Goal: Task Accomplishment & Management: Use online tool/utility

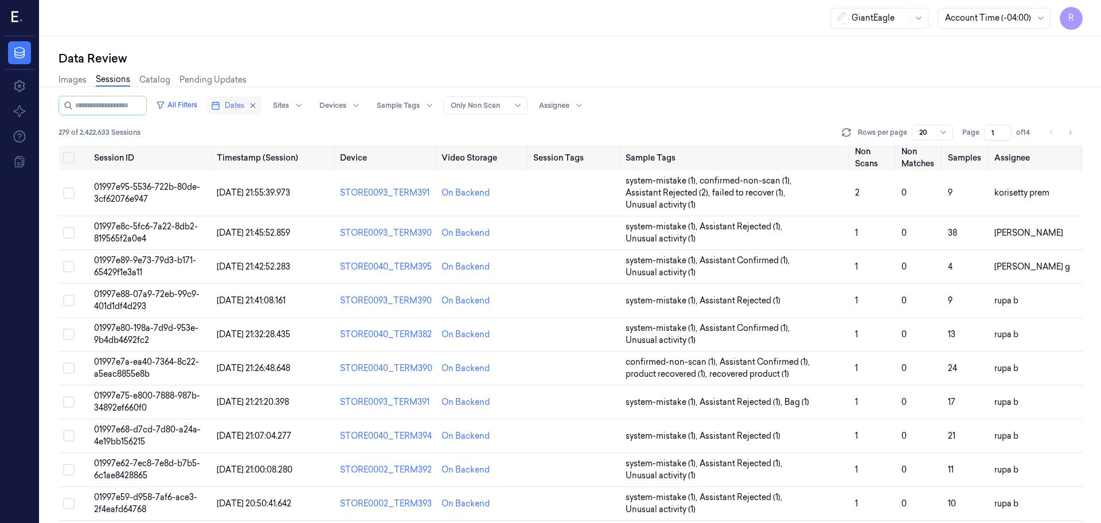
click at [256, 109] on button "Dates" at bounding box center [234, 105] width 55 height 18
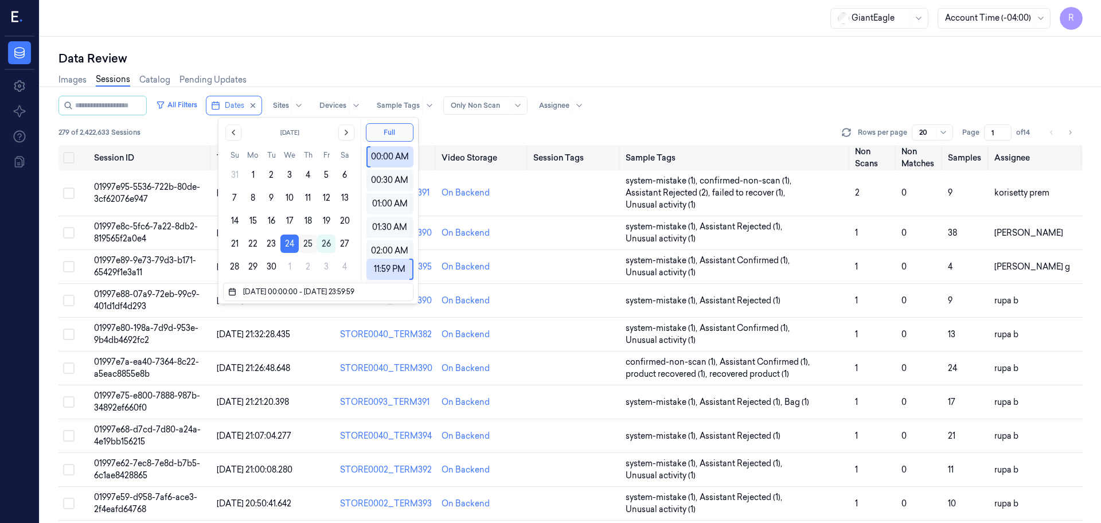
click at [307, 243] on button "25" at bounding box center [308, 244] width 18 height 18
click at [306, 243] on button "25" at bounding box center [308, 244] width 18 height 18
type input "25/09/2025 00:00:00 - 25/09/2025 23:59:59"
click at [306, 243] on button "25" at bounding box center [308, 244] width 18 height 18
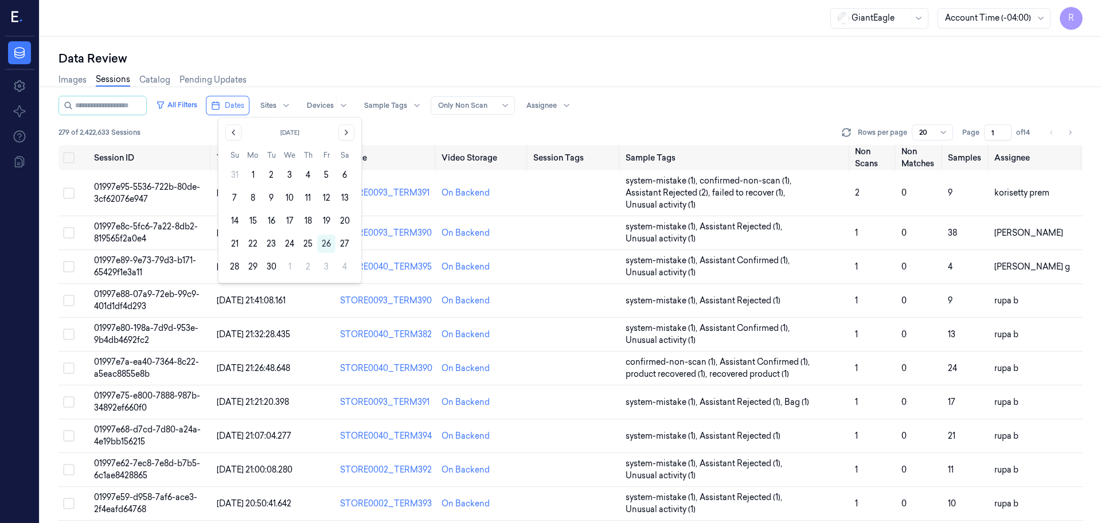
click at [369, 48] on div "Data Review Images Sessions Catalog Pending Updates All Filters Dates Sites Dev…" at bounding box center [570, 280] width 1061 height 486
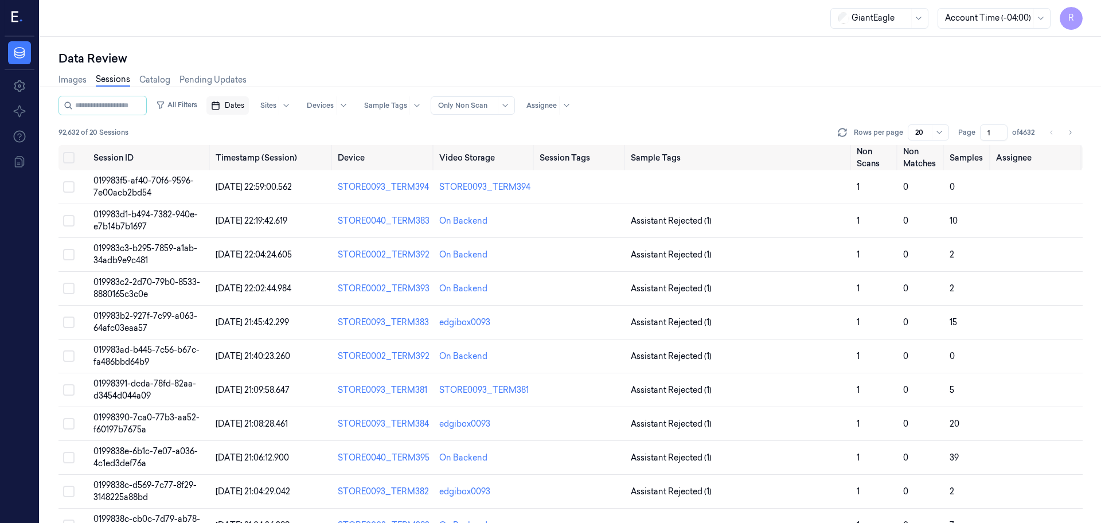
click at [220, 103] on icon "button" at bounding box center [215, 105] width 9 height 9
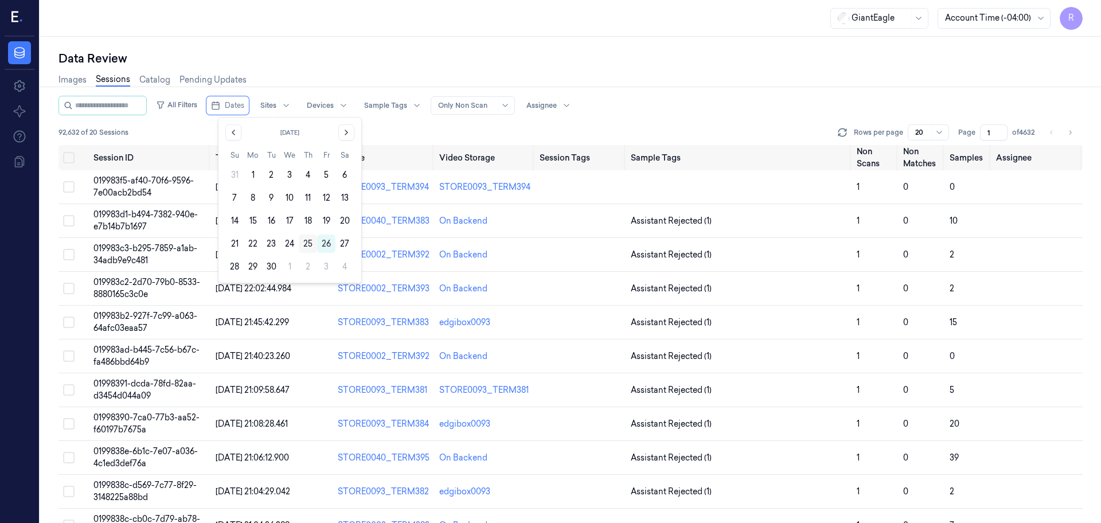
click at [306, 242] on button "25" at bounding box center [308, 244] width 18 height 18
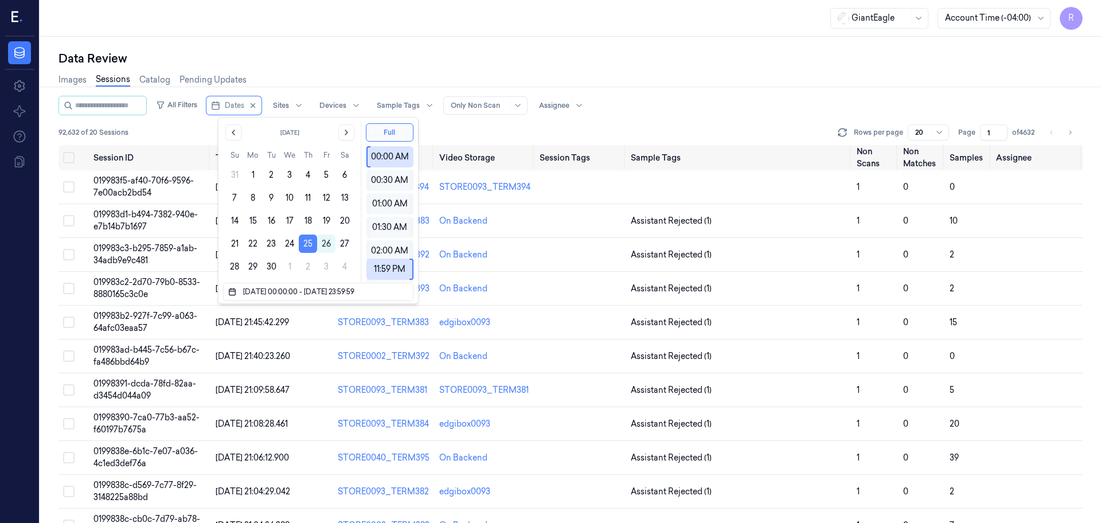
click at [308, 245] on button "25" at bounding box center [308, 244] width 18 height 18
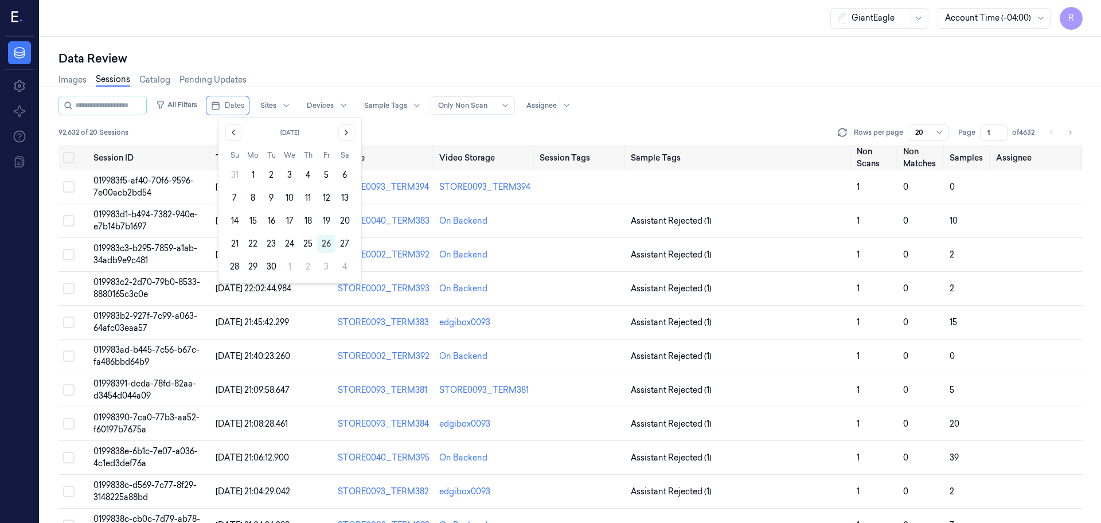
click at [410, 34] on div "GiantEagle Account Time (-04:00) R" at bounding box center [570, 18] width 1061 height 37
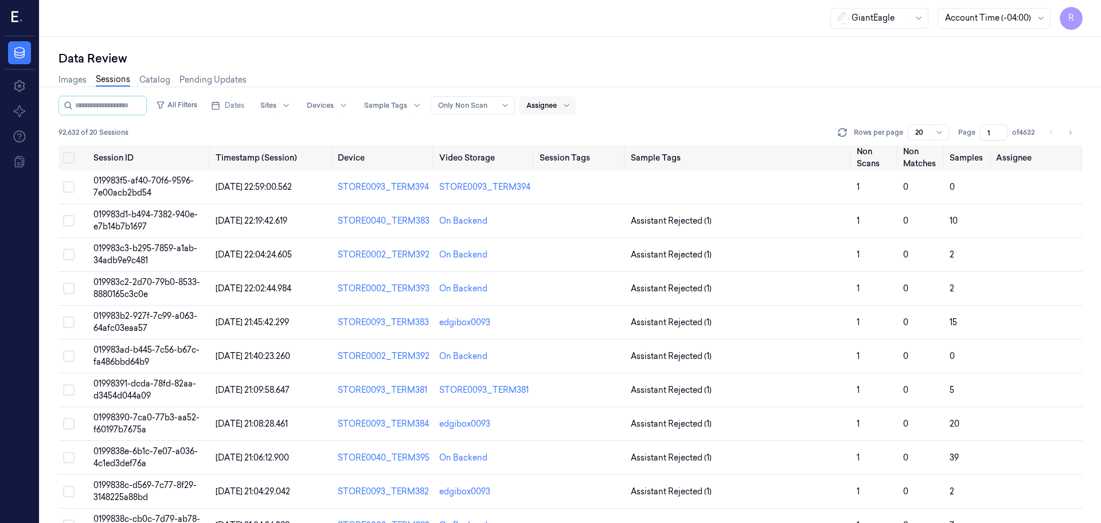
click at [544, 110] on div at bounding box center [542, 105] width 30 height 10
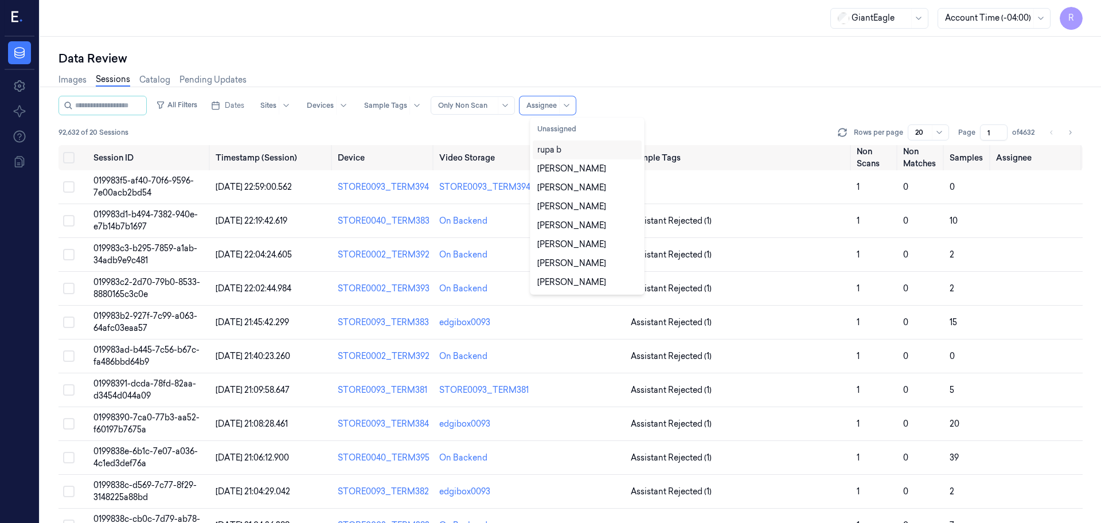
click at [590, 151] on div "rupa b" at bounding box center [588, 150] width 100 height 12
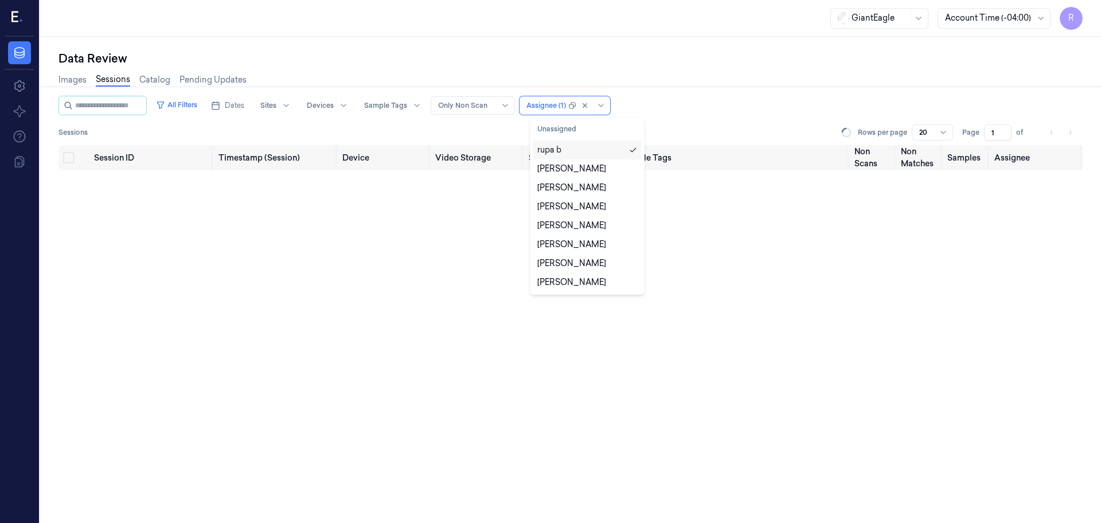
click at [694, 68] on div "Images Sessions Catalog Pending Updates" at bounding box center [571, 81] width 1025 height 29
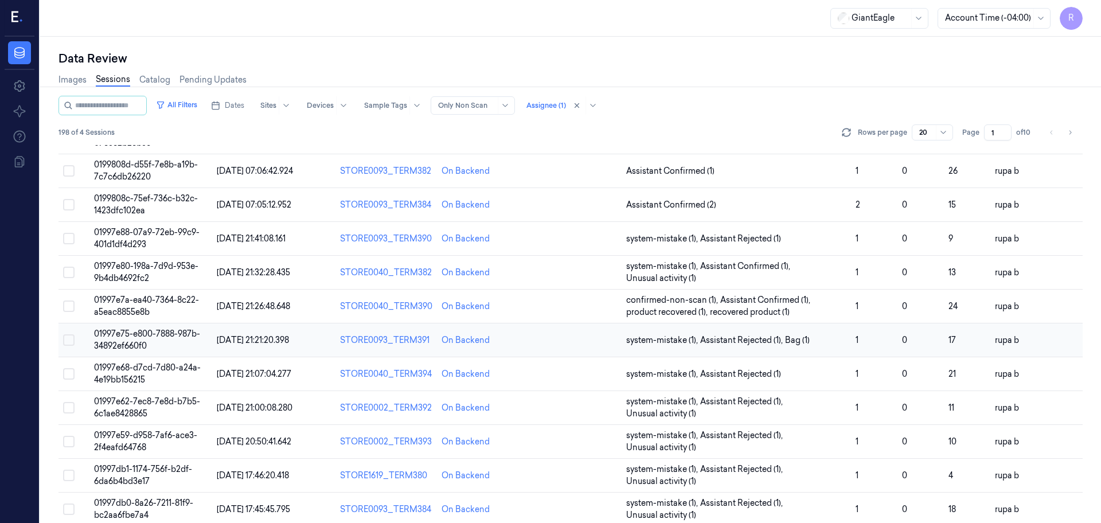
scroll to position [333, 0]
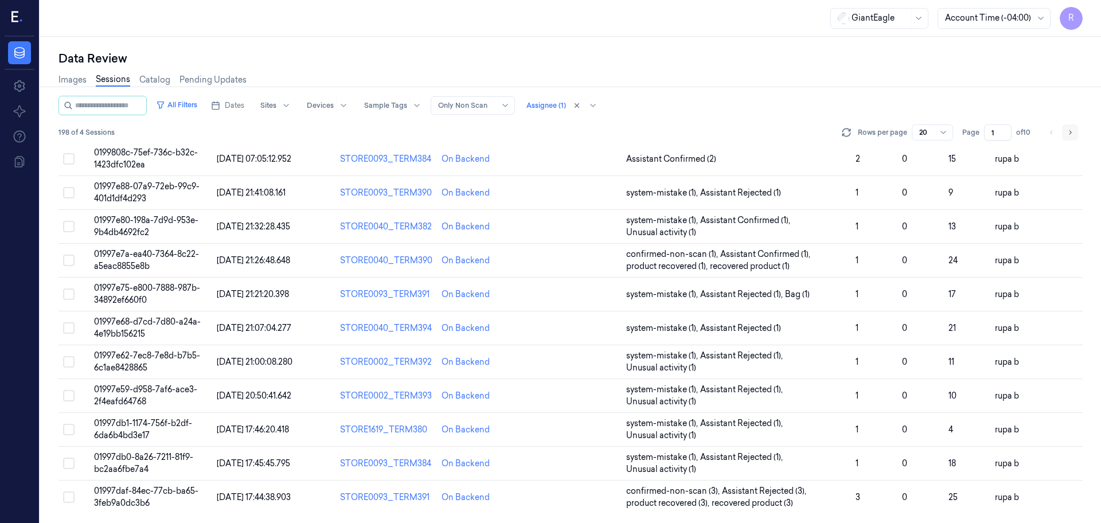
click at [1068, 131] on icon "Go to next page" at bounding box center [1070, 132] width 7 height 9
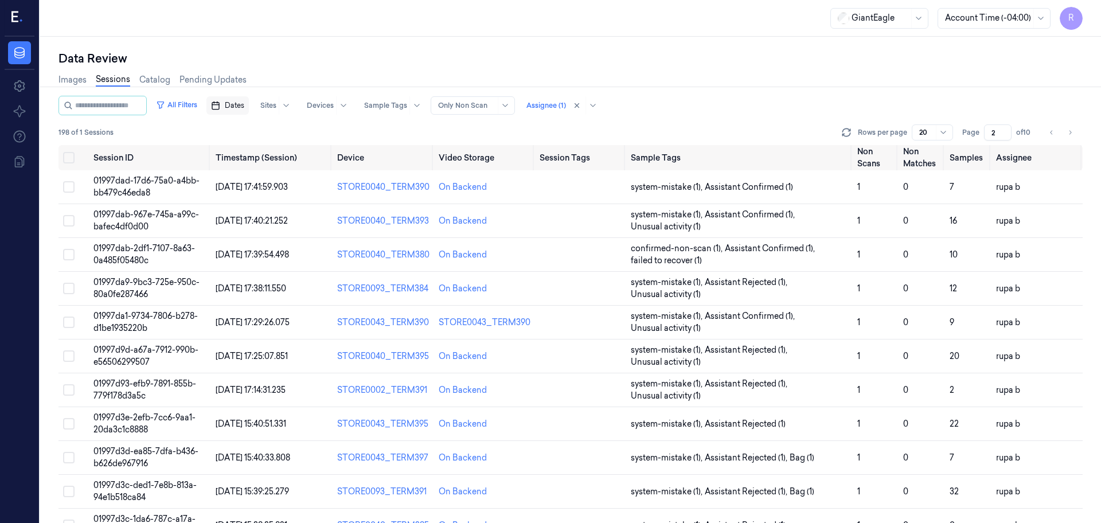
click at [244, 105] on span "Dates" at bounding box center [235, 105] width 20 height 10
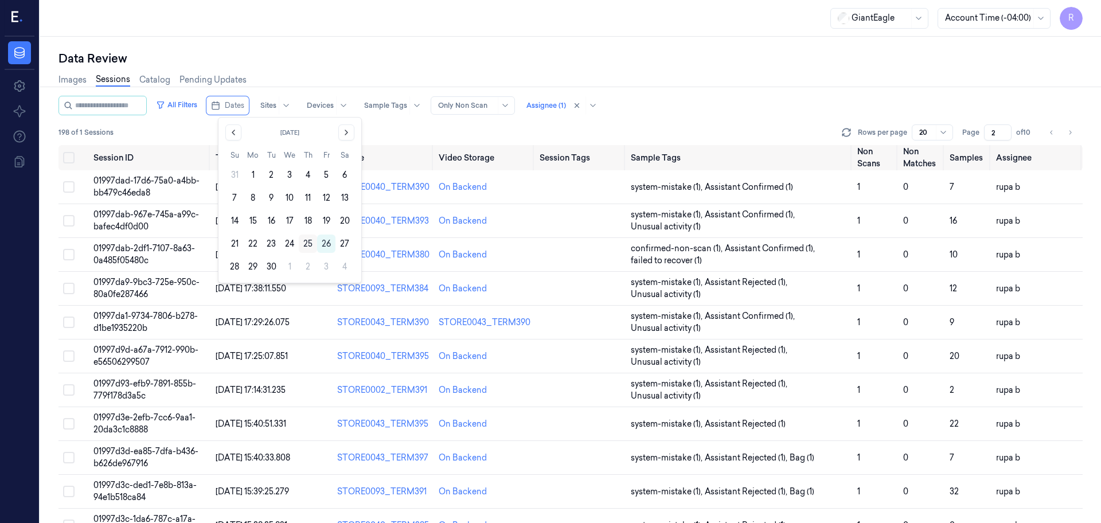
click at [309, 246] on button "25" at bounding box center [308, 244] width 18 height 18
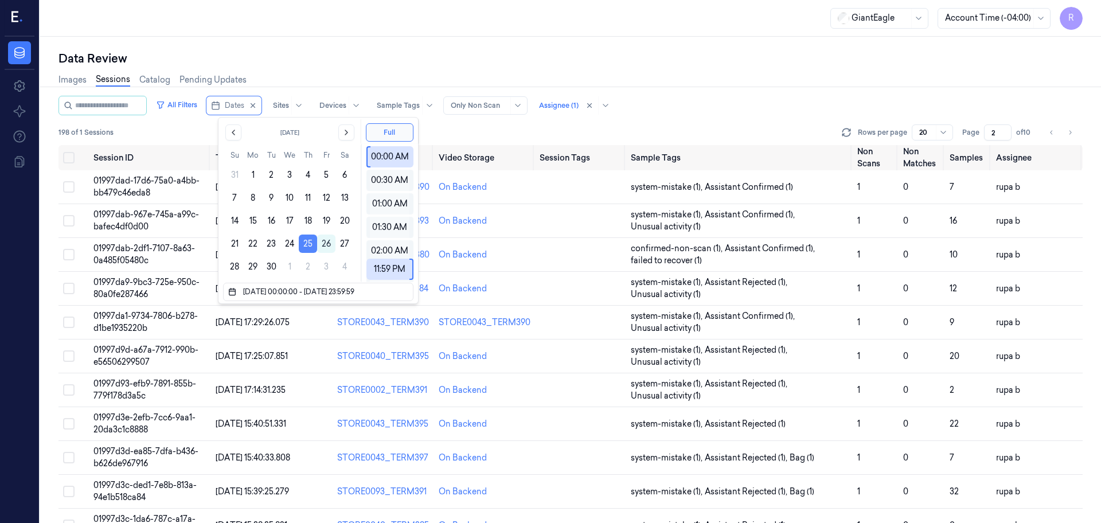
click at [305, 244] on button "25" at bounding box center [308, 244] width 18 height 18
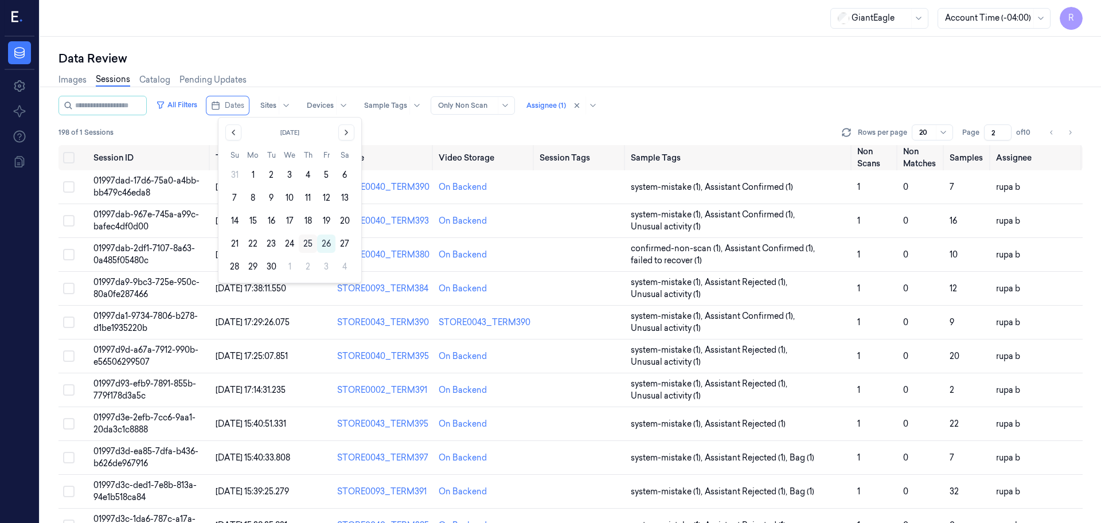
click at [304, 243] on button "25" at bounding box center [308, 244] width 18 height 18
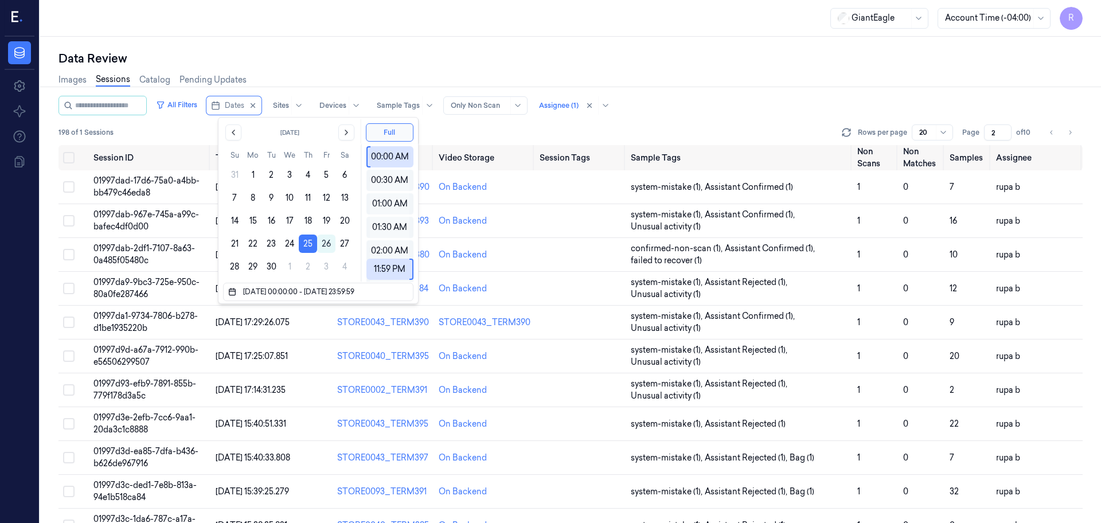
click at [420, 29] on div "GiantEagle Account Time (-04:00) R" at bounding box center [570, 18] width 1061 height 37
type input "1"
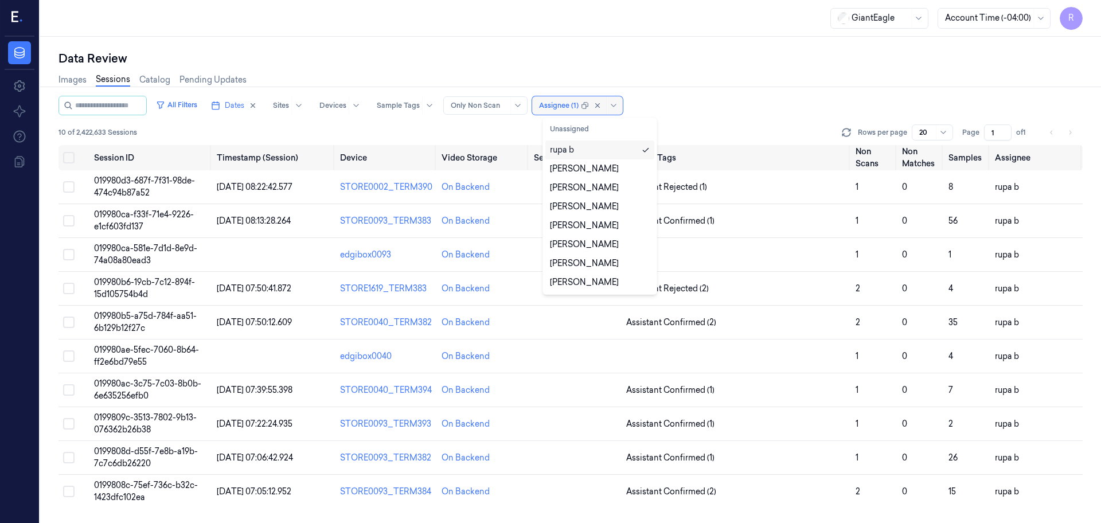
click at [567, 112] on div "Assignee (1)" at bounding box center [559, 105] width 40 height 18
click at [593, 60] on div "Data Review" at bounding box center [571, 58] width 1025 height 16
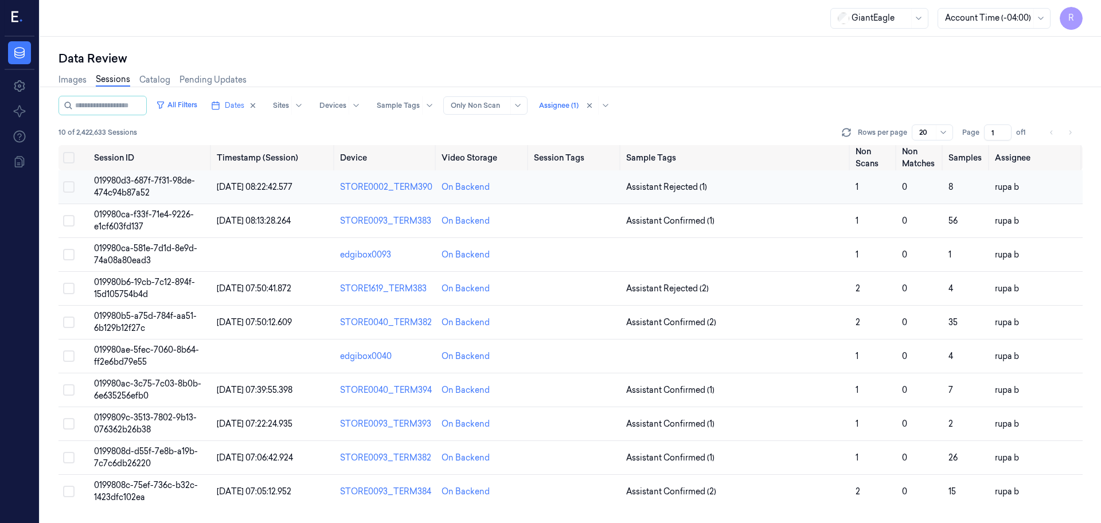
click at [165, 185] on span "019980d3-687f-7f31-98de-474c94b87a52" at bounding box center [144, 187] width 101 height 22
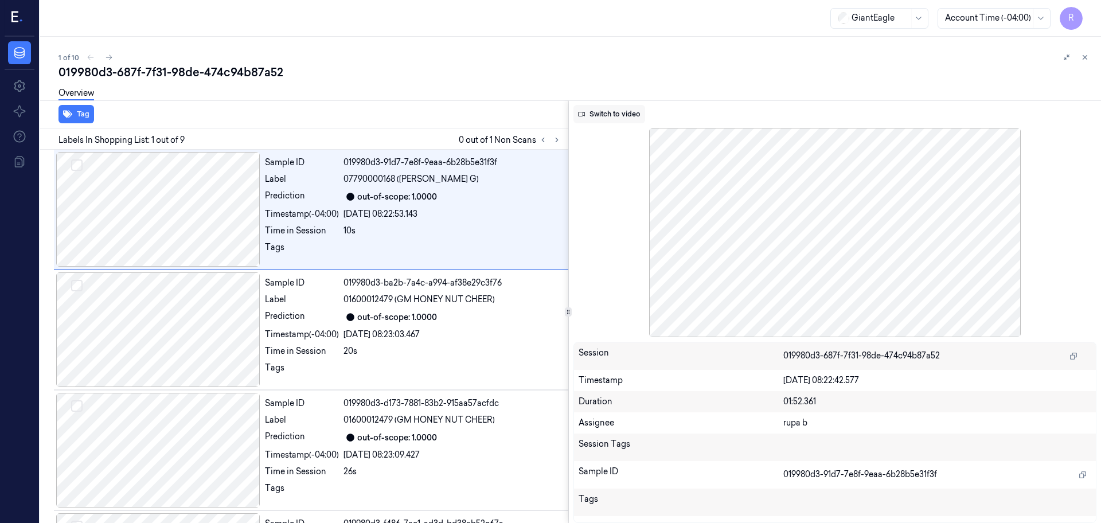
click at [606, 111] on button "Switch to video" at bounding box center [610, 114] width 72 height 18
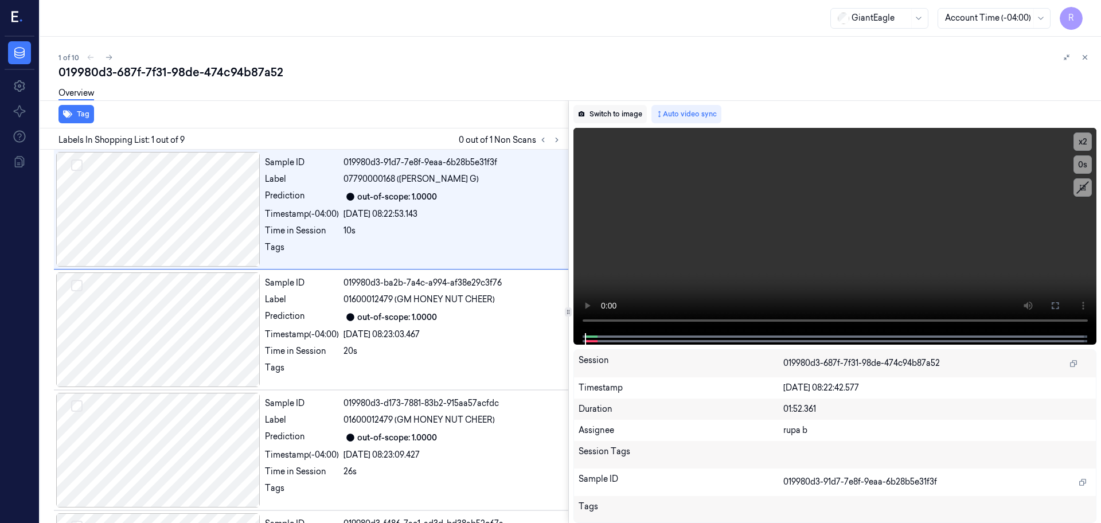
click at [603, 113] on button "Switch to image" at bounding box center [610, 114] width 73 height 18
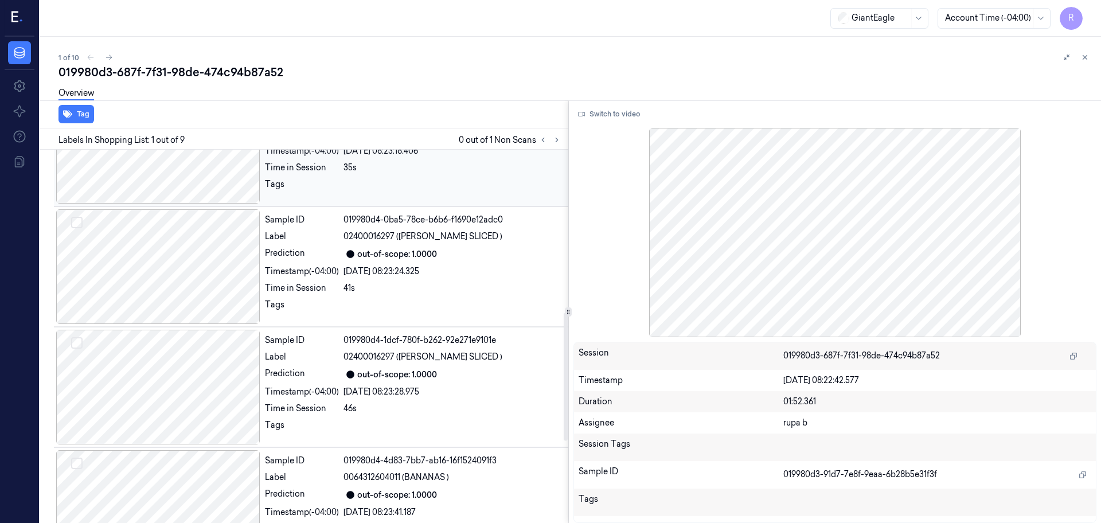
scroll to position [502, 0]
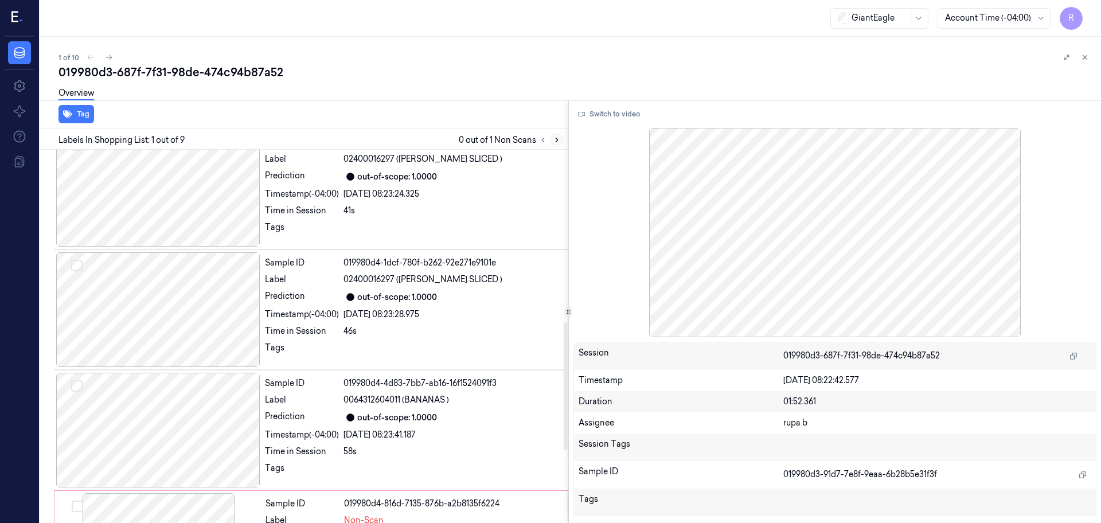
click at [554, 141] on icon at bounding box center [557, 140] width 8 height 8
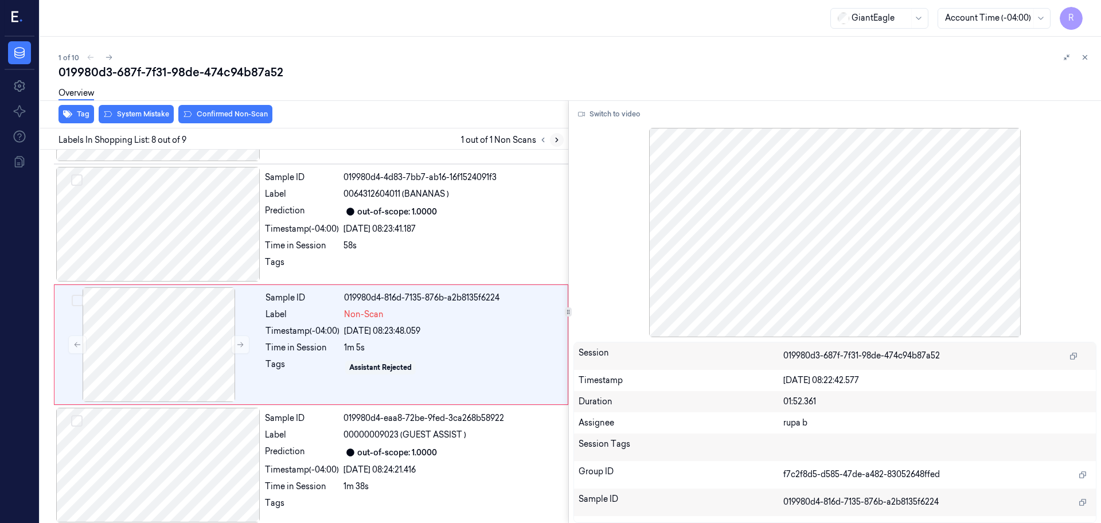
scroll to position [714, 0]
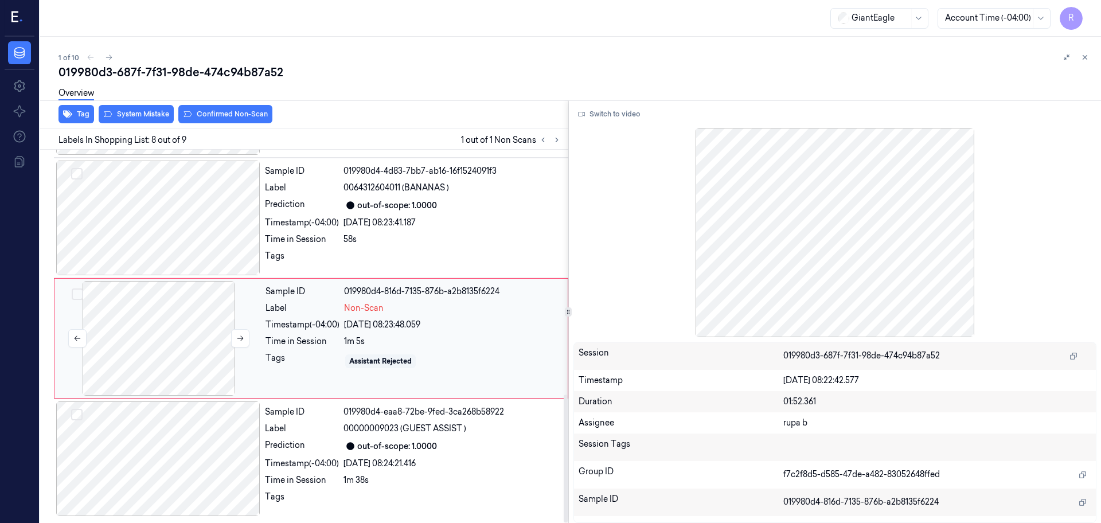
click at [137, 353] on div at bounding box center [159, 338] width 204 height 115
click at [606, 113] on button "Switch to video" at bounding box center [610, 114] width 72 height 18
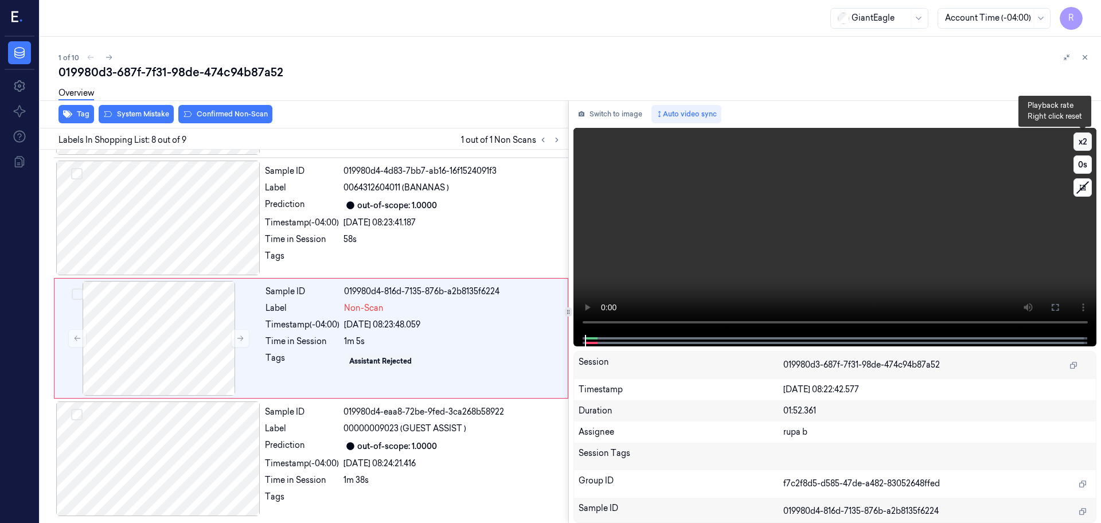
click at [1079, 144] on button "x 2" at bounding box center [1083, 142] width 18 height 18
click at [1086, 139] on button "x 1" at bounding box center [1083, 142] width 18 height 18
click at [1086, 139] on button "x 2" at bounding box center [1083, 142] width 18 height 18
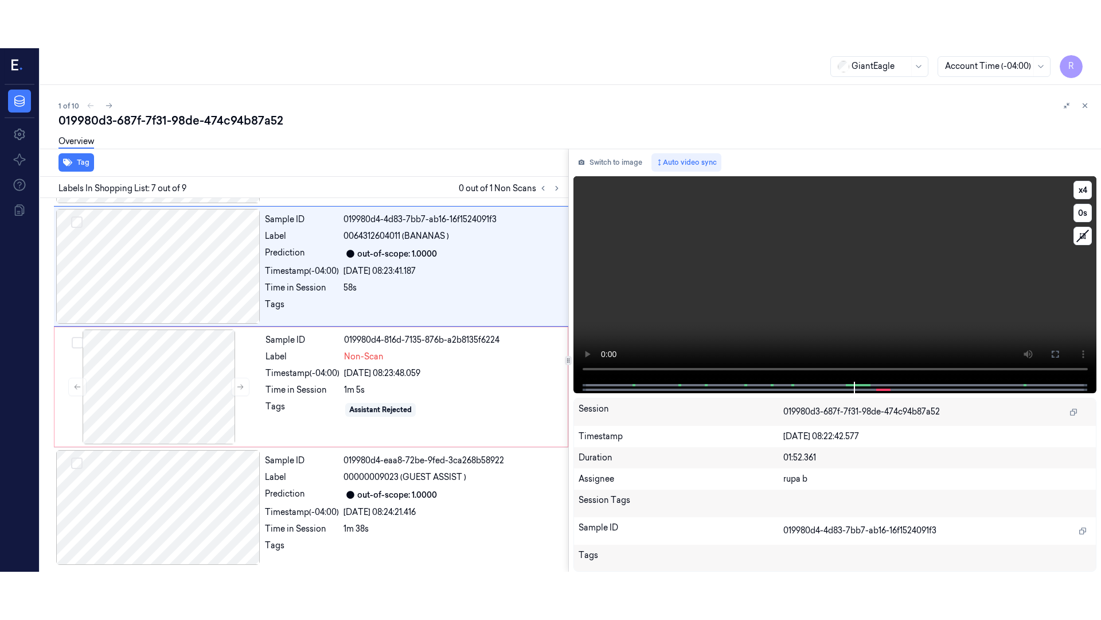
scroll to position [596, 0]
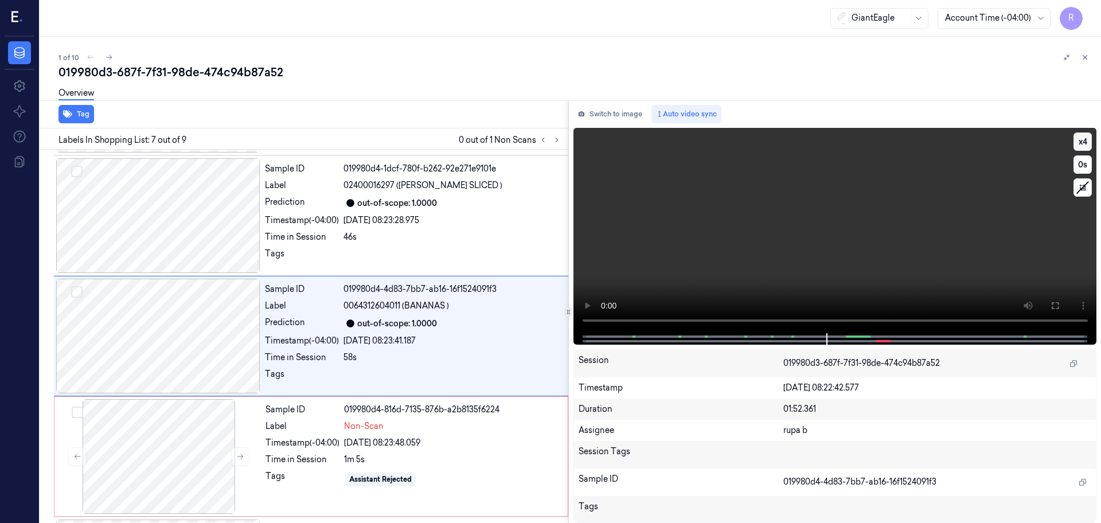
click at [1083, 137] on button "x 4" at bounding box center [1083, 142] width 18 height 18
click at [1082, 138] on button "x 1" at bounding box center [1083, 142] width 18 height 18
click at [1051, 306] on icon at bounding box center [1055, 305] width 9 height 9
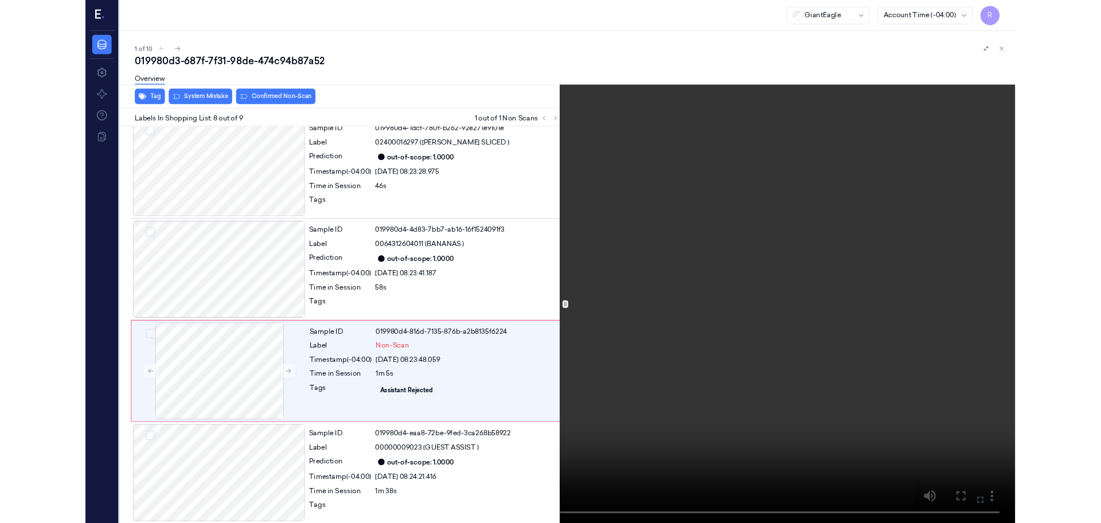
scroll to position [618, 0]
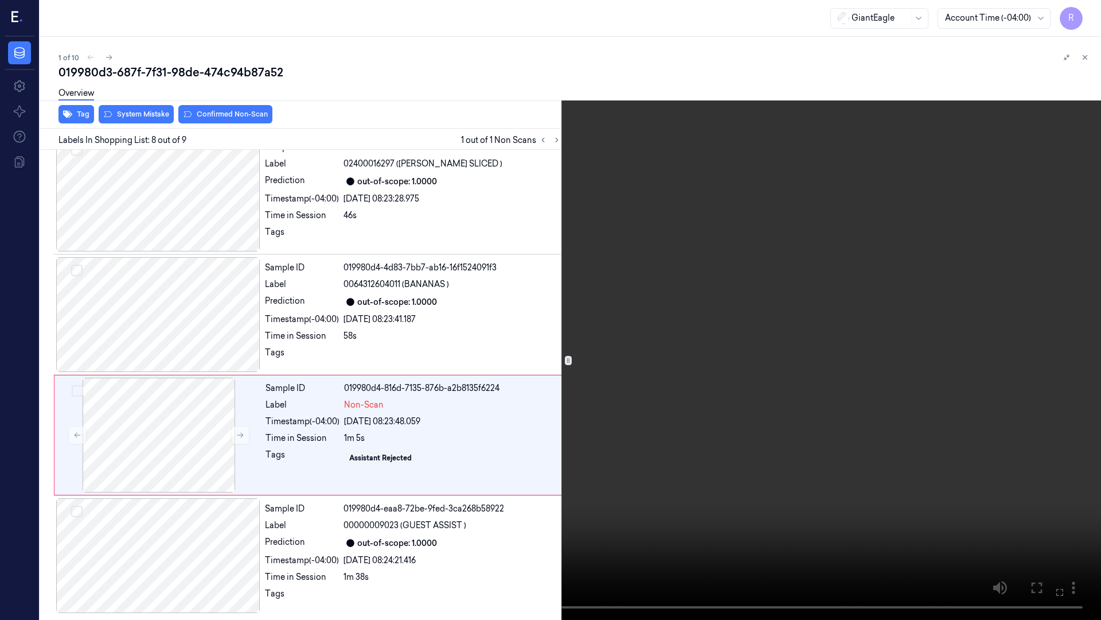
click at [583, 428] on video at bounding box center [550, 310] width 1101 height 620
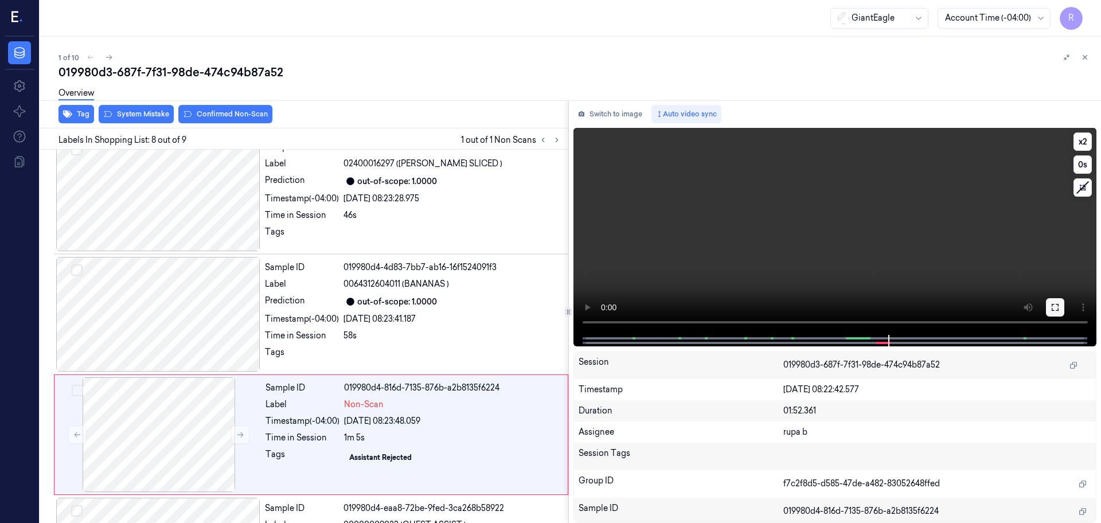
click at [1058, 311] on icon at bounding box center [1055, 307] width 9 height 9
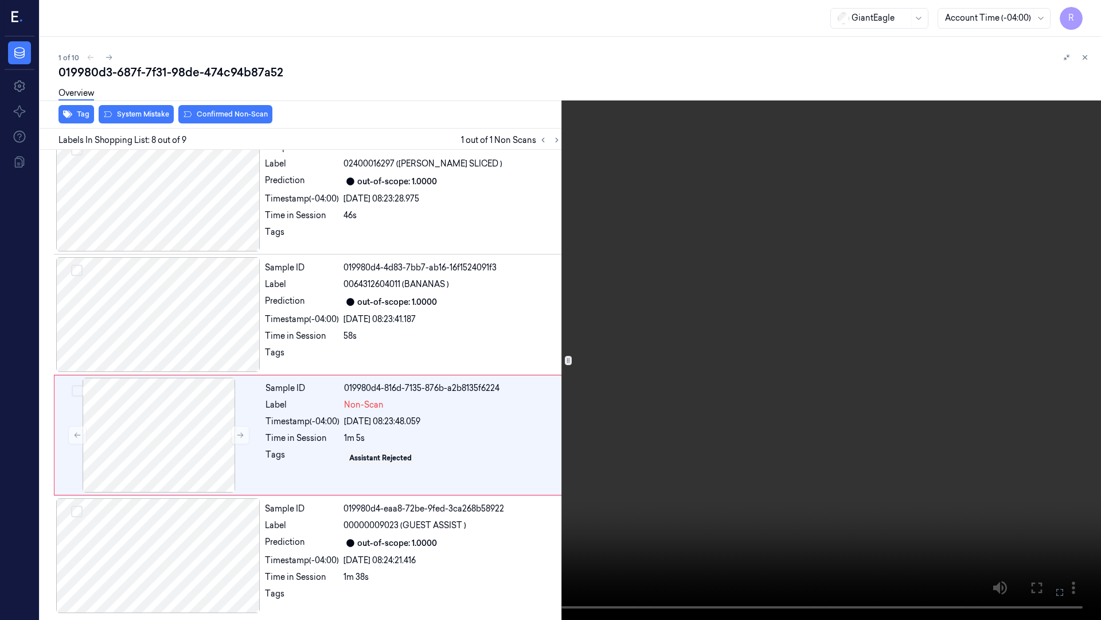
click at [1014, 353] on video at bounding box center [550, 310] width 1101 height 620
click at [1088, 6] on button "x 2" at bounding box center [1087, 14] width 18 height 18
click at [796, 396] on video at bounding box center [550, 310] width 1101 height 620
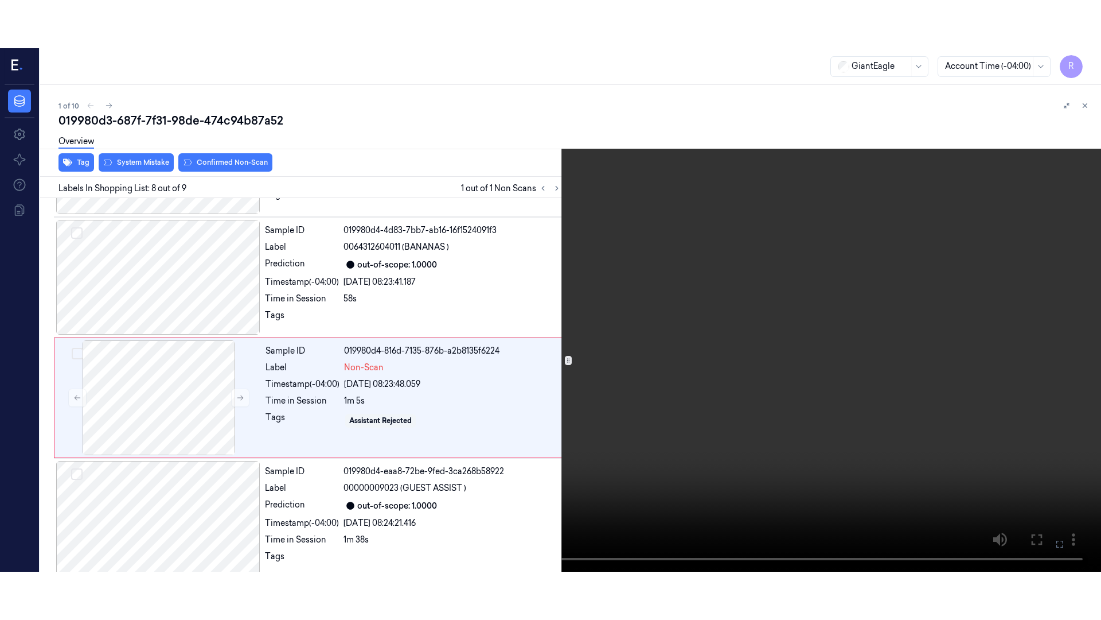
scroll to position [714, 0]
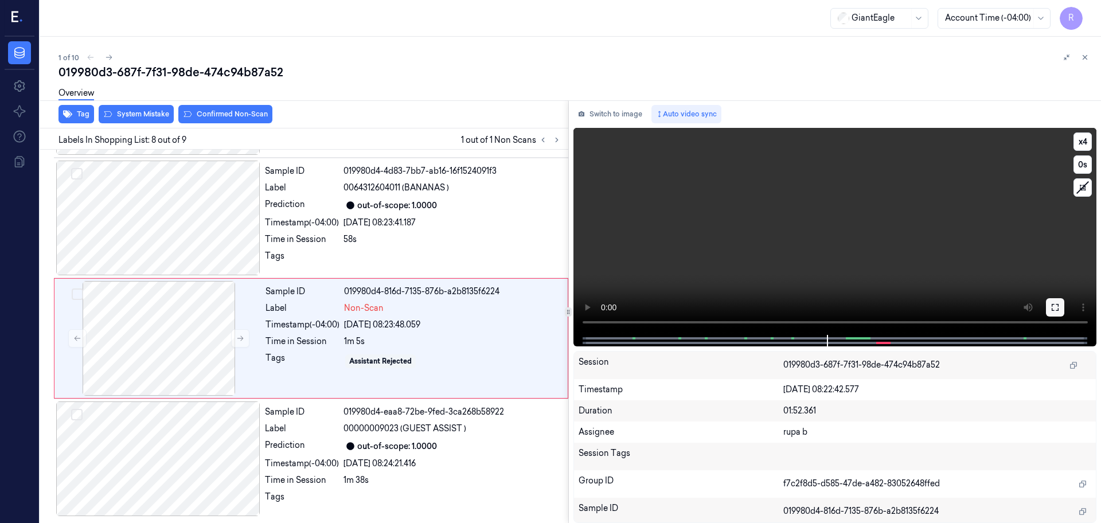
click at [1053, 303] on icon at bounding box center [1055, 307] width 9 height 9
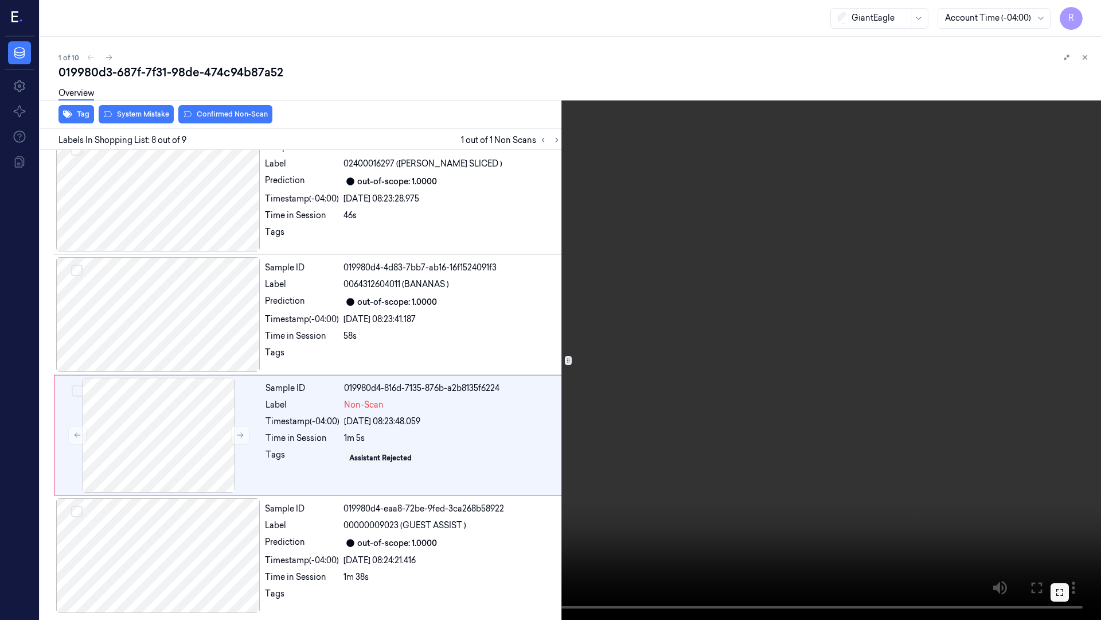
drag, startPoint x: 1053, startPoint y: 366, endPoint x: 1053, endPoint y: 303, distance: 62.5
click at [1053, 366] on video at bounding box center [550, 310] width 1101 height 620
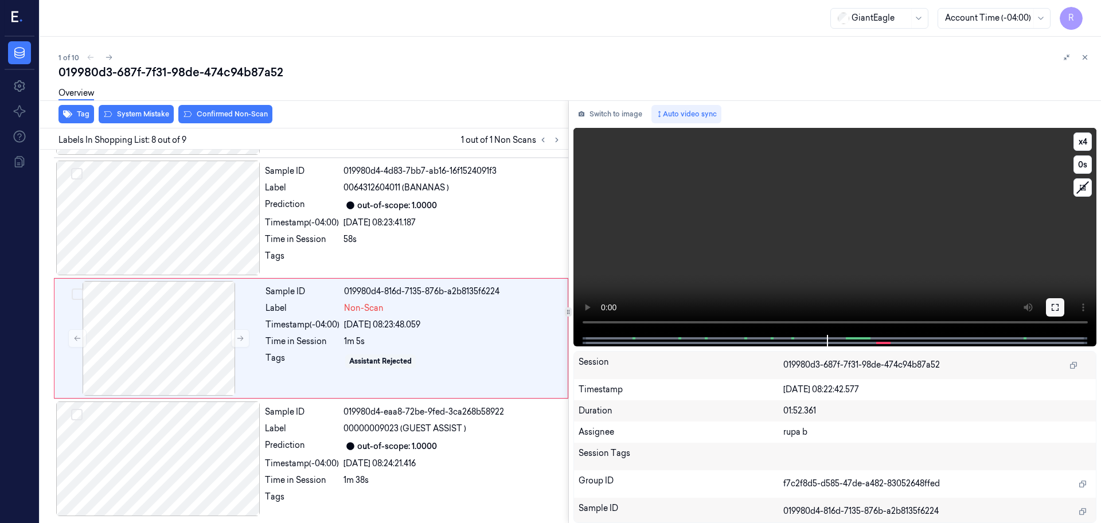
click at [1053, 303] on icon at bounding box center [1055, 307] width 9 height 9
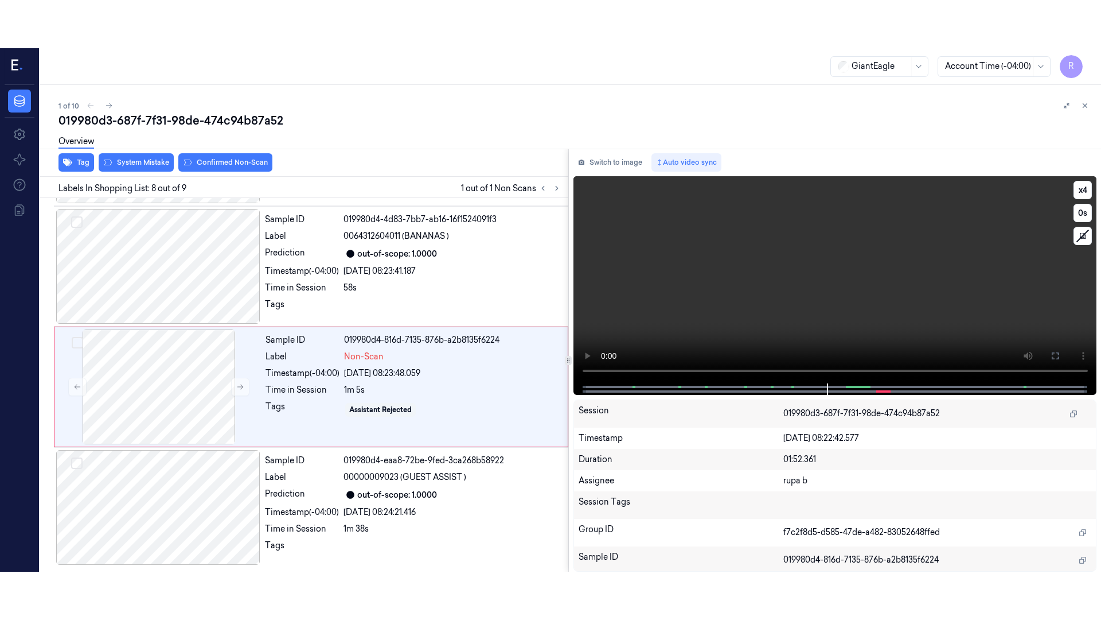
scroll to position [618, 0]
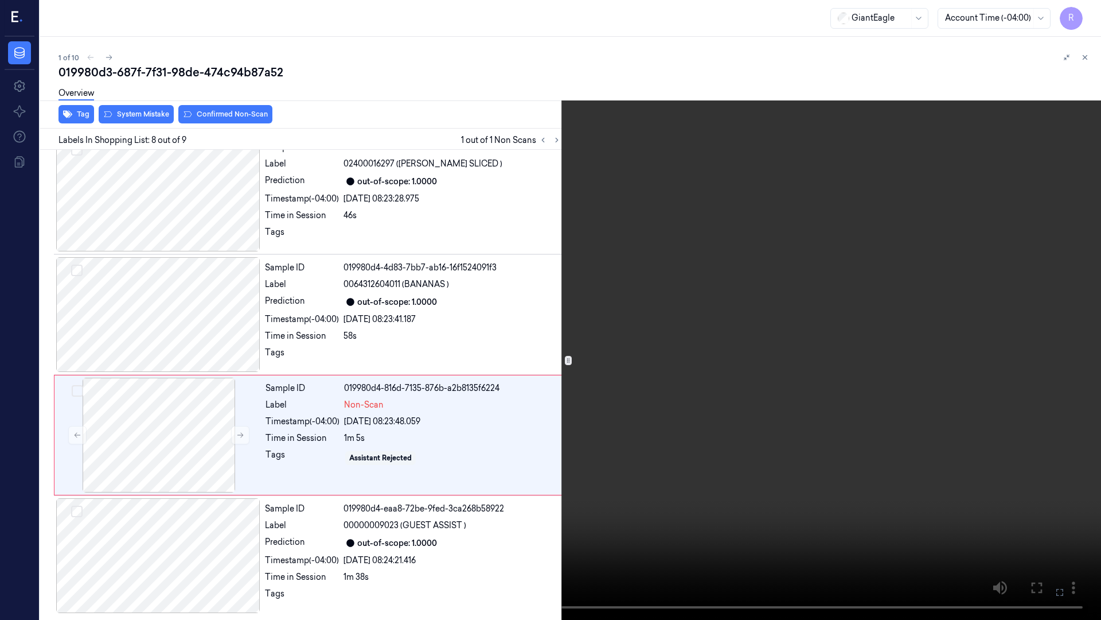
click at [1000, 317] on video at bounding box center [550, 310] width 1101 height 620
click at [454, 523] on video at bounding box center [550, 310] width 1101 height 620
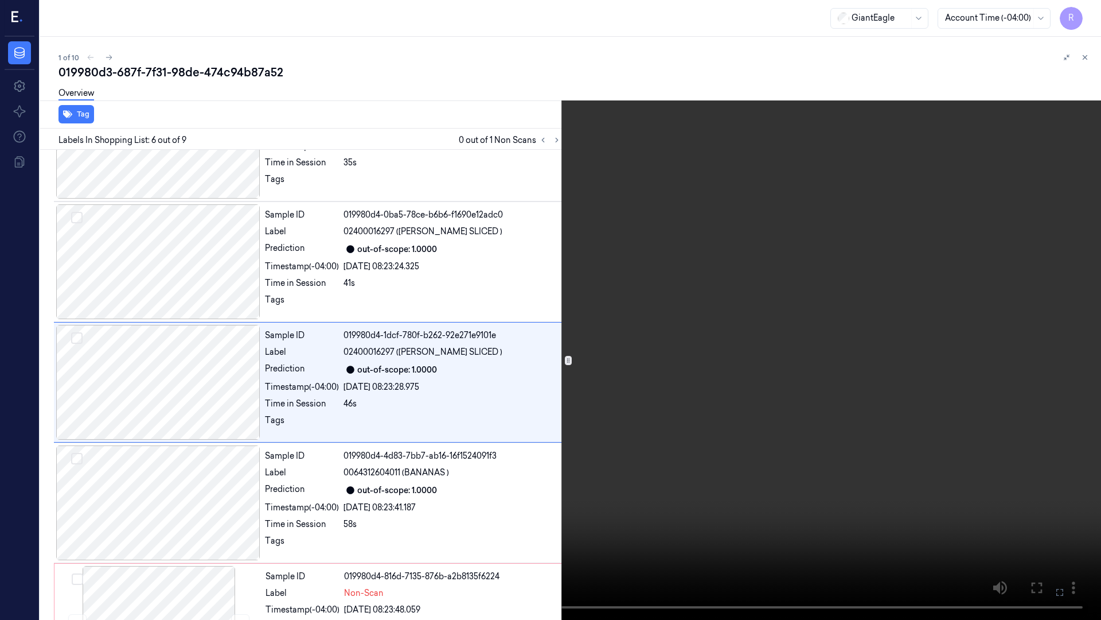
scroll to position [427, 0]
click at [1082, 13] on button "x 4" at bounding box center [1087, 14] width 18 height 18
click at [1082, 13] on button "x 1" at bounding box center [1087, 14] width 18 height 18
click at [559, 476] on video at bounding box center [550, 310] width 1101 height 620
click at [499, 434] on video at bounding box center [550, 310] width 1101 height 620
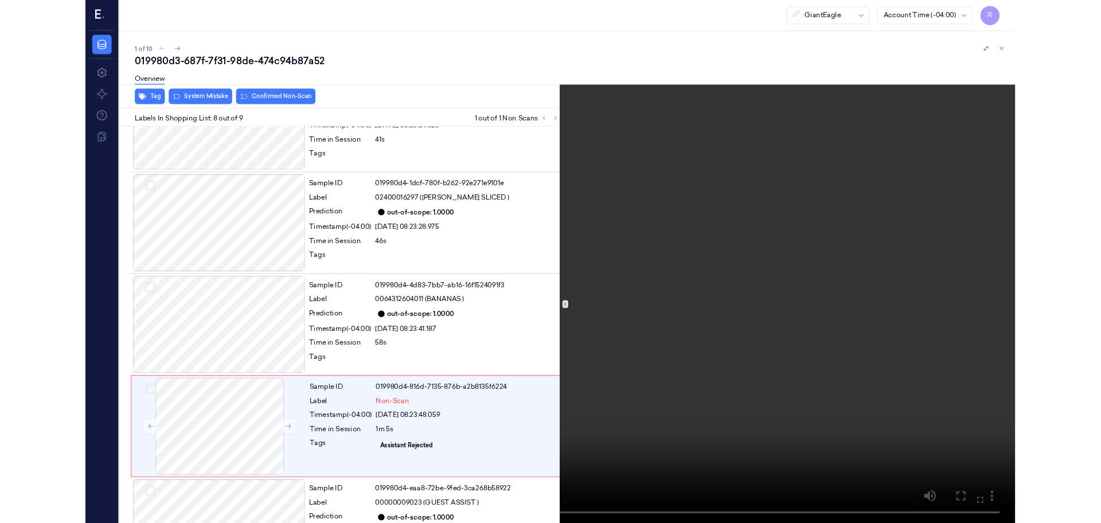
scroll to position [618, 0]
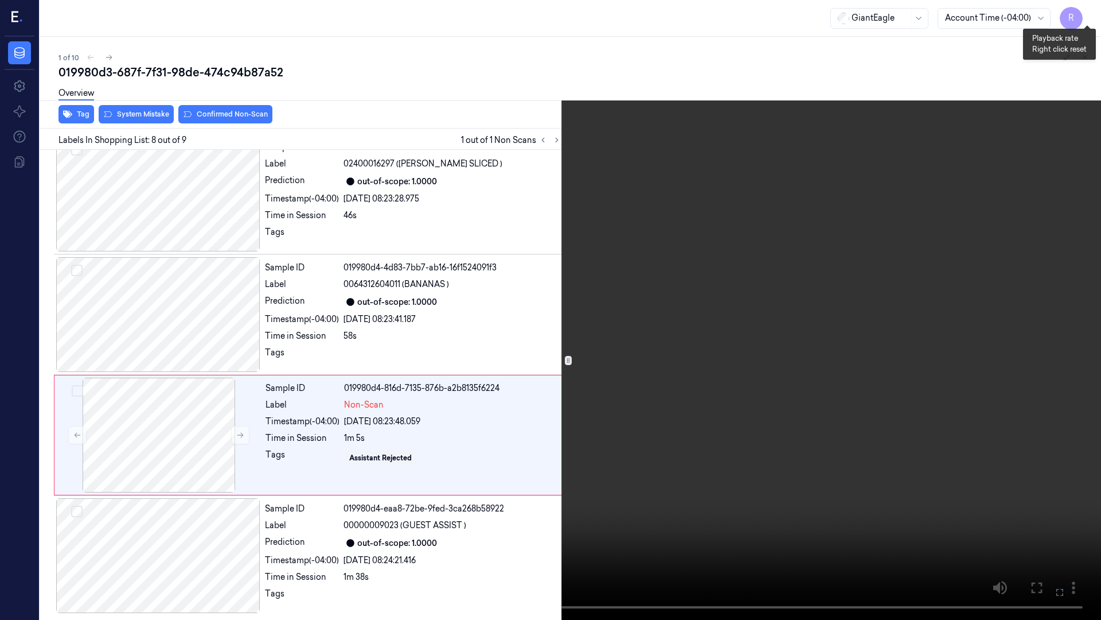
click at [1092, 18] on button "x 2" at bounding box center [1087, 14] width 18 height 18
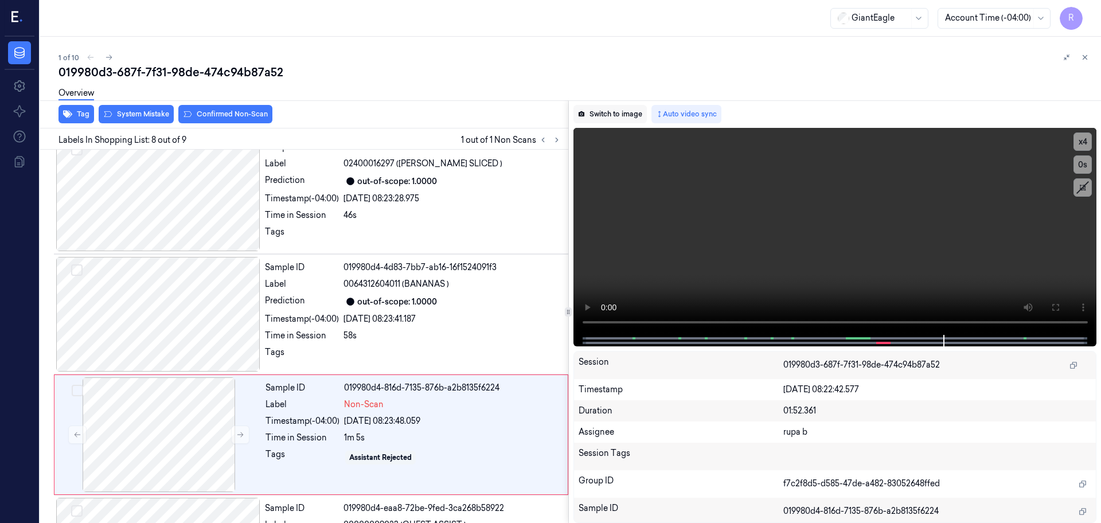
click at [626, 115] on button "Switch to image" at bounding box center [610, 114] width 73 height 18
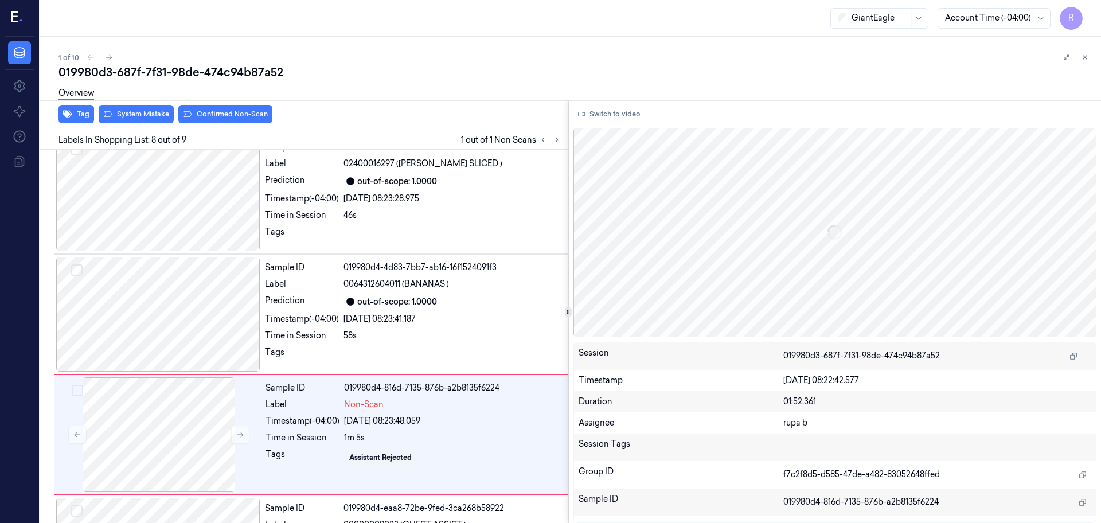
scroll to position [714, 0]
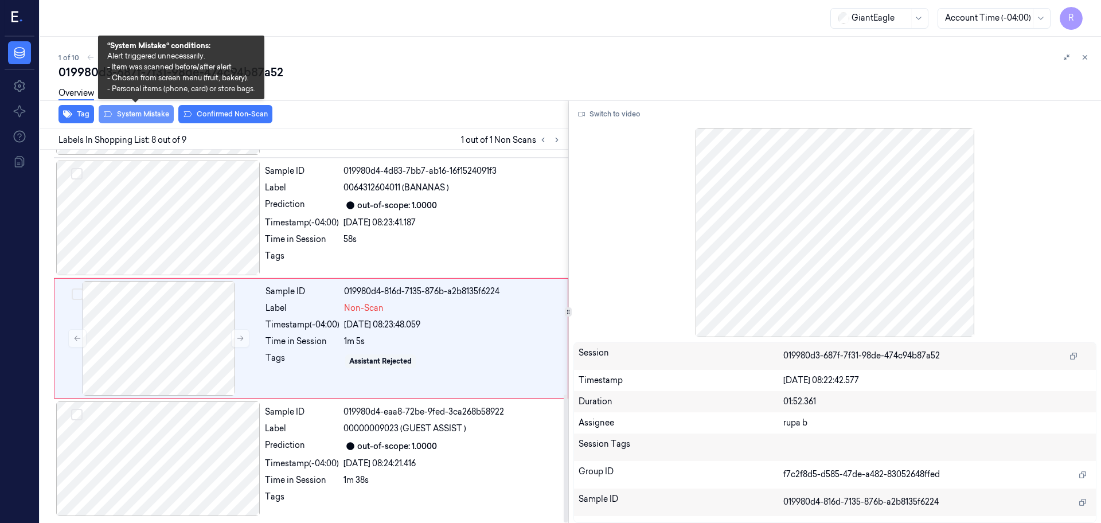
click at [145, 111] on button "System Mistake" at bounding box center [136, 114] width 75 height 18
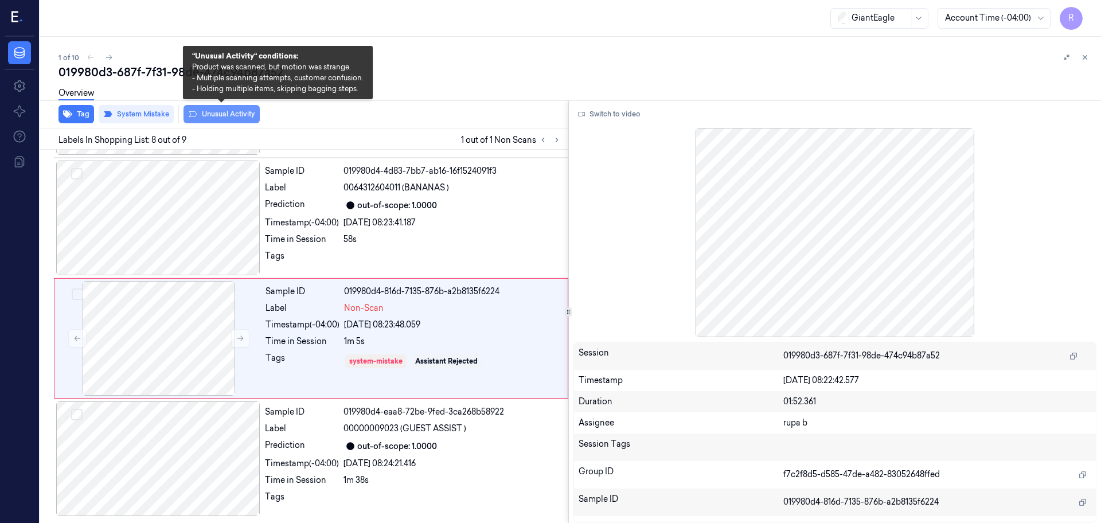
click at [217, 113] on button "Unusual Activity" at bounding box center [222, 114] width 76 height 18
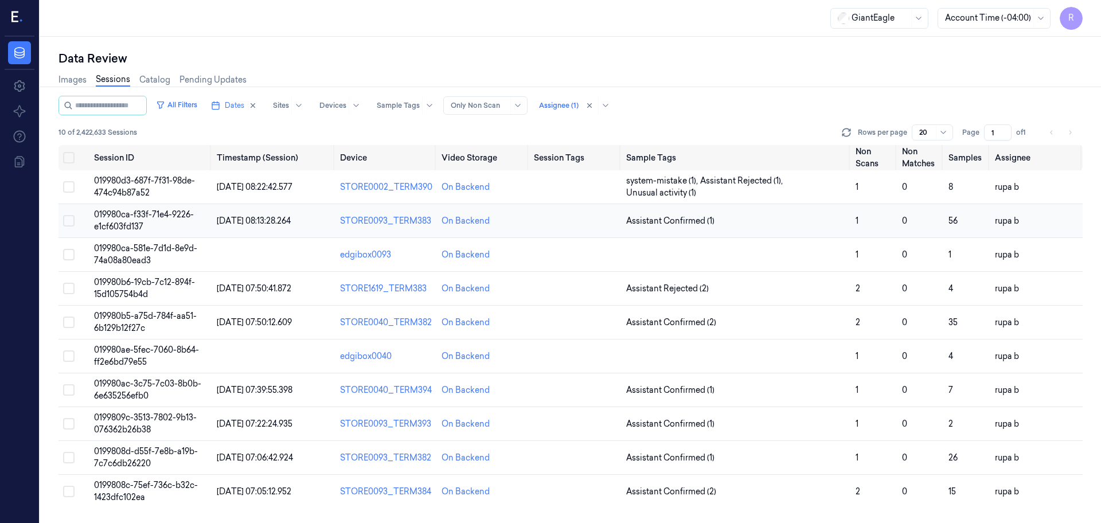
click at [184, 218] on span "019980ca-f33f-71e4-9226-e1cf603fd137" at bounding box center [144, 220] width 100 height 22
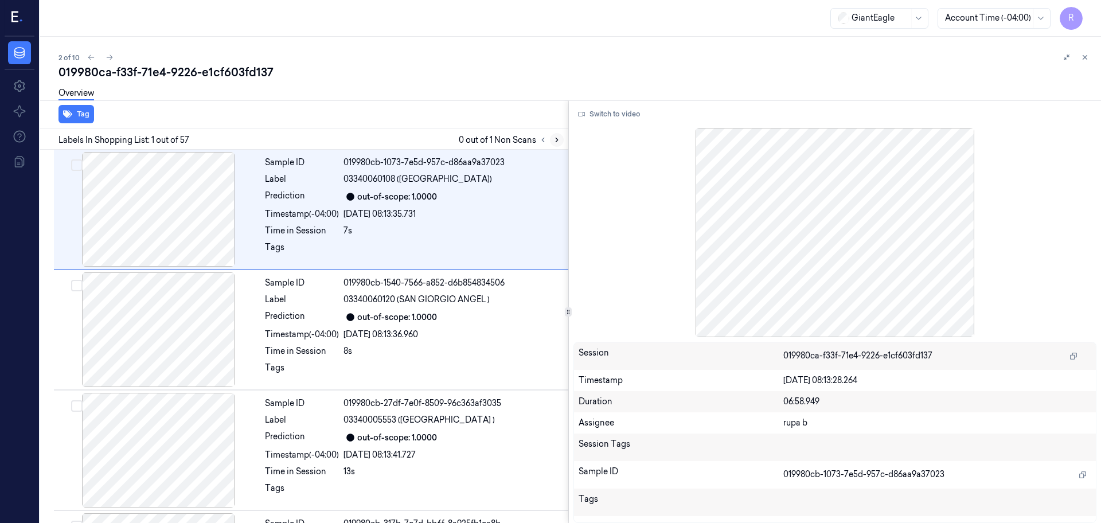
click at [555, 137] on icon at bounding box center [557, 140] width 8 height 8
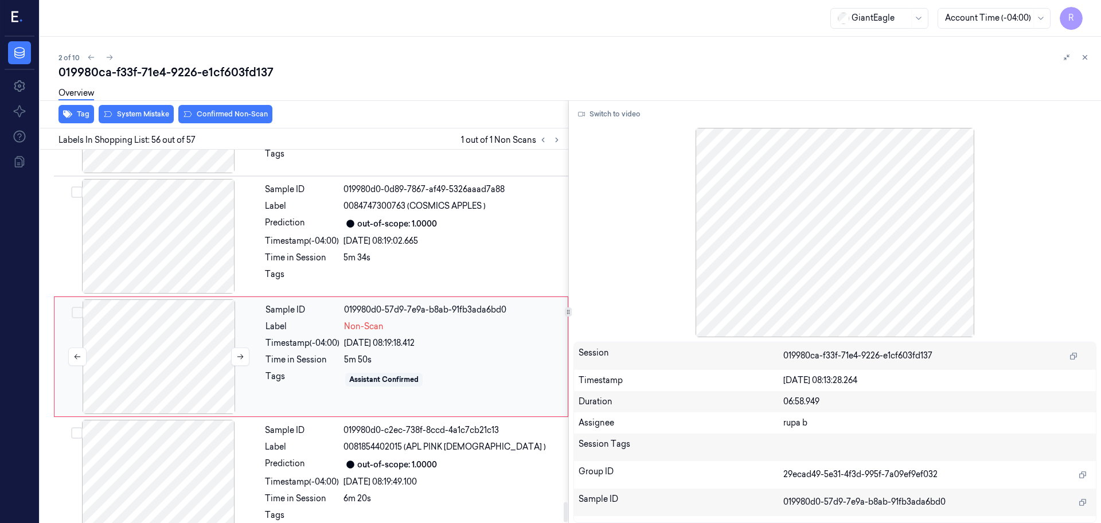
scroll to position [6497, 0]
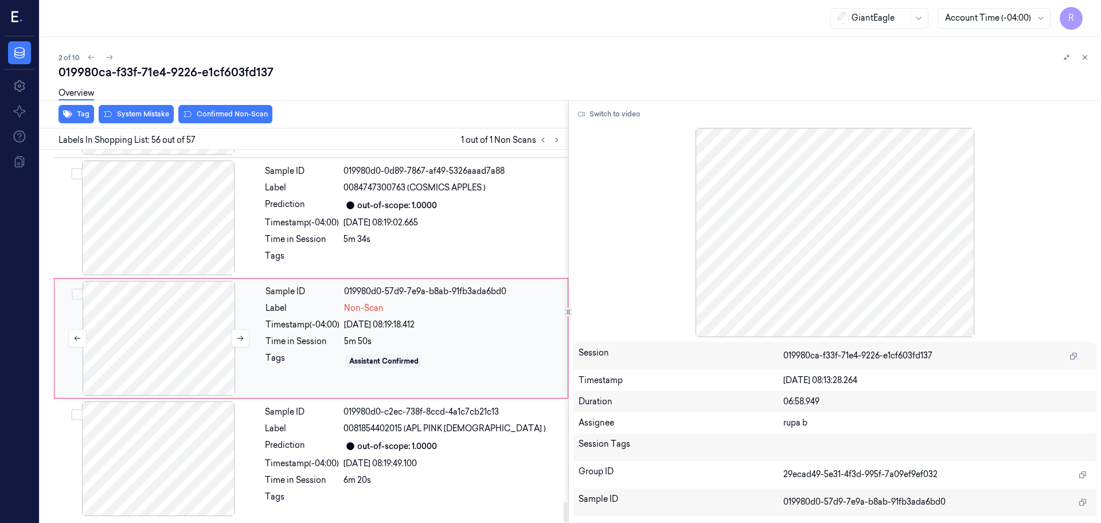
click at [184, 338] on div at bounding box center [159, 338] width 204 height 115
click at [191, 227] on div at bounding box center [158, 218] width 204 height 115
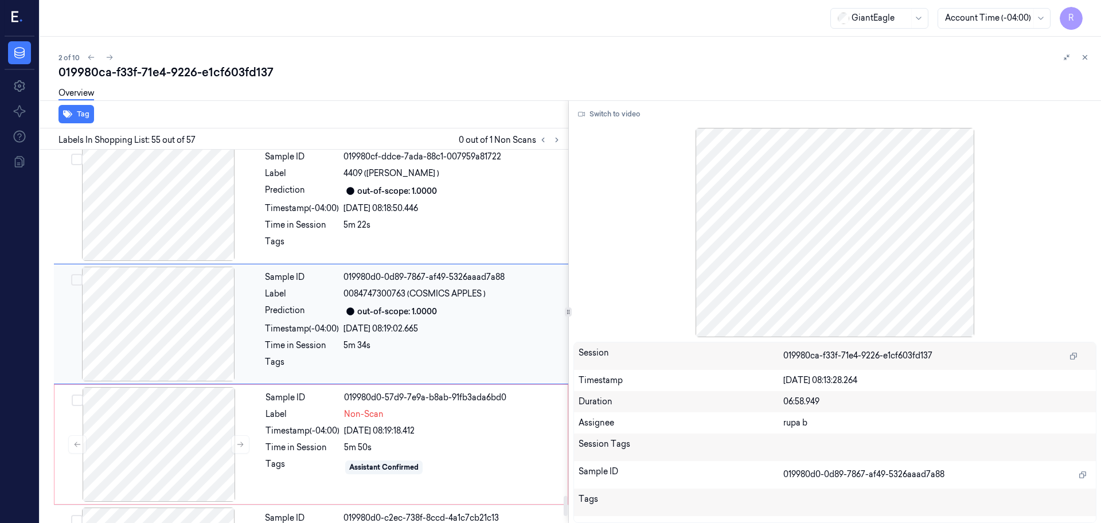
scroll to position [6378, 0]
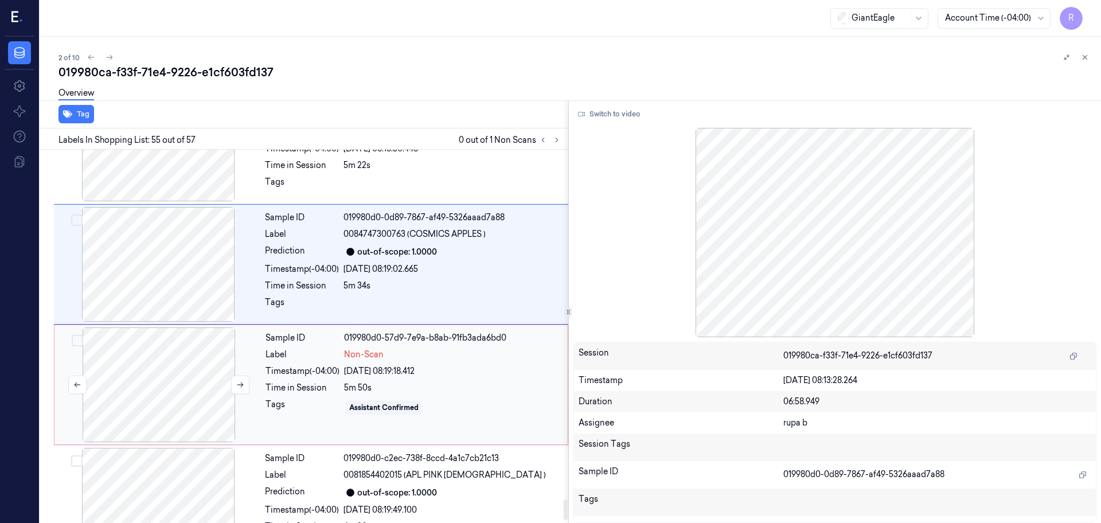
click at [198, 385] on div at bounding box center [159, 385] width 204 height 115
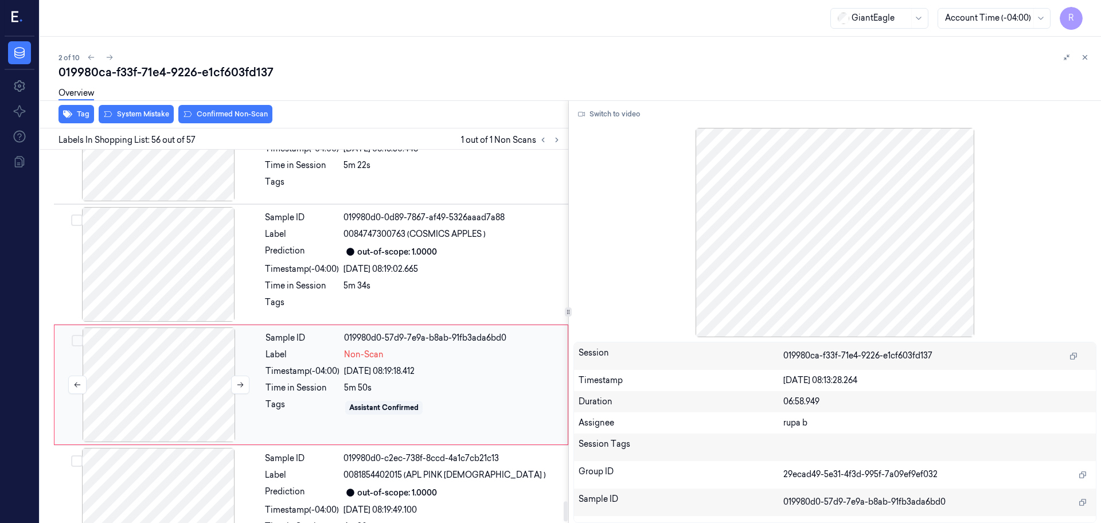
scroll to position [6497, 0]
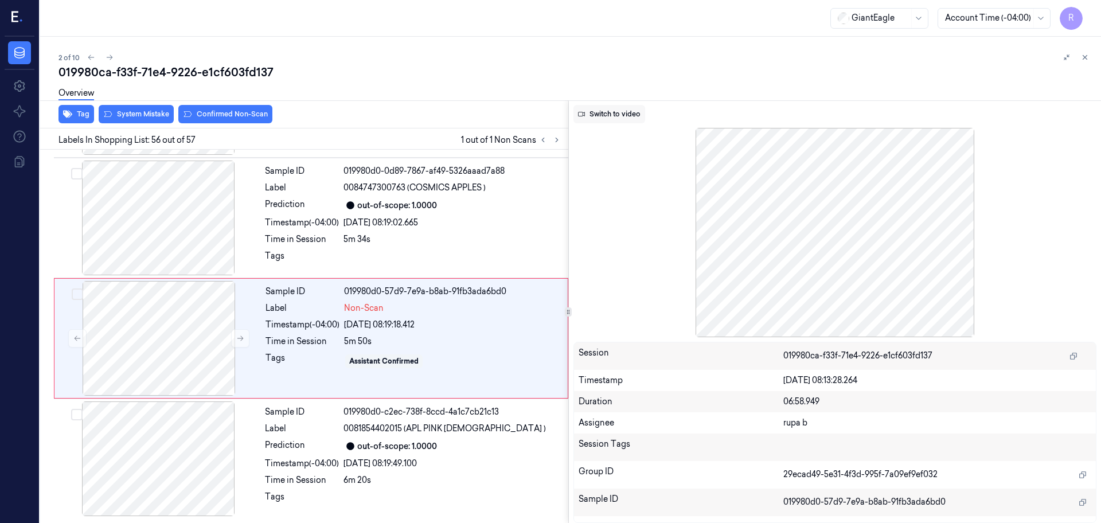
click at [603, 112] on button "Switch to video" at bounding box center [610, 114] width 72 height 18
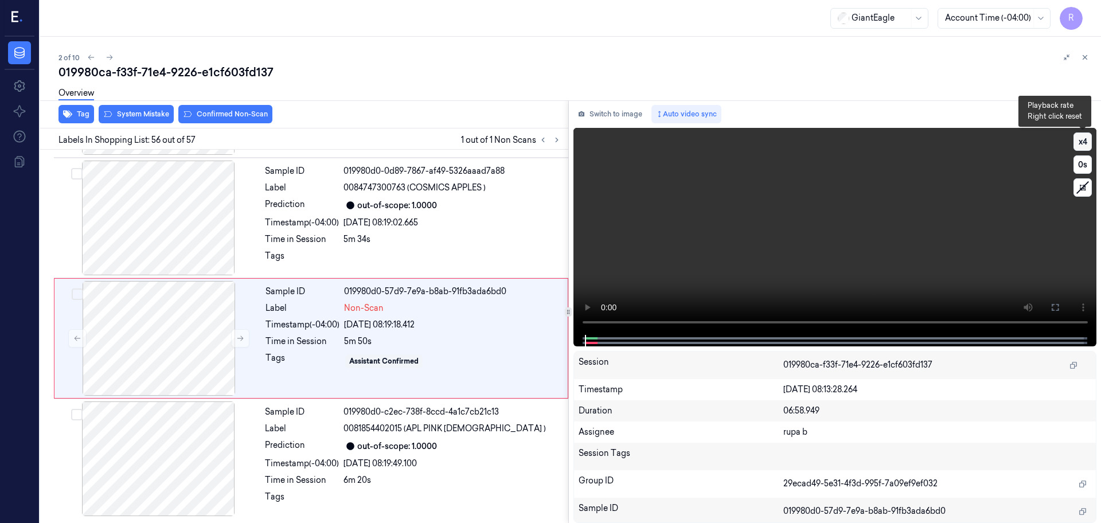
click at [1083, 145] on button "x 4" at bounding box center [1083, 142] width 18 height 18
click at [1083, 145] on button "x 1" at bounding box center [1083, 142] width 18 height 18
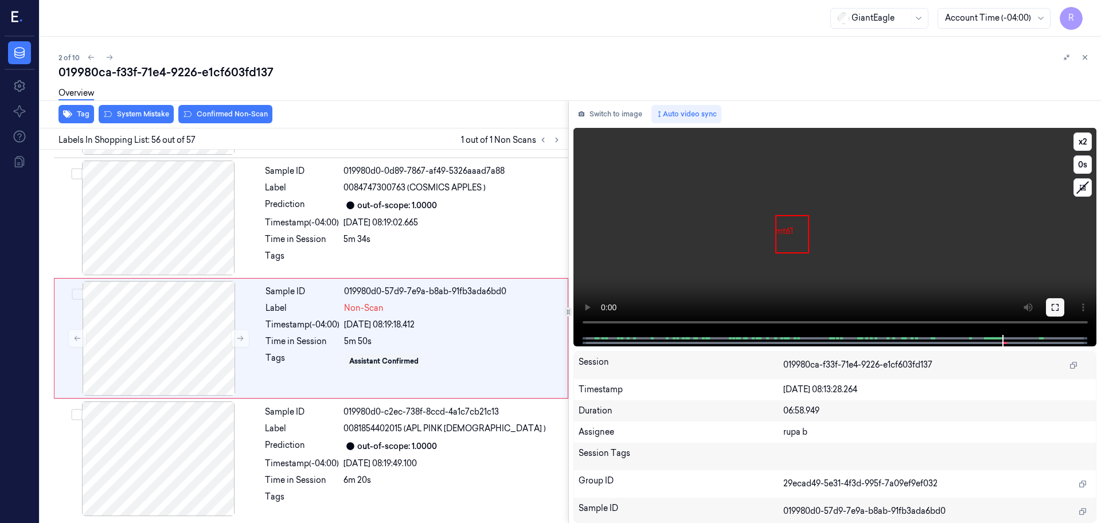
click at [1047, 302] on button at bounding box center [1055, 307] width 18 height 18
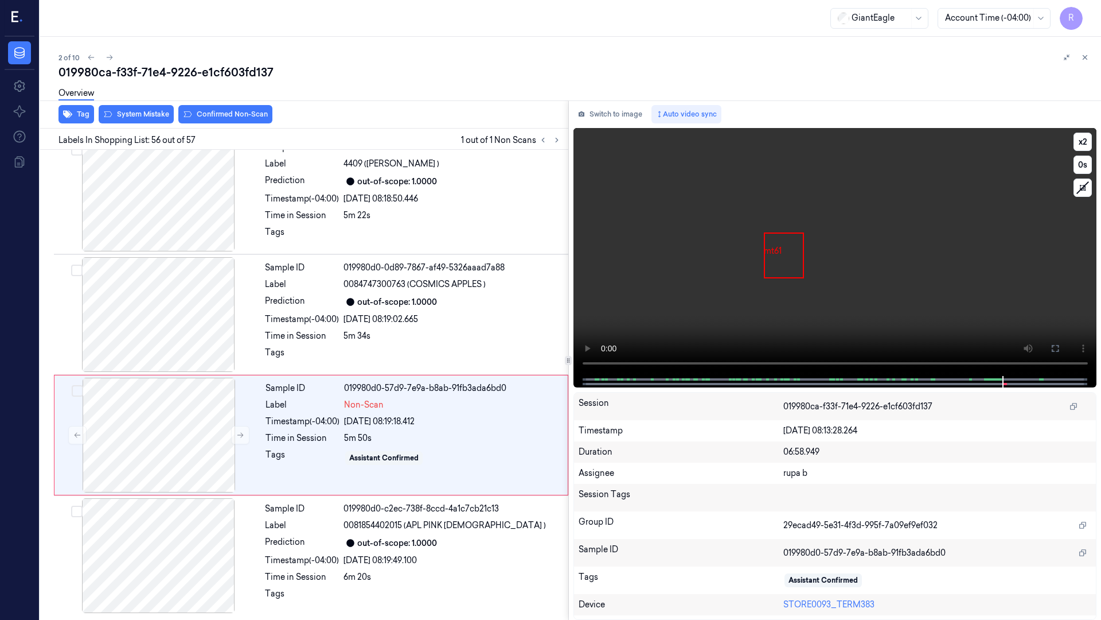
scroll to position [6400, 0]
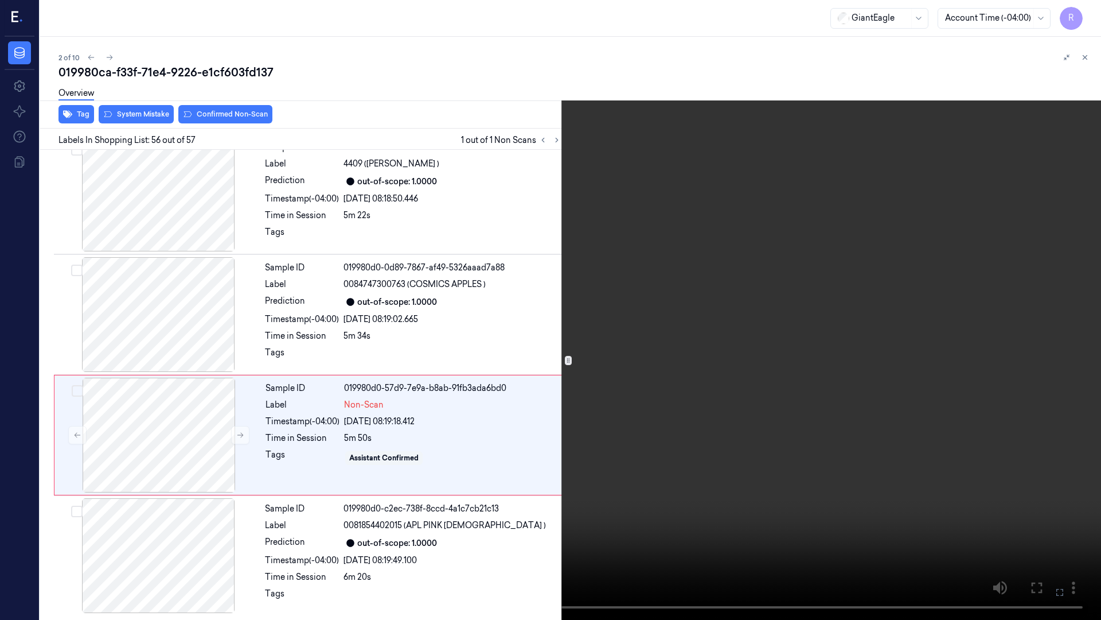
click at [1050, 365] on video at bounding box center [550, 310] width 1101 height 620
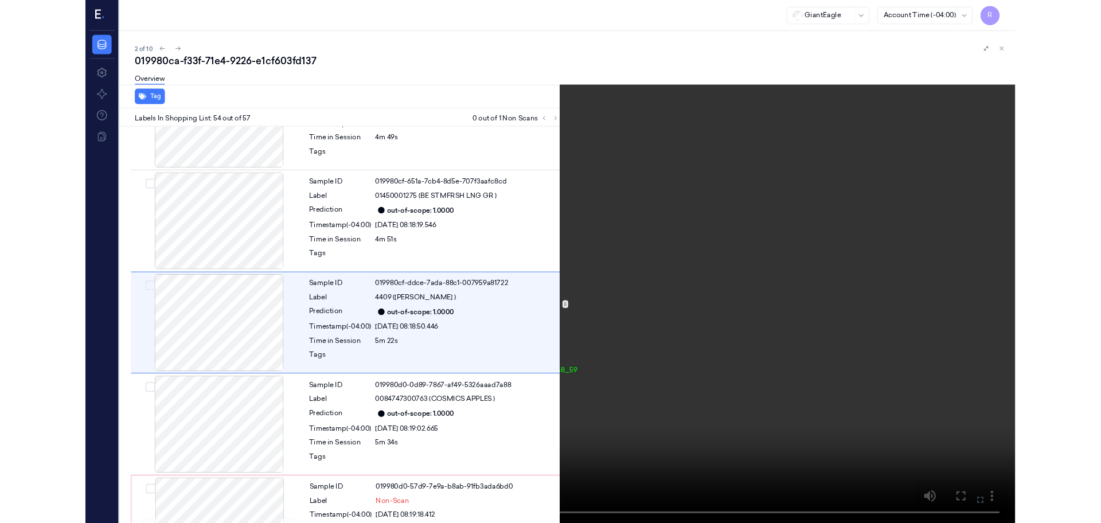
scroll to position [6210, 0]
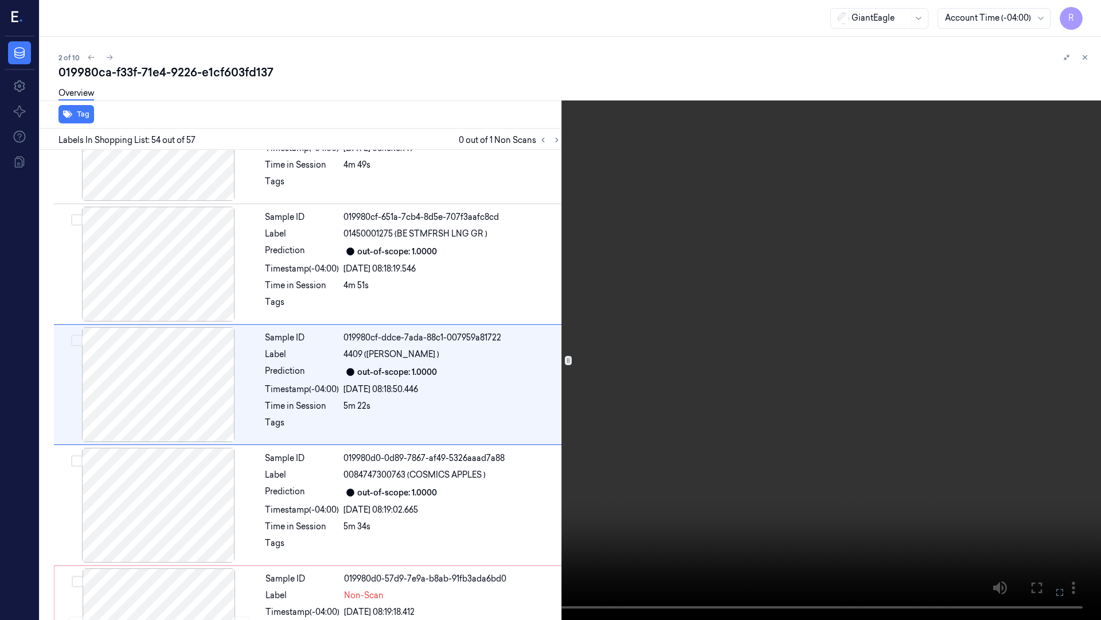
click at [855, 399] on video at bounding box center [550, 310] width 1101 height 620
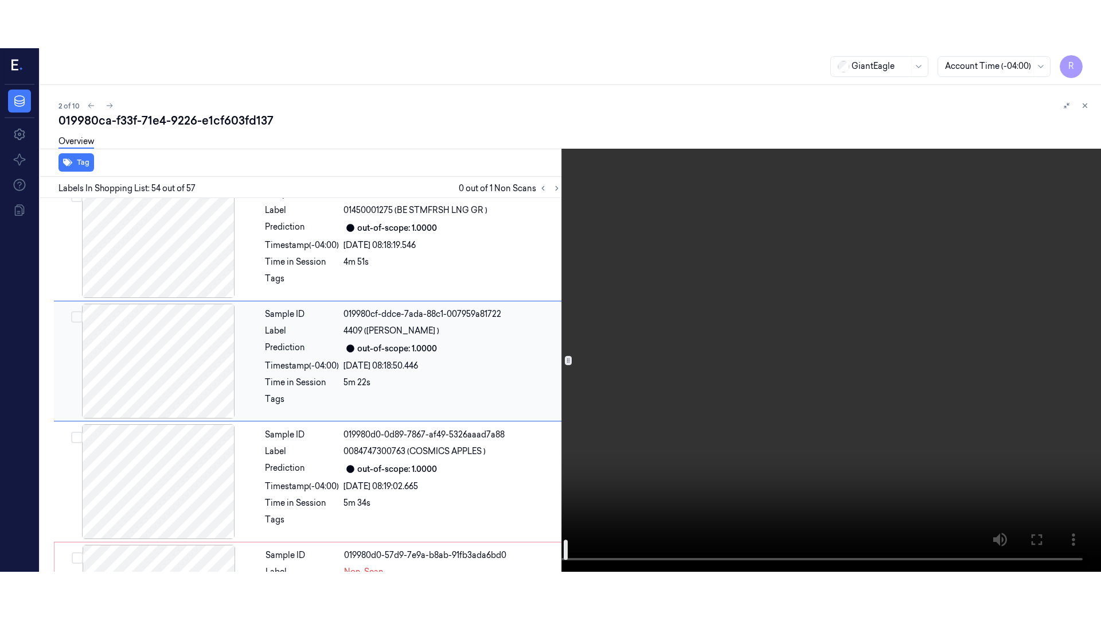
scroll to position [6353, 0]
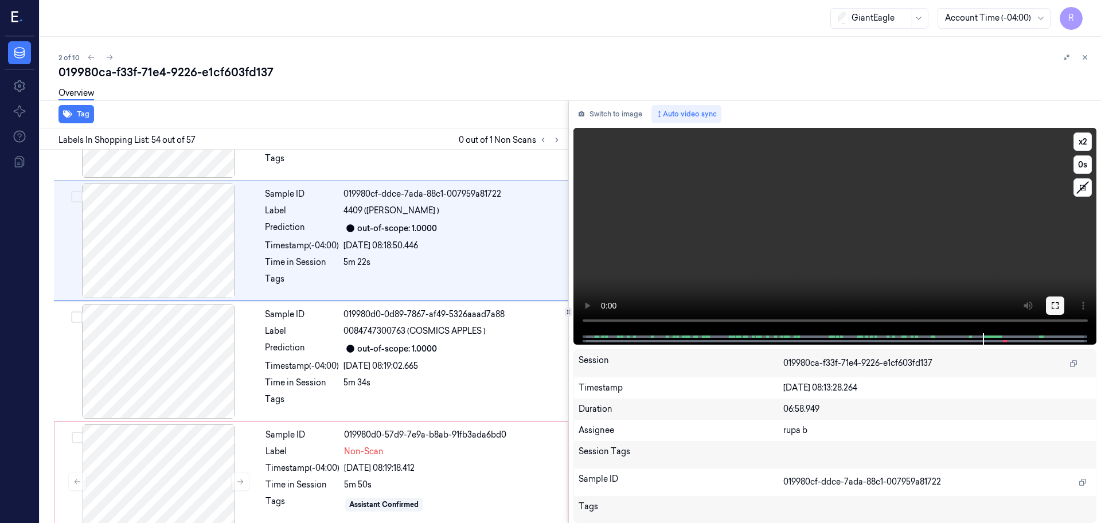
click at [1052, 306] on icon at bounding box center [1055, 305] width 7 height 7
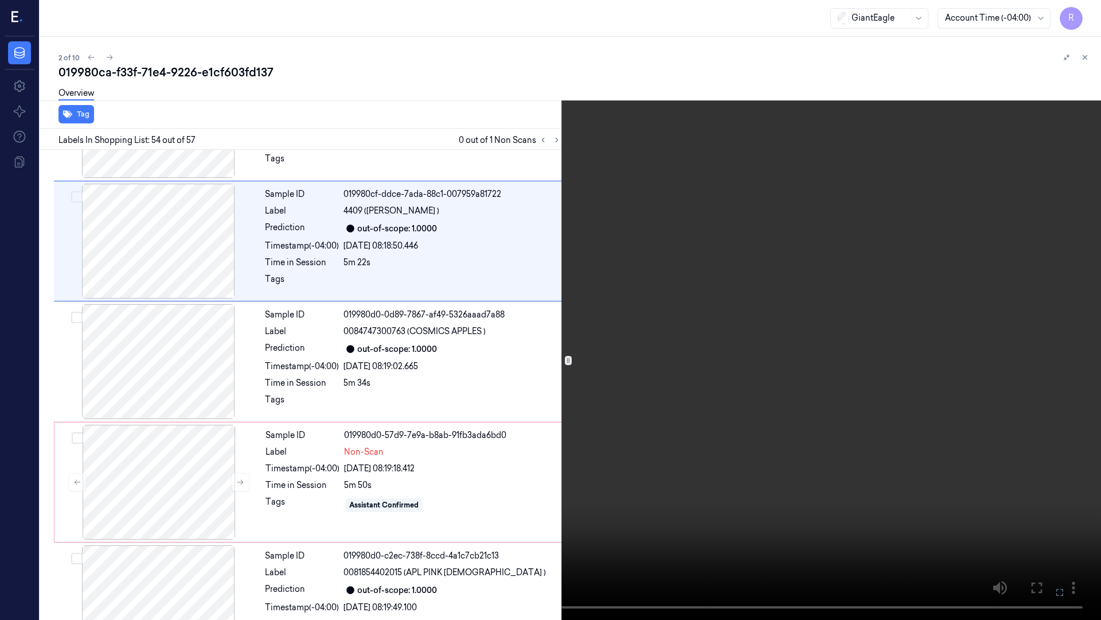
click at [1052, 369] on video at bounding box center [550, 310] width 1101 height 620
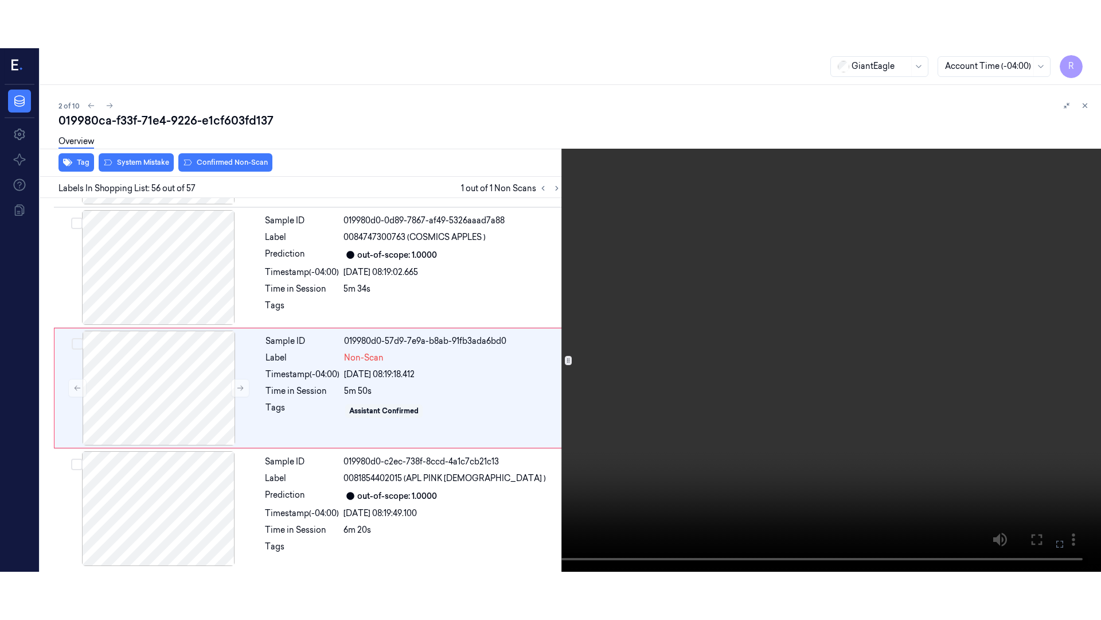
scroll to position [6497, 0]
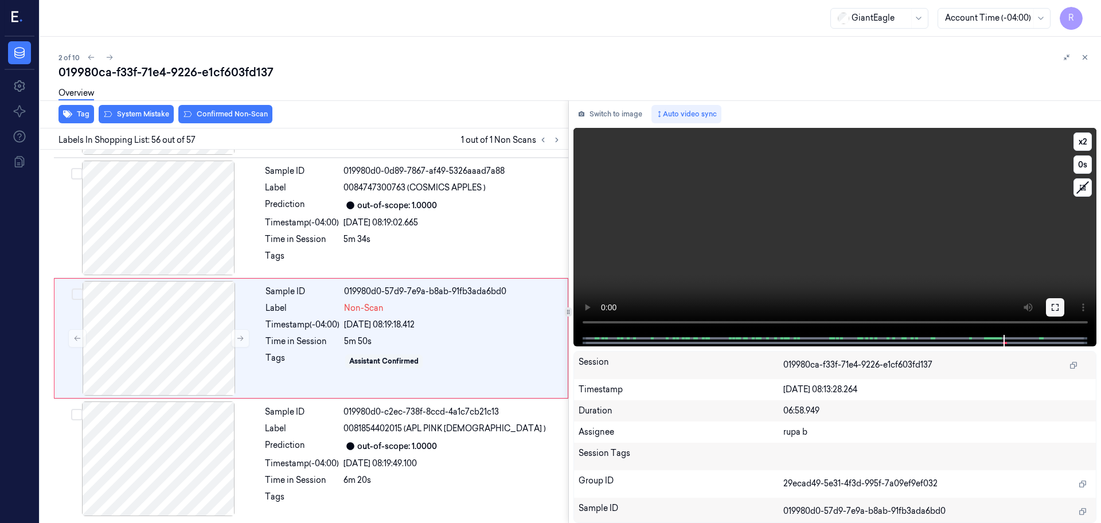
click at [1051, 305] on icon at bounding box center [1055, 307] width 9 height 9
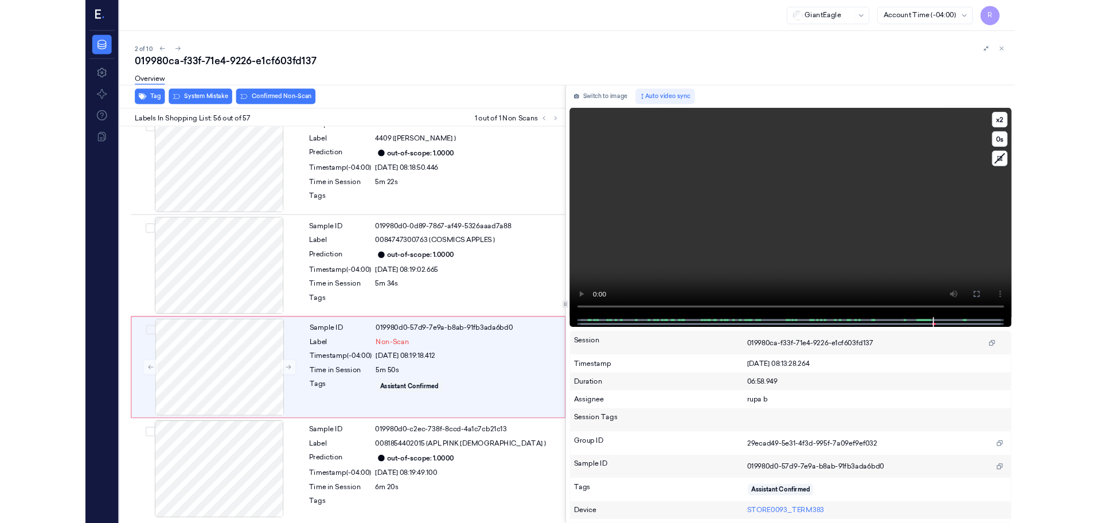
scroll to position [6400, 0]
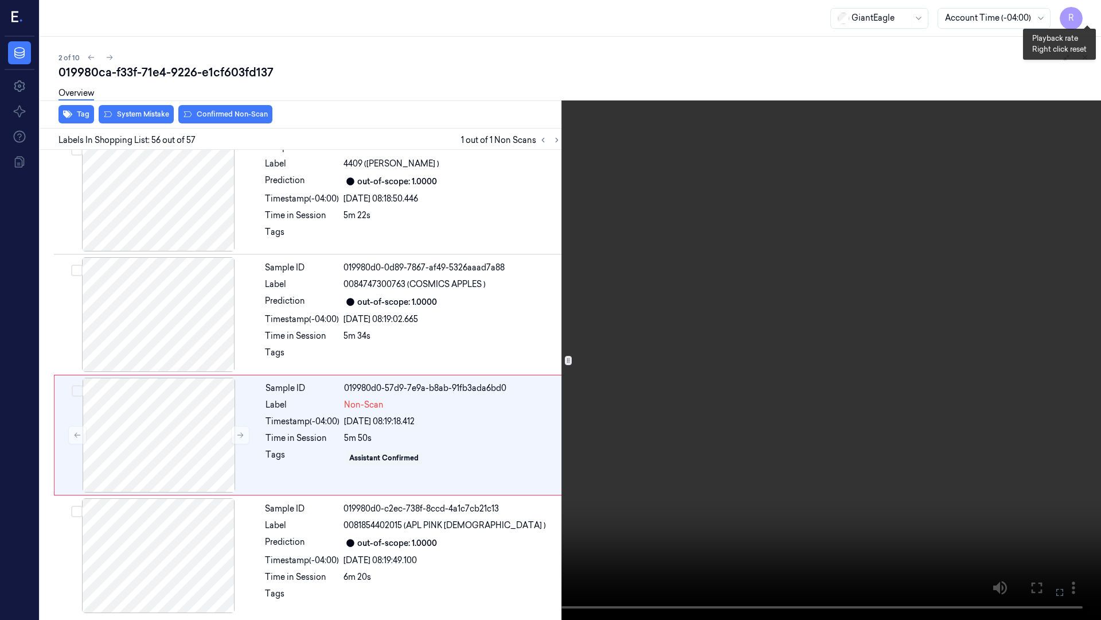
click at [1086, 10] on button "x 2" at bounding box center [1087, 14] width 18 height 18
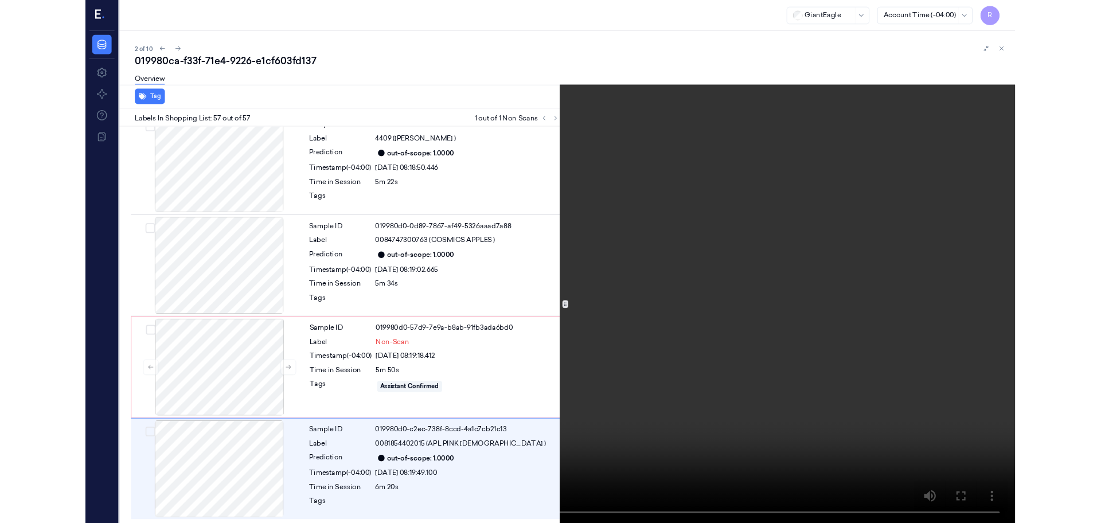
scroll to position [6497, 0]
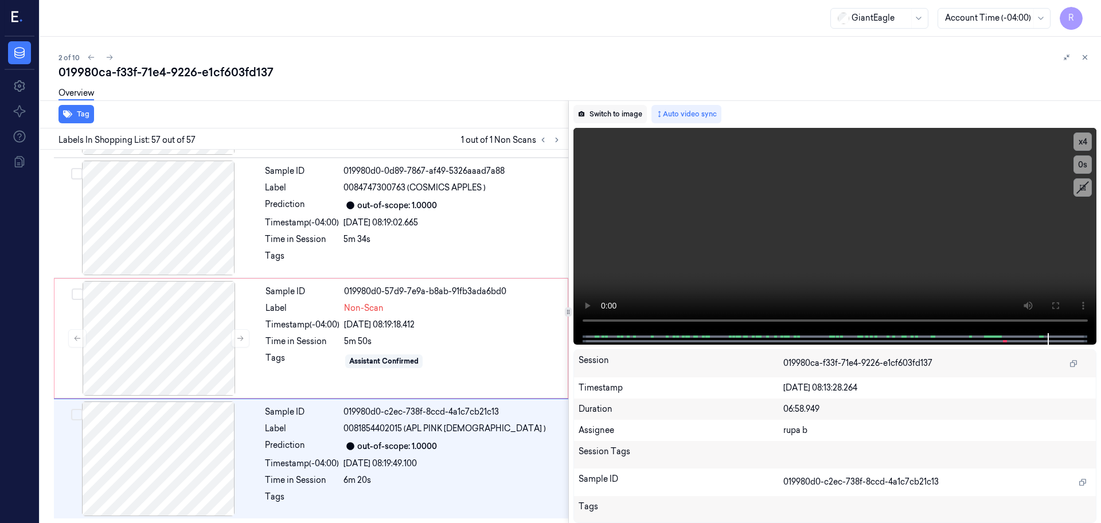
click at [608, 111] on button "Switch to image" at bounding box center [610, 114] width 73 height 18
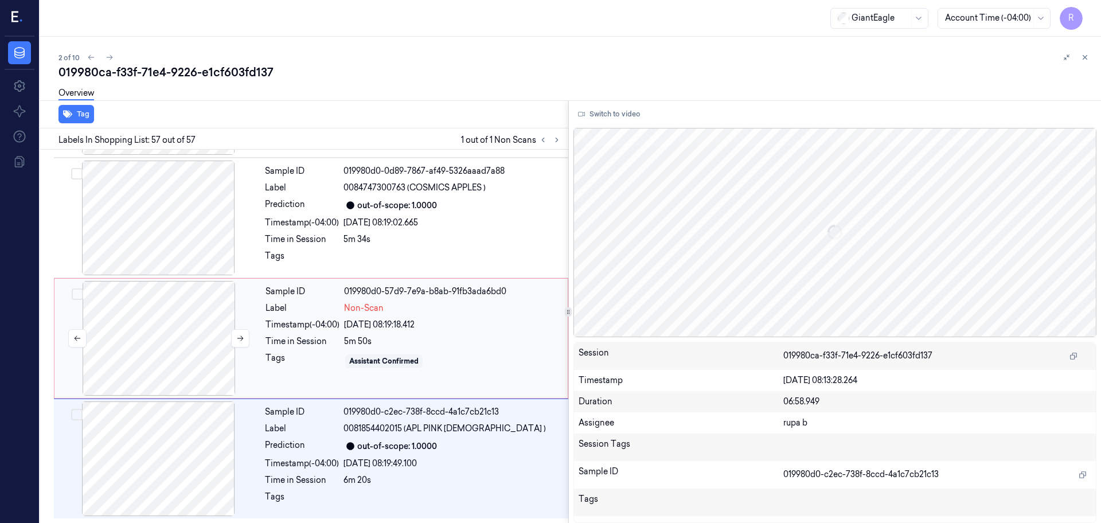
click at [157, 342] on div at bounding box center [159, 338] width 204 height 115
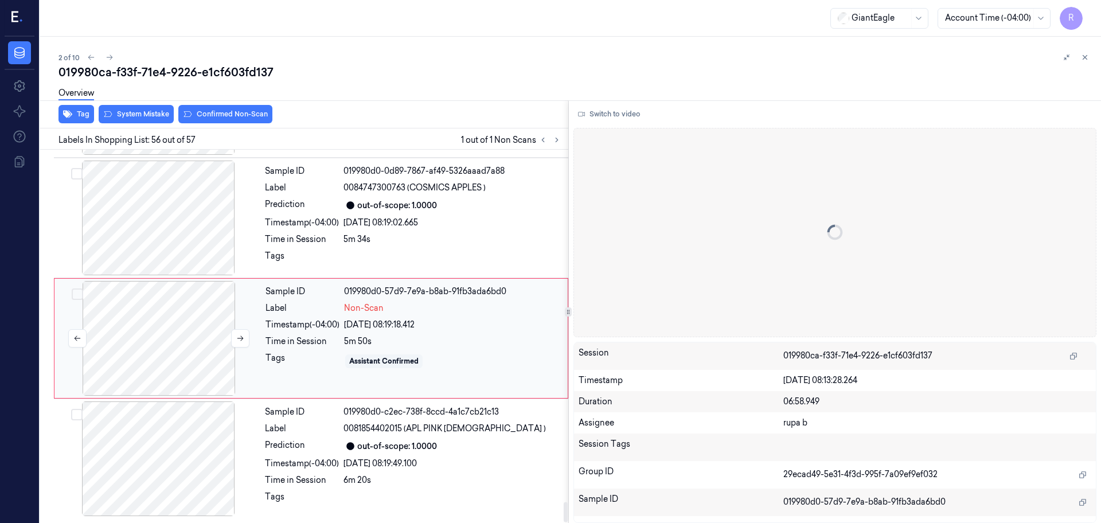
scroll to position [6281, 0]
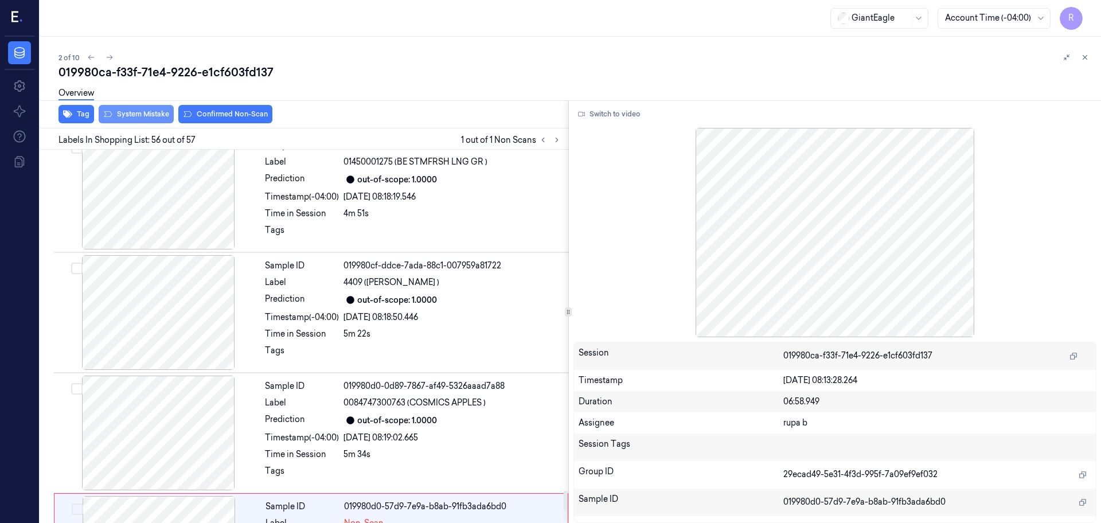
click at [140, 114] on button "System Mistake" at bounding box center [136, 114] width 75 height 18
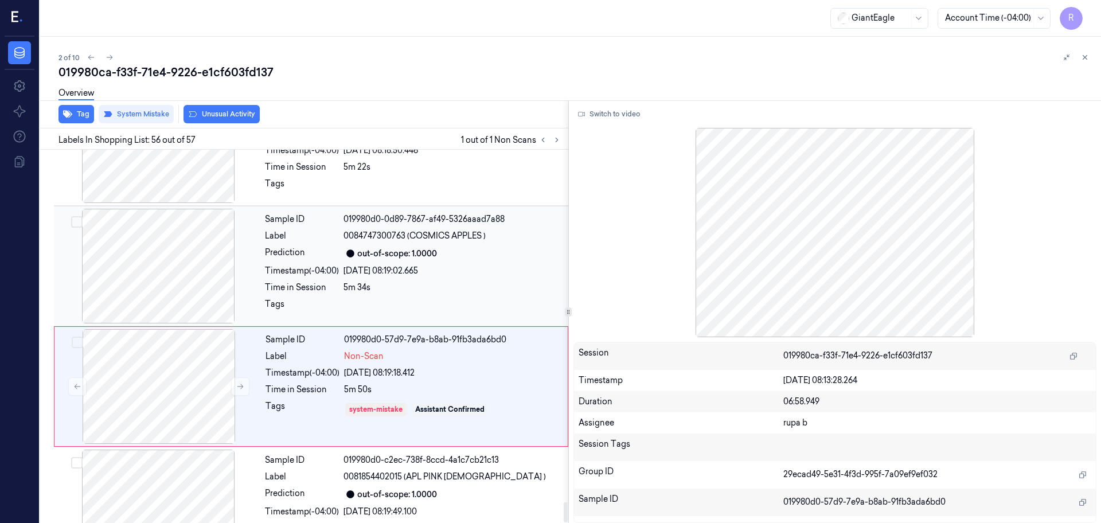
scroll to position [6497, 0]
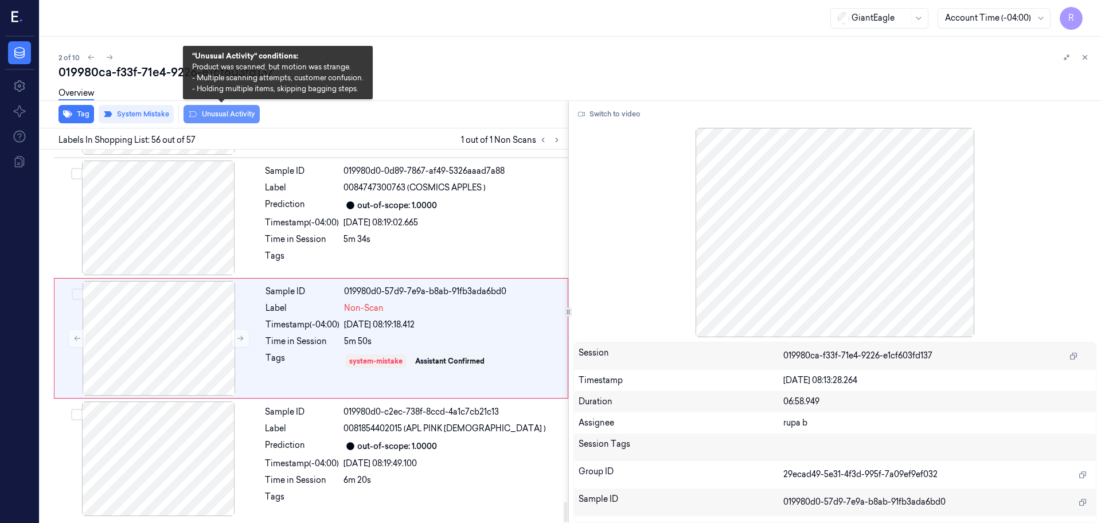
click at [229, 116] on button "Unusual Activity" at bounding box center [222, 114] width 76 height 18
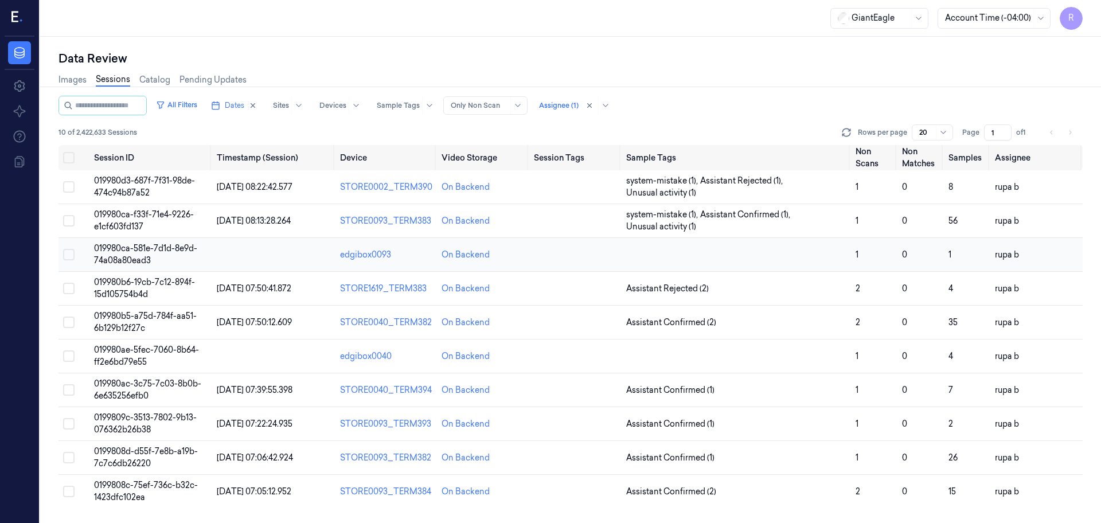
click at [147, 250] on span "019980ca-581e-7d1d-8e9d-74a08a80ead3" at bounding box center [145, 254] width 103 height 22
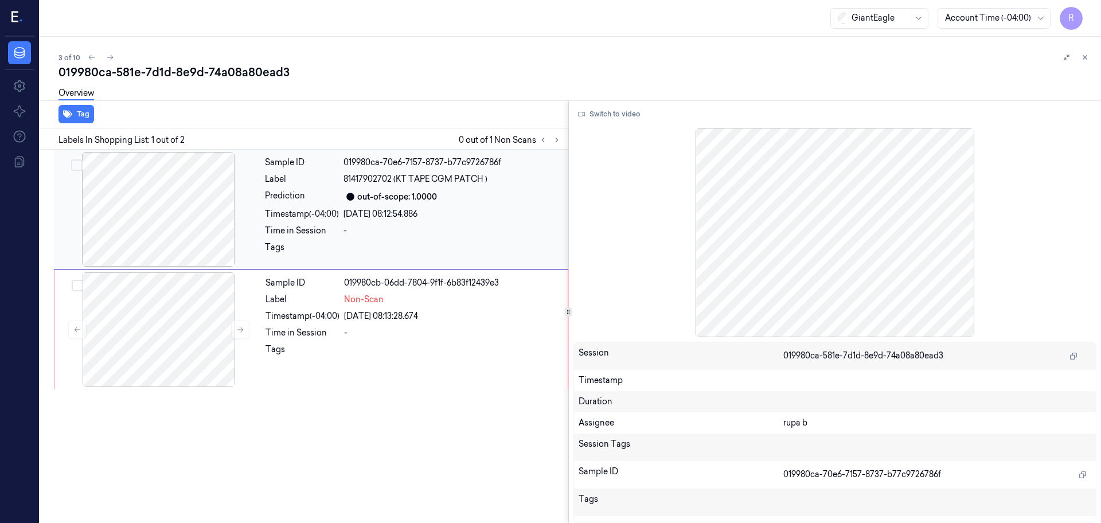
click at [151, 205] on div at bounding box center [158, 209] width 204 height 115
click at [168, 325] on div at bounding box center [159, 329] width 204 height 115
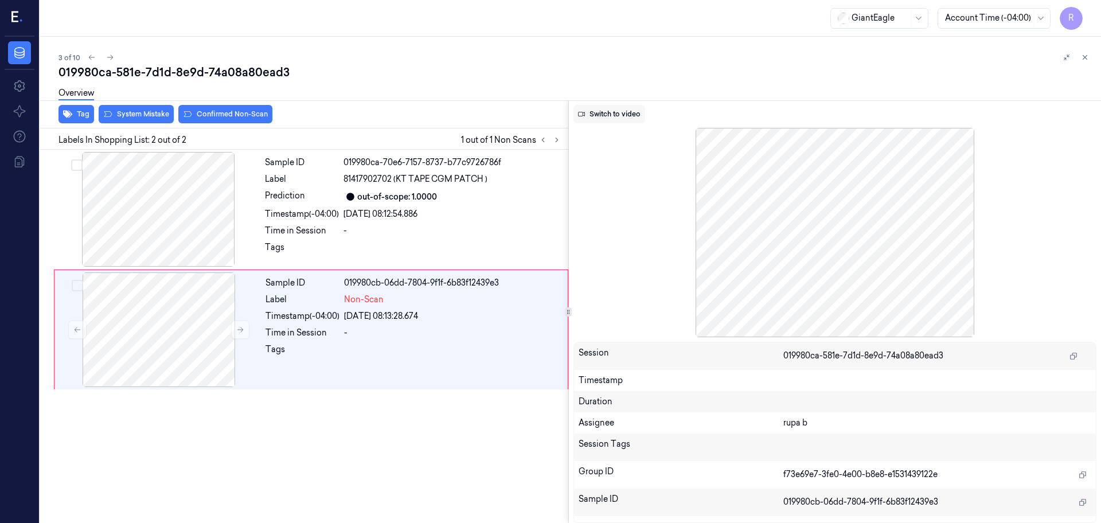
click at [609, 114] on button "Switch to video" at bounding box center [610, 114] width 72 height 18
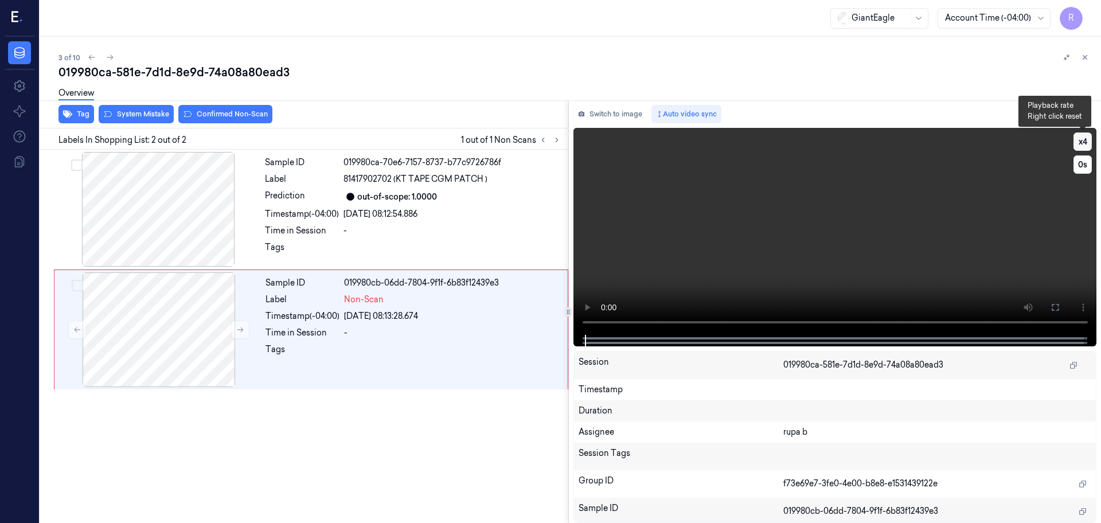
click at [1082, 142] on button "x 4" at bounding box center [1083, 142] width 18 height 18
click at [1057, 304] on icon at bounding box center [1055, 307] width 7 height 7
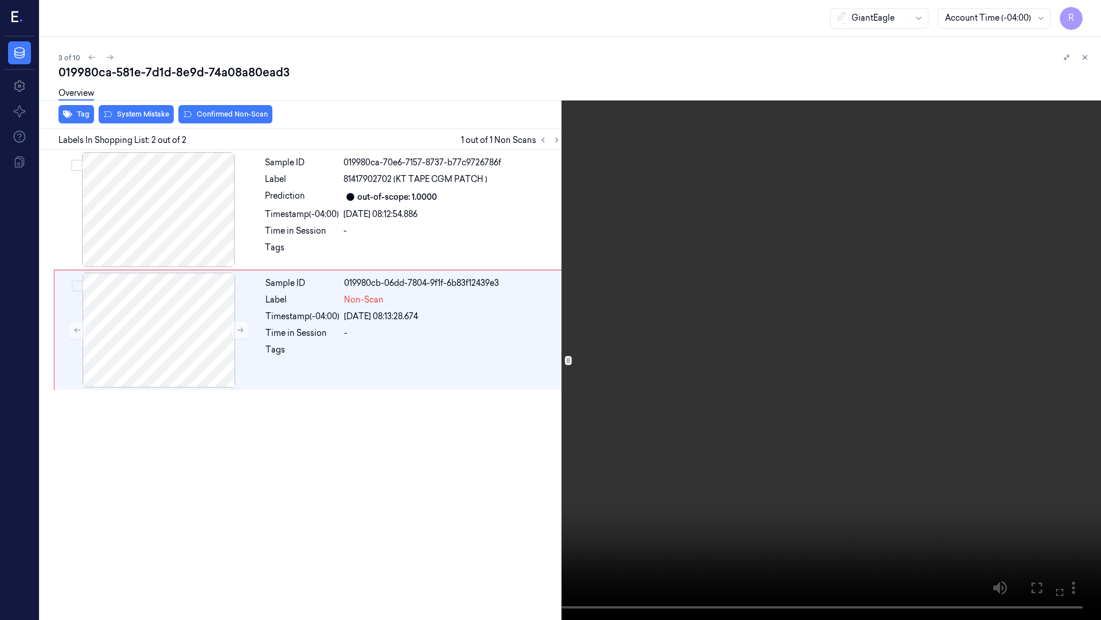
click at [1053, 367] on video at bounding box center [550, 310] width 1101 height 620
click at [1086, 15] on button "x 2" at bounding box center [1087, 14] width 18 height 18
click at [721, 383] on video at bounding box center [550, 310] width 1101 height 620
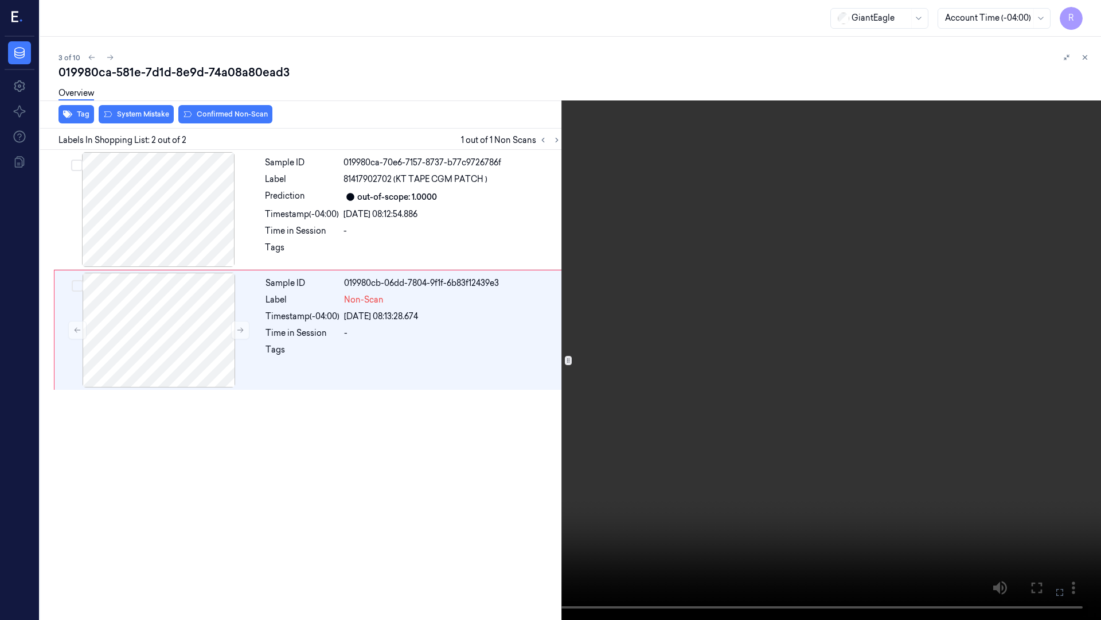
click at [721, 383] on video at bounding box center [550, 310] width 1101 height 620
click at [1087, 10] on button "x 4" at bounding box center [1087, 14] width 18 height 18
click at [1087, 10] on button "x 1" at bounding box center [1087, 14] width 18 height 18
click at [1091, 15] on button "x 2" at bounding box center [1087, 14] width 18 height 18
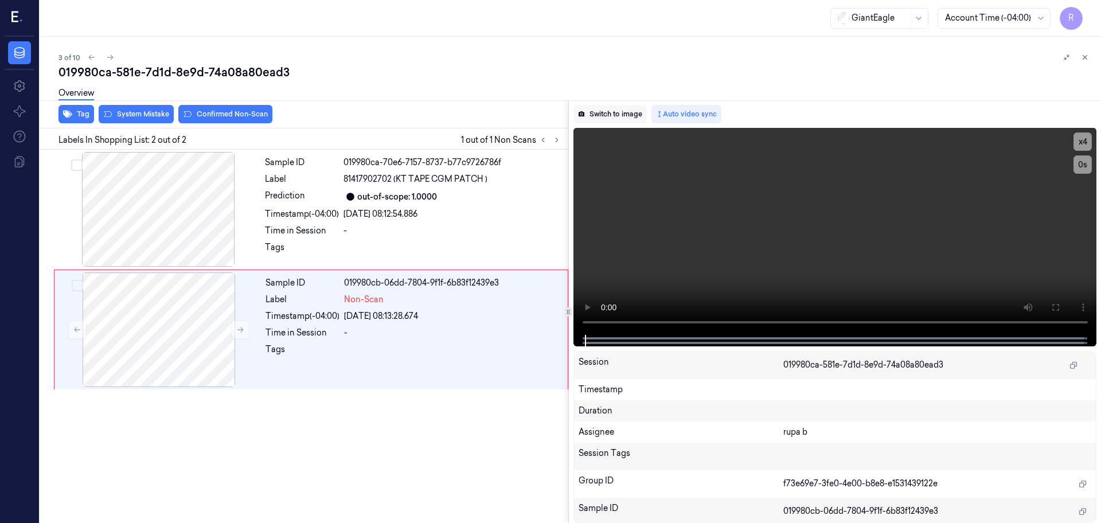
click at [612, 114] on button "Switch to image" at bounding box center [610, 114] width 73 height 18
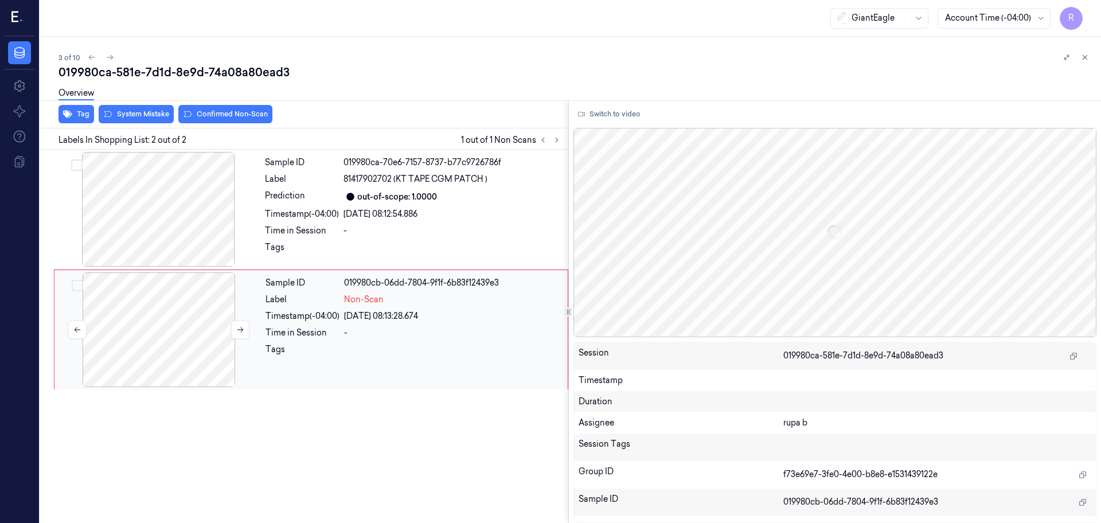
click at [131, 326] on div at bounding box center [159, 329] width 204 height 115
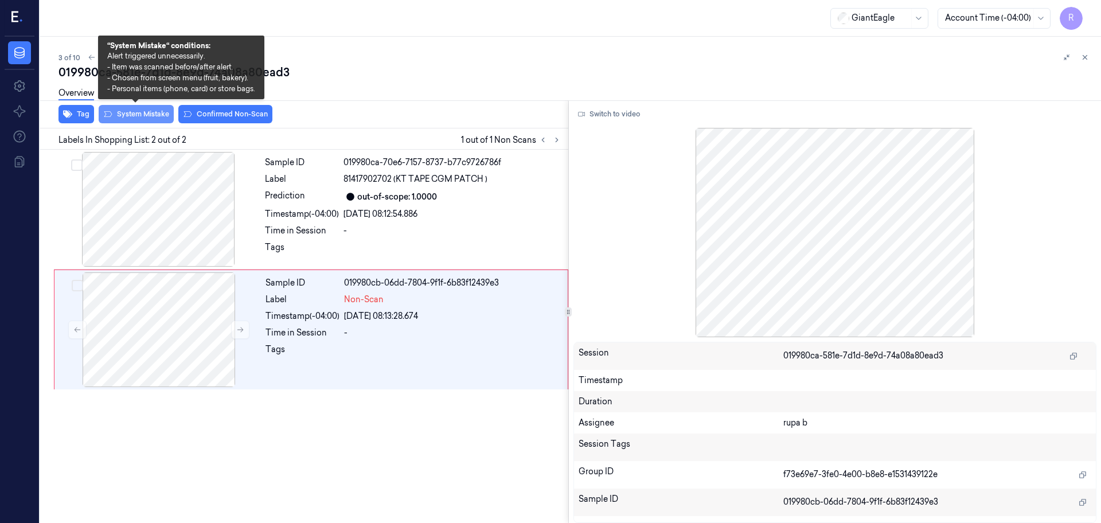
click at [150, 115] on button "System Mistake" at bounding box center [136, 114] width 75 height 18
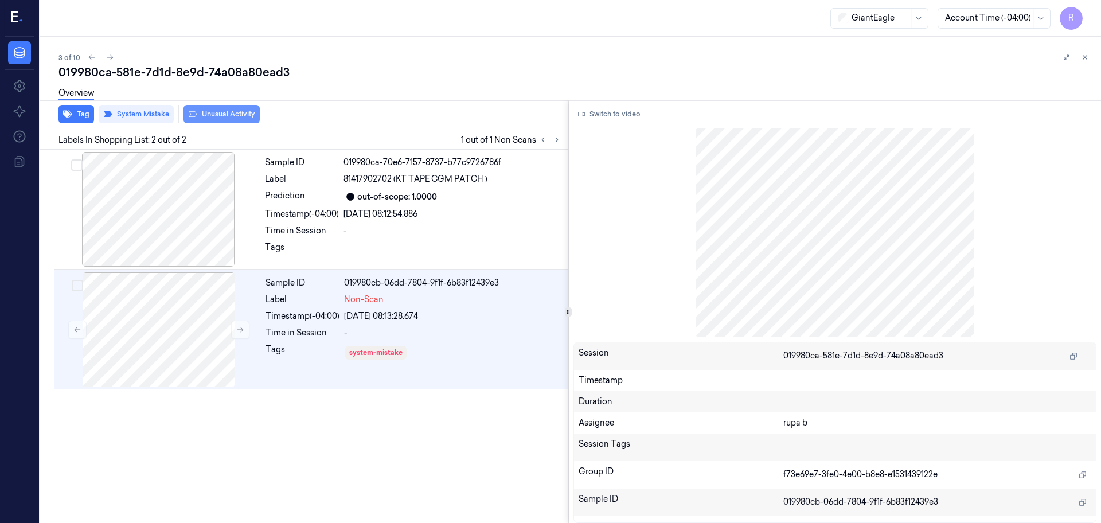
click at [208, 120] on button "Unusual Activity" at bounding box center [222, 114] width 76 height 18
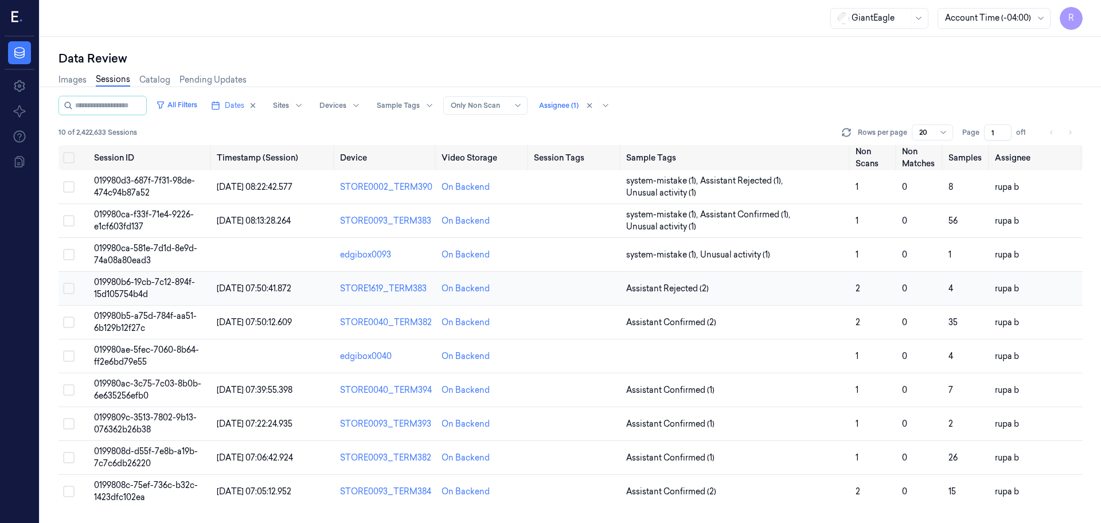
click at [134, 289] on span "019980b6-19cb-7c12-894f-15d105754b4d" at bounding box center [144, 288] width 101 height 22
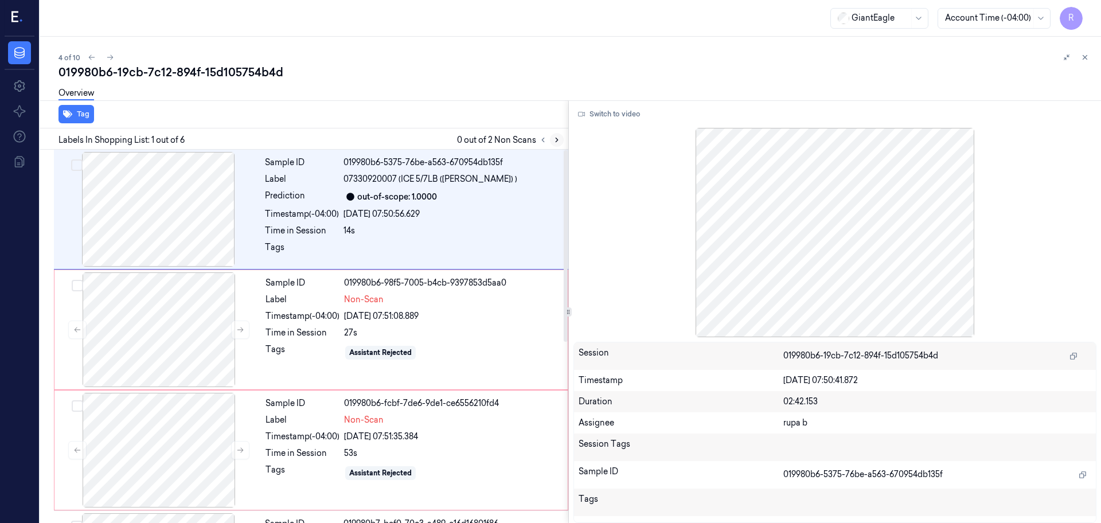
click at [558, 137] on icon at bounding box center [557, 140] width 8 height 8
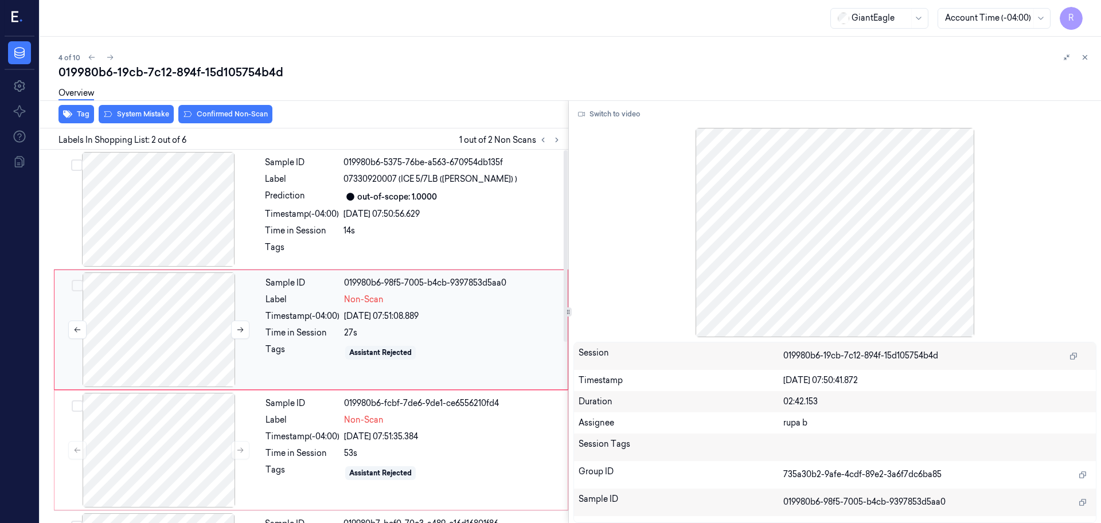
click at [181, 325] on div at bounding box center [159, 329] width 204 height 115
click at [182, 221] on div at bounding box center [158, 209] width 204 height 115
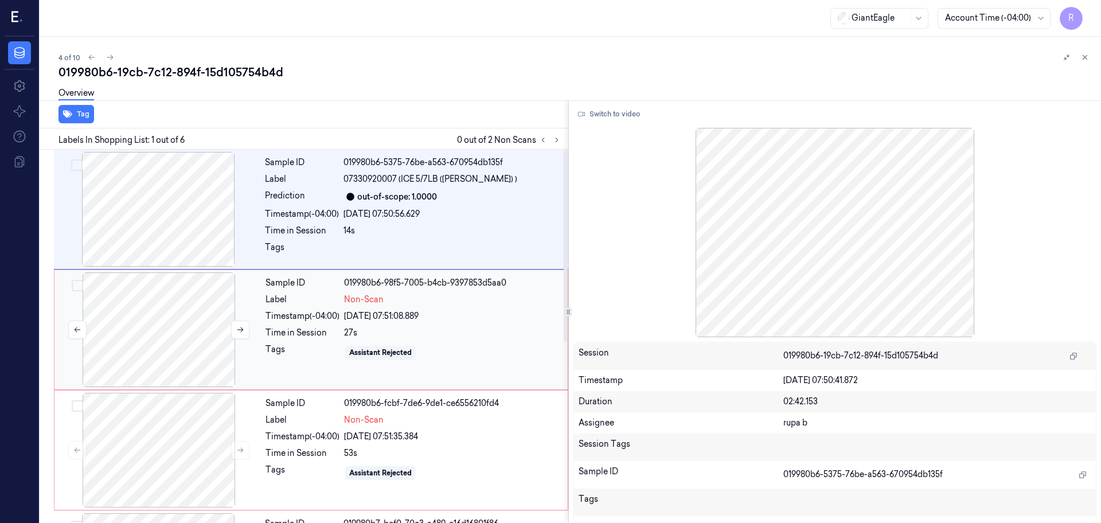
click at [170, 327] on div at bounding box center [159, 329] width 204 height 115
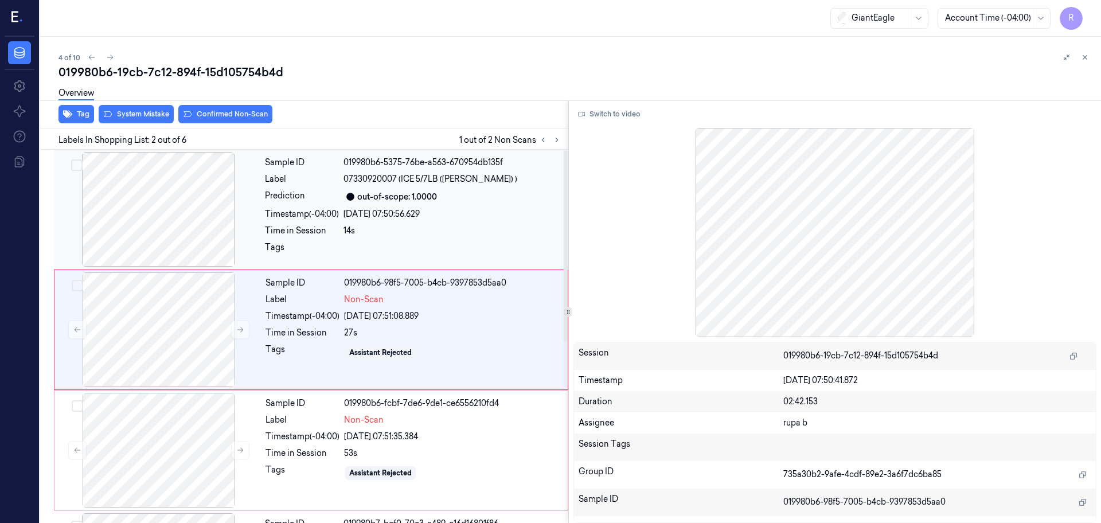
click at [193, 245] on div at bounding box center [158, 209] width 204 height 115
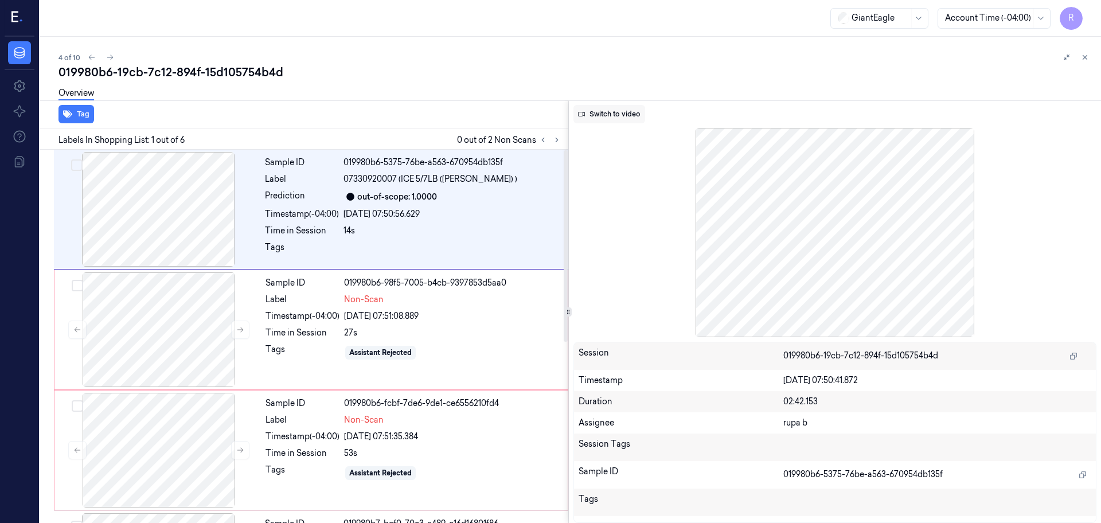
click at [636, 117] on button "Switch to video" at bounding box center [610, 114] width 72 height 18
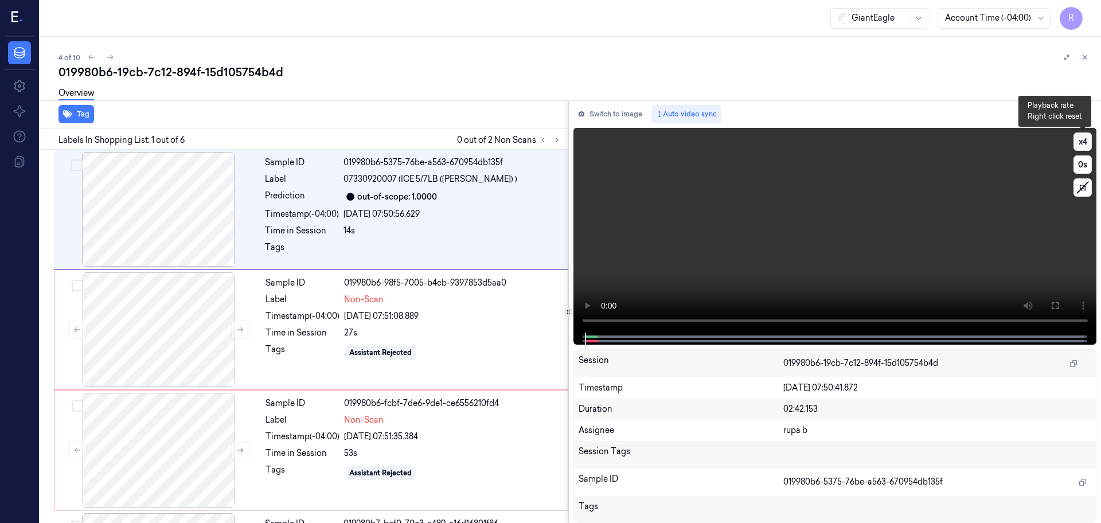
click at [1081, 148] on button "x 4" at bounding box center [1083, 142] width 18 height 18
click at [1081, 148] on button "x 1" at bounding box center [1083, 142] width 18 height 18
click at [781, 223] on video at bounding box center [836, 230] width 524 height 205
click at [1052, 309] on icon at bounding box center [1055, 305] width 7 height 7
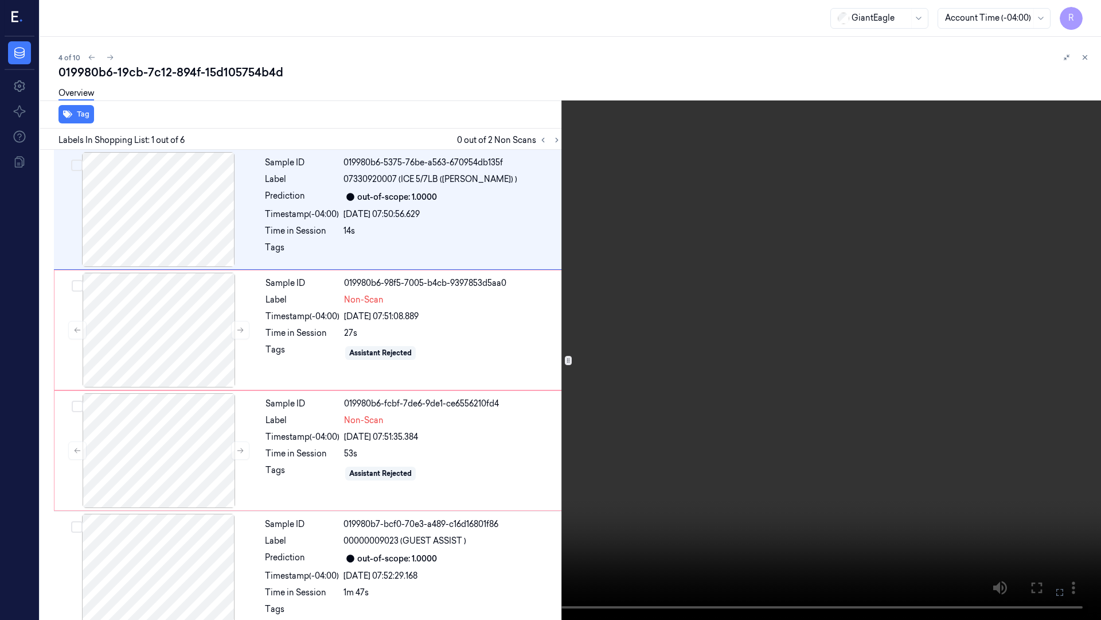
click at [1046, 361] on video at bounding box center [550, 310] width 1101 height 620
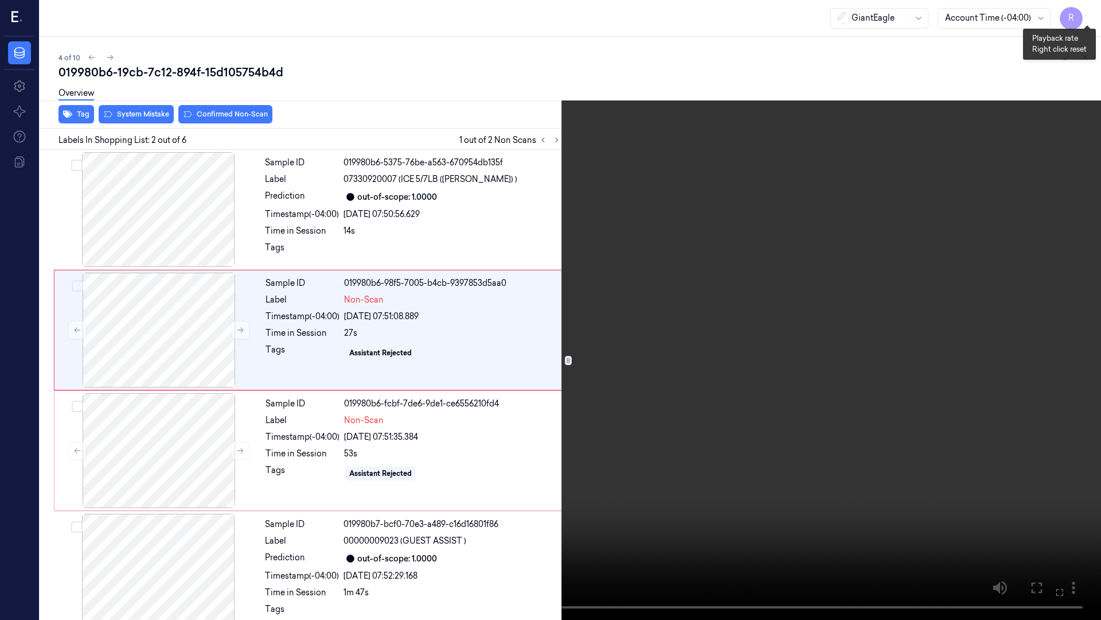
click at [1088, 14] on button "x 2" at bounding box center [1087, 14] width 18 height 18
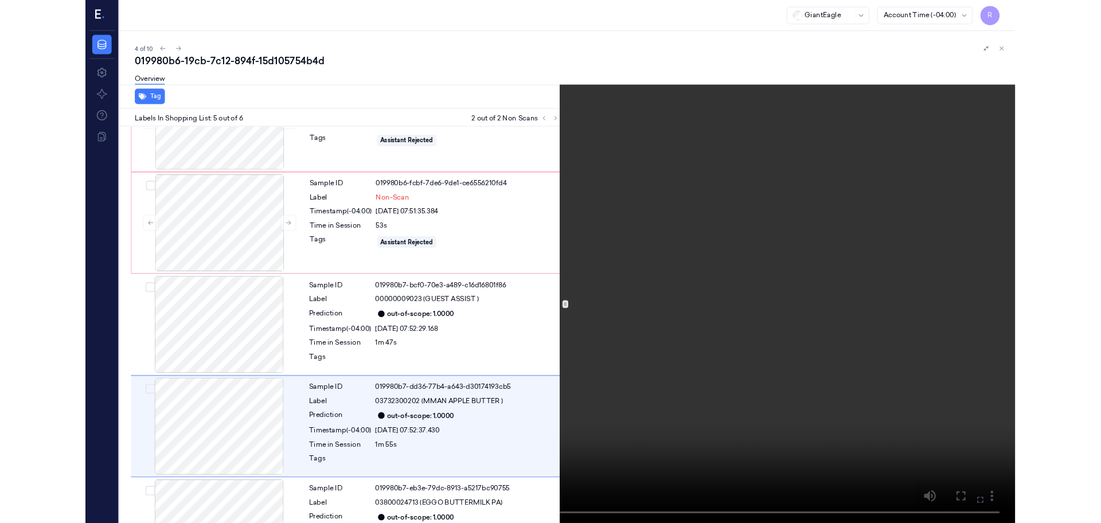
scroll to position [256, 0]
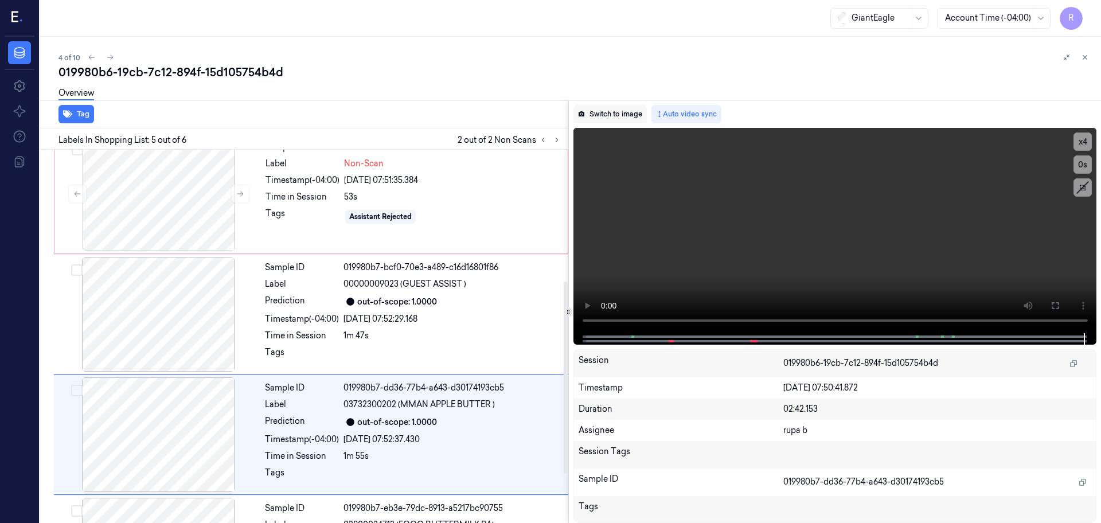
click at [587, 115] on button "Switch to image" at bounding box center [610, 114] width 73 height 18
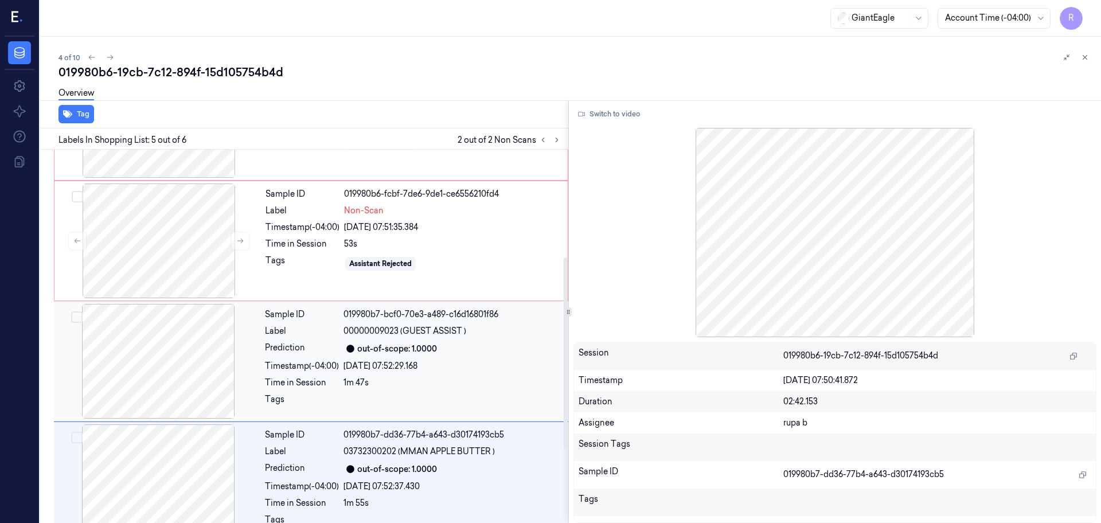
scroll to position [0, 0]
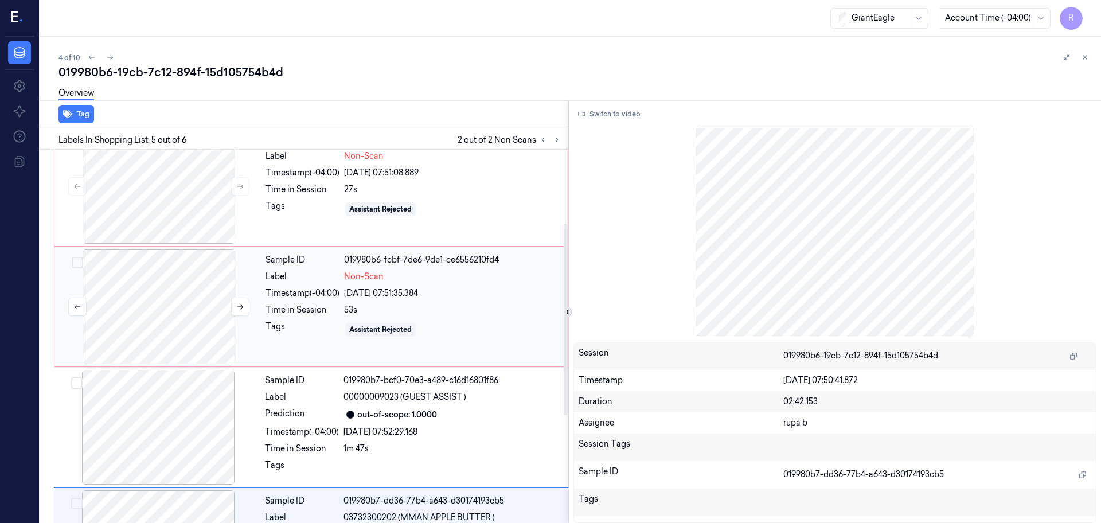
click at [178, 313] on div at bounding box center [159, 307] width 204 height 115
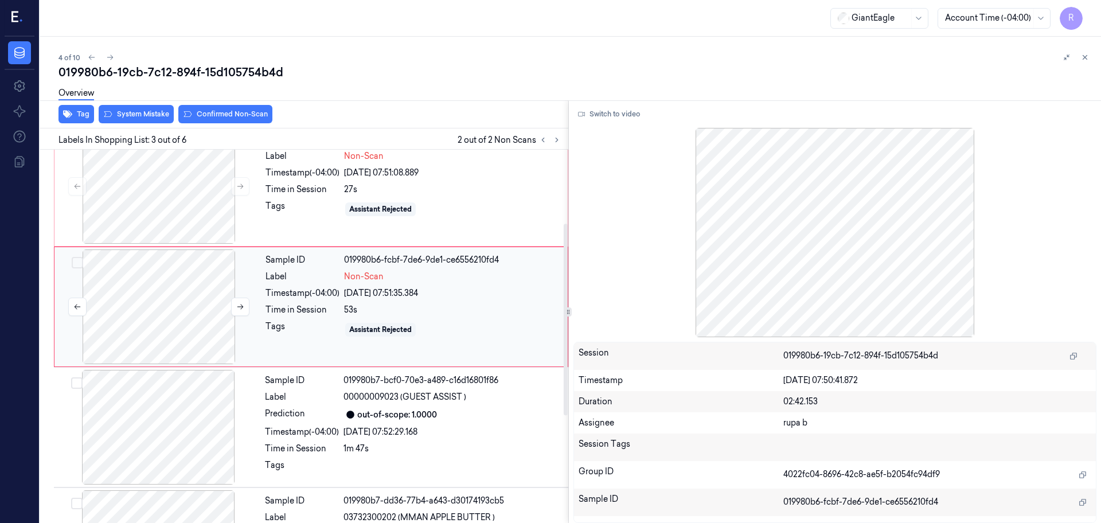
scroll to position [114, 0]
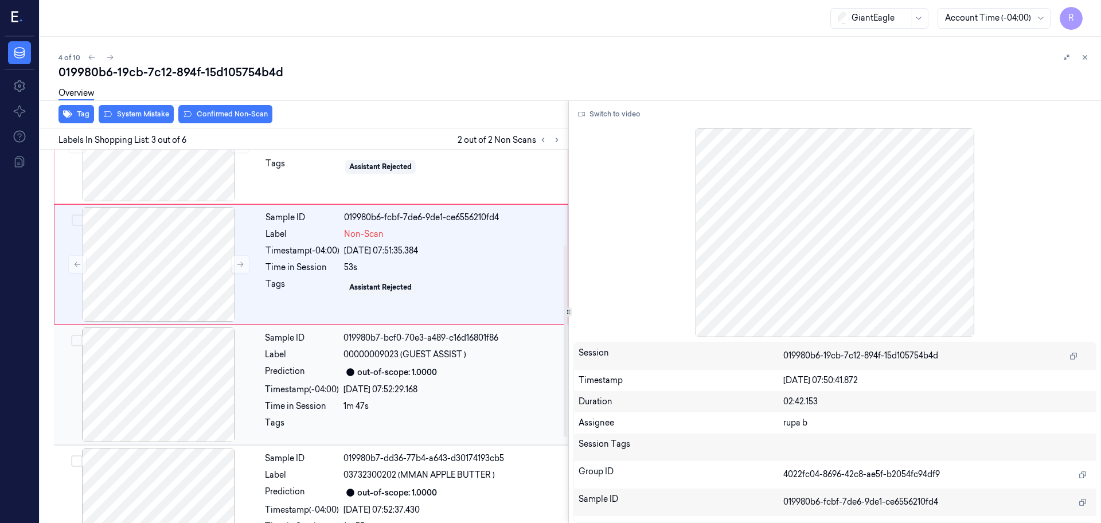
click at [178, 355] on div at bounding box center [158, 385] width 204 height 115
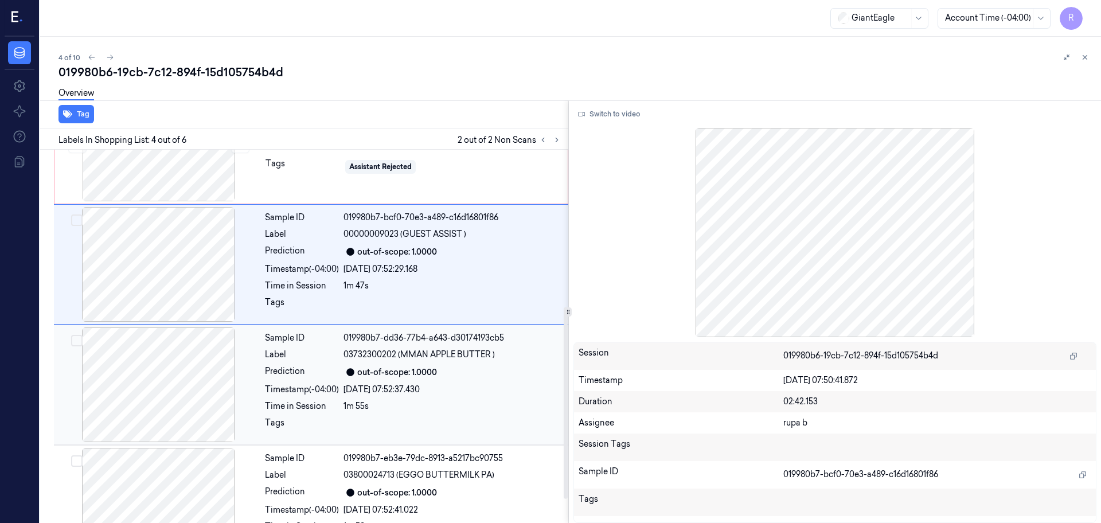
click at [181, 409] on div at bounding box center [158, 385] width 204 height 115
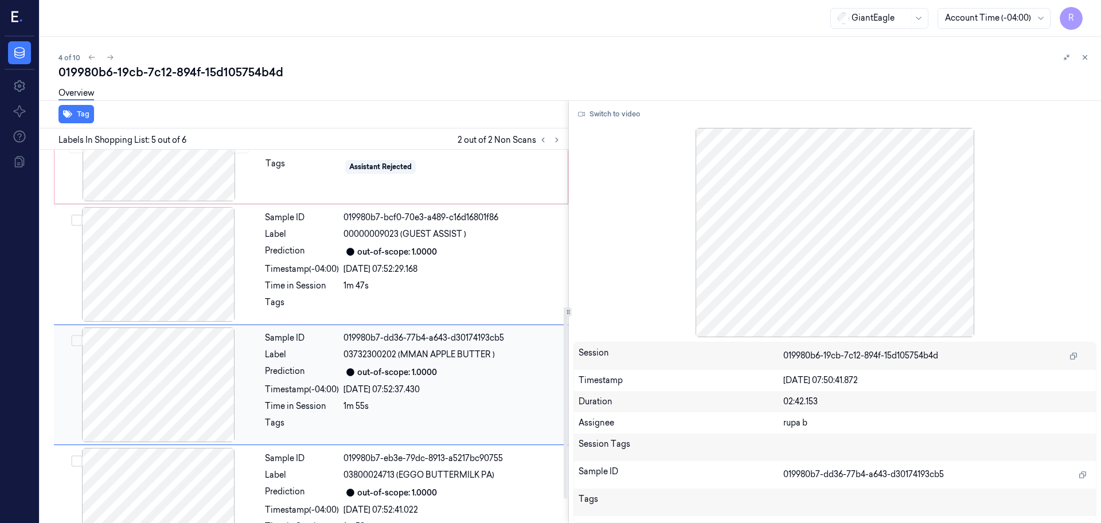
scroll to position [353, 0]
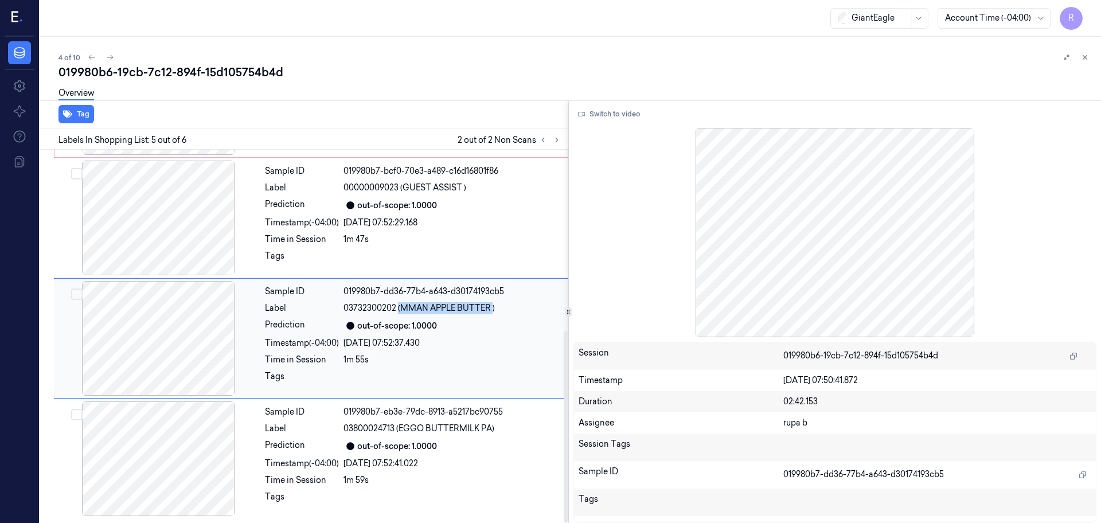
drag, startPoint x: 397, startPoint y: 310, endPoint x: 493, endPoint y: 302, distance: 96.1
click at [493, 302] on span "03732300202 (MMAN APPLE BUTTER )" at bounding box center [419, 308] width 151 height 12
copy span "(MMAN APPLE BUTTER"
copy span "(EGGO BUTTERMILK PA)"
drag, startPoint x: 398, startPoint y: 426, endPoint x: 510, endPoint y: 433, distance: 112.1
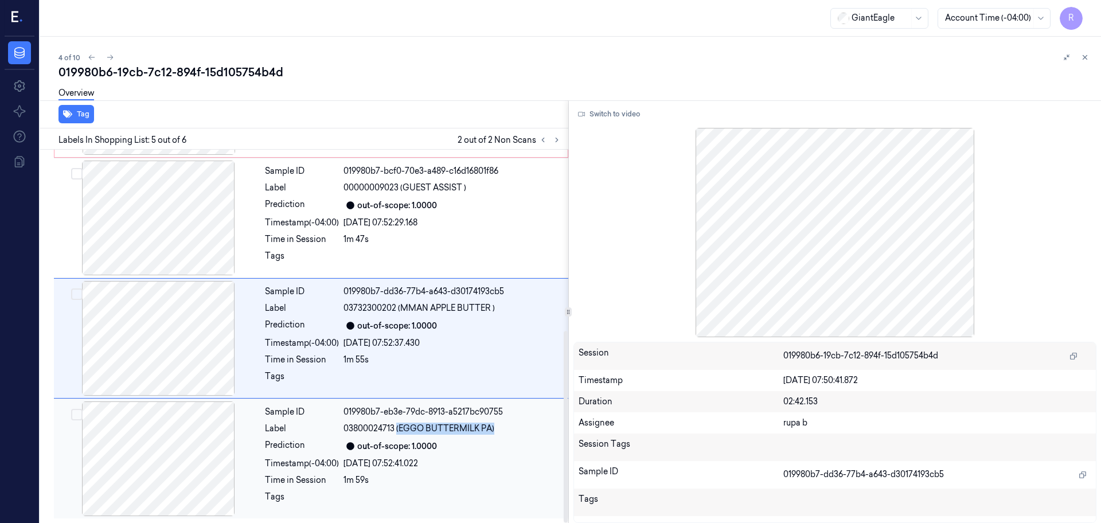
click at [510, 433] on div "03800024713 (EGGO BUTTERMILK PA)" at bounding box center [453, 429] width 218 height 12
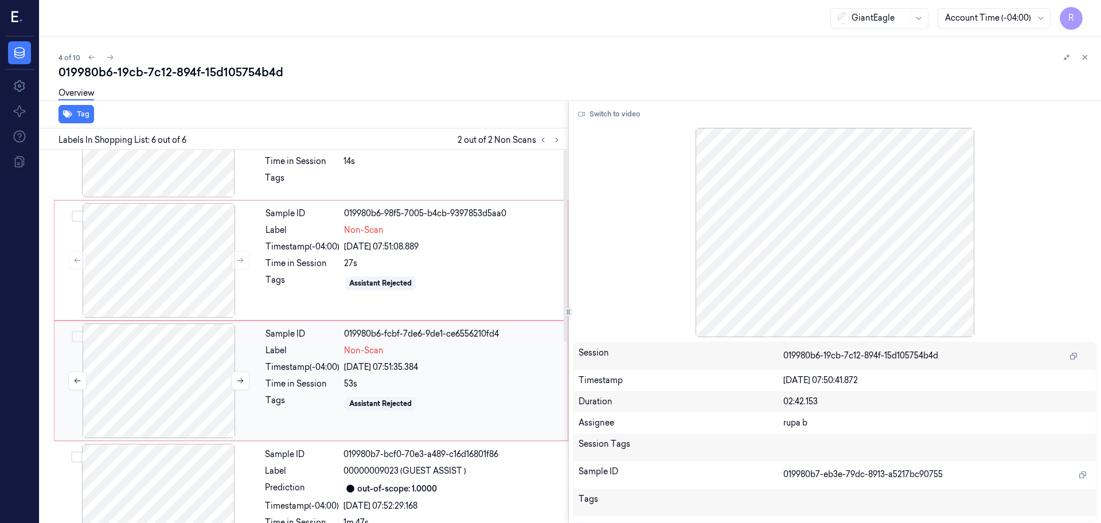
scroll to position [0, 0]
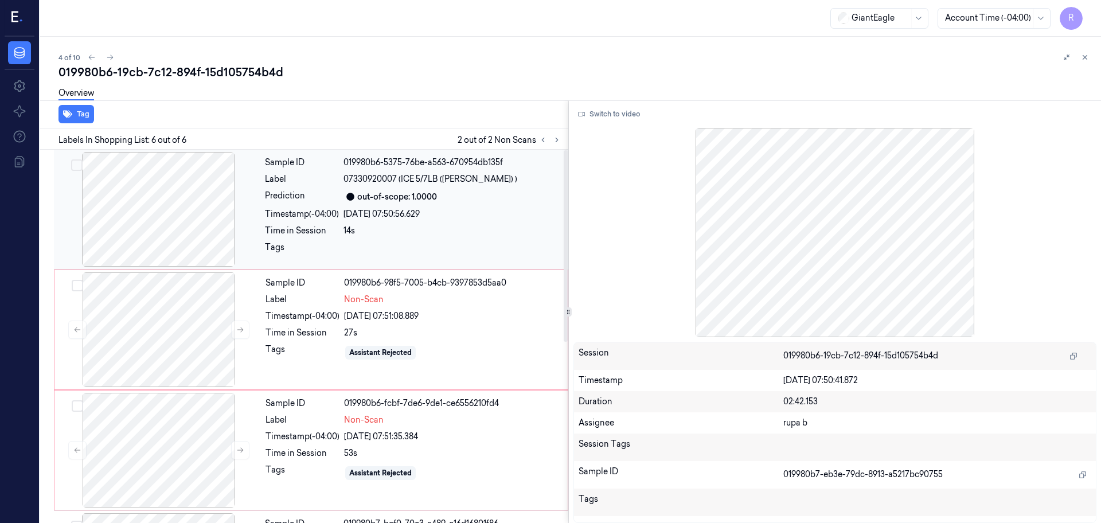
click at [173, 216] on div at bounding box center [158, 209] width 204 height 115
click at [193, 317] on div at bounding box center [159, 329] width 204 height 115
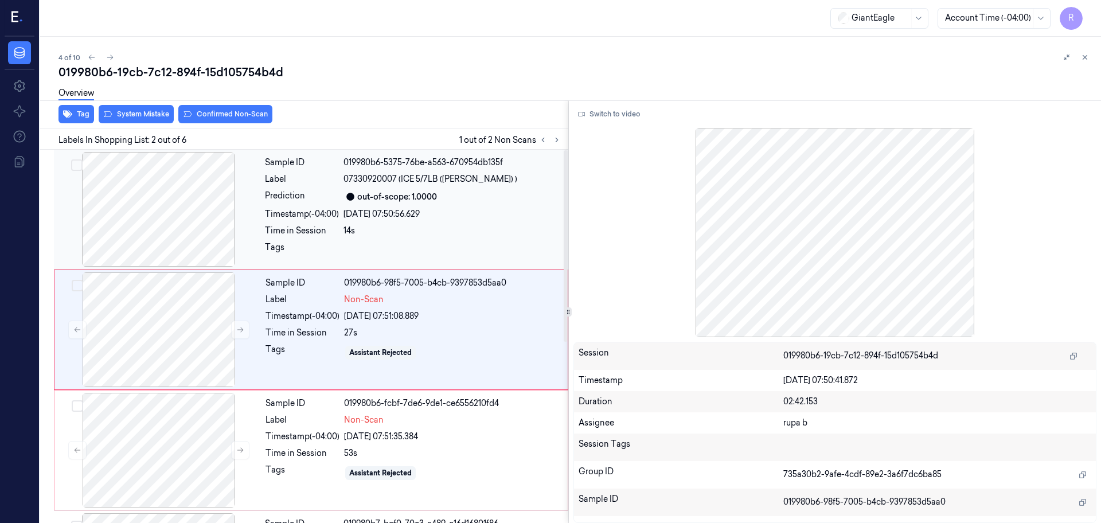
click at [184, 209] on div at bounding box center [158, 209] width 204 height 115
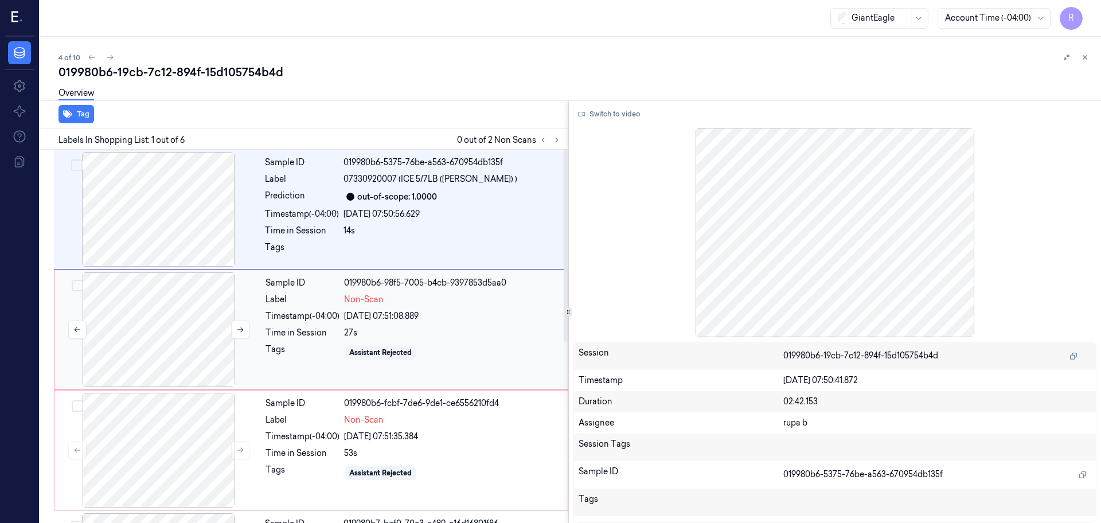
click at [173, 320] on div at bounding box center [159, 329] width 204 height 115
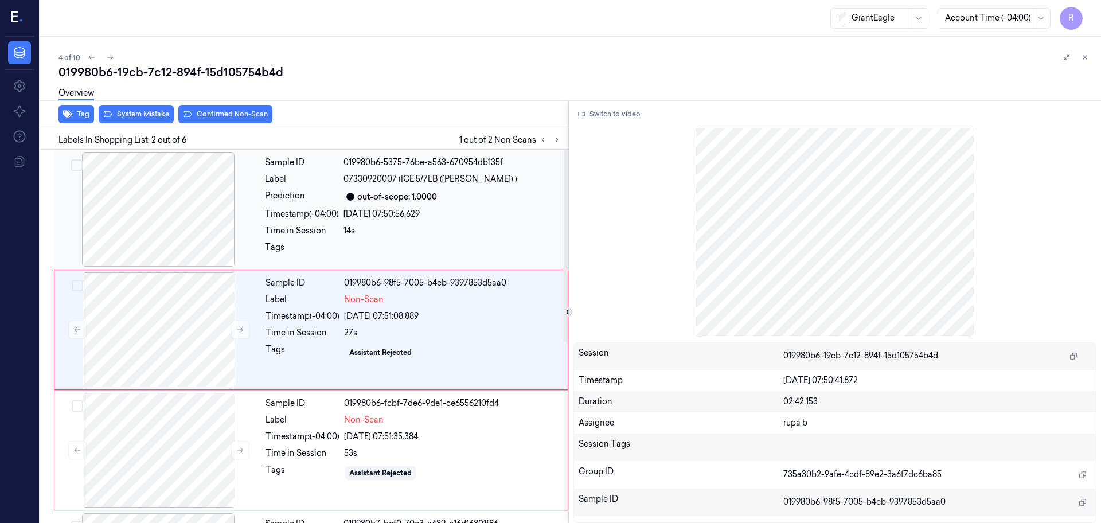
click at [178, 233] on div at bounding box center [158, 209] width 204 height 115
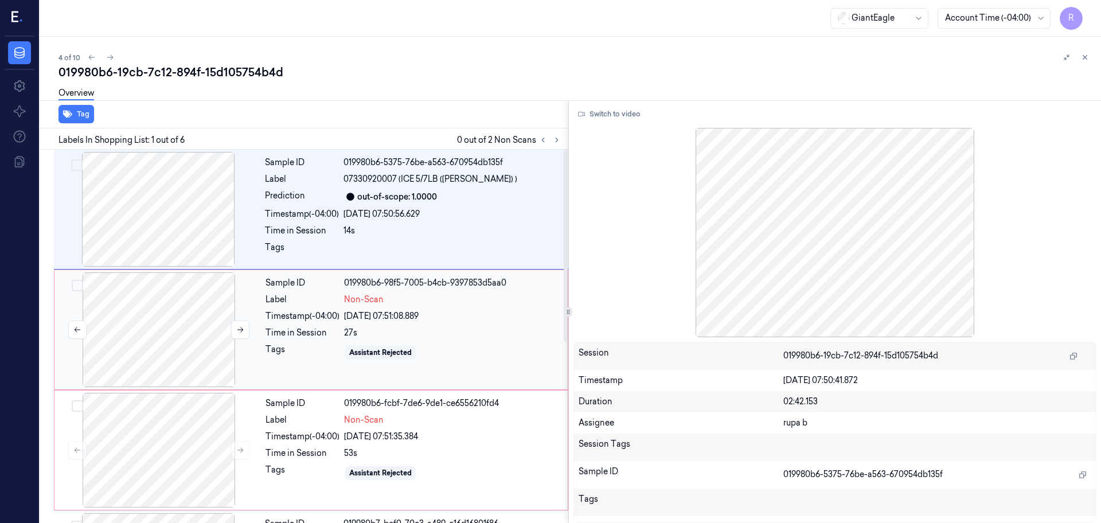
click at [173, 322] on div at bounding box center [159, 329] width 204 height 115
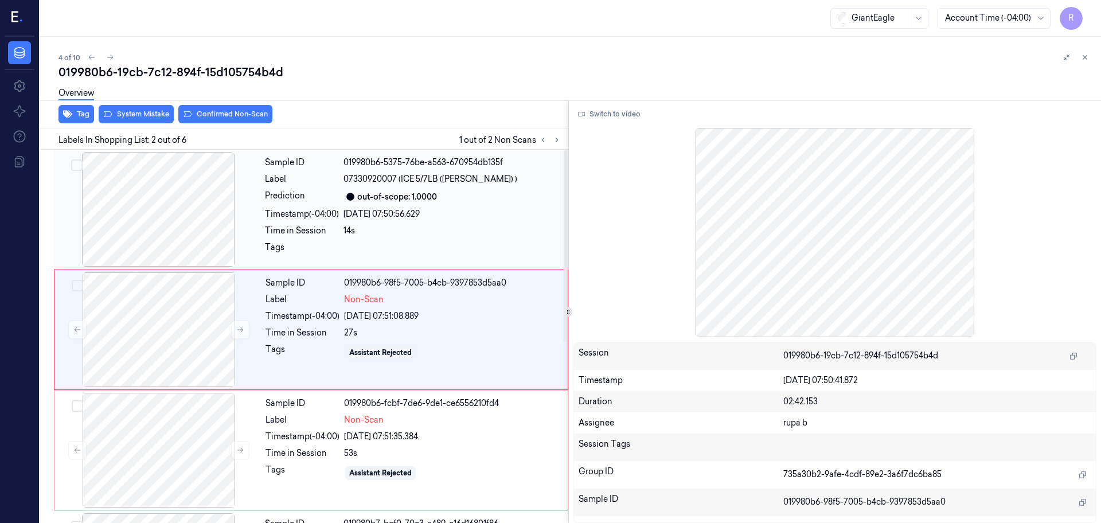
click at [221, 202] on div at bounding box center [158, 209] width 204 height 115
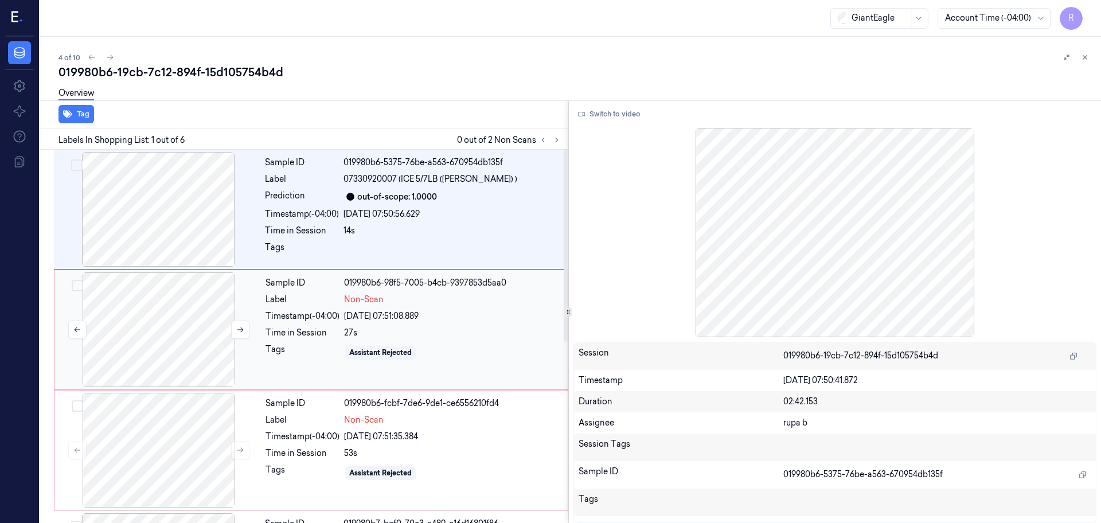
click at [222, 325] on div at bounding box center [159, 329] width 204 height 115
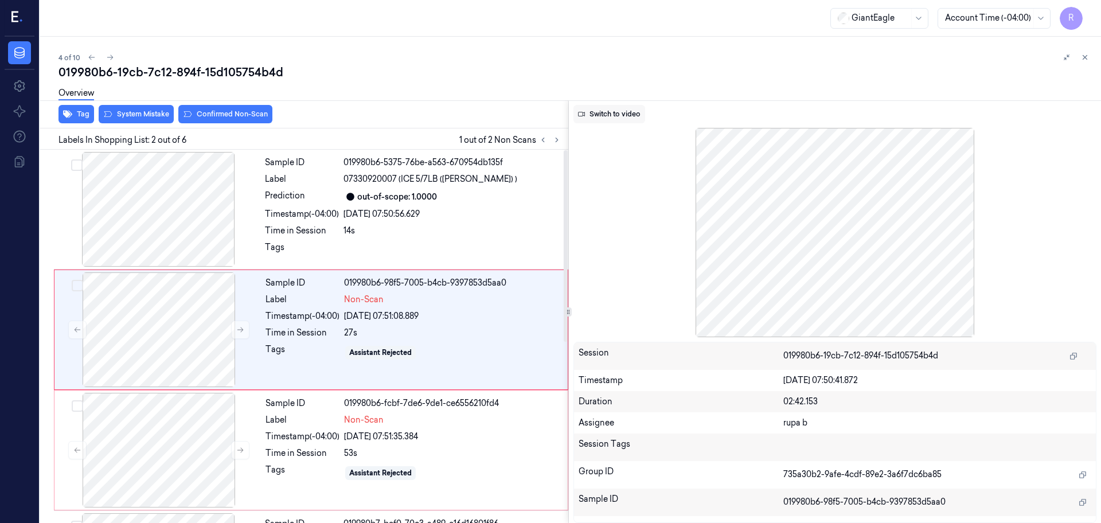
click at [635, 119] on button "Switch to video" at bounding box center [610, 114] width 72 height 18
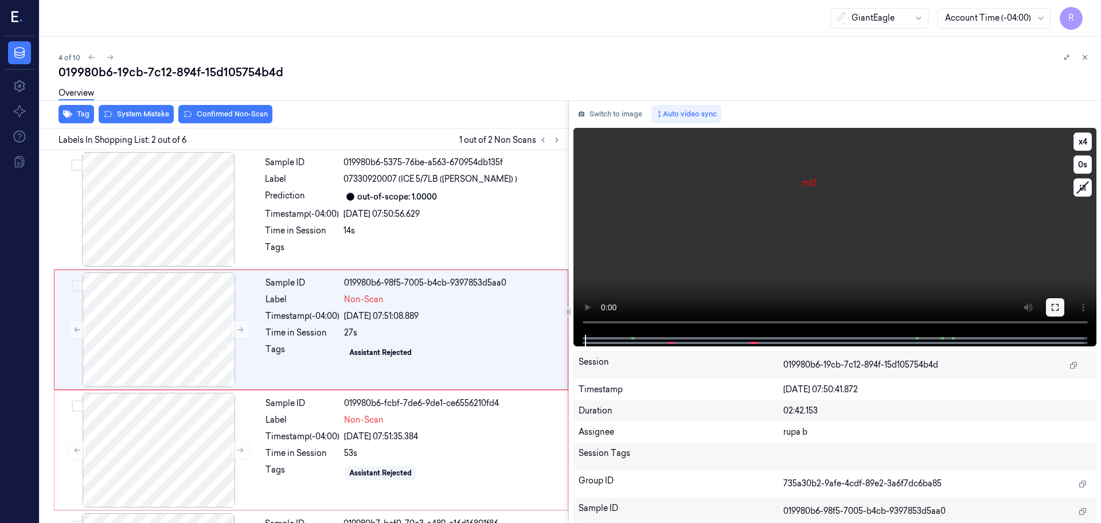
click at [1054, 311] on icon at bounding box center [1055, 307] width 9 height 9
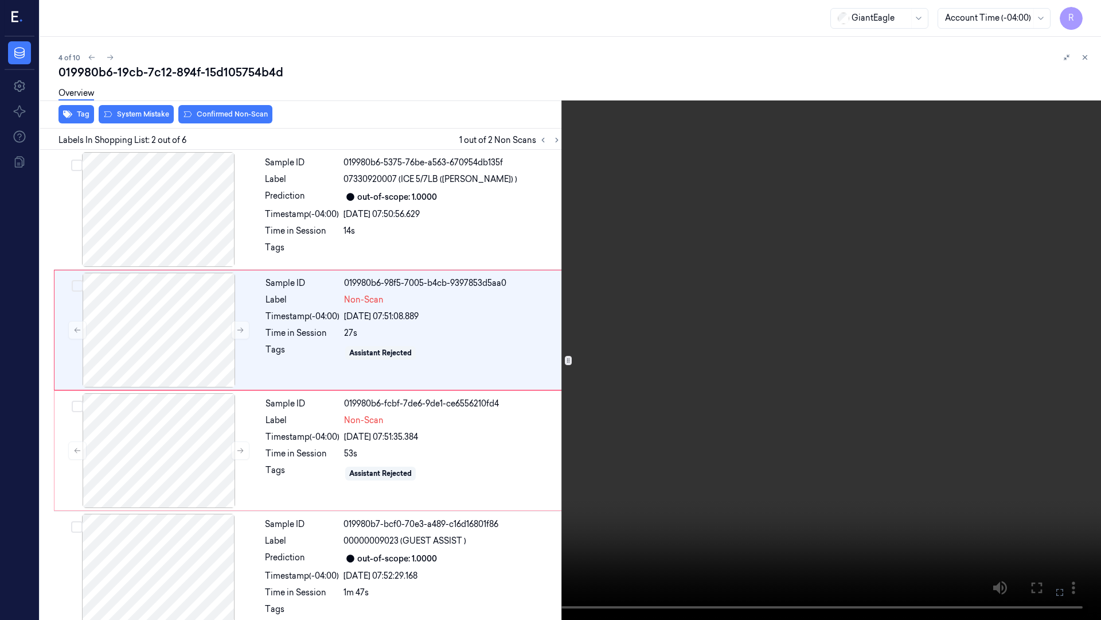
click at [1037, 351] on video at bounding box center [550, 310] width 1101 height 620
click at [169, 407] on video at bounding box center [550, 310] width 1101 height 620
click at [361, 337] on video at bounding box center [550, 310] width 1101 height 620
click at [337, 346] on video at bounding box center [550, 310] width 1101 height 620
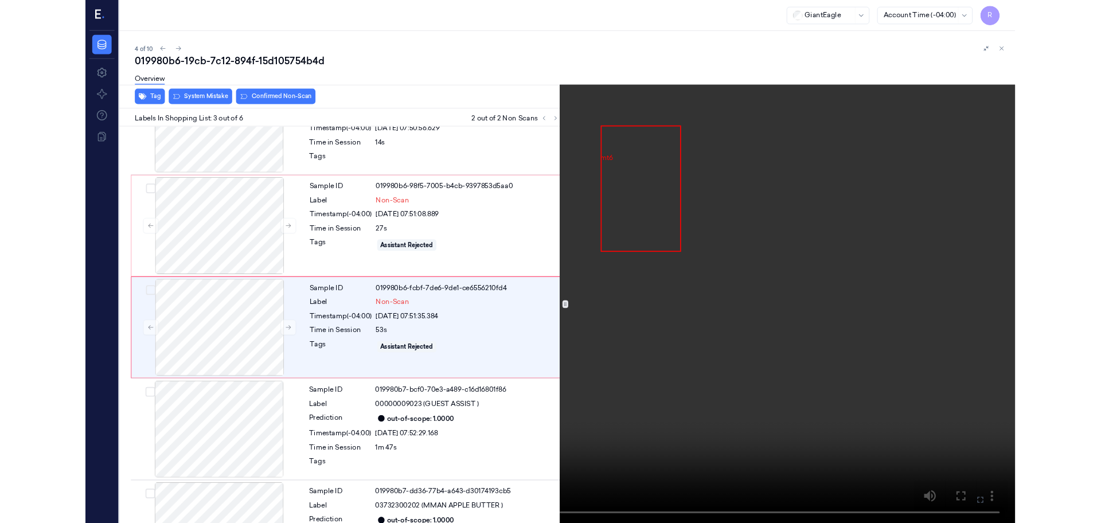
scroll to position [66, 0]
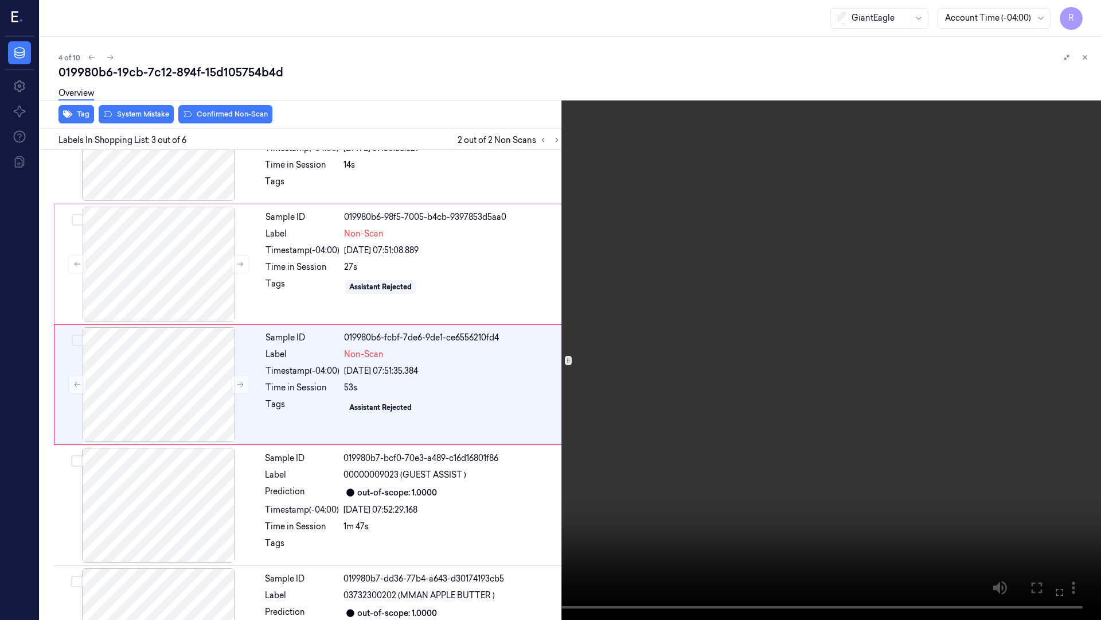
click at [900, 52] on video at bounding box center [550, 310] width 1101 height 620
click at [844, 139] on video at bounding box center [550, 310] width 1101 height 620
click at [855, 138] on video at bounding box center [550, 310] width 1101 height 620
click at [819, 267] on video at bounding box center [550, 310] width 1101 height 620
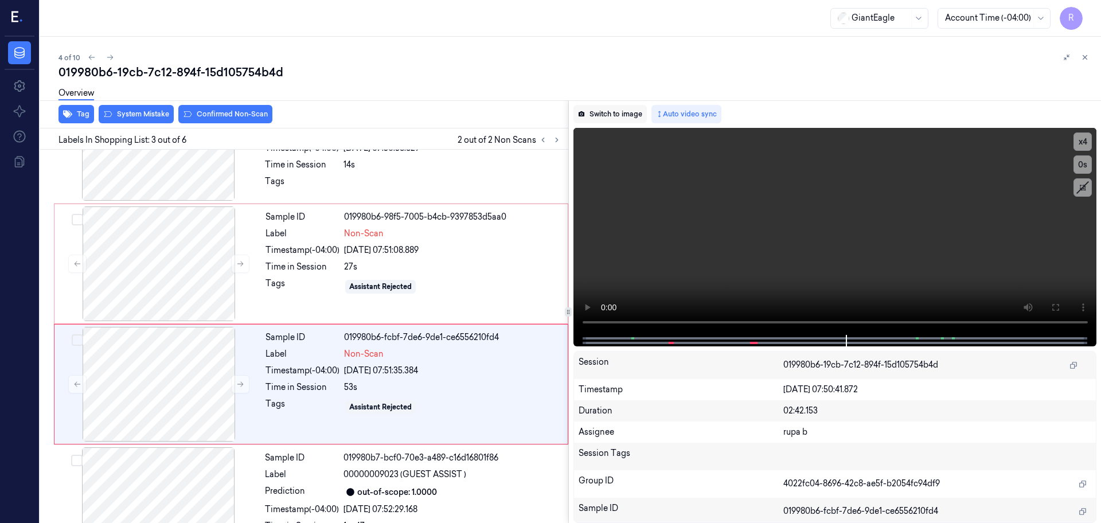
click at [607, 119] on button "Switch to image" at bounding box center [610, 114] width 73 height 18
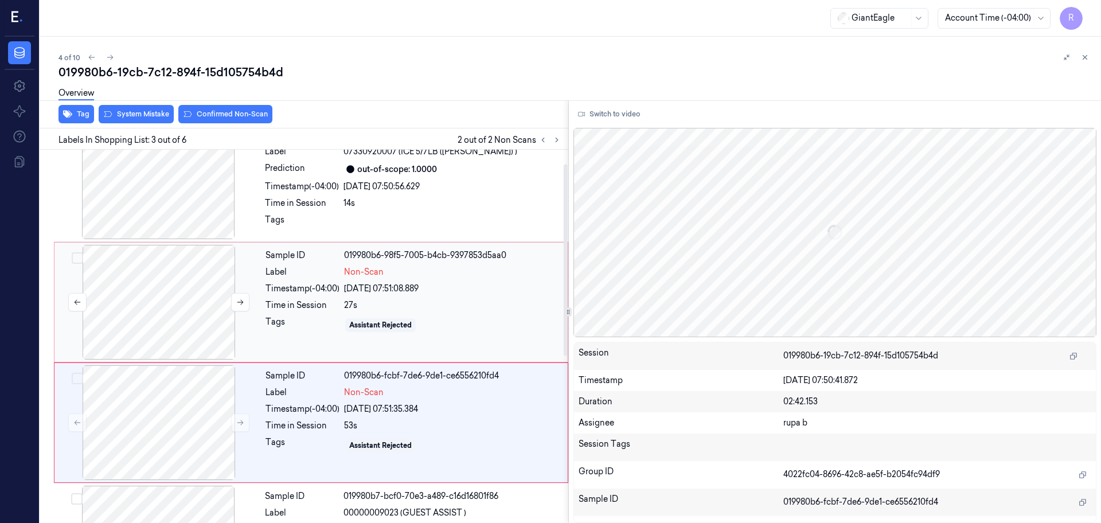
scroll to position [0, 0]
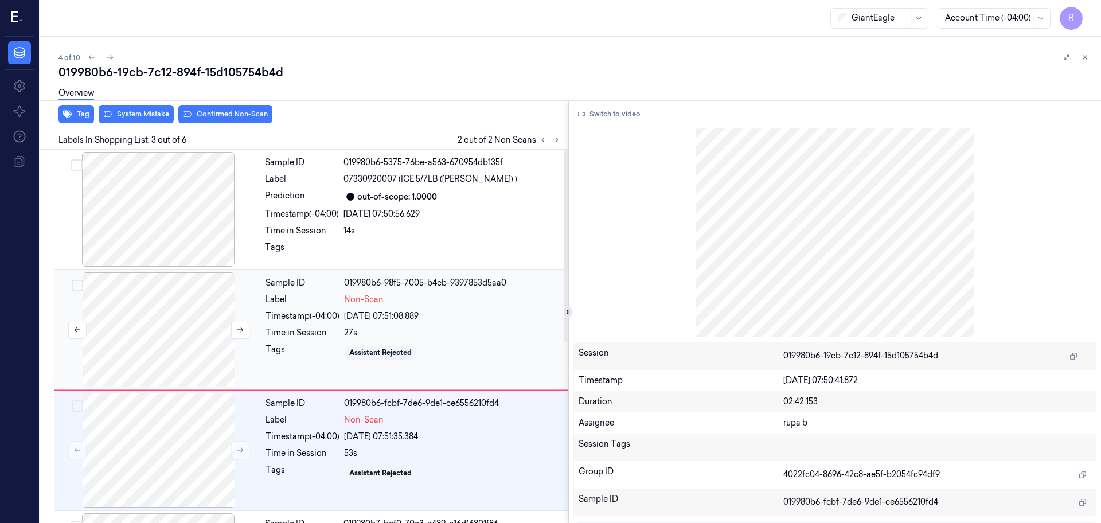
click at [173, 321] on div at bounding box center [159, 329] width 204 height 115
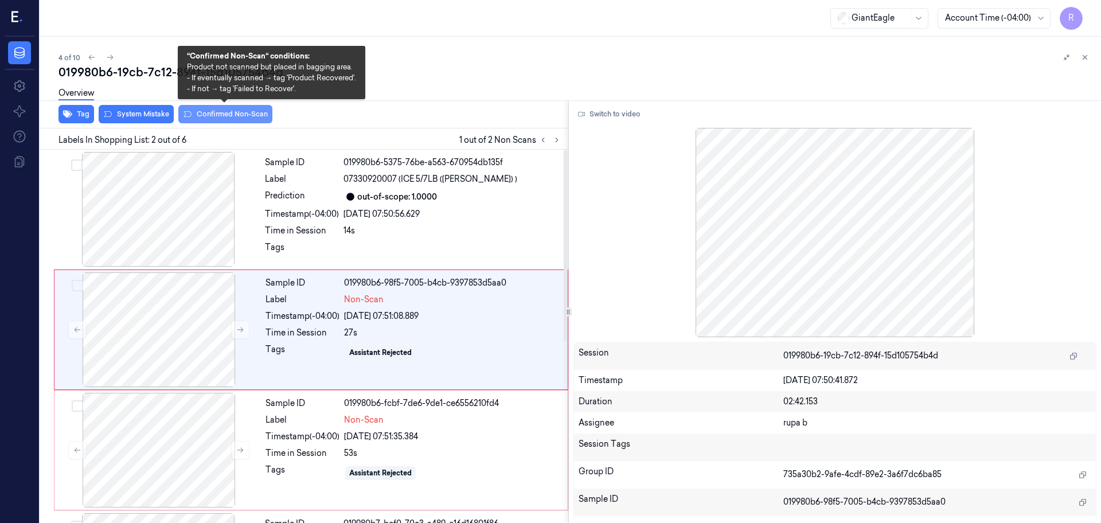
click at [229, 116] on button "Confirmed Non-Scan" at bounding box center [225, 114] width 94 height 18
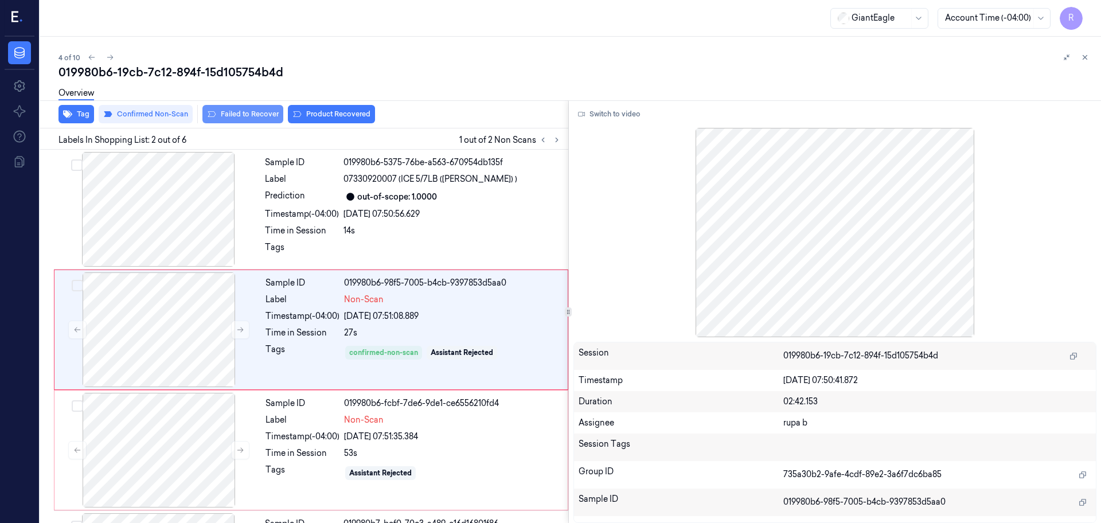
click at [256, 111] on button "Failed to Recover" at bounding box center [242, 114] width 81 height 18
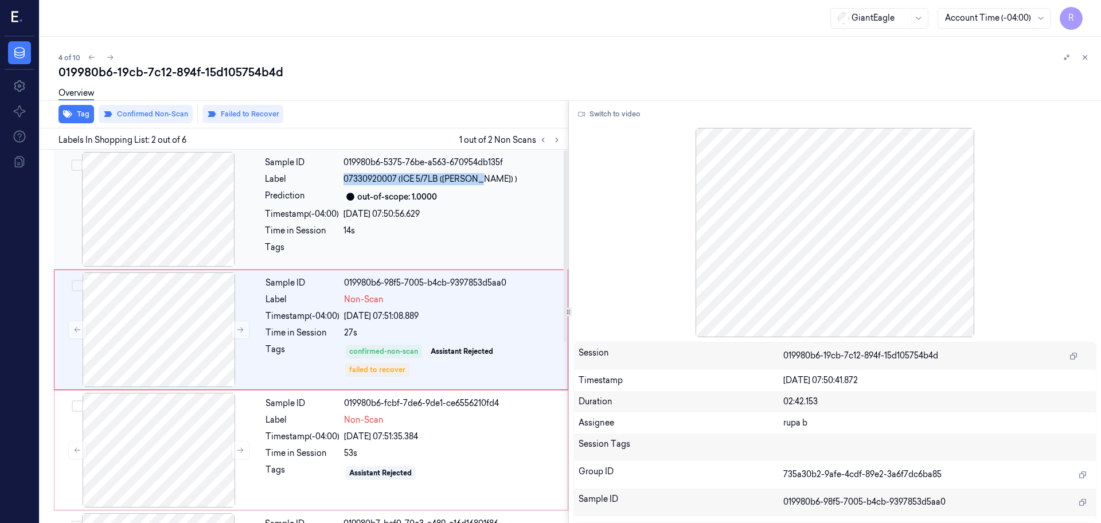
drag, startPoint x: 386, startPoint y: 180, endPoint x: 482, endPoint y: 180, distance: 96.4
click at [482, 180] on div "Label 07330920007 (ICE 5/7LB (BALES) )" at bounding box center [413, 179] width 297 height 12
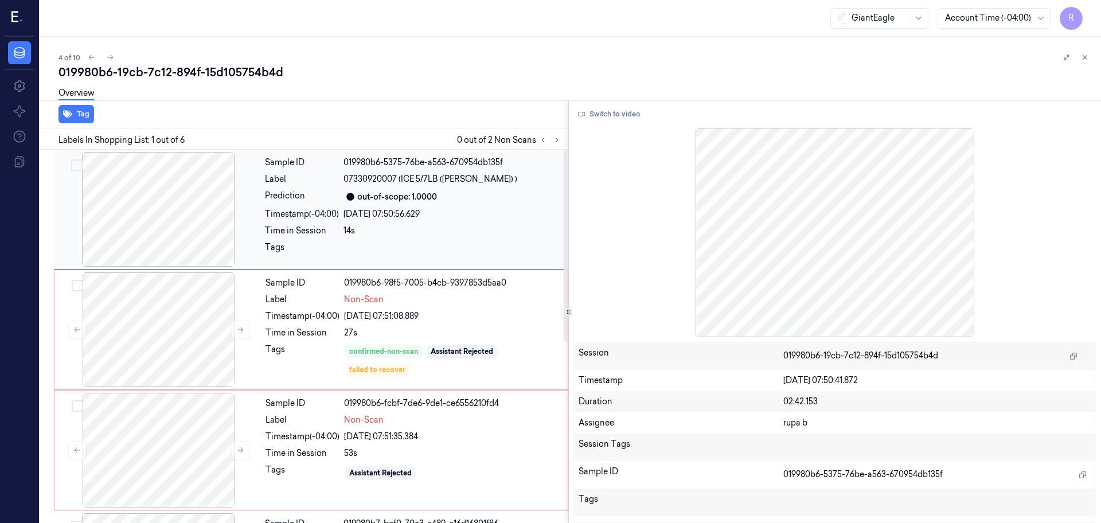
drag, startPoint x: 451, startPoint y: 204, endPoint x: 375, endPoint y: 188, distance: 77.3
click at [375, 188] on div "Sample ID 019980b6-5375-76be-a563-670954db135f Label 07330920007 (ICE 5/7LB (BA…" at bounding box center [413, 209] width 306 height 115
click at [557, 135] on button at bounding box center [557, 140] width 14 height 14
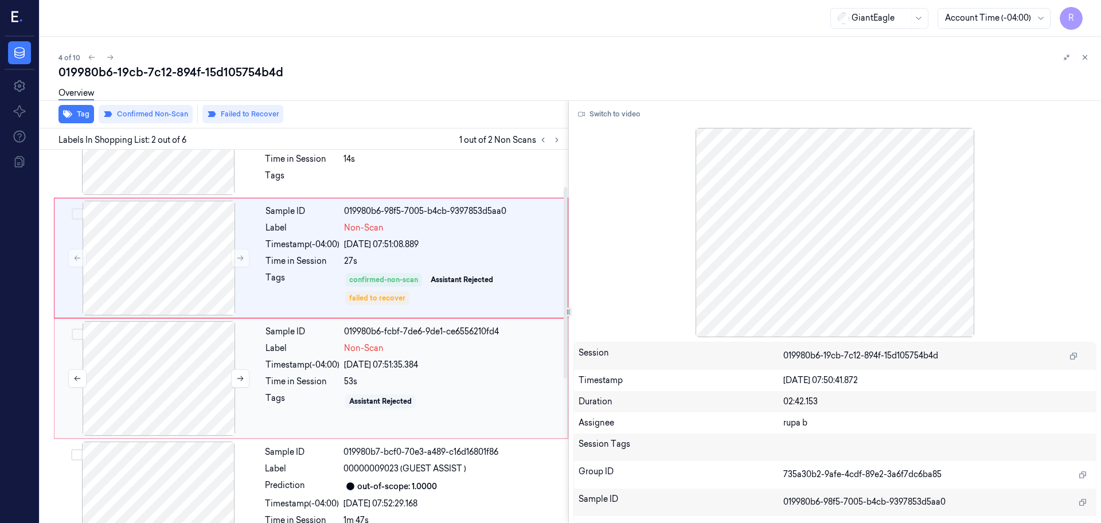
click at [180, 360] on div at bounding box center [159, 378] width 204 height 115
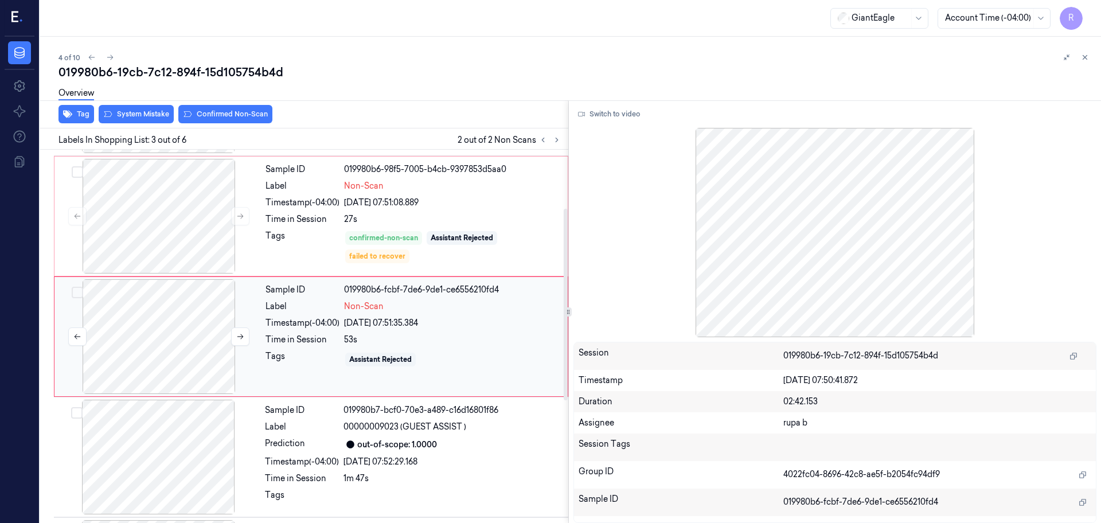
scroll to position [114, 0]
click at [599, 120] on button "Switch to video" at bounding box center [610, 114] width 72 height 18
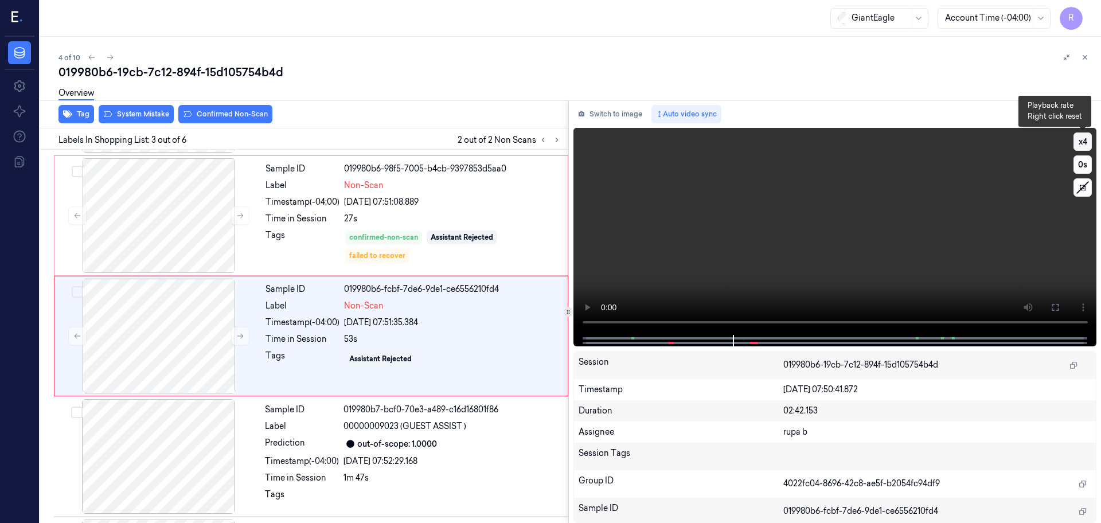
click at [1074, 147] on button "x 4" at bounding box center [1083, 142] width 18 height 18
click at [1074, 147] on button "x 1" at bounding box center [1083, 142] width 18 height 18
click at [894, 254] on video at bounding box center [836, 231] width 524 height 207
click at [1052, 307] on icon at bounding box center [1055, 307] width 9 height 9
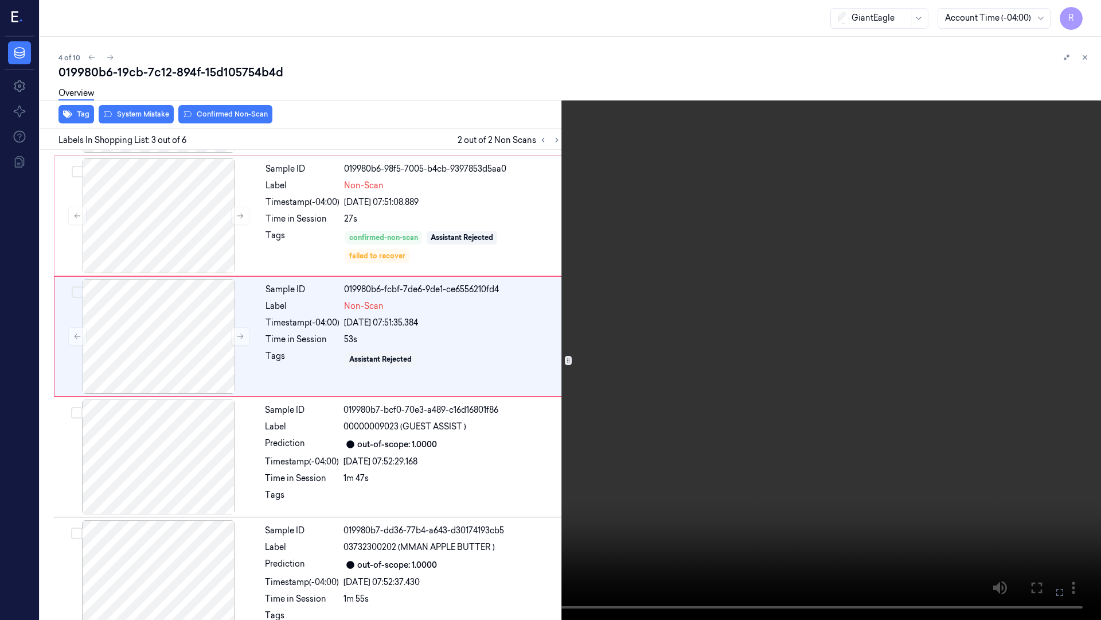
click at [1030, 337] on video at bounding box center [550, 310] width 1101 height 620
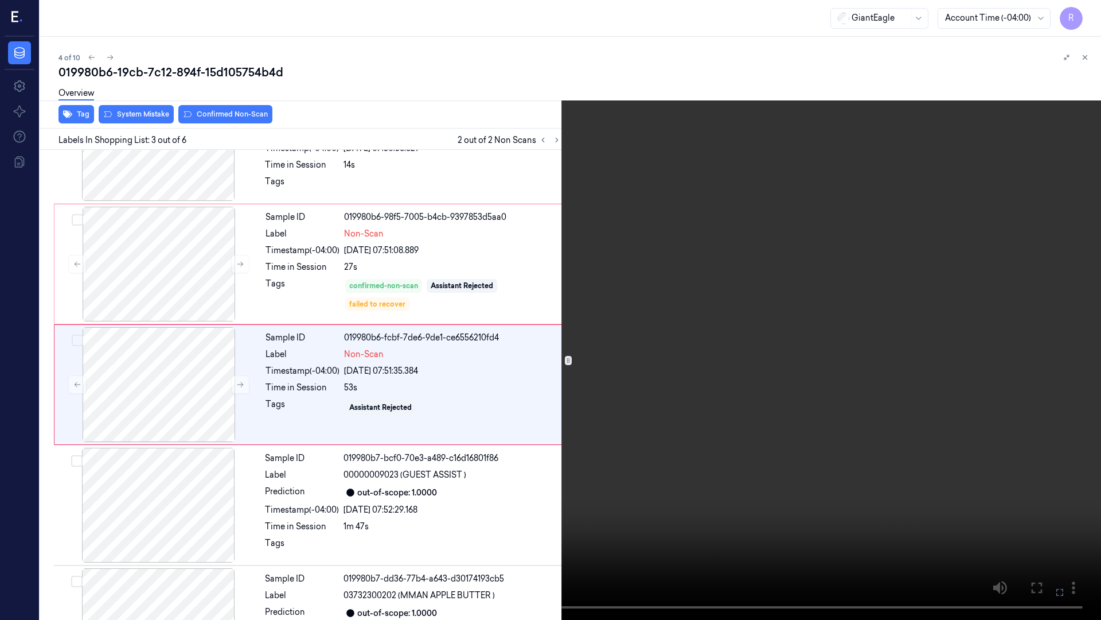
click at [843, 248] on video at bounding box center [550, 310] width 1101 height 620
click at [1091, 11] on button "x 2" at bounding box center [1087, 14] width 18 height 18
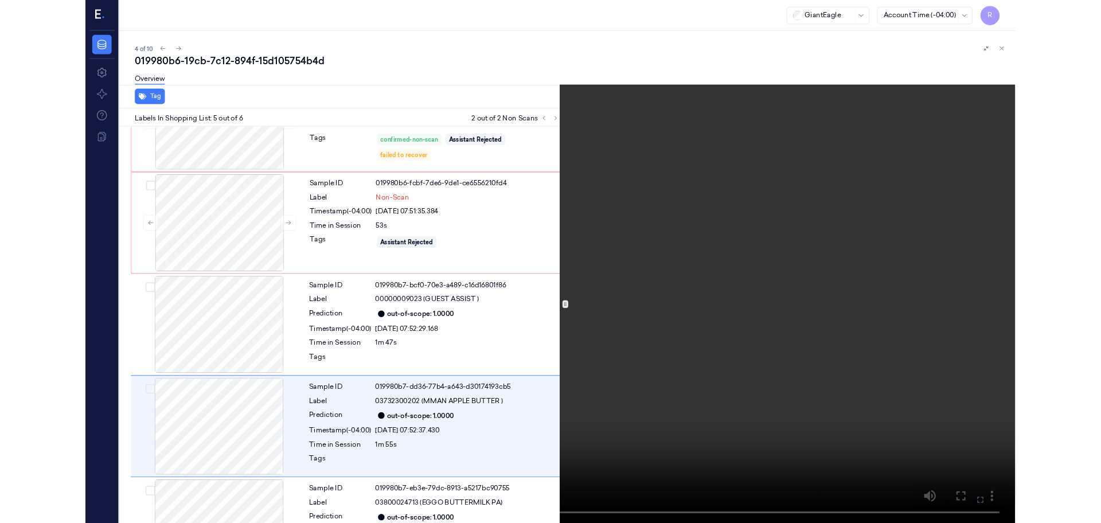
scroll to position [256, 0]
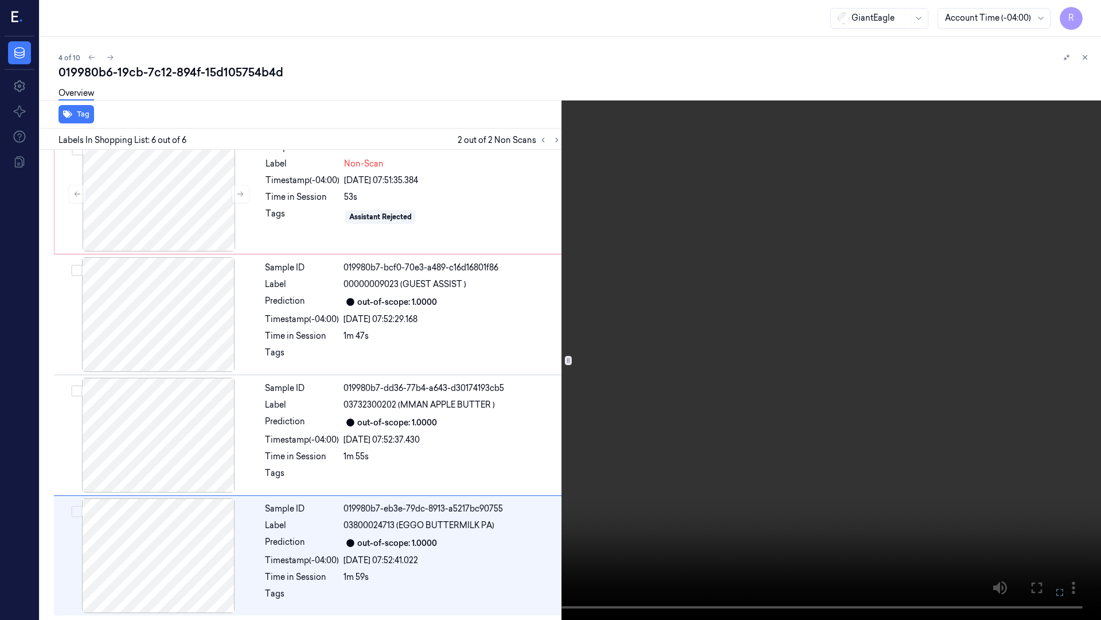
click at [730, 315] on video at bounding box center [550, 310] width 1101 height 620
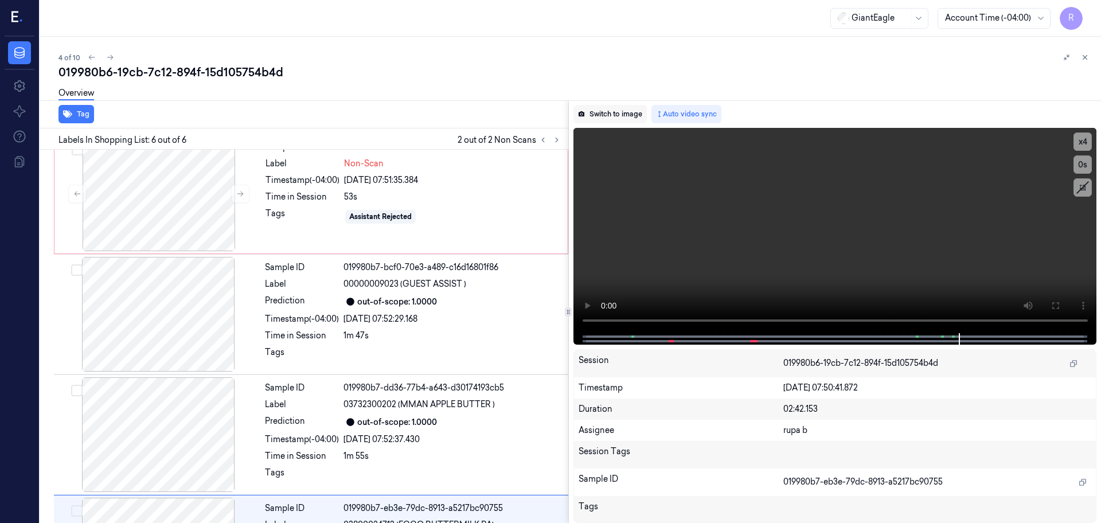
click at [620, 116] on button "Switch to image" at bounding box center [610, 114] width 73 height 18
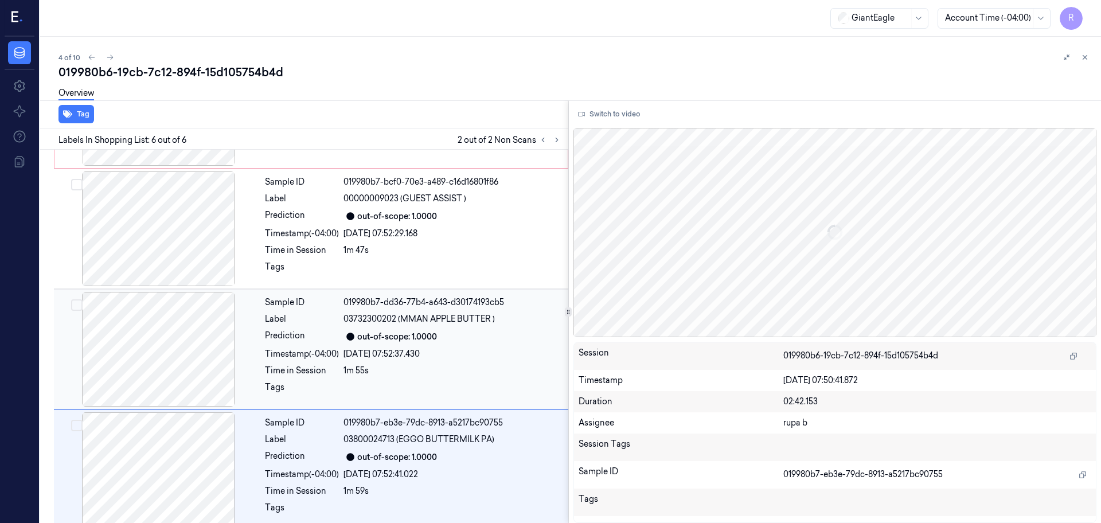
scroll to position [353, 0]
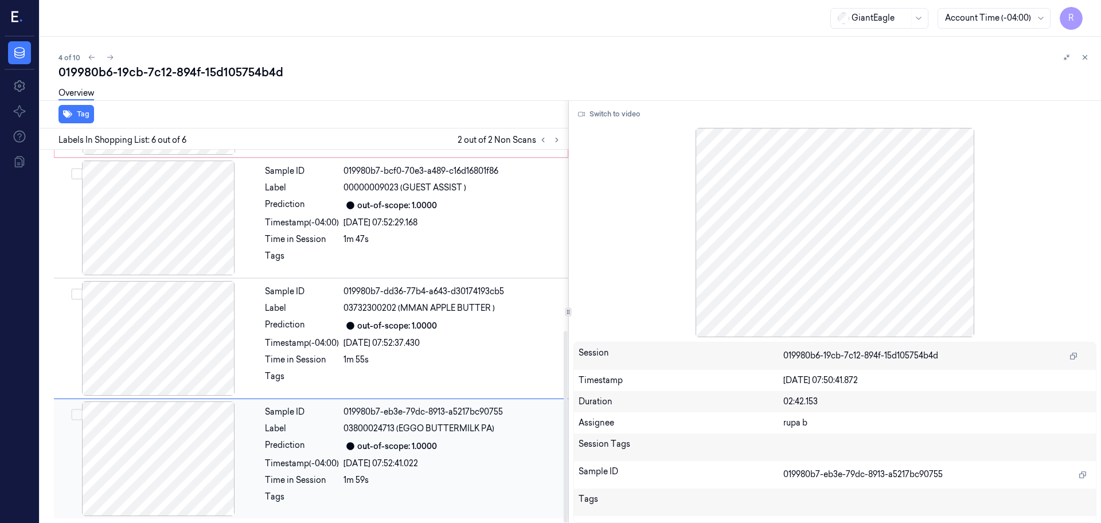
click at [192, 466] on div at bounding box center [158, 459] width 204 height 115
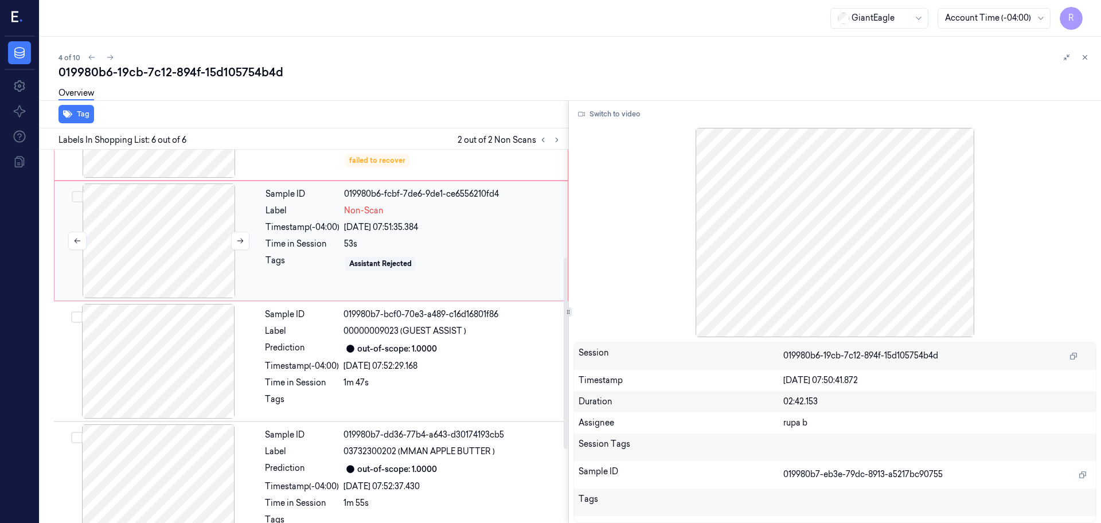
click at [196, 243] on div at bounding box center [159, 241] width 204 height 115
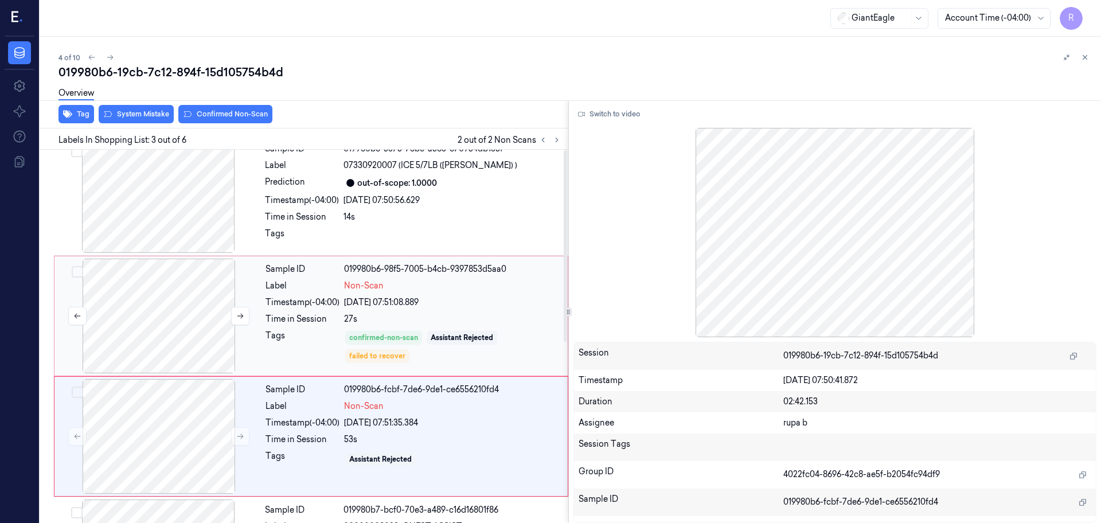
scroll to position [0, 0]
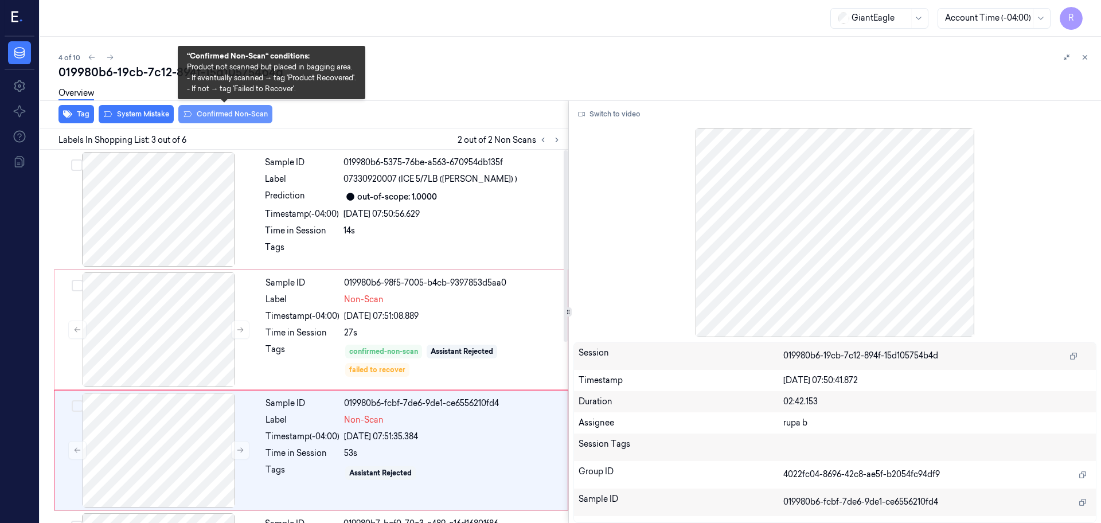
click at [217, 112] on button "Confirmed Non-Scan" at bounding box center [225, 114] width 94 height 18
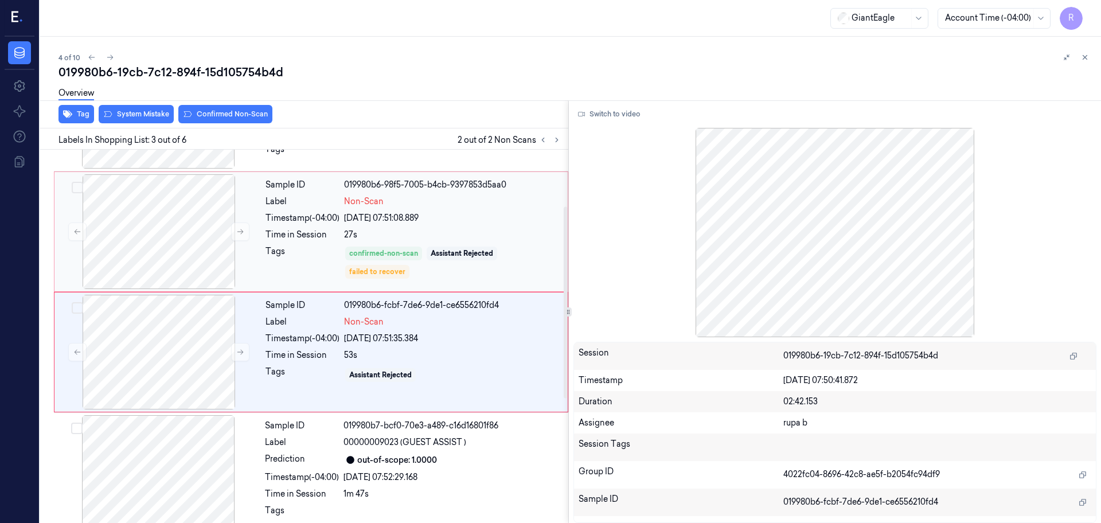
scroll to position [114, 0]
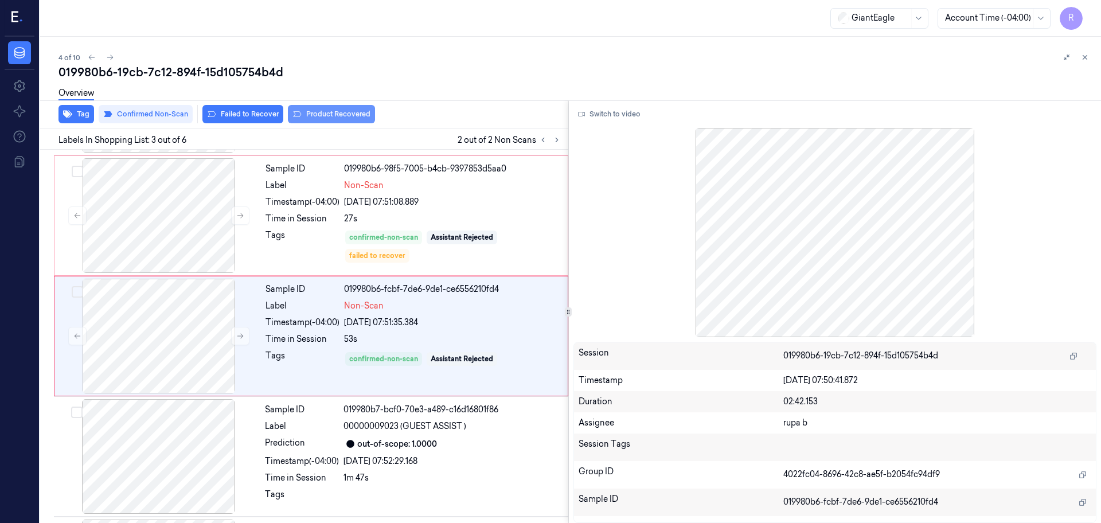
click at [318, 116] on button "Product Recovered" at bounding box center [331, 114] width 87 height 18
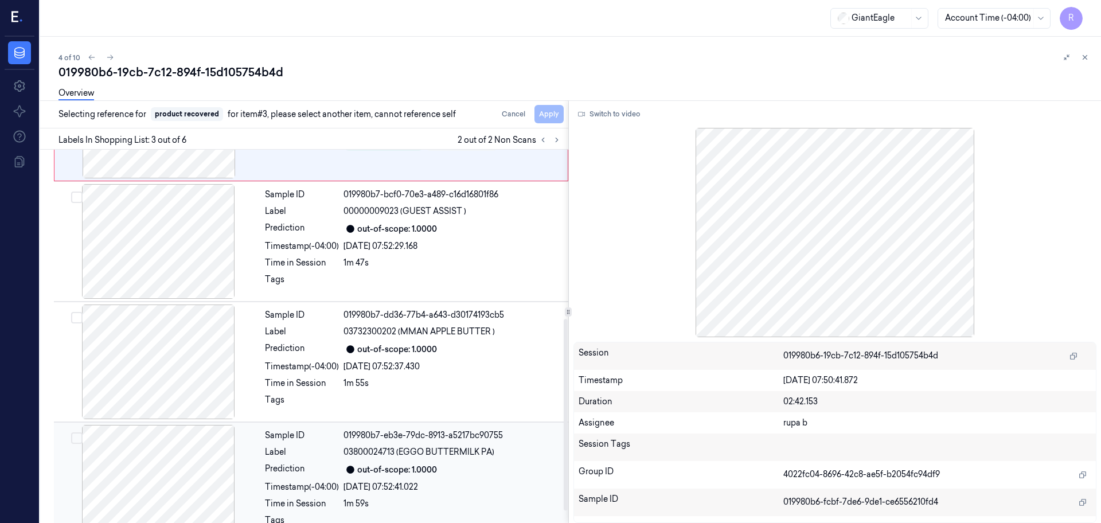
click at [189, 499] on div at bounding box center [158, 482] width 204 height 115
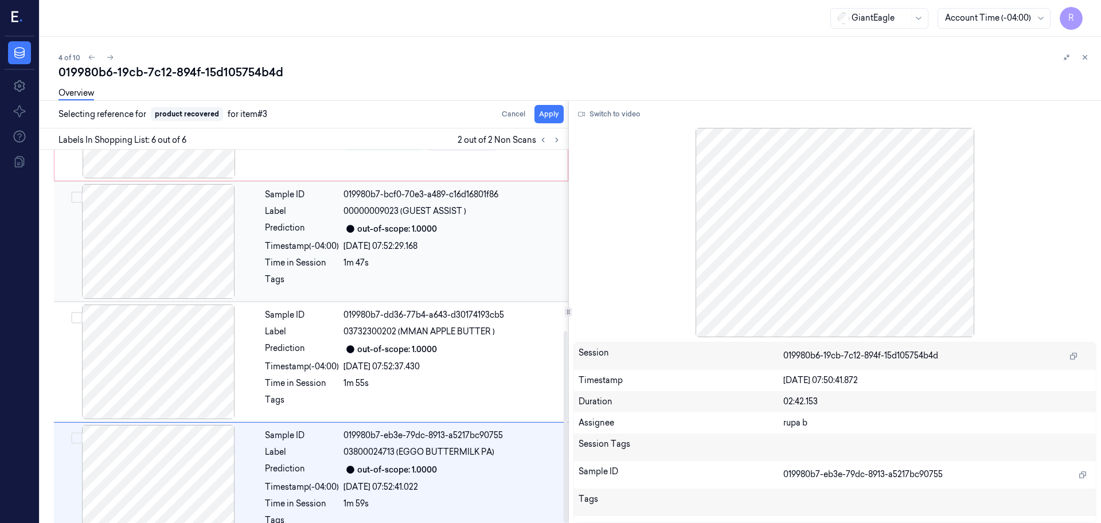
scroll to position [353, 0]
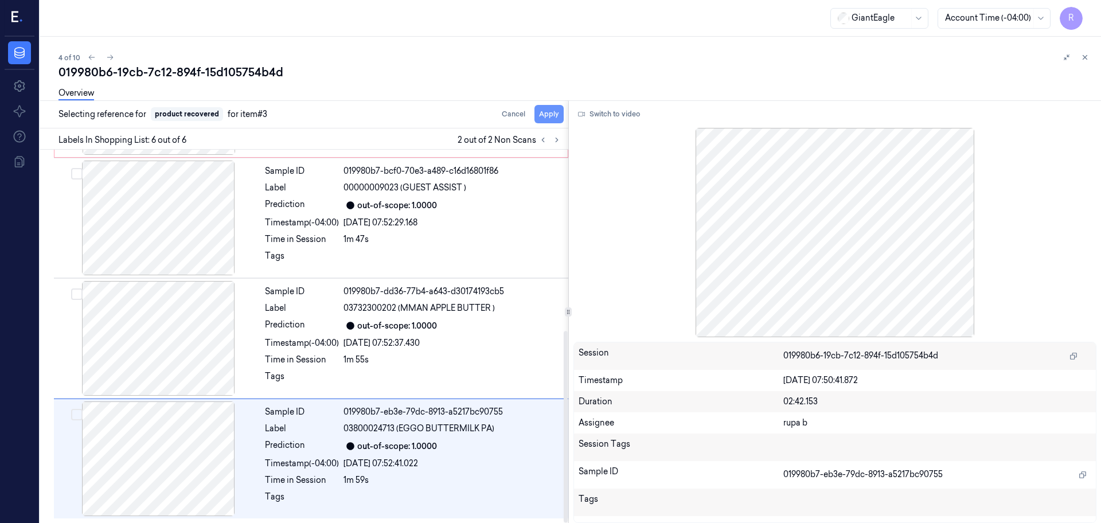
click at [542, 111] on button "Apply" at bounding box center [549, 114] width 29 height 18
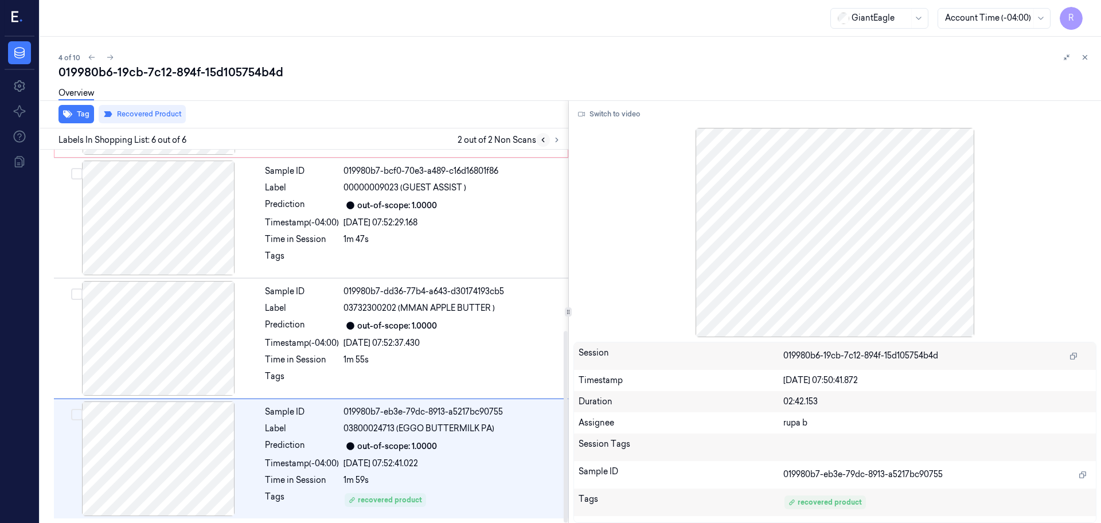
click at [539, 140] on icon at bounding box center [543, 140] width 8 height 8
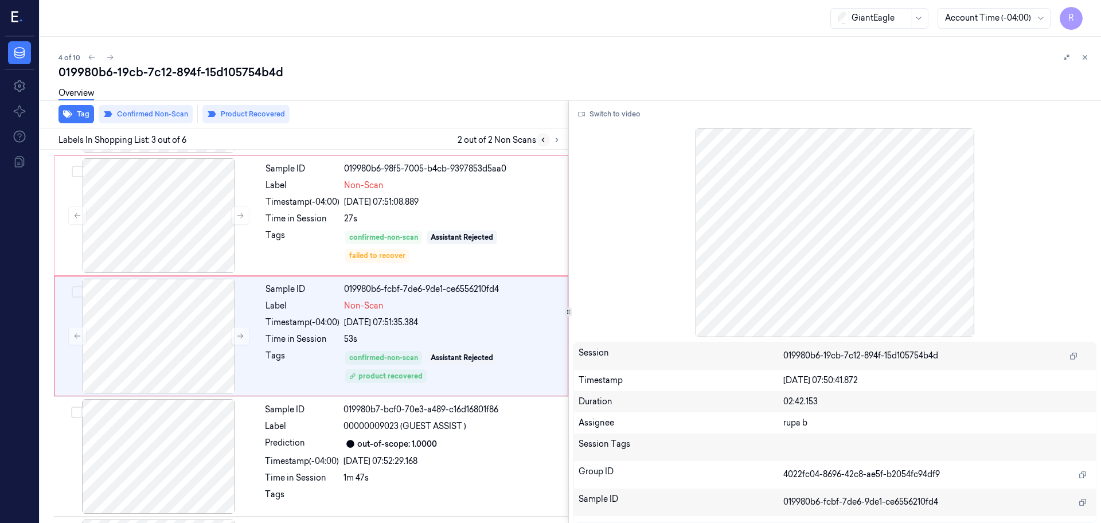
click at [539, 140] on icon at bounding box center [543, 140] width 8 height 8
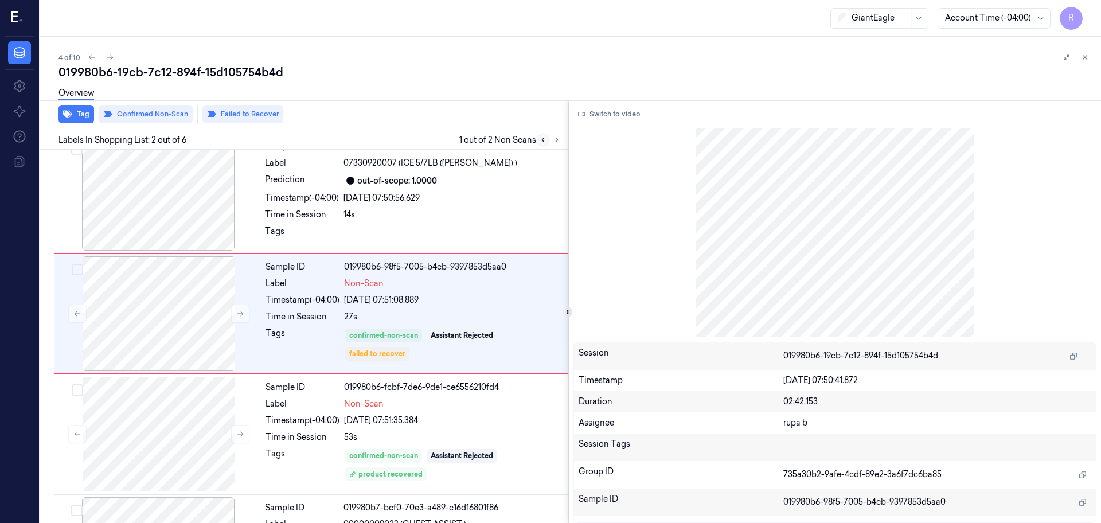
scroll to position [0, 0]
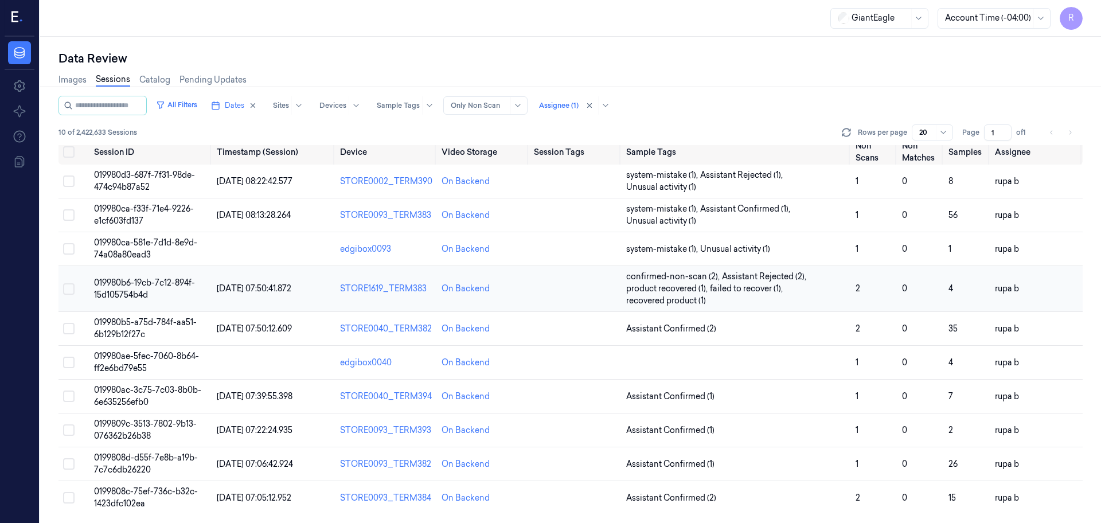
scroll to position [6, 0]
click at [155, 328] on td "019980b5-a75d-784f-aa51-6b129b12f27c" at bounding box center [150, 328] width 123 height 34
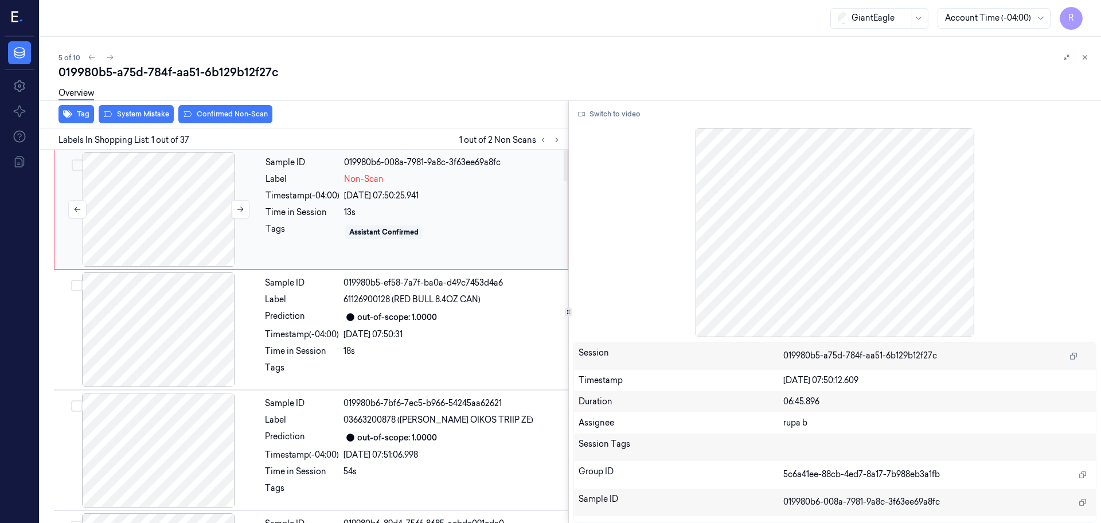
click at [224, 227] on div at bounding box center [159, 209] width 204 height 115
click at [541, 140] on icon at bounding box center [543, 140] width 8 height 8
click at [591, 117] on button "Switch to video" at bounding box center [610, 114] width 72 height 18
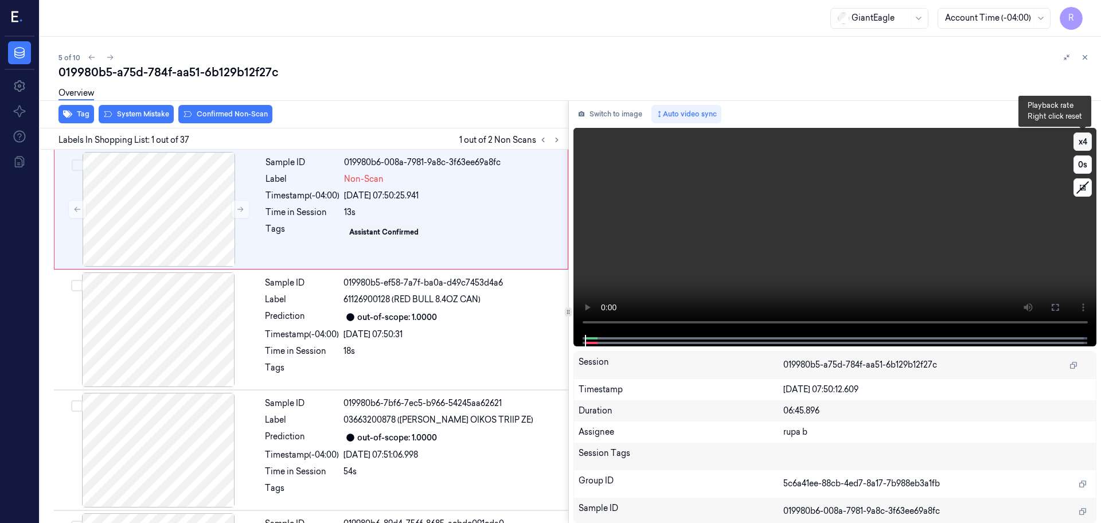
click at [1077, 143] on button "x 4" at bounding box center [1083, 142] width 18 height 18
click at [1077, 143] on button "x 1" at bounding box center [1083, 142] width 18 height 18
click at [1053, 303] on icon at bounding box center [1055, 307] width 9 height 9
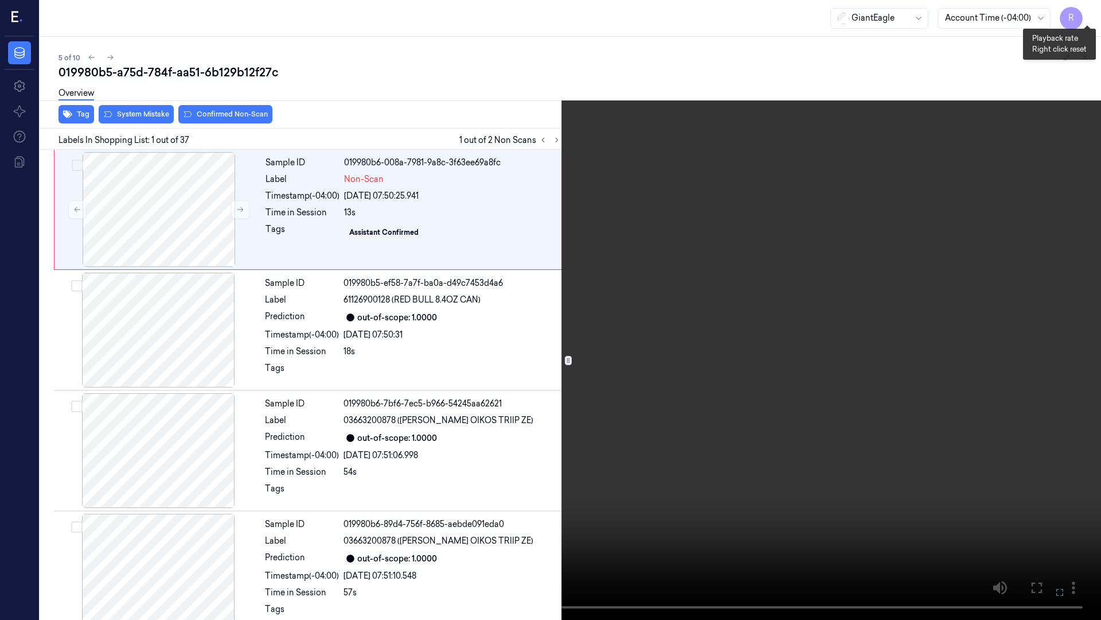
click at [1086, 18] on button "x 2" at bounding box center [1087, 14] width 18 height 18
click at [1086, 18] on button "x 4" at bounding box center [1087, 14] width 18 height 18
click at [1090, 59] on icon at bounding box center [1087, 59] width 17 height 17
click at [1088, 59] on icon at bounding box center [1088, 60] width 8 height 8
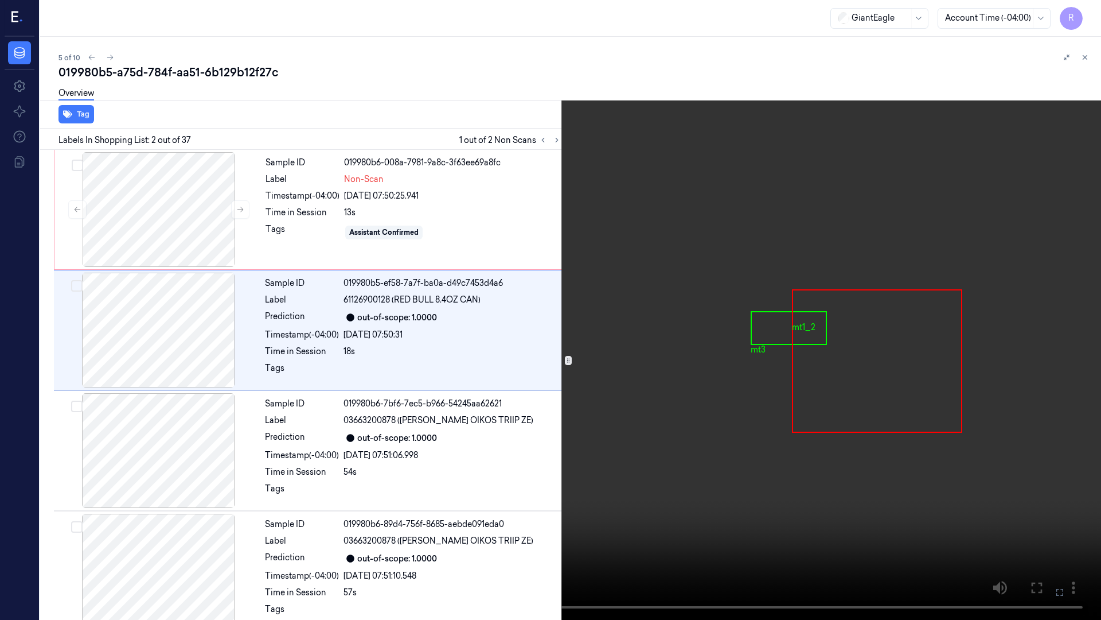
click at [848, 338] on video at bounding box center [550, 310] width 1101 height 620
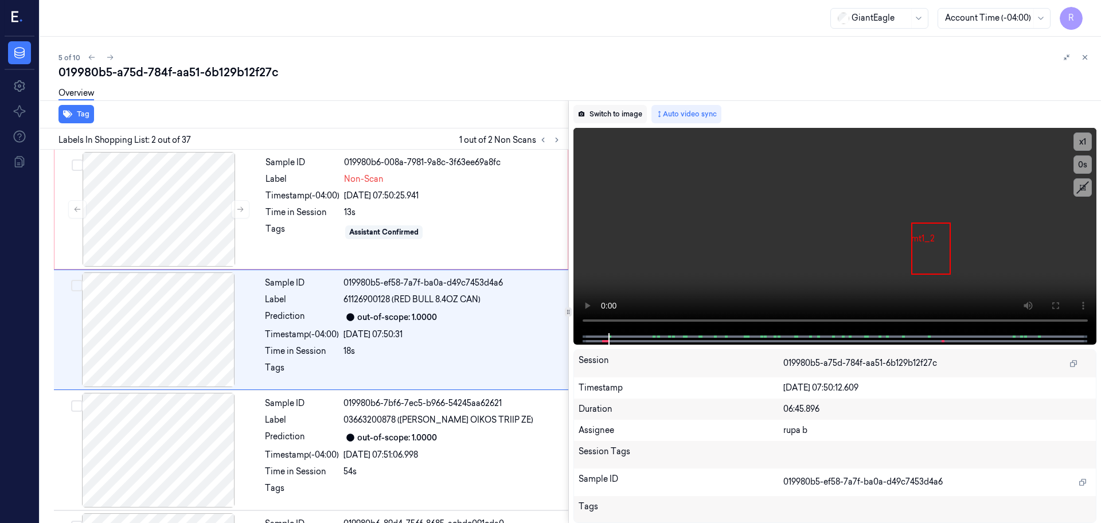
click at [616, 115] on button "Switch to image" at bounding box center [610, 114] width 73 height 18
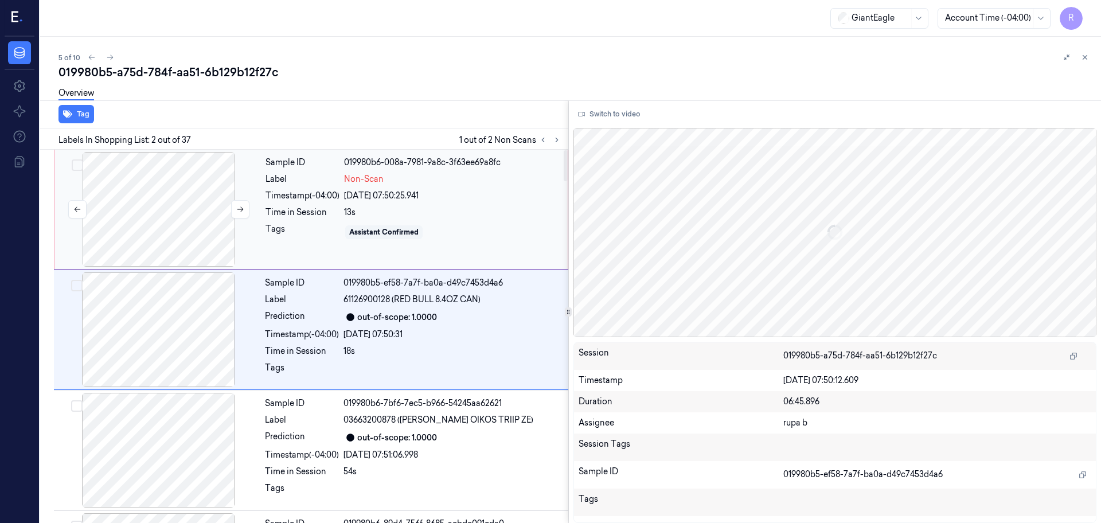
click at [194, 207] on div at bounding box center [159, 209] width 204 height 115
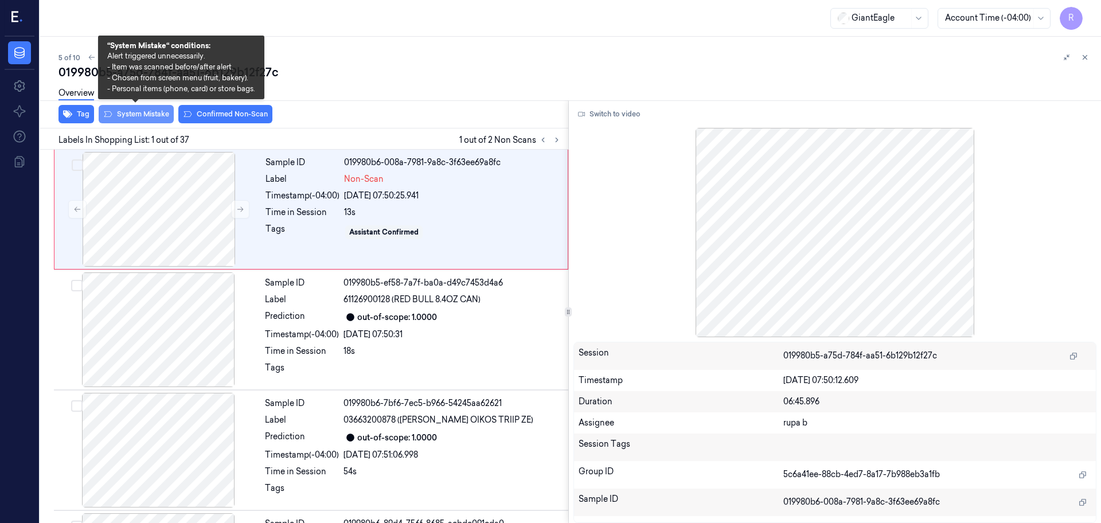
click at [135, 115] on button "System Mistake" at bounding box center [136, 114] width 75 height 18
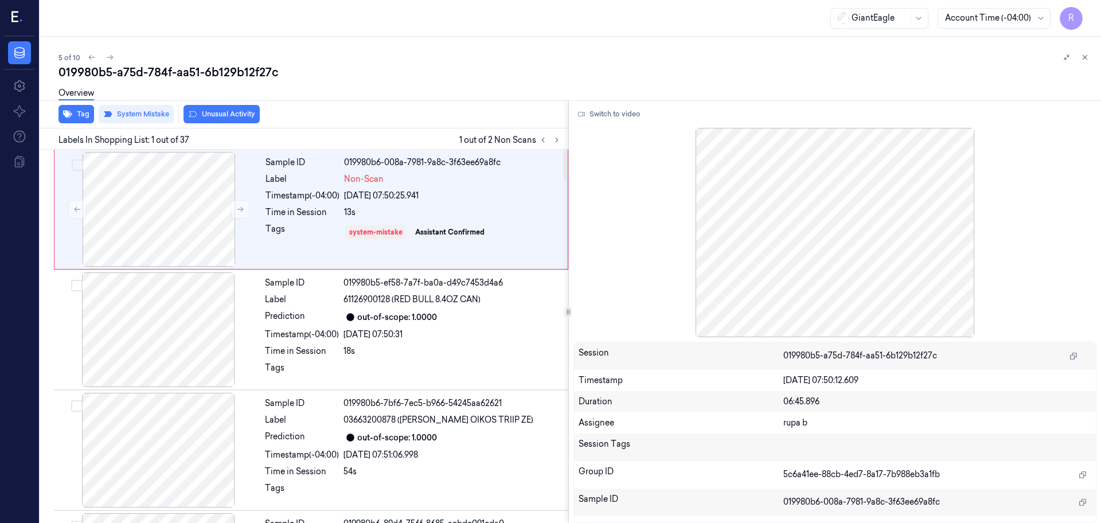
drag, startPoint x: 551, startPoint y: 143, endPoint x: 572, endPoint y: 151, distance: 22.2
click at [552, 142] on button at bounding box center [557, 140] width 14 height 14
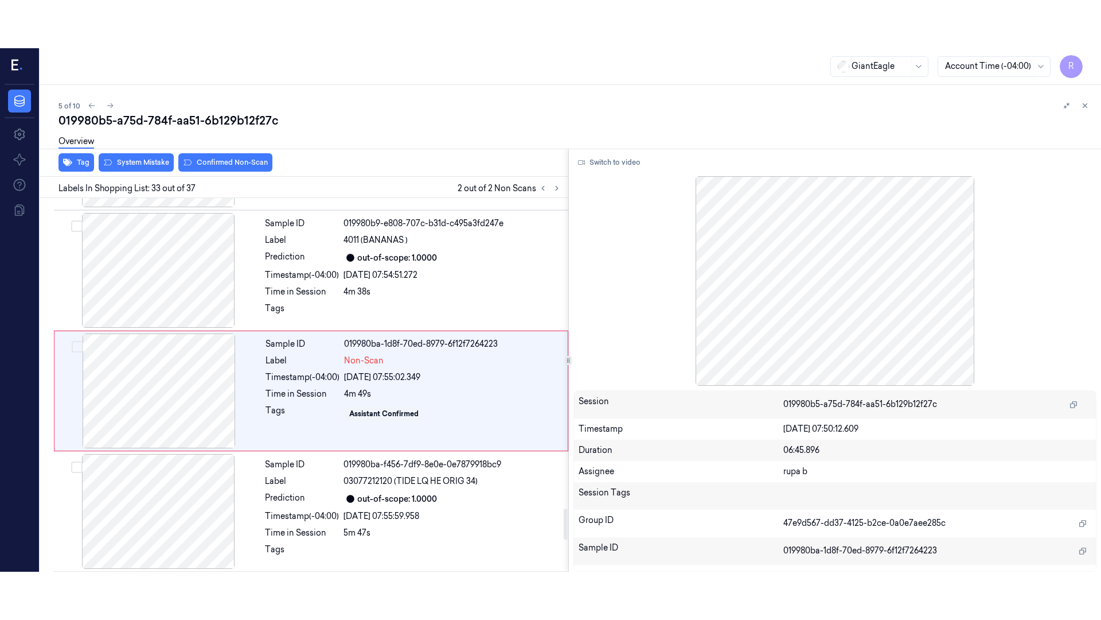
scroll to position [3728, 0]
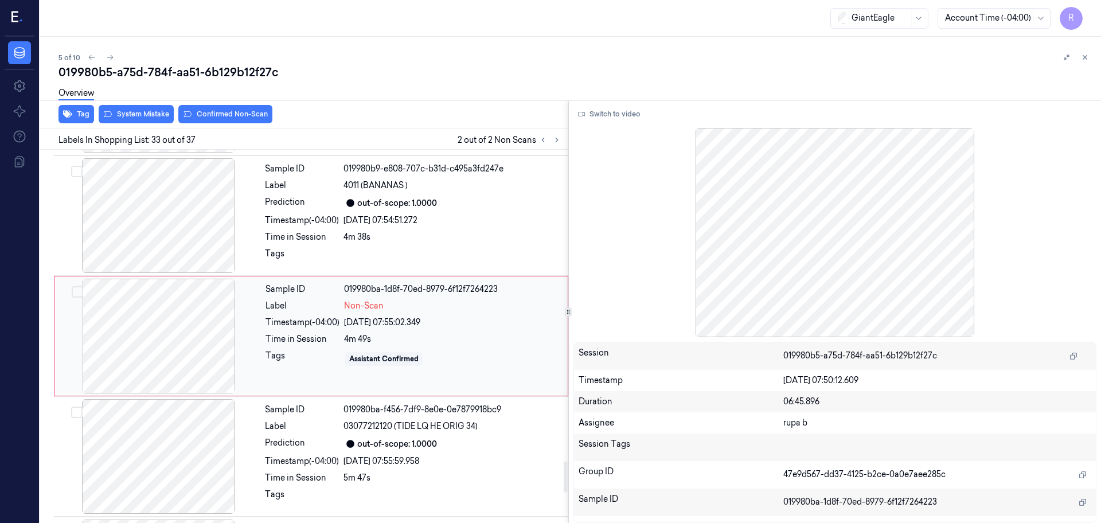
click at [185, 337] on div at bounding box center [159, 336] width 204 height 115
click at [601, 113] on button "Switch to video" at bounding box center [610, 114] width 72 height 18
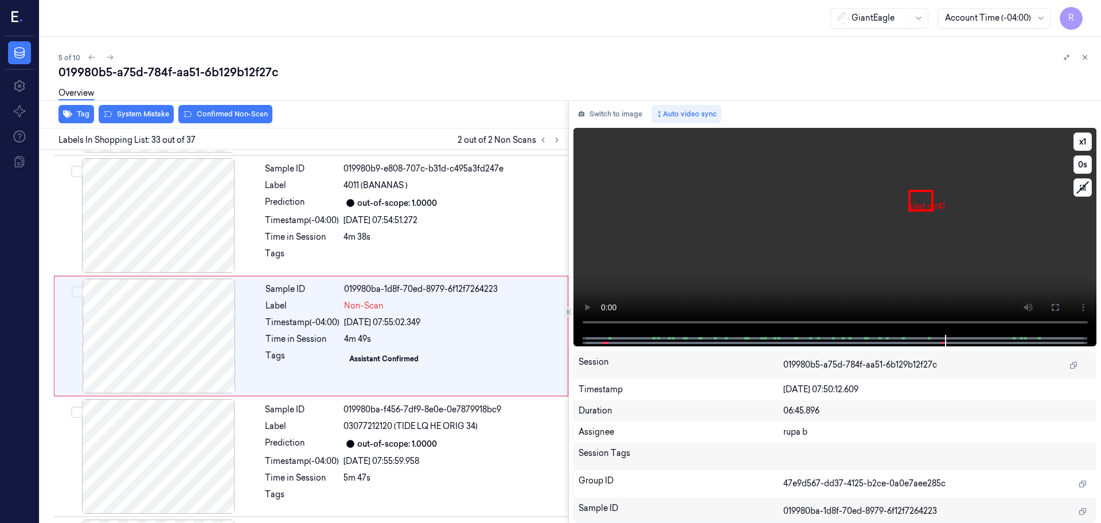
click at [839, 250] on video at bounding box center [836, 231] width 524 height 207
click at [751, 273] on video at bounding box center [836, 231] width 524 height 207
click at [1053, 301] on button at bounding box center [1055, 307] width 18 height 18
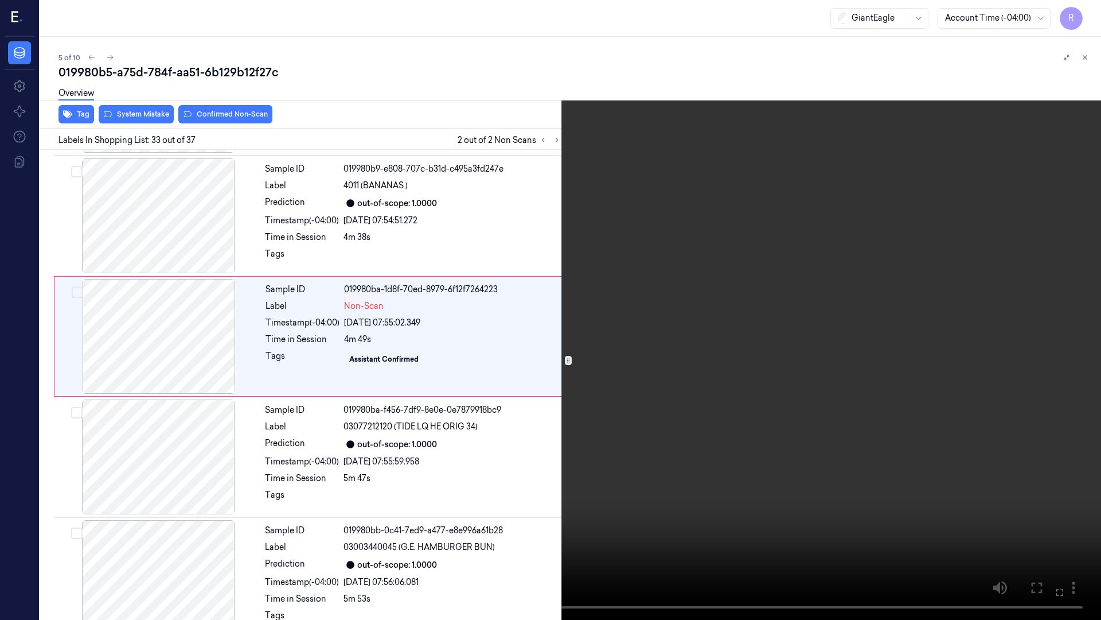
click at [1052, 363] on video at bounding box center [550, 310] width 1101 height 620
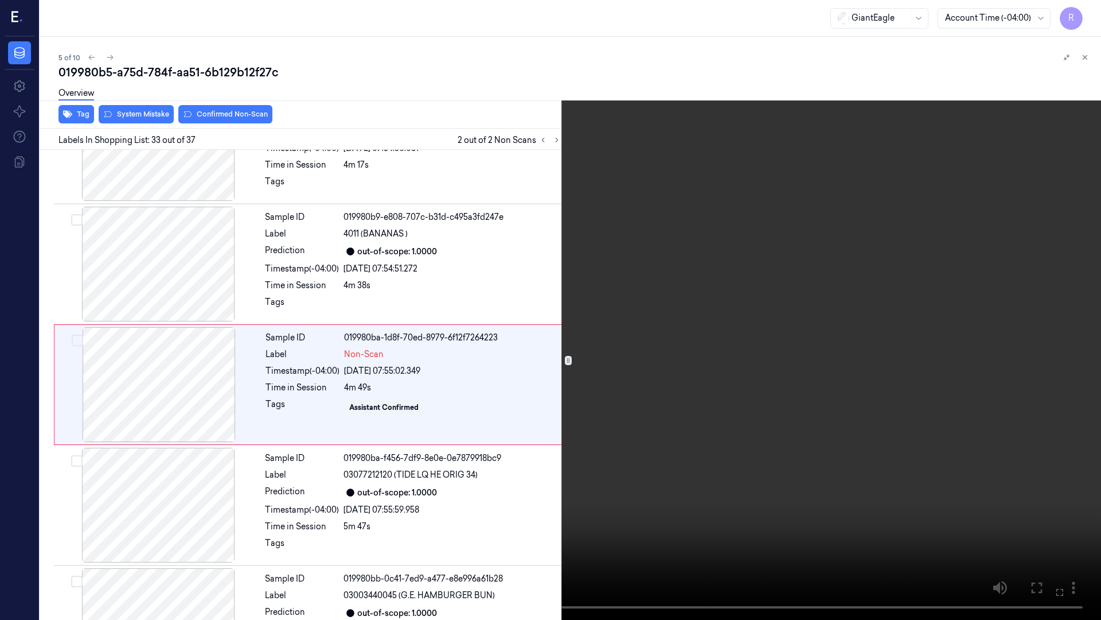
click at [1052, 363] on video at bounding box center [550, 310] width 1101 height 620
click at [1084, 58] on icon at bounding box center [1087, 59] width 17 height 17
click at [841, 359] on video at bounding box center [550, 310] width 1101 height 620
click at [1084, 16] on button "x 1" at bounding box center [1087, 14] width 18 height 18
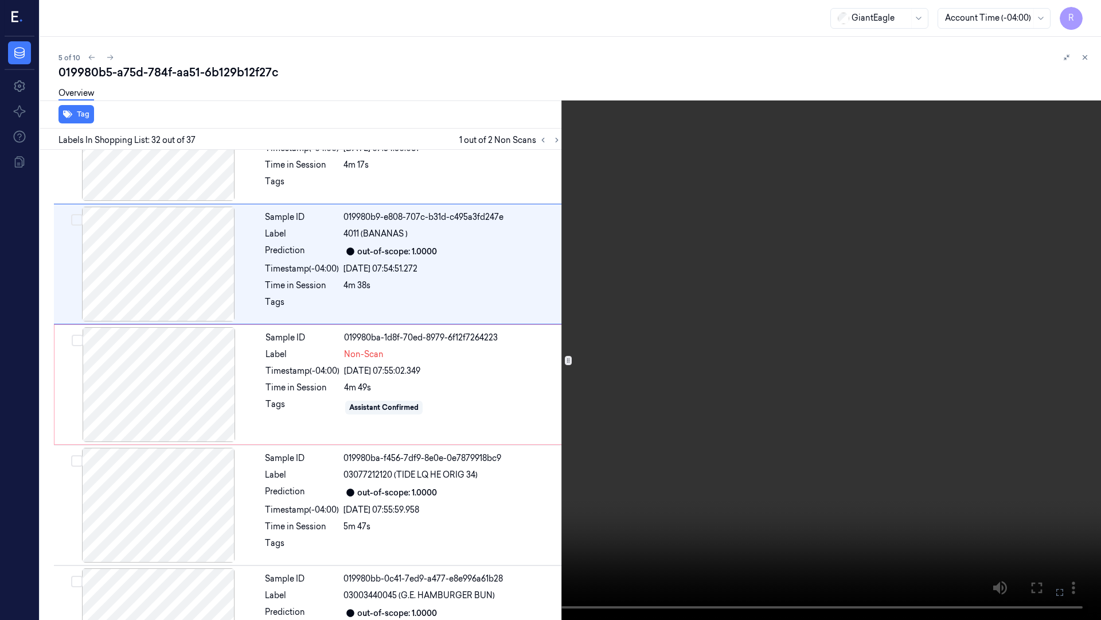
scroll to position [3560, 0]
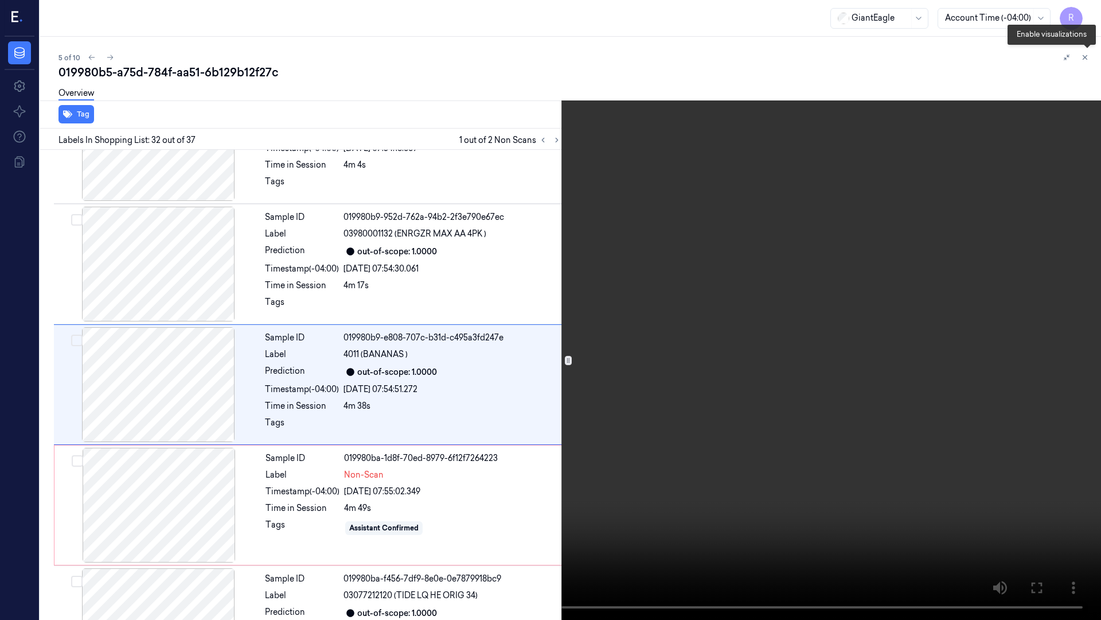
click at [1089, 60] on icon at bounding box center [1088, 60] width 6 height 6
click at [932, 201] on video at bounding box center [550, 310] width 1101 height 620
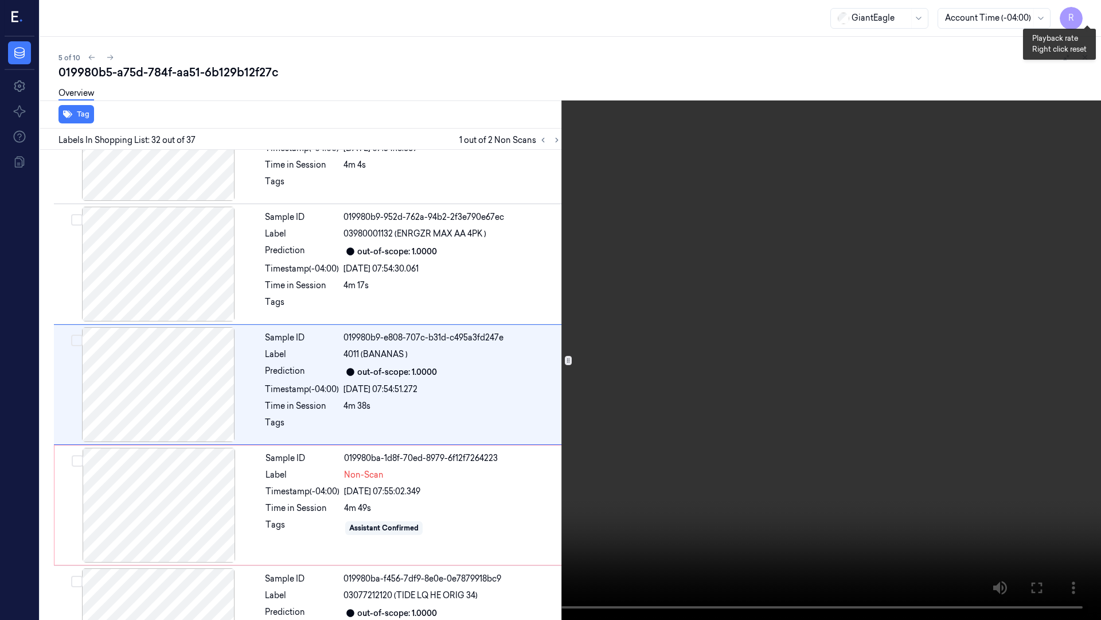
click at [1089, 15] on button "x 2" at bounding box center [1087, 14] width 18 height 18
click at [645, 429] on video at bounding box center [550, 310] width 1101 height 620
click at [1084, 15] on button "x 4" at bounding box center [1087, 14] width 18 height 18
click at [1084, 15] on button "x 1" at bounding box center [1087, 14] width 18 height 18
click at [877, 301] on video at bounding box center [550, 310] width 1101 height 620
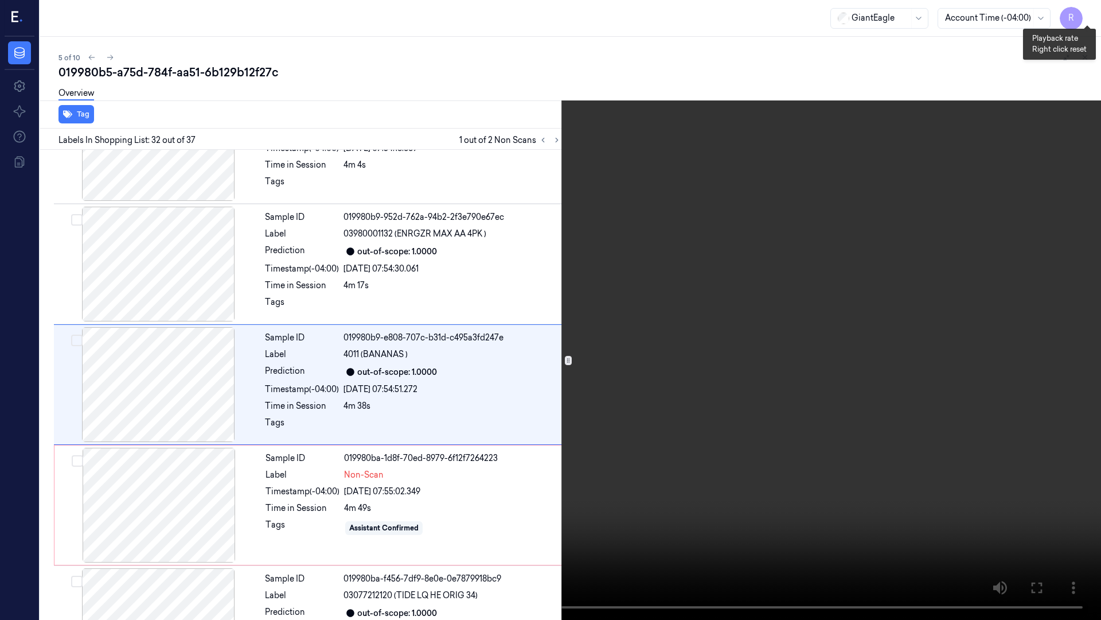
click at [1088, 9] on button "x 2" at bounding box center [1087, 14] width 18 height 18
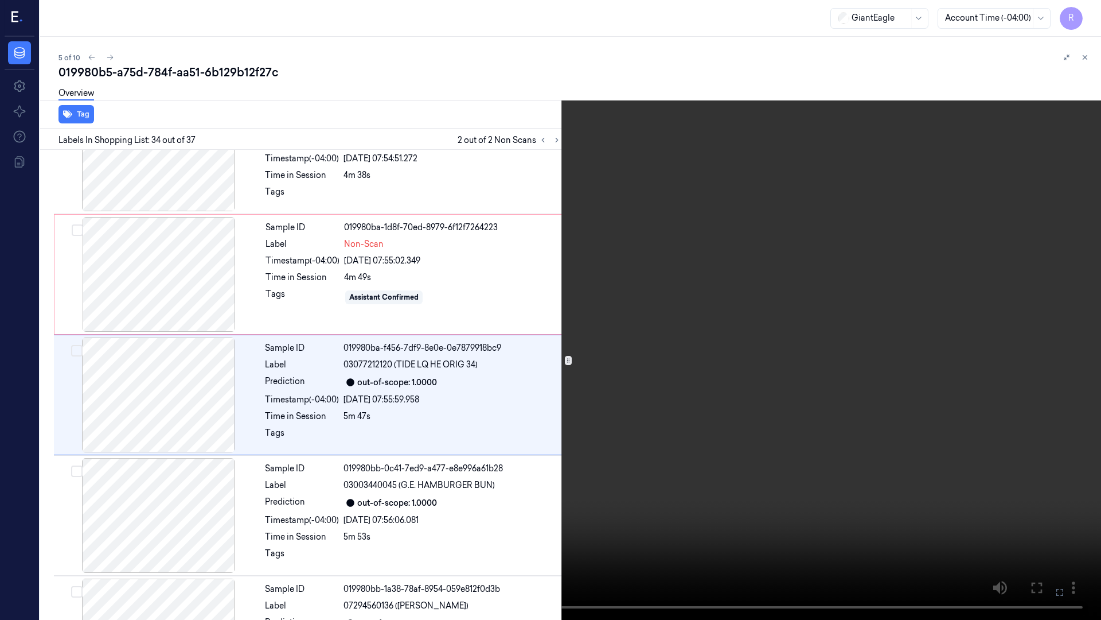
scroll to position [3800, 0]
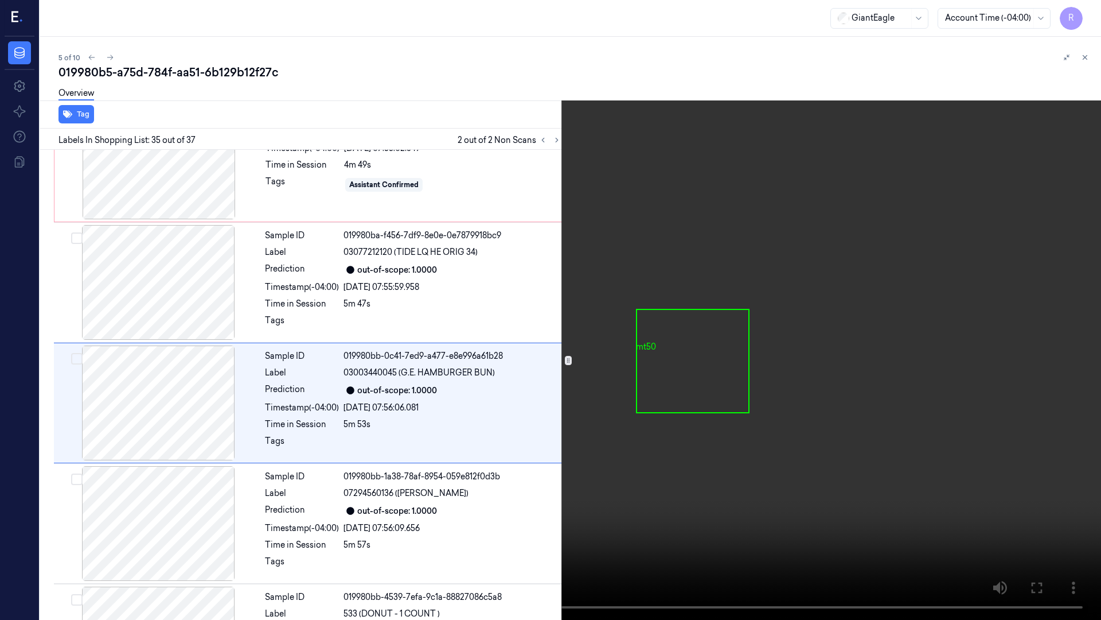
click at [866, 422] on video at bounding box center [550, 310] width 1101 height 620
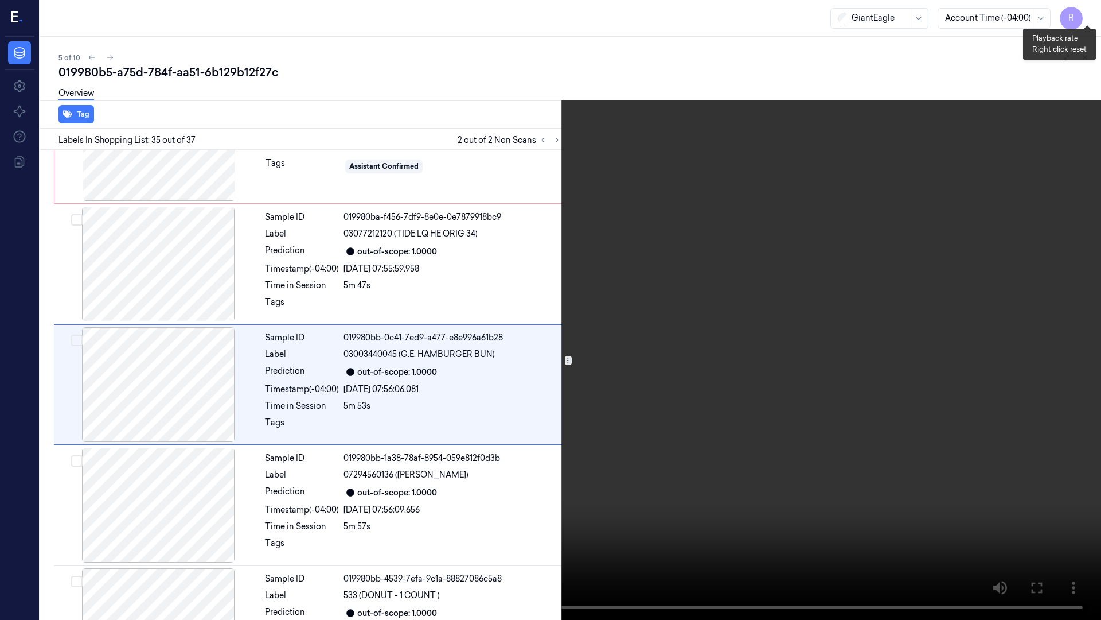
click at [1088, 15] on button "x 4" at bounding box center [1087, 14] width 18 height 18
click at [1088, 15] on button "x 1" at bounding box center [1087, 14] width 18 height 18
click at [878, 474] on video at bounding box center [550, 310] width 1101 height 620
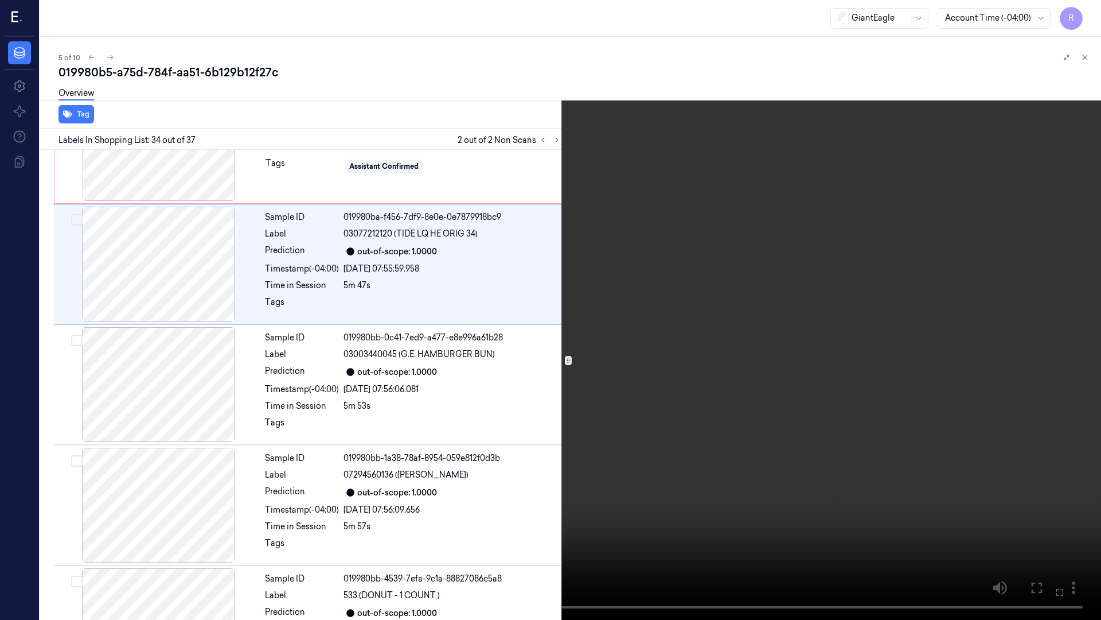
scroll to position [3800, 0]
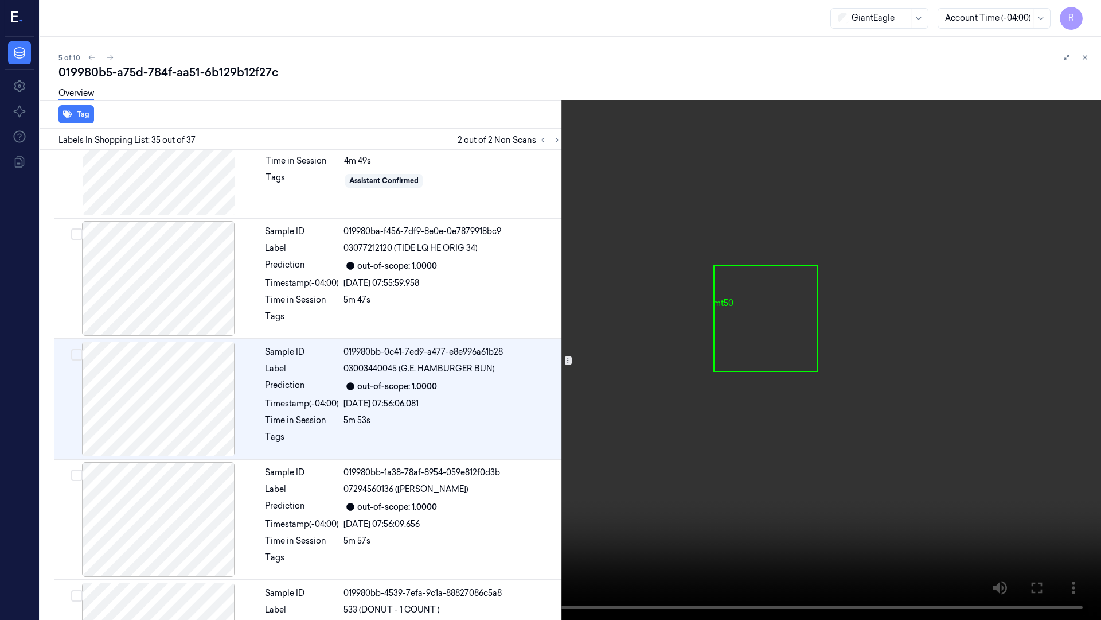
click at [859, 447] on video at bounding box center [550, 310] width 1101 height 620
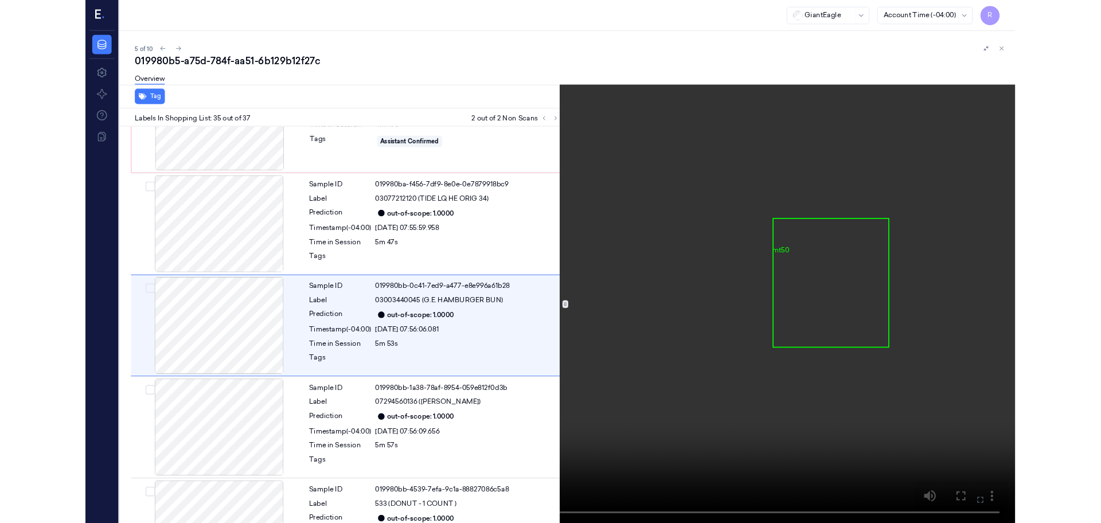
scroll to position [3921, 0]
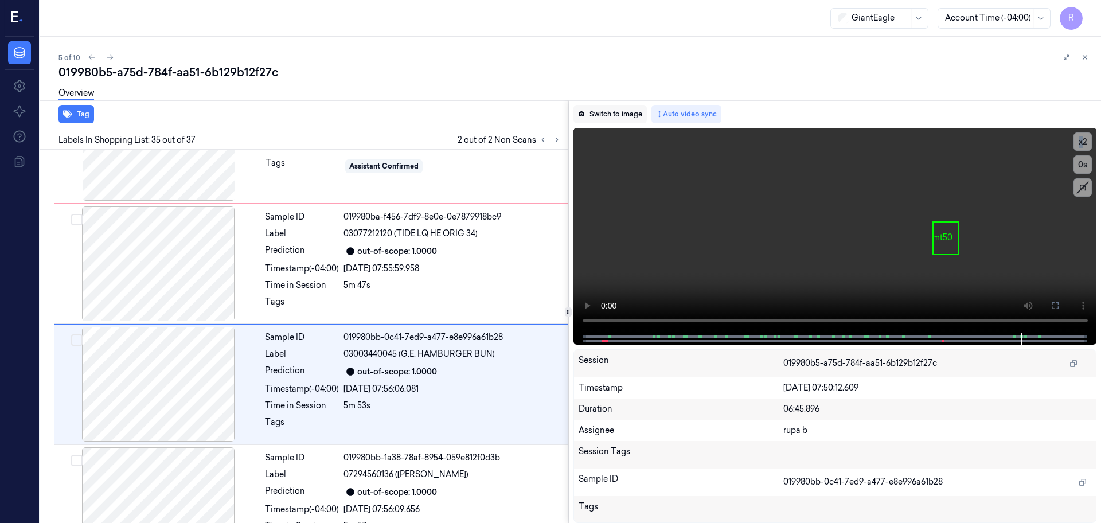
click at [613, 110] on button "Switch to image" at bounding box center [610, 114] width 73 height 18
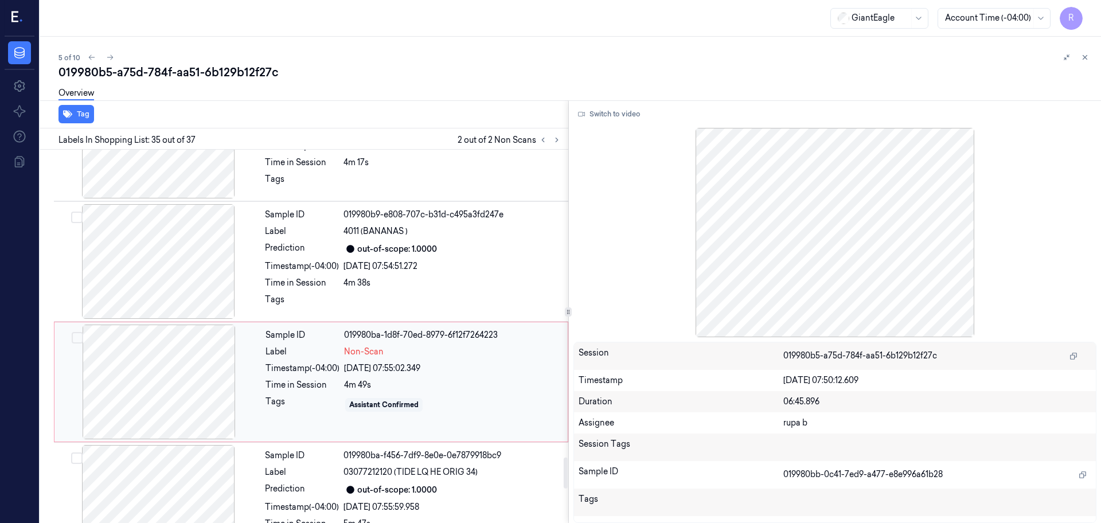
click at [196, 345] on div at bounding box center [159, 382] width 204 height 115
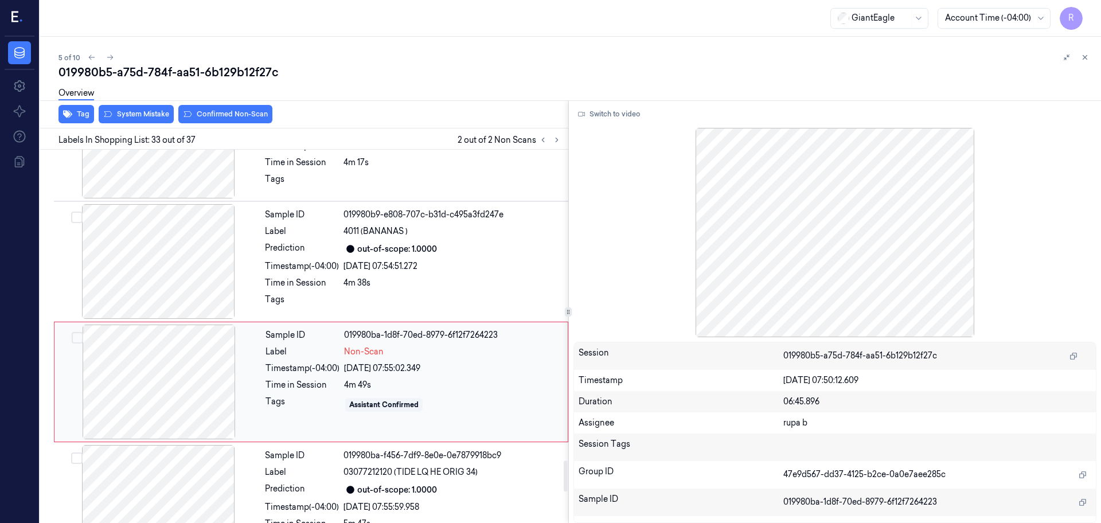
scroll to position [3728, 0]
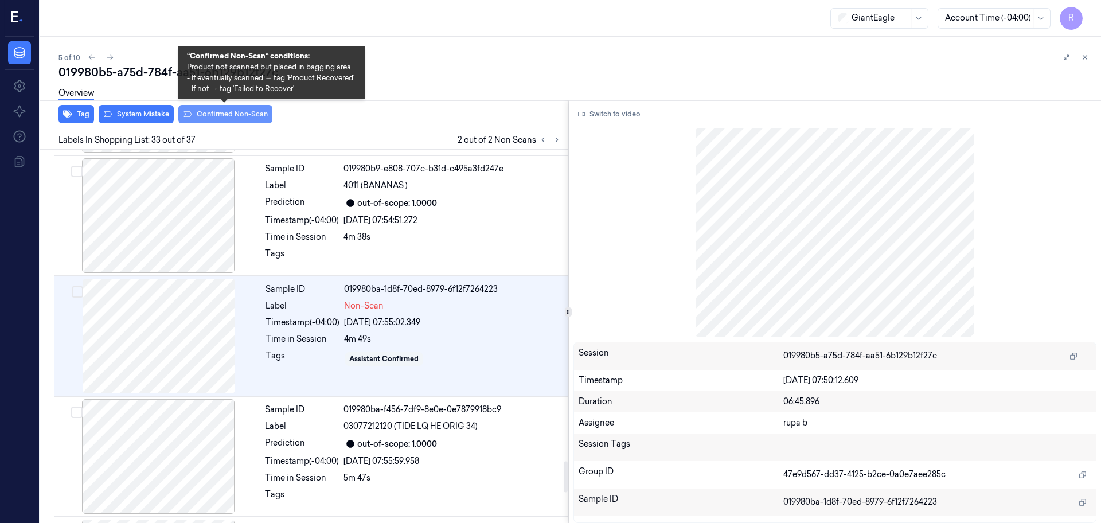
click at [229, 118] on button "Confirmed Non-Scan" at bounding box center [225, 114] width 94 height 18
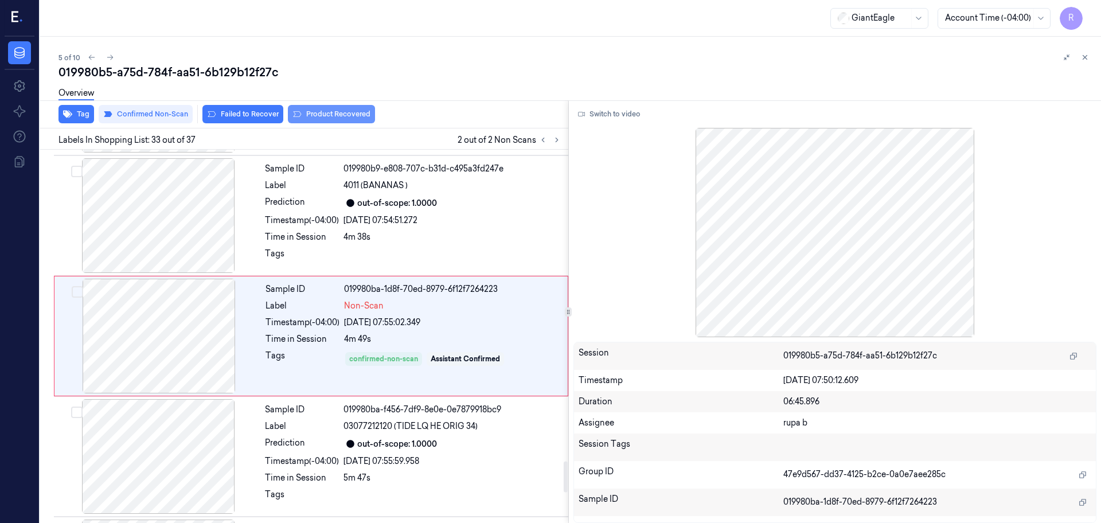
click at [351, 114] on button "Product Recovered" at bounding box center [331, 114] width 87 height 18
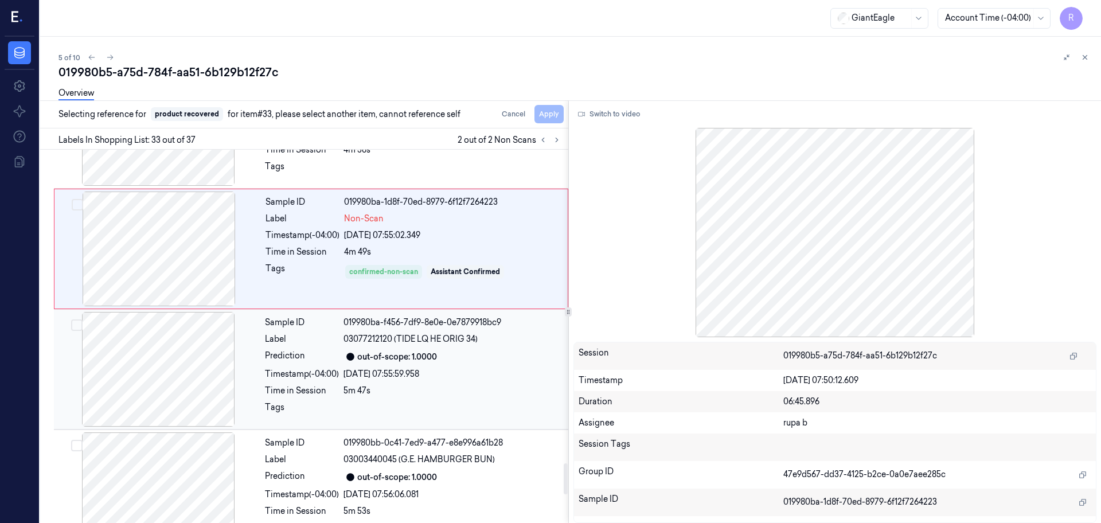
scroll to position [3872, 0]
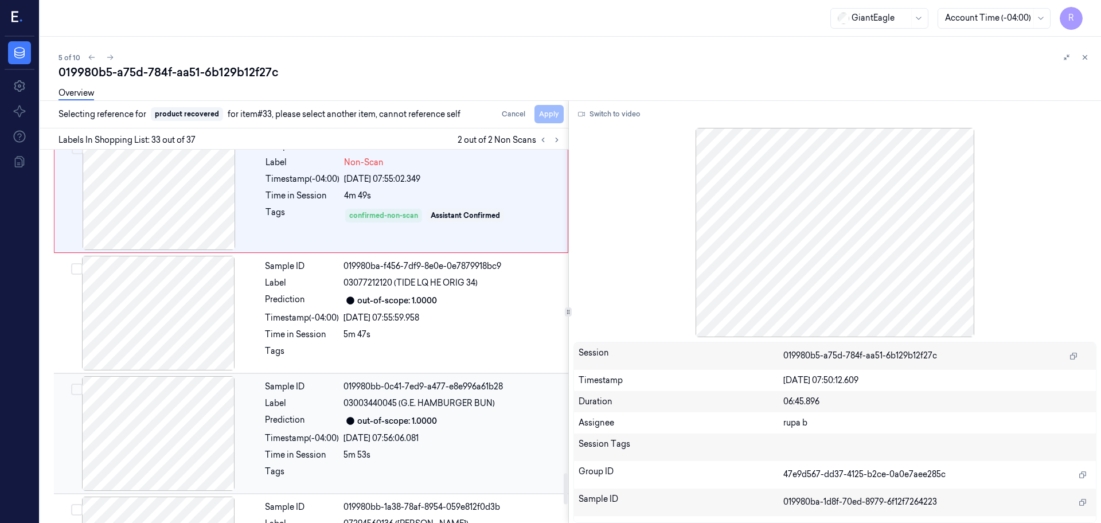
click at [175, 438] on div at bounding box center [158, 433] width 204 height 115
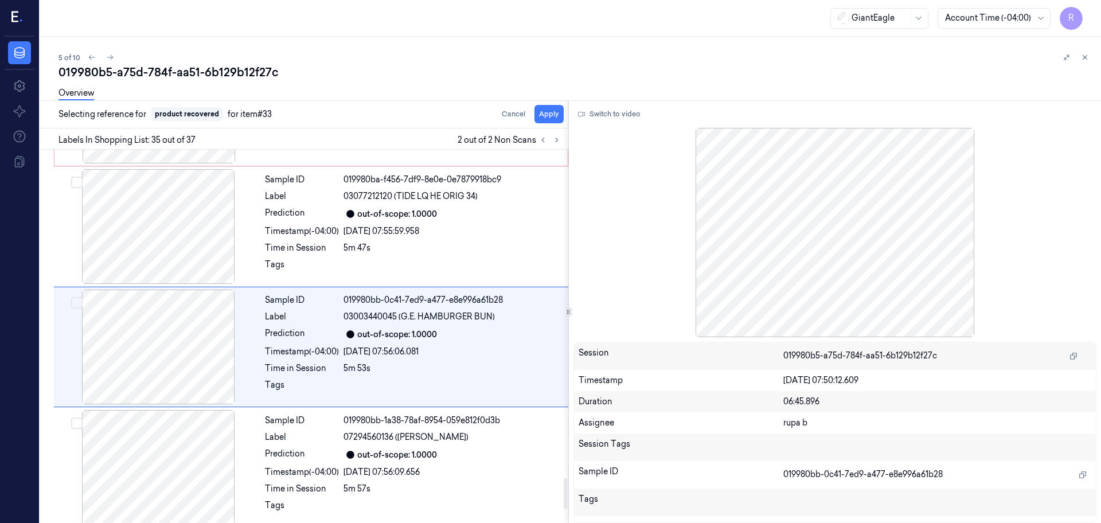
scroll to position [3969, 0]
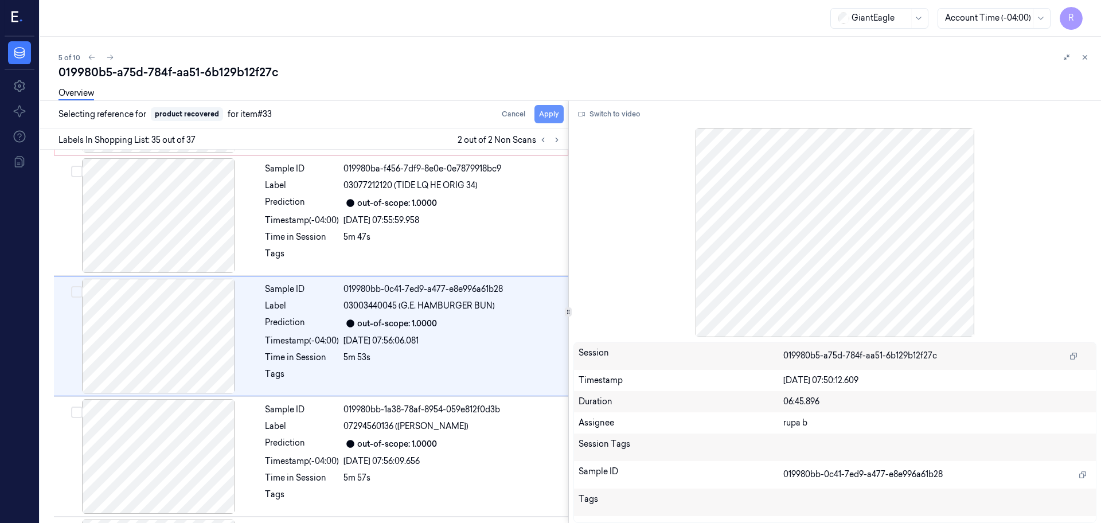
click at [541, 113] on button "Apply" at bounding box center [549, 114] width 29 height 18
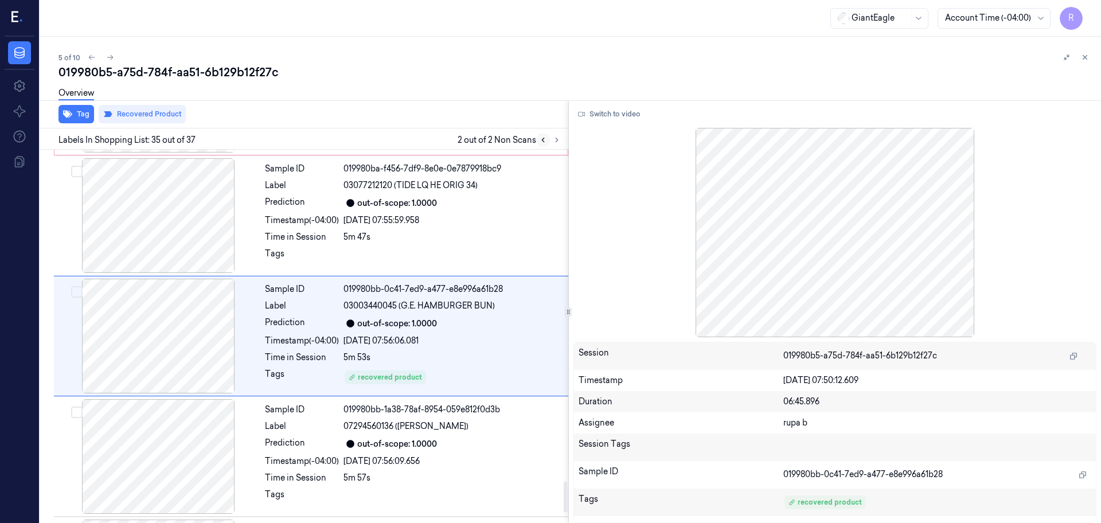
click at [545, 141] on icon at bounding box center [543, 140] width 8 height 8
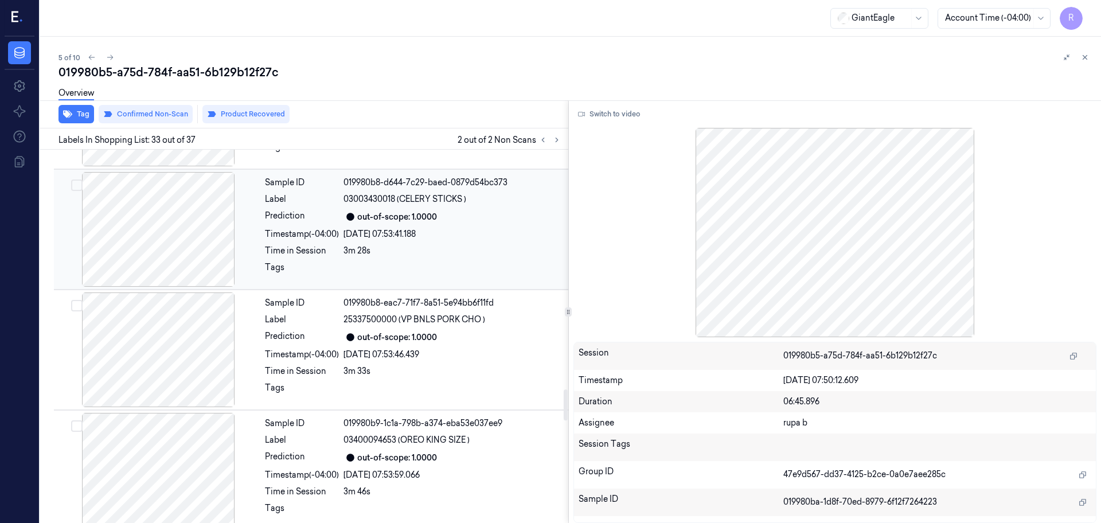
scroll to position [2868, 0]
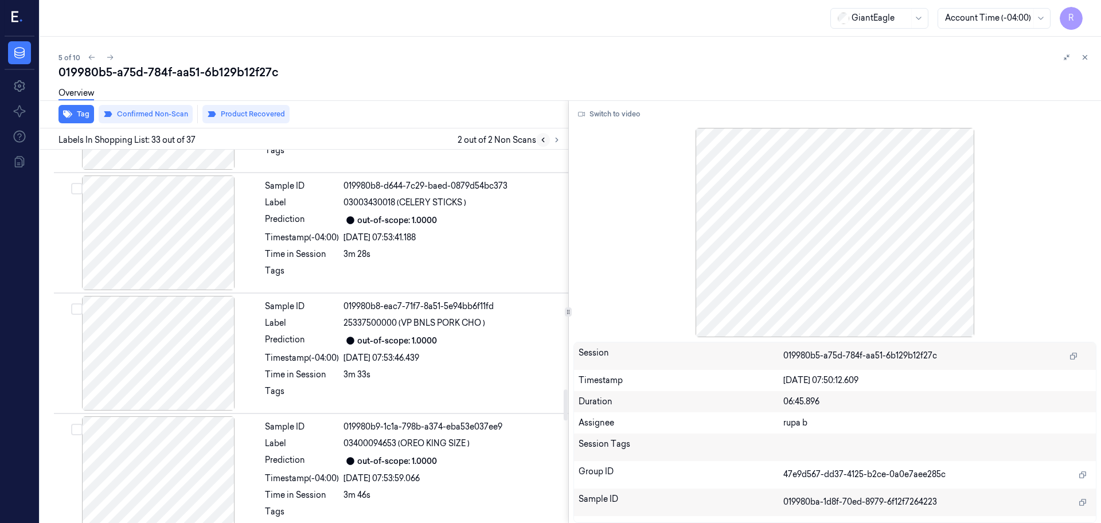
click at [542, 139] on icon at bounding box center [543, 140] width 2 height 4
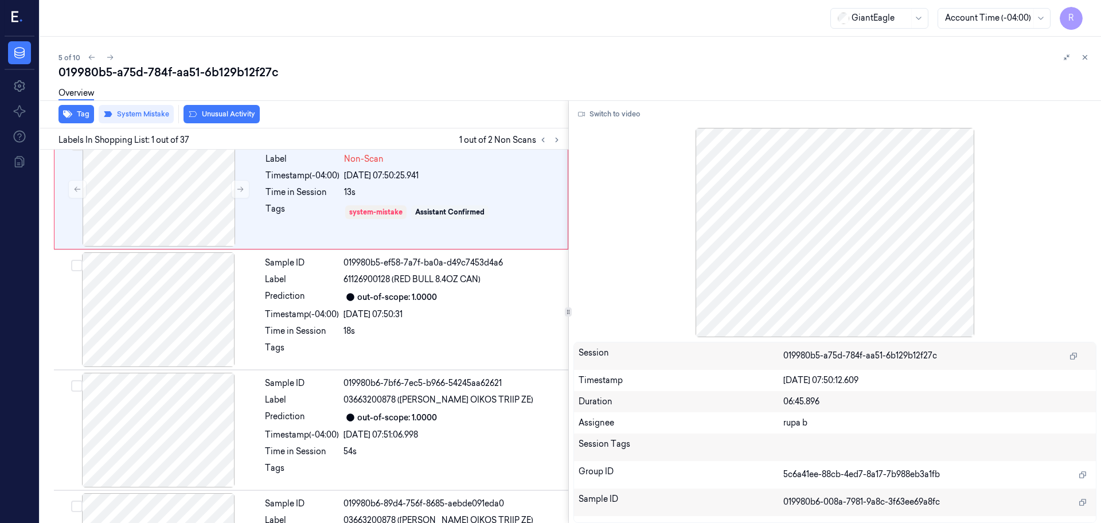
scroll to position [0, 0]
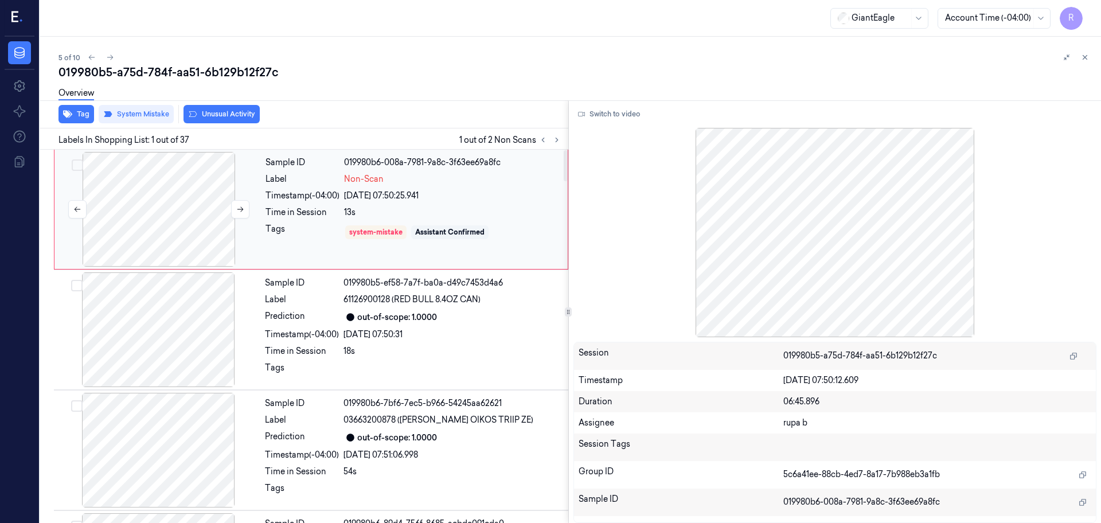
click at [209, 197] on div at bounding box center [159, 209] width 204 height 115
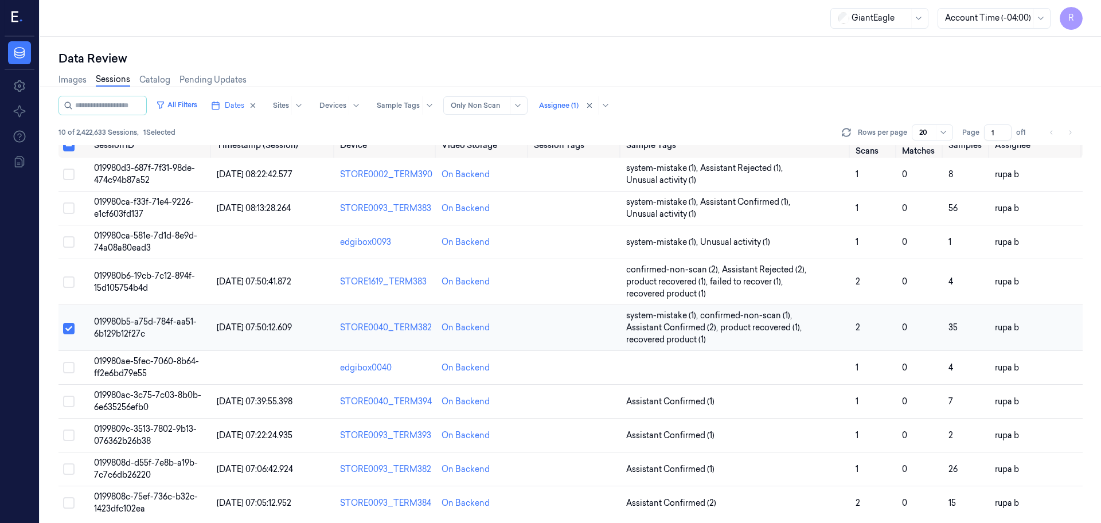
scroll to position [18, 0]
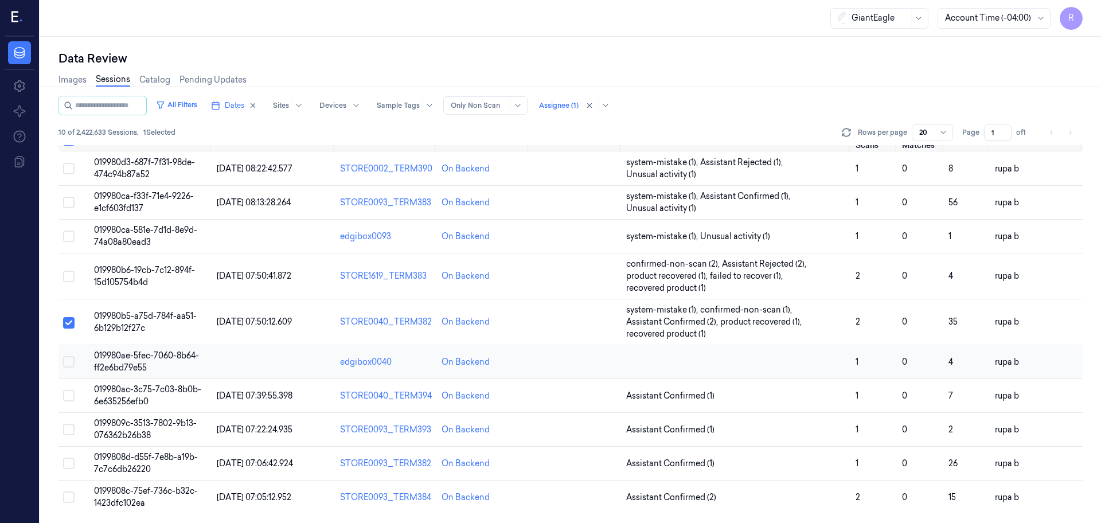
click at [166, 365] on td "019980ae-5fec-7060-8b64-ff2e6bd79e55" at bounding box center [150, 362] width 123 height 34
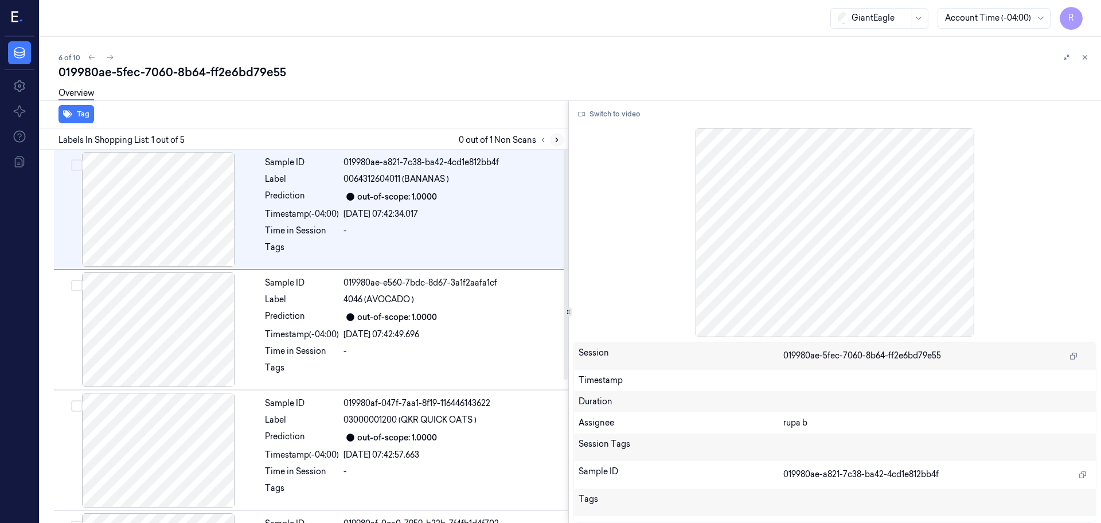
click at [562, 142] on button at bounding box center [557, 140] width 14 height 14
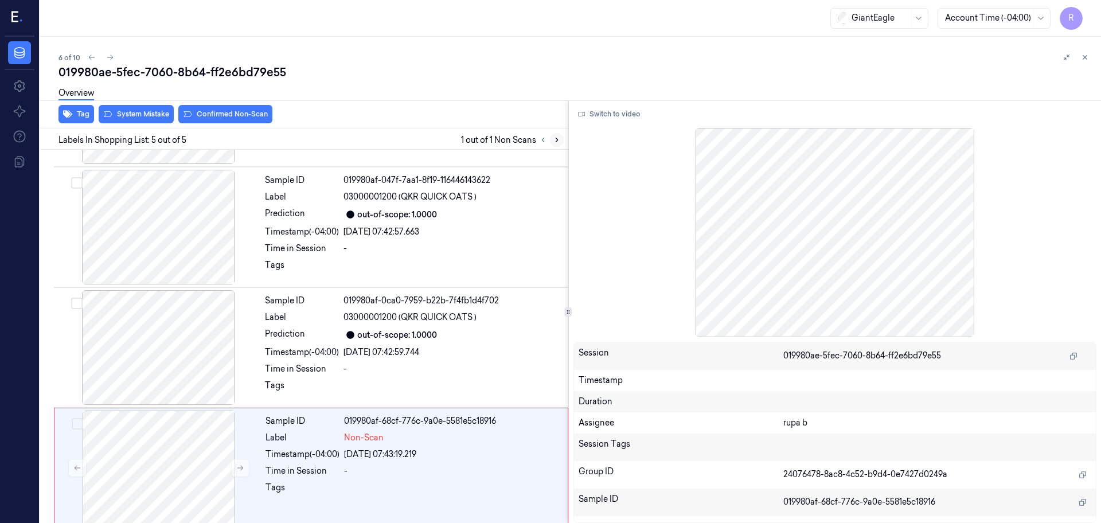
scroll to position [232, 0]
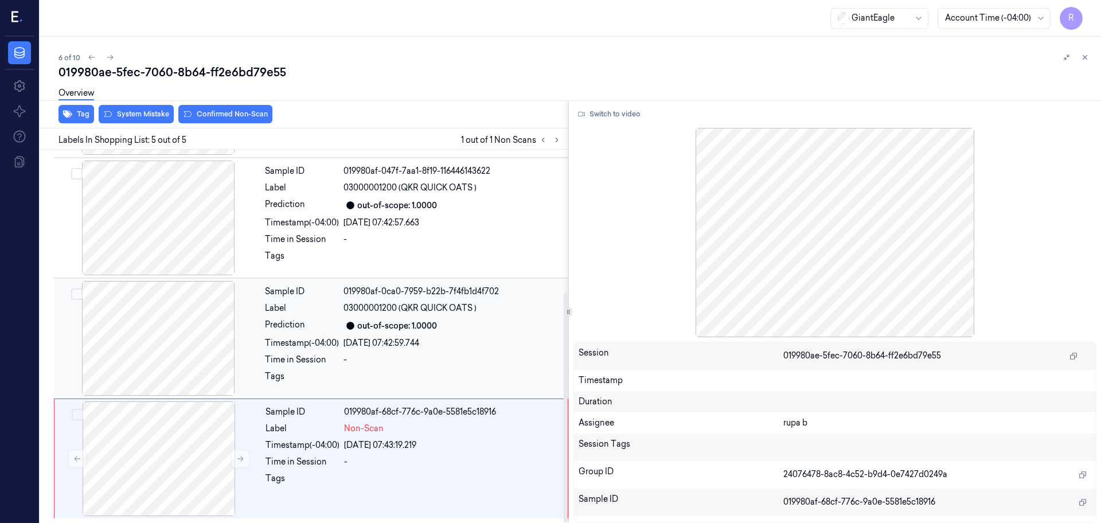
click at [166, 364] on div at bounding box center [158, 338] width 204 height 115
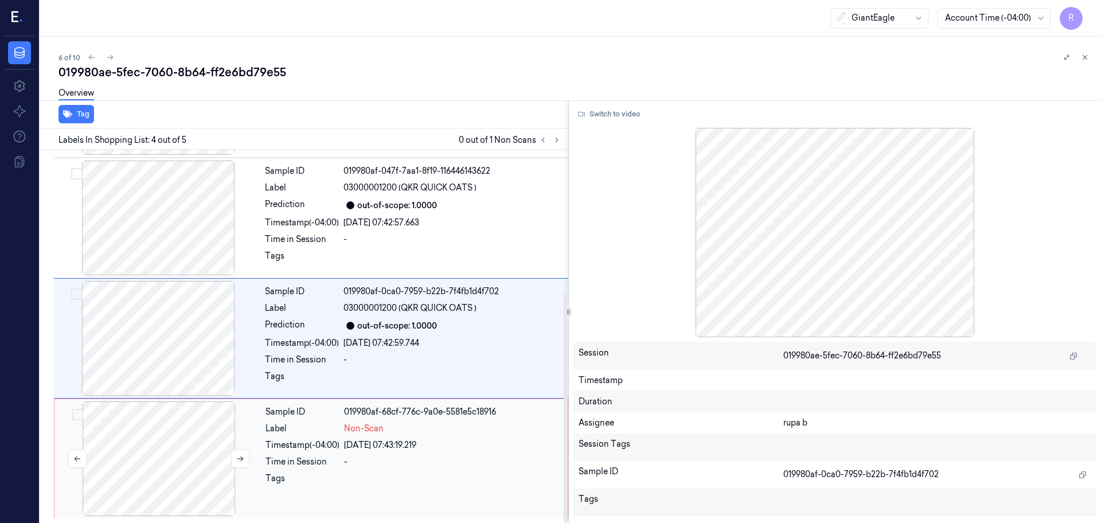
click at [199, 463] on div at bounding box center [159, 459] width 204 height 115
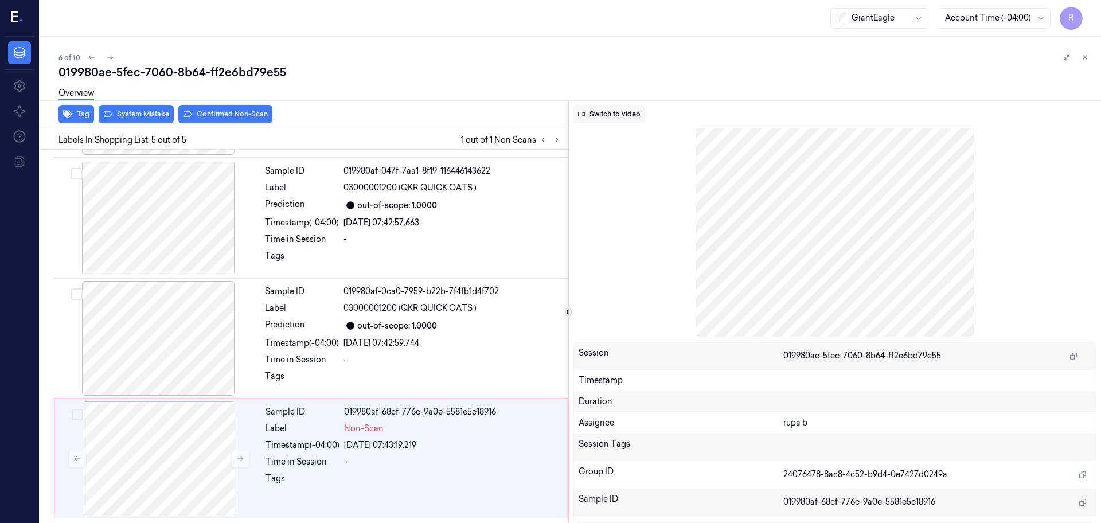
click at [612, 113] on button "Switch to video" at bounding box center [610, 114] width 72 height 18
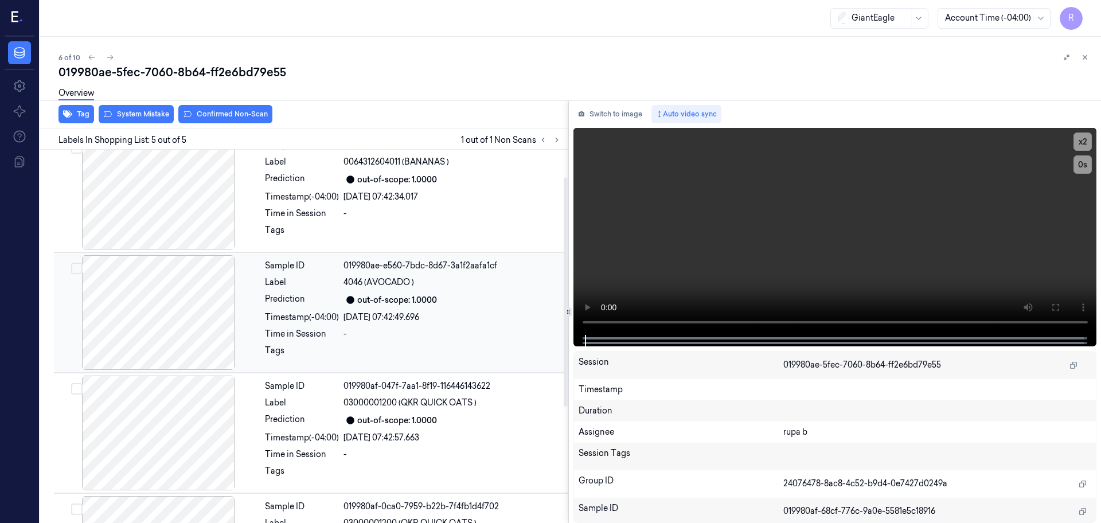
scroll to position [89, 0]
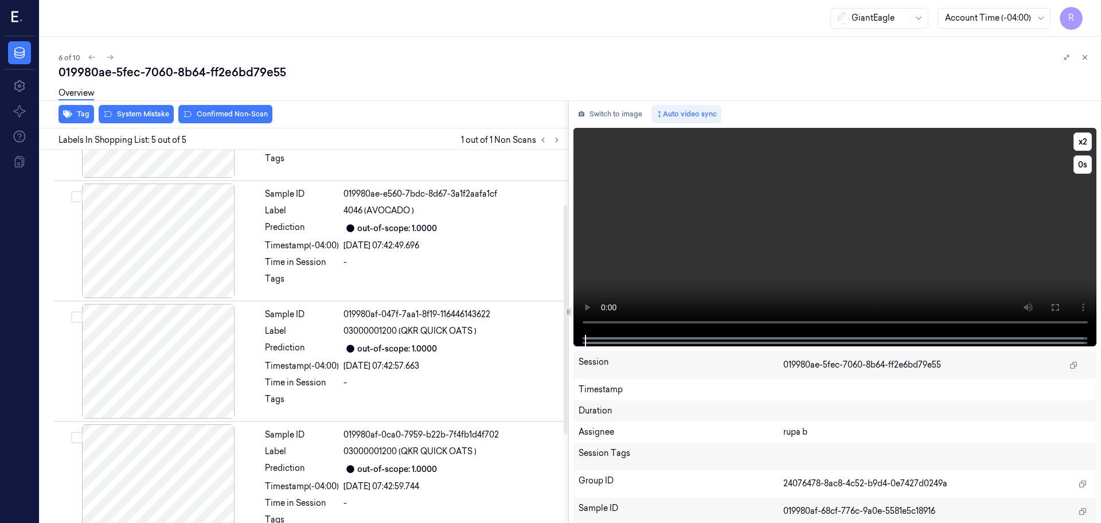
click at [896, 213] on video at bounding box center [836, 231] width 524 height 207
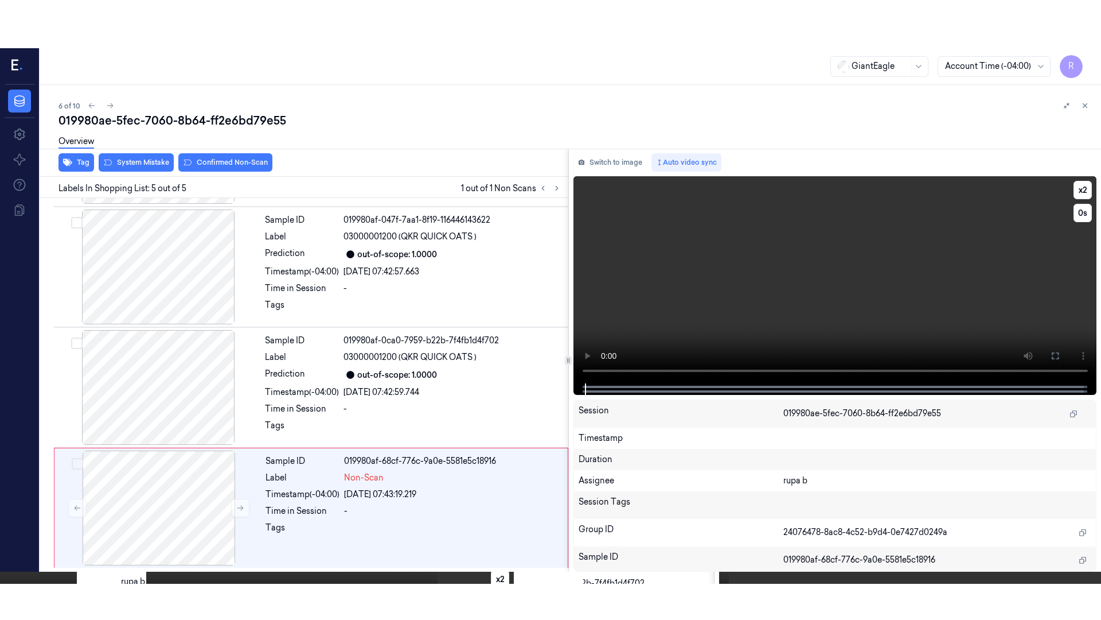
scroll to position [232, 0]
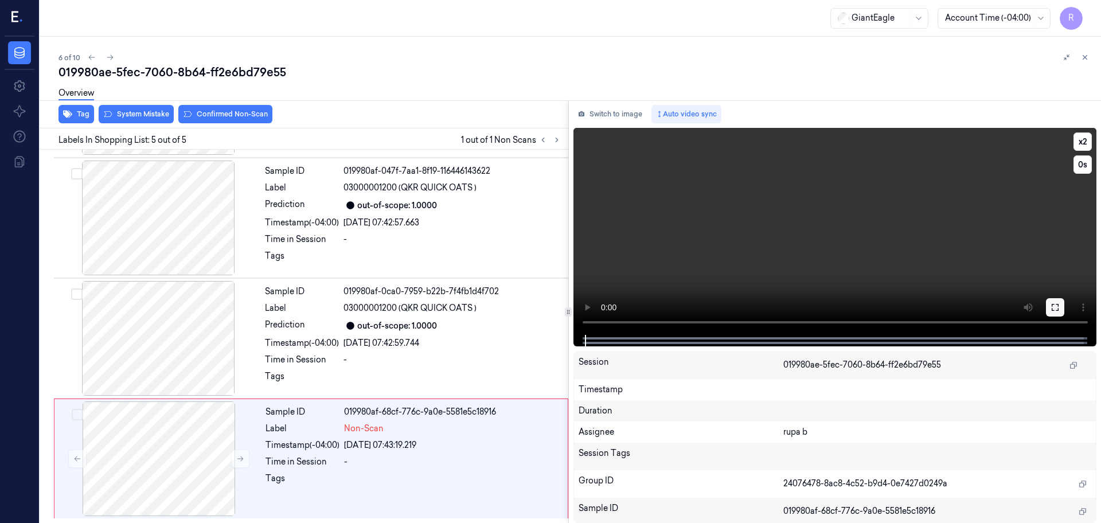
click at [1060, 310] on icon at bounding box center [1055, 307] width 9 height 9
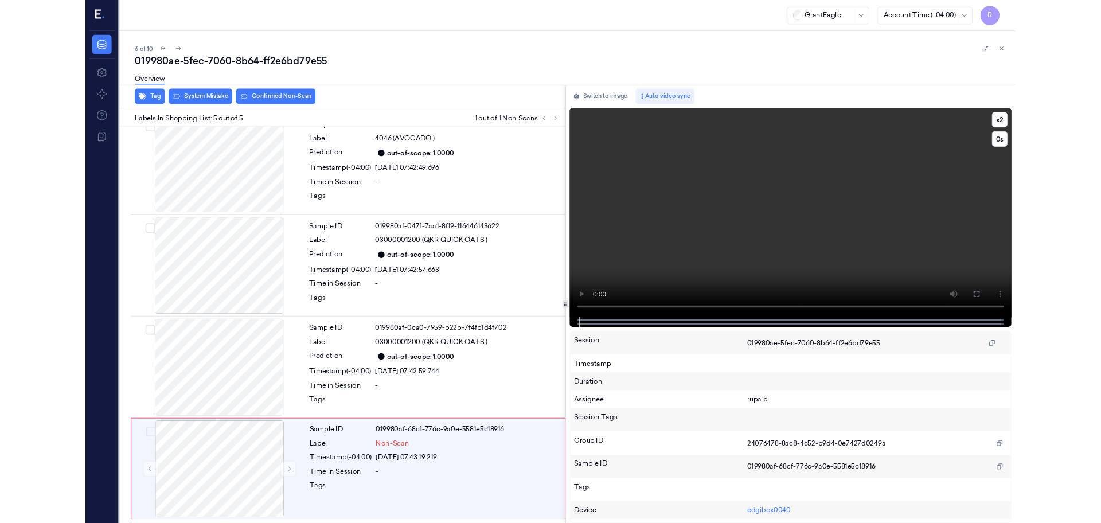
scroll to position [136, 0]
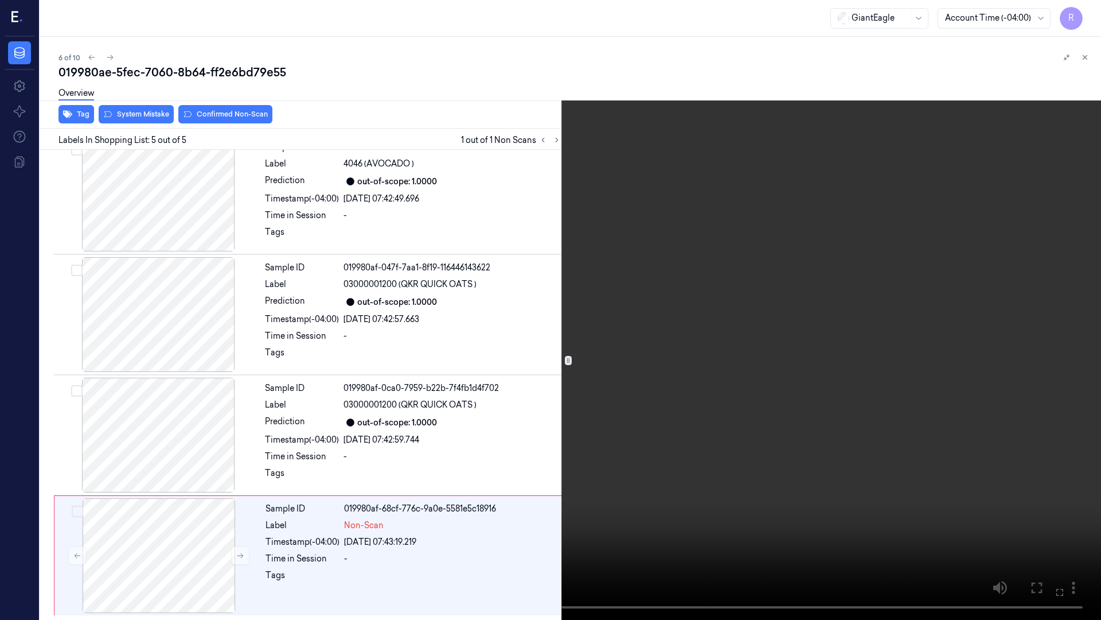
click at [1051, 356] on video at bounding box center [550, 310] width 1101 height 620
click at [699, 464] on video at bounding box center [550, 310] width 1101 height 620
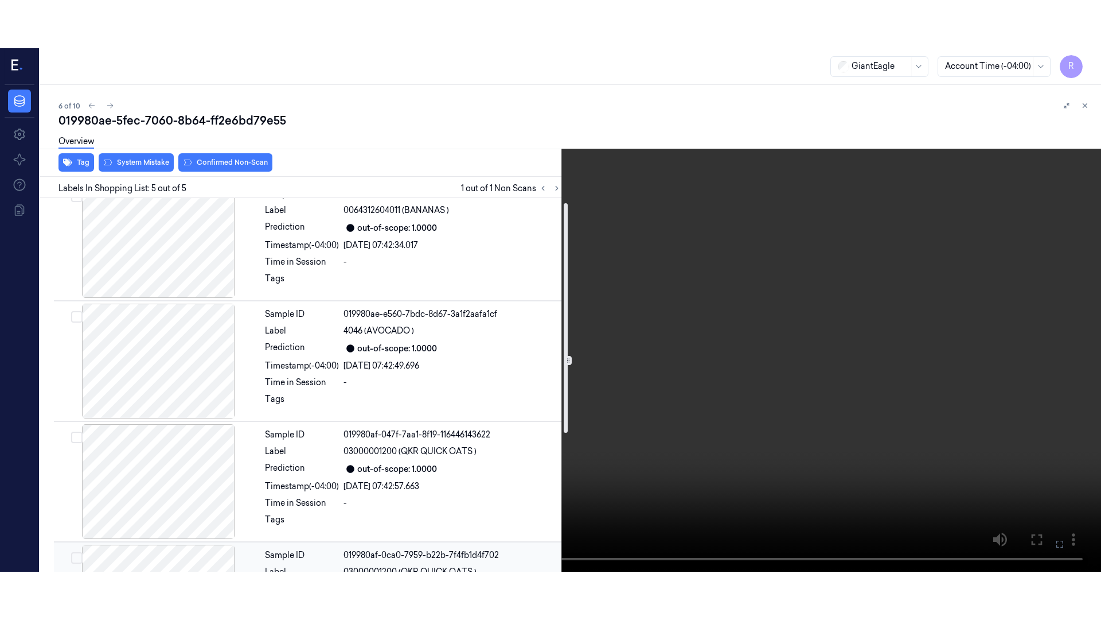
scroll to position [0, 0]
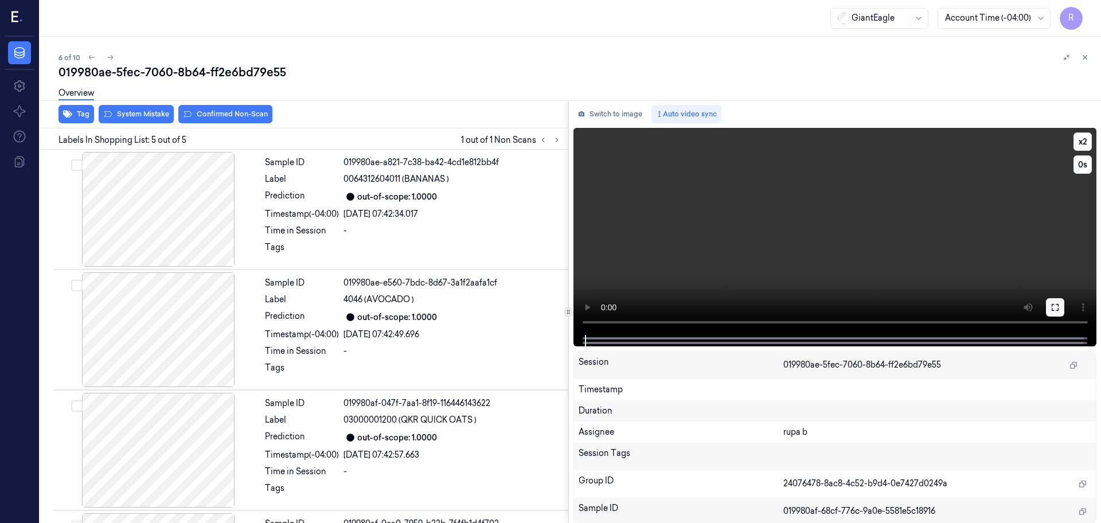
click at [1060, 303] on icon at bounding box center [1055, 307] width 9 height 9
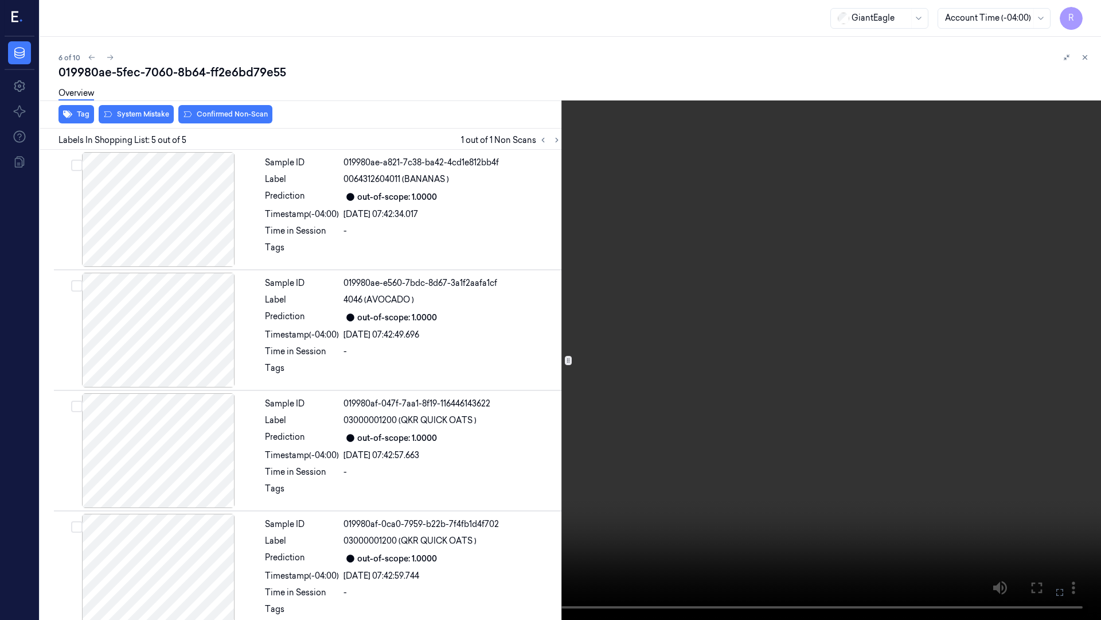
click at [1043, 341] on video at bounding box center [550, 310] width 1101 height 620
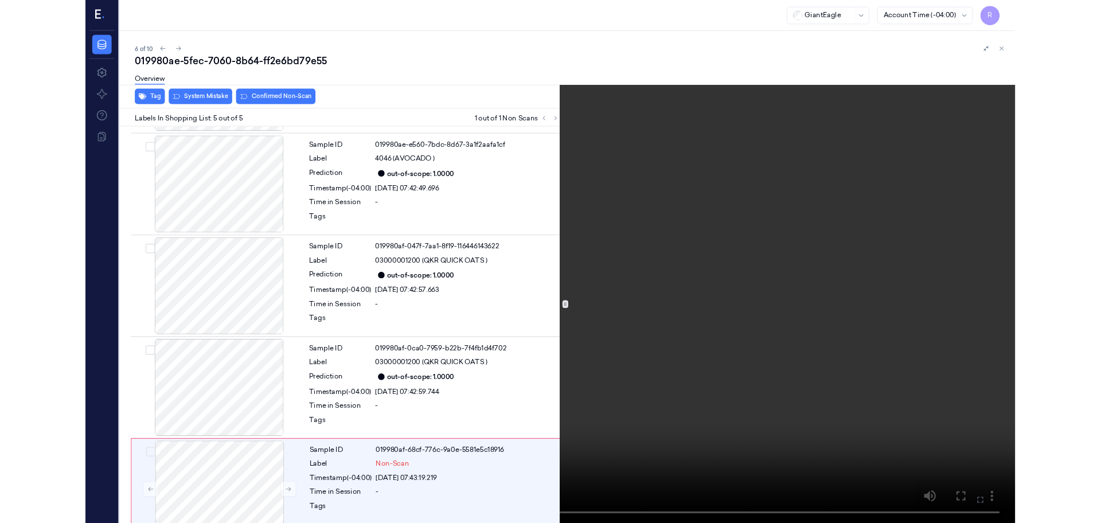
scroll to position [136, 0]
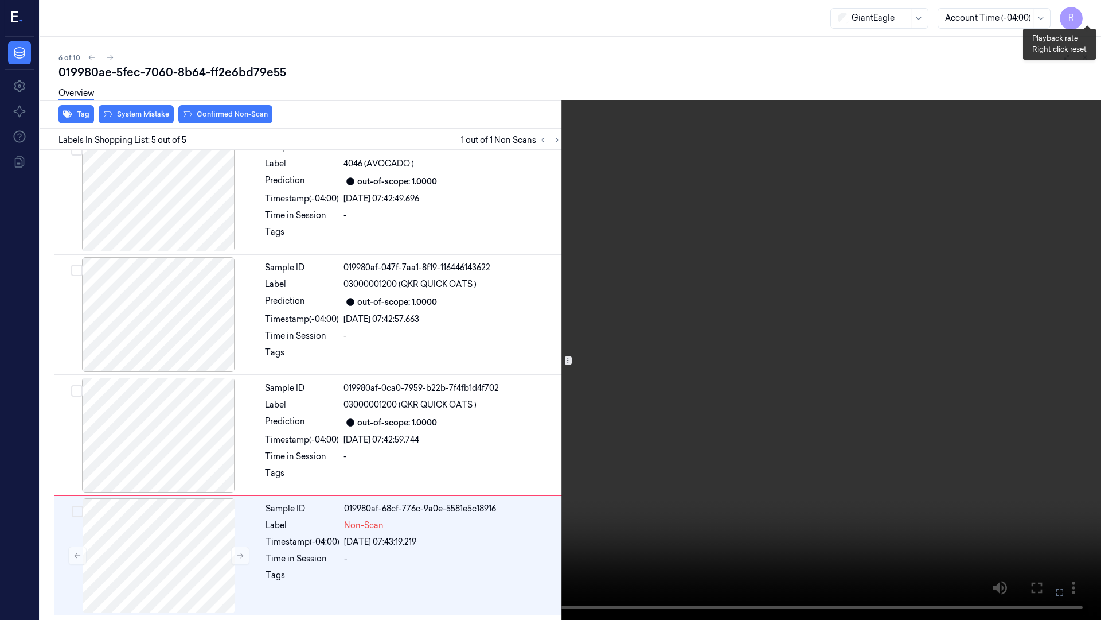
click at [1089, 8] on button "x 2" at bounding box center [1087, 14] width 18 height 18
click at [1086, 9] on button "x 4" at bounding box center [1087, 14] width 18 height 18
click at [921, 283] on video at bounding box center [550, 310] width 1101 height 620
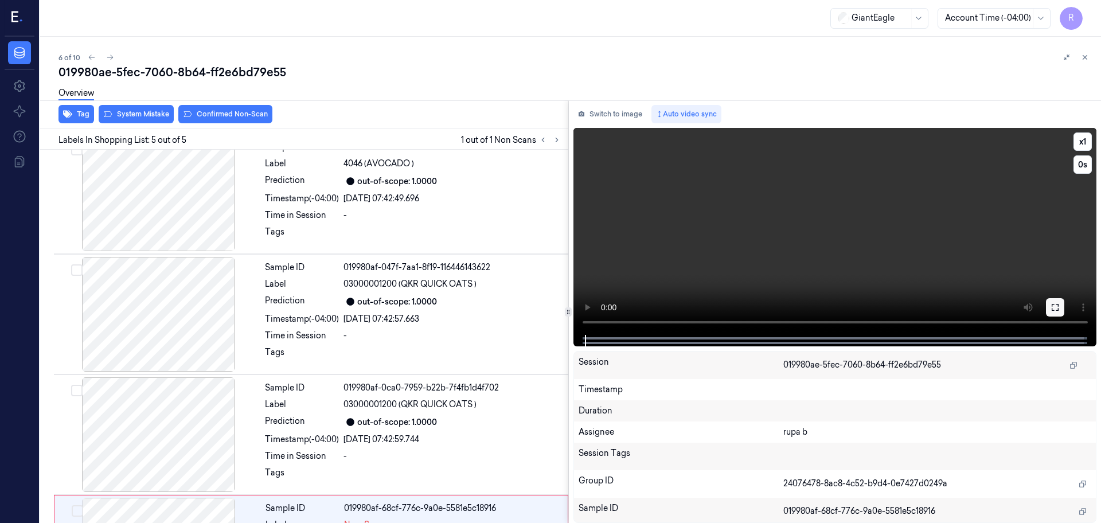
click at [1047, 313] on button at bounding box center [1055, 307] width 18 height 18
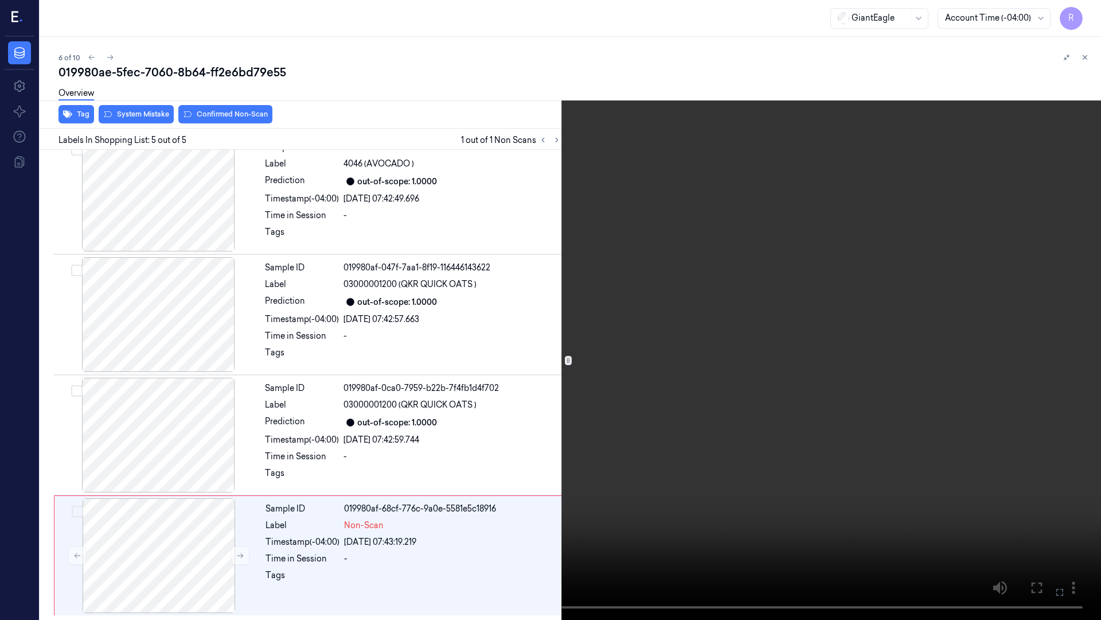
click at [1042, 346] on video at bounding box center [550, 310] width 1101 height 620
click at [1085, 19] on button "x 1" at bounding box center [1087, 14] width 18 height 18
click at [1091, 17] on button "x 2" at bounding box center [1087, 14] width 18 height 18
click at [758, 265] on video at bounding box center [550, 310] width 1101 height 620
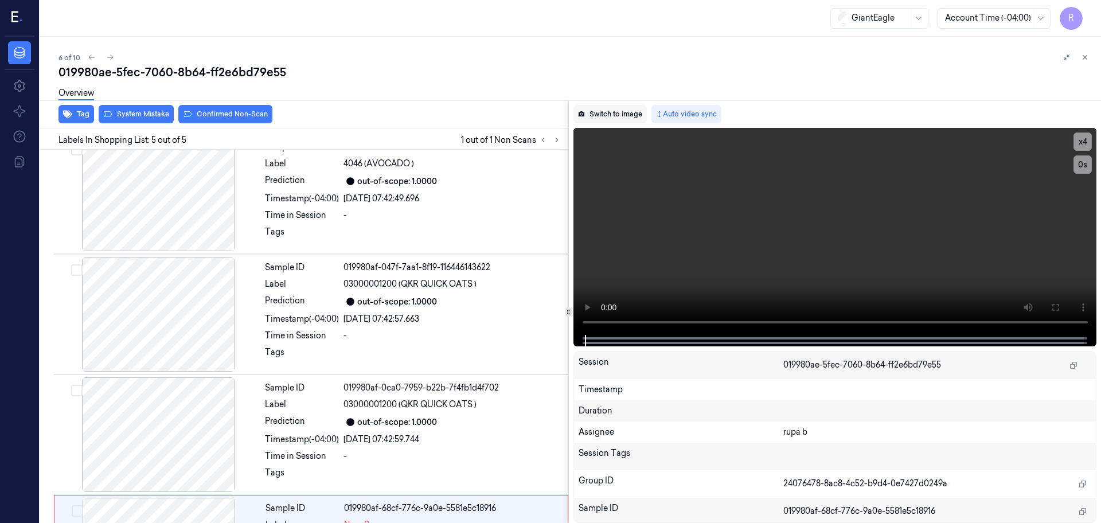
click at [631, 117] on button "Switch to image" at bounding box center [610, 114] width 73 height 18
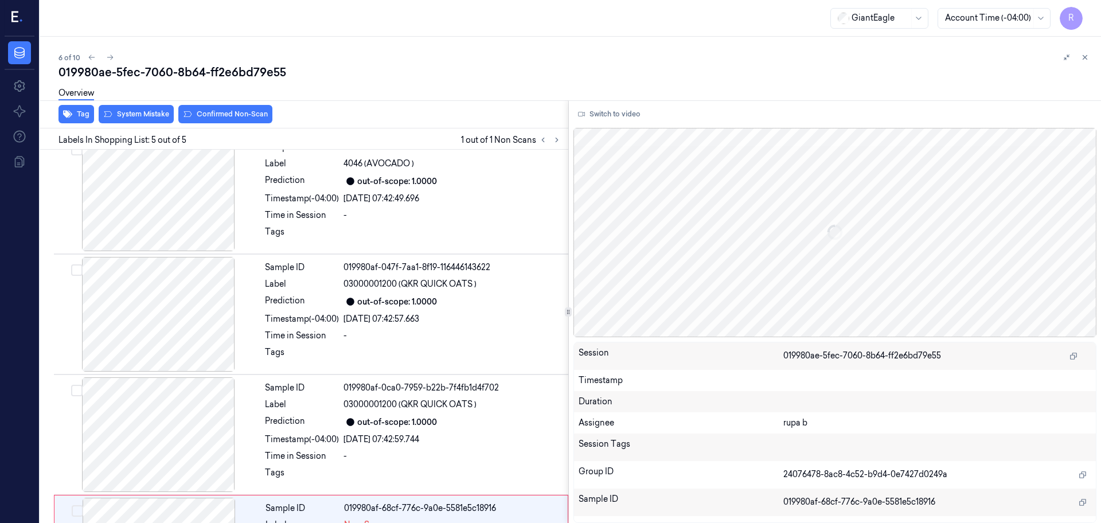
scroll to position [232, 0]
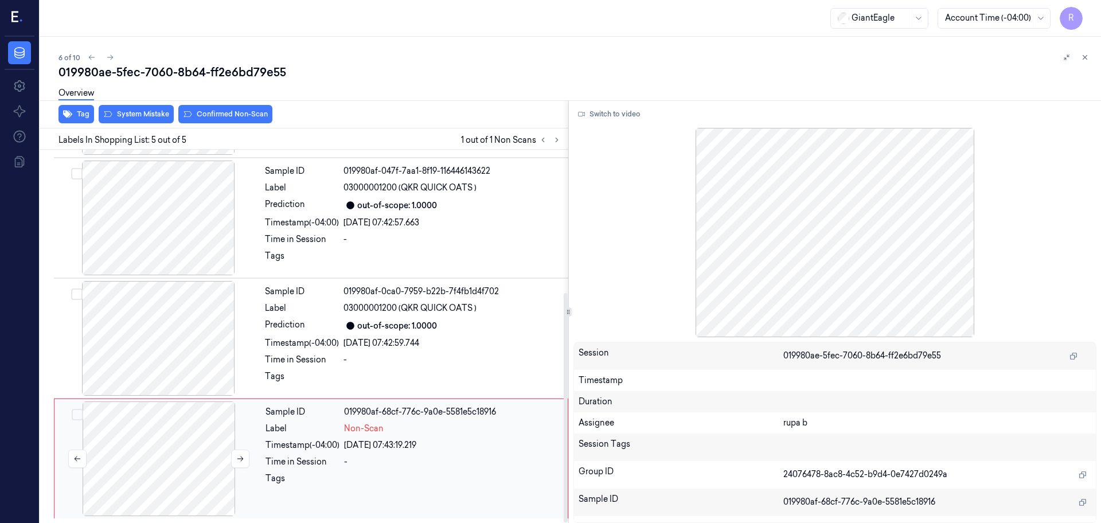
click at [205, 451] on div at bounding box center [159, 459] width 204 height 115
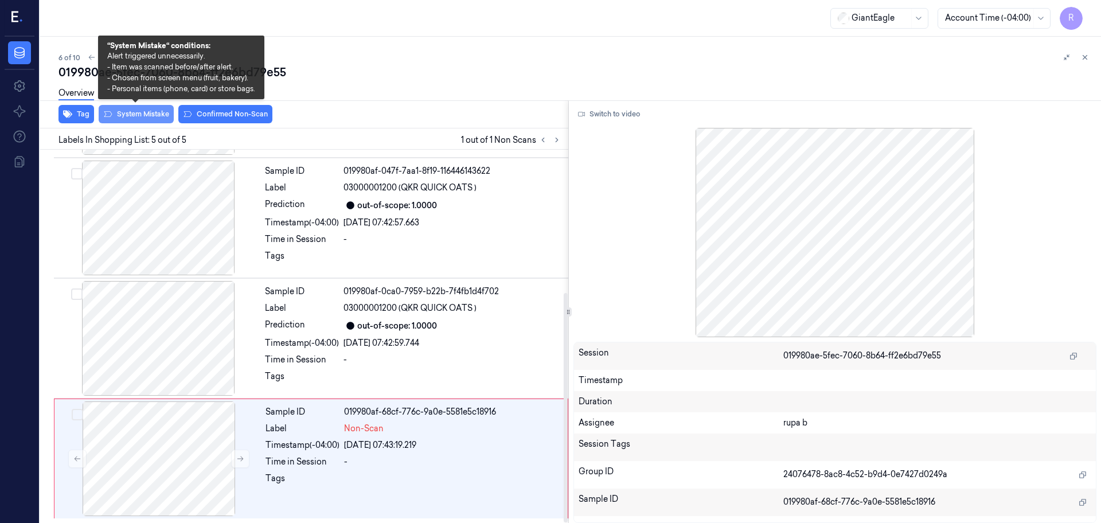
click at [134, 119] on button "System Mistake" at bounding box center [136, 114] width 75 height 18
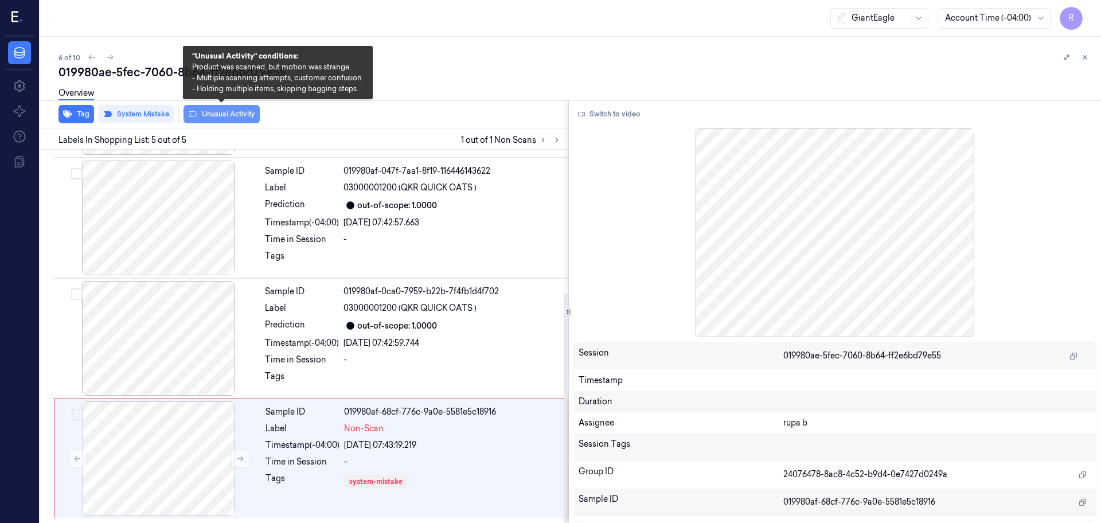
click at [237, 119] on button "Unusual Activity" at bounding box center [222, 114] width 76 height 18
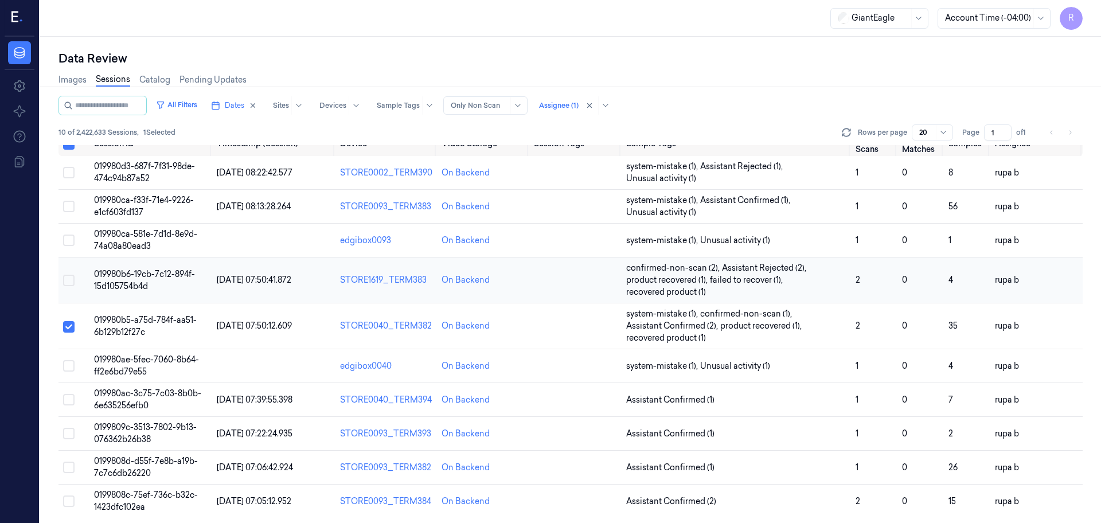
scroll to position [18, 0]
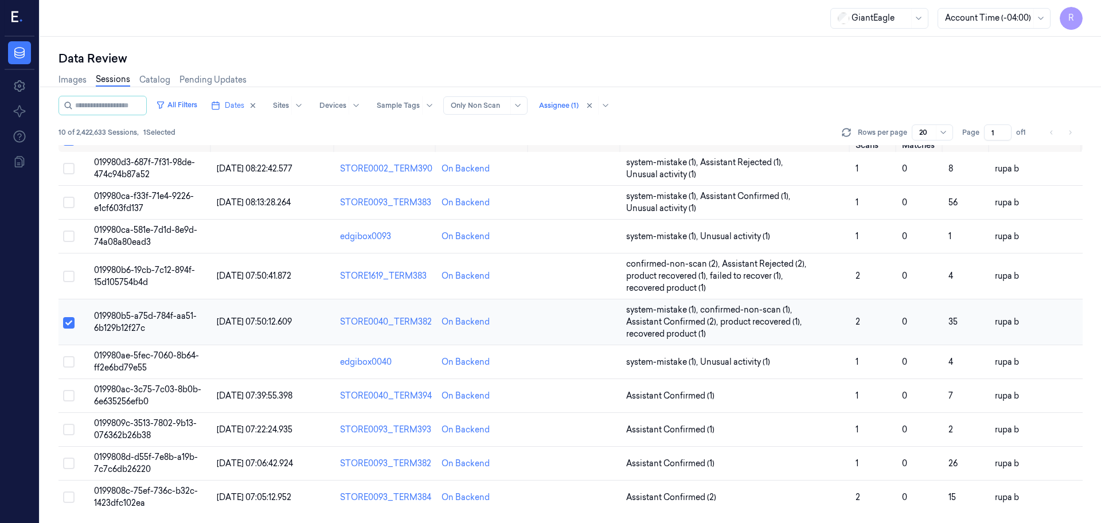
click at [71, 324] on button "Select row" at bounding box center [68, 322] width 11 height 11
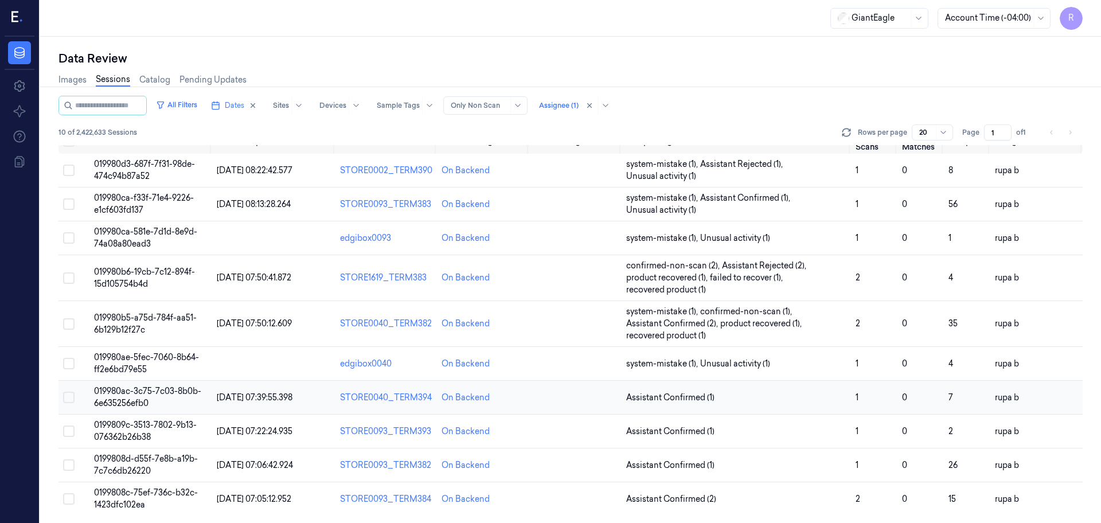
click at [154, 399] on td "019980ac-3c75-7c03-8b0b-6e635256efb0" at bounding box center [150, 398] width 123 height 34
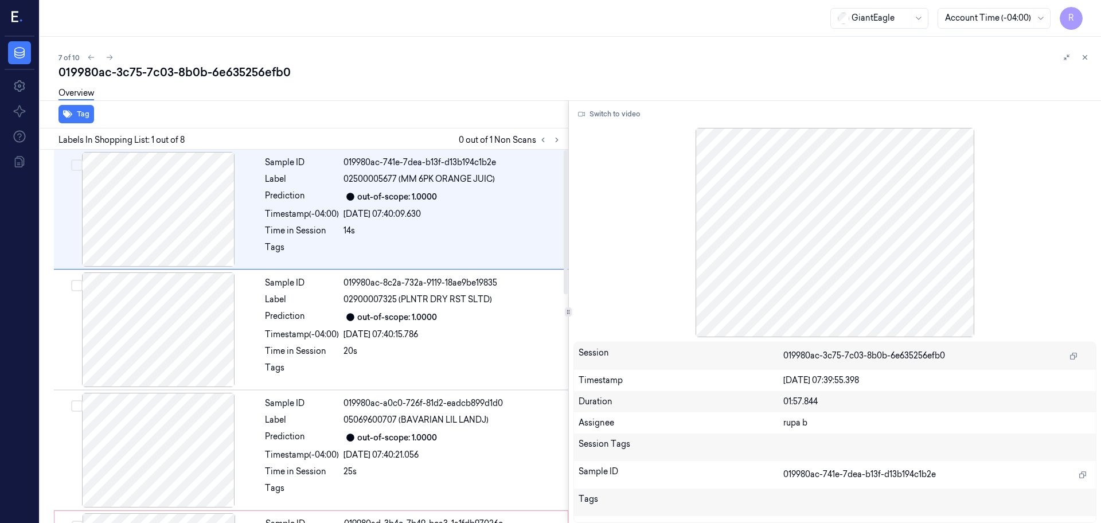
click at [552, 145] on div at bounding box center [550, 140] width 28 height 14
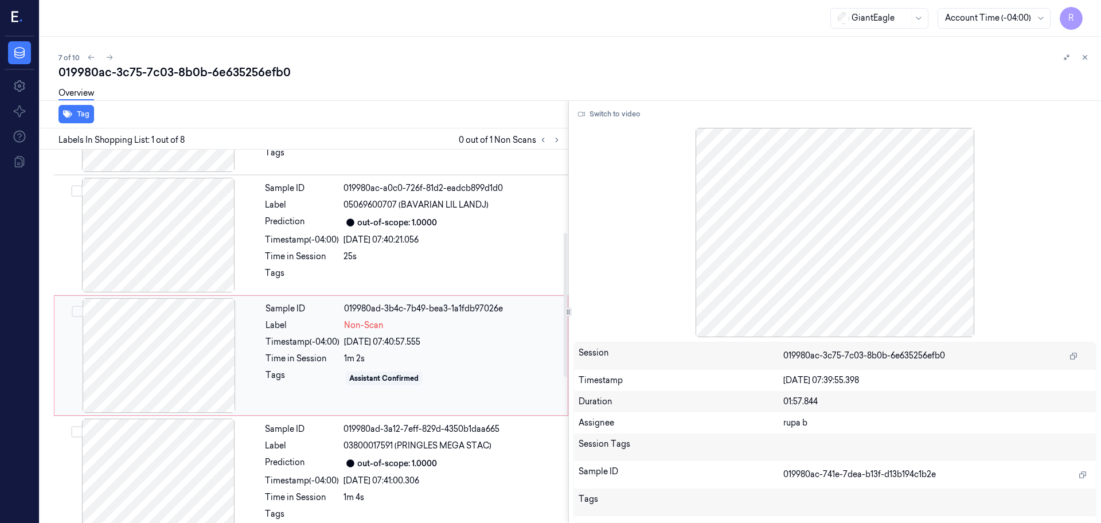
click at [170, 323] on div at bounding box center [159, 355] width 204 height 115
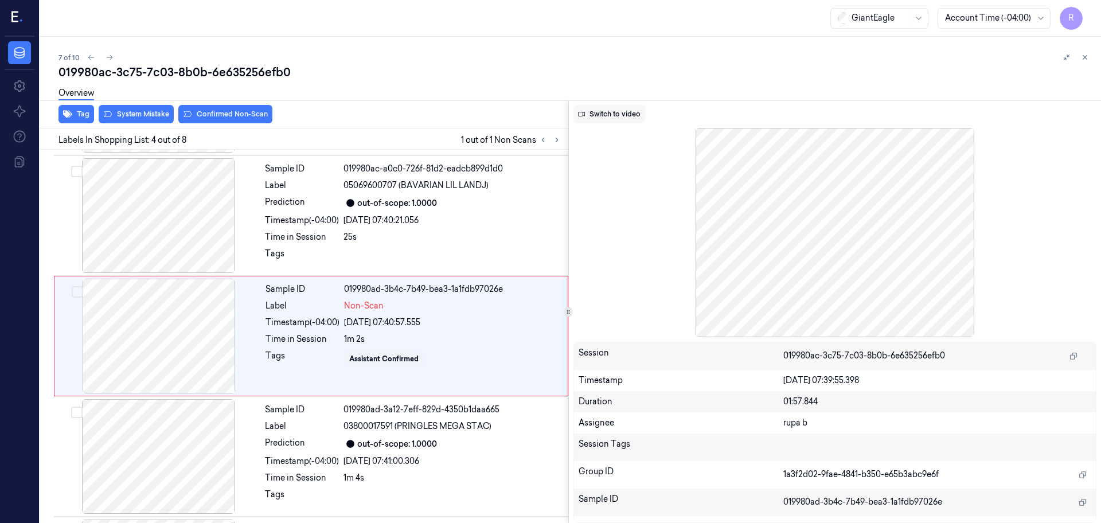
click at [610, 114] on button "Switch to video" at bounding box center [610, 114] width 72 height 18
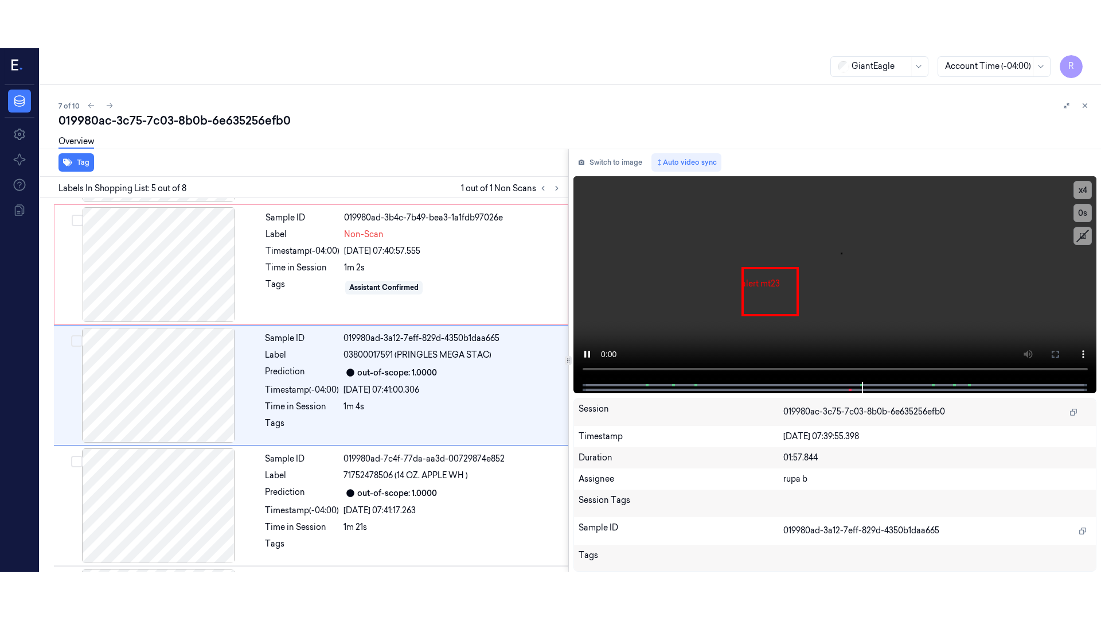
scroll to position [355, 0]
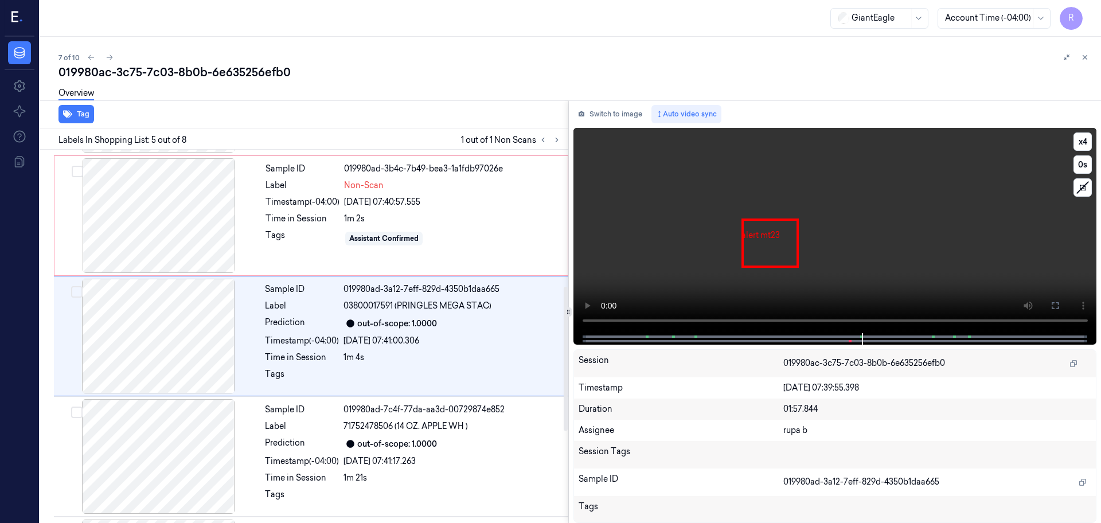
click at [651, 227] on video at bounding box center [836, 230] width 524 height 205
click at [1081, 135] on button "x 4" at bounding box center [1083, 142] width 18 height 18
click at [1081, 135] on button "x 1" at bounding box center [1083, 142] width 18 height 18
click at [1051, 303] on icon at bounding box center [1055, 305] width 9 height 9
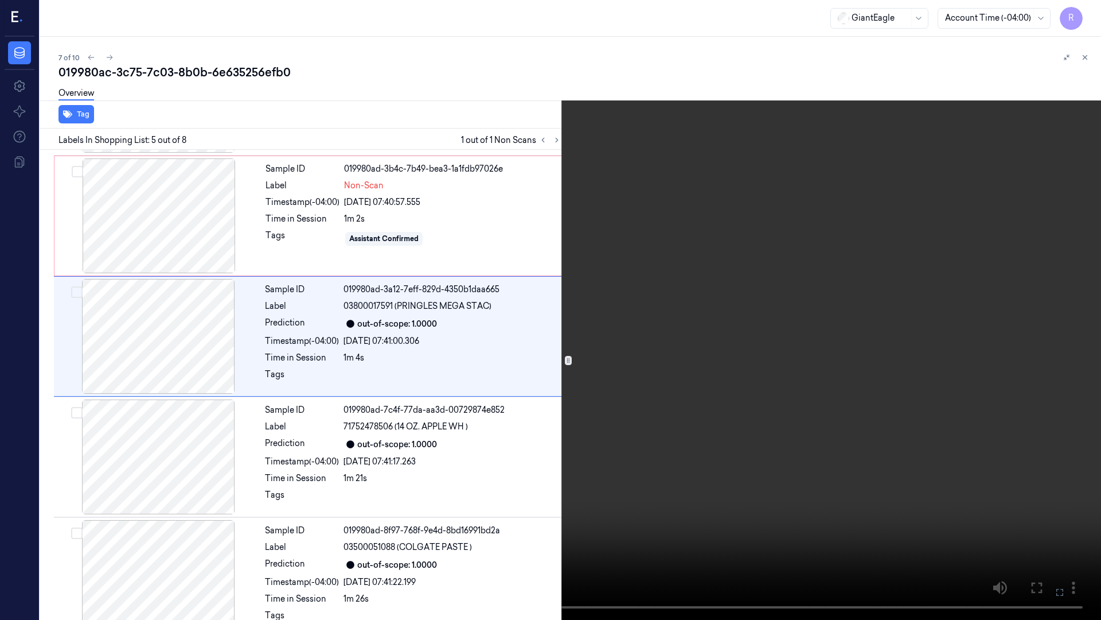
click at [1045, 349] on video at bounding box center [550, 310] width 1101 height 620
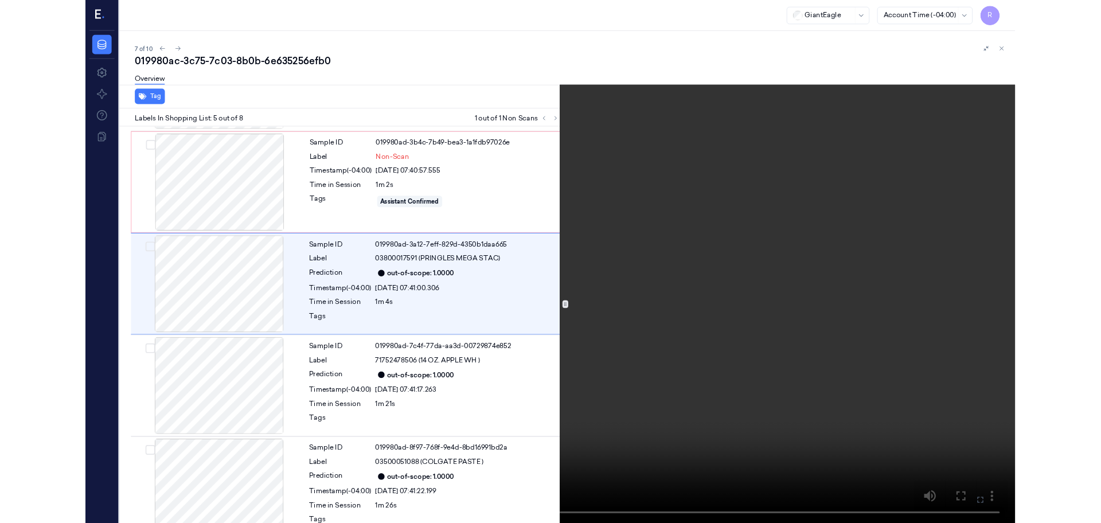
scroll to position [307, 0]
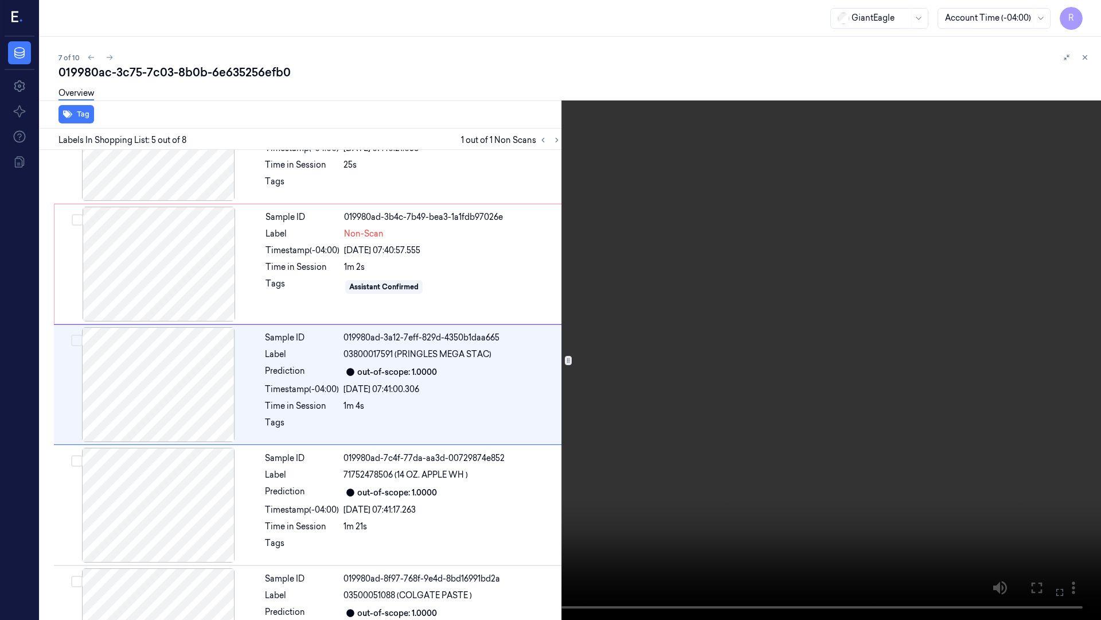
click at [1045, 348] on video at bounding box center [550, 310] width 1101 height 620
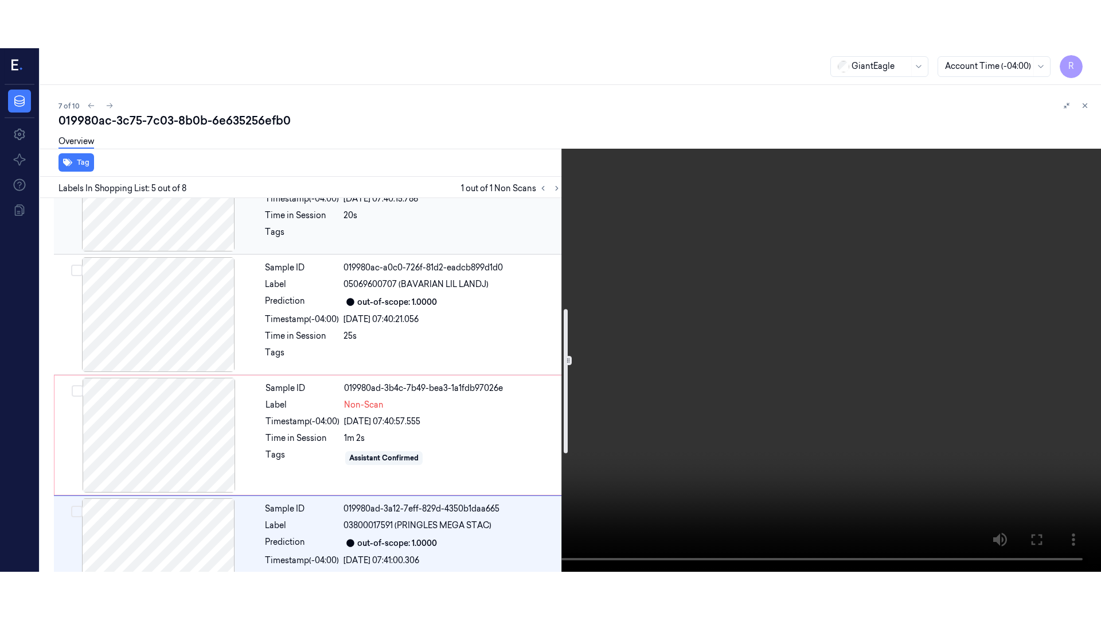
scroll to position [287, 0]
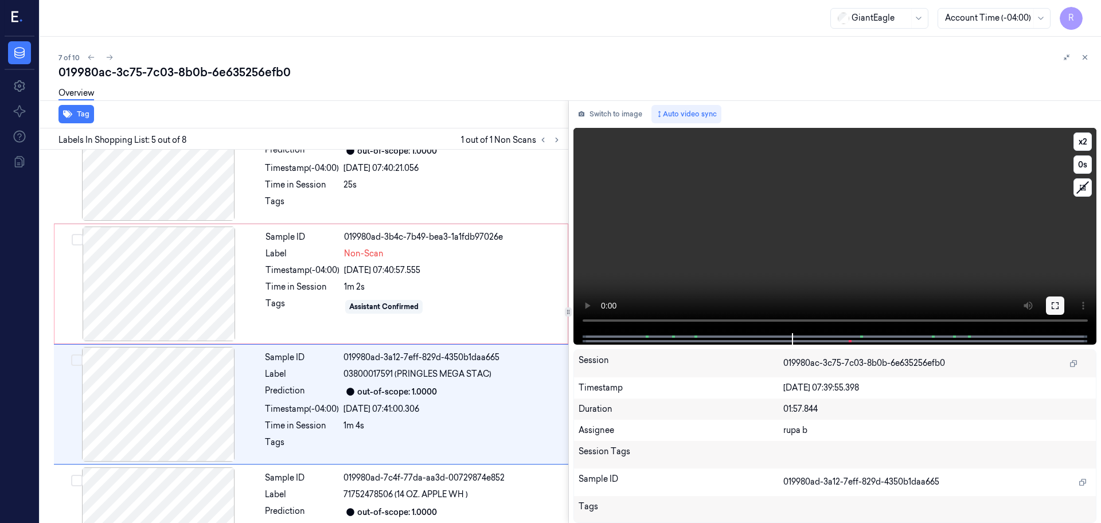
click at [1053, 308] on icon at bounding box center [1055, 305] width 7 height 7
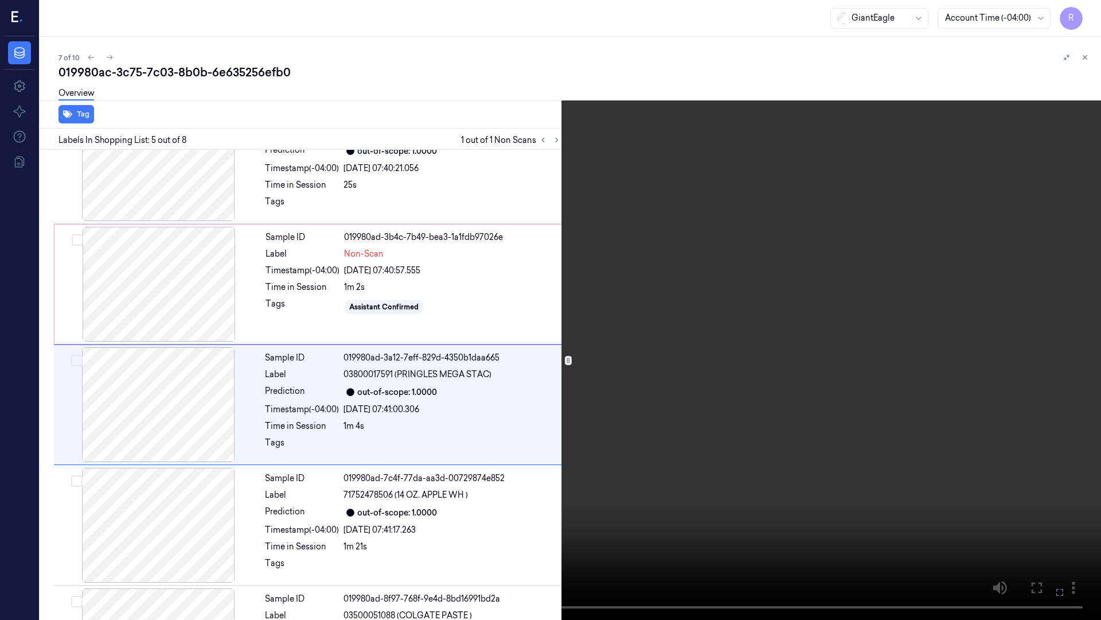
click at [1052, 356] on video at bounding box center [550, 310] width 1101 height 620
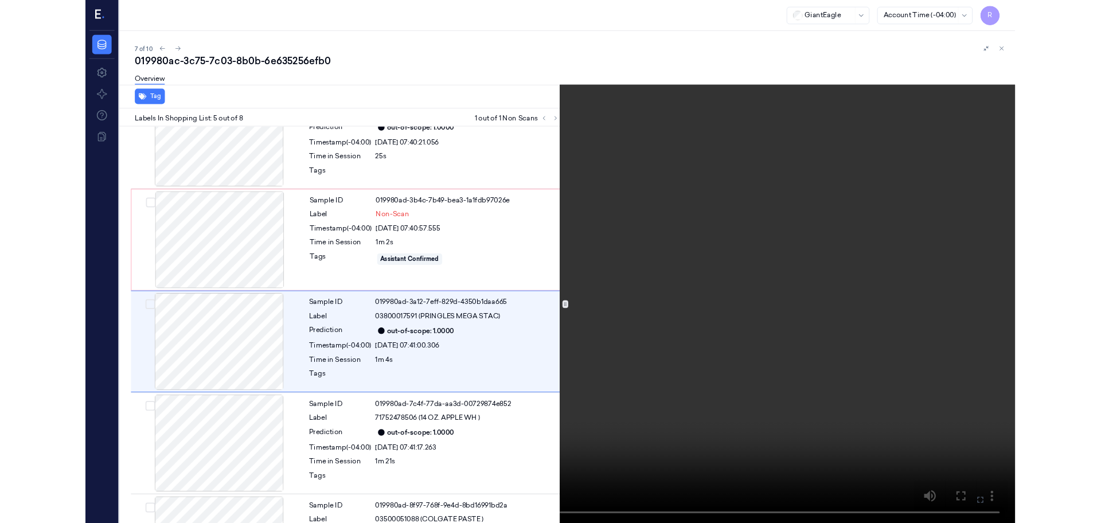
scroll to position [307, 0]
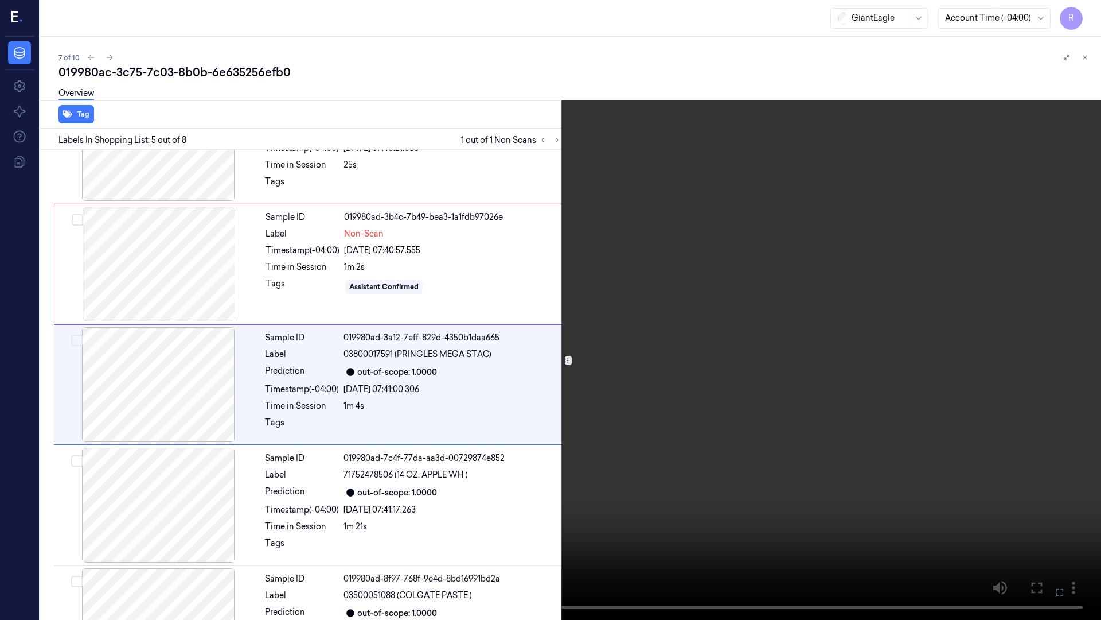
click at [584, 415] on video at bounding box center [550, 310] width 1101 height 620
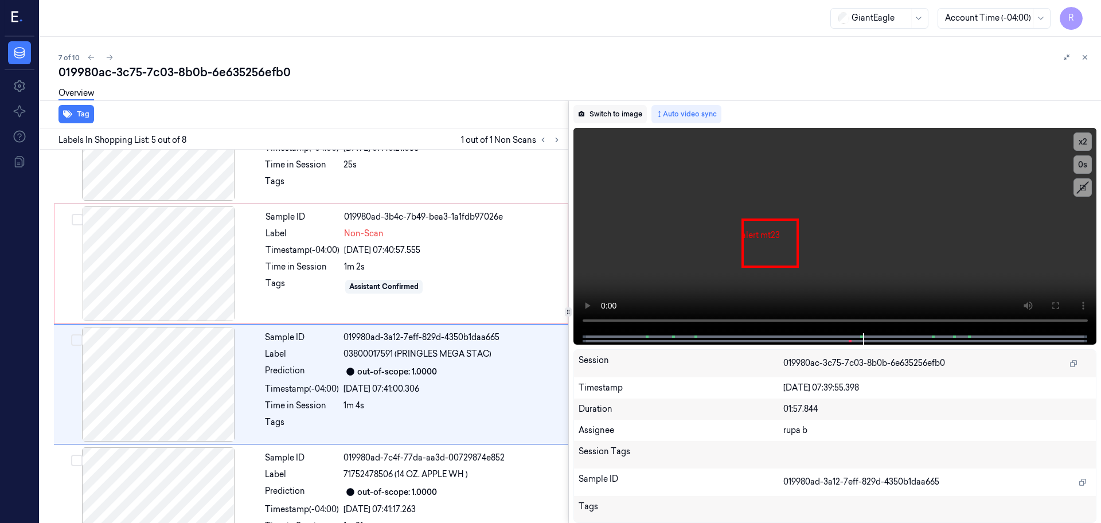
click at [610, 111] on button "Switch to image" at bounding box center [610, 114] width 73 height 18
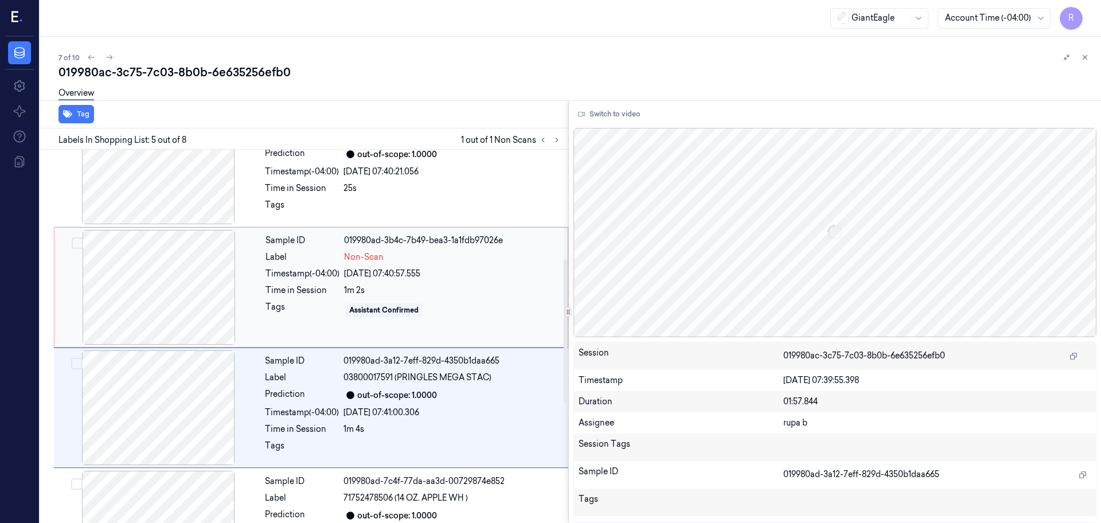
click at [184, 298] on div at bounding box center [159, 287] width 204 height 115
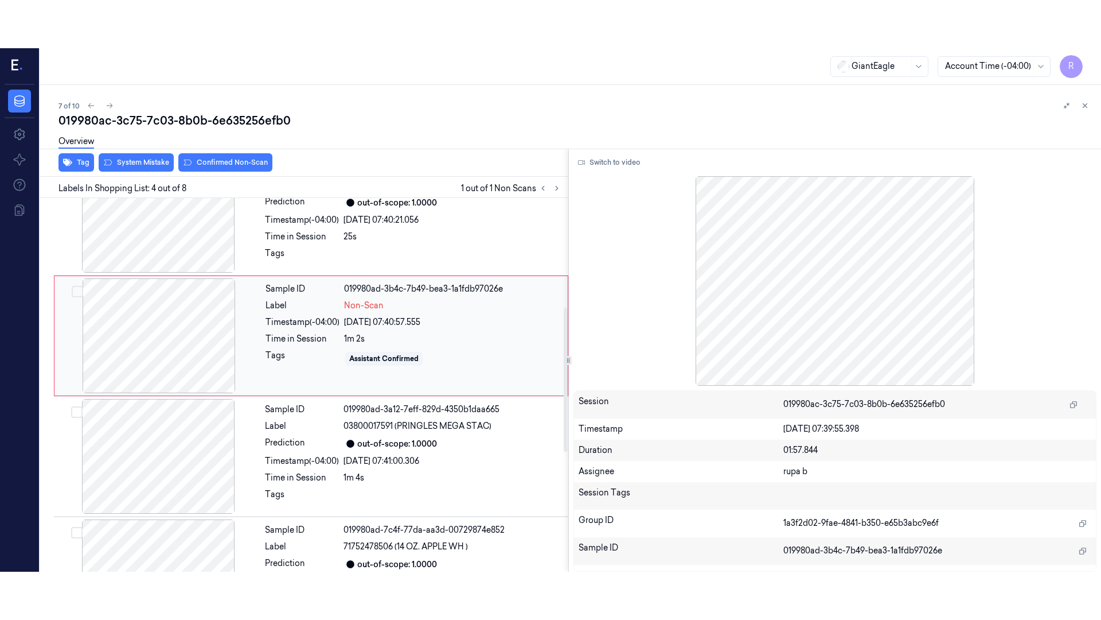
scroll to position [235, 0]
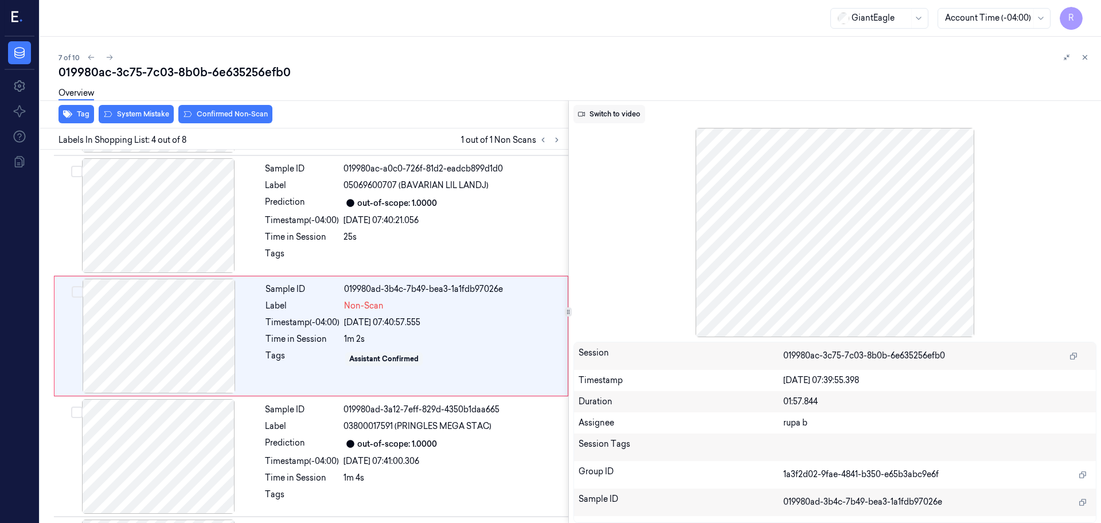
click at [629, 113] on button "Switch to video" at bounding box center [610, 114] width 72 height 18
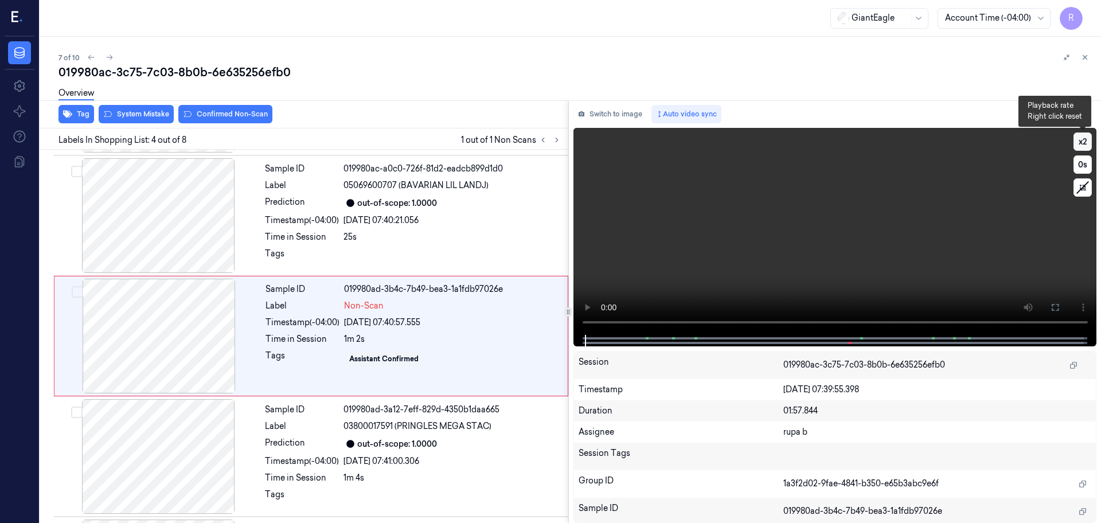
click at [1082, 149] on button "x 2" at bounding box center [1083, 142] width 18 height 18
click at [1082, 149] on button "x 4" at bounding box center [1083, 142] width 18 height 18
click at [889, 268] on video at bounding box center [836, 231] width 524 height 207
click at [1046, 305] on div "x 1 0 s" at bounding box center [836, 231] width 524 height 207
click at [1056, 305] on icon at bounding box center [1055, 307] width 9 height 9
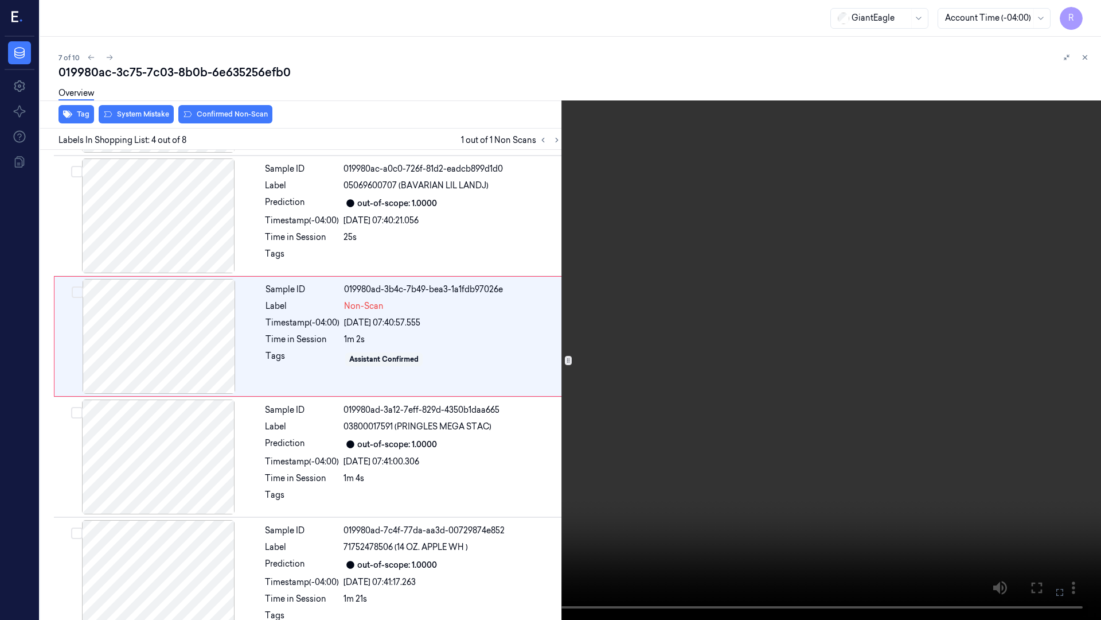
click at [503, 454] on video at bounding box center [550, 310] width 1101 height 620
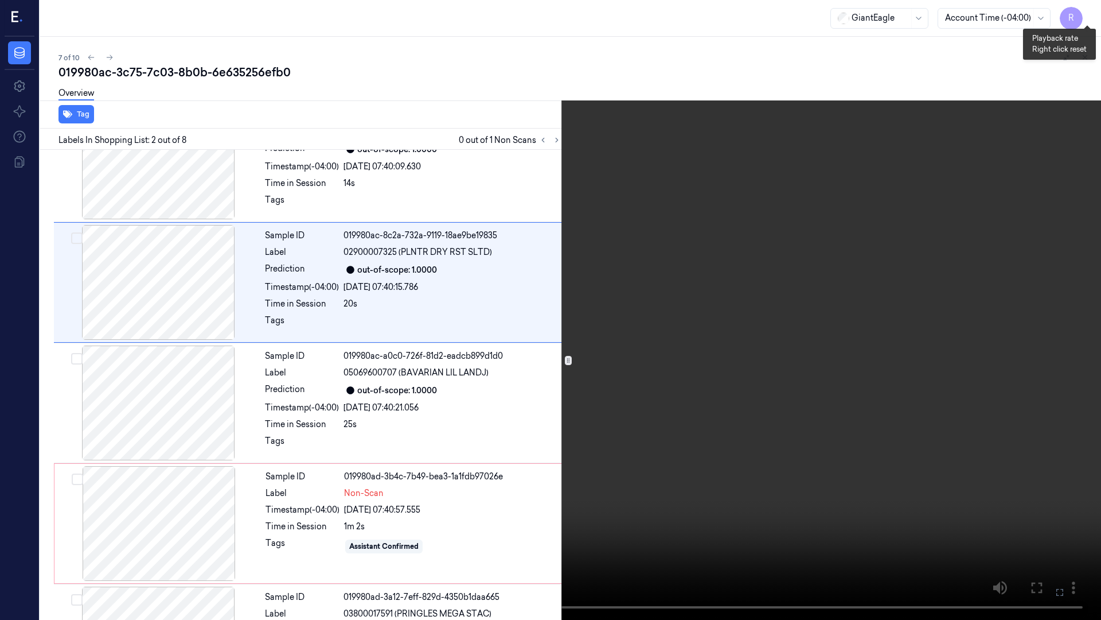
scroll to position [9, 0]
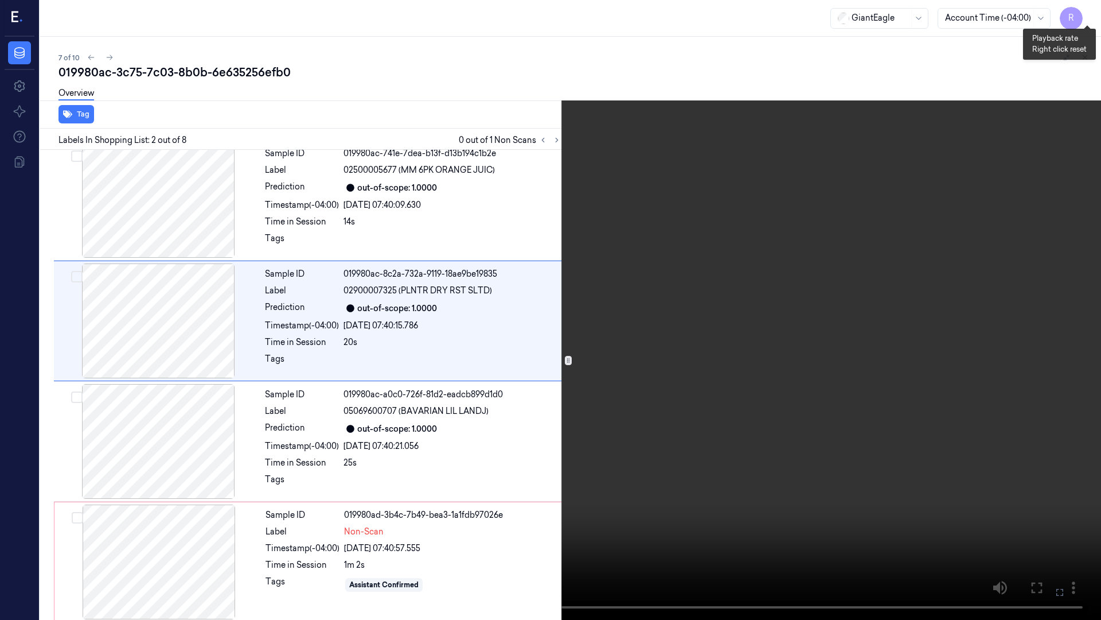
click at [1090, 17] on button "x 1" at bounding box center [1087, 14] width 18 height 18
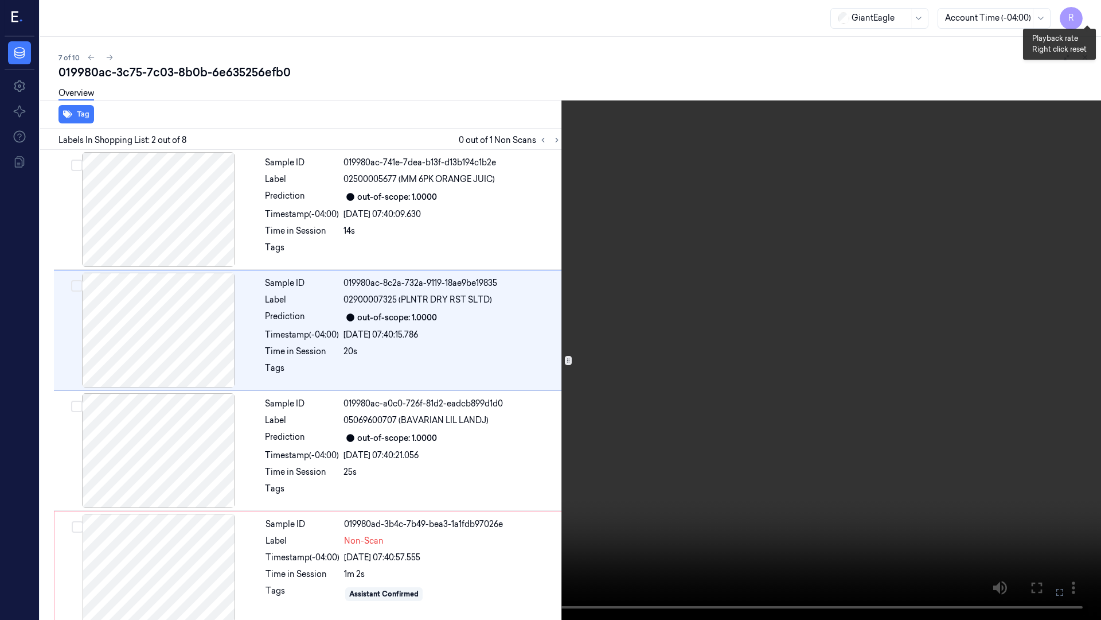
click at [1090, 17] on button "x 2" at bounding box center [1087, 14] width 18 height 18
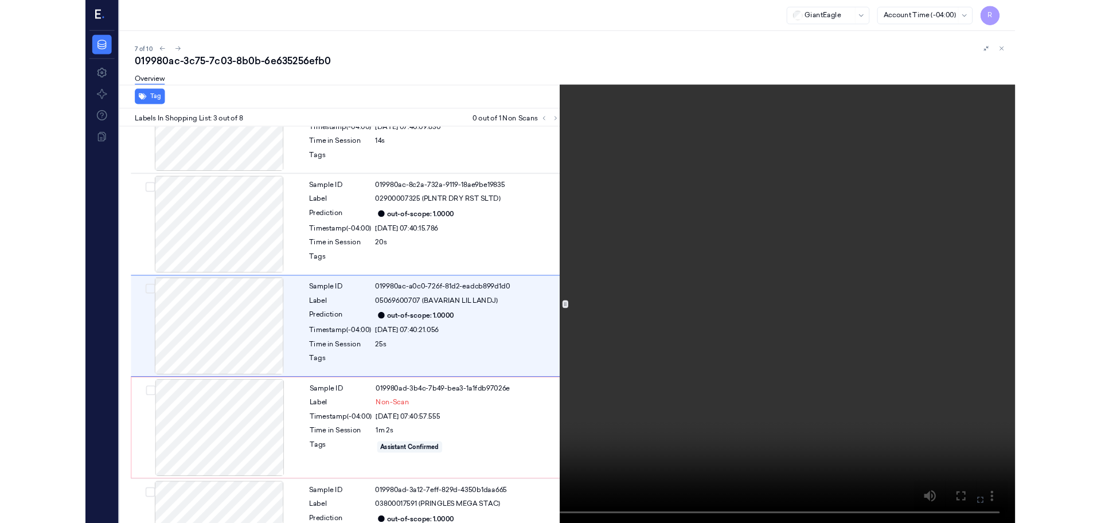
scroll to position [66, 0]
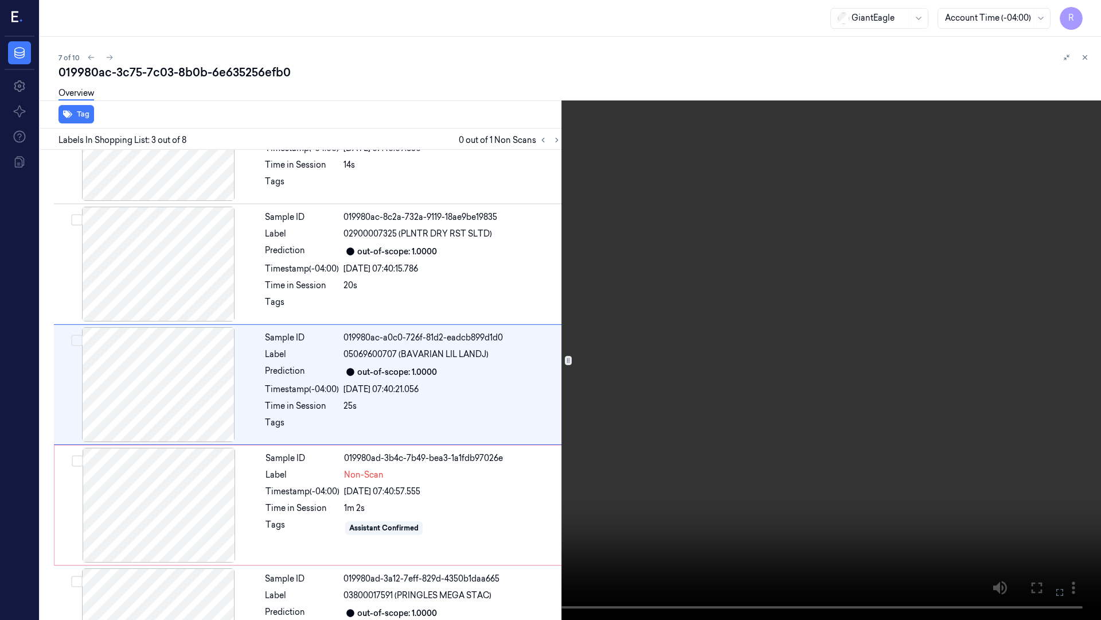
click at [298, 464] on video at bounding box center [550, 310] width 1101 height 620
click at [1085, 15] on button "x 4" at bounding box center [1087, 14] width 18 height 18
click at [384, 492] on video at bounding box center [550, 310] width 1101 height 620
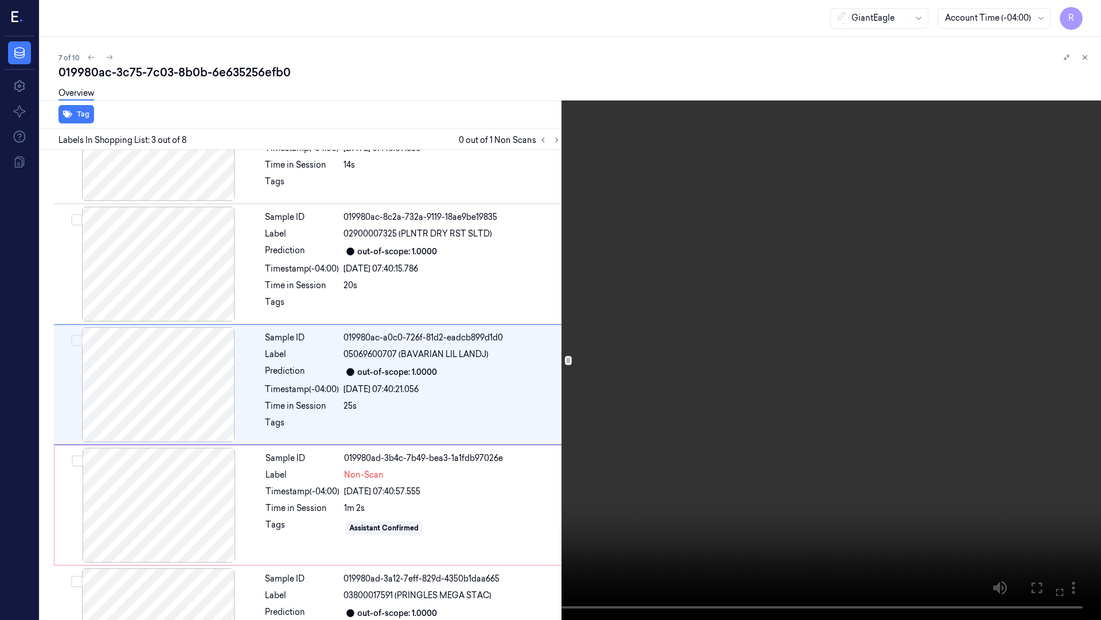
click at [384, 492] on video at bounding box center [550, 310] width 1101 height 620
click at [1092, 17] on button "x 2" at bounding box center [1087, 14] width 18 height 18
click at [628, 215] on video at bounding box center [550, 310] width 1101 height 620
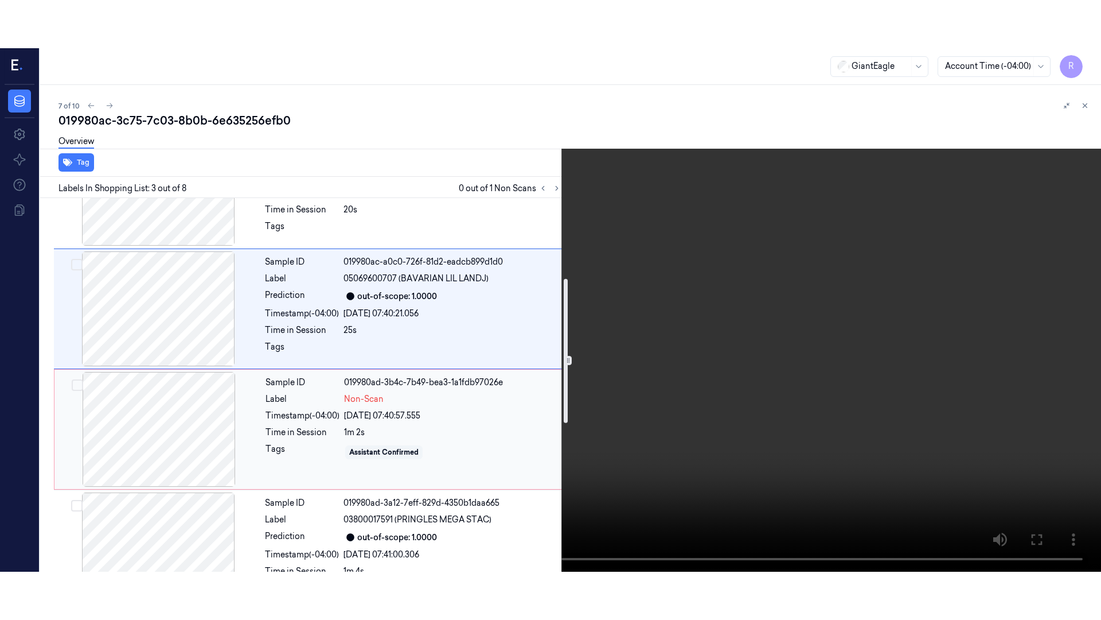
scroll to position [209, 0]
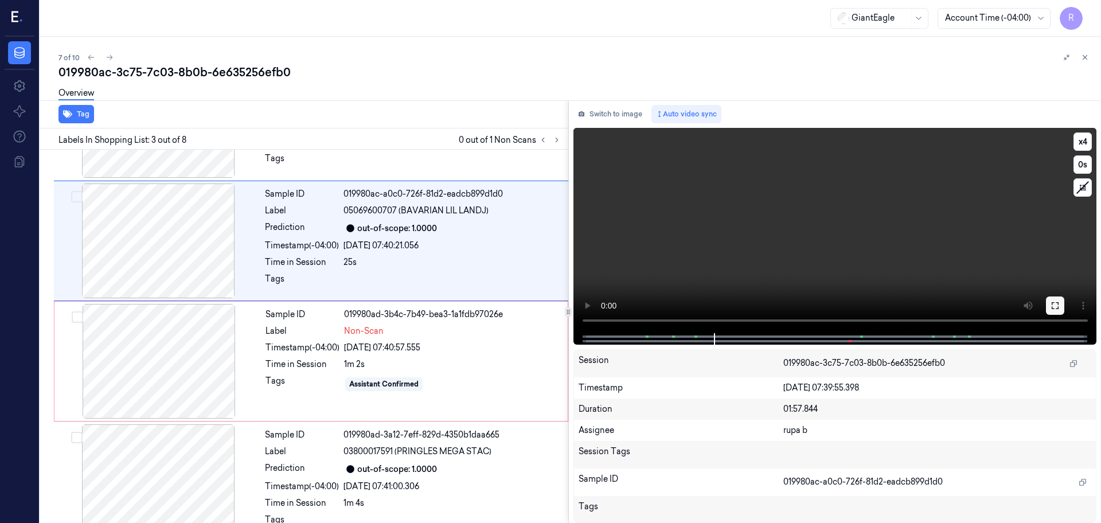
click at [1060, 299] on button at bounding box center [1055, 306] width 18 height 18
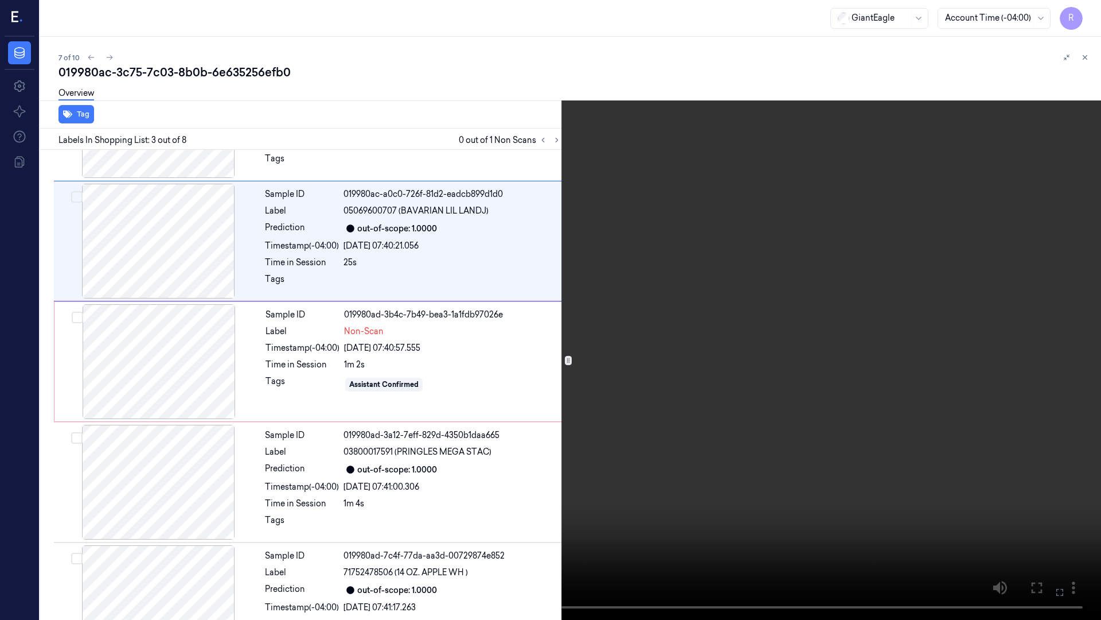
click at [1016, 313] on video at bounding box center [550, 310] width 1101 height 620
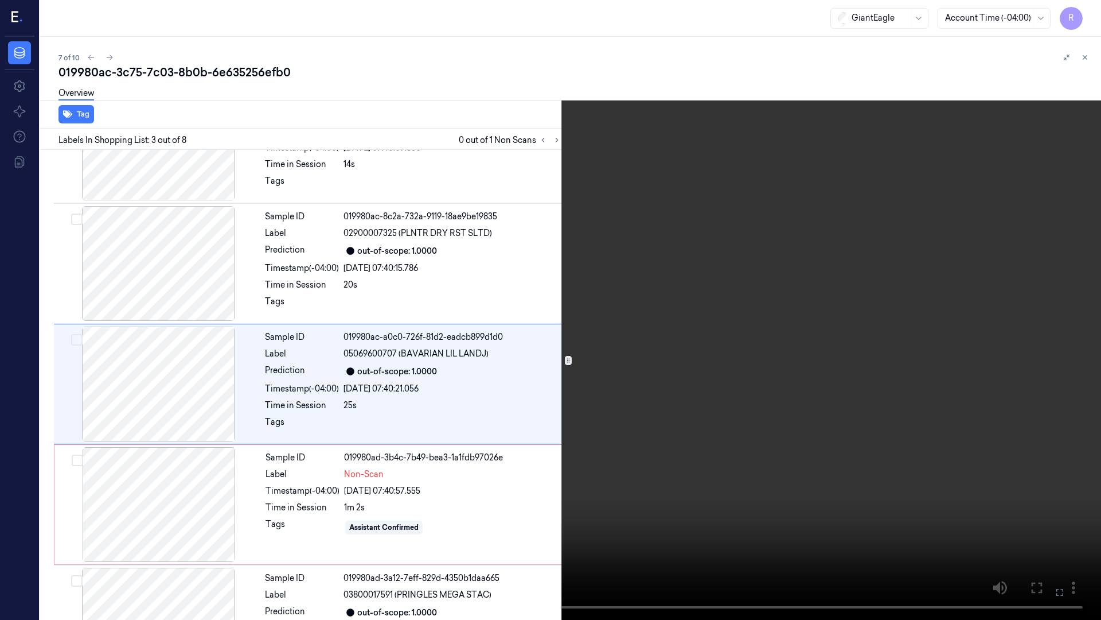
scroll to position [66, 0]
click at [582, 449] on video at bounding box center [550, 310] width 1101 height 620
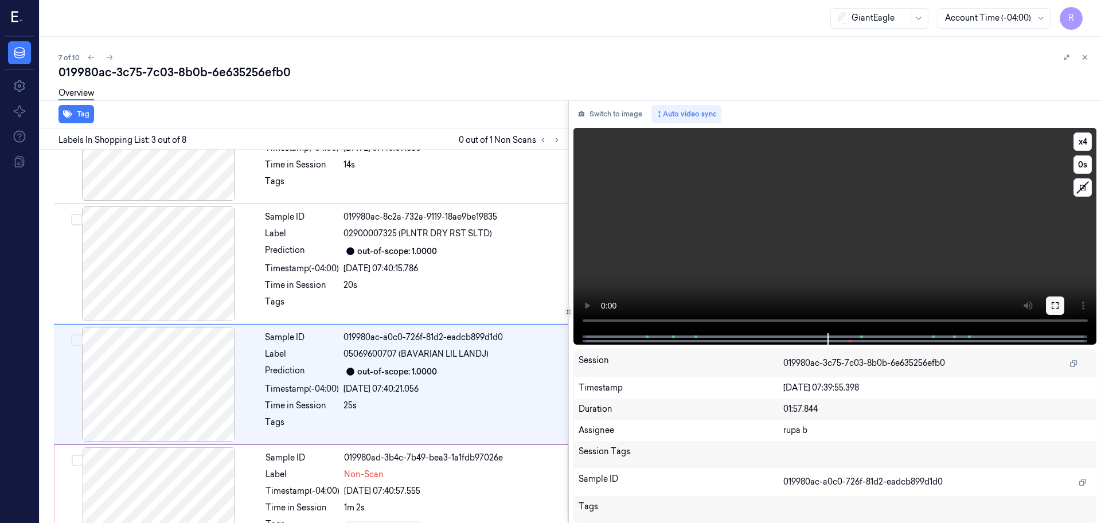
click at [1056, 301] on icon at bounding box center [1055, 305] width 9 height 9
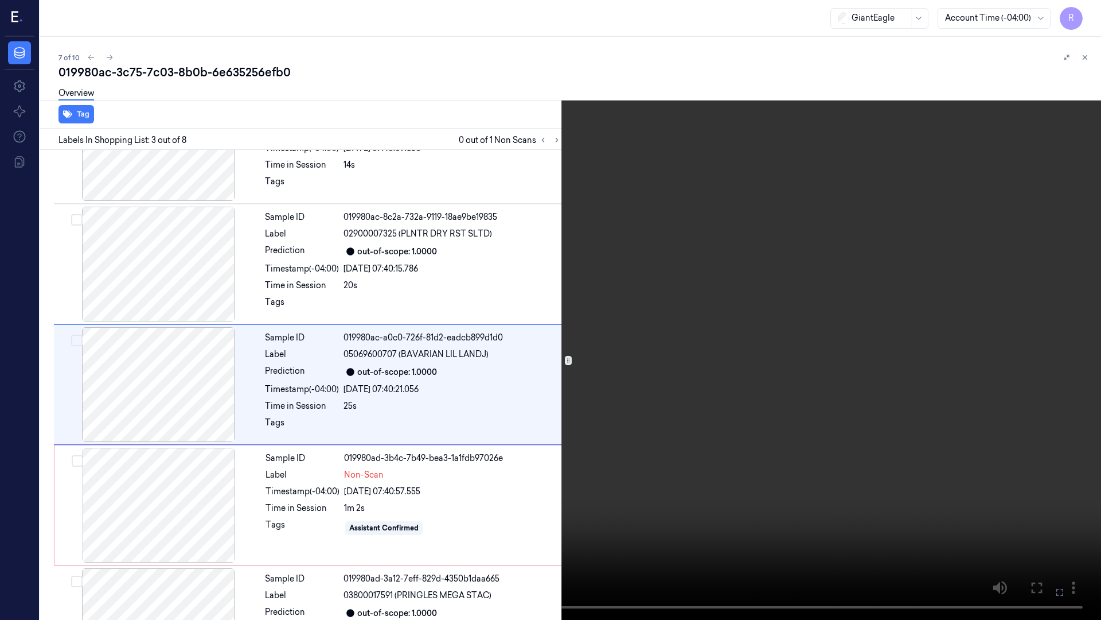
click at [1018, 337] on video at bounding box center [550, 310] width 1101 height 620
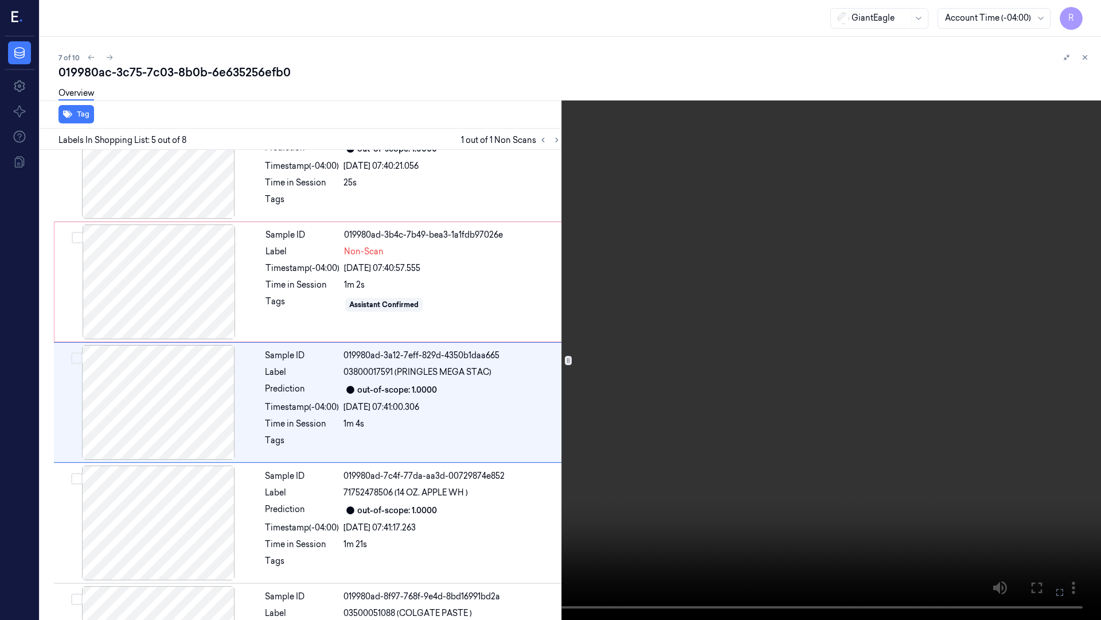
click at [928, 321] on video at bounding box center [550, 310] width 1101 height 620
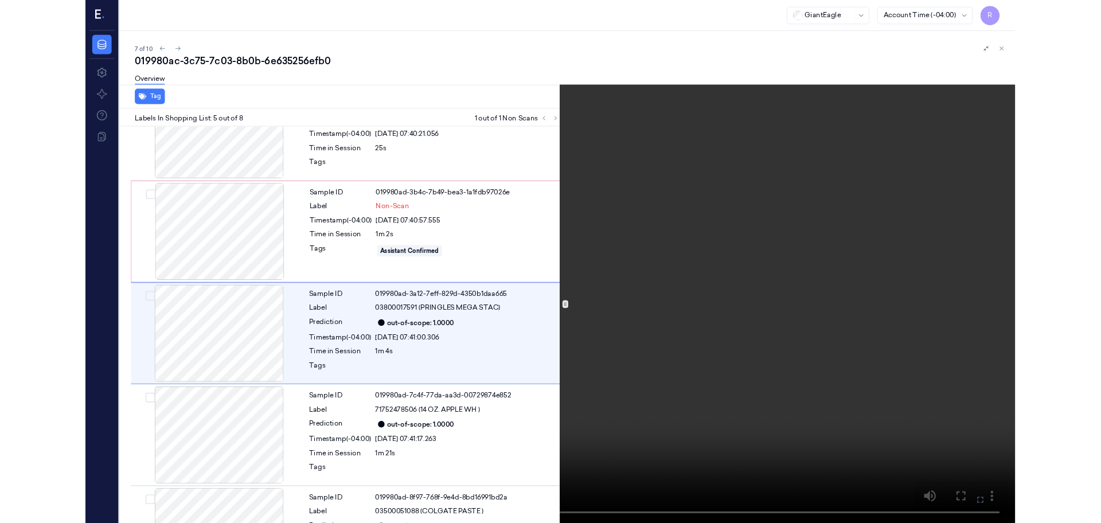
scroll to position [307, 0]
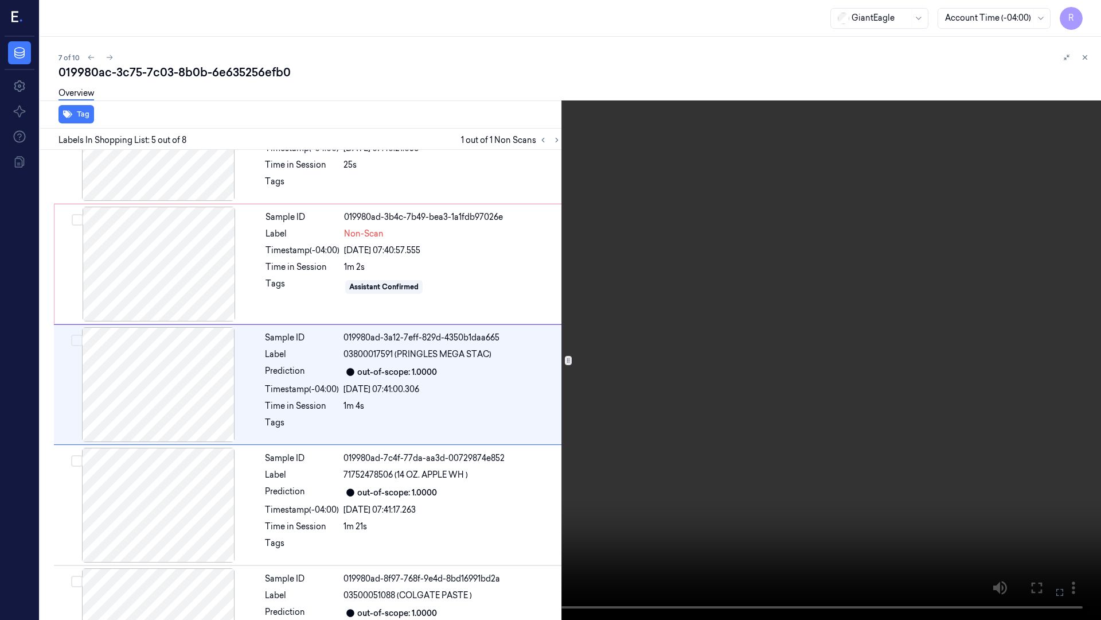
click at [1090, 10] on button "x 4" at bounding box center [1087, 14] width 18 height 18
click at [1090, 10] on button "x 1" at bounding box center [1087, 14] width 18 height 18
click at [573, 473] on video at bounding box center [550, 310] width 1101 height 620
click at [587, 509] on video at bounding box center [550, 310] width 1101 height 620
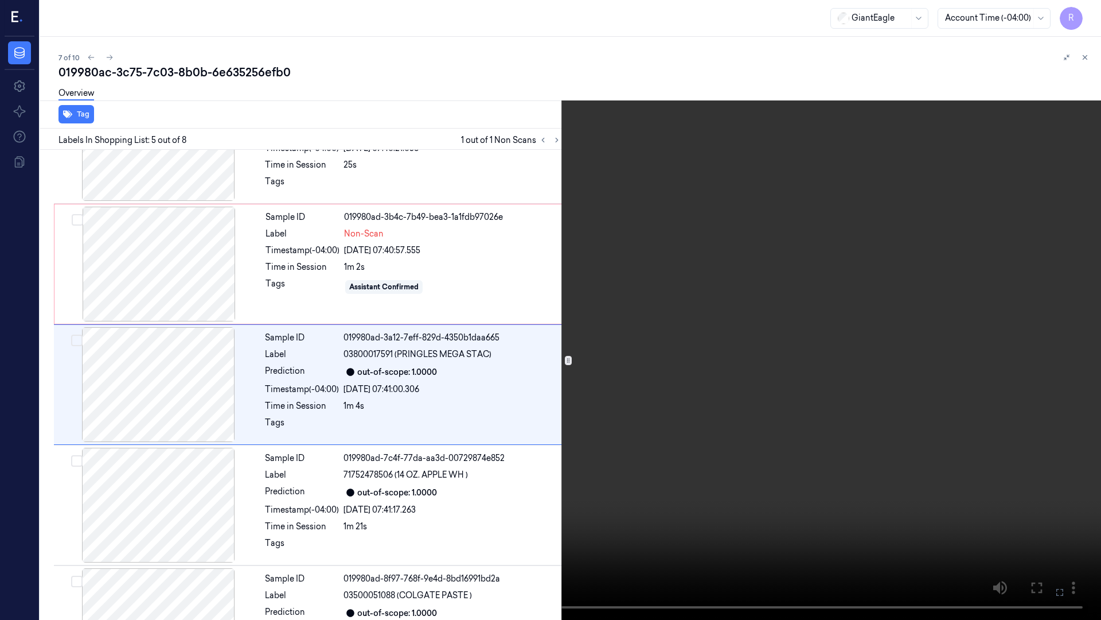
click at [587, 509] on video at bounding box center [550, 310] width 1101 height 620
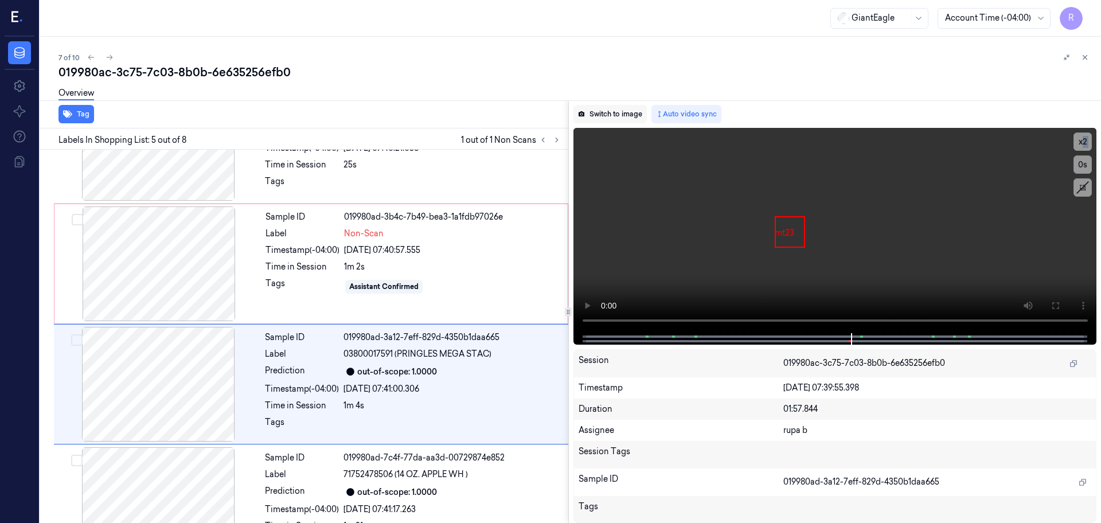
click at [617, 110] on button "Switch to image" at bounding box center [610, 114] width 73 height 18
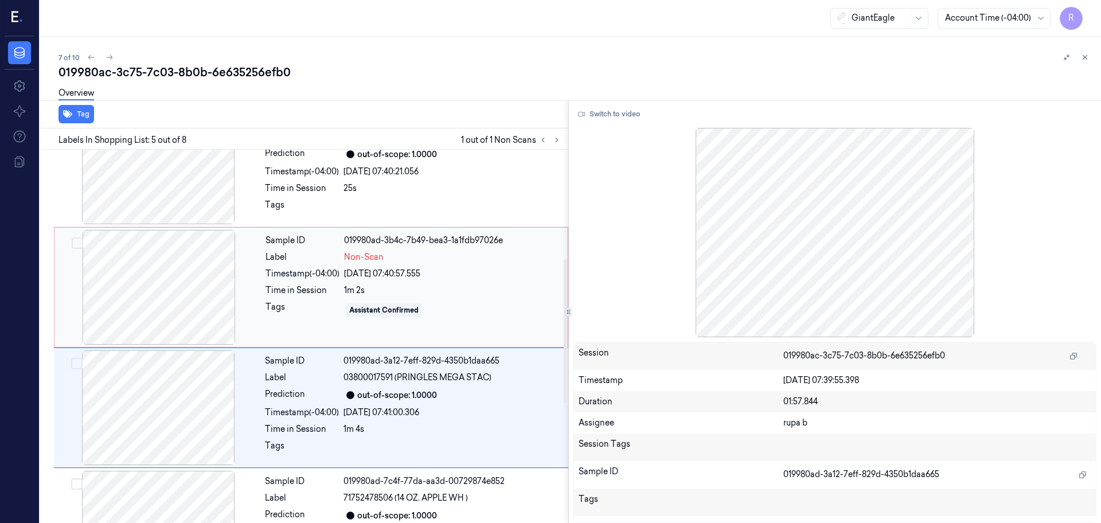
click at [158, 278] on div at bounding box center [159, 287] width 204 height 115
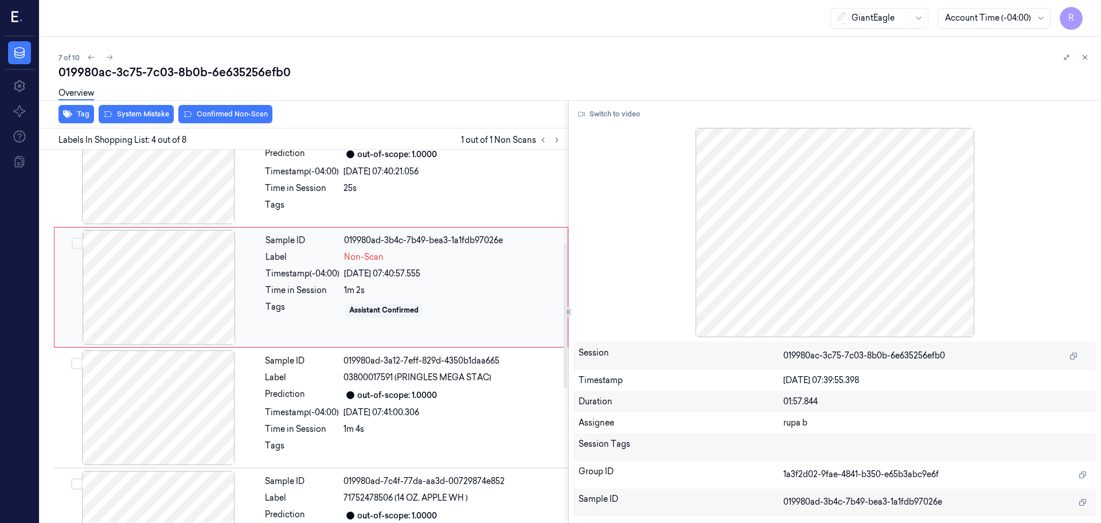
scroll to position [235, 0]
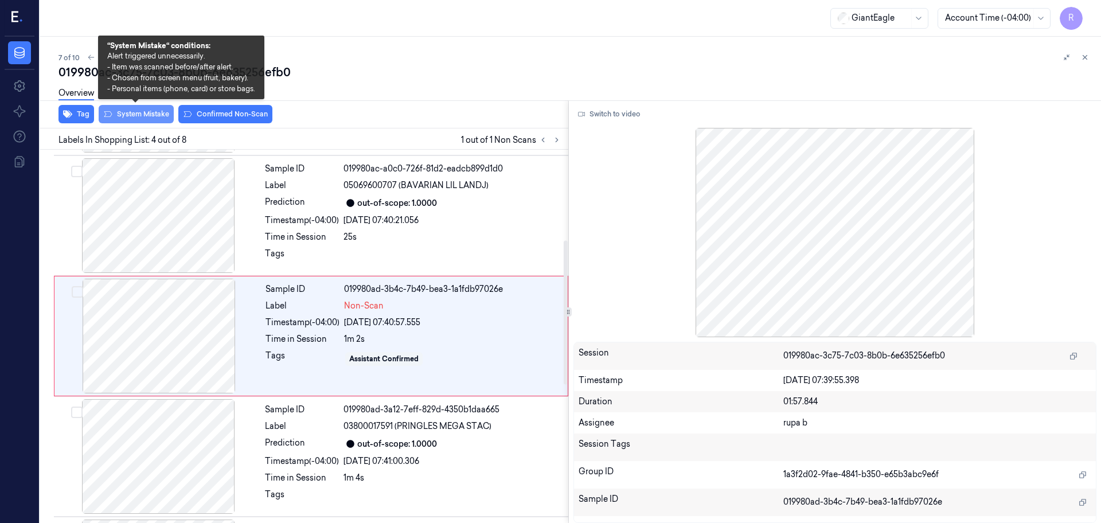
click at [151, 114] on button "System Mistake" at bounding box center [136, 114] width 75 height 18
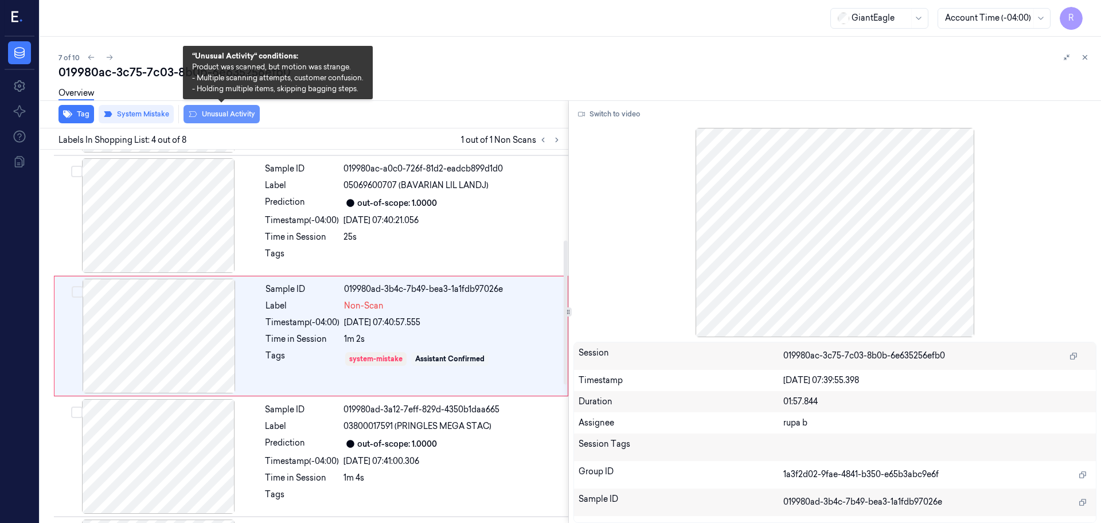
click at [242, 118] on button "Unusual Activity" at bounding box center [222, 114] width 76 height 18
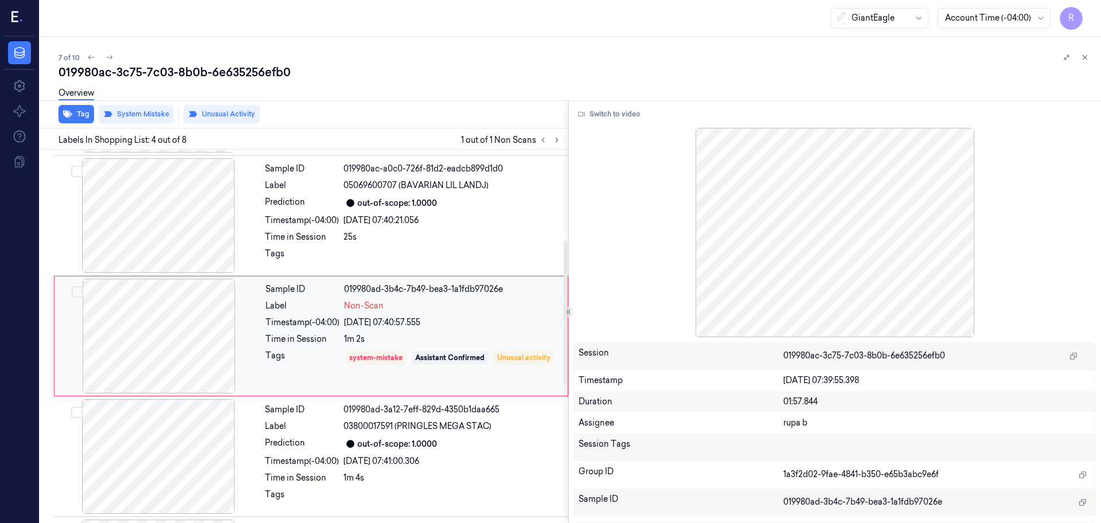
click at [159, 337] on div at bounding box center [159, 336] width 204 height 115
click at [629, 114] on button "Switch to video" at bounding box center [610, 114] width 72 height 18
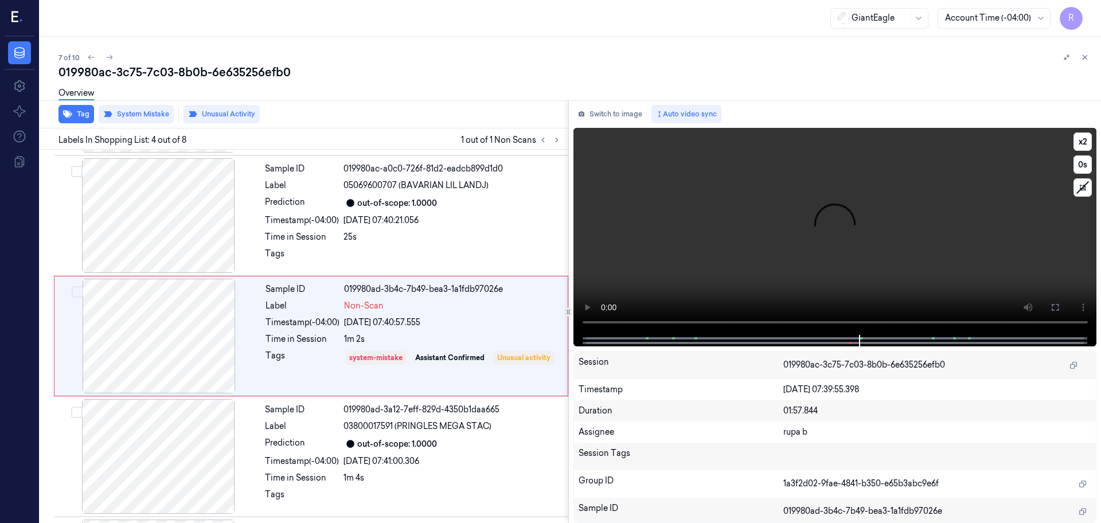
click at [810, 283] on video at bounding box center [836, 231] width 524 height 207
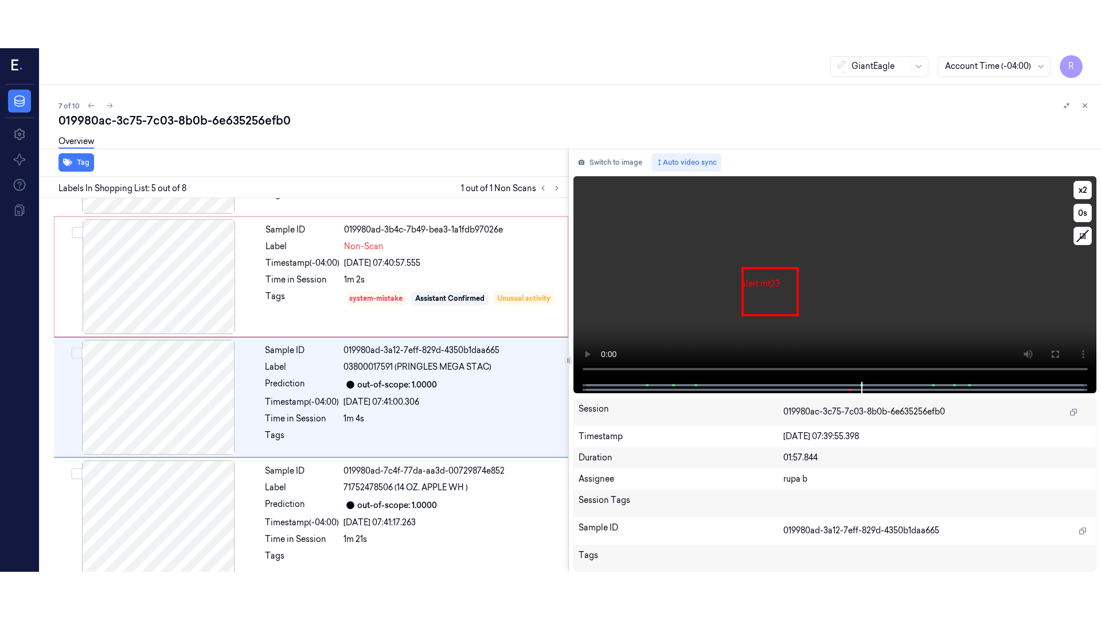
scroll to position [355, 0]
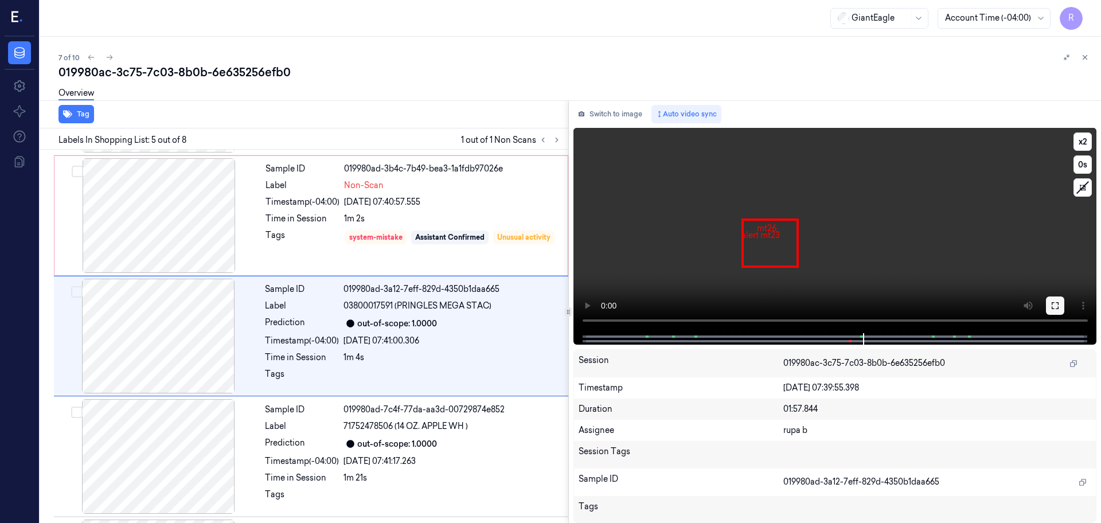
click at [1049, 302] on button at bounding box center [1055, 306] width 18 height 18
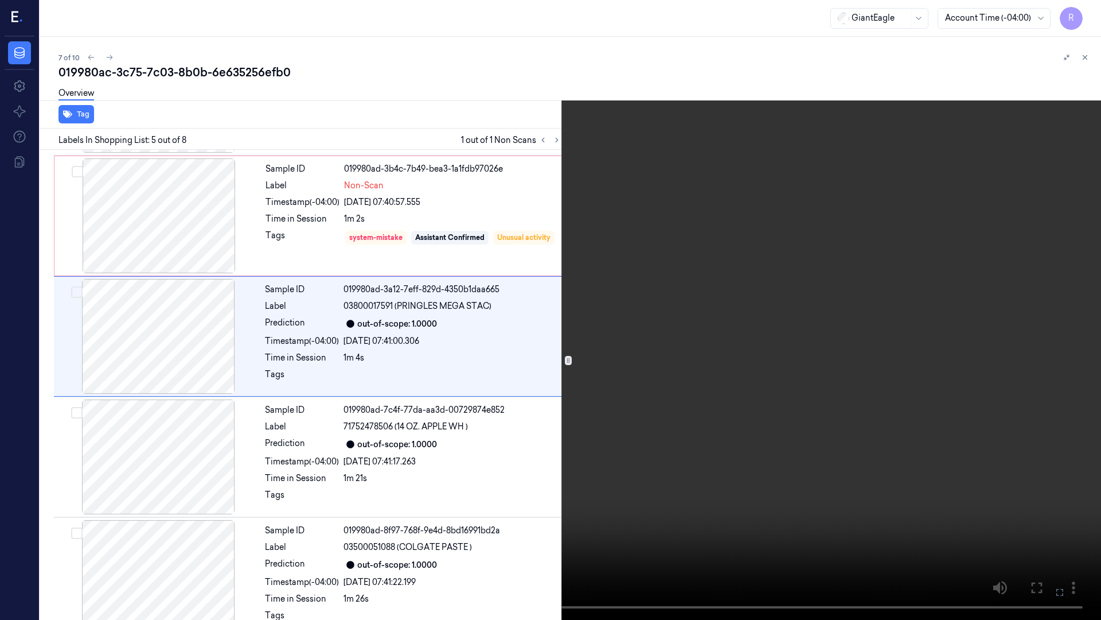
click at [961, 322] on video at bounding box center [550, 310] width 1101 height 620
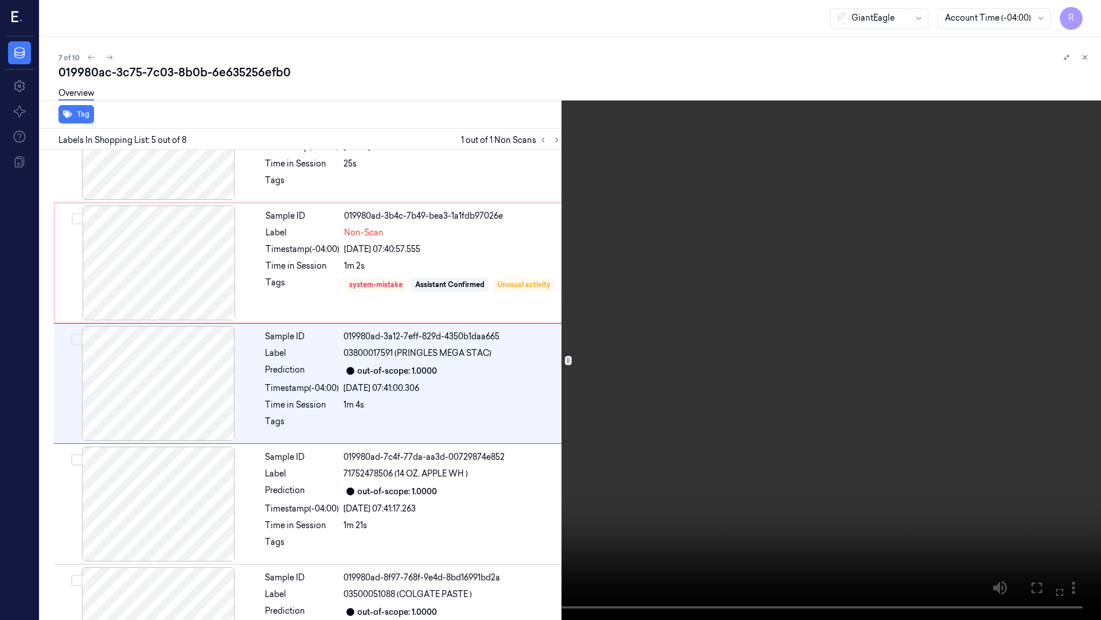
scroll to position [307, 0]
click at [638, 425] on video at bounding box center [550, 310] width 1101 height 620
click at [1084, 17] on button "x 2" at bounding box center [1087, 14] width 18 height 18
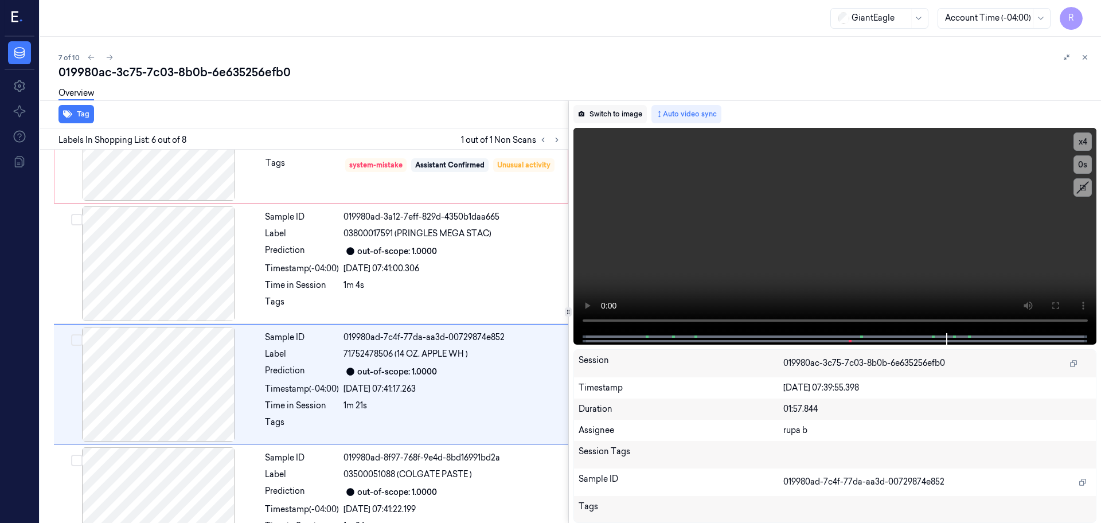
click at [618, 112] on button "Switch to image" at bounding box center [610, 114] width 73 height 18
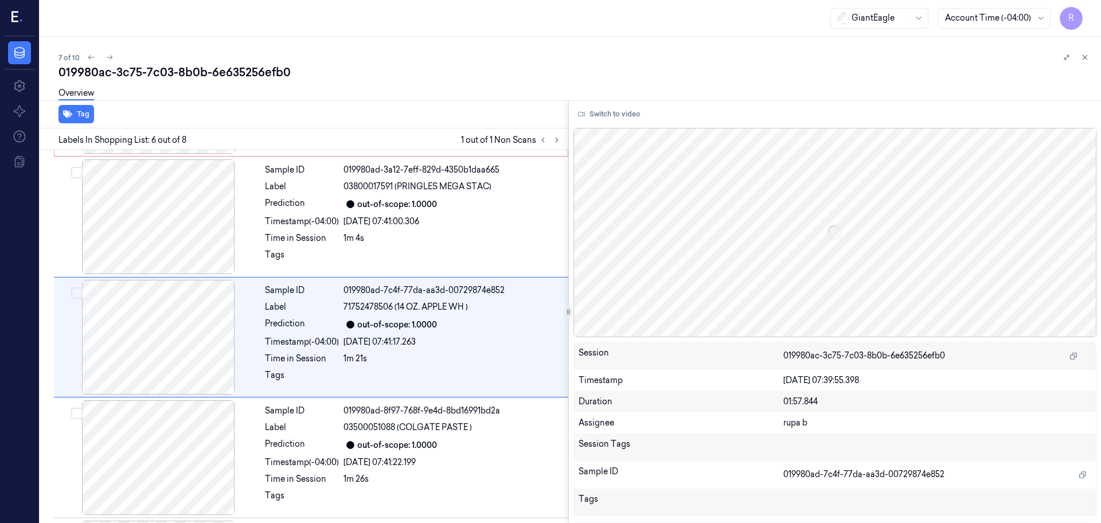
scroll to position [476, 0]
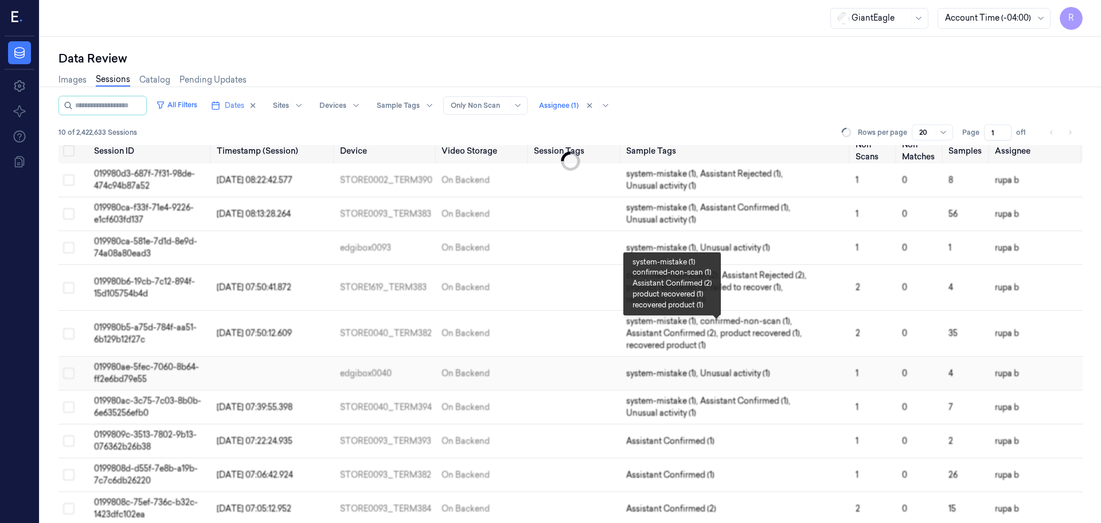
scroll to position [18, 0]
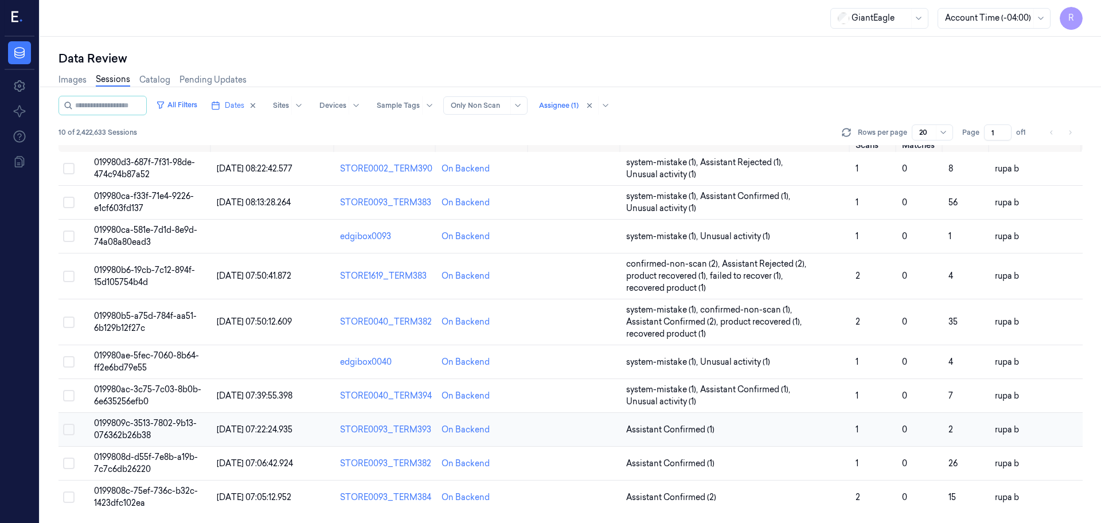
click at [152, 421] on span "0199809c-3513-7802-9b13-076362b26b38" at bounding box center [145, 429] width 103 height 22
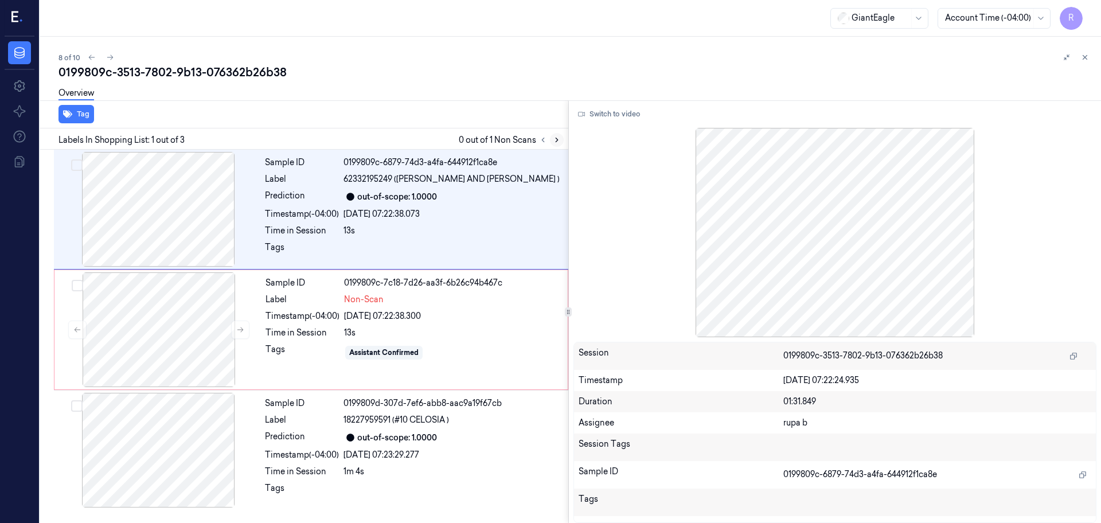
click at [562, 136] on button at bounding box center [557, 140] width 14 height 14
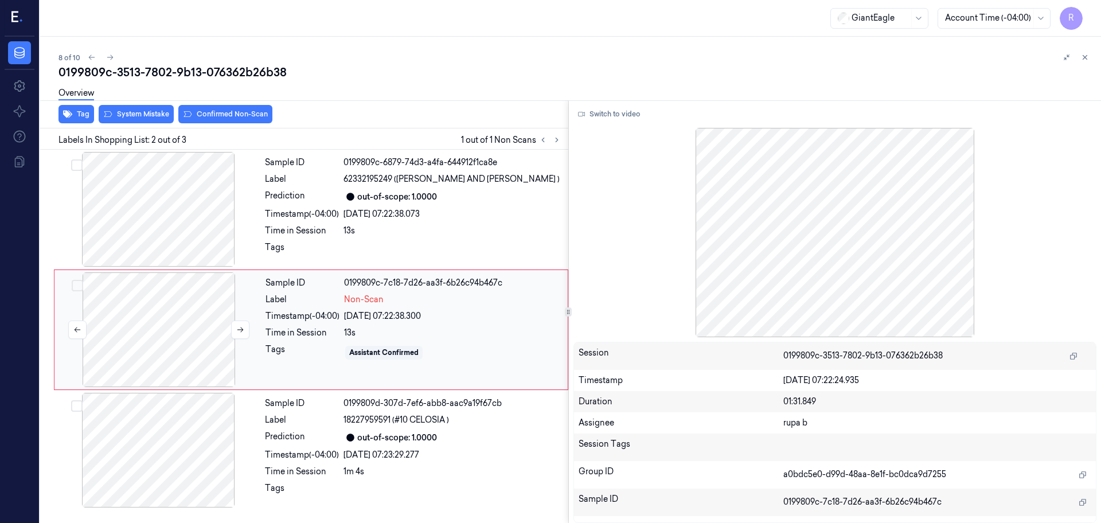
click at [193, 313] on div at bounding box center [159, 329] width 204 height 115
click at [201, 207] on div at bounding box center [158, 209] width 204 height 115
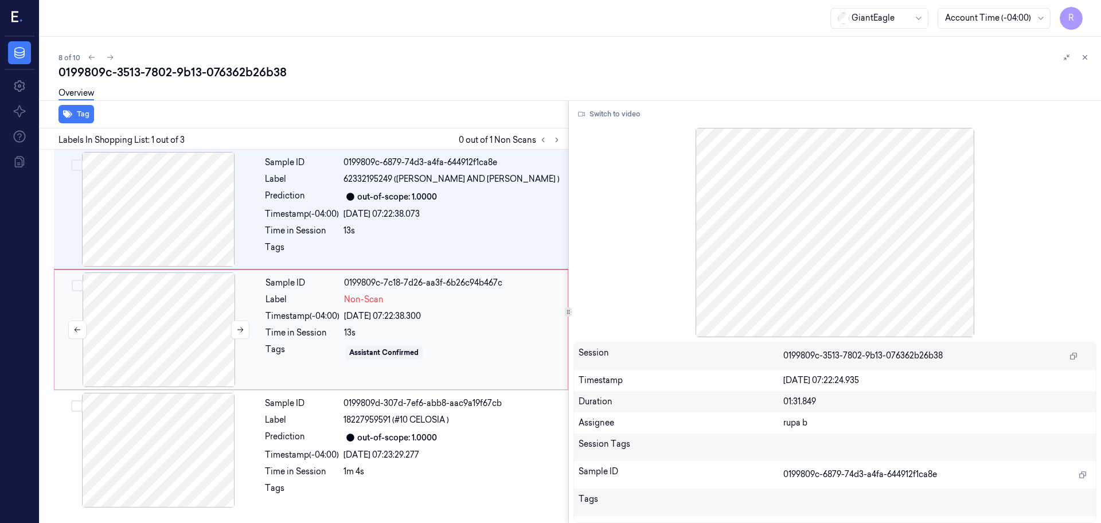
click at [178, 310] on div at bounding box center [159, 329] width 204 height 115
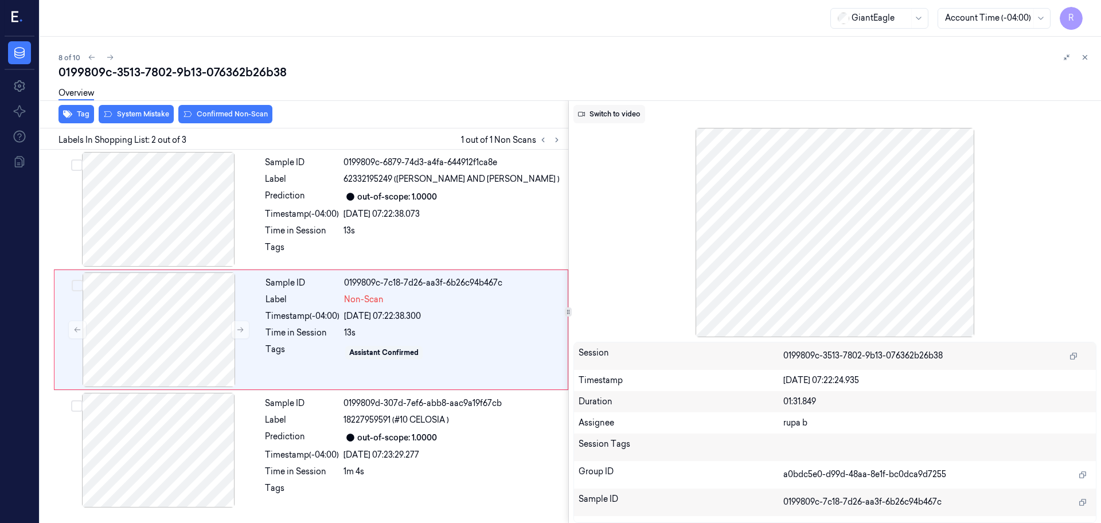
click at [624, 119] on button "Switch to video" at bounding box center [610, 114] width 72 height 18
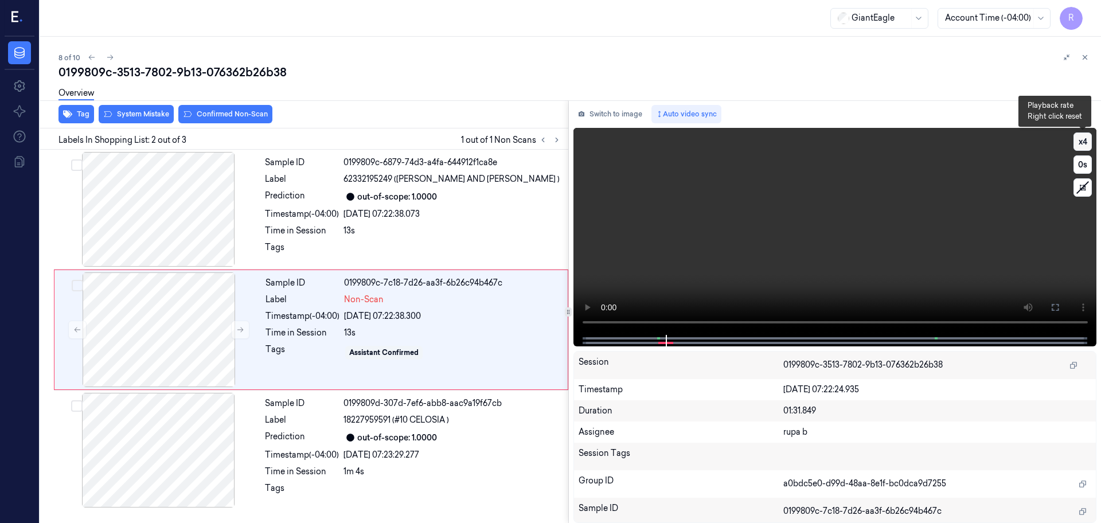
click at [1083, 146] on button "x 4" at bounding box center [1083, 142] width 18 height 18
click at [1083, 146] on button "x 1" at bounding box center [1083, 142] width 18 height 18
click at [1057, 306] on icon at bounding box center [1055, 307] width 9 height 9
click at [1056, 308] on icon at bounding box center [1055, 307] width 9 height 9
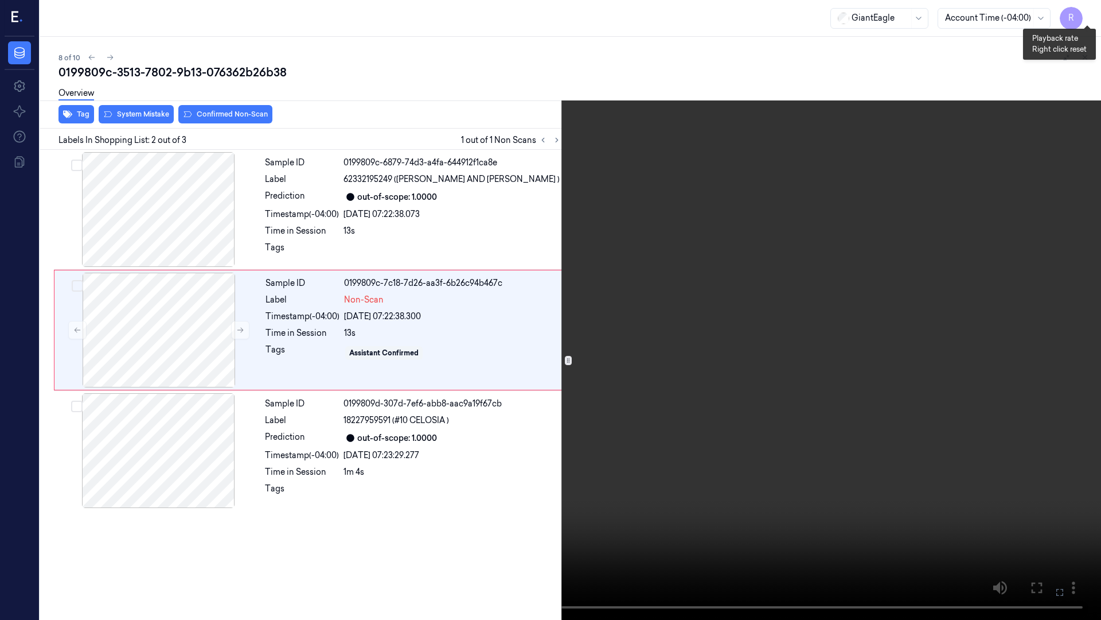
click at [1084, 18] on button "x 2" at bounding box center [1087, 14] width 18 height 18
click at [299, 462] on video at bounding box center [550, 310] width 1101 height 620
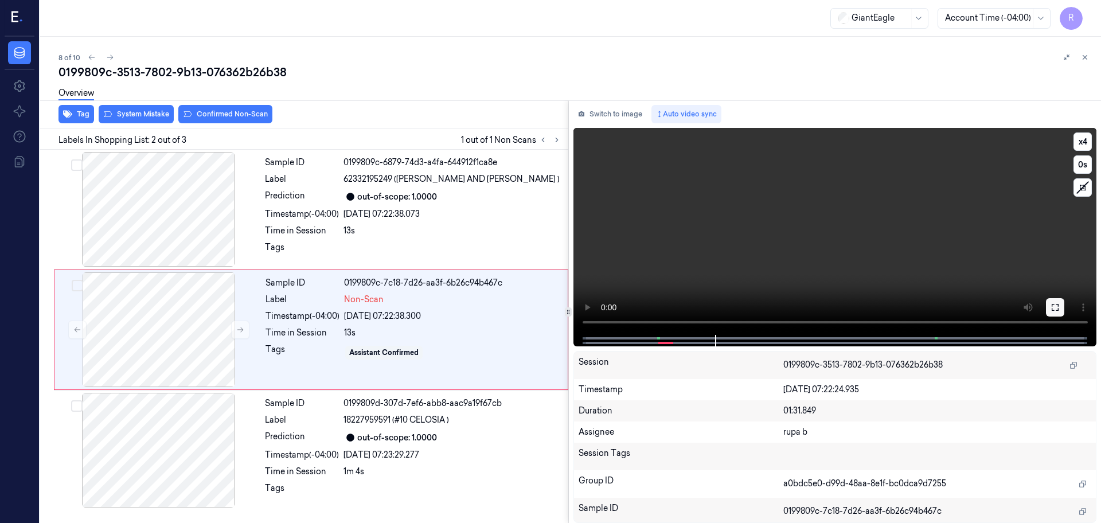
click at [1049, 308] on button at bounding box center [1055, 307] width 18 height 18
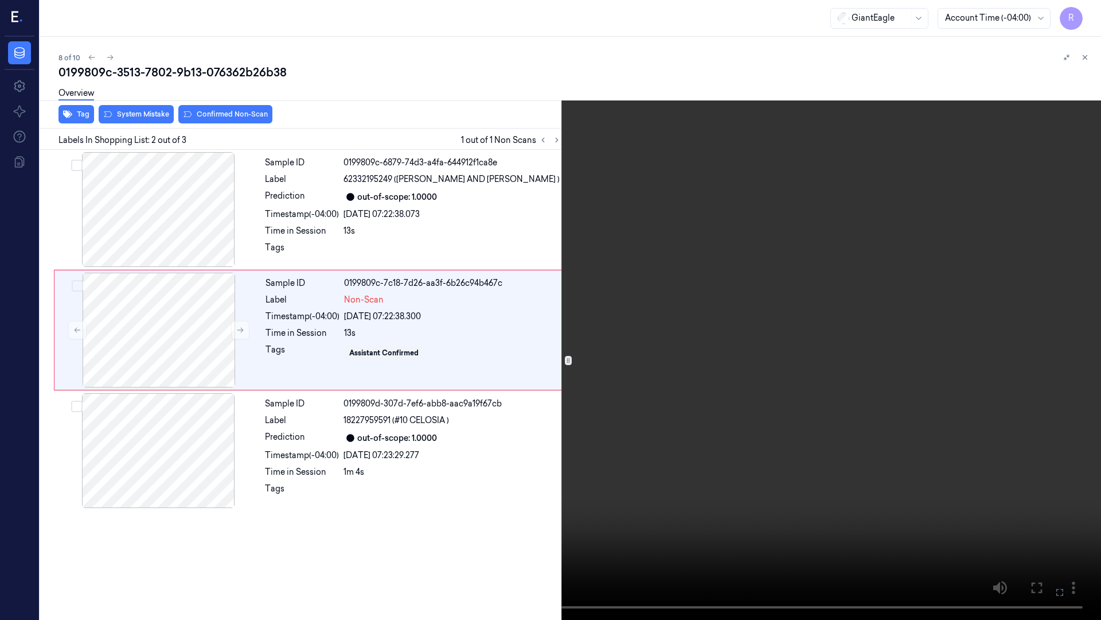
click at [973, 324] on video at bounding box center [550, 310] width 1101 height 620
click at [1087, 6] on button "x 4" at bounding box center [1087, 14] width 18 height 18
click at [1086, 12] on button "x 1" at bounding box center [1087, 14] width 18 height 18
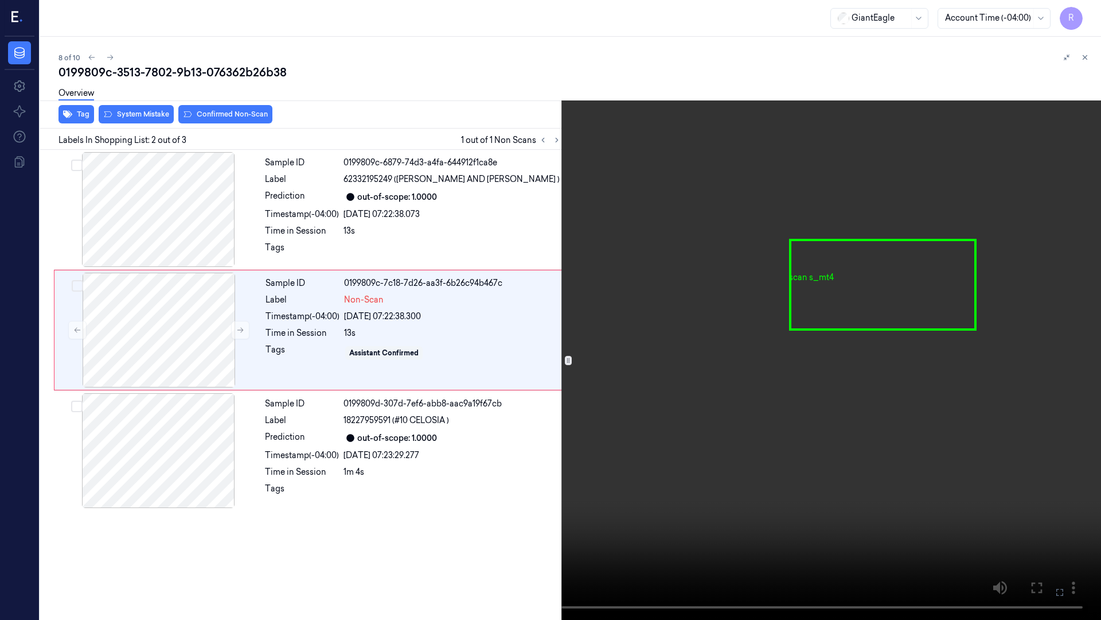
click at [908, 363] on video at bounding box center [550, 310] width 1101 height 620
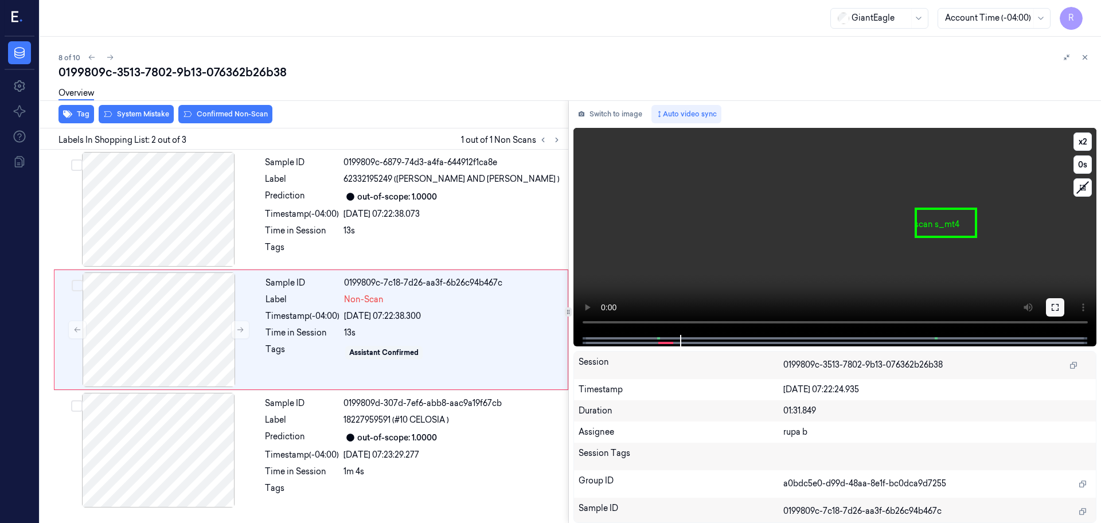
click at [1057, 303] on icon at bounding box center [1055, 307] width 9 height 9
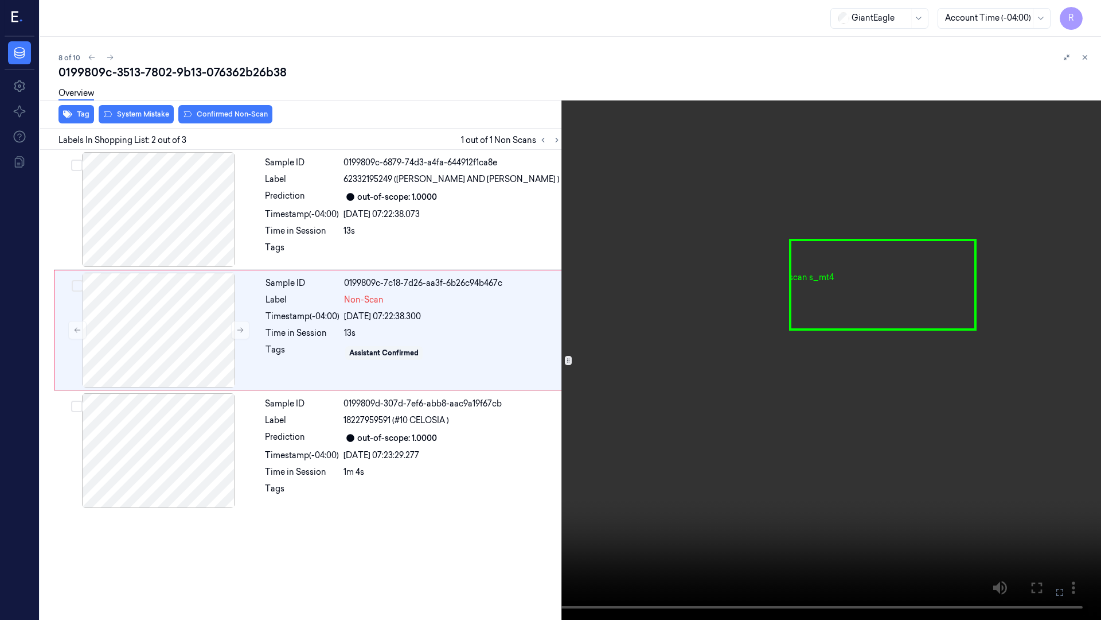
click at [977, 345] on video at bounding box center [550, 310] width 1101 height 620
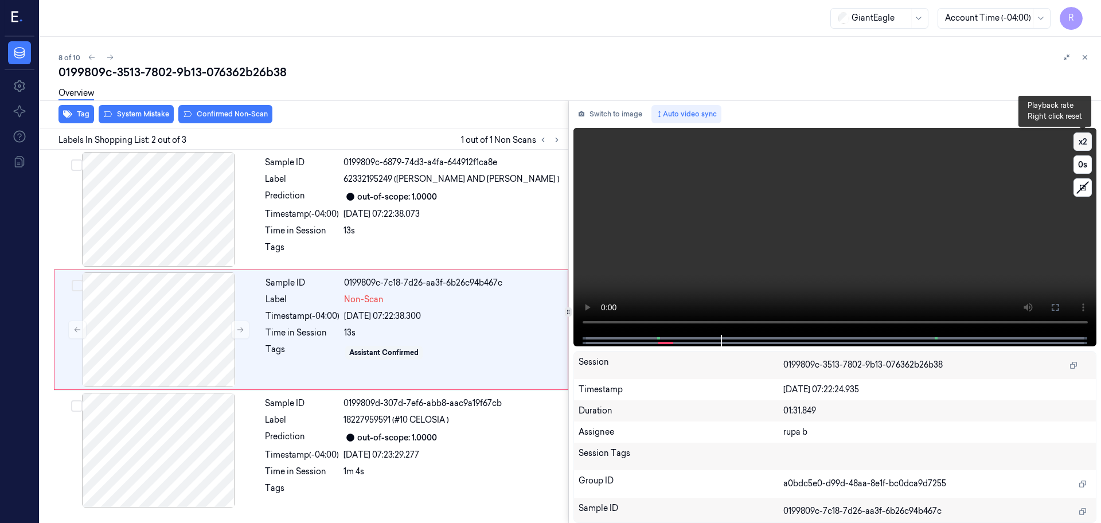
click at [1092, 144] on button "x 2" at bounding box center [1083, 142] width 18 height 18
click at [646, 116] on button "Switch to image" at bounding box center [610, 114] width 73 height 18
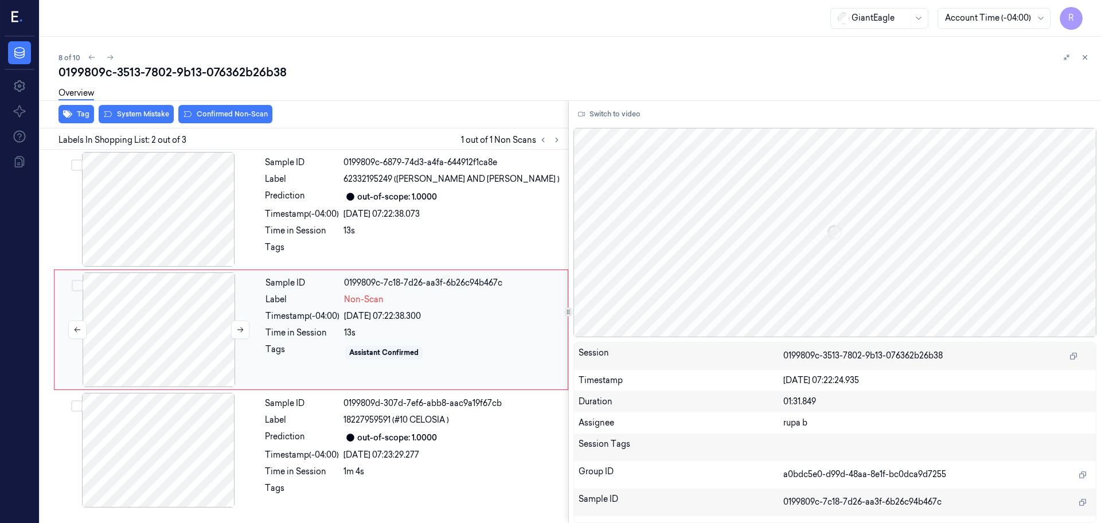
click at [168, 317] on div at bounding box center [159, 329] width 204 height 115
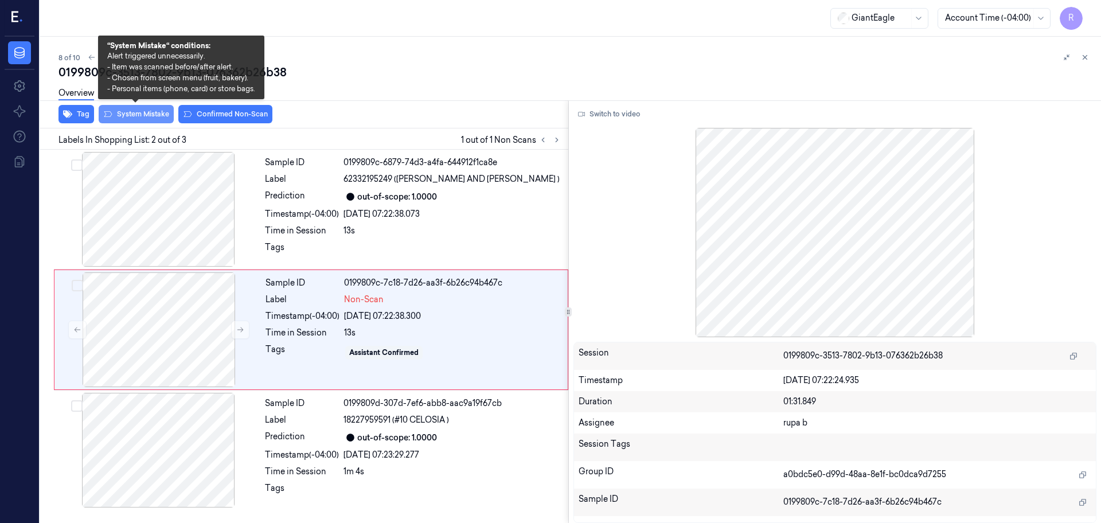
click at [142, 118] on button "System Mistake" at bounding box center [136, 114] width 75 height 18
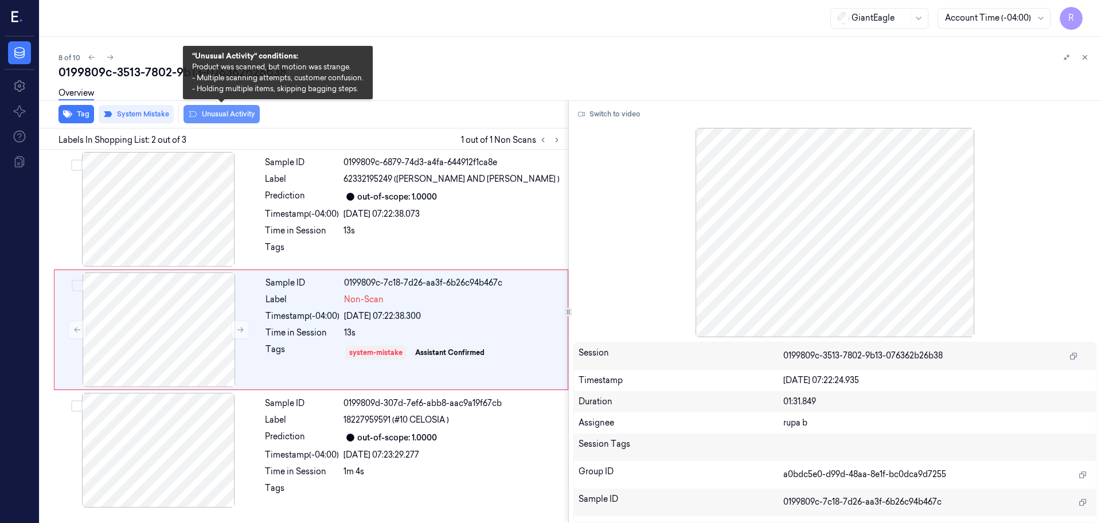
click at [227, 110] on button "Unusual Activity" at bounding box center [222, 114] width 76 height 18
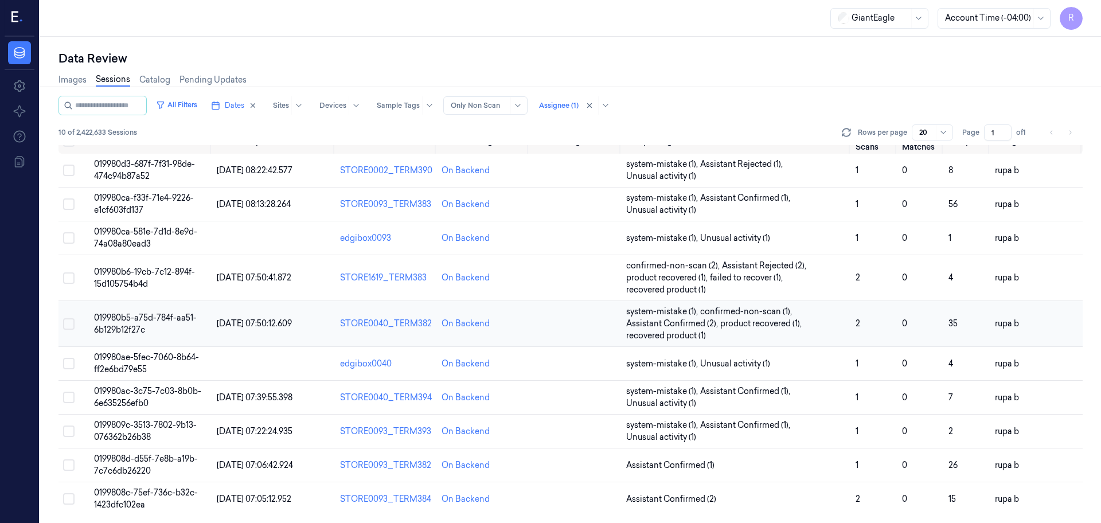
scroll to position [18, 0]
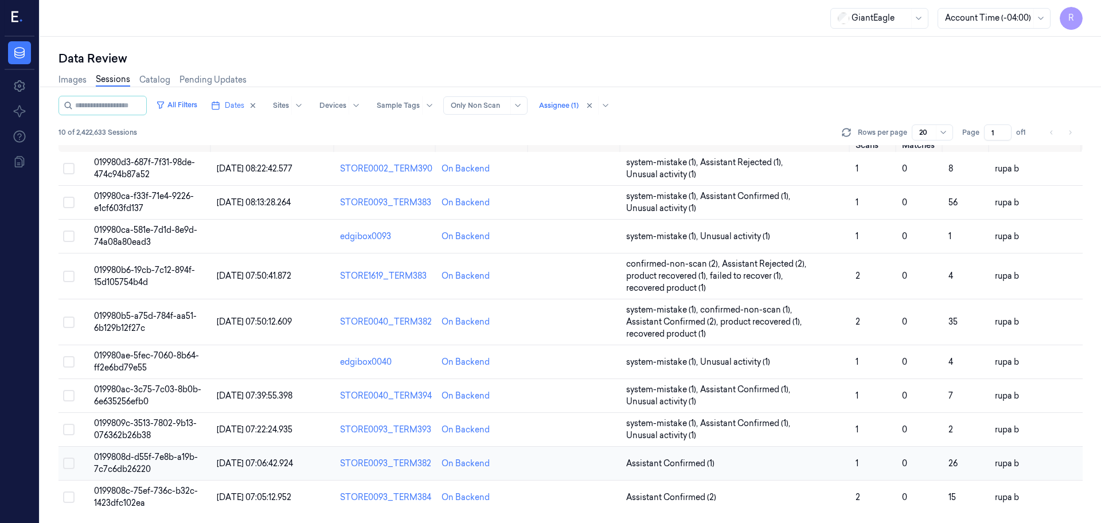
click at [153, 453] on span "0199808d-d55f-7e8b-a19b-7c7c6db26220" at bounding box center [146, 463] width 104 height 22
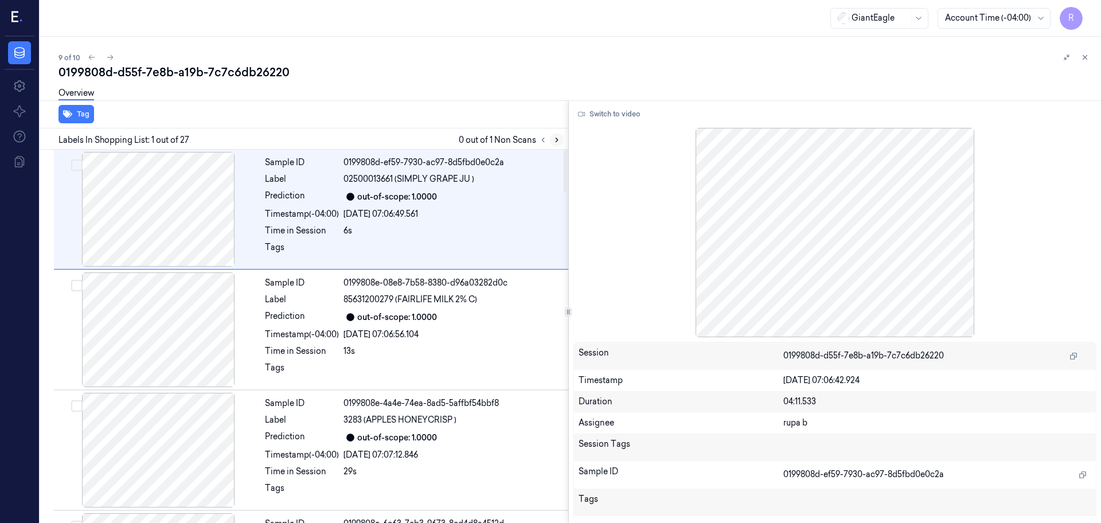
click at [555, 141] on icon at bounding box center [557, 140] width 8 height 8
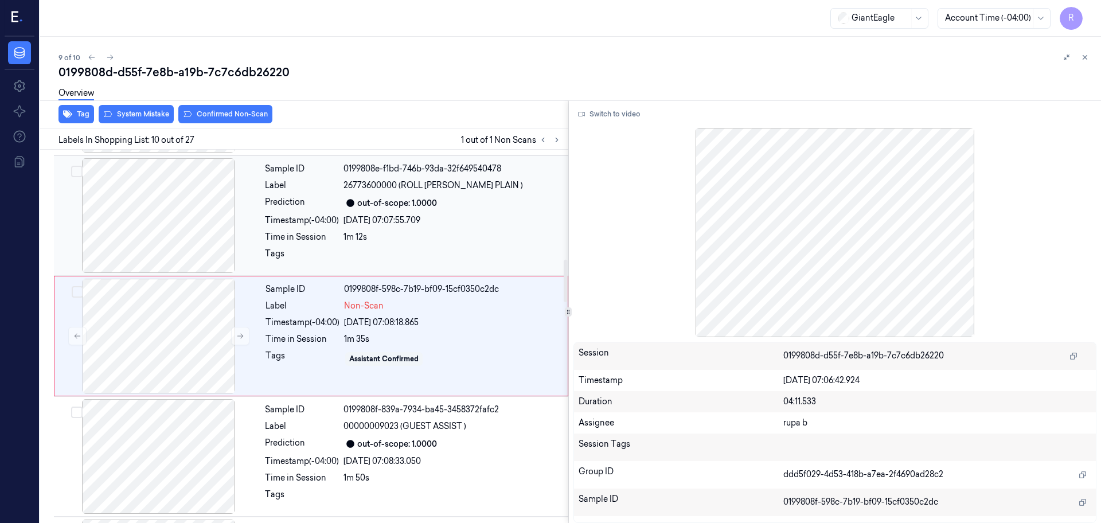
click at [191, 235] on div at bounding box center [158, 215] width 204 height 115
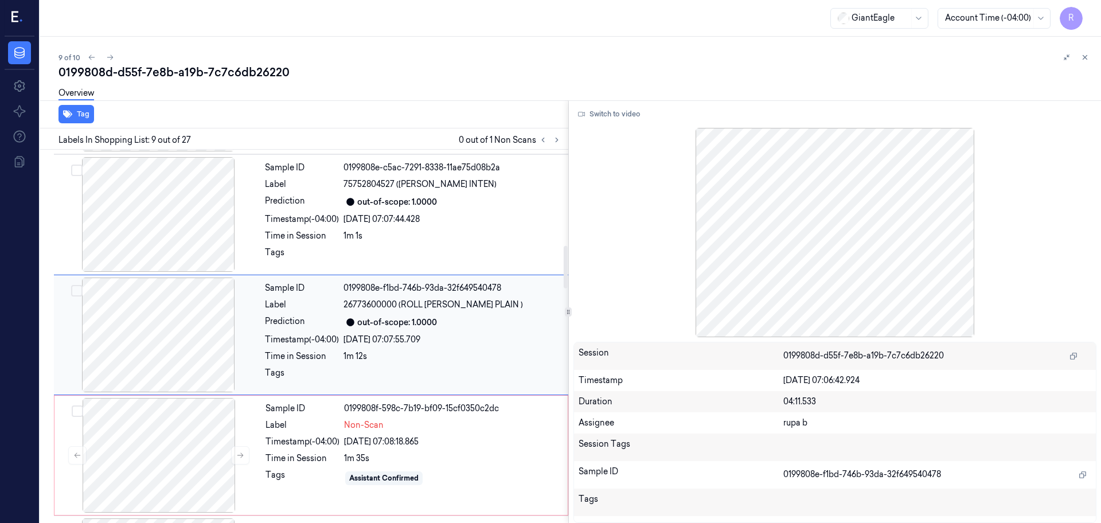
scroll to position [837, 0]
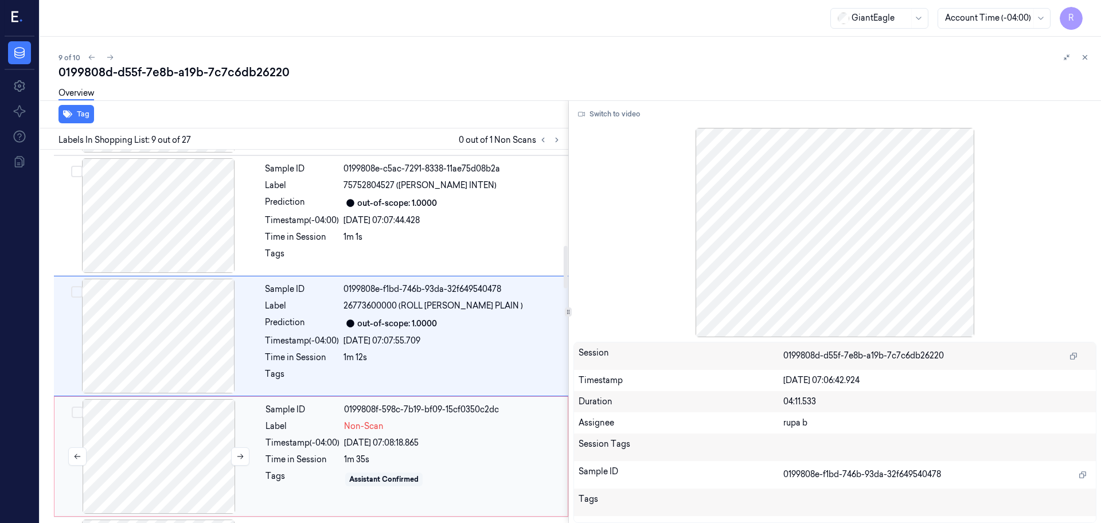
click at [168, 437] on div at bounding box center [159, 456] width 204 height 115
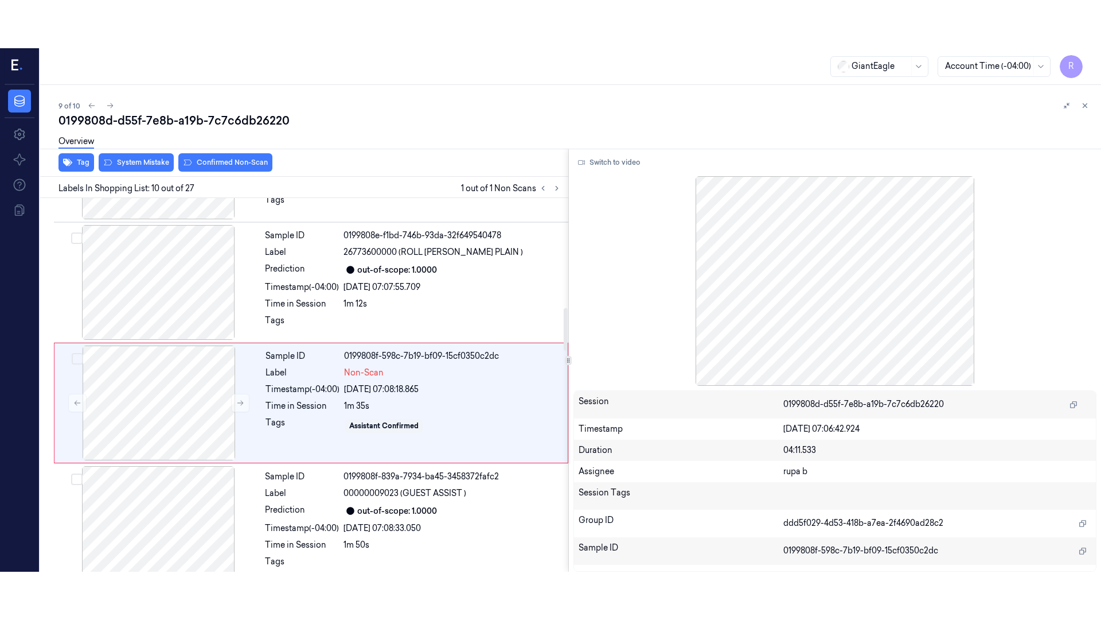
scroll to position [957, 0]
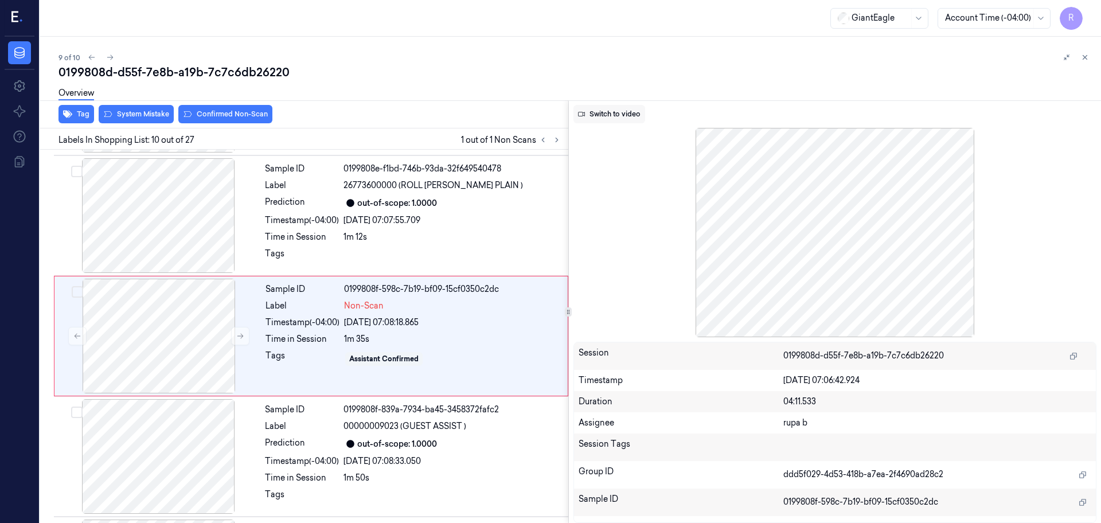
click at [600, 120] on button "Switch to video" at bounding box center [610, 114] width 72 height 18
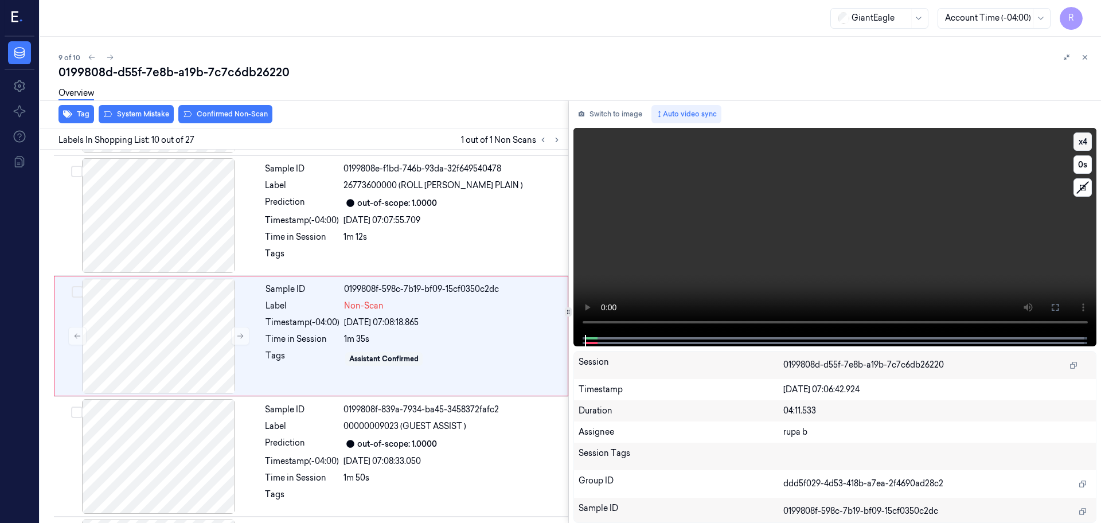
click at [1082, 141] on button "x 4" at bounding box center [1083, 142] width 18 height 18
click at [1082, 141] on button "x 1" at bounding box center [1083, 142] width 18 height 18
click at [1050, 308] on button at bounding box center [1055, 307] width 18 height 18
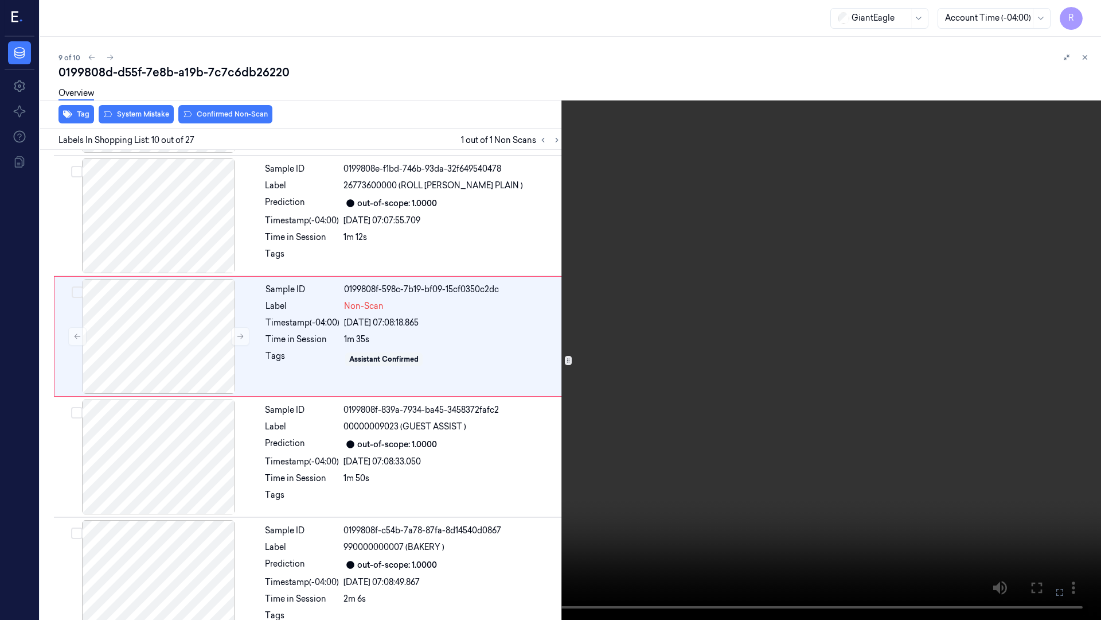
click at [1050, 371] on video at bounding box center [550, 310] width 1101 height 620
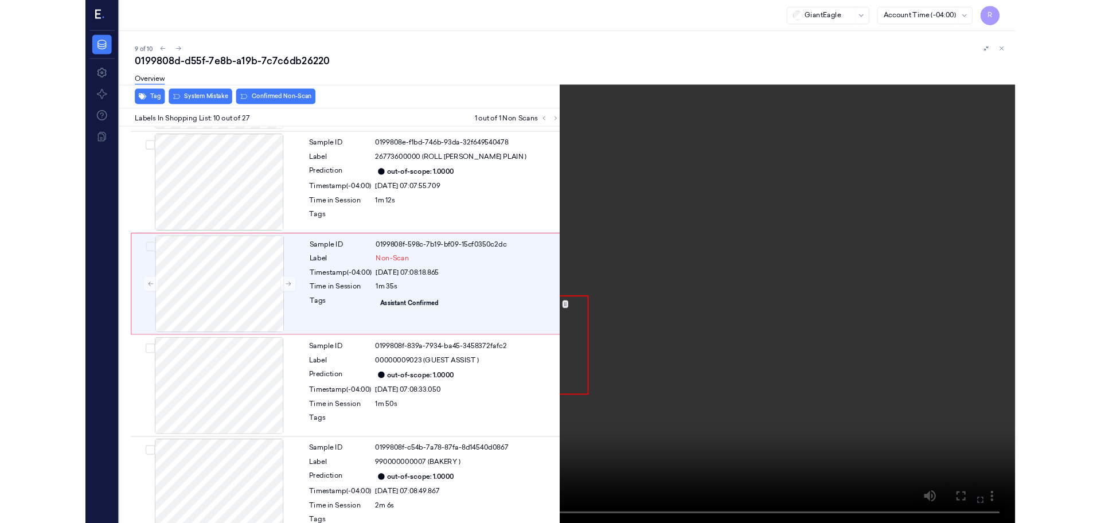
scroll to position [909, 0]
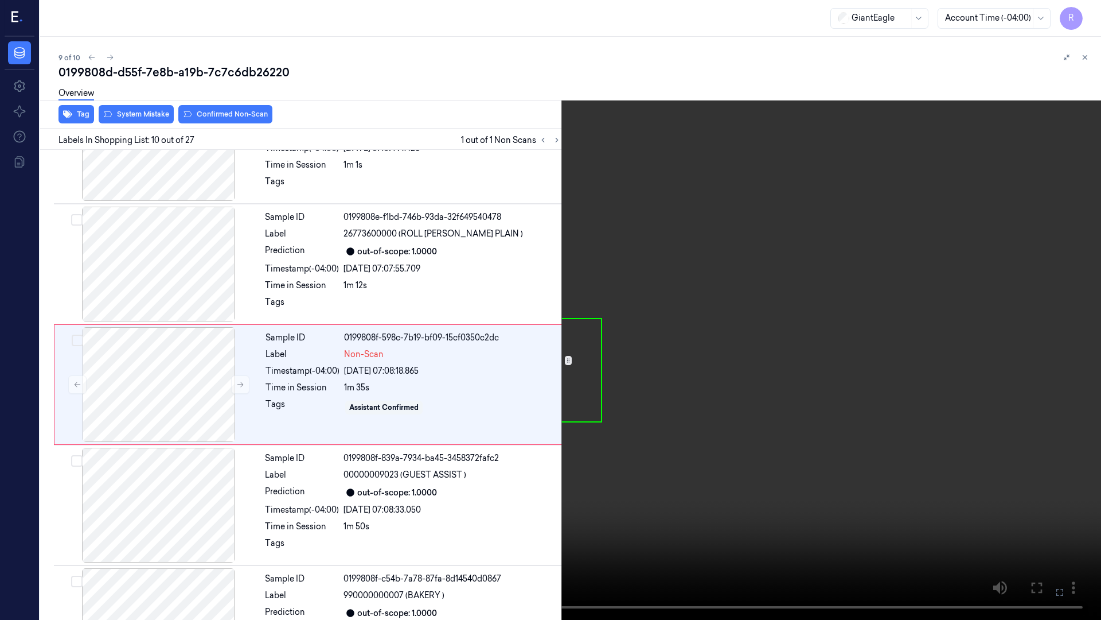
click at [437, 465] on video at bounding box center [550, 310] width 1101 height 620
click at [437, 466] on video at bounding box center [550, 310] width 1101 height 620
click at [475, 421] on video at bounding box center [550, 310] width 1101 height 620
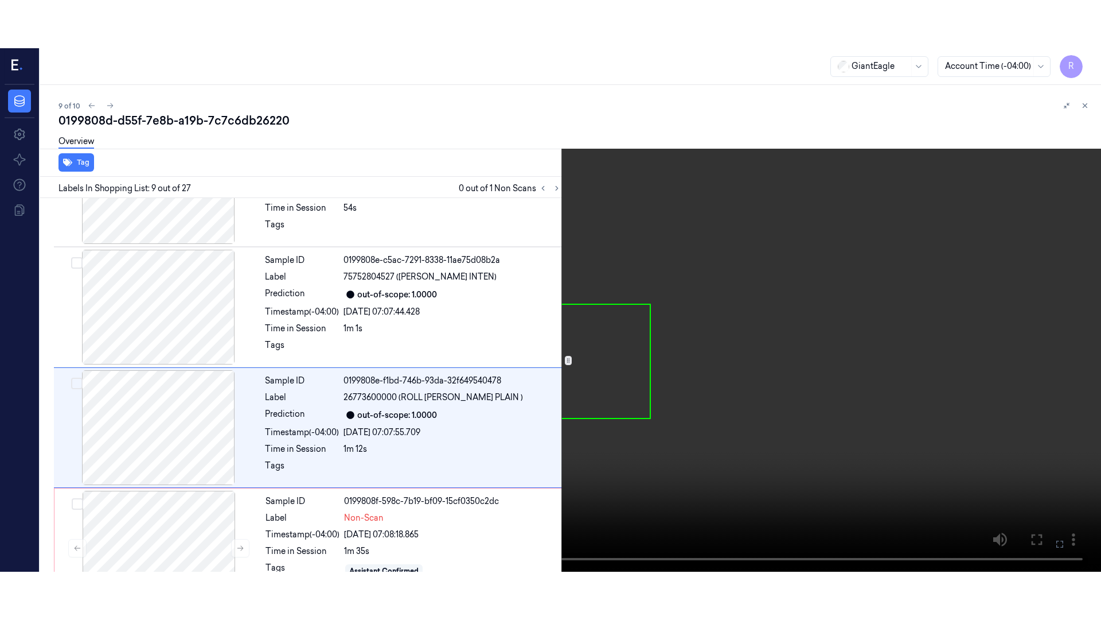
scroll to position [837, 0]
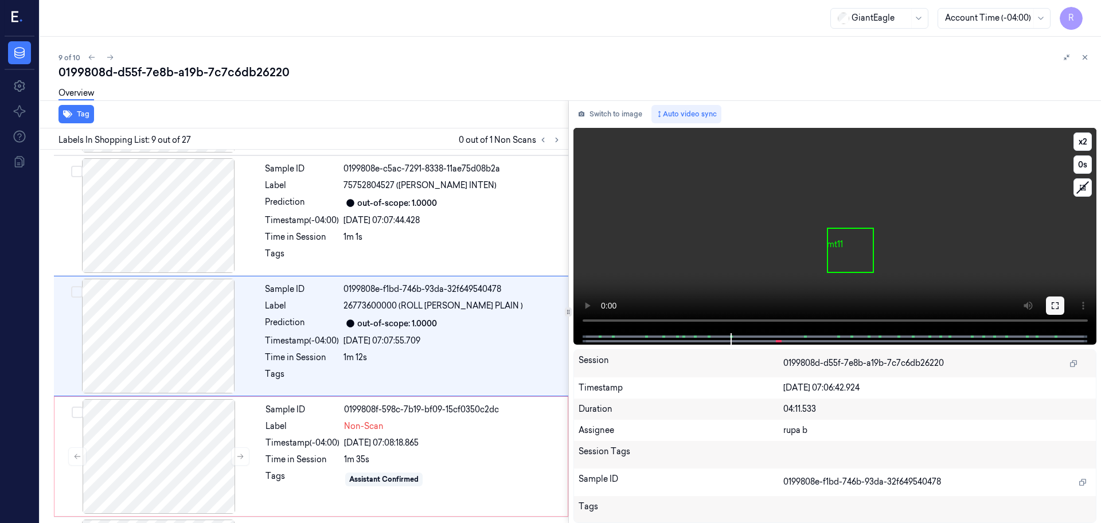
click at [1052, 302] on icon at bounding box center [1055, 305] width 9 height 9
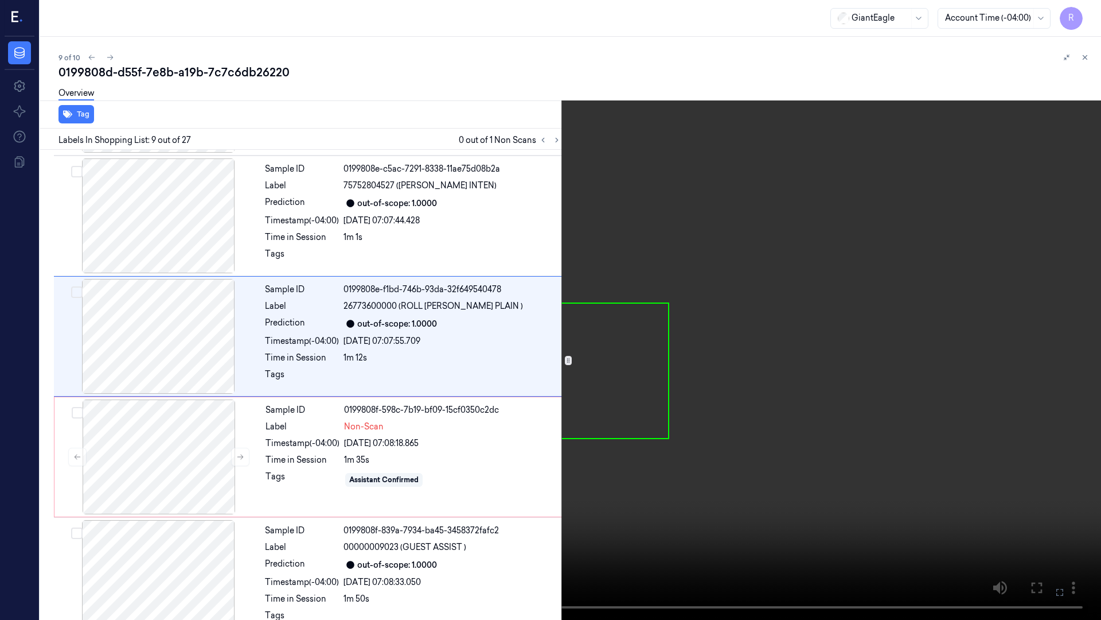
click at [1037, 350] on video at bounding box center [550, 310] width 1101 height 620
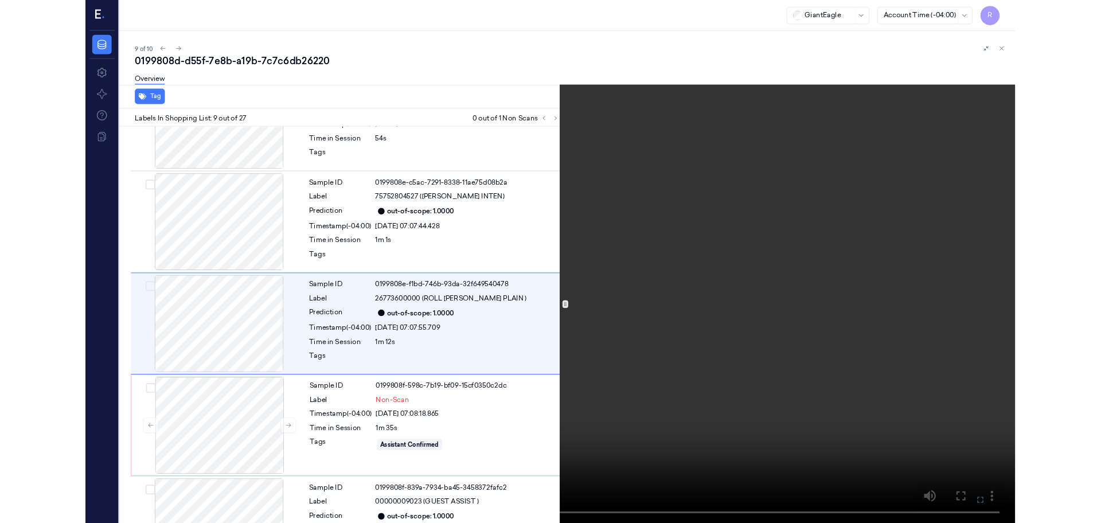
scroll to position [789, 0]
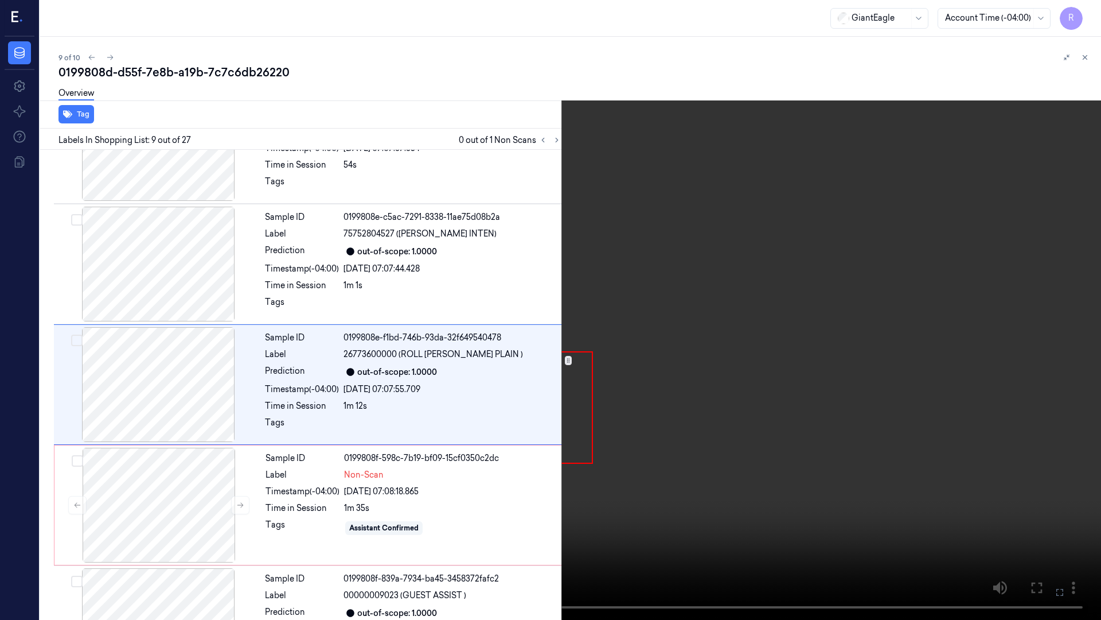
click at [986, 339] on video at bounding box center [550, 310] width 1101 height 620
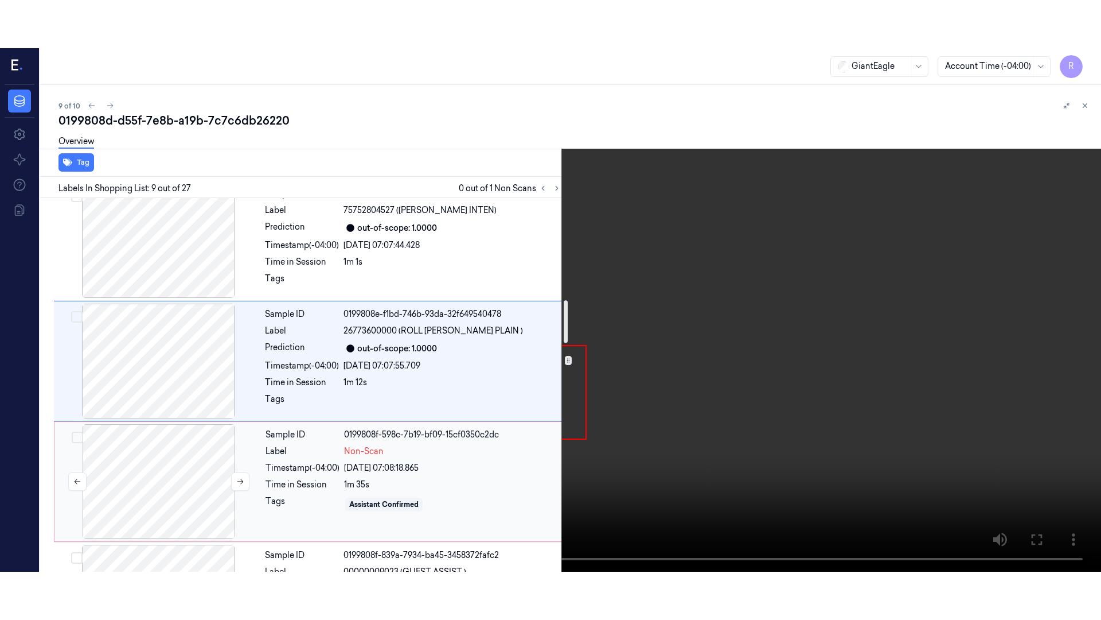
scroll to position [932, 0]
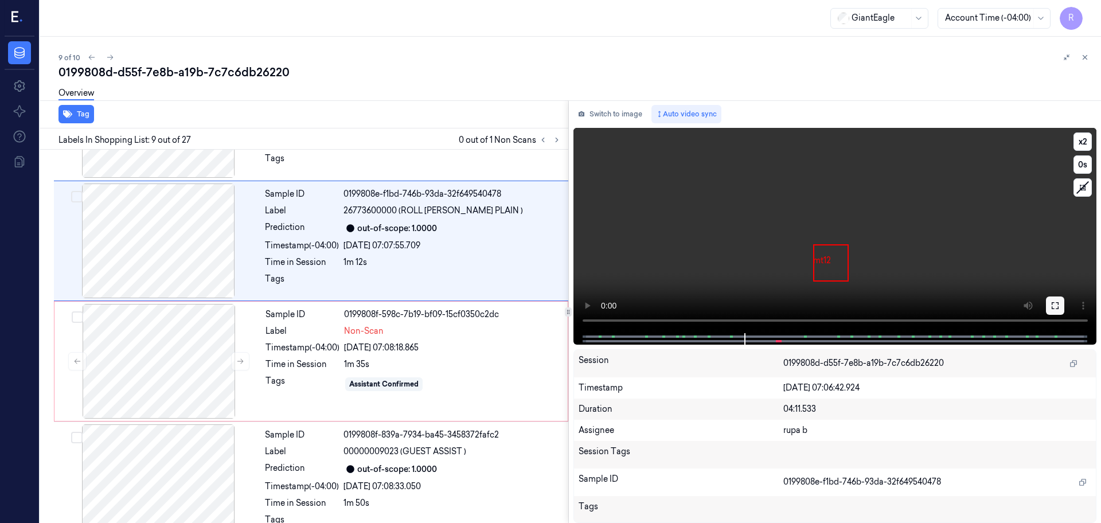
click at [1053, 302] on icon at bounding box center [1055, 305] width 9 height 9
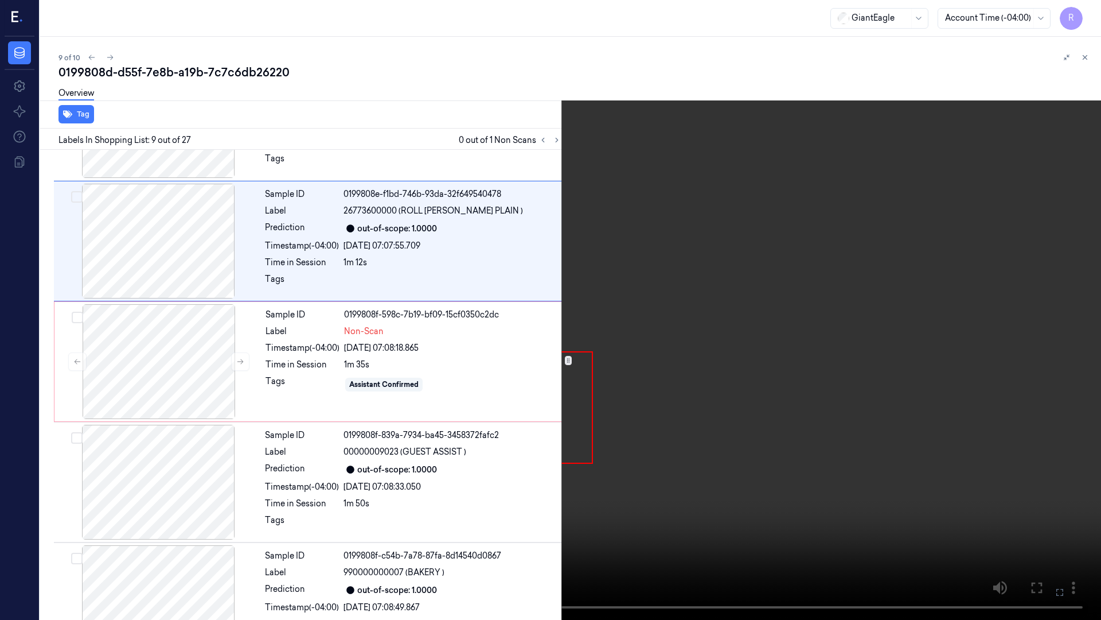
click at [1026, 352] on video at bounding box center [550, 310] width 1101 height 620
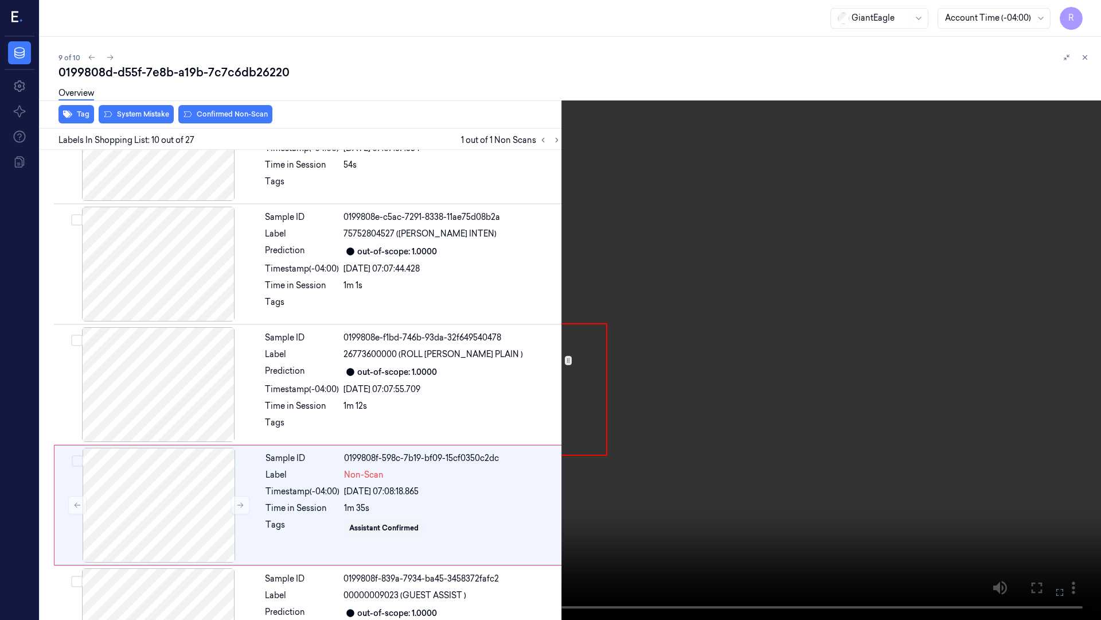
scroll to position [909, 0]
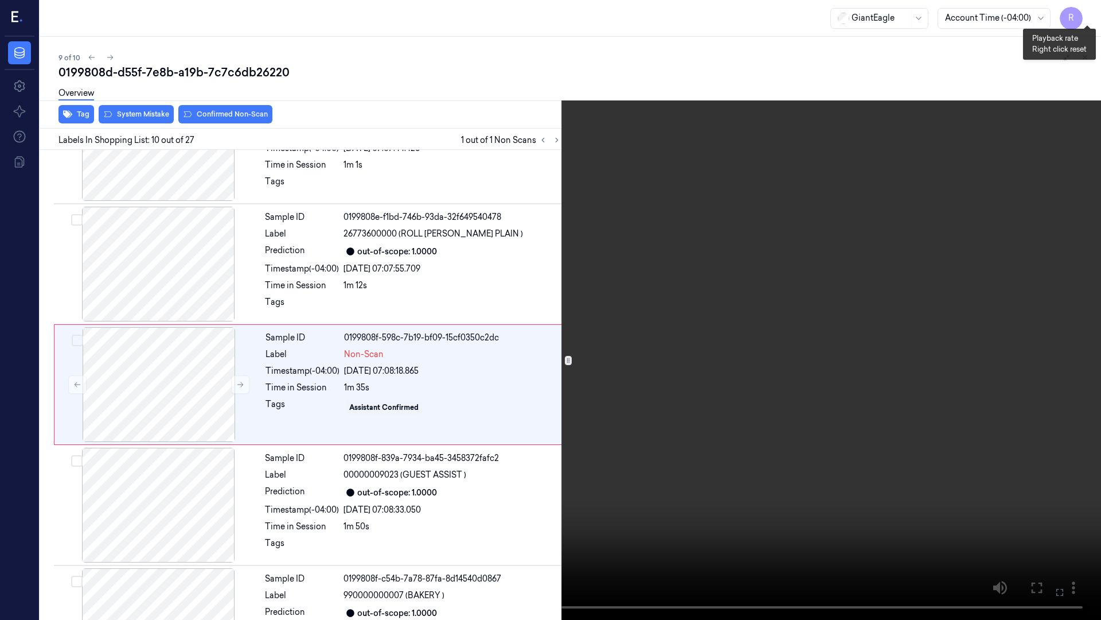
drag, startPoint x: 1082, startPoint y: 20, endPoint x: 1065, endPoint y: 23, distance: 17.6
click at [1082, 20] on button "x 2" at bounding box center [1087, 14] width 18 height 18
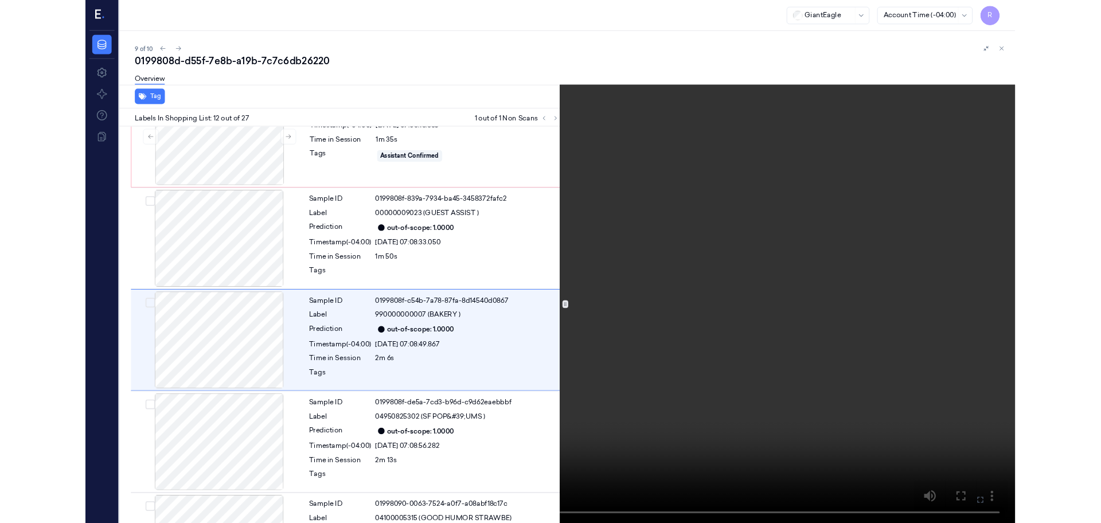
scroll to position [1150, 0]
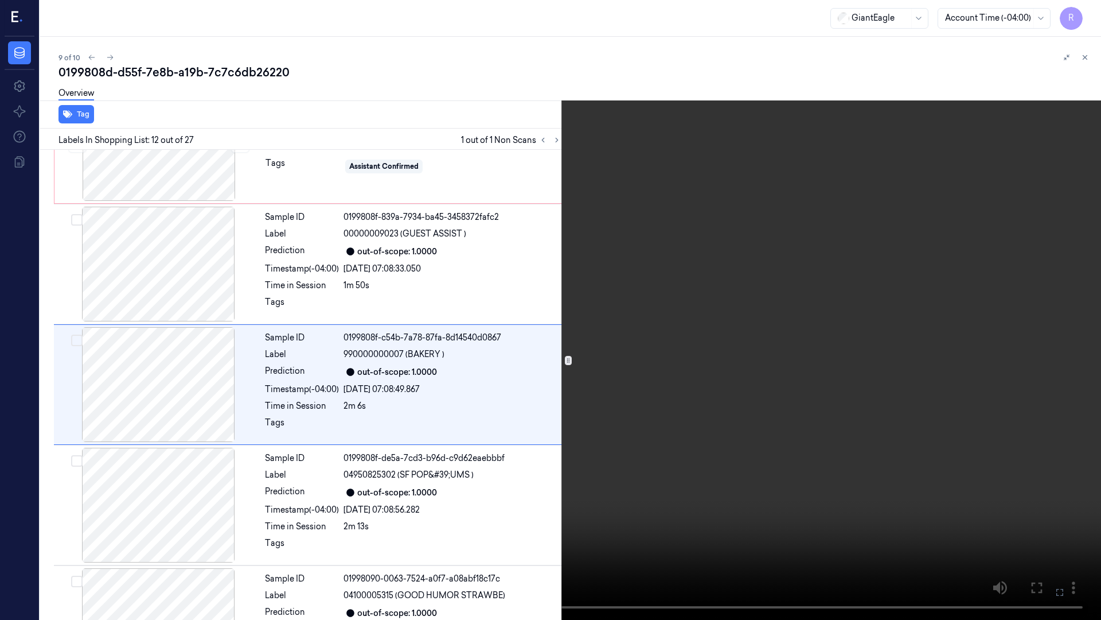
click at [711, 318] on video at bounding box center [550, 310] width 1101 height 620
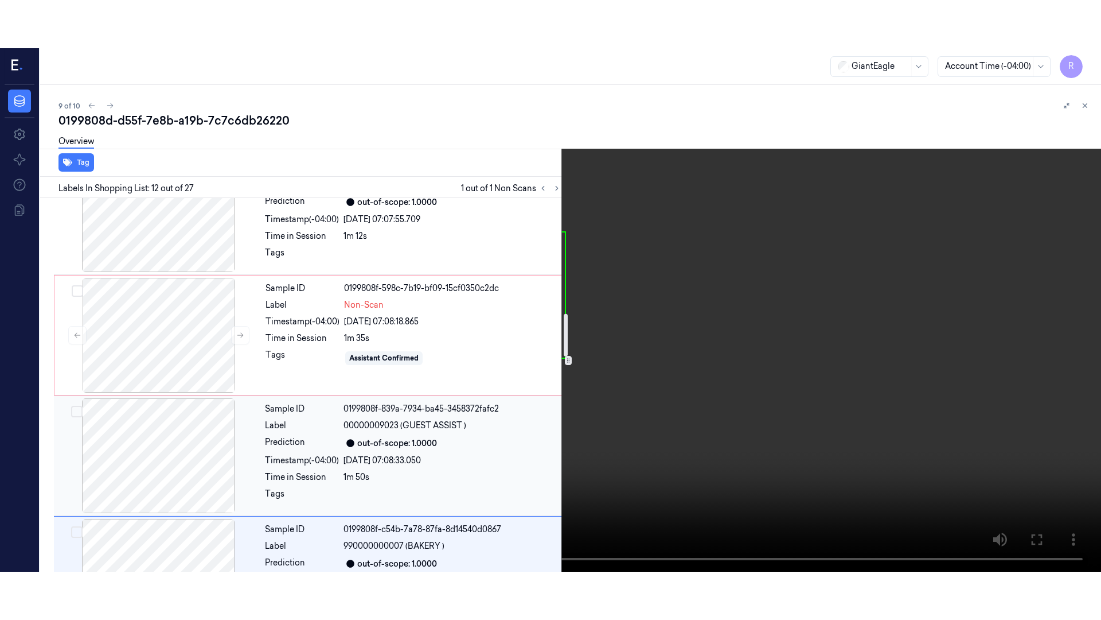
scroll to position [1078, 0]
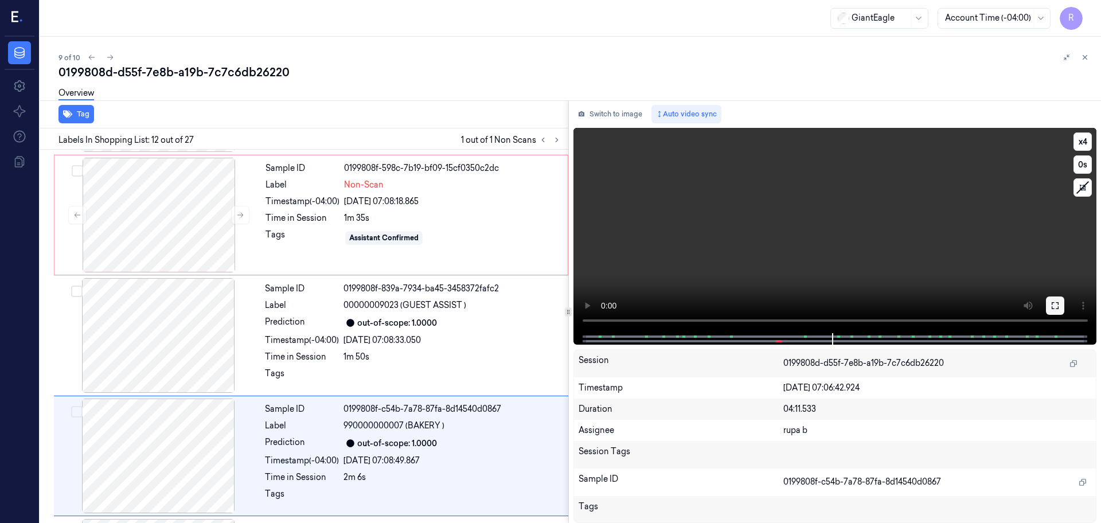
click at [1060, 304] on icon at bounding box center [1055, 305] width 9 height 9
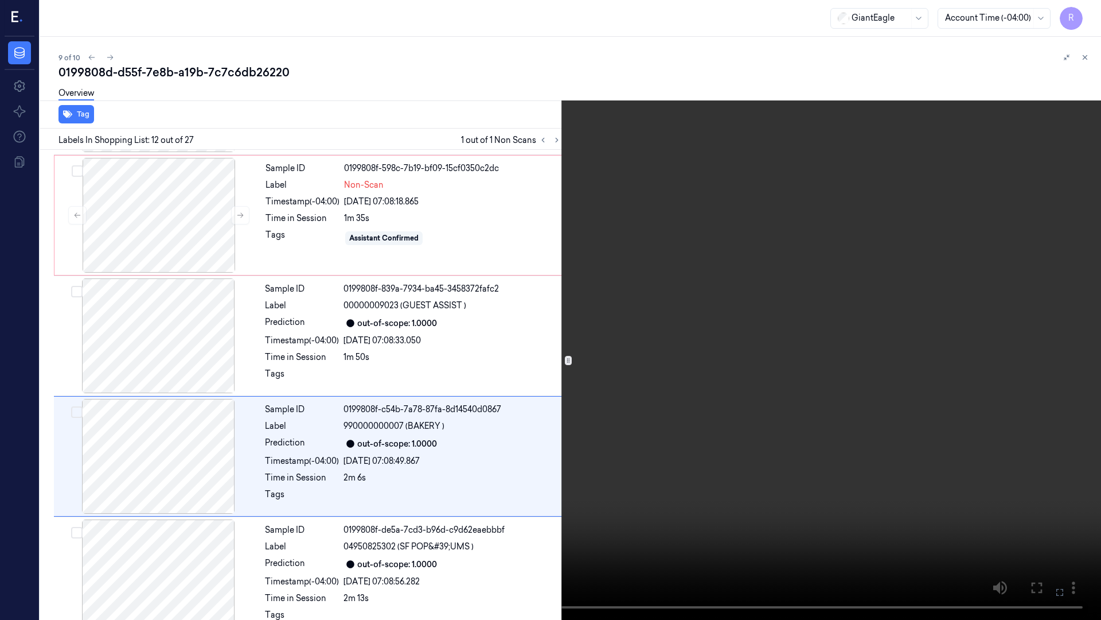
click at [1051, 362] on video at bounding box center [550, 310] width 1101 height 620
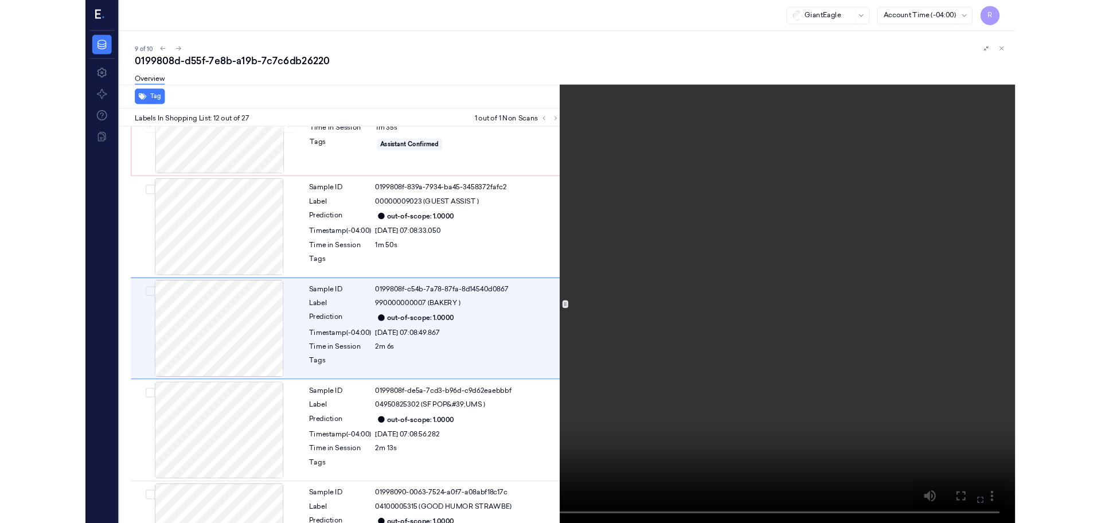
scroll to position [1150, 0]
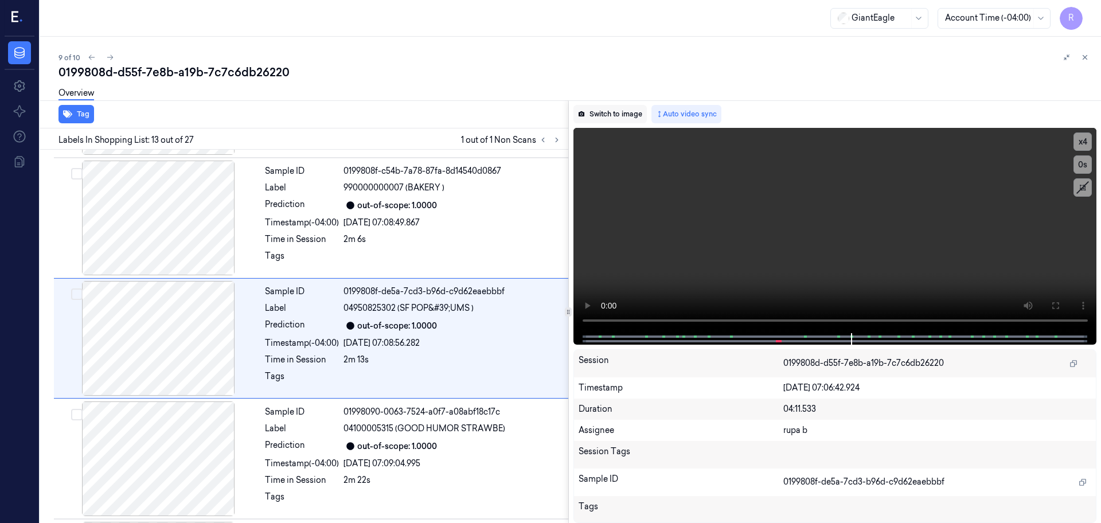
click at [642, 115] on button "Switch to image" at bounding box center [610, 114] width 73 height 18
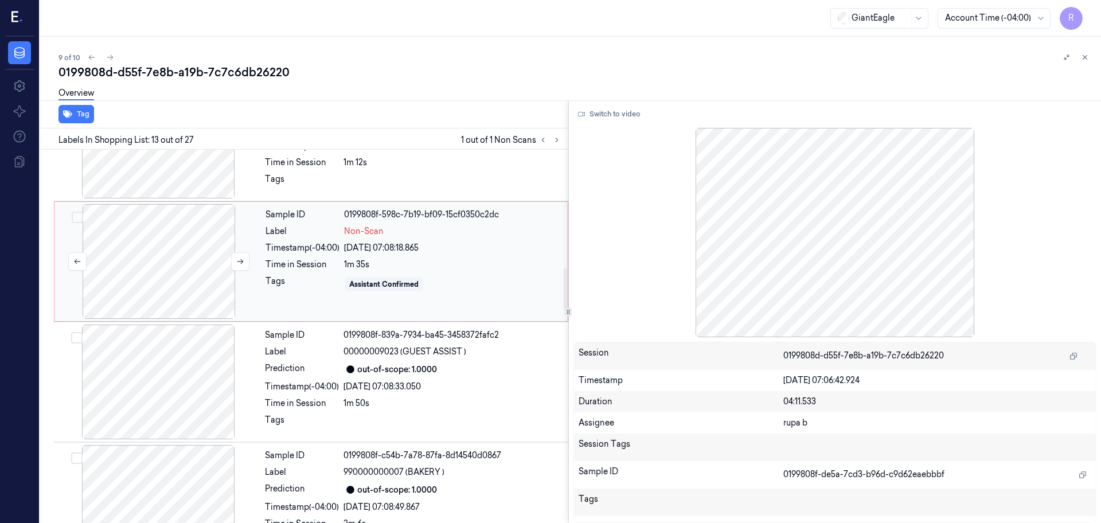
click at [149, 259] on div at bounding box center [159, 261] width 204 height 115
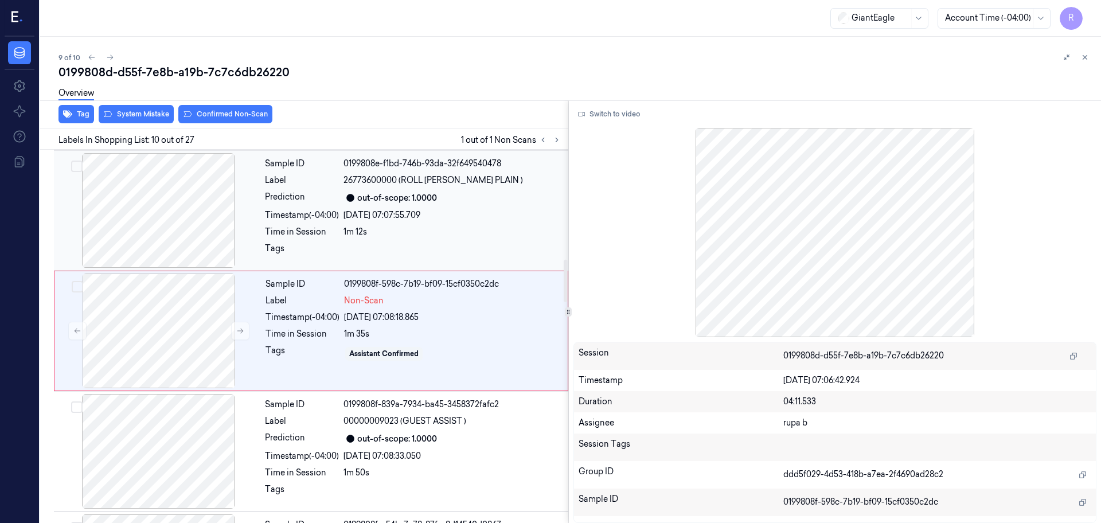
scroll to position [957, 0]
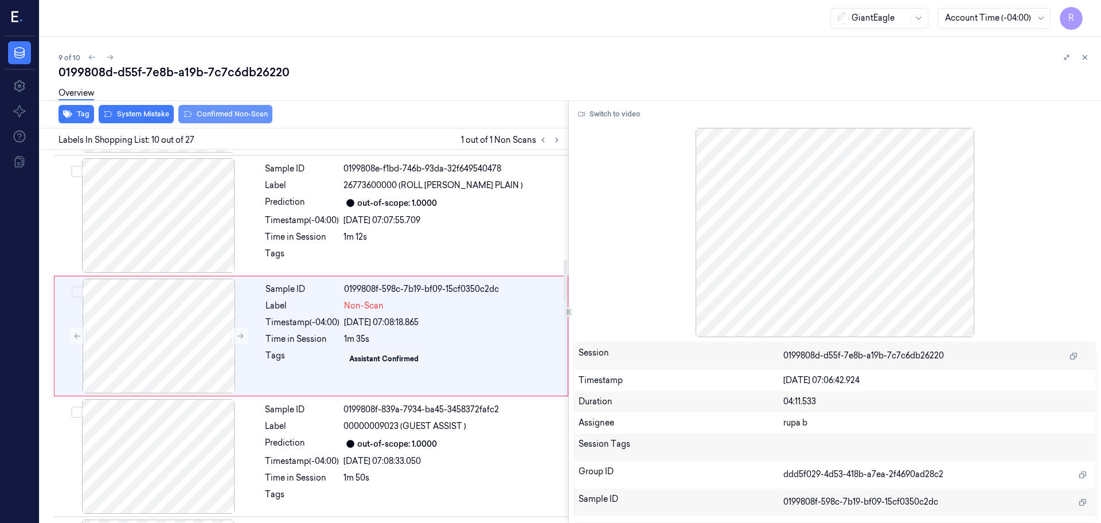
click at [231, 115] on button "Confirmed Non-Scan" at bounding box center [225, 114] width 94 height 18
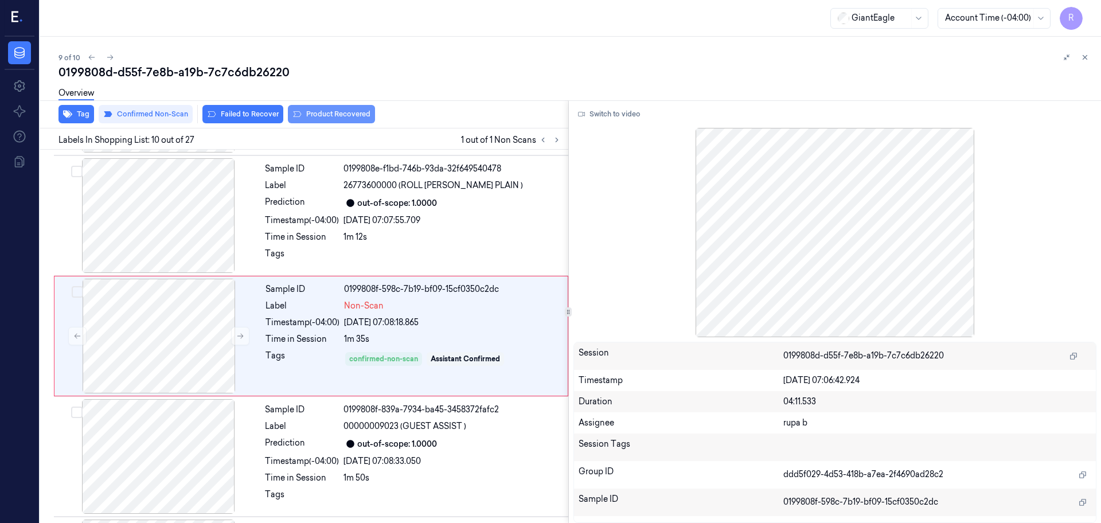
click at [359, 112] on button "Product Recovered" at bounding box center [331, 114] width 87 height 18
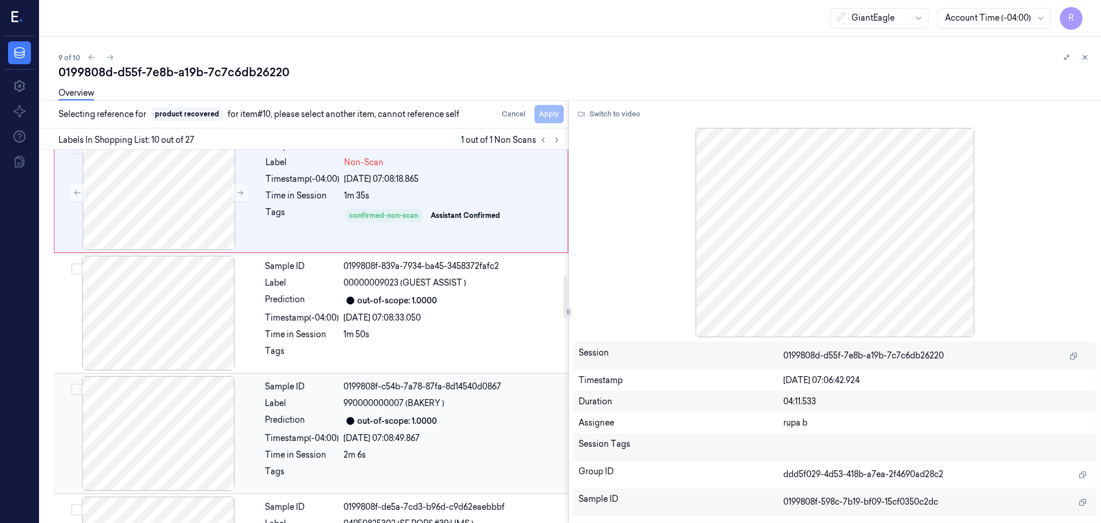
click at [163, 431] on div at bounding box center [158, 433] width 204 height 115
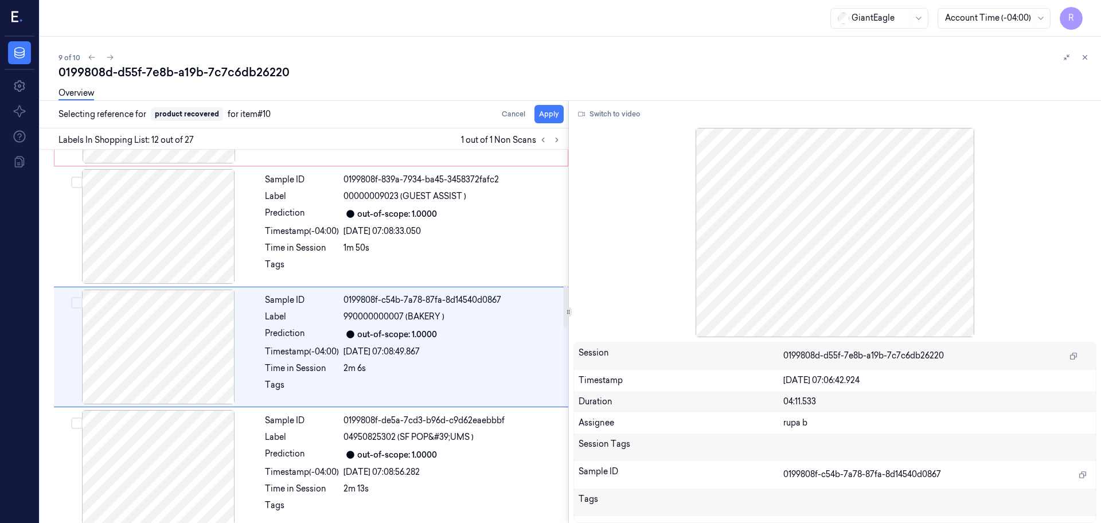
scroll to position [1198, 0]
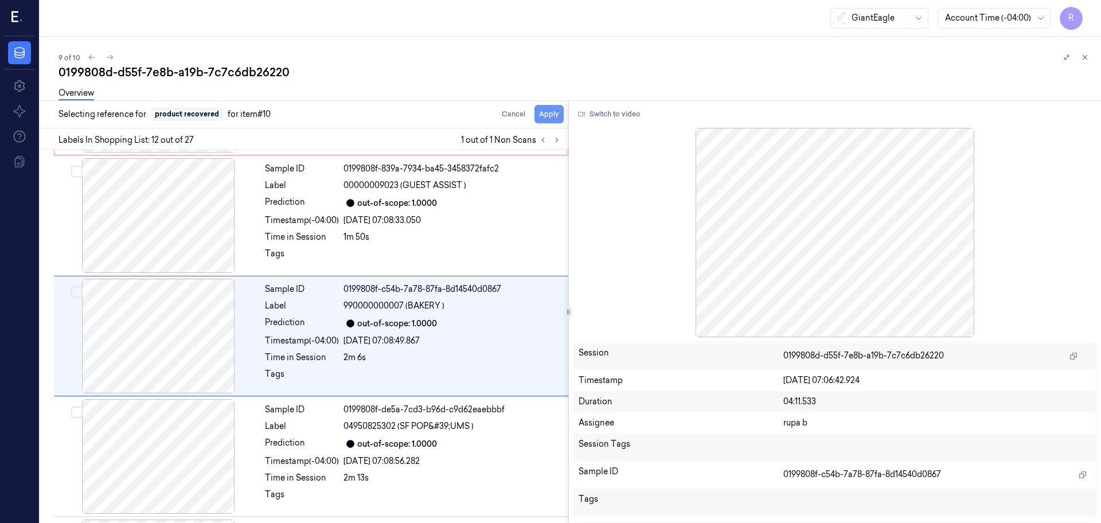
click at [551, 115] on button "Apply" at bounding box center [549, 114] width 29 height 18
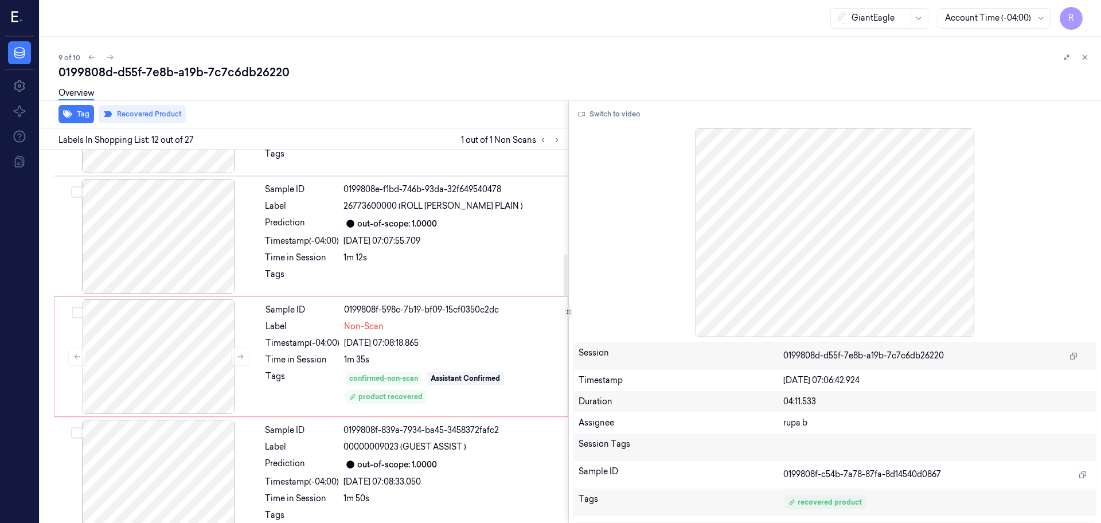
scroll to position [912, 0]
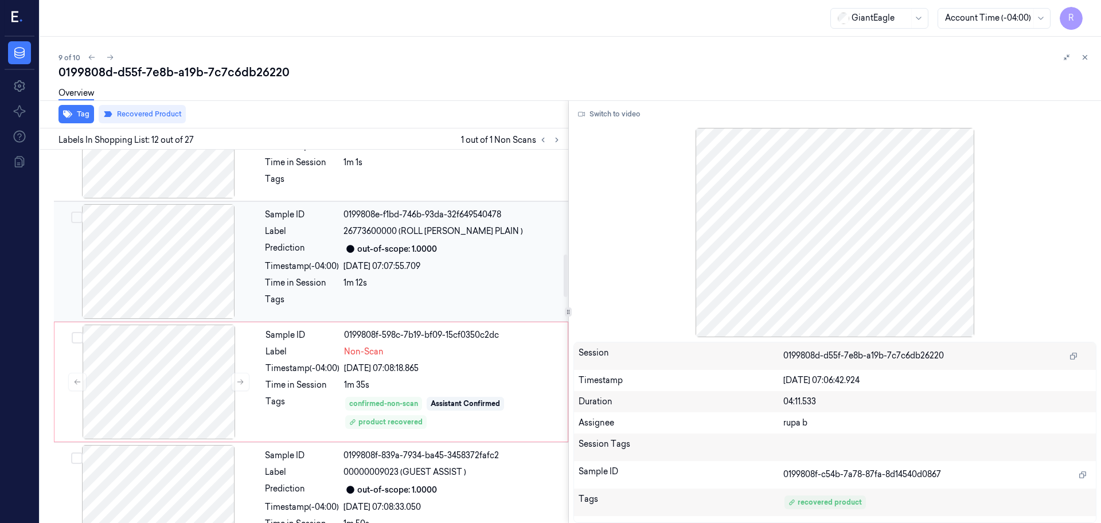
click at [135, 258] on div at bounding box center [158, 261] width 204 height 115
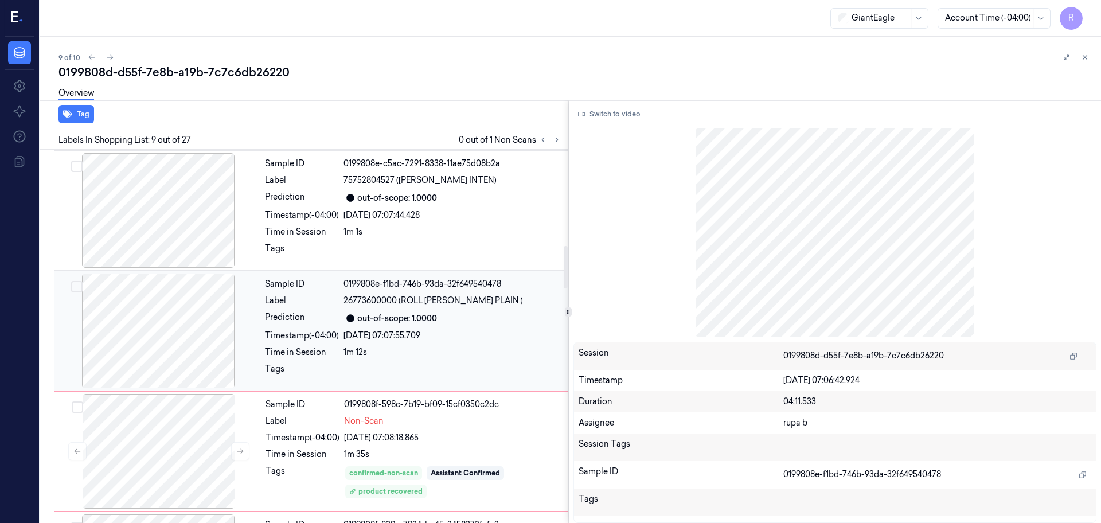
scroll to position [837, 0]
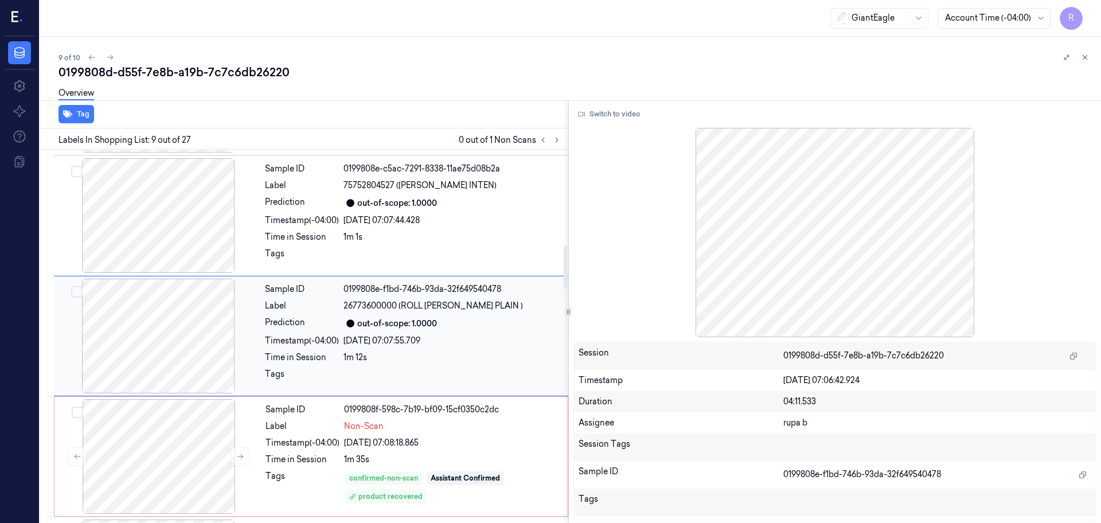
click at [169, 344] on div at bounding box center [158, 336] width 204 height 115
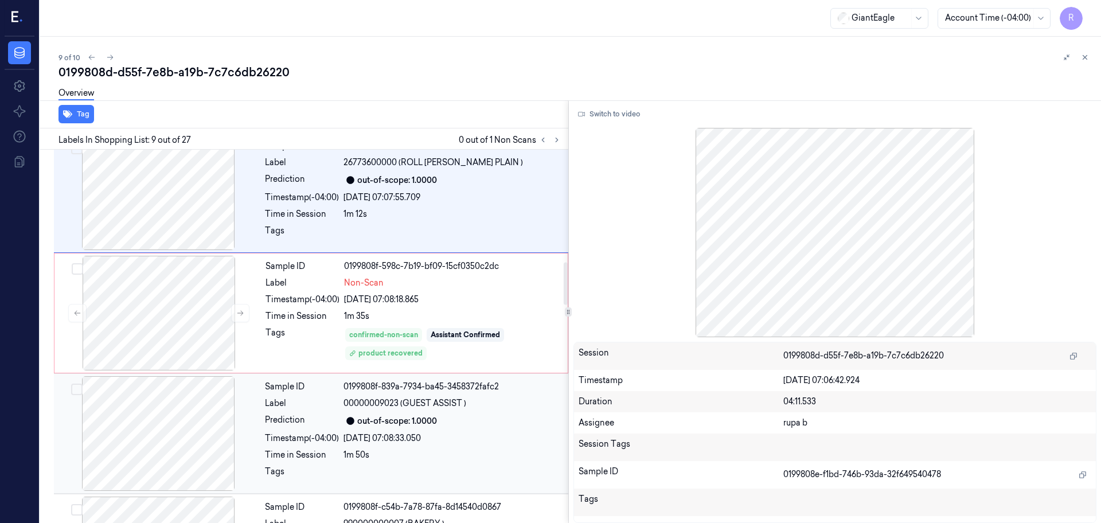
click at [190, 445] on div at bounding box center [158, 433] width 204 height 115
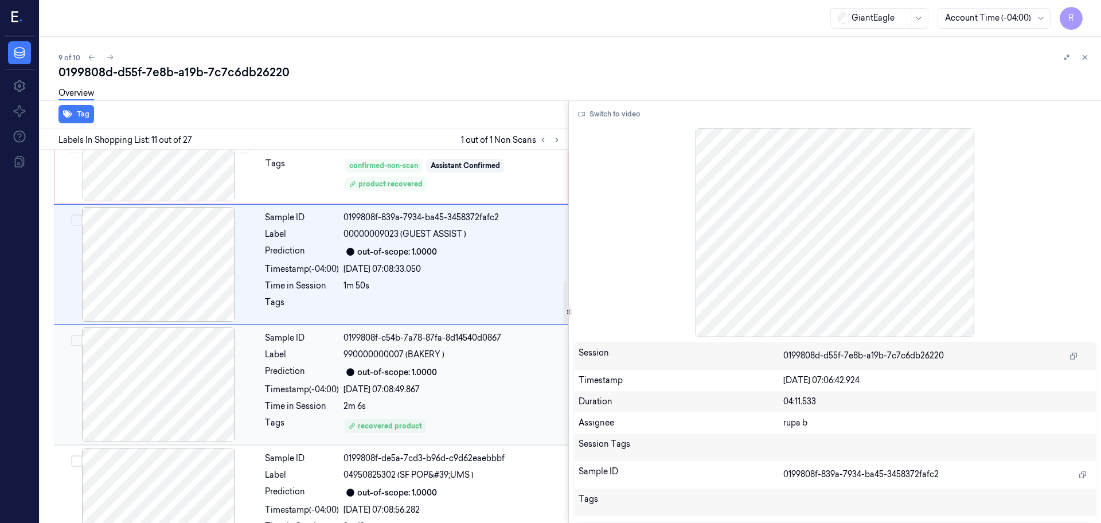
click at [201, 393] on div at bounding box center [158, 385] width 204 height 115
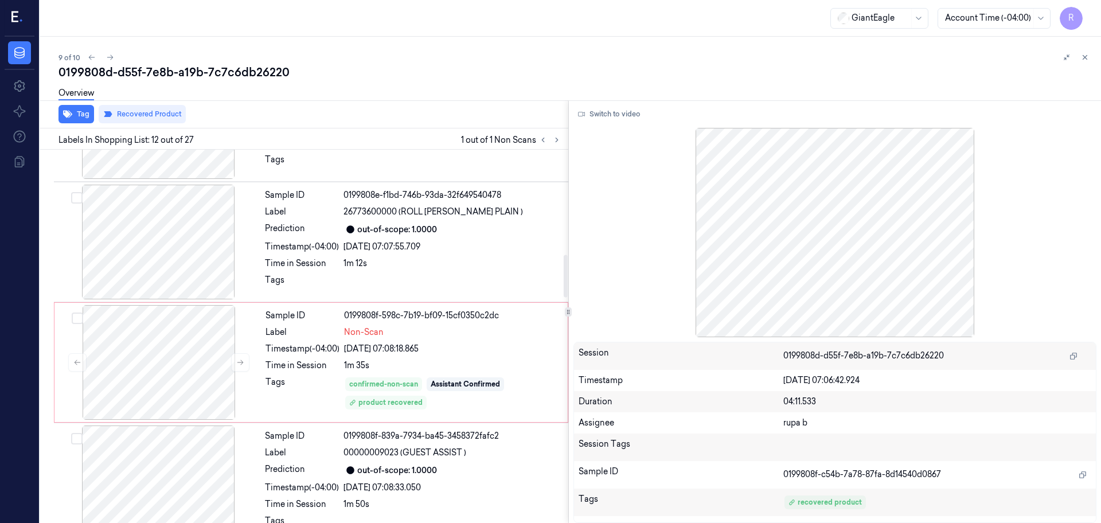
scroll to position [912, 0]
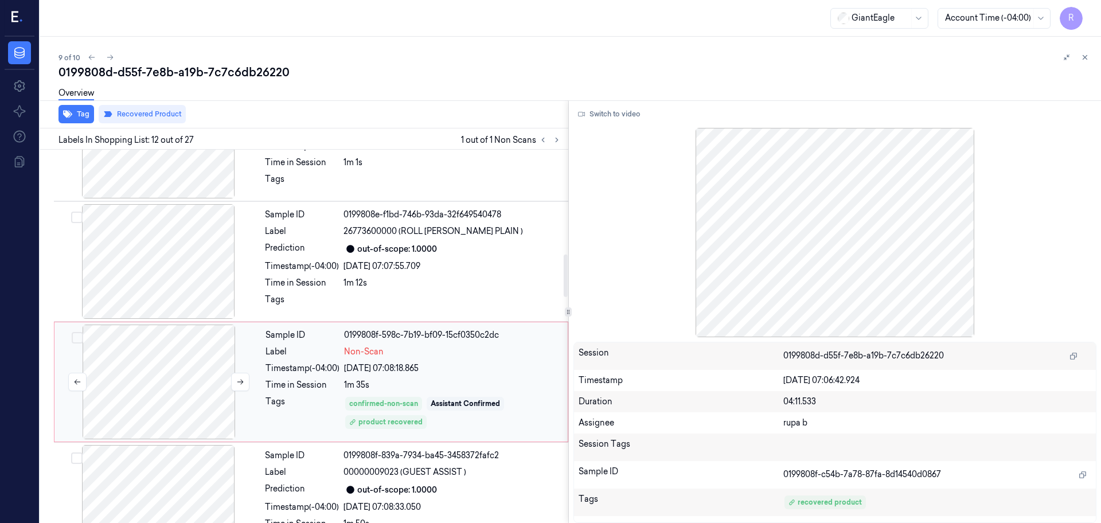
click at [189, 380] on div at bounding box center [159, 382] width 204 height 115
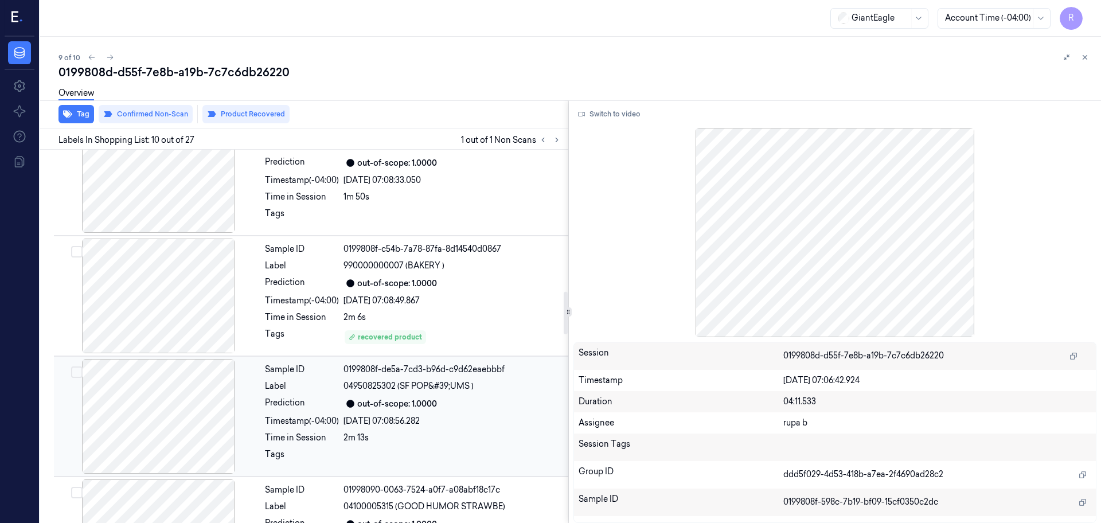
scroll to position [1244, 0]
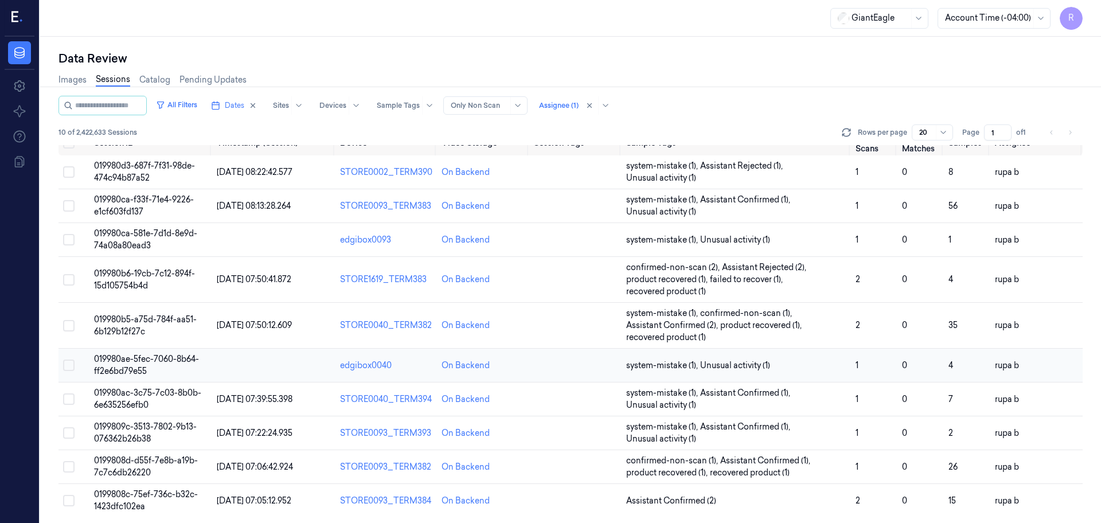
scroll to position [18, 0]
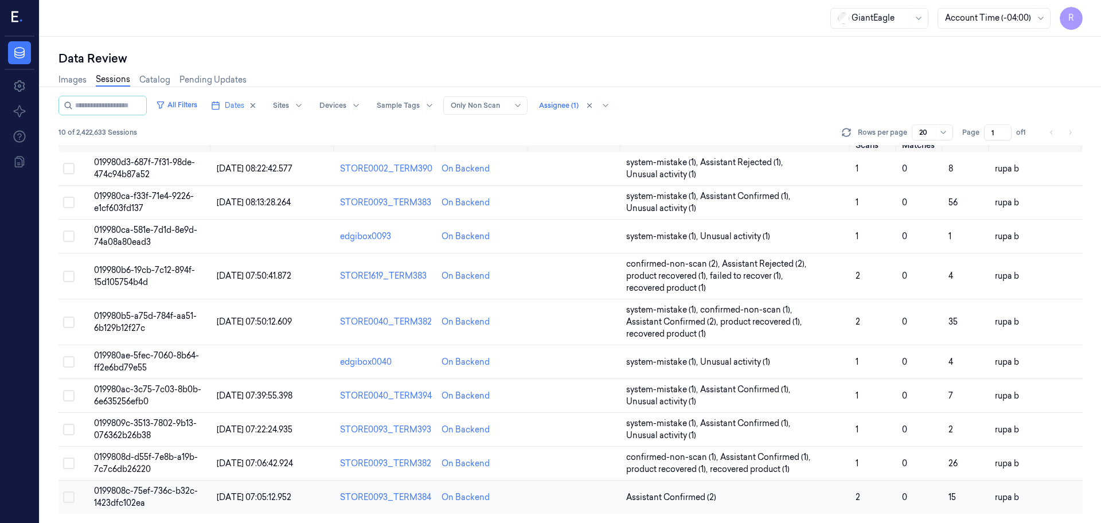
click at [137, 495] on span "0199808c-75ef-736c-b32c-1423dfc102ea" at bounding box center [146, 497] width 104 height 22
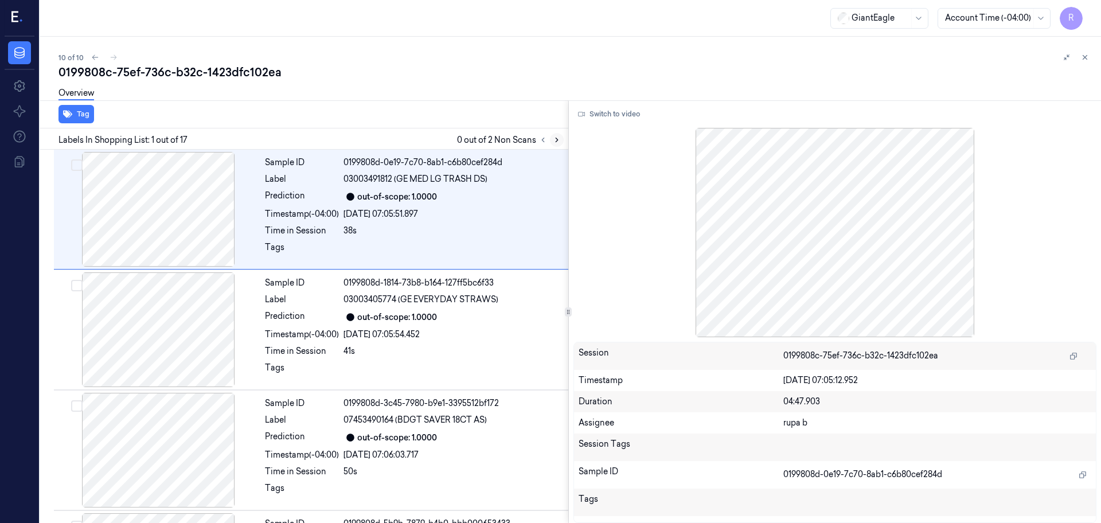
click at [558, 139] on icon at bounding box center [557, 140] width 8 height 8
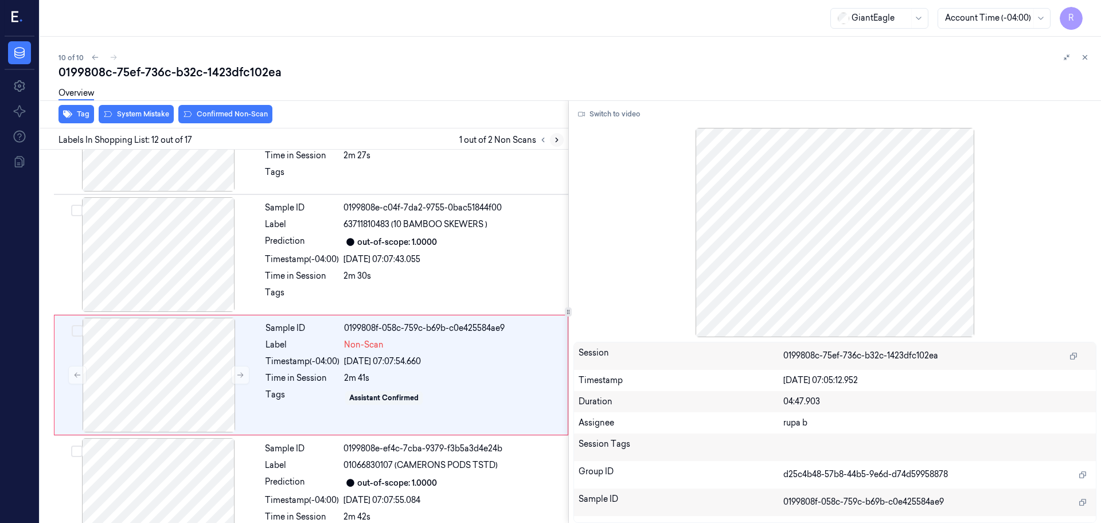
scroll to position [1198, 0]
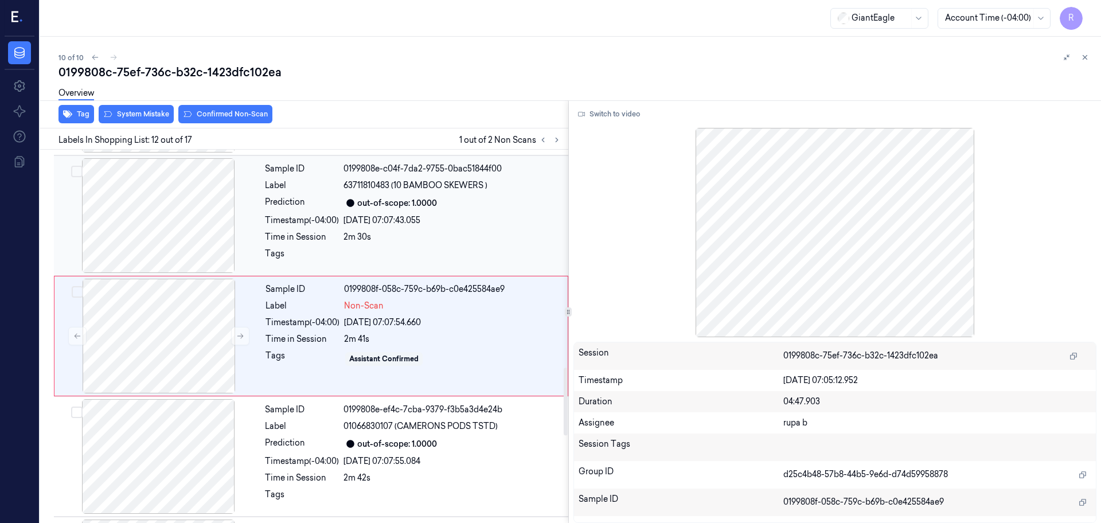
click at [206, 254] on div at bounding box center [158, 215] width 204 height 115
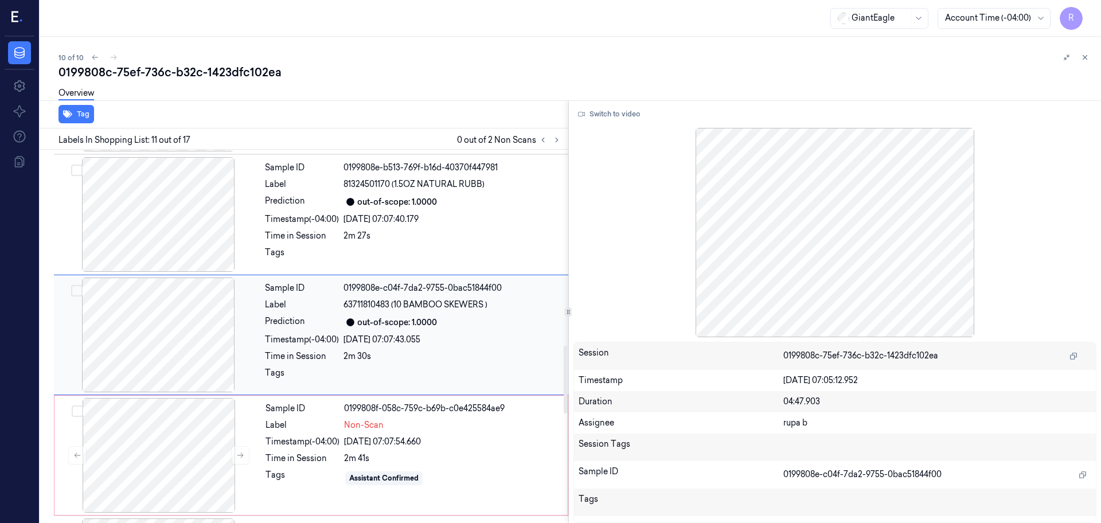
scroll to position [1078, 0]
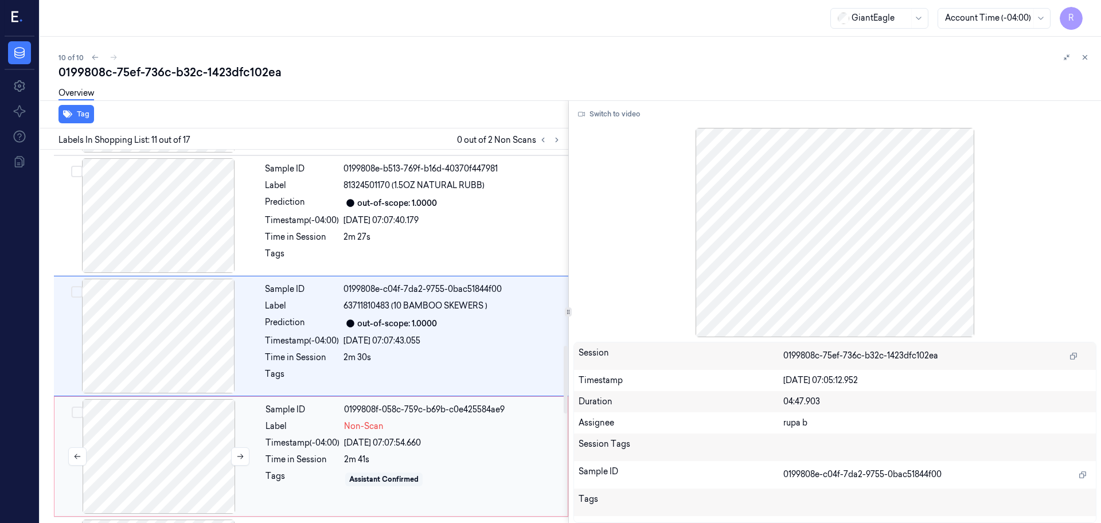
click at [170, 438] on div at bounding box center [159, 456] width 204 height 115
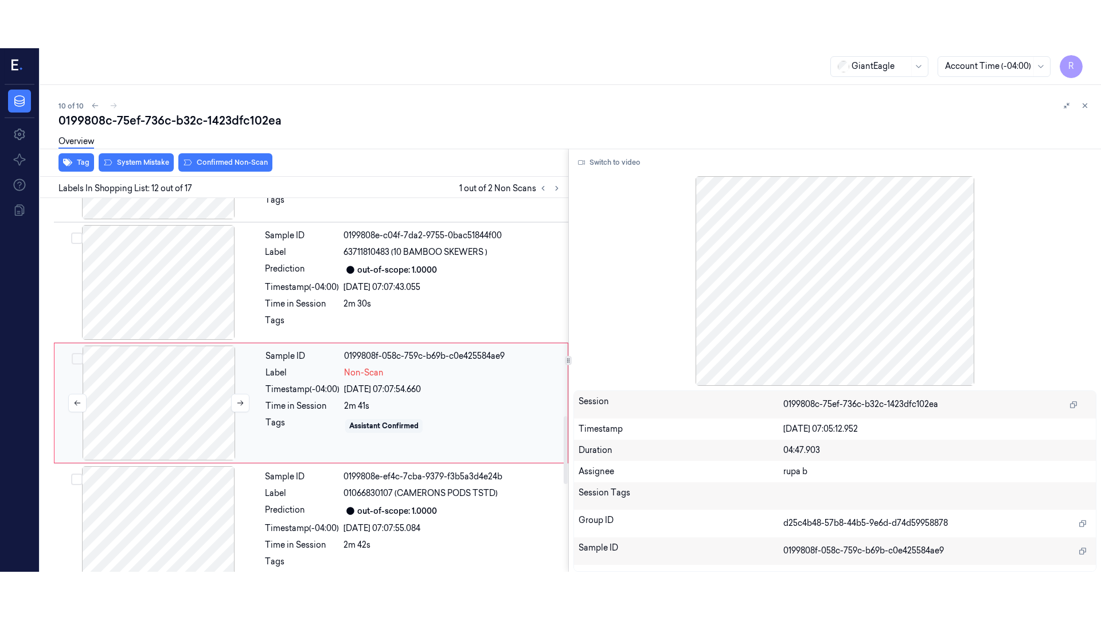
scroll to position [1198, 0]
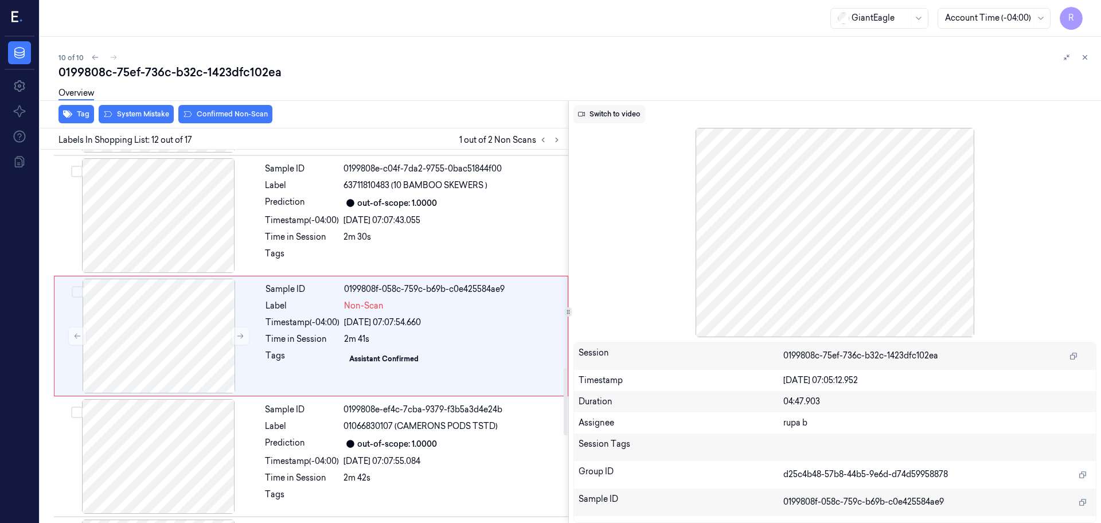
click at [620, 115] on button "Switch to video" at bounding box center [610, 114] width 72 height 18
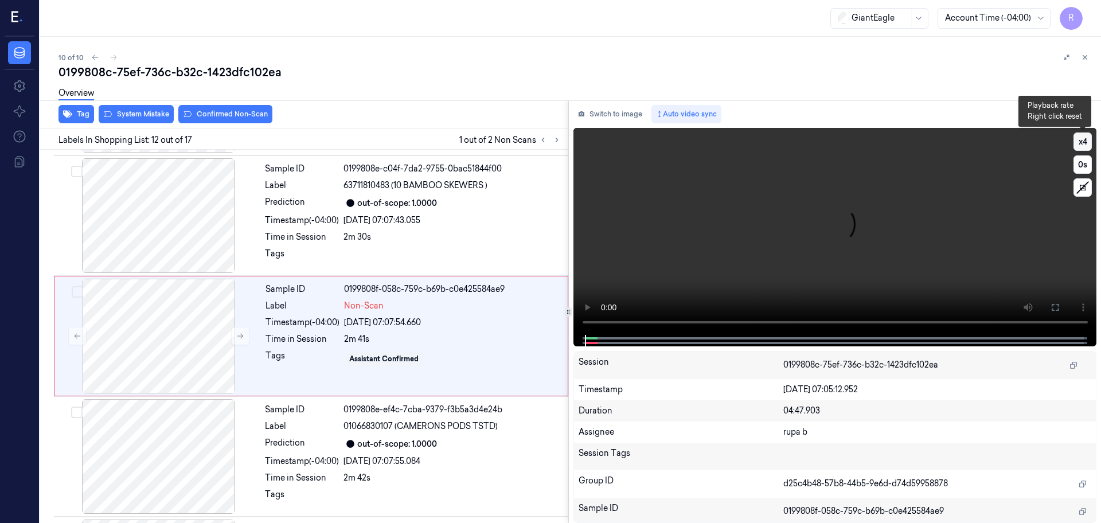
click at [1082, 145] on button "x 4" at bounding box center [1083, 142] width 18 height 18
click at [1082, 145] on button "x 1" at bounding box center [1083, 142] width 18 height 18
click at [1047, 303] on button at bounding box center [1055, 307] width 18 height 18
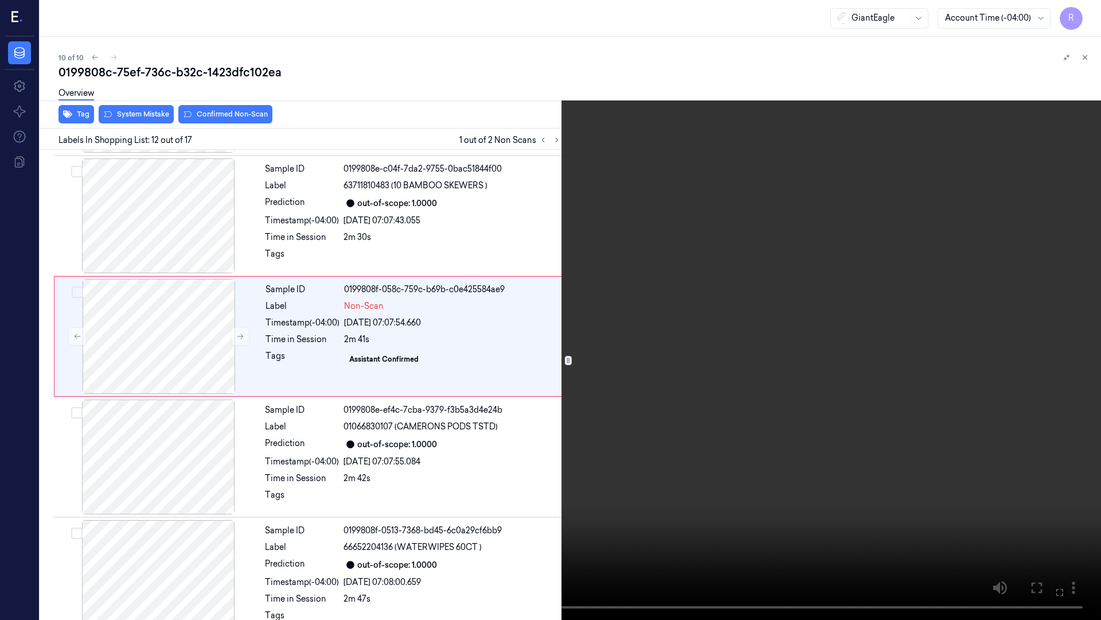
click at [1042, 364] on video at bounding box center [550, 310] width 1101 height 620
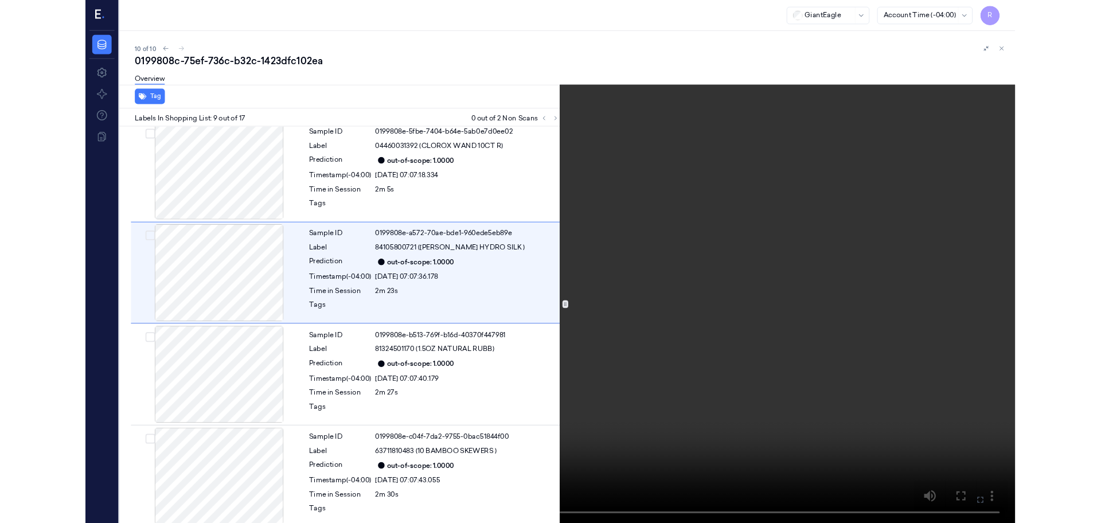
scroll to position [789, 0]
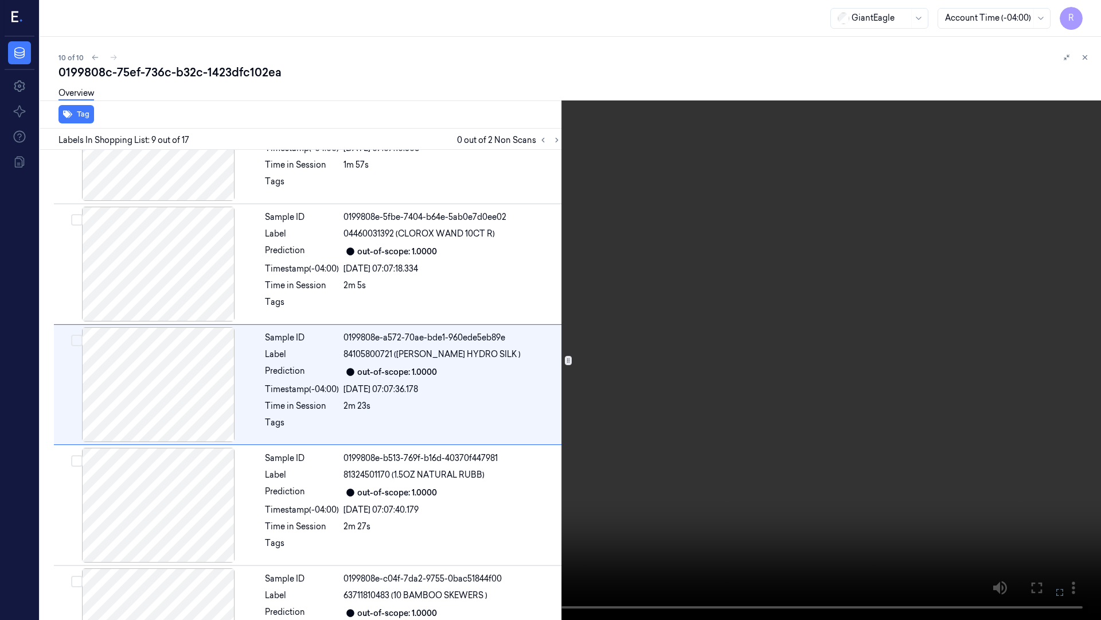
click at [866, 263] on video at bounding box center [550, 310] width 1101 height 620
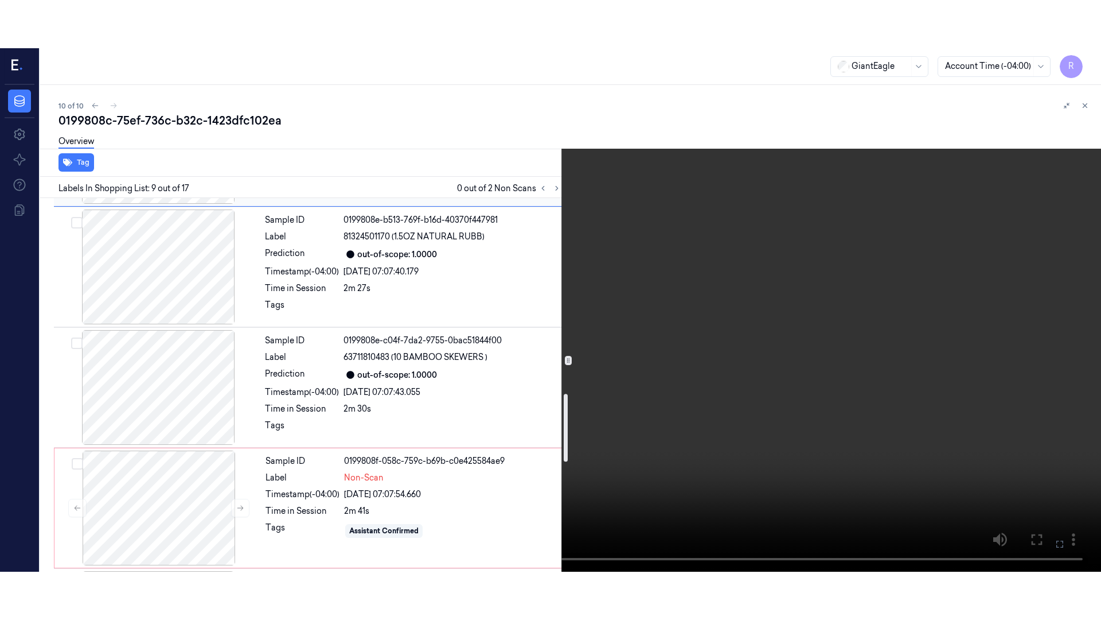
scroll to position [1076, 0]
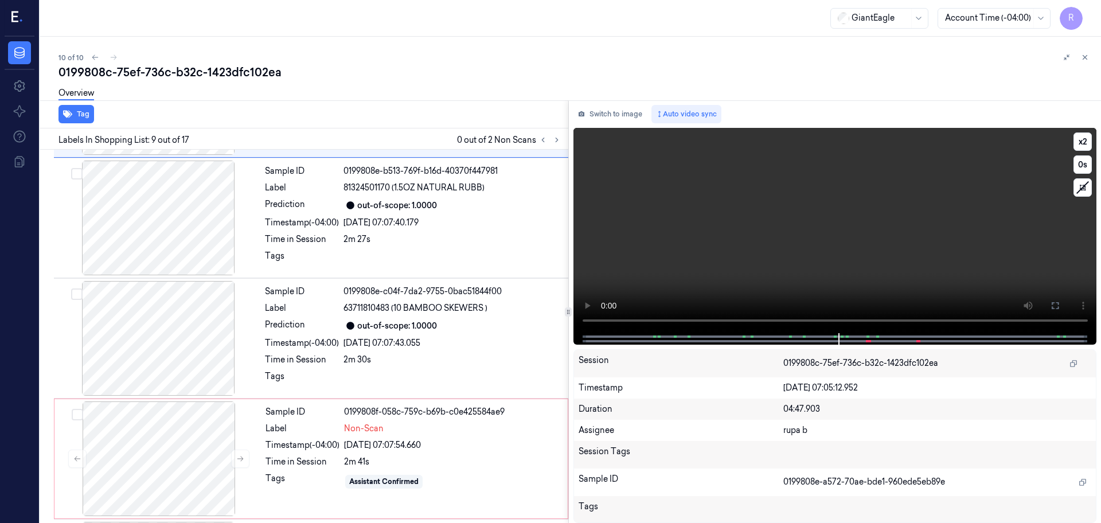
drag, startPoint x: 1049, startPoint y: 305, endPoint x: 1050, endPoint y: 367, distance: 62.5
click at [1050, 305] on button at bounding box center [1055, 306] width 18 height 18
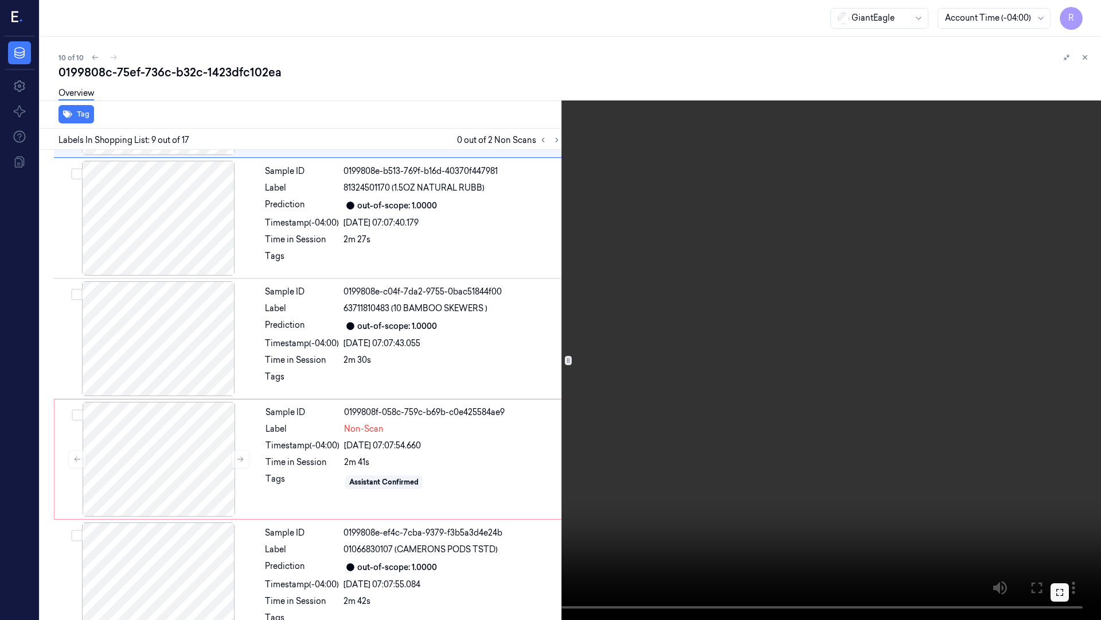
drag, startPoint x: 1050, startPoint y: 367, endPoint x: 1050, endPoint y: 305, distance: 62.5
click at [1050, 367] on video at bounding box center [550, 310] width 1101 height 620
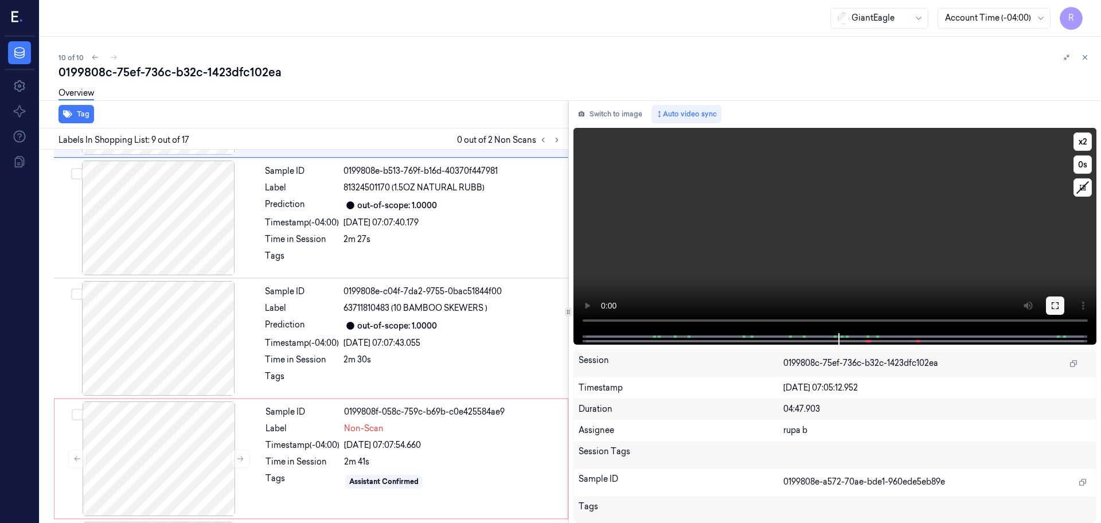
click at [1050, 305] on button at bounding box center [1055, 306] width 18 height 18
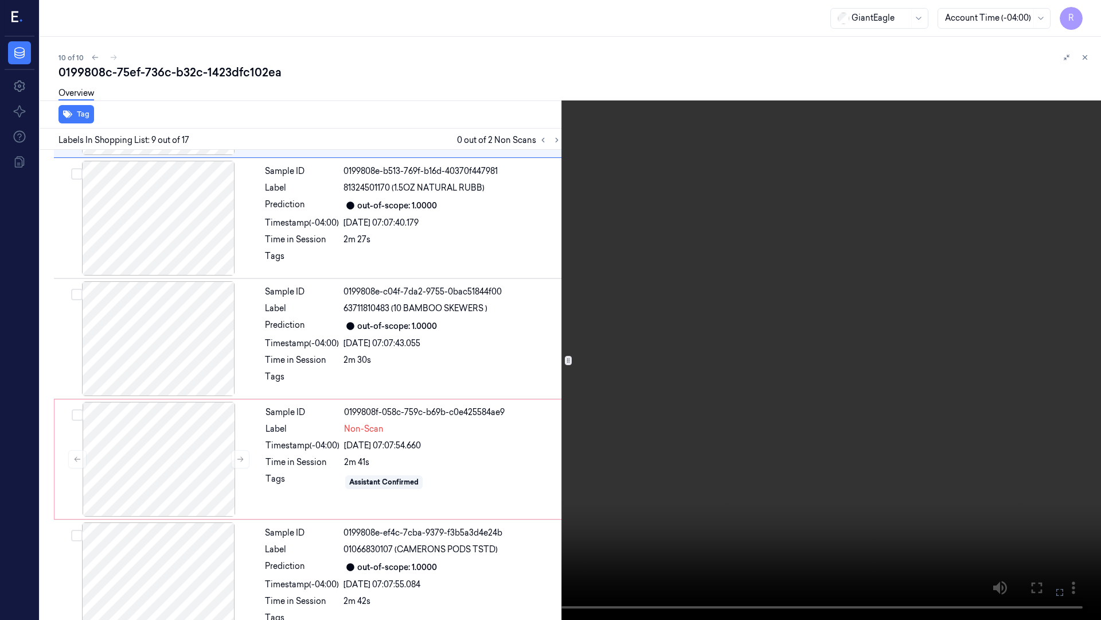
click at [945, 309] on video at bounding box center [550, 310] width 1101 height 620
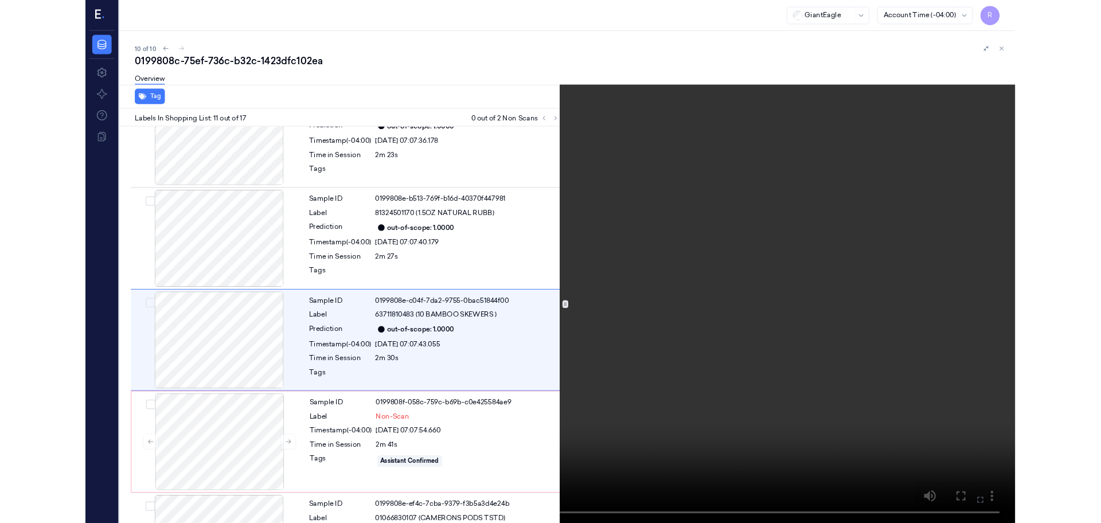
scroll to position [1030, 0]
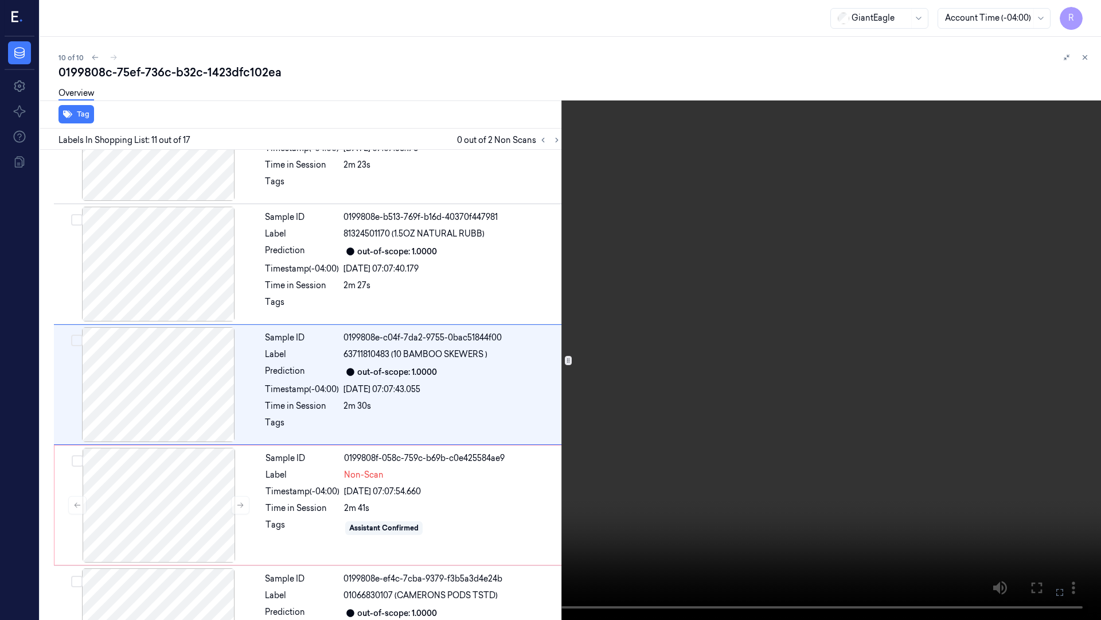
click at [945, 309] on video at bounding box center [550, 310] width 1101 height 620
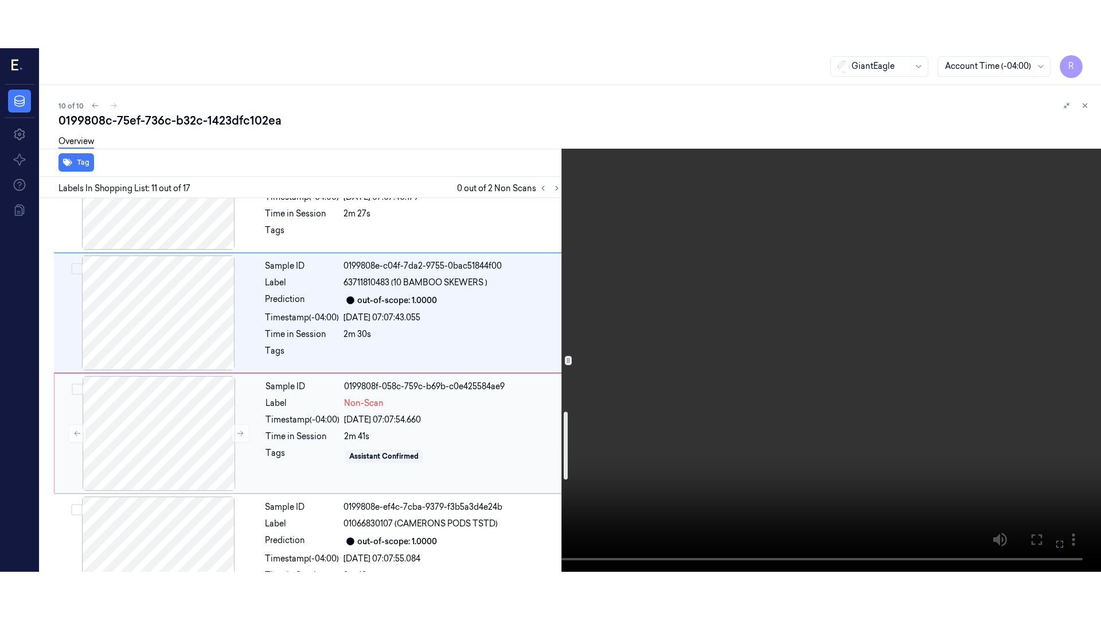
scroll to position [1173, 0]
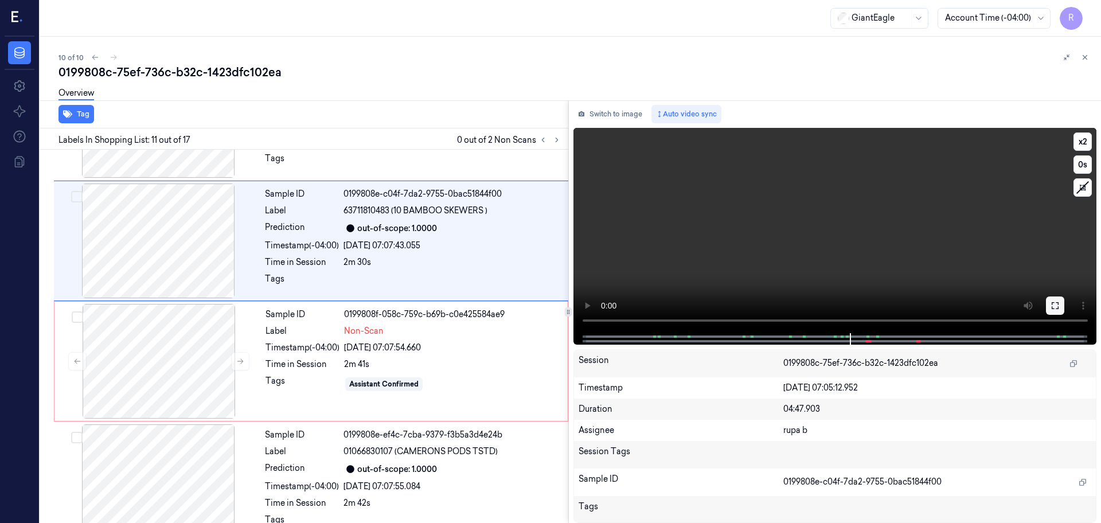
click at [1052, 302] on icon at bounding box center [1055, 305] width 9 height 9
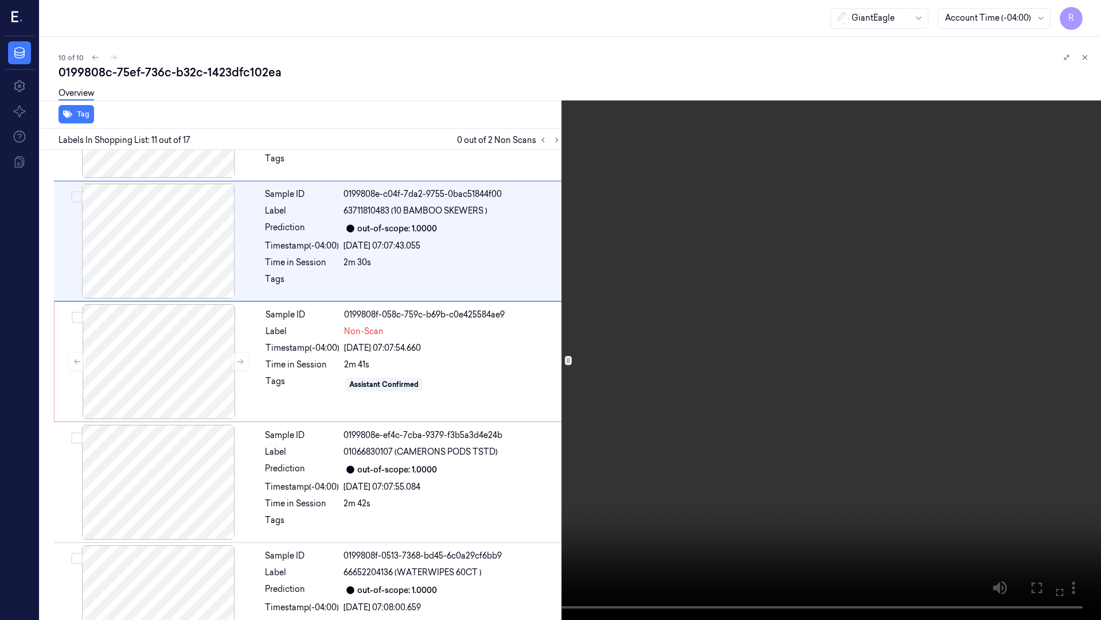
click at [1017, 333] on video at bounding box center [550, 310] width 1101 height 620
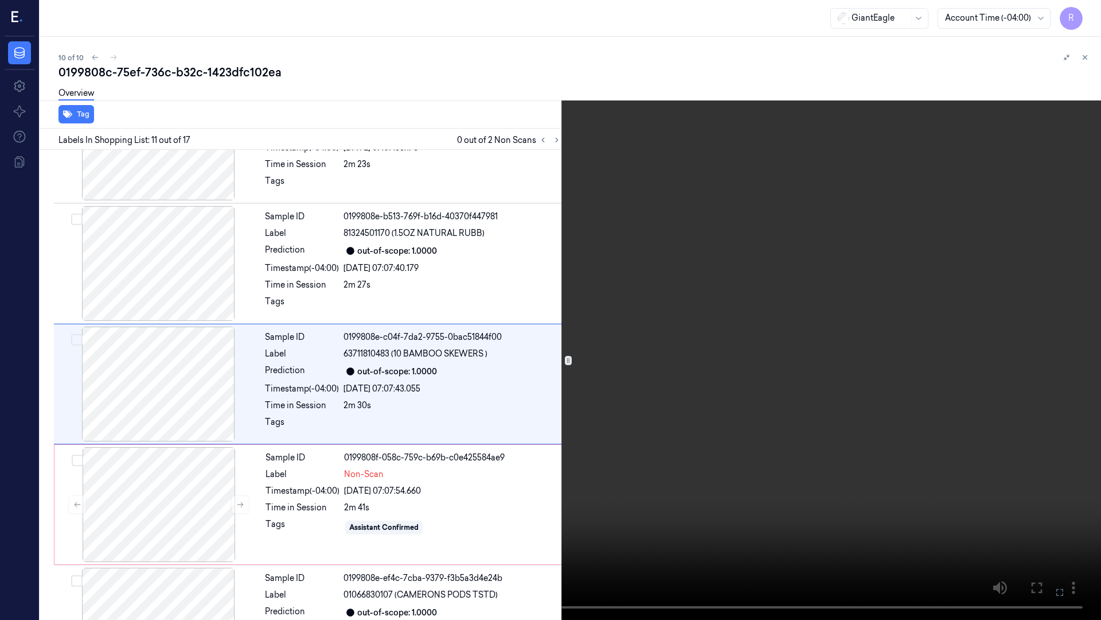
scroll to position [1030, 0]
click at [1085, 12] on button "x 2" at bounding box center [1087, 14] width 18 height 18
click at [1085, 12] on button "x 4" at bounding box center [1087, 14] width 18 height 18
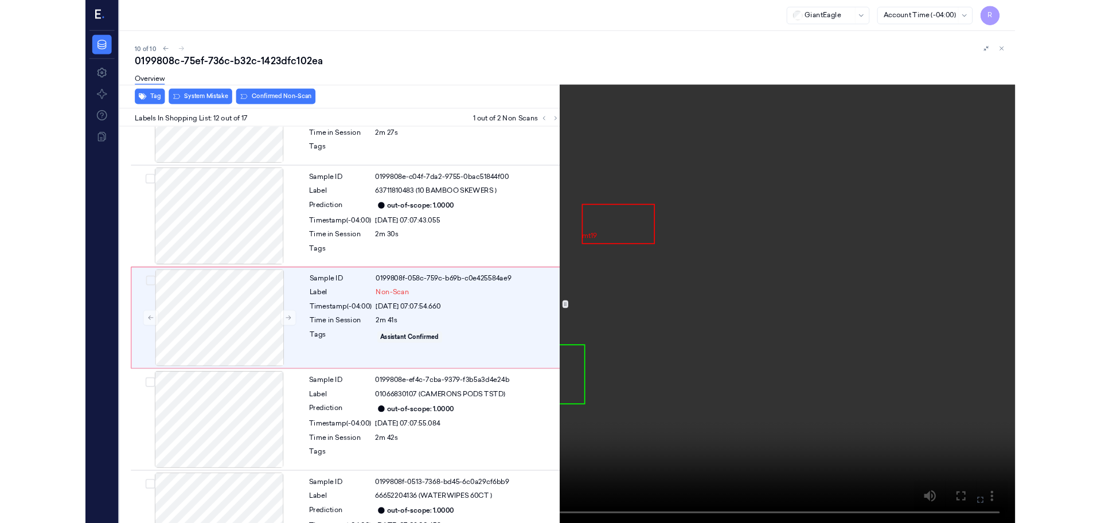
scroll to position [1150, 0]
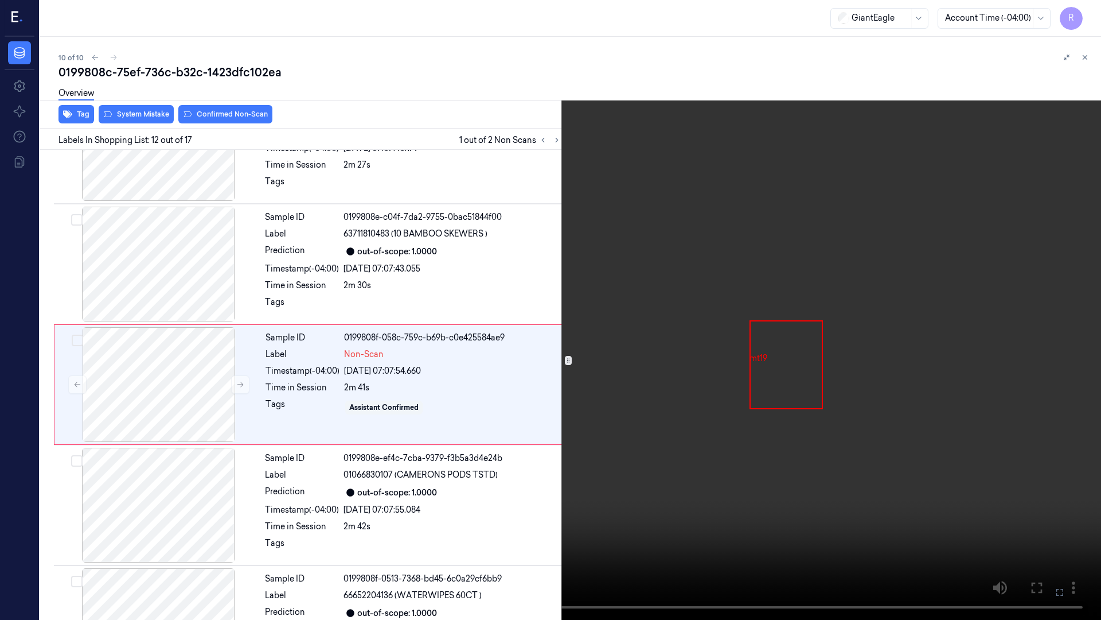
click at [799, 263] on video at bounding box center [550, 310] width 1101 height 620
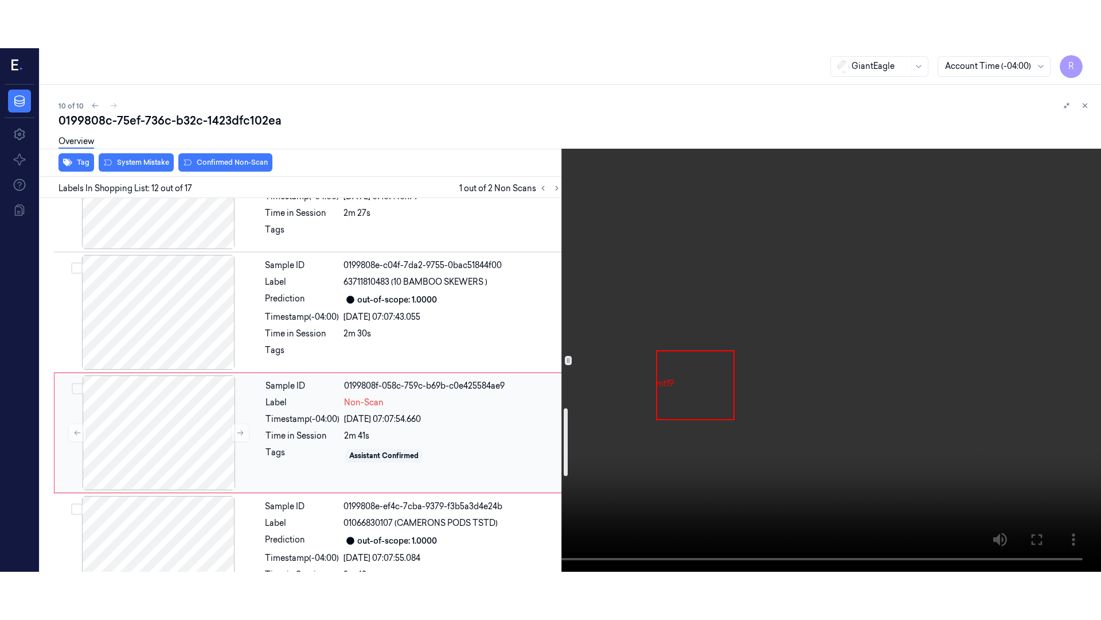
scroll to position [1222, 0]
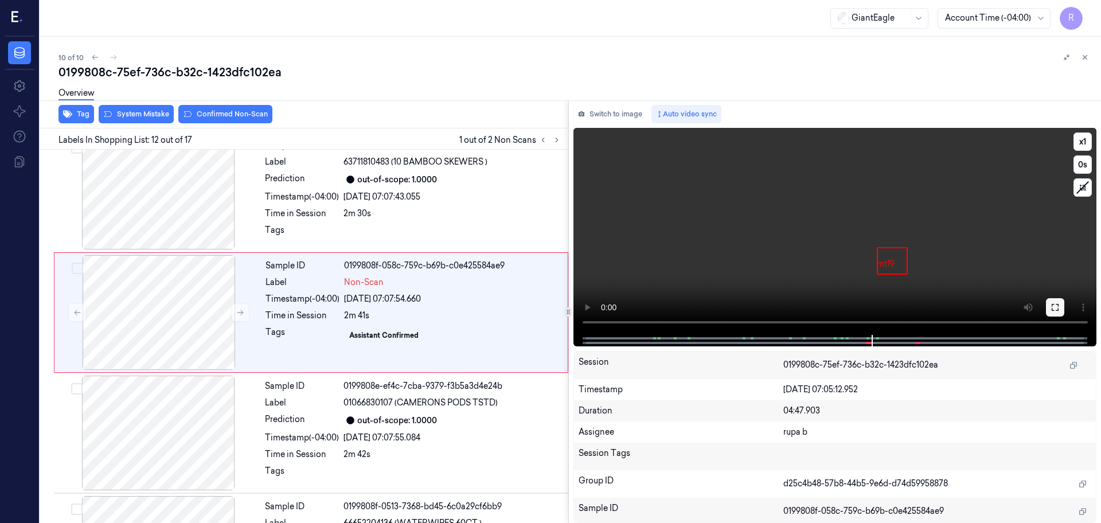
click at [1053, 307] on icon at bounding box center [1055, 307] width 9 height 9
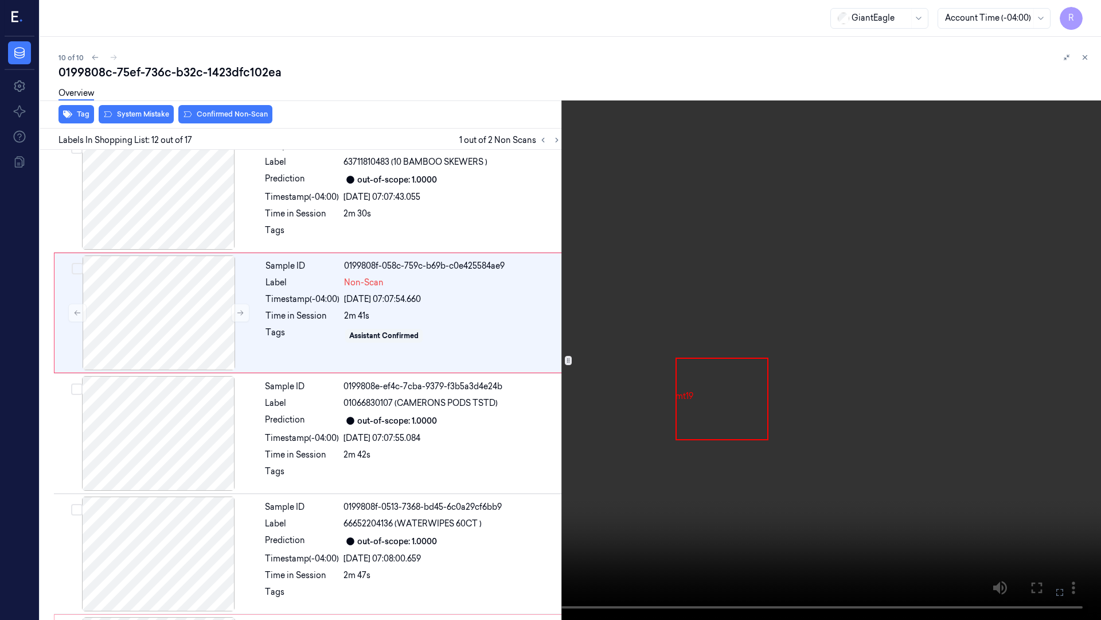
click at [1005, 324] on video at bounding box center [550, 310] width 1101 height 620
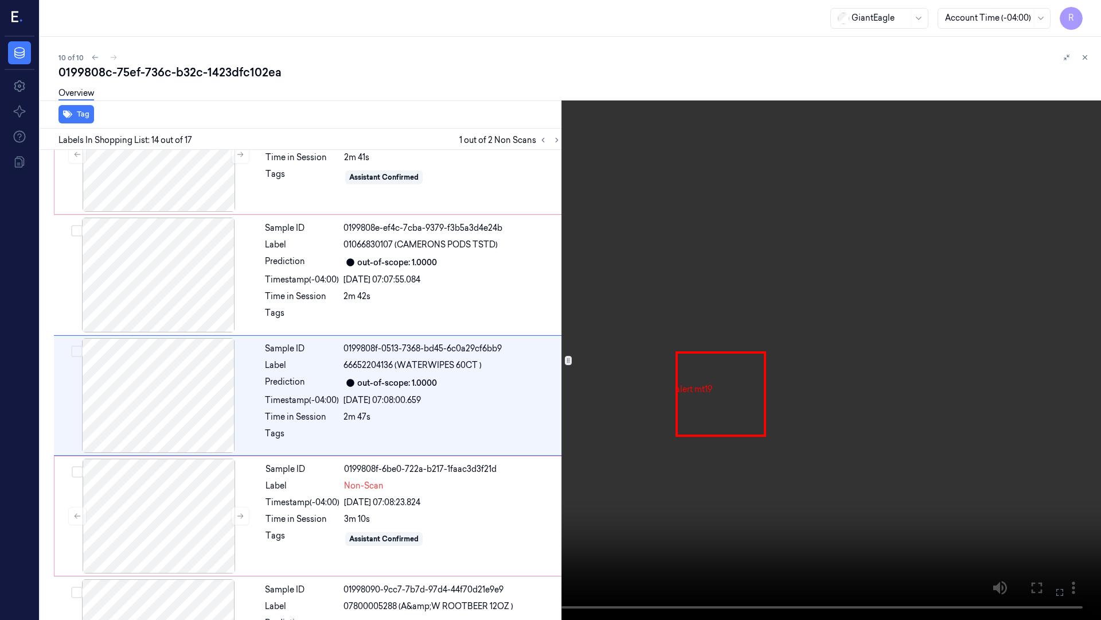
scroll to position [1391, 0]
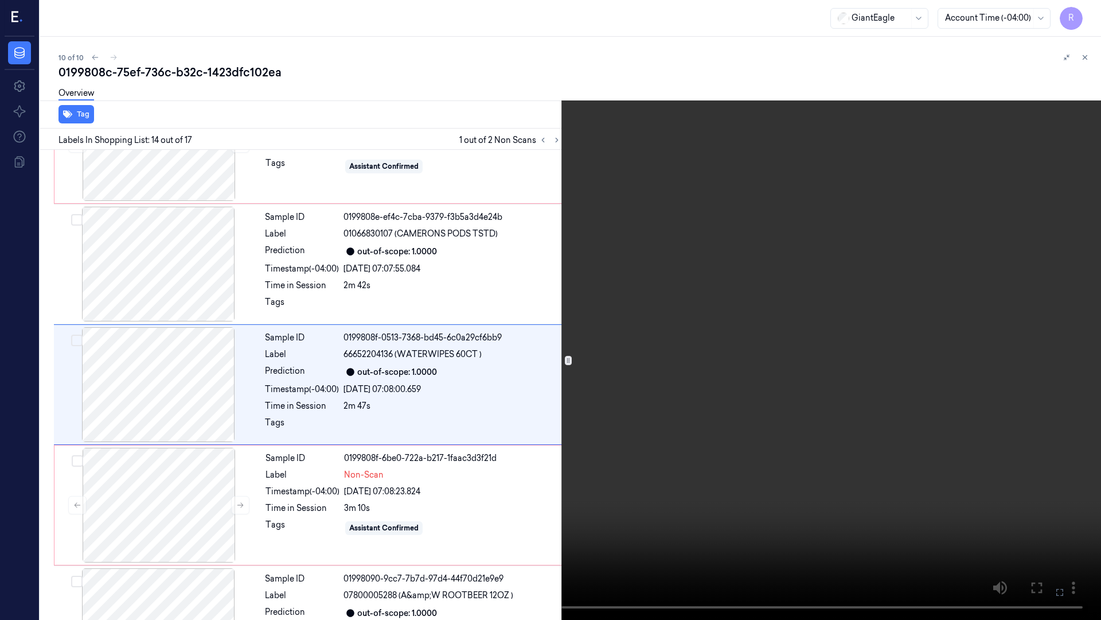
click at [687, 407] on video at bounding box center [550, 310] width 1101 height 620
click at [691, 479] on video at bounding box center [550, 310] width 1101 height 620
click at [702, 452] on video at bounding box center [550, 310] width 1101 height 620
click at [682, 367] on video at bounding box center [550, 310] width 1101 height 620
click at [1091, 6] on button "x 1" at bounding box center [1087, 14] width 18 height 18
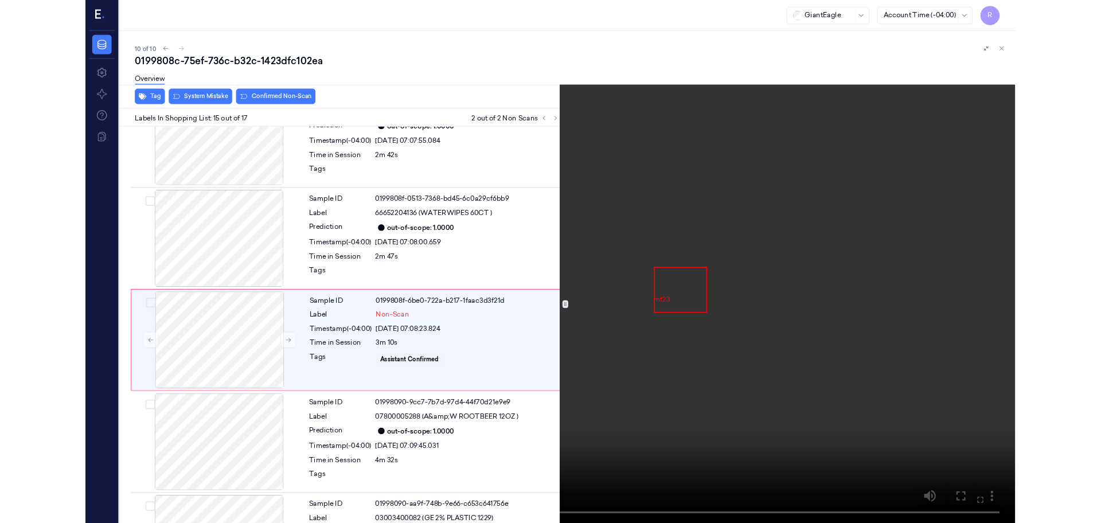
scroll to position [1512, 0]
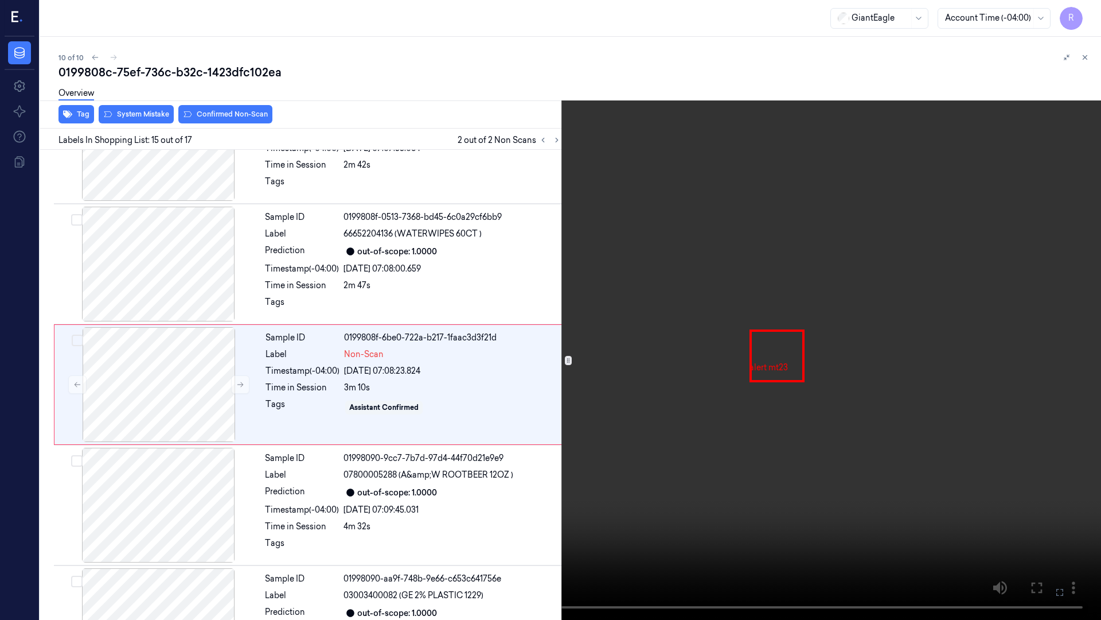
click at [714, 278] on video at bounding box center [550, 310] width 1101 height 620
click at [747, 408] on video at bounding box center [550, 310] width 1101 height 620
click at [706, 437] on video at bounding box center [550, 310] width 1101 height 620
click at [707, 434] on video at bounding box center [550, 310] width 1101 height 620
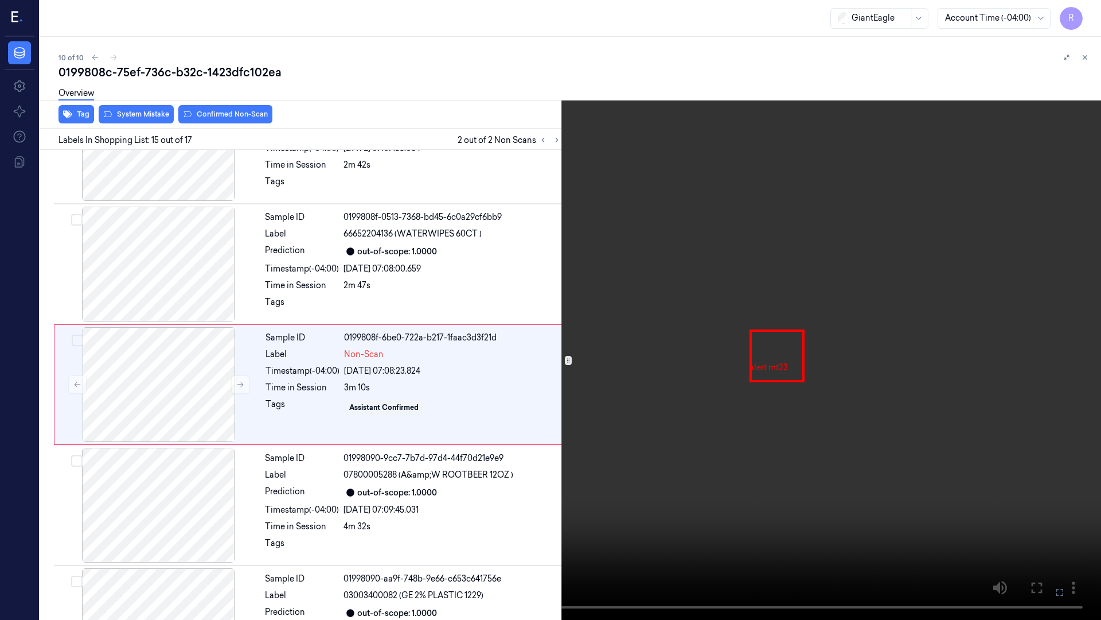
click at [761, 495] on video at bounding box center [550, 310] width 1101 height 620
click at [875, 161] on video at bounding box center [550, 310] width 1101 height 620
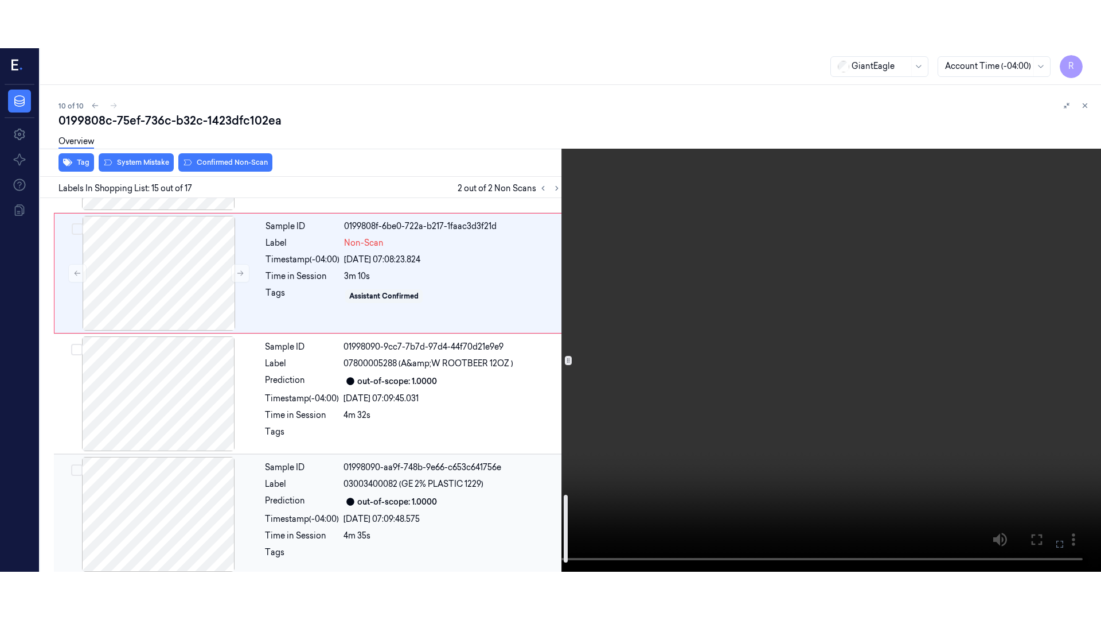
scroll to position [1678, 0]
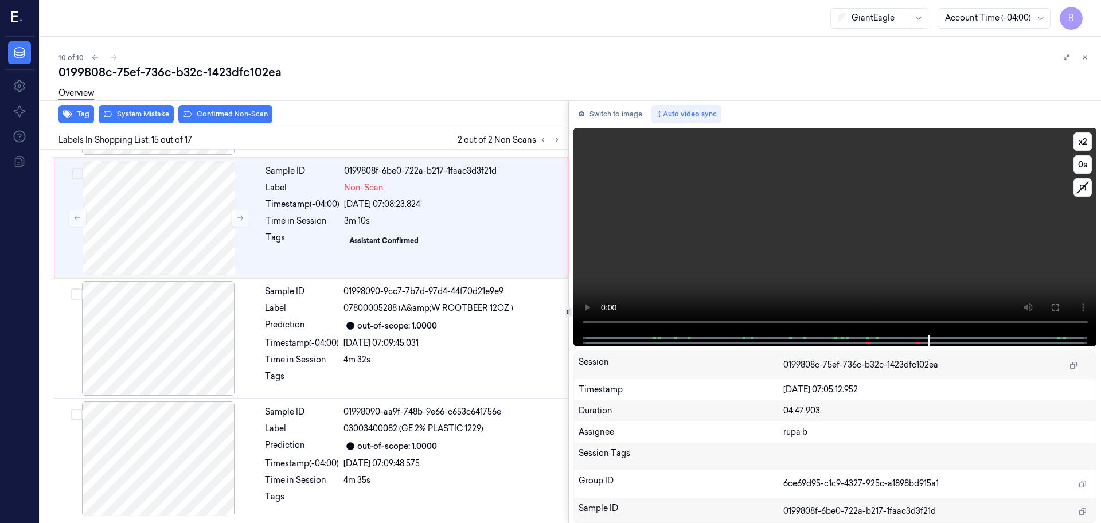
drag, startPoint x: 1053, startPoint y: 305, endPoint x: 1052, endPoint y: 364, distance: 59.1
click at [1054, 305] on icon at bounding box center [1055, 307] width 9 height 9
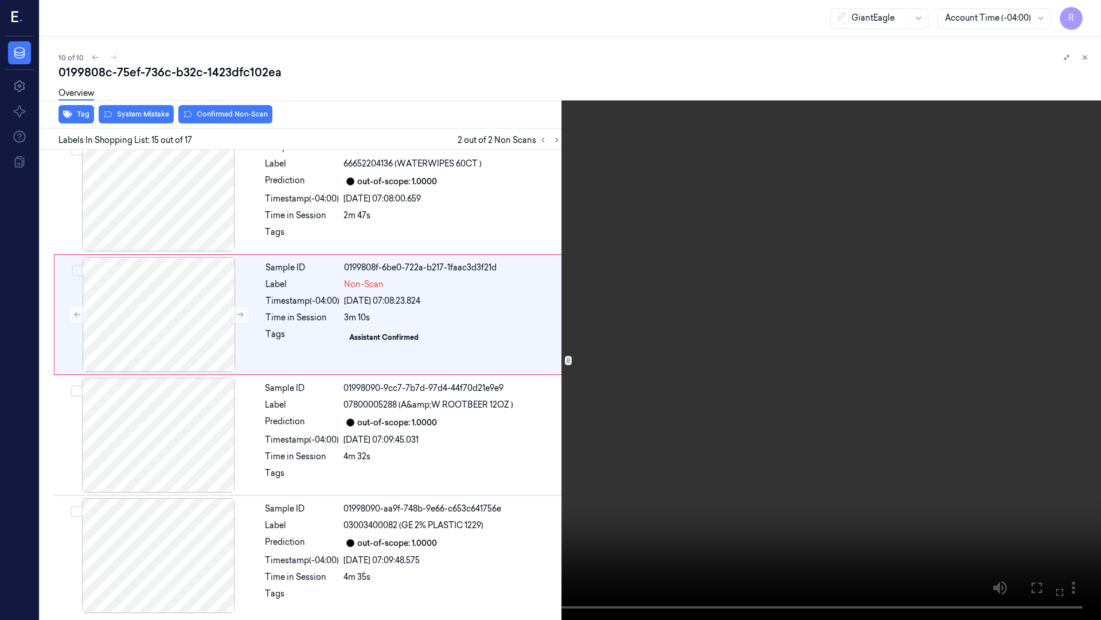
click at [1035, 337] on video at bounding box center [550, 310] width 1101 height 620
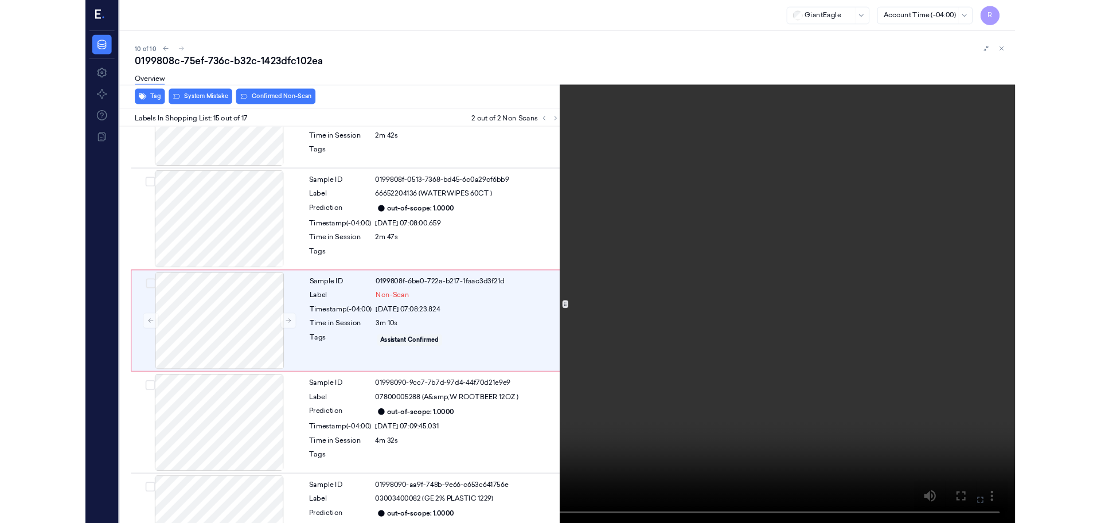
scroll to position [1512, 0]
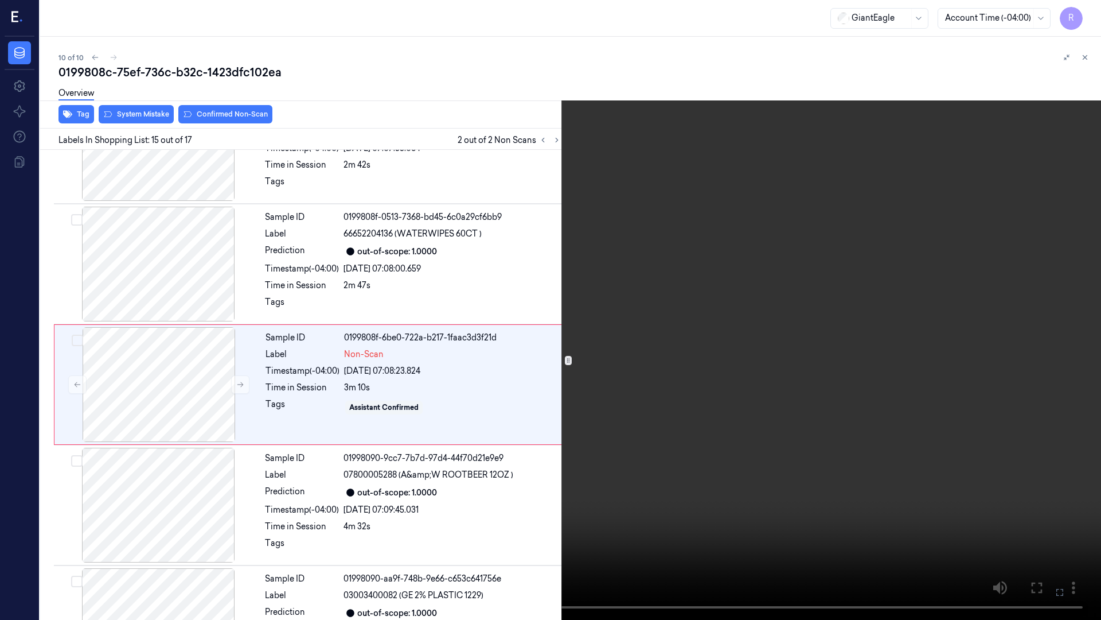
click at [700, 292] on video at bounding box center [550, 310] width 1101 height 620
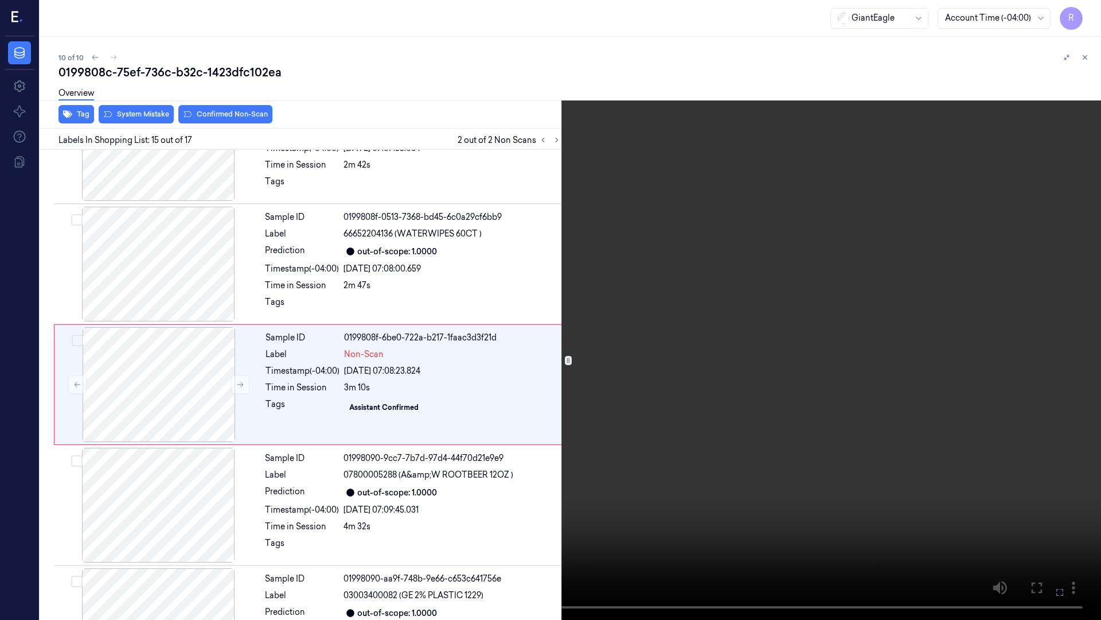
click at [700, 293] on video at bounding box center [550, 310] width 1101 height 620
click at [1085, 9] on button "x 2" at bounding box center [1087, 14] width 18 height 18
click at [760, 301] on video at bounding box center [550, 310] width 1101 height 620
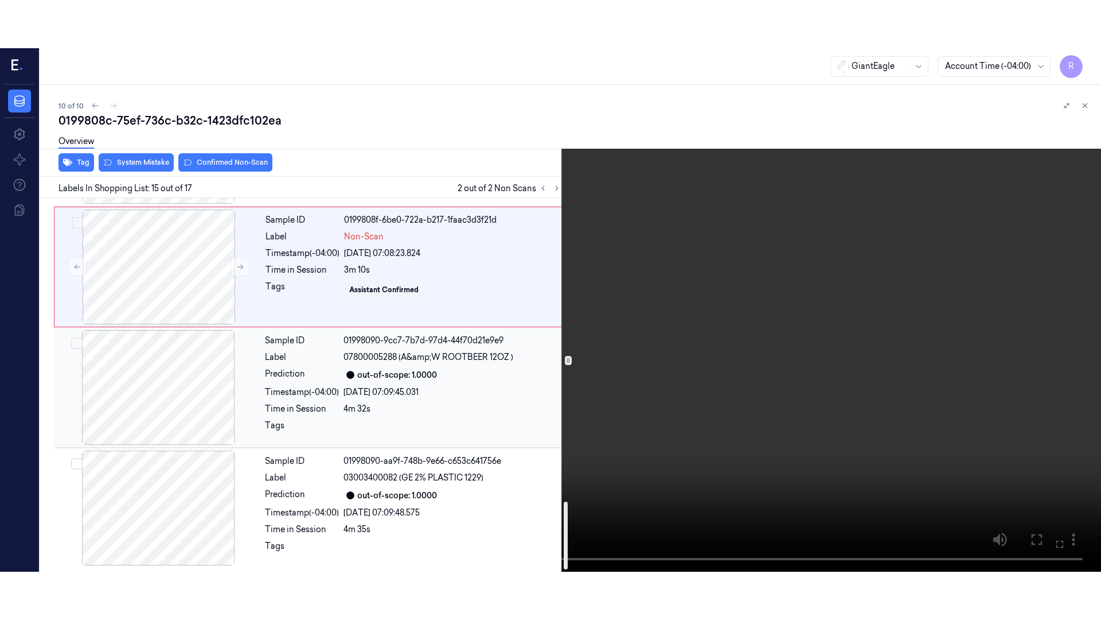
scroll to position [1678, 0]
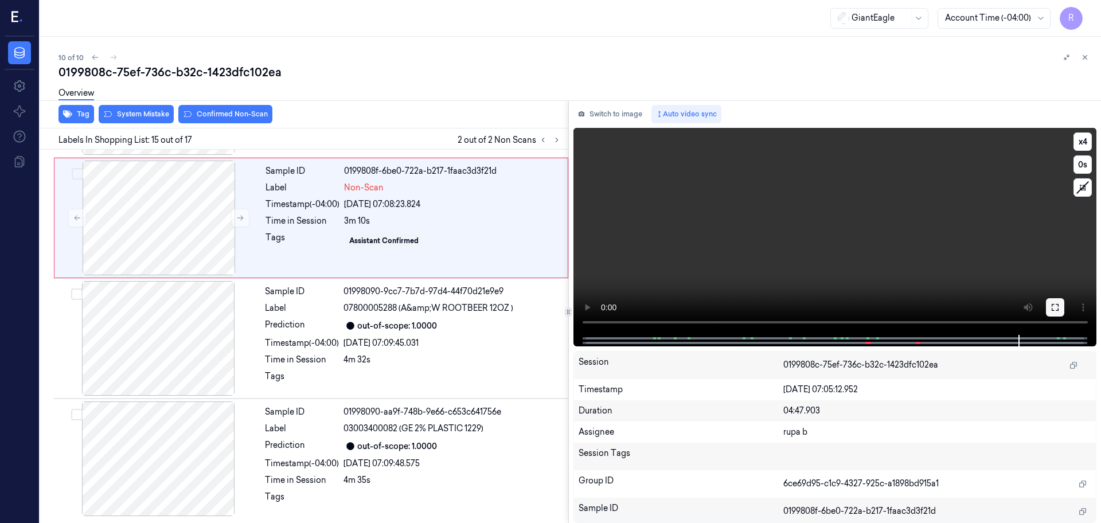
click at [1052, 304] on icon at bounding box center [1055, 307] width 9 height 9
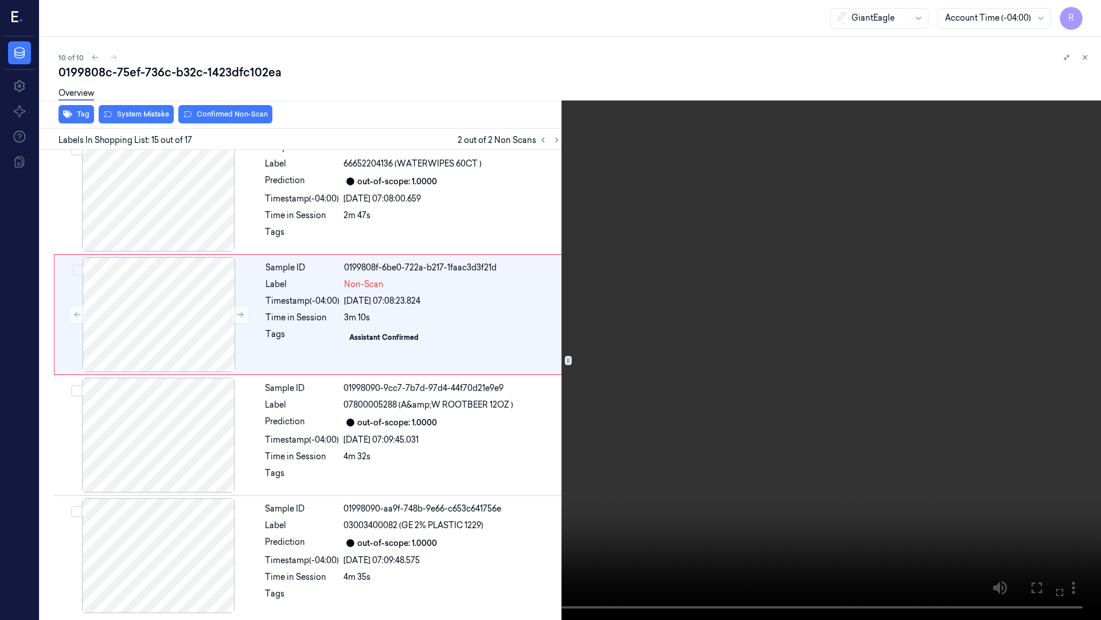
click at [1025, 332] on video at bounding box center [550, 310] width 1101 height 620
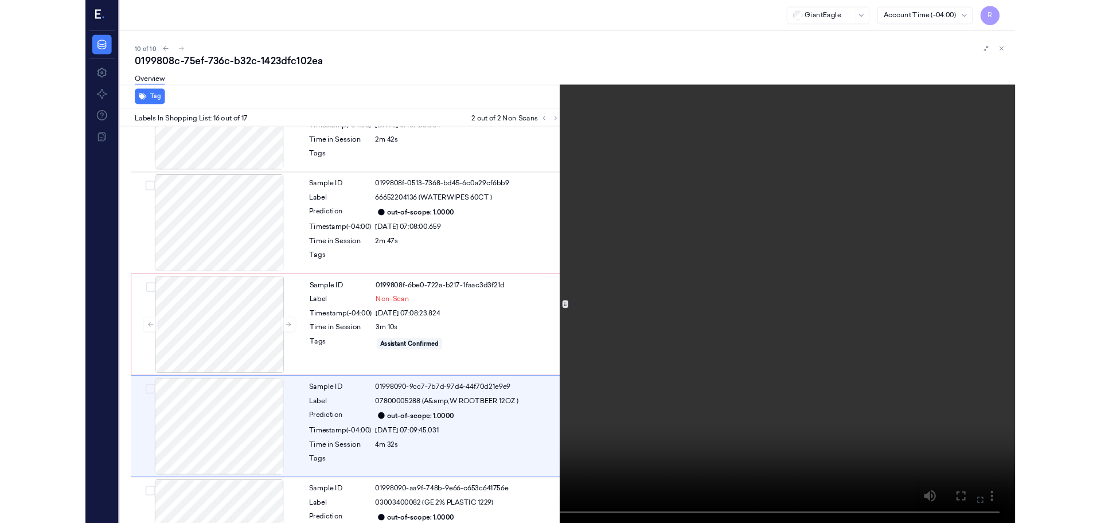
scroll to position [1582, 0]
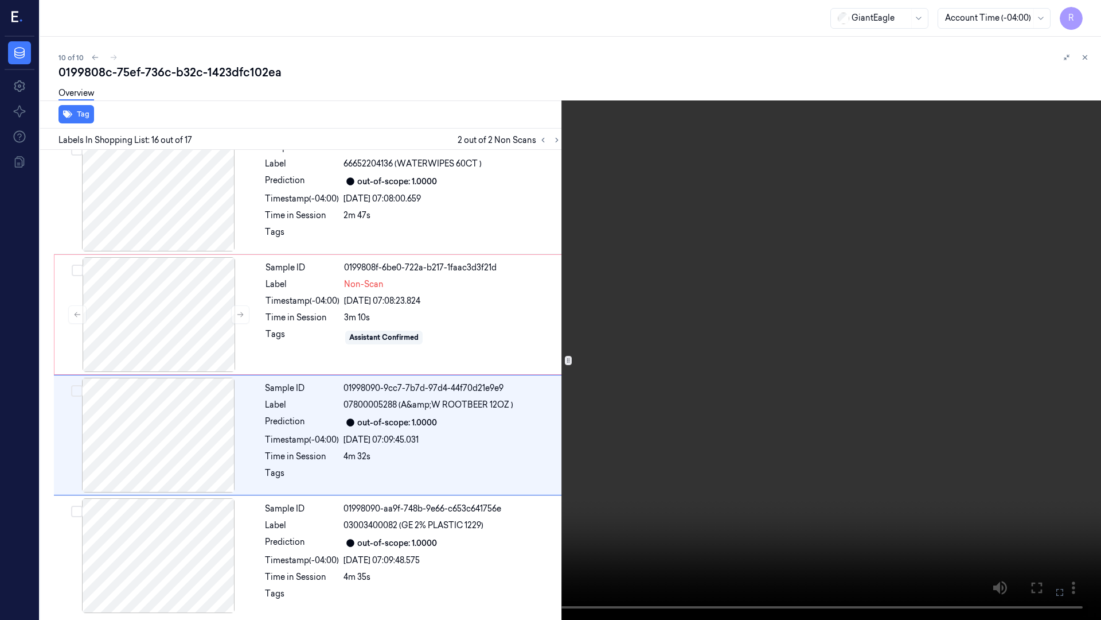
click at [851, 225] on video at bounding box center [550, 310] width 1101 height 620
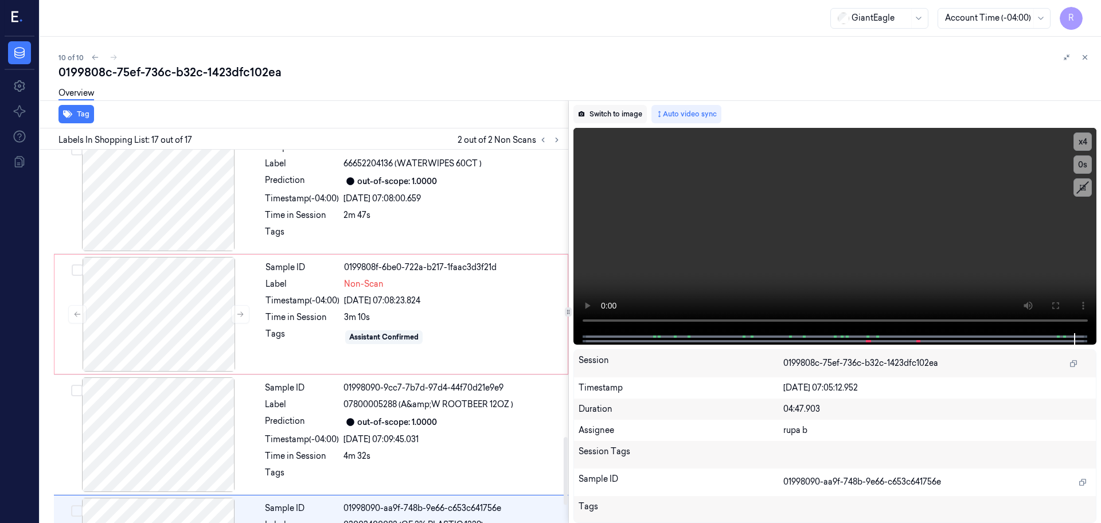
click at [602, 113] on button "Switch to image" at bounding box center [610, 114] width 73 height 18
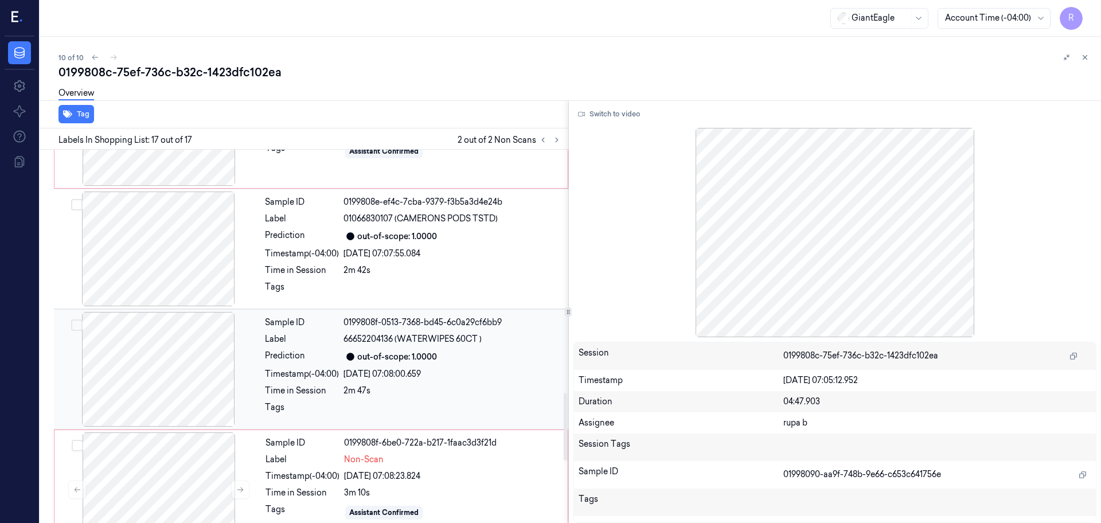
scroll to position [1319, 0]
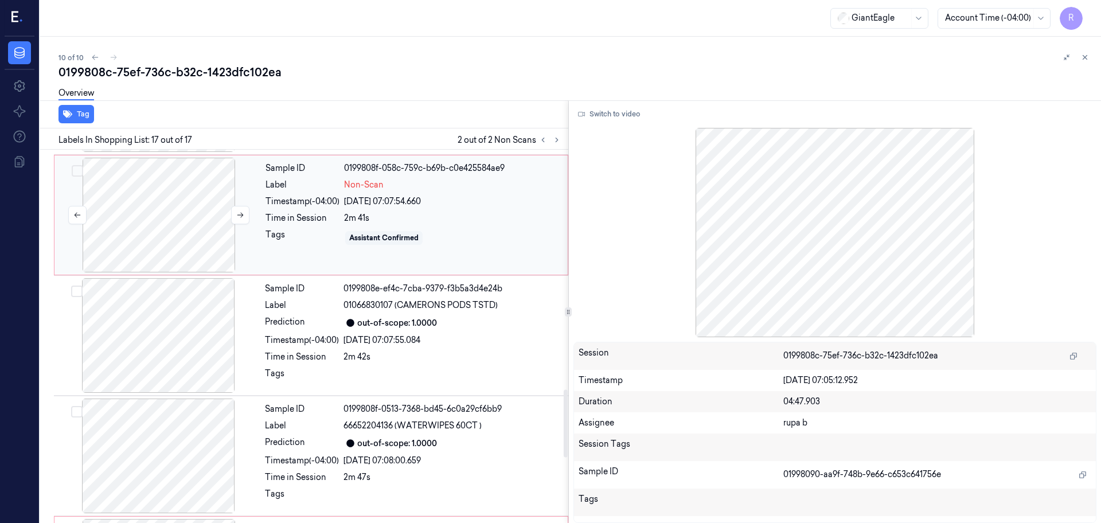
click at [111, 248] on div at bounding box center [159, 215] width 204 height 115
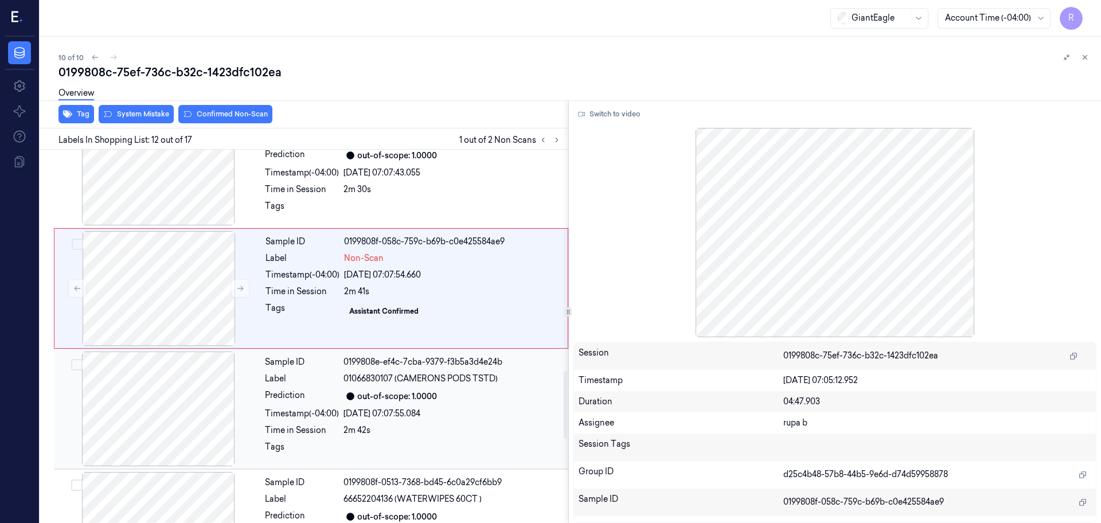
scroll to position [1270, 0]
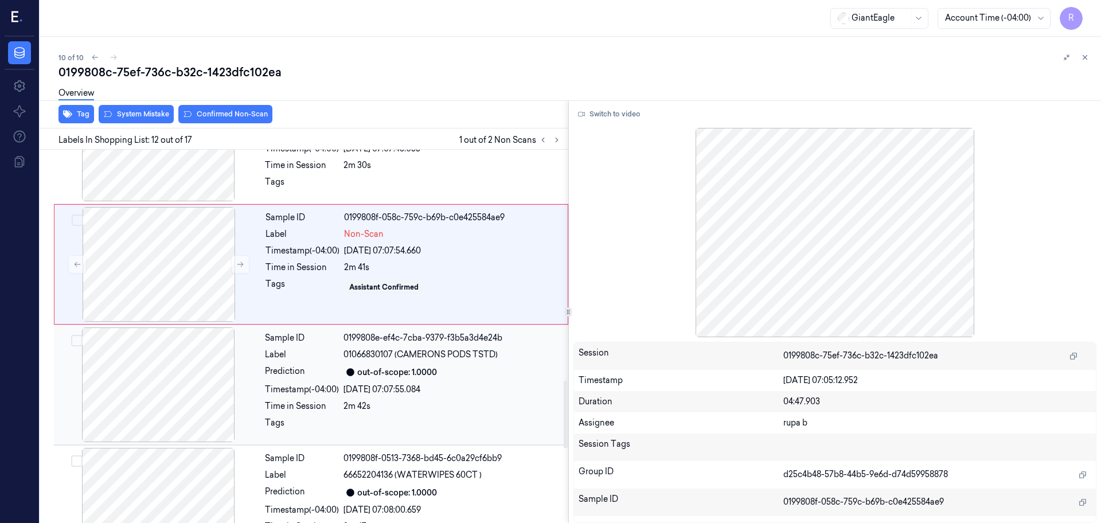
click at [186, 415] on div at bounding box center [158, 385] width 204 height 115
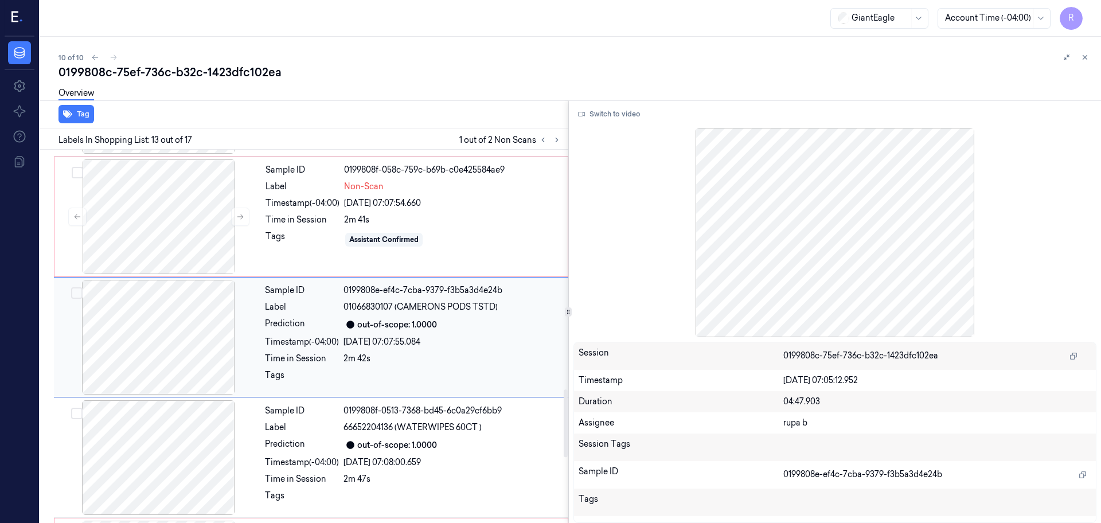
scroll to position [1319, 0]
click at [188, 445] on div at bounding box center [158, 456] width 204 height 115
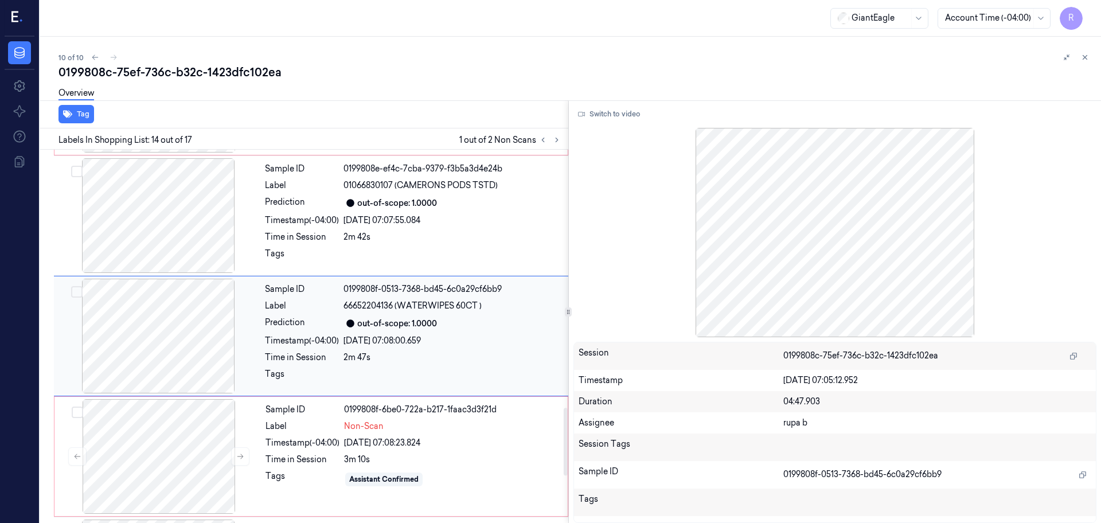
scroll to position [1368, 0]
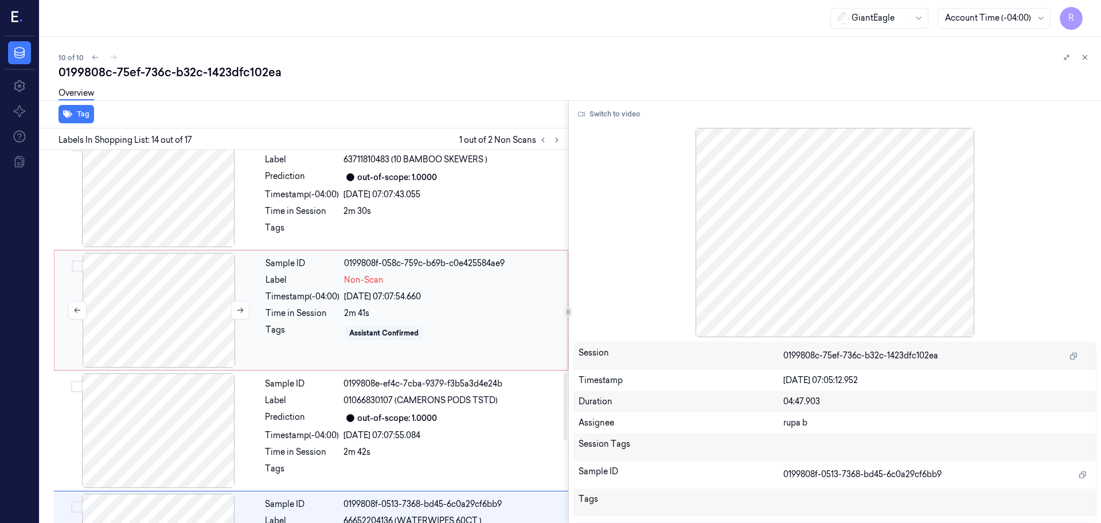
click at [187, 317] on div at bounding box center [159, 310] width 204 height 115
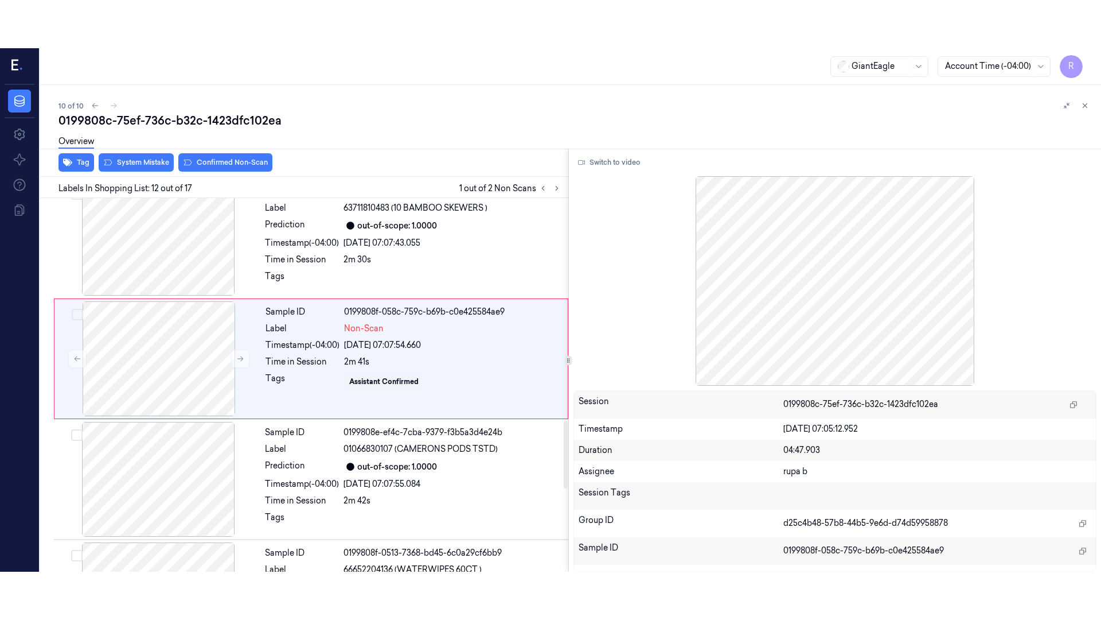
scroll to position [1198, 0]
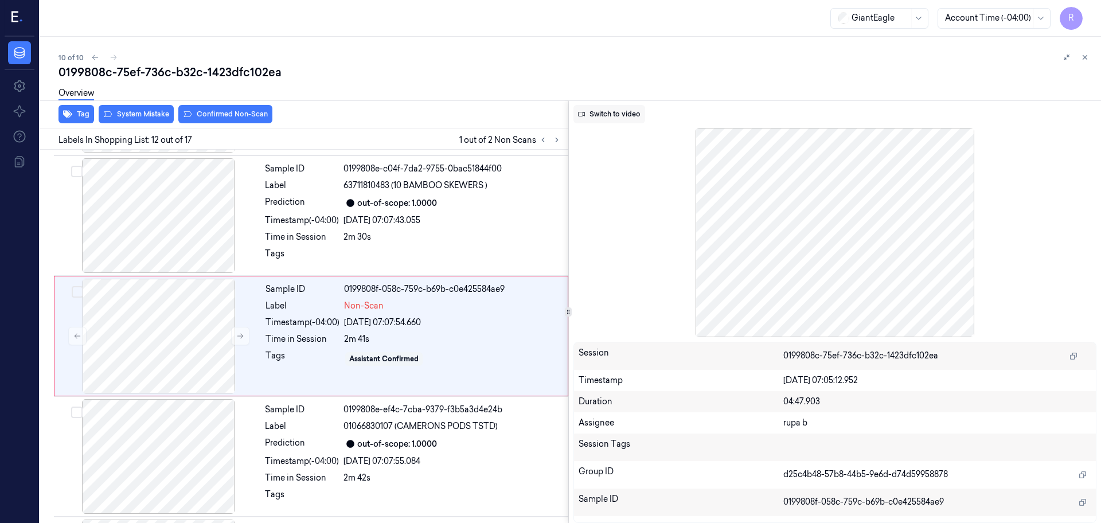
click at [629, 105] on button "Switch to video" at bounding box center [610, 114] width 72 height 18
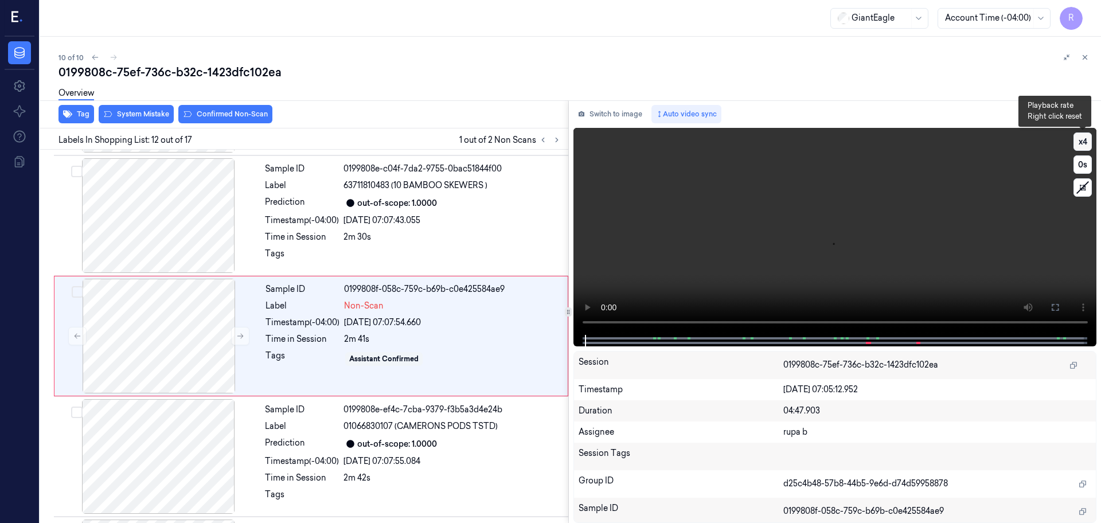
click at [1081, 142] on button "x 4" at bounding box center [1083, 142] width 18 height 18
click at [1056, 305] on icon at bounding box center [1055, 307] width 9 height 9
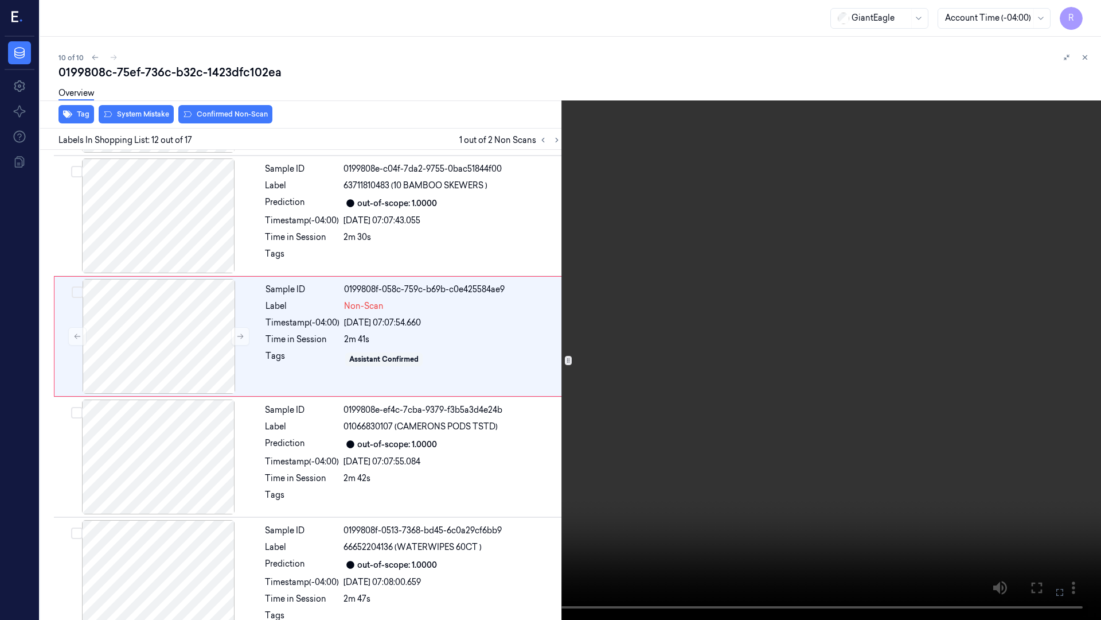
click at [1046, 346] on video at bounding box center [550, 310] width 1101 height 620
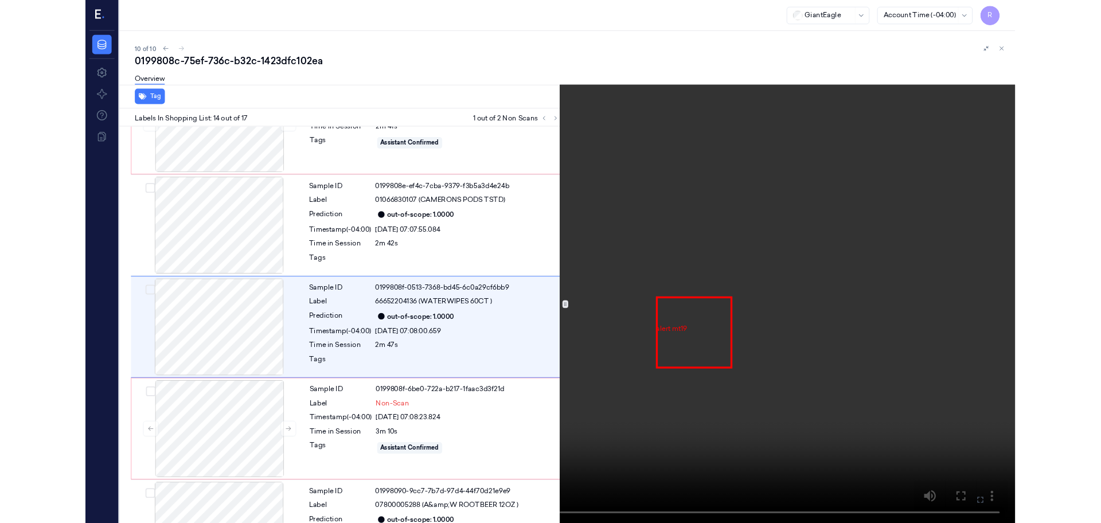
scroll to position [1391, 0]
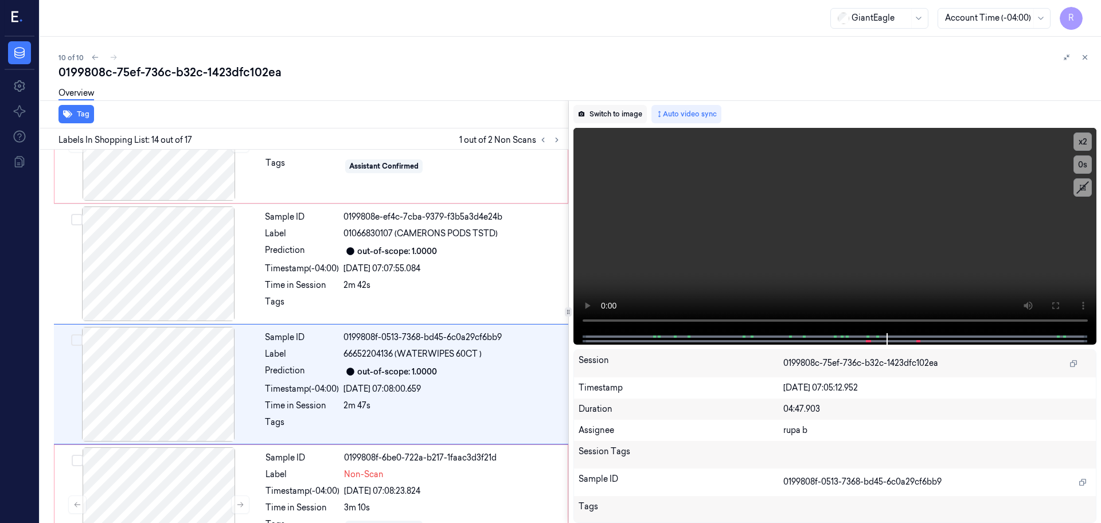
click at [600, 114] on button "Switch to image" at bounding box center [610, 114] width 73 height 18
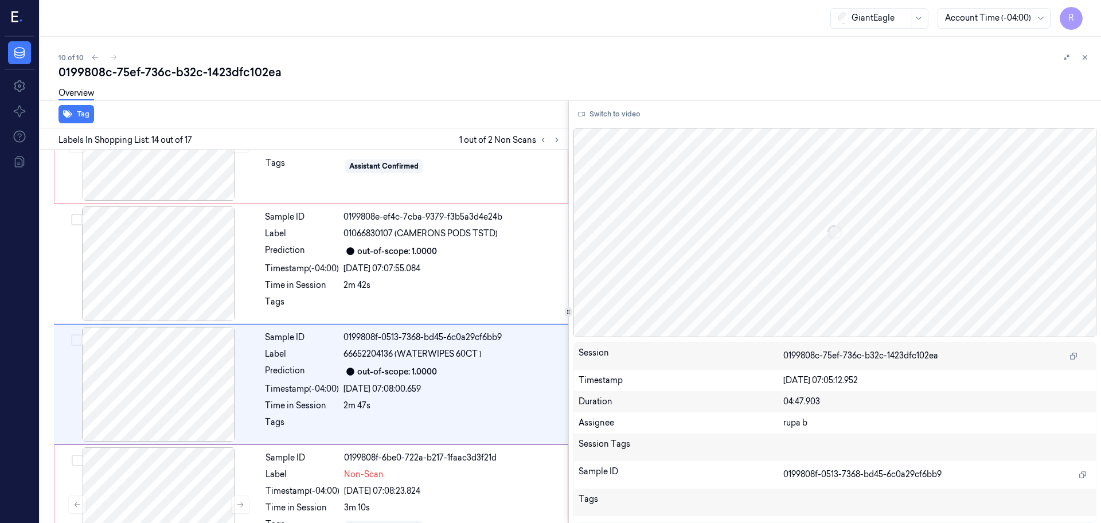
scroll to position [1439, 0]
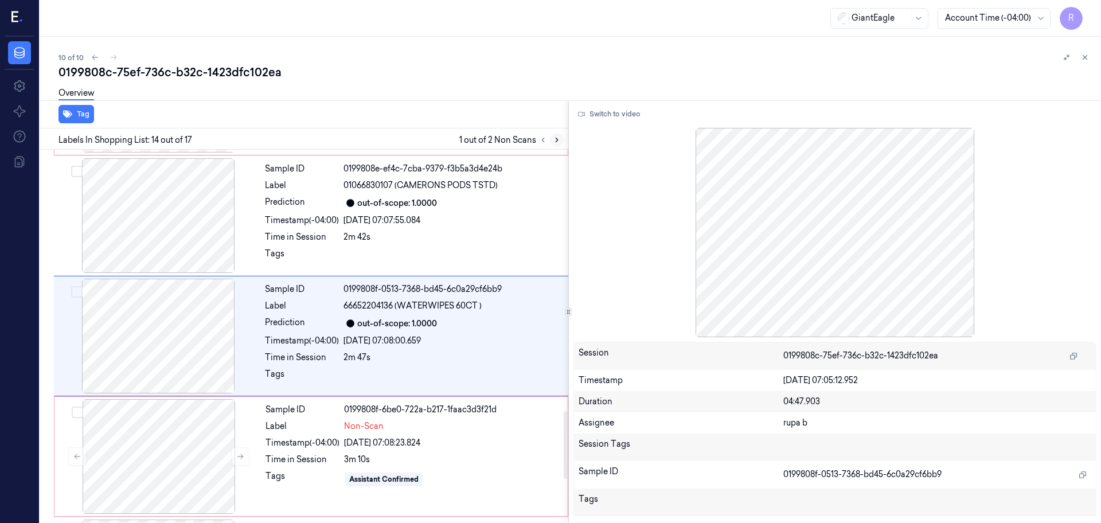
click at [556, 142] on icon at bounding box center [557, 140] width 8 height 8
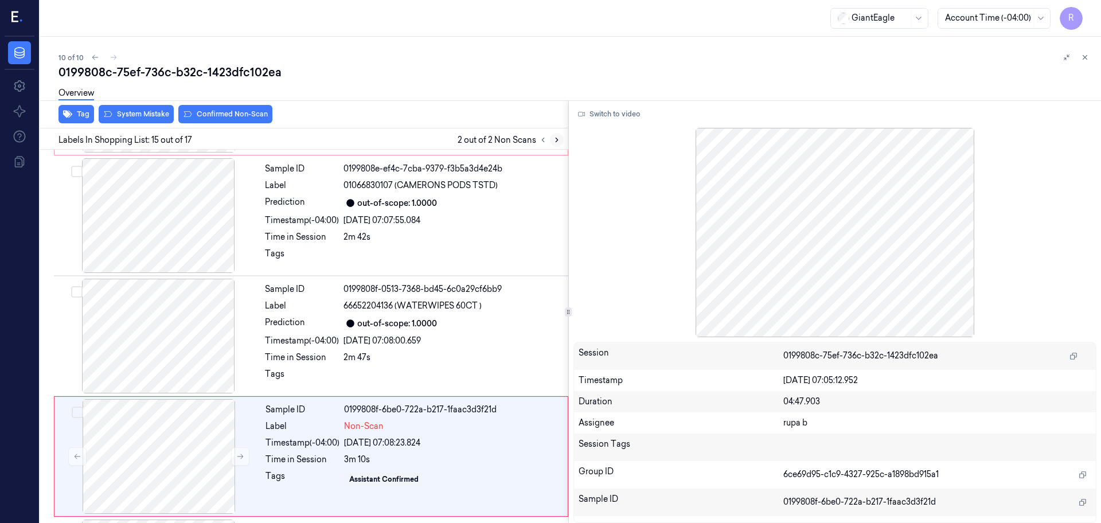
scroll to position [1560, 0]
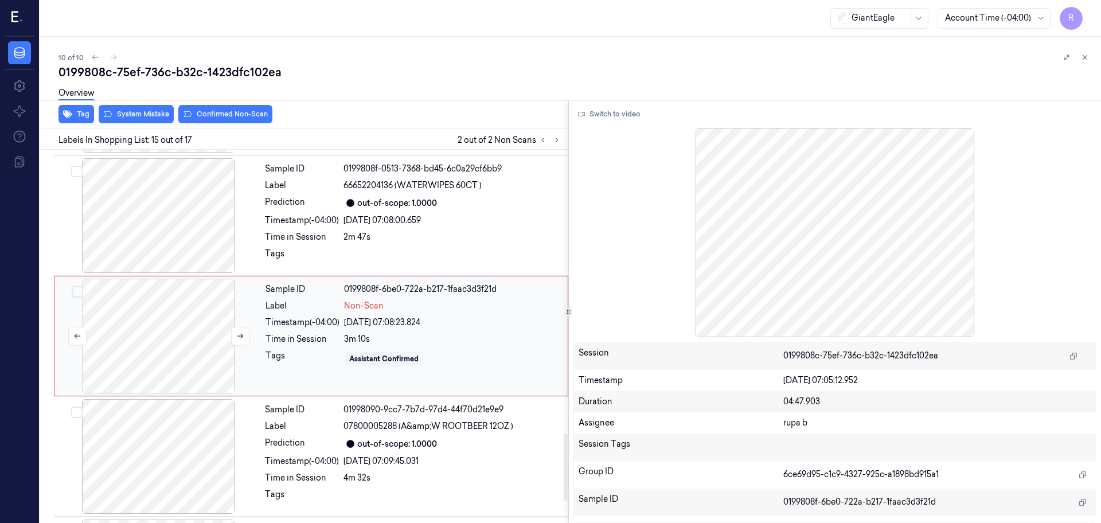
click at [172, 329] on div at bounding box center [159, 336] width 204 height 115
click at [544, 141] on icon at bounding box center [543, 140] width 8 height 8
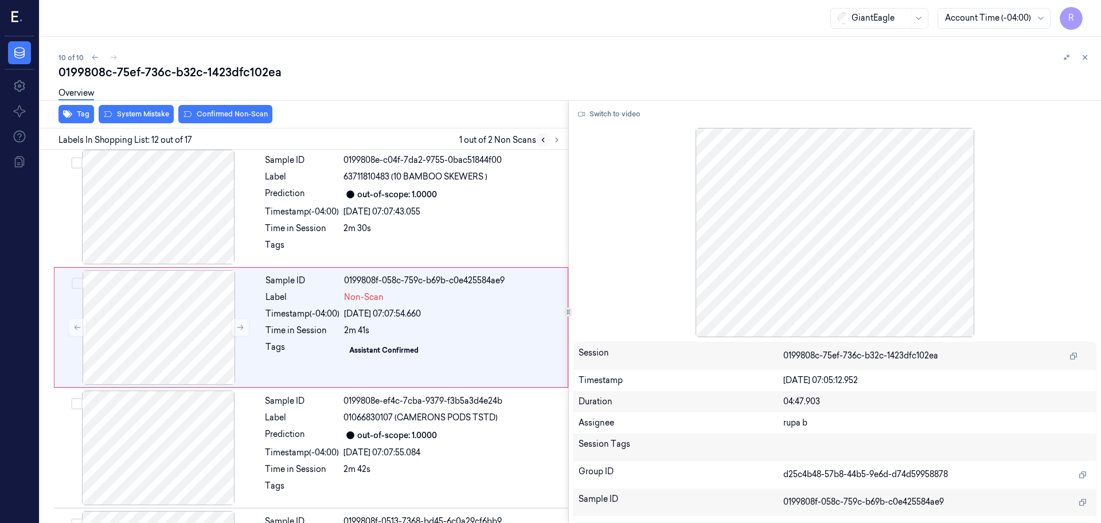
scroll to position [1198, 0]
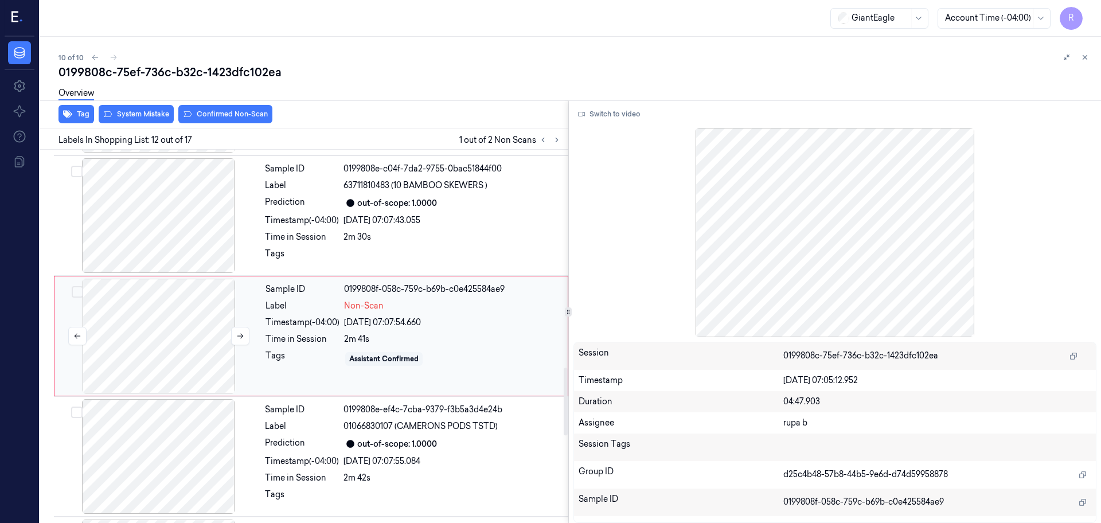
click at [177, 345] on div at bounding box center [159, 336] width 204 height 115
click at [235, 336] on button at bounding box center [240, 336] width 18 height 18
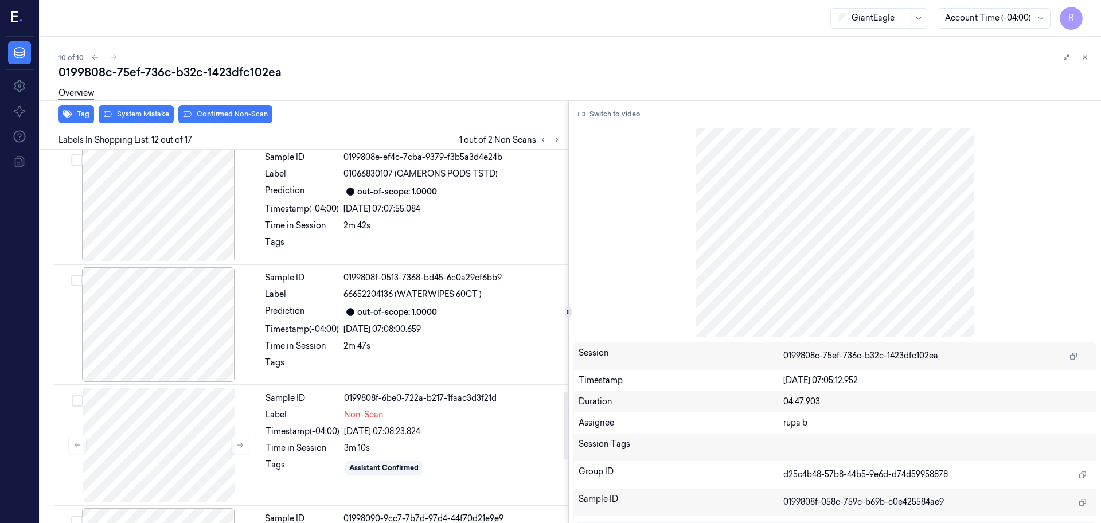
scroll to position [1557, 0]
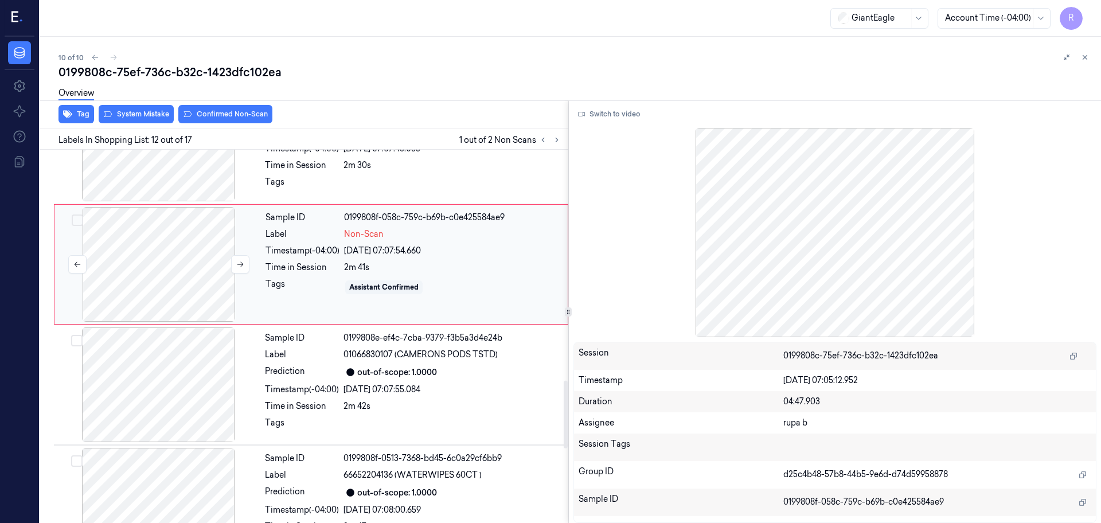
click at [164, 244] on div at bounding box center [159, 264] width 204 height 115
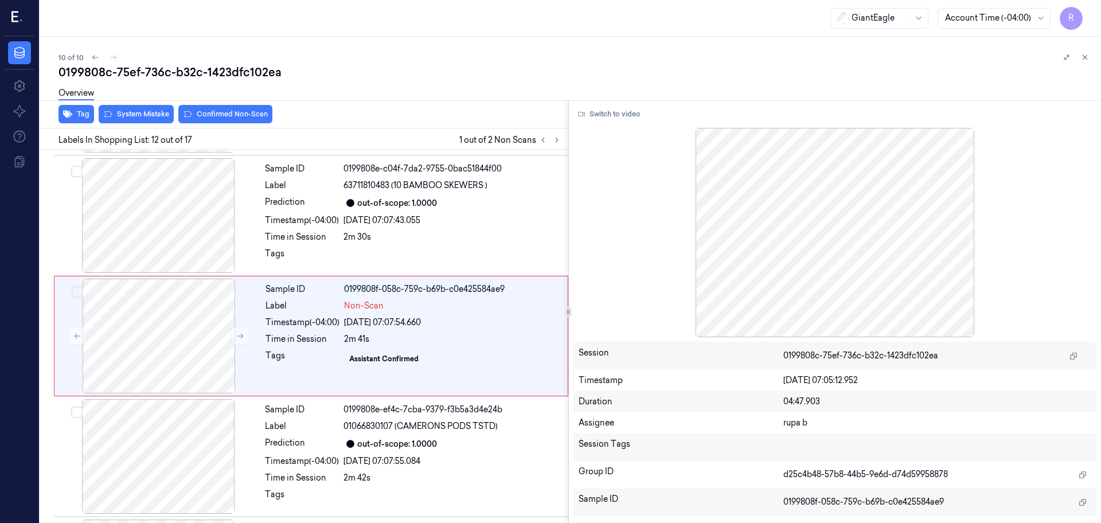
click at [130, 124] on div "Tag System Mistake Confirmed Non-Scan" at bounding box center [302, 114] width 533 height 28
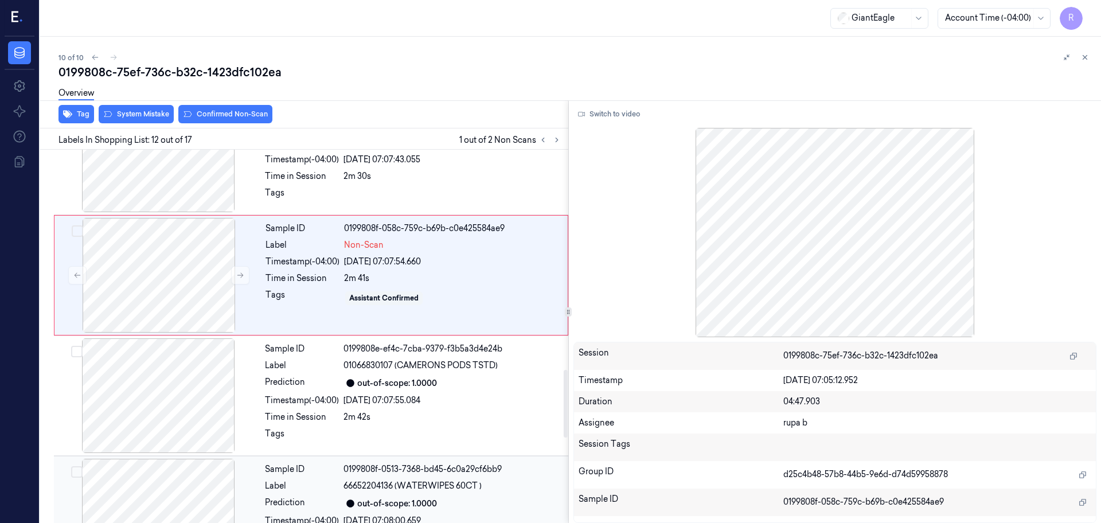
scroll to position [1342, 0]
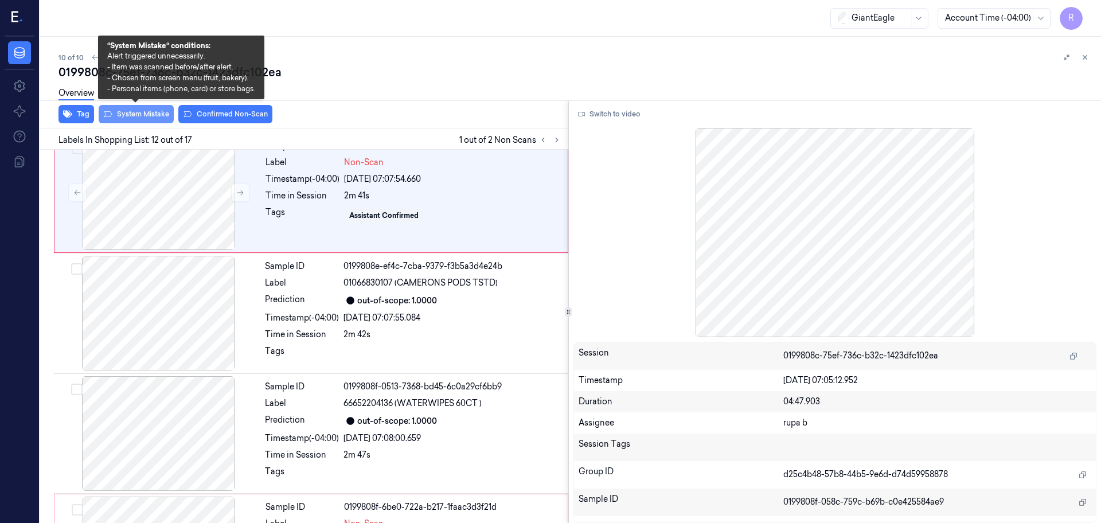
click at [116, 118] on button "System Mistake" at bounding box center [136, 114] width 75 height 18
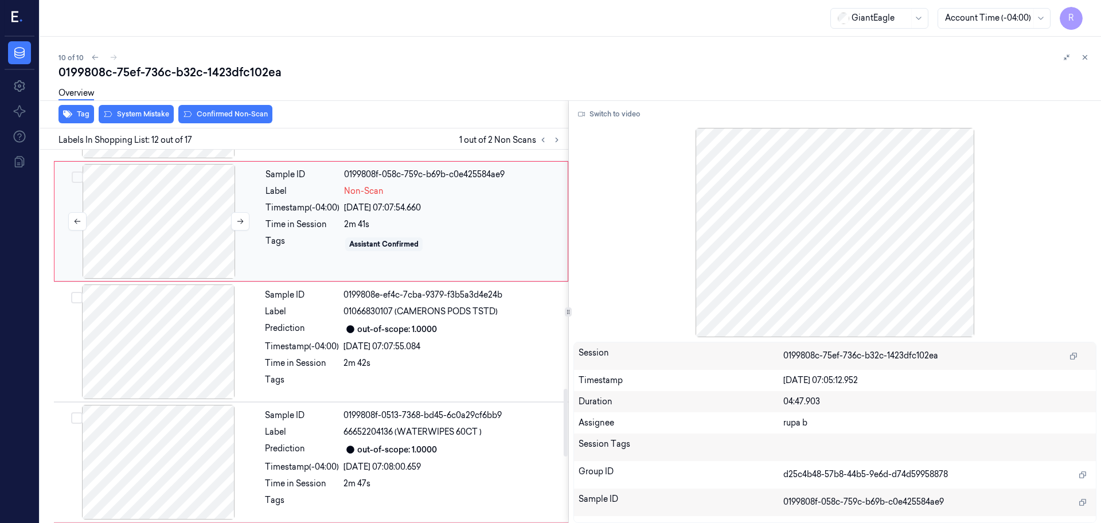
scroll to position [1198, 0]
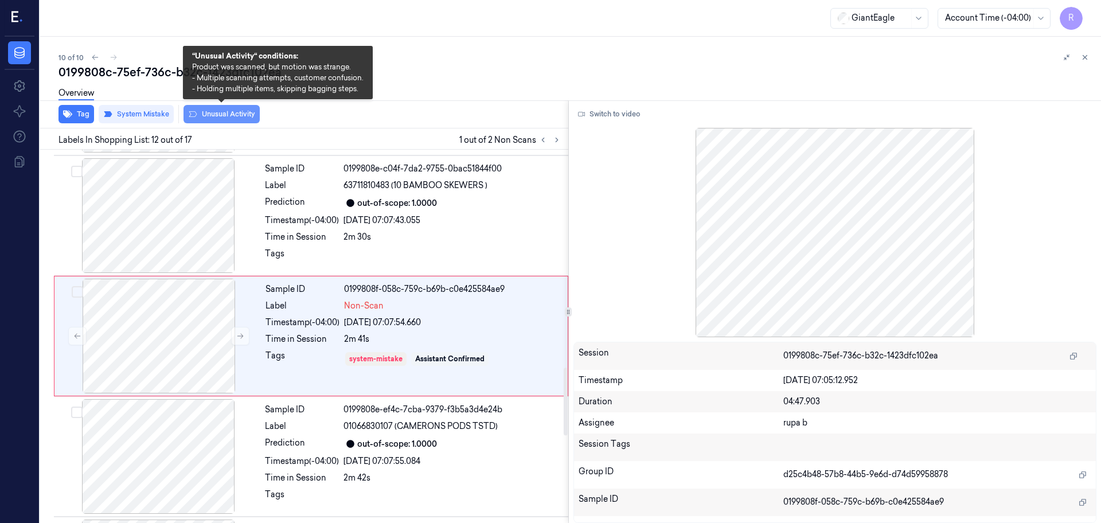
click at [233, 117] on button "Unusual Activity" at bounding box center [222, 114] width 76 height 18
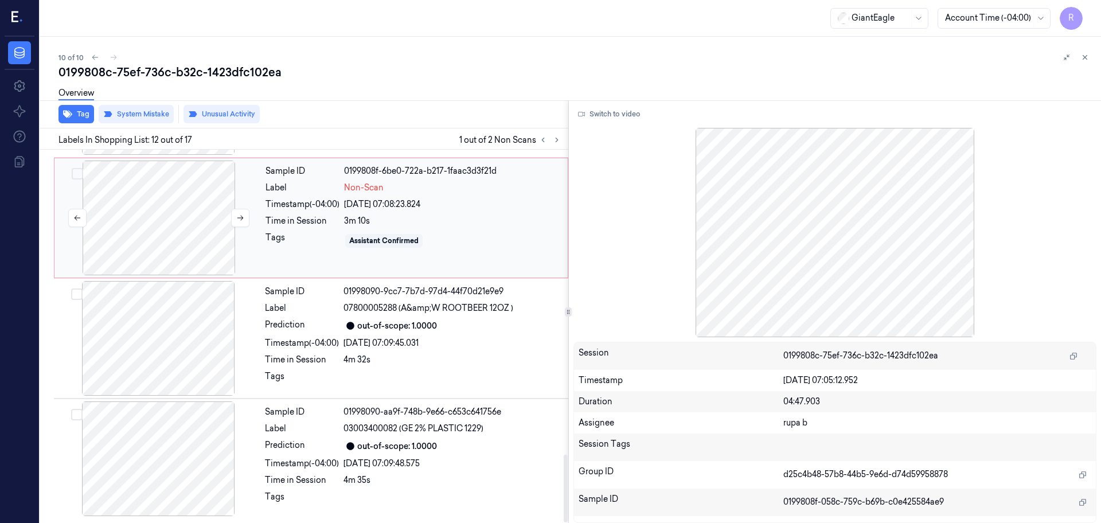
click at [172, 243] on div at bounding box center [159, 218] width 204 height 115
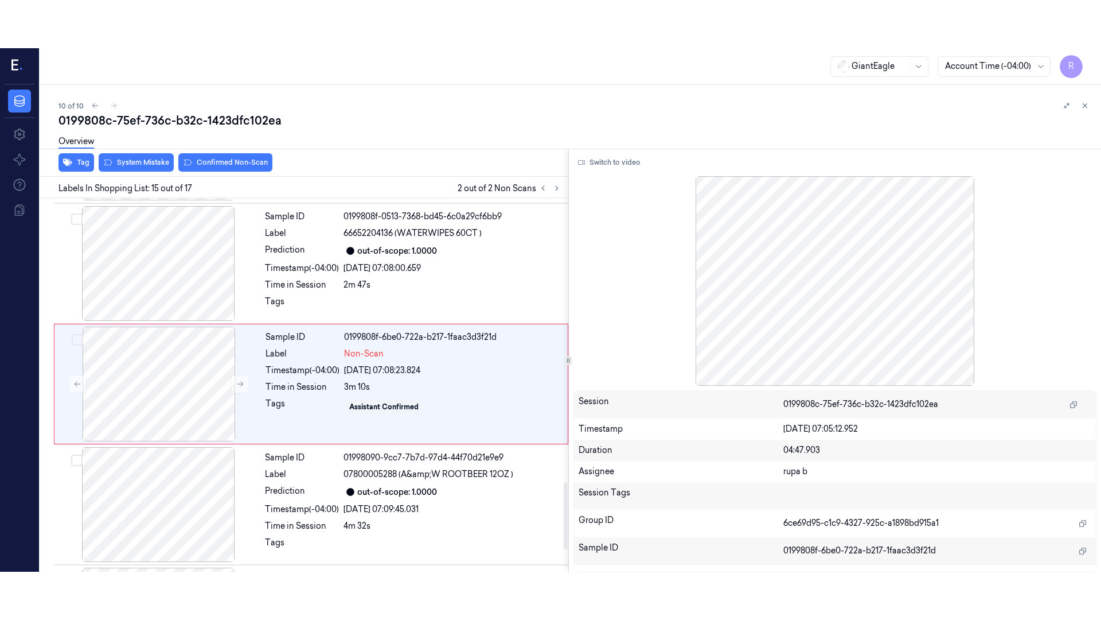
scroll to position [1560, 0]
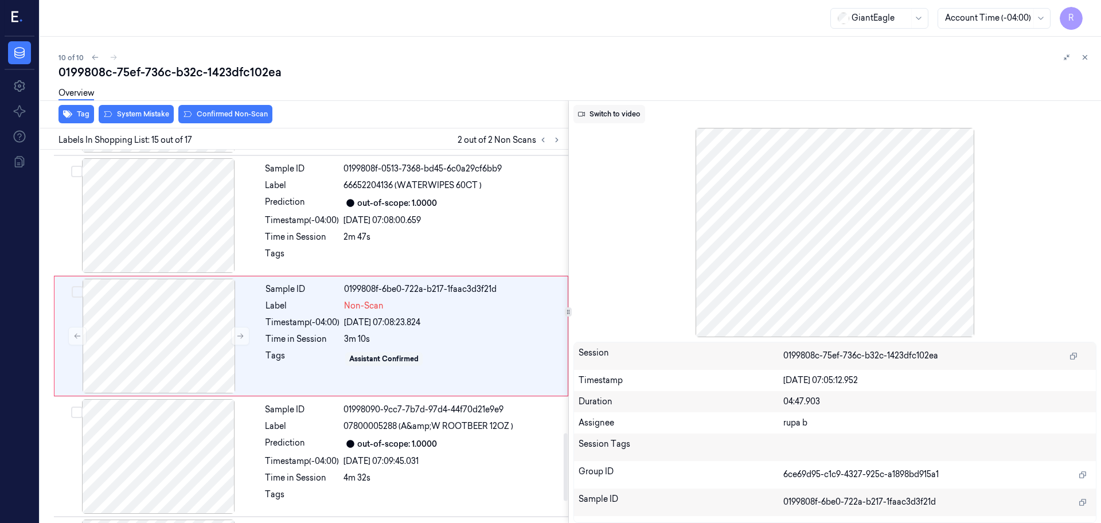
click at [604, 115] on button "Switch to video" at bounding box center [610, 114] width 72 height 18
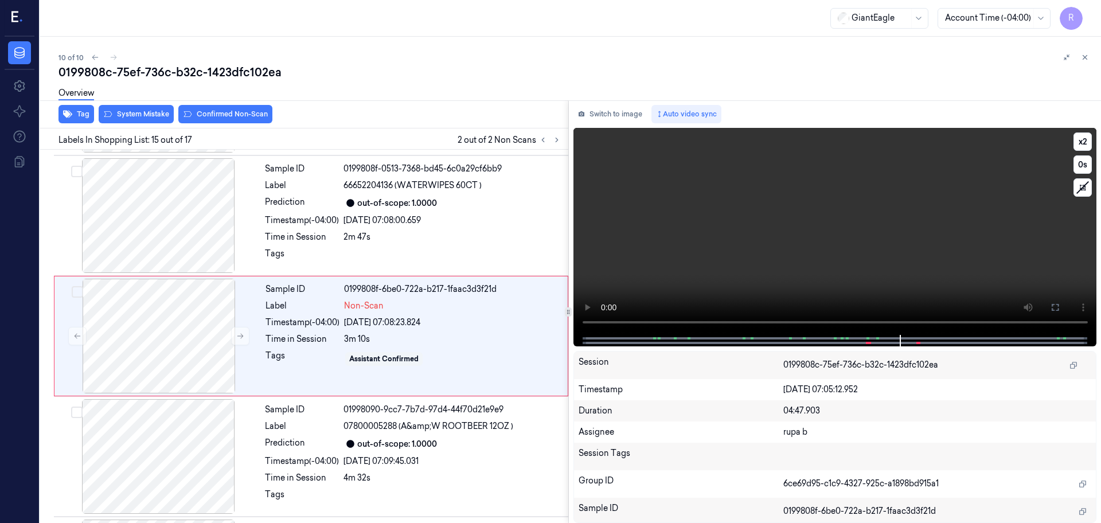
click at [1058, 306] on icon at bounding box center [1055, 307] width 7 height 7
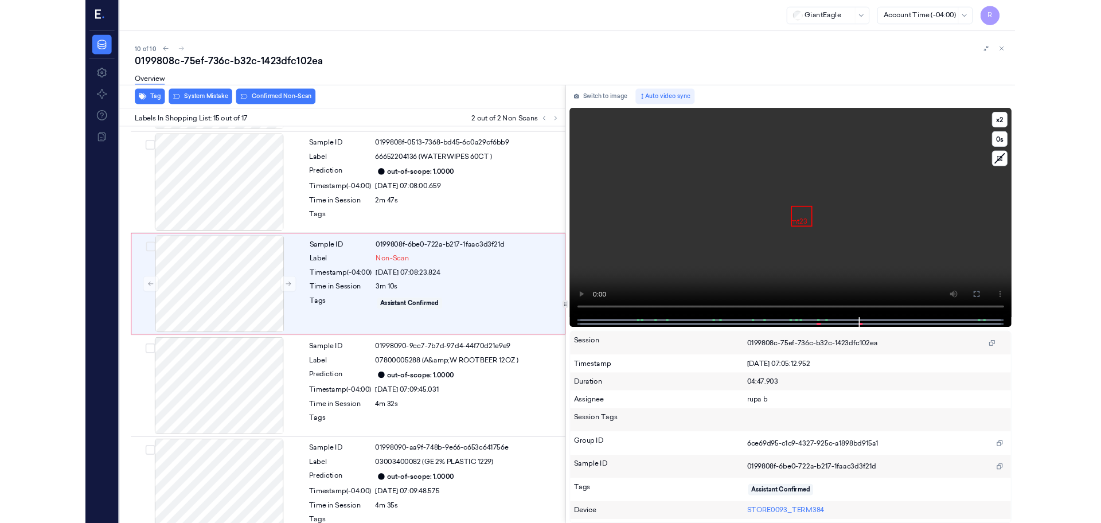
scroll to position [1512, 0]
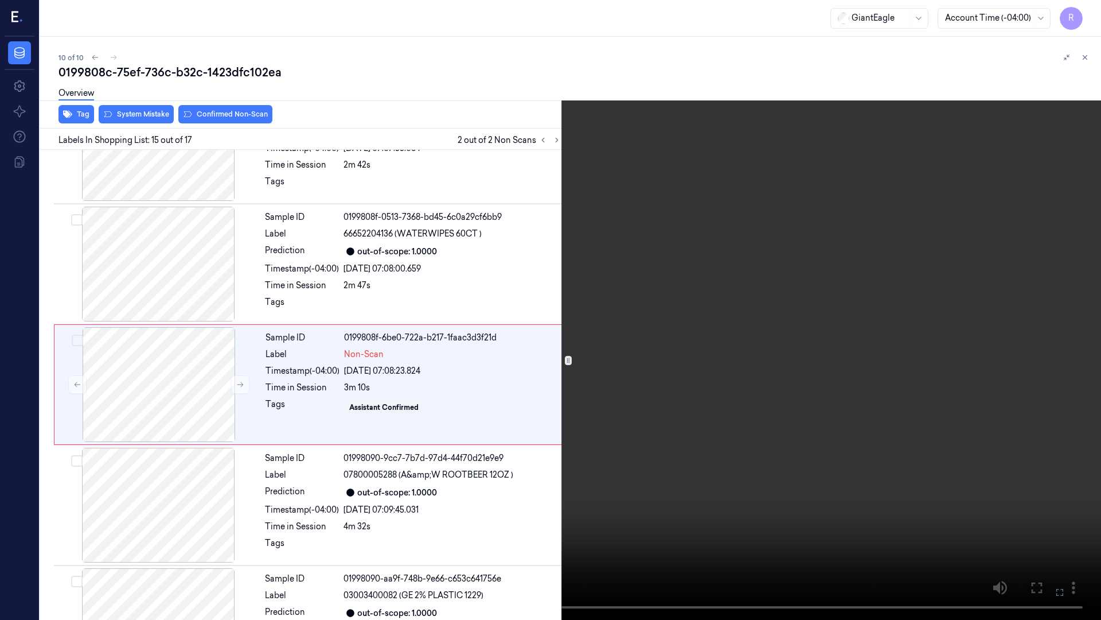
click at [986, 361] on video at bounding box center [550, 310] width 1101 height 620
click at [795, 335] on video at bounding box center [550, 310] width 1101 height 620
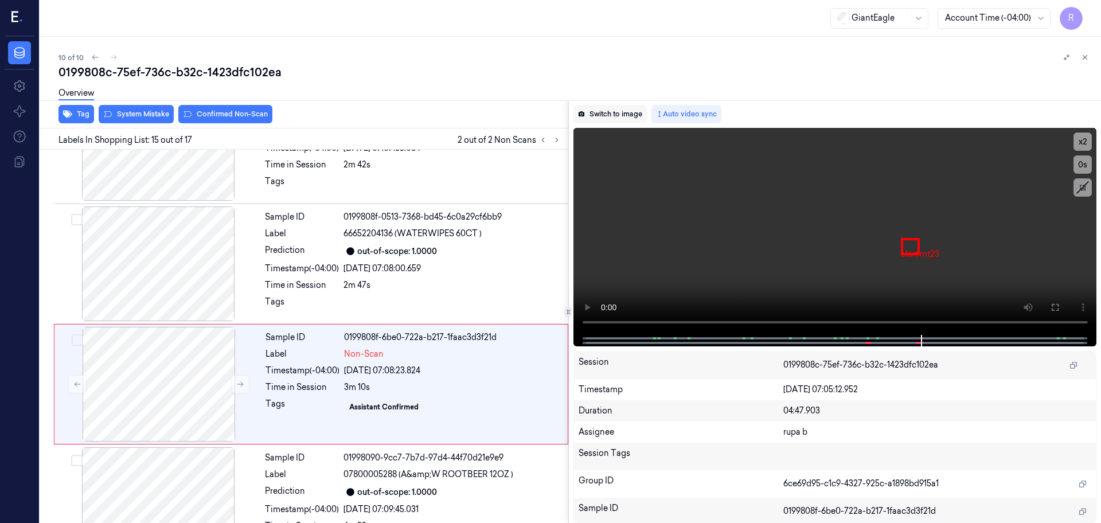
click at [635, 114] on button "Switch to image" at bounding box center [610, 114] width 73 height 18
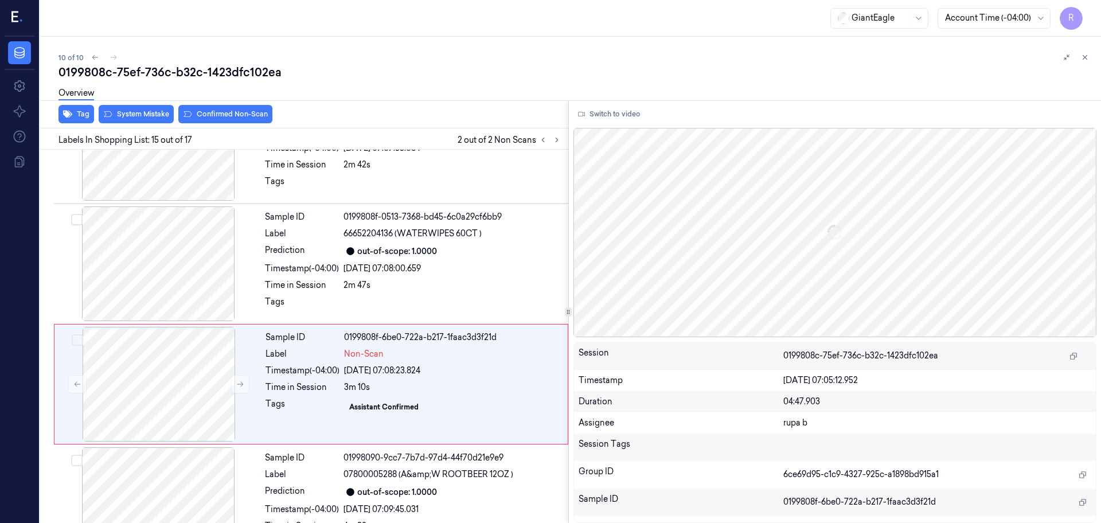
scroll to position [1560, 0]
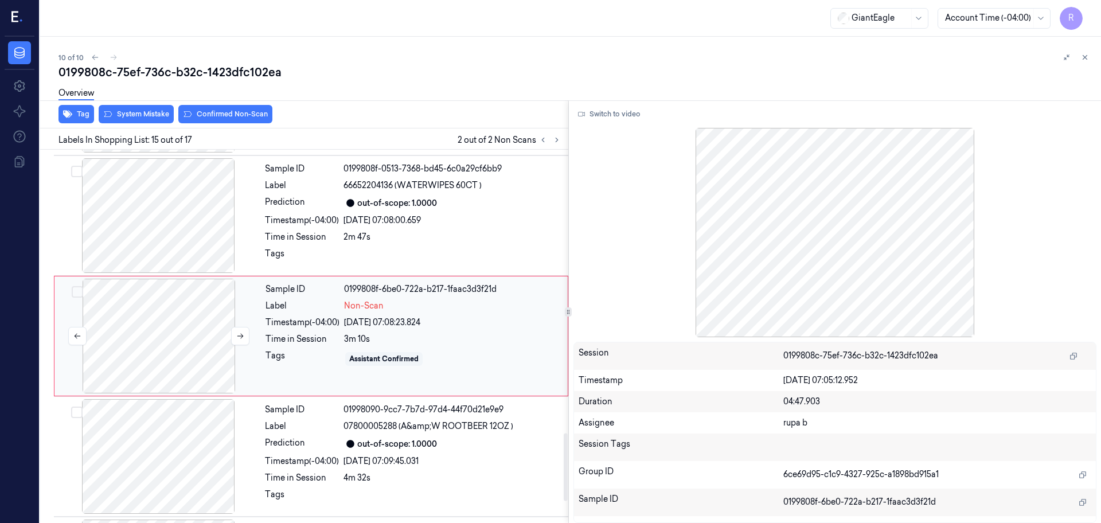
click at [208, 319] on div at bounding box center [159, 336] width 204 height 115
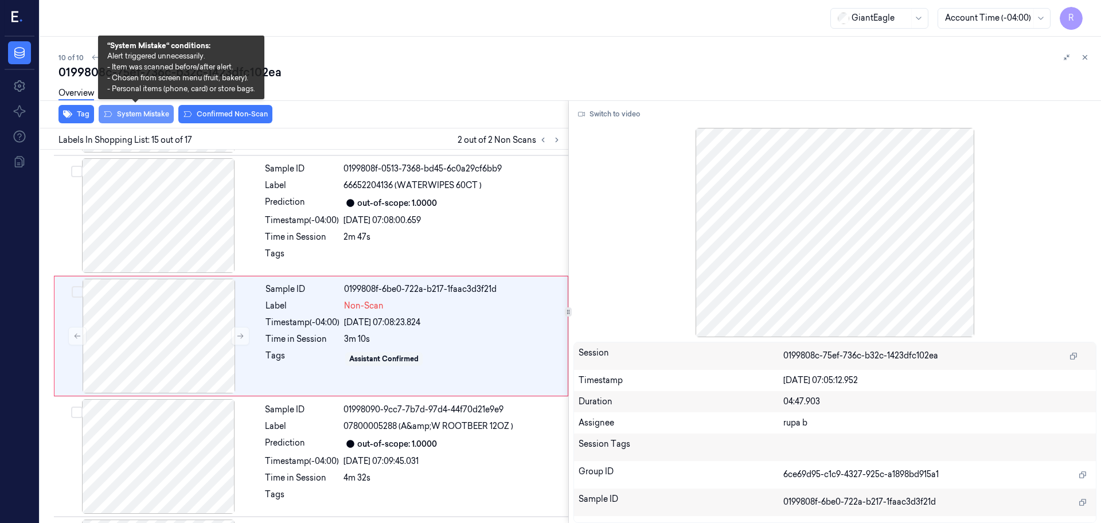
click at [150, 118] on button "System Mistake" at bounding box center [136, 114] width 75 height 18
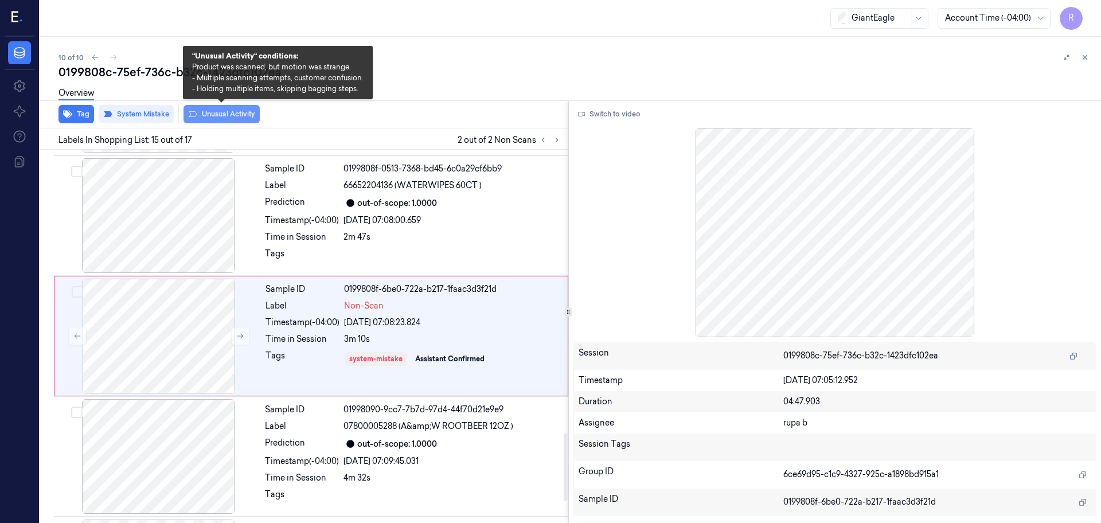
click at [211, 119] on button "Unusual Activity" at bounding box center [222, 114] width 76 height 18
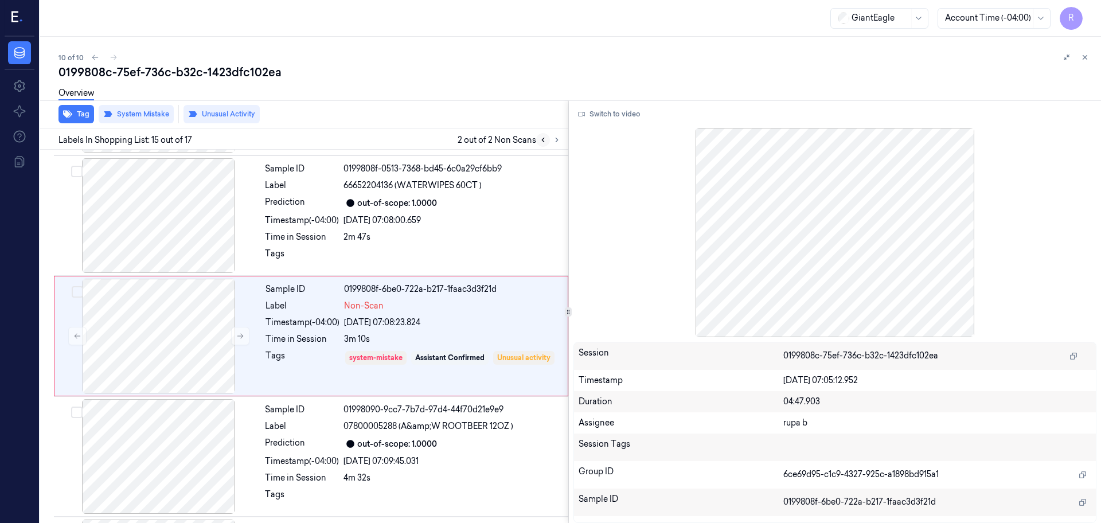
click at [545, 145] on button at bounding box center [543, 140] width 14 height 14
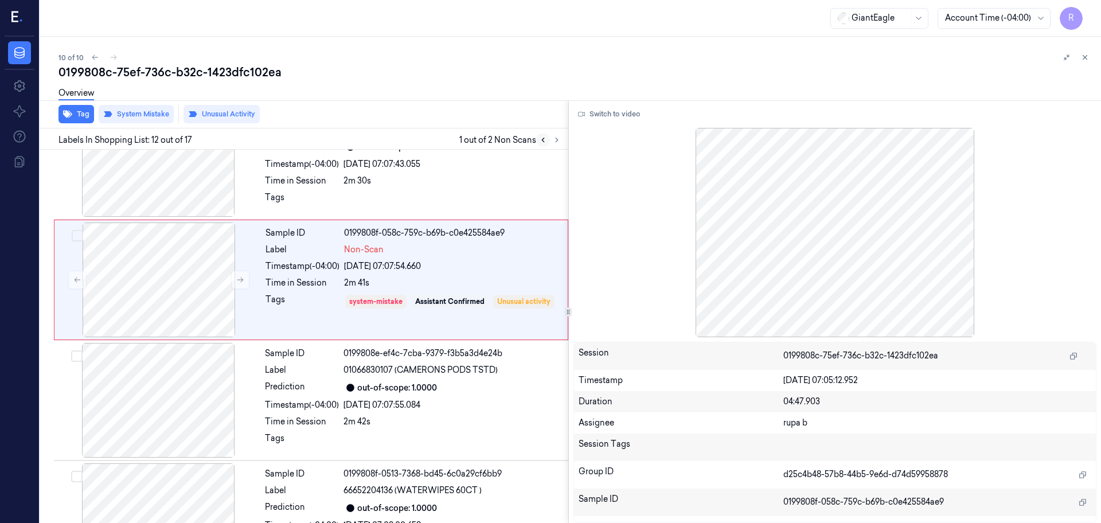
scroll to position [1198, 0]
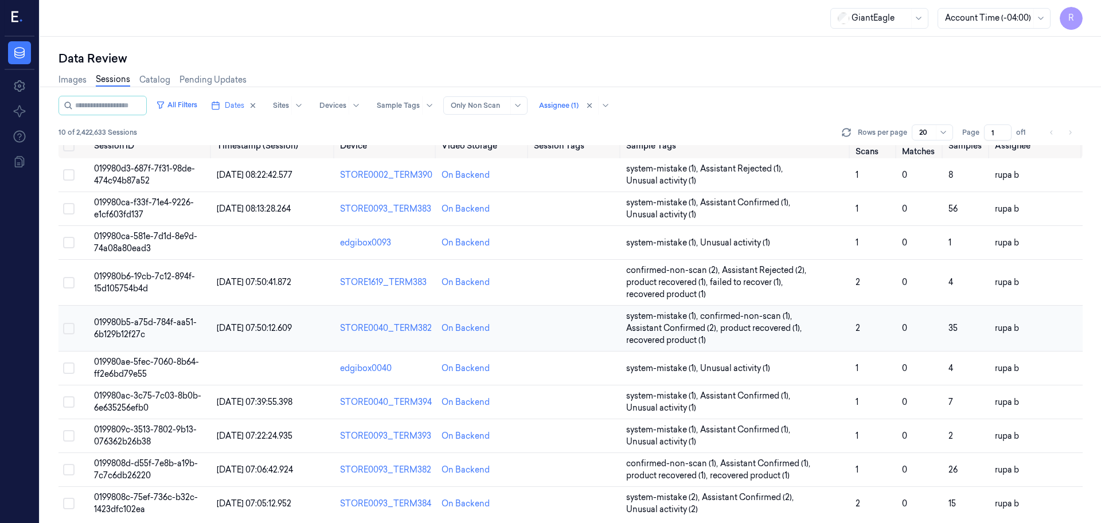
scroll to position [18, 0]
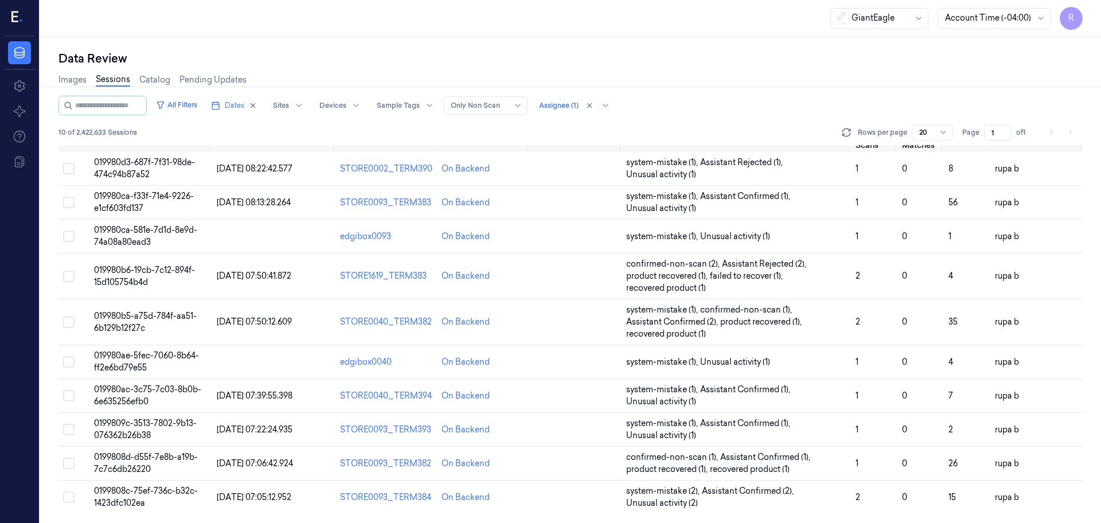
click at [1070, 133] on li "pagination" at bounding box center [1070, 132] width 16 height 16
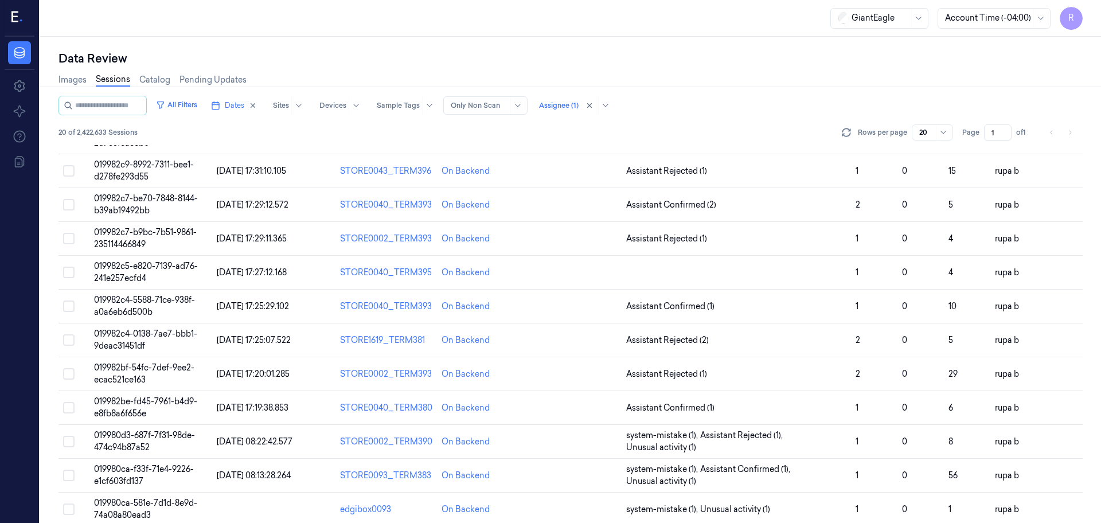
scroll to position [70, 0]
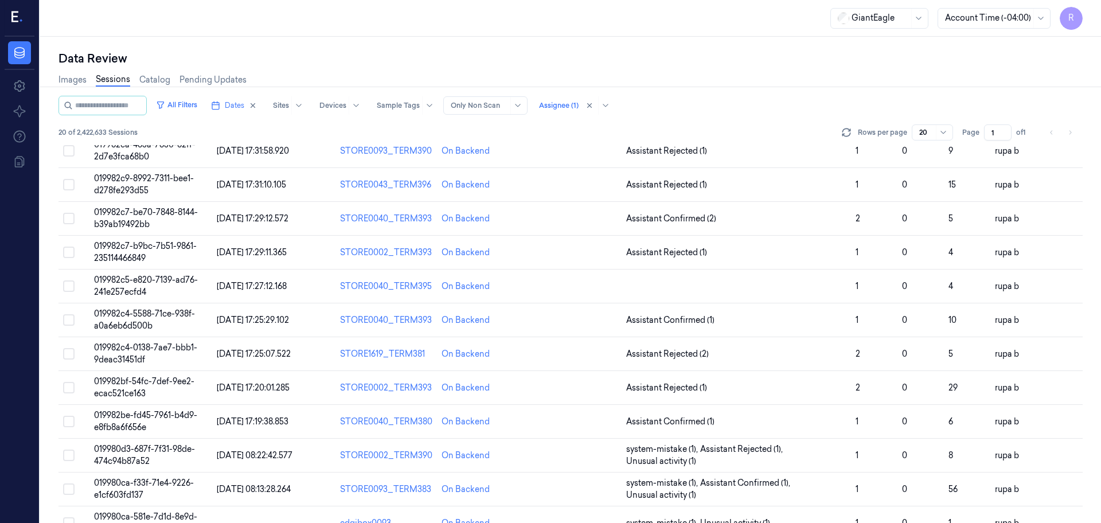
click at [1068, 131] on li "pagination" at bounding box center [1070, 132] width 16 height 16
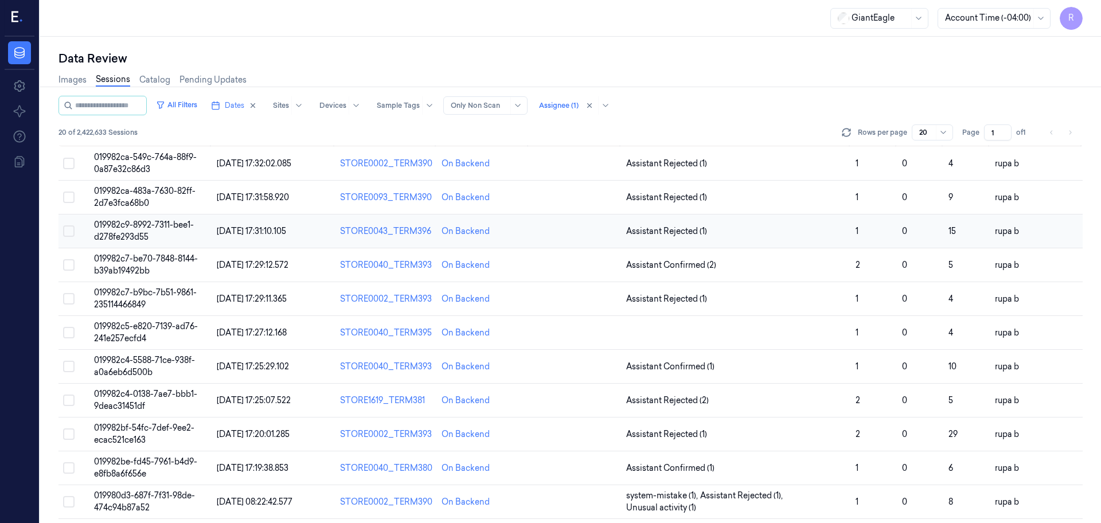
scroll to position [0, 0]
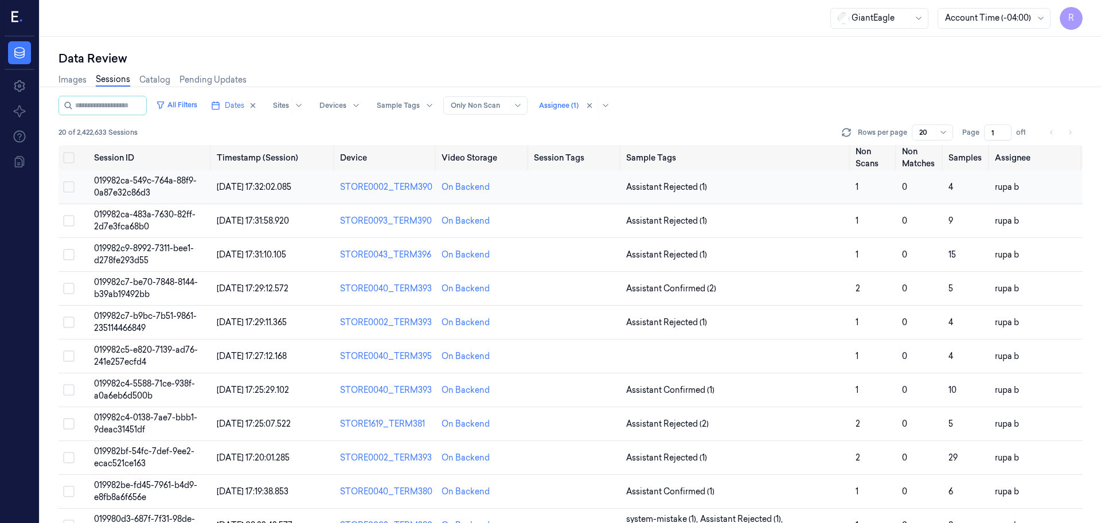
click at [173, 188] on td "019982ca-549c-764a-88f9-0a87e32c86d3" at bounding box center [150, 187] width 123 height 34
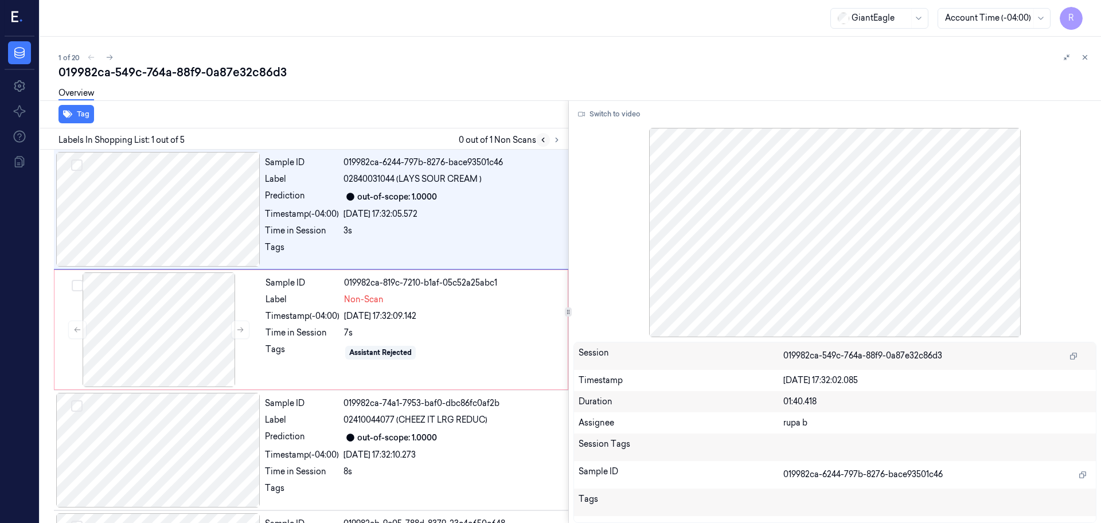
click at [547, 145] on button at bounding box center [543, 140] width 14 height 14
click at [206, 310] on div at bounding box center [159, 329] width 204 height 115
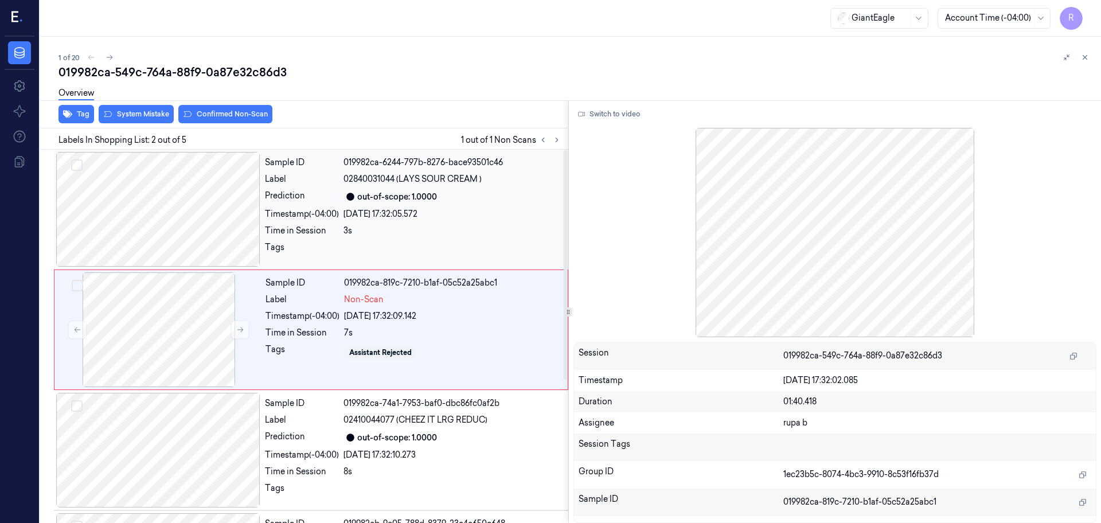
click at [188, 212] on div at bounding box center [158, 209] width 204 height 115
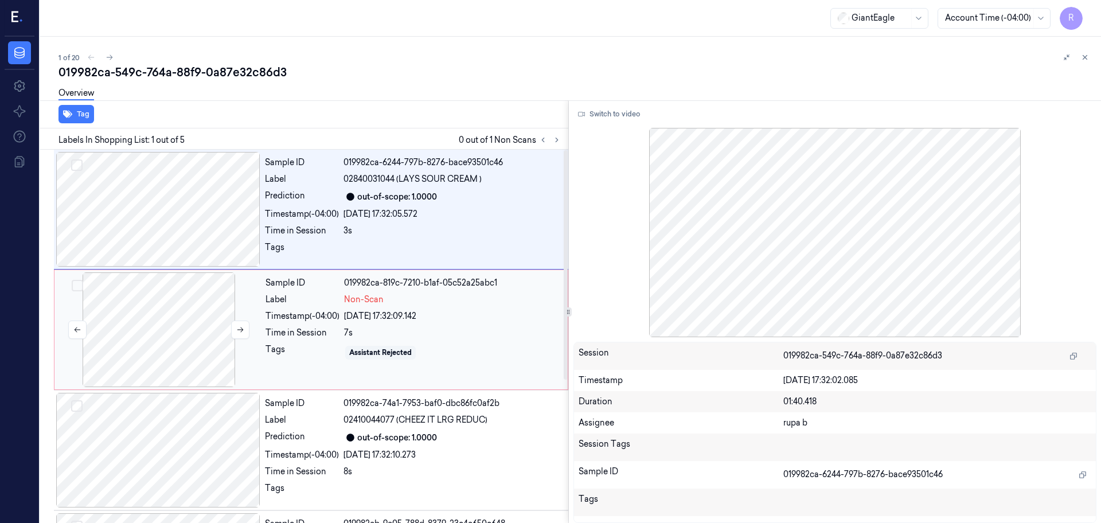
click at [178, 348] on div at bounding box center [159, 329] width 204 height 115
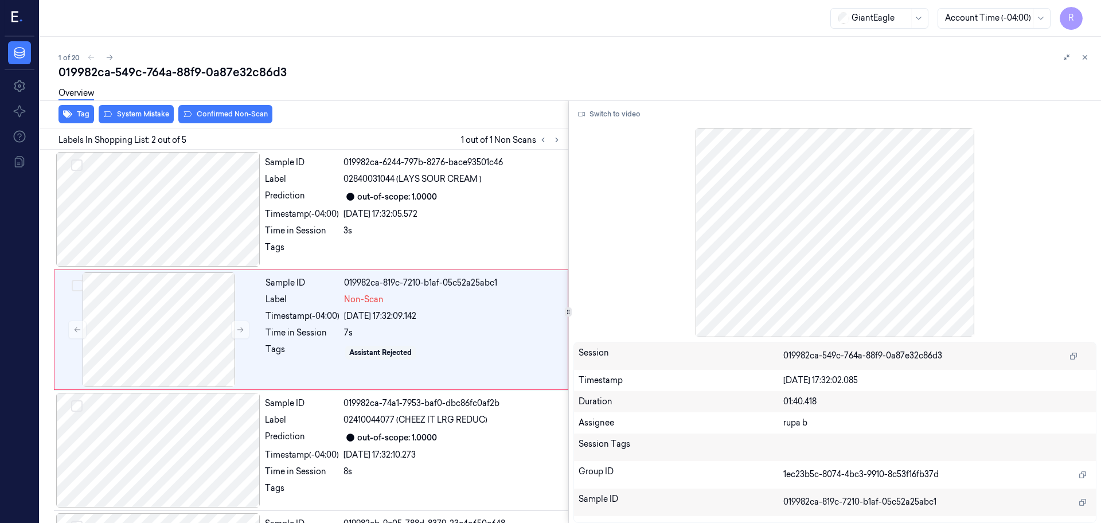
click at [606, 97] on div "Overview" at bounding box center [576, 94] width 1034 height 29
click at [602, 109] on button "Switch to video" at bounding box center [610, 114] width 72 height 18
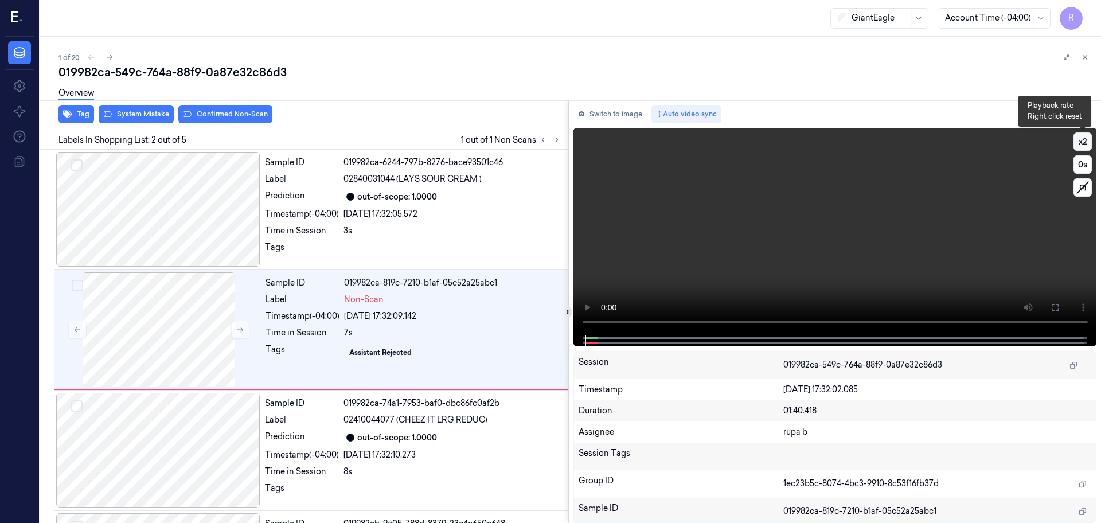
click at [1082, 144] on button "x 2" at bounding box center [1083, 142] width 18 height 18
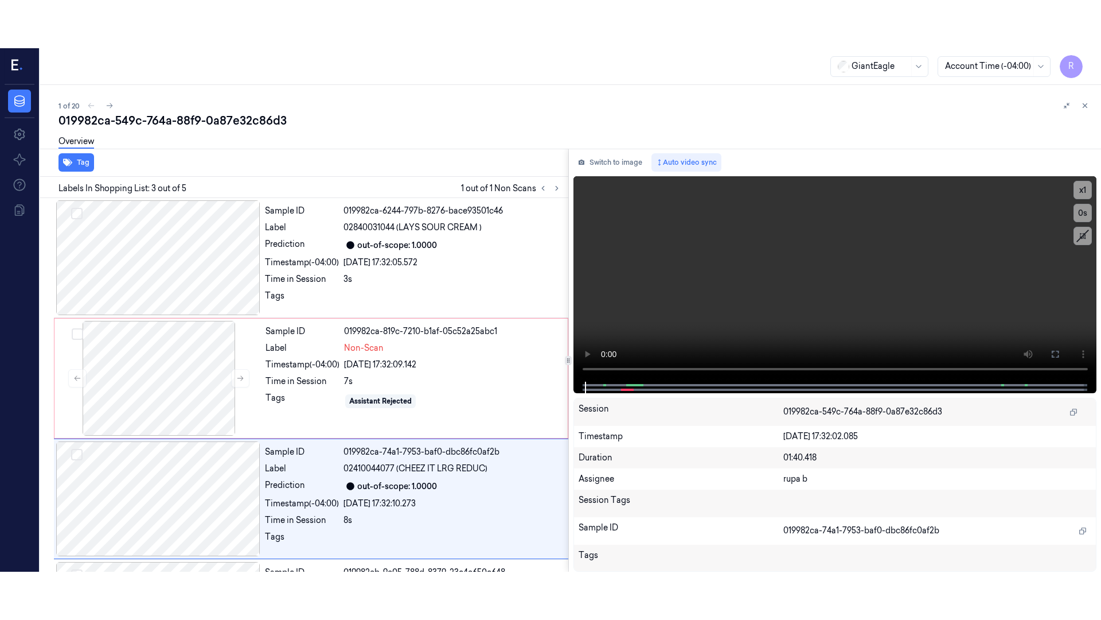
scroll to position [114, 0]
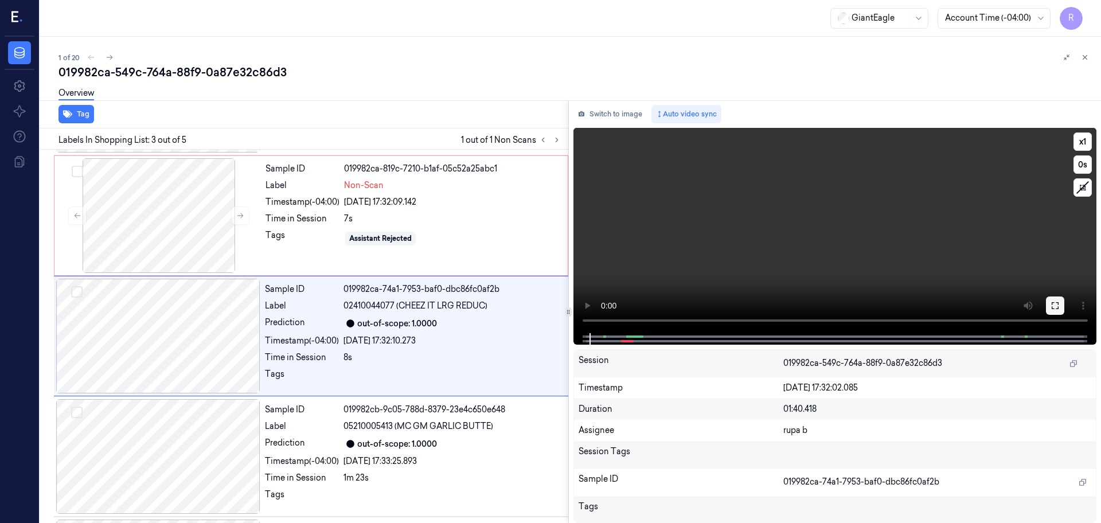
click at [1057, 304] on icon at bounding box center [1055, 305] width 9 height 9
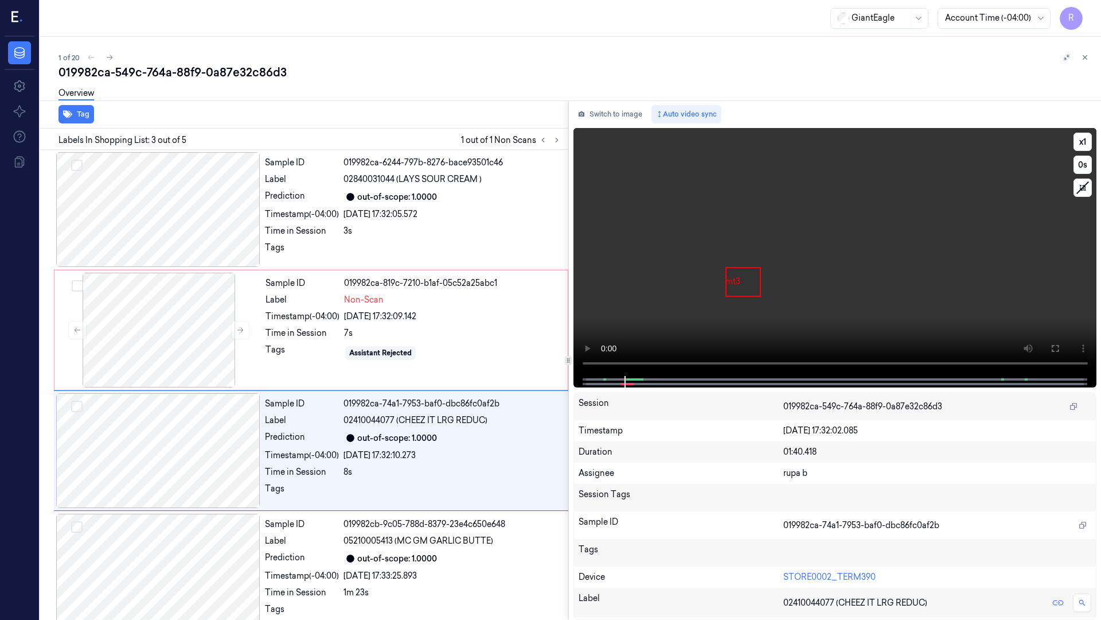
scroll to position [66, 0]
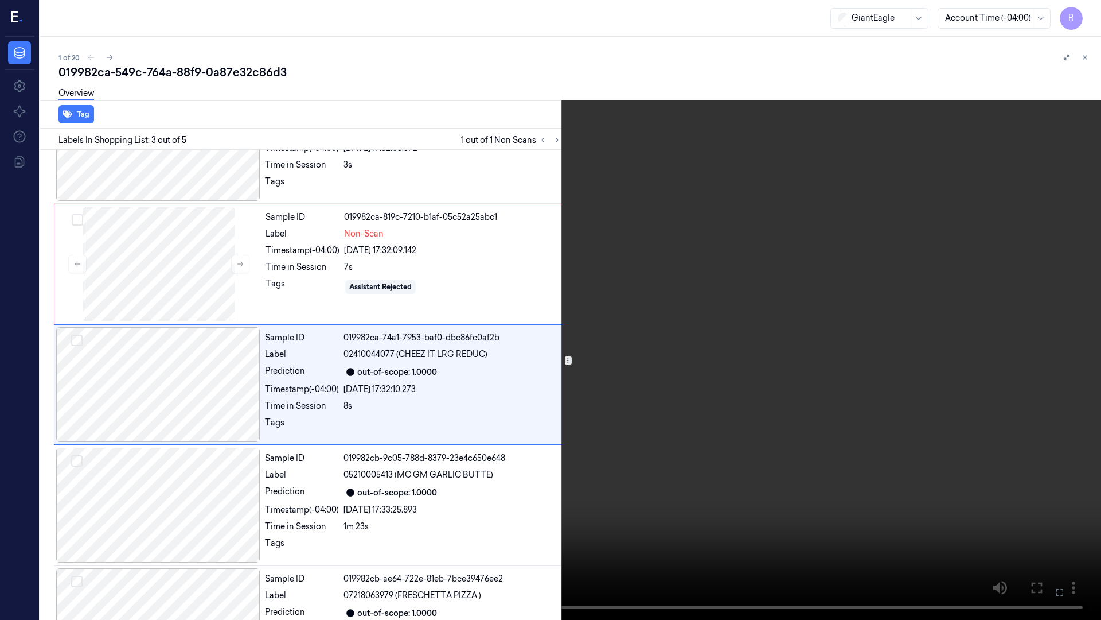
click at [700, 383] on video at bounding box center [550, 310] width 1101 height 620
click at [1086, 18] on button "x 1" at bounding box center [1087, 14] width 18 height 18
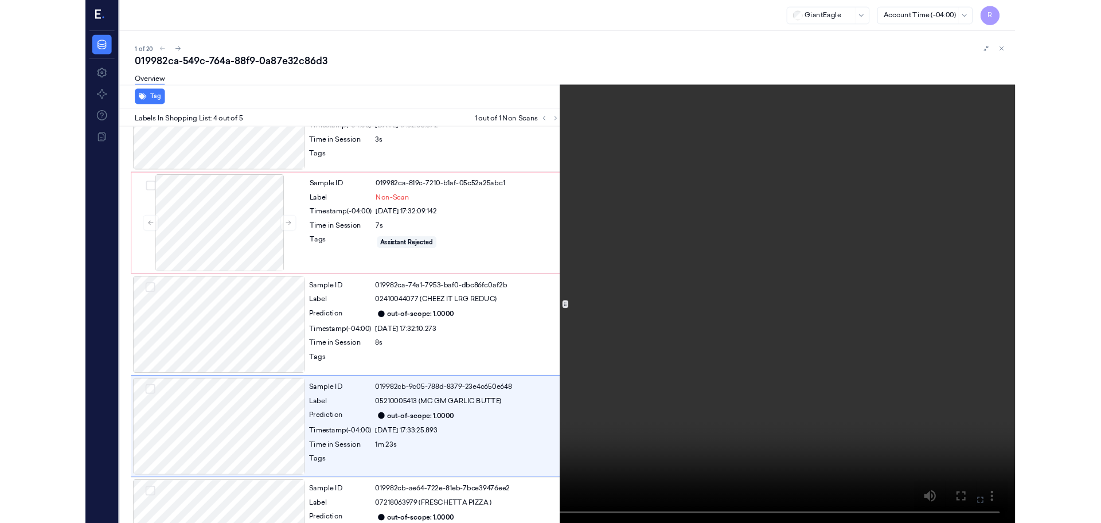
scroll to position [136, 0]
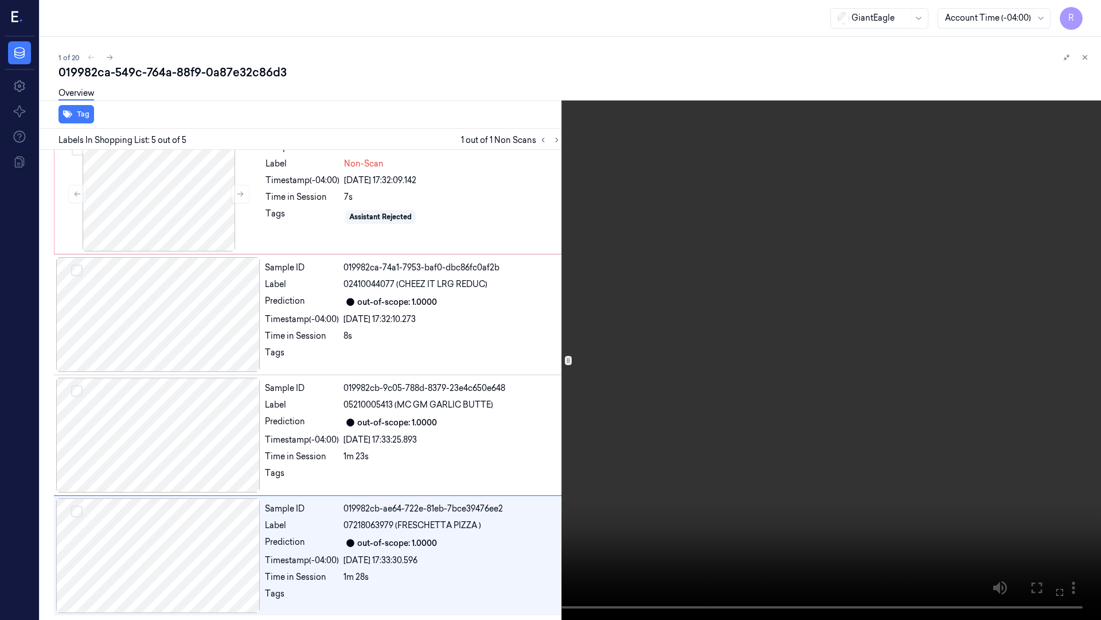
click at [593, 445] on video at bounding box center [550, 310] width 1101 height 620
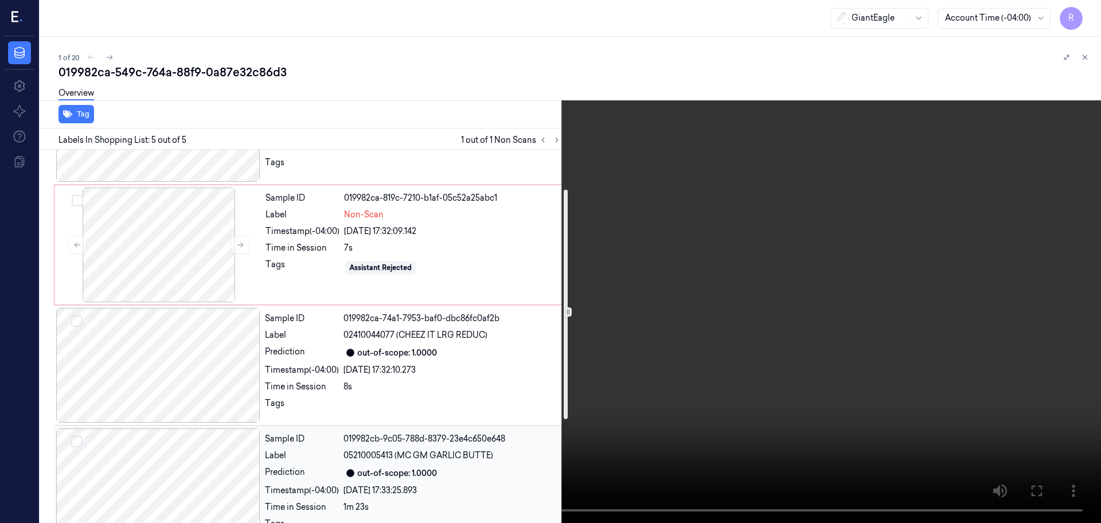
scroll to position [64, 0]
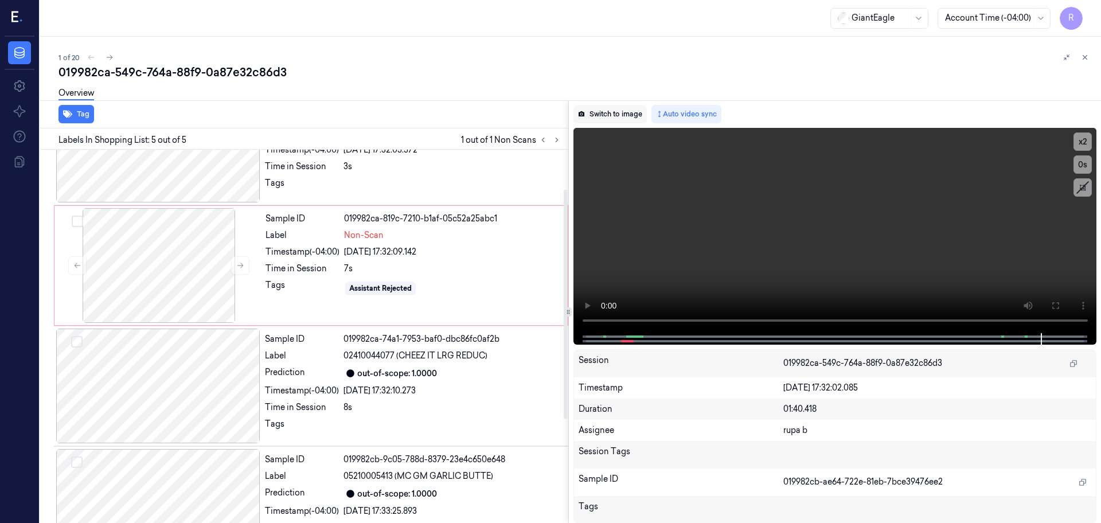
click at [612, 119] on button "Switch to image" at bounding box center [610, 114] width 73 height 18
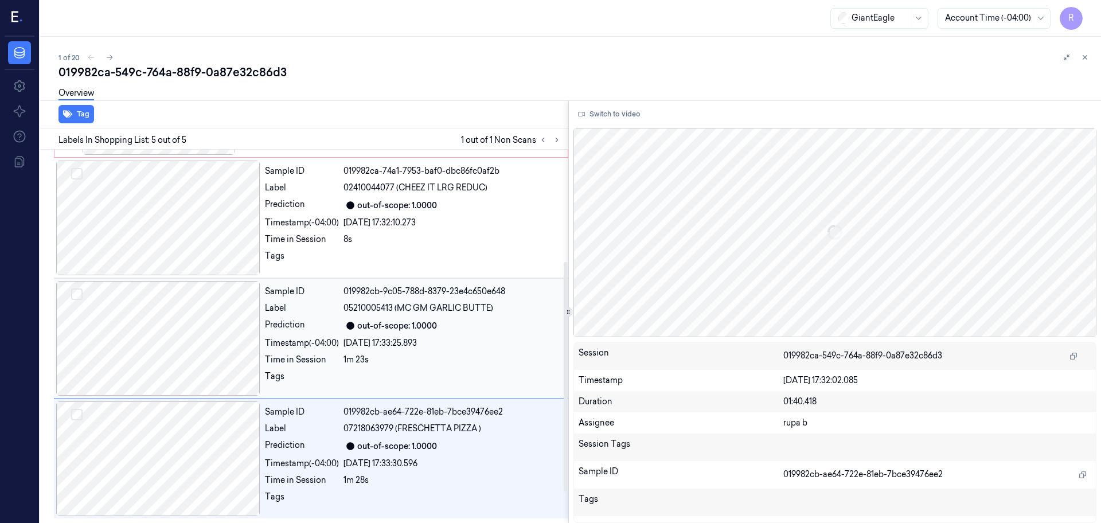
scroll to position [89, 0]
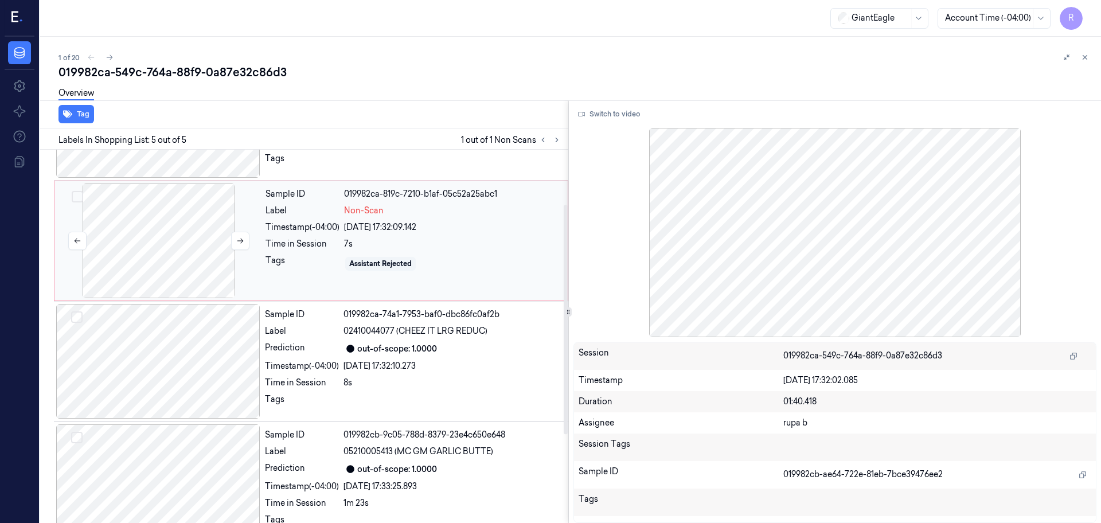
click at [178, 250] on div at bounding box center [159, 241] width 204 height 115
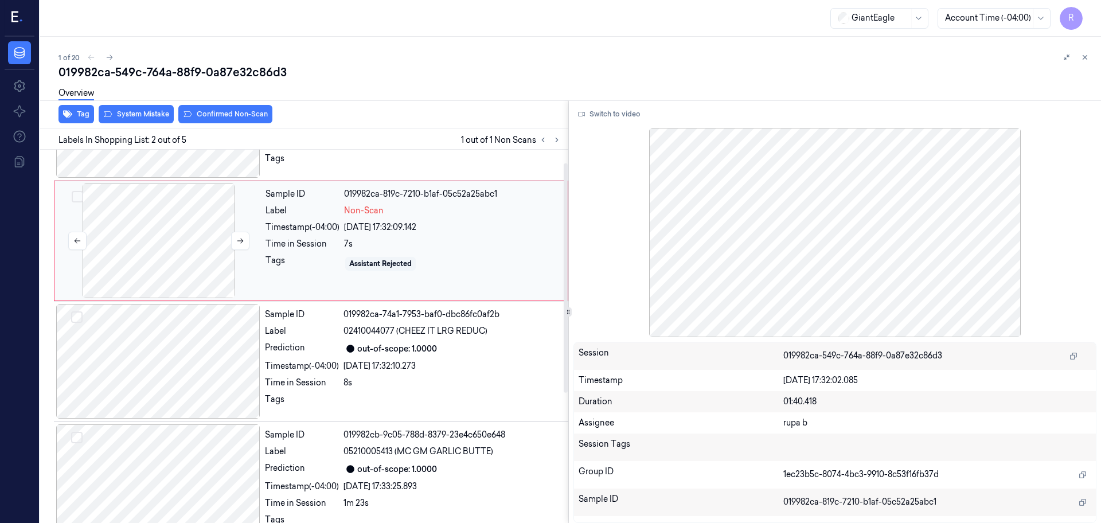
scroll to position [0, 0]
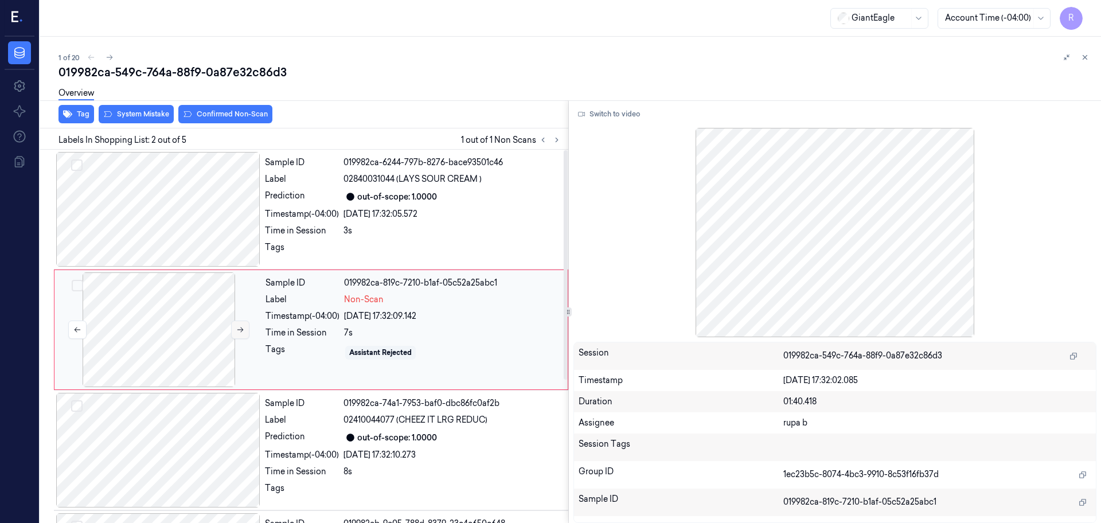
click at [235, 332] on button at bounding box center [240, 330] width 18 height 18
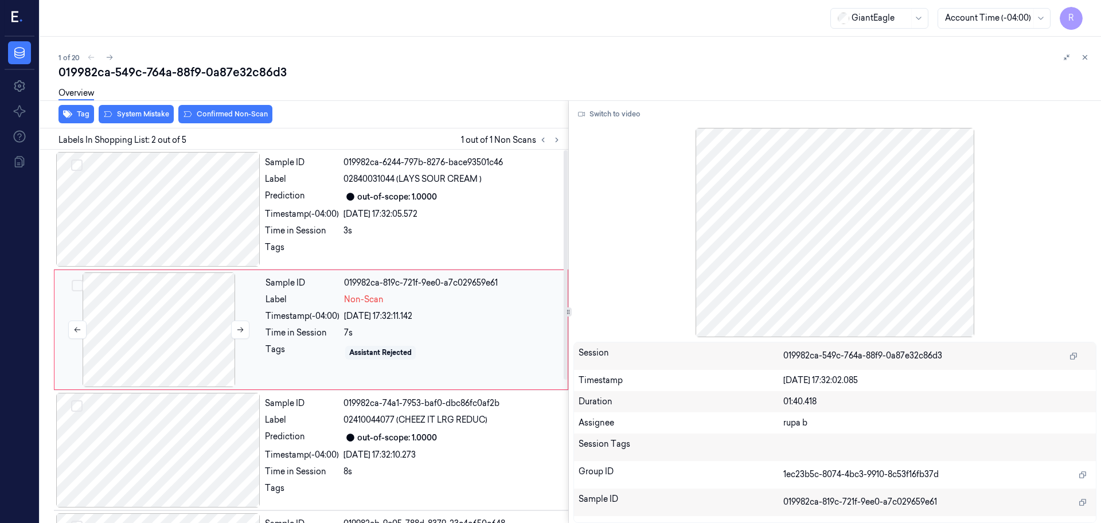
click at [103, 314] on div at bounding box center [159, 329] width 204 height 115
click at [597, 126] on div "Switch to video Session 019982ca-549c-764a-88f9-0a87e32c86d3 Timestamp 25/09/20…" at bounding box center [835, 311] width 533 height 423
click at [615, 115] on button "Switch to video" at bounding box center [610, 114] width 72 height 18
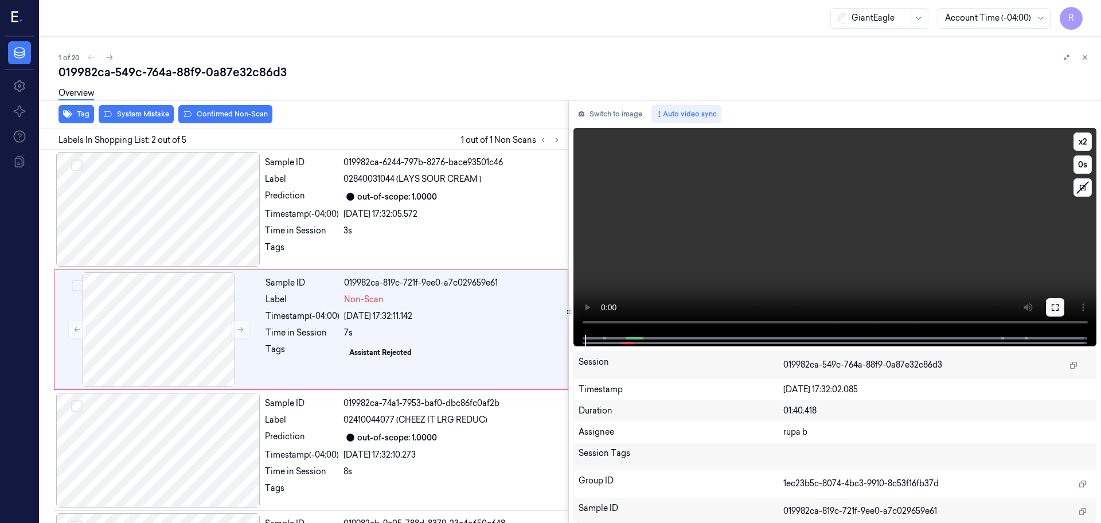
click at [1054, 310] on icon at bounding box center [1055, 307] width 7 height 7
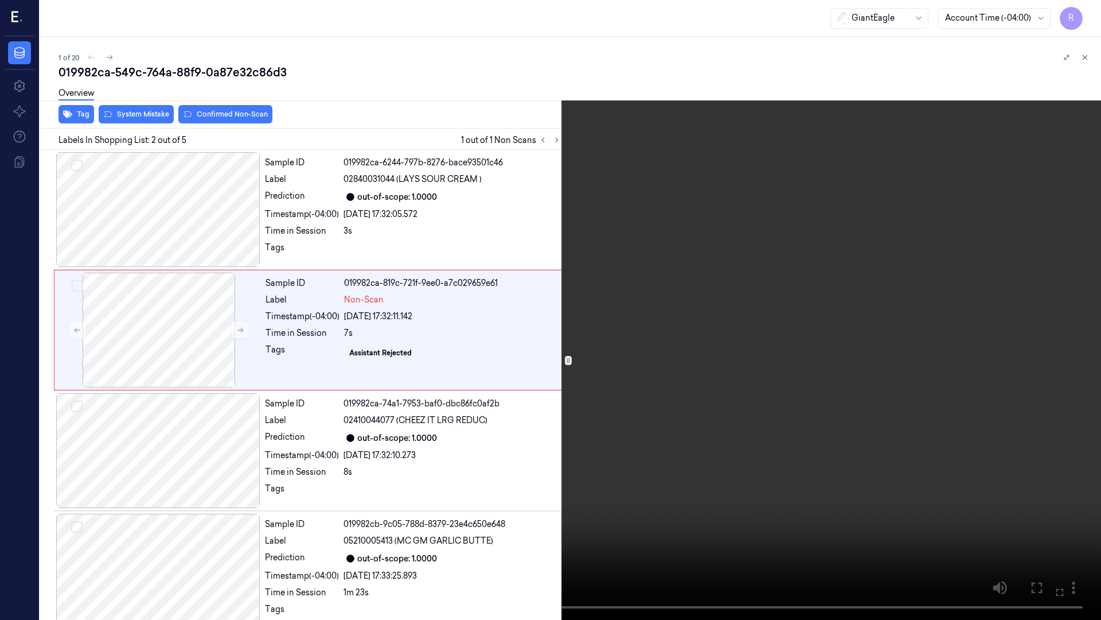
click at [998, 340] on video at bounding box center [550, 310] width 1101 height 620
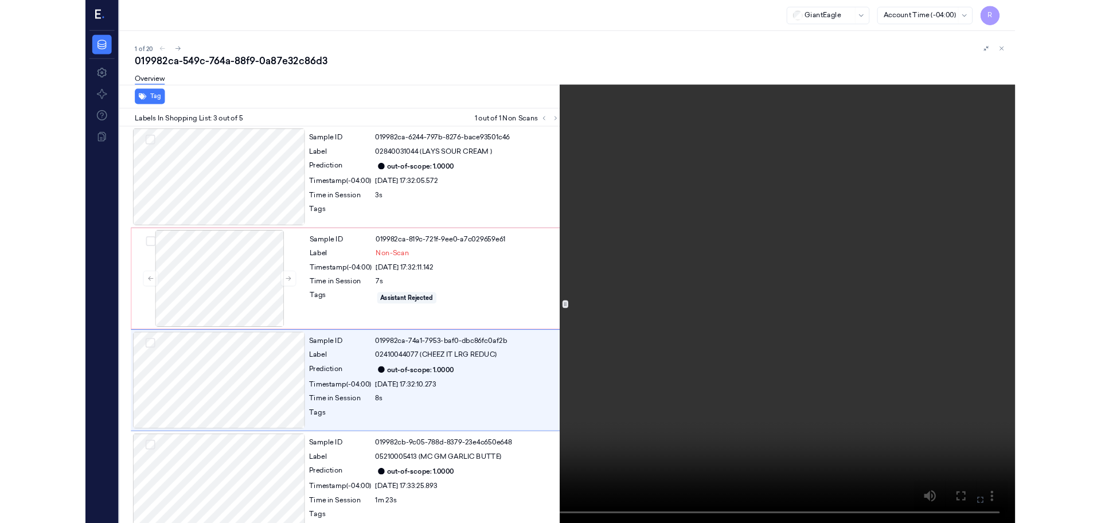
scroll to position [66, 0]
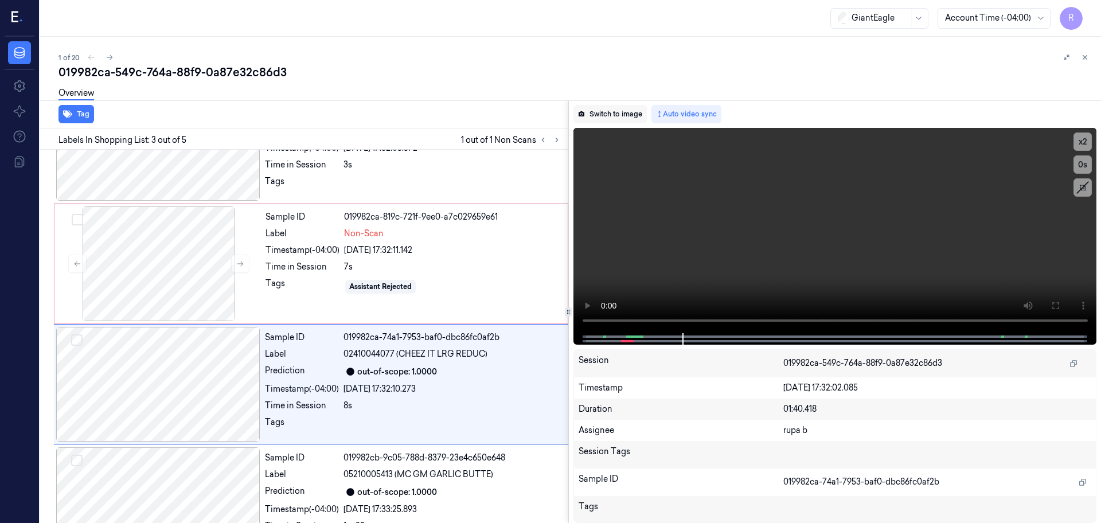
click at [581, 115] on icon at bounding box center [581, 114] width 7 height 7
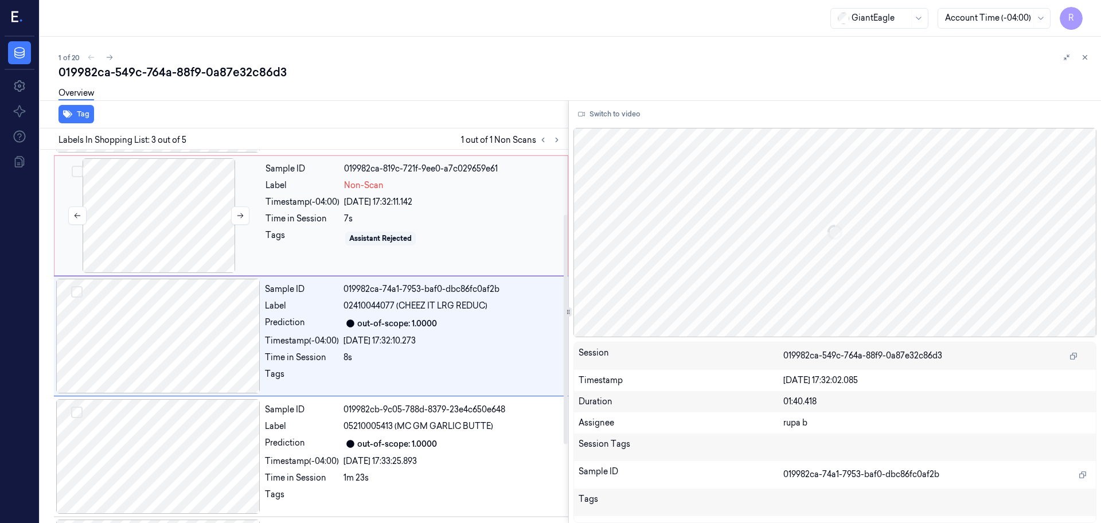
scroll to position [0, 0]
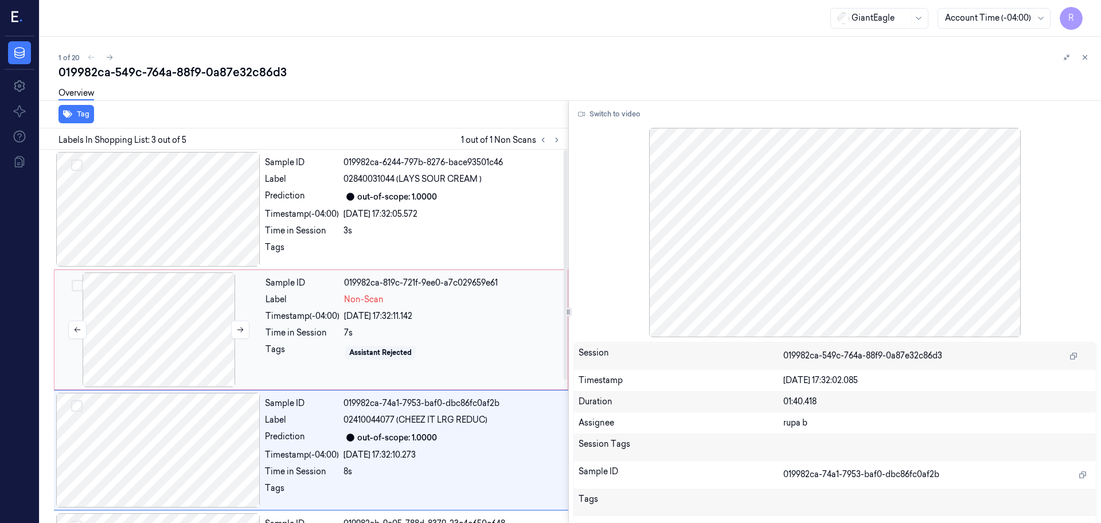
click at [177, 329] on div at bounding box center [159, 329] width 204 height 115
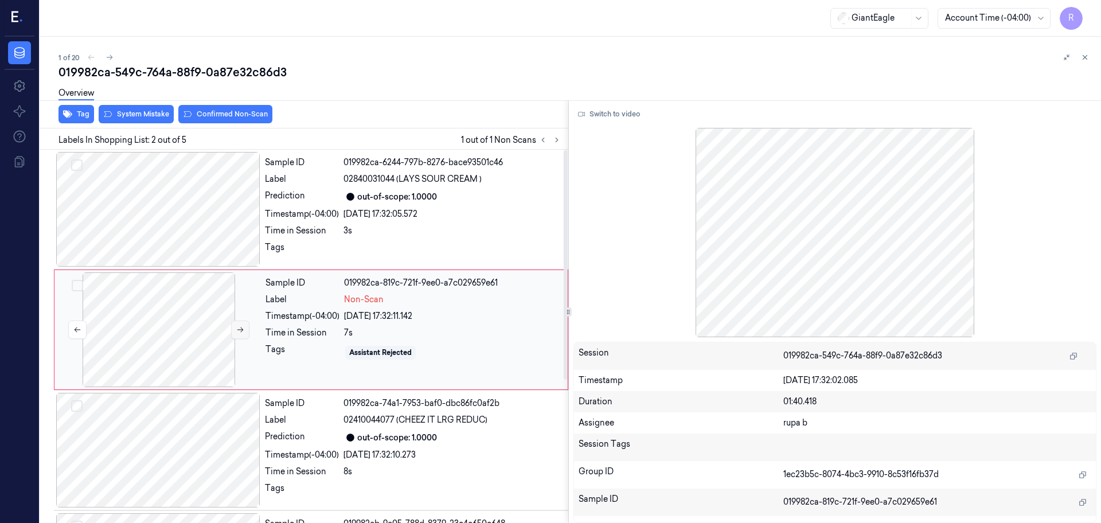
click at [239, 329] on icon at bounding box center [240, 330] width 8 height 8
click at [193, 333] on div at bounding box center [159, 329] width 204 height 115
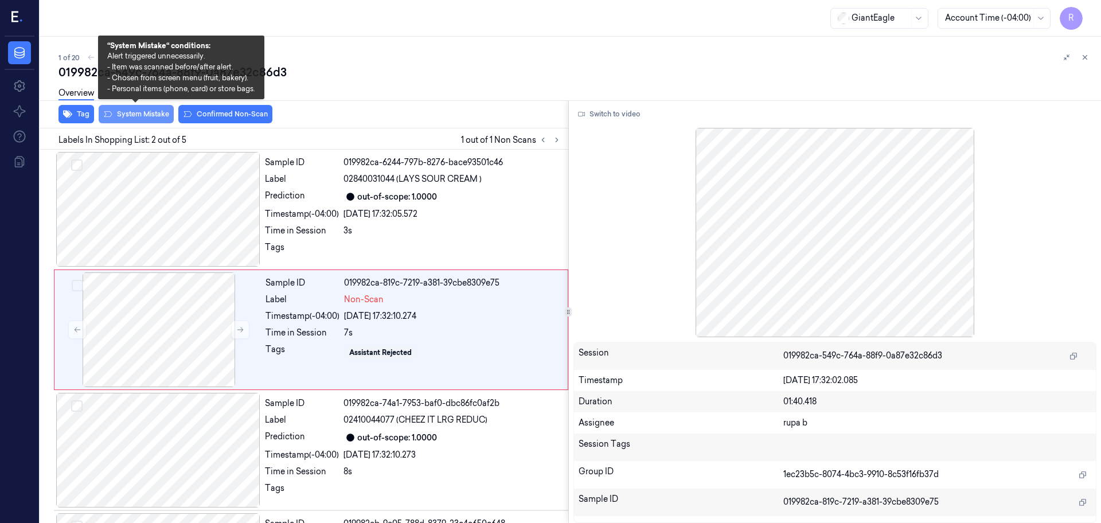
click at [123, 120] on button "System Mistake" at bounding box center [136, 114] width 75 height 18
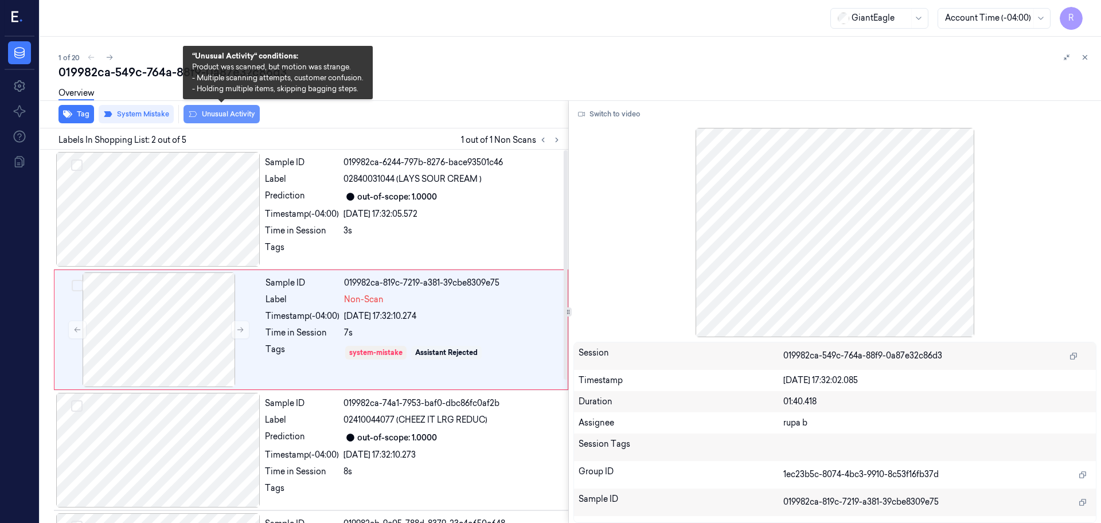
click at [240, 121] on button "Unusual Activity" at bounding box center [222, 114] width 76 height 18
click at [222, 112] on button "Unusual Activity" at bounding box center [222, 114] width 76 height 18
click at [223, 119] on button "Unusual Activity" at bounding box center [222, 114] width 76 height 18
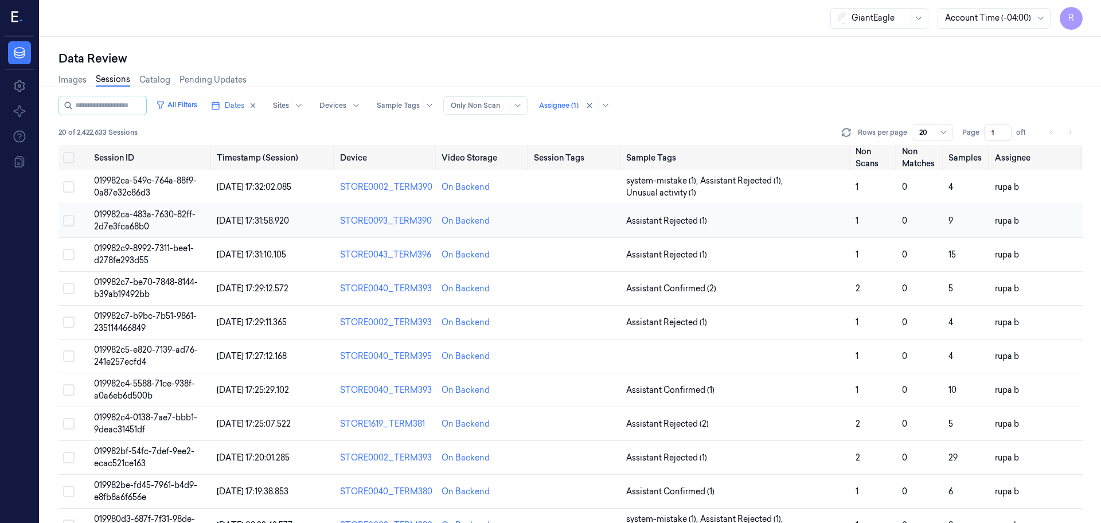
click at [139, 224] on span "019982ca-483a-7630-82ff-2d7e3fca68b0" at bounding box center [145, 220] width 102 height 22
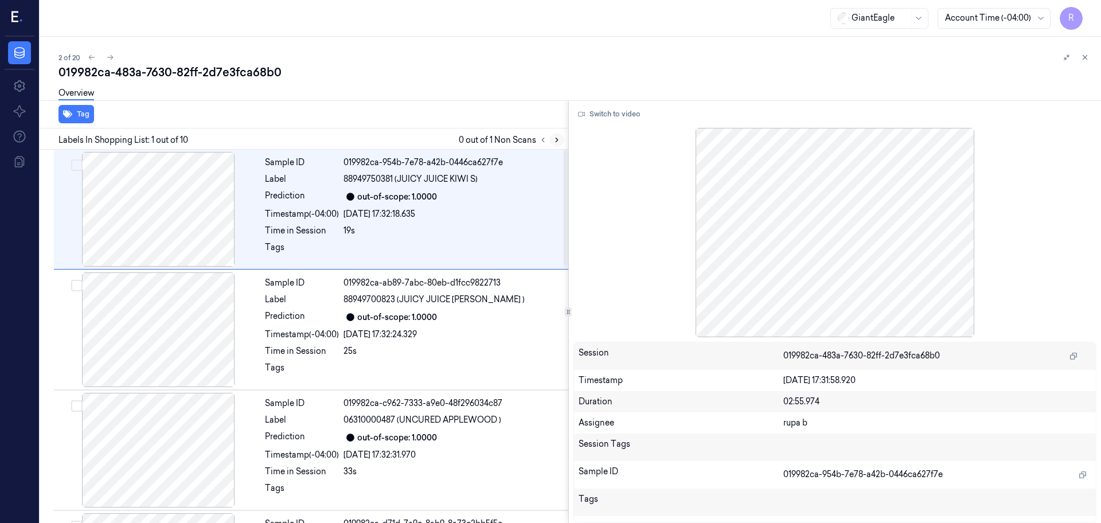
click at [553, 142] on icon at bounding box center [557, 140] width 8 height 8
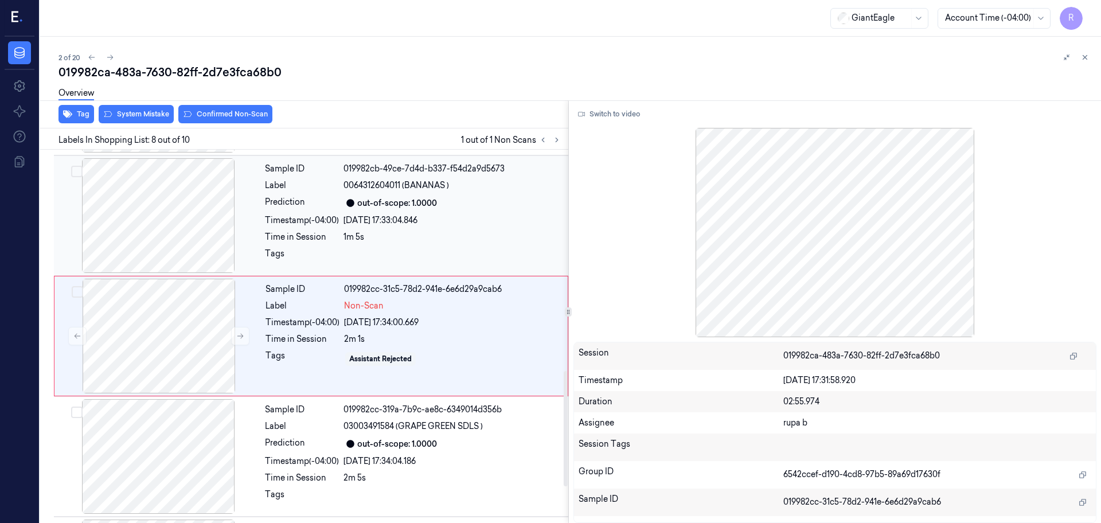
click at [182, 240] on div at bounding box center [158, 215] width 204 height 115
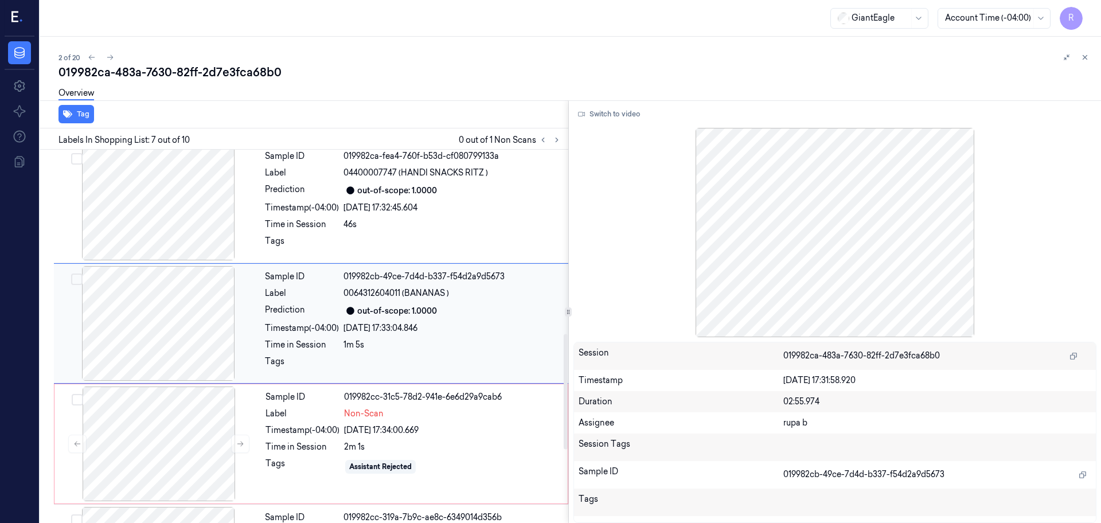
scroll to position [596, 0]
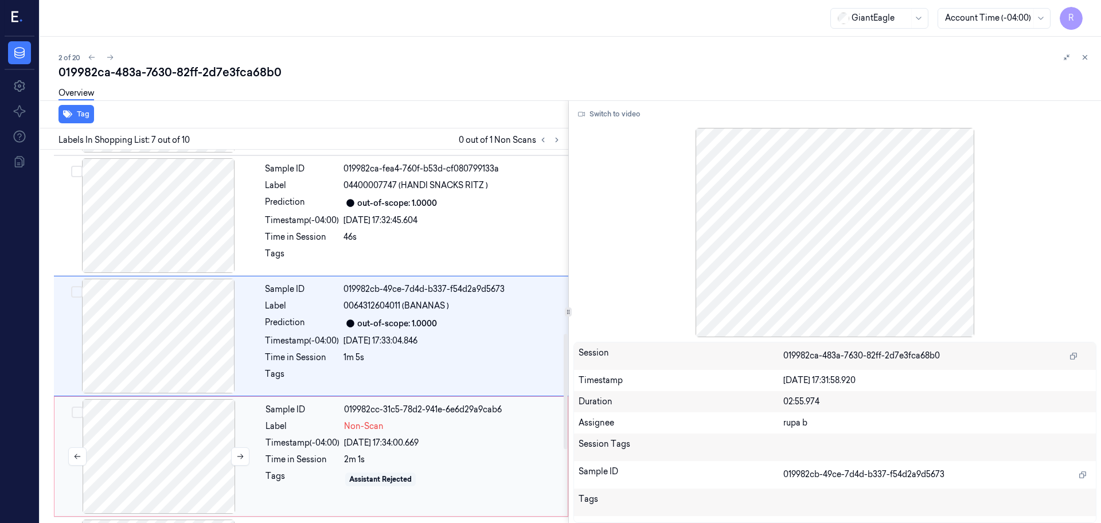
click at [170, 418] on div at bounding box center [159, 456] width 204 height 115
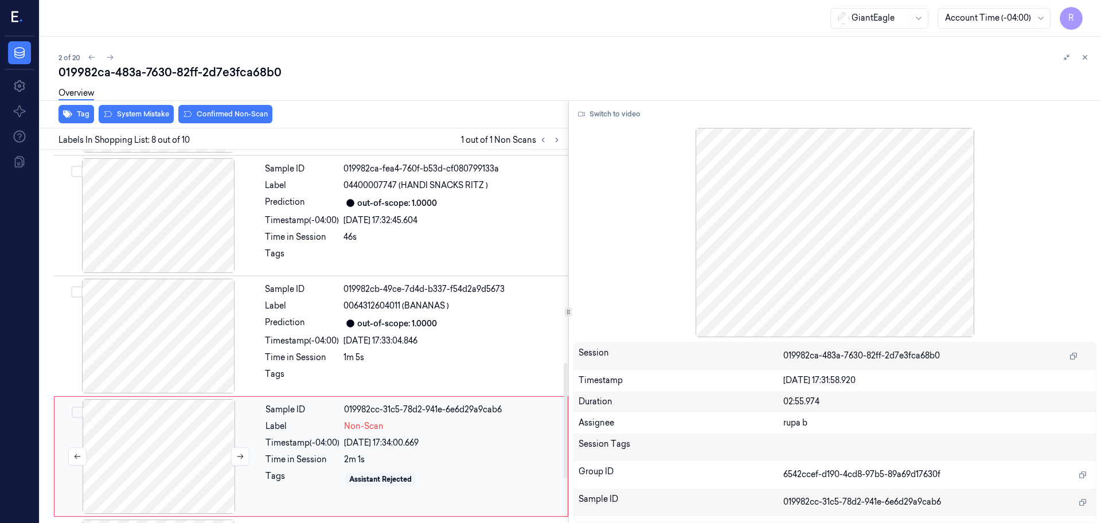
scroll to position [716, 0]
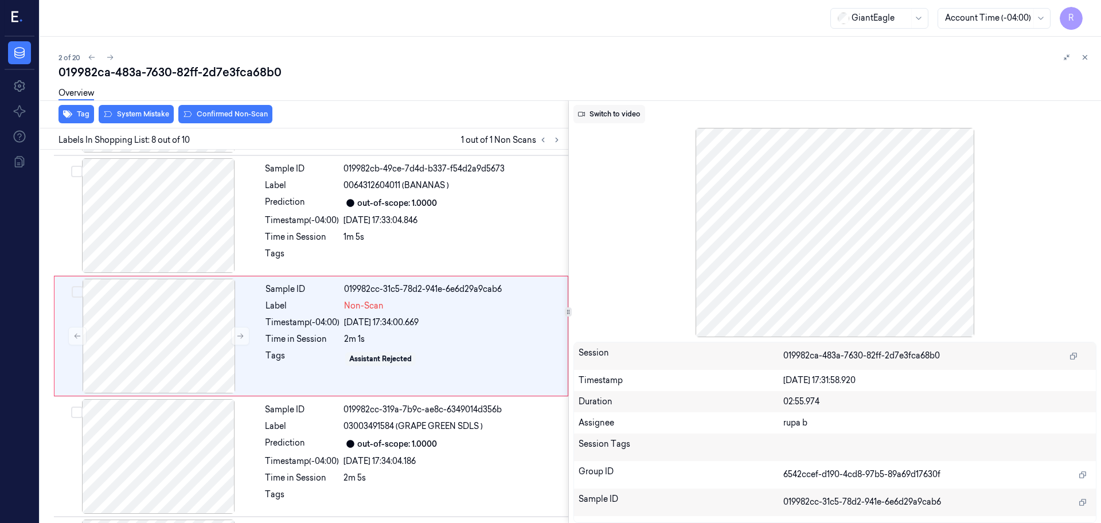
click at [636, 115] on button "Switch to video" at bounding box center [610, 114] width 72 height 18
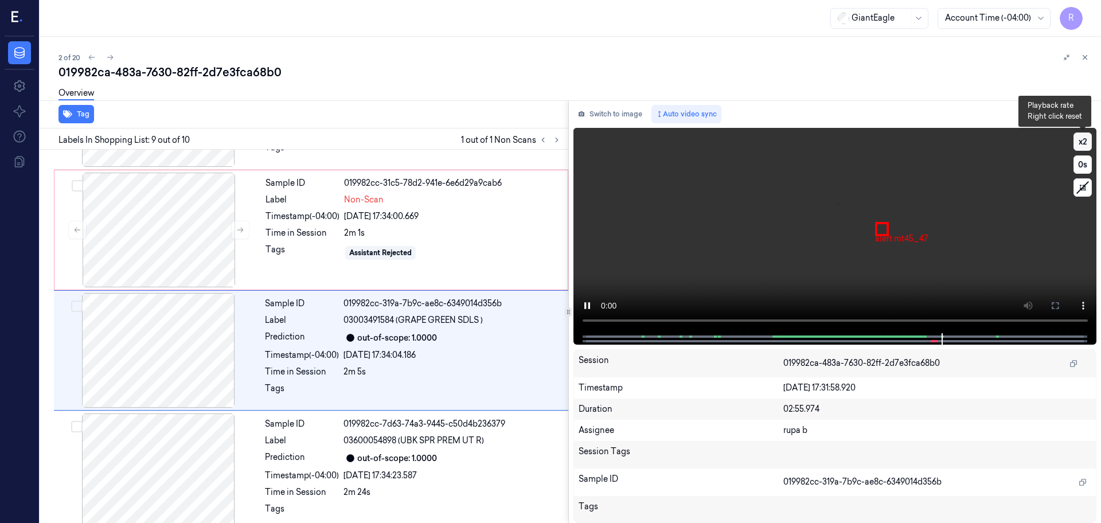
scroll to position [835, 0]
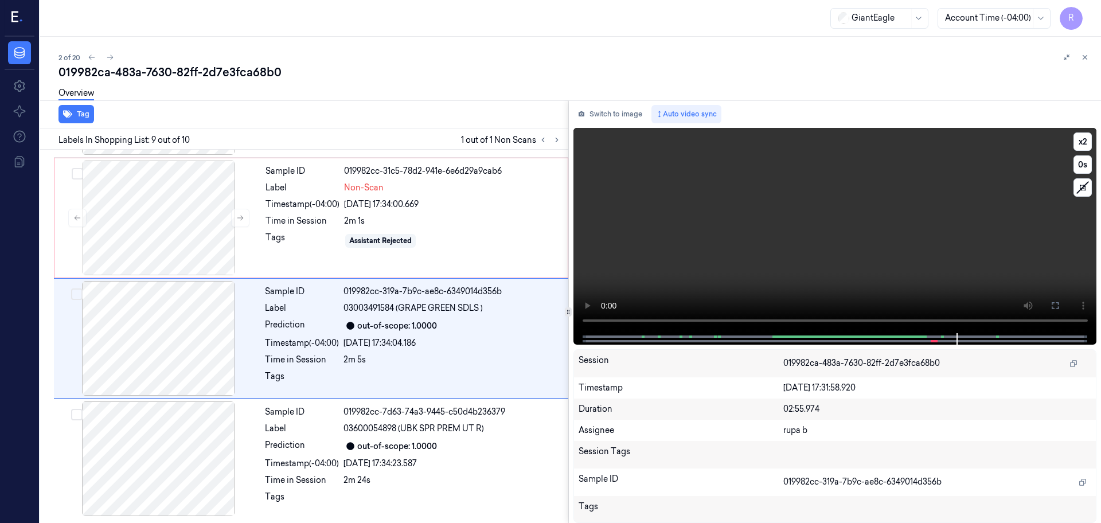
click at [778, 284] on video at bounding box center [836, 230] width 524 height 205
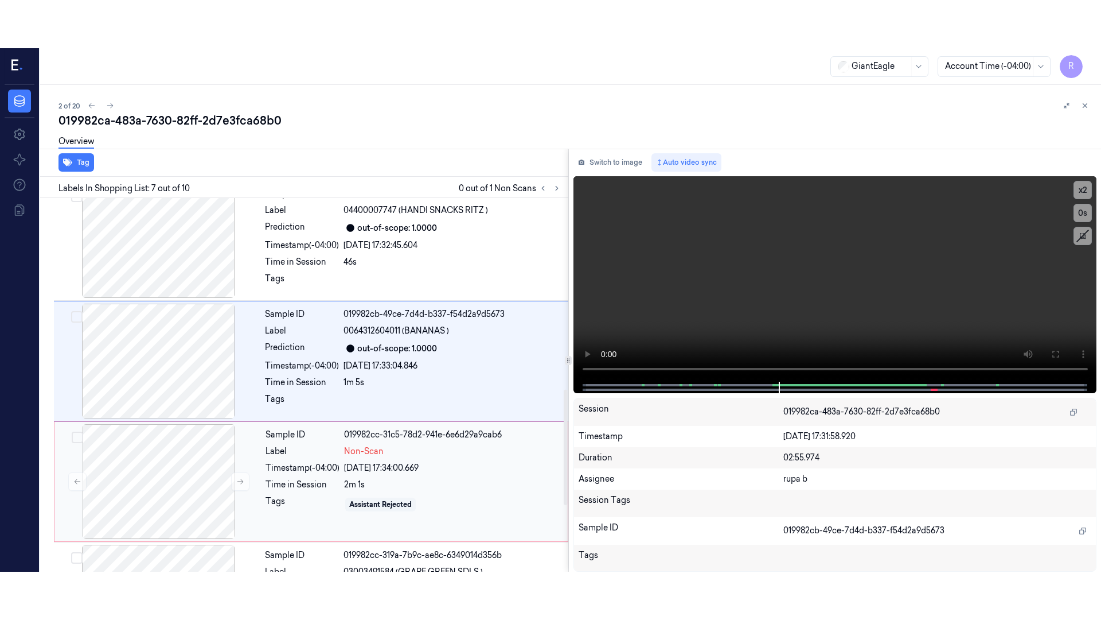
scroll to position [596, 0]
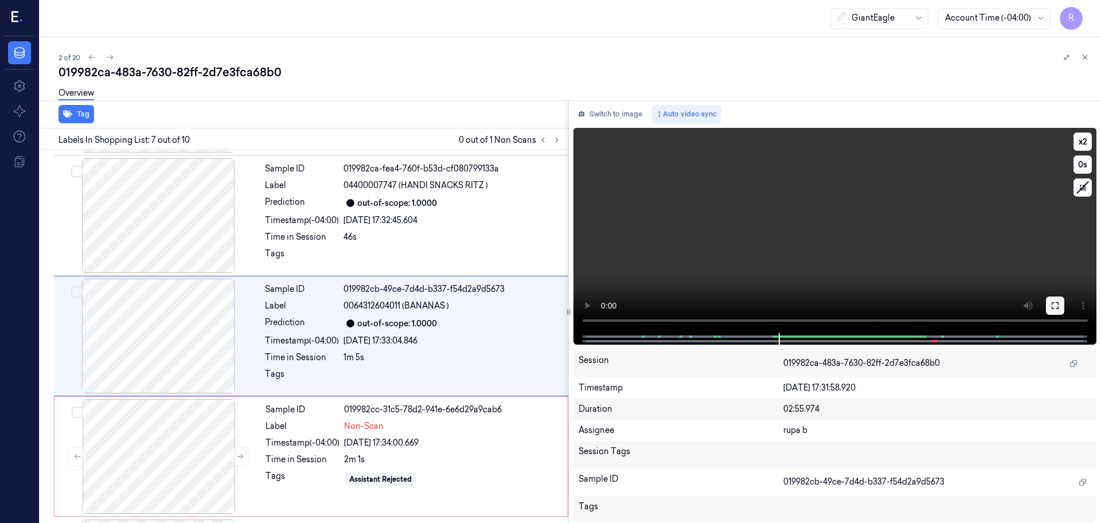
click at [1058, 308] on icon at bounding box center [1055, 305] width 9 height 9
click at [1060, 311] on button at bounding box center [1055, 306] width 18 height 18
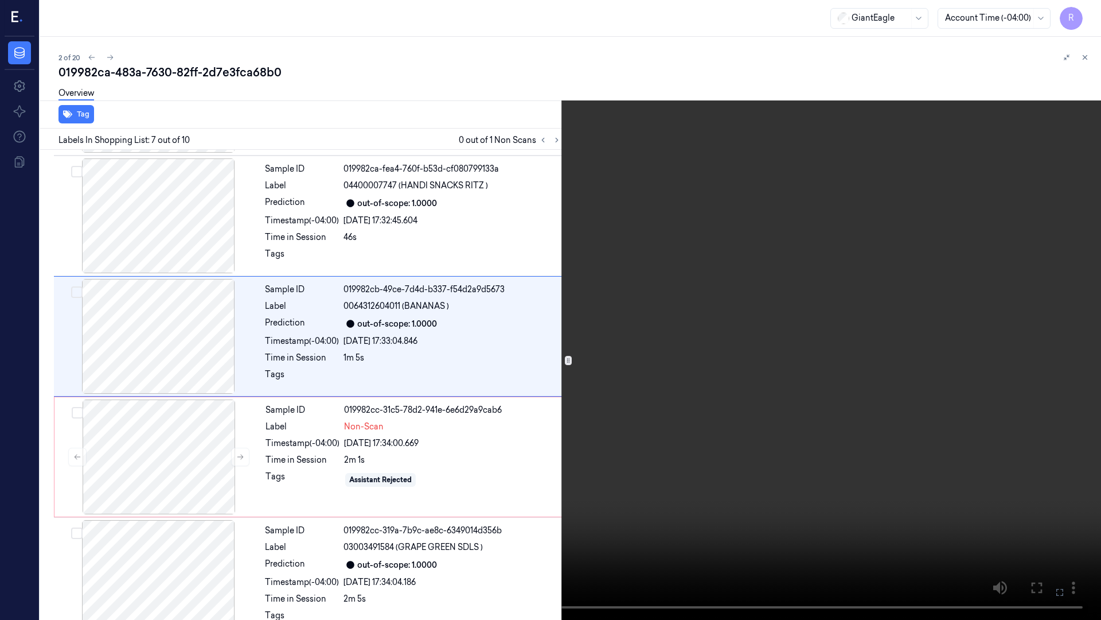
click at [1054, 364] on video at bounding box center [550, 310] width 1101 height 620
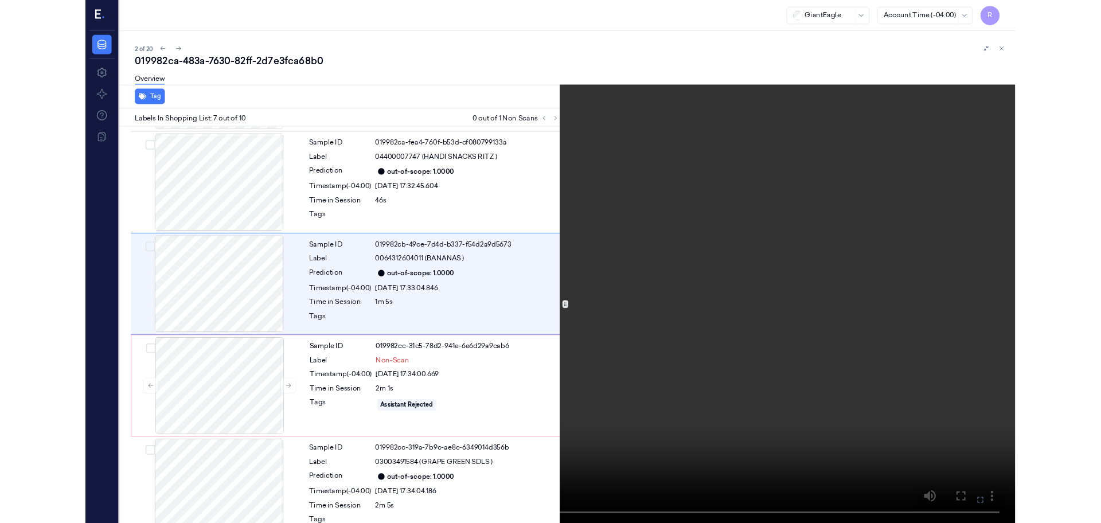
scroll to position [548, 0]
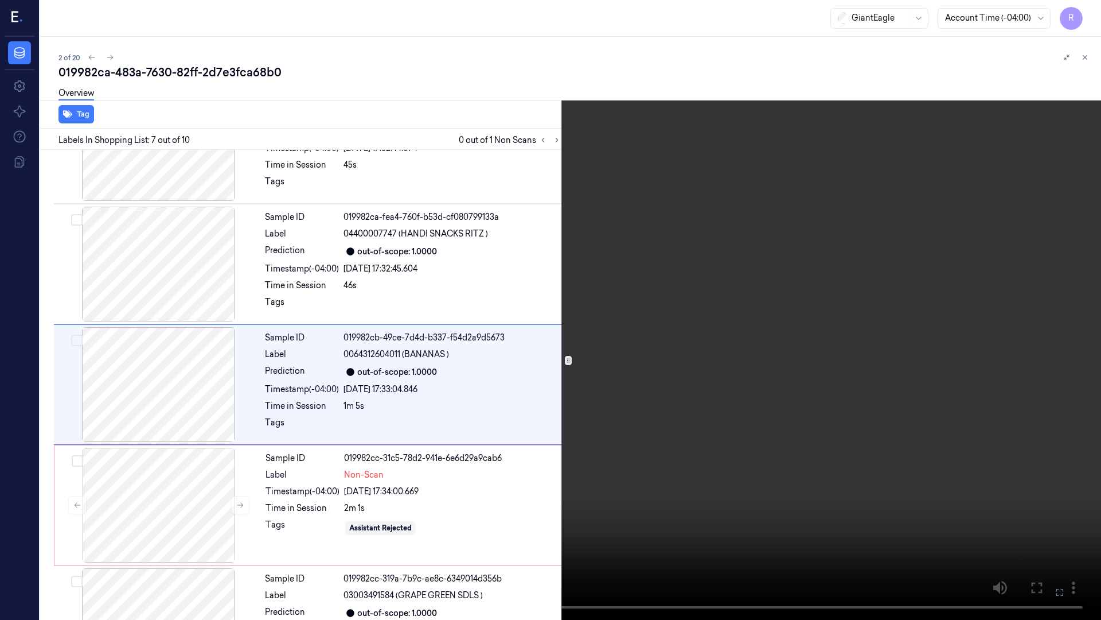
click at [578, 367] on video at bounding box center [550, 310] width 1101 height 620
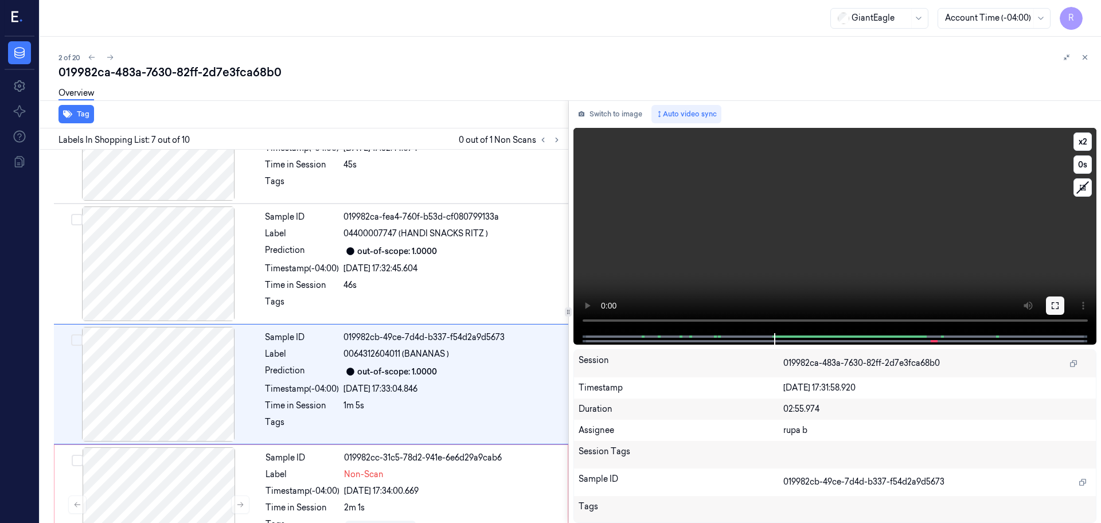
click at [1049, 305] on button at bounding box center [1055, 306] width 18 height 18
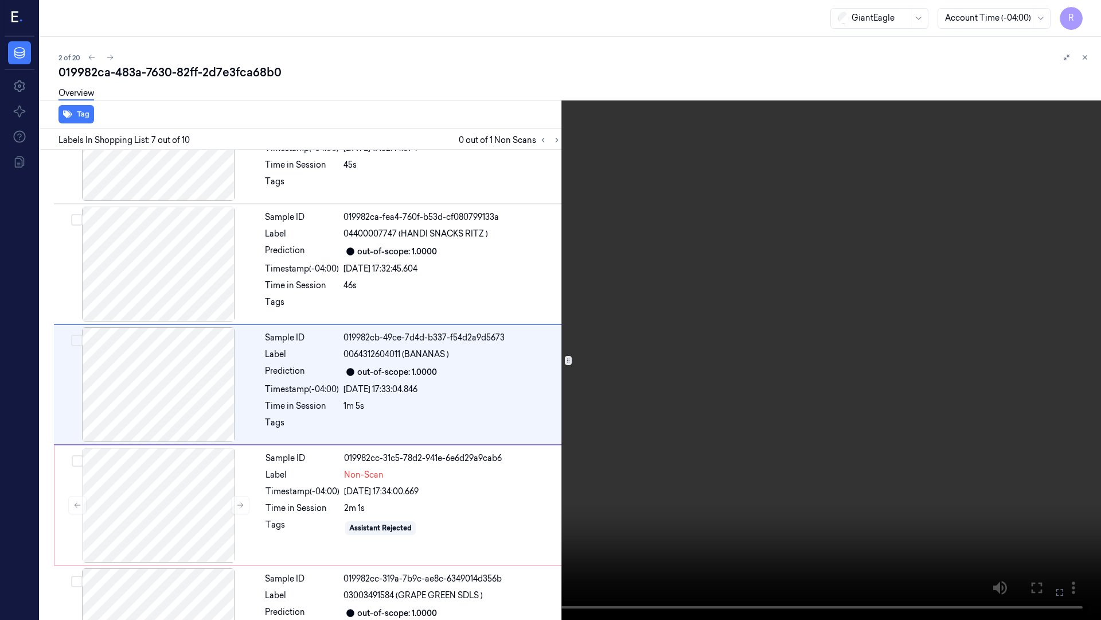
click at [983, 349] on video at bounding box center [550, 310] width 1101 height 620
click at [1083, 17] on button "x 2" at bounding box center [1087, 14] width 18 height 18
click at [1083, 17] on button "x 4" at bounding box center [1087, 14] width 18 height 18
click at [1083, 17] on button "x 1" at bounding box center [1087, 14] width 18 height 18
click at [1083, 17] on button "x 2" at bounding box center [1087, 14] width 18 height 18
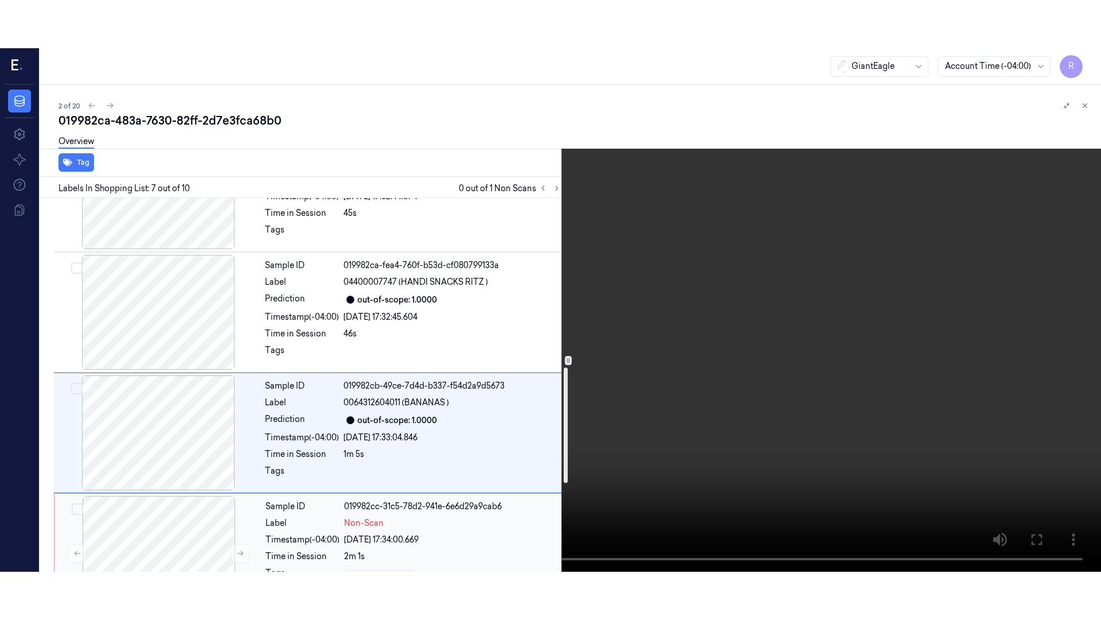
scroll to position [620, 0]
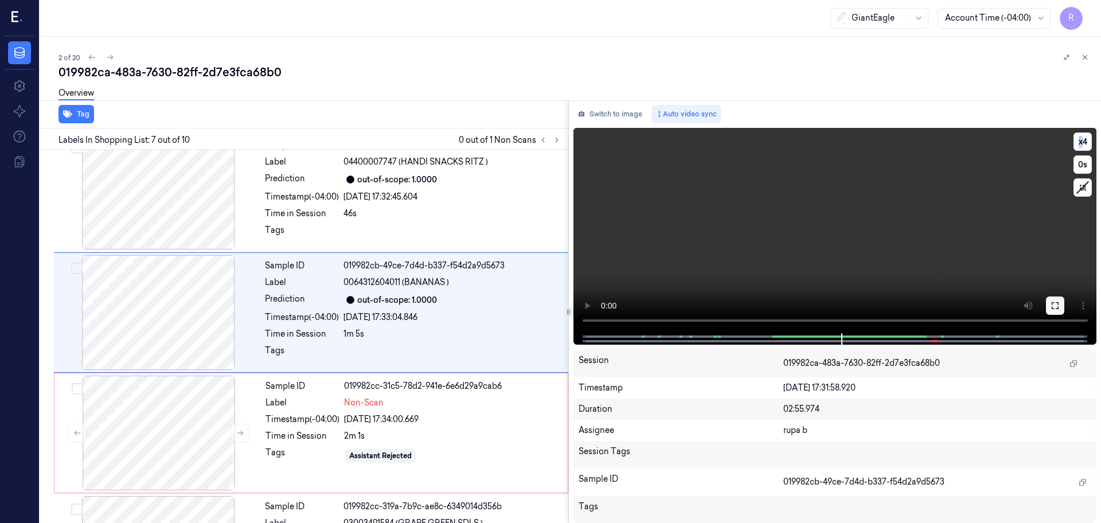
click at [1058, 304] on icon at bounding box center [1055, 305] width 9 height 9
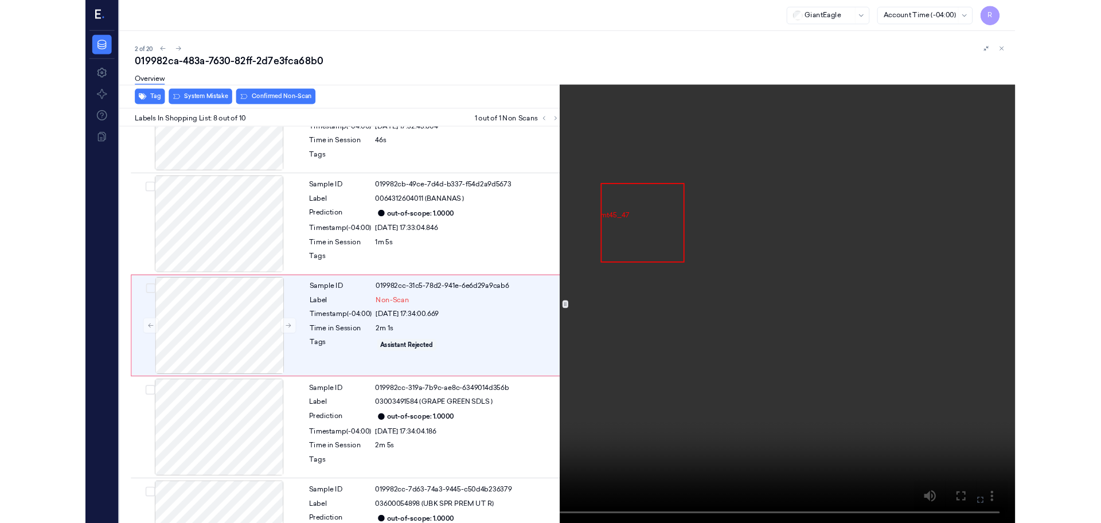
scroll to position [668, 0]
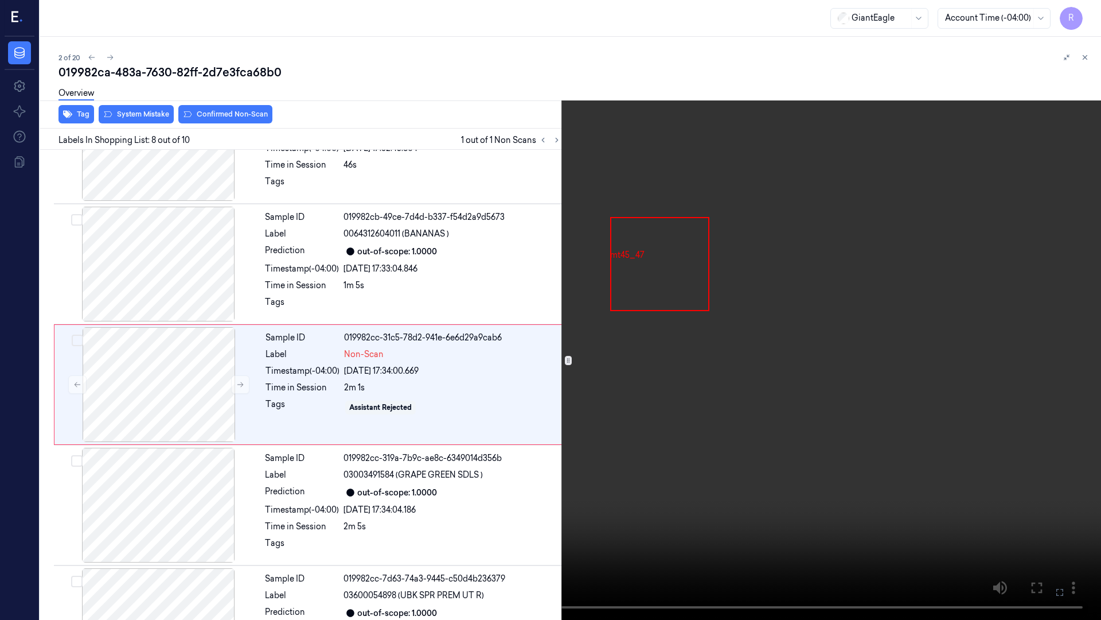
click at [793, 466] on video at bounding box center [550, 310] width 1101 height 620
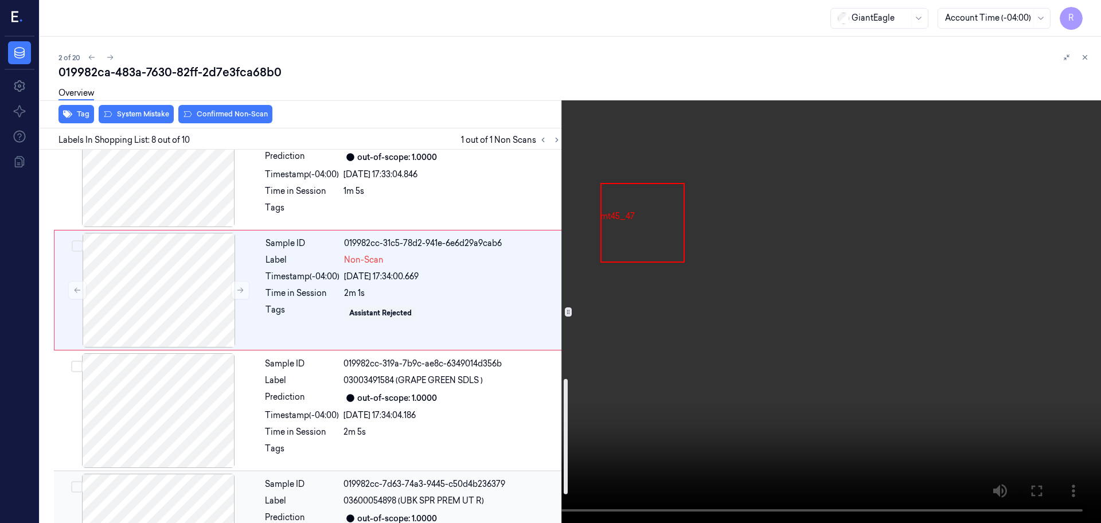
scroll to position [740, 0]
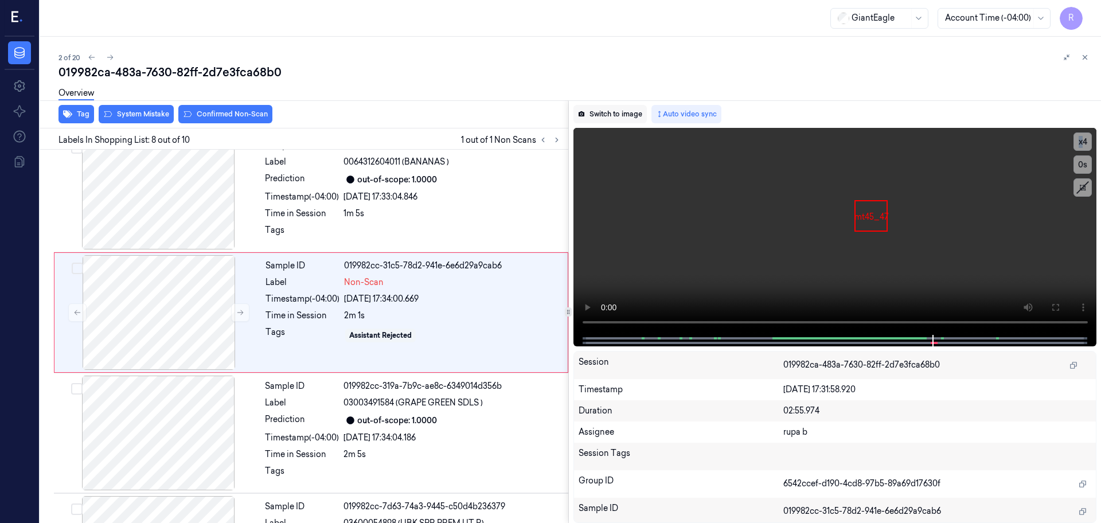
click at [630, 118] on button "Switch to image" at bounding box center [610, 114] width 73 height 18
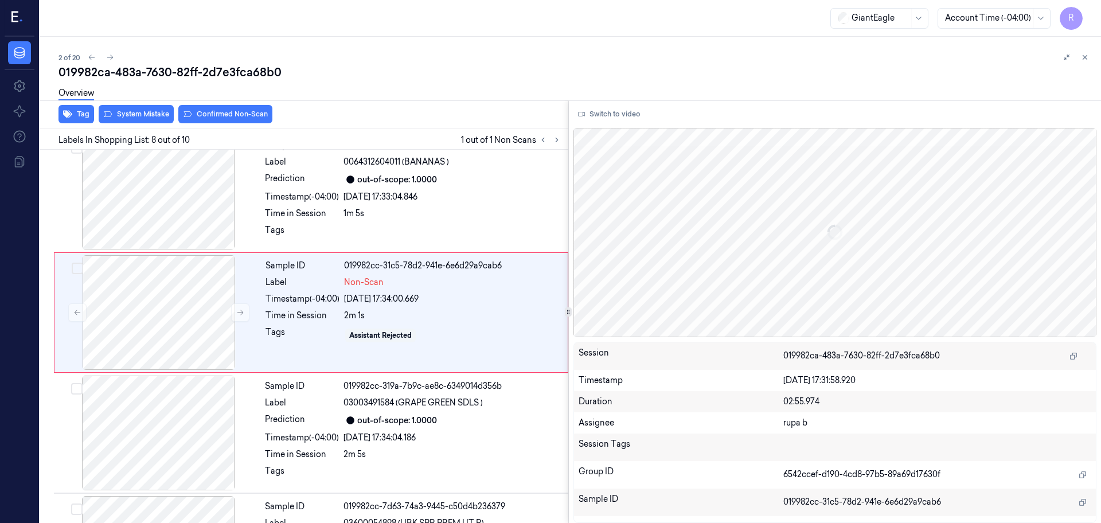
scroll to position [716, 0]
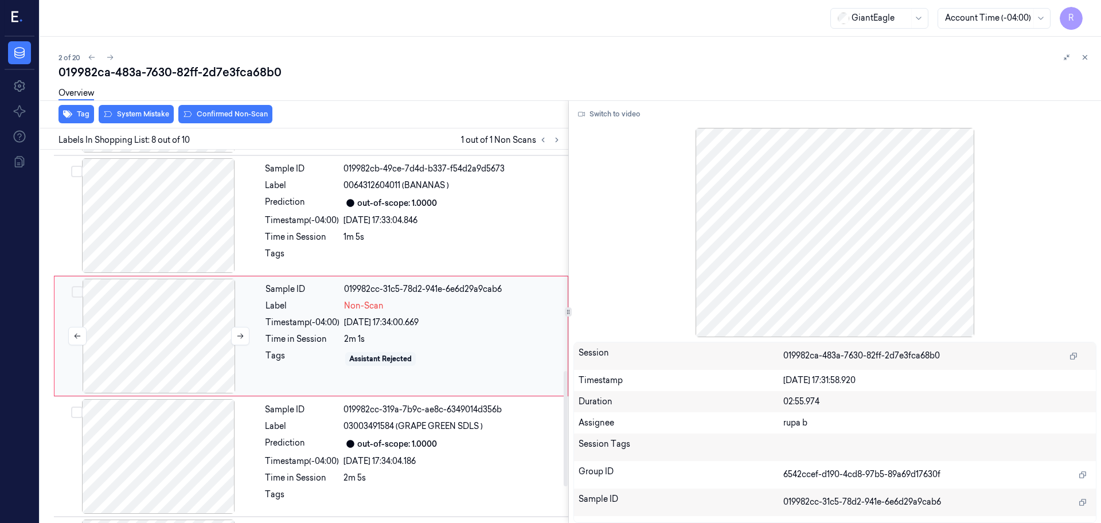
click at [168, 349] on div at bounding box center [159, 336] width 204 height 115
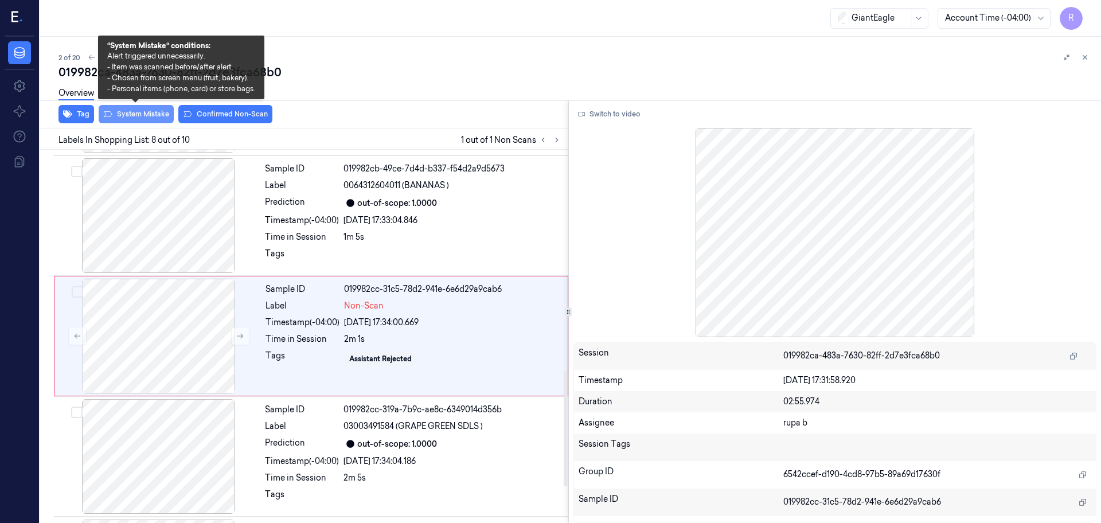
click at [149, 116] on button "System Mistake" at bounding box center [136, 114] width 75 height 18
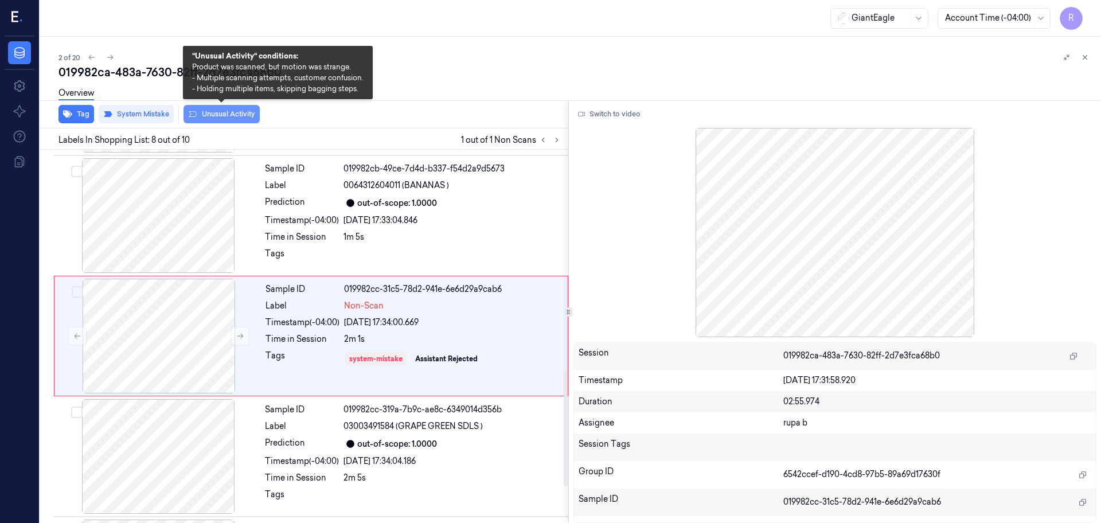
click at [237, 119] on button "Unusual Activity" at bounding box center [222, 114] width 76 height 18
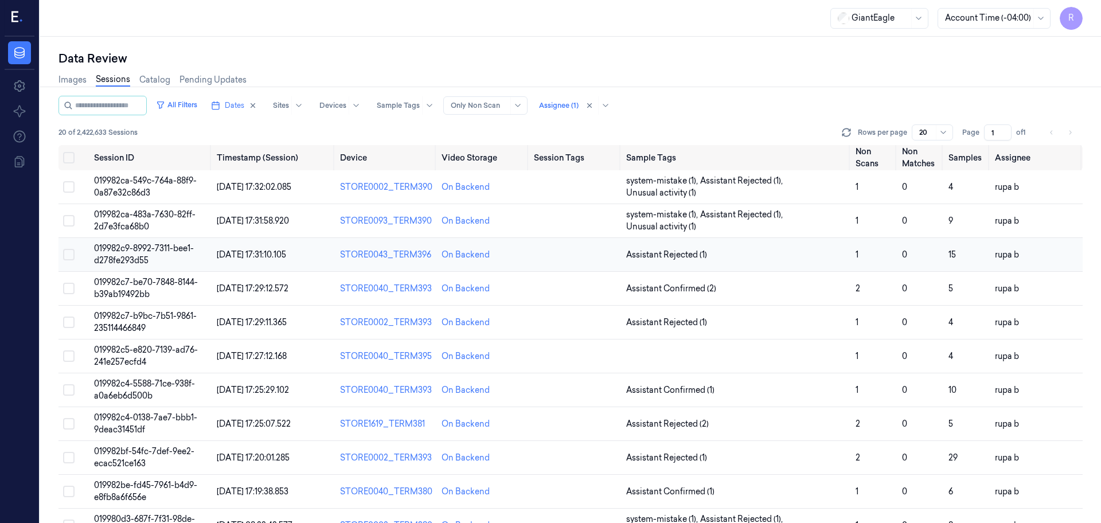
click at [162, 256] on td "019982c9-8992-7311-bee1-d278fe293d55" at bounding box center [150, 255] width 123 height 34
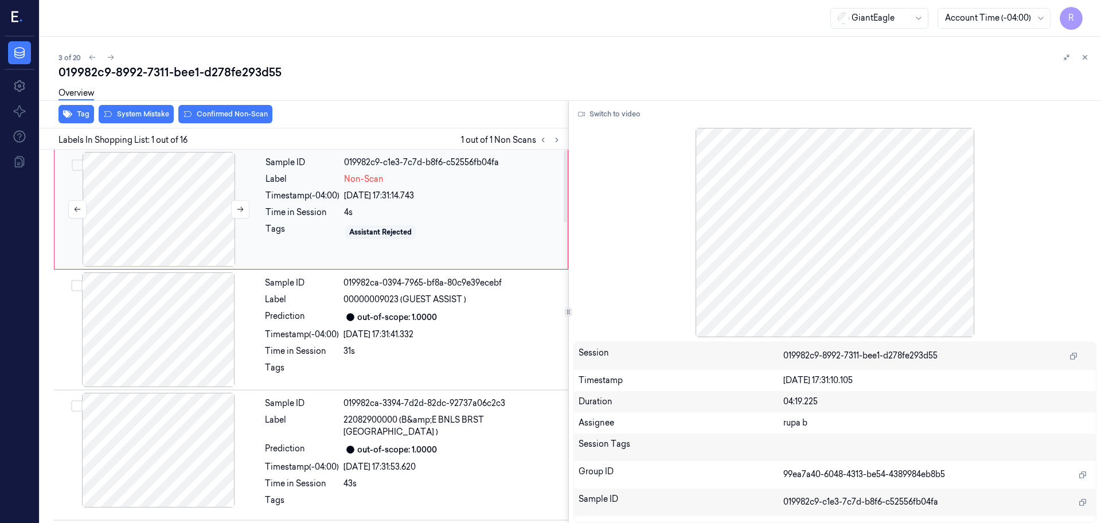
click at [159, 209] on div at bounding box center [159, 209] width 204 height 115
click at [233, 211] on button at bounding box center [240, 209] width 18 height 18
click at [185, 213] on div at bounding box center [159, 209] width 204 height 115
click at [616, 117] on button "Switch to video" at bounding box center [610, 114] width 72 height 18
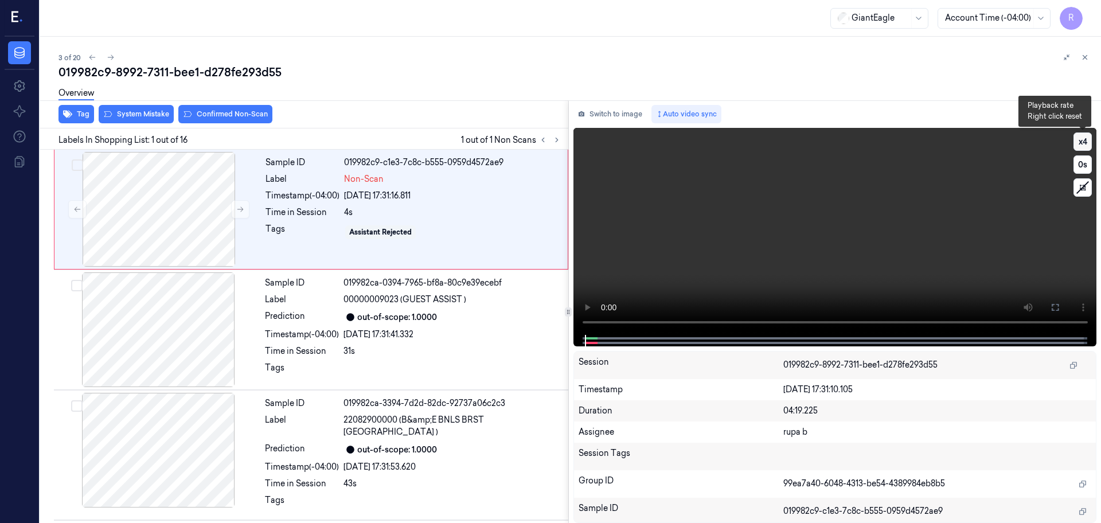
click at [1077, 138] on button "x 4" at bounding box center [1083, 142] width 18 height 18
click at [792, 252] on video at bounding box center [836, 231] width 524 height 207
click at [1056, 305] on icon at bounding box center [1055, 307] width 9 height 9
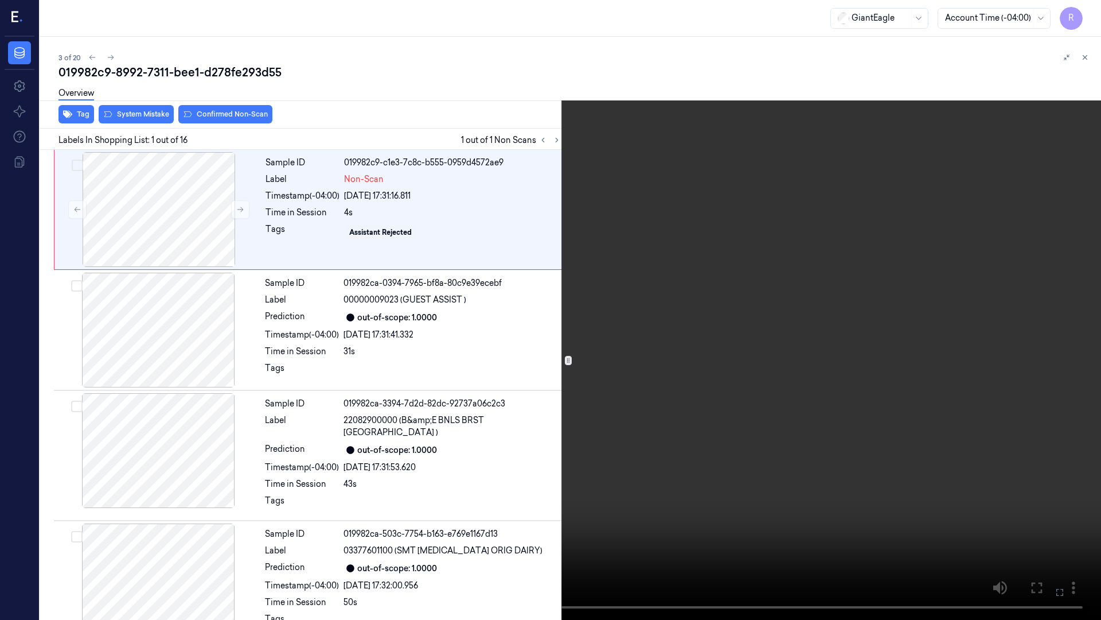
click at [1057, 359] on video at bounding box center [550, 310] width 1101 height 620
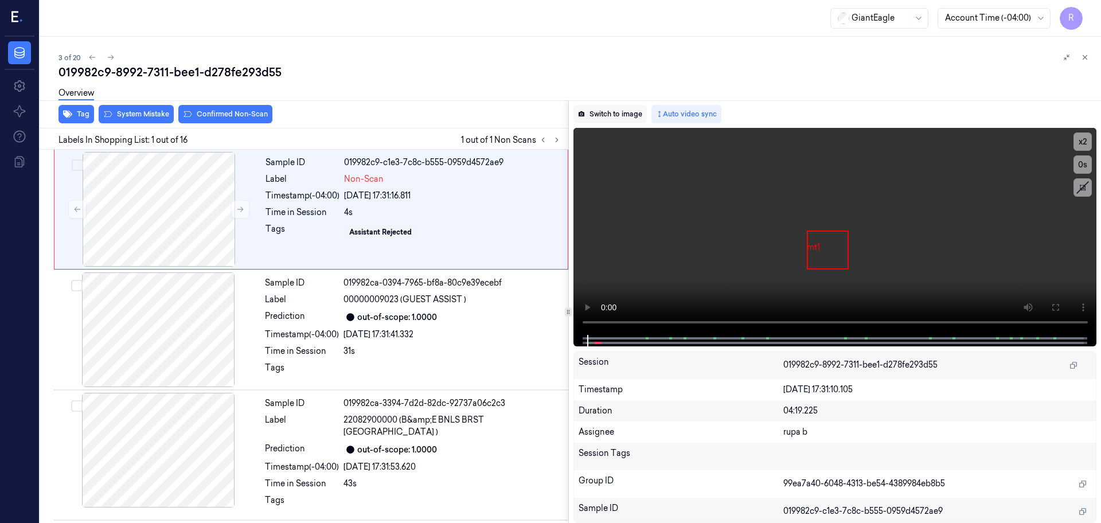
click at [618, 108] on button "Switch to image" at bounding box center [610, 114] width 73 height 18
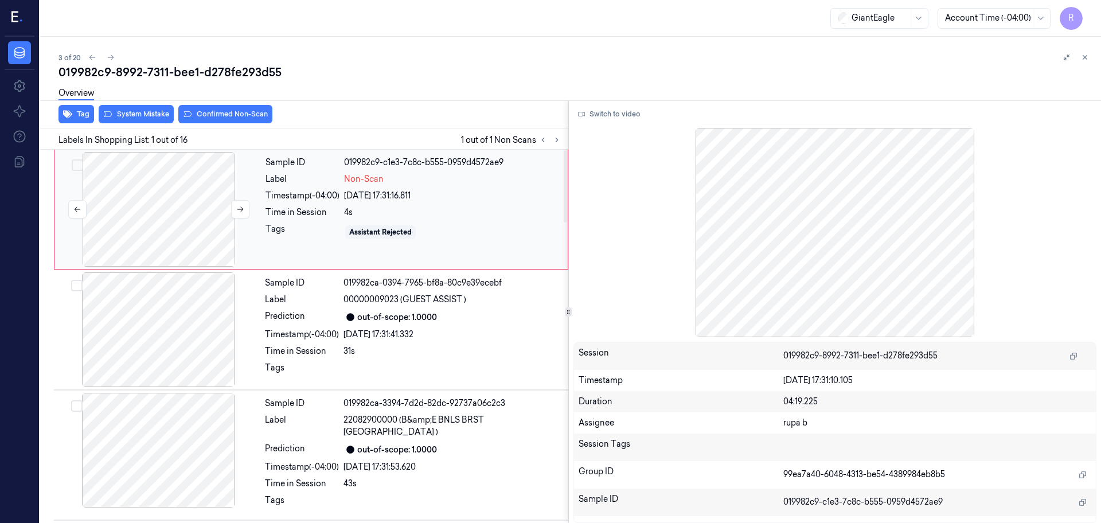
click at [209, 217] on div at bounding box center [159, 209] width 204 height 115
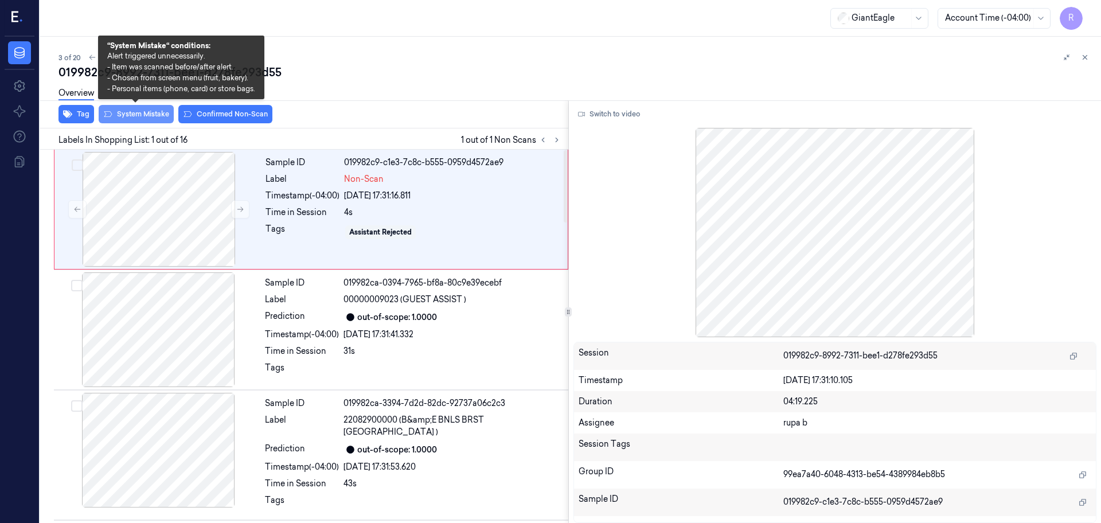
click at [132, 117] on button "System Mistake" at bounding box center [136, 114] width 75 height 18
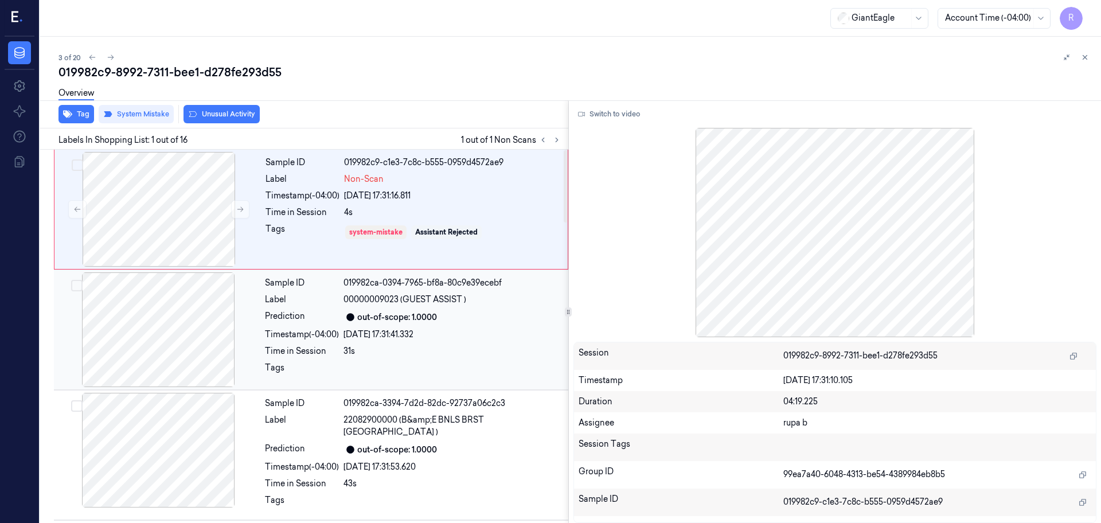
click at [172, 345] on div at bounding box center [158, 329] width 204 height 115
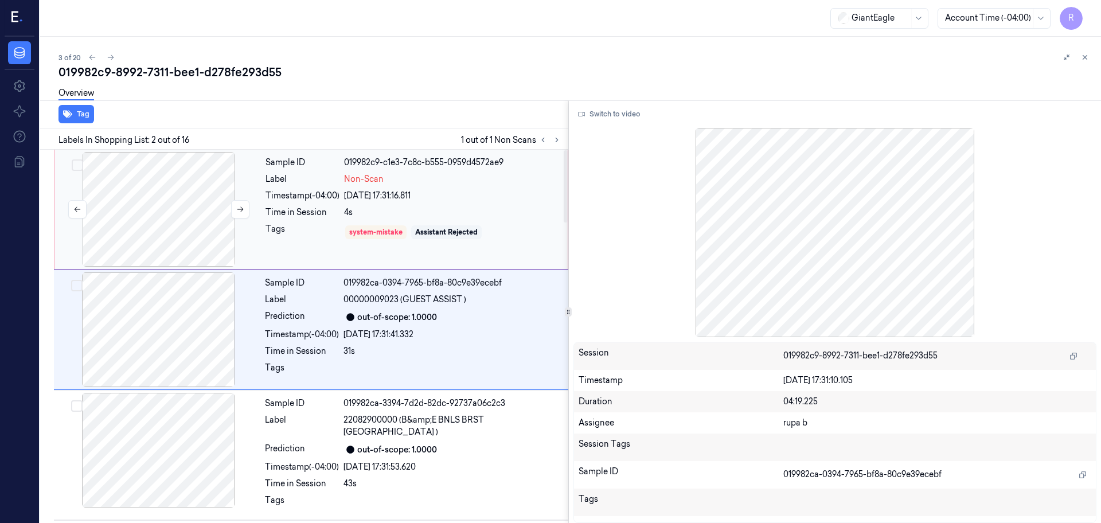
click at [146, 222] on div at bounding box center [159, 209] width 204 height 115
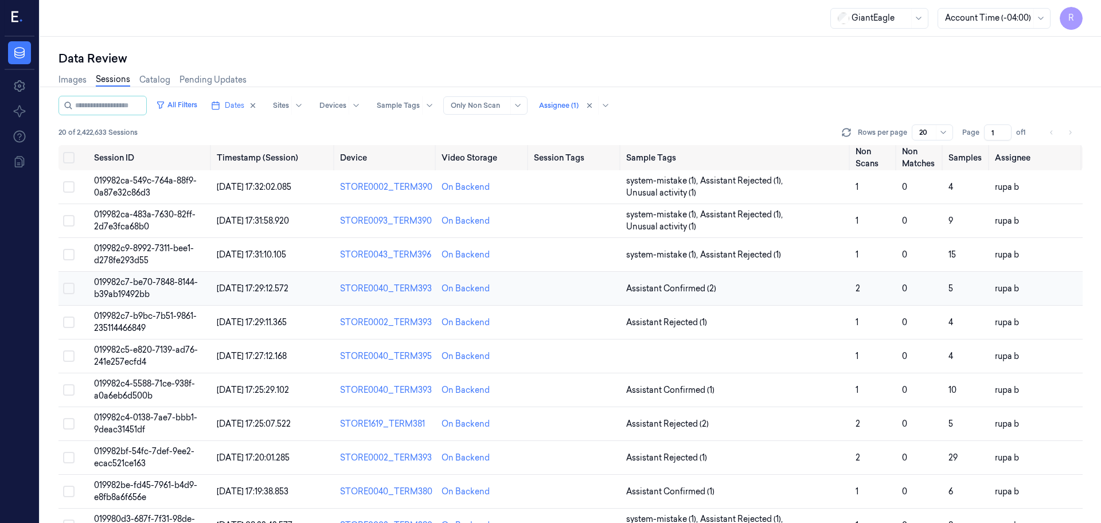
click at [137, 292] on span "019982c7-be70-7848-8144-b39ab19492bb" at bounding box center [146, 288] width 104 height 22
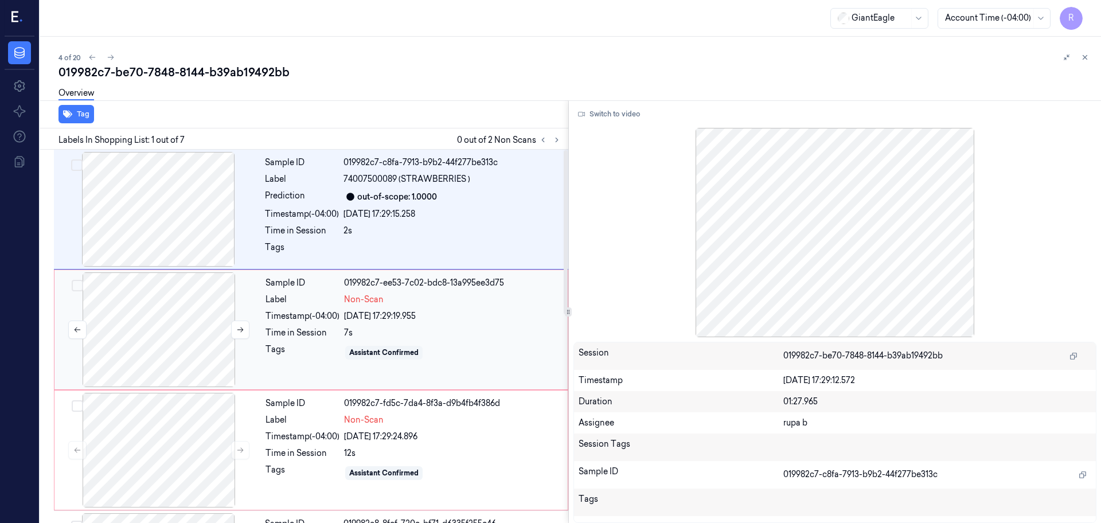
click at [156, 338] on div at bounding box center [159, 329] width 204 height 115
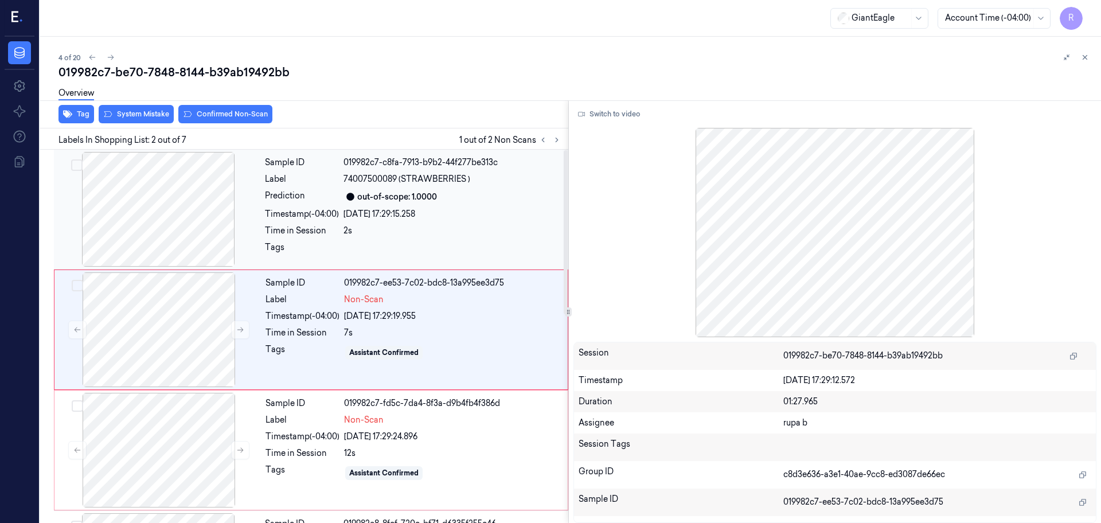
click at [179, 204] on div at bounding box center [158, 209] width 204 height 115
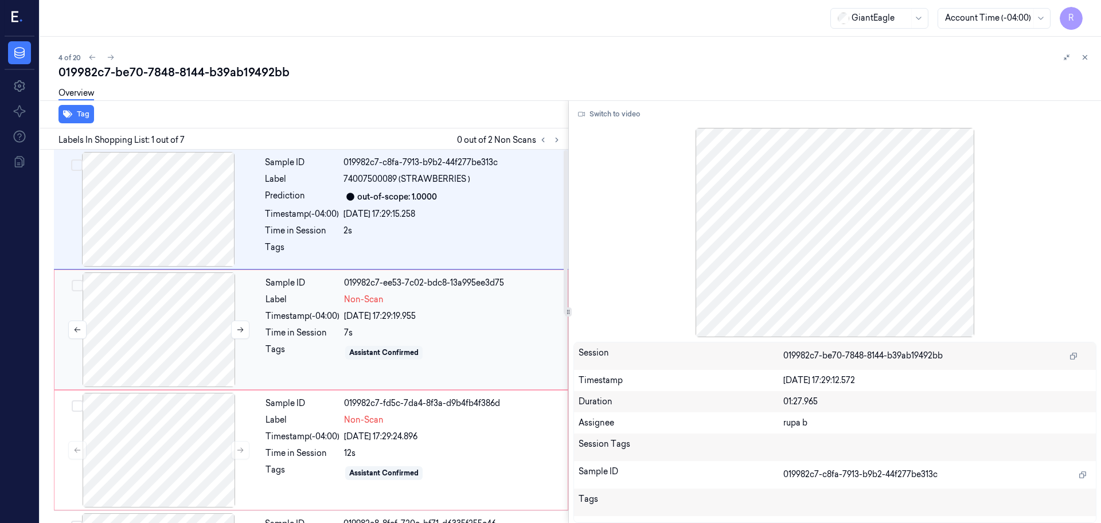
click at [176, 326] on div at bounding box center [159, 329] width 204 height 115
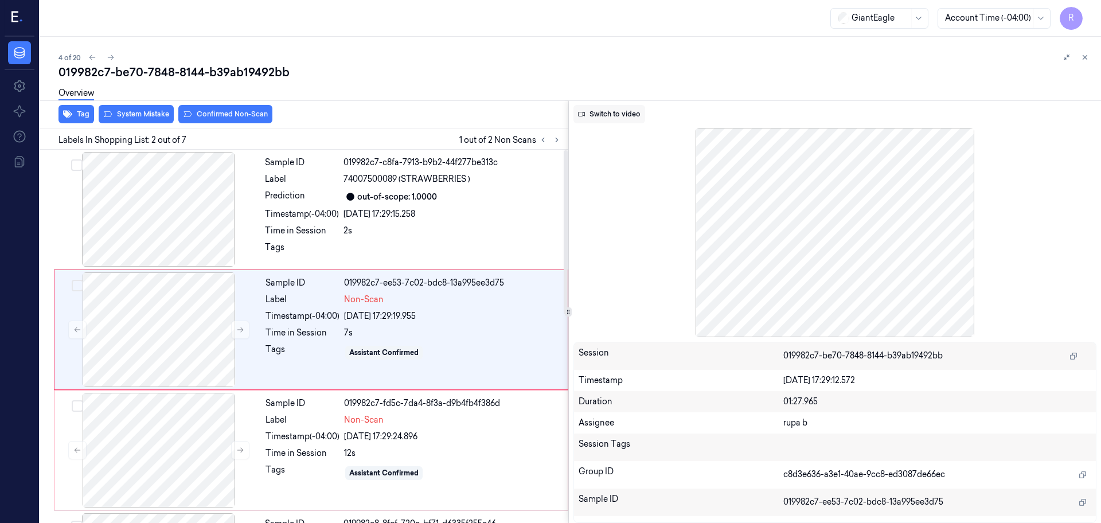
click at [632, 115] on button "Switch to video" at bounding box center [610, 114] width 72 height 18
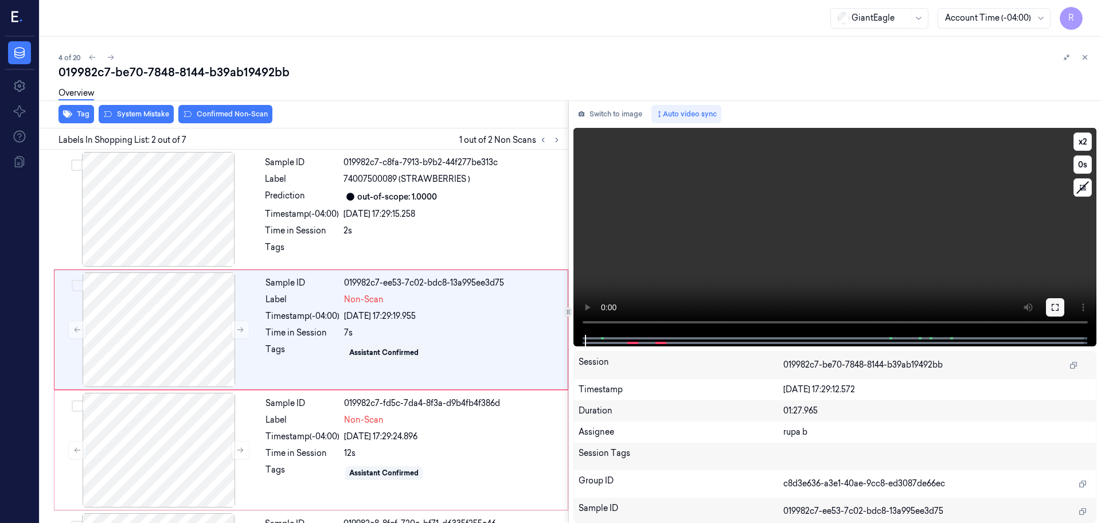
click at [1056, 306] on icon at bounding box center [1055, 307] width 9 height 9
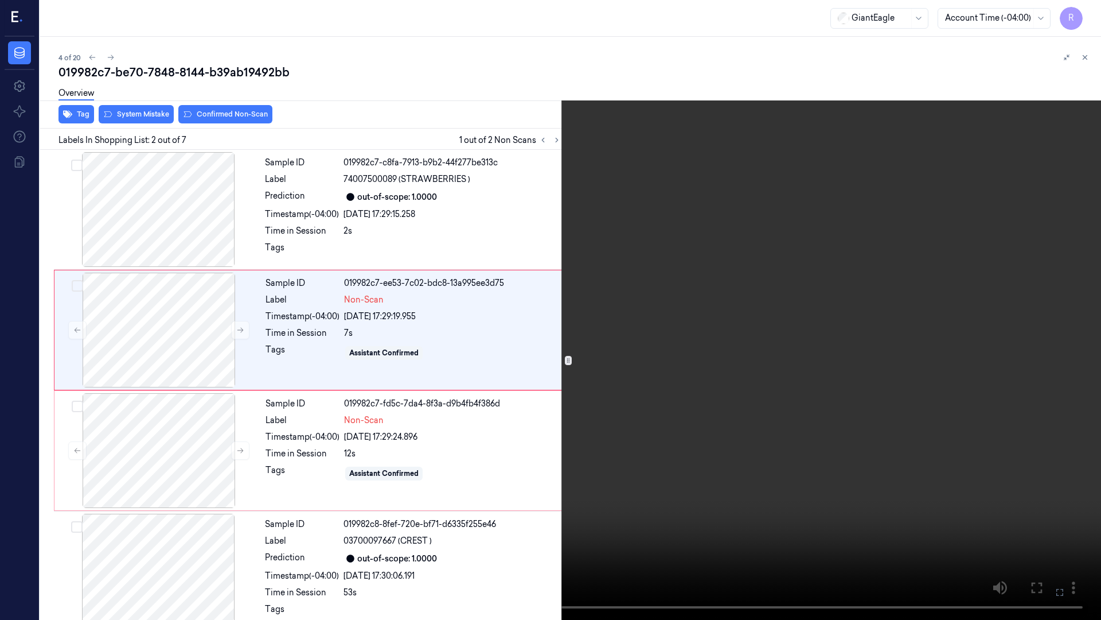
click at [1055, 369] on video at bounding box center [550, 310] width 1101 height 620
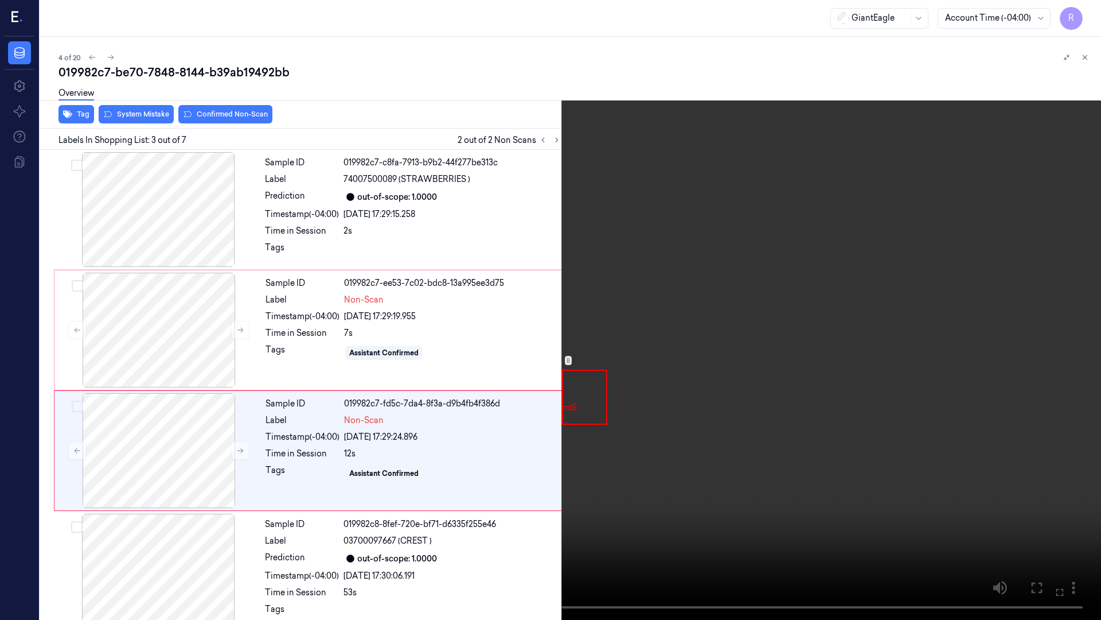
scroll to position [66, 0]
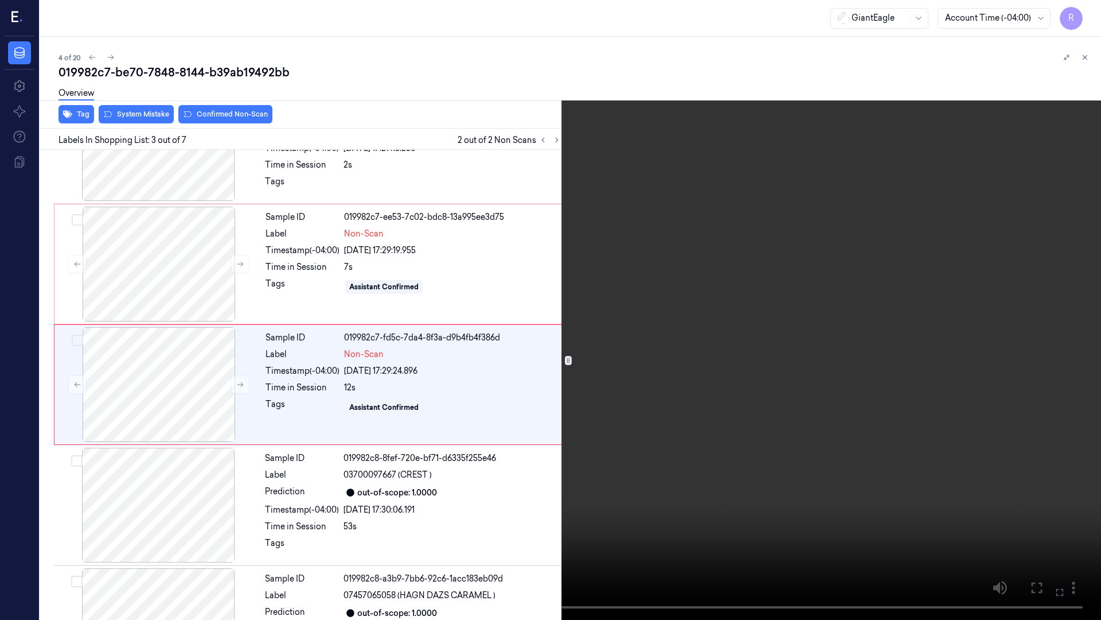
click at [194, 523] on video at bounding box center [550, 310] width 1101 height 620
click at [1087, 14] on button "x 2" at bounding box center [1087, 14] width 18 height 18
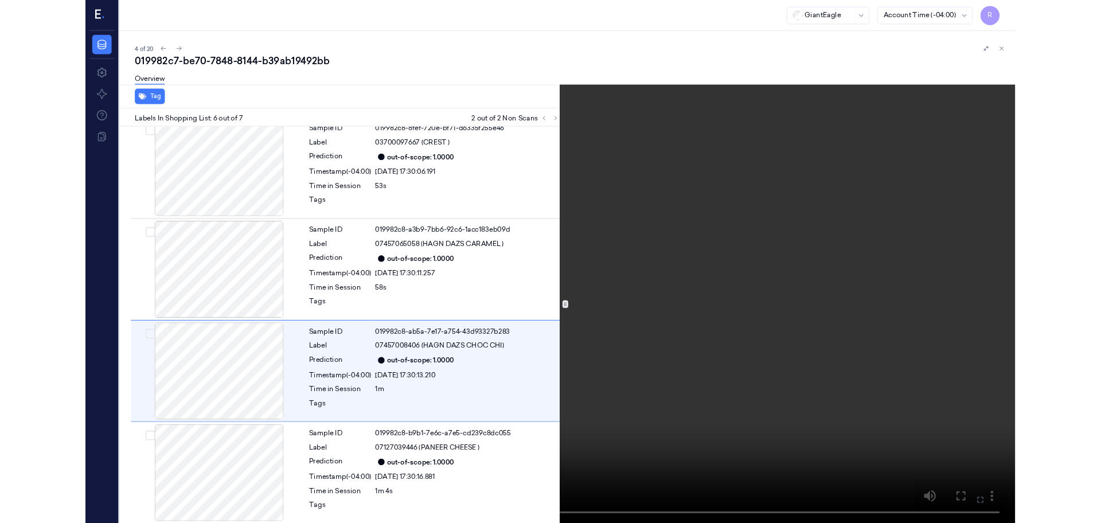
scroll to position [377, 0]
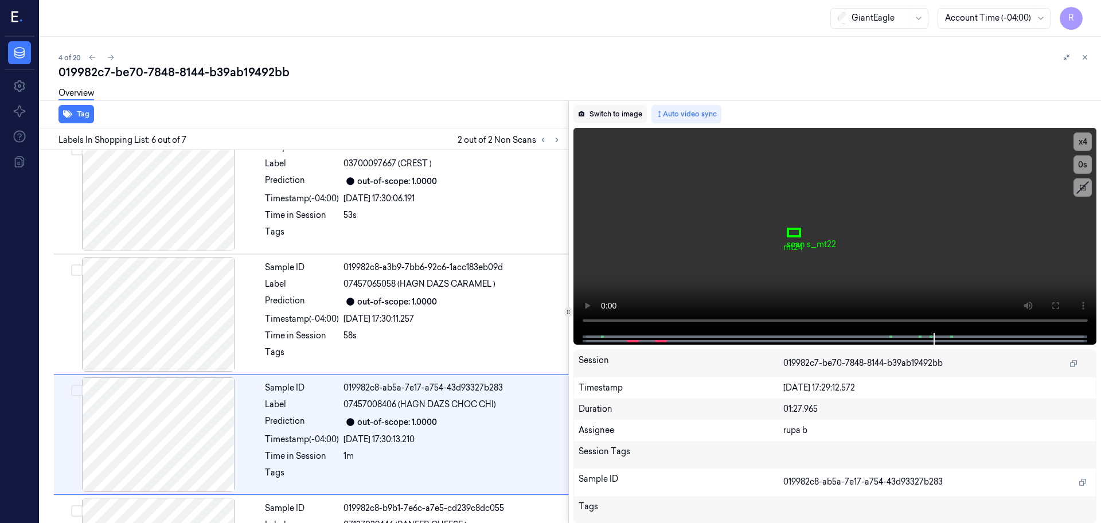
click at [604, 116] on button "Switch to image" at bounding box center [610, 114] width 73 height 18
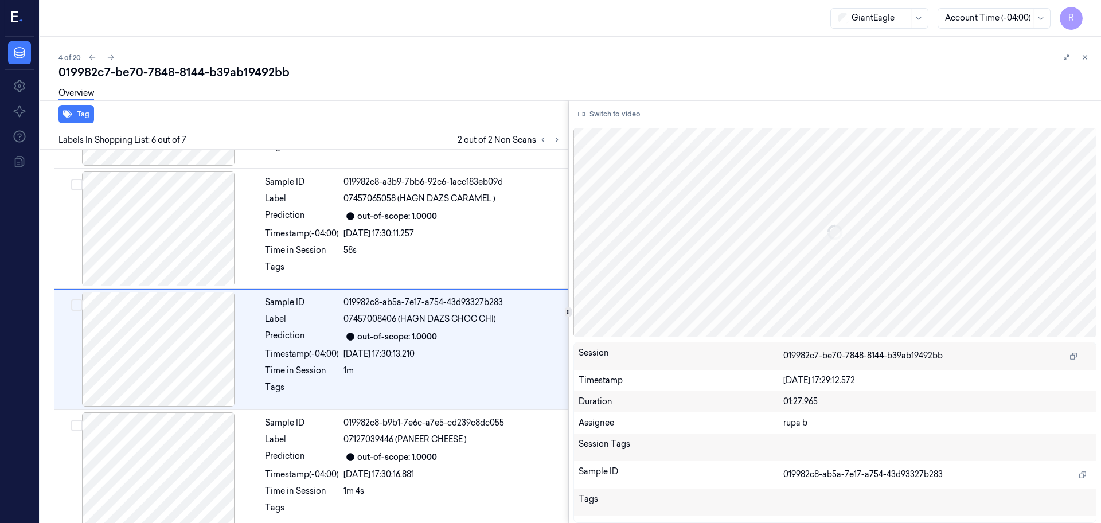
scroll to position [473, 0]
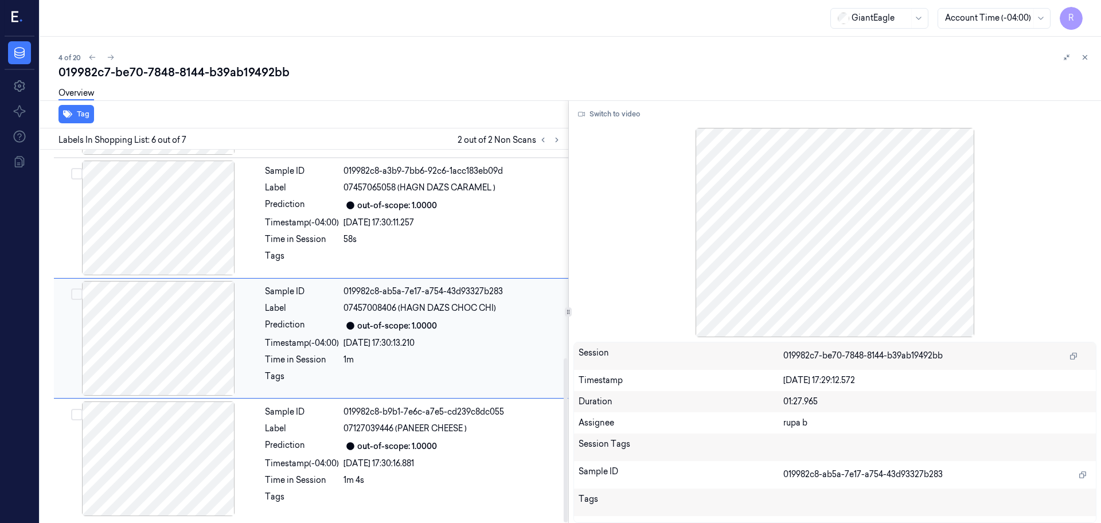
click at [126, 354] on div at bounding box center [158, 338] width 204 height 115
click at [543, 137] on icon at bounding box center [543, 140] width 8 height 8
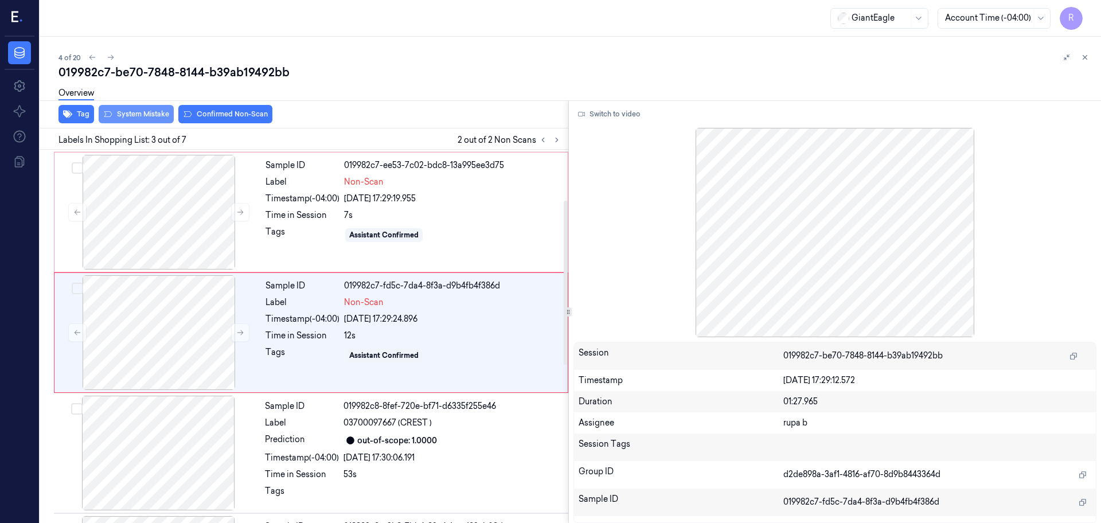
scroll to position [114, 0]
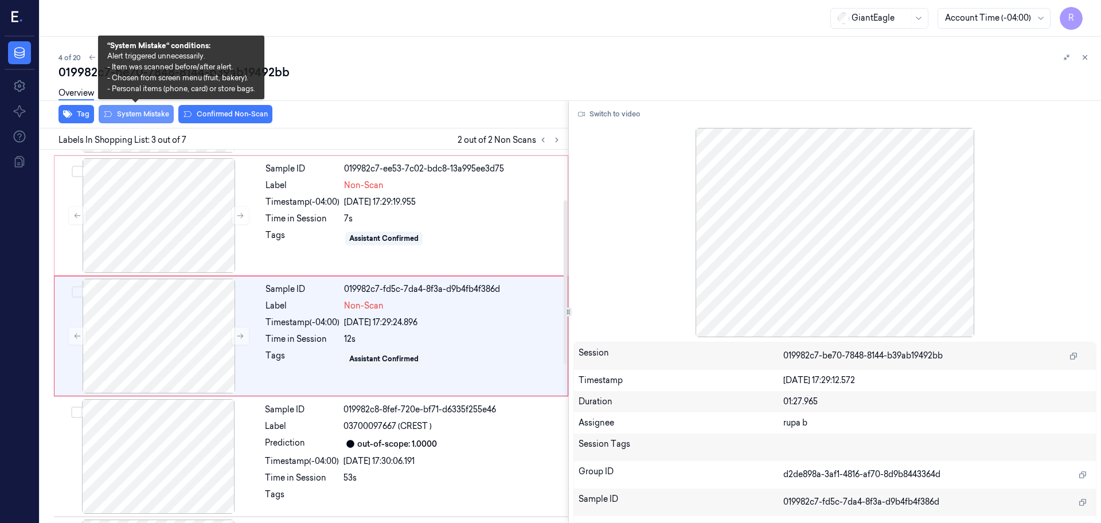
click at [126, 115] on button "System Mistake" at bounding box center [136, 114] width 75 height 18
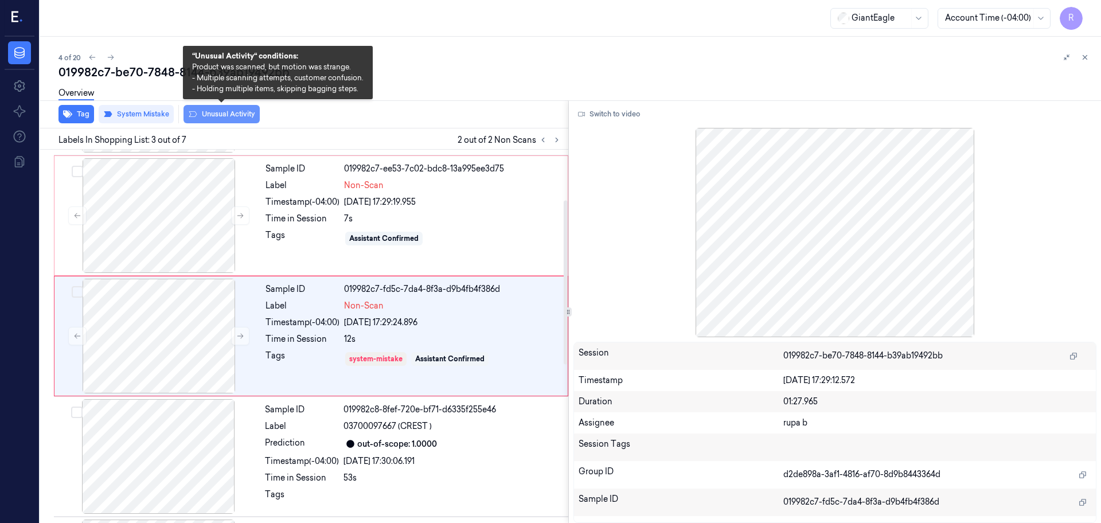
click at [235, 118] on button "Unusual Activity" at bounding box center [222, 114] width 76 height 18
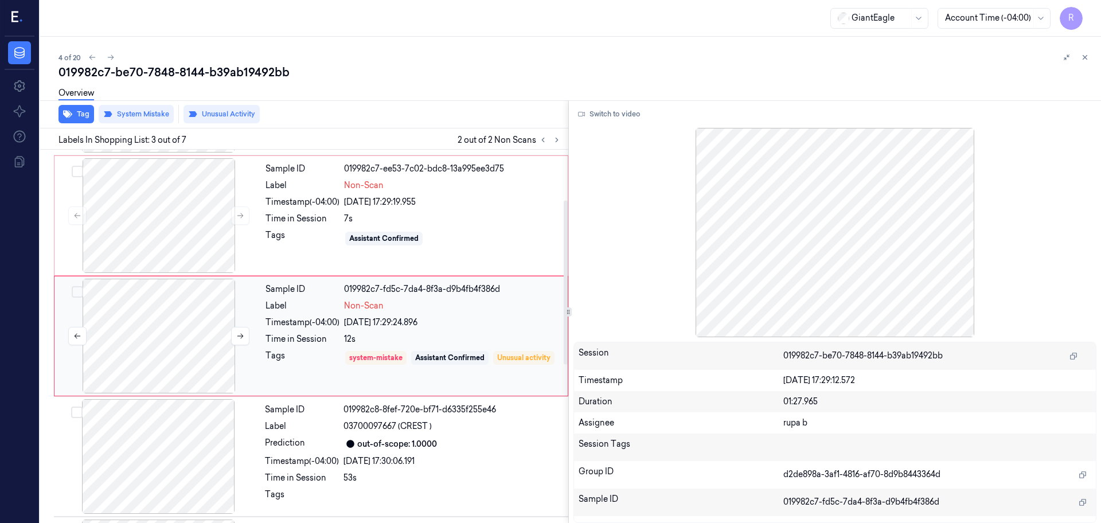
click at [151, 332] on div at bounding box center [159, 336] width 204 height 115
click at [600, 119] on button "Switch to video" at bounding box center [610, 114] width 72 height 18
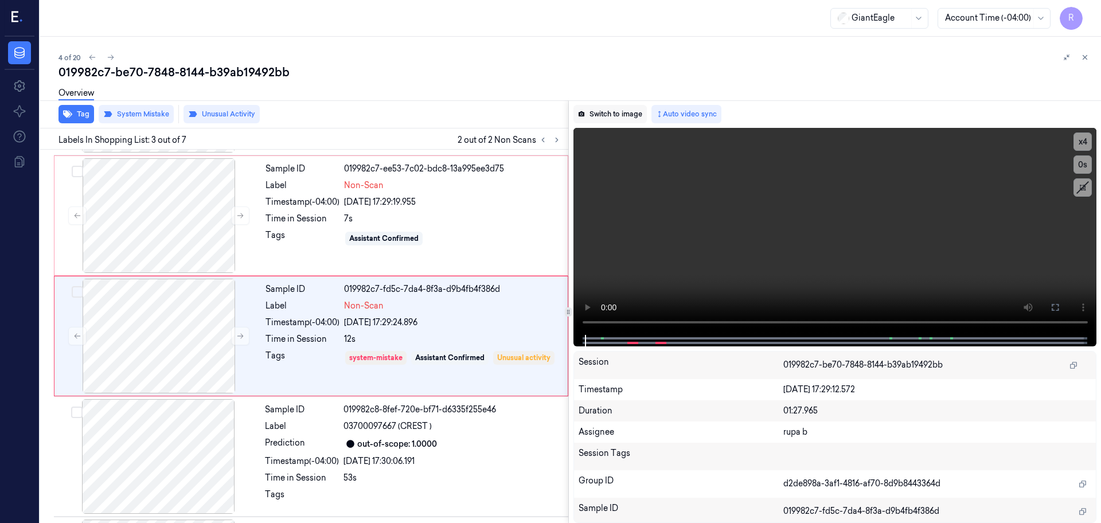
click at [595, 114] on button "Switch to image" at bounding box center [610, 114] width 73 height 18
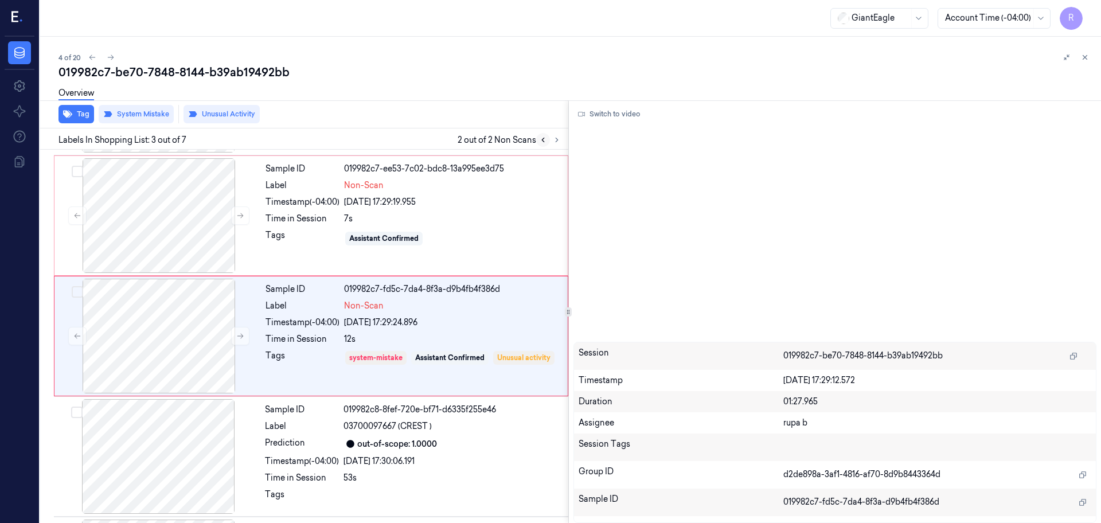
click at [542, 141] on icon at bounding box center [543, 140] width 8 height 8
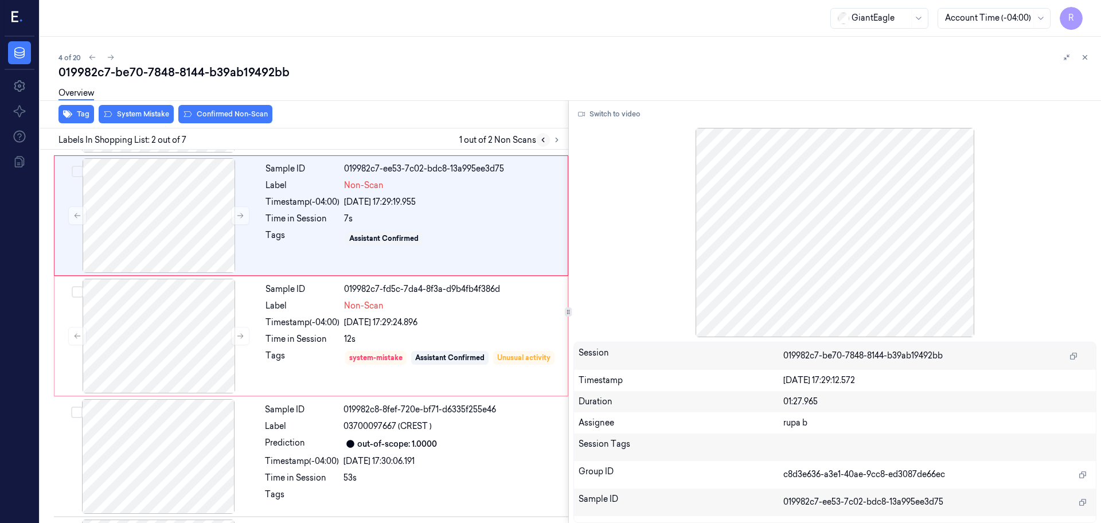
scroll to position [0, 0]
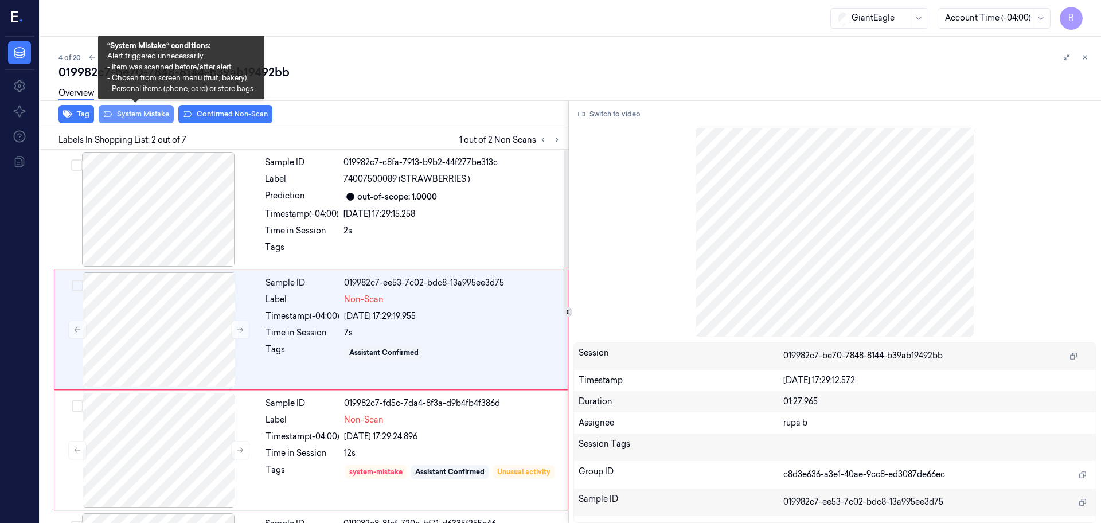
click at [151, 113] on button "System Mistake" at bounding box center [136, 114] width 75 height 18
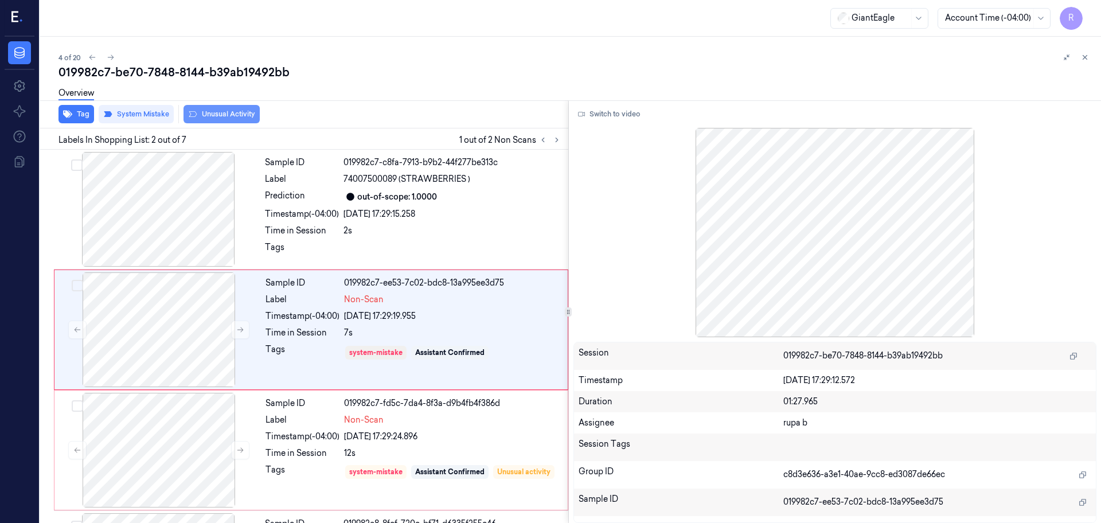
click at [251, 114] on button "Unusual Activity" at bounding box center [222, 114] width 76 height 18
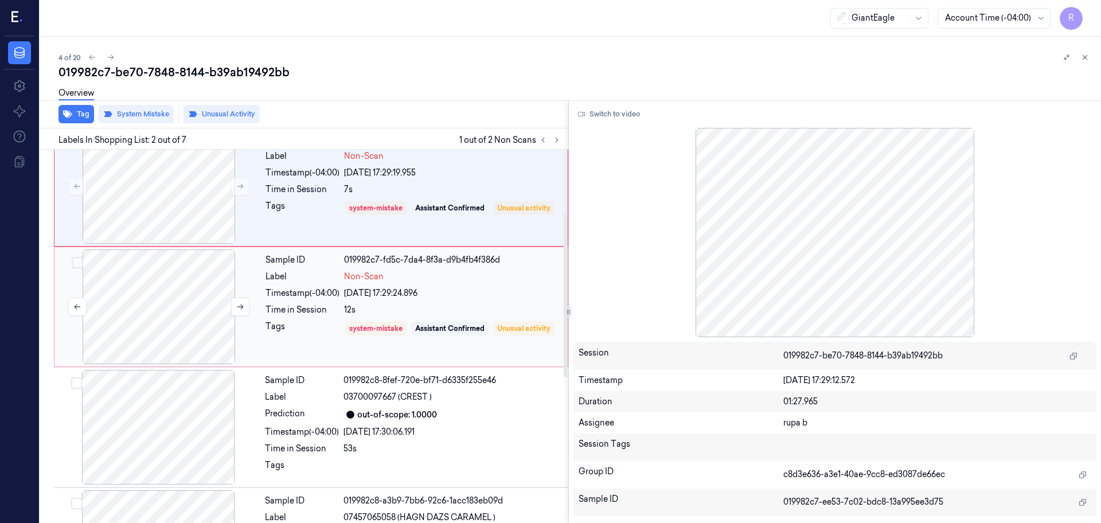
click at [181, 307] on div at bounding box center [159, 307] width 204 height 115
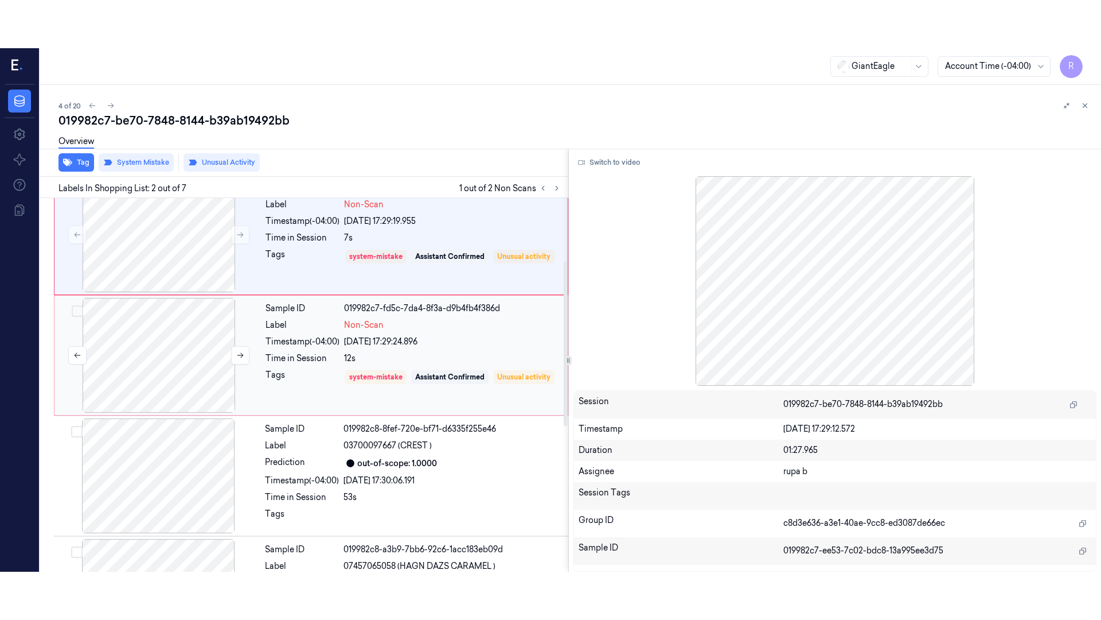
scroll to position [114, 0]
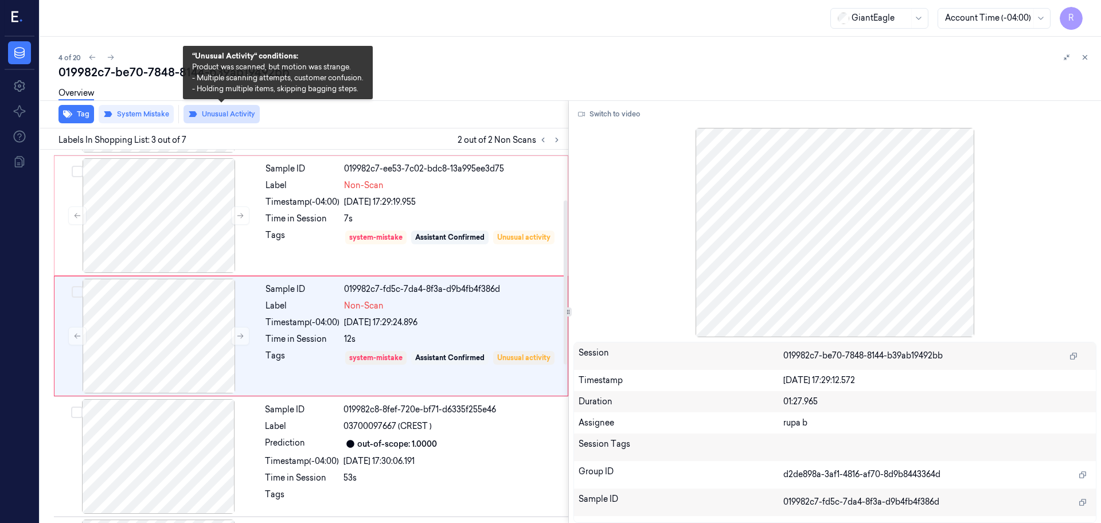
click at [231, 110] on button "Unusual Activity" at bounding box center [222, 114] width 76 height 18
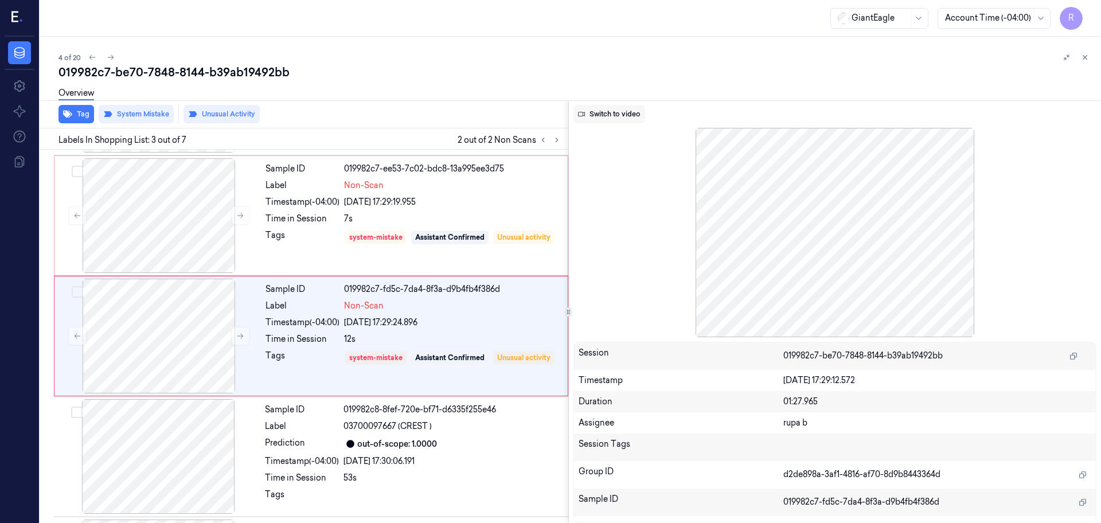
click at [595, 114] on button "Switch to video" at bounding box center [610, 114] width 72 height 18
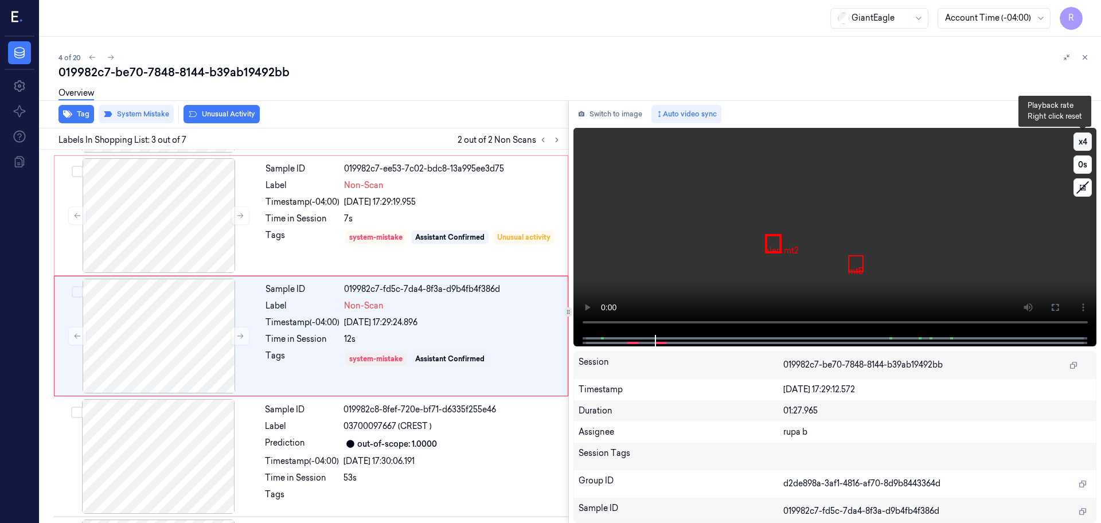
click at [1088, 138] on button "x 4" at bounding box center [1083, 142] width 18 height 18
click at [1088, 138] on button "x 1" at bounding box center [1083, 142] width 18 height 18
click at [651, 275] on video at bounding box center [836, 231] width 524 height 207
click at [1059, 307] on icon at bounding box center [1055, 307] width 9 height 9
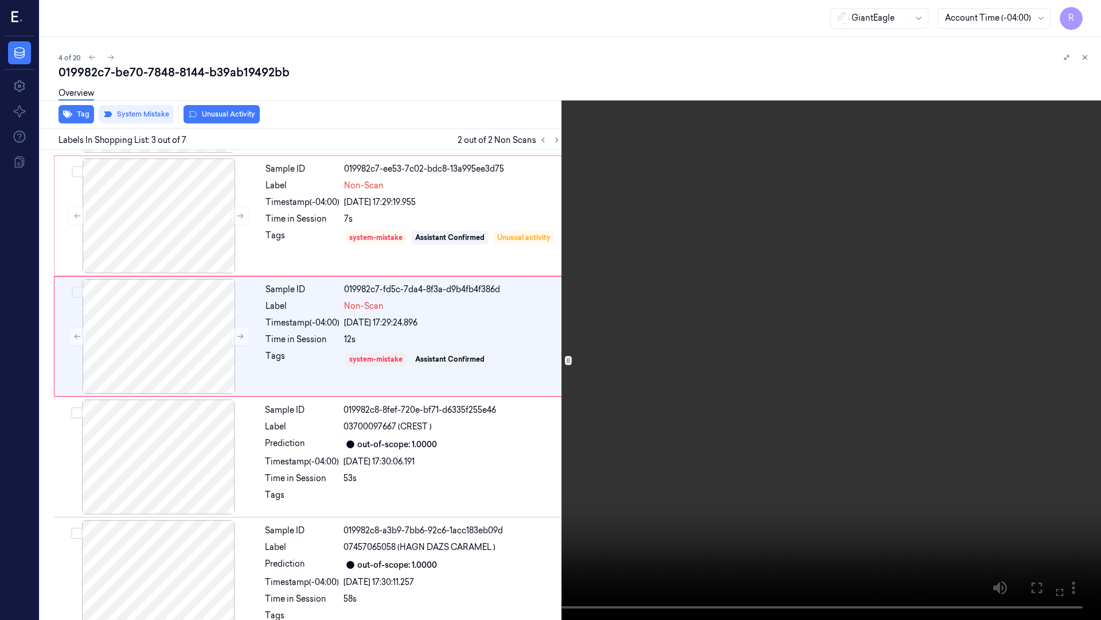
click at [1032, 337] on video at bounding box center [550, 310] width 1101 height 620
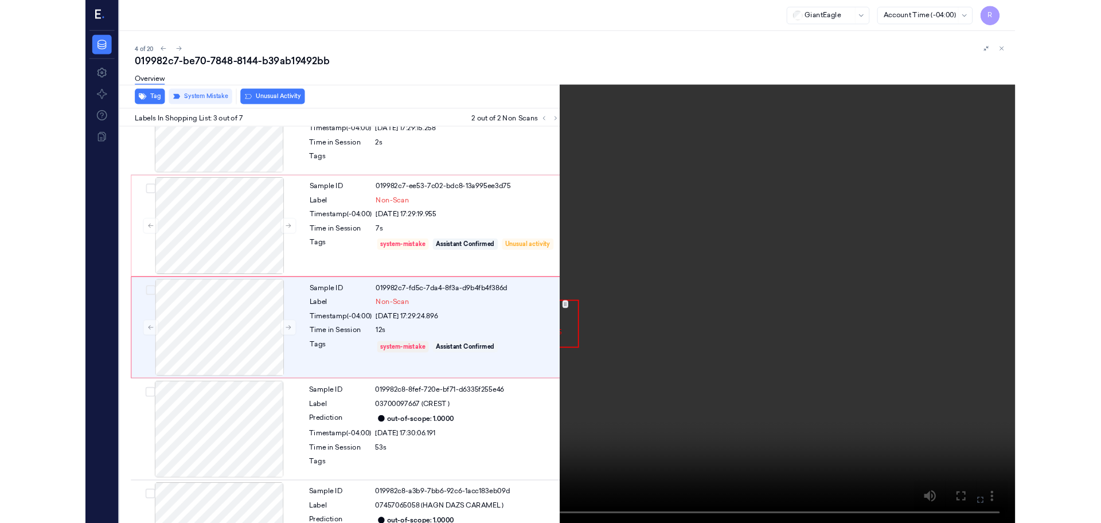
scroll to position [66, 0]
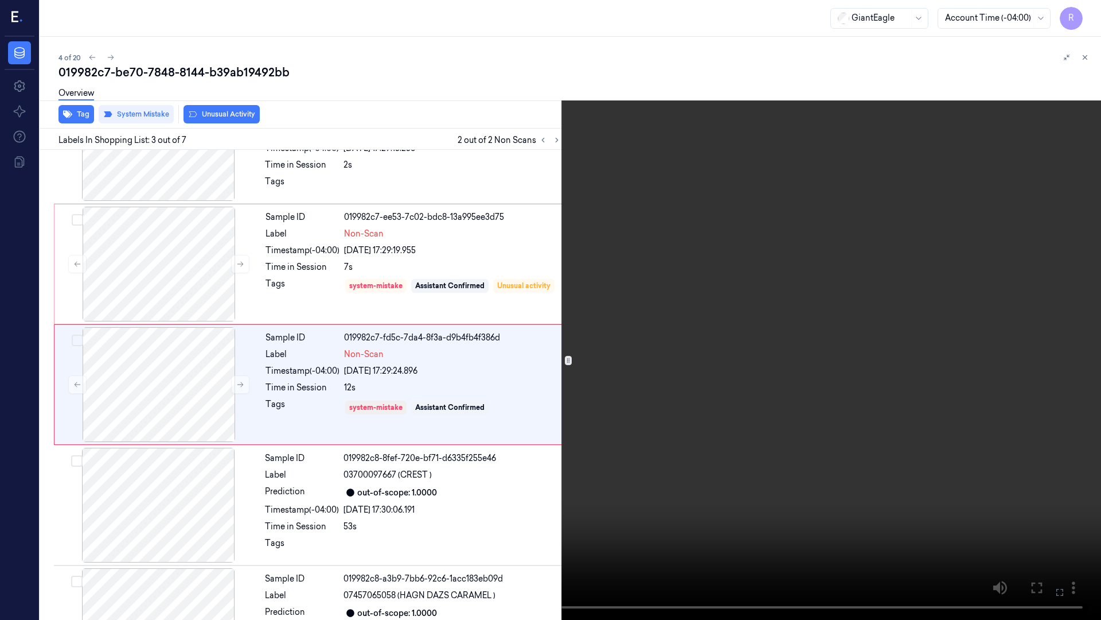
click at [812, 331] on video at bounding box center [550, 310] width 1101 height 620
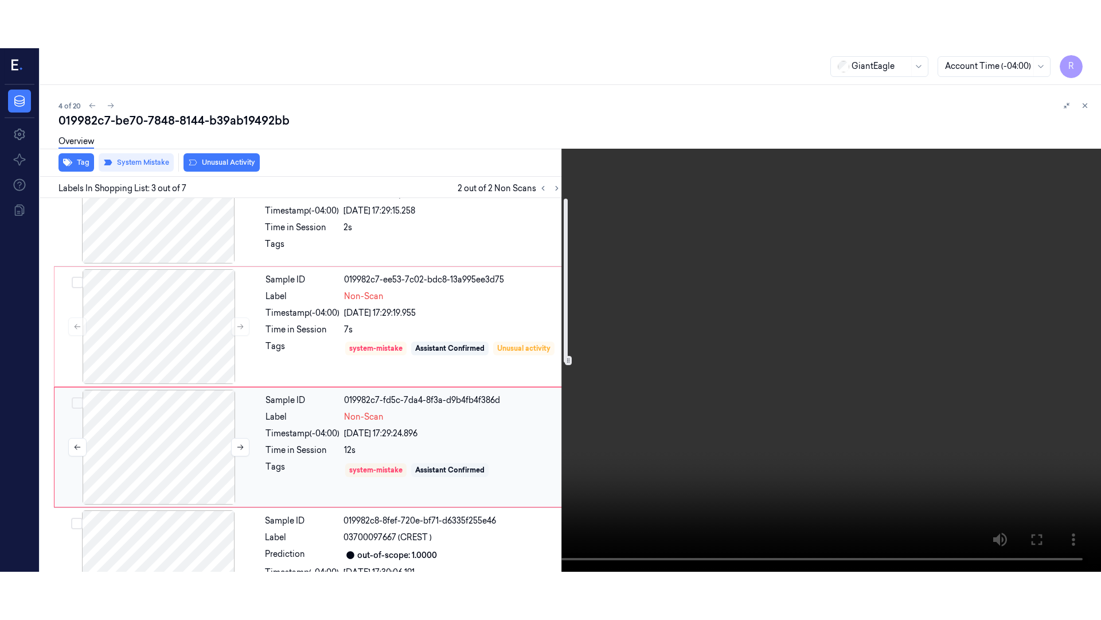
scroll to position [72, 0]
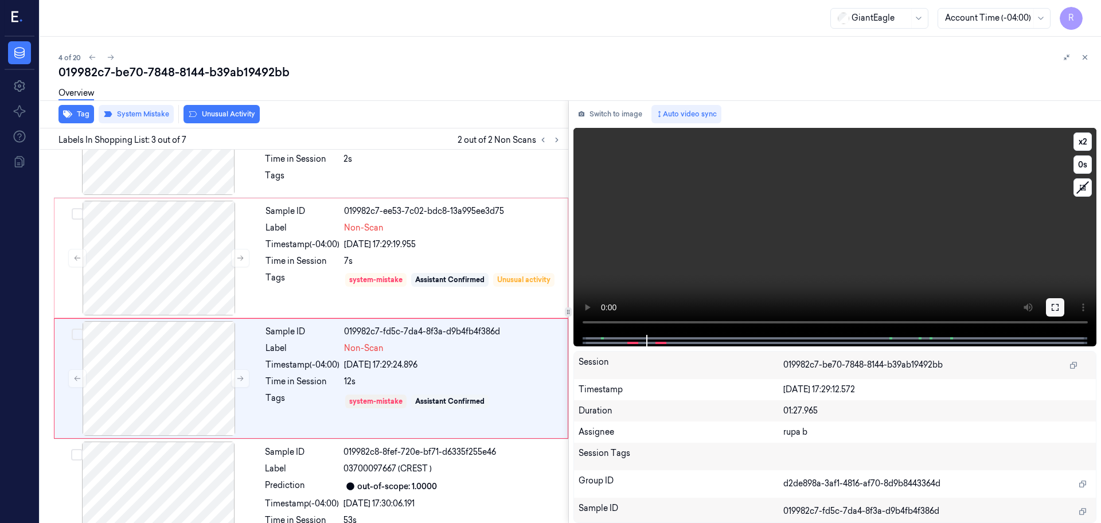
click at [1056, 305] on icon at bounding box center [1055, 307] width 9 height 9
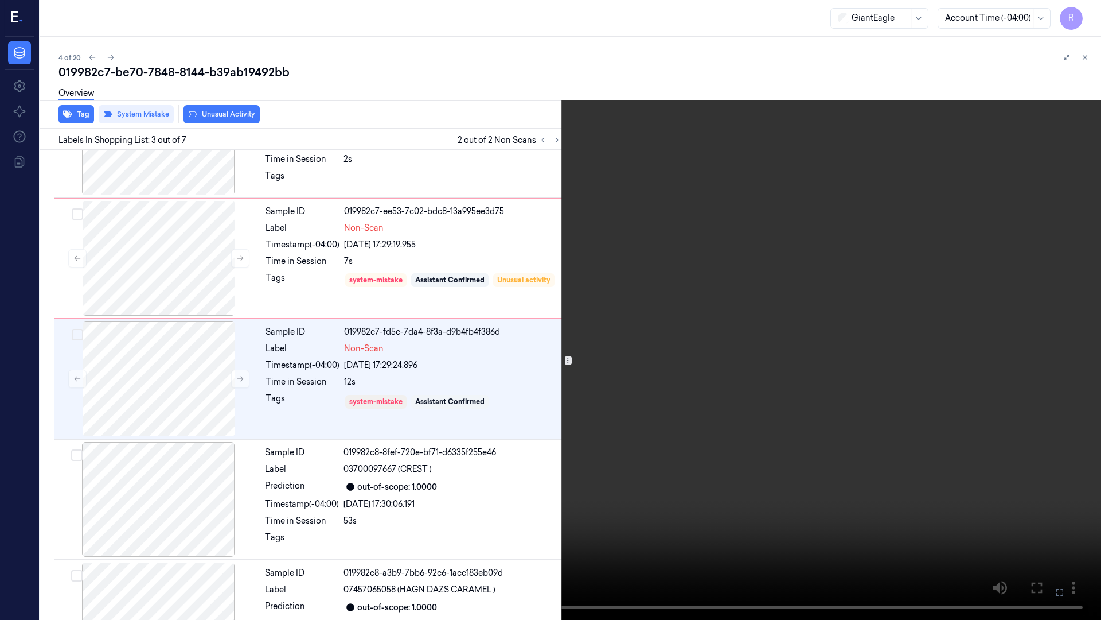
click at [1042, 325] on video at bounding box center [550, 310] width 1101 height 620
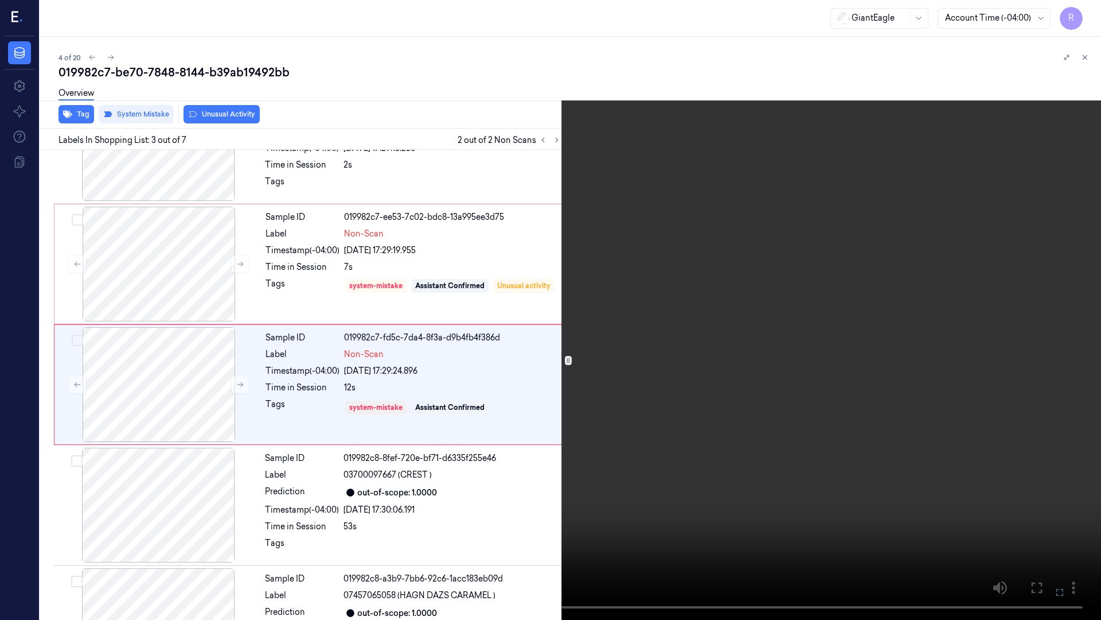
click at [733, 165] on video at bounding box center [550, 310] width 1101 height 620
click at [677, 205] on video at bounding box center [550, 310] width 1101 height 620
click at [1084, 14] on button "x 2" at bounding box center [1087, 14] width 18 height 18
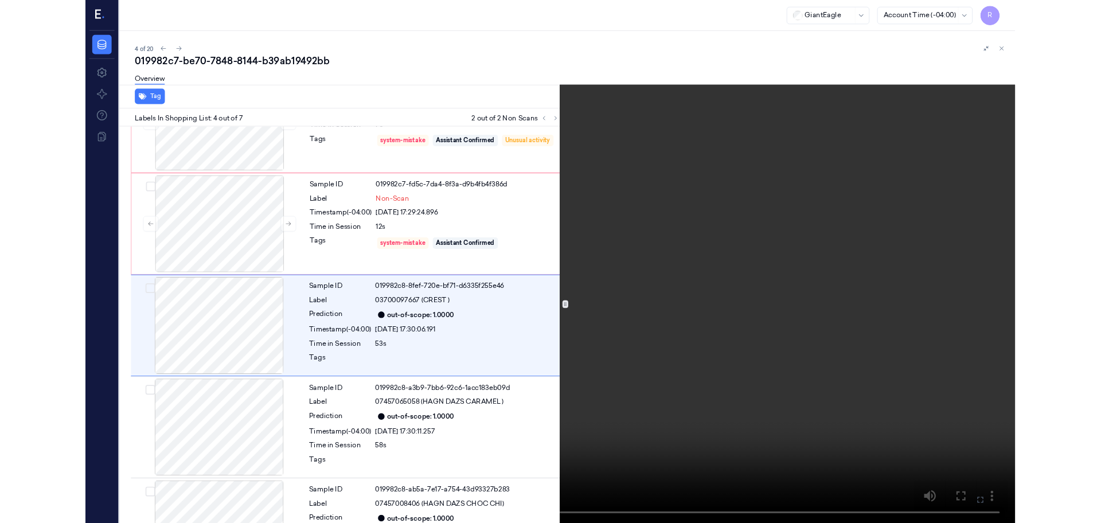
scroll to position [186, 0]
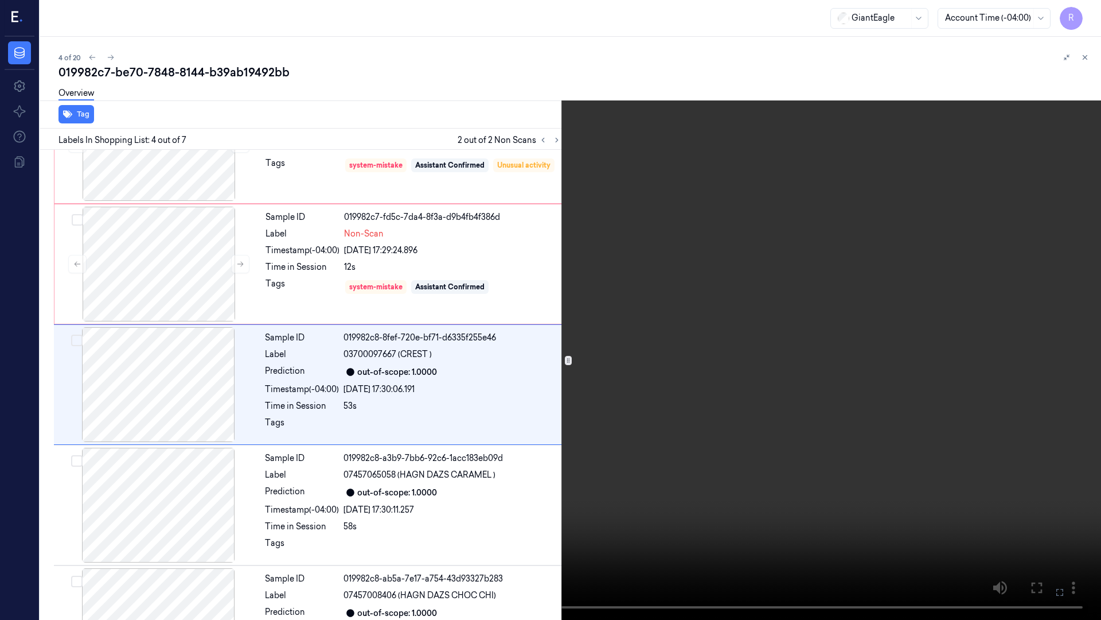
click at [669, 459] on video at bounding box center [550, 310] width 1101 height 620
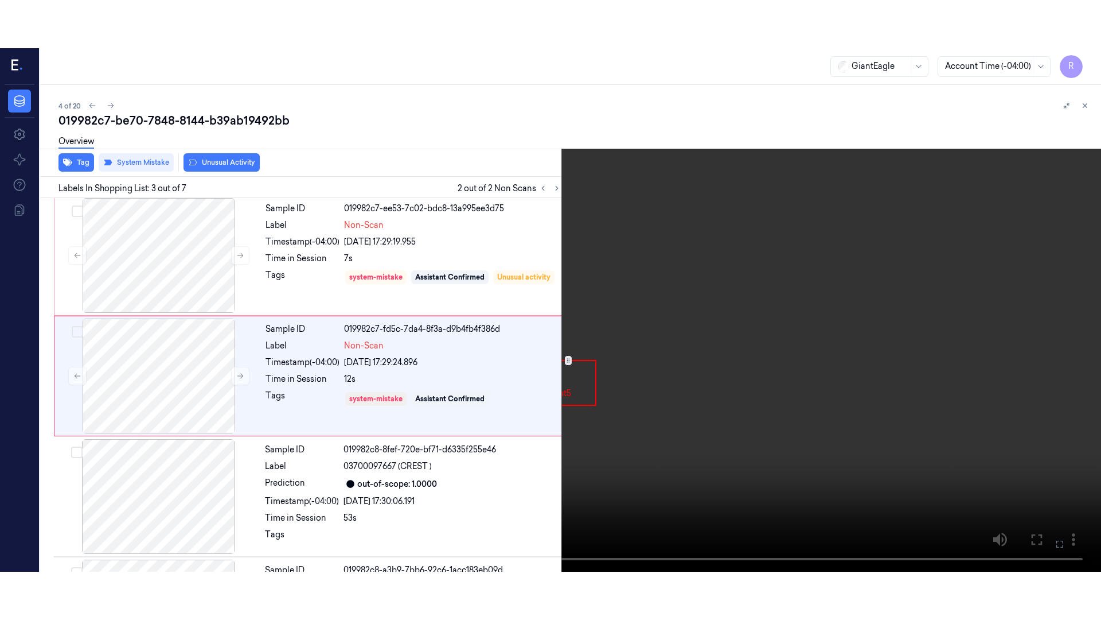
scroll to position [114, 0]
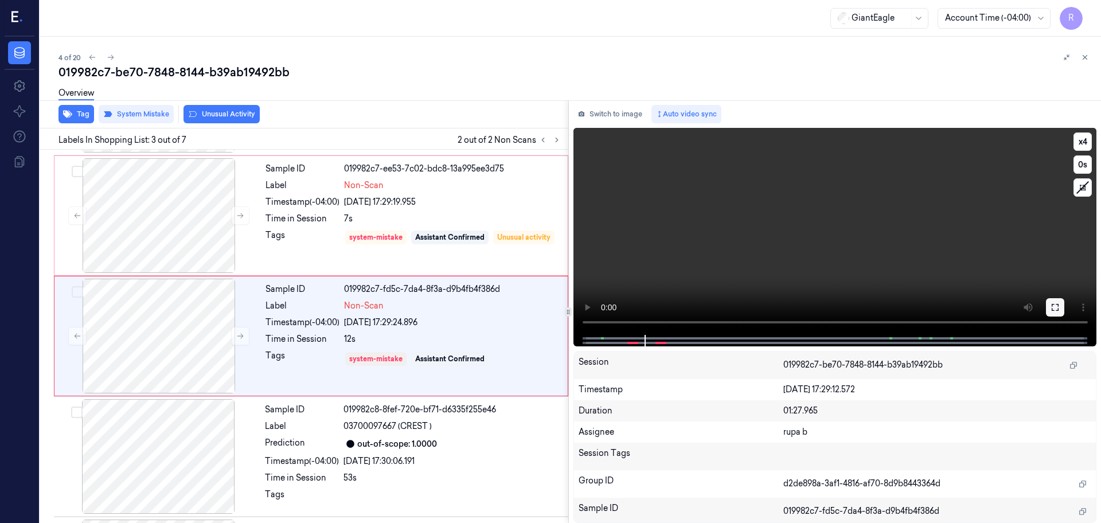
click at [1050, 304] on button at bounding box center [1055, 307] width 18 height 18
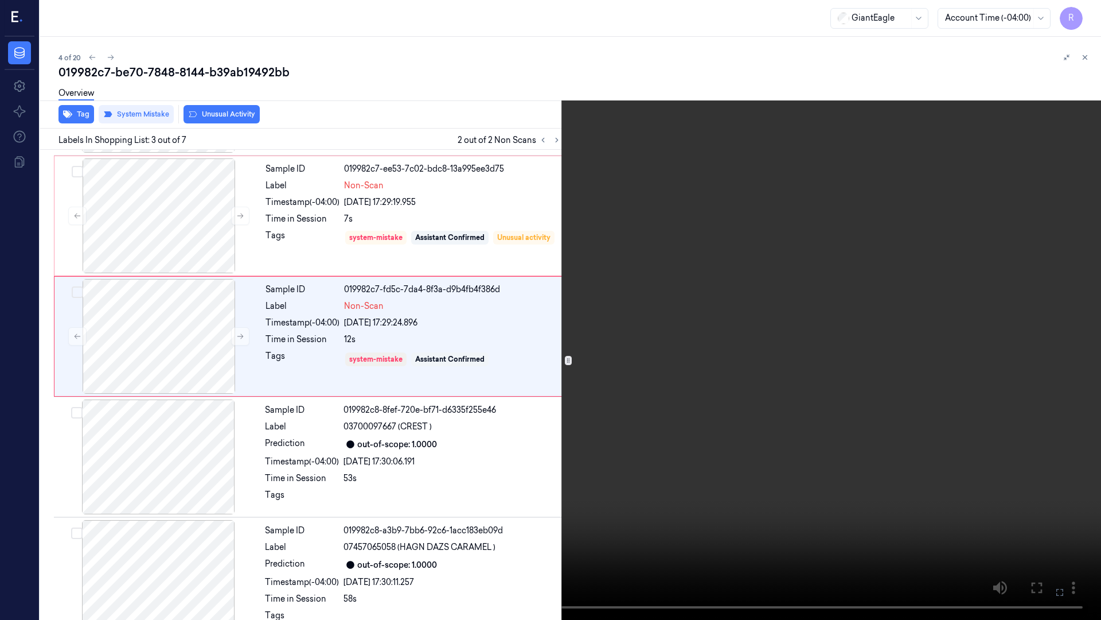
click at [839, 407] on video at bounding box center [550, 310] width 1101 height 620
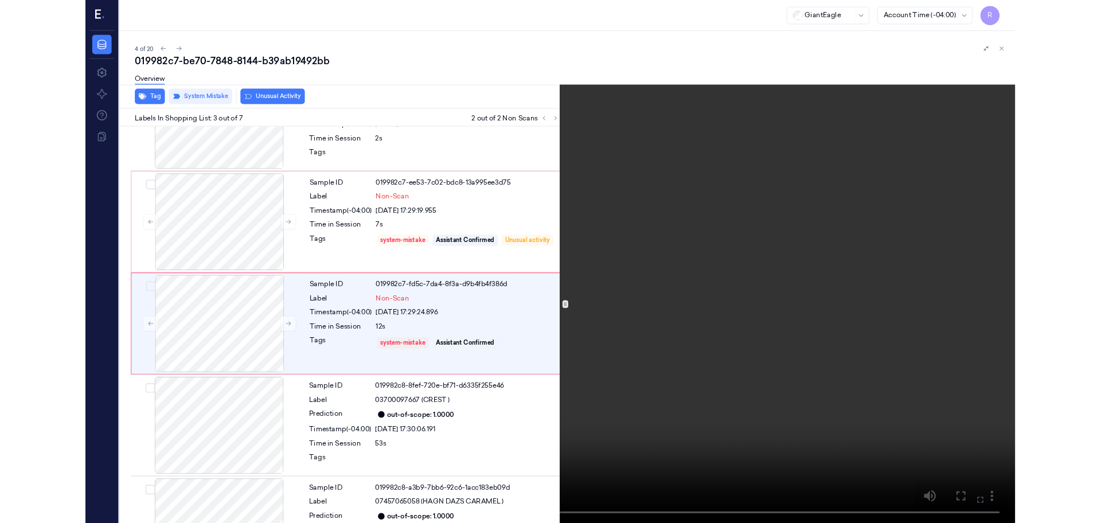
scroll to position [66, 0]
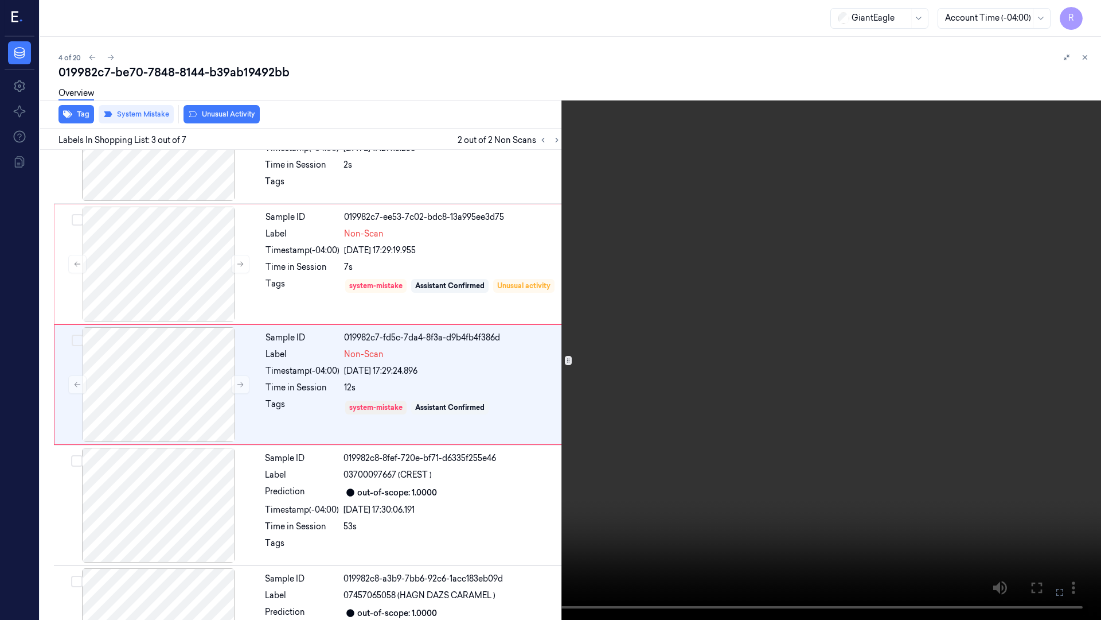
click at [819, 416] on video at bounding box center [550, 310] width 1101 height 620
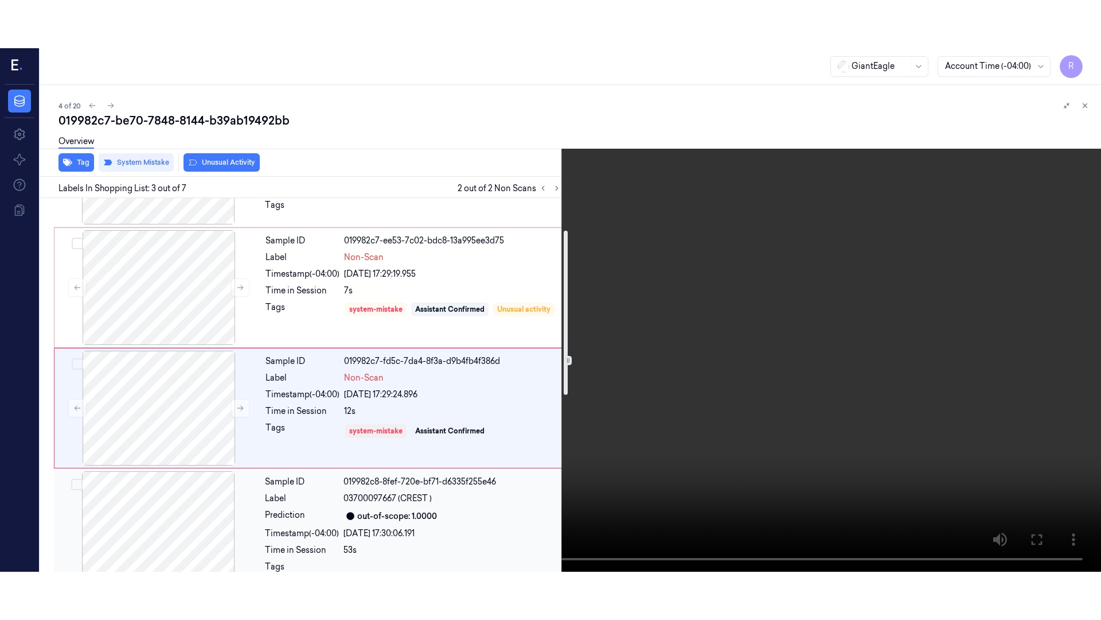
scroll to position [143, 0]
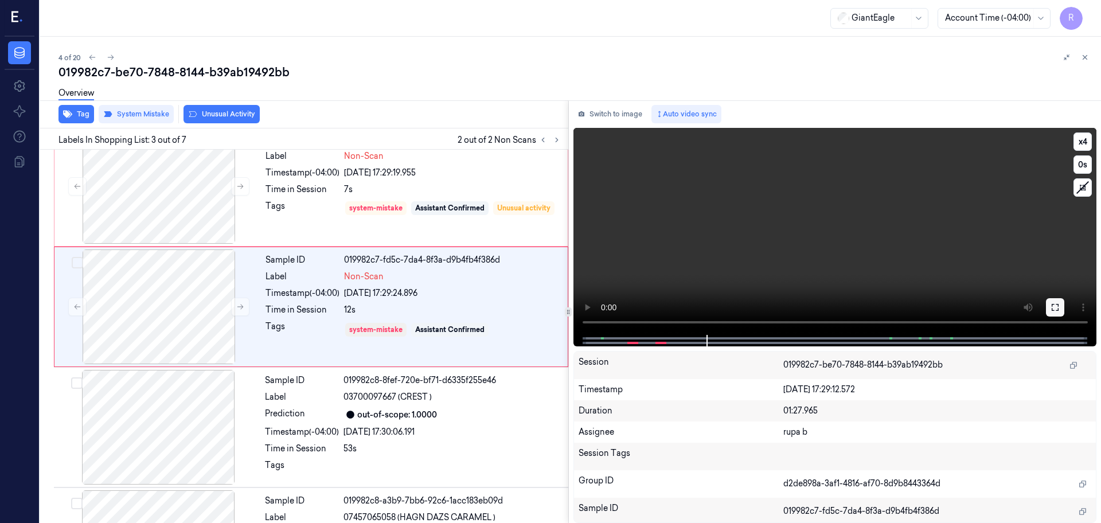
click at [1058, 303] on icon at bounding box center [1055, 307] width 9 height 9
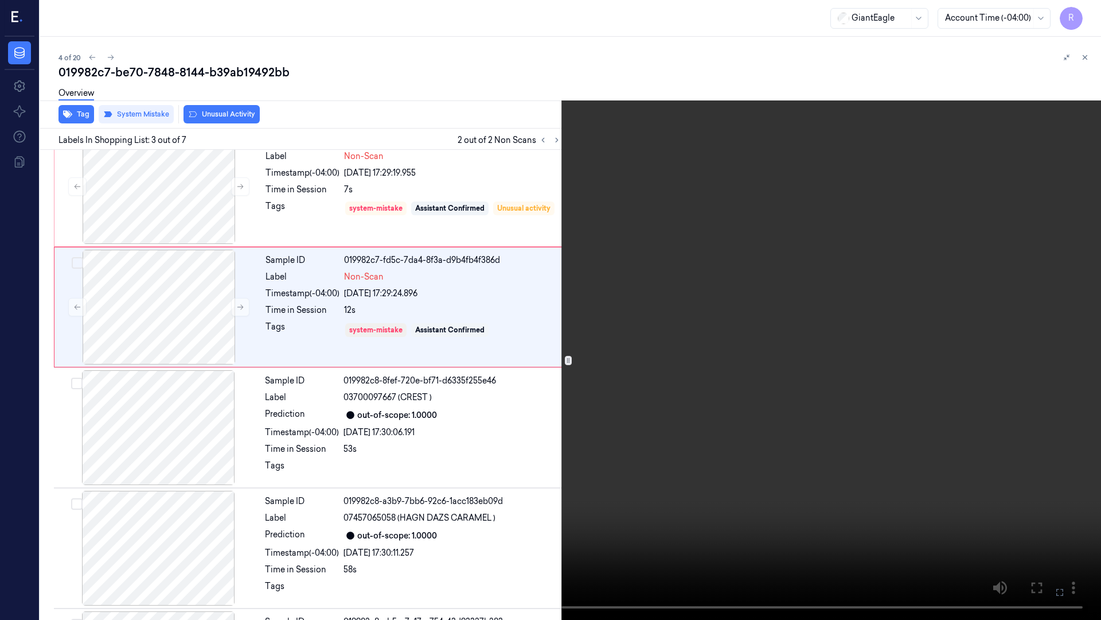
click at [1054, 362] on video at bounding box center [550, 310] width 1101 height 620
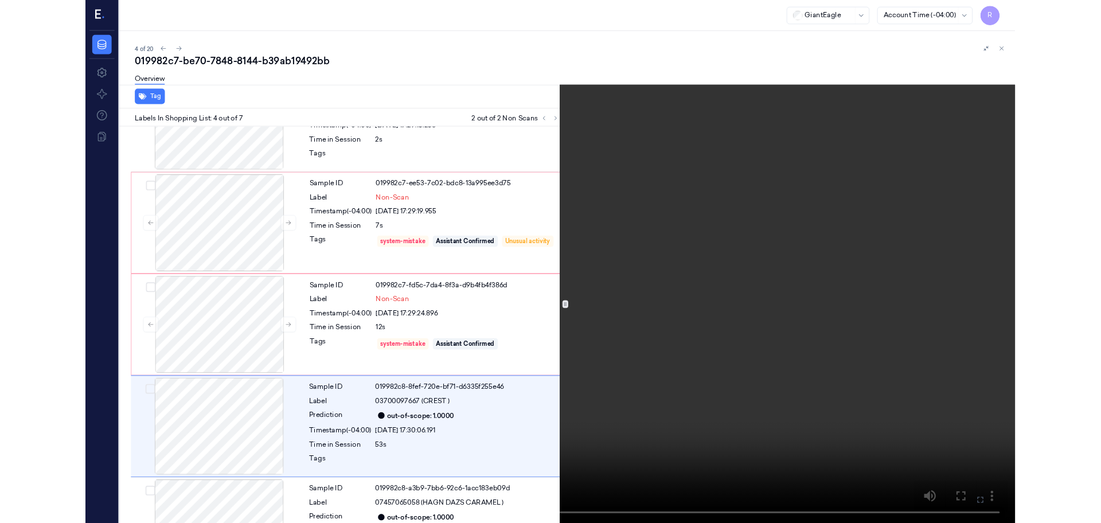
scroll to position [186, 0]
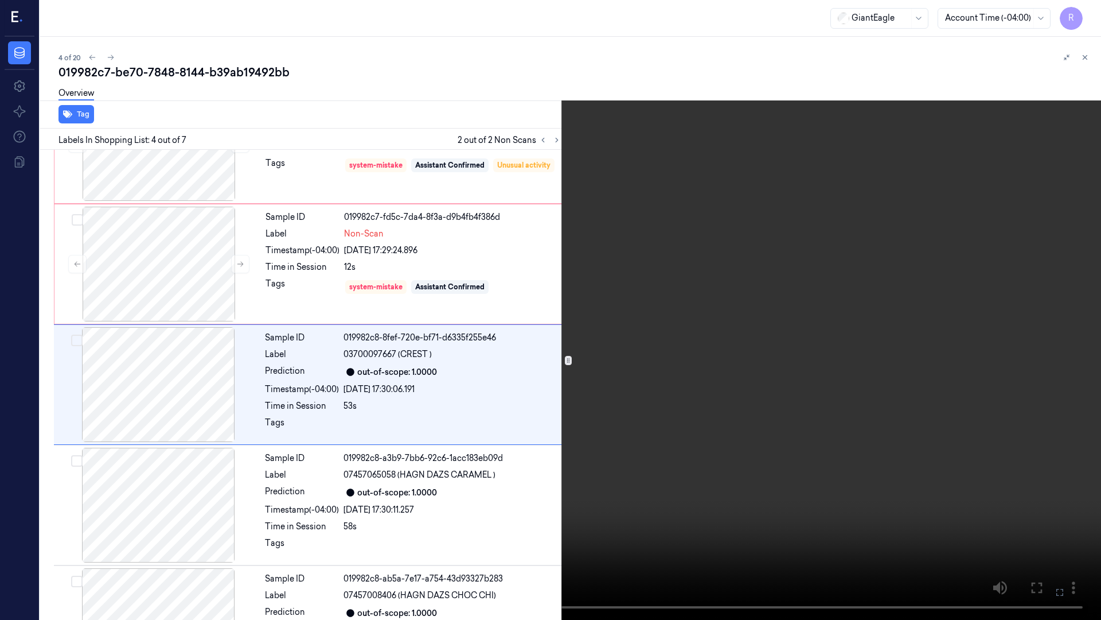
click at [652, 437] on video at bounding box center [550, 310] width 1101 height 620
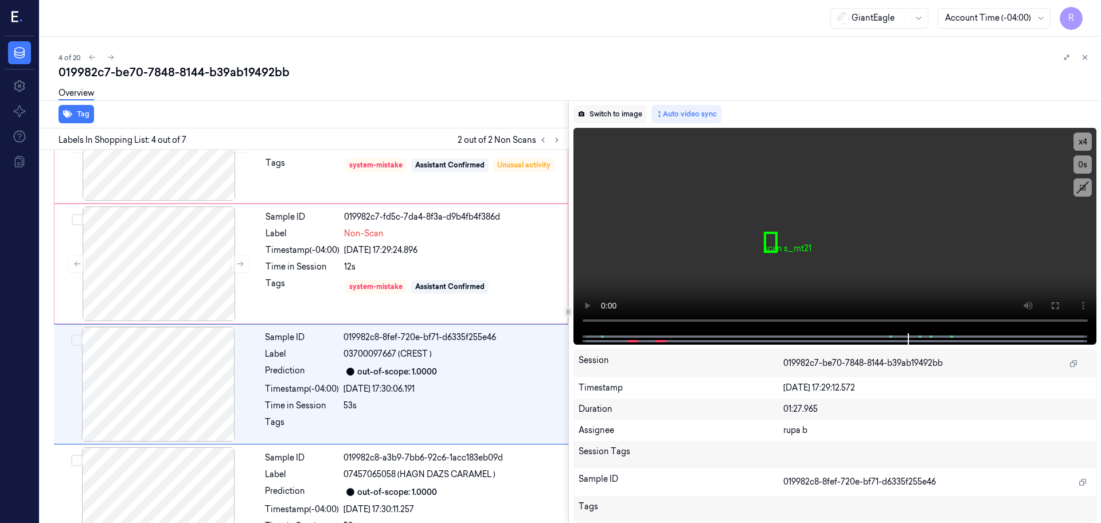
click at [613, 110] on button "Switch to image" at bounding box center [610, 114] width 73 height 18
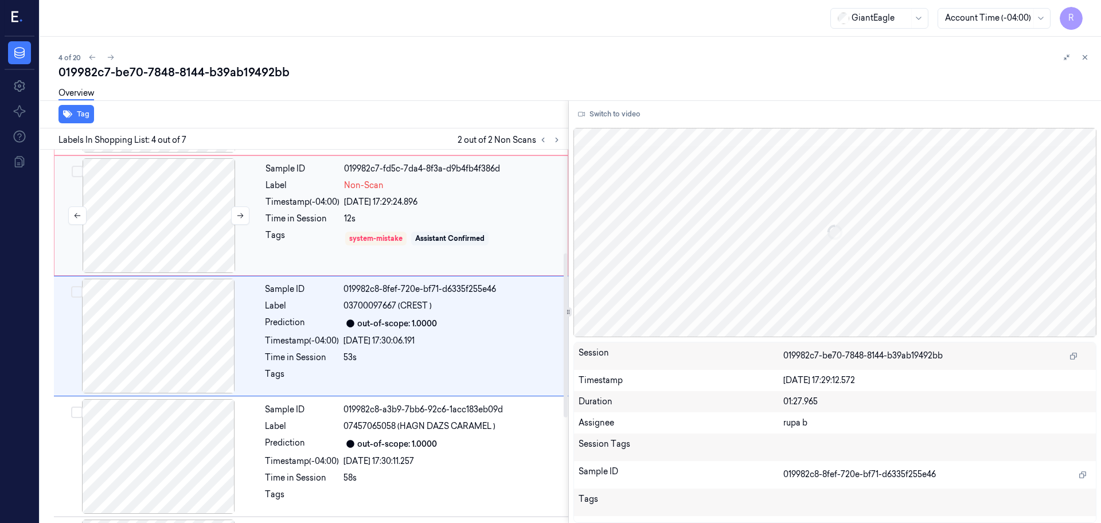
click at [168, 222] on div at bounding box center [159, 215] width 204 height 115
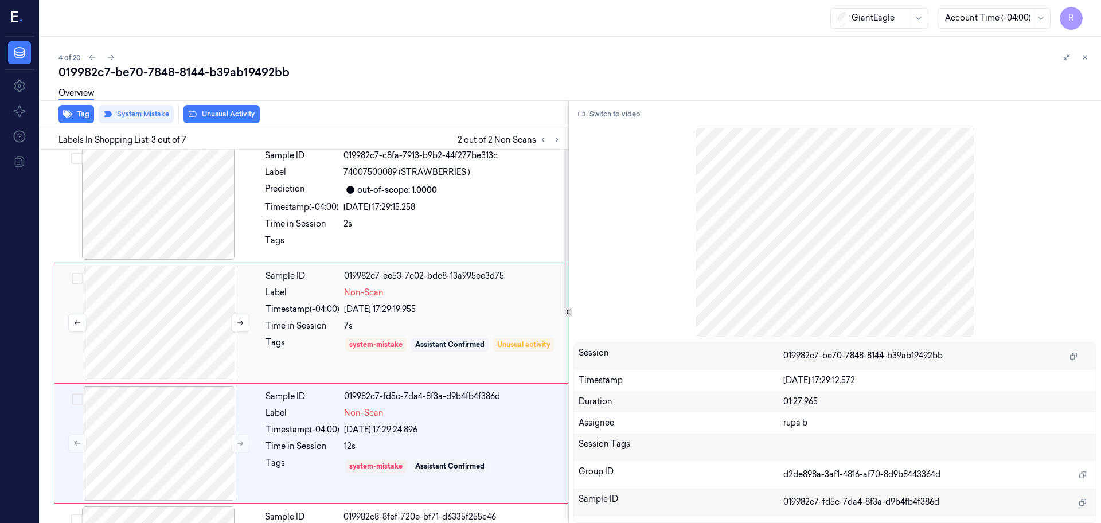
scroll to position [0, 0]
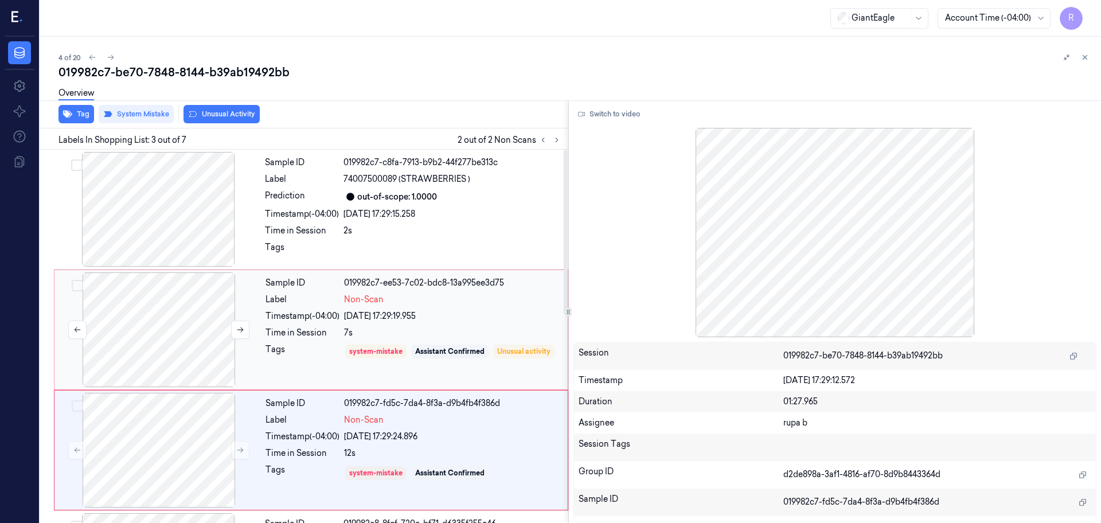
click at [177, 344] on div at bounding box center [159, 329] width 204 height 115
click at [180, 442] on div at bounding box center [159, 450] width 204 height 115
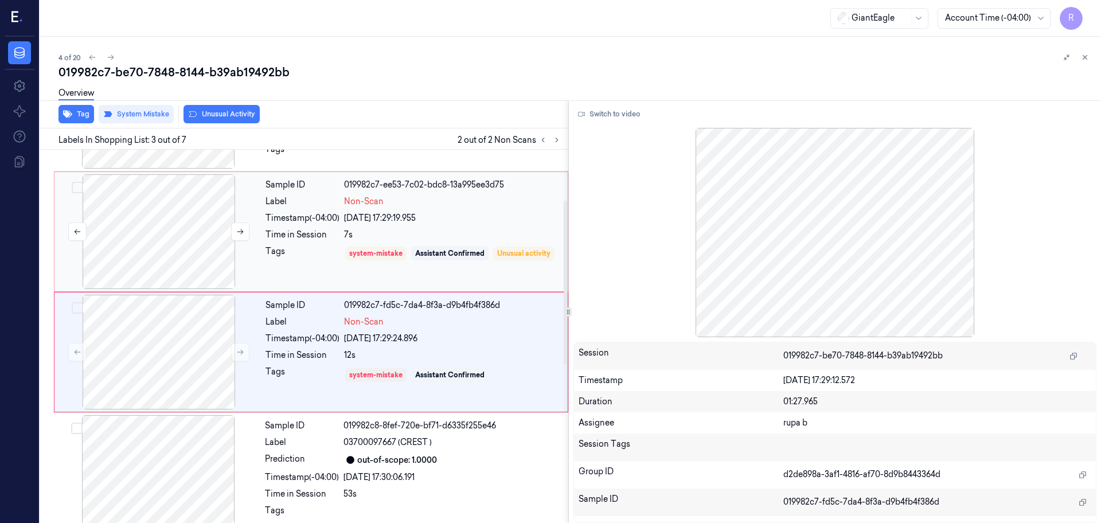
scroll to position [114, 0]
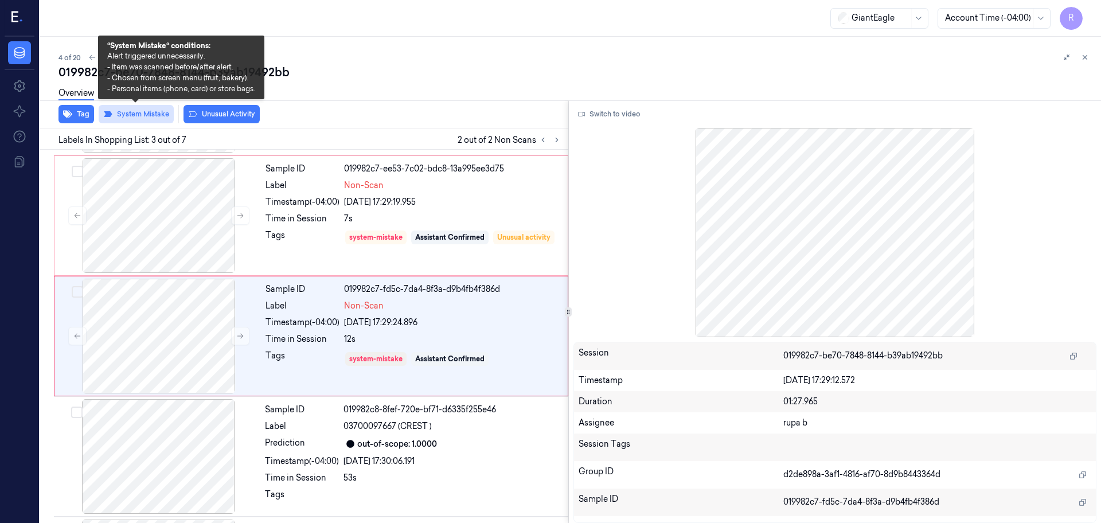
click at [142, 116] on button "System Mistake" at bounding box center [136, 114] width 75 height 18
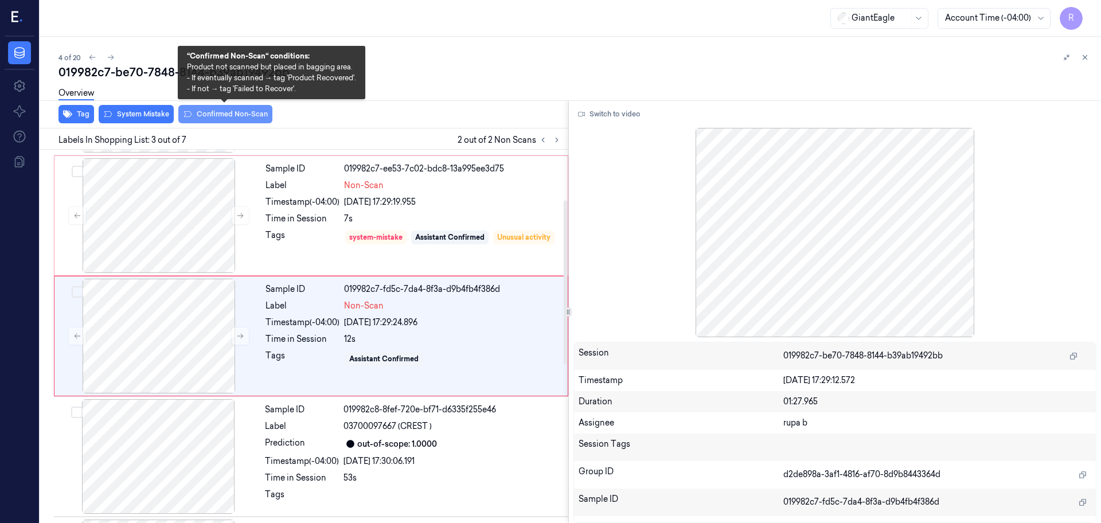
click at [231, 118] on button "Confirmed Non-Scan" at bounding box center [225, 114] width 94 height 18
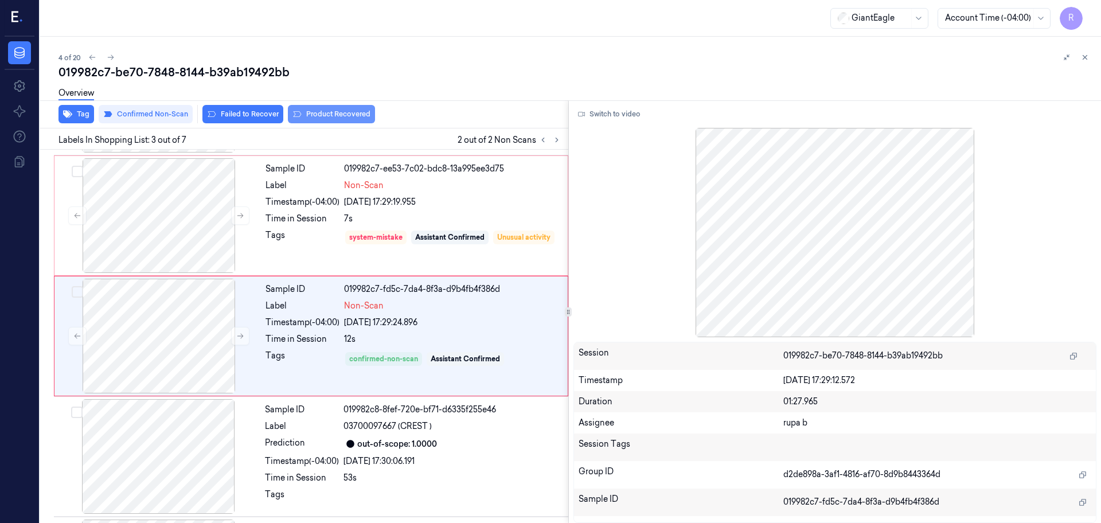
click at [326, 111] on button "Product Recovered" at bounding box center [331, 114] width 87 height 18
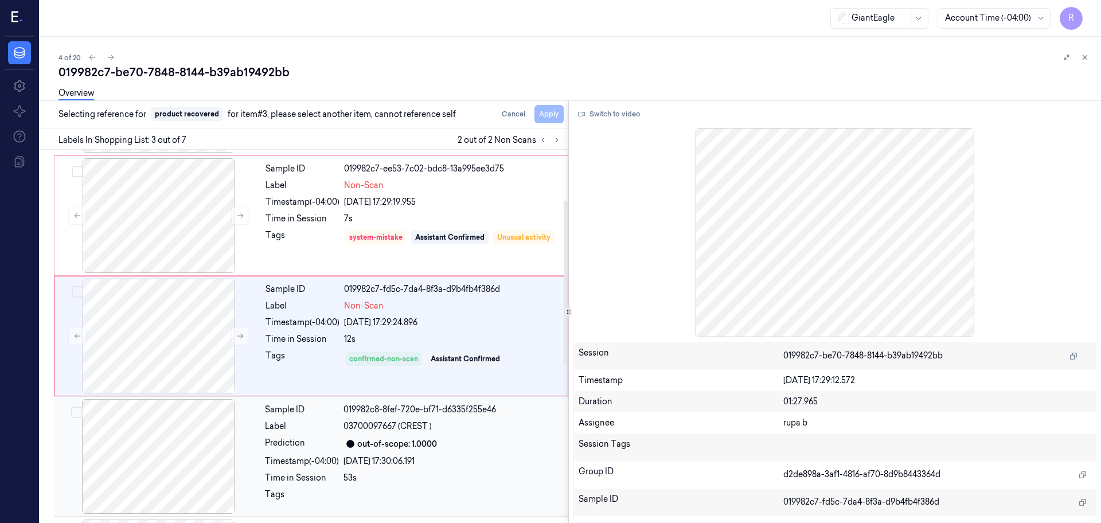
click at [200, 461] on div at bounding box center [158, 456] width 204 height 115
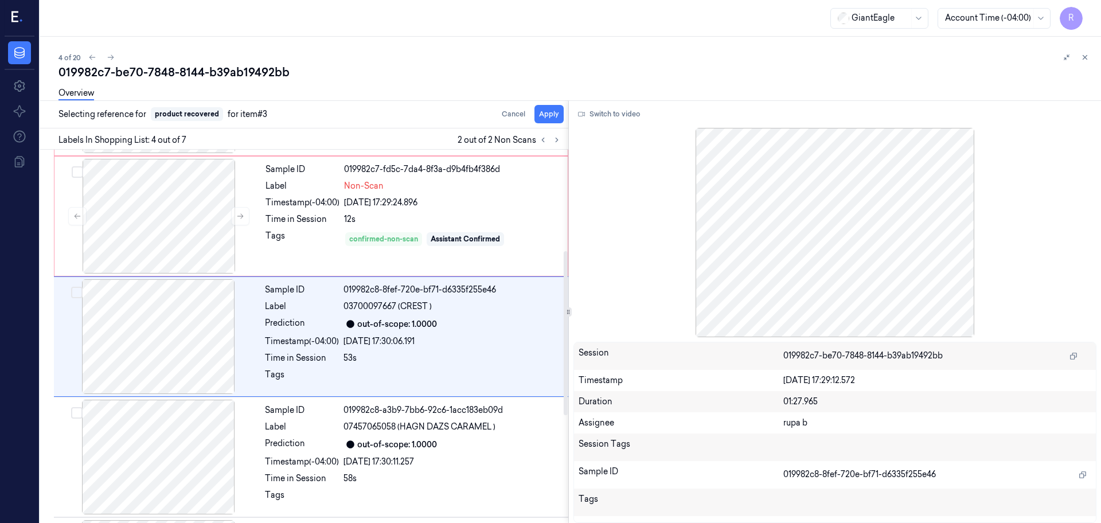
scroll to position [235, 0]
click at [560, 114] on button "Apply" at bounding box center [549, 114] width 29 height 18
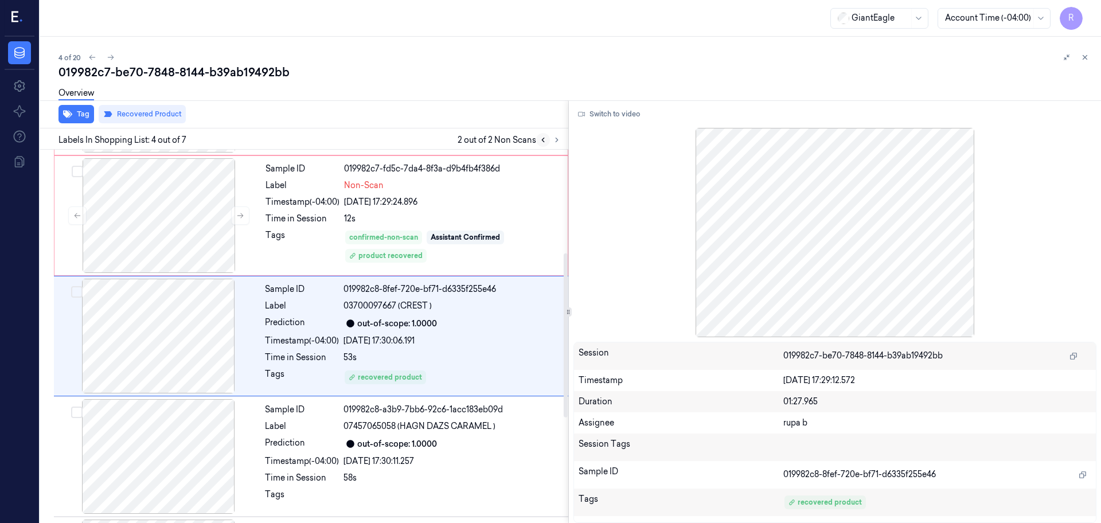
click at [542, 143] on icon at bounding box center [543, 140] width 8 height 8
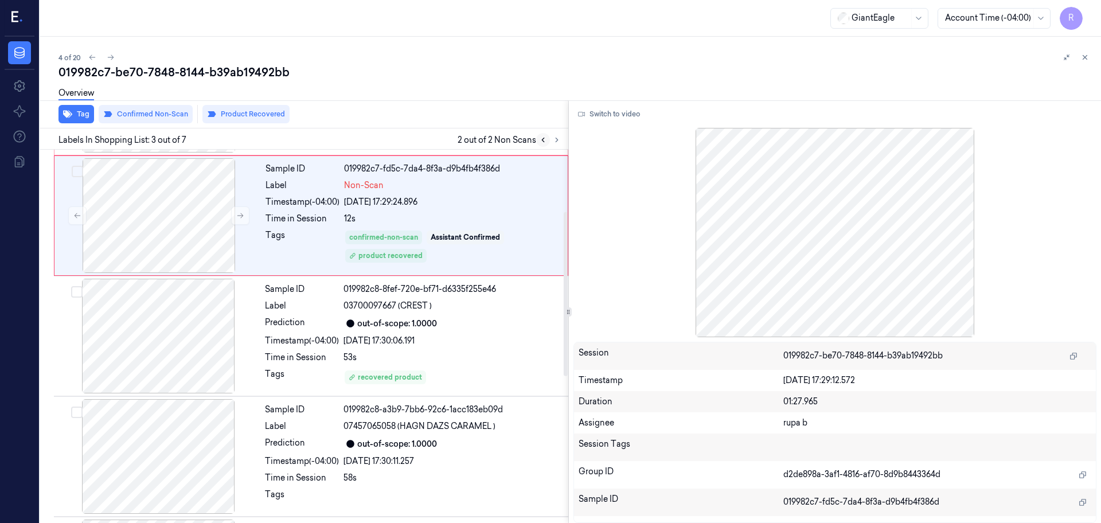
scroll to position [114, 0]
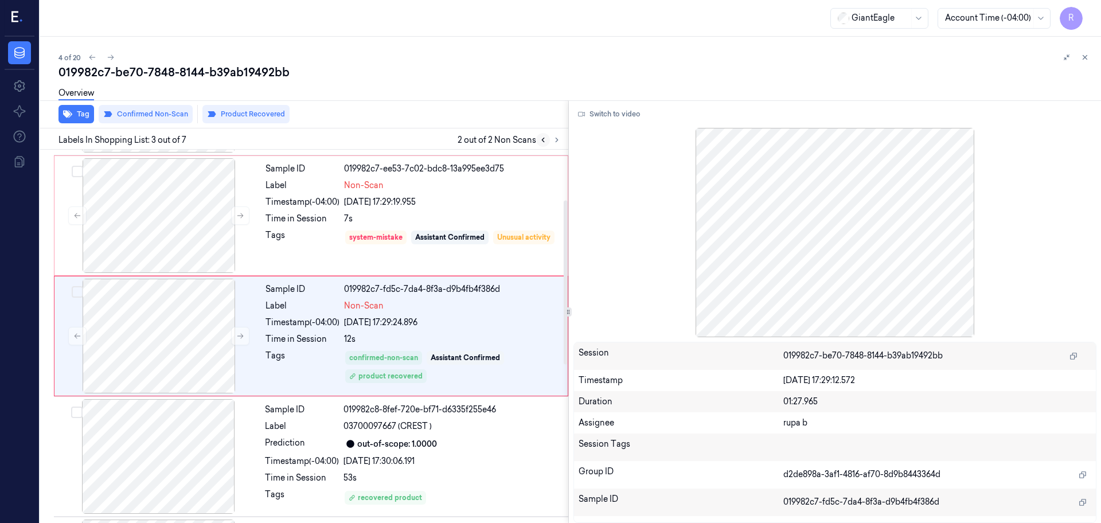
click at [538, 137] on button at bounding box center [543, 140] width 14 height 14
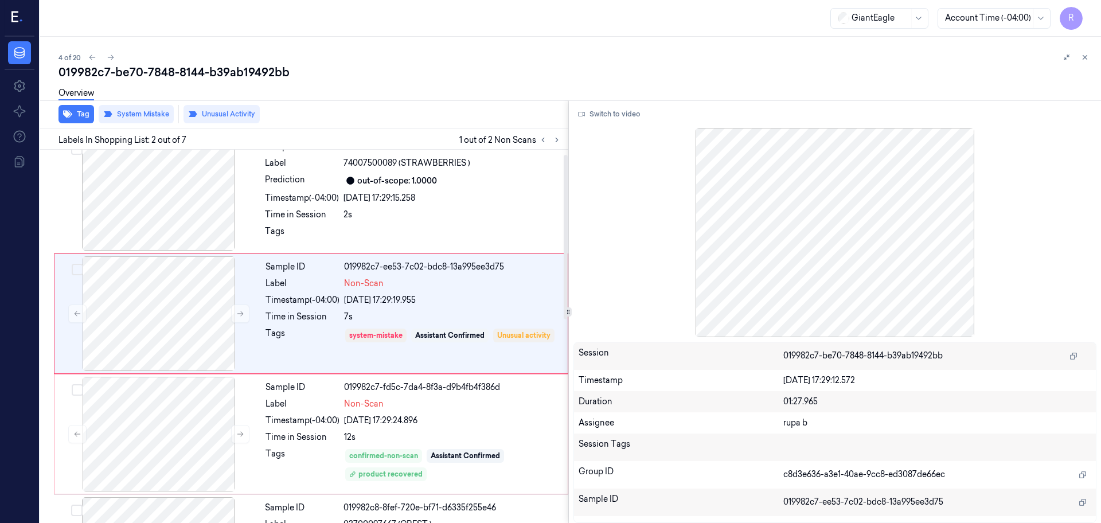
scroll to position [0, 0]
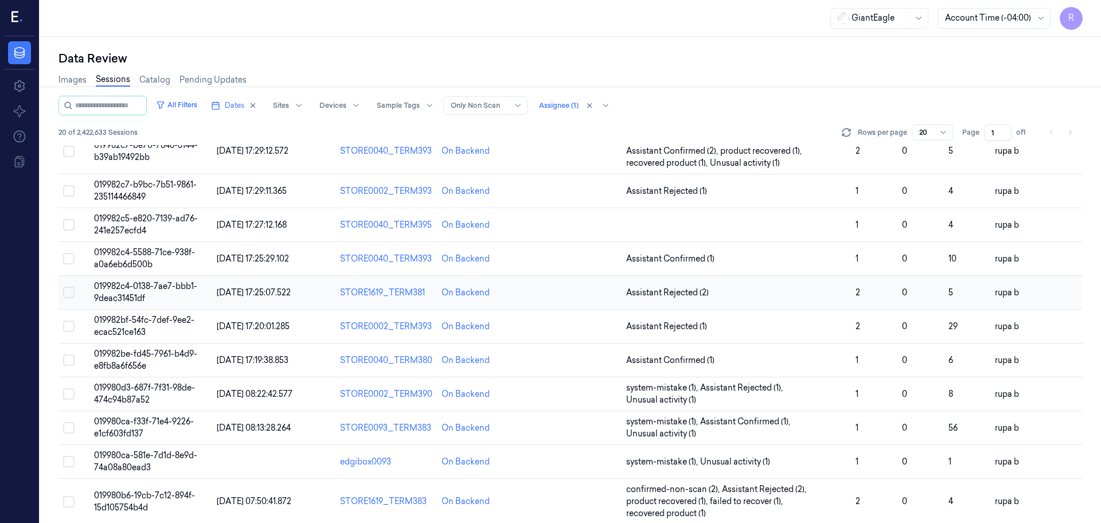
scroll to position [72, 0]
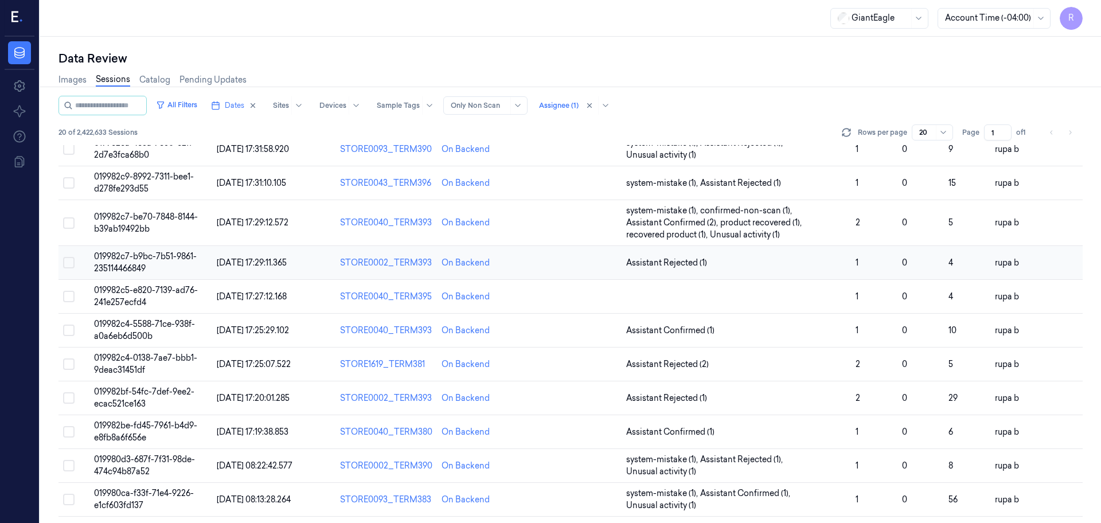
click at [169, 266] on td "019982c7-b9bc-7b51-9861-235114466849" at bounding box center [150, 263] width 123 height 34
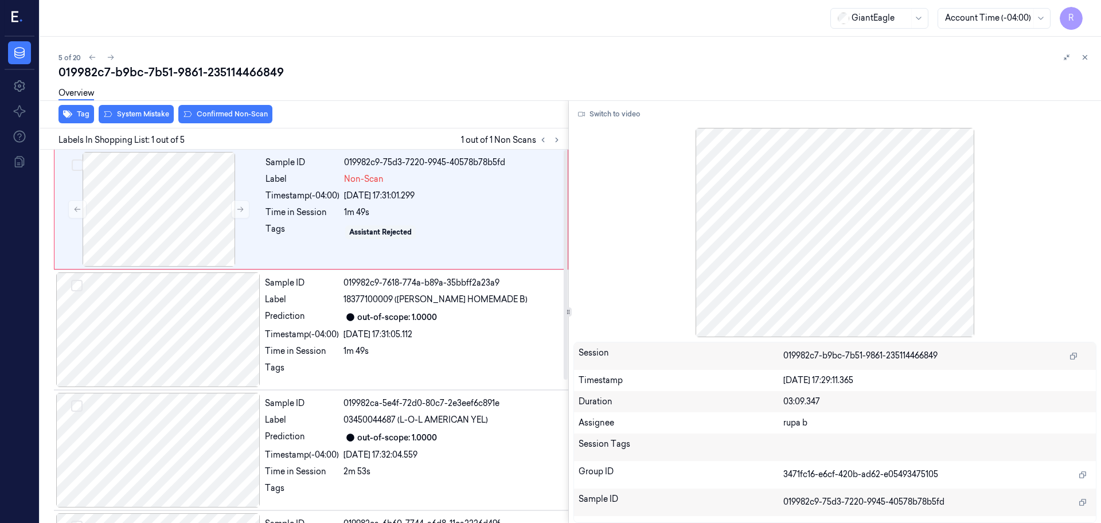
click at [494, 27] on div "GiantEagle Account Time (-04:00) R" at bounding box center [570, 18] width 1061 height 37
click at [184, 223] on div at bounding box center [159, 209] width 204 height 115
click at [590, 116] on button "Switch to video" at bounding box center [610, 114] width 72 height 18
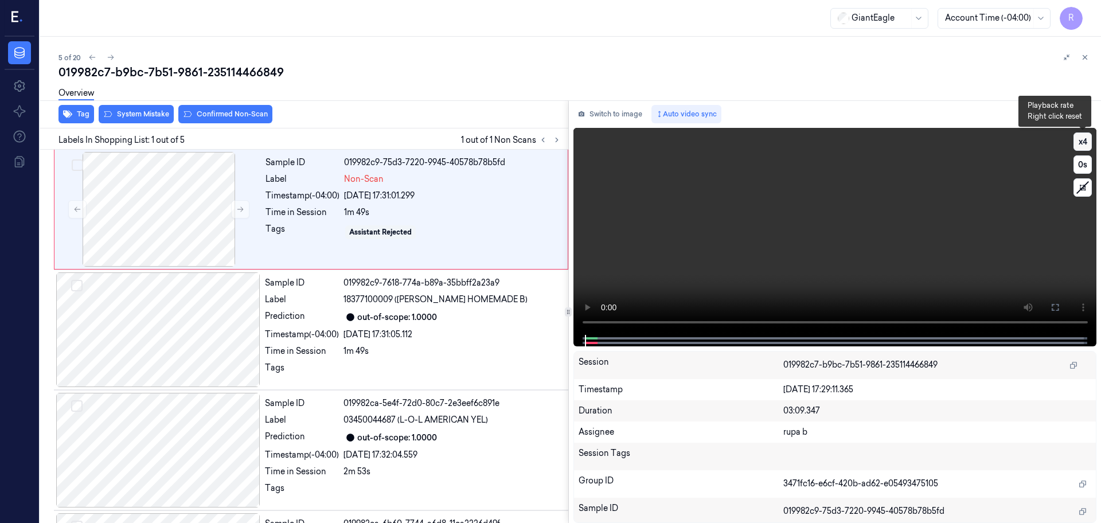
click at [1080, 146] on button "x 4" at bounding box center [1083, 142] width 18 height 18
click at [1080, 146] on button "x 1" at bounding box center [1083, 142] width 18 height 18
click at [844, 259] on video at bounding box center [836, 231] width 524 height 207
click at [1056, 309] on icon at bounding box center [1055, 307] width 9 height 9
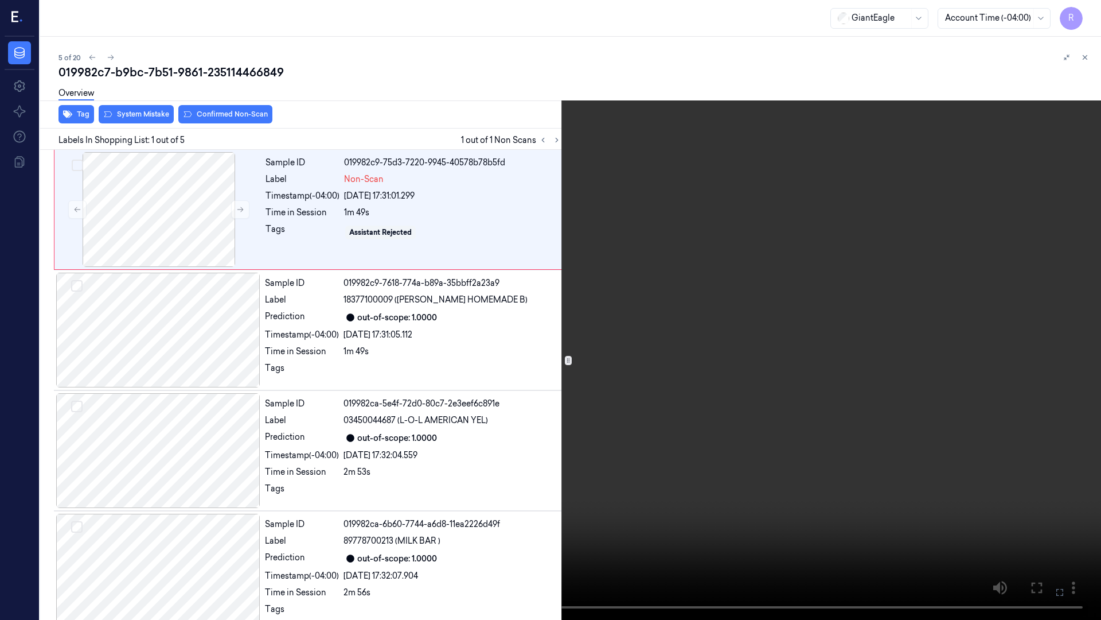
click at [1010, 351] on video at bounding box center [550, 310] width 1101 height 620
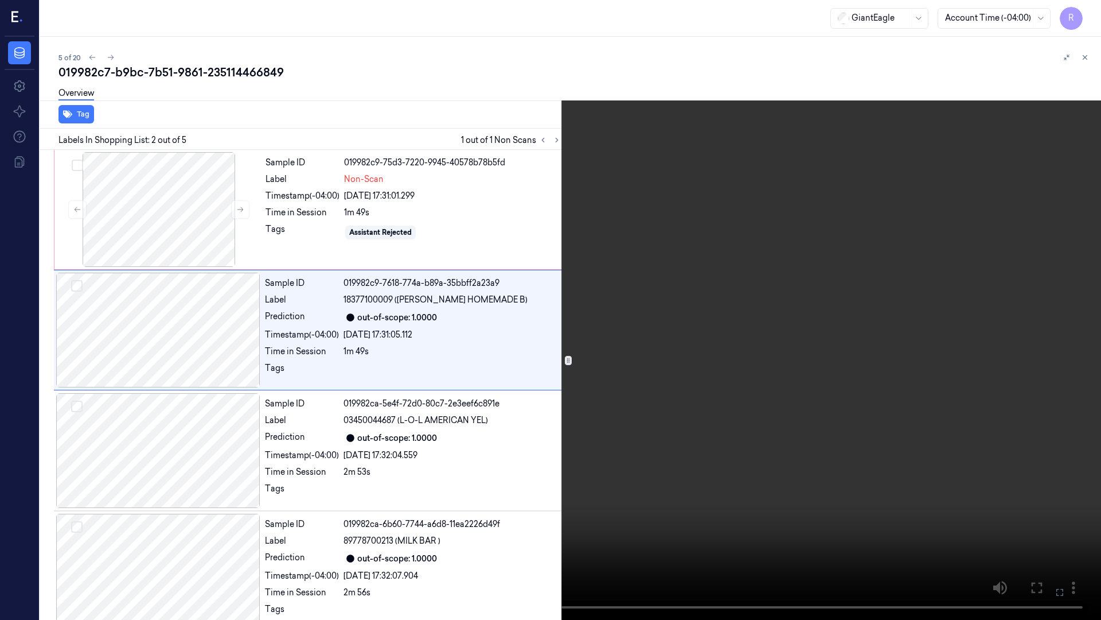
click at [555, 429] on video at bounding box center [550, 310] width 1101 height 620
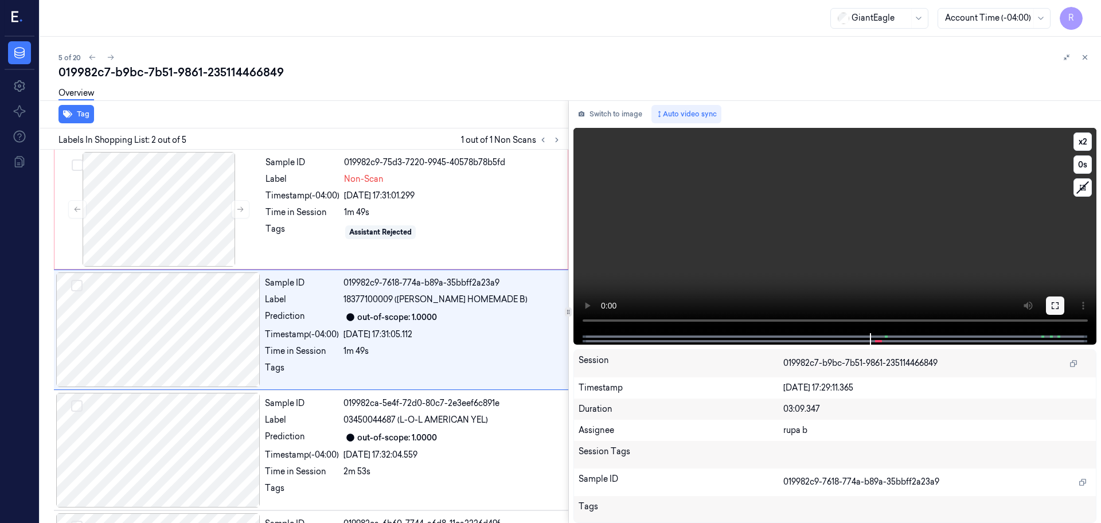
click at [1058, 307] on icon at bounding box center [1055, 305] width 9 height 9
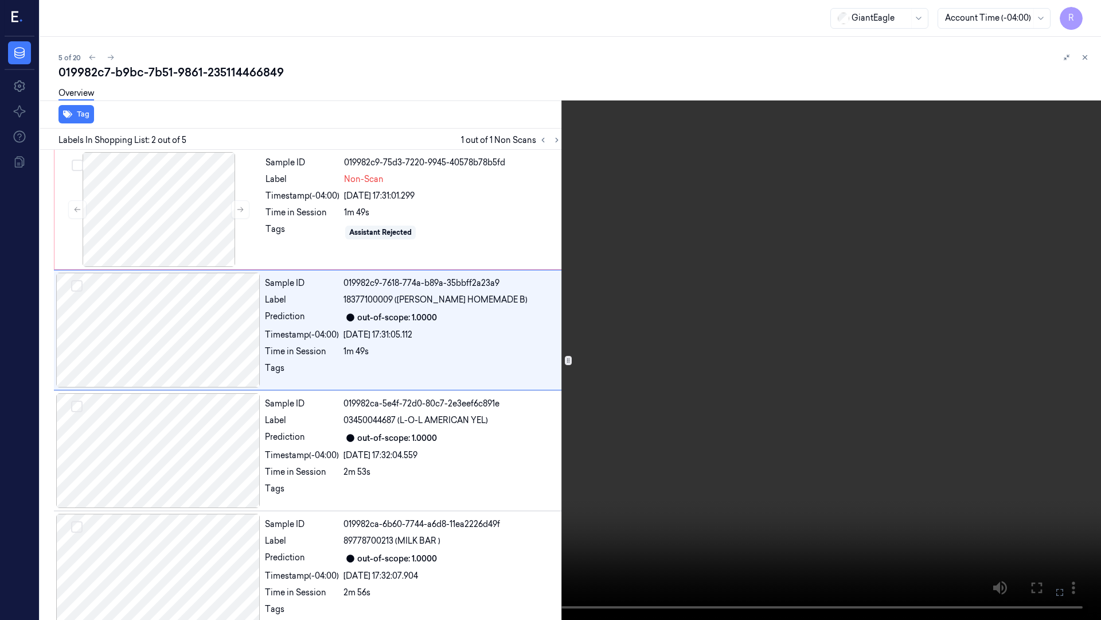
click at [1041, 341] on video at bounding box center [550, 310] width 1101 height 620
click at [986, 377] on video at bounding box center [550, 310] width 1101 height 620
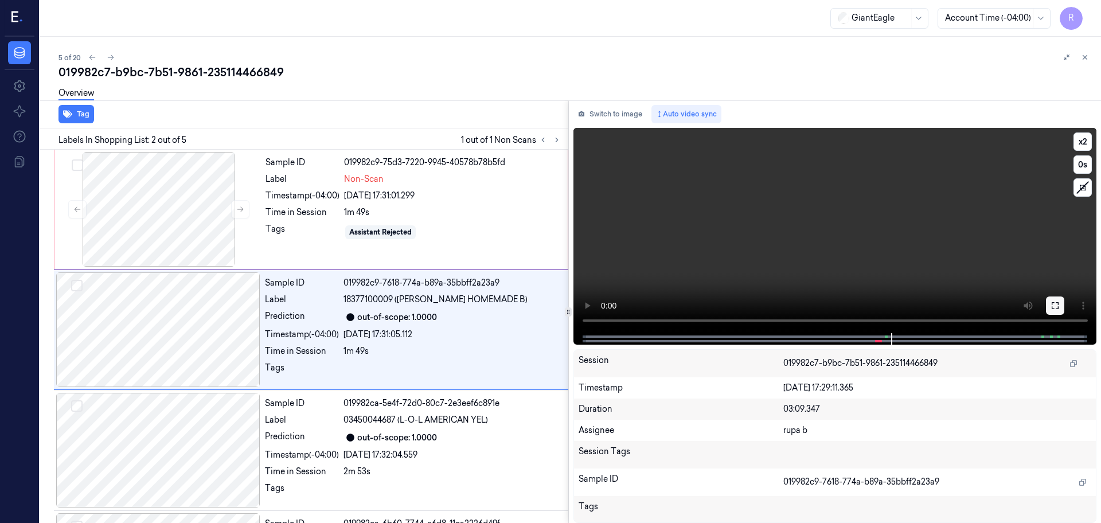
click at [1052, 305] on icon at bounding box center [1055, 305] width 9 height 9
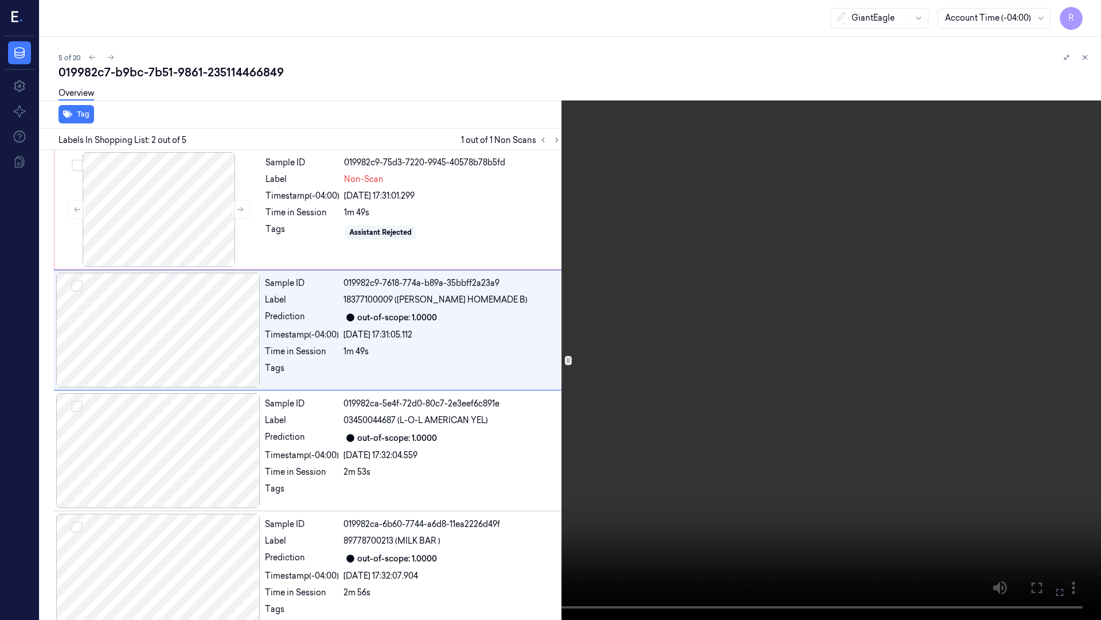
click at [1052, 367] on video at bounding box center [550, 310] width 1101 height 620
click at [1033, 342] on video at bounding box center [550, 310] width 1101 height 620
click at [884, 330] on video at bounding box center [550, 310] width 1101 height 620
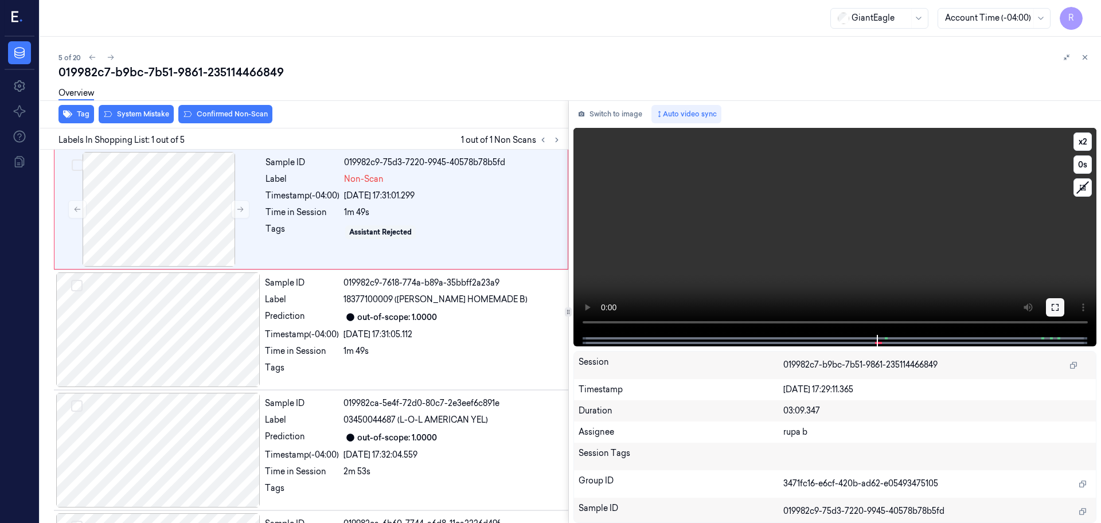
click at [1053, 310] on icon at bounding box center [1055, 307] width 7 height 7
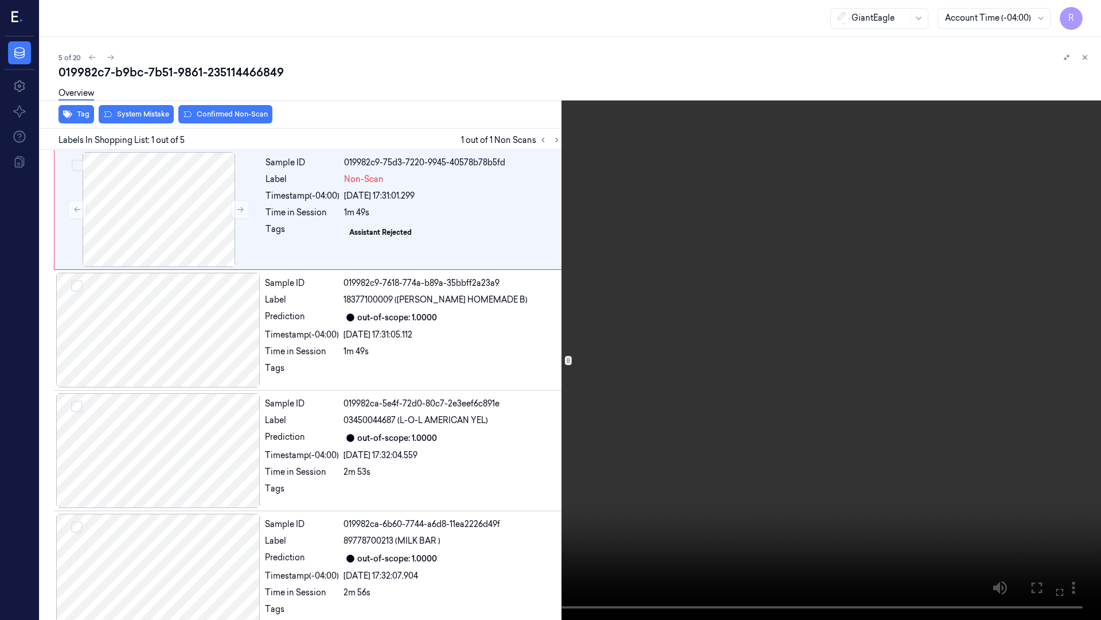
click at [692, 523] on video at bounding box center [550, 310] width 1101 height 620
click at [675, 397] on video at bounding box center [550, 310] width 1101 height 620
click at [540, 336] on video at bounding box center [550, 310] width 1101 height 620
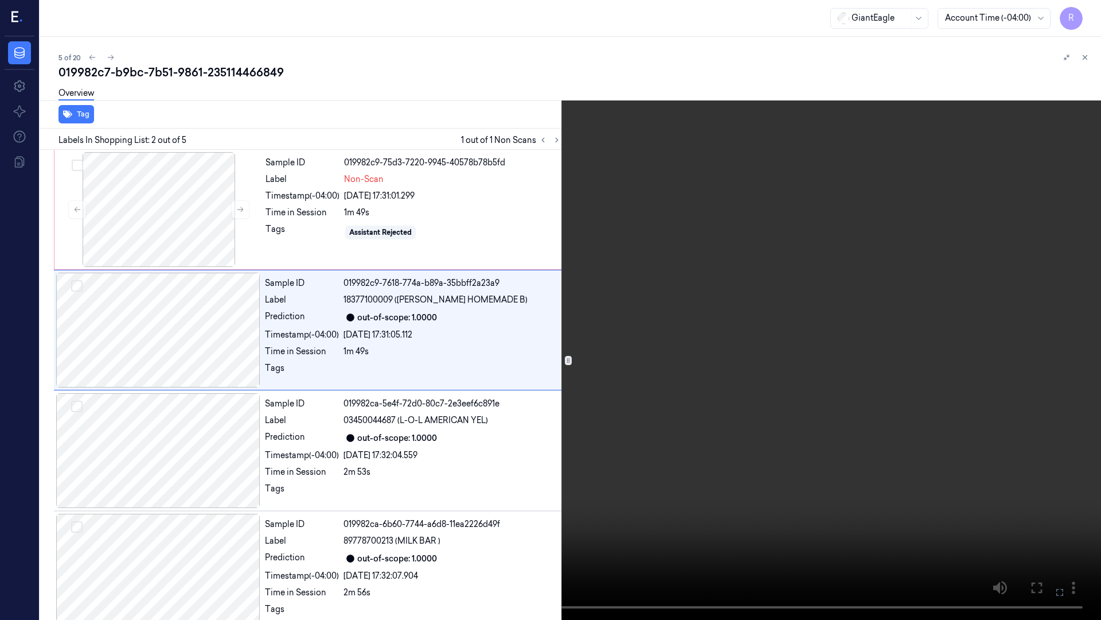
click at [673, 213] on video at bounding box center [550, 310] width 1101 height 620
click at [1088, 17] on button "x 2" at bounding box center [1087, 14] width 18 height 18
click at [694, 494] on video at bounding box center [550, 310] width 1101 height 620
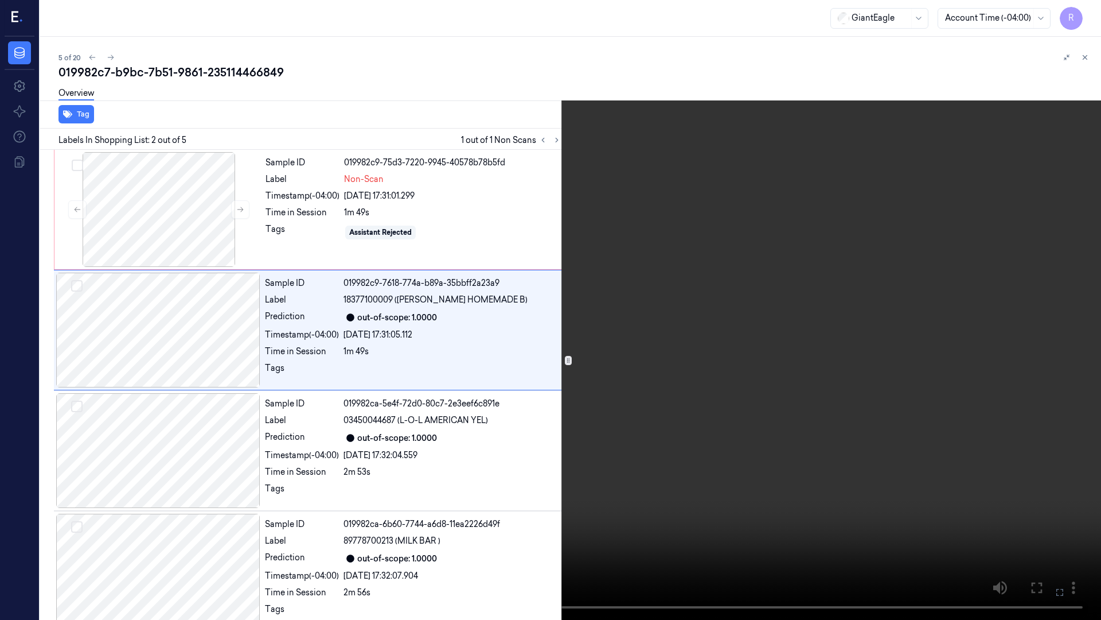
click at [746, 523] on video at bounding box center [550, 310] width 1101 height 620
click at [1082, 14] on button "x 4" at bounding box center [1087, 14] width 18 height 18
click at [1082, 14] on button "x 1" at bounding box center [1087, 14] width 18 height 18
click at [757, 490] on video at bounding box center [550, 310] width 1101 height 620
click at [754, 482] on video at bounding box center [550, 310] width 1101 height 620
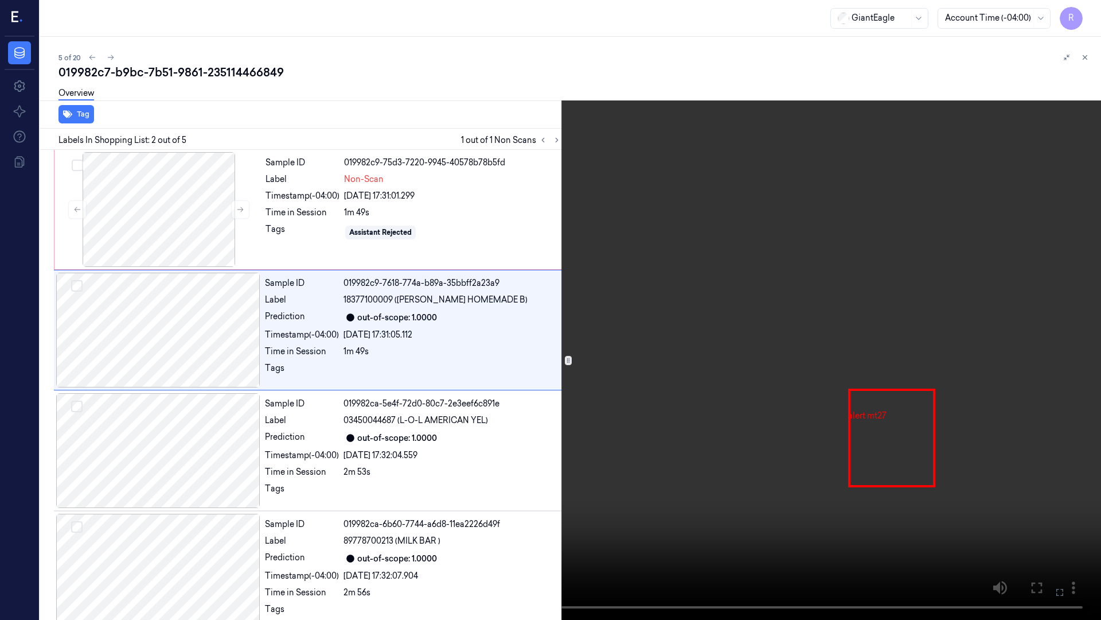
click at [754, 482] on video at bounding box center [550, 310] width 1101 height 620
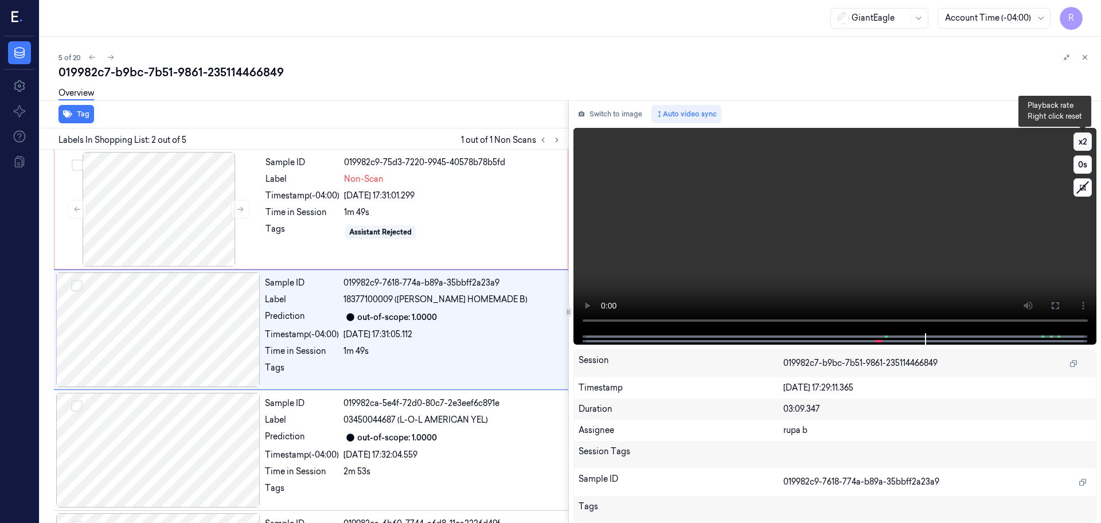
click at [1081, 135] on button "x 2" at bounding box center [1083, 142] width 18 height 18
click at [1049, 306] on button at bounding box center [1055, 306] width 18 height 18
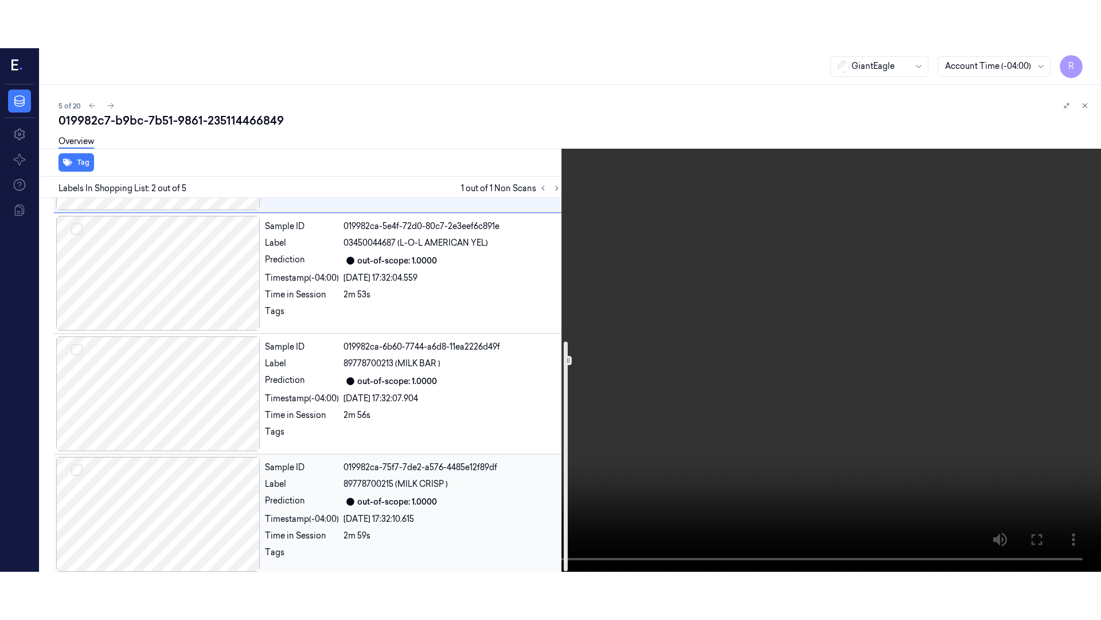
scroll to position [232, 0]
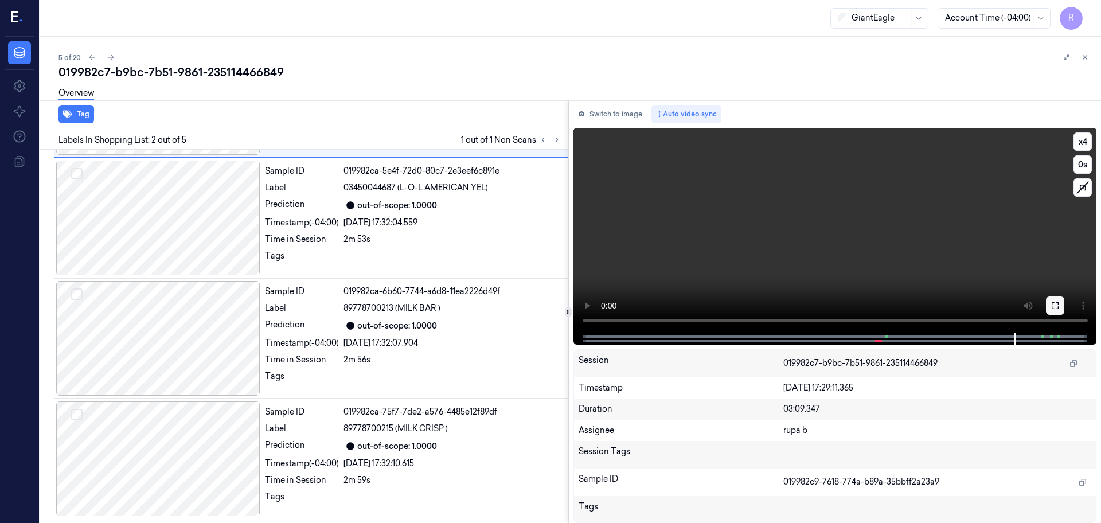
click at [1054, 309] on icon at bounding box center [1055, 305] width 7 height 7
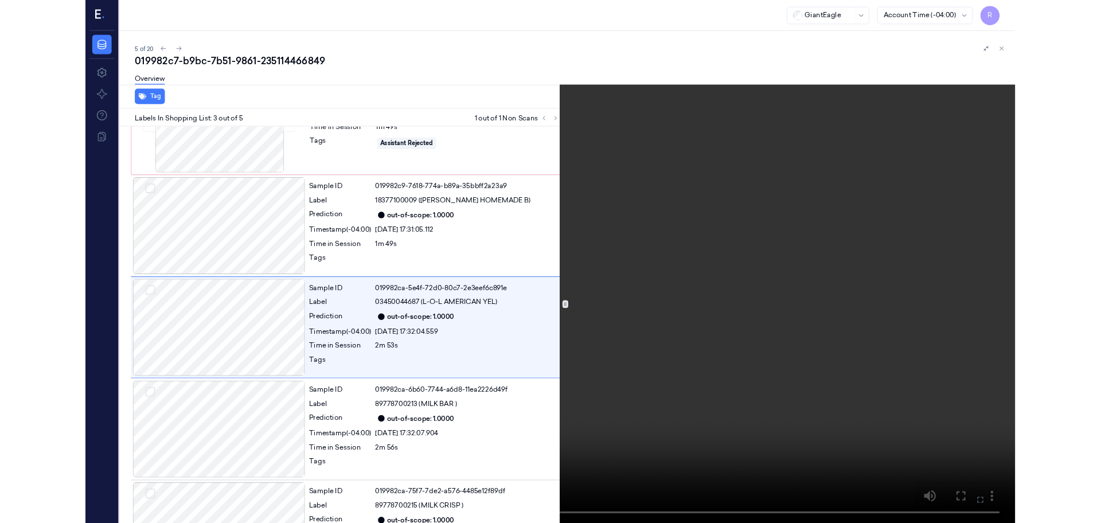
scroll to position [66, 0]
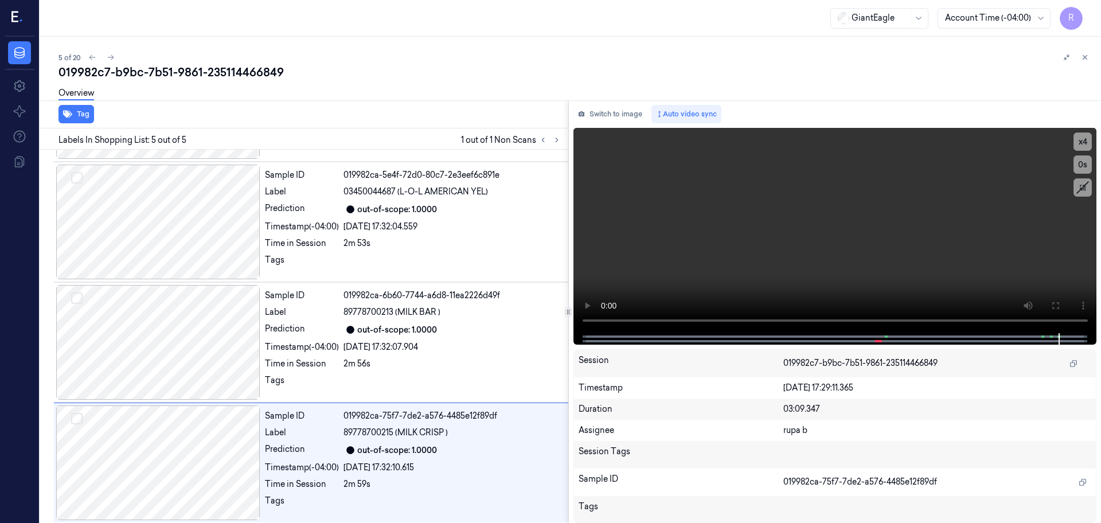
click at [605, 103] on div "Switch to image Auto video sync x 4 0 s Session 019982c7-b9bc-7b51-9861-2351144…" at bounding box center [835, 311] width 533 height 423
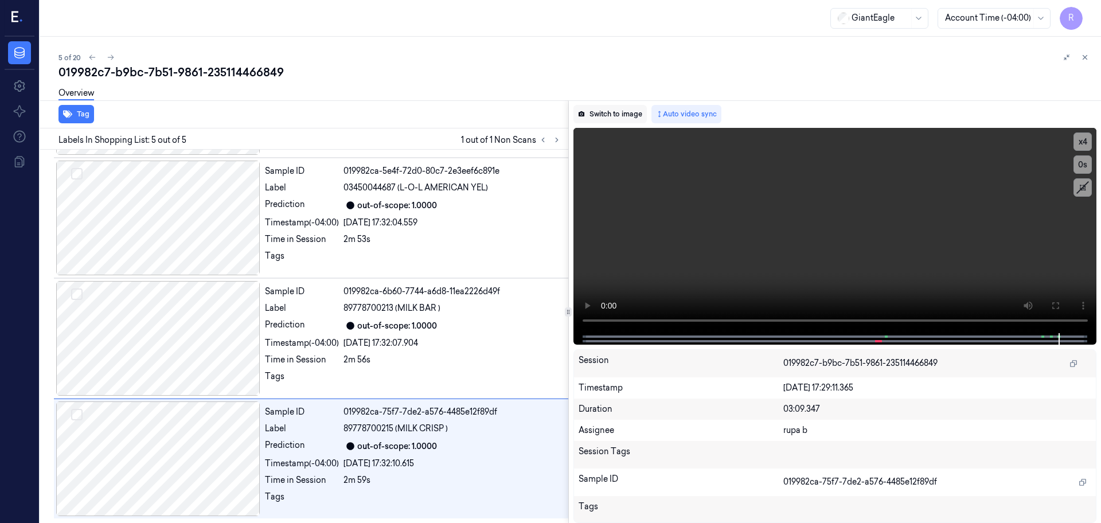
click at [606, 117] on button "Switch to image" at bounding box center [610, 114] width 73 height 18
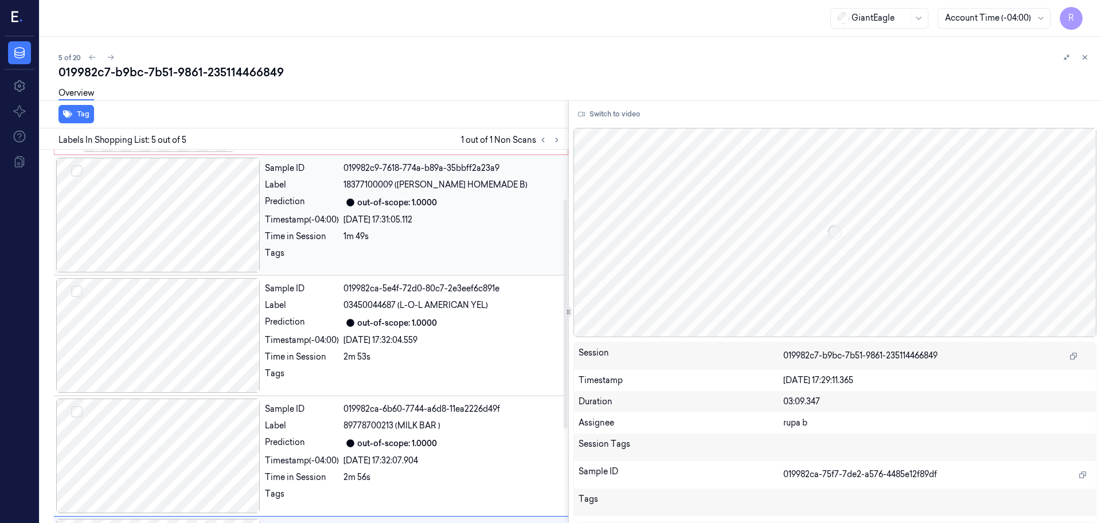
scroll to position [0, 0]
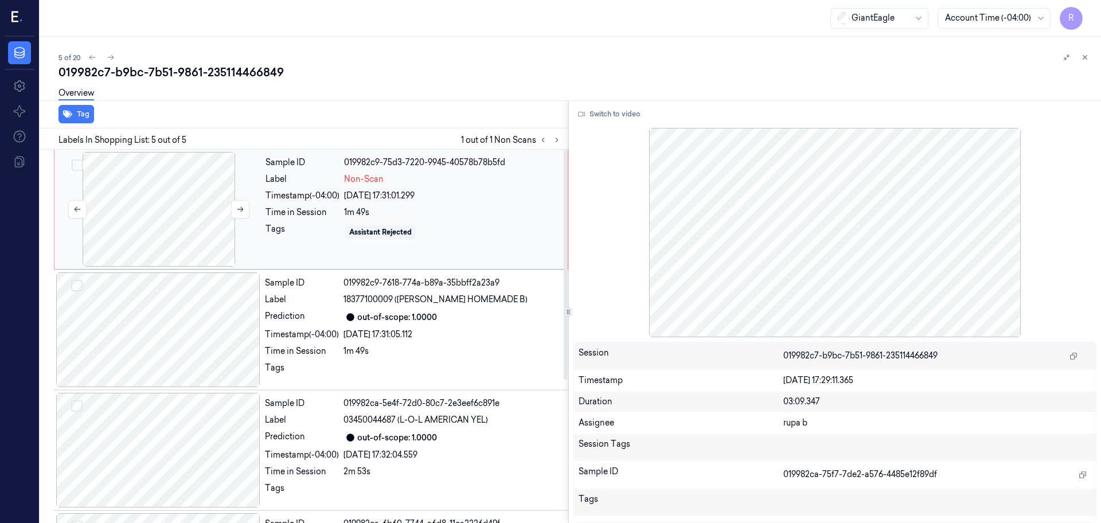
click at [183, 203] on div at bounding box center [159, 209] width 204 height 115
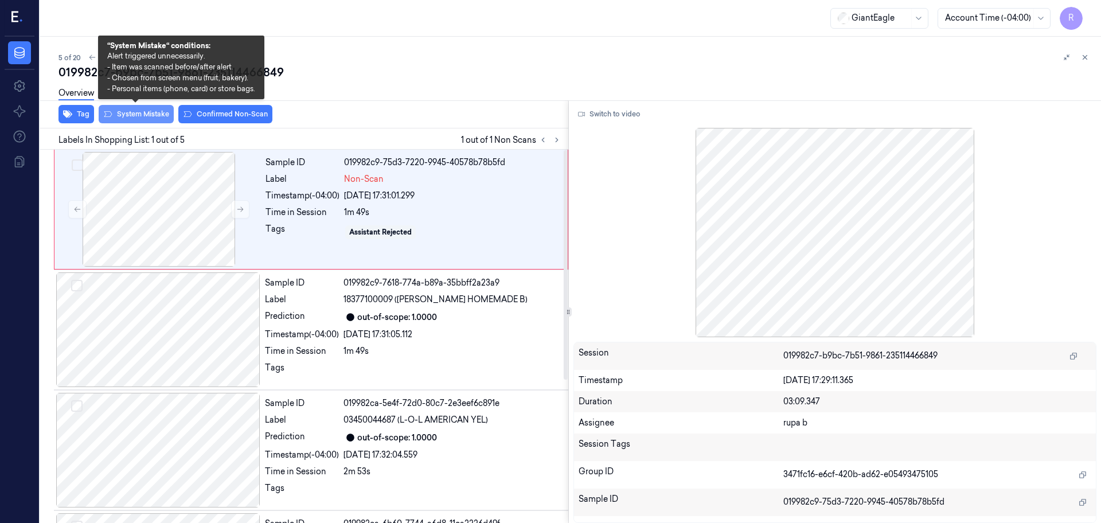
click at [117, 110] on button "System Mistake" at bounding box center [136, 114] width 75 height 18
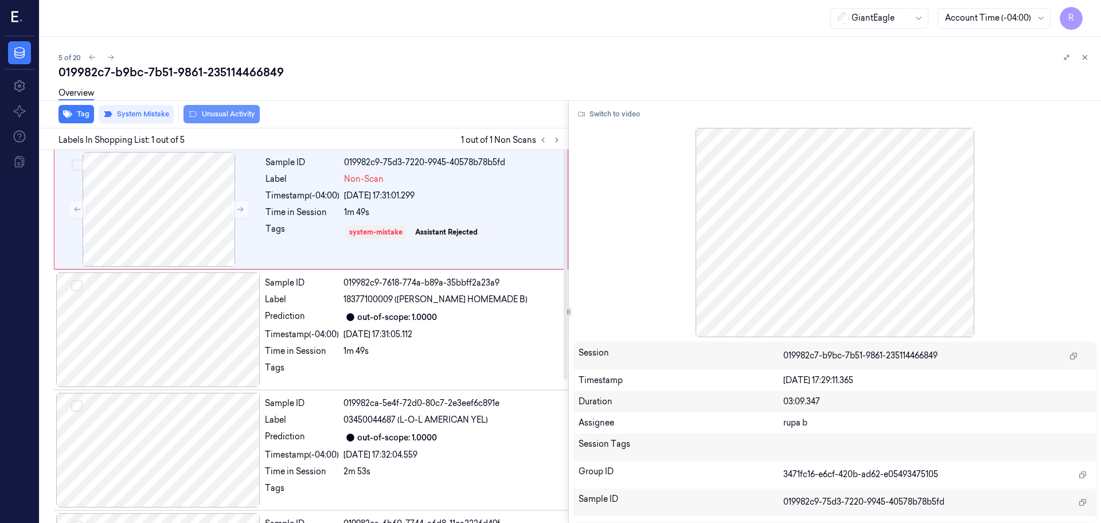
click at [217, 122] on button "Unusual Activity" at bounding box center [222, 114] width 76 height 18
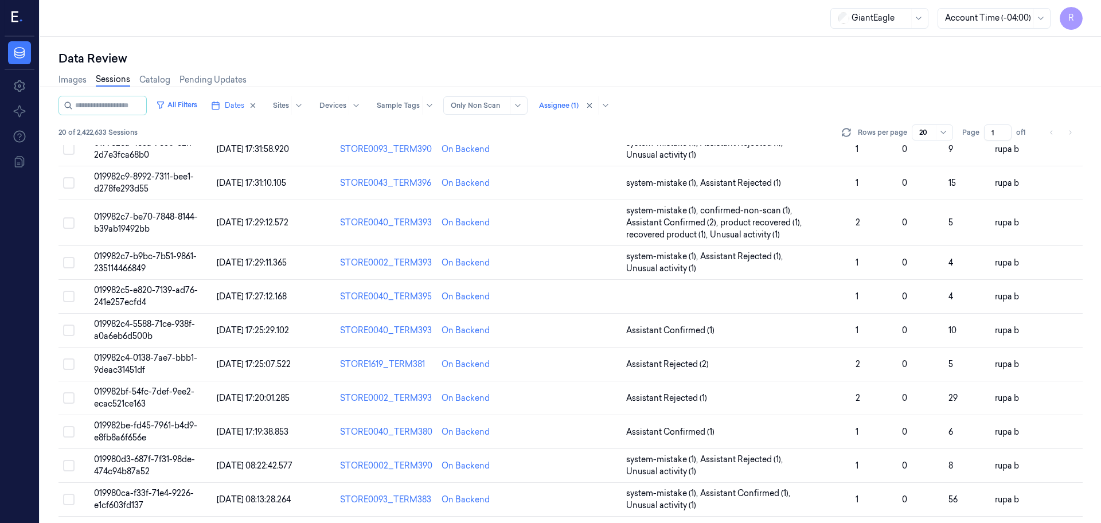
scroll to position [10, 0]
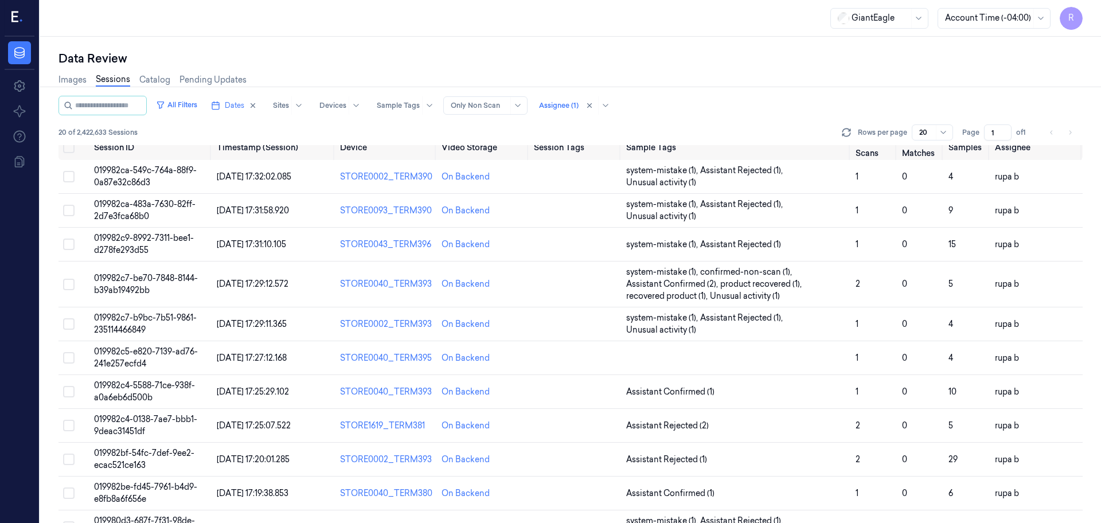
click at [1066, 133] on li "pagination" at bounding box center [1070, 132] width 16 height 16
click at [1067, 133] on li "pagination" at bounding box center [1070, 132] width 16 height 16
click at [244, 106] on span "Dates" at bounding box center [235, 105] width 20 height 10
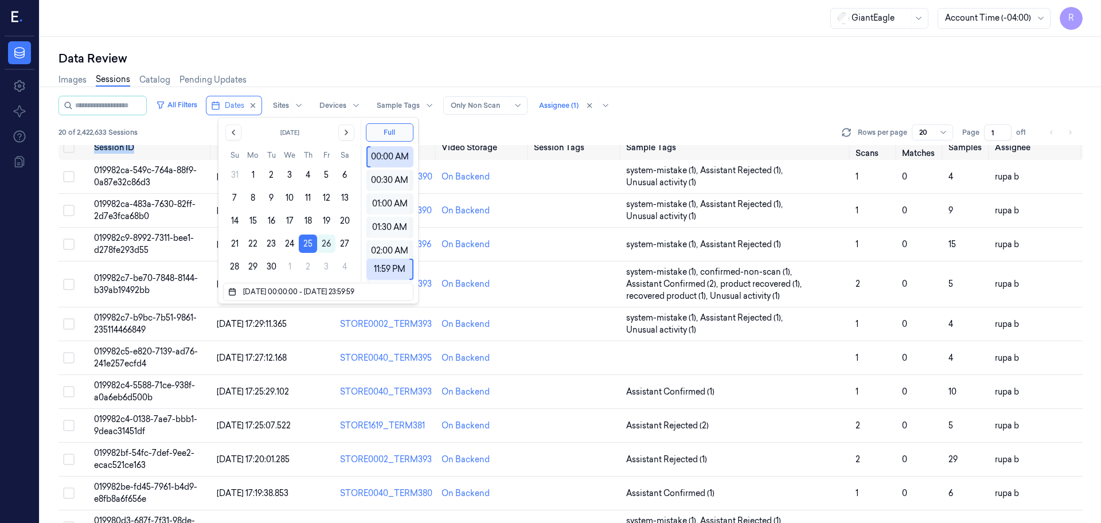
click at [346, 67] on div "Images Sessions Catalog Pending Updates" at bounding box center [571, 81] width 1025 height 29
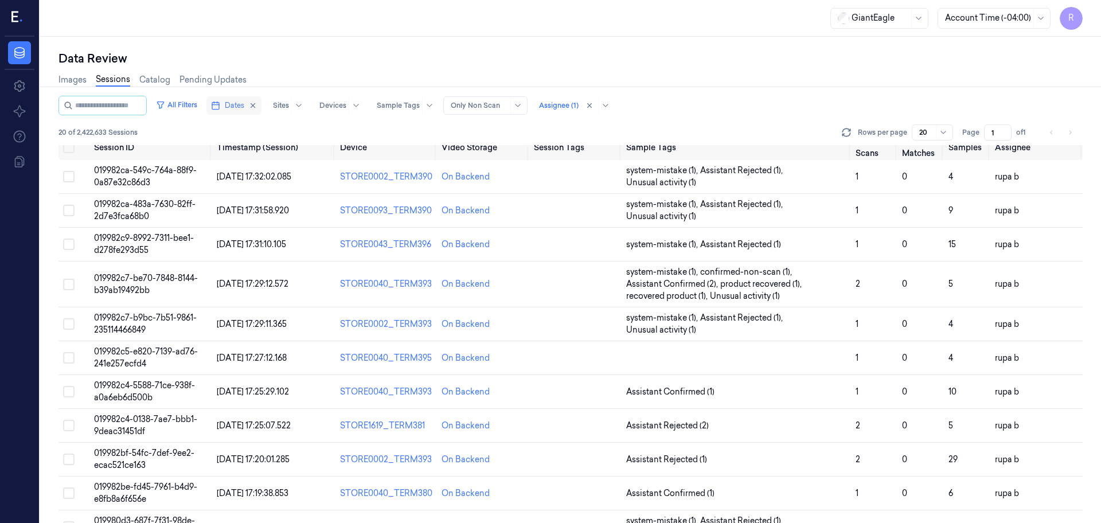
click at [244, 104] on span "Dates" at bounding box center [235, 105] width 20 height 10
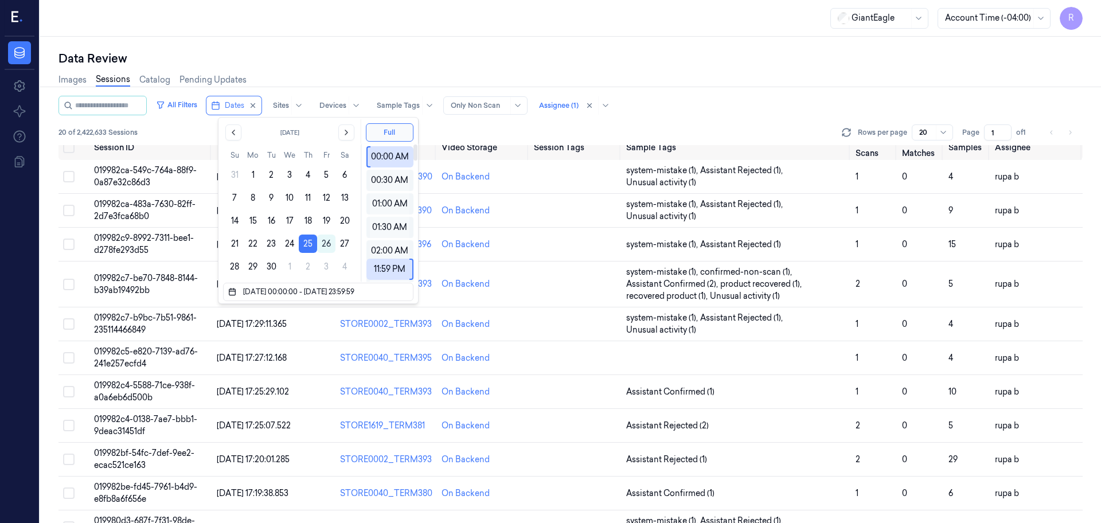
click at [445, 33] on div "GiantEagle Account Time (-04:00) R" at bounding box center [570, 18] width 1061 height 37
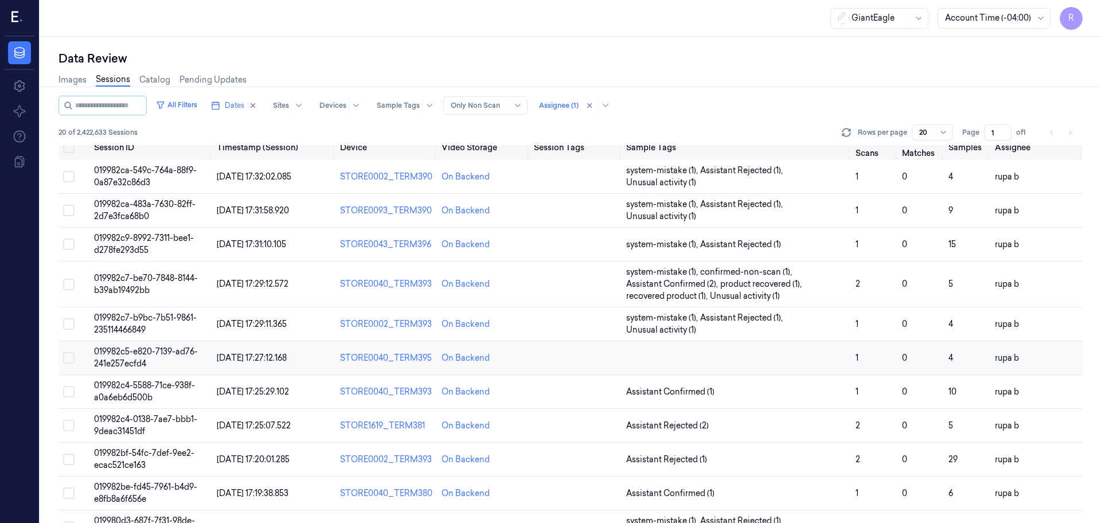
click at [145, 358] on span "019982c5-e820-7139-ad76-241e257ecfd4" at bounding box center [146, 357] width 104 height 22
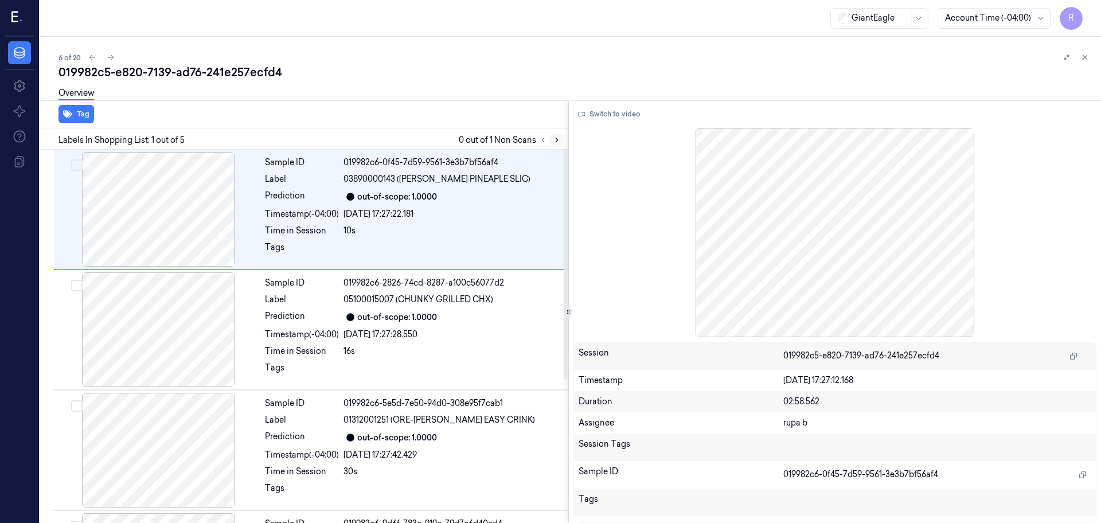
click at [553, 140] on icon at bounding box center [557, 140] width 8 height 8
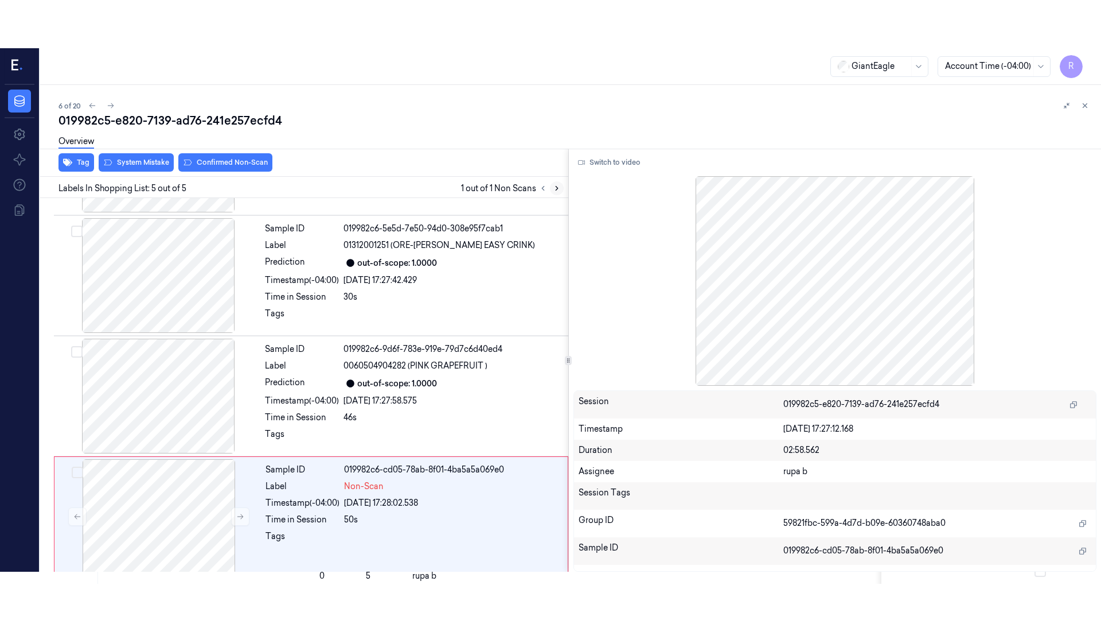
scroll to position [232, 0]
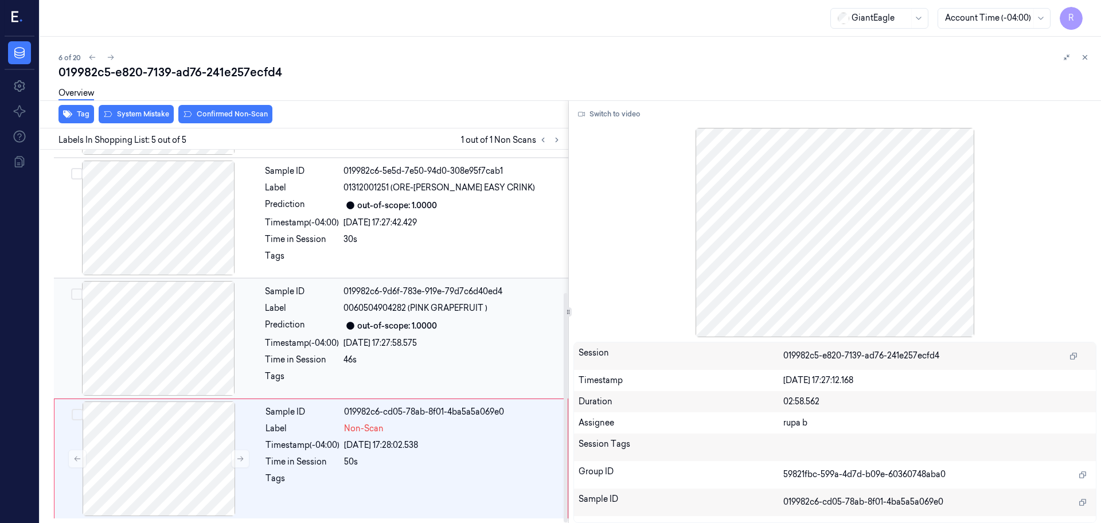
click at [171, 359] on div at bounding box center [158, 338] width 204 height 115
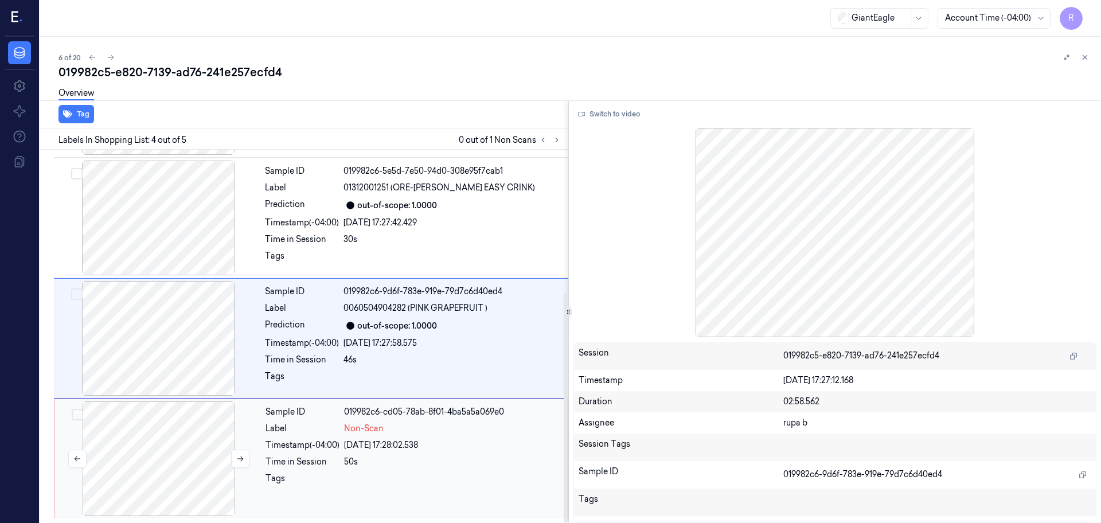
click at [182, 468] on div at bounding box center [159, 459] width 204 height 115
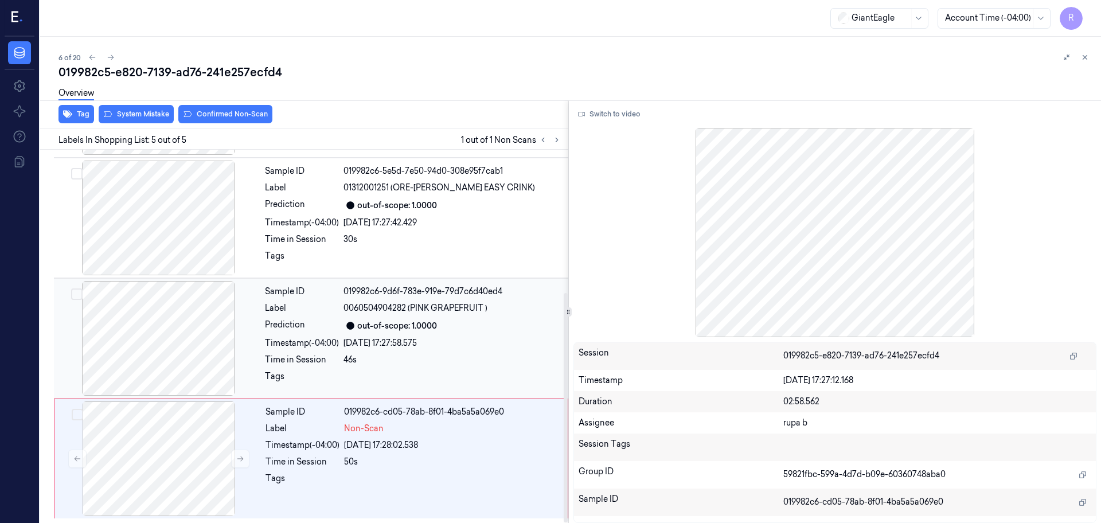
click at [194, 369] on div at bounding box center [158, 338] width 204 height 115
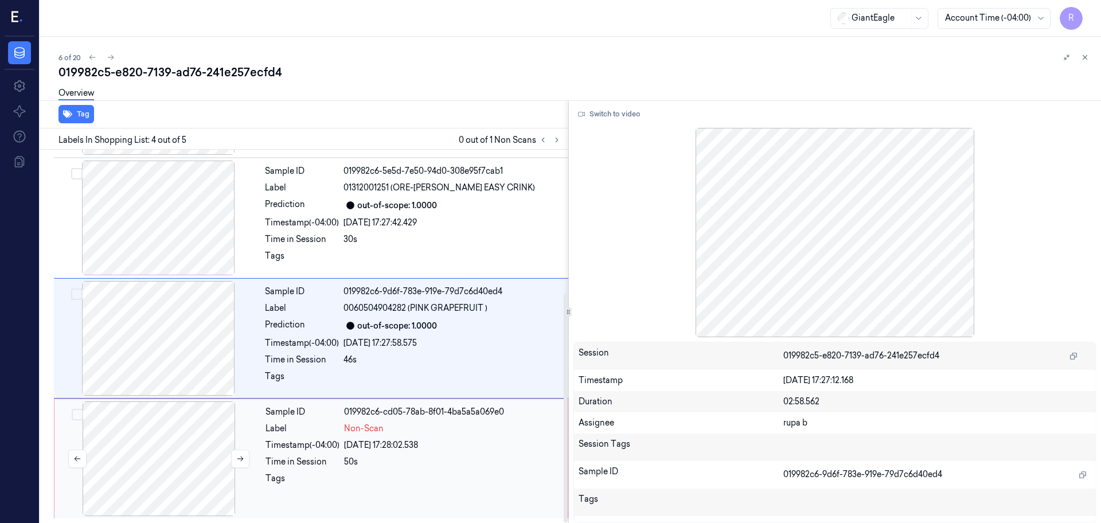
click at [200, 445] on div at bounding box center [159, 459] width 204 height 115
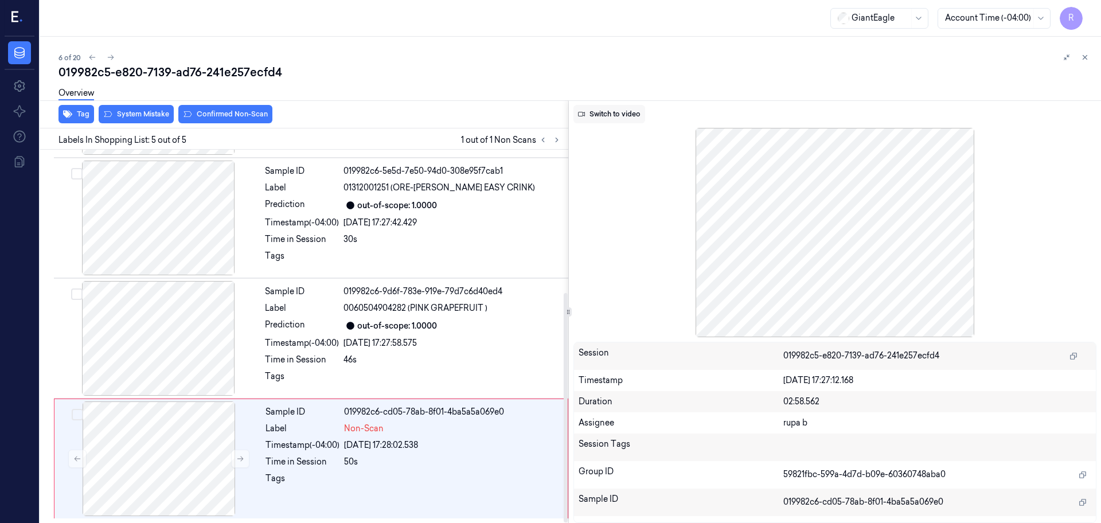
click at [633, 115] on button "Switch to video" at bounding box center [610, 114] width 72 height 18
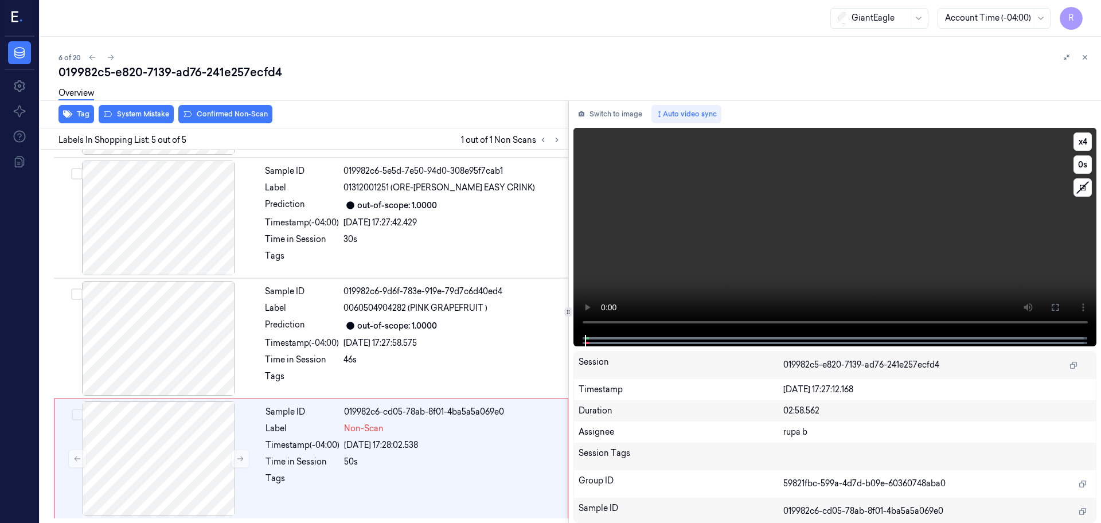
click at [885, 273] on video at bounding box center [836, 231] width 524 height 207
click at [1087, 149] on button "x 4" at bounding box center [1083, 142] width 18 height 18
click at [1087, 149] on button "x 1" at bounding box center [1083, 142] width 18 height 18
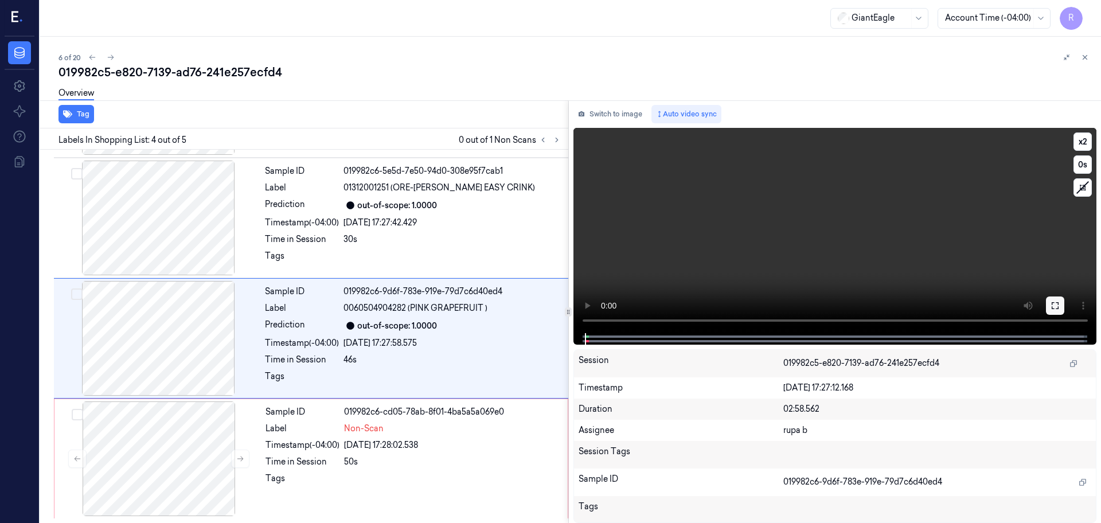
click at [1056, 311] on button at bounding box center [1055, 306] width 18 height 18
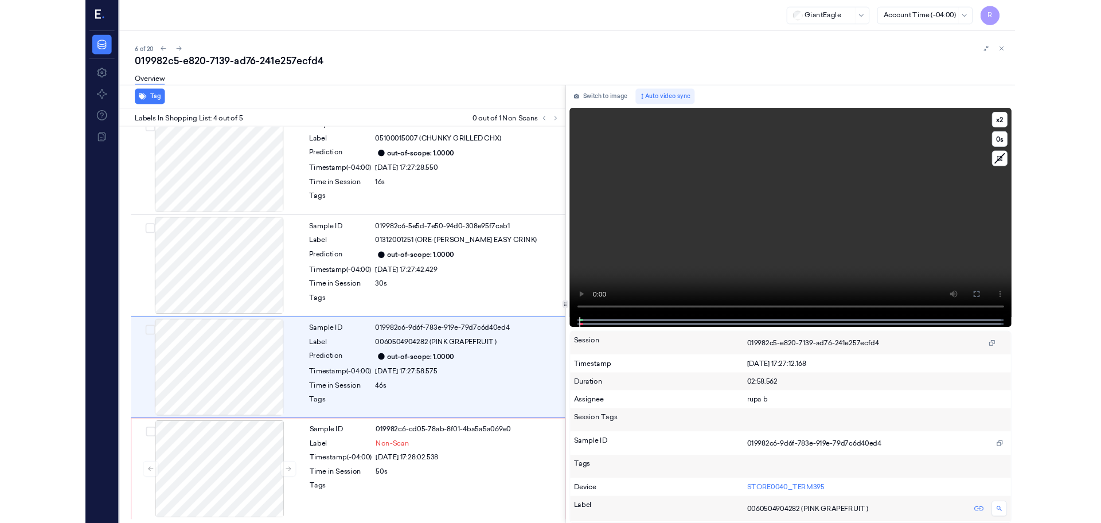
scroll to position [136, 0]
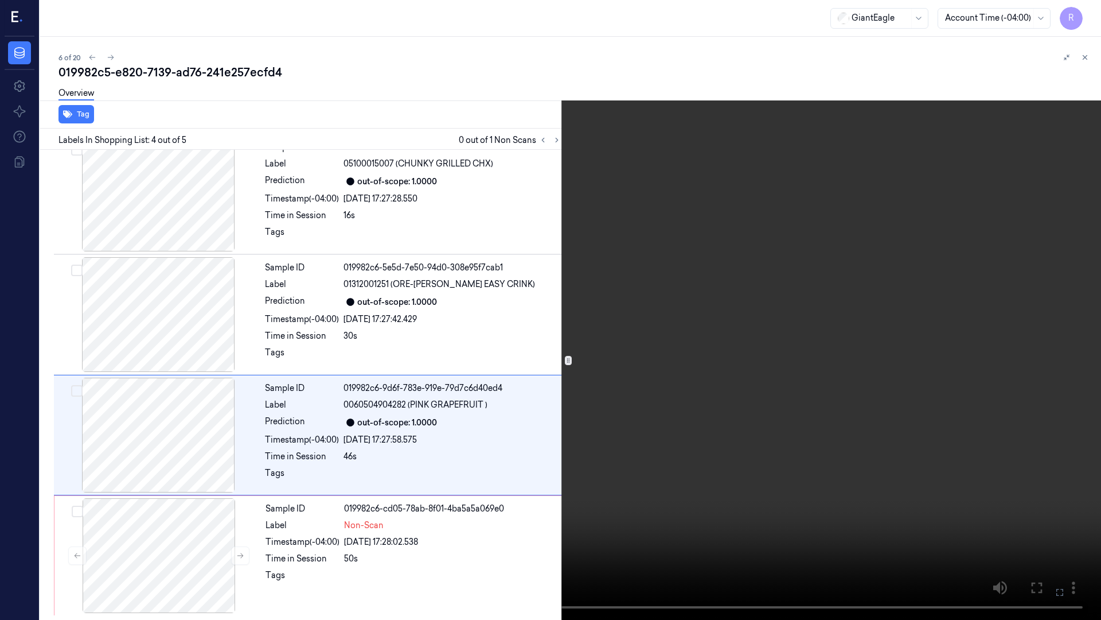
click at [1047, 347] on video at bounding box center [550, 310] width 1101 height 620
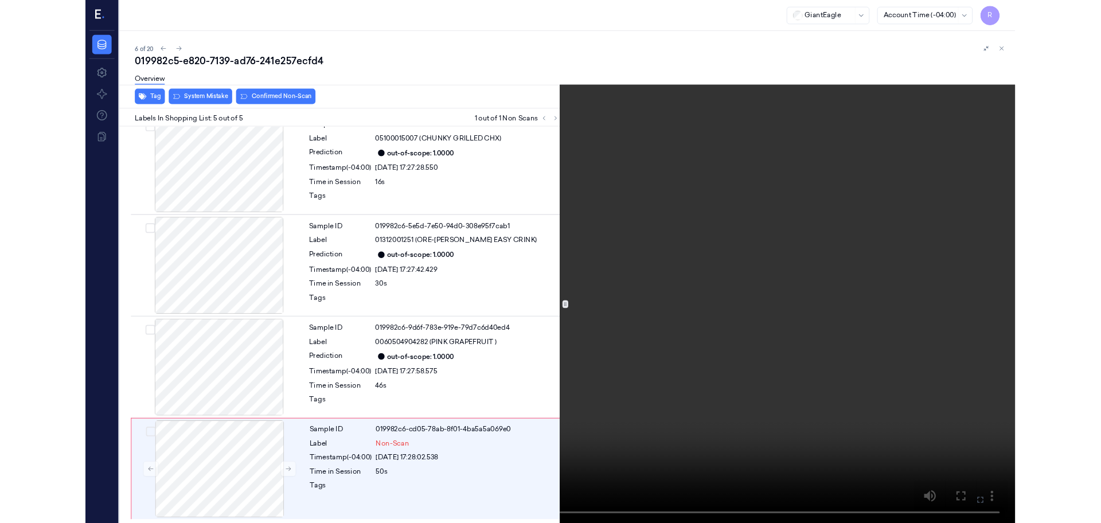
scroll to position [232, 0]
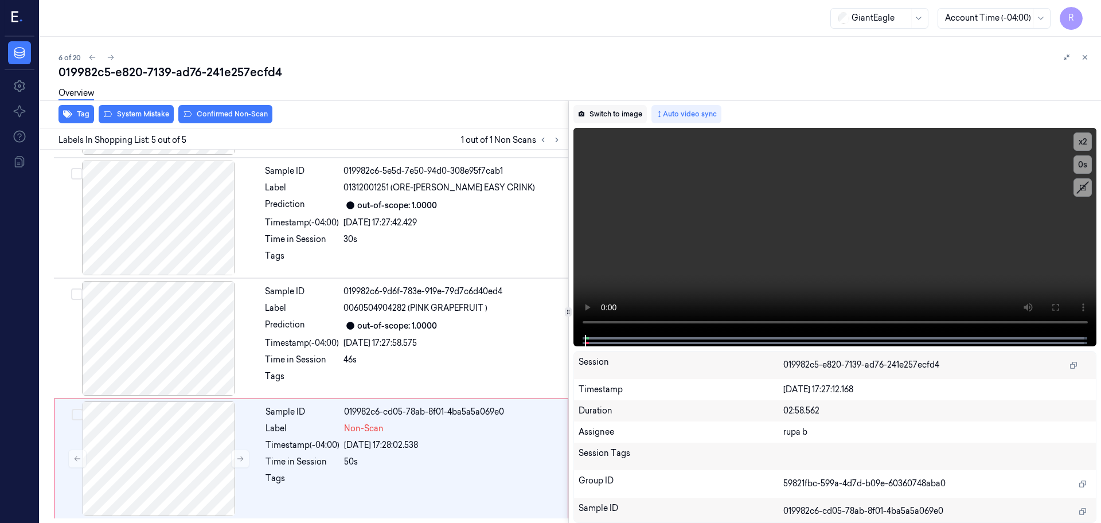
click at [608, 120] on button "Switch to image" at bounding box center [610, 114] width 73 height 18
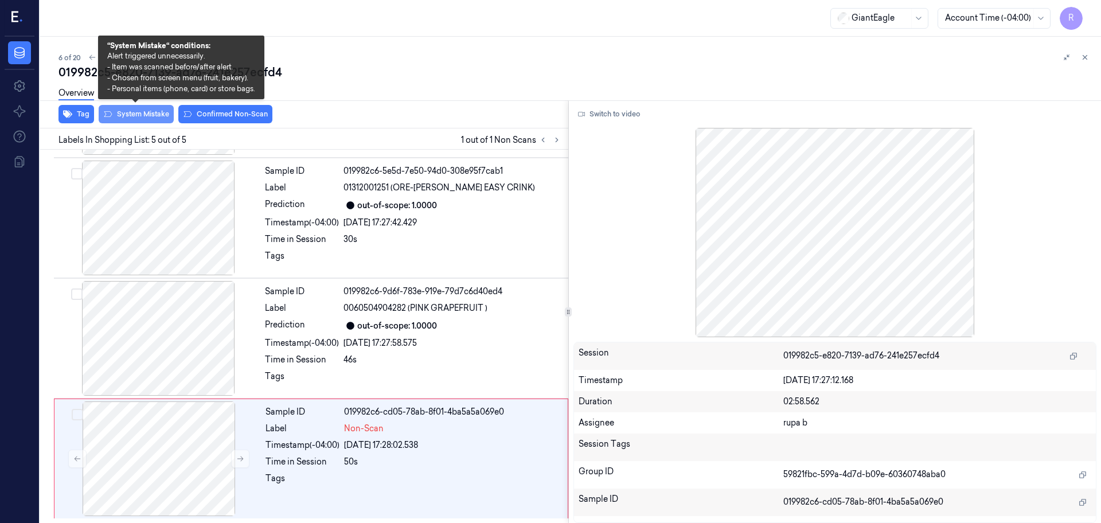
click at [122, 114] on button "System Mistake" at bounding box center [136, 114] width 75 height 18
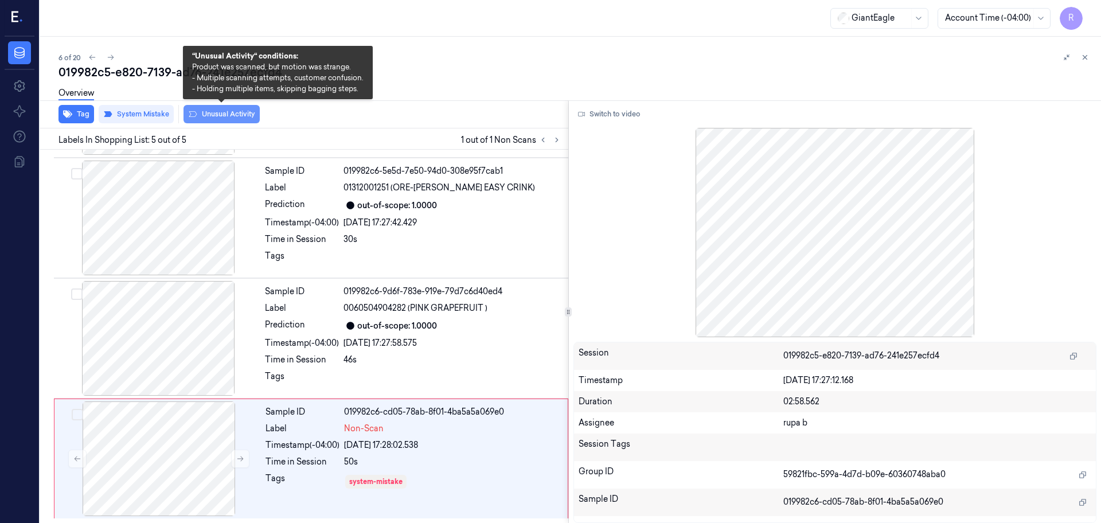
click at [242, 115] on button "Unusual Activity" at bounding box center [222, 114] width 76 height 18
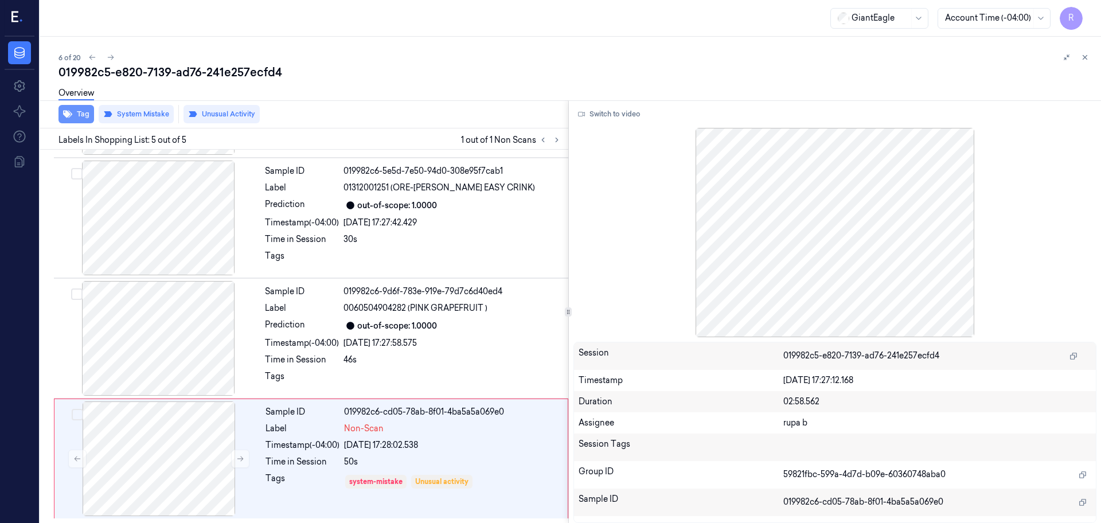
click at [81, 116] on button "Tag" at bounding box center [77, 114] width 36 height 18
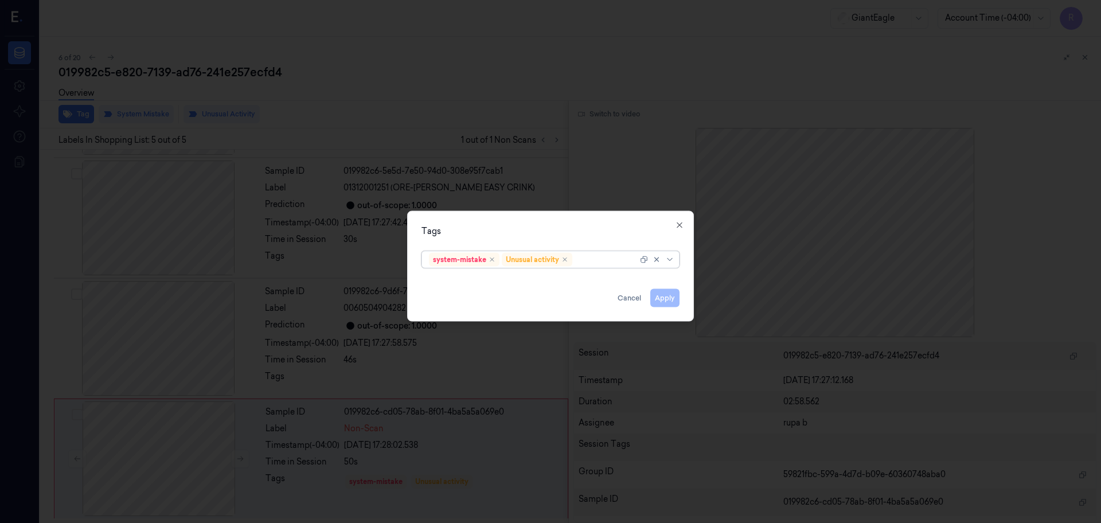
click at [601, 264] on div at bounding box center [606, 260] width 63 height 12
type input "pi"
click at [543, 285] on div "Shopping-list" at bounding box center [550, 283] width 243 height 12
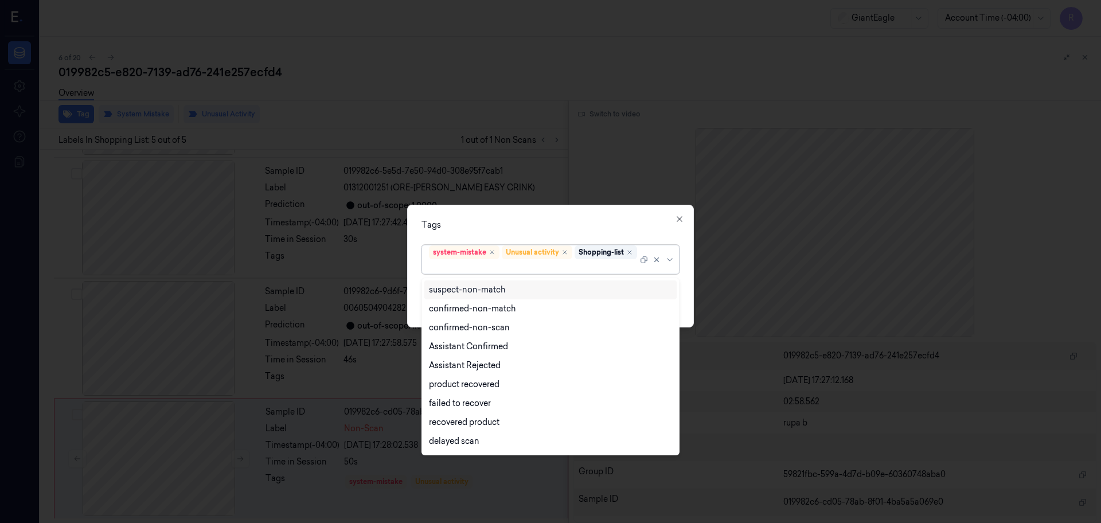
click at [556, 239] on div "Tags option Shopping-list, selected. 13 results available. Use Up and Down to c…" at bounding box center [550, 266] width 287 height 123
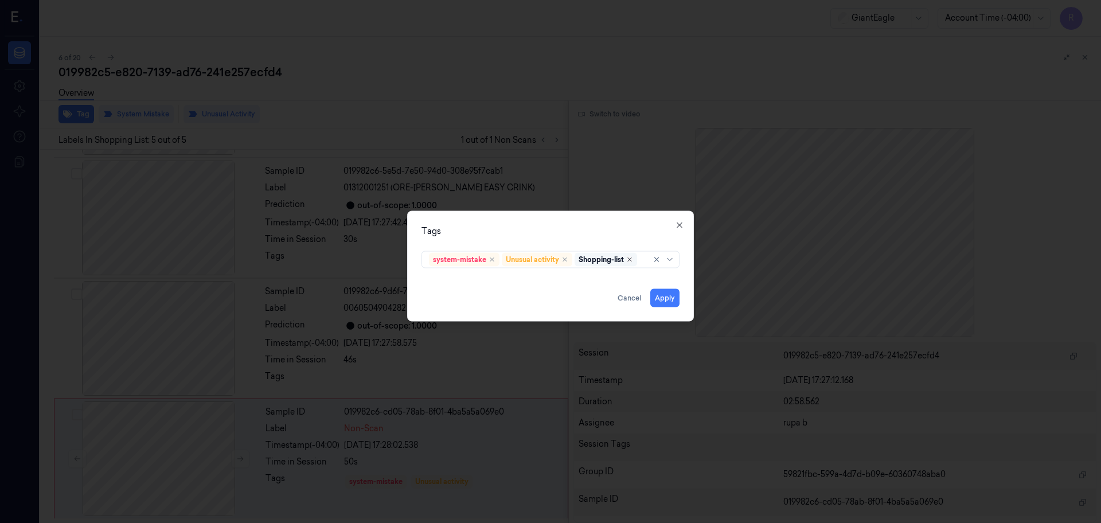
click at [632, 262] on icon "Remove ,Shopping-list" at bounding box center [629, 259] width 7 height 7
click at [610, 265] on div at bounding box center [606, 260] width 63 height 12
type input "p"
click at [596, 230] on div "Tags" at bounding box center [551, 231] width 258 height 12
click at [665, 300] on button "Apply" at bounding box center [665, 298] width 29 height 18
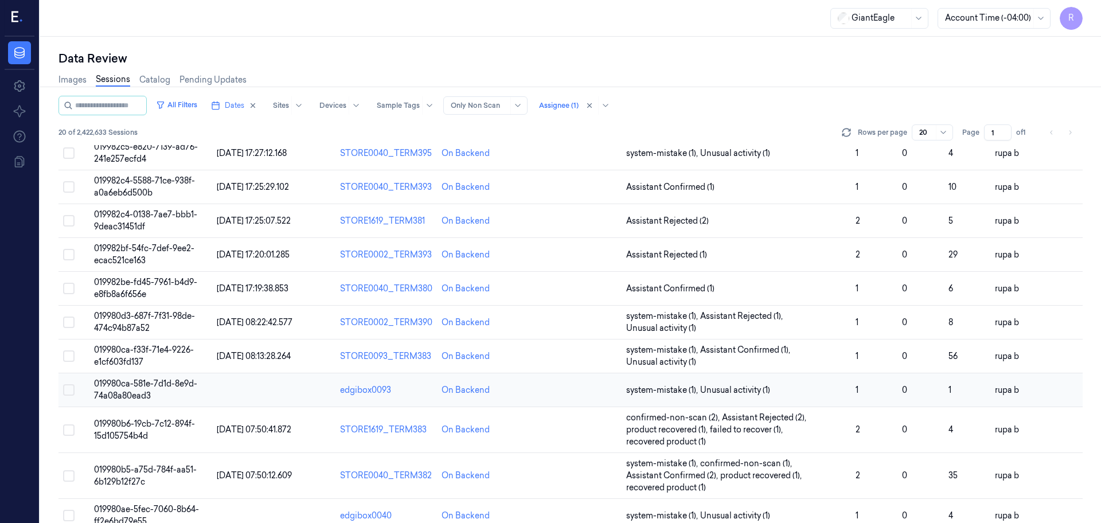
scroll to position [72, 0]
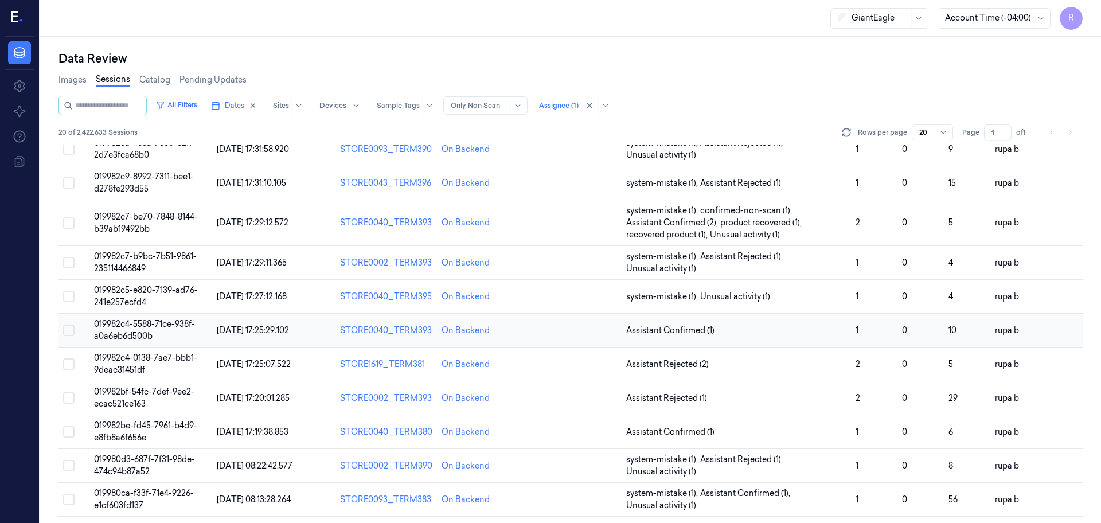
click at [138, 324] on span "019982c4-5588-71ce-938f-a0a6eb6d500b" at bounding box center [144, 330] width 101 height 22
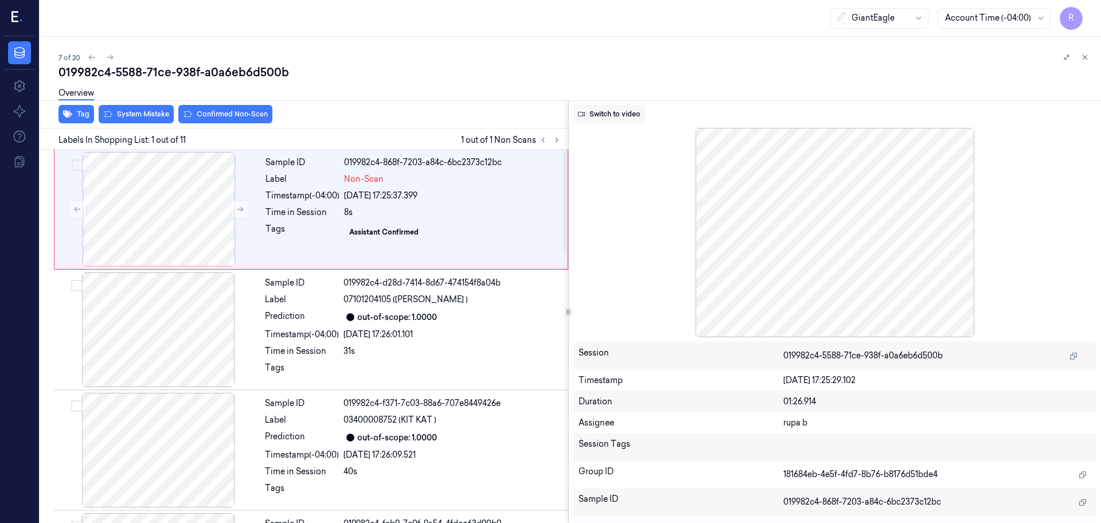
click at [621, 119] on button "Switch to video" at bounding box center [610, 114] width 72 height 18
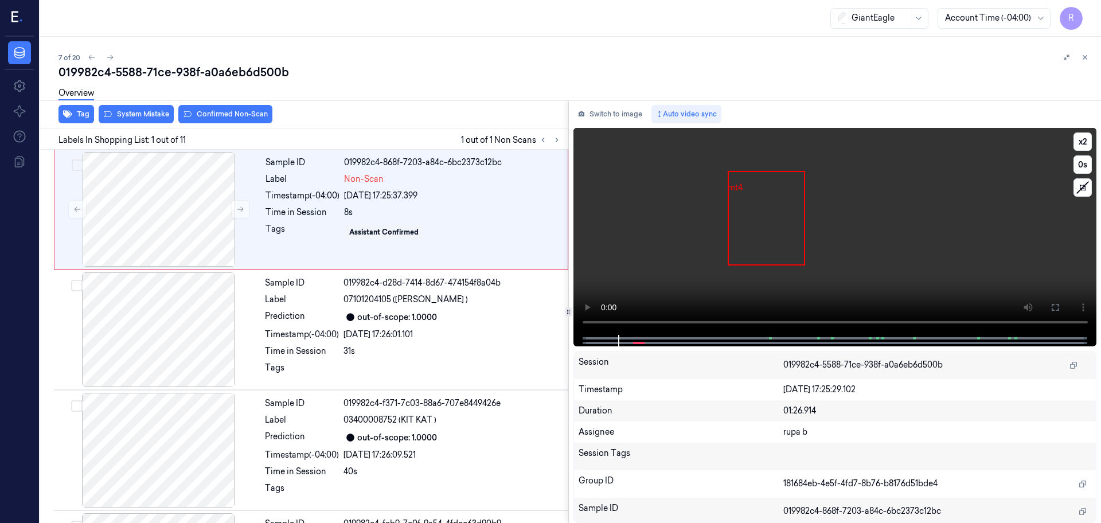
click at [652, 213] on video at bounding box center [836, 231] width 524 height 207
click at [1059, 313] on button at bounding box center [1055, 307] width 18 height 18
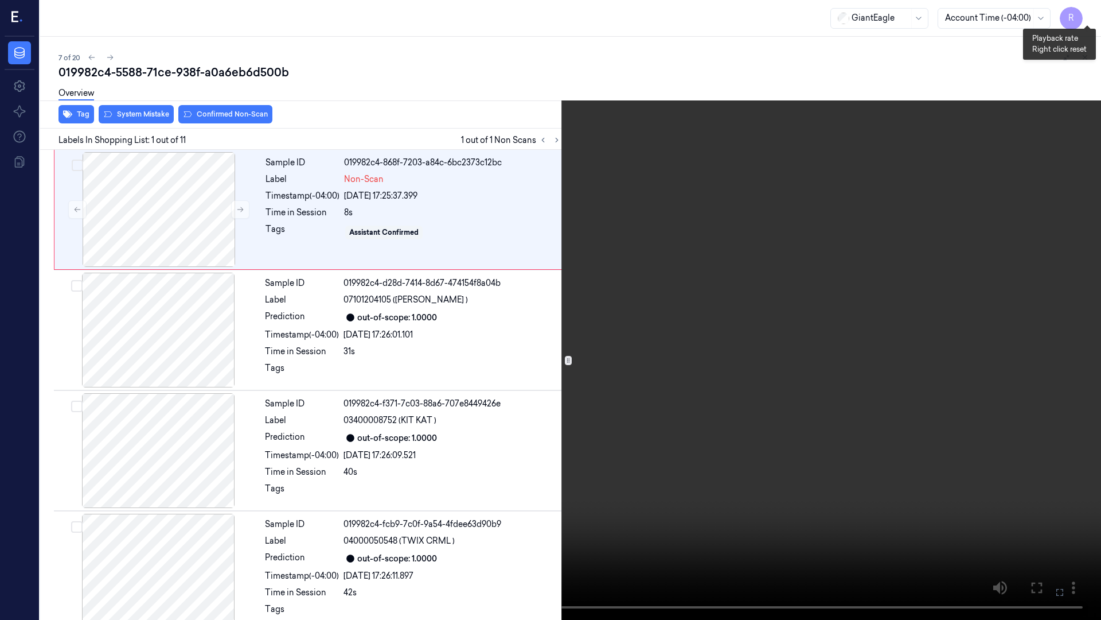
click at [1092, 10] on button "x 2" at bounding box center [1087, 14] width 18 height 18
click at [1092, 10] on button "x 4" at bounding box center [1087, 14] width 18 height 18
click at [665, 364] on video at bounding box center [550, 310] width 1101 height 620
click at [1085, 13] on button "x 1" at bounding box center [1087, 14] width 18 height 18
click at [1096, 60] on icon at bounding box center [1087, 59] width 17 height 17
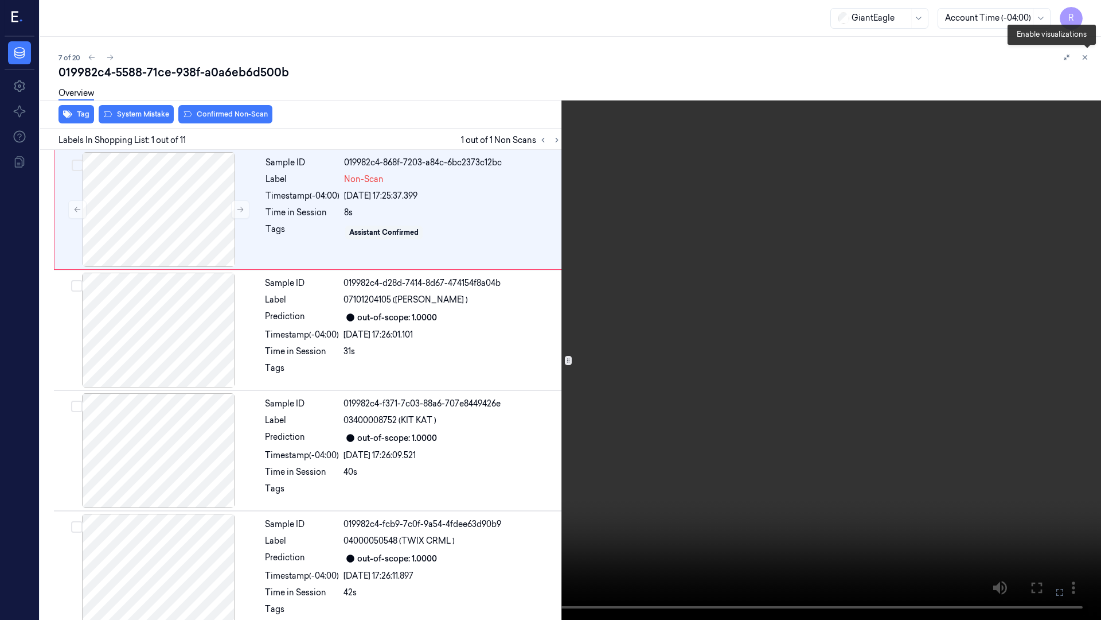
click at [1091, 60] on icon at bounding box center [1088, 60] width 8 height 8
click at [878, 158] on video at bounding box center [550, 310] width 1101 height 620
click at [1085, 12] on button "x 2" at bounding box center [1087, 14] width 18 height 18
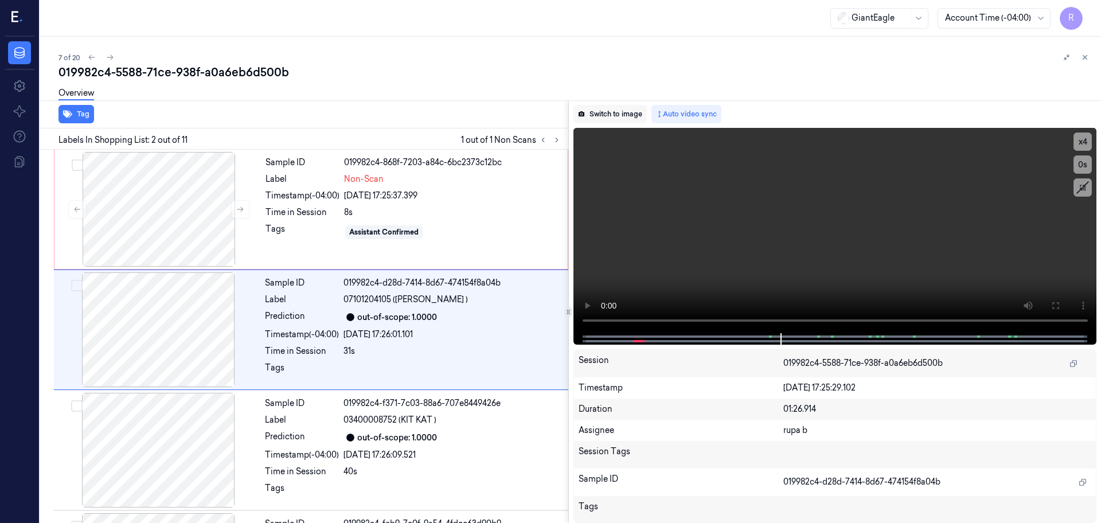
click at [626, 119] on button "Switch to image" at bounding box center [610, 114] width 73 height 18
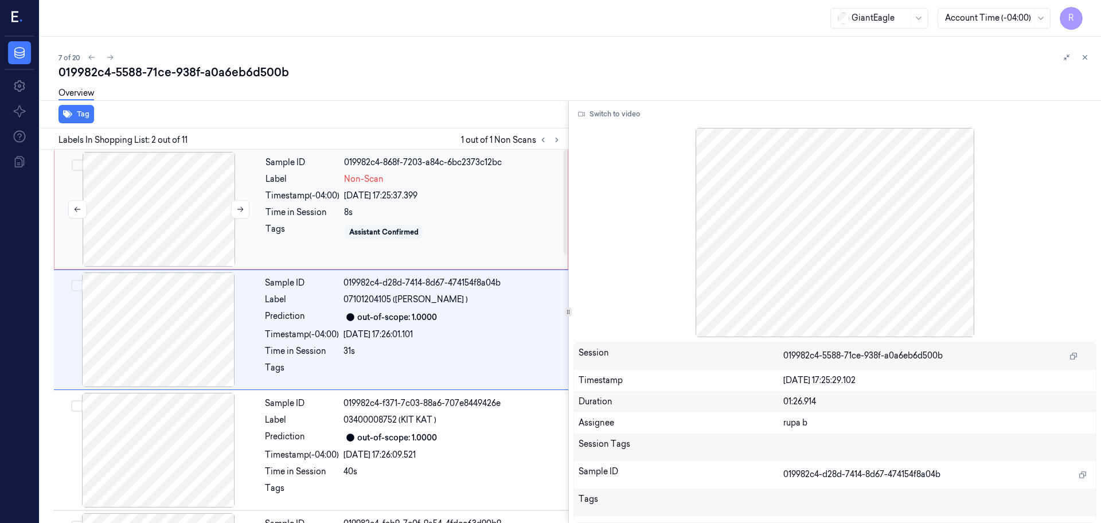
click at [163, 208] on div at bounding box center [159, 209] width 204 height 115
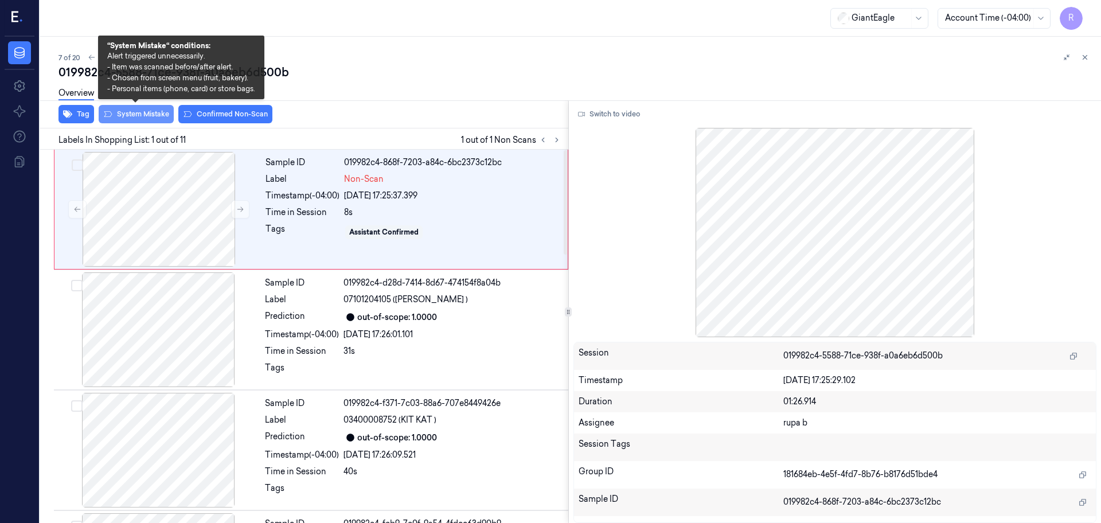
click at [149, 113] on button "System Mistake" at bounding box center [136, 114] width 75 height 18
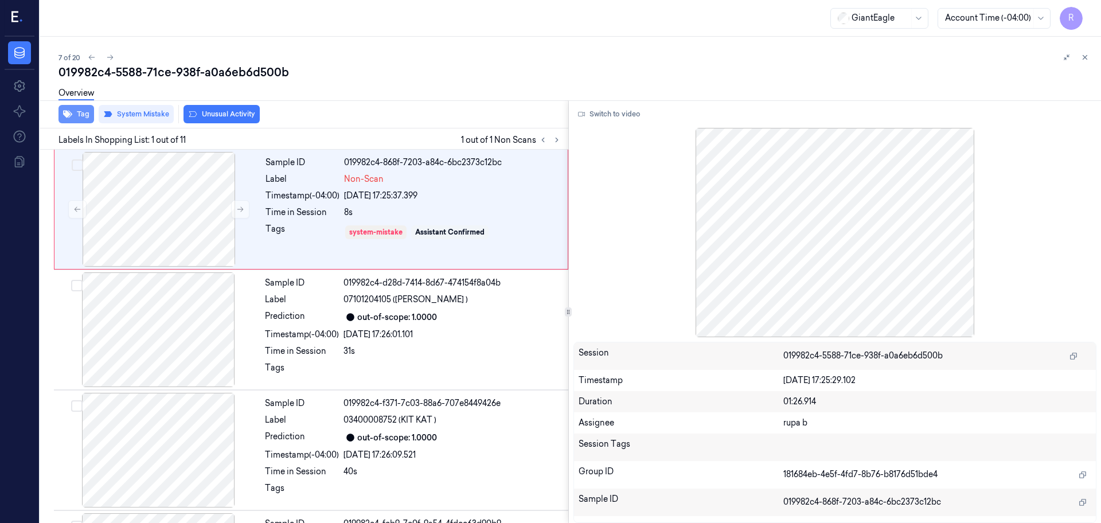
click at [89, 120] on button "Tag" at bounding box center [77, 114] width 36 height 18
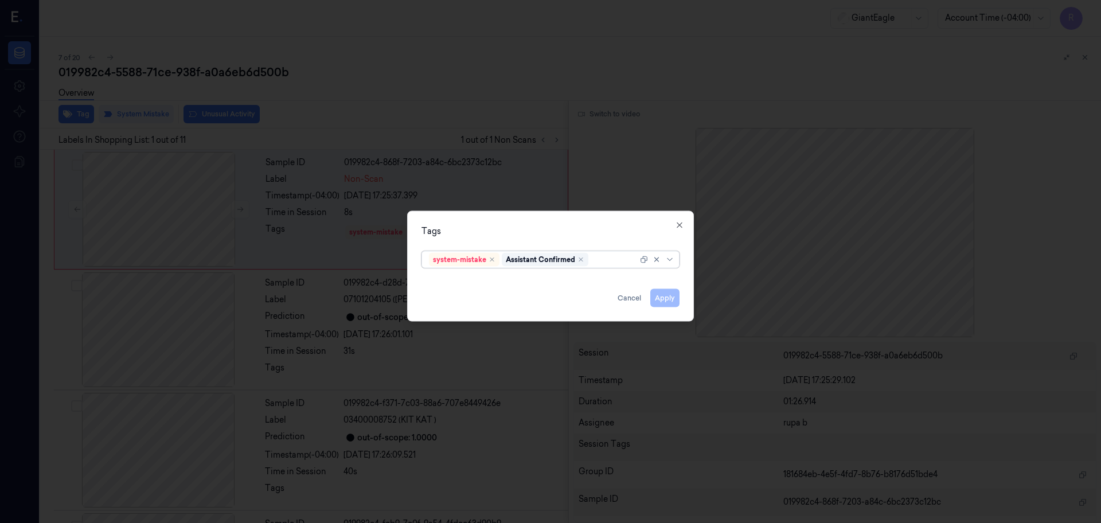
click at [613, 264] on div at bounding box center [614, 260] width 47 height 12
type input "ba"
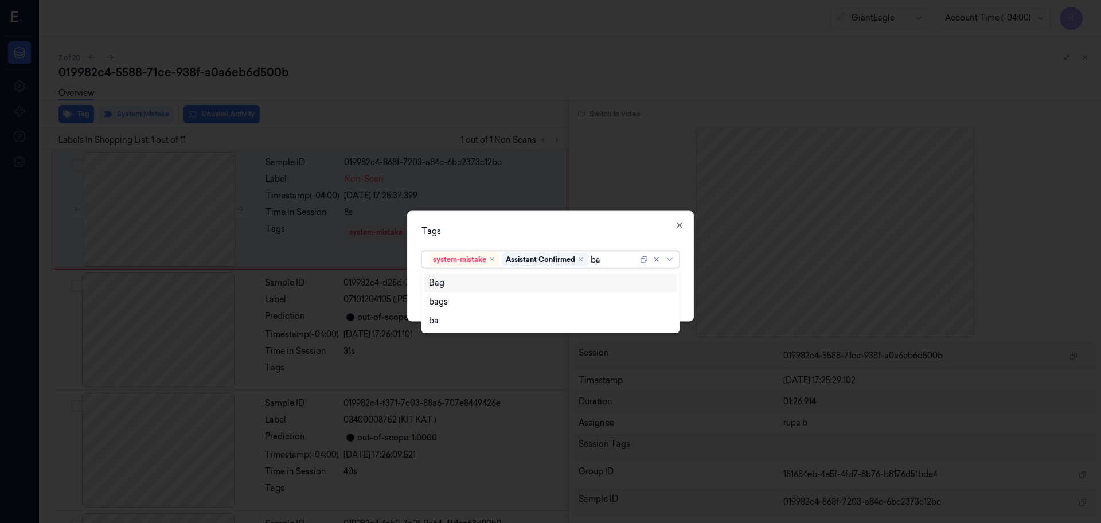
click at [487, 282] on div "Bag" at bounding box center [550, 283] width 243 height 12
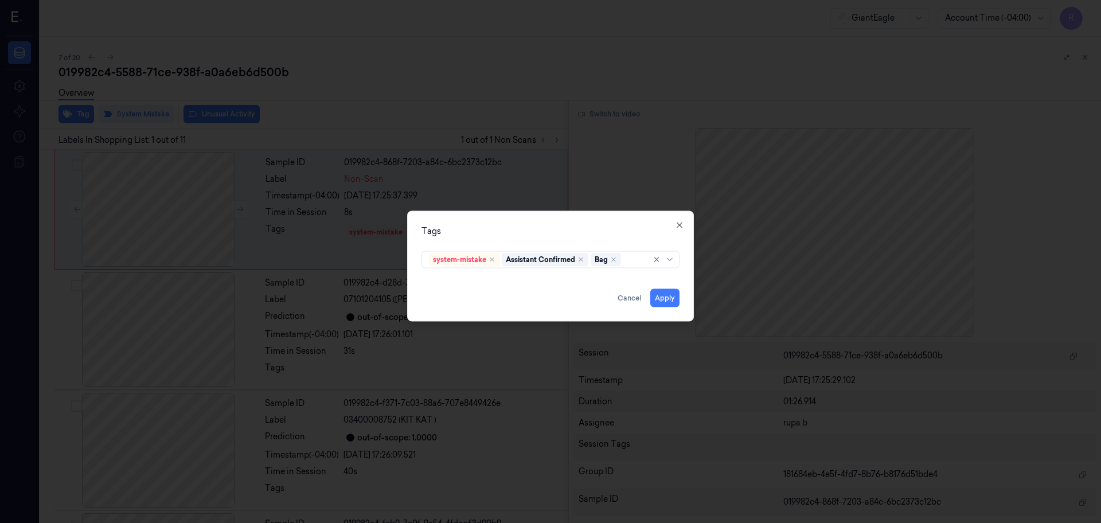
click at [549, 211] on div "Tags system-mistake Assistant Confirmed Bag Apply Cancel Close" at bounding box center [550, 266] width 287 height 111
click at [680, 297] on div "Tags system-mistake Assistant Confirmed Bag Apply Cancel Close" at bounding box center [550, 266] width 287 height 111
click at [673, 297] on button "Apply" at bounding box center [665, 298] width 29 height 18
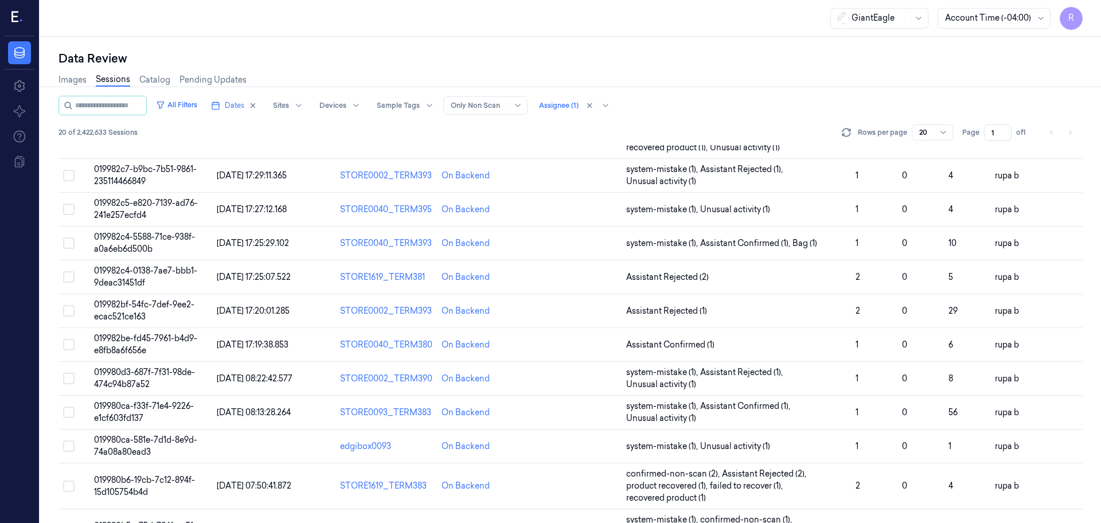
scroll to position [154, 0]
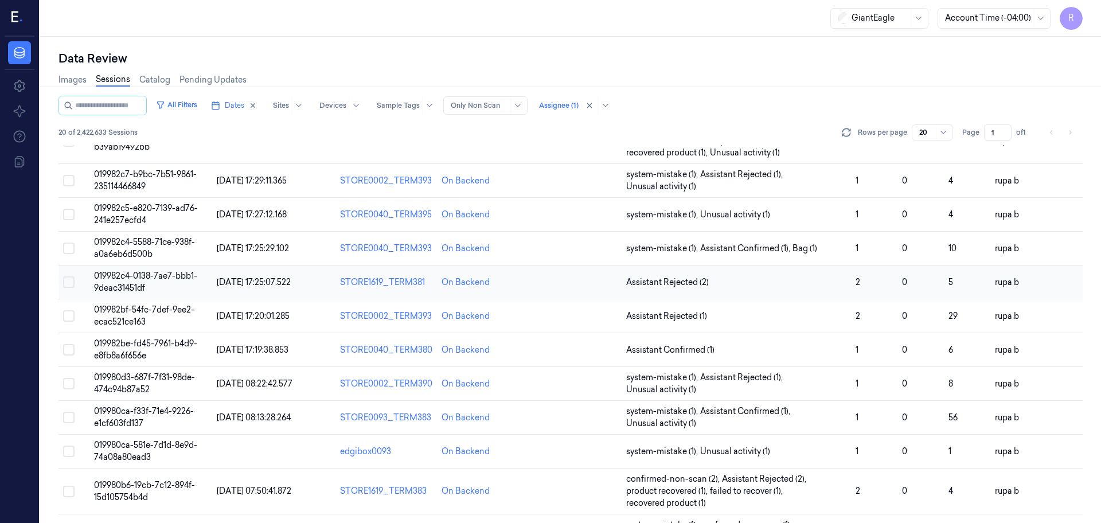
click at [162, 282] on td "019982c4-0138-7ae7-bbb1-9deac31451df" at bounding box center [150, 283] width 123 height 34
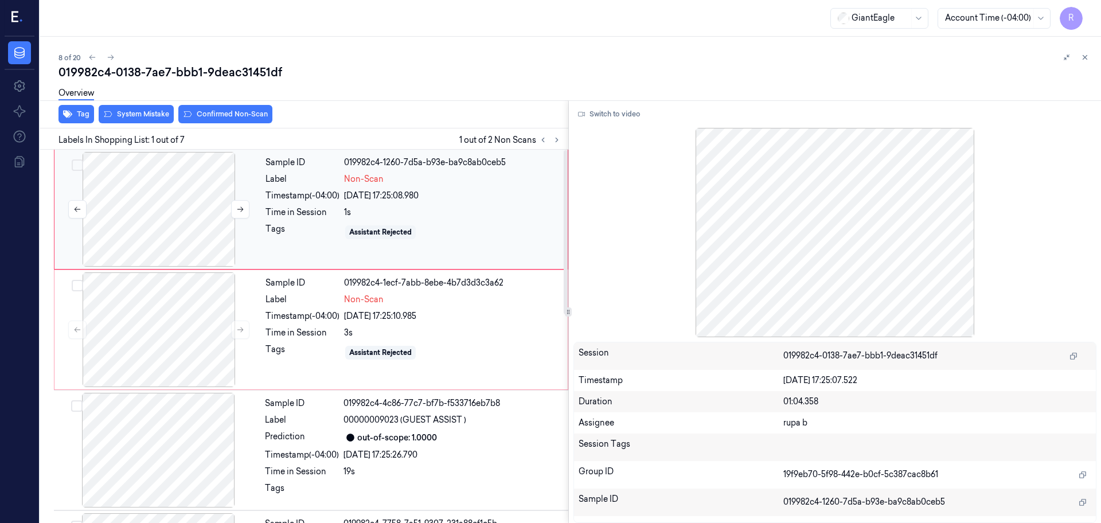
click at [88, 212] on div at bounding box center [159, 209] width 204 height 115
click at [620, 120] on button "Switch to video" at bounding box center [610, 114] width 72 height 18
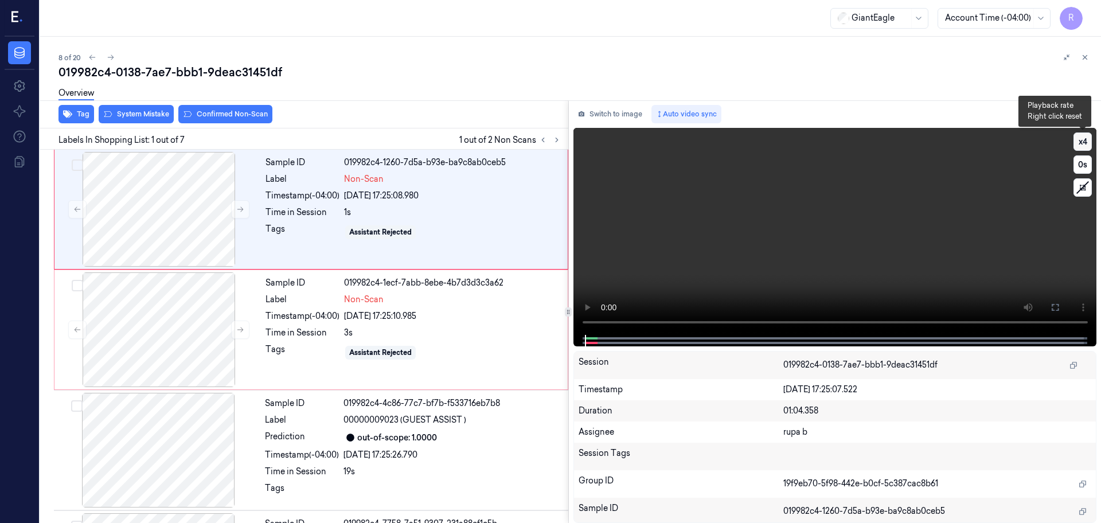
click at [1078, 148] on button "x 4" at bounding box center [1083, 142] width 18 height 18
click at [1078, 148] on button "x 1" at bounding box center [1083, 142] width 18 height 18
click at [1082, 138] on button "x 4" at bounding box center [1083, 142] width 18 height 18
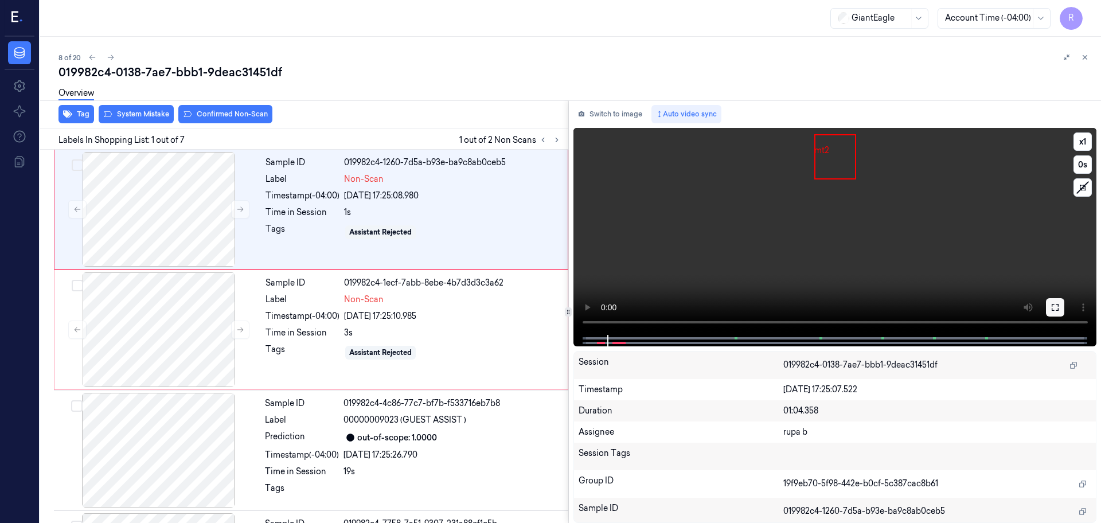
click at [1051, 303] on icon at bounding box center [1055, 307] width 9 height 9
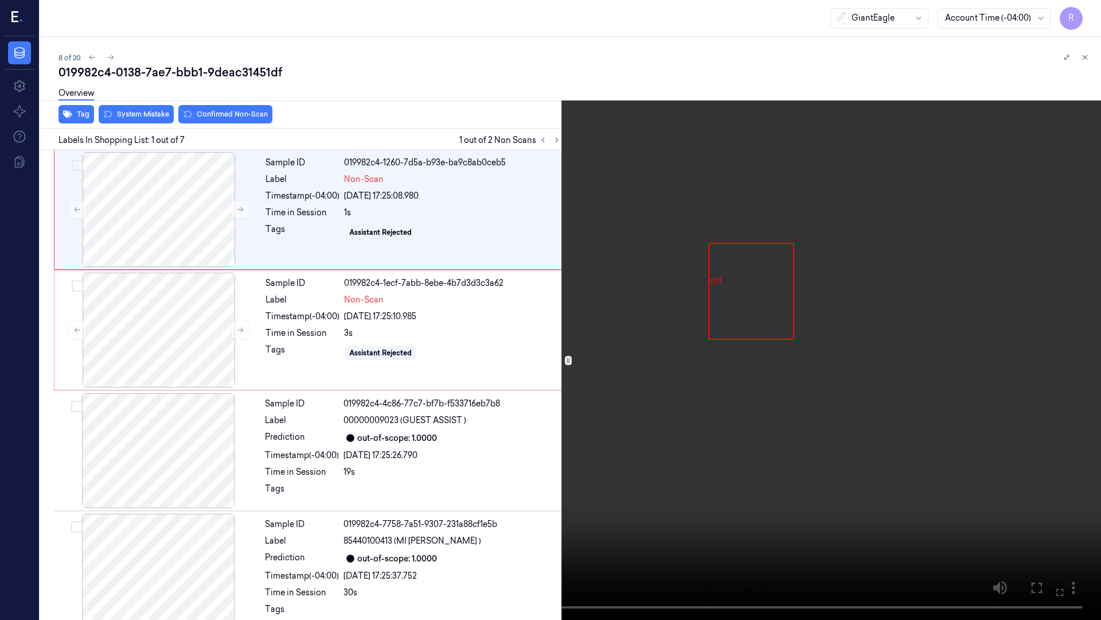
click at [88, 476] on video at bounding box center [550, 310] width 1101 height 620
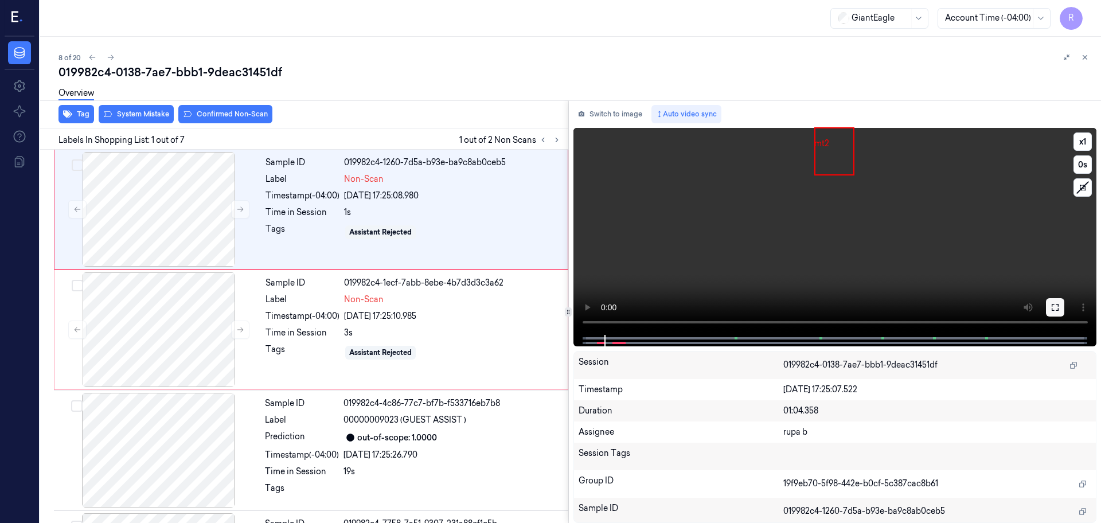
click at [1050, 307] on button at bounding box center [1055, 307] width 18 height 18
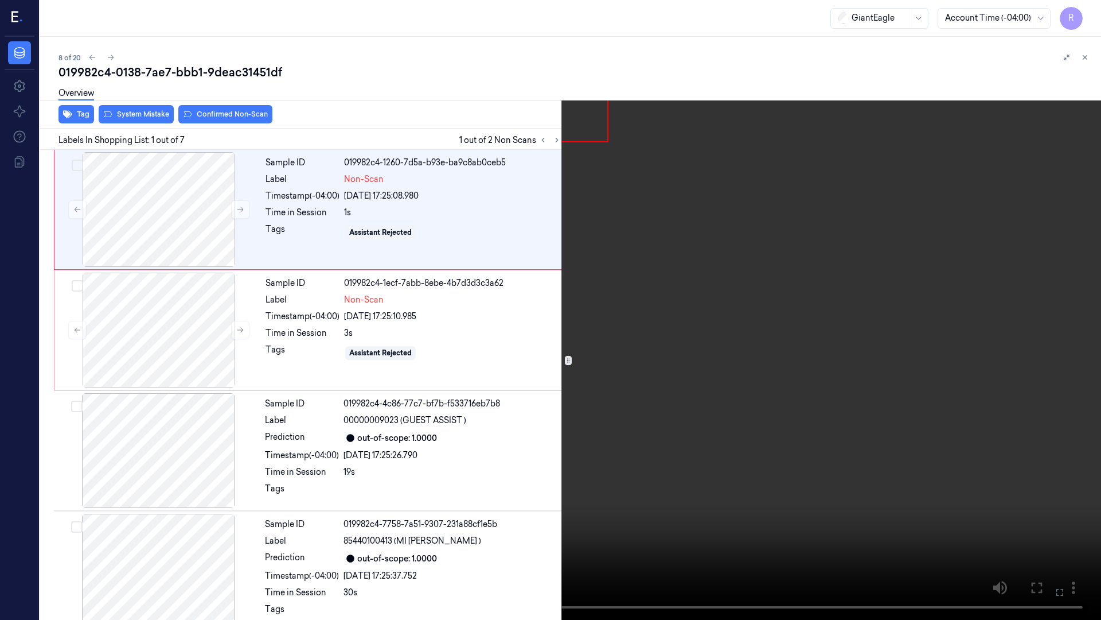
click at [533, 497] on video at bounding box center [550, 310] width 1101 height 620
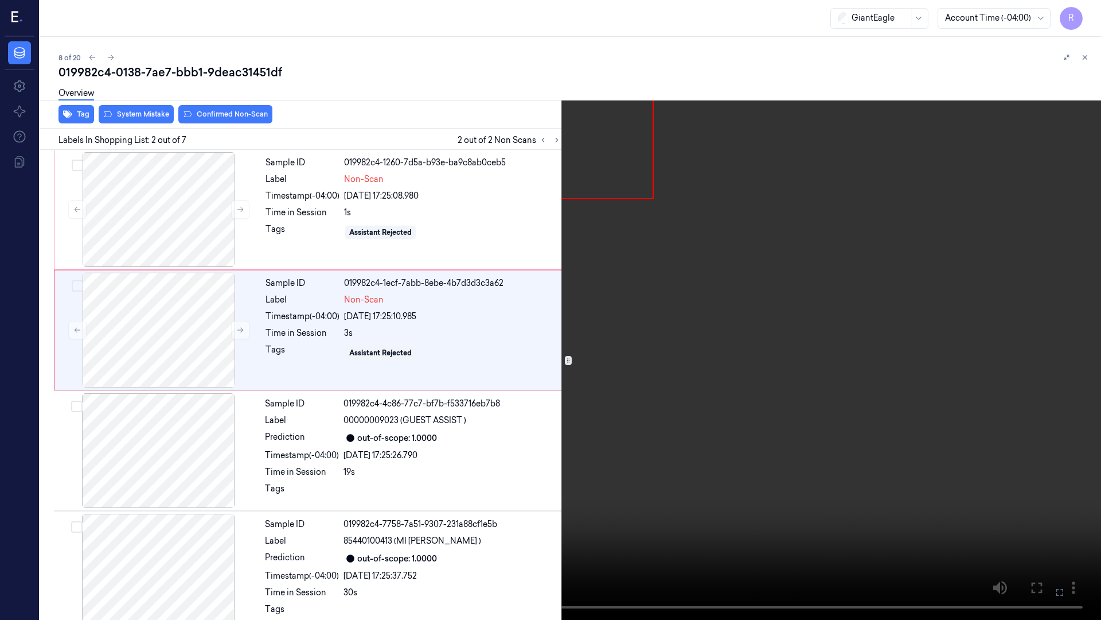
click at [533, 497] on video at bounding box center [550, 310] width 1101 height 620
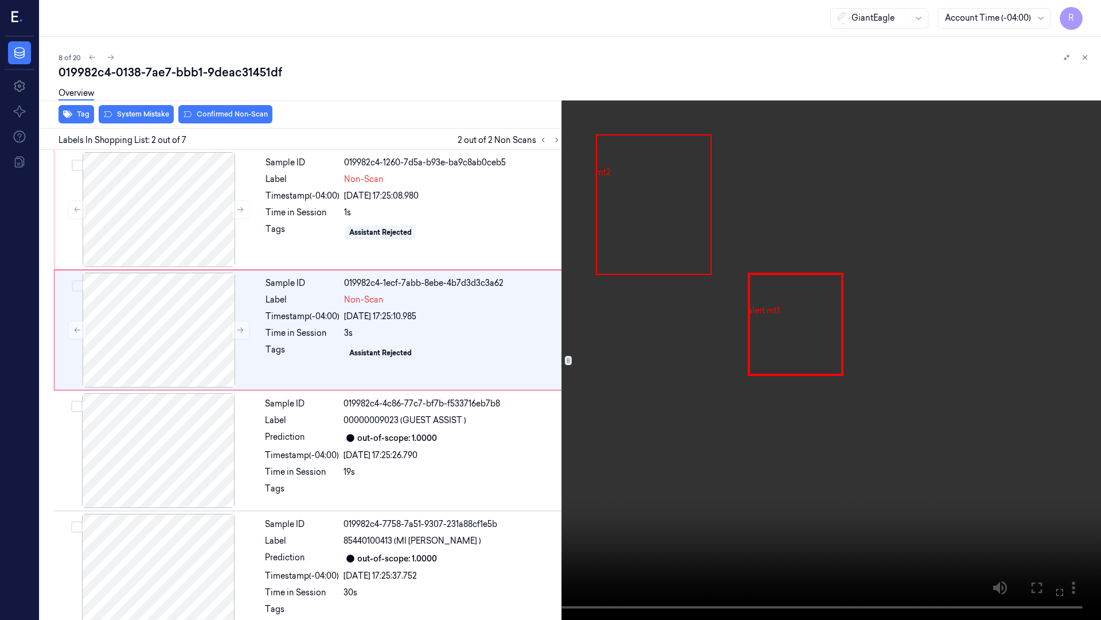
click at [533, 497] on video at bounding box center [550, 310] width 1101 height 620
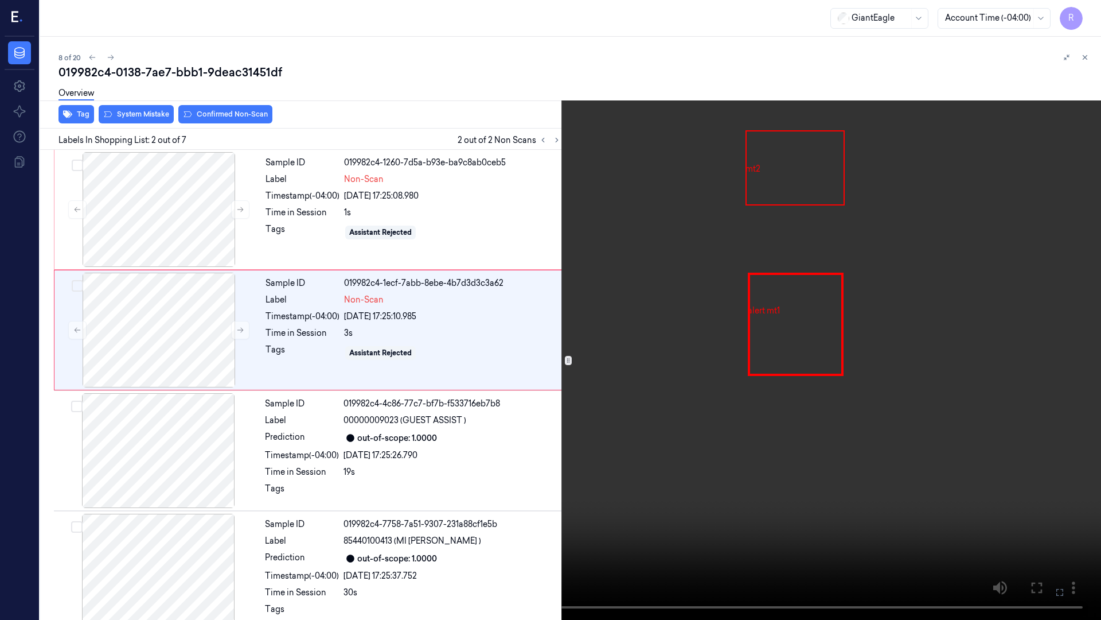
click at [533, 497] on video at bounding box center [550, 310] width 1101 height 620
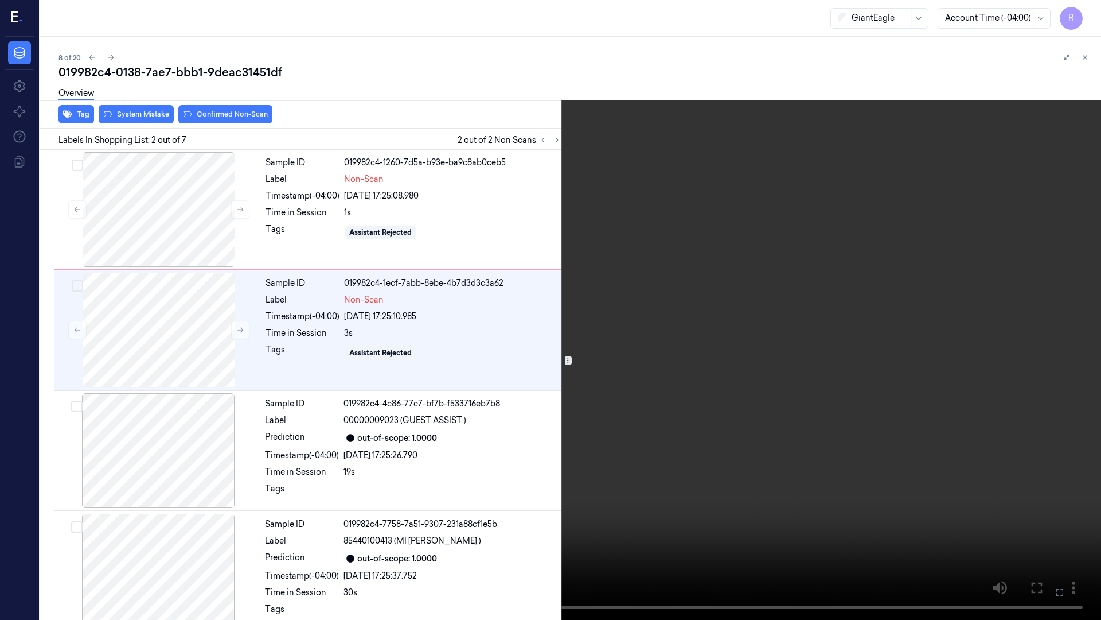
click at [238, 474] on video at bounding box center [550, 310] width 1101 height 620
click at [297, 439] on video at bounding box center [550, 310] width 1101 height 620
click at [298, 438] on video at bounding box center [550, 310] width 1101 height 620
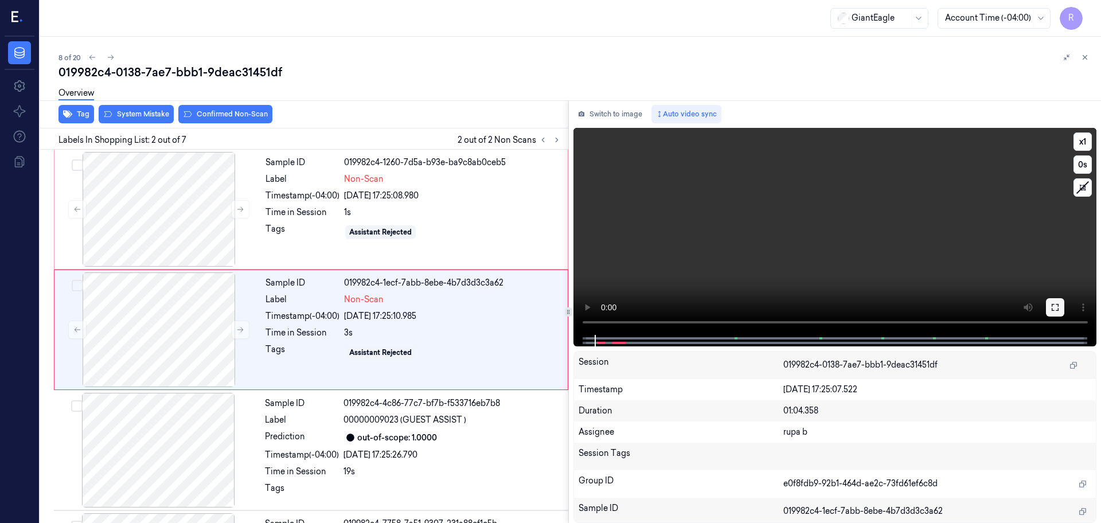
click at [1051, 302] on button at bounding box center [1055, 307] width 18 height 18
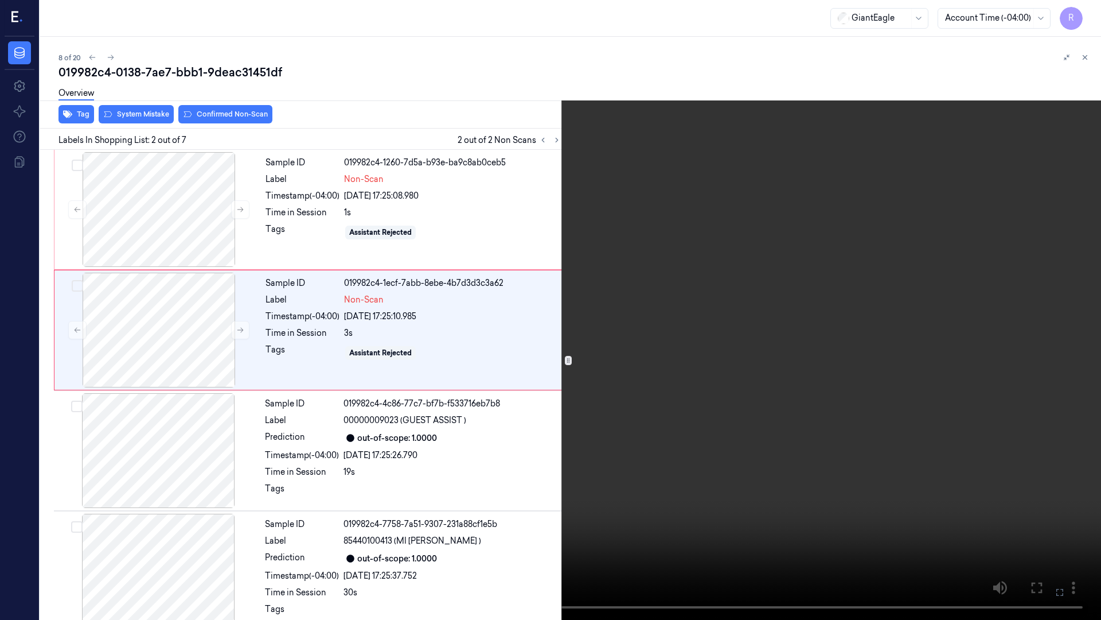
click at [997, 345] on video at bounding box center [550, 310] width 1101 height 620
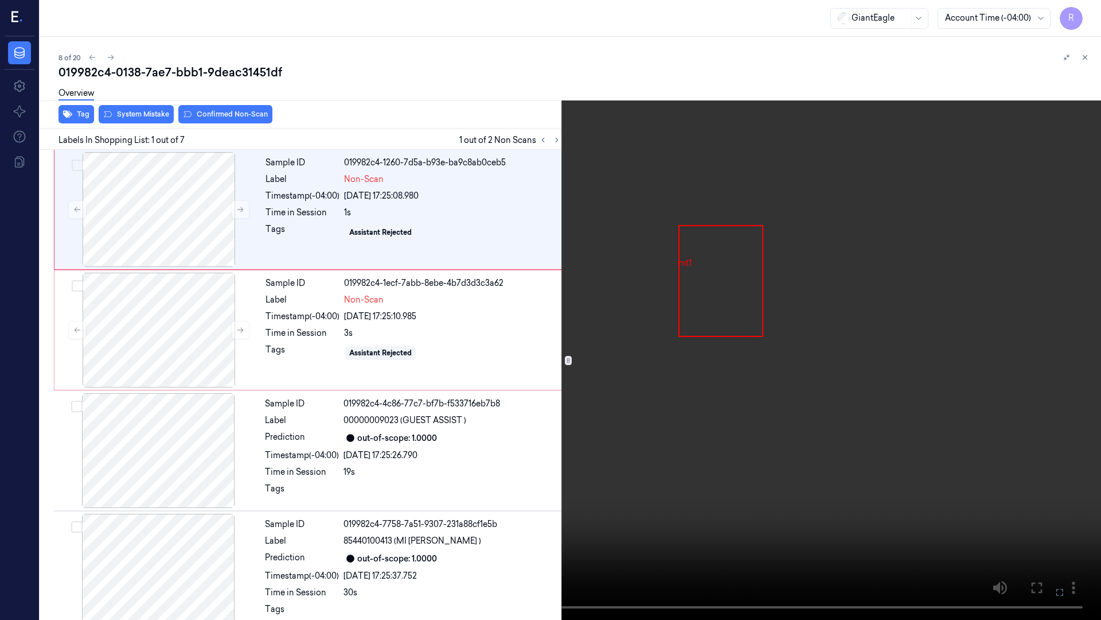
click at [995, 345] on video at bounding box center [550, 310] width 1101 height 620
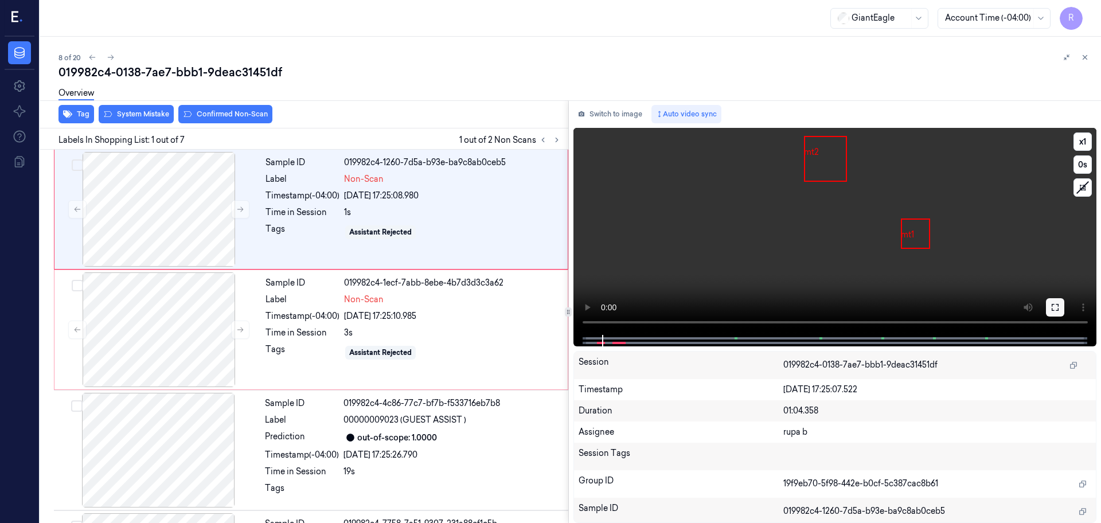
click at [1054, 309] on icon at bounding box center [1055, 307] width 9 height 9
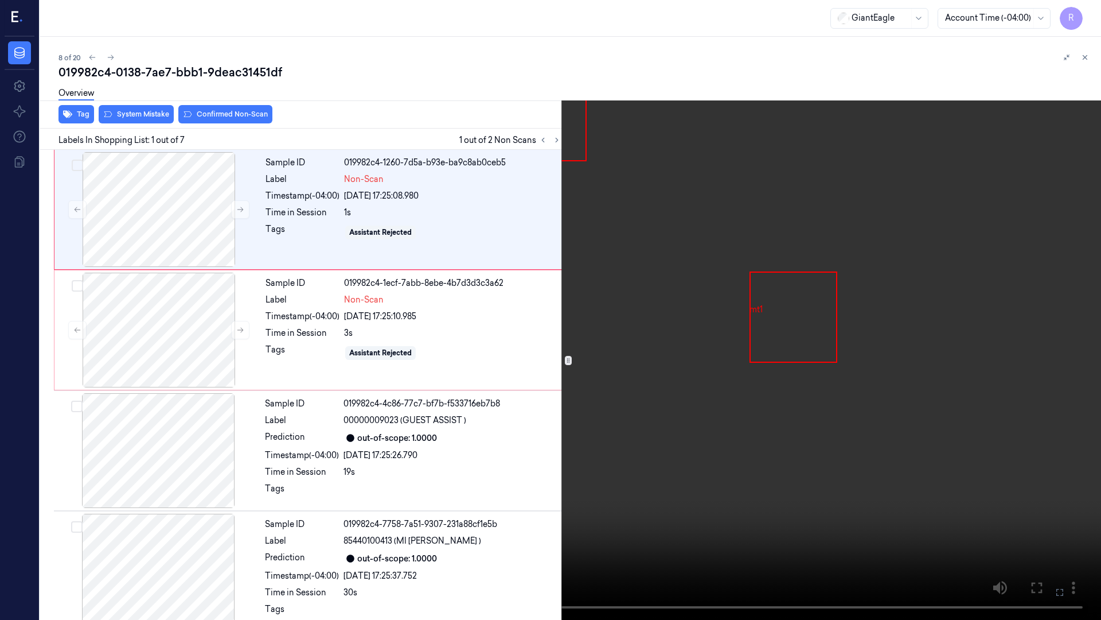
click at [1040, 342] on video at bounding box center [550, 310] width 1101 height 620
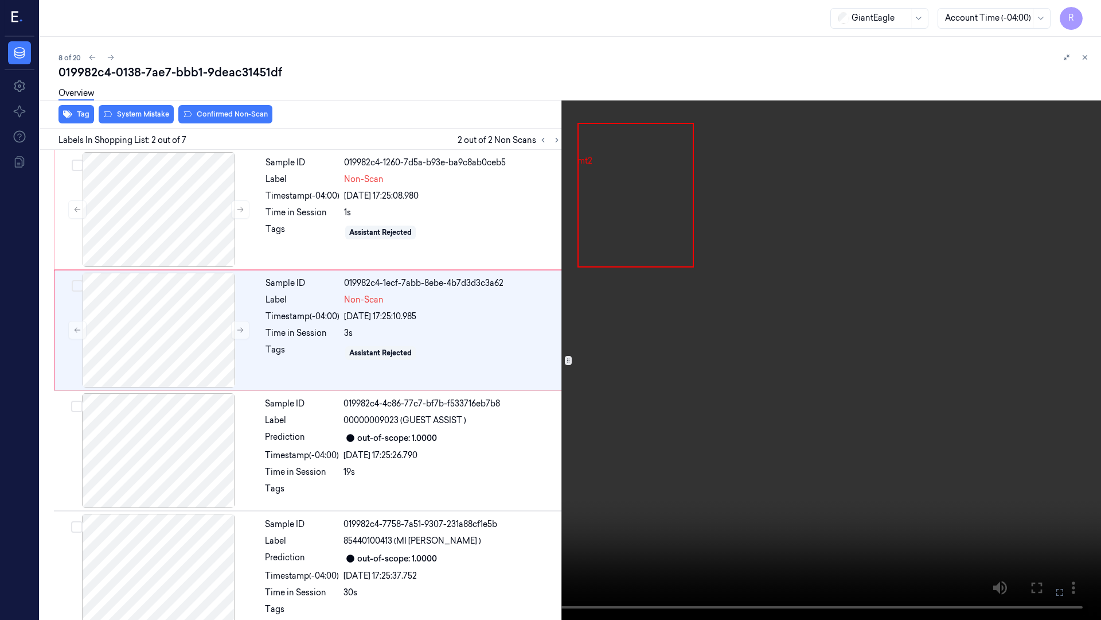
click at [1040, 342] on video at bounding box center [550, 310] width 1101 height 620
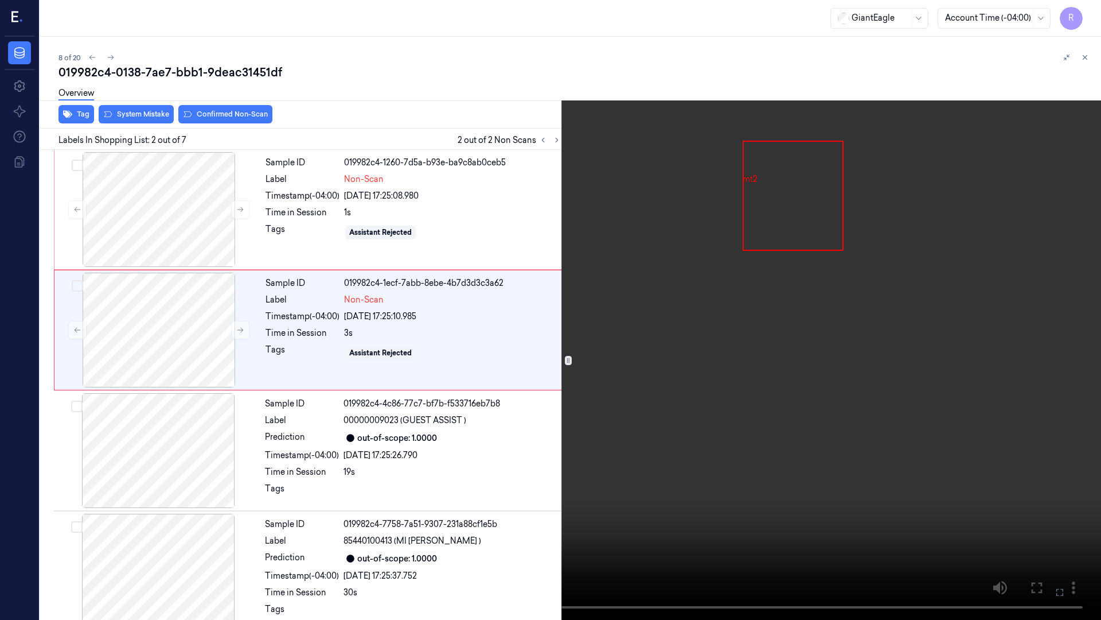
click at [59, 368] on video at bounding box center [550, 310] width 1101 height 620
click at [90, 476] on video at bounding box center [550, 310] width 1101 height 620
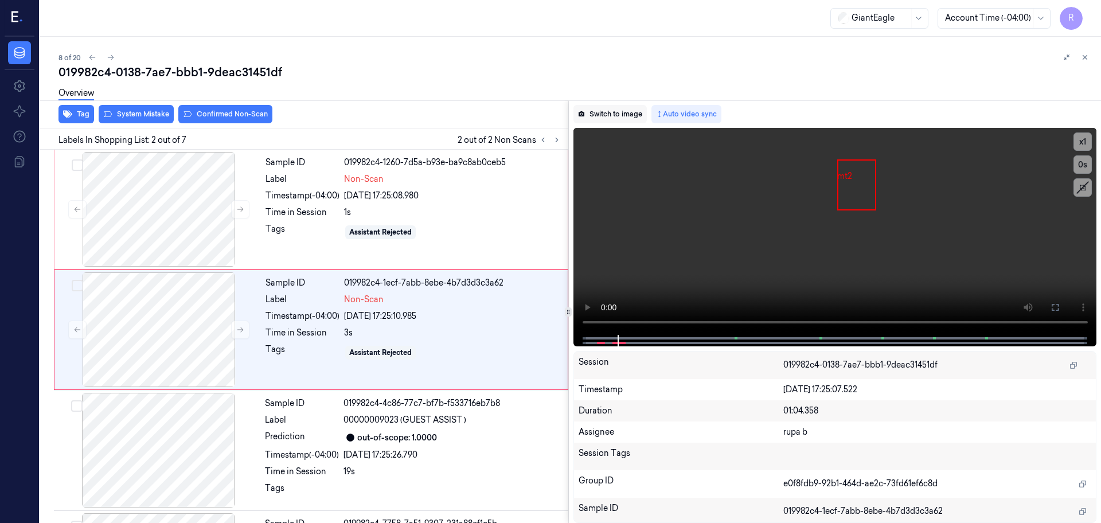
click at [603, 110] on button "Switch to image" at bounding box center [610, 114] width 73 height 18
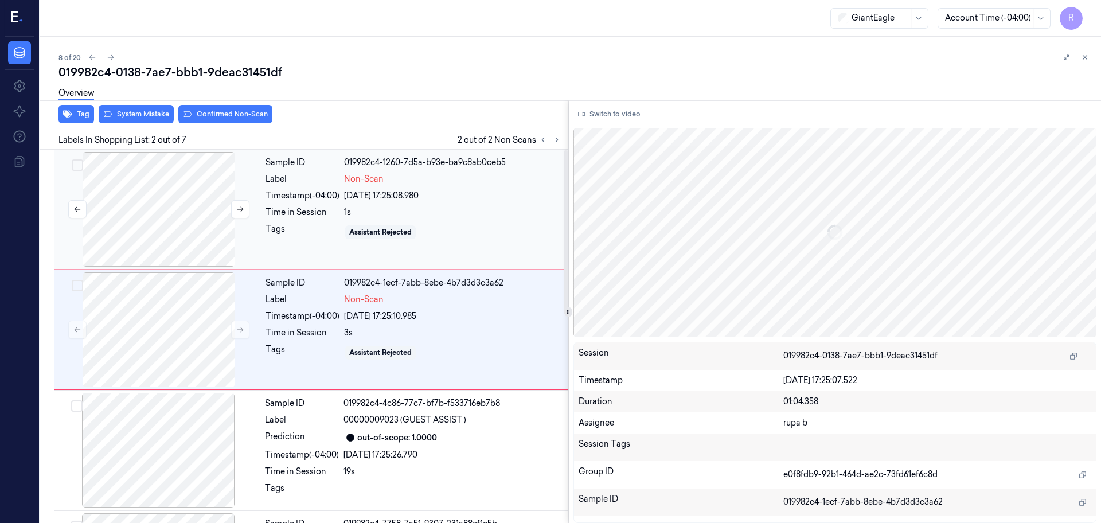
click at [157, 218] on div at bounding box center [159, 209] width 204 height 115
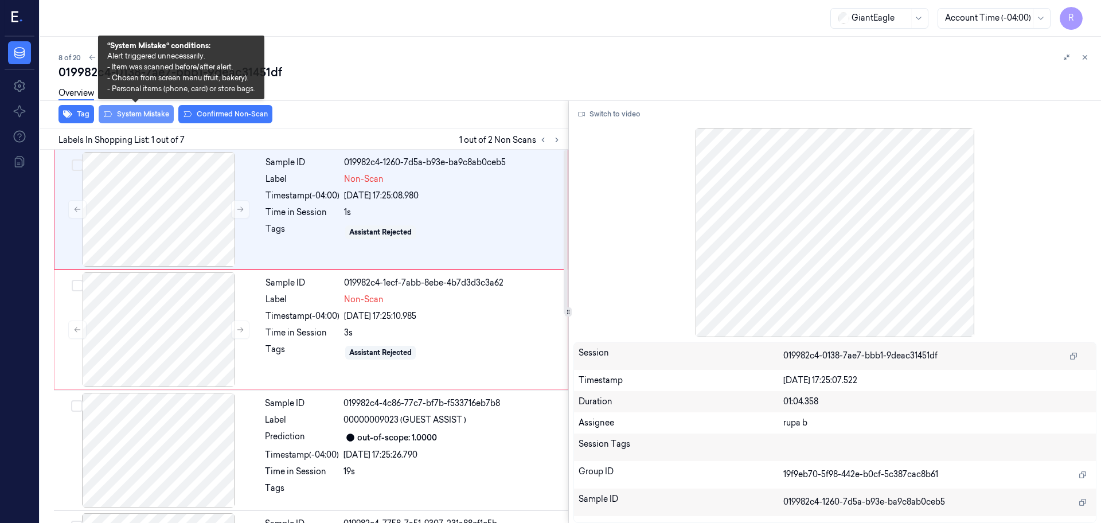
click at [145, 113] on button "System Mistake" at bounding box center [136, 114] width 75 height 18
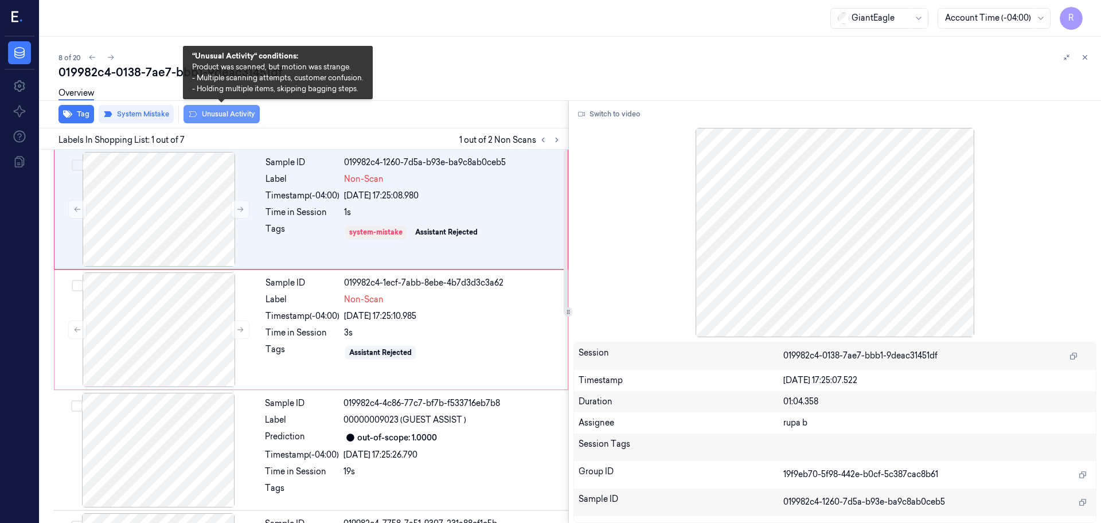
click at [242, 117] on button "Unusual Activity" at bounding box center [222, 114] width 76 height 18
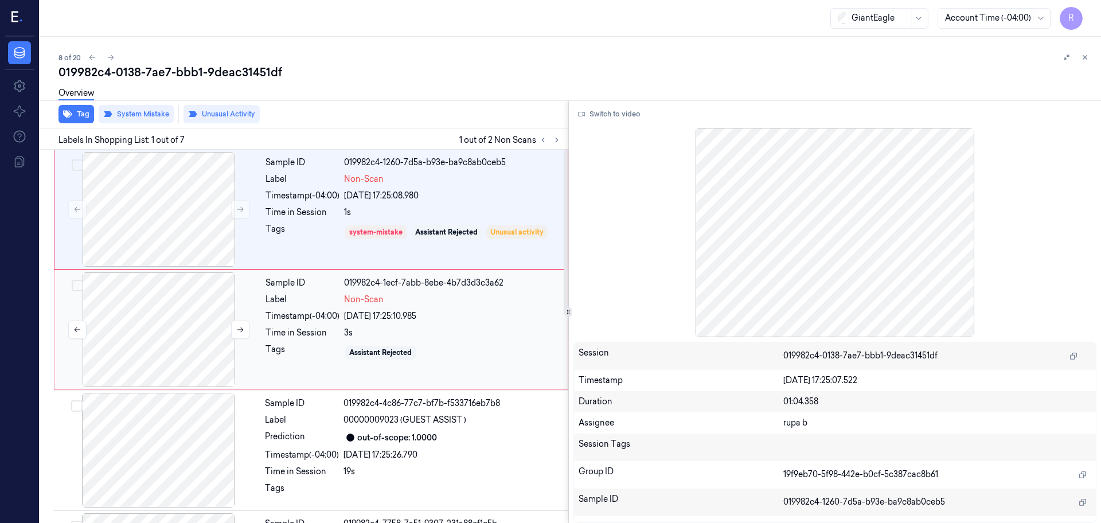
click at [194, 349] on div at bounding box center [159, 329] width 204 height 115
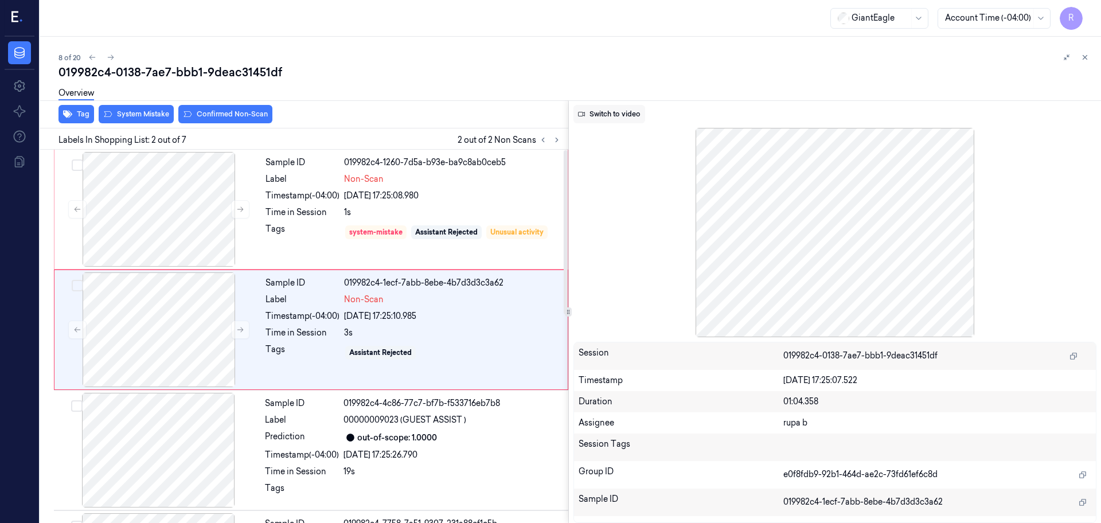
click at [616, 113] on button "Switch to video" at bounding box center [610, 114] width 72 height 18
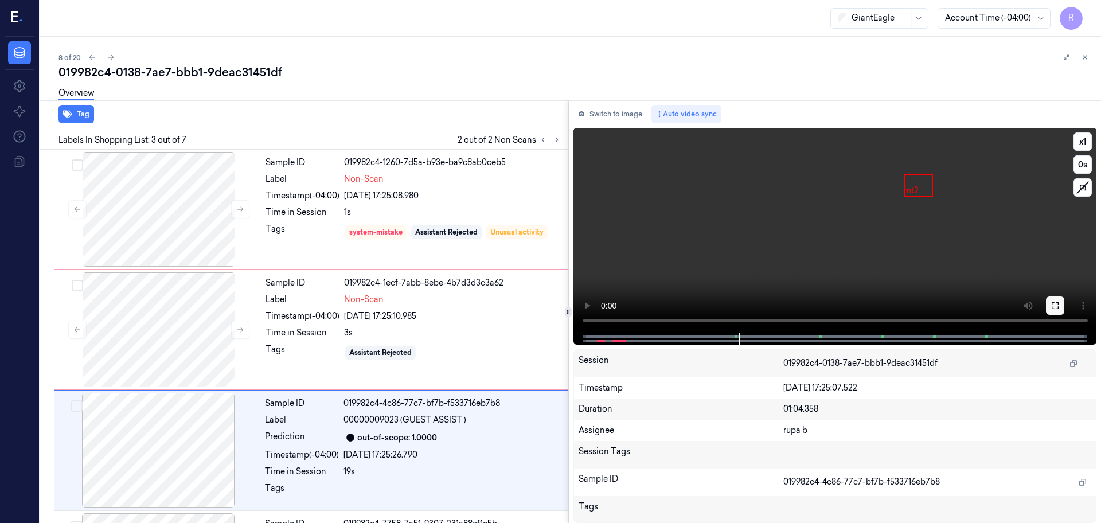
click at [1054, 306] on icon at bounding box center [1055, 305] width 9 height 9
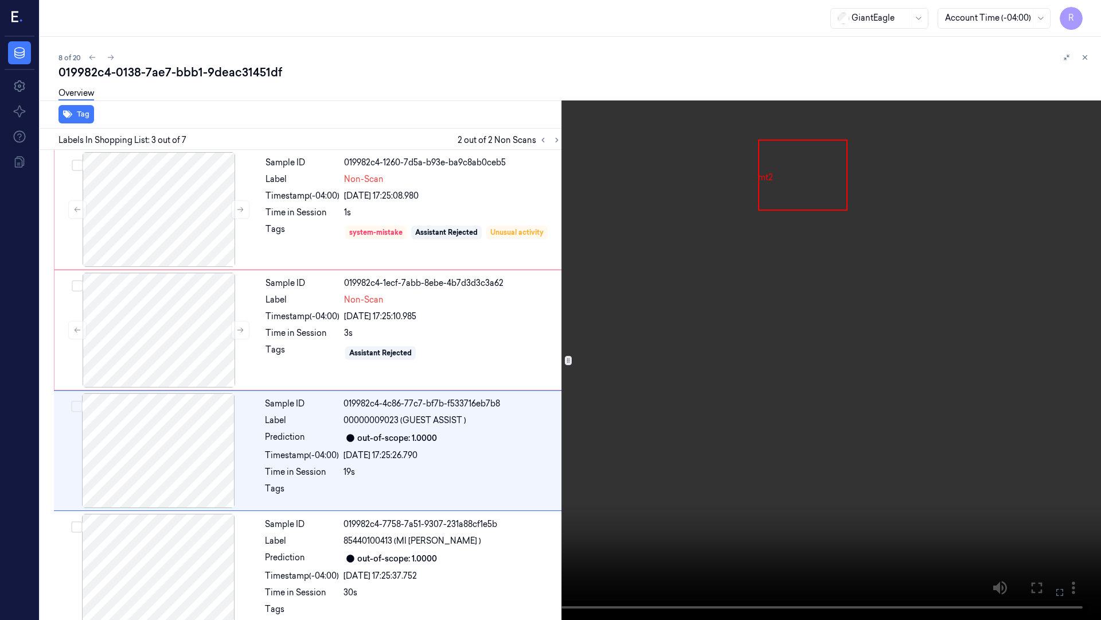
click at [1050, 367] on video at bounding box center [550, 310] width 1101 height 620
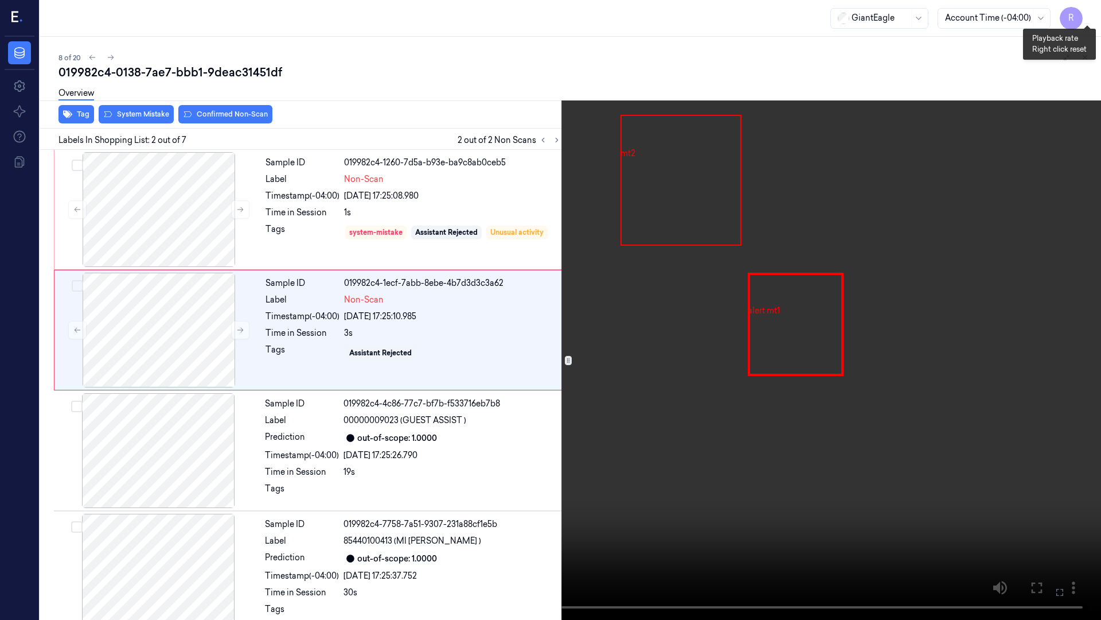
click at [1082, 8] on button "x 1" at bounding box center [1087, 14] width 18 height 18
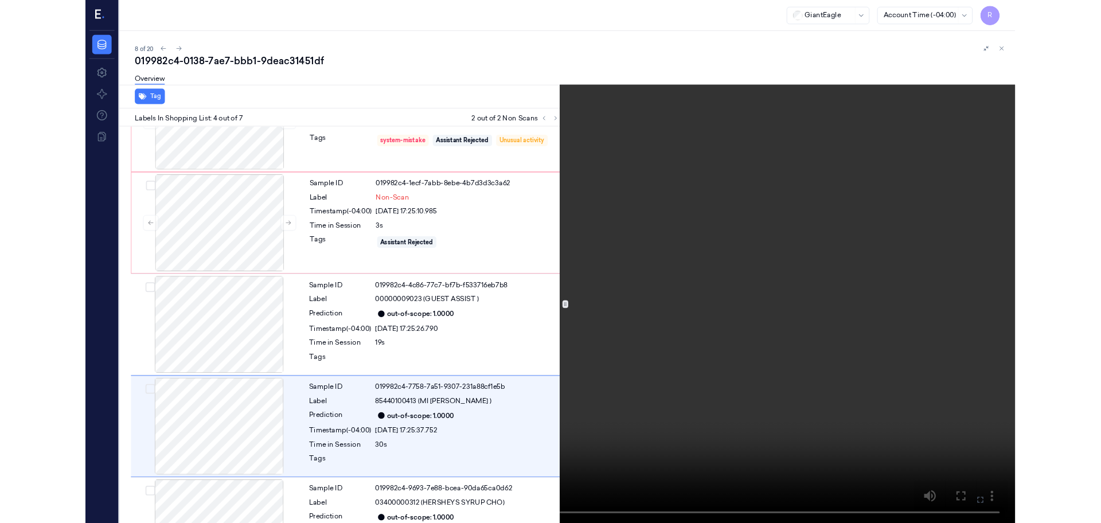
scroll to position [186, 0]
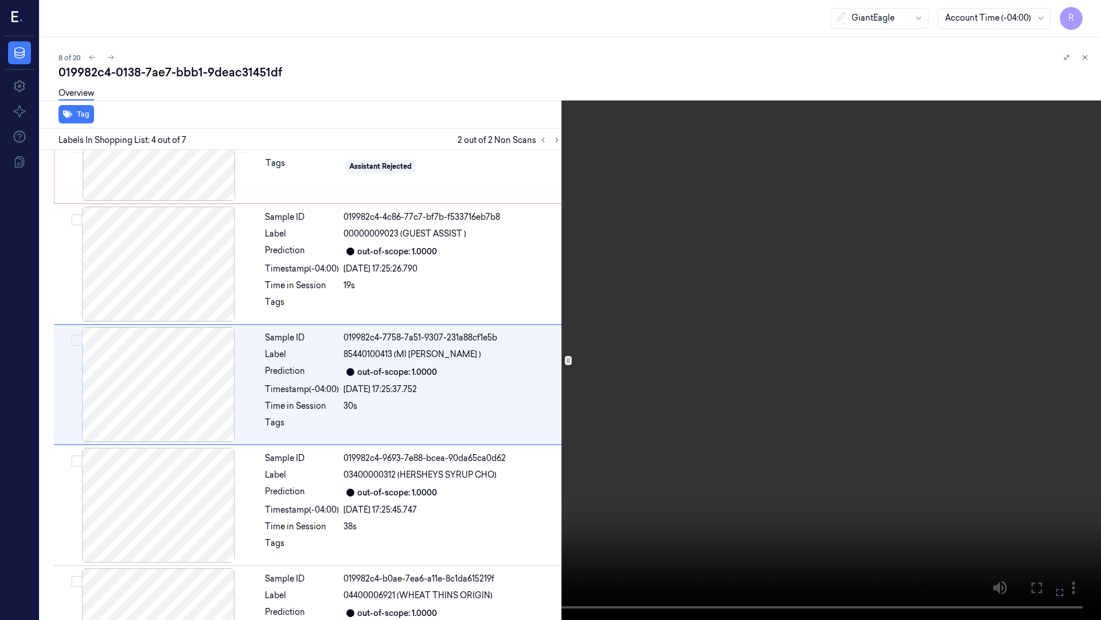
click at [466, 494] on video at bounding box center [550, 310] width 1101 height 620
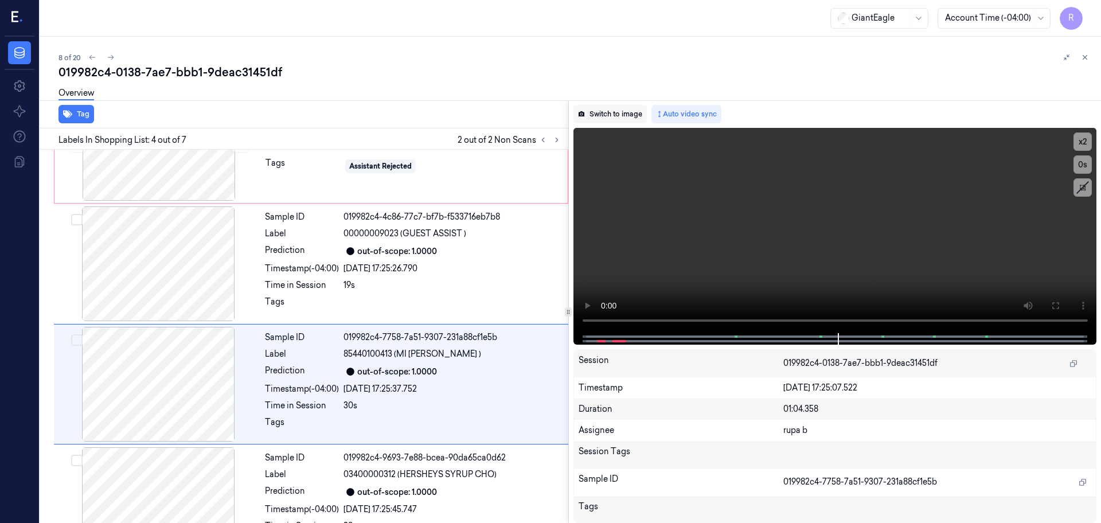
click at [605, 116] on button "Switch to image" at bounding box center [610, 114] width 73 height 18
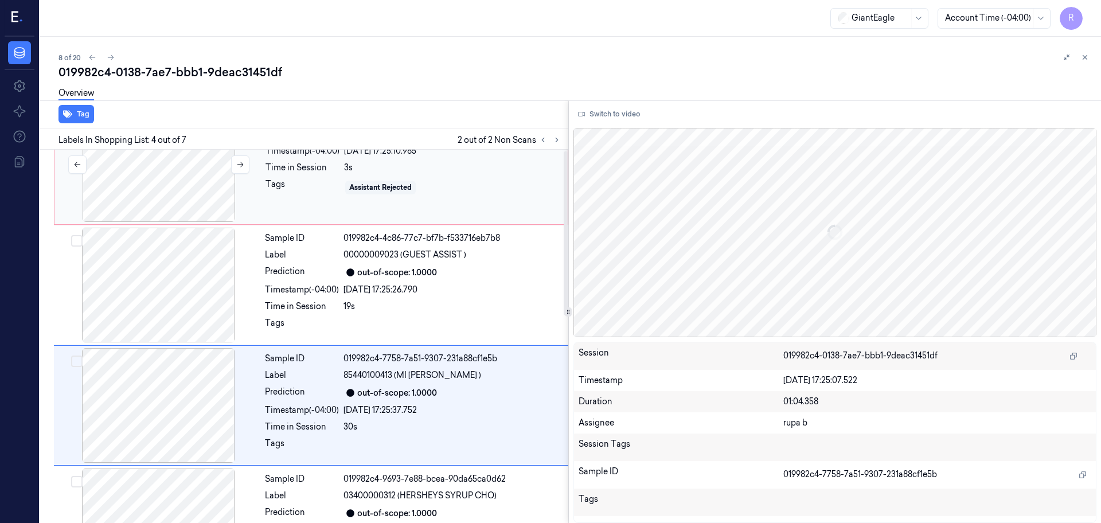
scroll to position [0, 0]
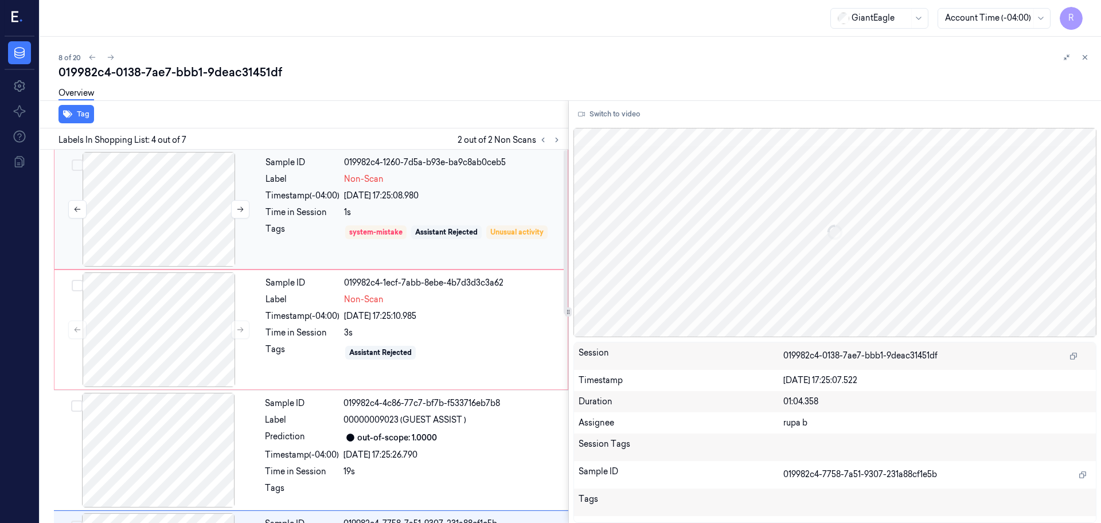
click at [157, 185] on div at bounding box center [159, 209] width 204 height 115
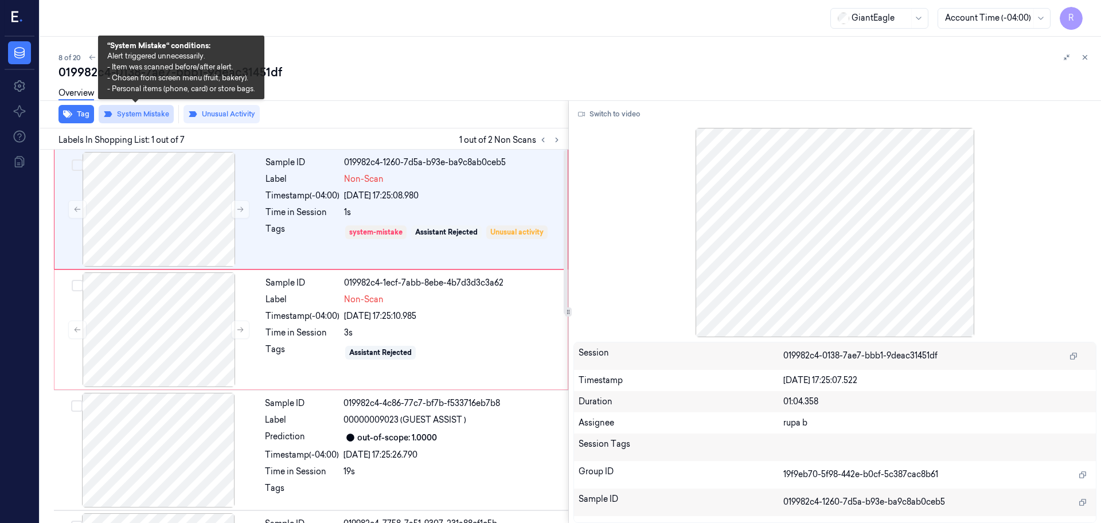
click at [151, 119] on button "System Mistake" at bounding box center [136, 114] width 75 height 18
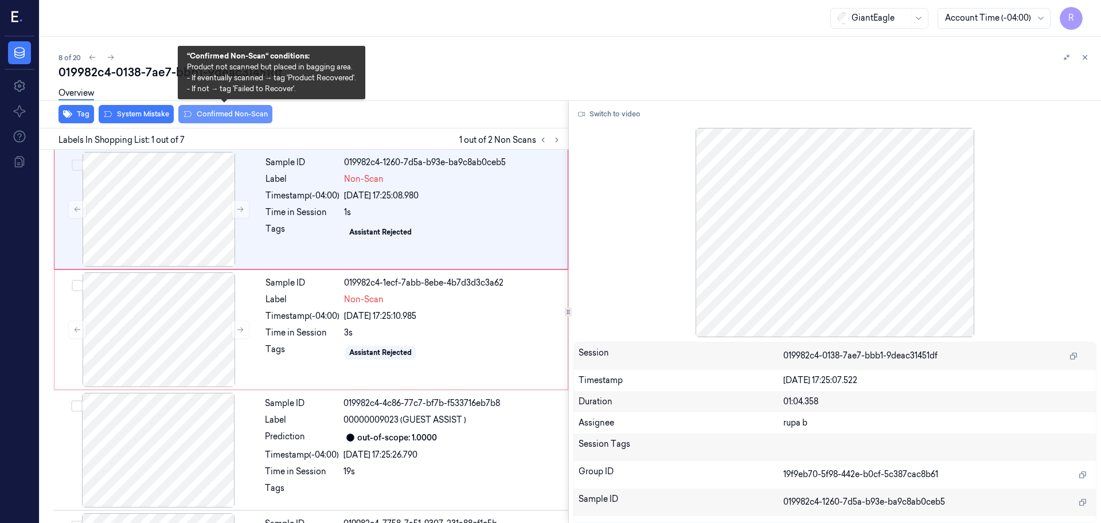
click at [225, 116] on button "Confirmed Non-Scan" at bounding box center [225, 114] width 94 height 18
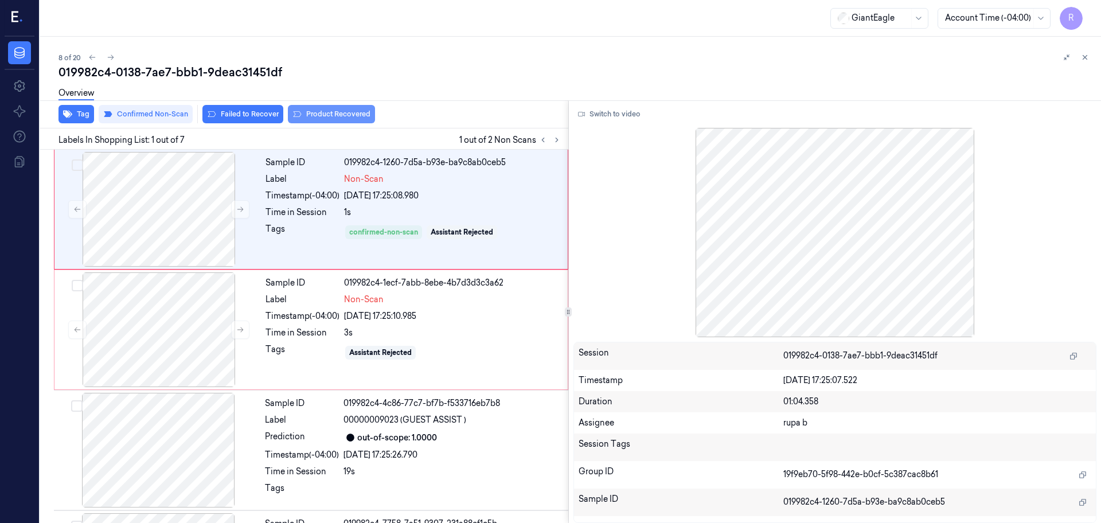
click at [341, 115] on button "Product Recovered" at bounding box center [331, 114] width 87 height 18
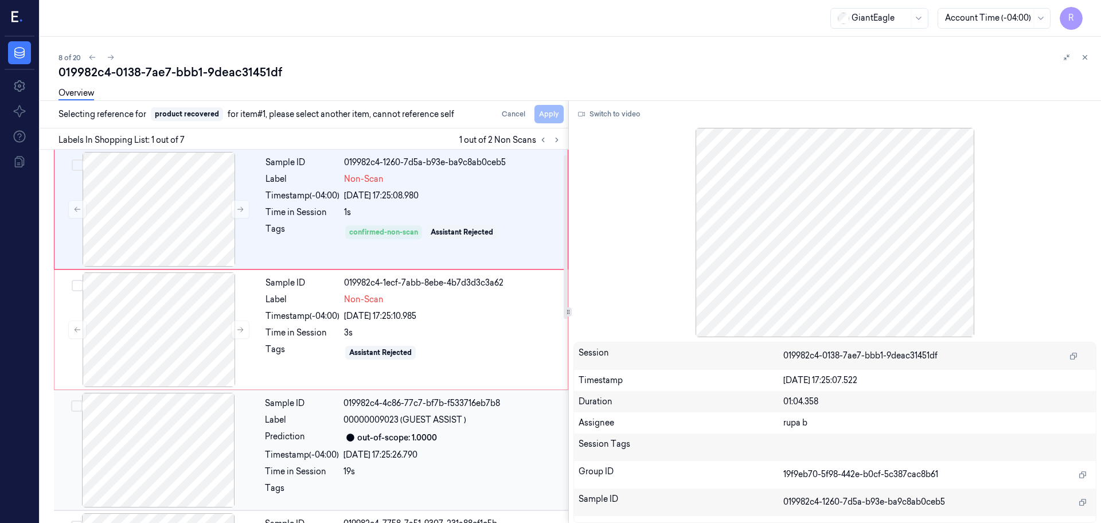
scroll to position [143, 0]
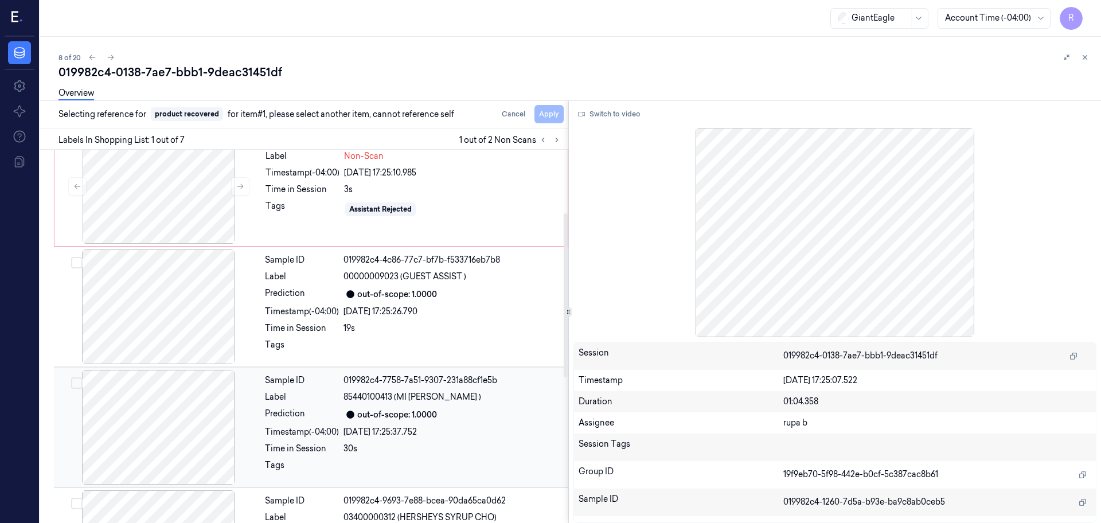
click at [165, 441] on div at bounding box center [158, 427] width 204 height 115
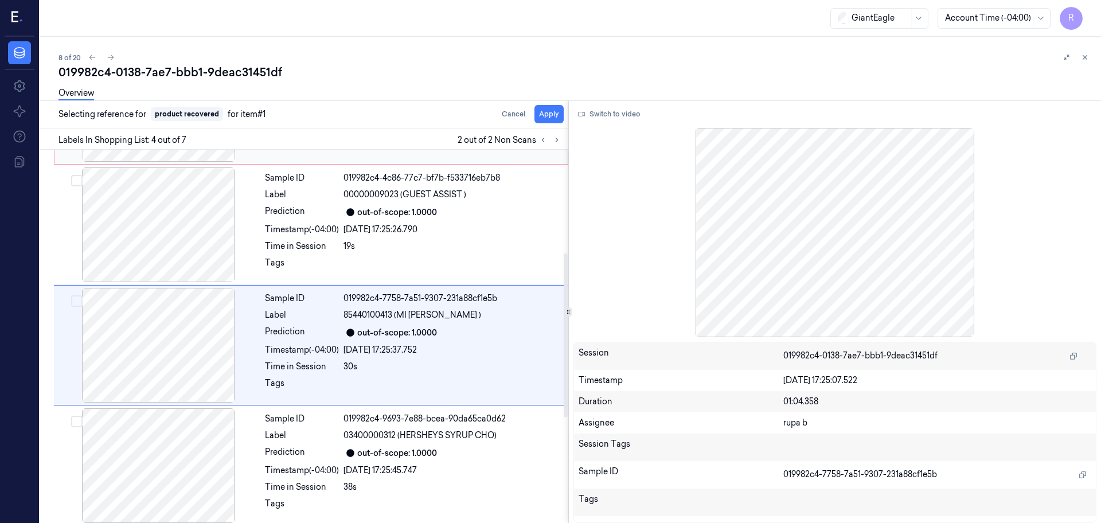
scroll to position [235, 0]
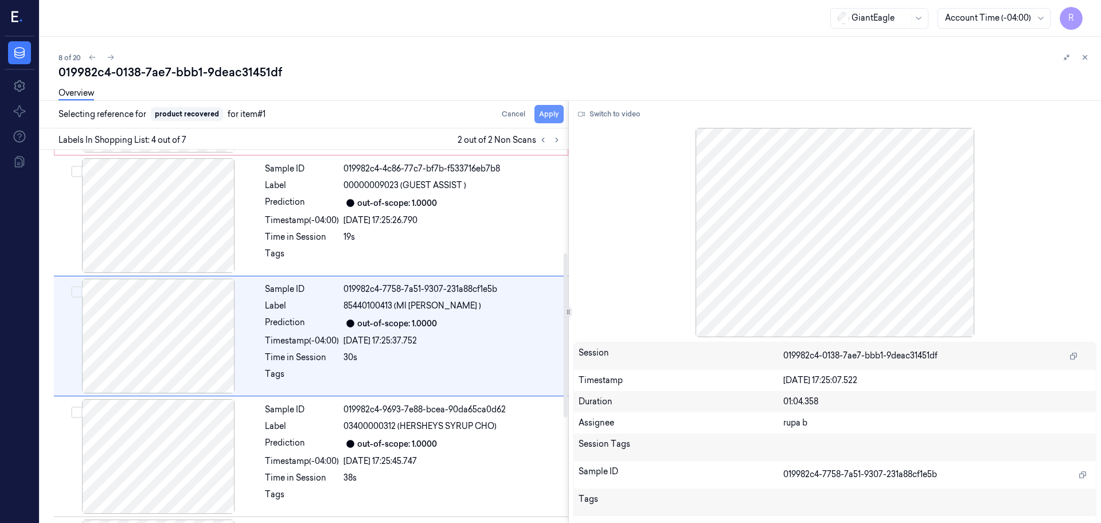
click at [545, 117] on button "Apply" at bounding box center [549, 114] width 29 height 18
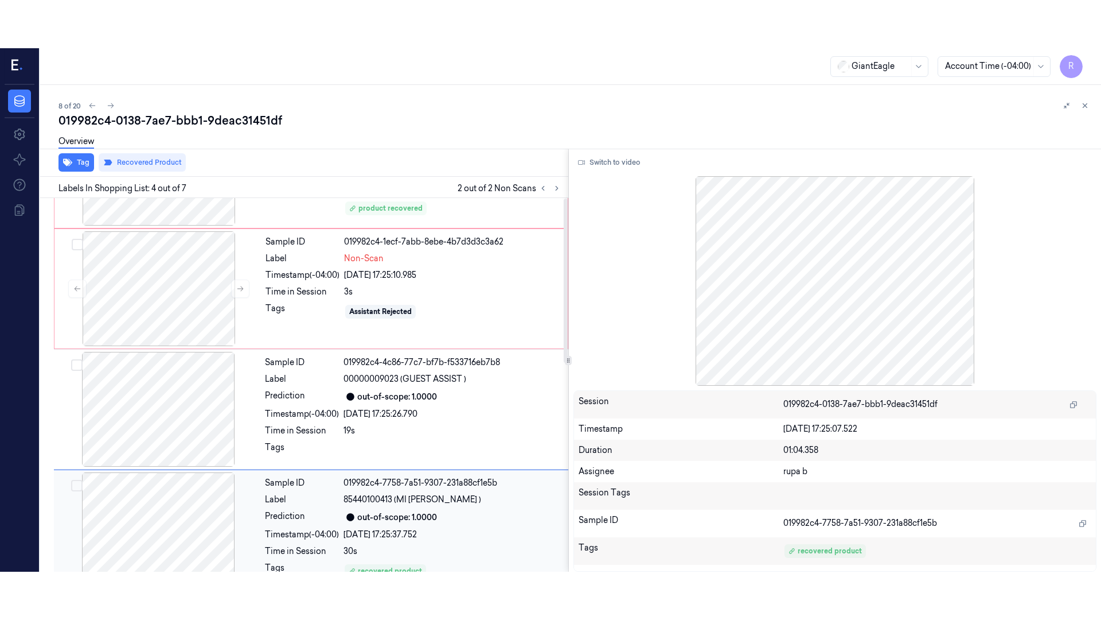
scroll to position [0, 0]
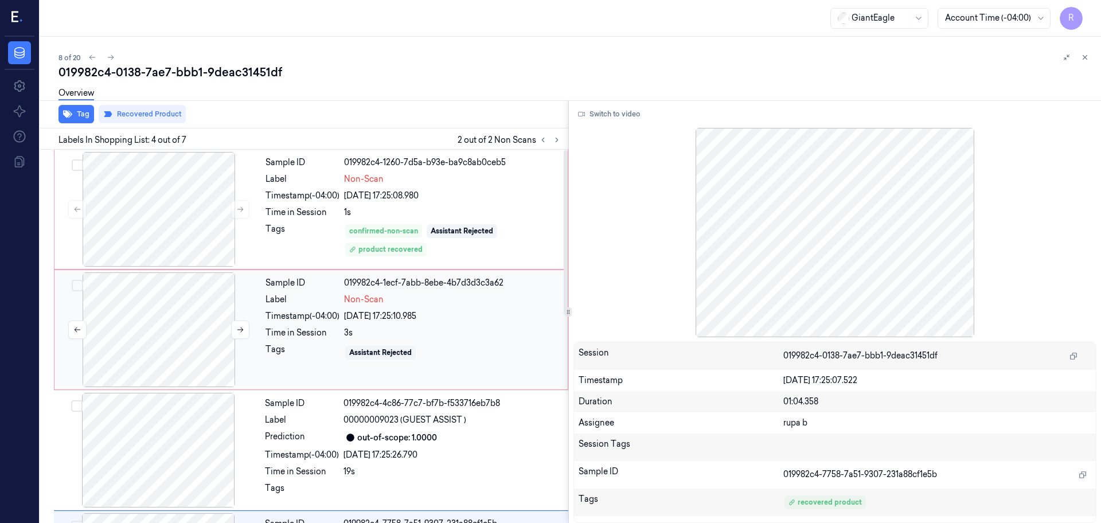
click at [171, 318] on div at bounding box center [159, 329] width 204 height 115
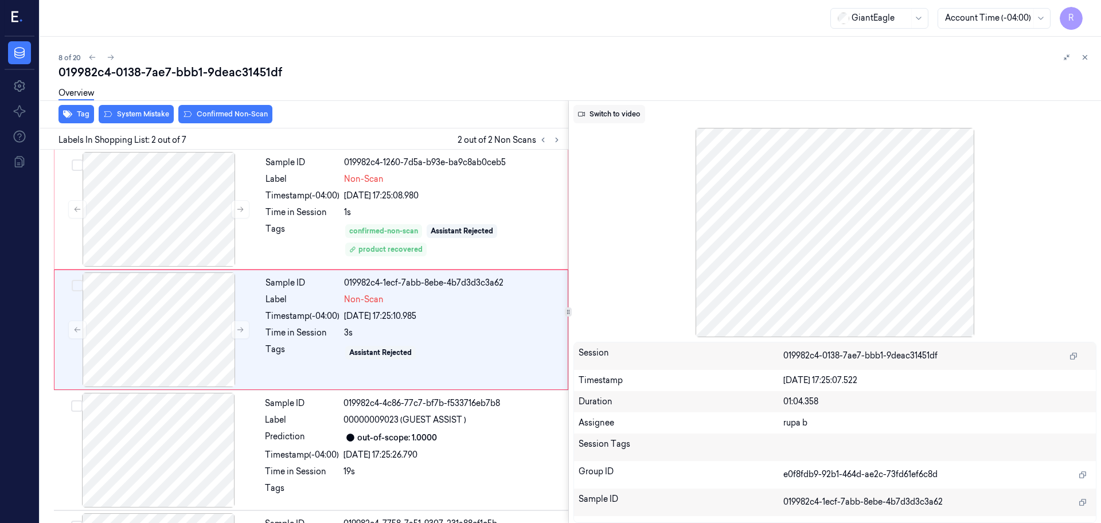
click at [618, 119] on button "Switch to video" at bounding box center [610, 114] width 72 height 18
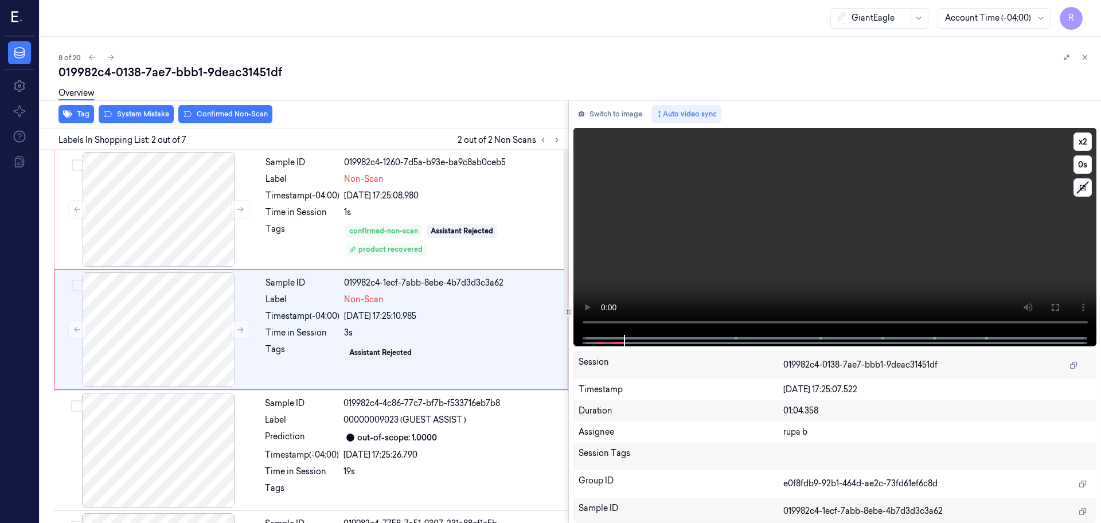
click at [841, 267] on video at bounding box center [836, 231] width 524 height 207
click at [1053, 312] on button at bounding box center [1055, 307] width 18 height 18
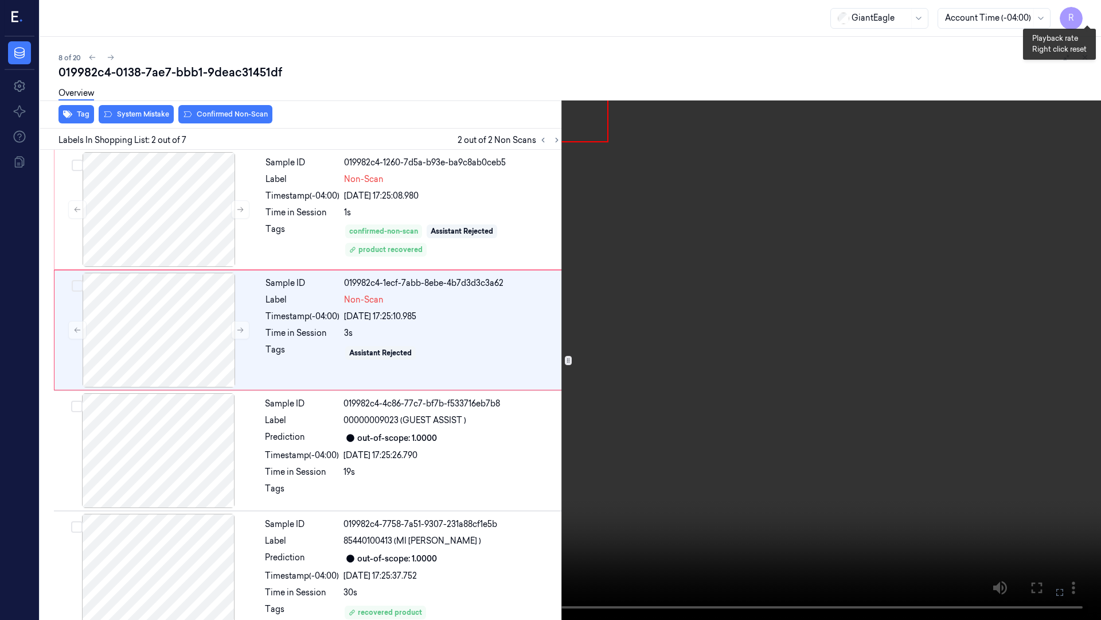
click at [1092, 9] on button "x 2" at bounding box center [1087, 14] width 18 height 18
click at [1092, 9] on button "x 4" at bounding box center [1087, 14] width 18 height 18
click at [469, 470] on video at bounding box center [550, 310] width 1101 height 620
click at [1085, 9] on button "x 1" at bounding box center [1087, 14] width 18 height 18
click at [1089, 8] on button "x 2" at bounding box center [1087, 14] width 18 height 18
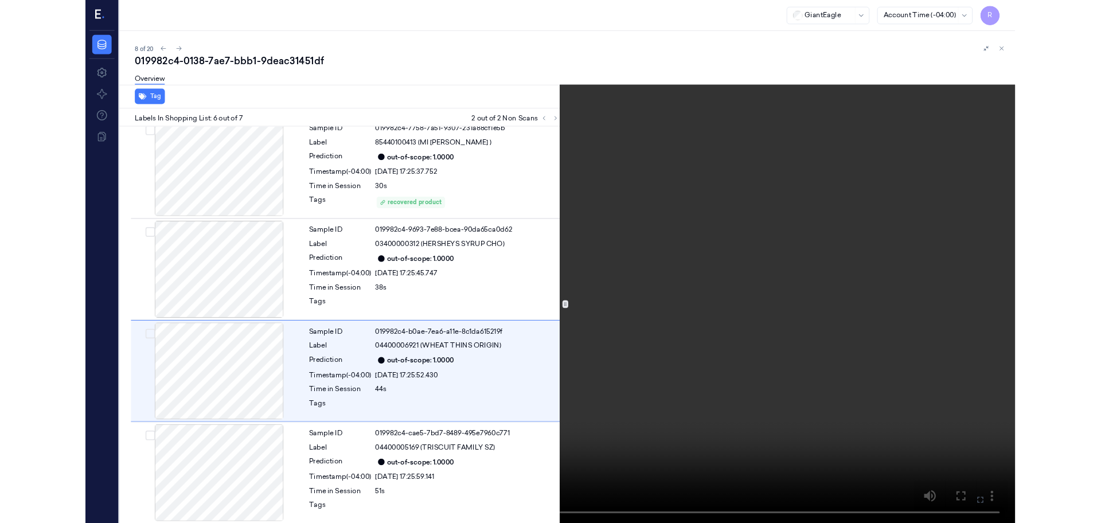
scroll to position [377, 0]
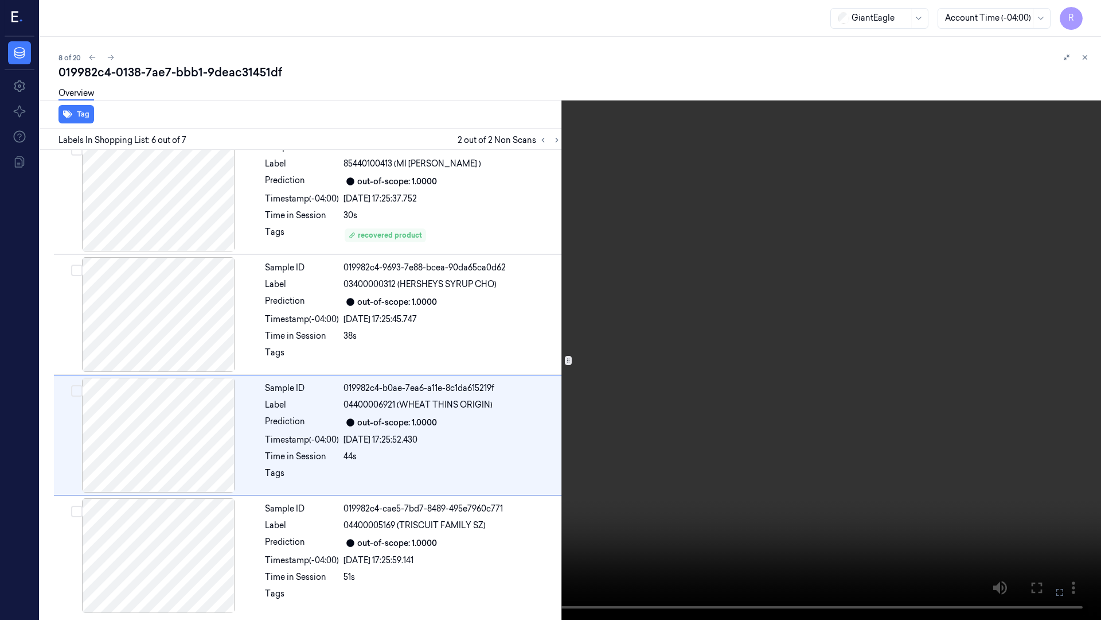
click at [482, 523] on video at bounding box center [550, 310] width 1101 height 620
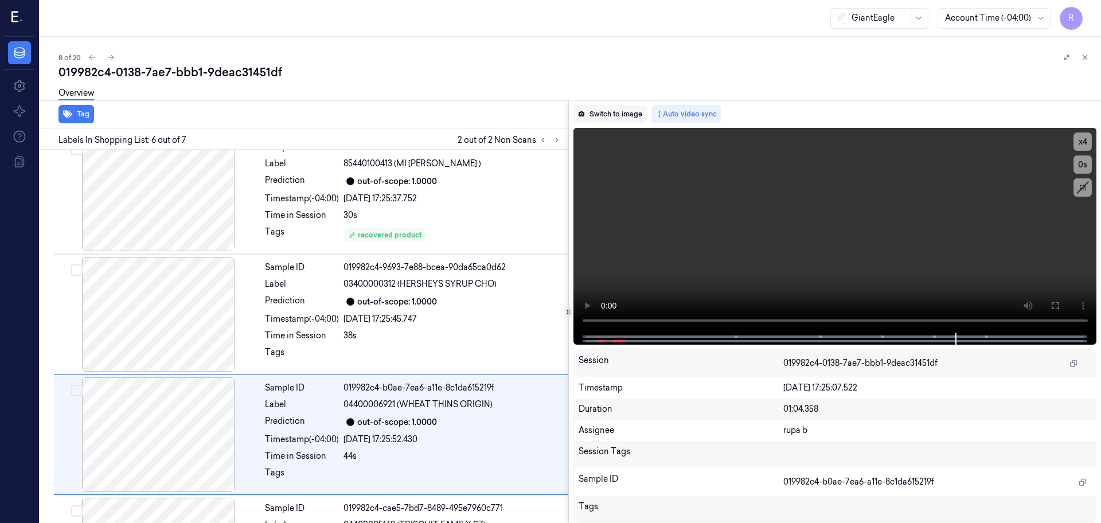
click at [623, 111] on button "Switch to image" at bounding box center [610, 114] width 73 height 18
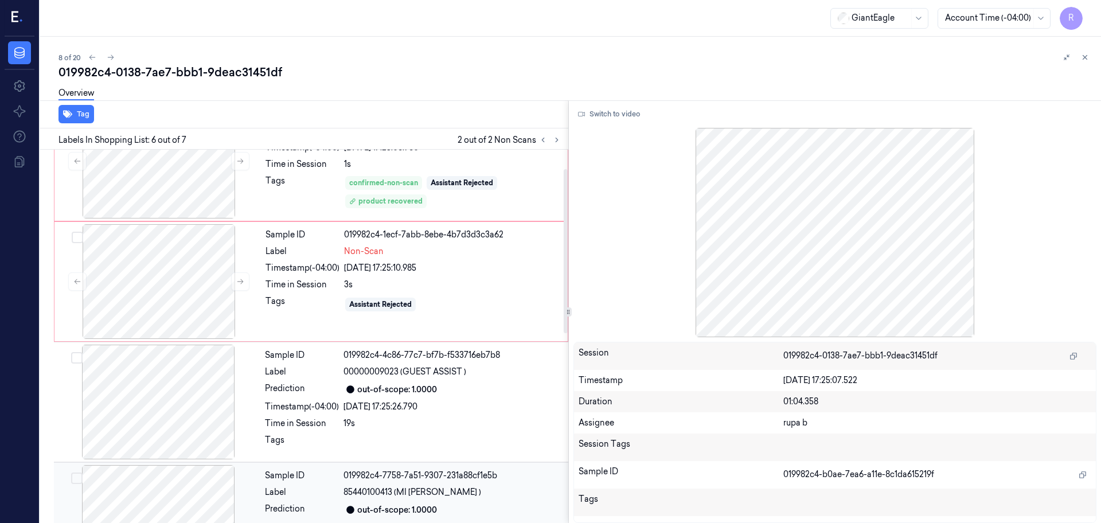
scroll to position [43, 0]
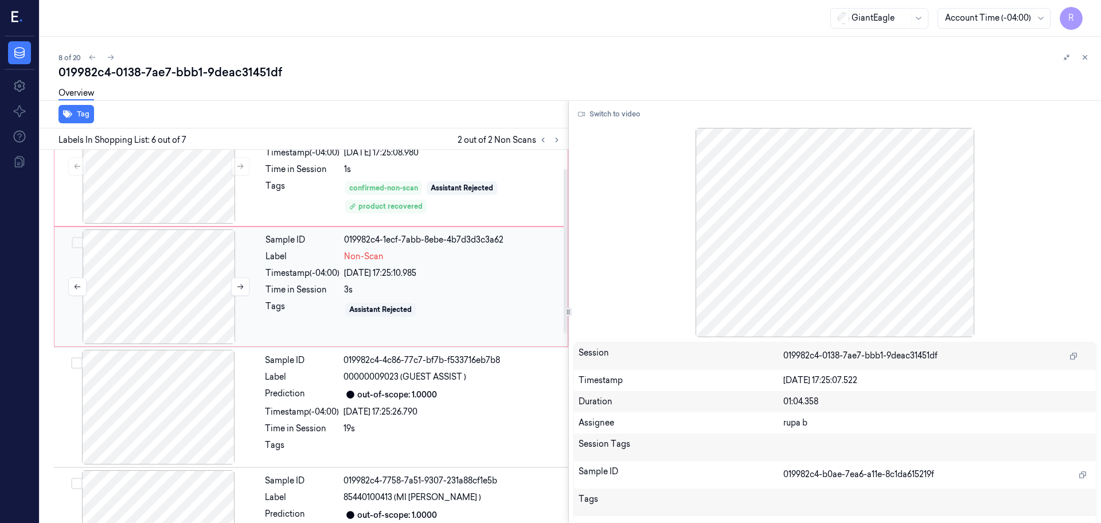
click at [180, 287] on div at bounding box center [159, 286] width 204 height 115
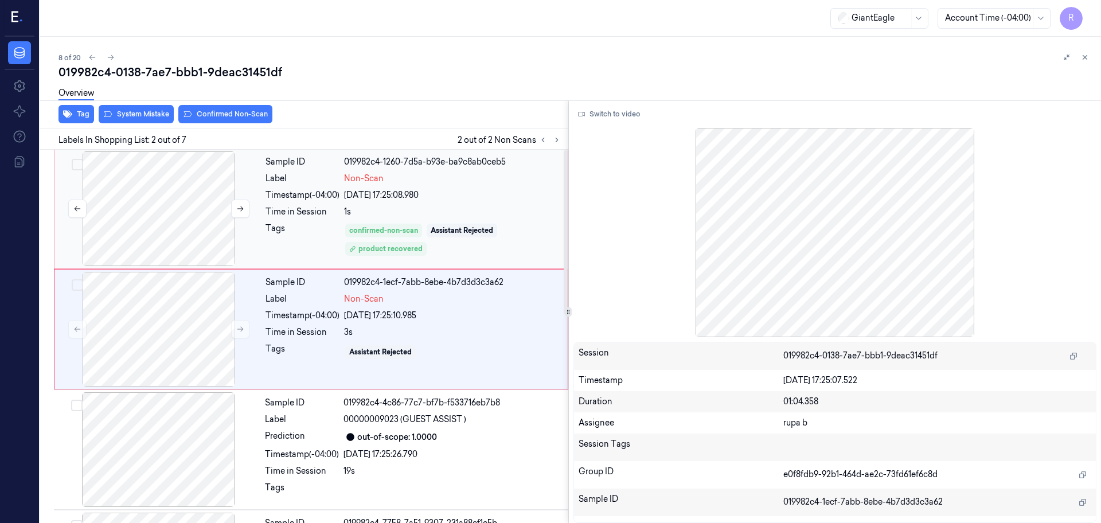
scroll to position [0, 0]
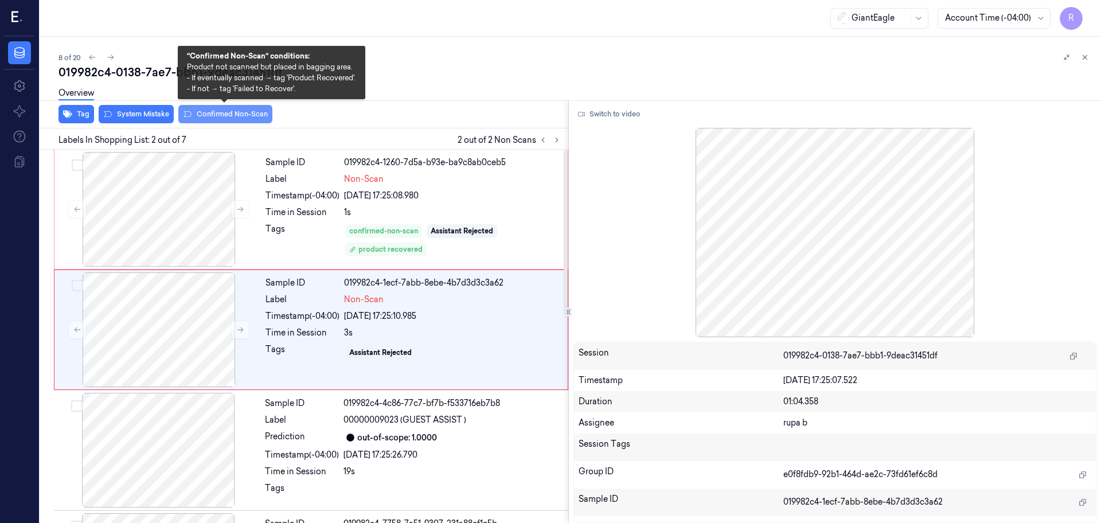
click at [237, 111] on button "Confirmed Non-Scan" at bounding box center [225, 114] width 94 height 18
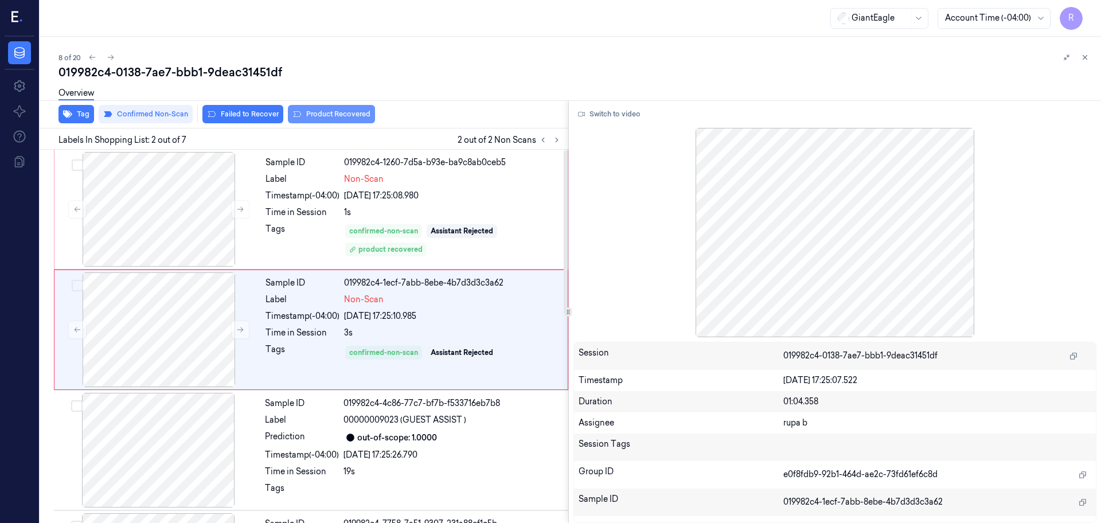
click at [324, 113] on button "Product Recovered" at bounding box center [331, 114] width 87 height 18
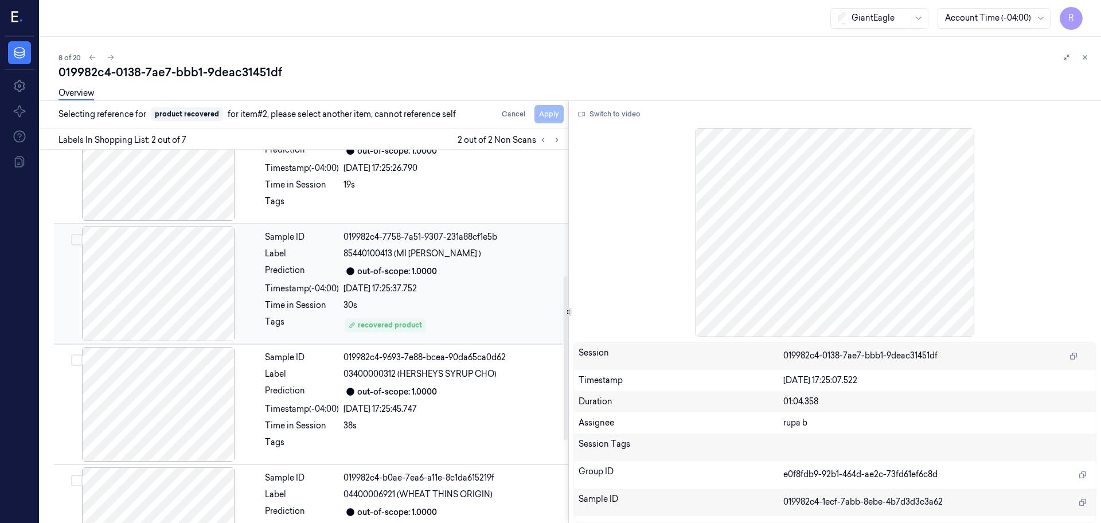
scroll to position [359, 0]
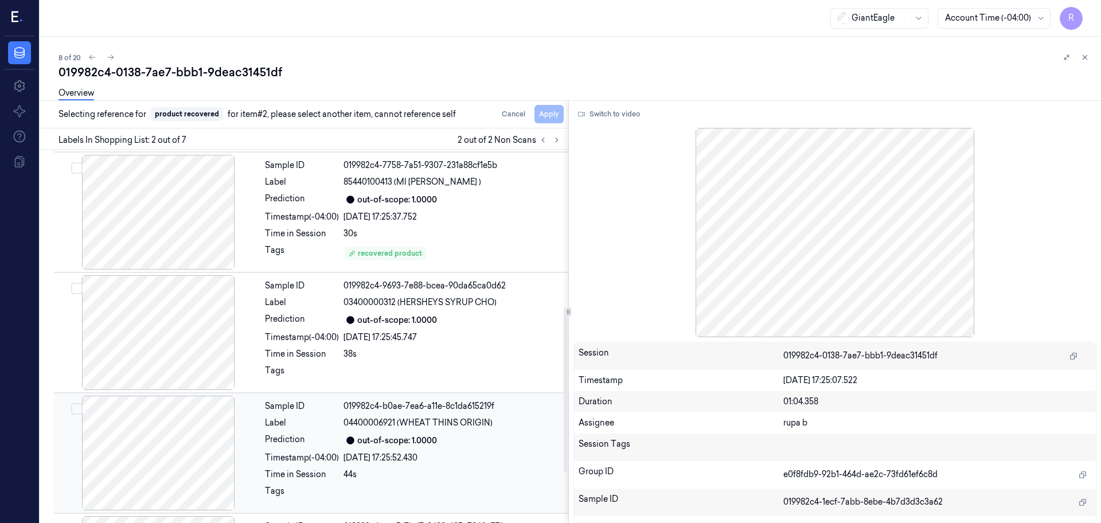
click at [157, 468] on div at bounding box center [158, 453] width 204 height 115
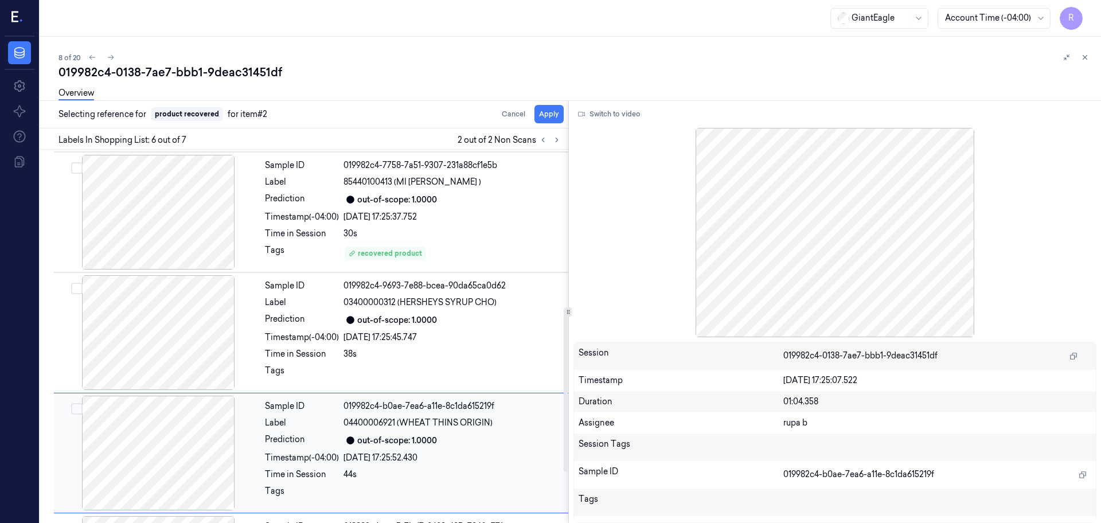
scroll to position [473, 0]
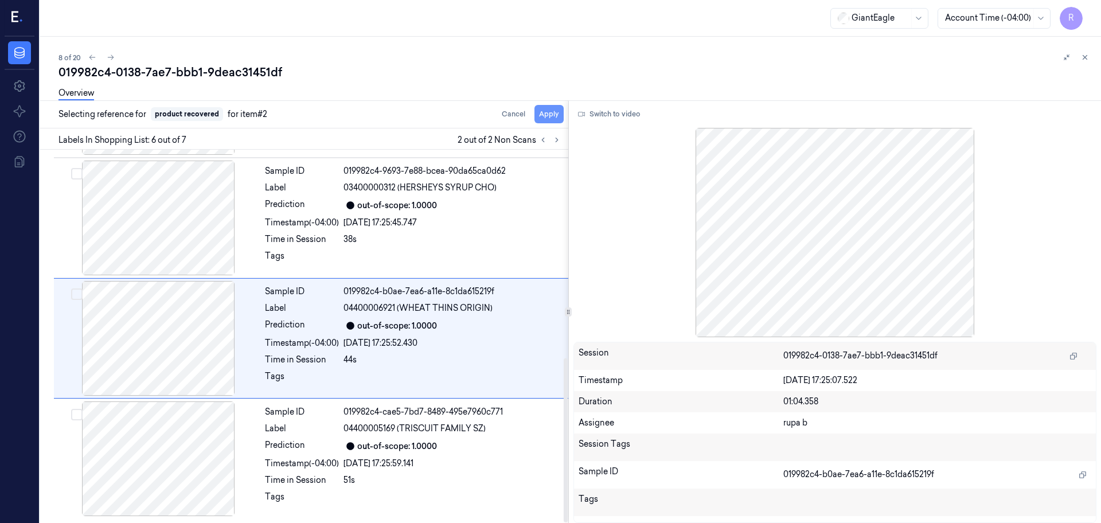
click at [548, 120] on button "Apply" at bounding box center [549, 114] width 29 height 18
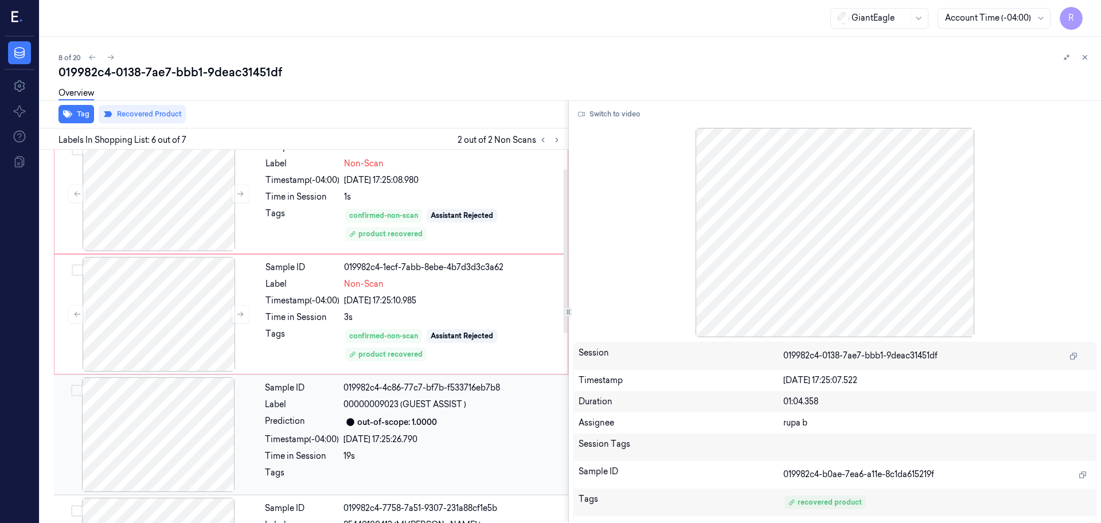
scroll to position [0, 0]
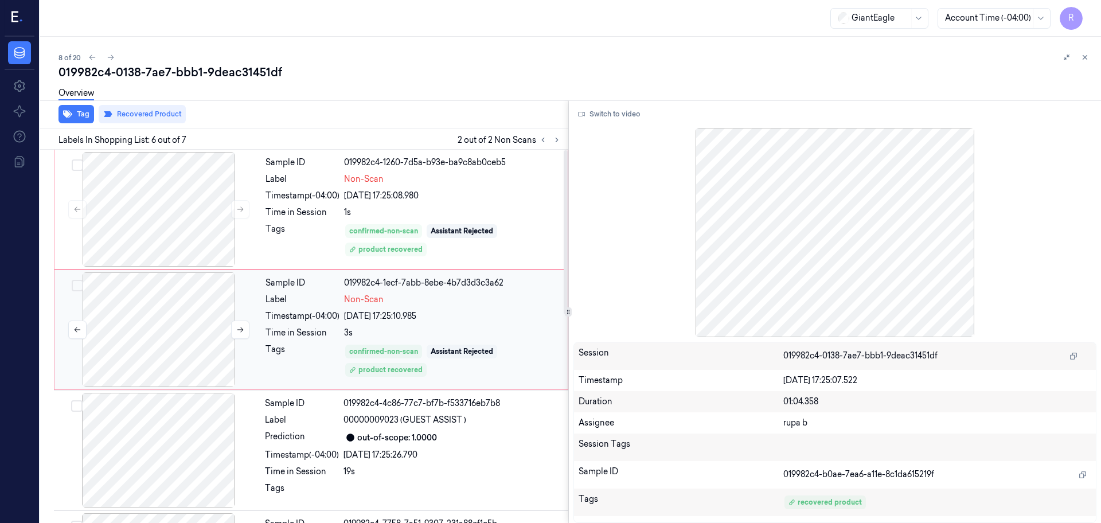
click at [156, 318] on div at bounding box center [159, 329] width 204 height 115
click at [609, 115] on button "Switch to video" at bounding box center [610, 114] width 72 height 18
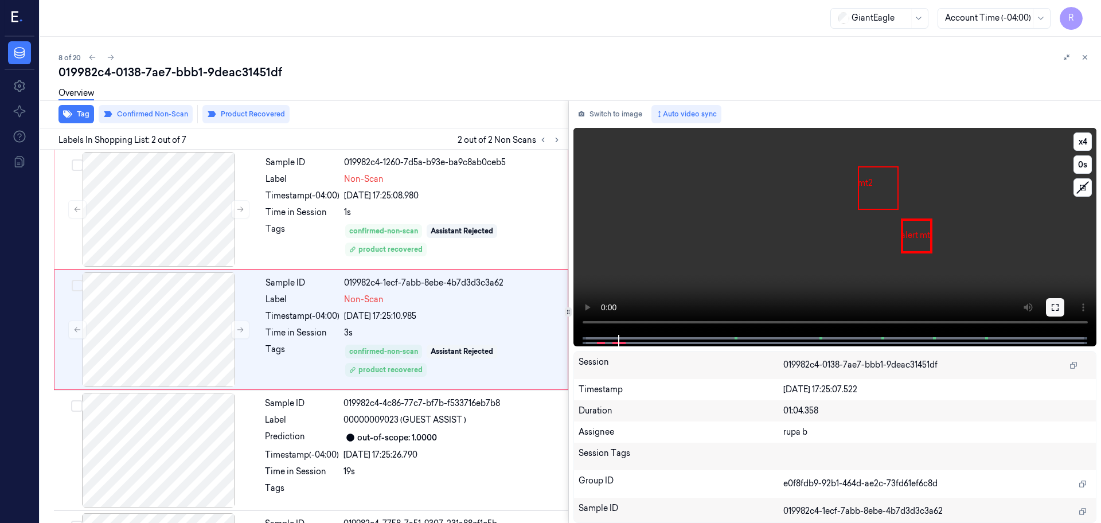
click at [1055, 307] on icon at bounding box center [1055, 307] width 9 height 9
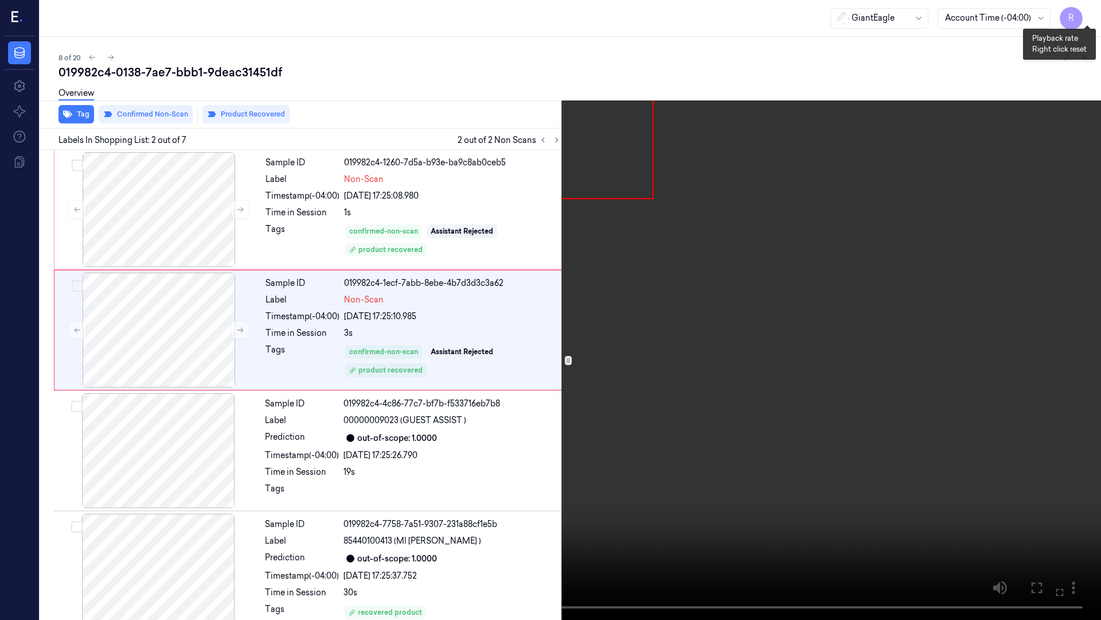
click at [1091, 17] on button "x 4" at bounding box center [1087, 14] width 18 height 18
click at [488, 262] on video at bounding box center [550, 310] width 1101 height 620
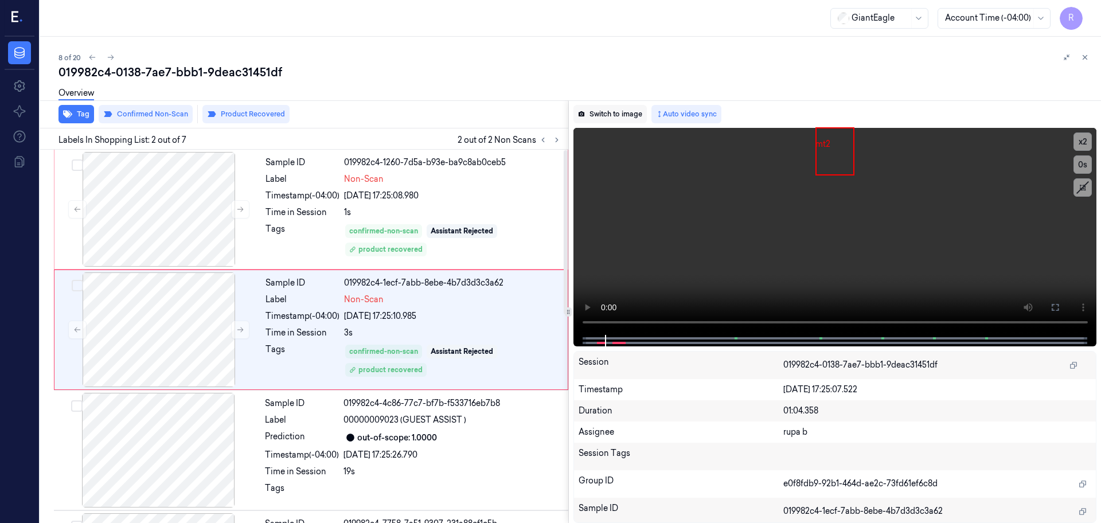
click at [637, 115] on button "Switch to image" at bounding box center [610, 114] width 73 height 18
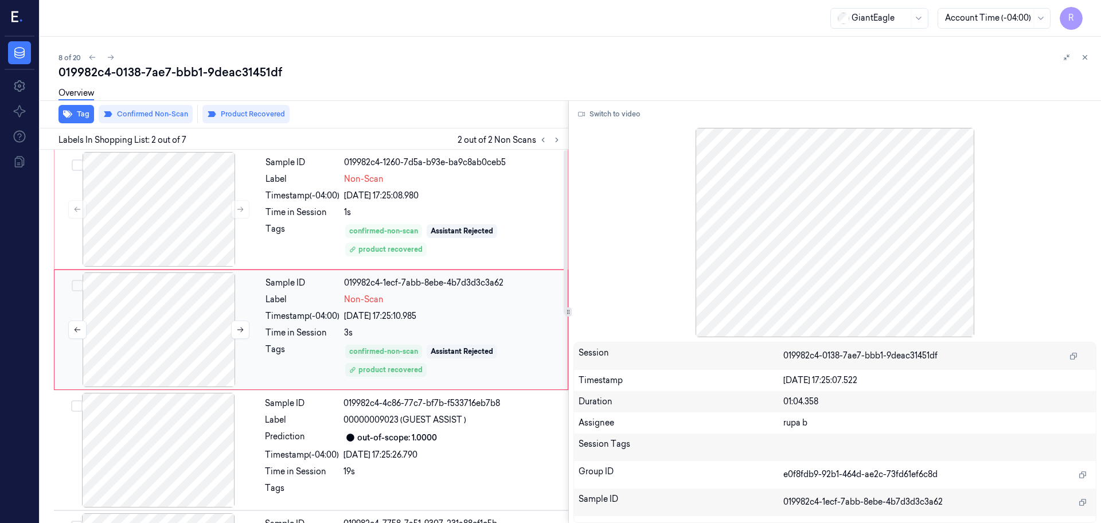
click at [106, 328] on div at bounding box center [159, 329] width 204 height 115
click at [169, 328] on div at bounding box center [159, 329] width 204 height 115
click at [260, 323] on div at bounding box center [159, 329] width 204 height 115
click at [238, 331] on icon at bounding box center [240, 330] width 8 height 8
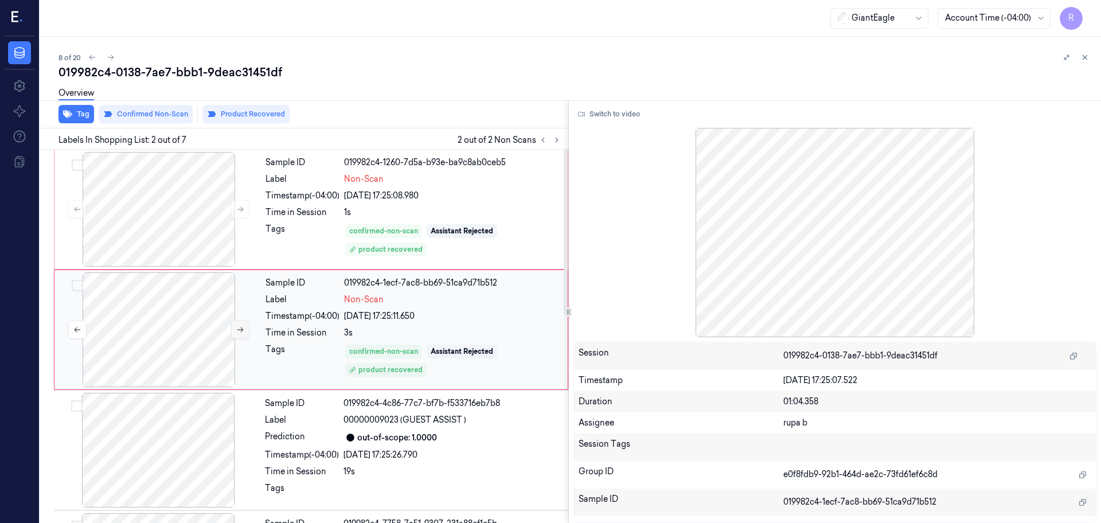
click at [238, 331] on icon at bounding box center [240, 330] width 8 height 8
click at [140, 325] on div at bounding box center [159, 329] width 204 height 115
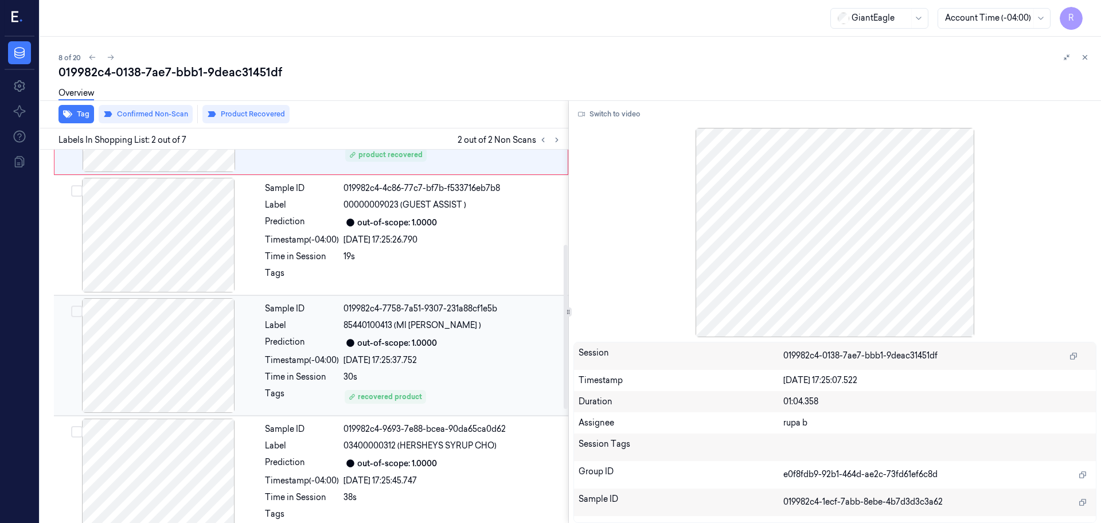
click at [147, 361] on div at bounding box center [158, 355] width 204 height 115
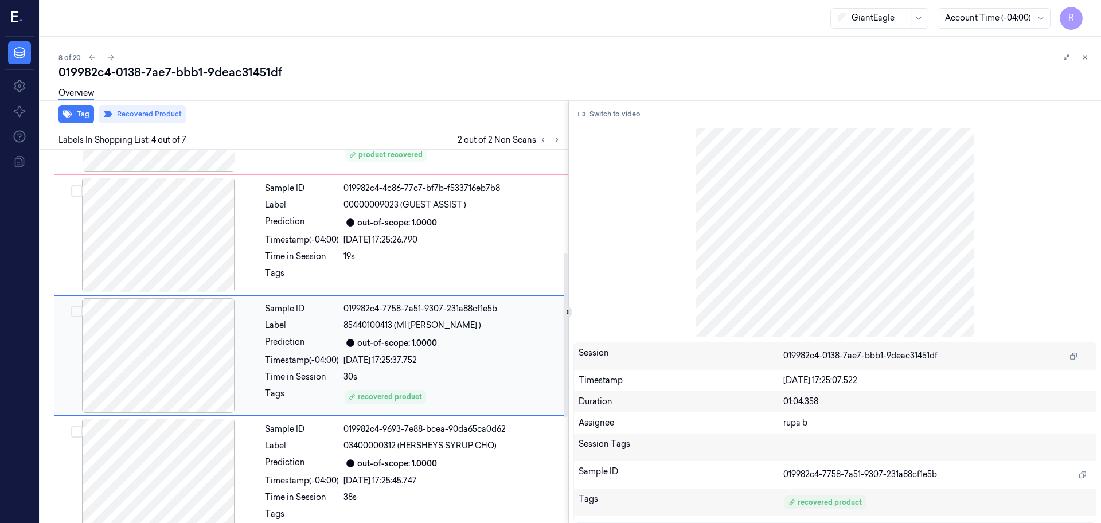
scroll to position [235, 0]
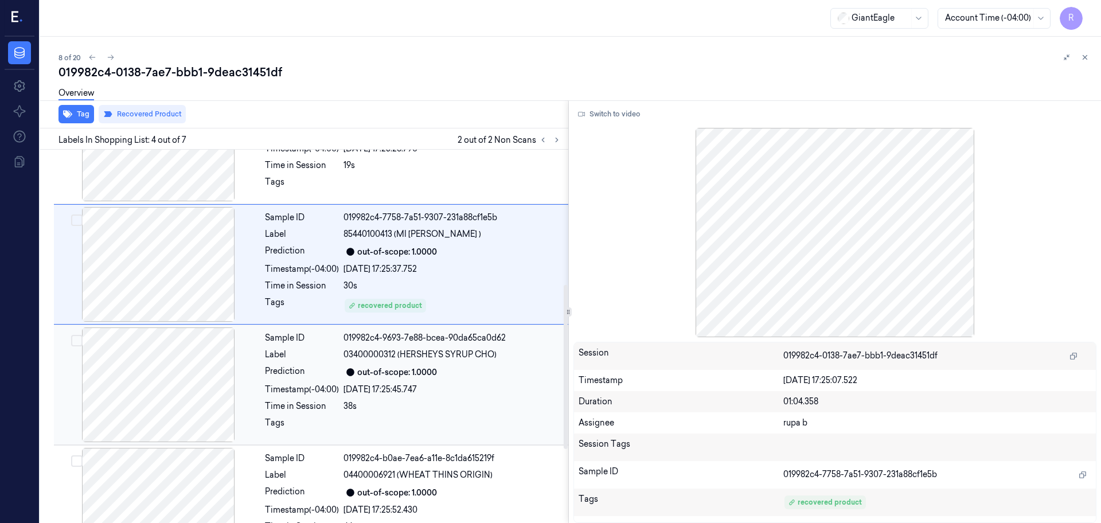
click at [167, 404] on div at bounding box center [158, 385] width 204 height 115
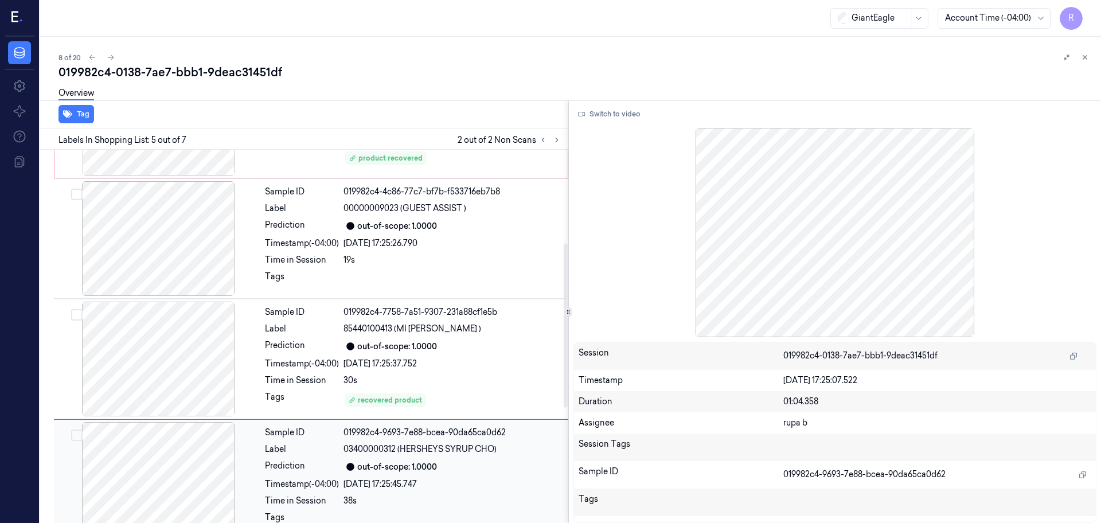
scroll to position [0, 0]
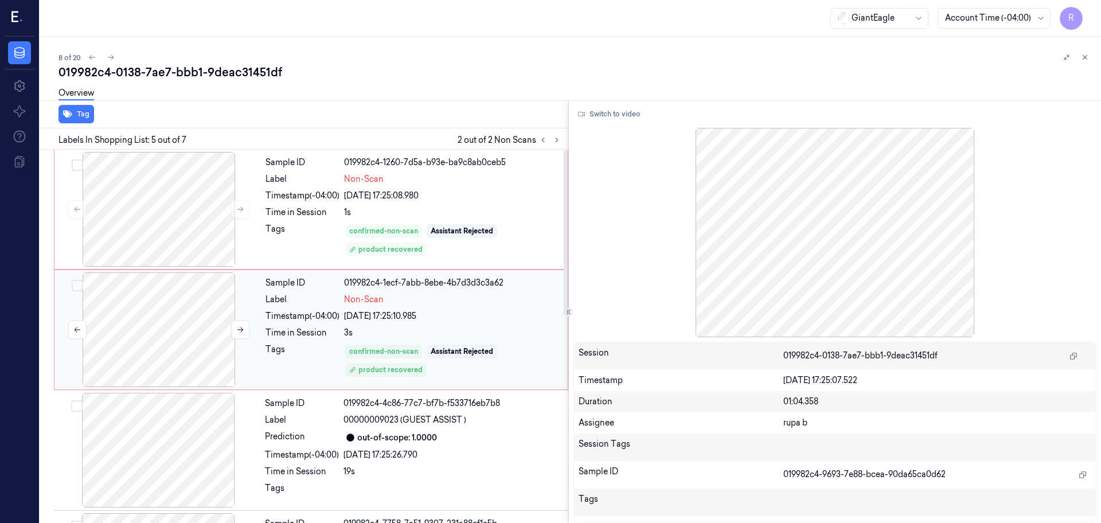
click at [180, 353] on div at bounding box center [159, 329] width 204 height 115
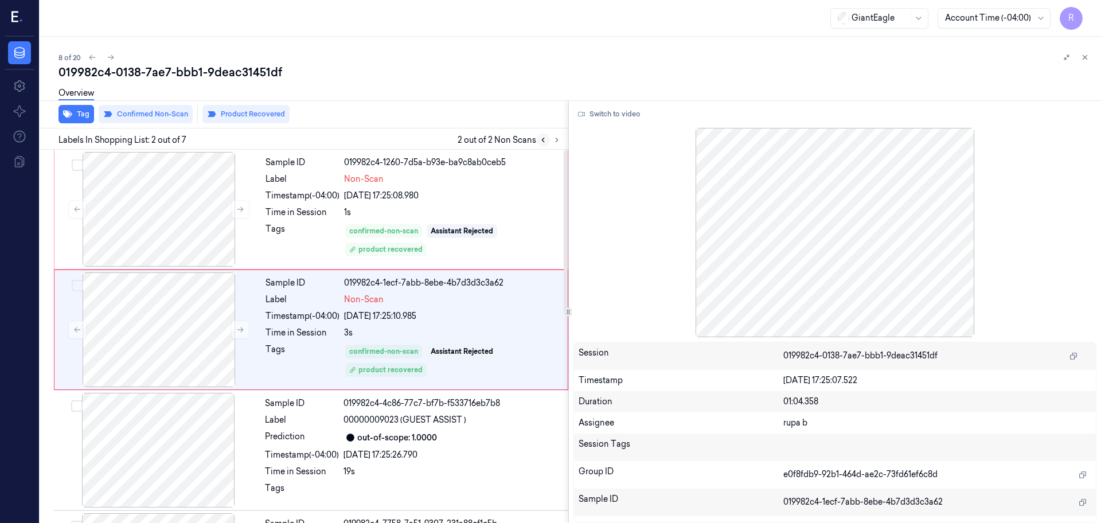
click at [544, 145] on button at bounding box center [543, 140] width 14 height 14
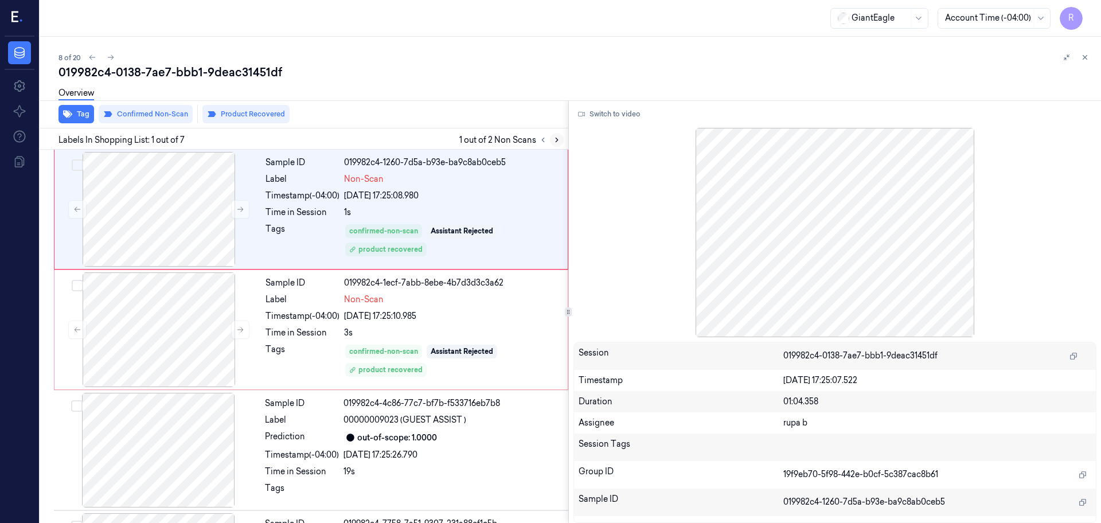
click at [556, 142] on icon at bounding box center [557, 140] width 8 height 8
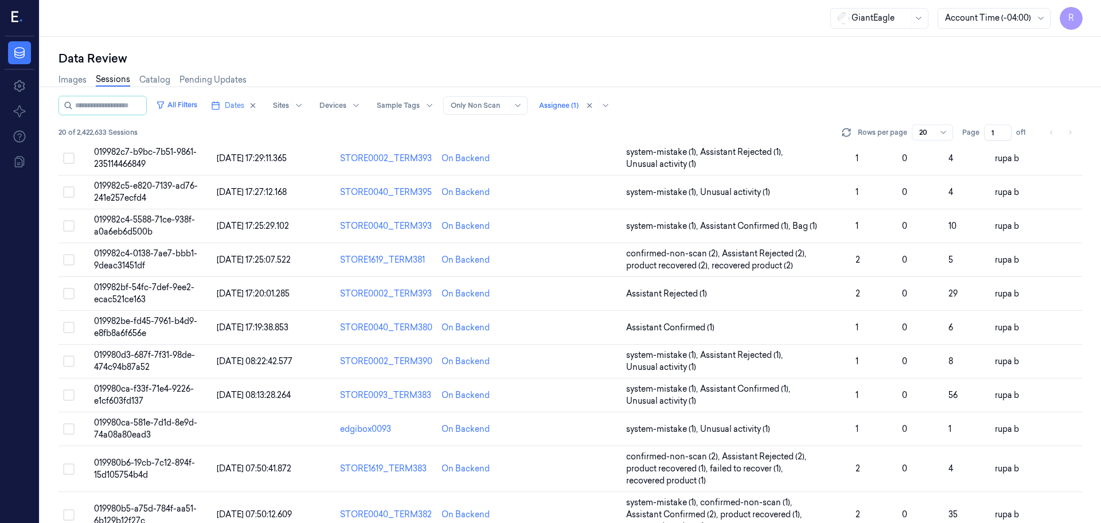
scroll to position [154, 0]
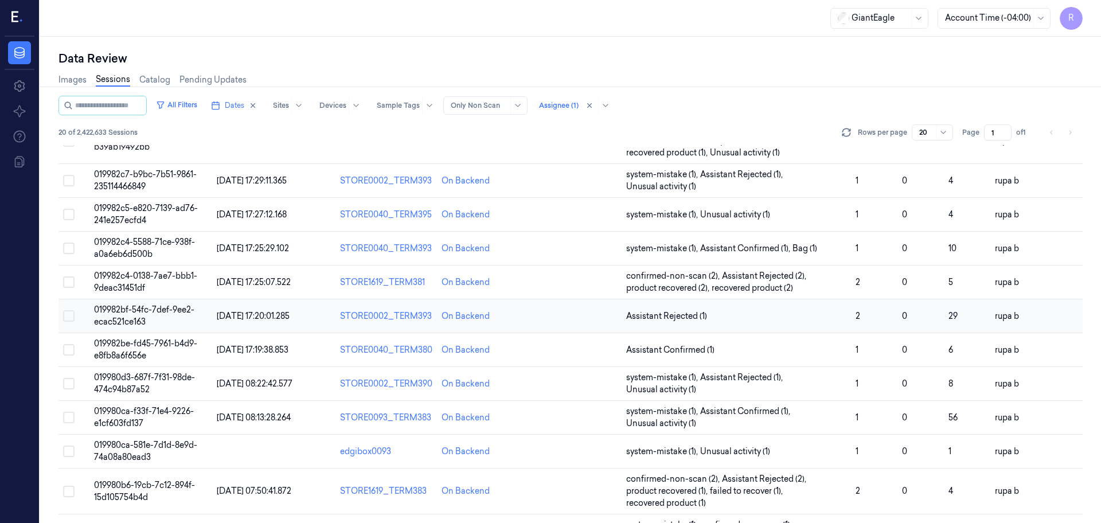
click at [161, 309] on span "019982bf-54fc-7def-9ee2-ecac521ce163" at bounding box center [144, 316] width 100 height 22
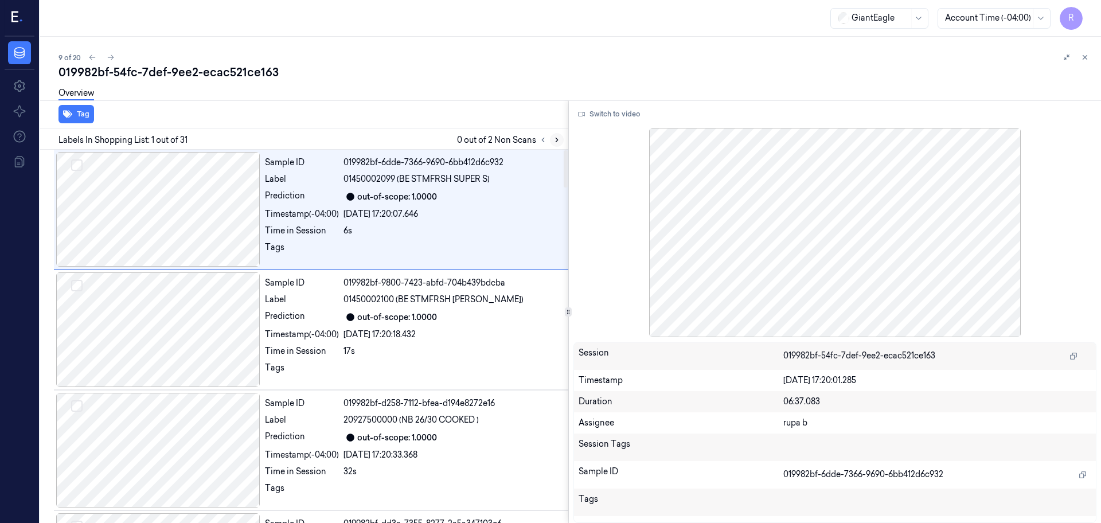
click at [557, 138] on icon at bounding box center [557, 140] width 8 height 8
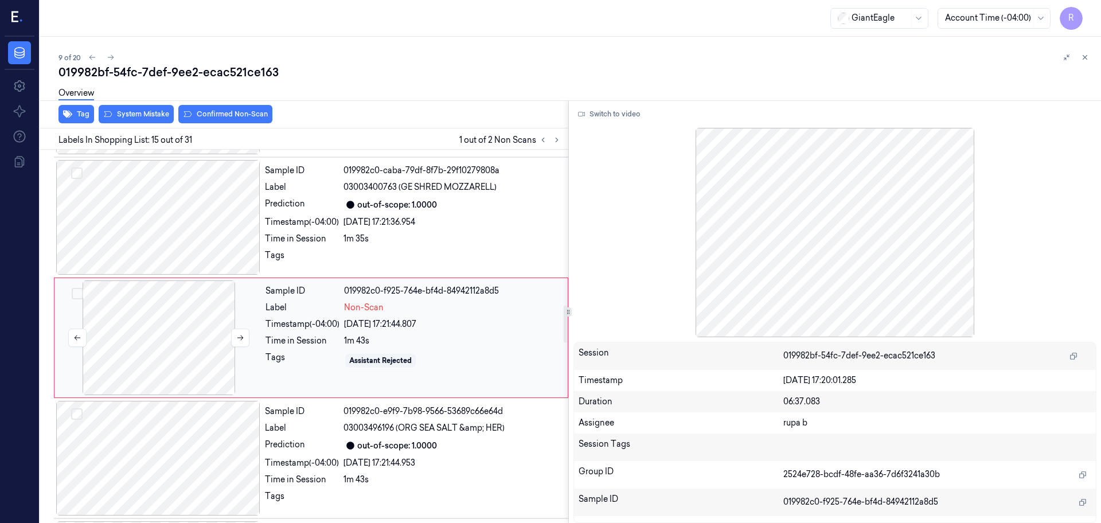
scroll to position [1560, 0]
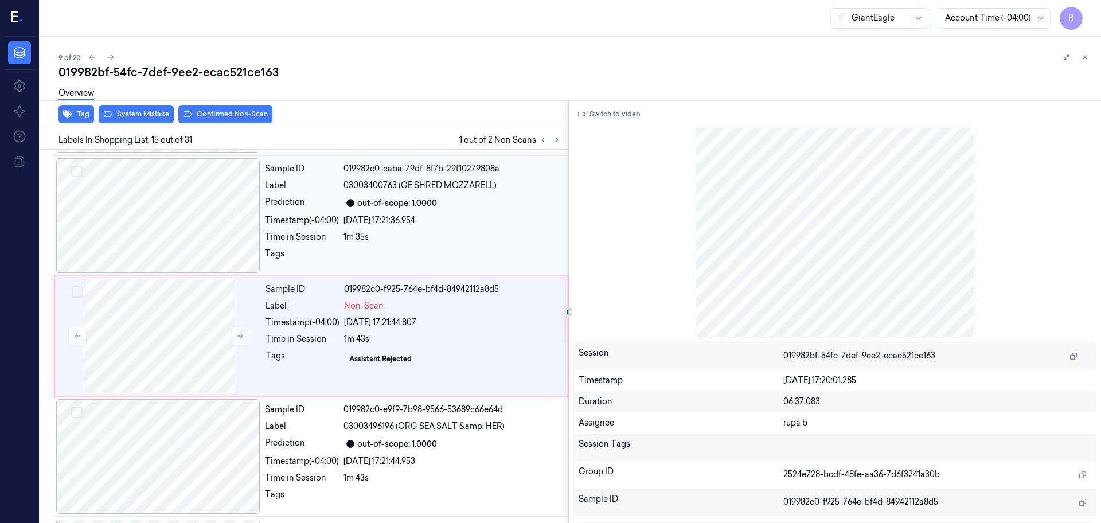
click at [207, 186] on div at bounding box center [158, 215] width 204 height 115
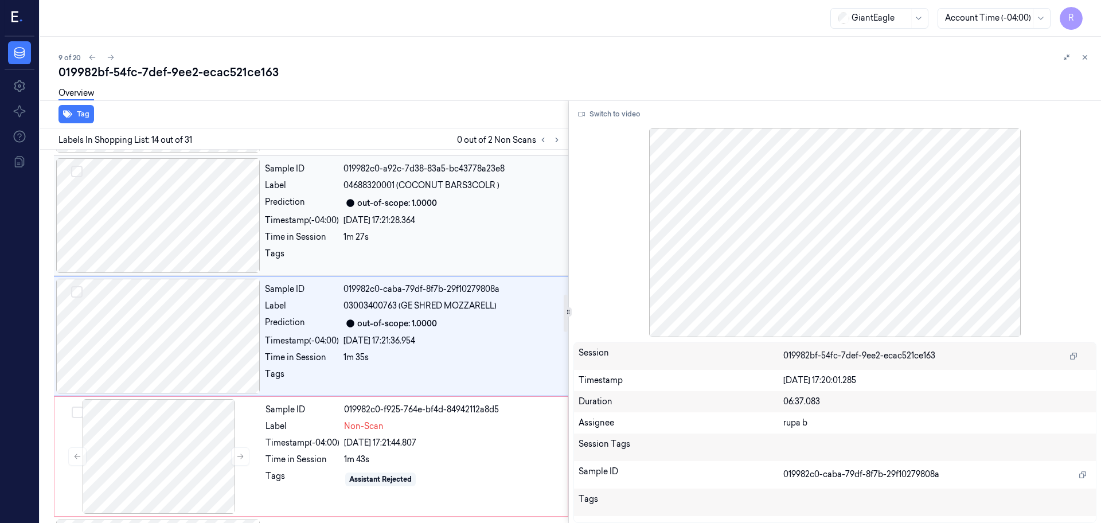
scroll to position [1511, 0]
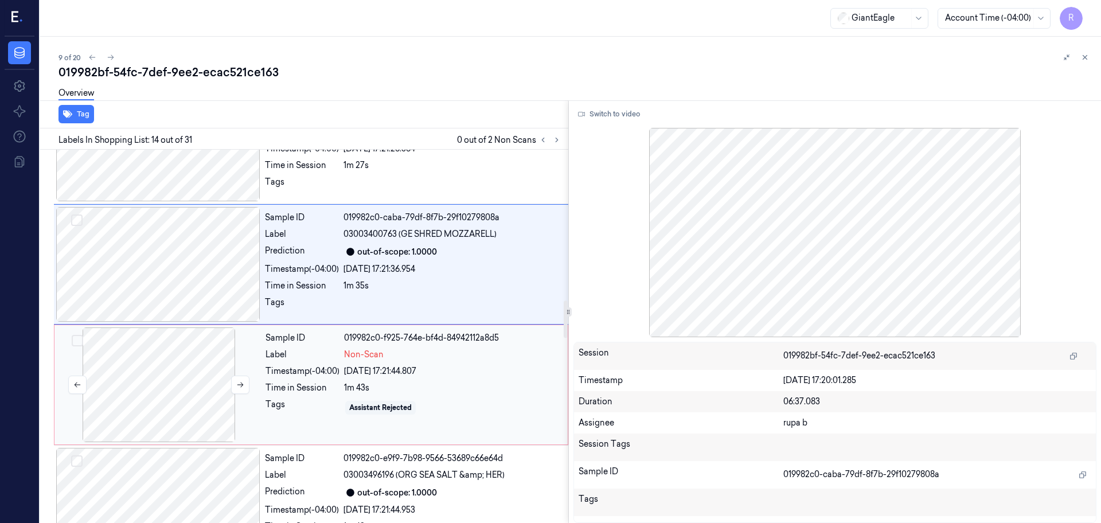
click at [151, 394] on div at bounding box center [159, 385] width 204 height 115
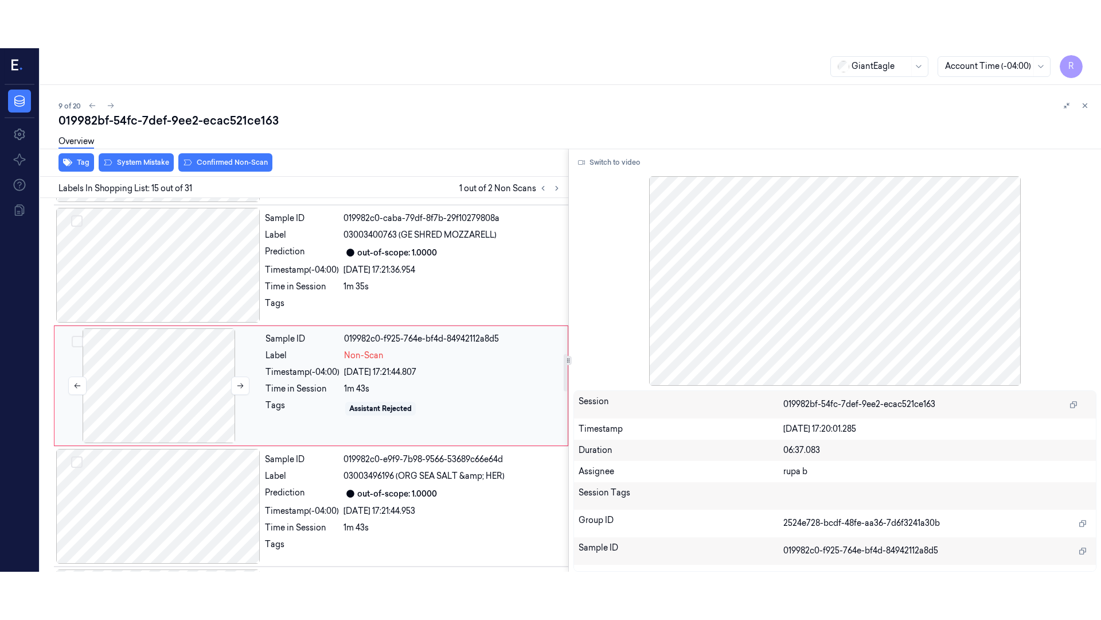
scroll to position [1560, 0]
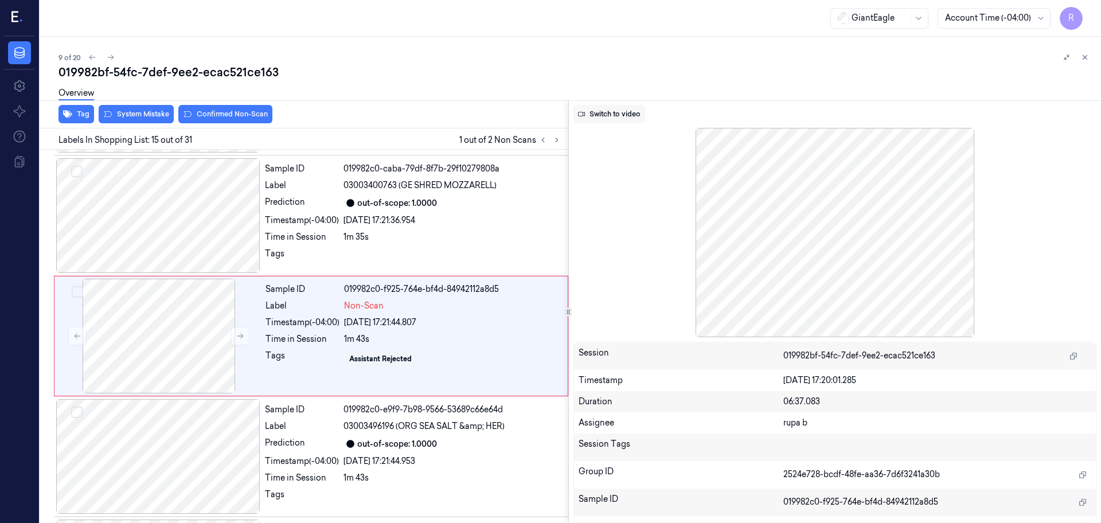
click at [604, 112] on button "Switch to video" at bounding box center [610, 114] width 72 height 18
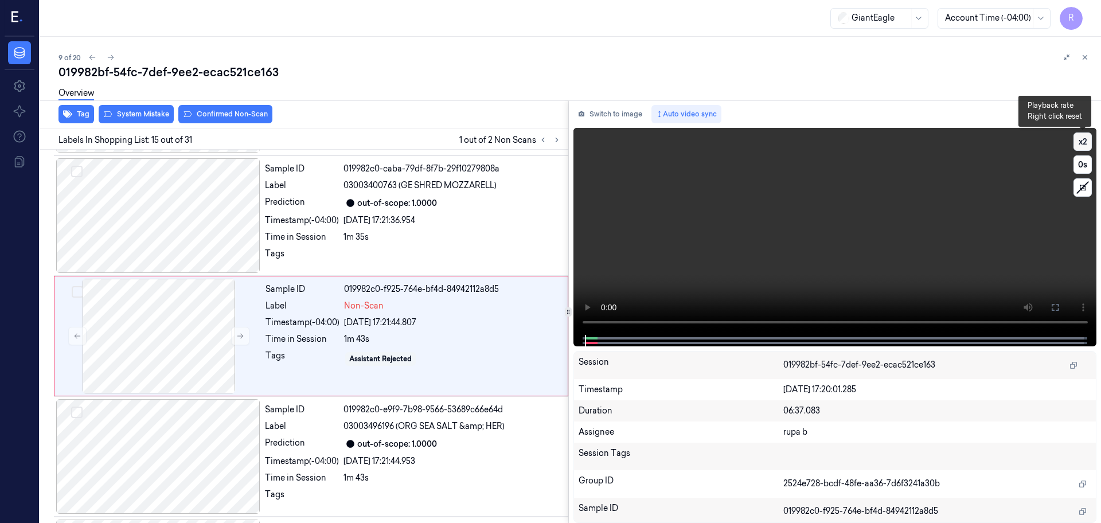
click at [1079, 144] on button "x 2" at bounding box center [1083, 142] width 18 height 18
click at [1052, 303] on icon at bounding box center [1055, 307] width 9 height 9
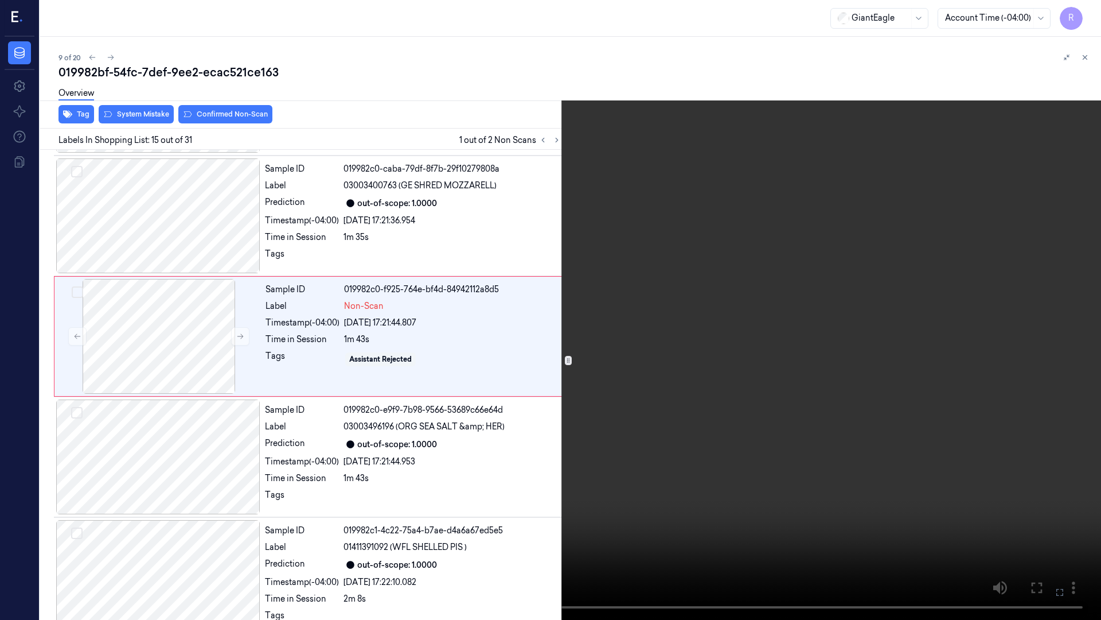
click at [1045, 359] on video at bounding box center [550, 310] width 1101 height 620
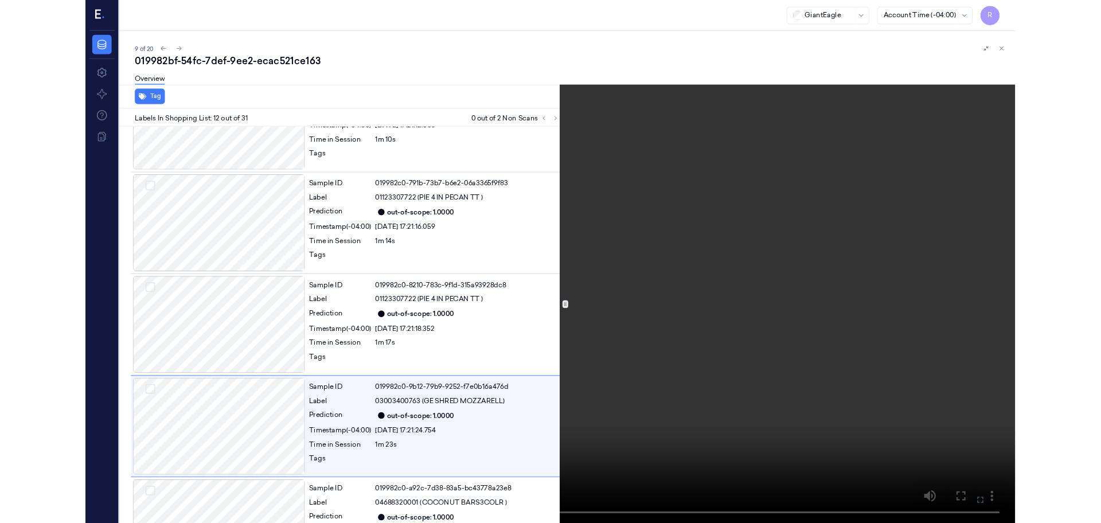
scroll to position [1150, 0]
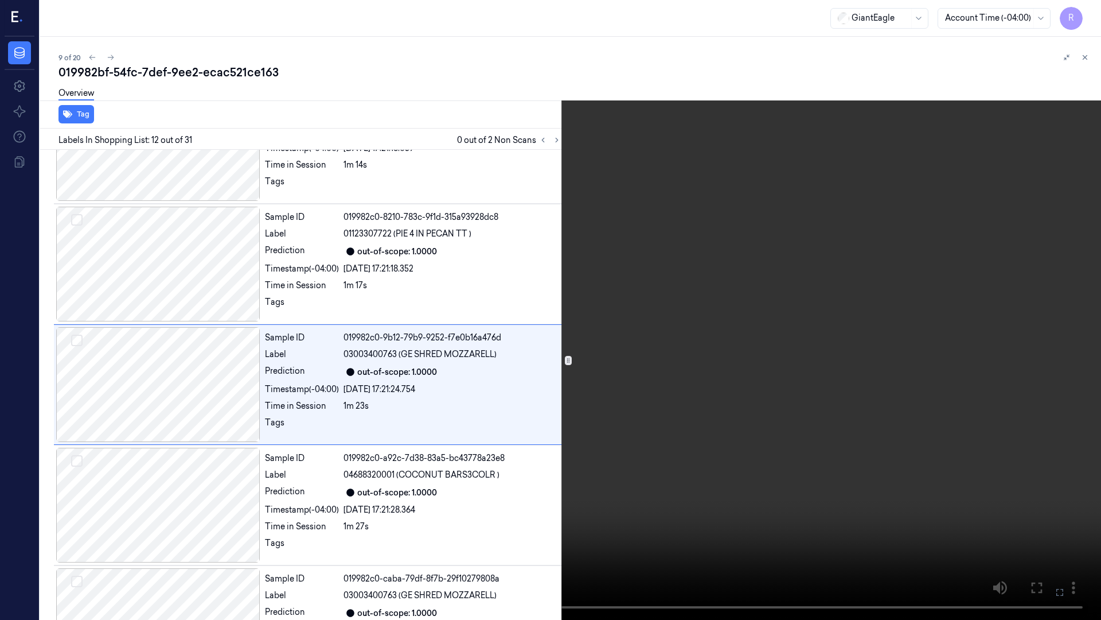
click at [1010, 353] on video at bounding box center [550, 310] width 1101 height 620
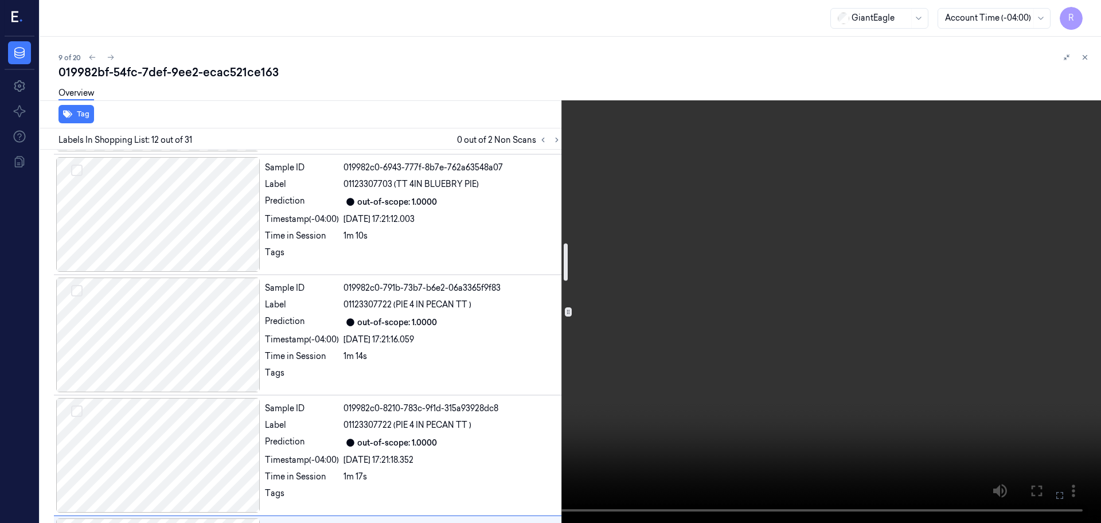
scroll to position [935, 0]
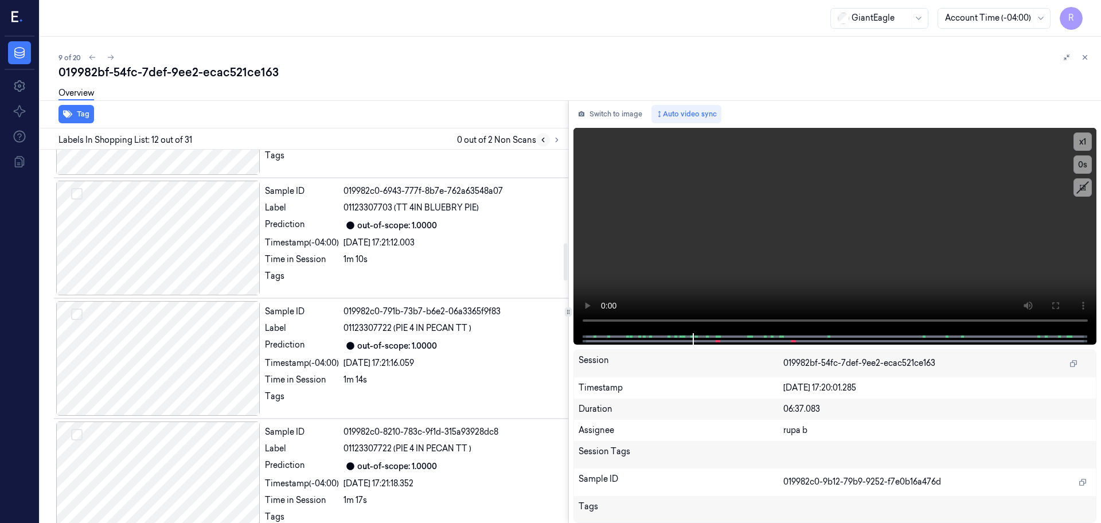
click at [537, 141] on button at bounding box center [543, 140] width 14 height 14
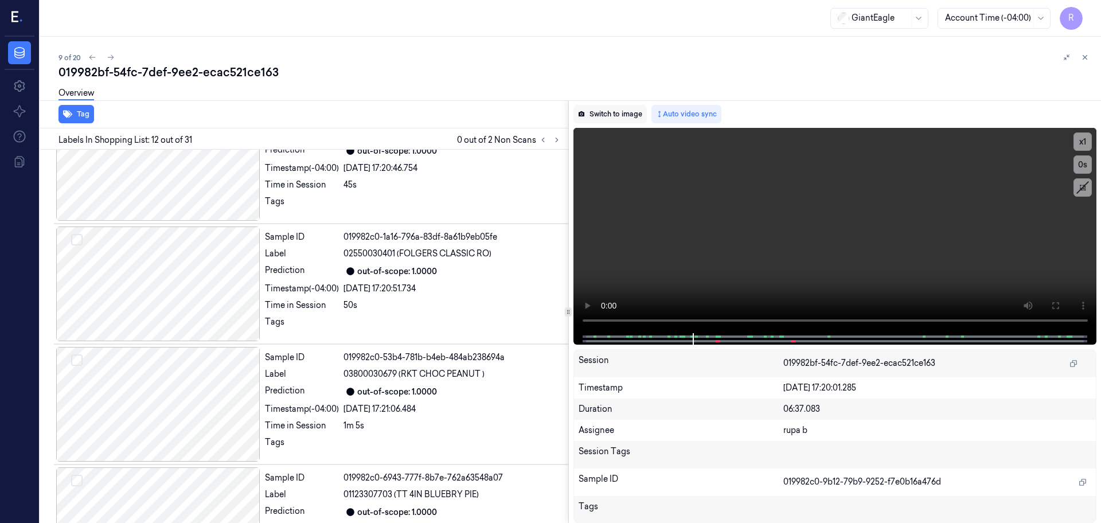
click at [622, 117] on button "Switch to image" at bounding box center [610, 114] width 73 height 18
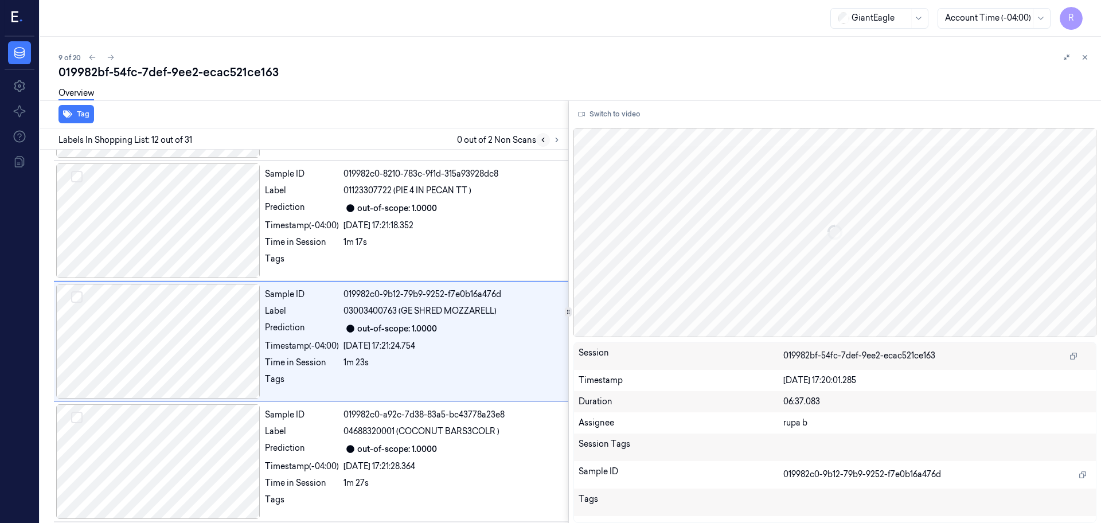
scroll to position [1198, 0]
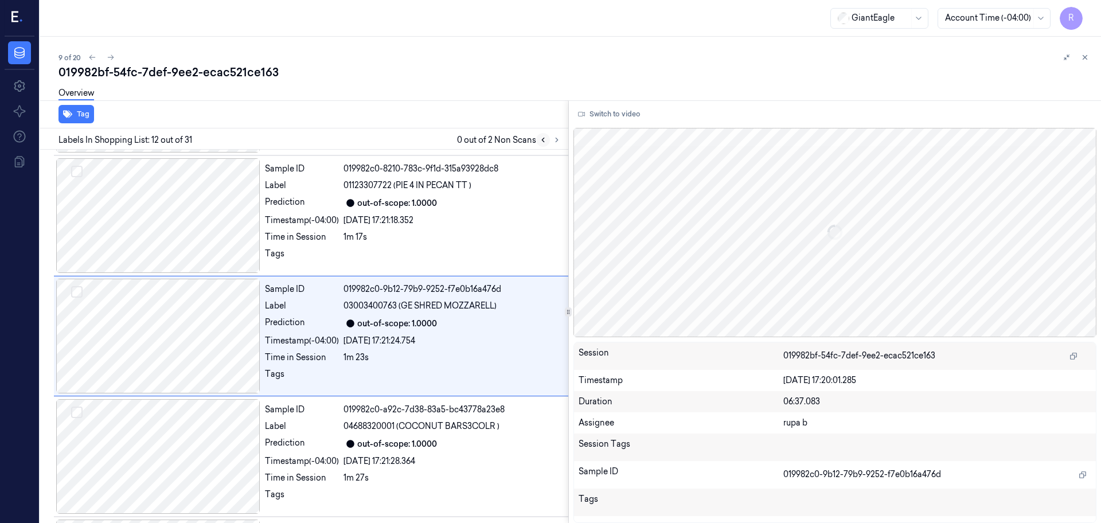
click at [540, 141] on icon at bounding box center [543, 140] width 8 height 8
click at [553, 141] on icon at bounding box center [557, 140] width 8 height 8
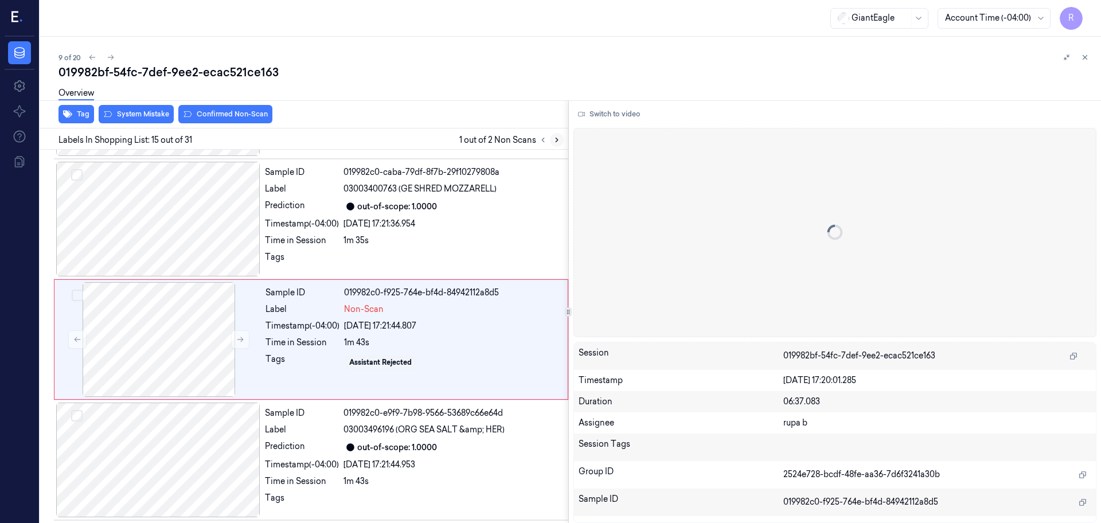
scroll to position [1560, 0]
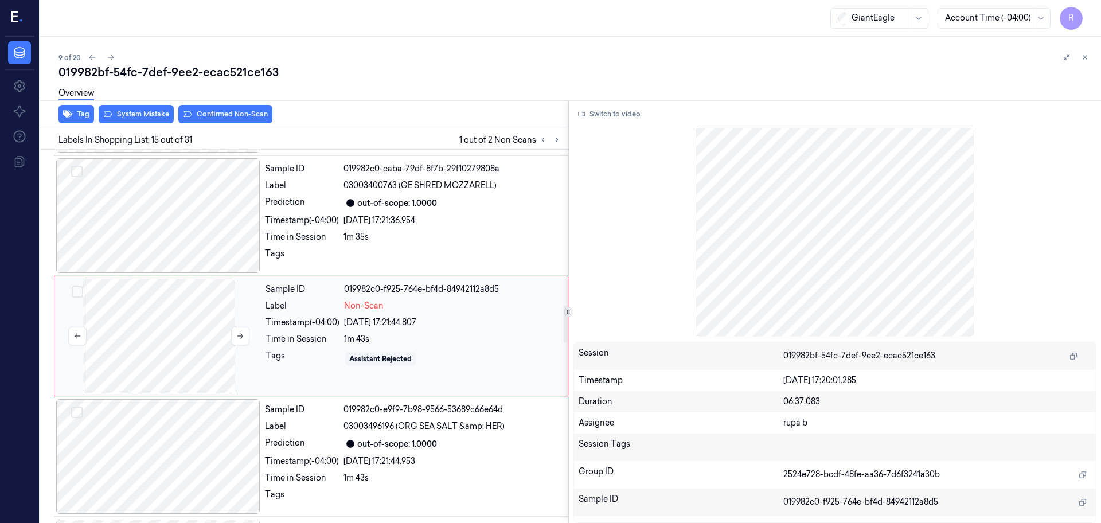
click at [165, 353] on div at bounding box center [159, 336] width 204 height 115
click at [607, 118] on button "Switch to video" at bounding box center [610, 114] width 72 height 18
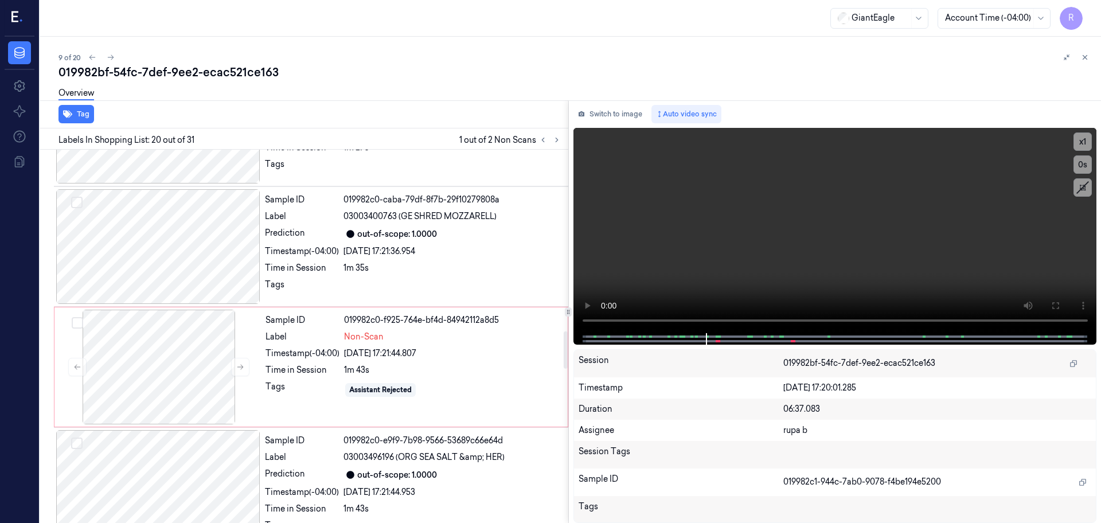
scroll to position [1517, 0]
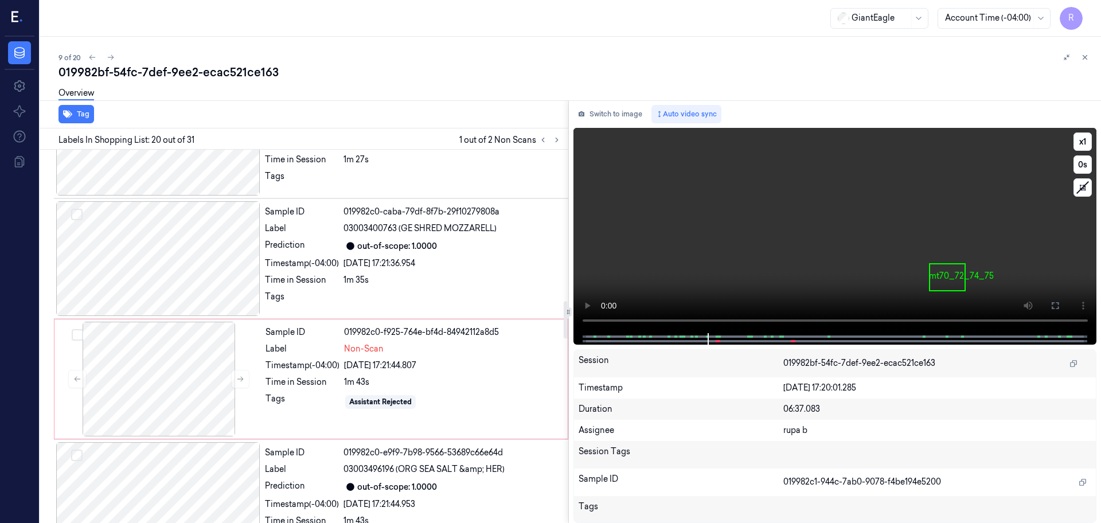
click at [754, 231] on video at bounding box center [836, 230] width 524 height 205
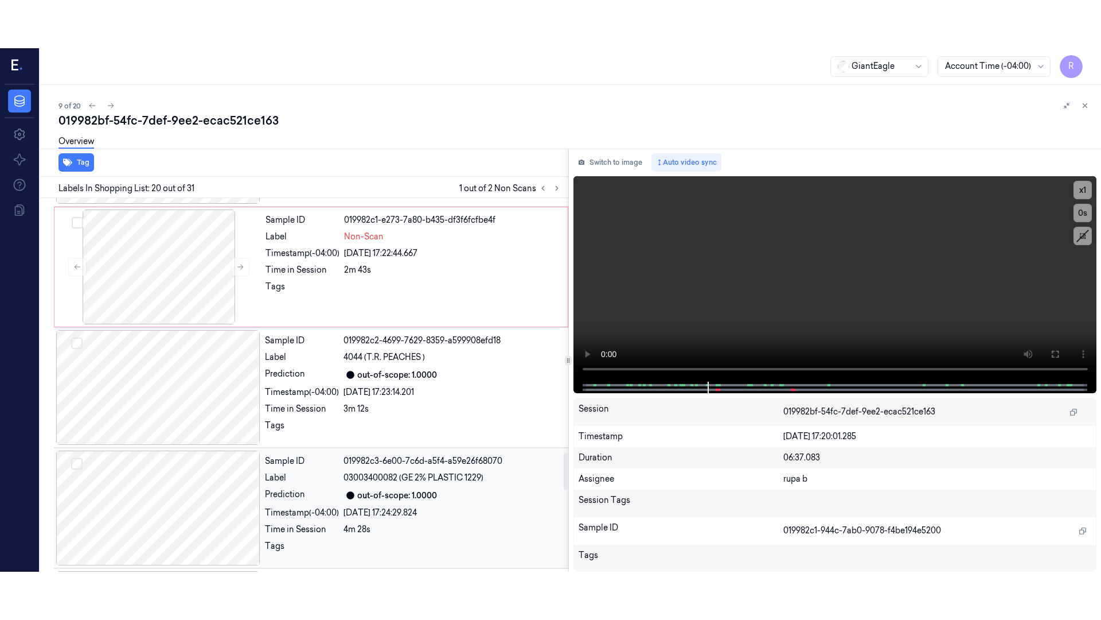
scroll to position [2664, 0]
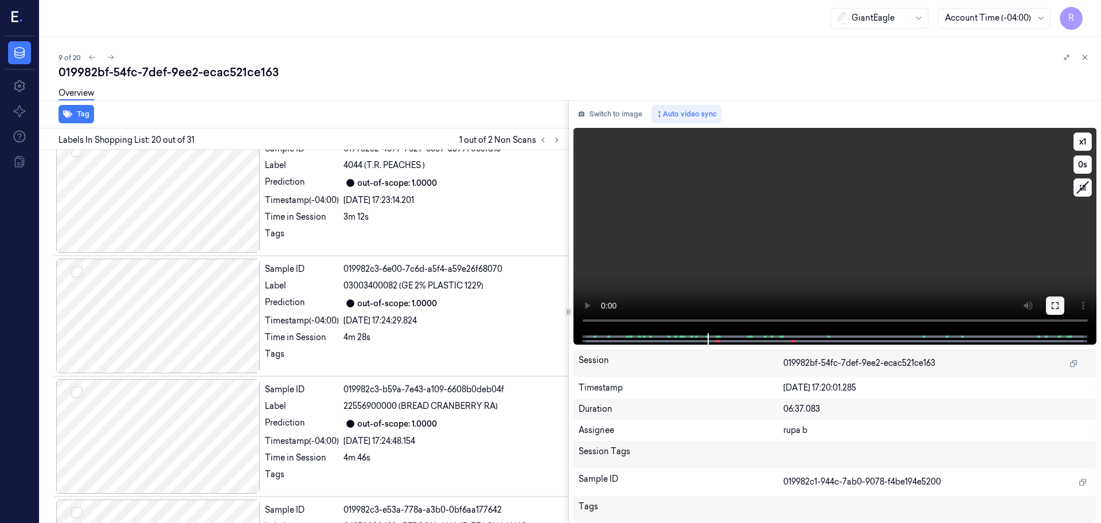
click at [1062, 305] on button at bounding box center [1055, 306] width 18 height 18
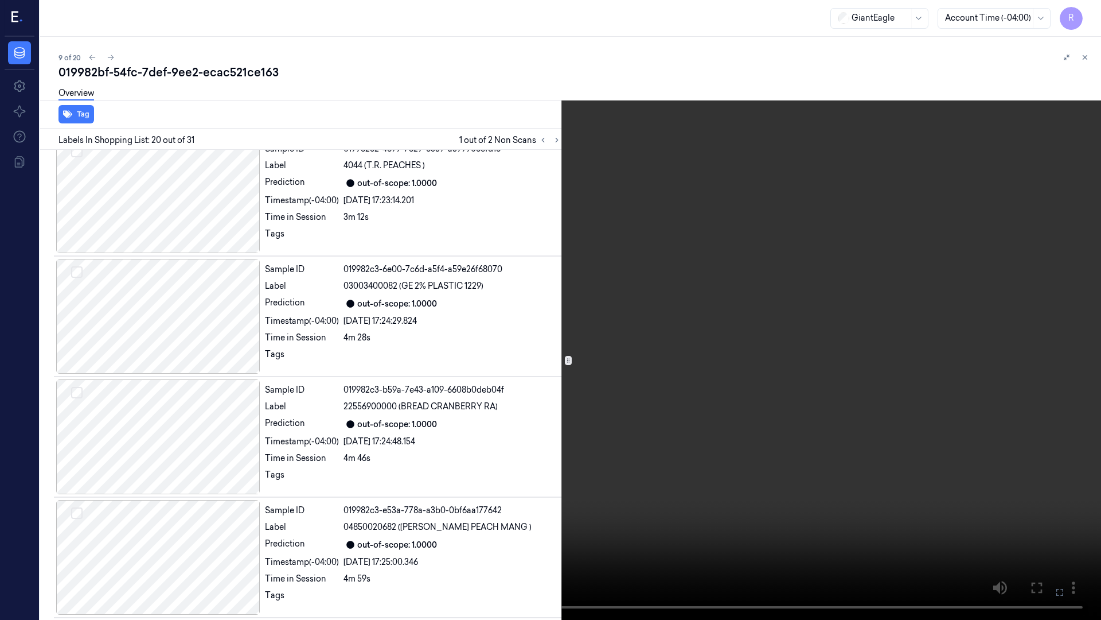
click at [1028, 339] on video at bounding box center [550, 310] width 1101 height 620
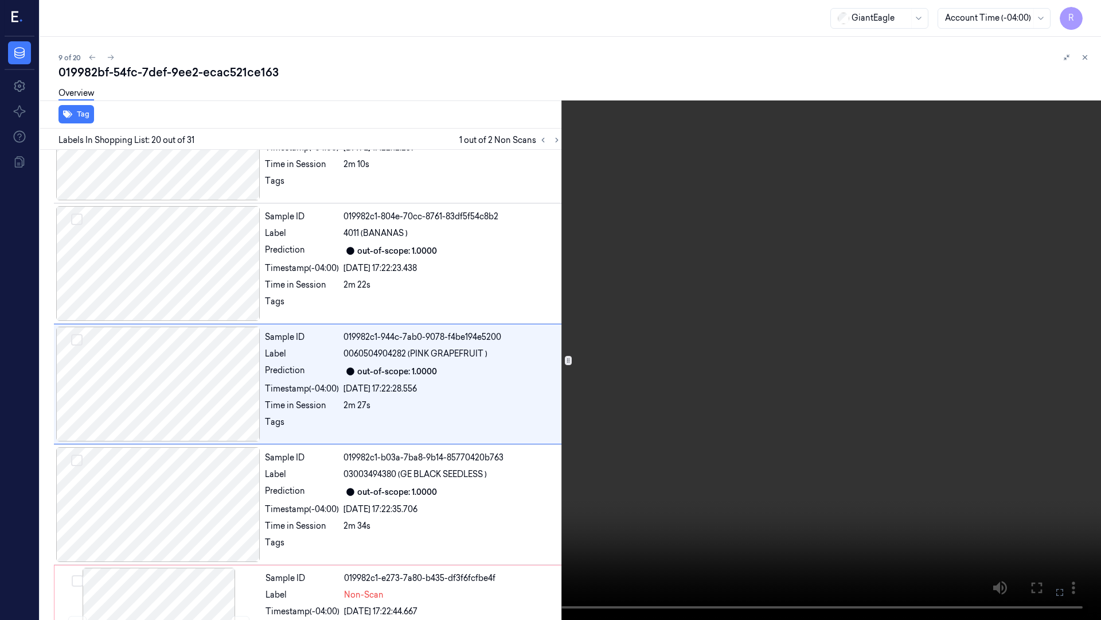
scroll to position [2114, 0]
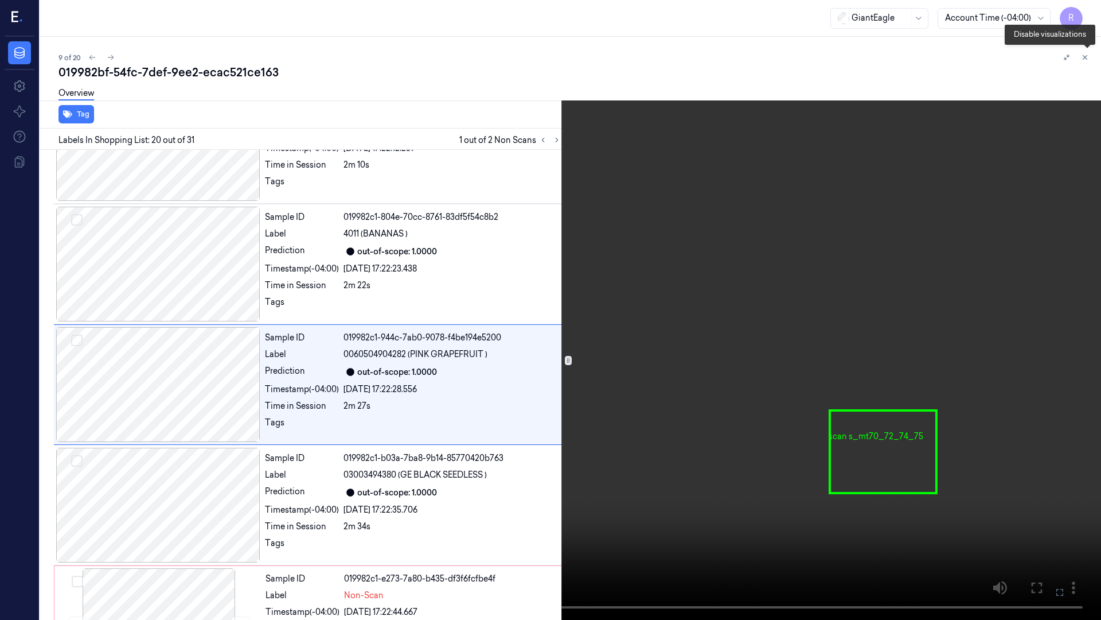
click at [1091, 57] on icon at bounding box center [1087, 59] width 13 height 13
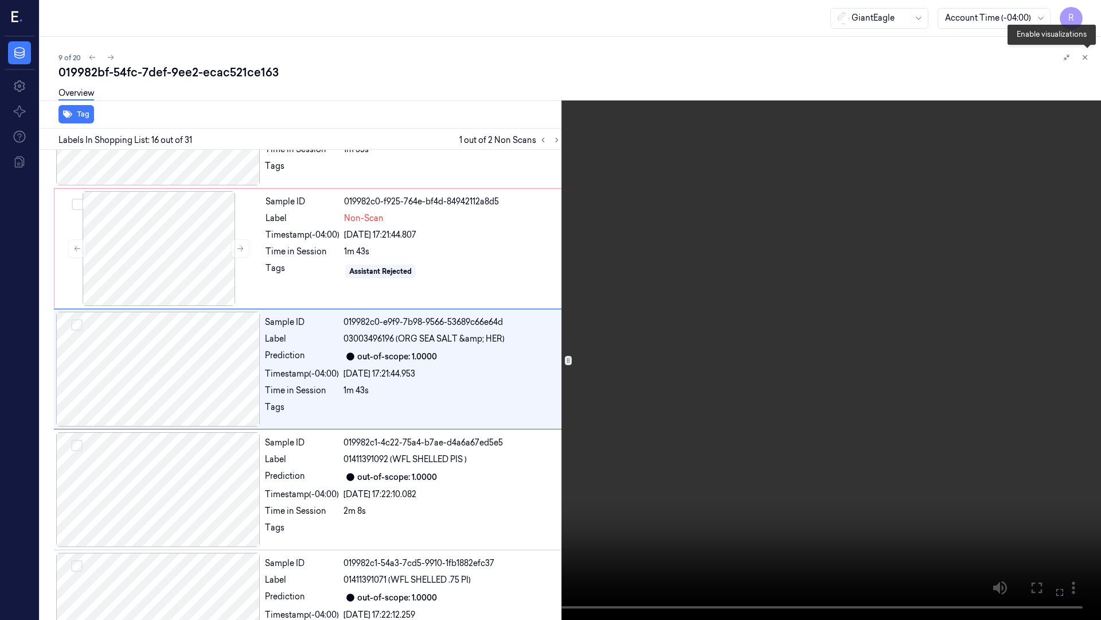
scroll to position [1632, 0]
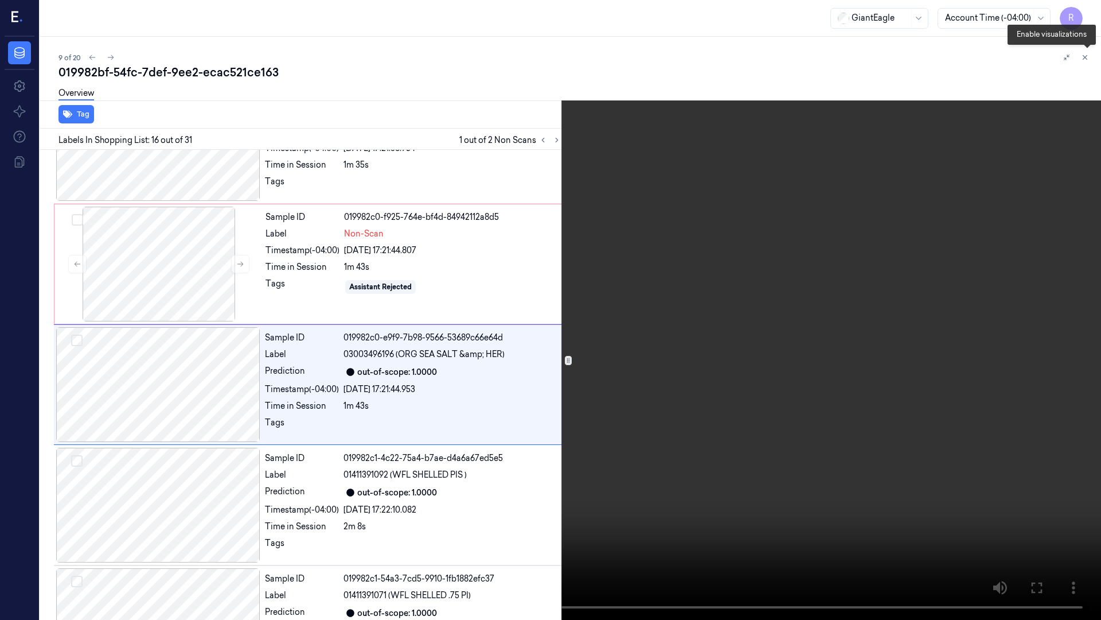
drag, startPoint x: 1086, startPoint y: 62, endPoint x: 907, endPoint y: 142, distance: 196.7
click at [1086, 62] on icon at bounding box center [1088, 60] width 6 height 6
click at [209, 399] on video at bounding box center [550, 310] width 1101 height 620
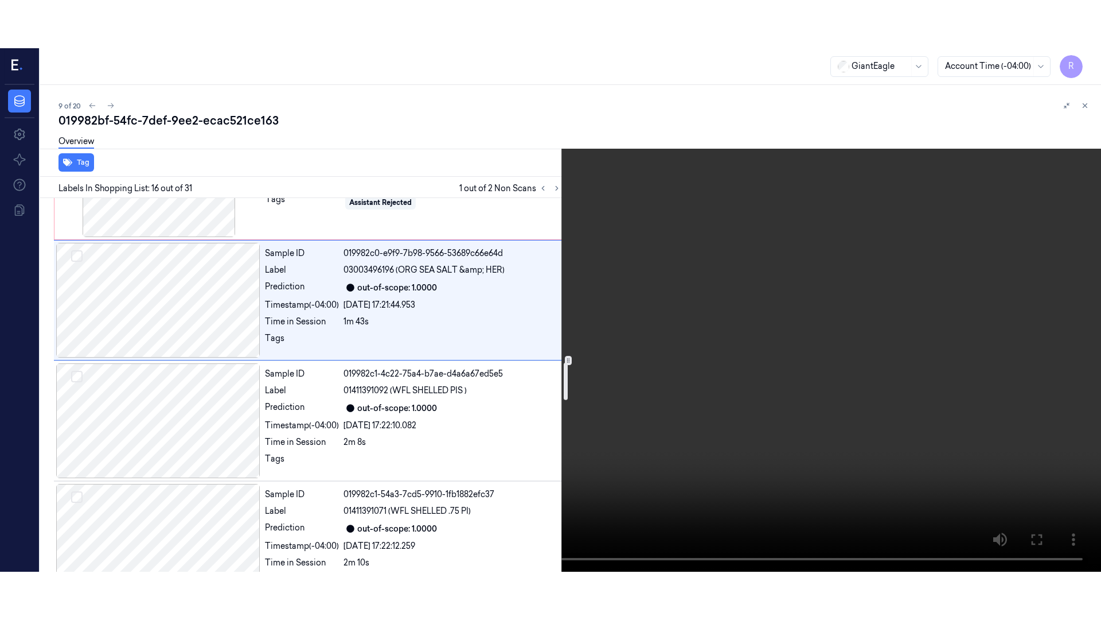
scroll to position [1644, 0]
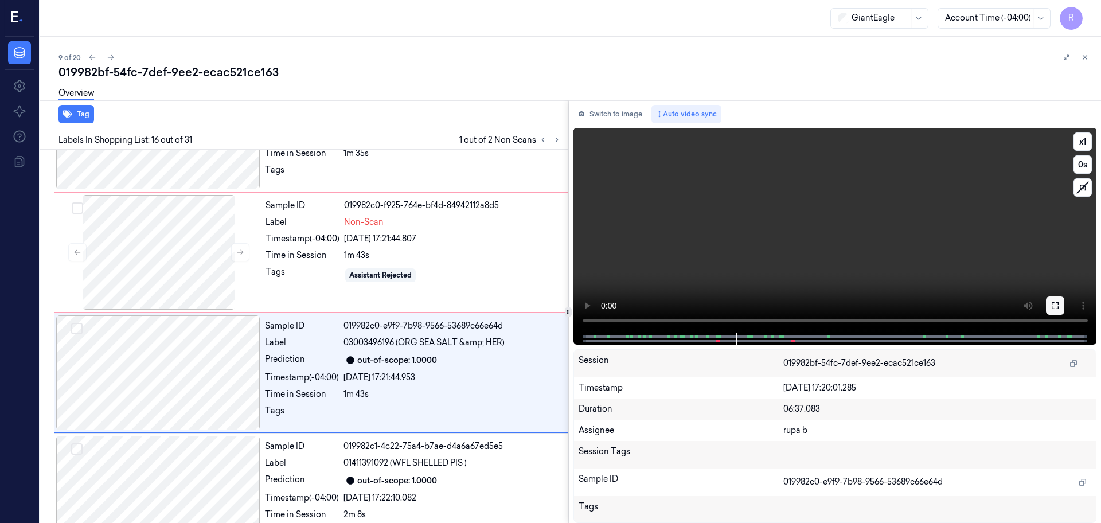
click at [1054, 306] on icon at bounding box center [1055, 305] width 9 height 9
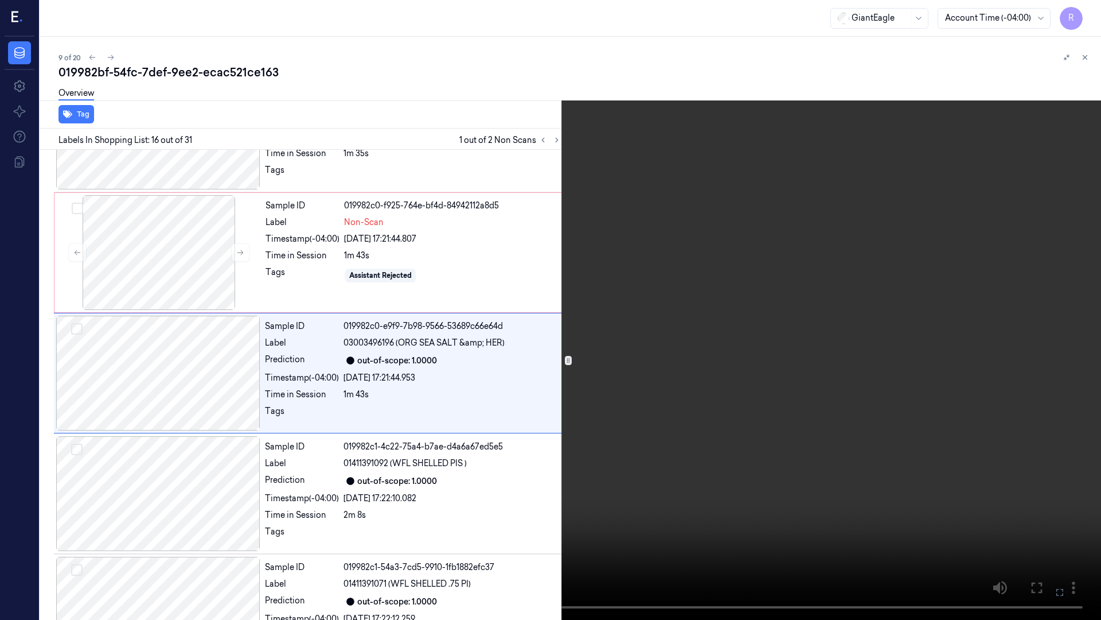
click at [426, 498] on video at bounding box center [550, 310] width 1101 height 620
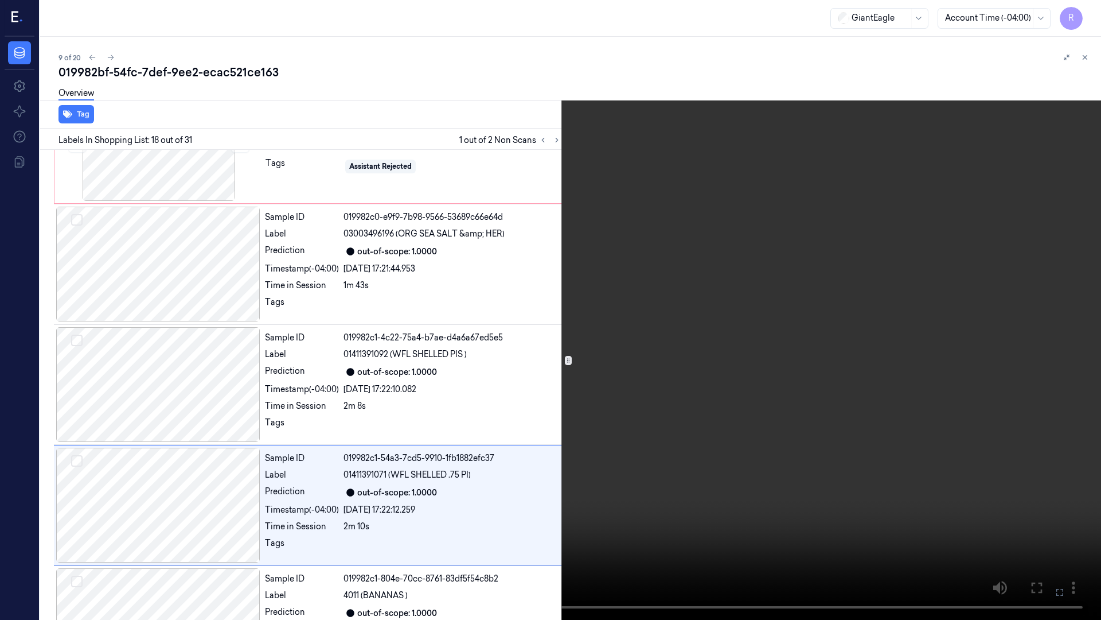
scroll to position [1873, 0]
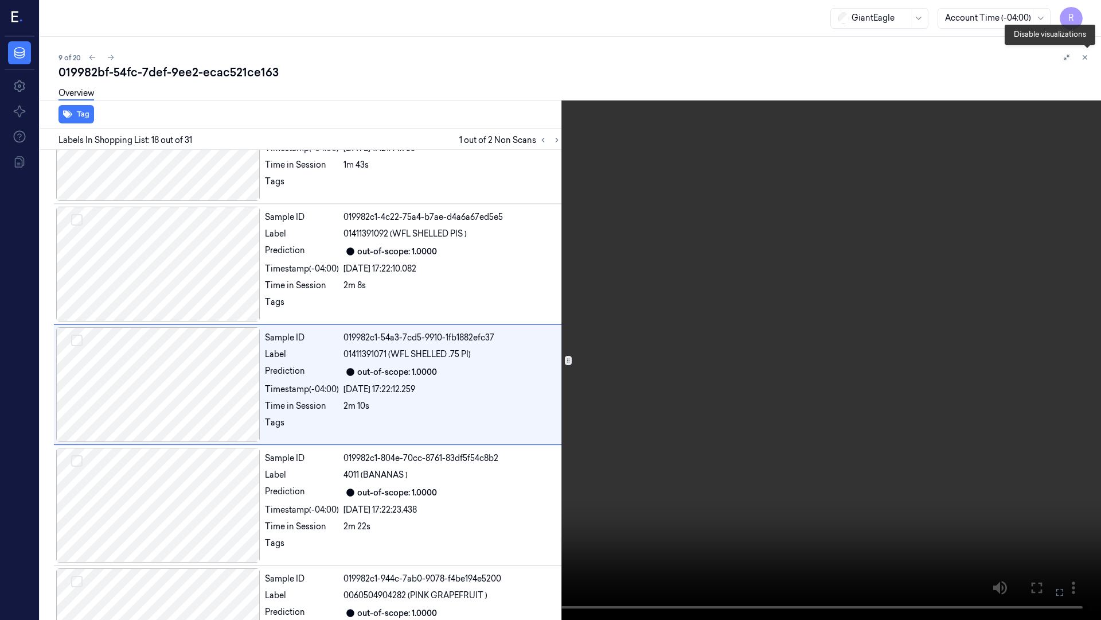
click at [1088, 60] on icon at bounding box center [1087, 59] width 17 height 17
click at [652, 264] on video at bounding box center [550, 310] width 1101 height 620
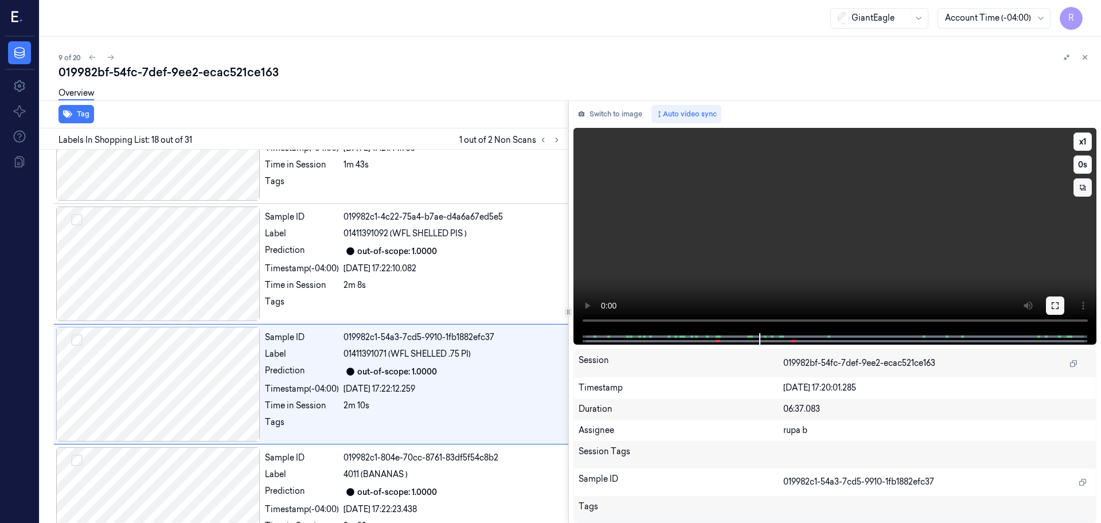
click at [1055, 303] on icon at bounding box center [1055, 305] width 9 height 9
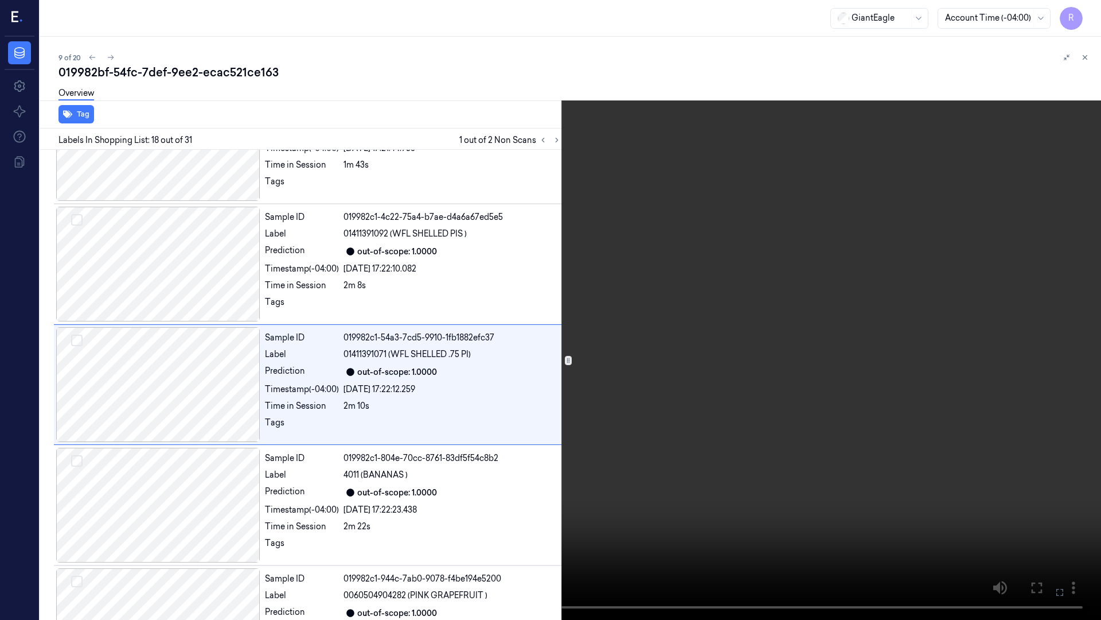
click at [1014, 329] on video at bounding box center [550, 310] width 1101 height 620
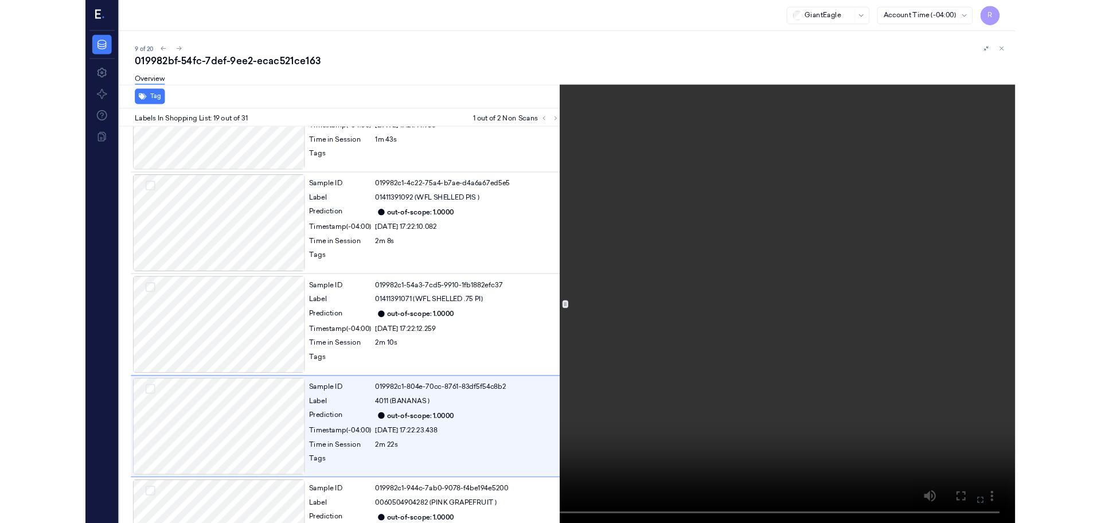
scroll to position [1993, 0]
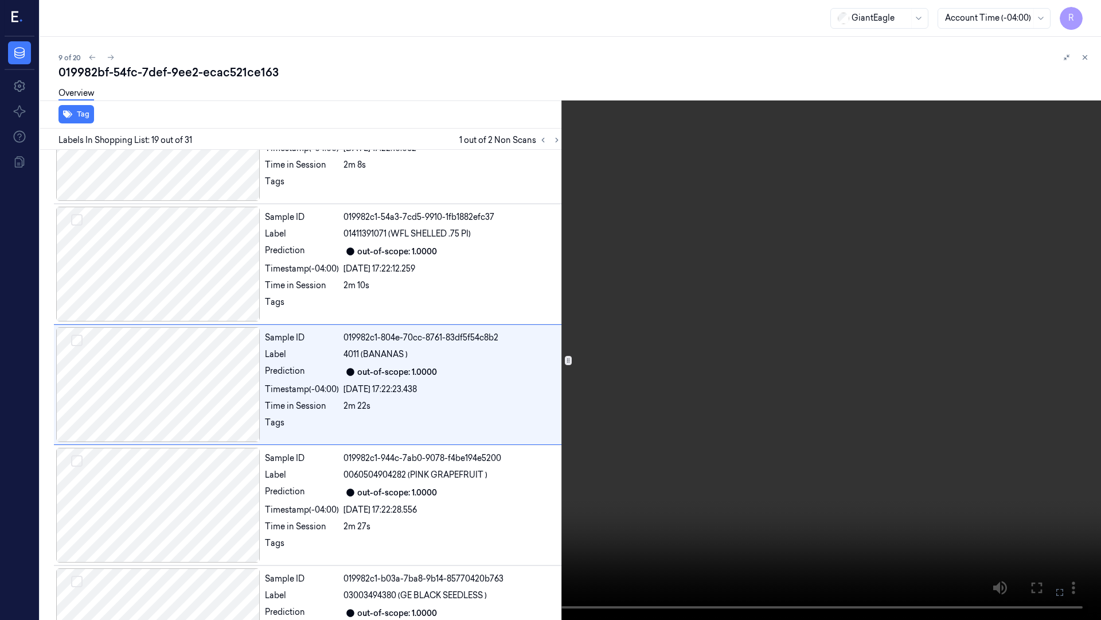
click at [895, 378] on video at bounding box center [550, 310] width 1101 height 620
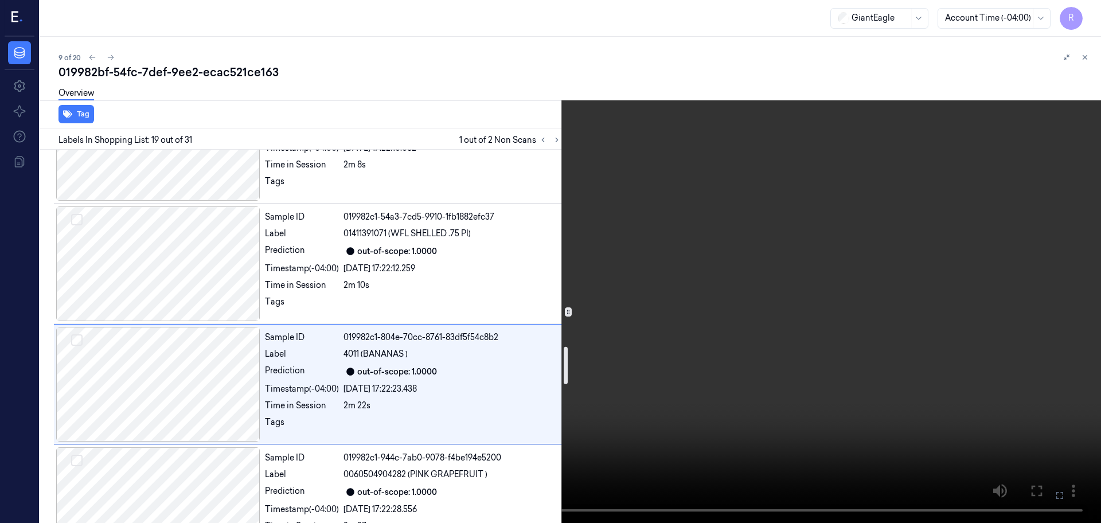
scroll to position [1922, 0]
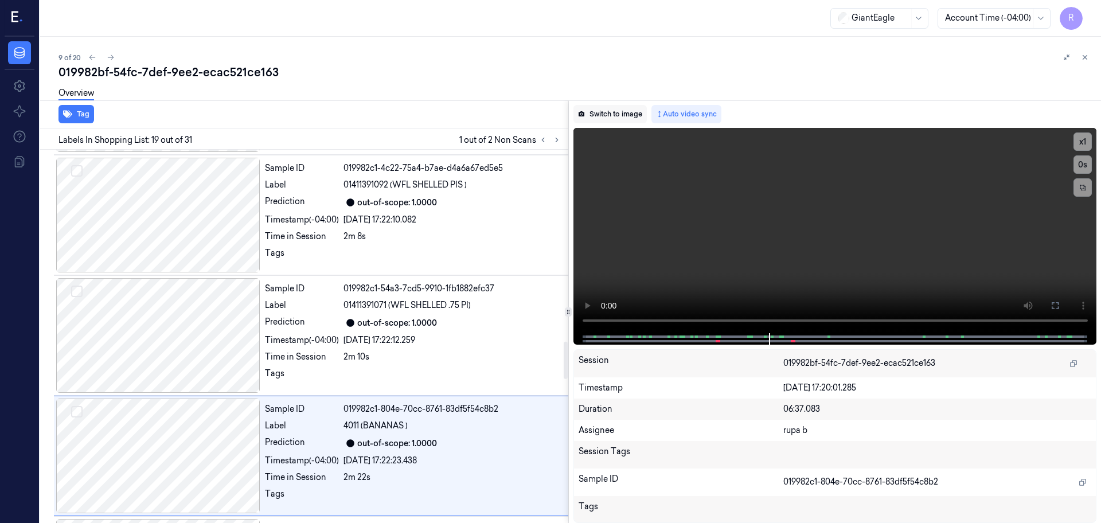
click at [593, 116] on button "Switch to image" at bounding box center [610, 114] width 73 height 18
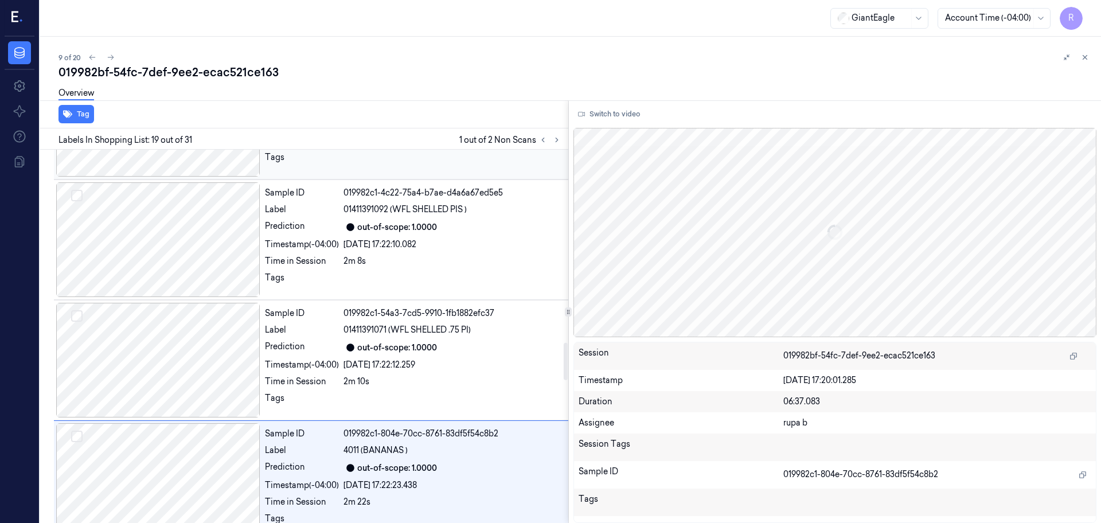
scroll to position [1895, 0]
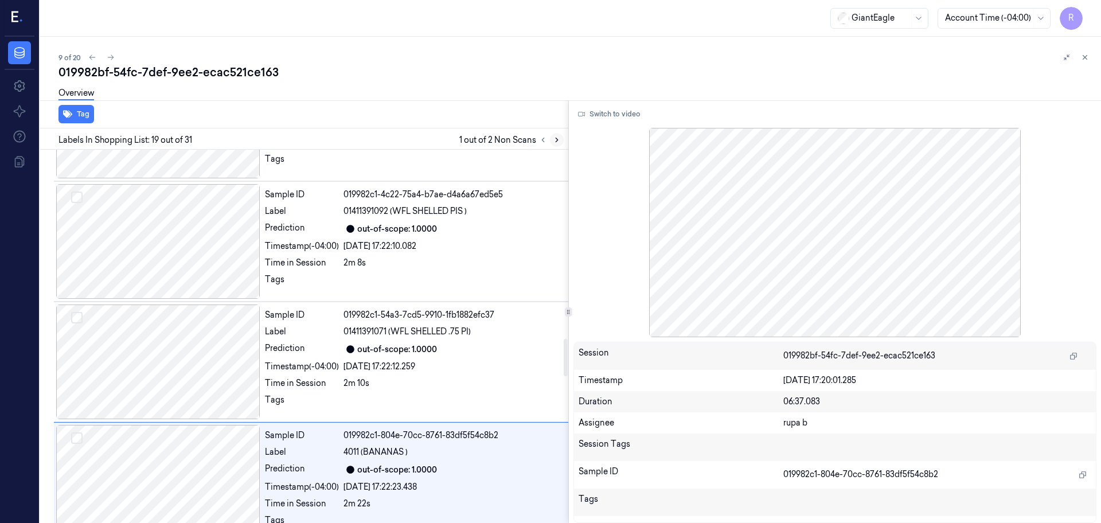
click at [556, 145] on button at bounding box center [557, 140] width 14 height 14
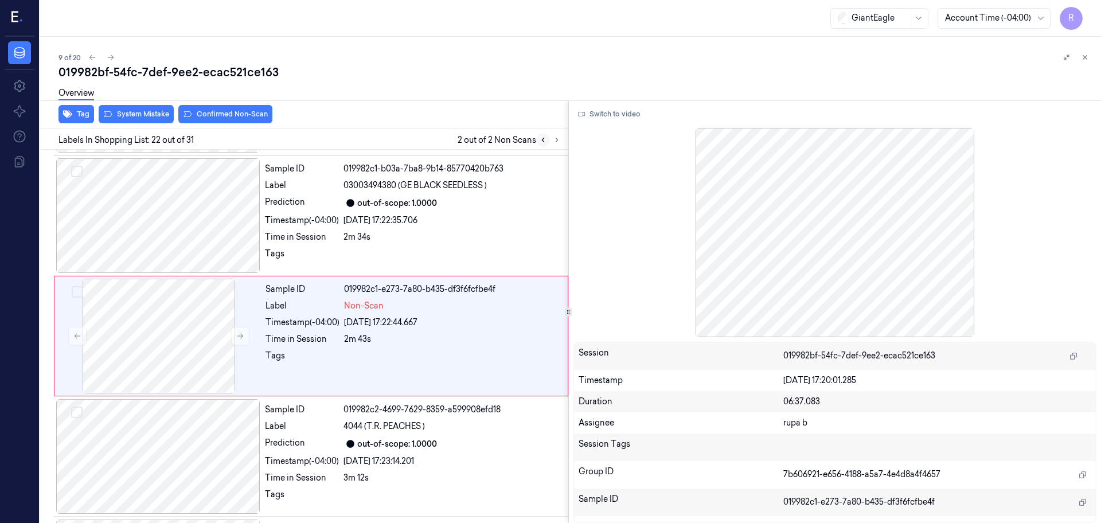
click at [538, 142] on button at bounding box center [543, 140] width 14 height 14
click at [138, 348] on div at bounding box center [159, 336] width 204 height 115
click at [234, 336] on button at bounding box center [240, 336] width 18 height 18
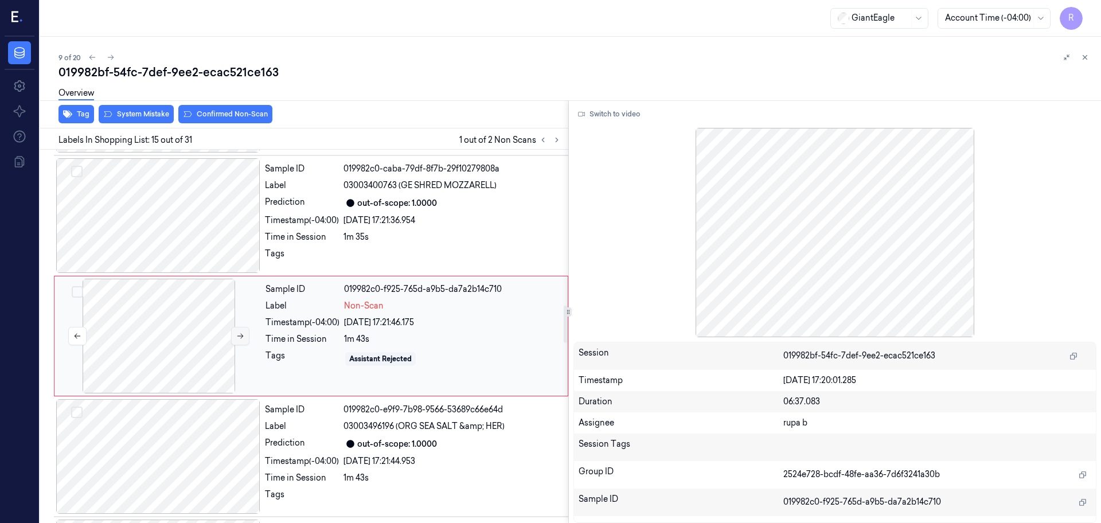
click at [234, 336] on button at bounding box center [240, 336] width 18 height 18
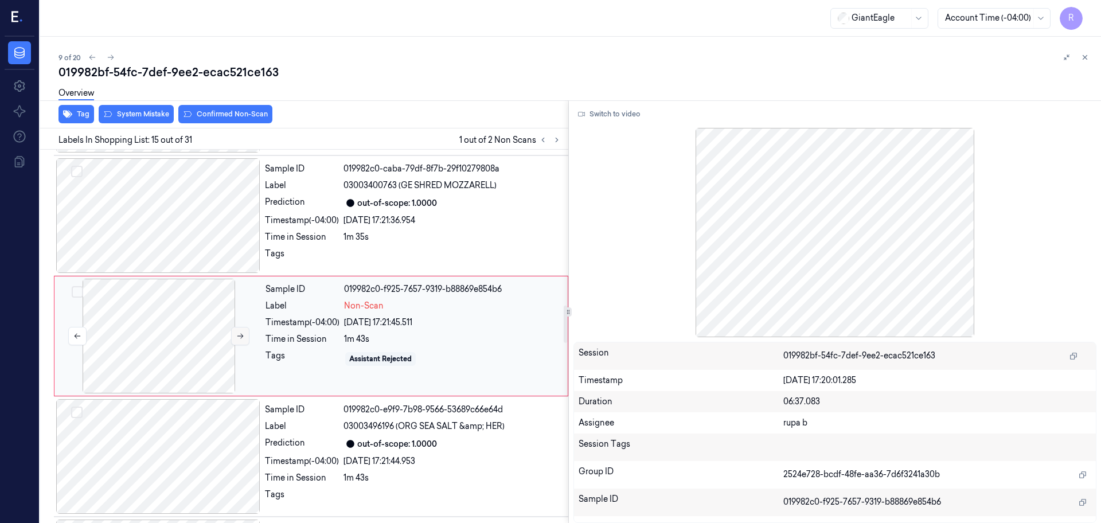
click at [234, 336] on button at bounding box center [240, 336] width 18 height 18
click at [150, 340] on div at bounding box center [159, 336] width 204 height 115
click at [605, 112] on button "Switch to video" at bounding box center [610, 114] width 72 height 18
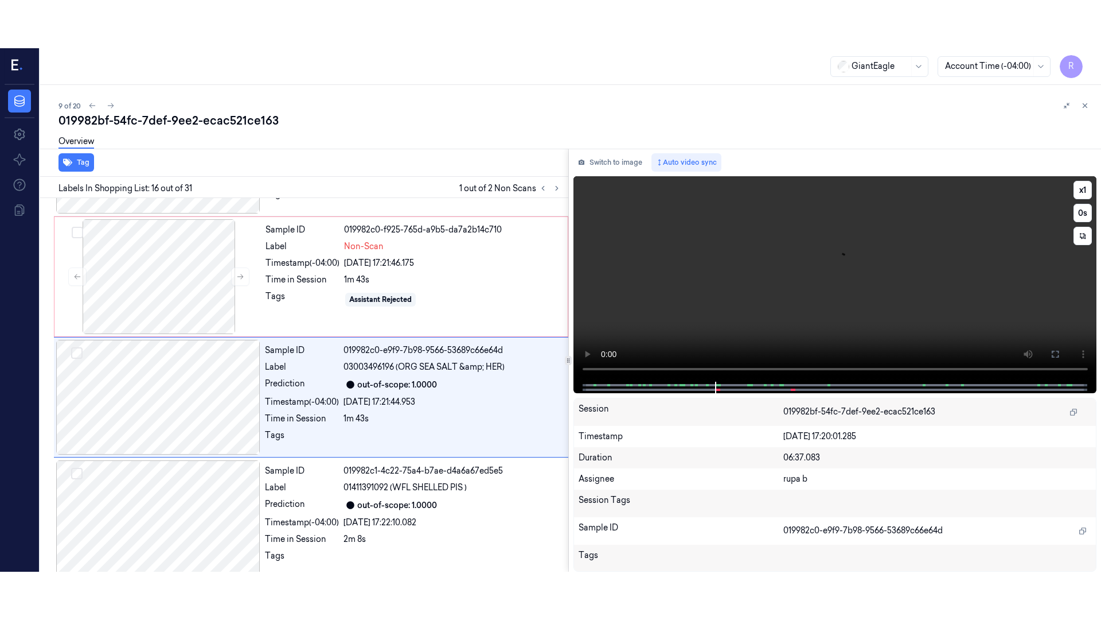
scroll to position [1680, 0]
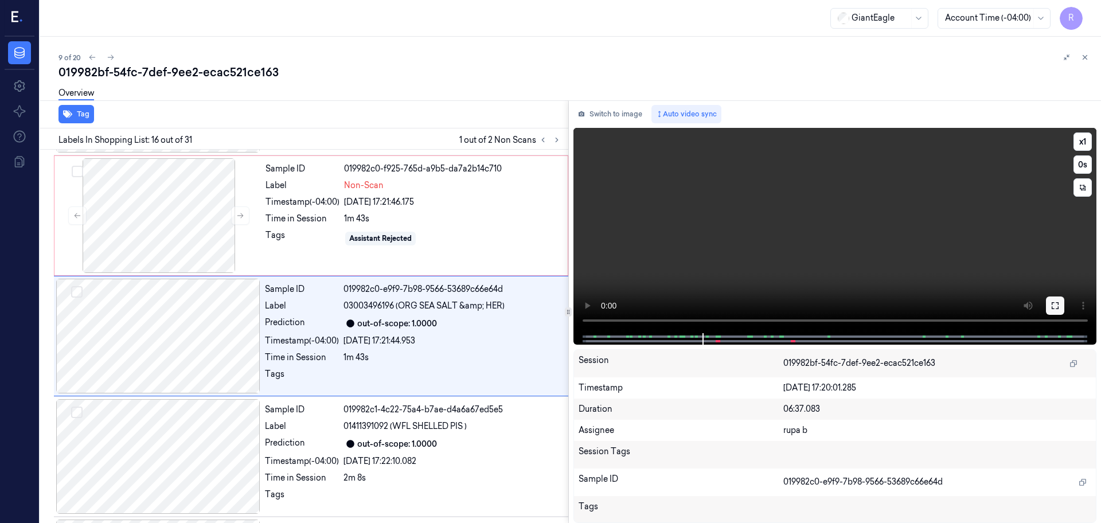
click at [1061, 299] on button at bounding box center [1055, 306] width 18 height 18
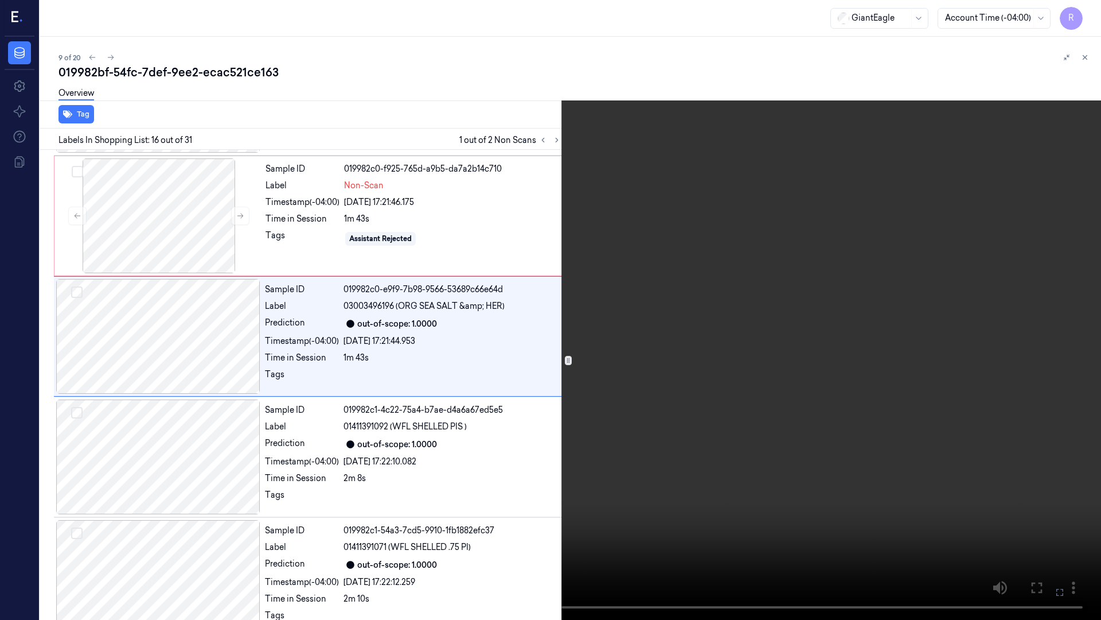
click at [576, 463] on video at bounding box center [550, 310] width 1101 height 620
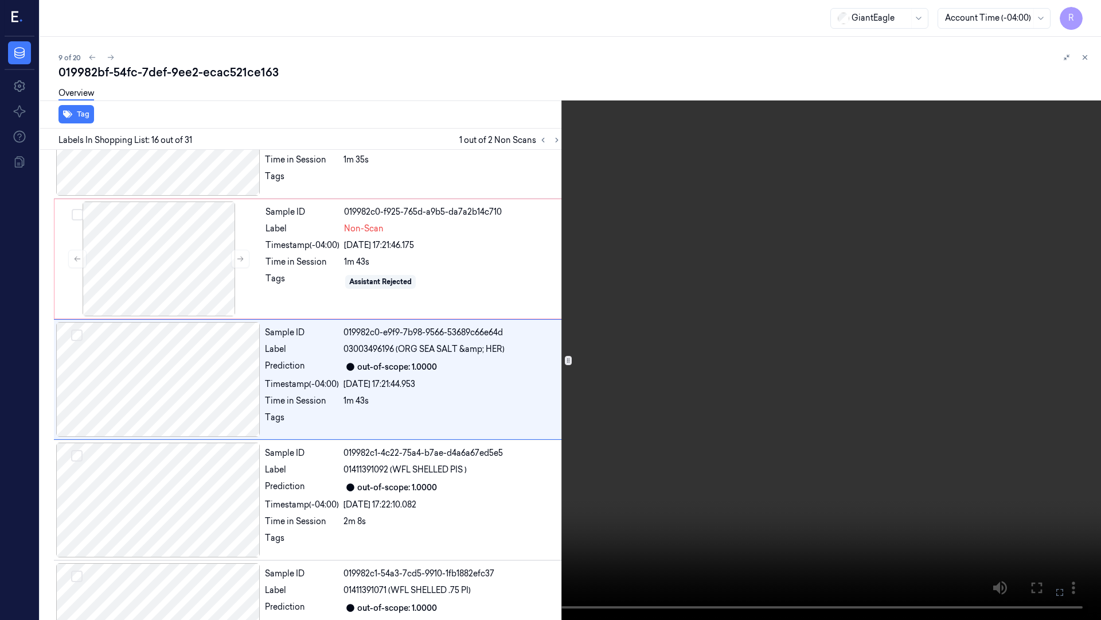
scroll to position [1632, 0]
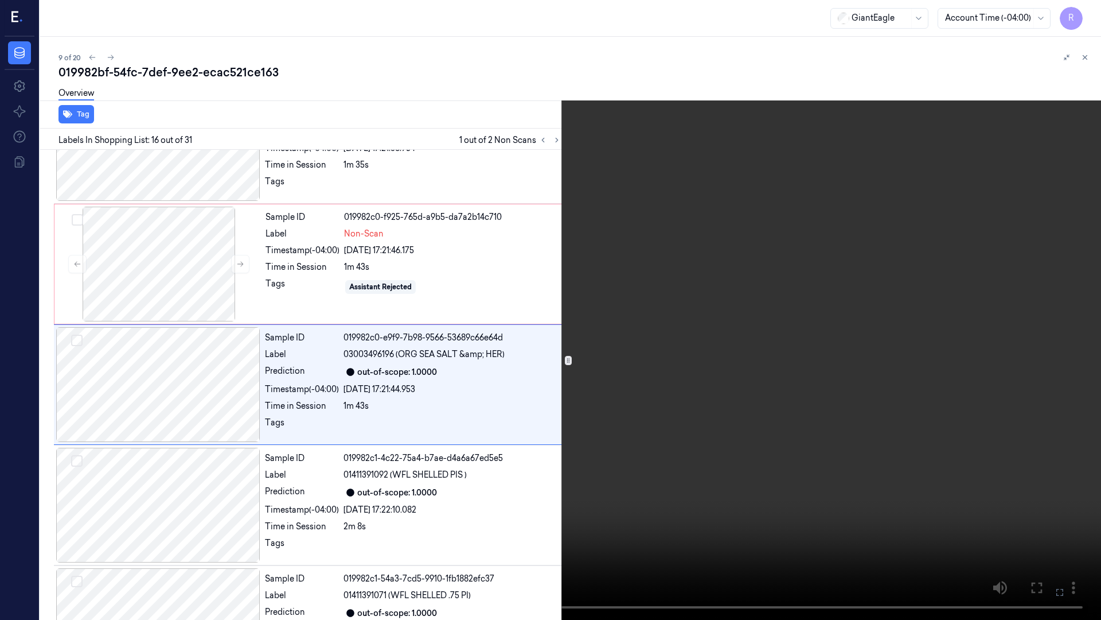
click at [348, 462] on video at bounding box center [550, 310] width 1101 height 620
click at [255, 423] on video at bounding box center [550, 310] width 1101 height 620
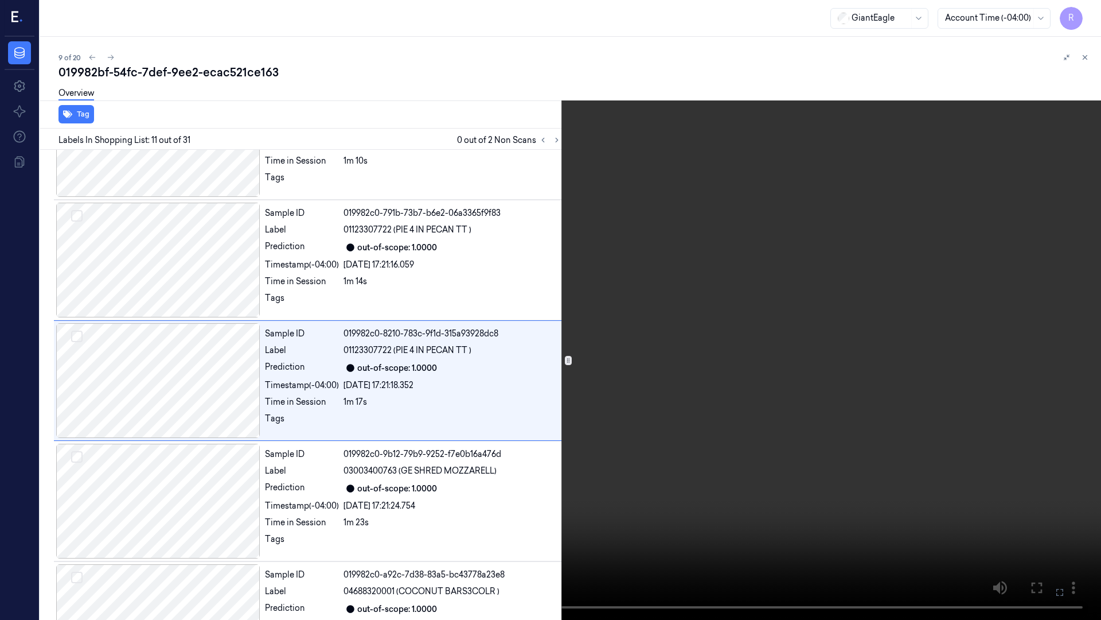
scroll to position [1030, 0]
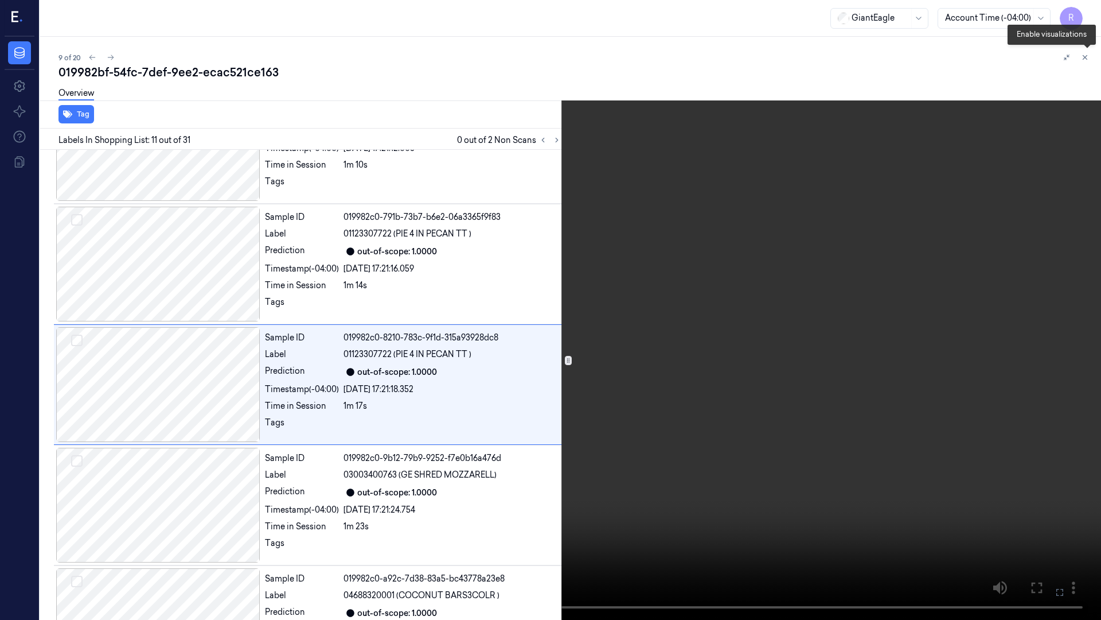
click at [1090, 65] on button at bounding box center [1087, 59] width 18 height 18
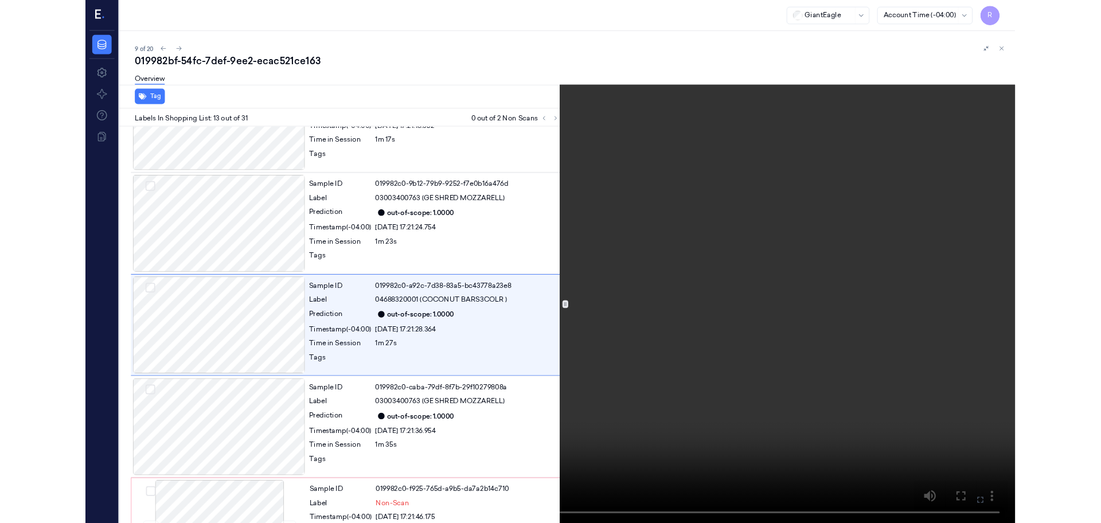
scroll to position [1271, 0]
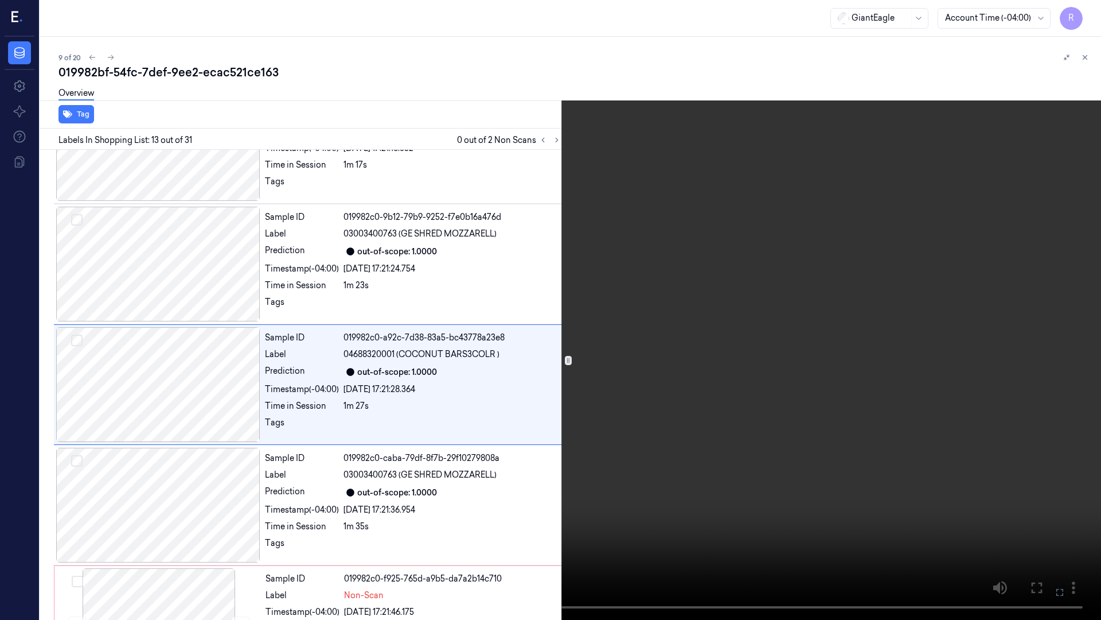
click at [947, 233] on video at bounding box center [550, 310] width 1101 height 620
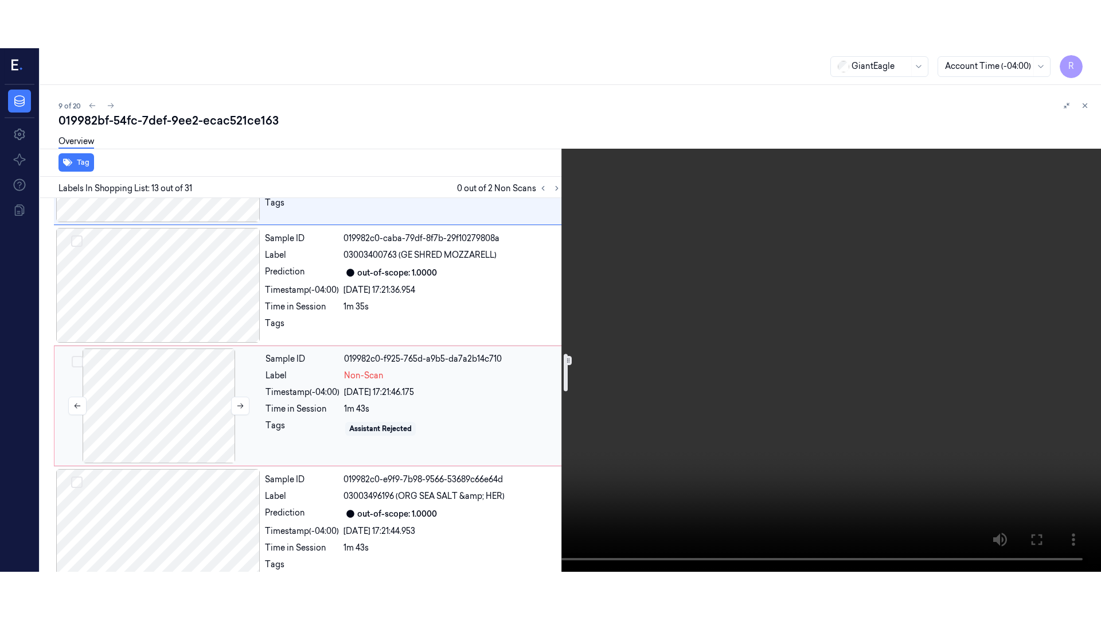
scroll to position [1557, 0]
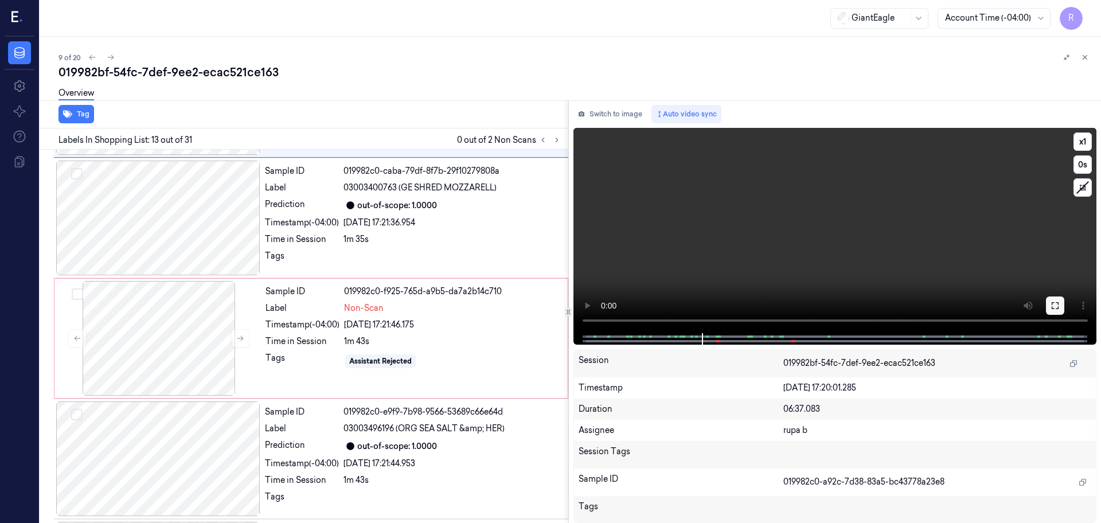
click at [1053, 308] on icon at bounding box center [1055, 305] width 9 height 9
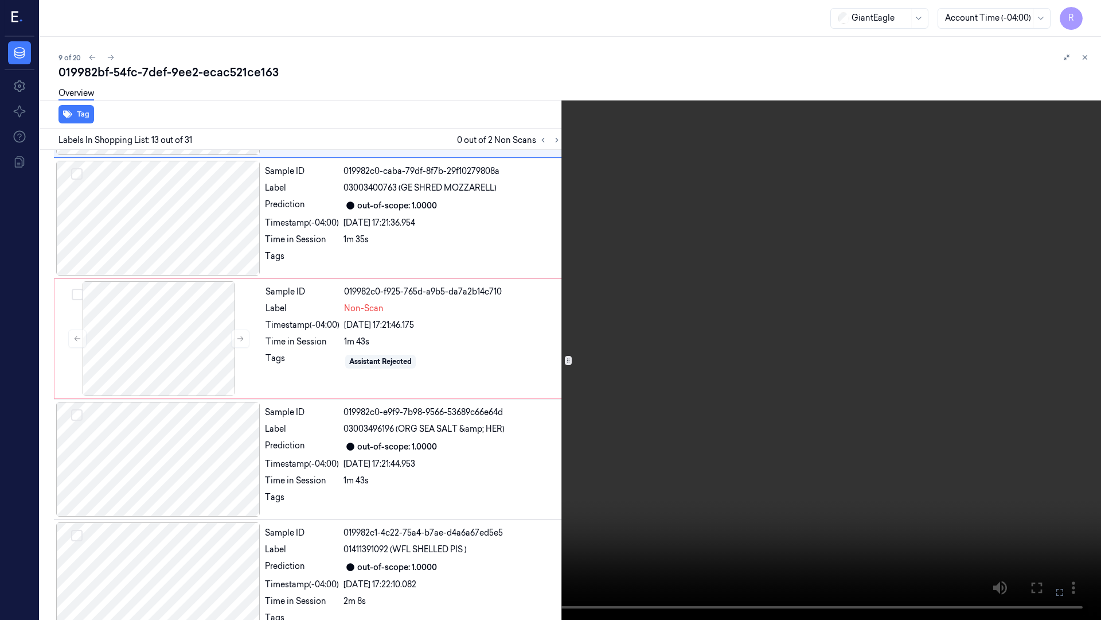
click at [1045, 360] on video at bounding box center [550, 310] width 1101 height 620
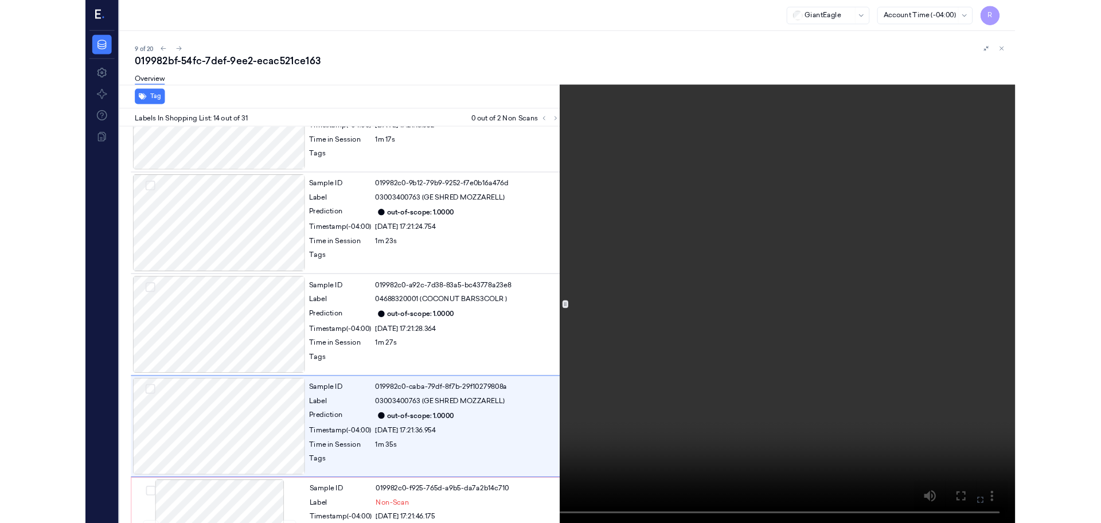
scroll to position [1391, 0]
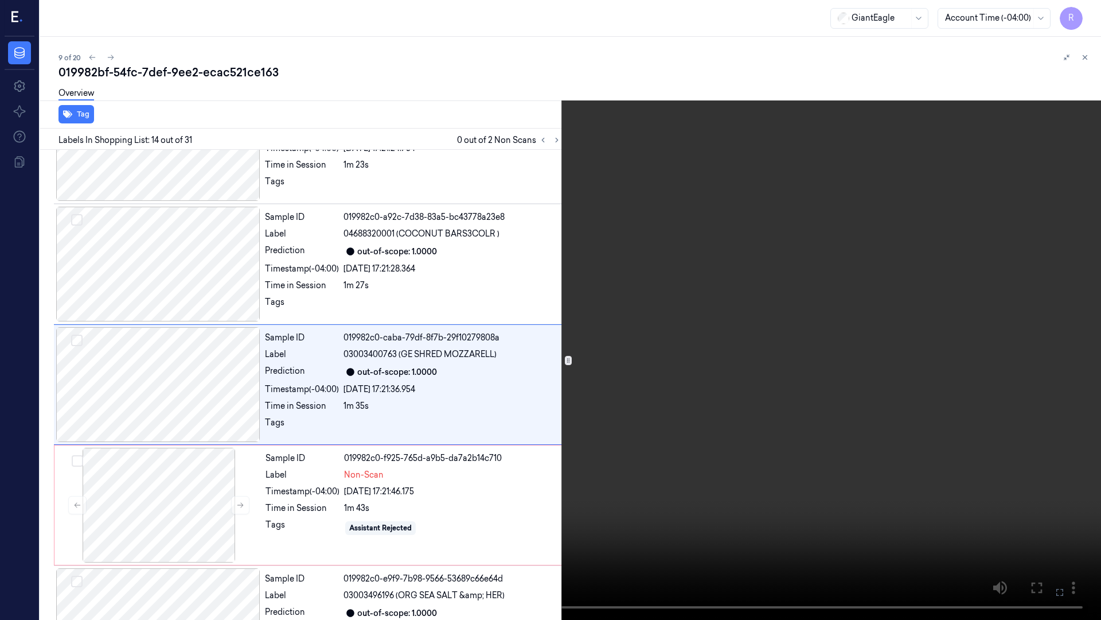
click at [601, 507] on video at bounding box center [550, 310] width 1101 height 620
click at [361, 418] on video at bounding box center [550, 310] width 1101 height 620
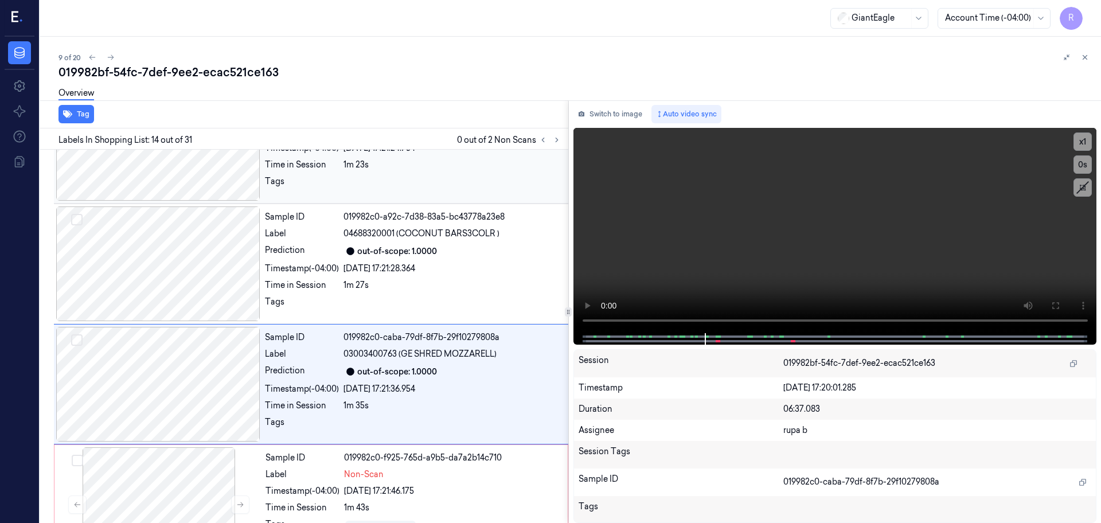
click at [607, 120] on button "Switch to image" at bounding box center [610, 114] width 73 height 18
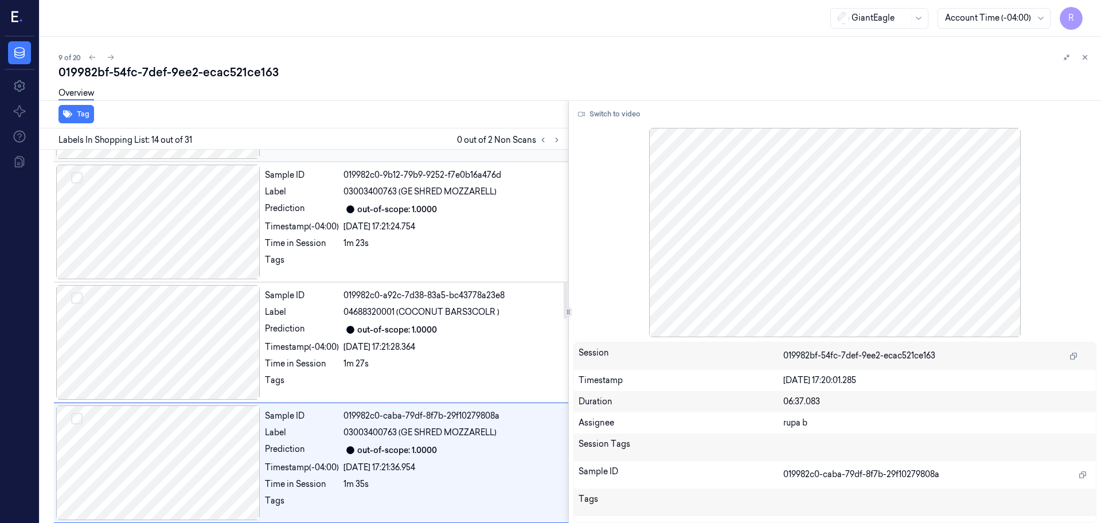
scroll to position [1296, 0]
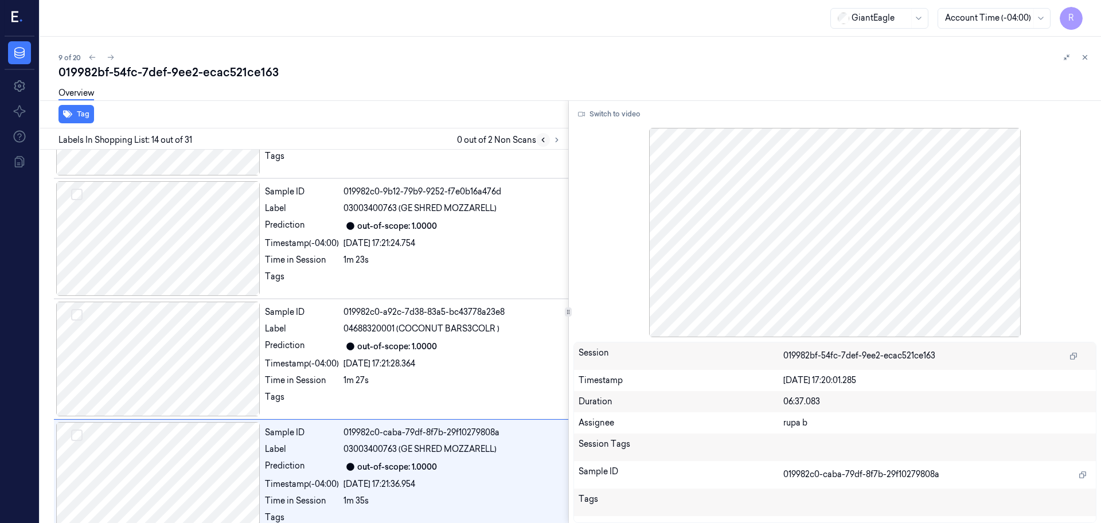
click at [540, 142] on icon at bounding box center [543, 140] width 8 height 8
click at [562, 142] on button at bounding box center [557, 140] width 14 height 14
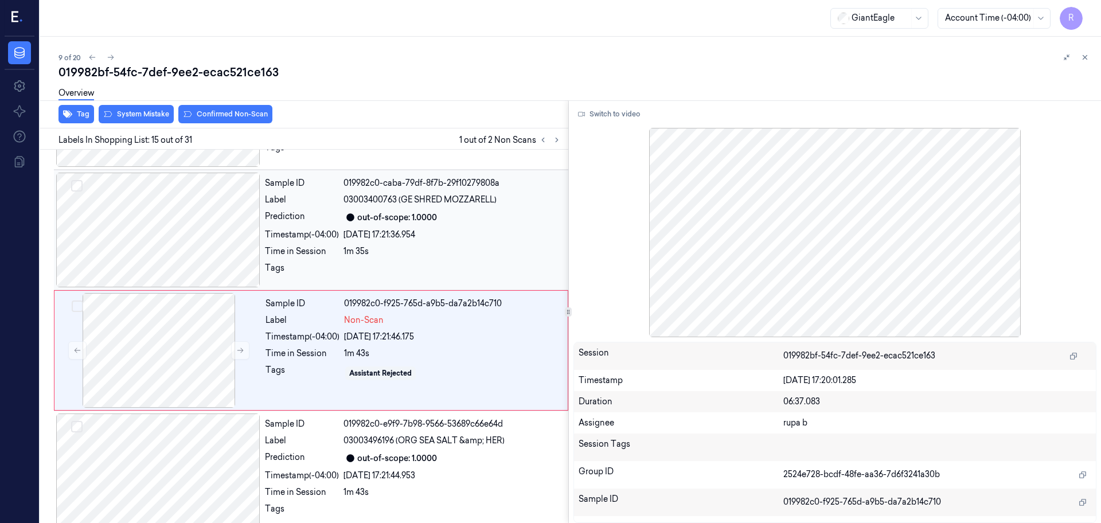
scroll to position [1560, 0]
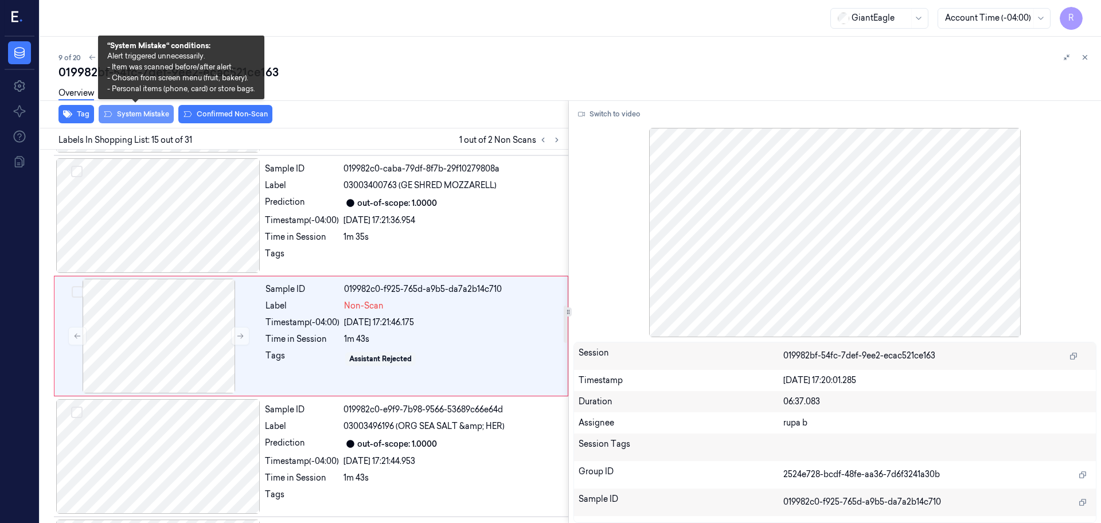
click at [134, 115] on button "System Mistake" at bounding box center [136, 114] width 75 height 18
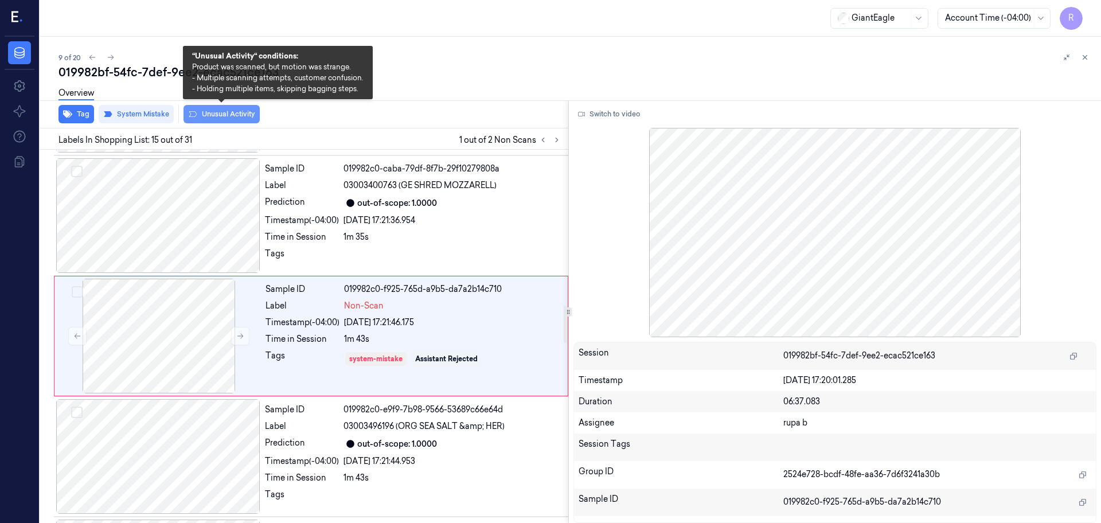
click at [225, 113] on button "Unusual Activity" at bounding box center [222, 114] width 76 height 18
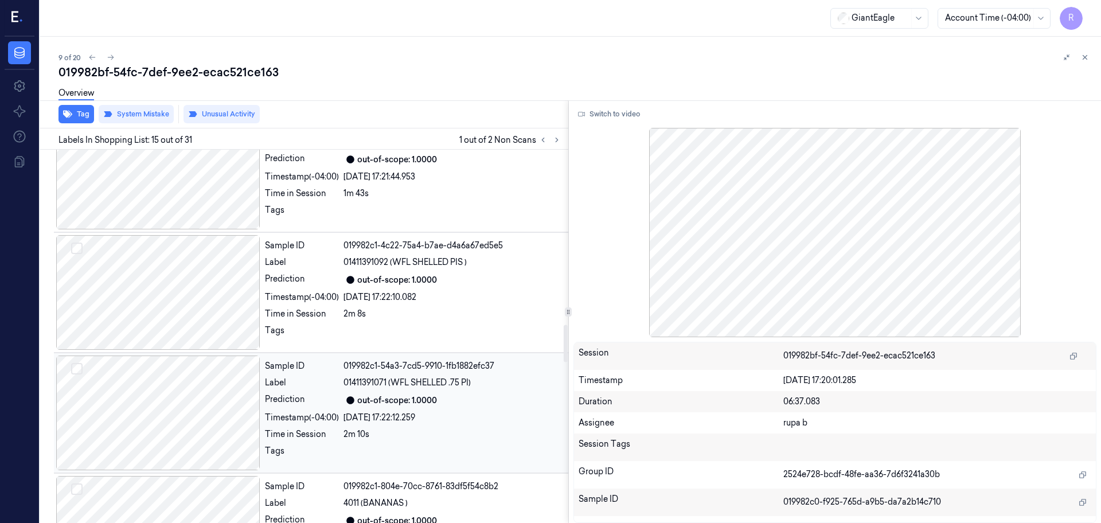
scroll to position [1847, 0]
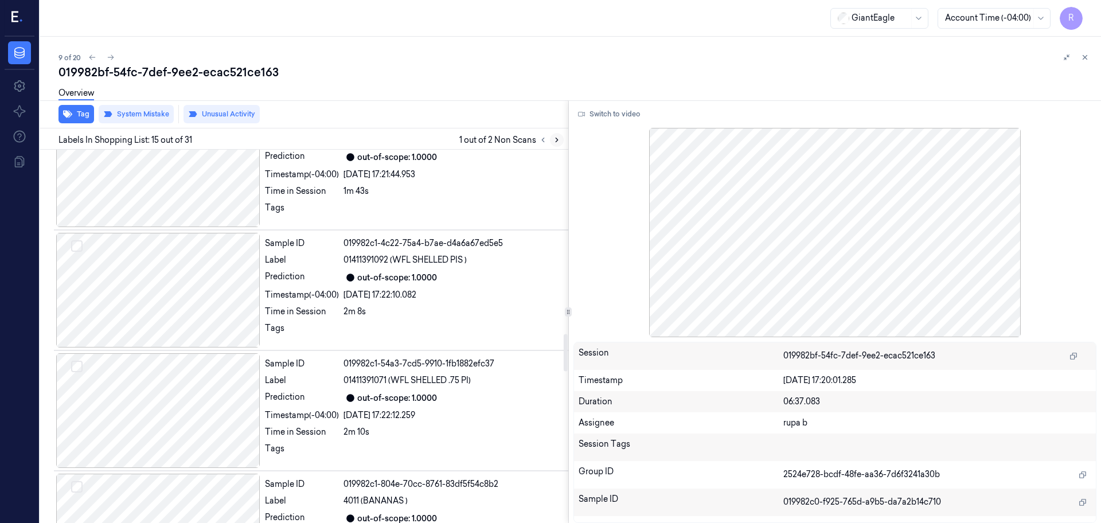
click at [554, 137] on icon at bounding box center [557, 140] width 8 height 8
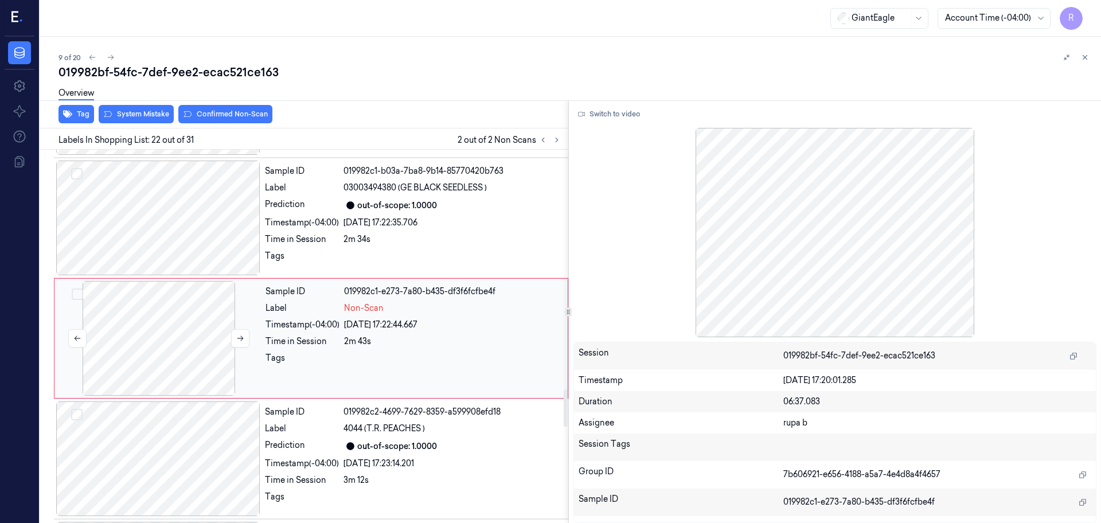
scroll to position [2403, 0]
click at [185, 353] on div at bounding box center [159, 336] width 204 height 115
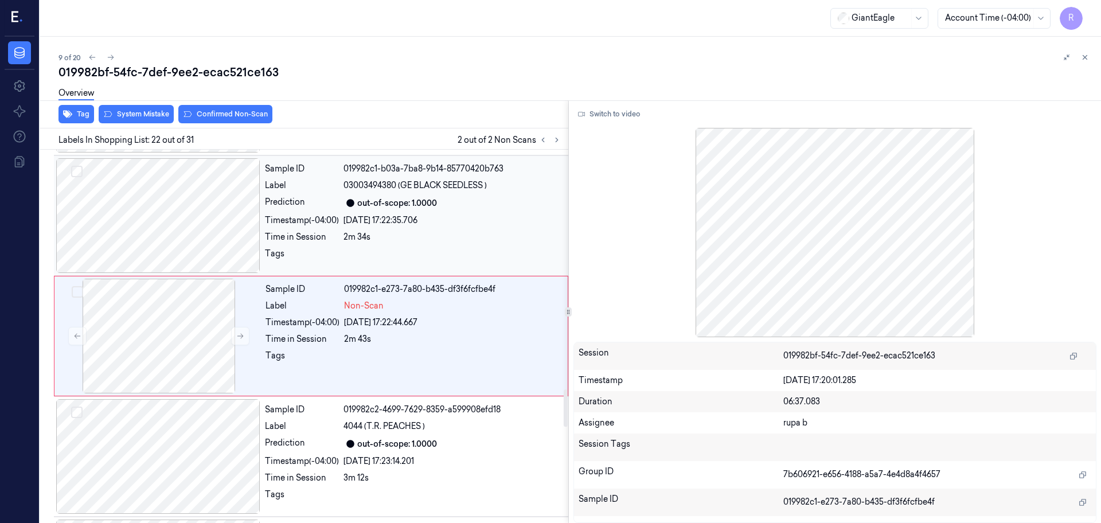
click at [196, 242] on div at bounding box center [158, 215] width 204 height 115
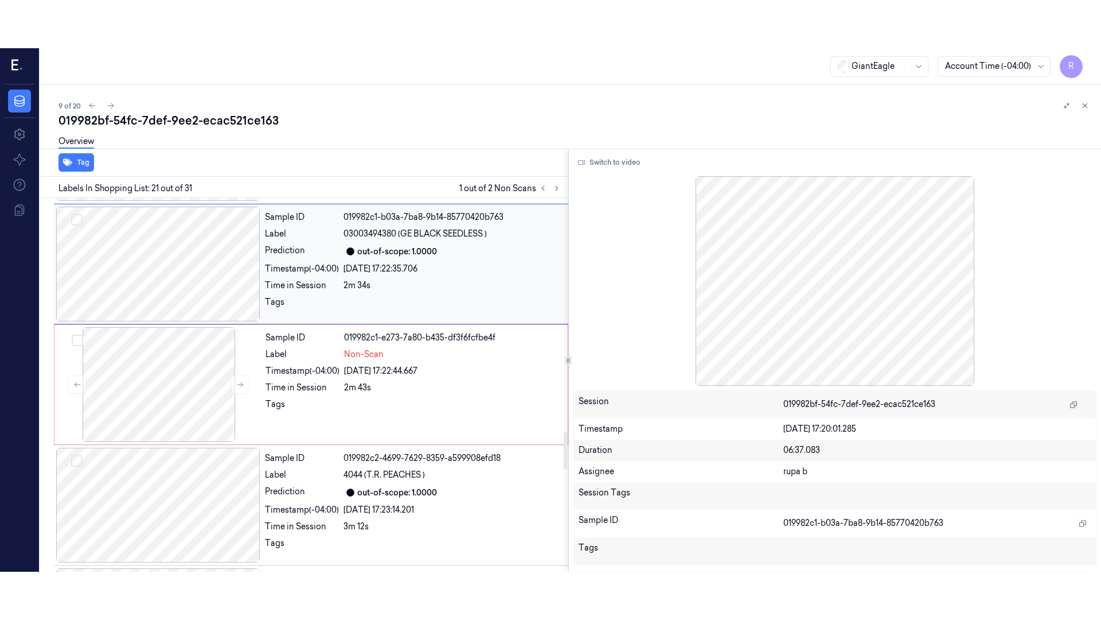
scroll to position [2283, 0]
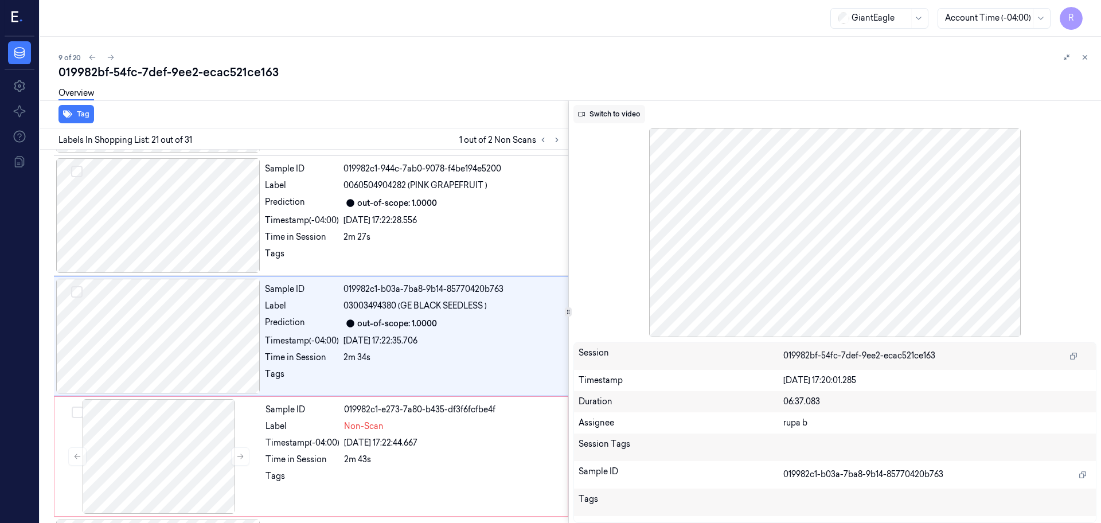
click at [634, 117] on button "Switch to video" at bounding box center [610, 114] width 72 height 18
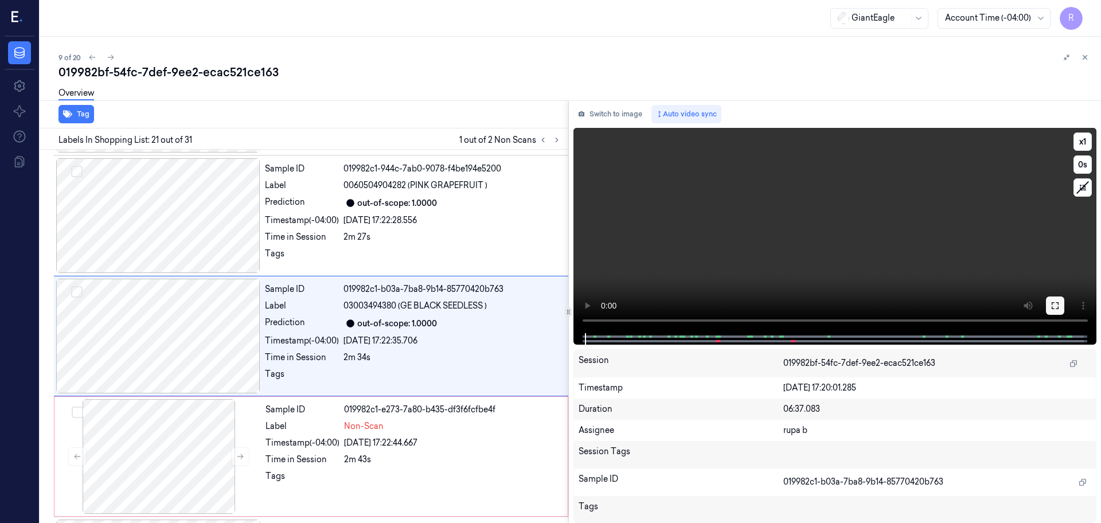
click at [1052, 306] on icon at bounding box center [1055, 305] width 9 height 9
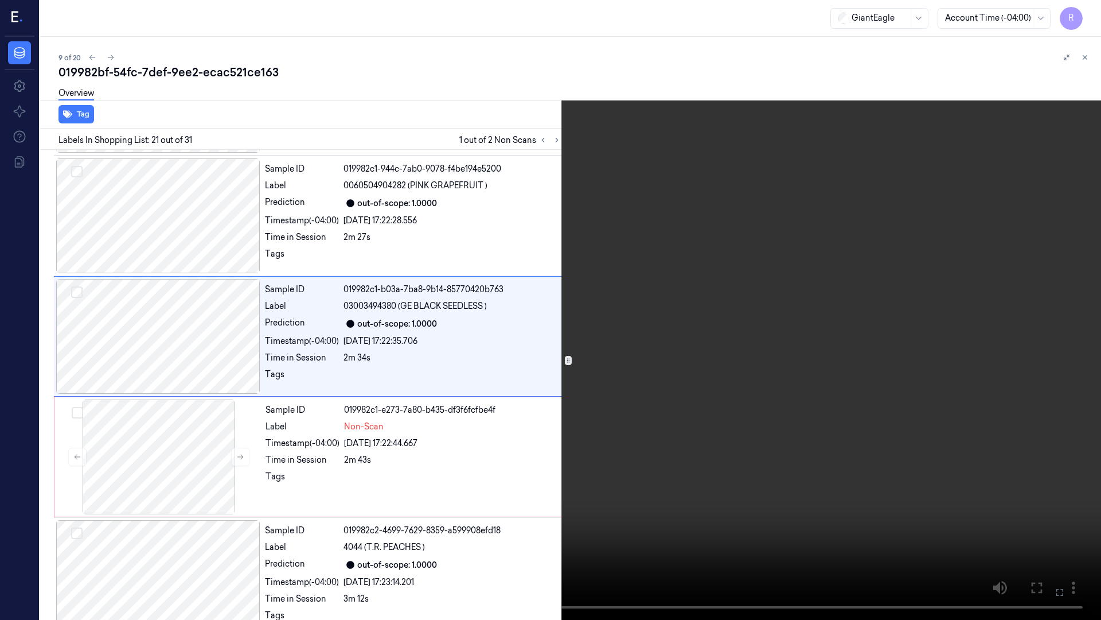
click at [982, 341] on video at bounding box center [550, 310] width 1101 height 620
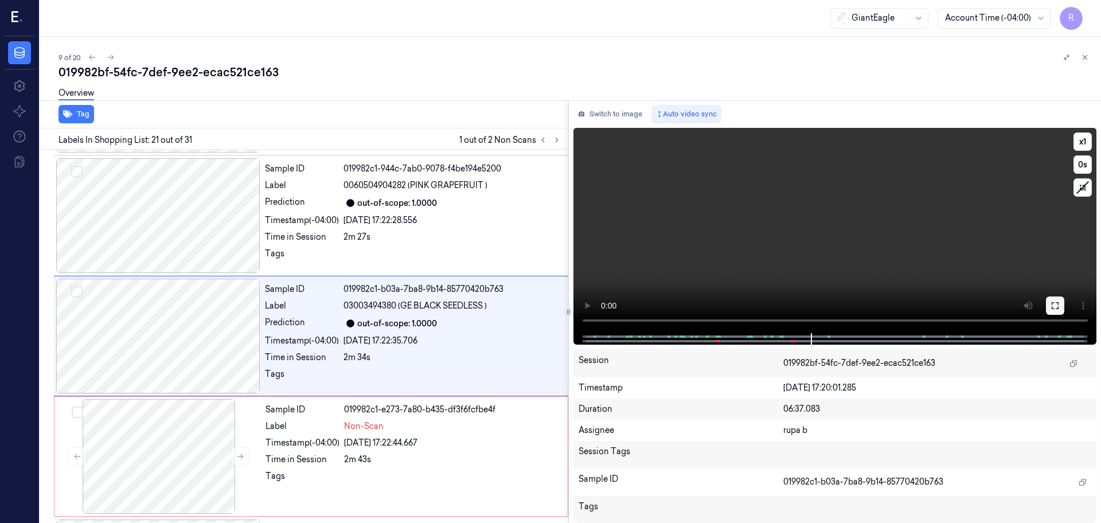
click at [1058, 304] on icon at bounding box center [1055, 305] width 7 height 7
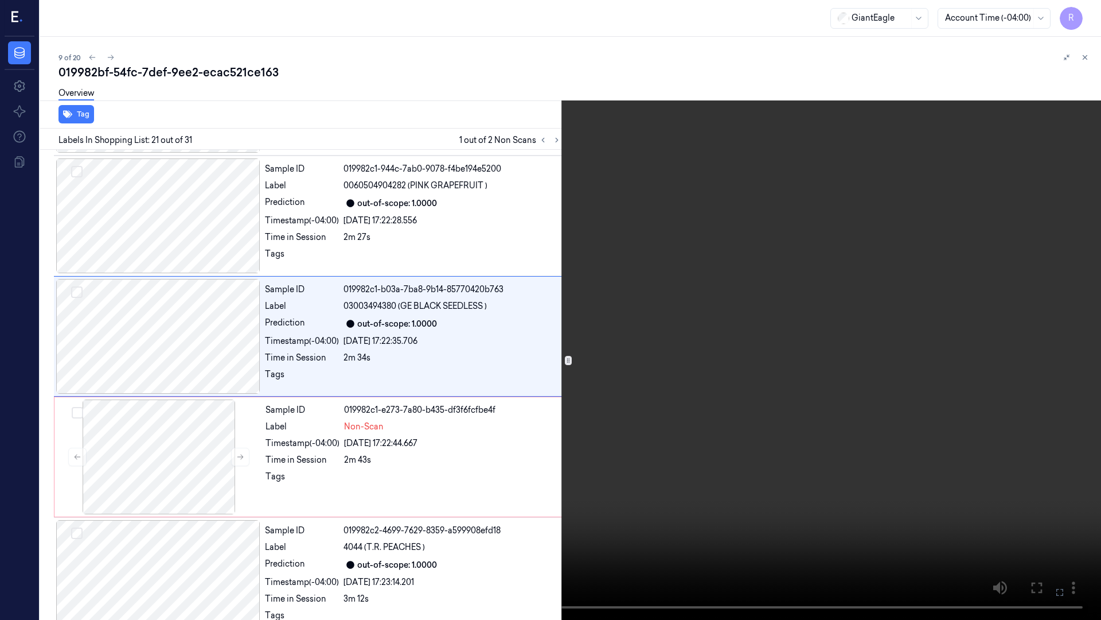
click at [1040, 407] on video at bounding box center [550, 310] width 1101 height 620
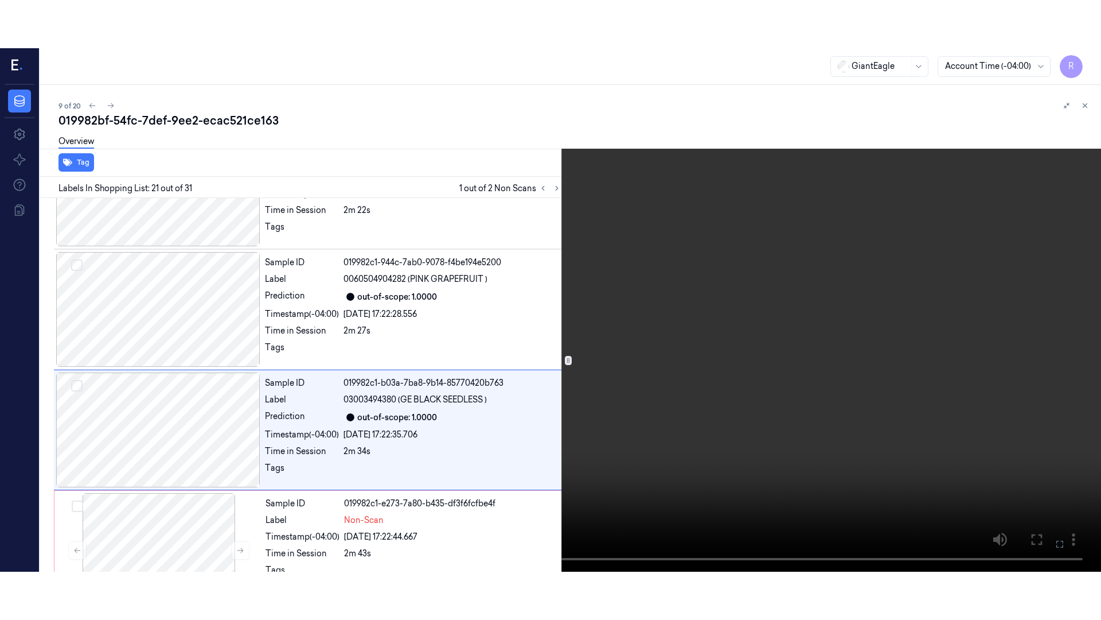
scroll to position [2234, 0]
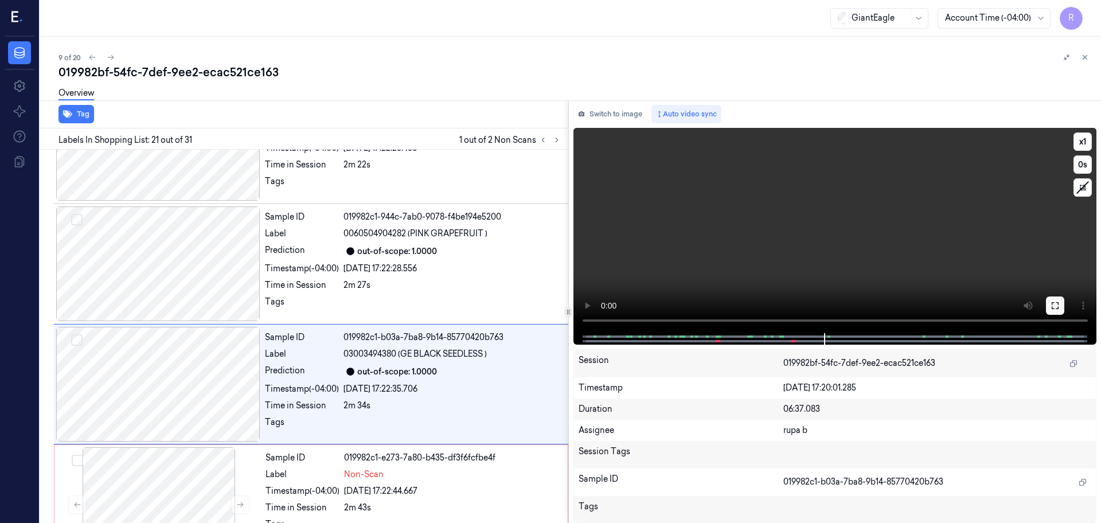
click at [1053, 305] on icon at bounding box center [1055, 305] width 9 height 9
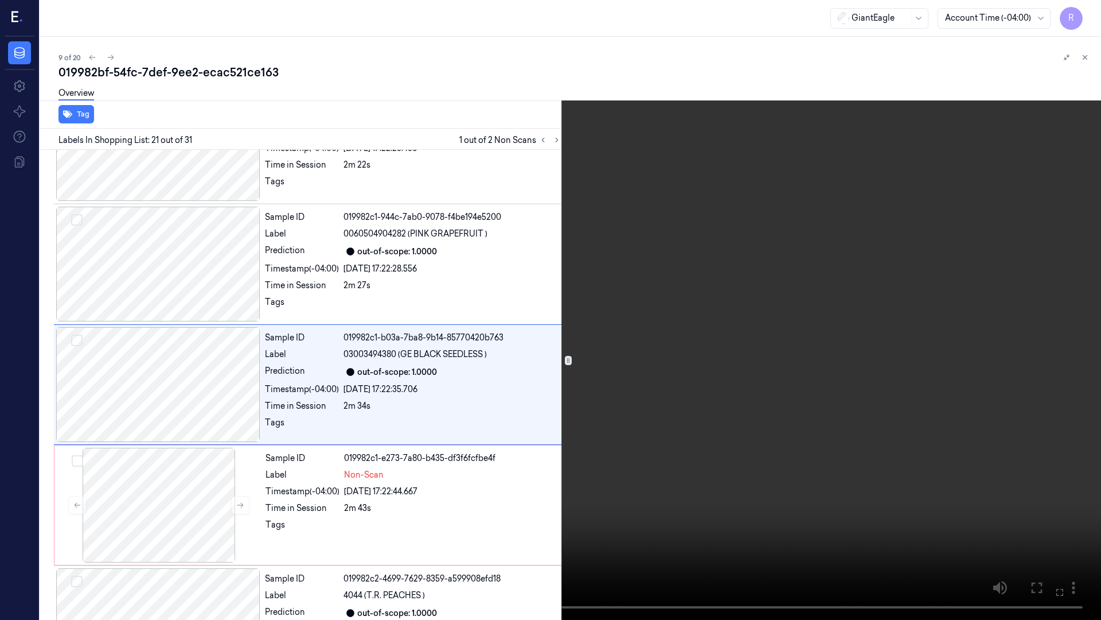
click at [1021, 326] on video at bounding box center [550, 310] width 1101 height 620
click at [1090, 18] on button "x 1" at bounding box center [1087, 14] width 18 height 18
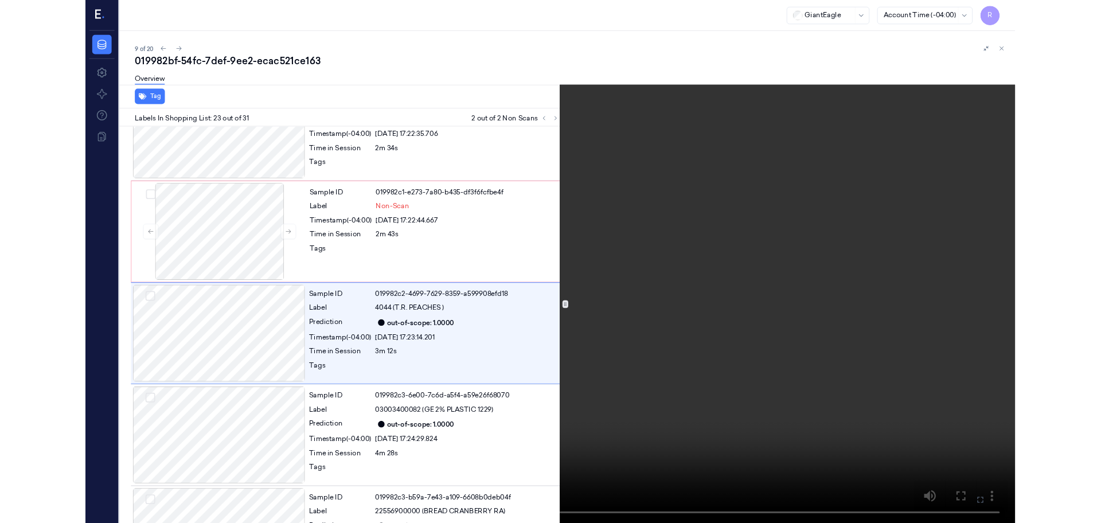
scroll to position [2475, 0]
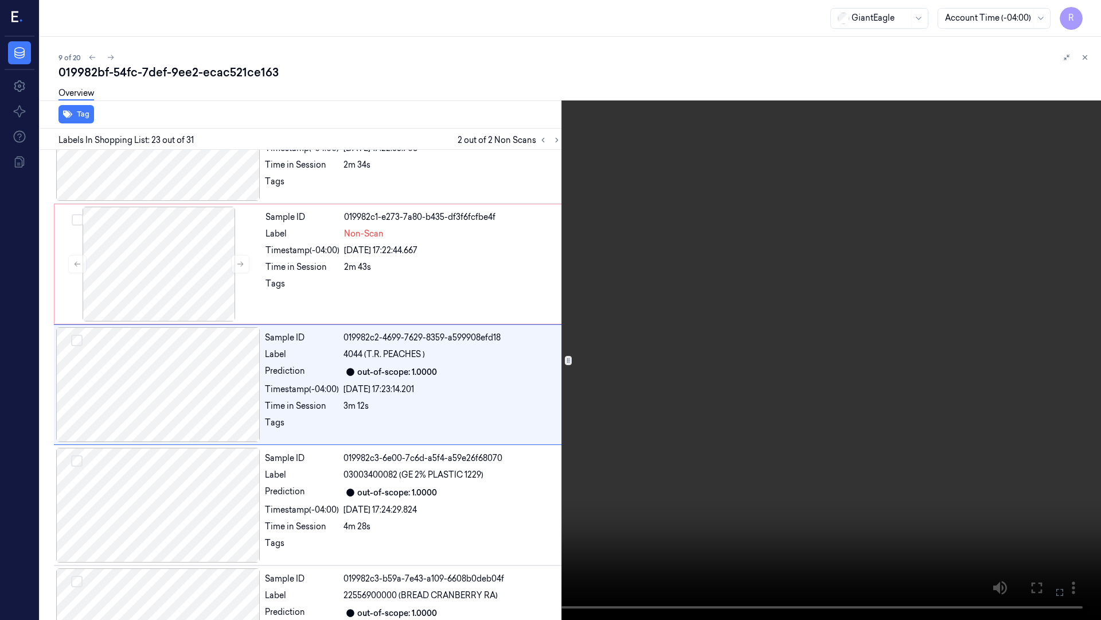
click at [708, 338] on video at bounding box center [550, 310] width 1101 height 620
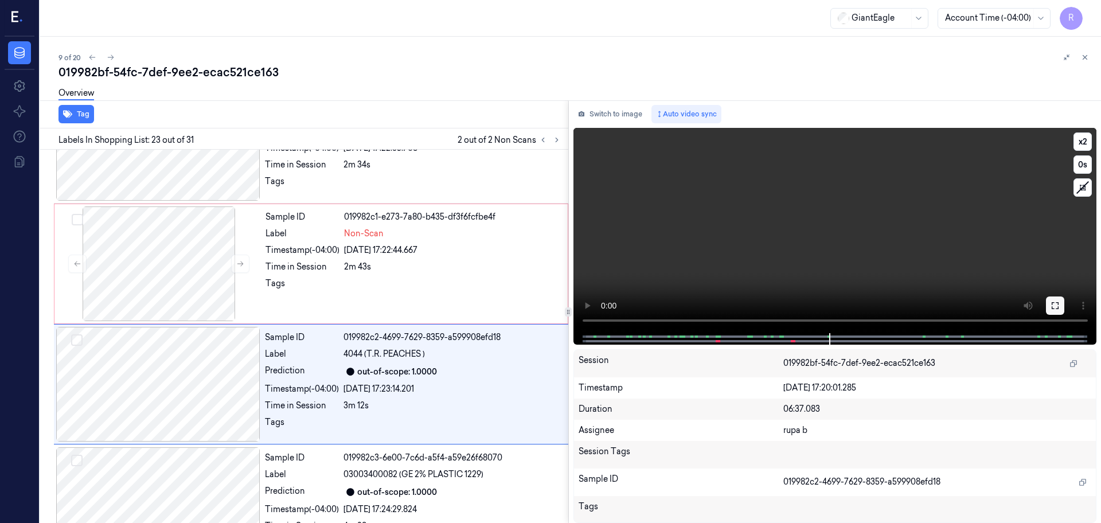
click at [1058, 308] on icon at bounding box center [1055, 305] width 7 height 7
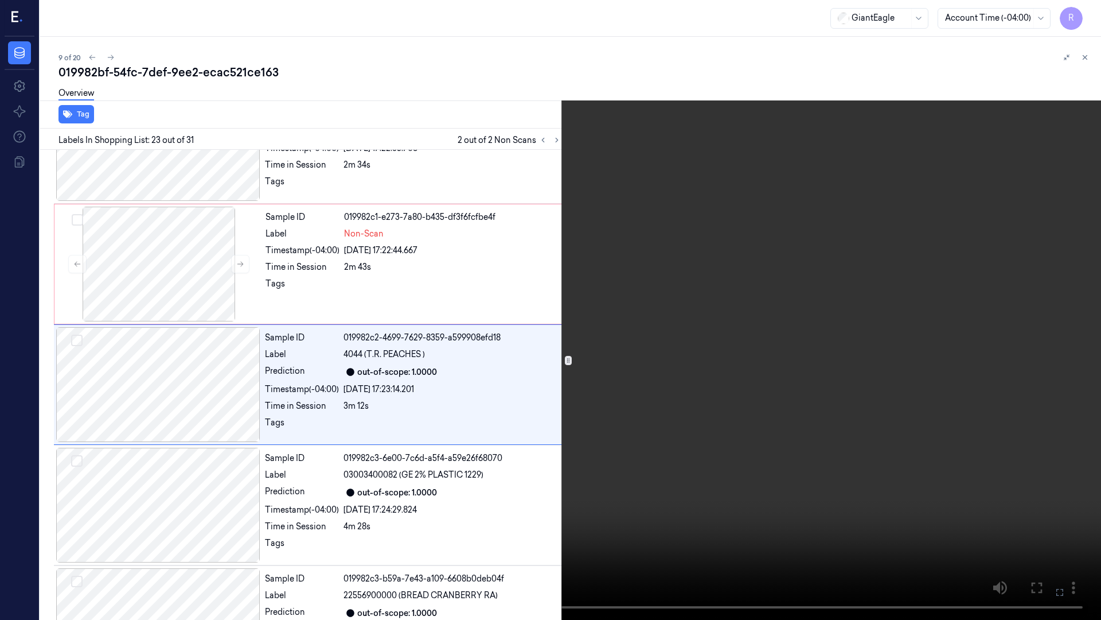
click at [1032, 333] on video at bounding box center [550, 310] width 1101 height 620
click at [1092, 17] on button "x 2" at bounding box center [1087, 14] width 18 height 18
click at [784, 441] on video at bounding box center [550, 310] width 1101 height 620
click at [745, 523] on video at bounding box center [550, 310] width 1101 height 620
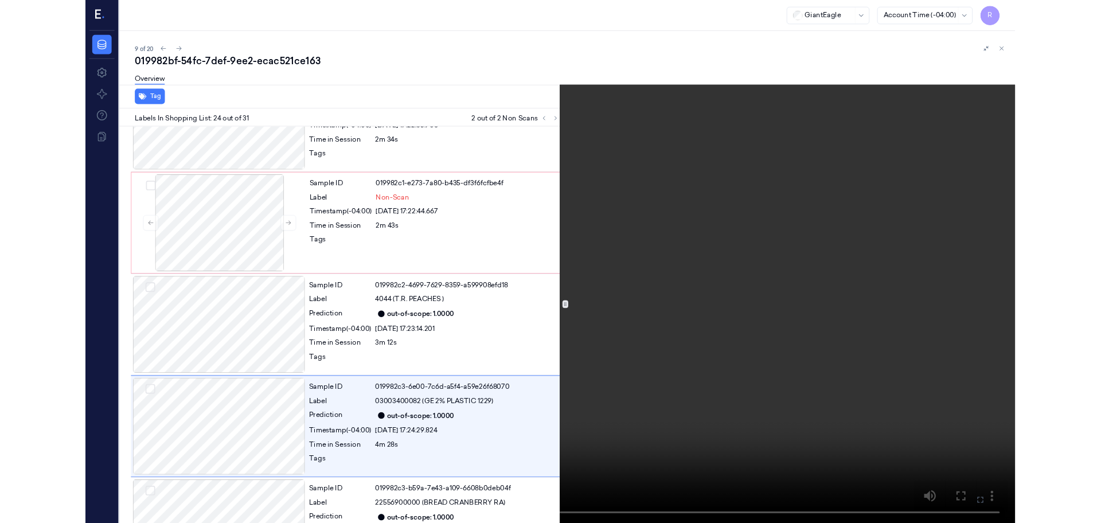
scroll to position [2596, 0]
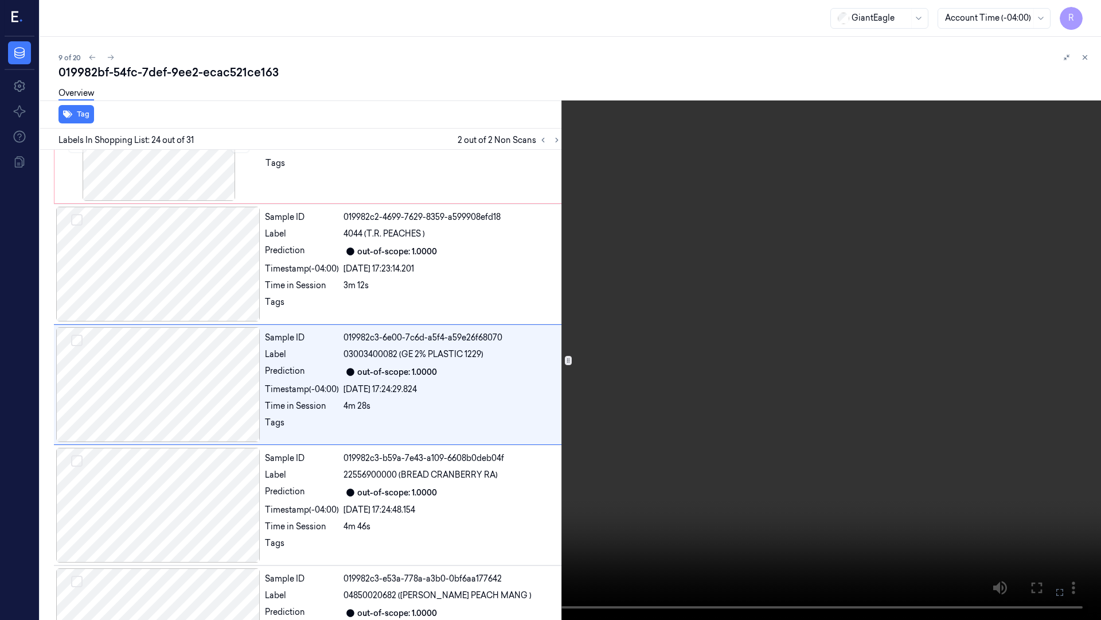
click at [700, 450] on video at bounding box center [550, 310] width 1101 height 620
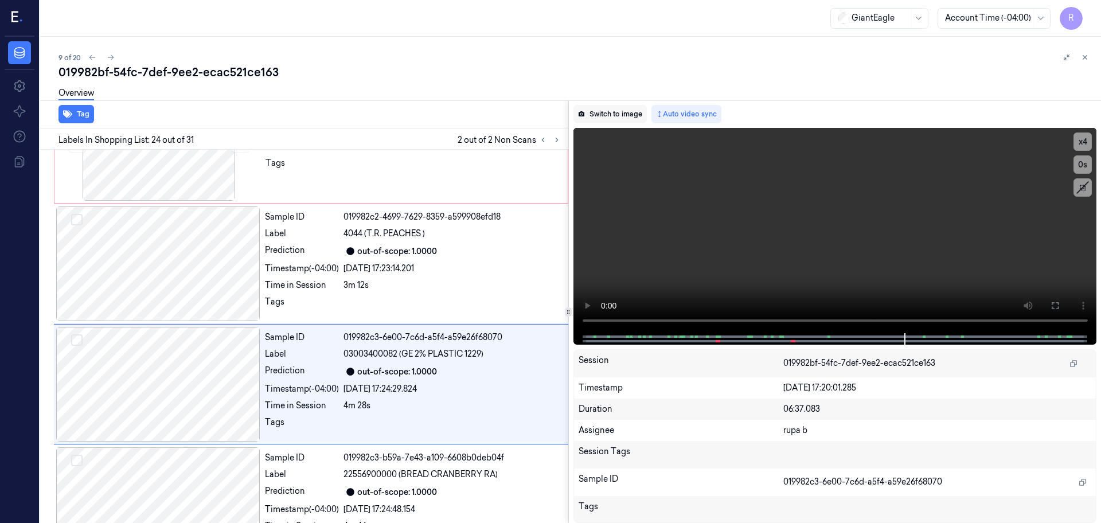
click at [625, 116] on button "Switch to image" at bounding box center [610, 114] width 73 height 18
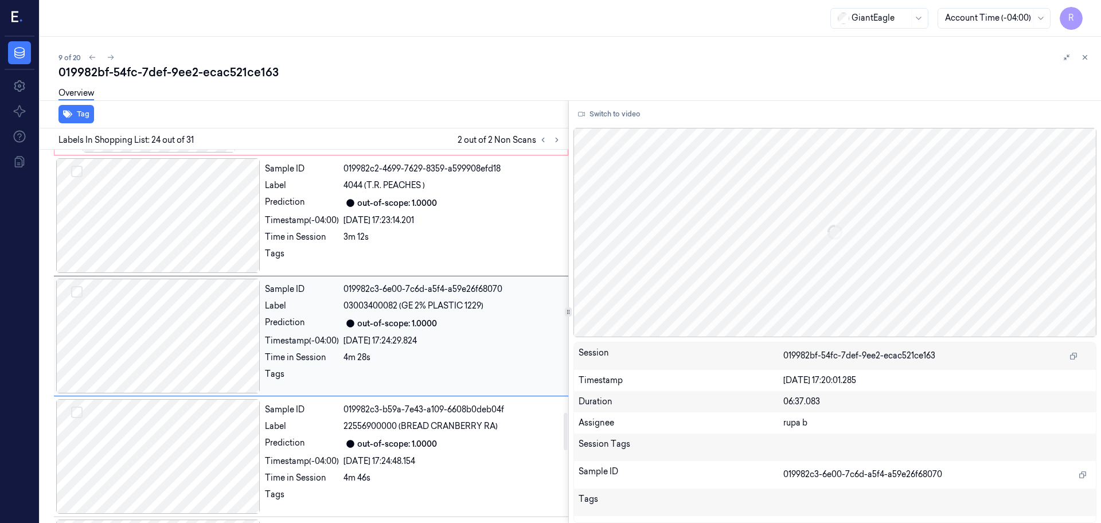
scroll to position [2429, 0]
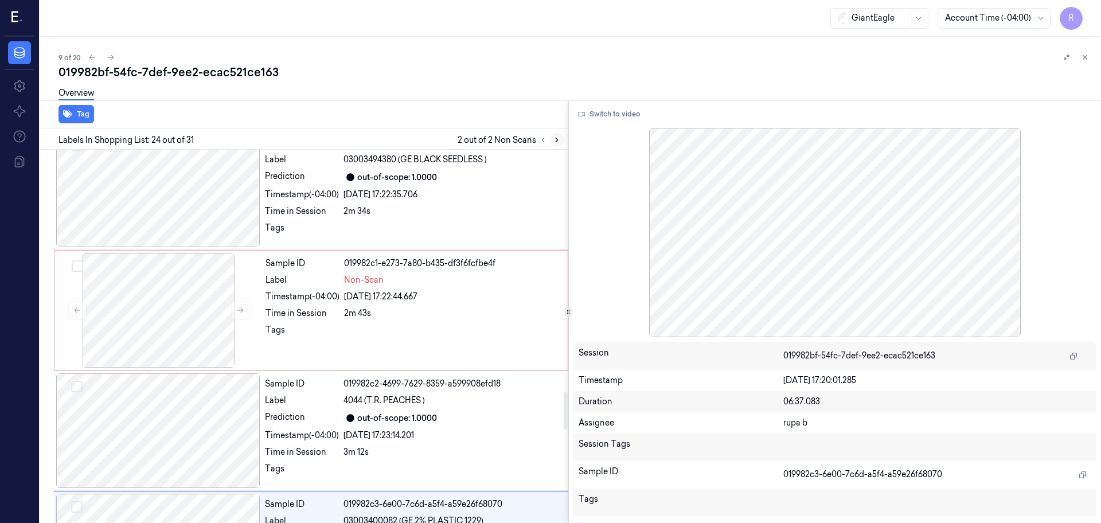
click at [559, 141] on icon at bounding box center [557, 140] width 8 height 8
click at [543, 141] on icon at bounding box center [543, 140] width 8 height 8
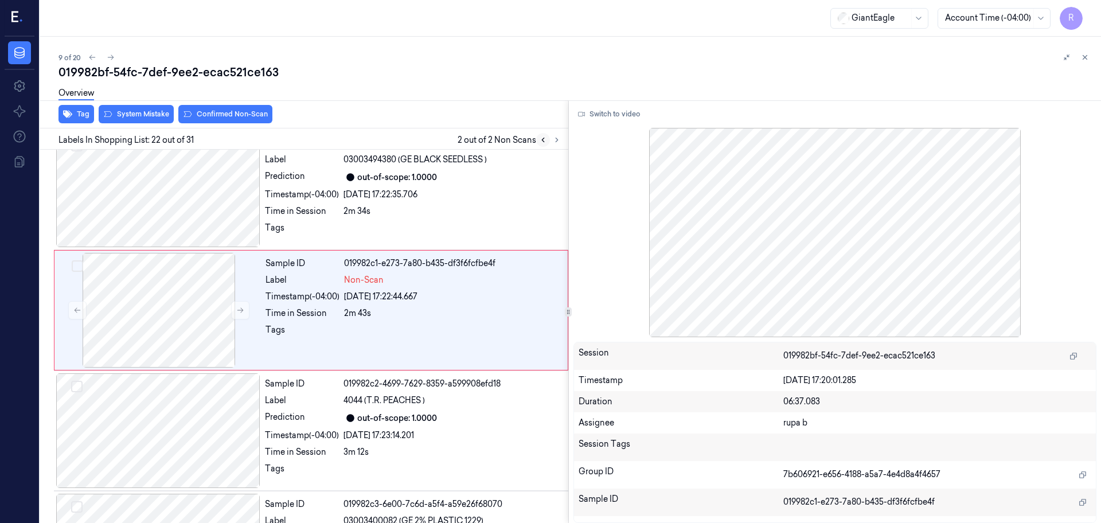
scroll to position [2403, 0]
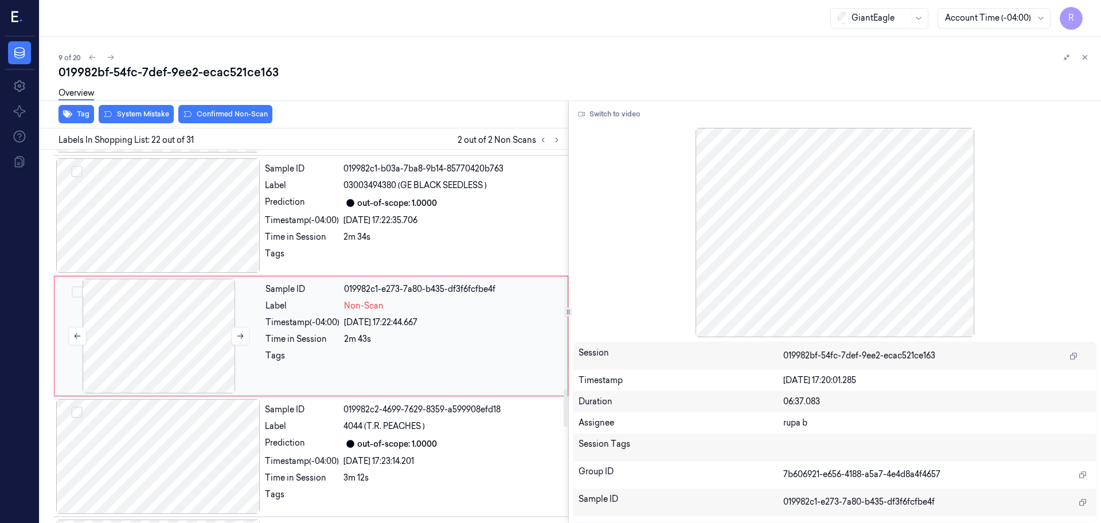
click at [155, 332] on div at bounding box center [159, 336] width 204 height 115
click at [163, 455] on div at bounding box center [158, 456] width 204 height 115
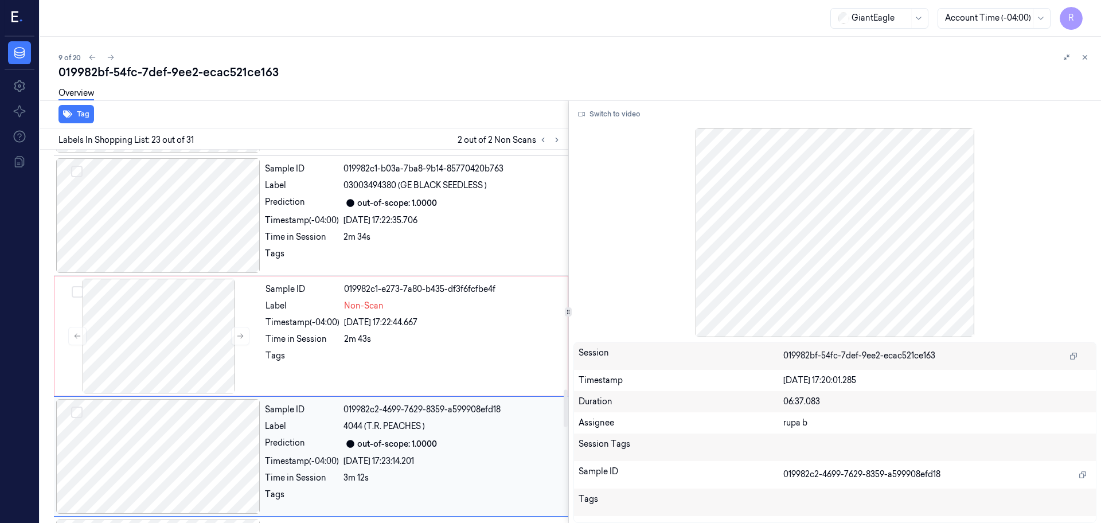
scroll to position [2523, 0]
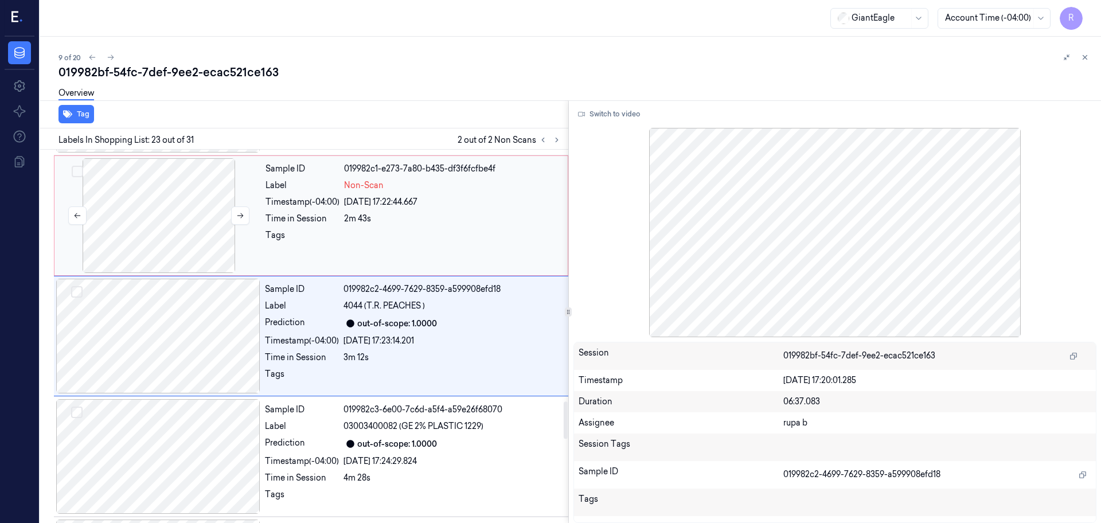
click at [190, 231] on div at bounding box center [159, 215] width 204 height 115
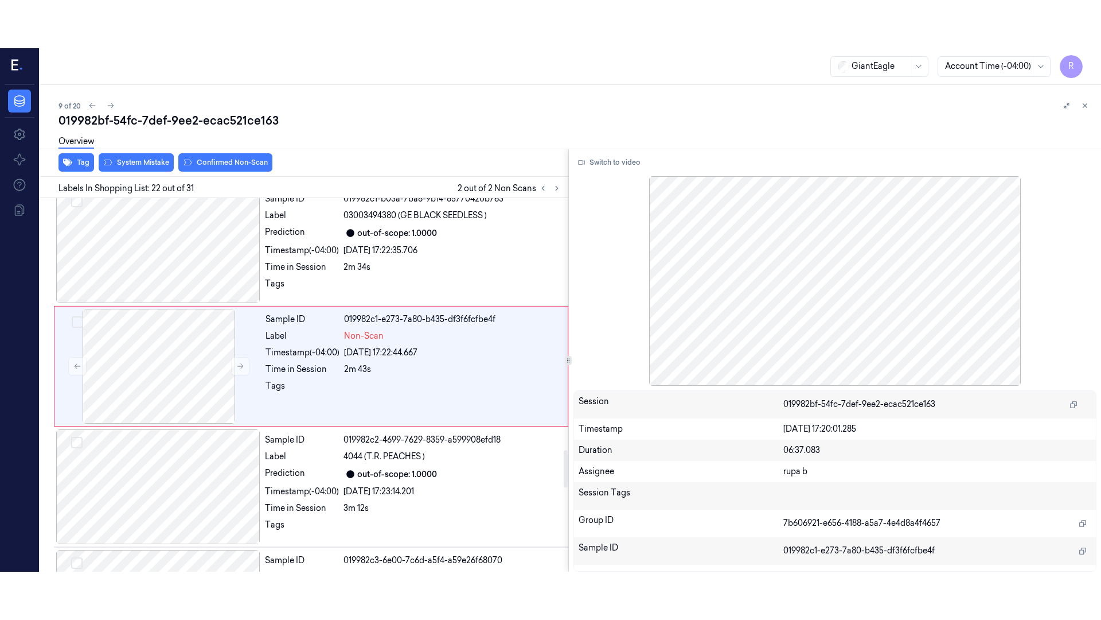
scroll to position [2403, 0]
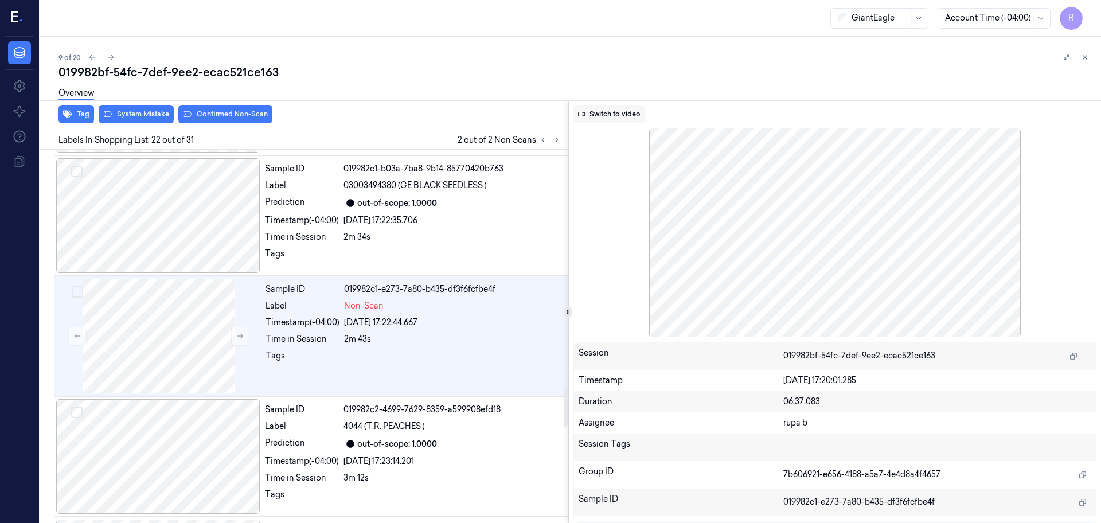
click at [607, 116] on button "Switch to video" at bounding box center [610, 114] width 72 height 18
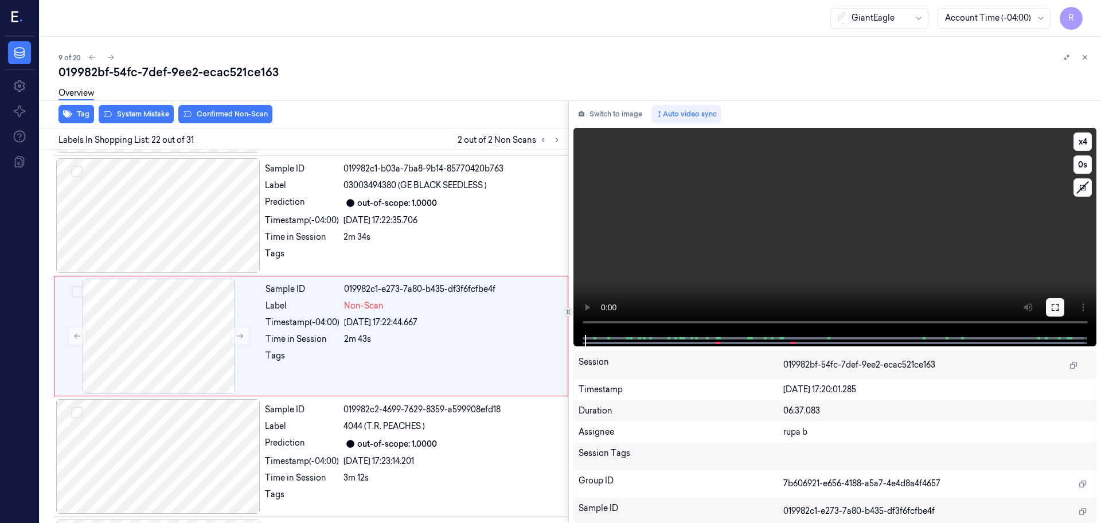
click at [1054, 309] on icon at bounding box center [1055, 307] width 9 height 9
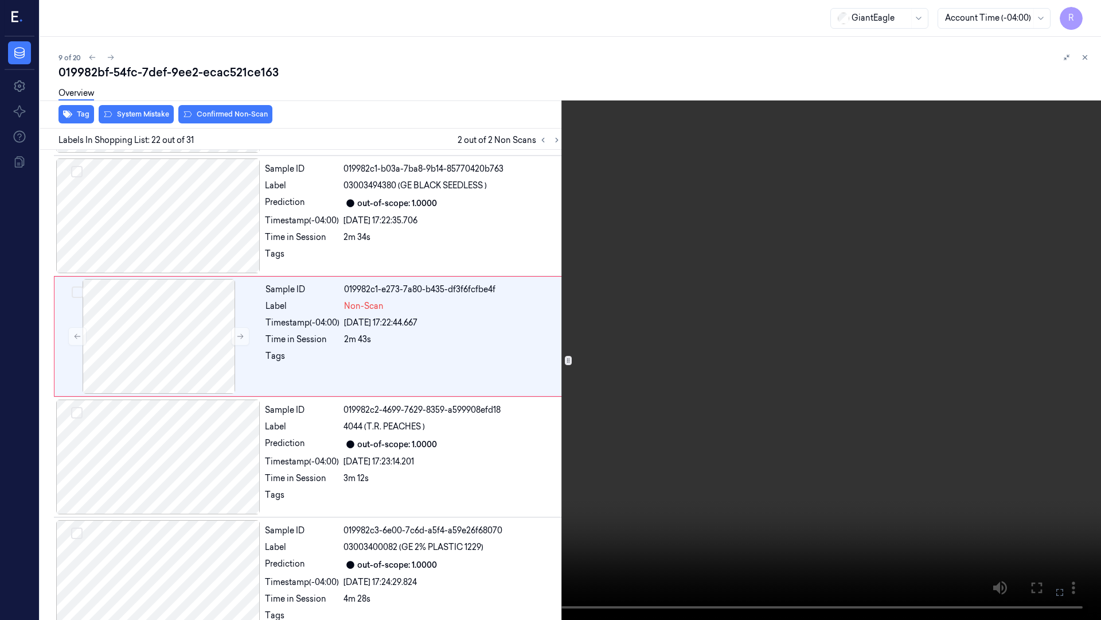
click at [694, 447] on video at bounding box center [550, 310] width 1101 height 620
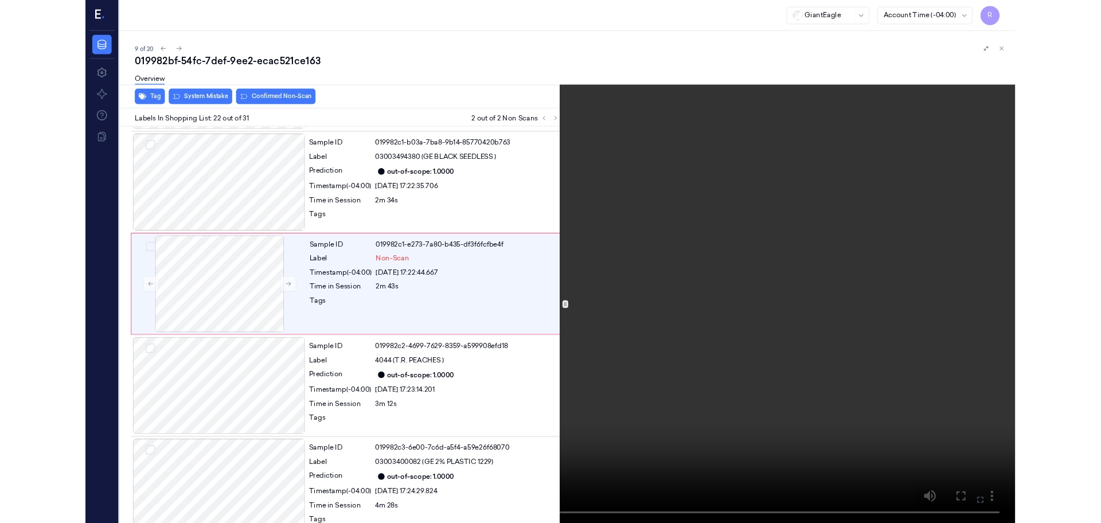
scroll to position [2355, 0]
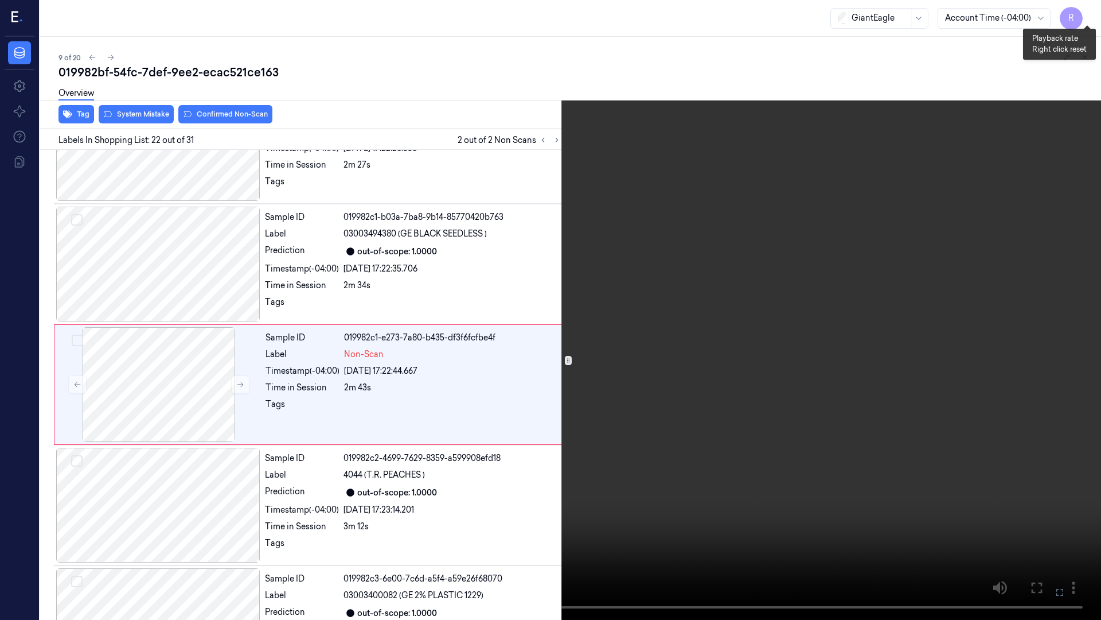
click at [1083, 17] on button "x 4" at bounding box center [1087, 14] width 18 height 18
click at [1083, 17] on button "x 1" at bounding box center [1087, 14] width 18 height 18
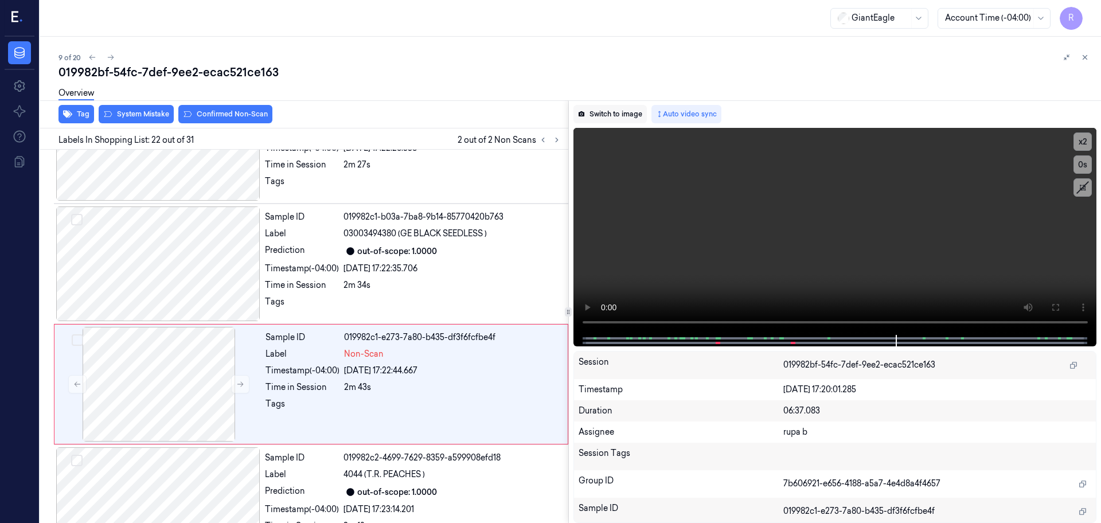
click at [622, 112] on button "Switch to image" at bounding box center [610, 114] width 73 height 18
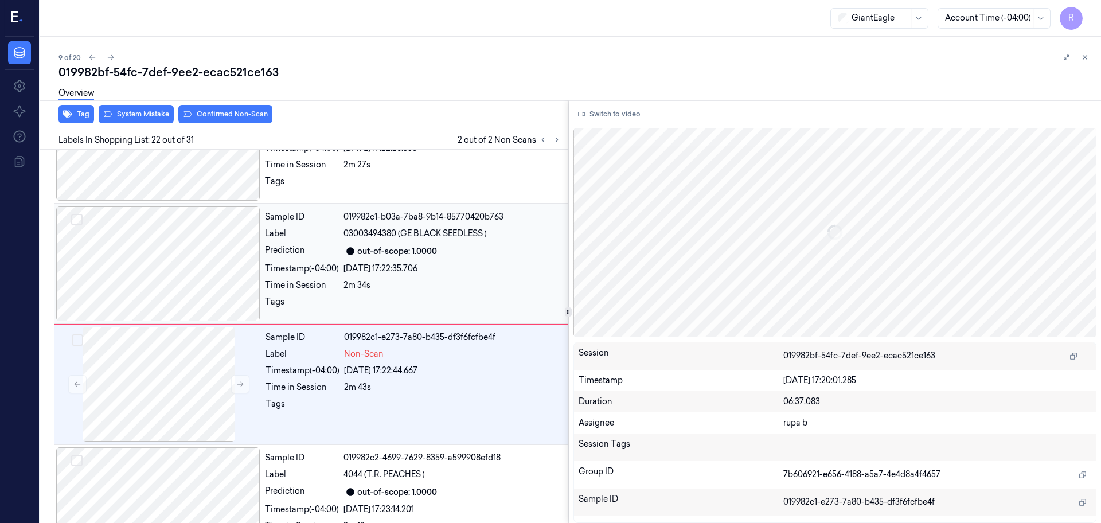
scroll to position [2403, 0]
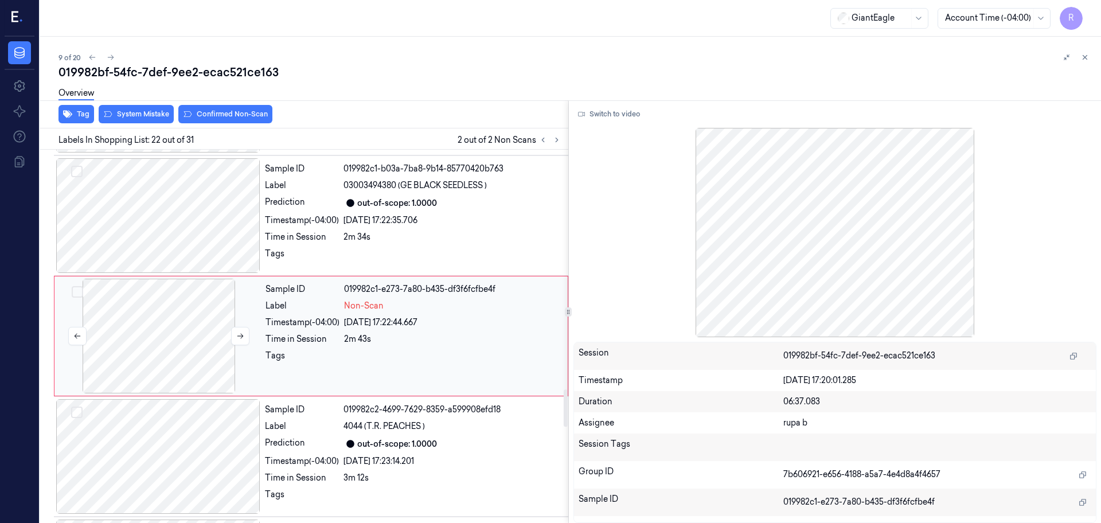
click at [179, 348] on div at bounding box center [159, 336] width 204 height 115
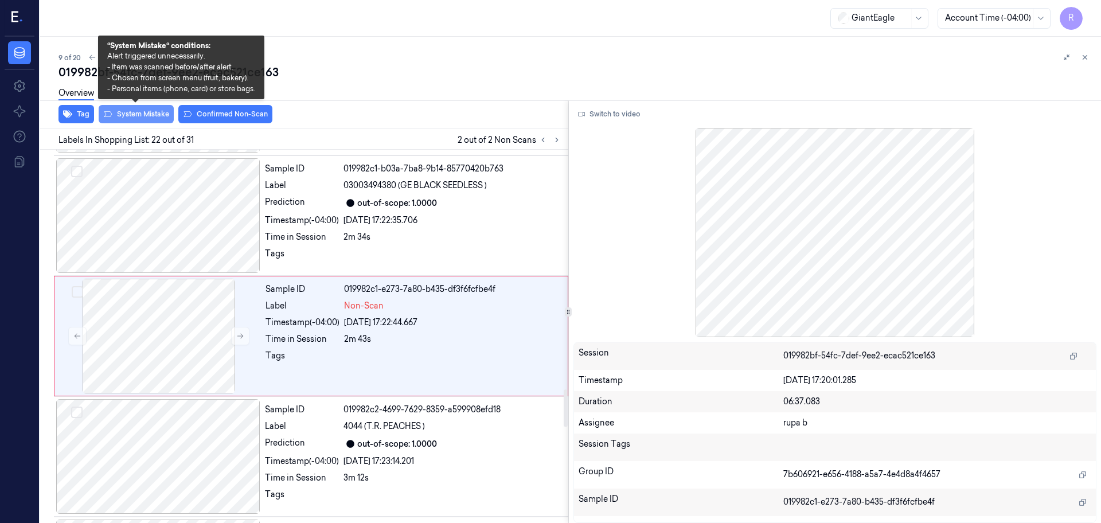
click at [151, 120] on button "System Mistake" at bounding box center [136, 114] width 75 height 18
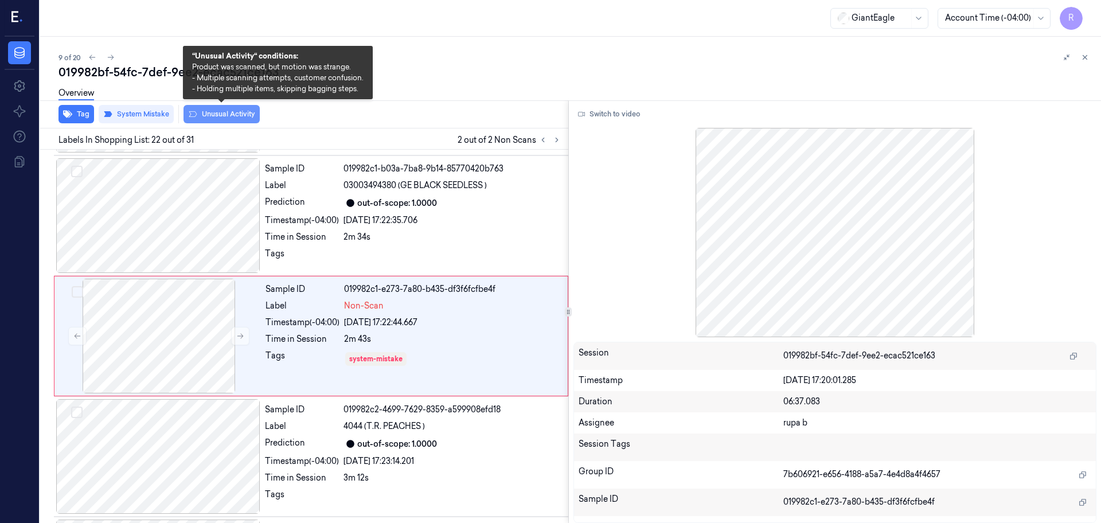
click at [201, 119] on button "Unusual Activity" at bounding box center [222, 114] width 76 height 18
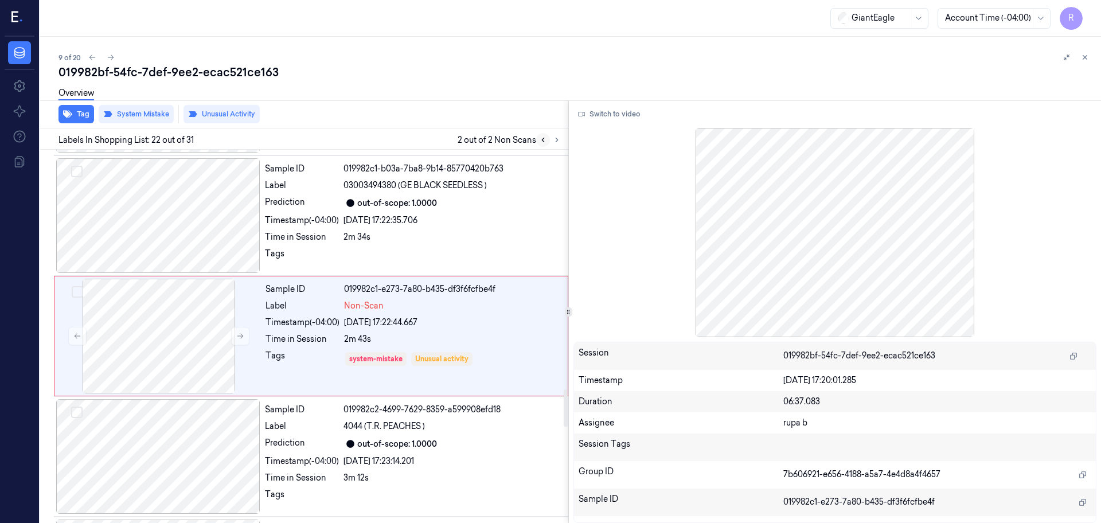
click at [536, 138] on button at bounding box center [543, 140] width 14 height 14
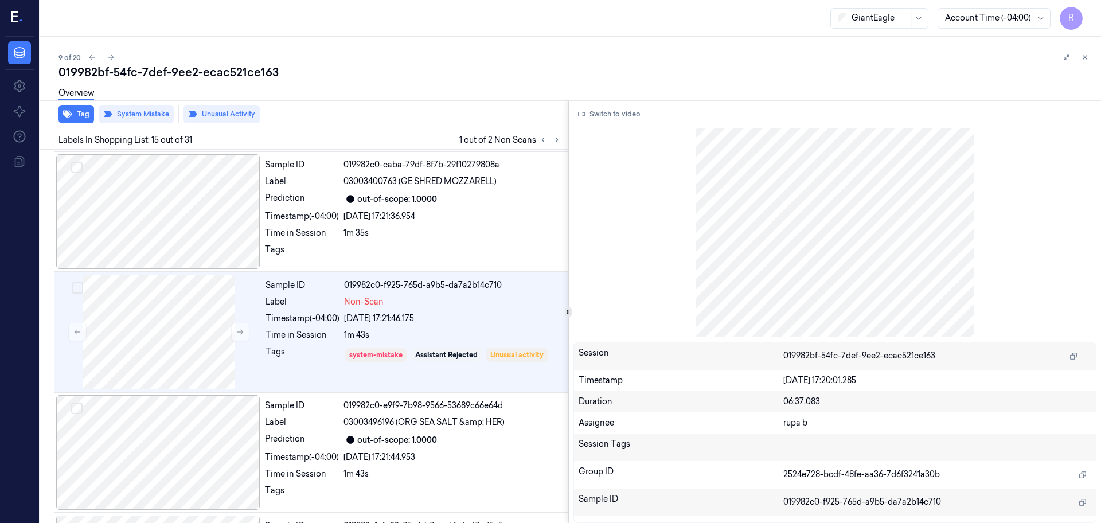
scroll to position [1560, 0]
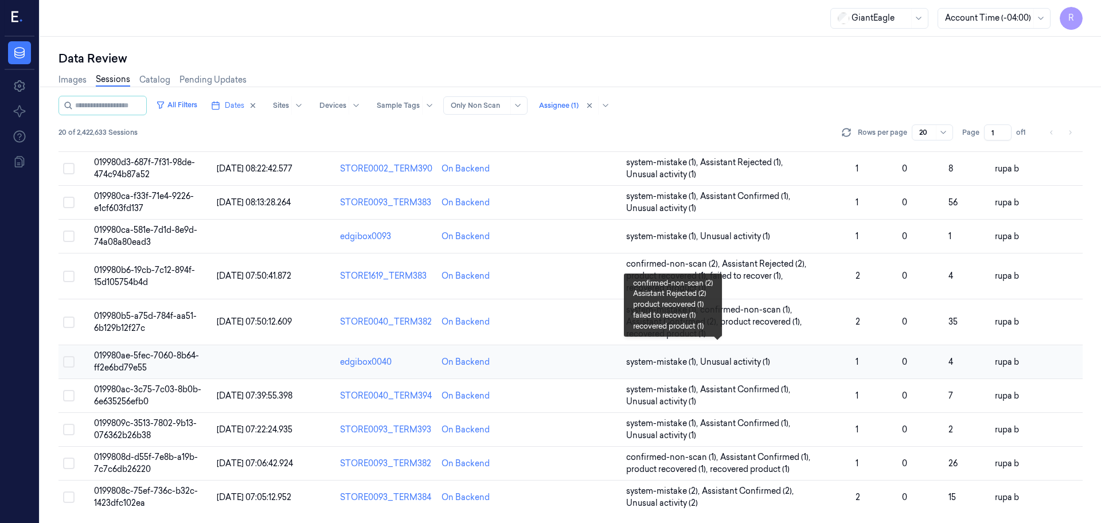
scroll to position [154, 0]
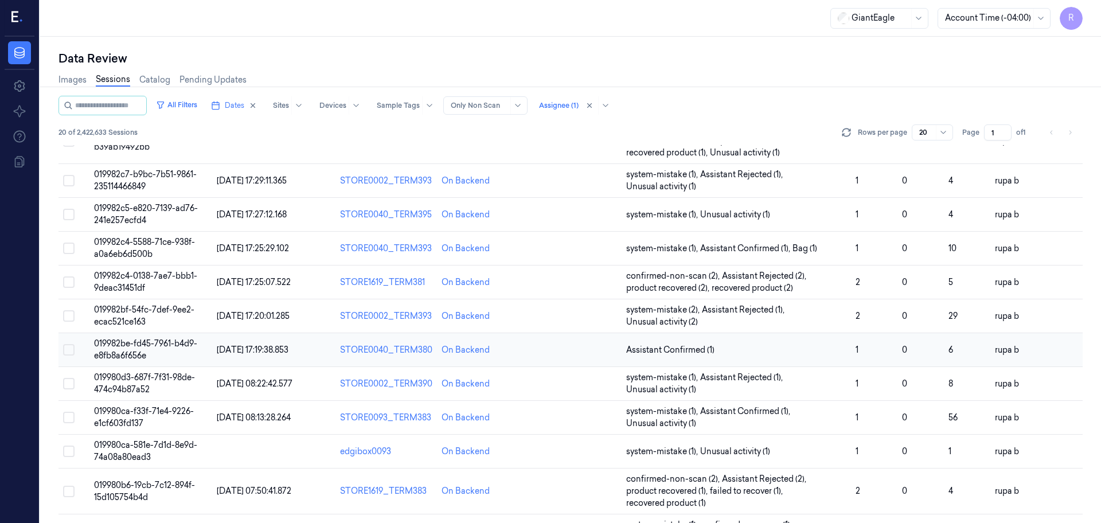
click at [151, 352] on td "019982be-fd45-7961-b4d9-e8fb8a6f656e" at bounding box center [150, 350] width 123 height 34
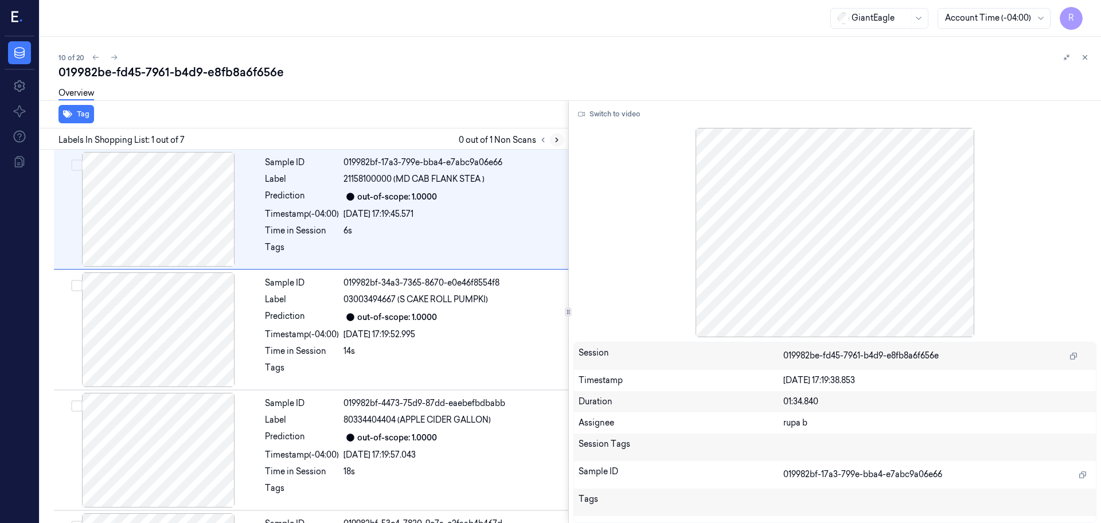
click at [555, 146] on button at bounding box center [557, 140] width 14 height 14
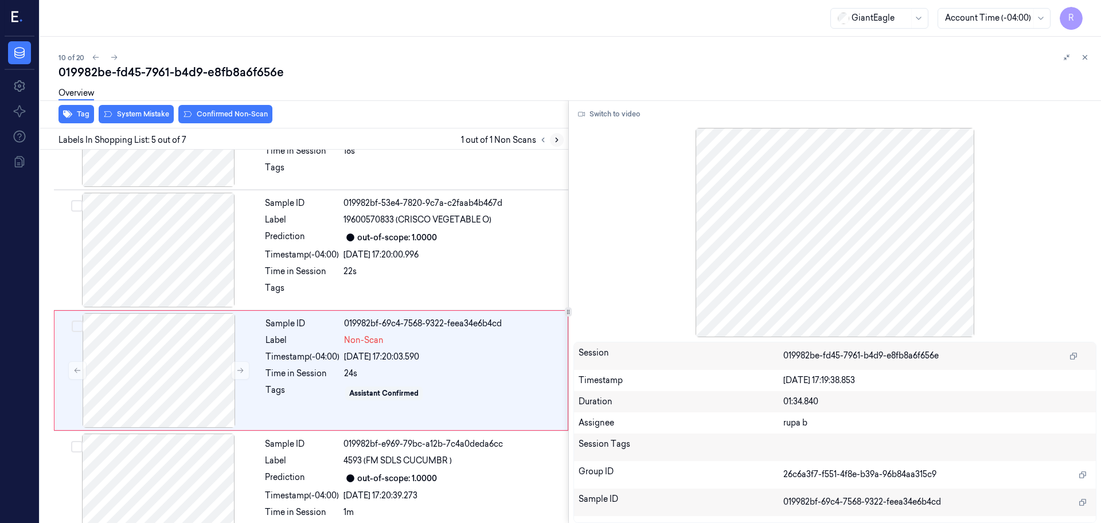
scroll to position [355, 0]
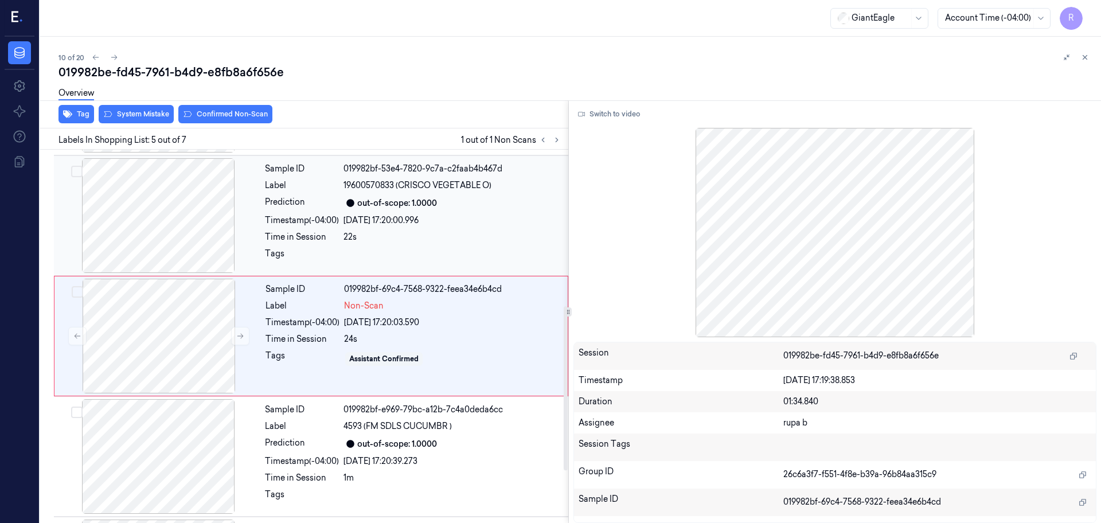
click at [167, 227] on div at bounding box center [158, 215] width 204 height 115
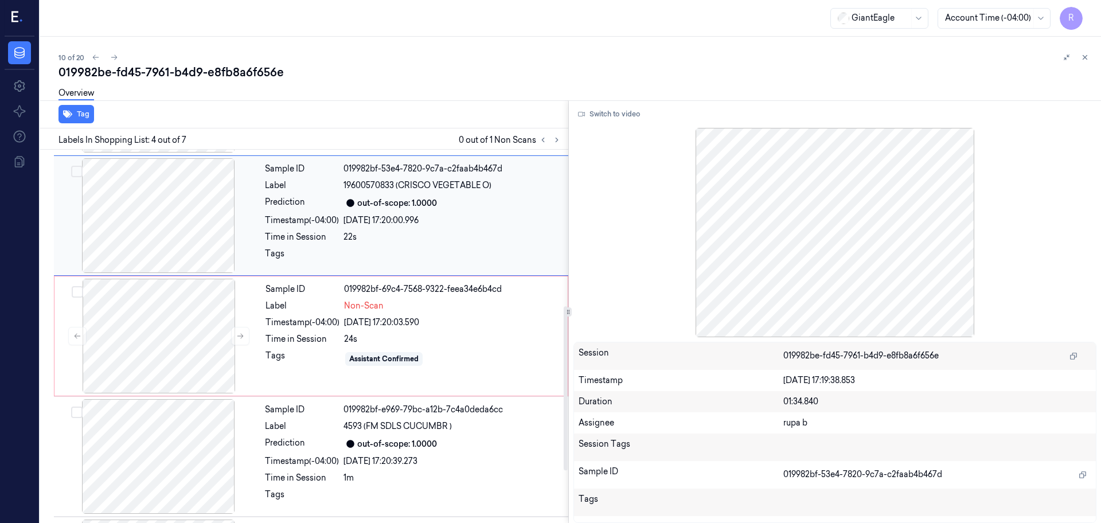
scroll to position [235, 0]
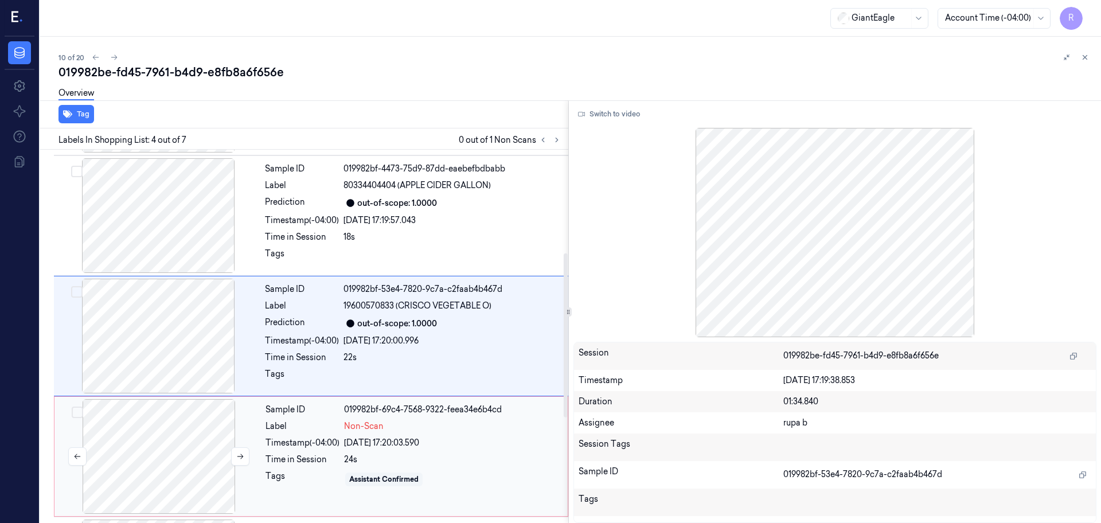
click at [181, 449] on div at bounding box center [159, 456] width 204 height 115
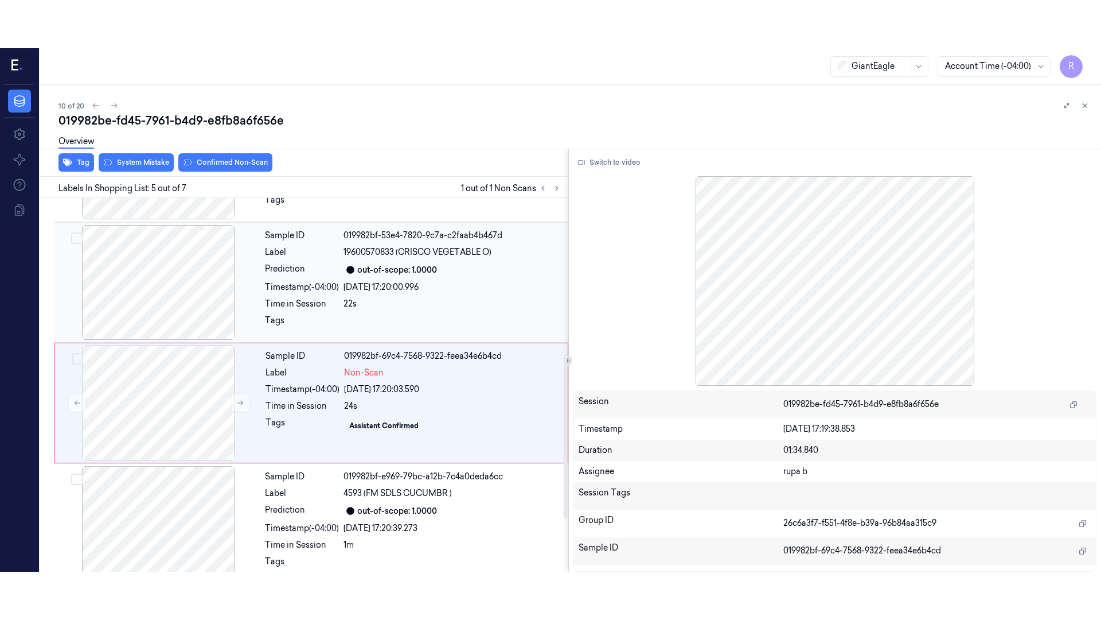
scroll to position [355, 0]
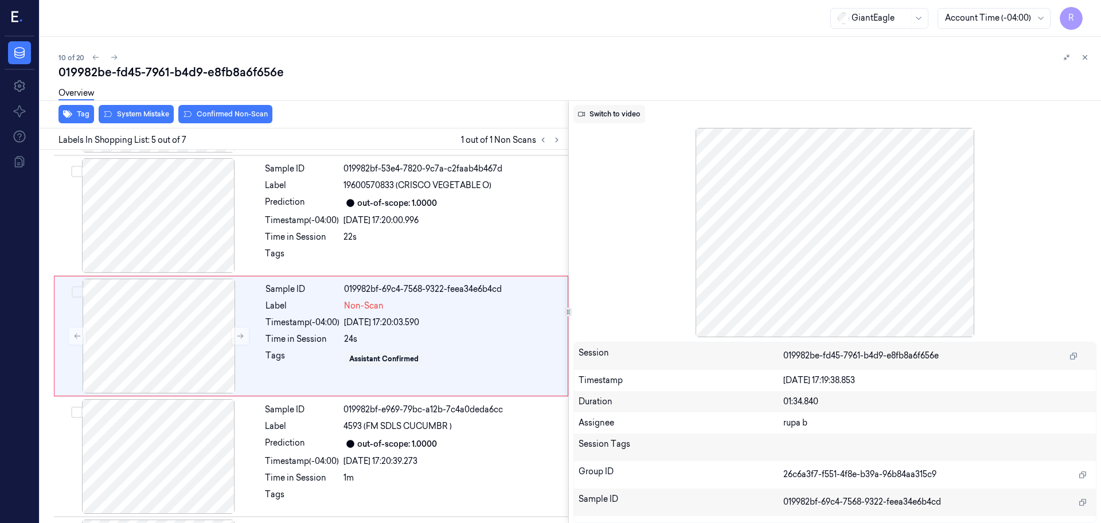
click at [592, 114] on button "Switch to video" at bounding box center [610, 114] width 72 height 18
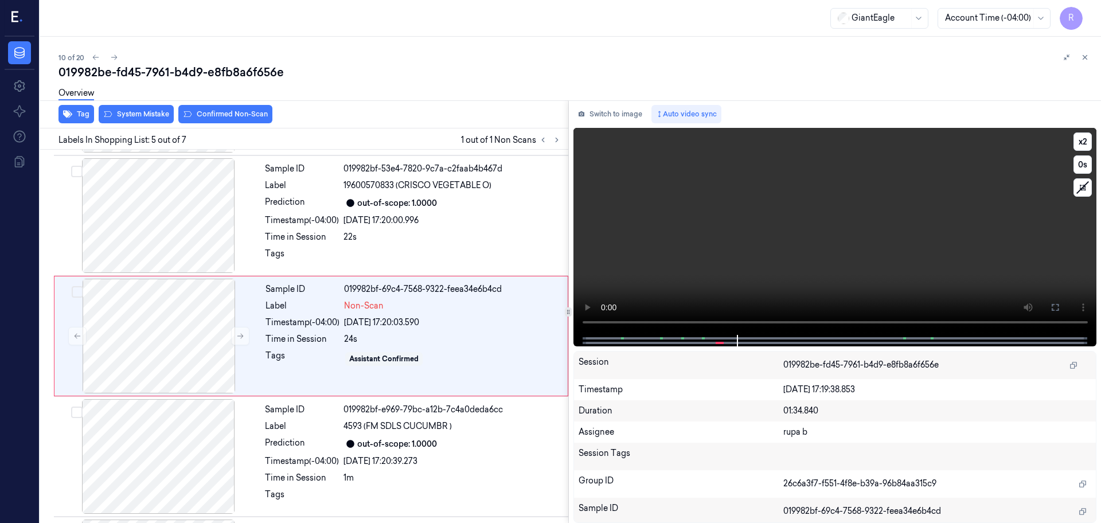
click at [690, 246] on video at bounding box center [836, 231] width 524 height 207
click at [1085, 142] on button "x 2" at bounding box center [1083, 142] width 18 height 18
click at [1055, 302] on button at bounding box center [1055, 307] width 18 height 18
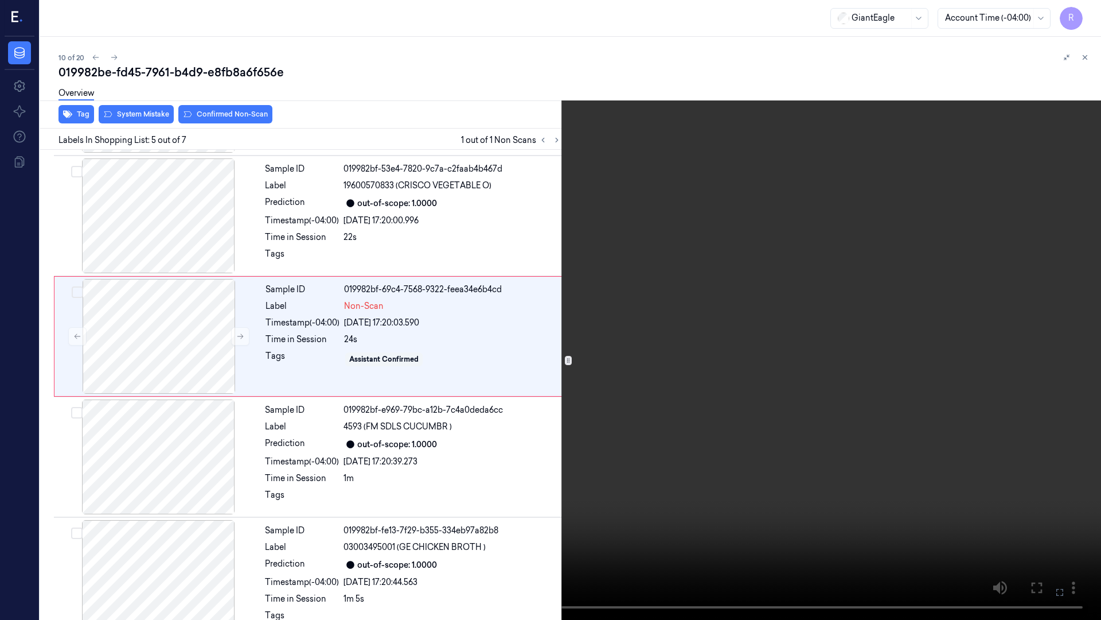
click at [1049, 340] on video at bounding box center [550, 310] width 1101 height 620
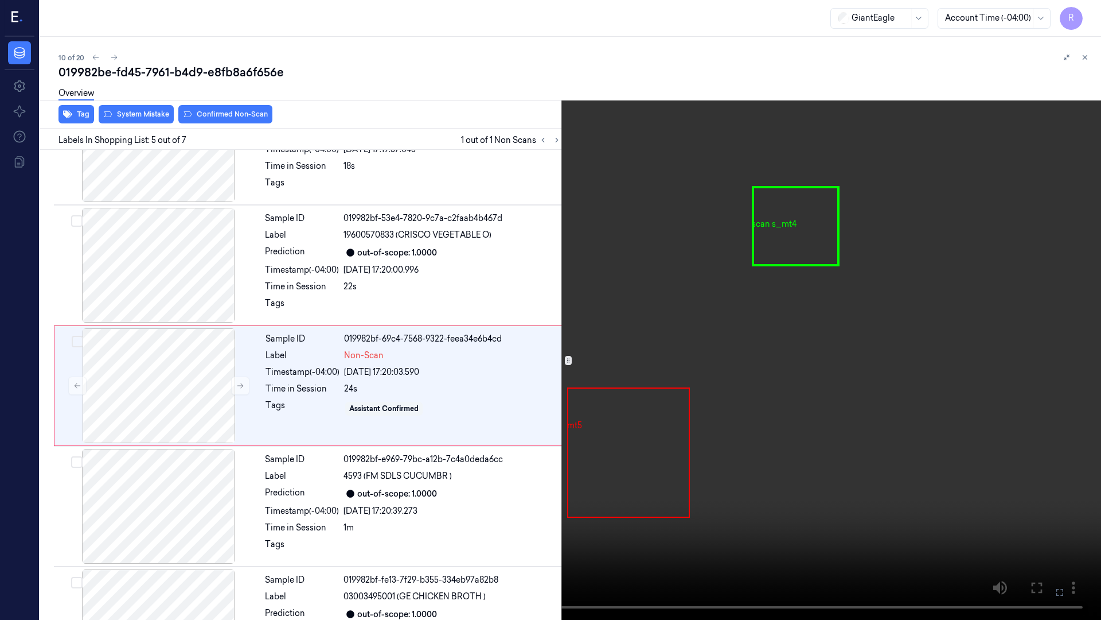
scroll to position [307, 0]
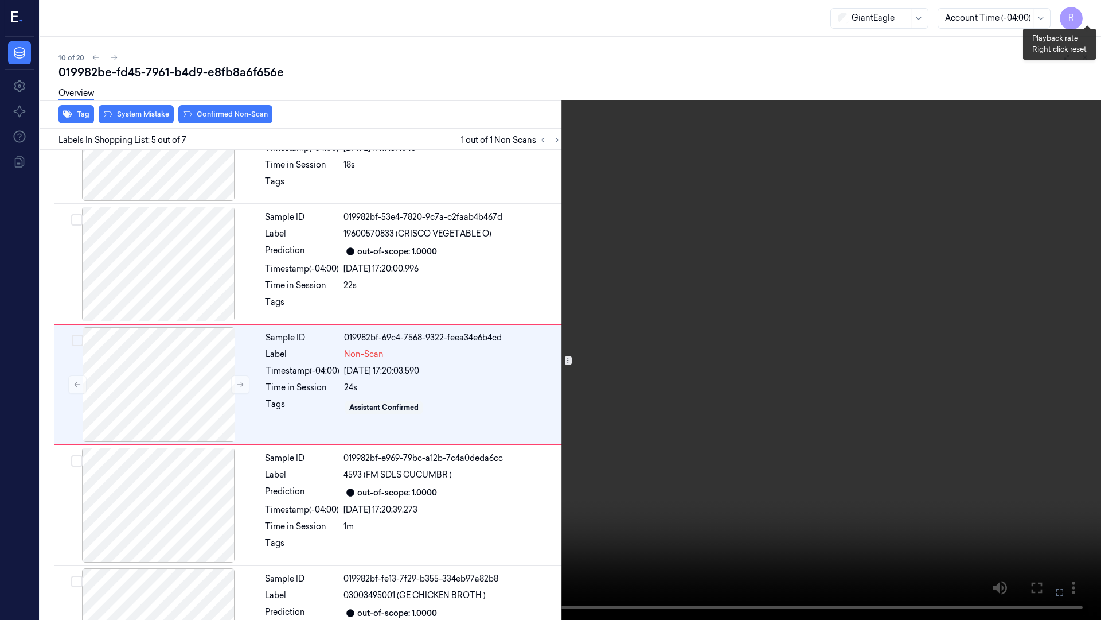
click at [1093, 20] on button "x 1" at bounding box center [1087, 14] width 18 height 18
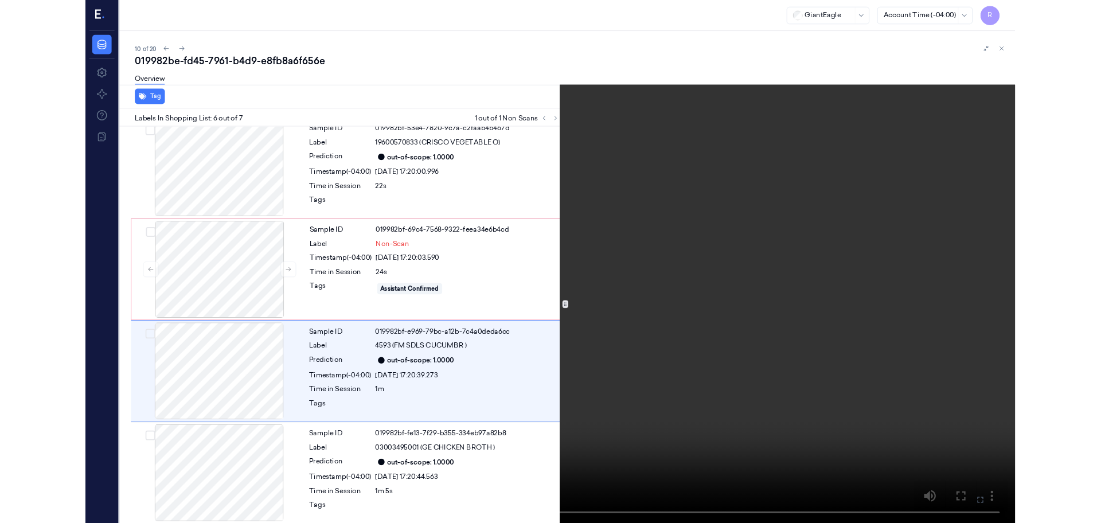
scroll to position [377, 0]
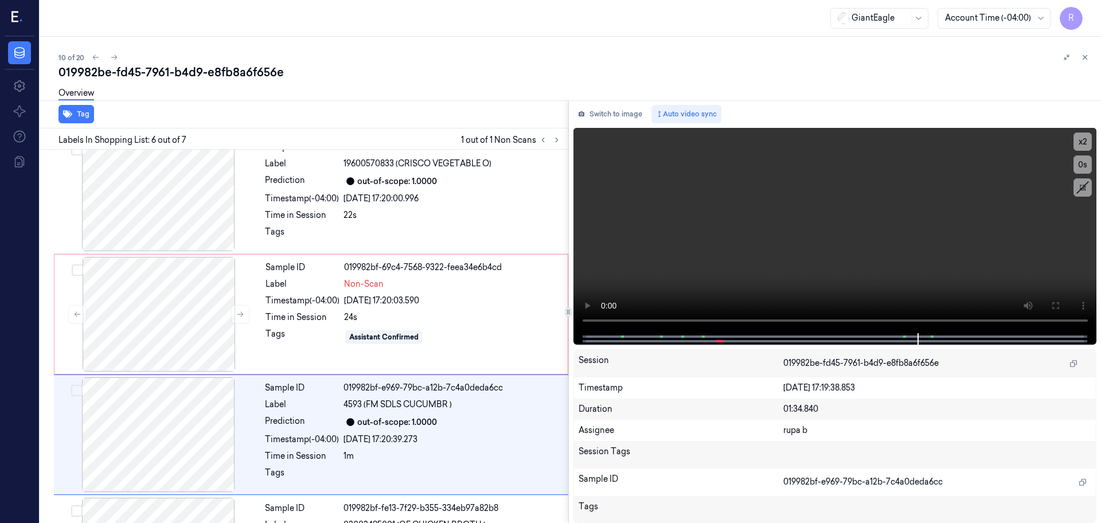
drag, startPoint x: 611, startPoint y: 117, endPoint x: 599, endPoint y: 124, distance: 13.9
click at [611, 117] on button "Switch to image" at bounding box center [610, 114] width 73 height 18
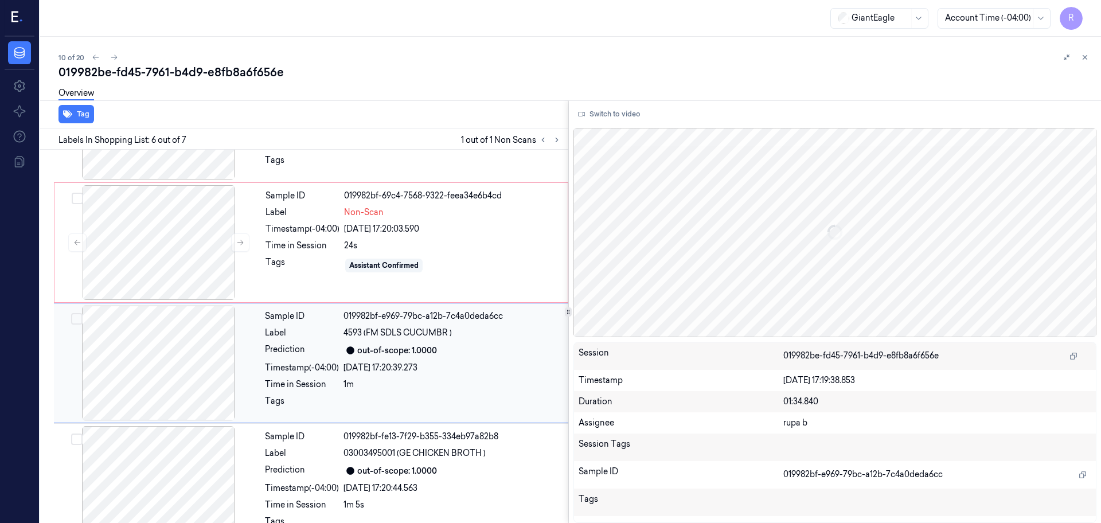
scroll to position [473, 0]
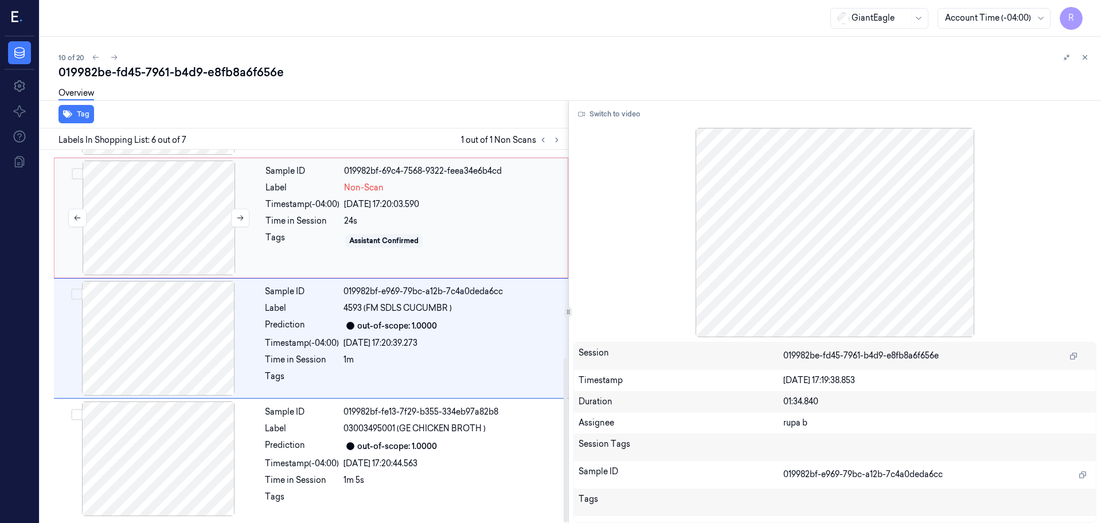
click at [181, 228] on div at bounding box center [159, 218] width 204 height 115
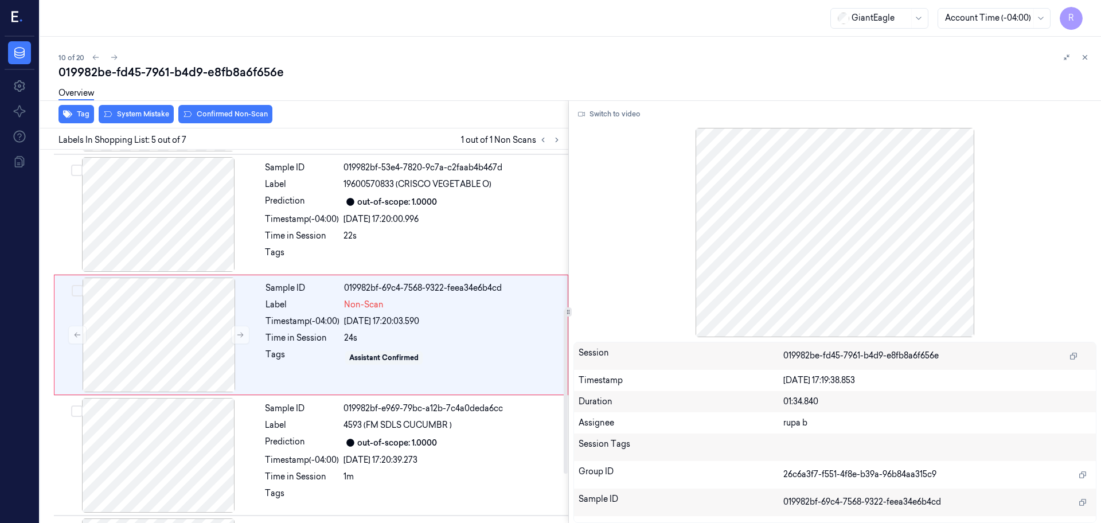
scroll to position [355, 0]
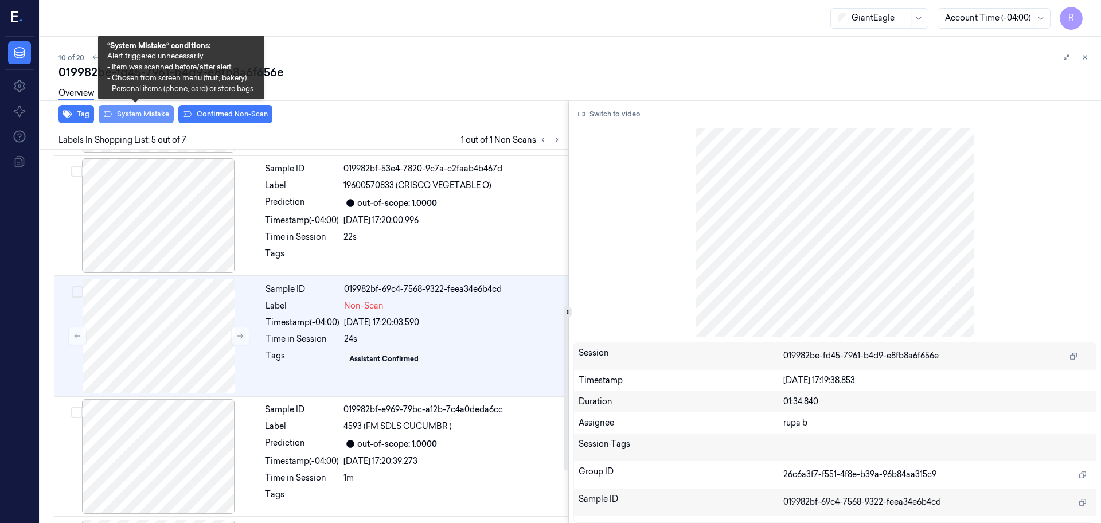
click at [147, 118] on button "System Mistake" at bounding box center [136, 114] width 75 height 18
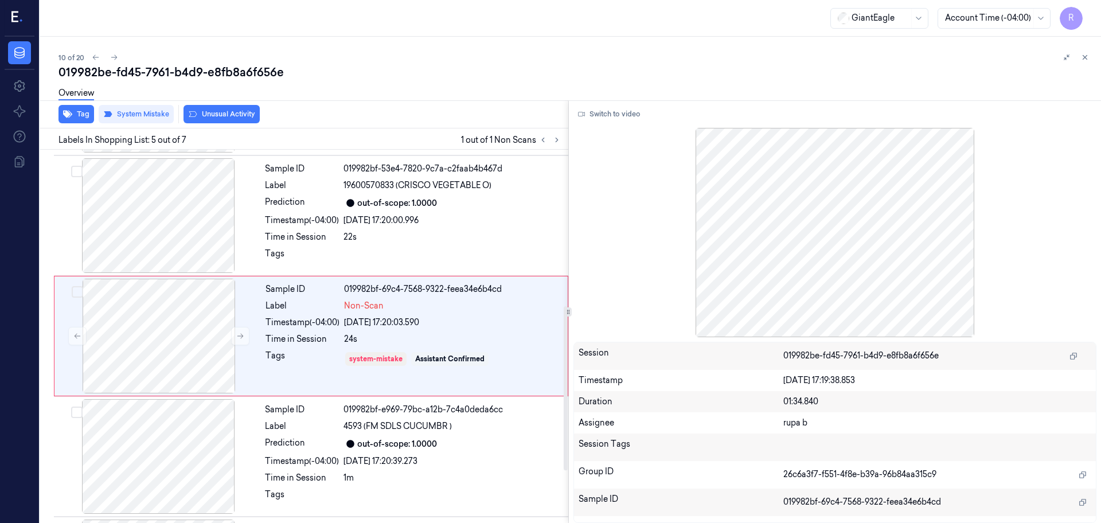
click at [235, 123] on div "Tag System Mistake Unusual Activity" at bounding box center [302, 114] width 533 height 28
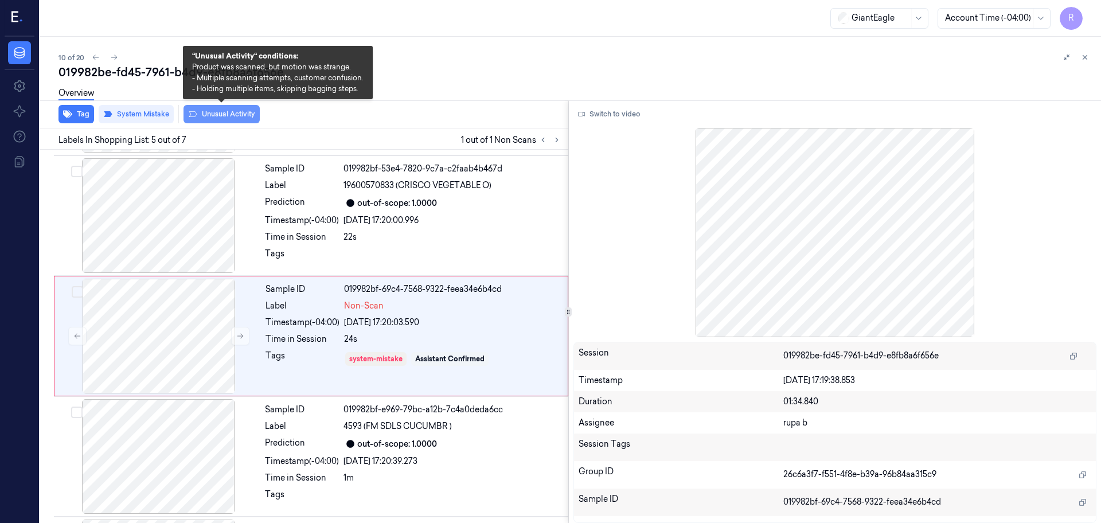
click at [235, 116] on button "Unusual Activity" at bounding box center [222, 114] width 76 height 18
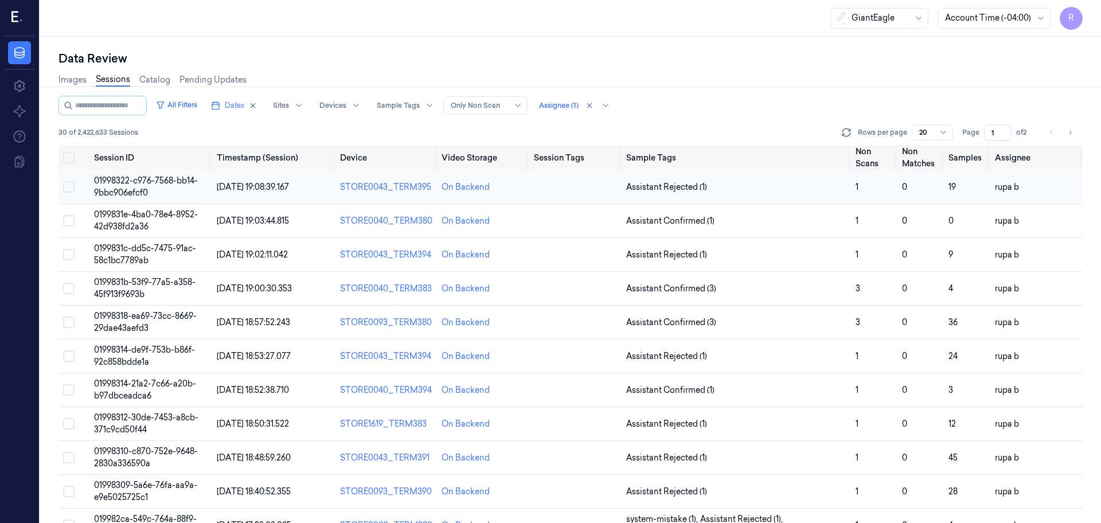
click at [164, 187] on td "01998322-c976-7568-bb14-9bbc906efcf0" at bounding box center [150, 187] width 123 height 34
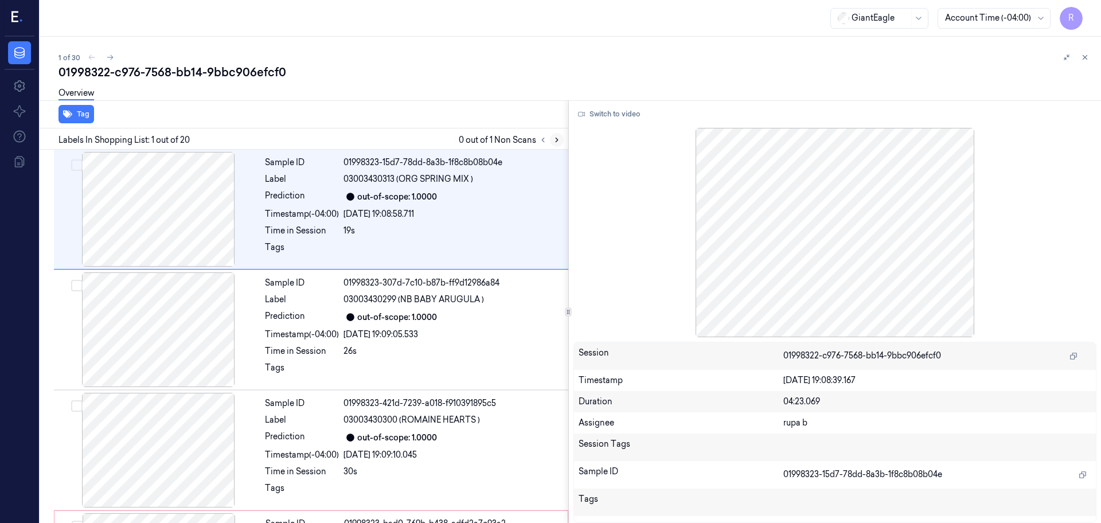
click at [556, 143] on icon at bounding box center [557, 140] width 8 height 8
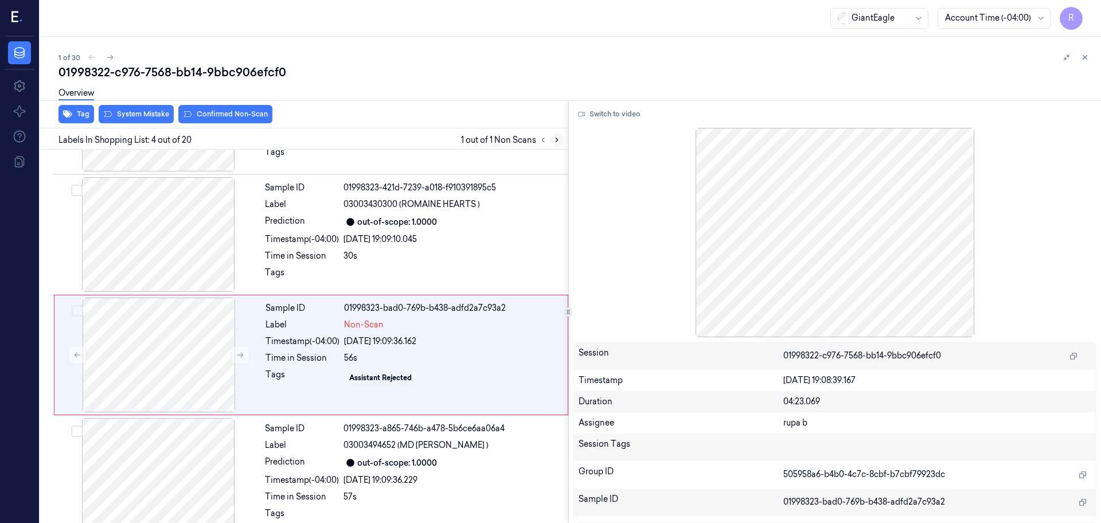
scroll to position [235, 0]
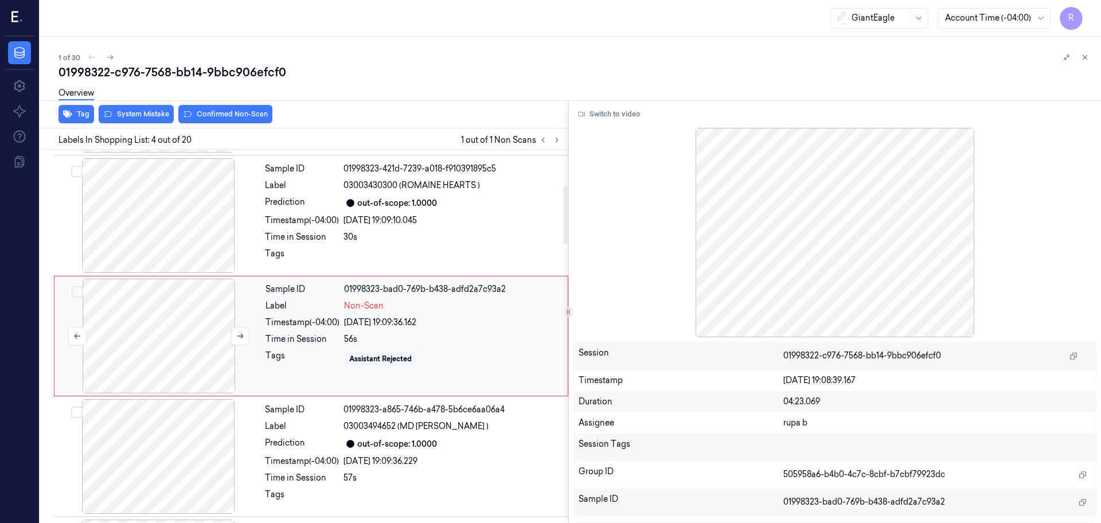
click at [155, 329] on div at bounding box center [159, 336] width 204 height 115
click at [181, 237] on div at bounding box center [158, 215] width 204 height 115
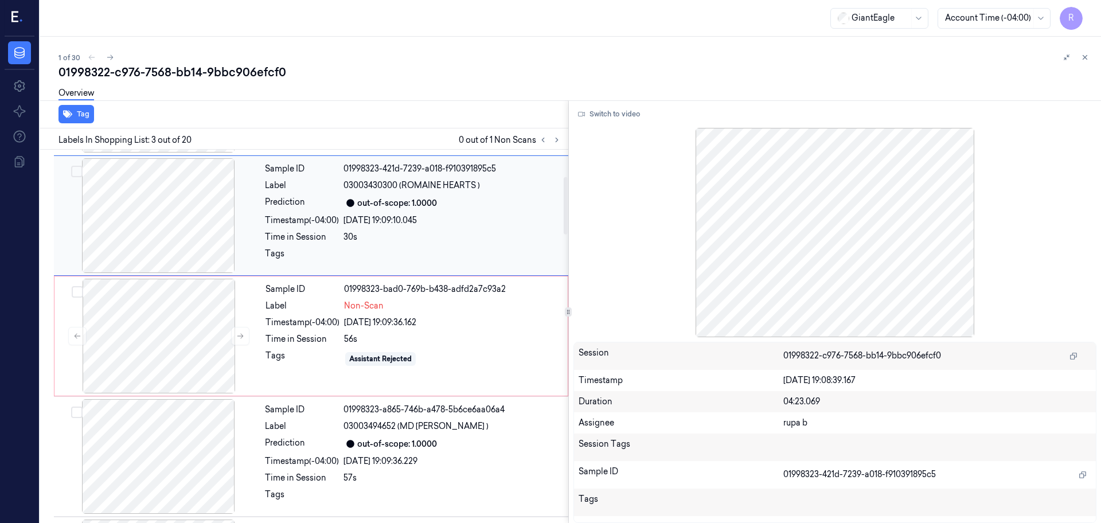
scroll to position [114, 0]
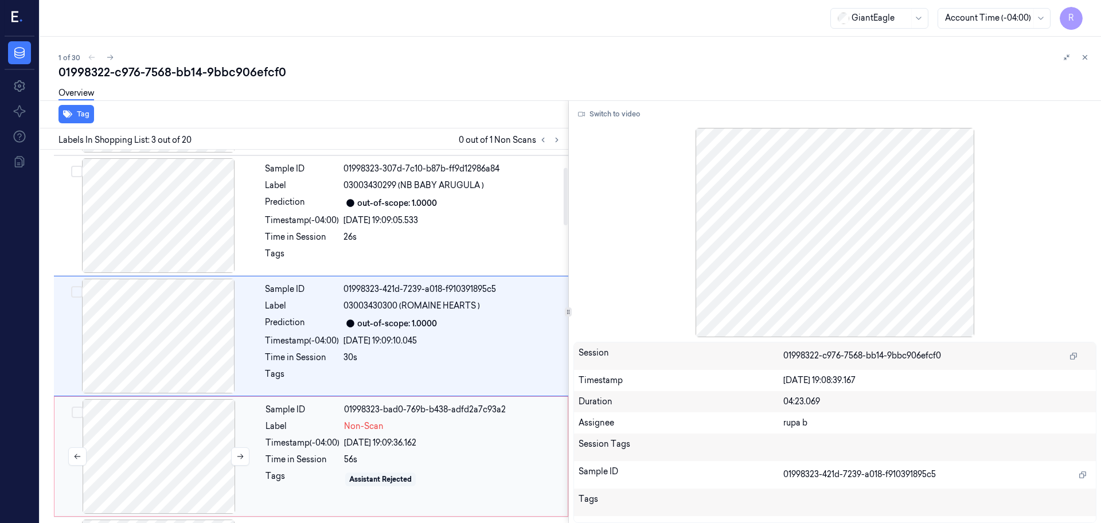
click at [193, 441] on div at bounding box center [159, 456] width 204 height 115
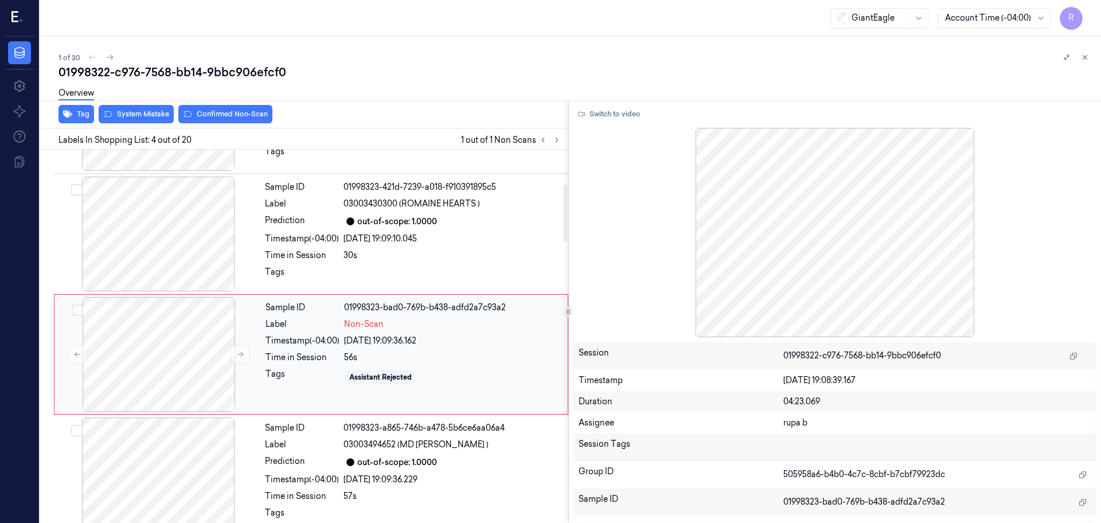
scroll to position [235, 0]
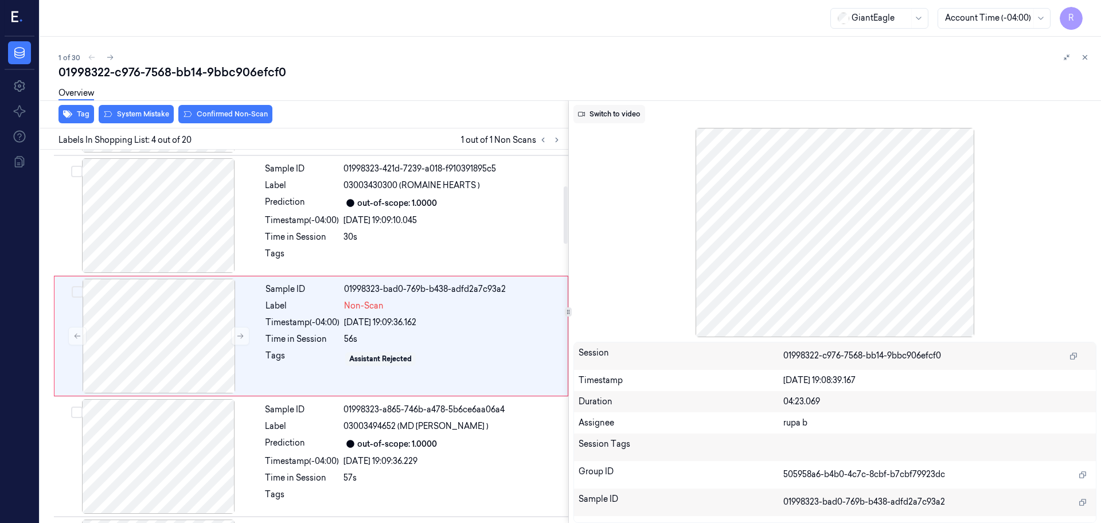
click at [596, 114] on button "Switch to video" at bounding box center [610, 114] width 72 height 18
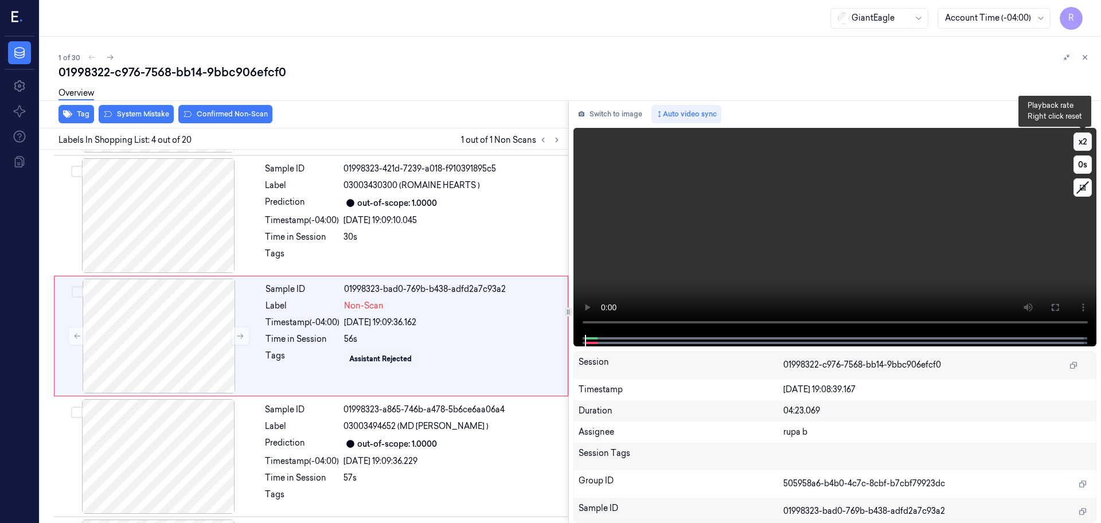
click at [1076, 143] on button "x 2" at bounding box center [1083, 142] width 18 height 18
click at [1076, 143] on button "x 4" at bounding box center [1083, 142] width 18 height 18
click at [1048, 308] on button at bounding box center [1055, 307] width 18 height 18
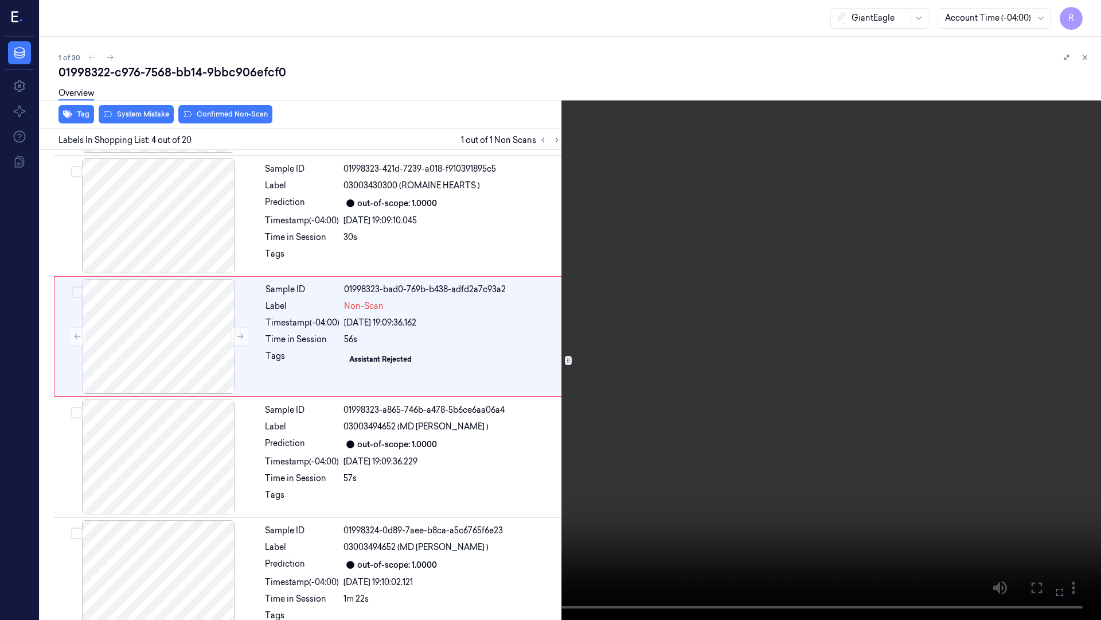
click at [837, 307] on video at bounding box center [550, 310] width 1101 height 620
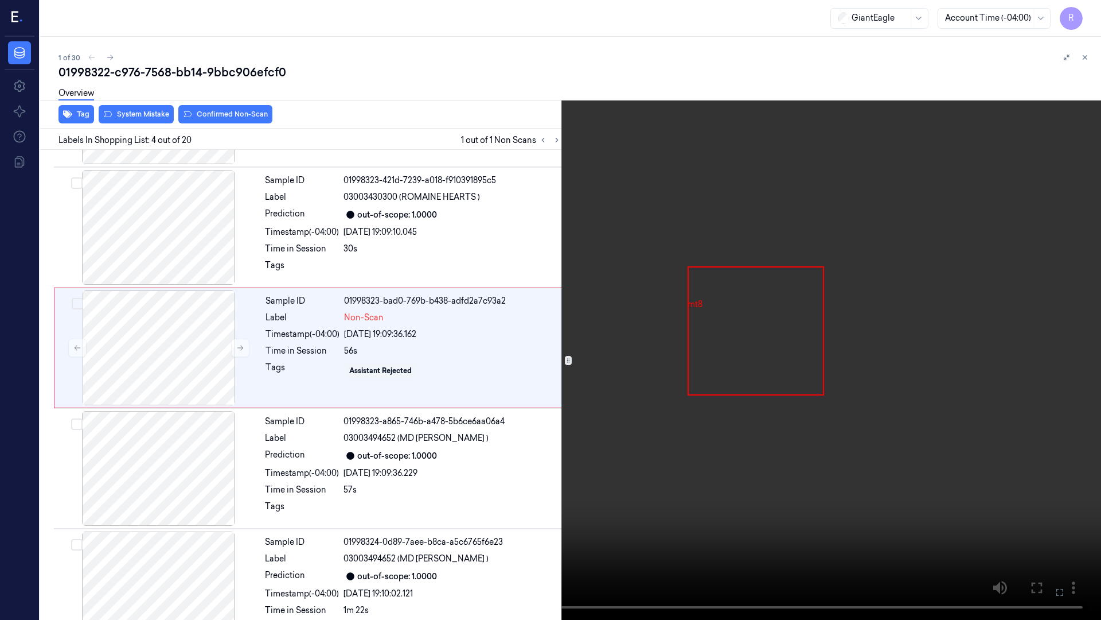
scroll to position [186, 0]
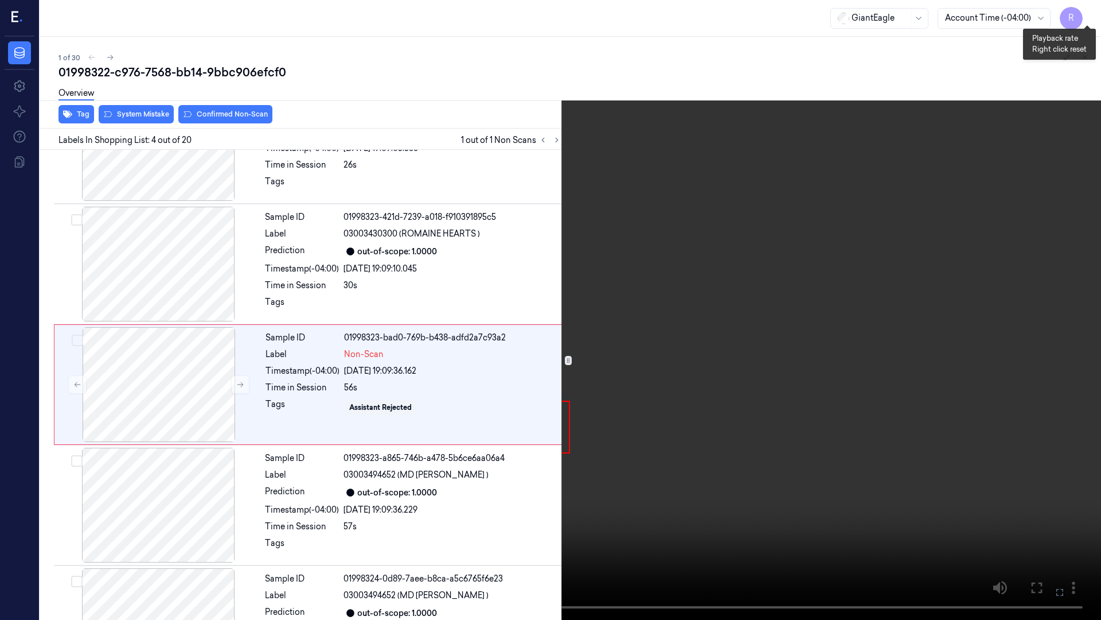
click at [1091, 14] on button "x 1" at bounding box center [1087, 14] width 18 height 18
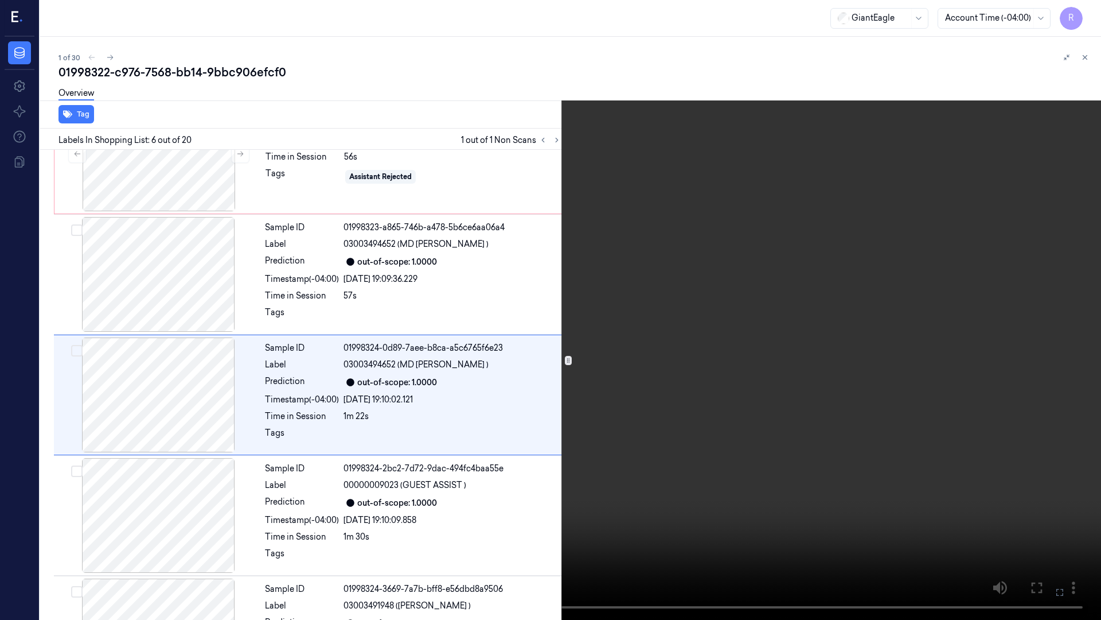
scroll to position [427, 0]
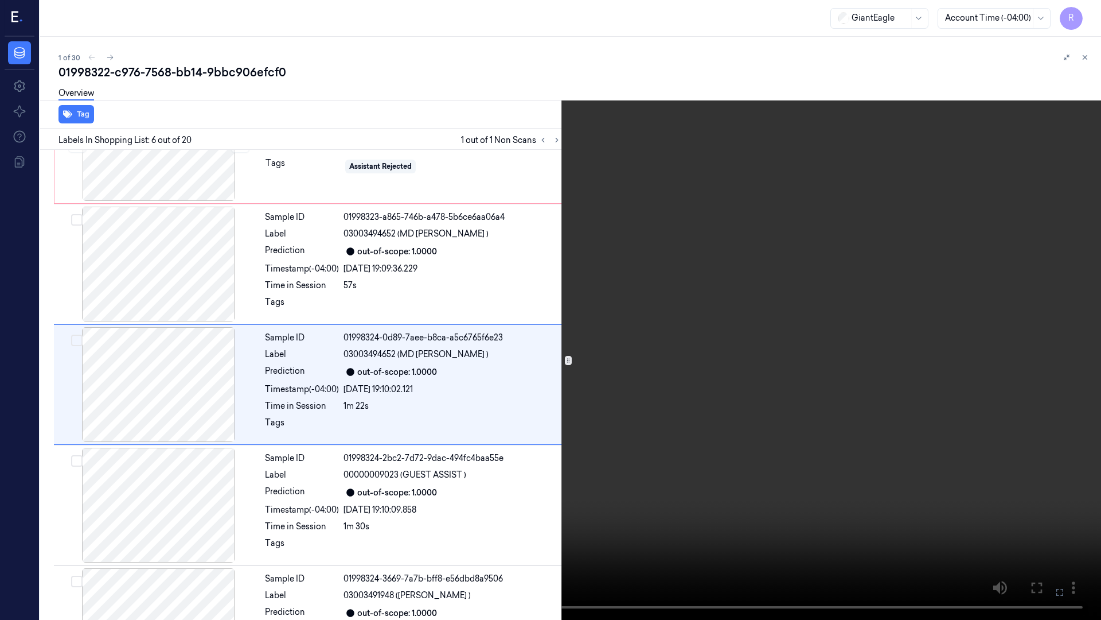
click at [906, 344] on video at bounding box center [550, 310] width 1101 height 620
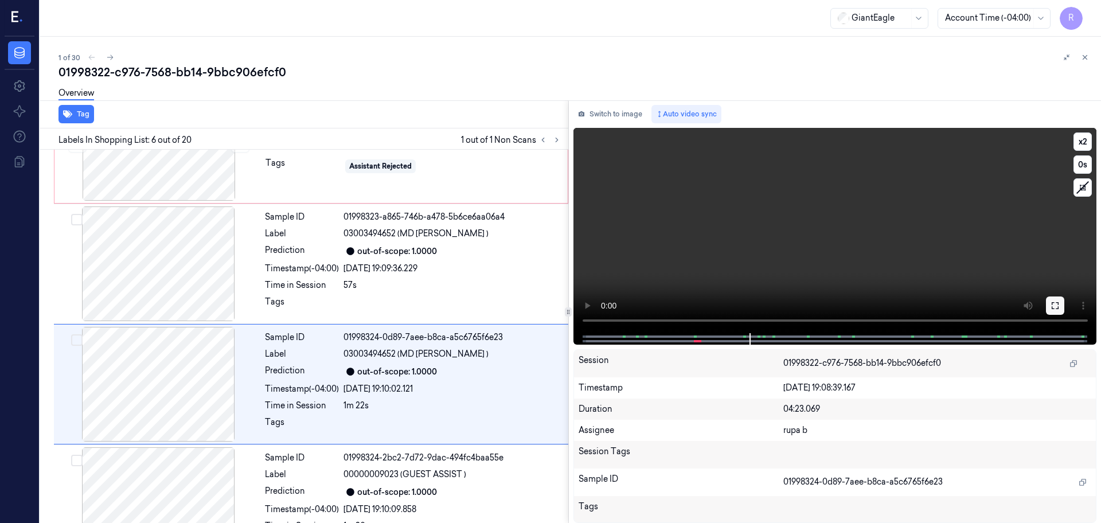
click at [1060, 302] on button at bounding box center [1055, 306] width 18 height 18
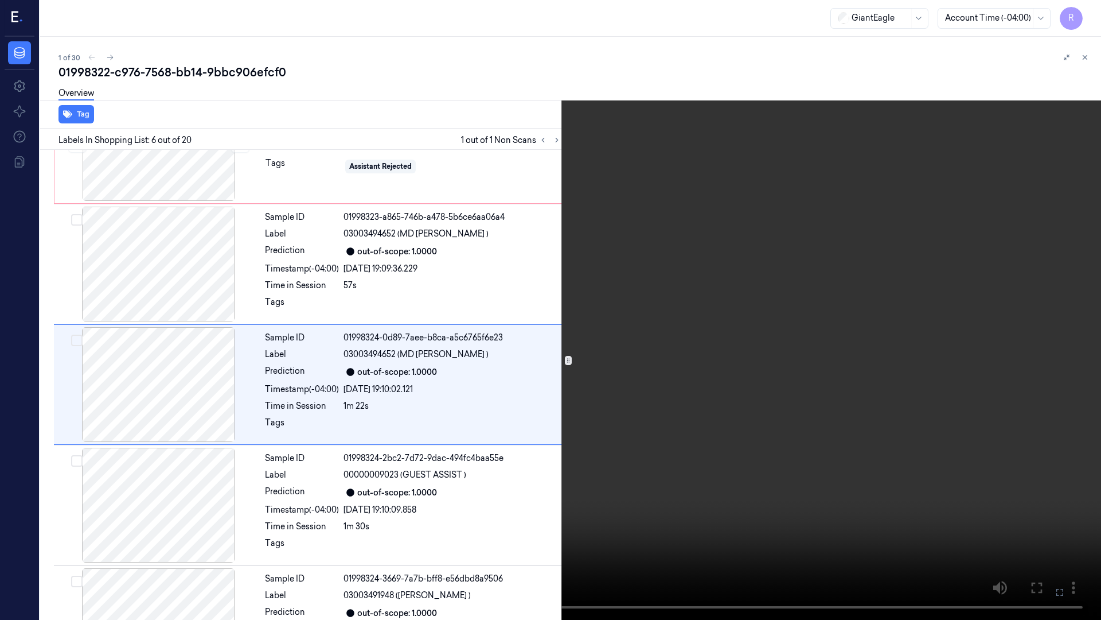
click at [364, 523] on video at bounding box center [550, 310] width 1101 height 620
click at [1085, 17] on button "x 2" at bounding box center [1087, 14] width 18 height 18
click at [1085, 18] on button "x 4" at bounding box center [1087, 14] width 18 height 18
click at [1092, 15] on button "x 1" at bounding box center [1087, 14] width 18 height 18
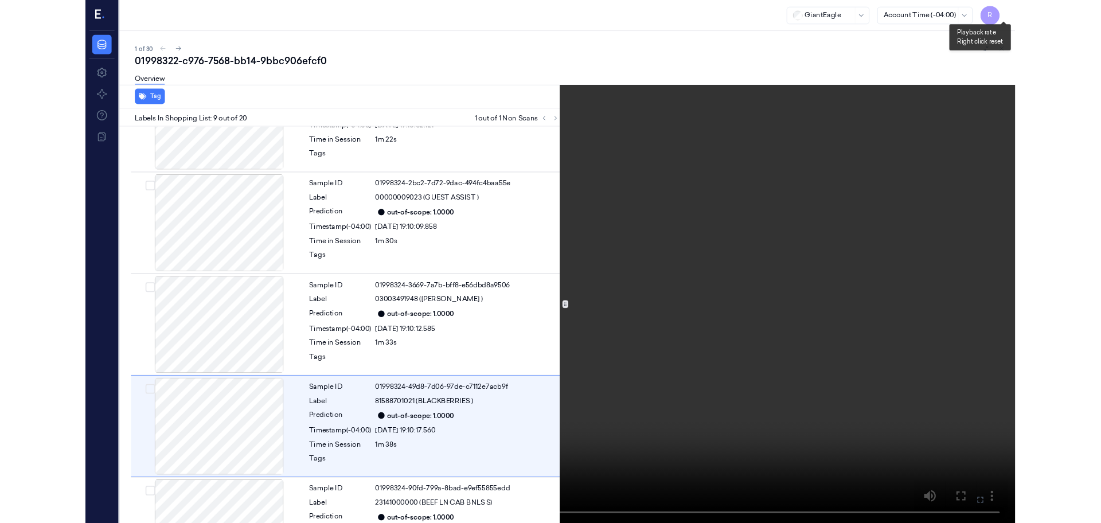
scroll to position [789, 0]
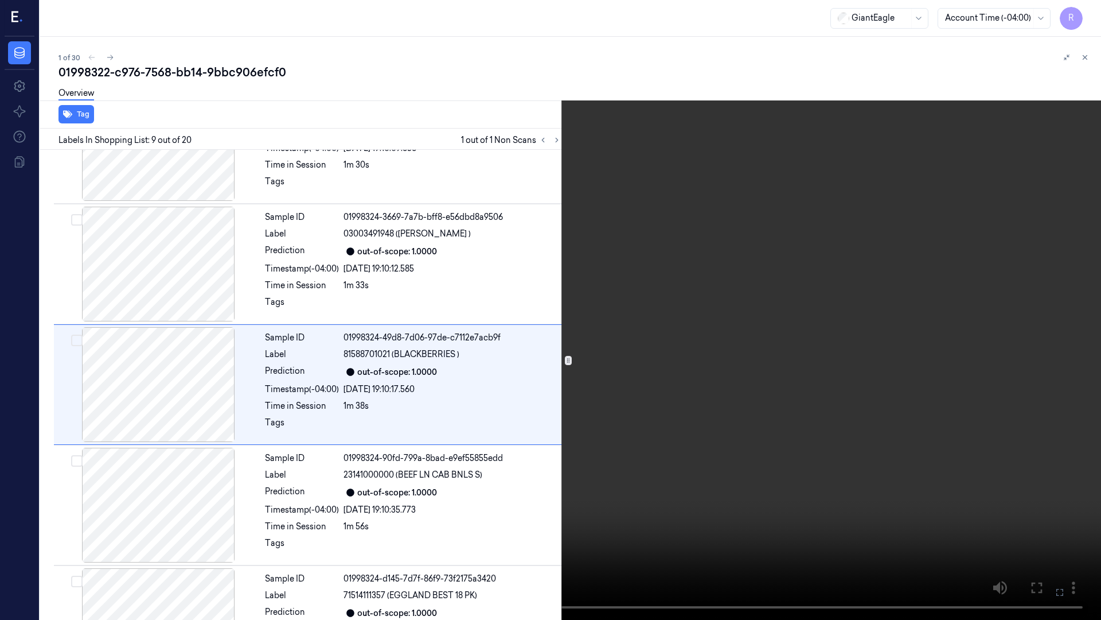
click at [782, 228] on video at bounding box center [550, 310] width 1101 height 620
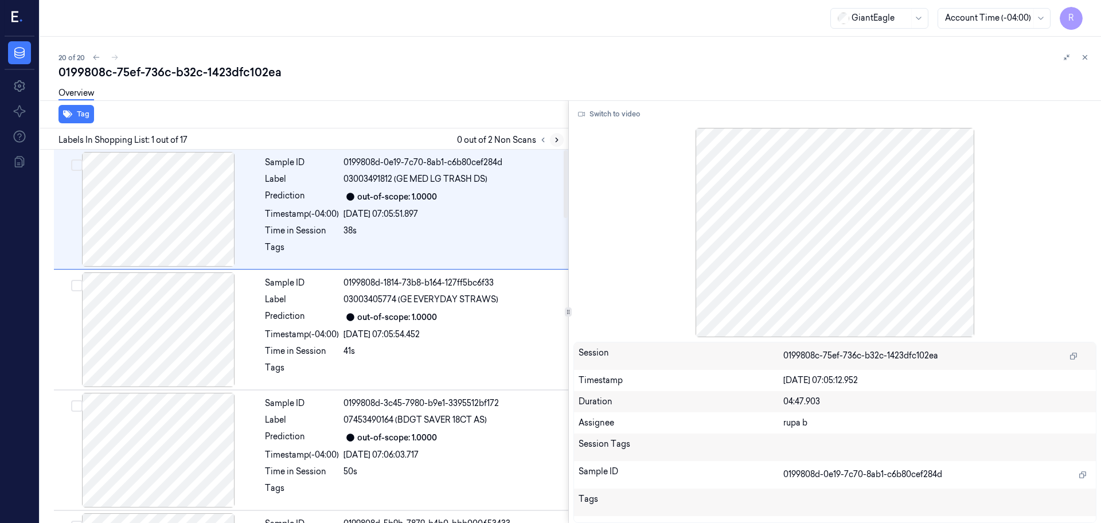
click at [553, 142] on icon at bounding box center [557, 140] width 8 height 8
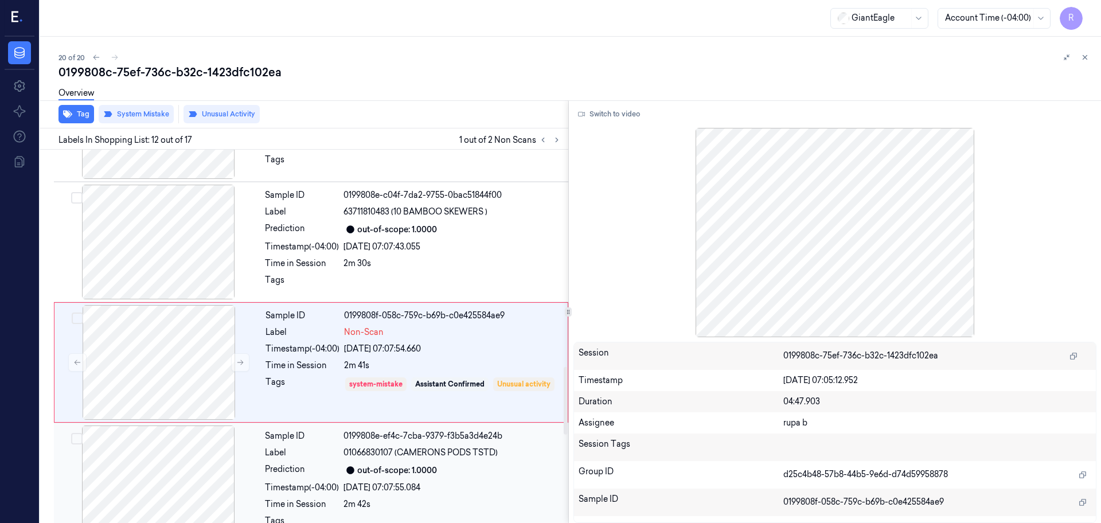
scroll to position [1198, 0]
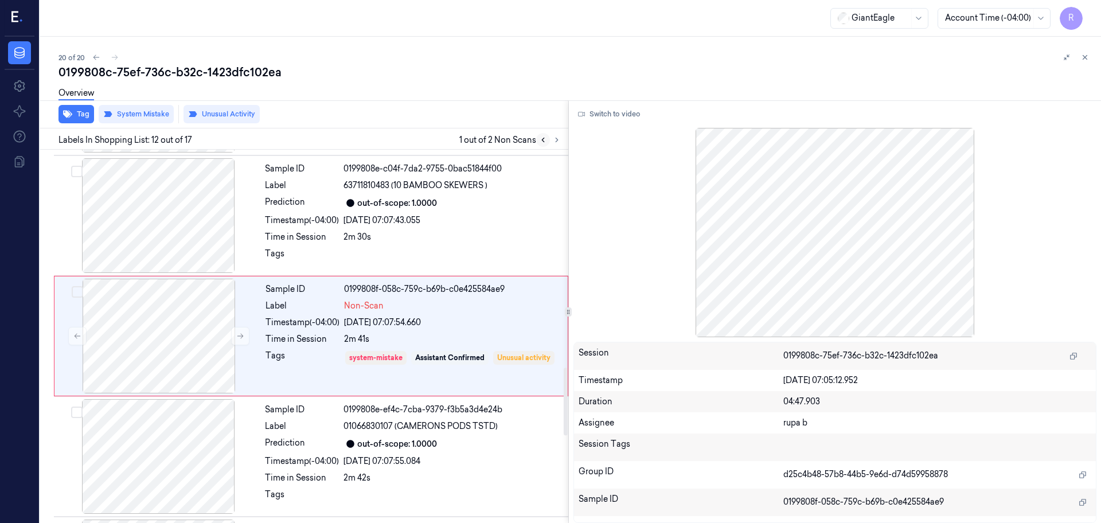
click at [542, 142] on icon at bounding box center [543, 140] width 8 height 8
click at [555, 142] on icon at bounding box center [557, 140] width 8 height 8
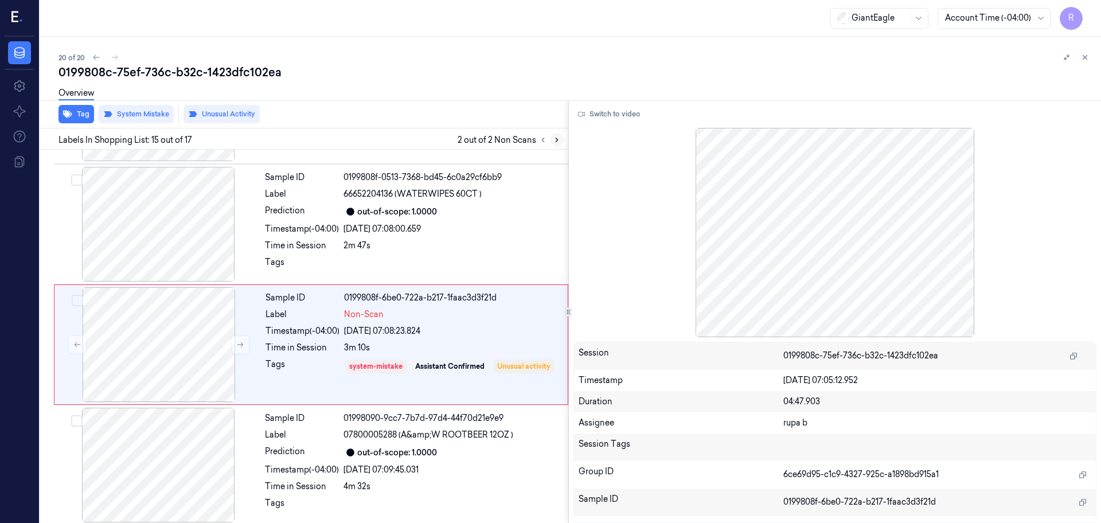
scroll to position [1560, 0]
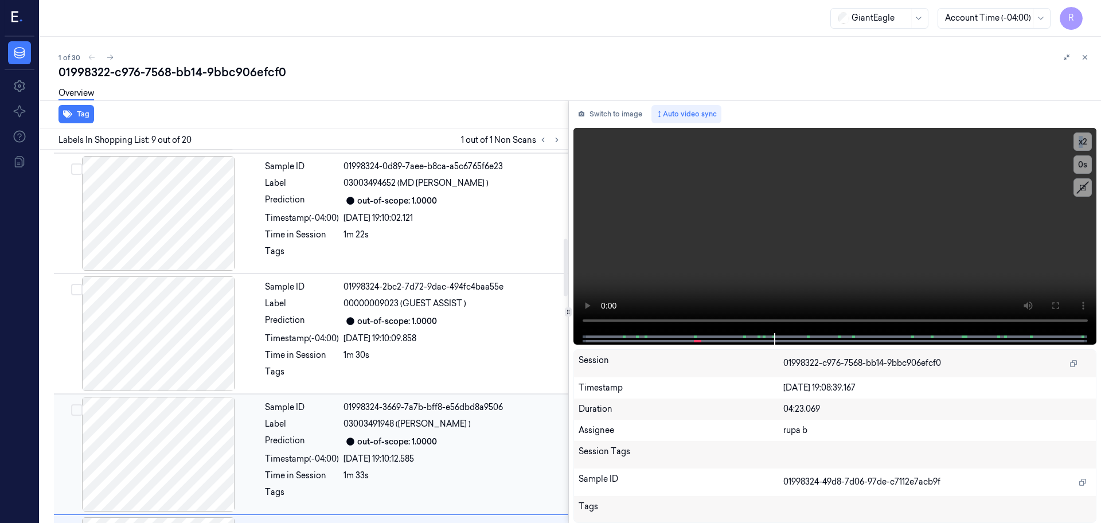
scroll to position [574, 0]
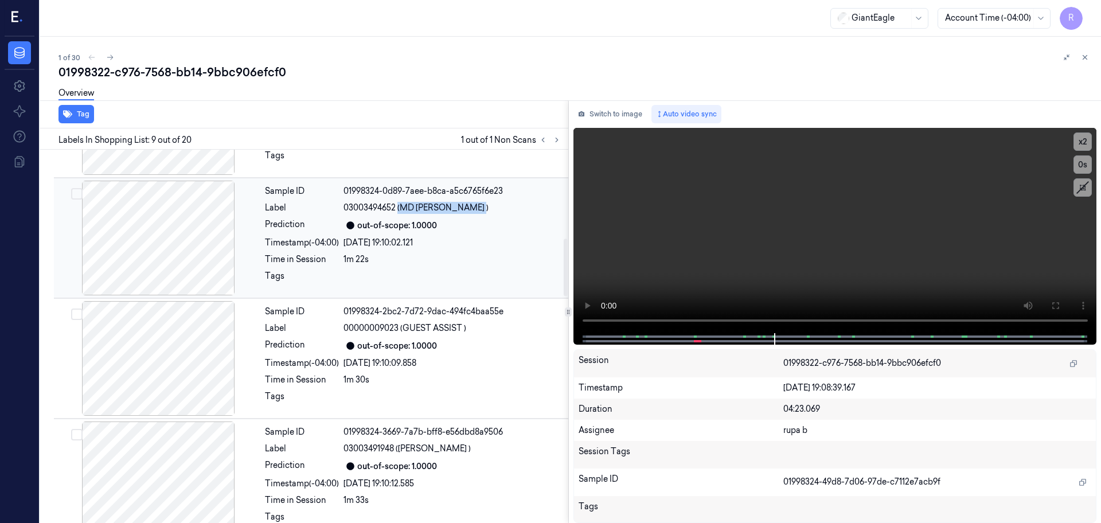
drag, startPoint x: 399, startPoint y: 204, endPoint x: 488, endPoint y: 214, distance: 89.5
click at [488, 214] on div "Sample ID 01998324-0d89-7aee-b8ca-a5c6765f6e23 Label 03003494652 (MD [PERSON_NA…" at bounding box center [413, 238] width 306 height 115
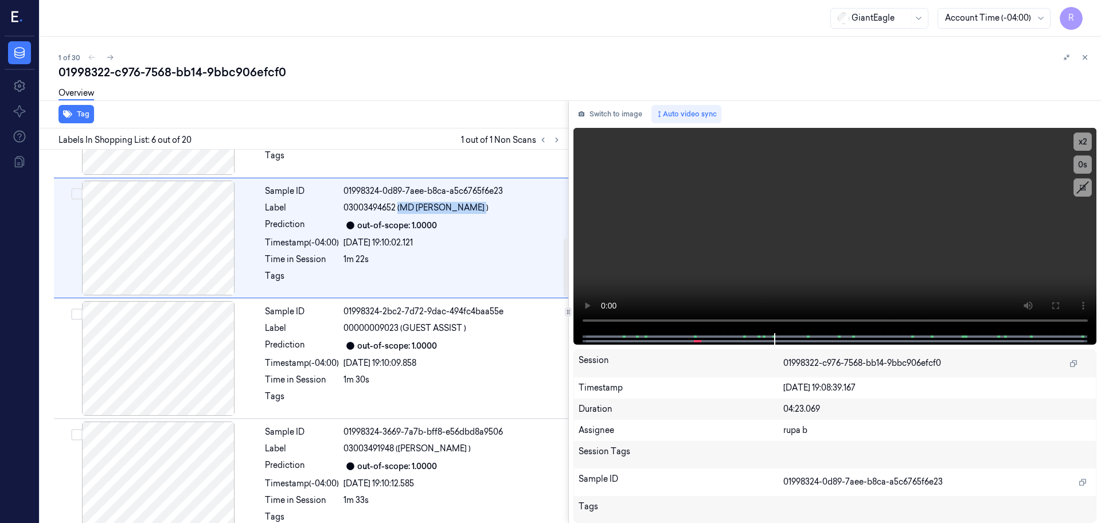
copy span "(MD [PERSON_NAME] )"
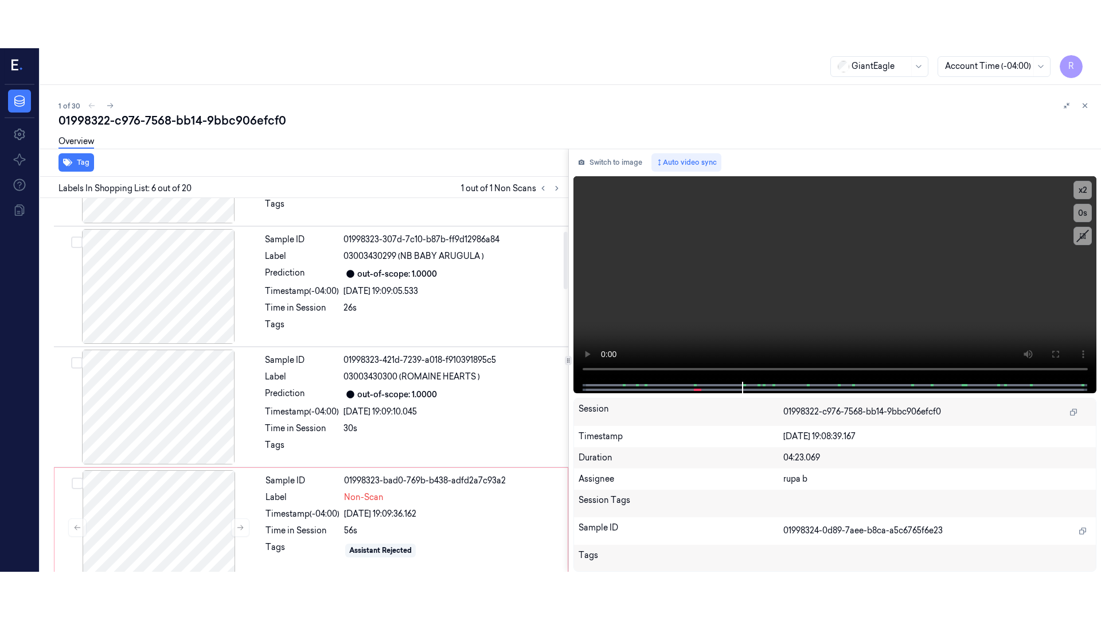
scroll to position [215, 0]
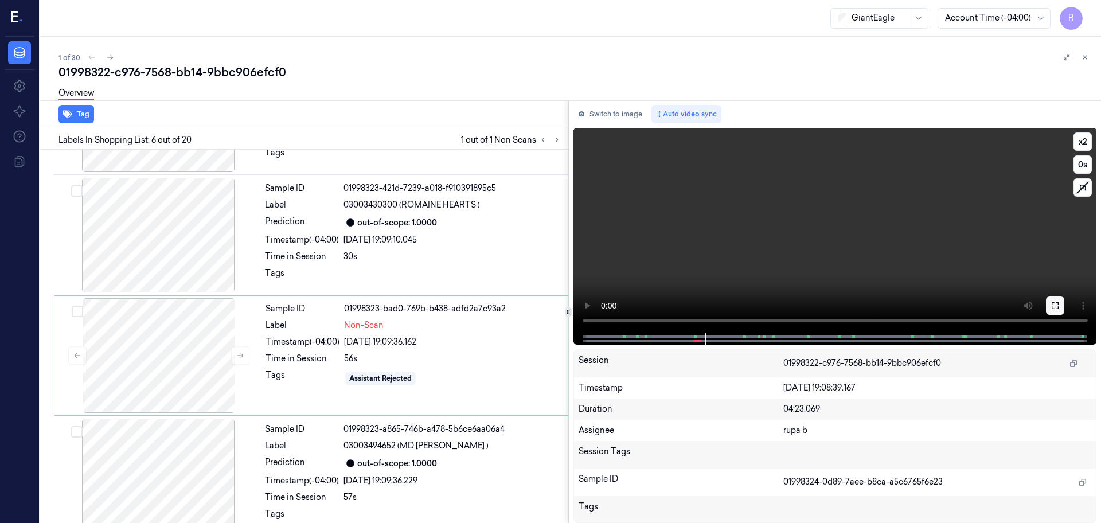
click at [1053, 301] on icon at bounding box center [1055, 305] width 9 height 9
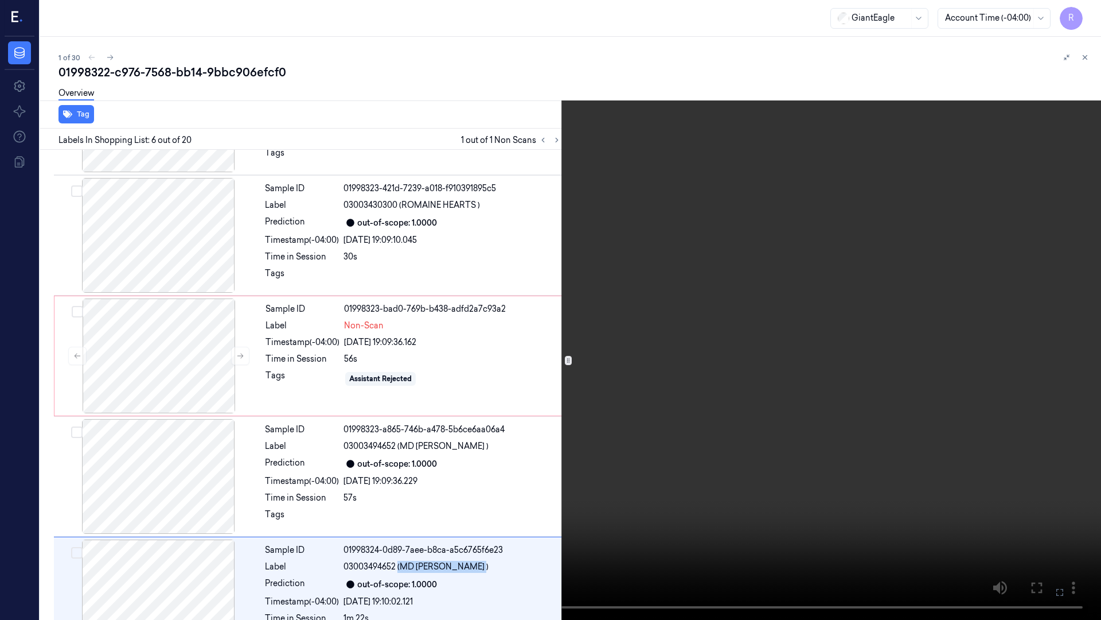
click at [1050, 356] on video at bounding box center [550, 310] width 1101 height 620
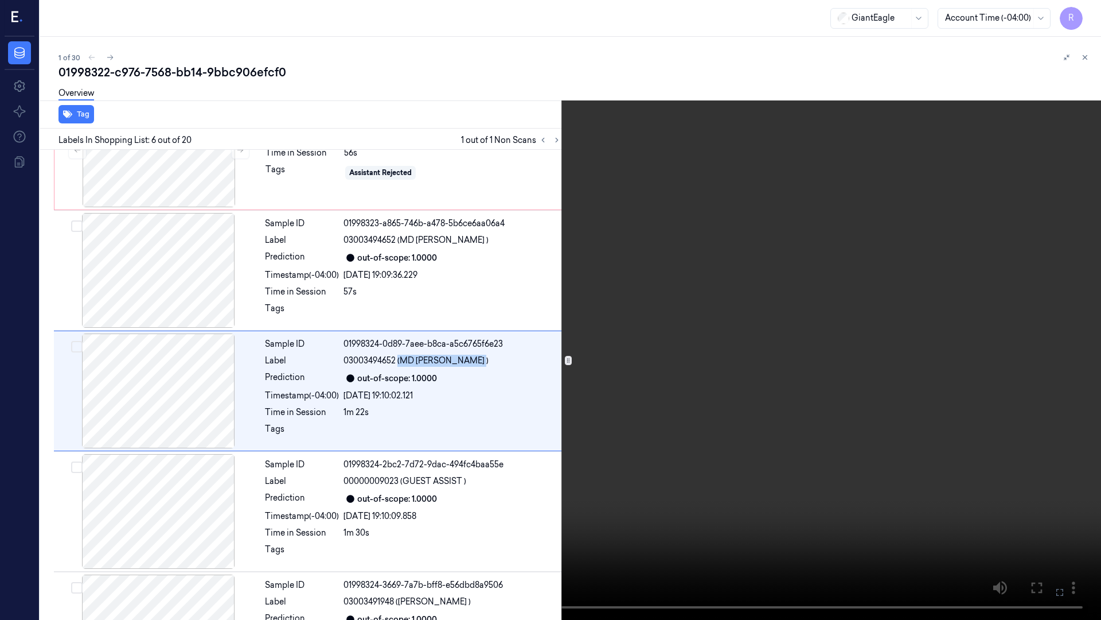
scroll to position [427, 0]
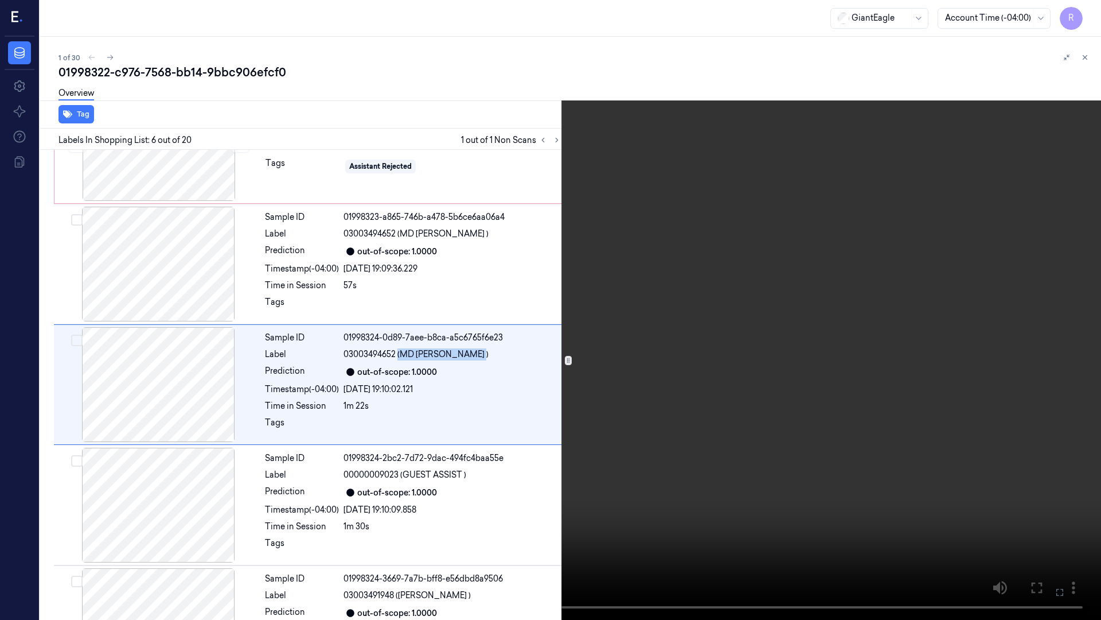
click at [785, 240] on video at bounding box center [550, 310] width 1101 height 620
click at [781, 250] on video at bounding box center [550, 310] width 1101 height 620
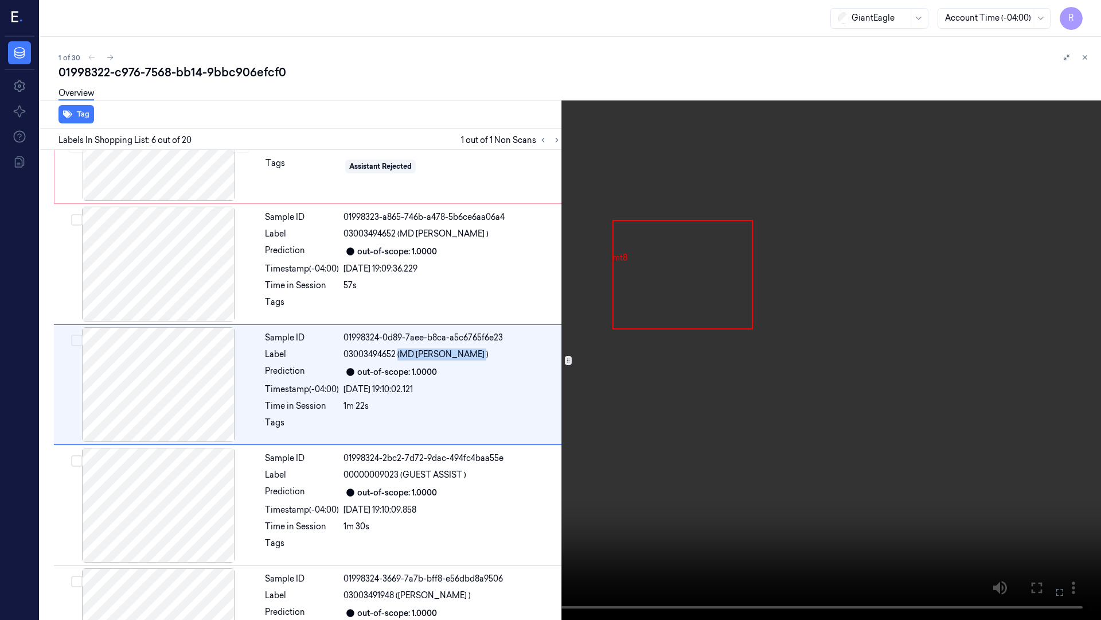
drag, startPoint x: 712, startPoint y: 264, endPoint x: 611, endPoint y: 320, distance: 116.1
click at [611, 320] on video at bounding box center [550, 310] width 1101 height 620
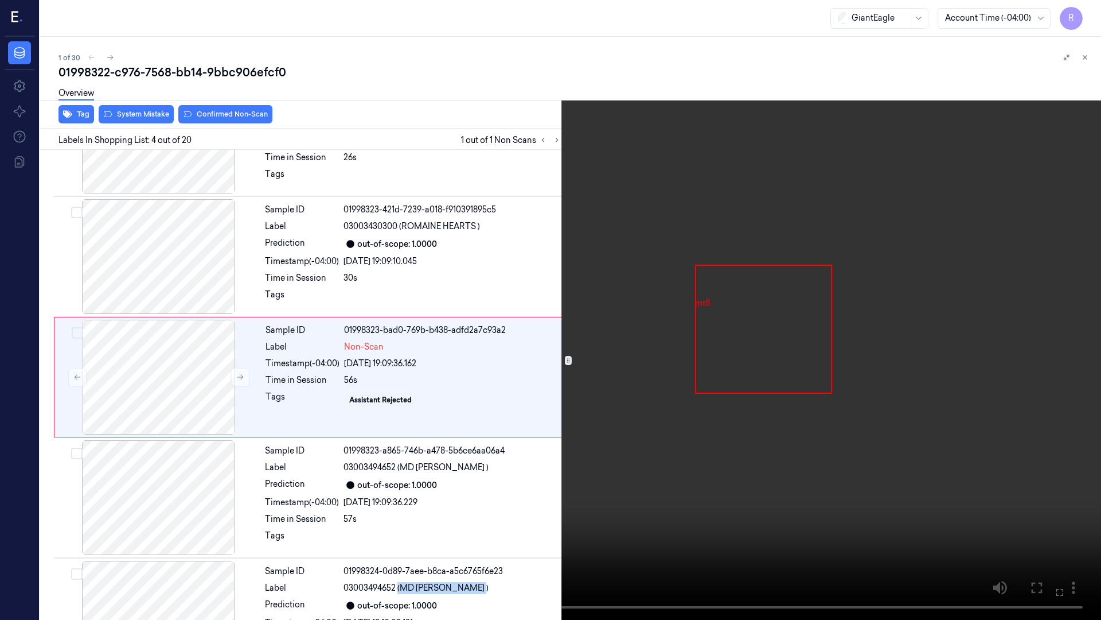
click at [704, 296] on video at bounding box center [550, 310] width 1101 height 620
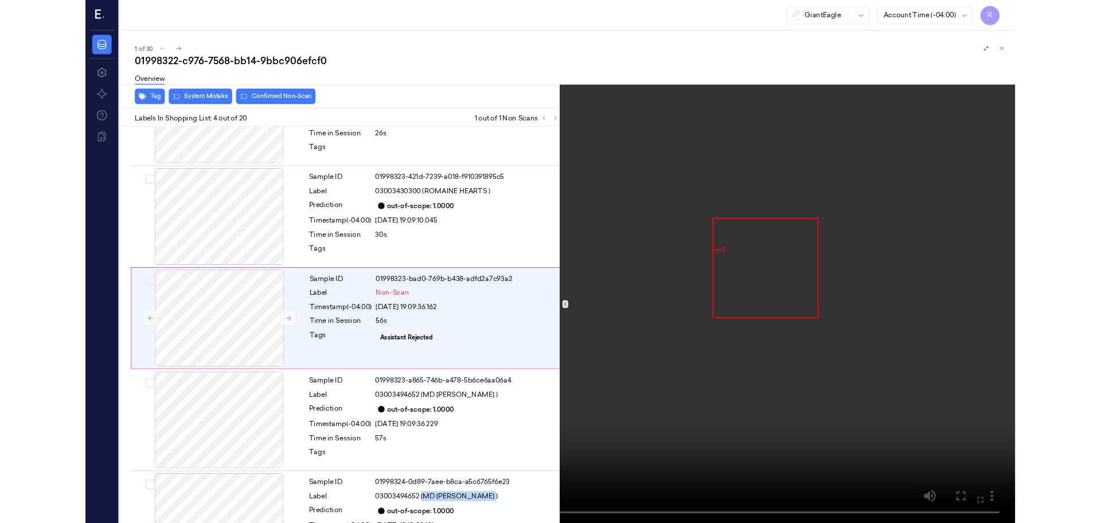
scroll to position [186, 0]
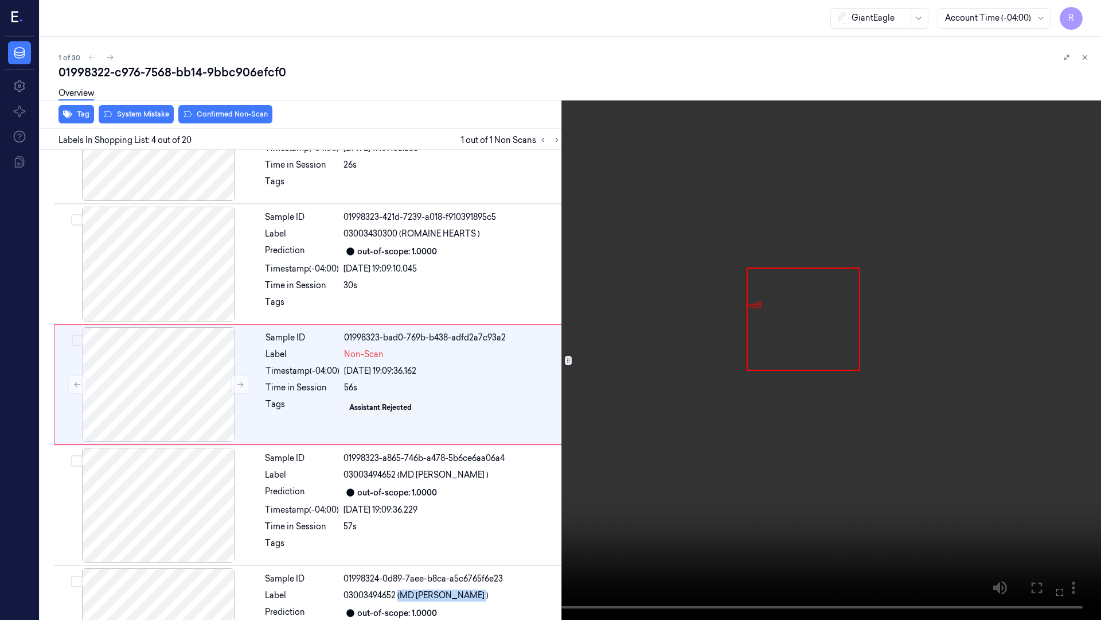
click at [704, 296] on video at bounding box center [550, 310] width 1101 height 620
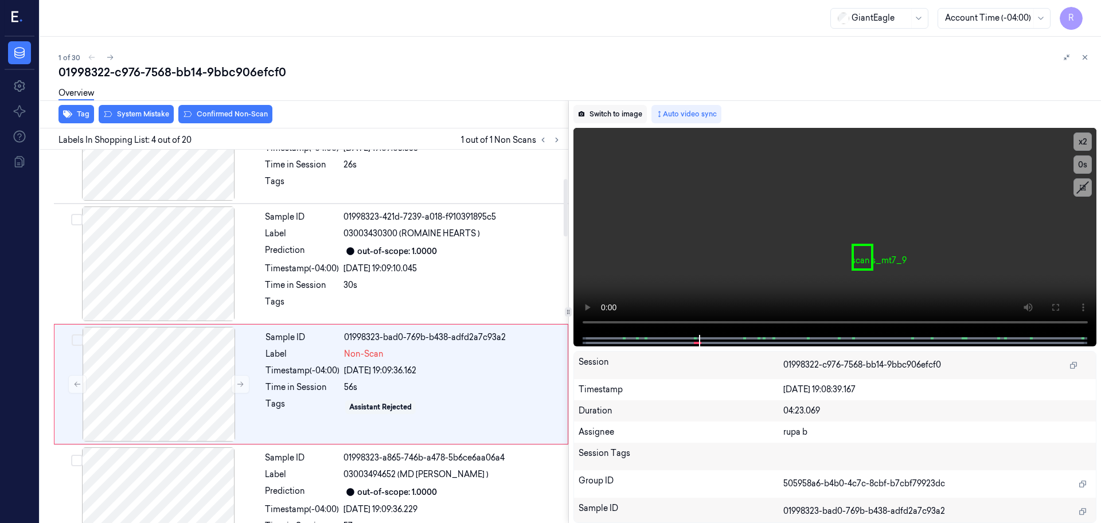
click at [612, 106] on button "Switch to image" at bounding box center [610, 114] width 73 height 18
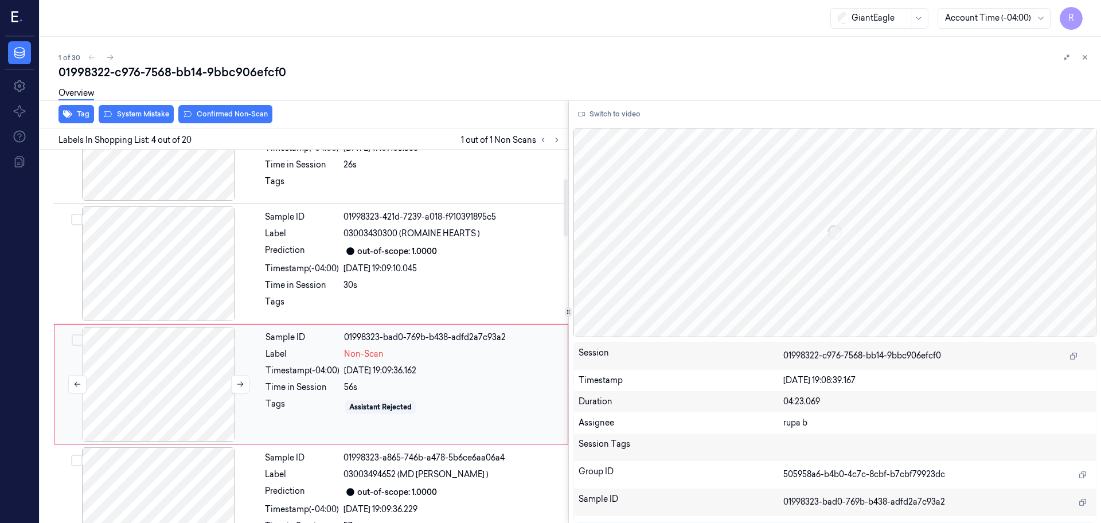
scroll to position [235, 0]
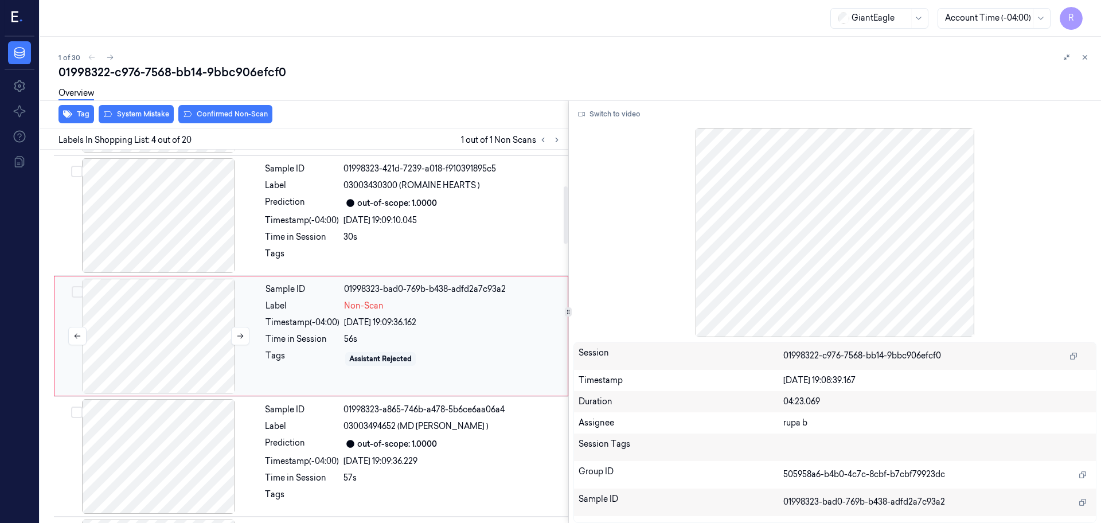
click at [192, 338] on div at bounding box center [159, 336] width 204 height 115
drag, startPoint x: 192, startPoint y: 338, endPoint x: 147, endPoint y: 336, distance: 44.2
click at [147, 336] on div at bounding box center [159, 336] width 204 height 115
click at [147, 337] on div at bounding box center [159, 336] width 204 height 115
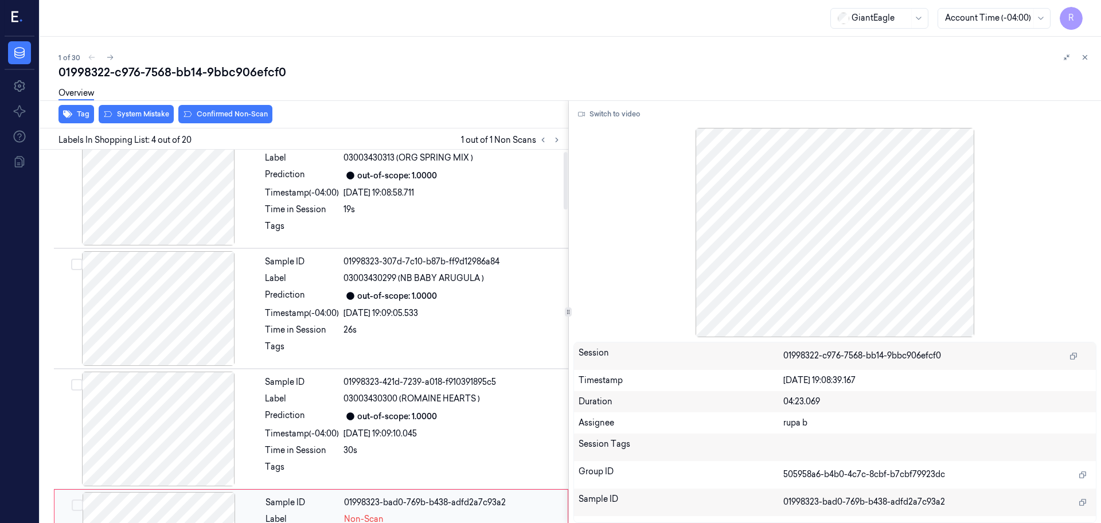
scroll to position [0, 0]
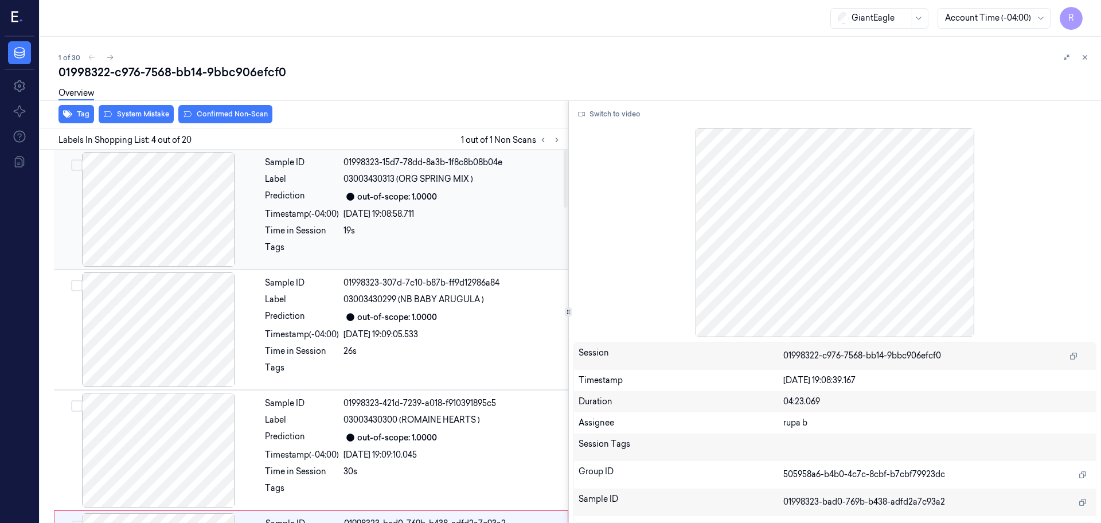
click at [201, 204] on div at bounding box center [158, 209] width 204 height 115
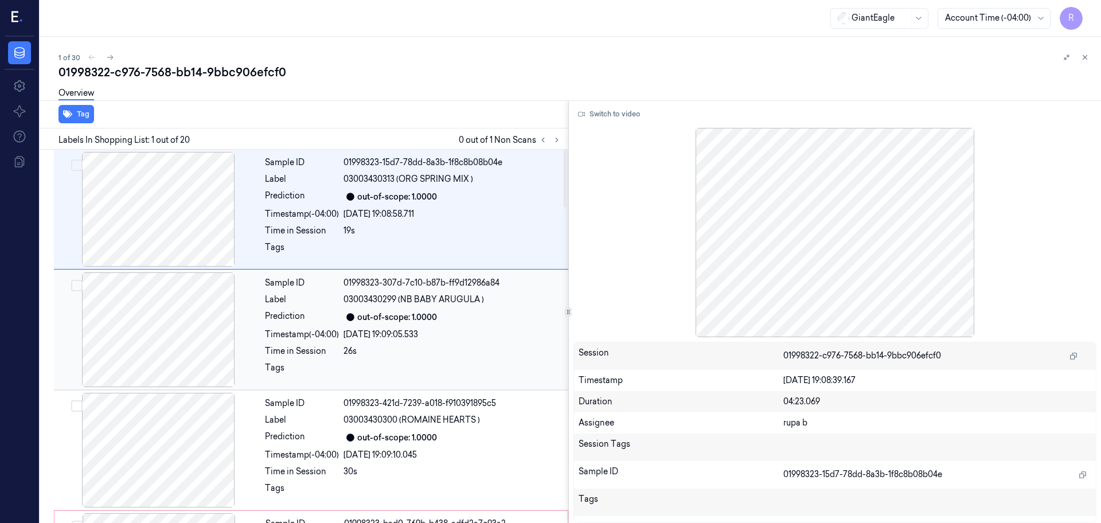
click at [192, 343] on div at bounding box center [158, 329] width 204 height 115
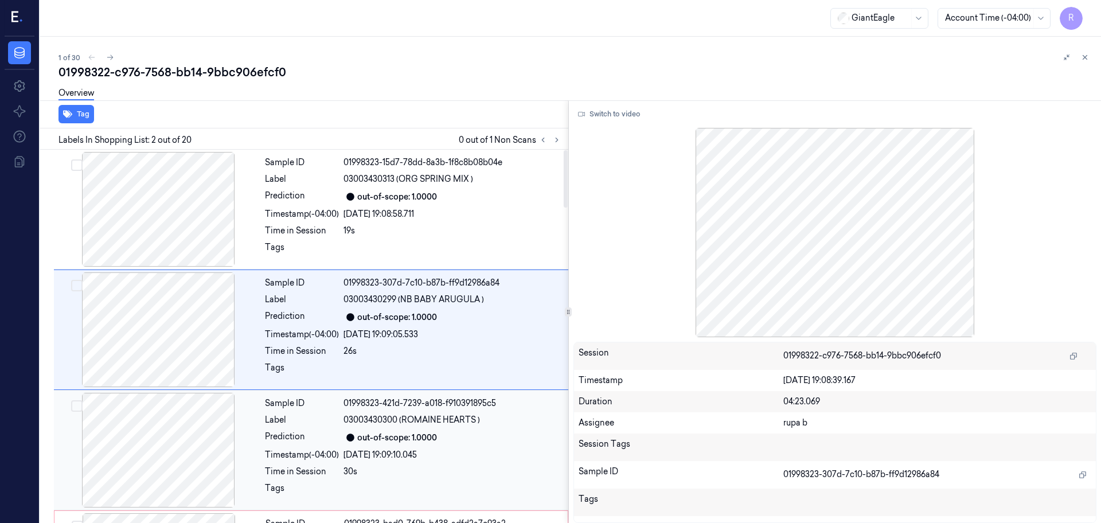
click at [171, 415] on div at bounding box center [158, 450] width 204 height 115
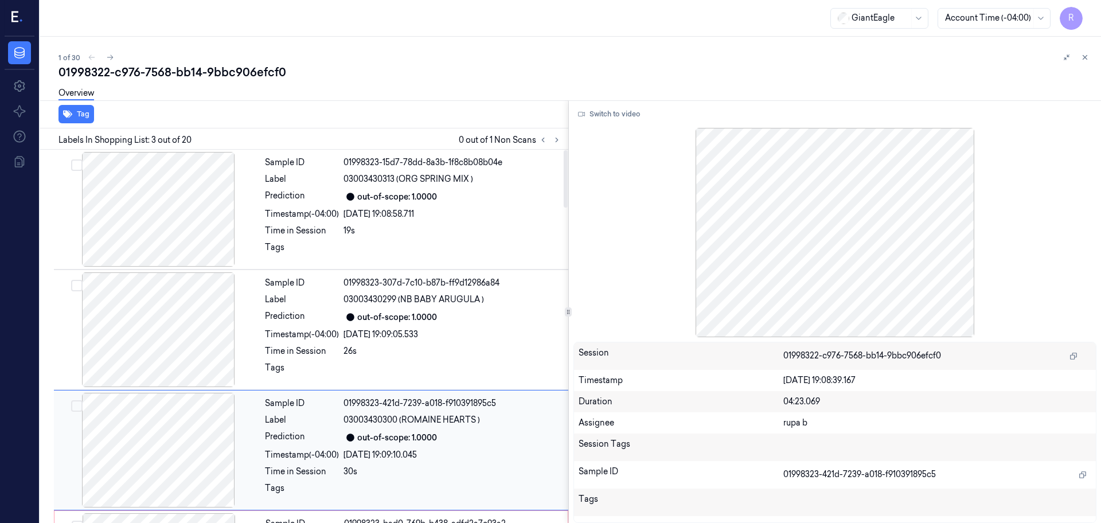
scroll to position [114, 0]
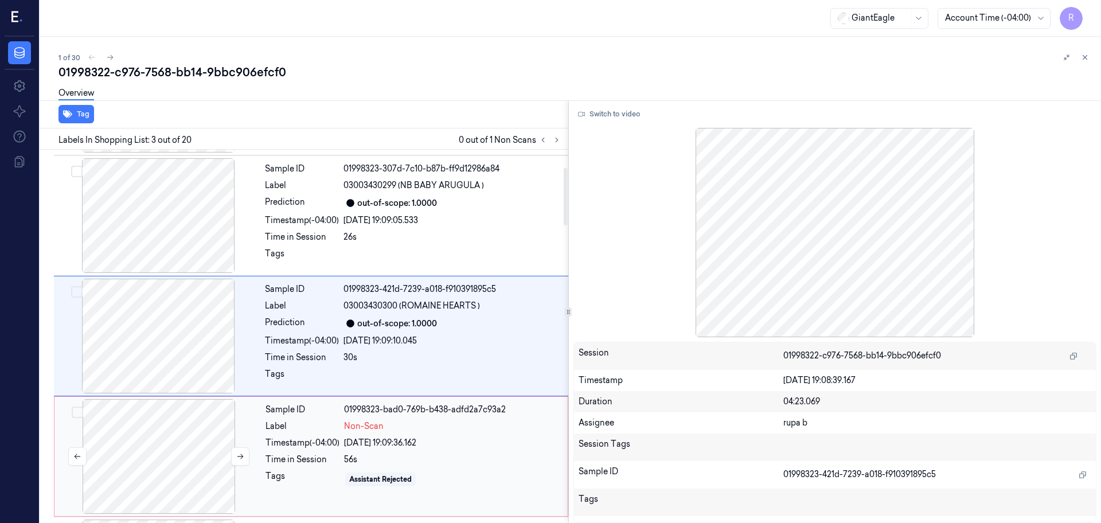
click at [164, 427] on div at bounding box center [159, 456] width 204 height 115
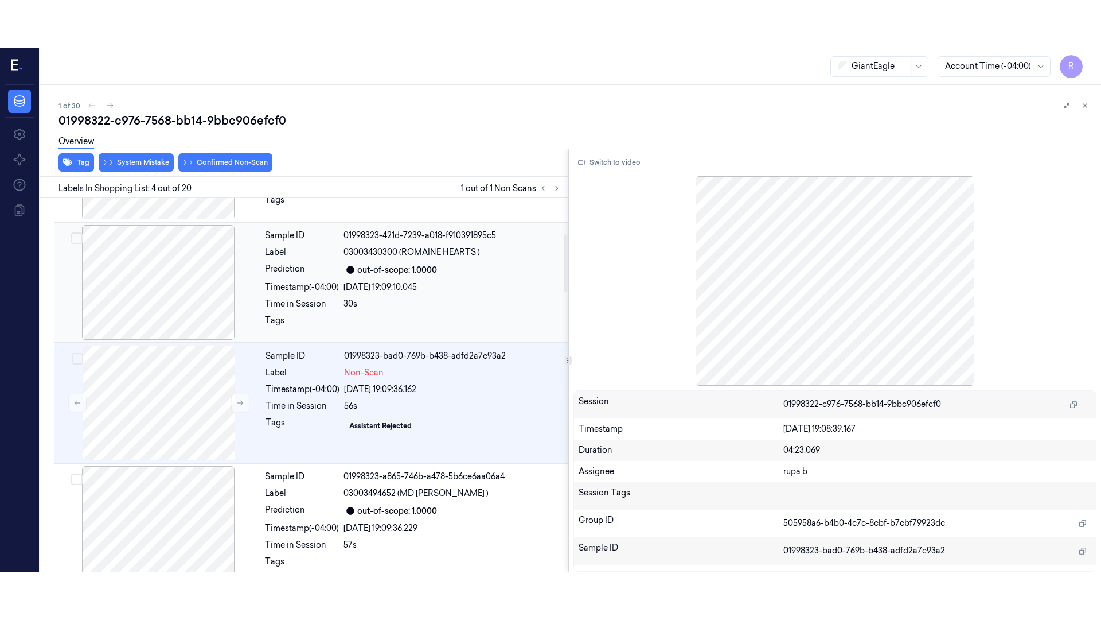
scroll to position [235, 0]
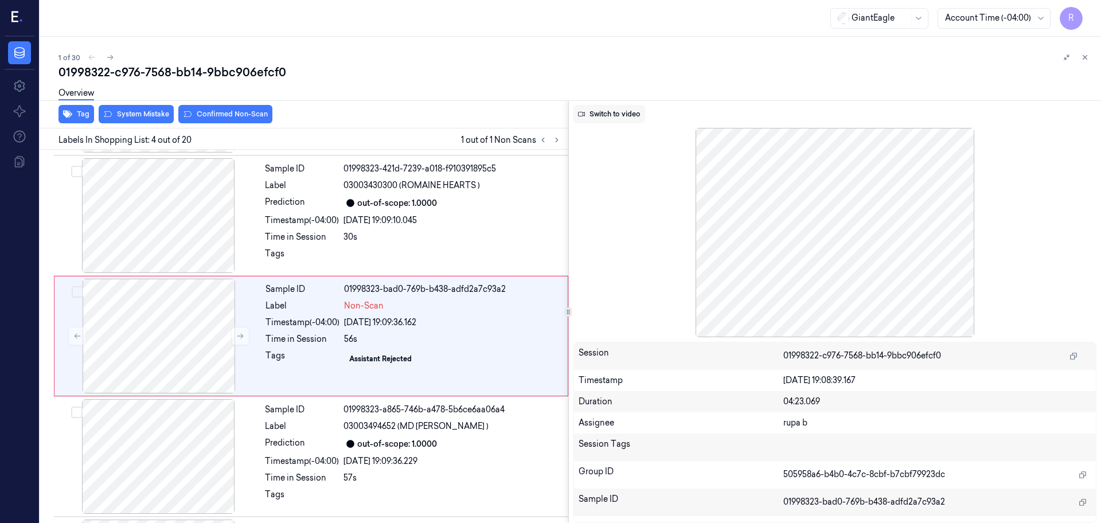
click at [593, 119] on button "Switch to video" at bounding box center [610, 114] width 72 height 18
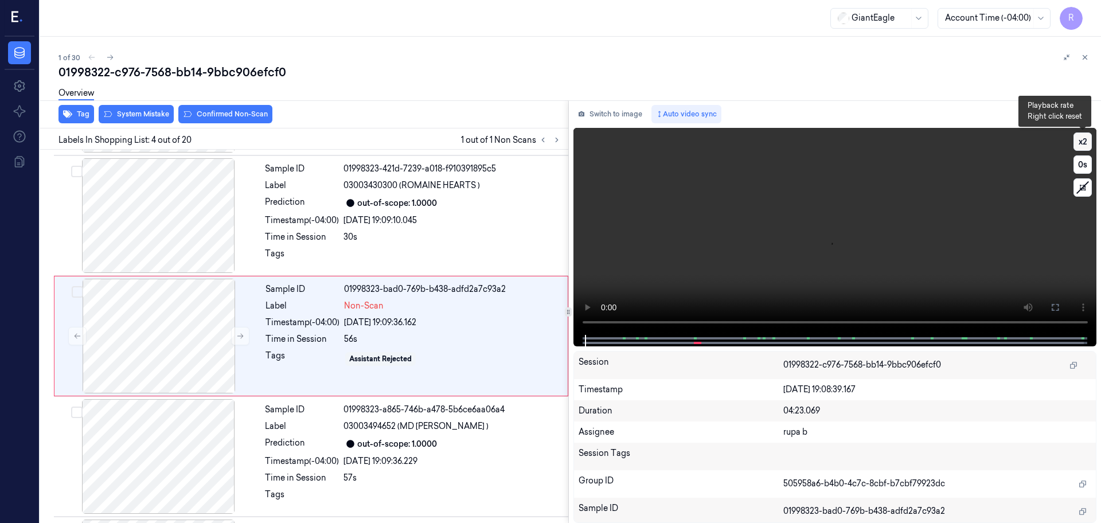
click at [1080, 140] on button "x 2" at bounding box center [1083, 142] width 18 height 18
click at [1054, 306] on icon at bounding box center [1055, 307] width 9 height 9
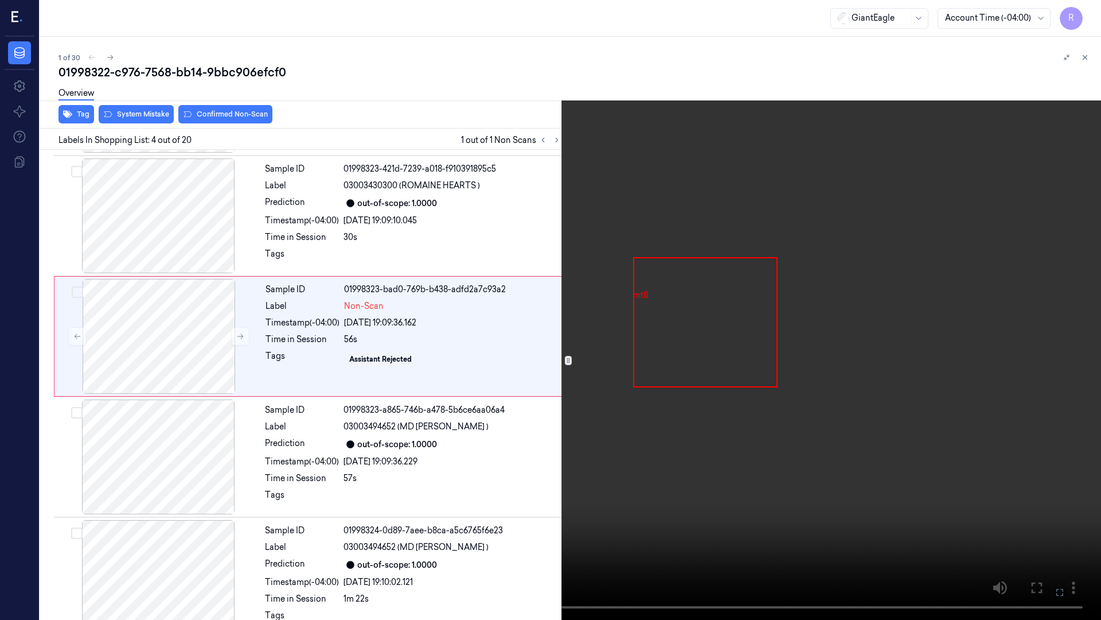
click at [757, 451] on video at bounding box center [550, 310] width 1101 height 620
click at [1092, 10] on button "x 1" at bounding box center [1087, 14] width 18 height 18
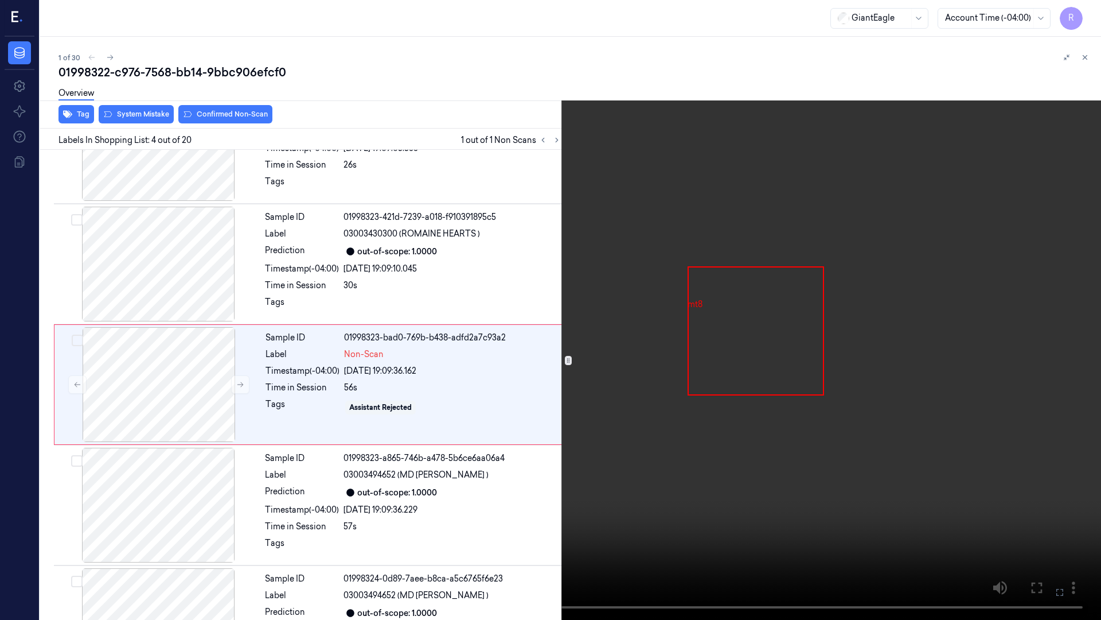
scroll to position [247, 0]
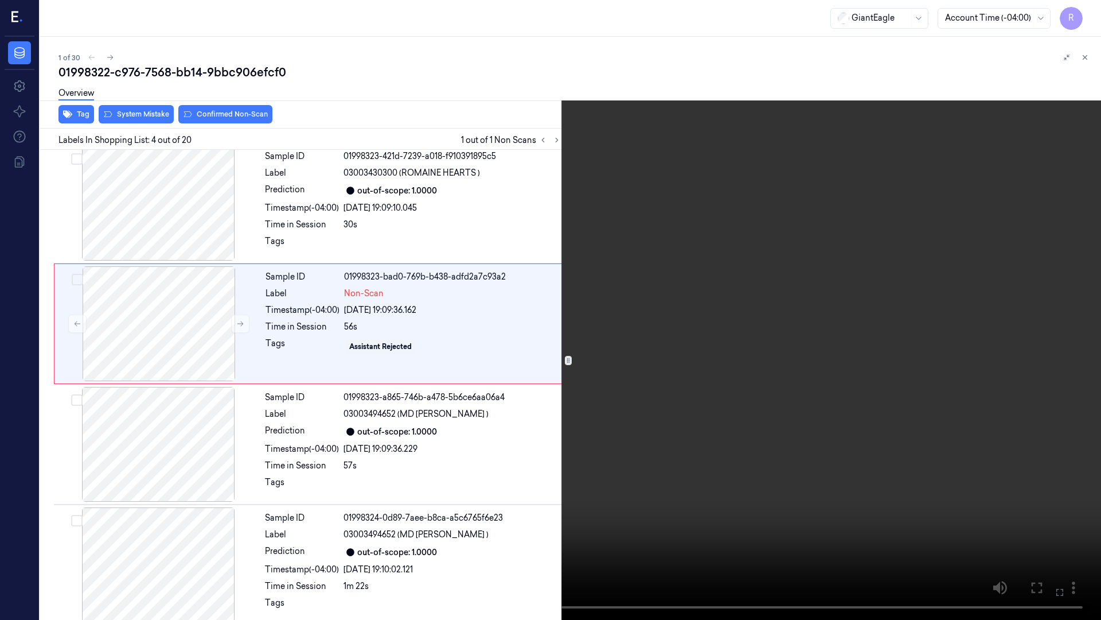
click at [667, 464] on video at bounding box center [550, 310] width 1101 height 620
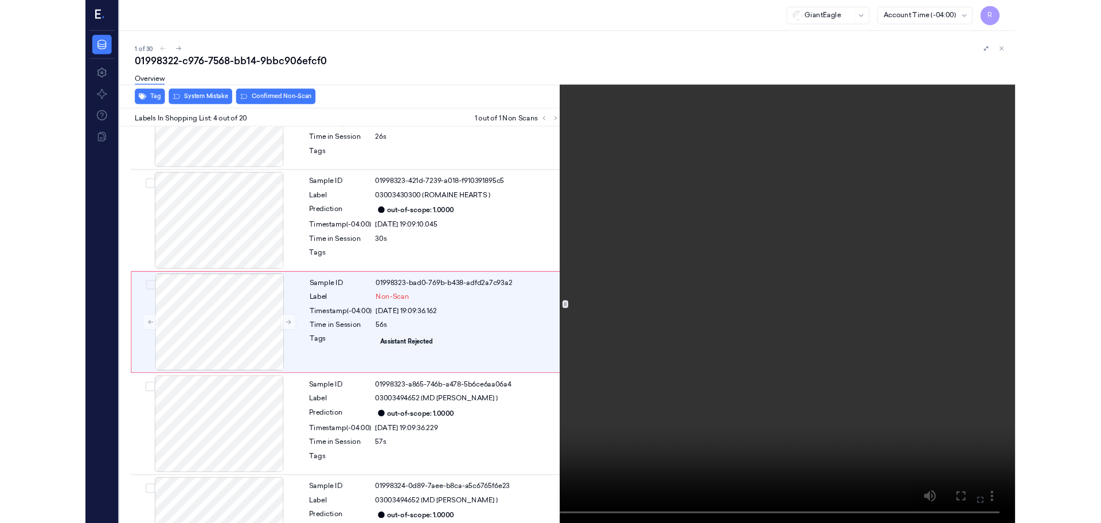
scroll to position [186, 0]
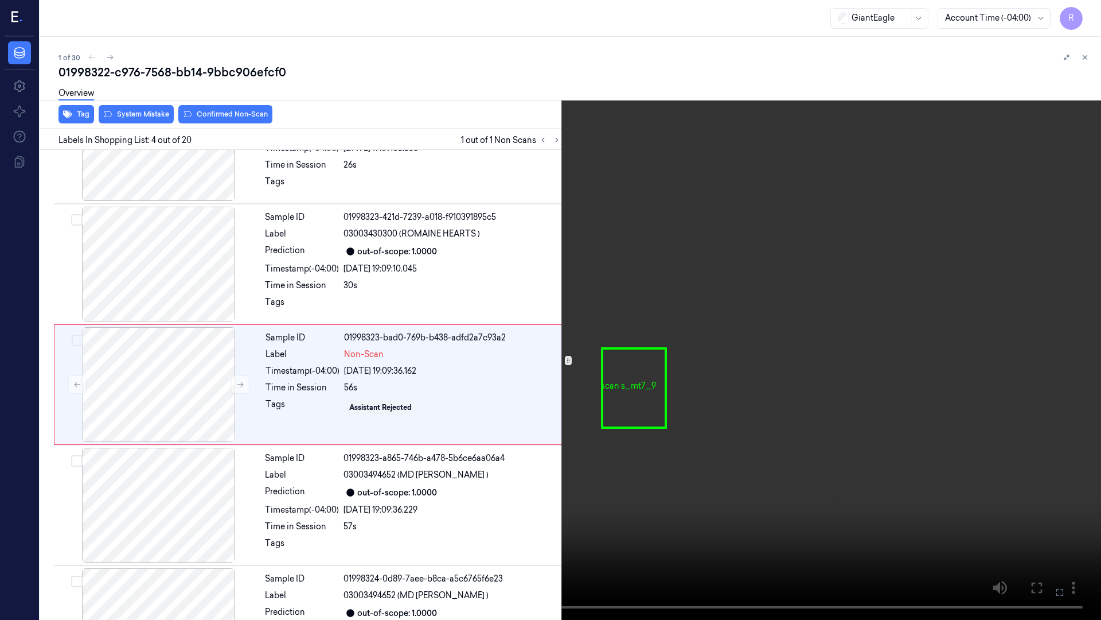
click at [373, 495] on video at bounding box center [550, 310] width 1101 height 620
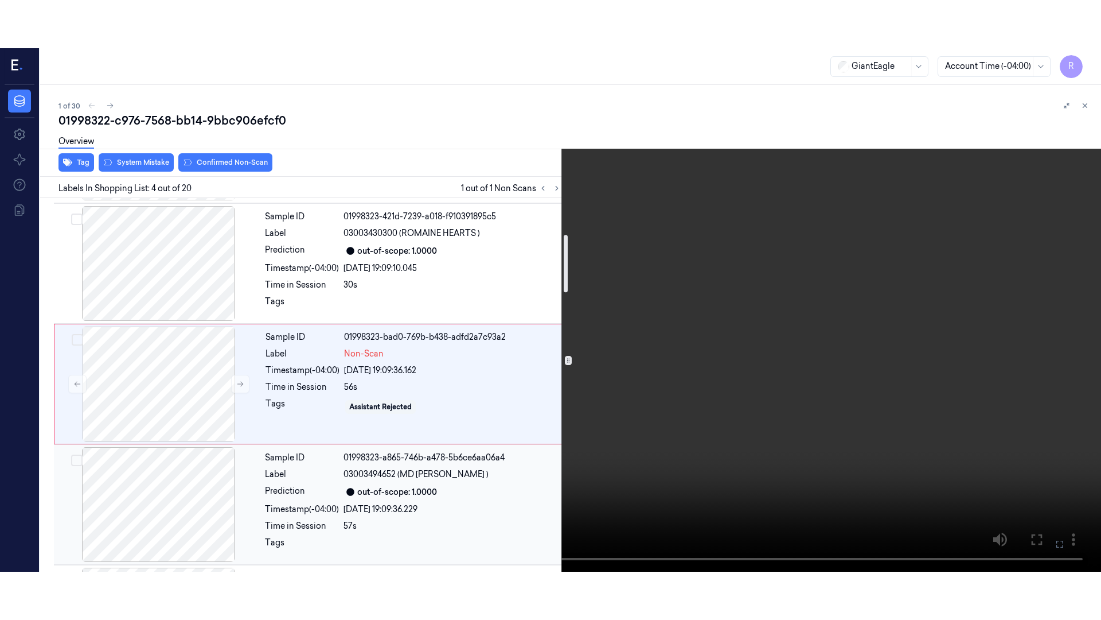
scroll to position [258, 0]
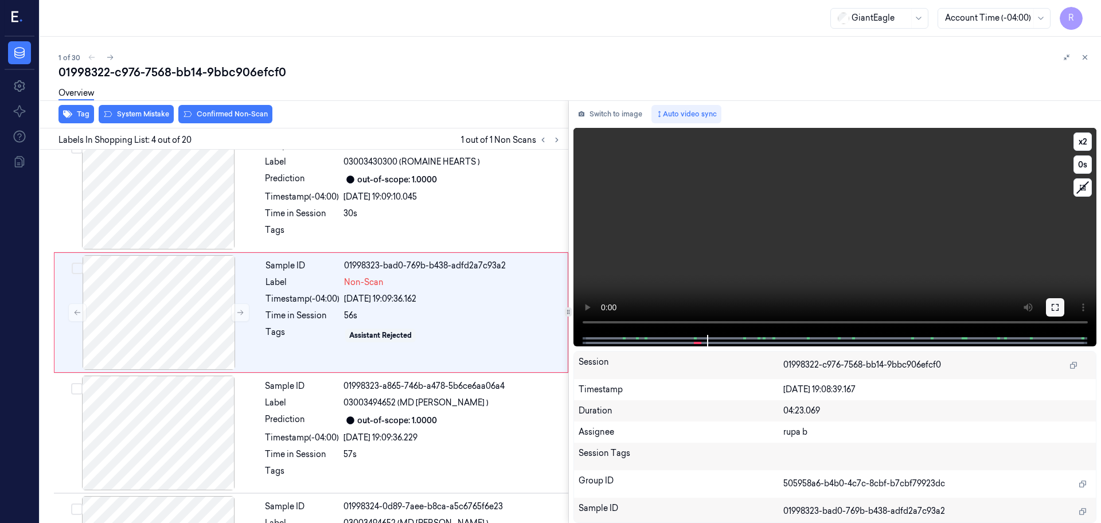
click at [1054, 306] on icon at bounding box center [1055, 307] width 9 height 9
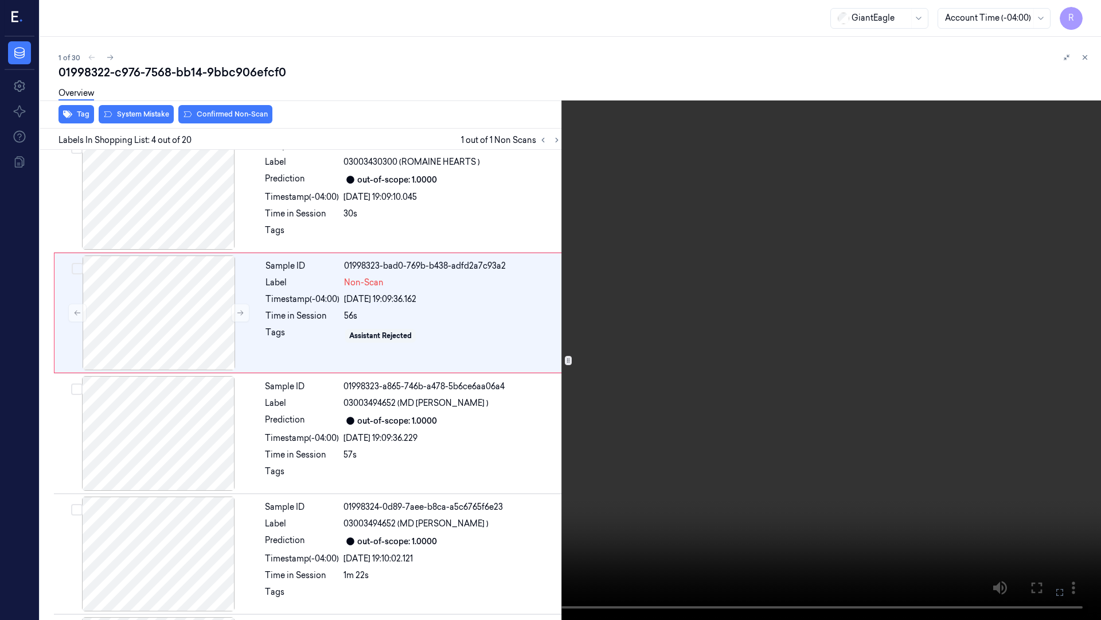
click at [972, 314] on video at bounding box center [550, 310] width 1101 height 620
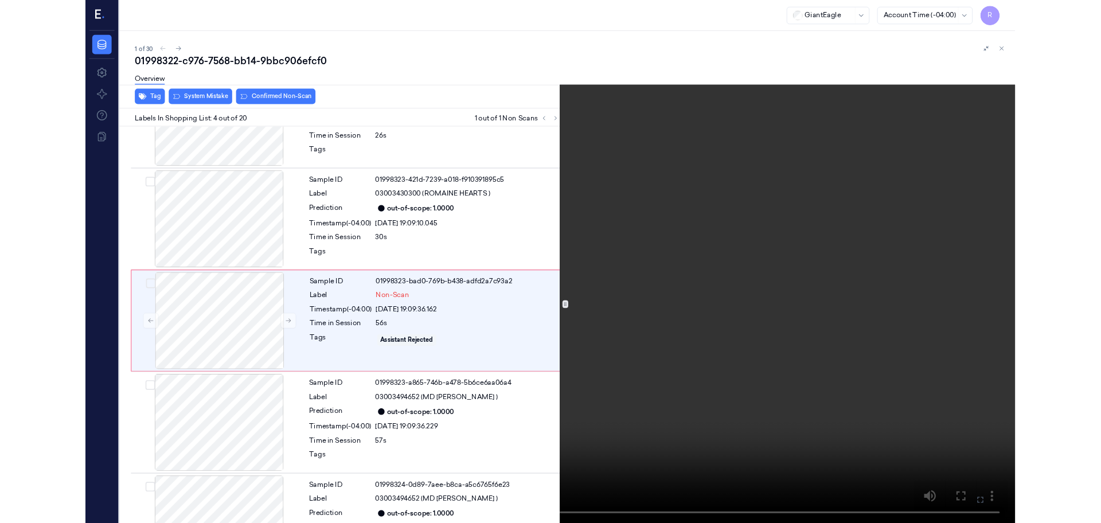
scroll to position [186, 0]
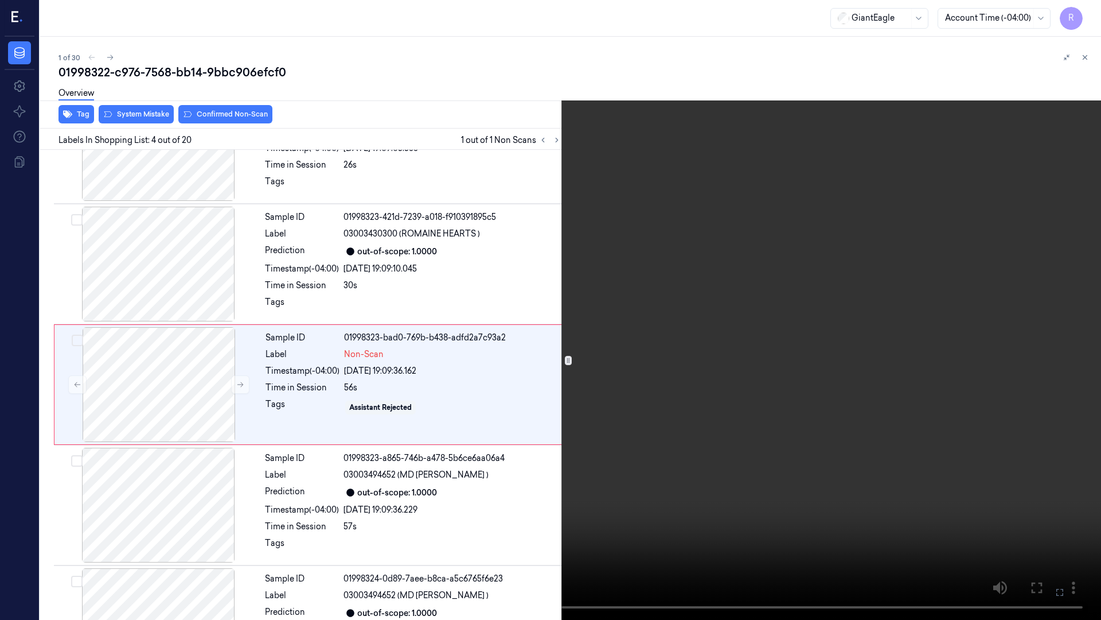
click at [966, 305] on video at bounding box center [550, 310] width 1101 height 620
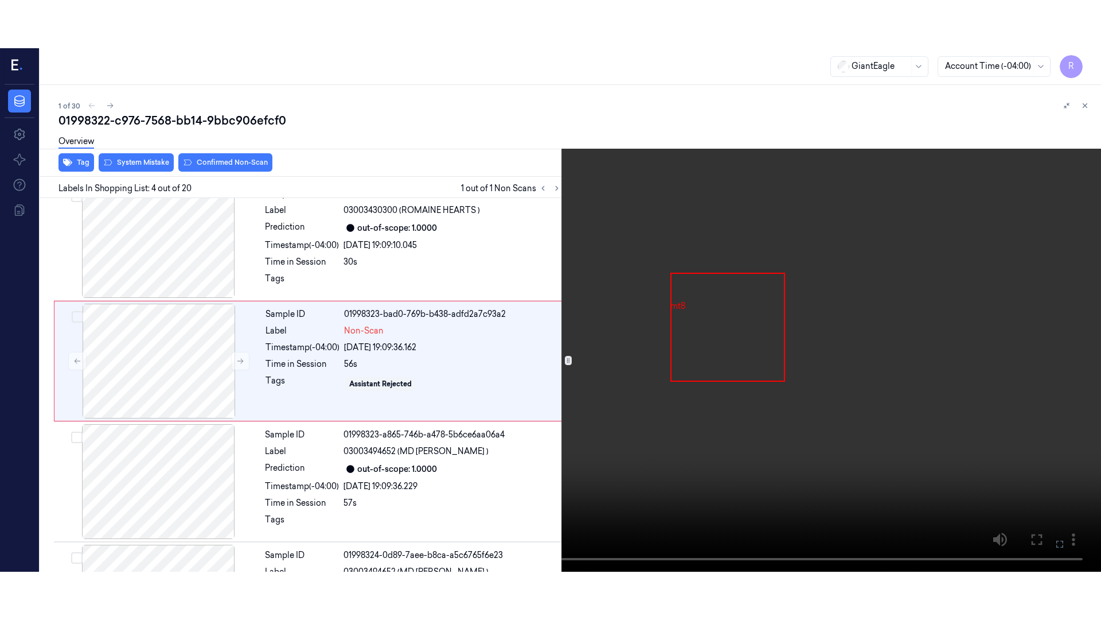
scroll to position [235, 0]
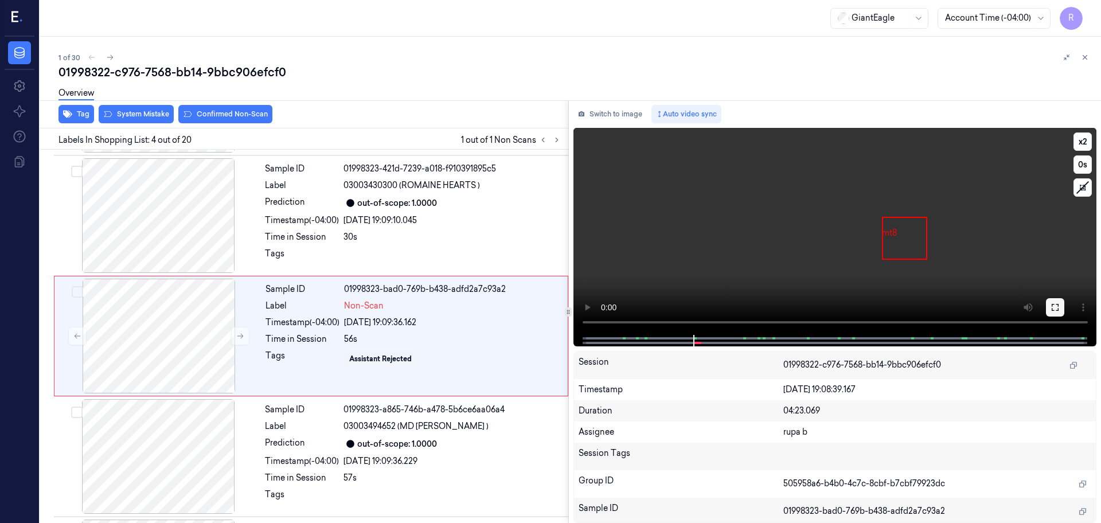
click at [1051, 306] on icon at bounding box center [1055, 307] width 9 height 9
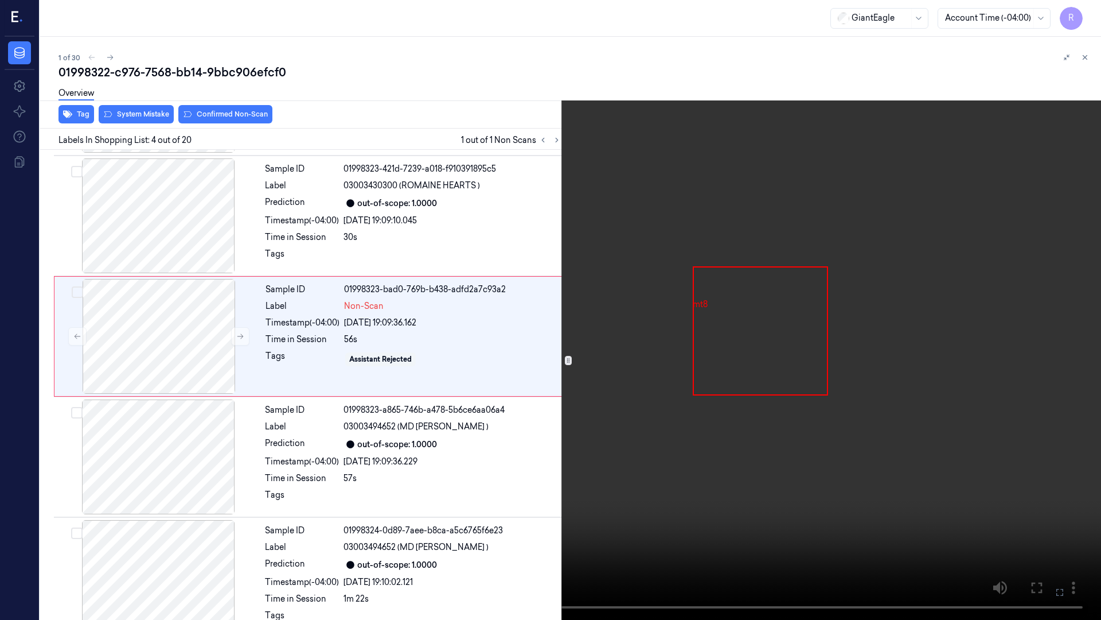
click at [1026, 376] on video at bounding box center [550, 310] width 1101 height 620
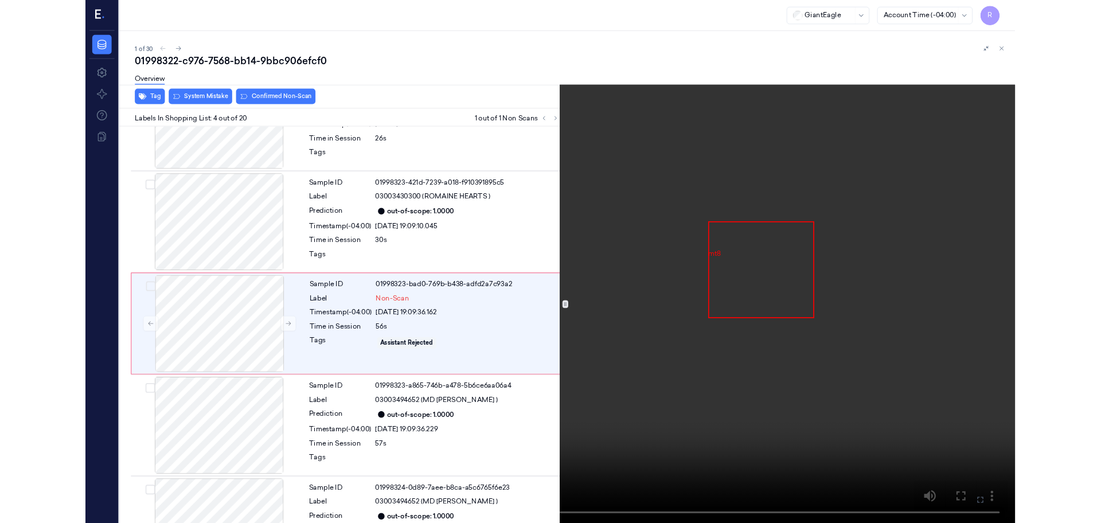
scroll to position [186, 0]
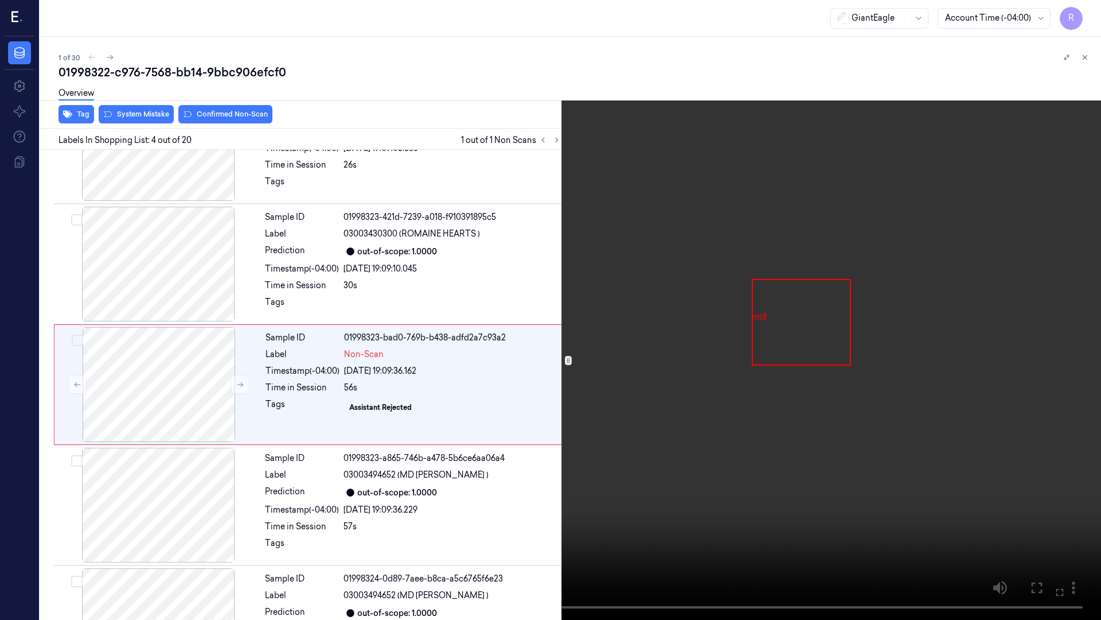
click at [1026, 376] on video at bounding box center [550, 310] width 1101 height 620
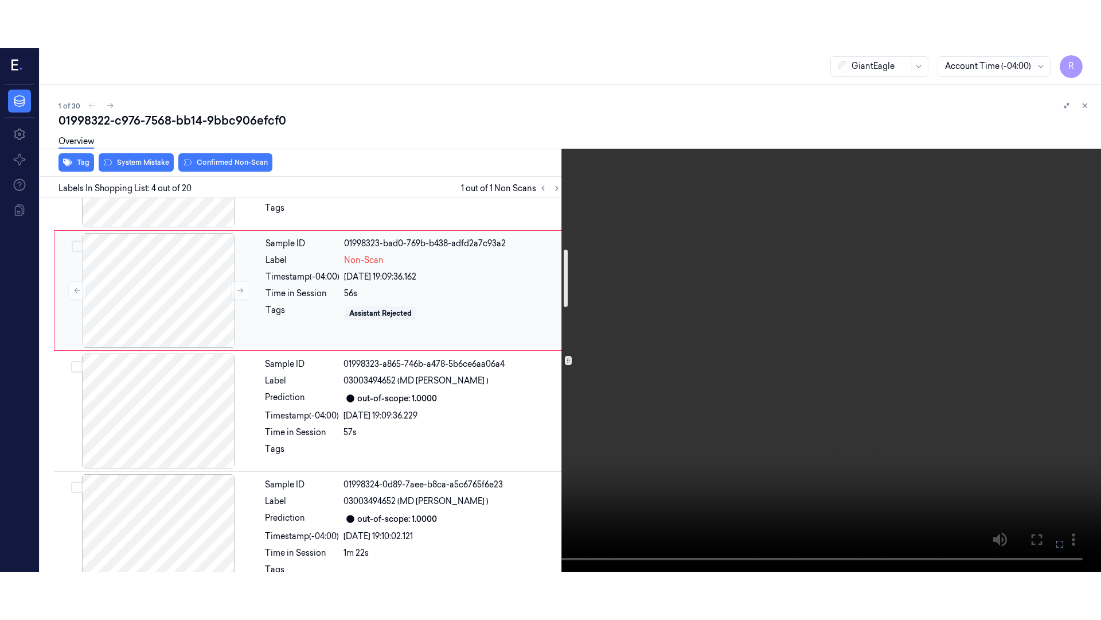
scroll to position [330, 0]
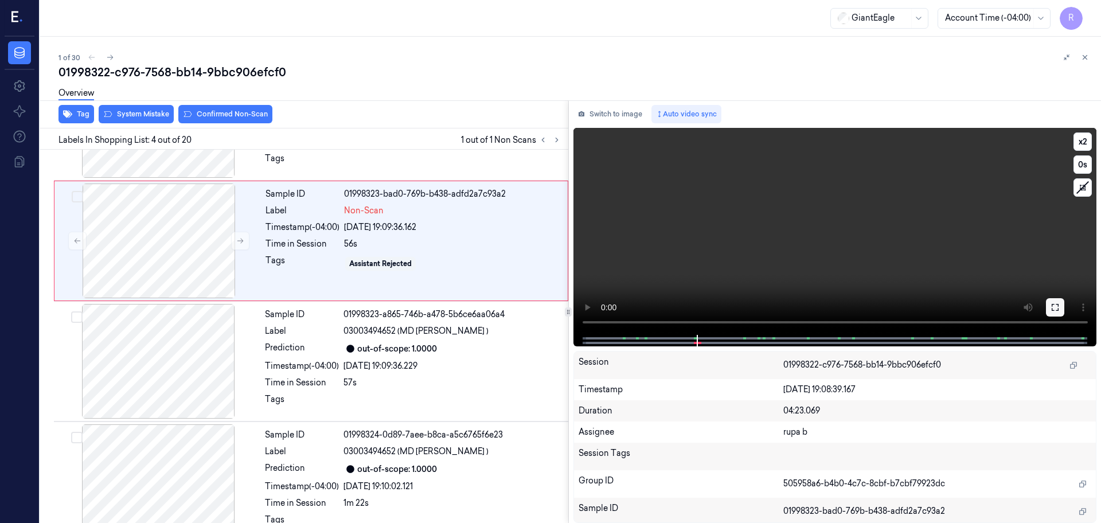
click at [1052, 305] on icon at bounding box center [1055, 307] width 9 height 9
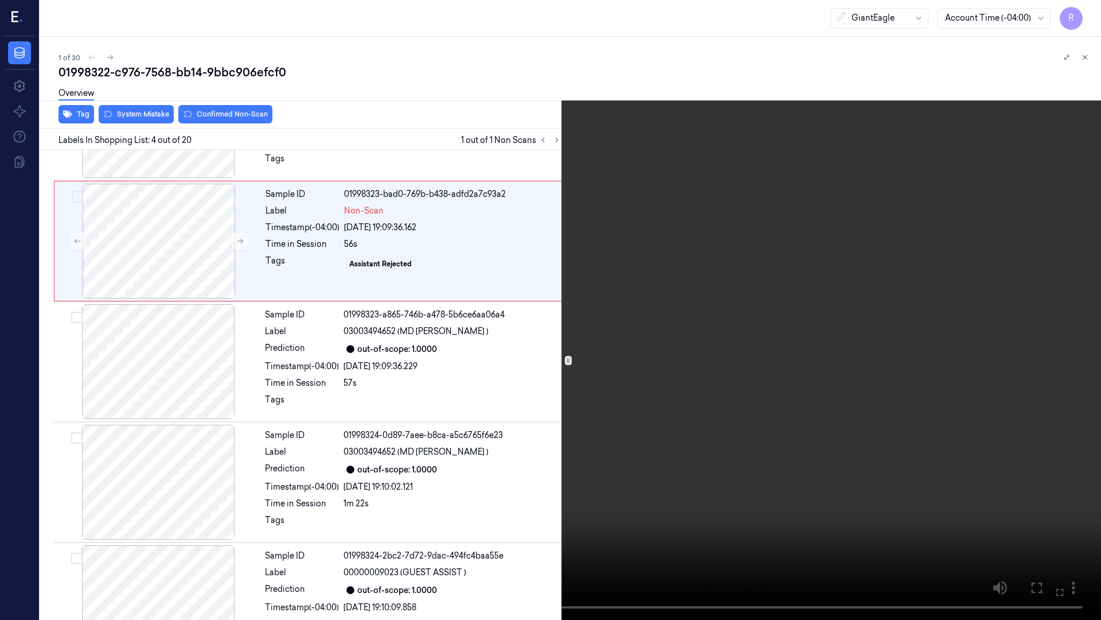
click at [1021, 360] on video at bounding box center [550, 310] width 1101 height 620
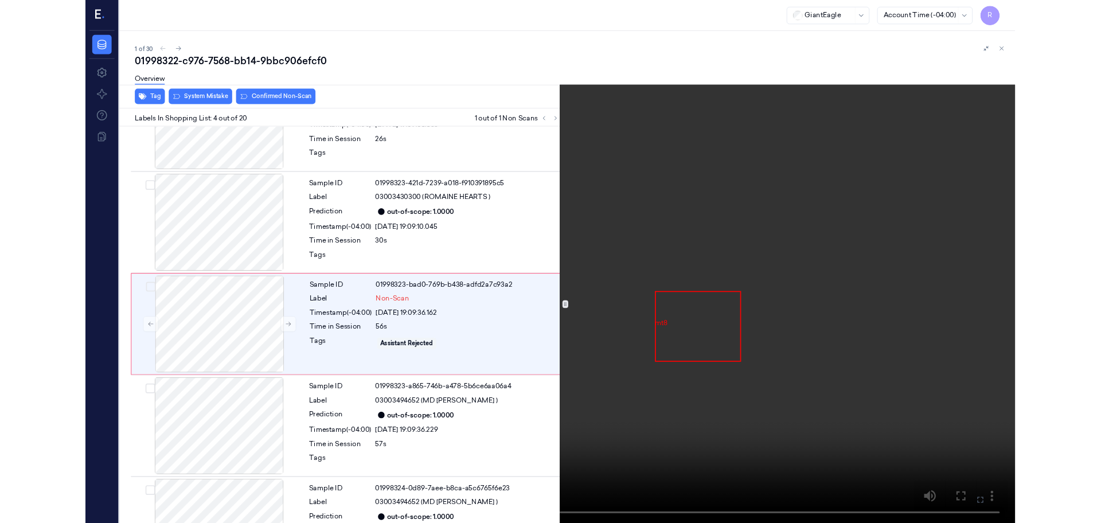
scroll to position [186, 0]
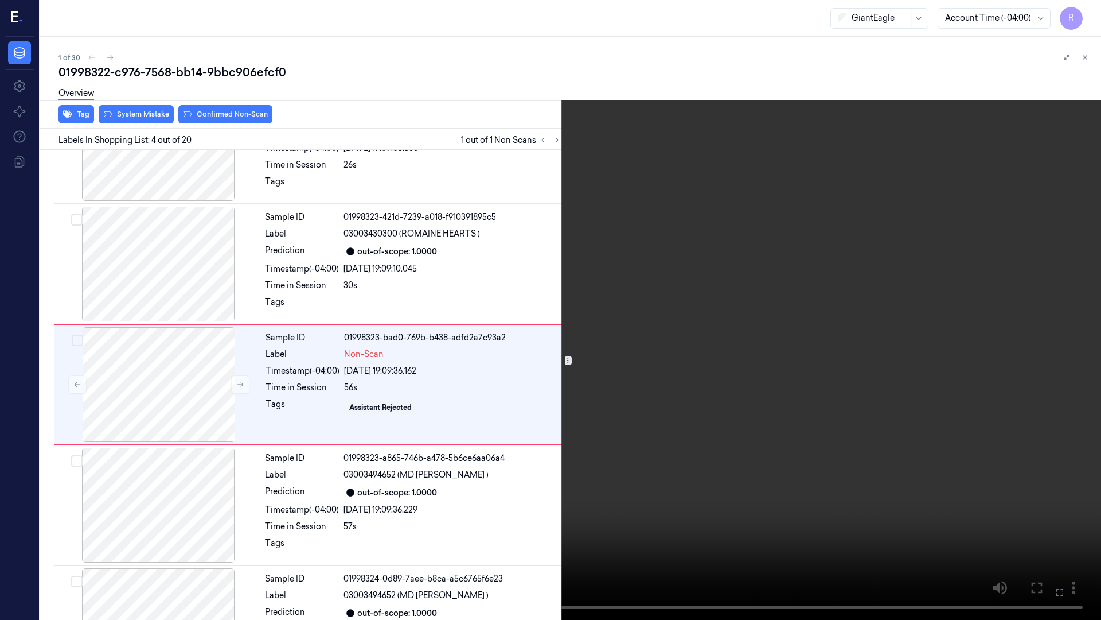
click at [925, 361] on video at bounding box center [550, 310] width 1101 height 620
click at [924, 362] on video at bounding box center [550, 310] width 1101 height 620
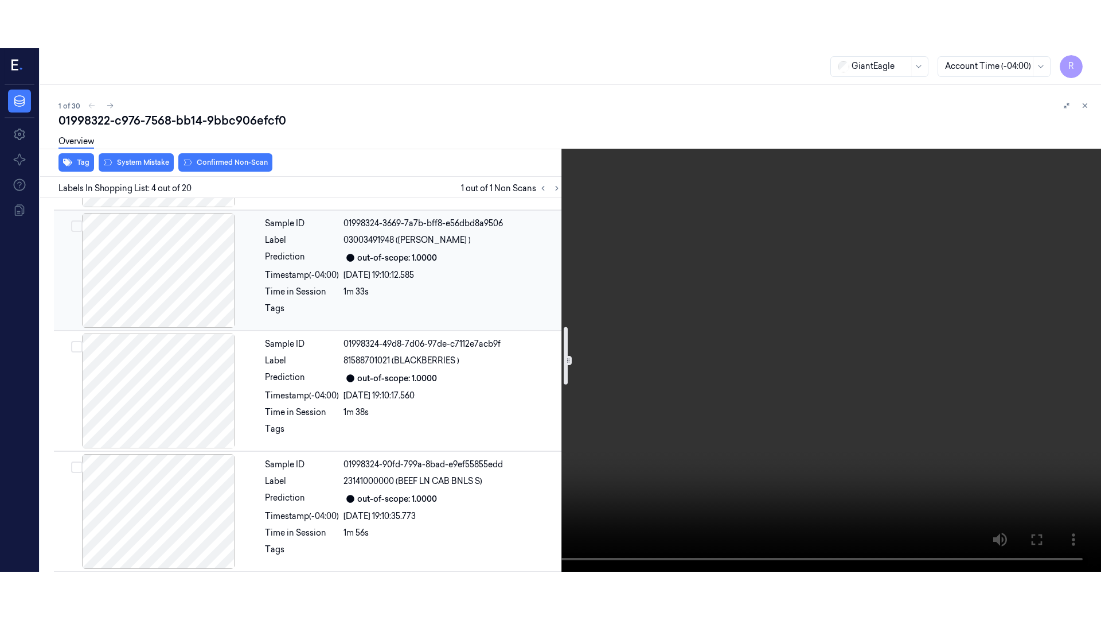
scroll to position [832, 0]
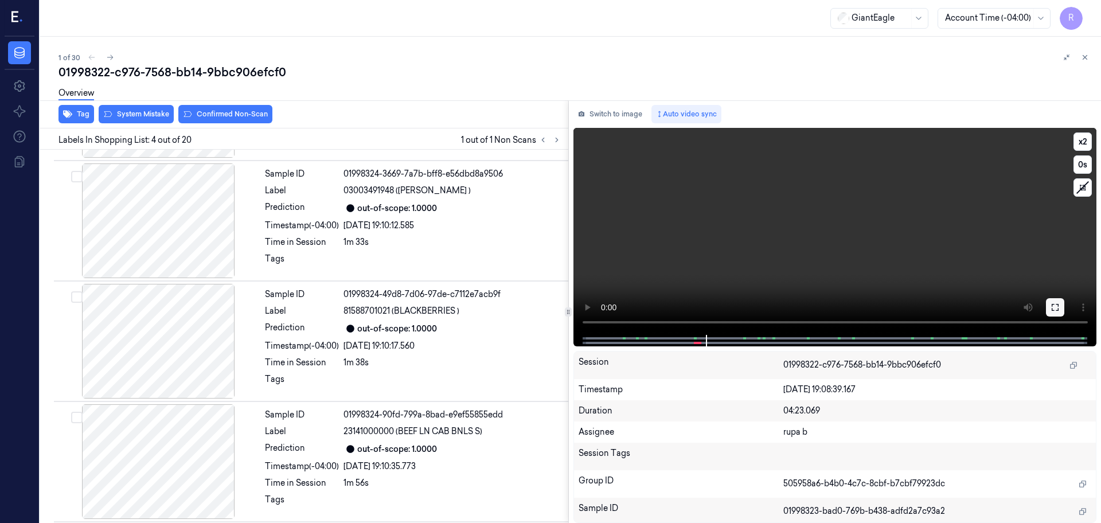
click at [1053, 307] on icon at bounding box center [1055, 307] width 9 height 9
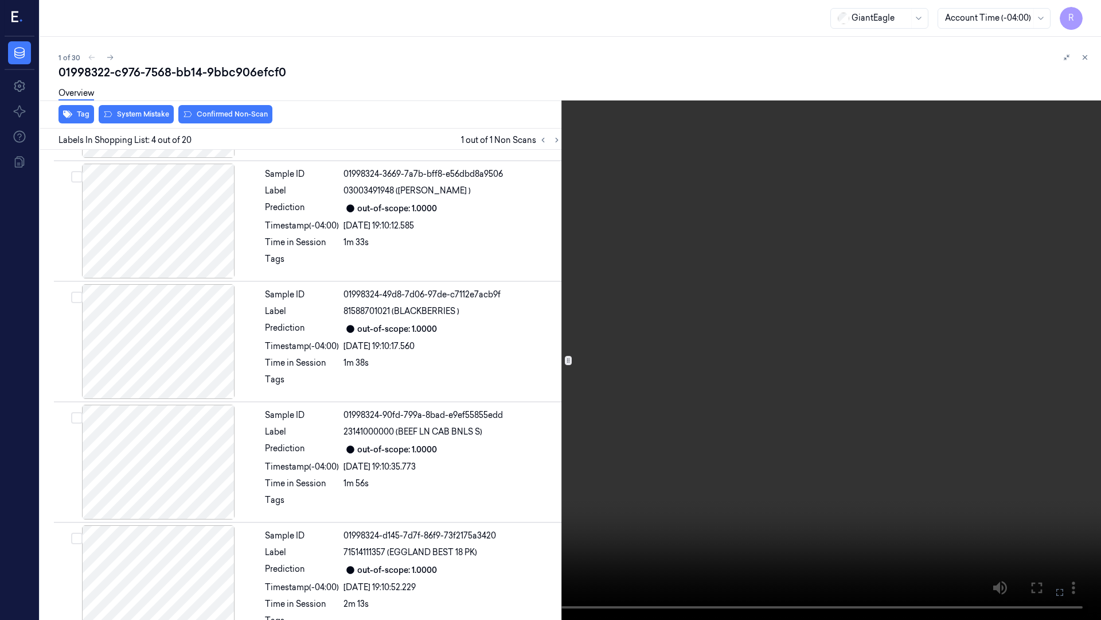
click at [996, 343] on video at bounding box center [550, 310] width 1101 height 620
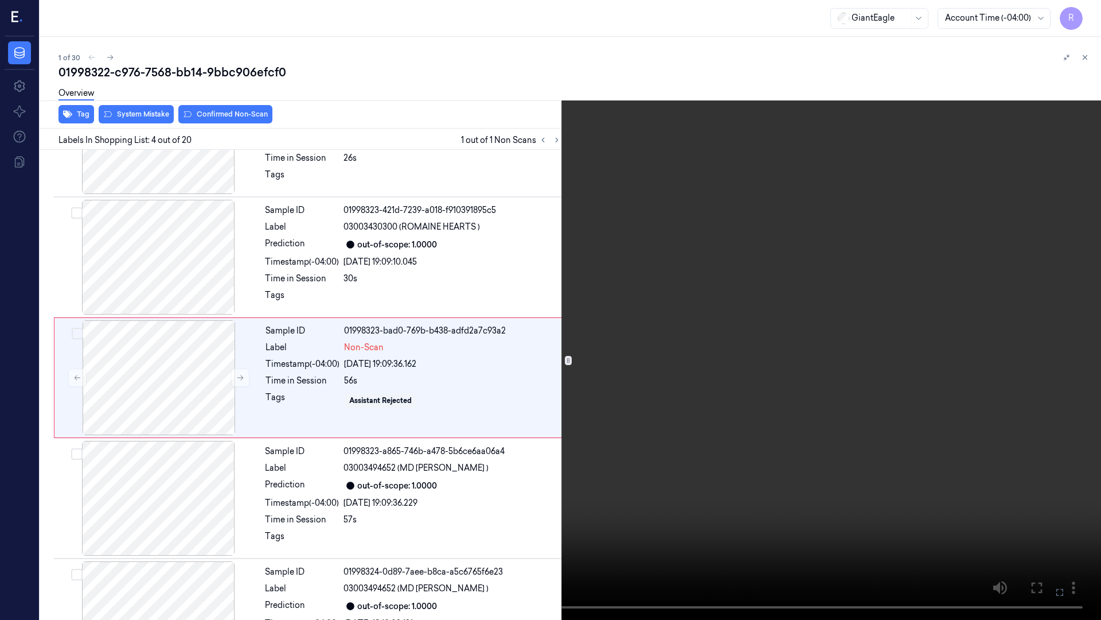
scroll to position [186, 0]
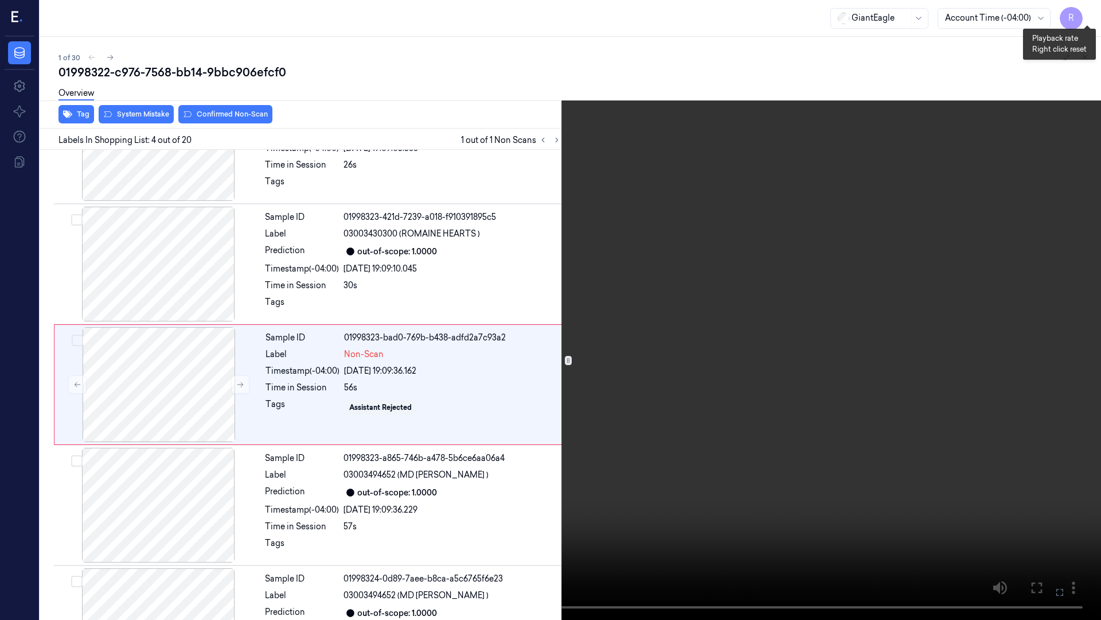
click at [1084, 13] on button "x 2" at bounding box center [1087, 14] width 18 height 18
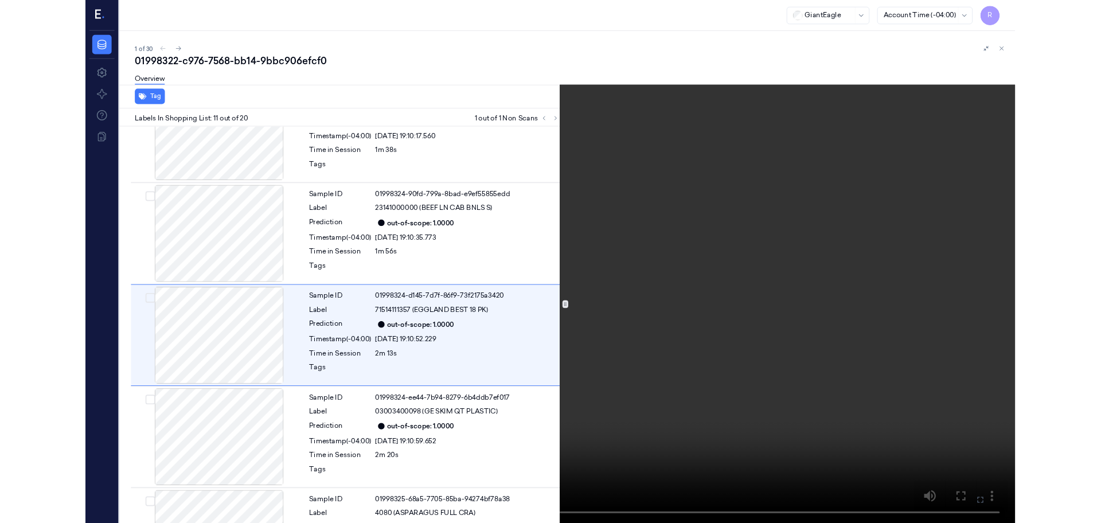
scroll to position [1030, 0]
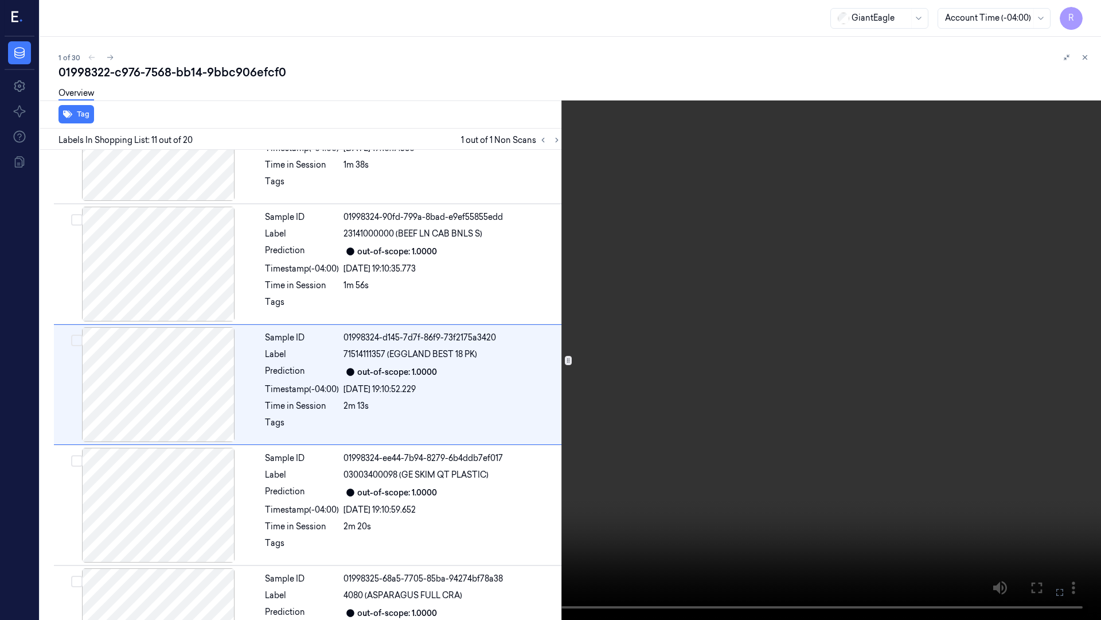
click at [574, 407] on video at bounding box center [550, 310] width 1101 height 620
click at [1082, 11] on button "x 4" at bounding box center [1087, 14] width 18 height 18
click at [1082, 11] on button "x 1" at bounding box center [1087, 14] width 18 height 18
click at [494, 513] on video at bounding box center [550, 310] width 1101 height 620
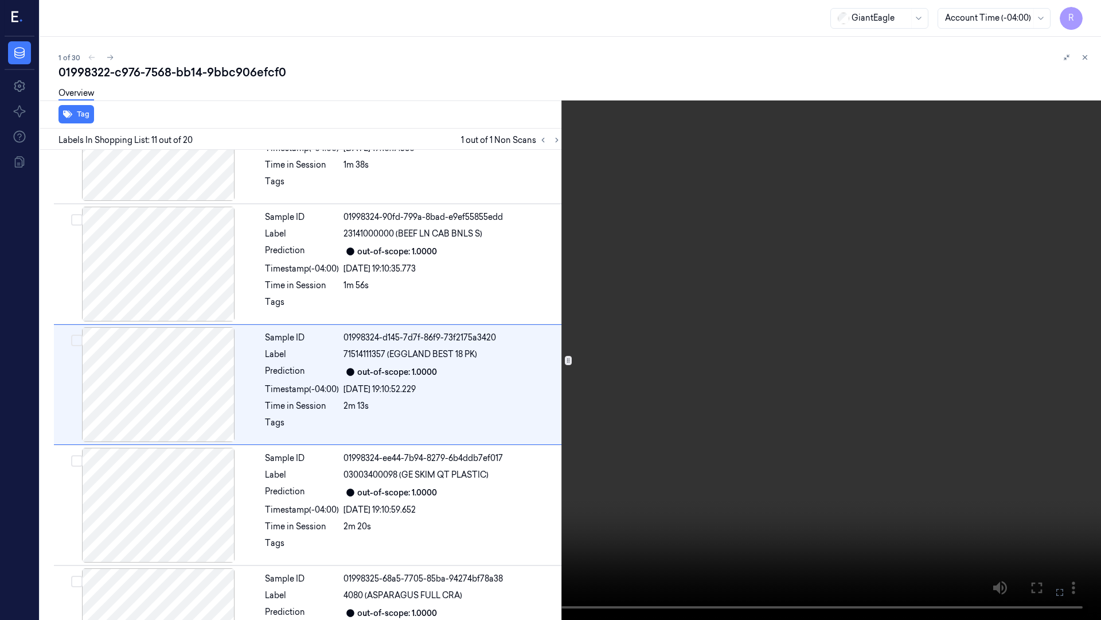
click at [554, 484] on video at bounding box center [550, 310] width 1101 height 620
click at [554, 466] on video at bounding box center [550, 310] width 1101 height 620
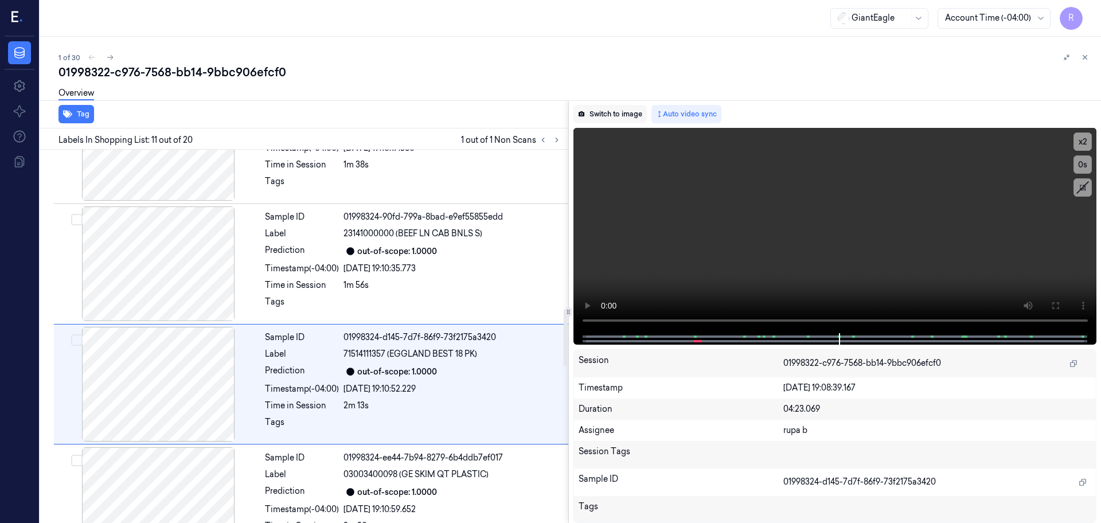
click at [608, 118] on button "Switch to image" at bounding box center [610, 114] width 73 height 18
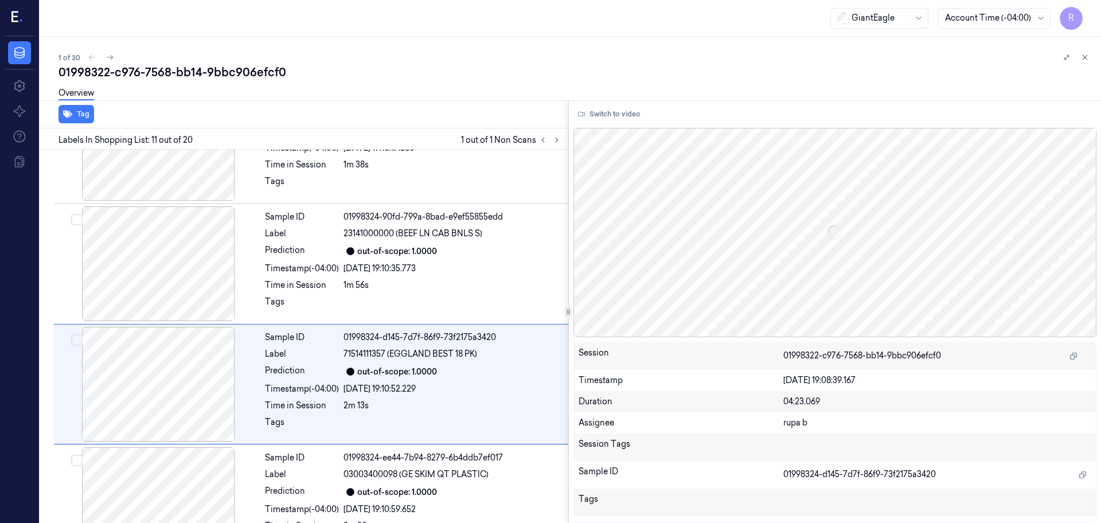
scroll to position [1078, 0]
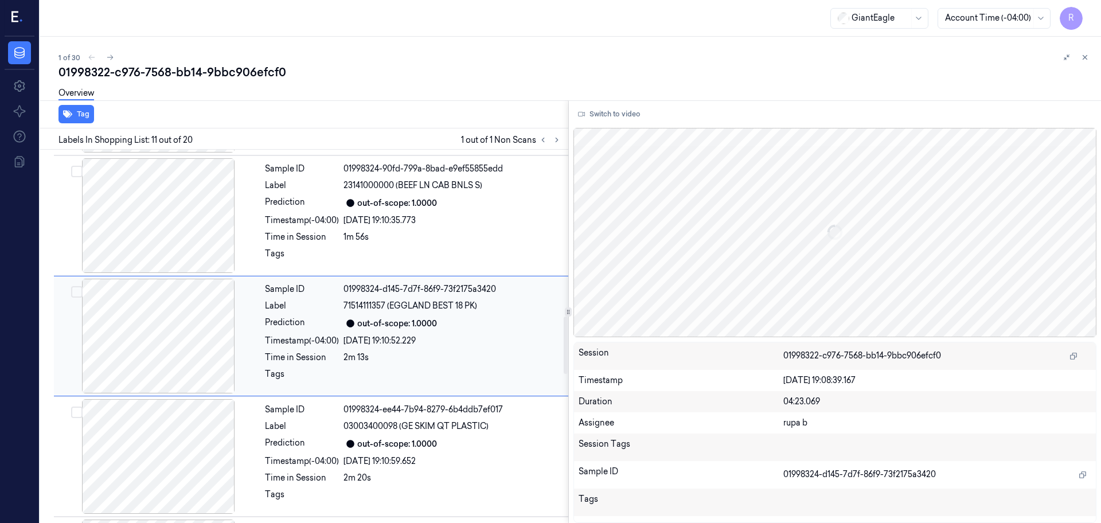
click at [204, 351] on div at bounding box center [158, 336] width 204 height 115
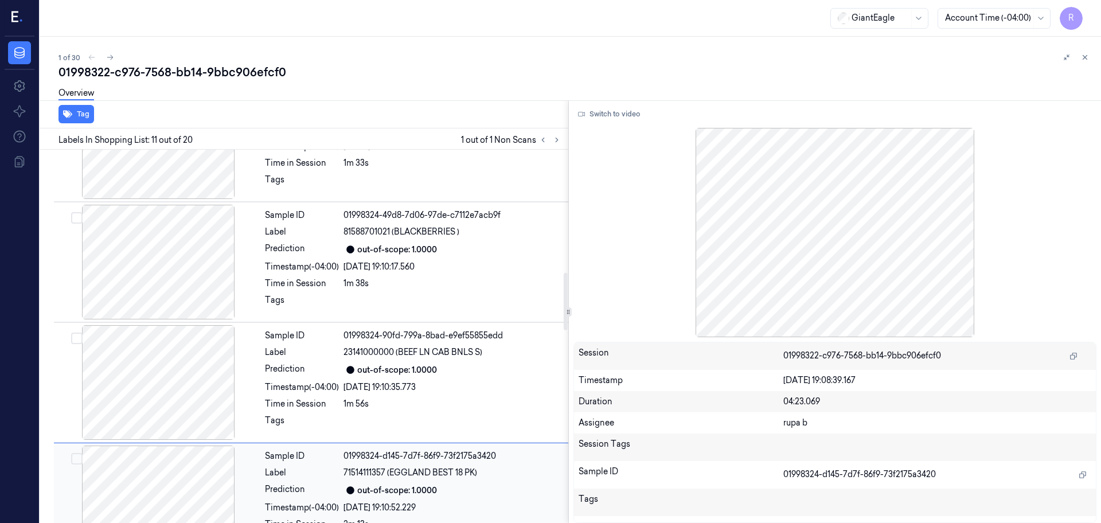
scroll to position [791, 0]
click at [558, 140] on icon at bounding box center [557, 140] width 8 height 8
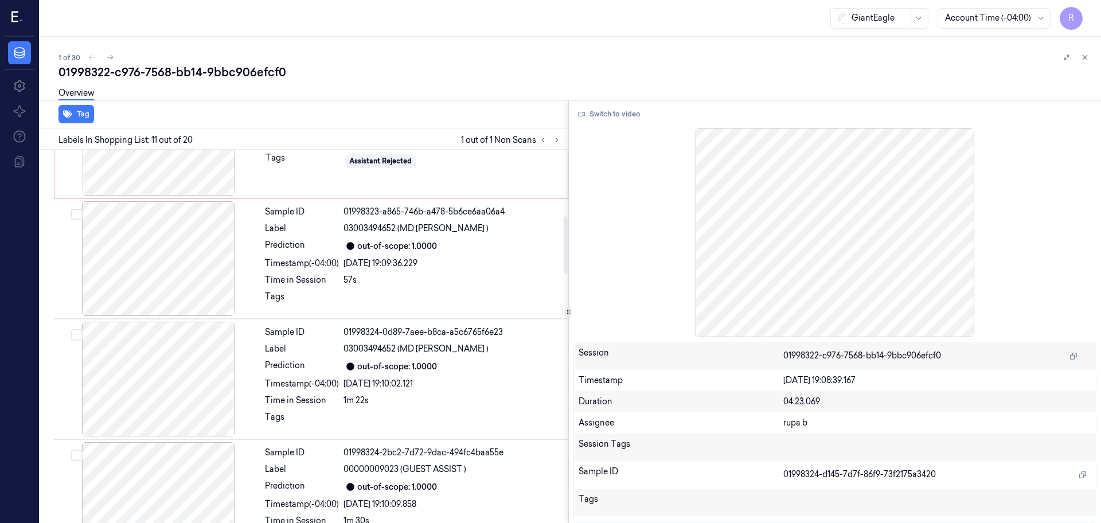
scroll to position [146, 0]
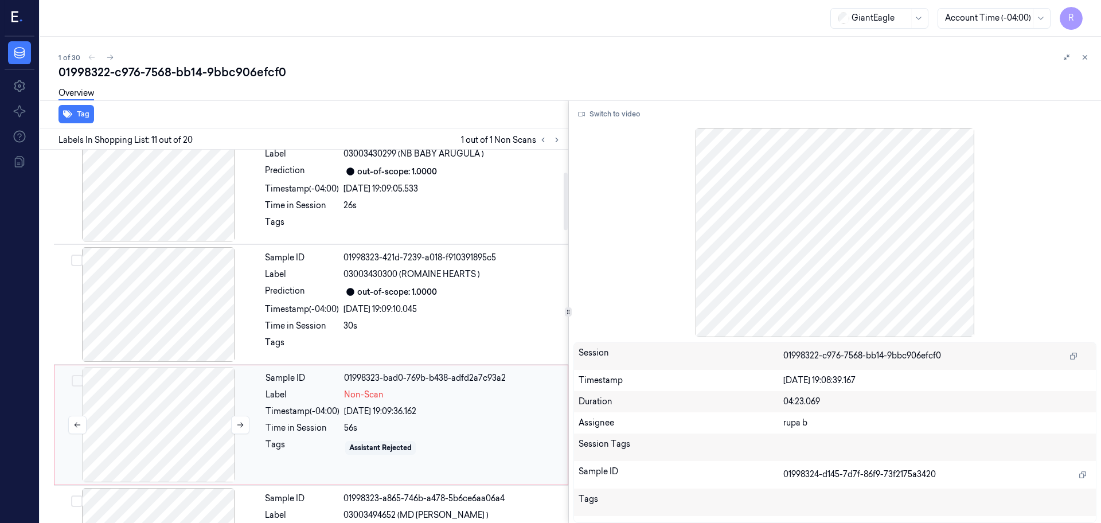
click at [174, 425] on div at bounding box center [159, 425] width 204 height 115
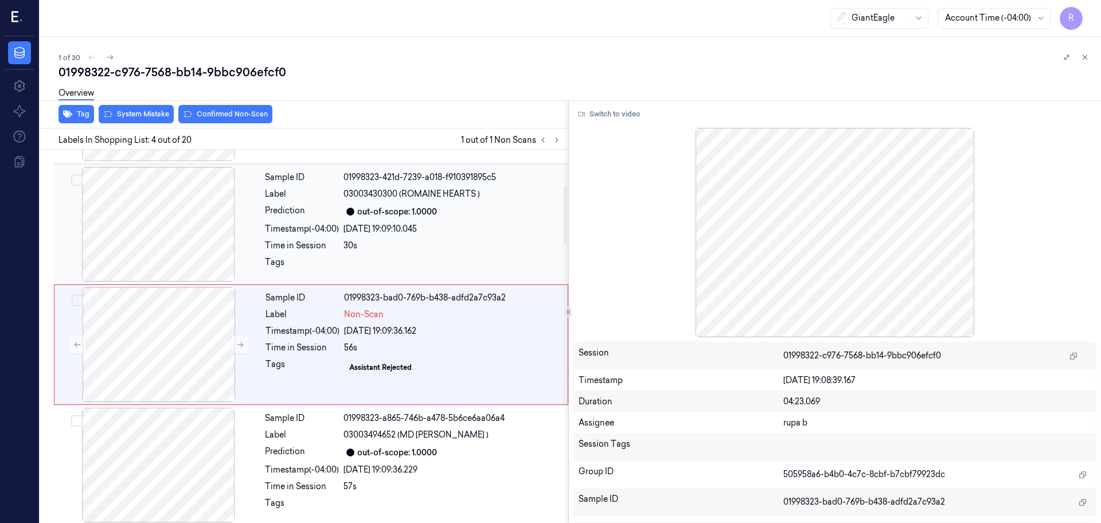
scroll to position [235, 0]
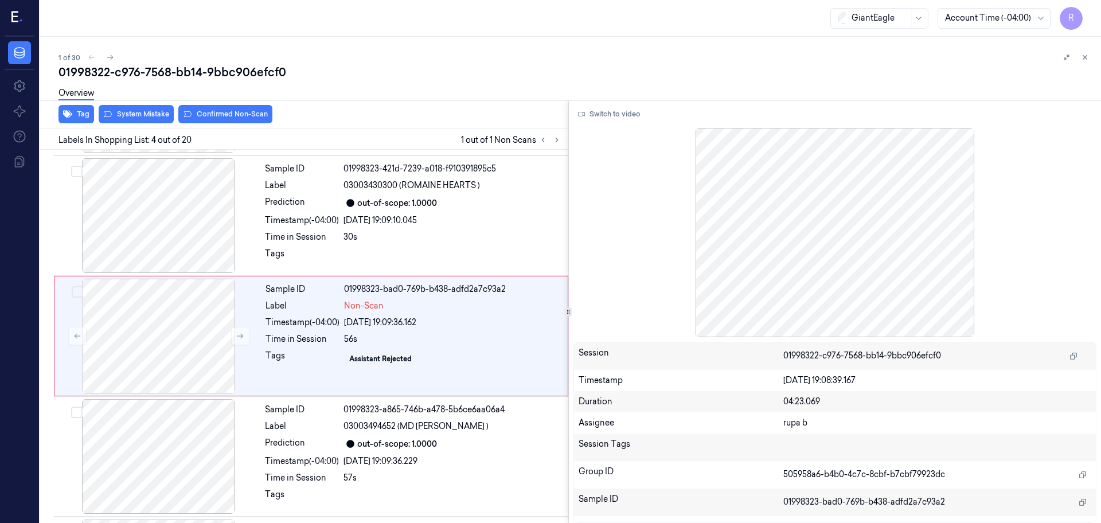
click at [240, 124] on div "Tag System Mistake Confirmed Non-Scan" at bounding box center [302, 114] width 533 height 28
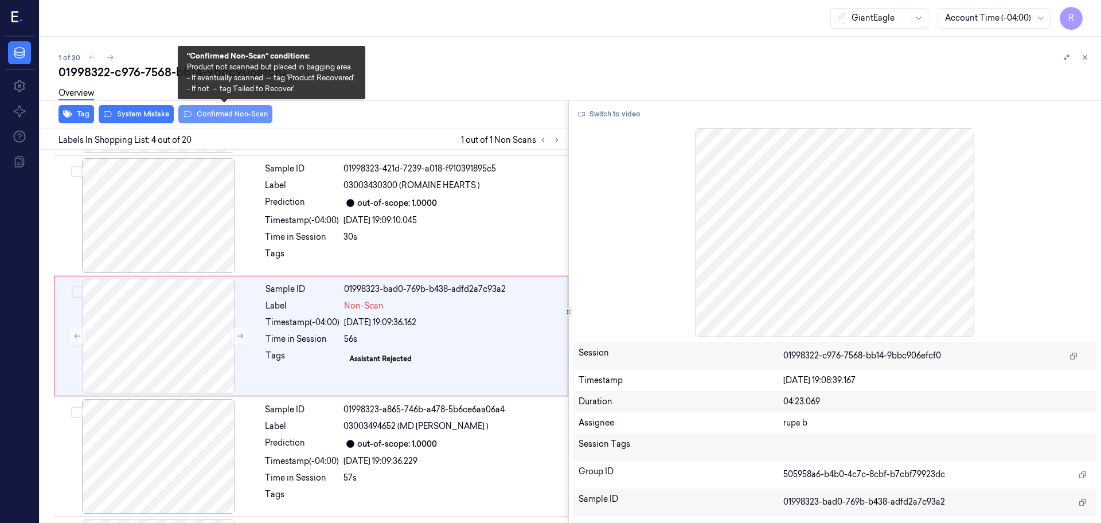
click at [243, 116] on button "Confirmed Non-Scan" at bounding box center [225, 114] width 94 height 18
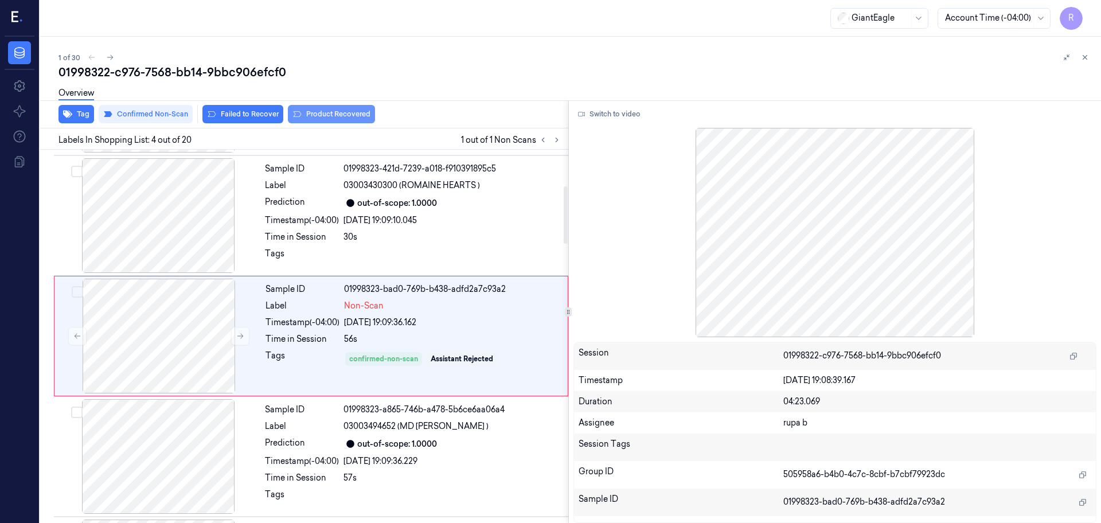
click at [360, 115] on button "Product Recovered" at bounding box center [331, 114] width 87 height 18
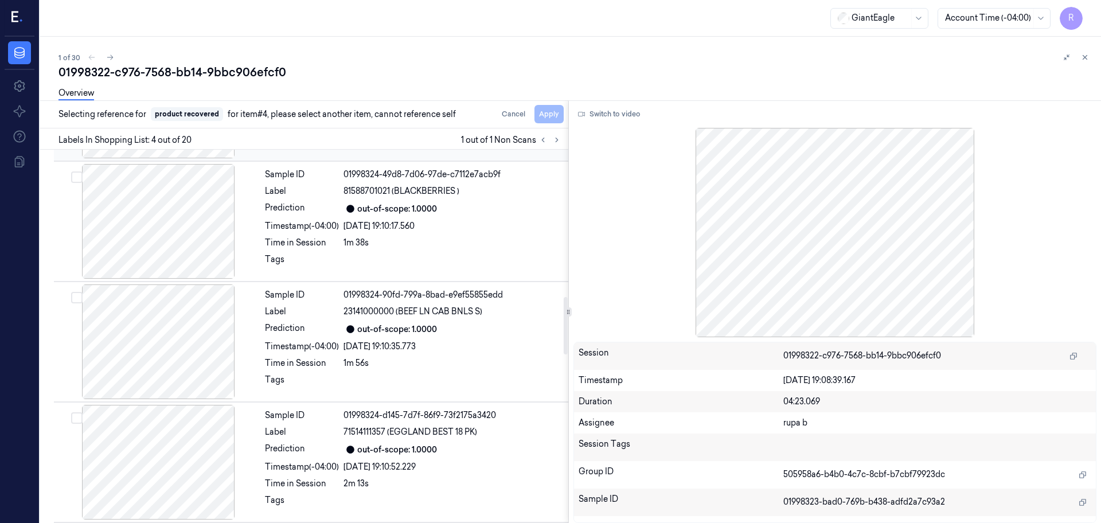
scroll to position [1023, 0]
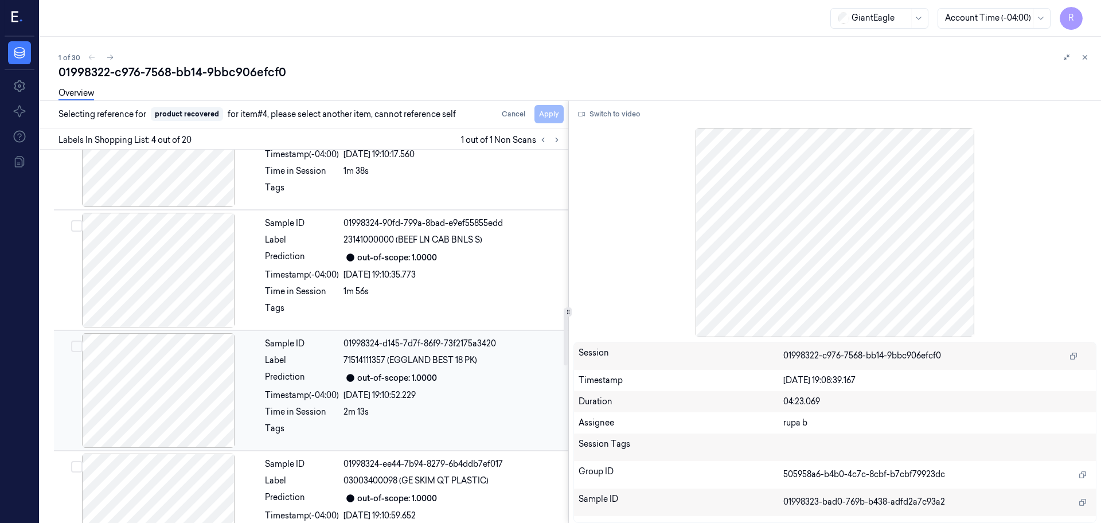
click at [197, 389] on div at bounding box center [158, 390] width 204 height 115
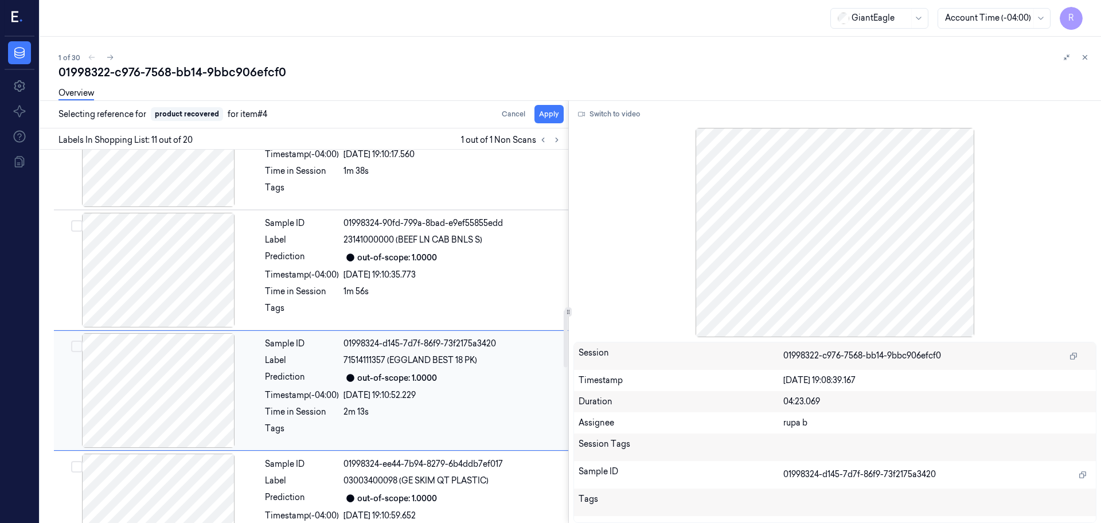
scroll to position [1078, 0]
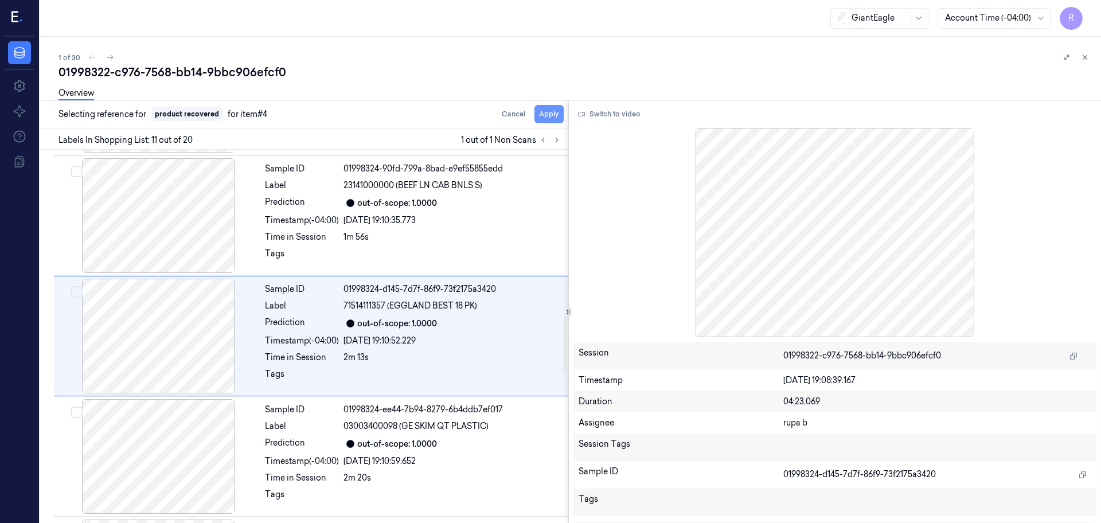
click at [559, 119] on button "Apply" at bounding box center [549, 114] width 29 height 18
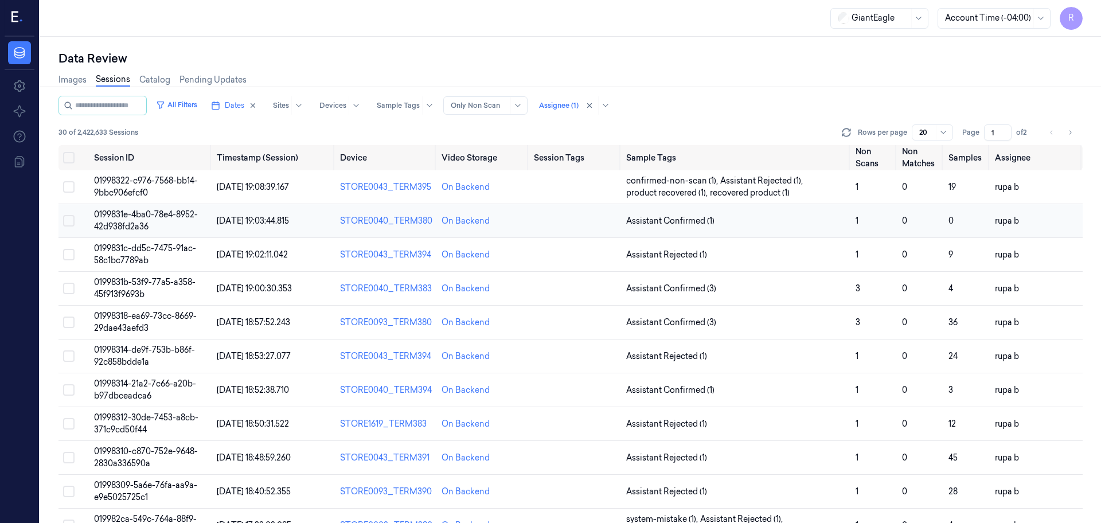
click at [165, 215] on span "0199831e-4ba0-78e4-8952-42d938fd2a36" at bounding box center [146, 220] width 104 height 22
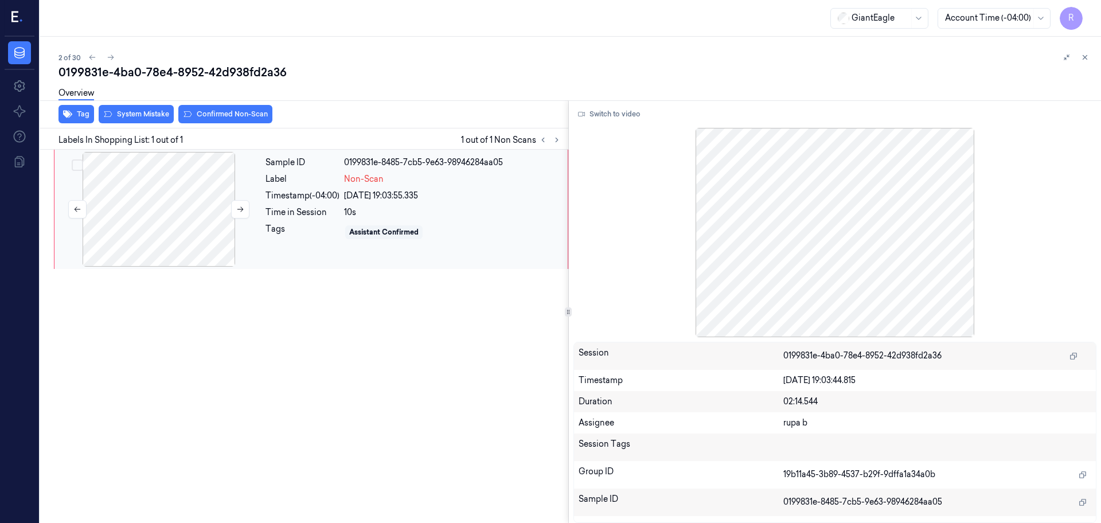
click at [138, 207] on div at bounding box center [159, 209] width 204 height 115
click at [613, 119] on button "Switch to video" at bounding box center [610, 114] width 72 height 18
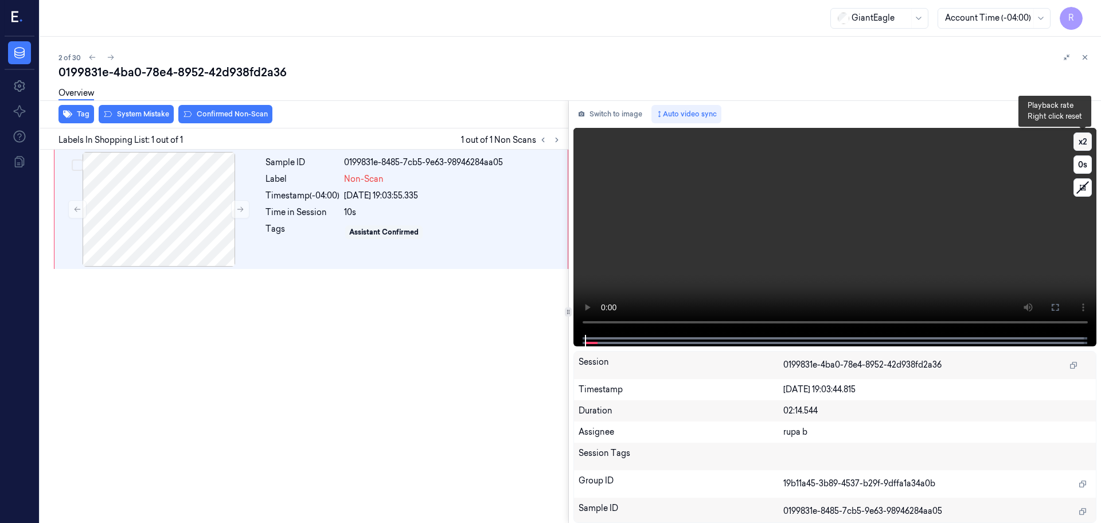
click at [1076, 146] on button "x 2" at bounding box center [1083, 142] width 18 height 18
click at [1076, 146] on button "x 4" at bounding box center [1083, 142] width 18 height 18
click at [712, 242] on video at bounding box center [836, 231] width 524 height 207
click at [1051, 310] on icon at bounding box center [1055, 307] width 9 height 9
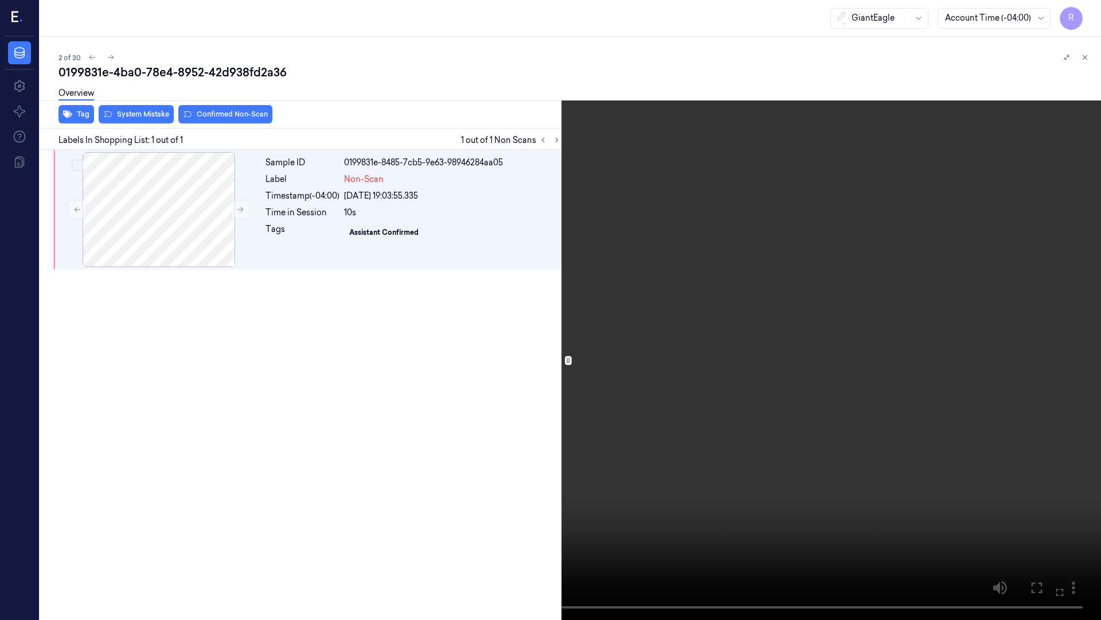
click at [1014, 333] on video at bounding box center [550, 310] width 1101 height 620
click at [896, 326] on video at bounding box center [550, 310] width 1101 height 620
click at [896, 327] on video at bounding box center [550, 310] width 1101 height 620
click at [431, 379] on video at bounding box center [550, 310] width 1101 height 620
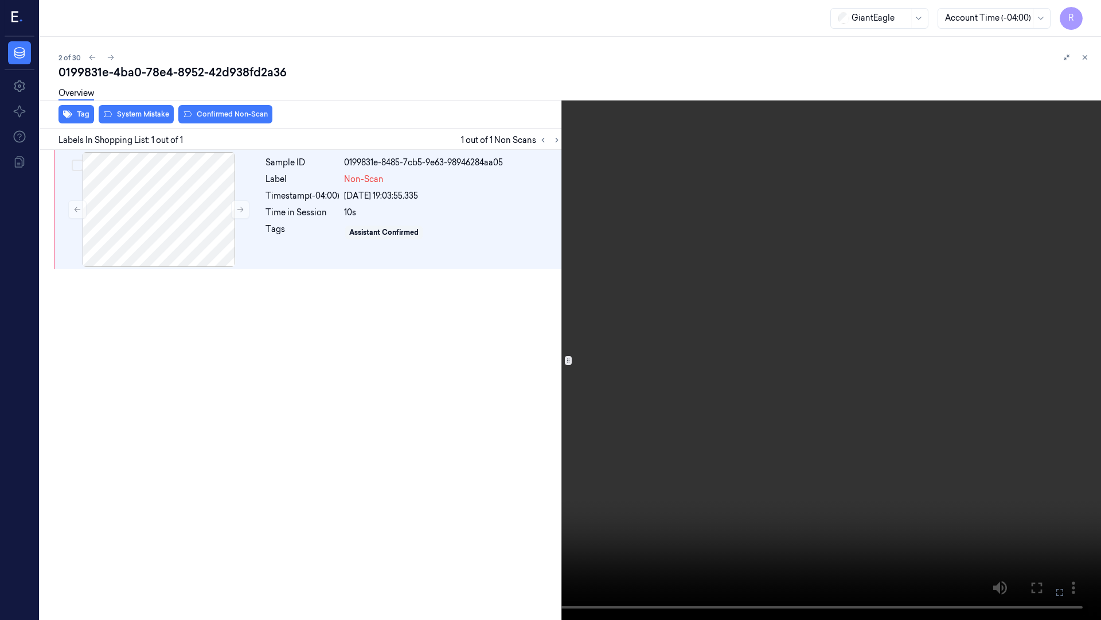
click at [431, 379] on video at bounding box center [550, 310] width 1101 height 620
click at [1080, 13] on button "x 1" at bounding box center [1087, 14] width 18 height 18
click at [1086, 13] on button "x 2" at bounding box center [1087, 14] width 18 height 18
click at [513, 395] on video at bounding box center [550, 310] width 1101 height 620
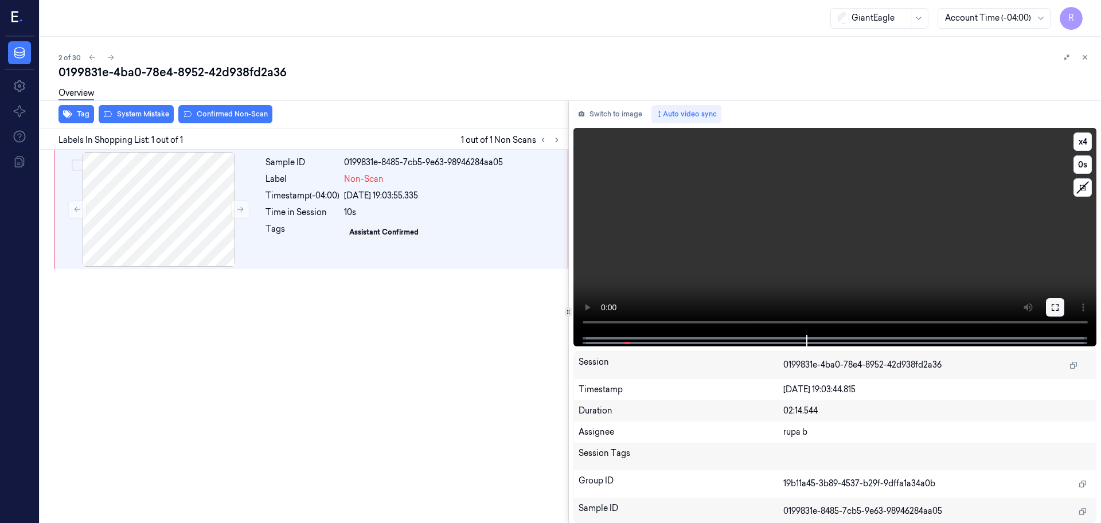
click at [1054, 299] on button at bounding box center [1055, 307] width 18 height 18
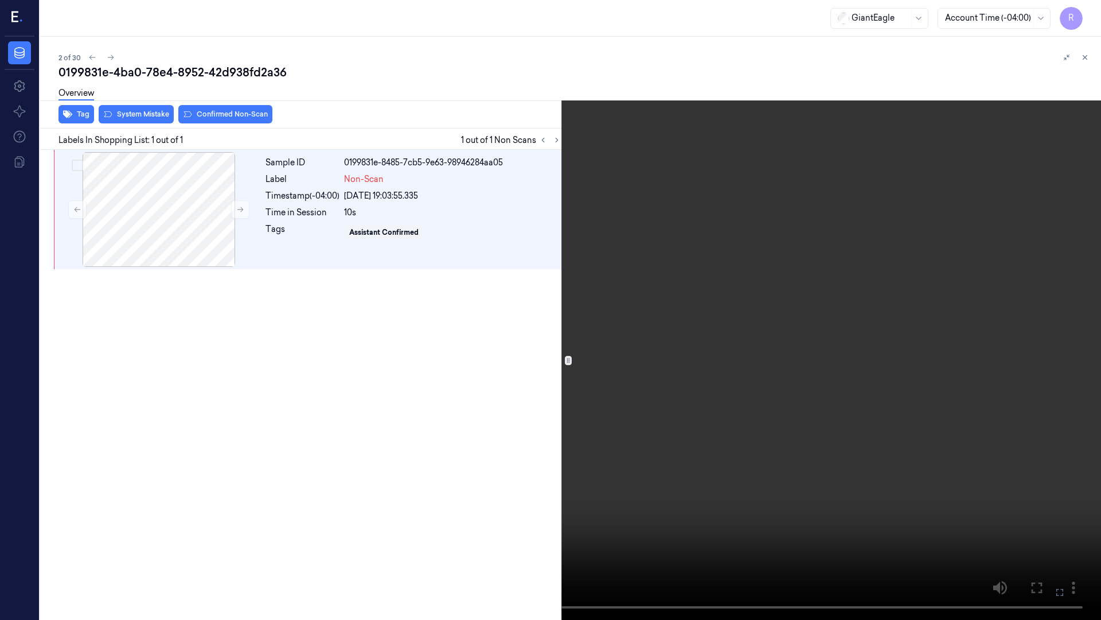
click at [981, 311] on video at bounding box center [550, 310] width 1101 height 620
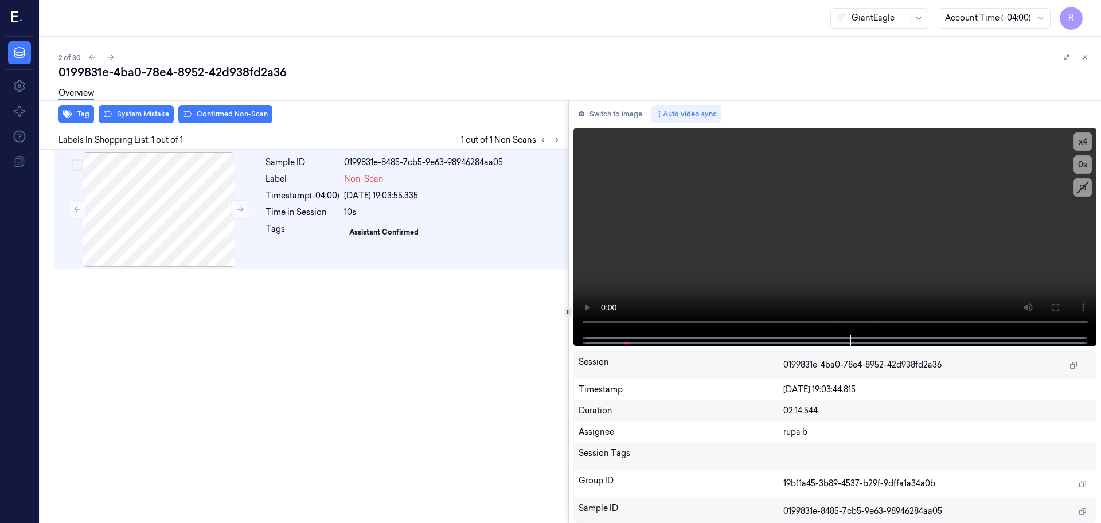
drag, startPoint x: 598, startPoint y: 114, endPoint x: 534, endPoint y: 134, distance: 67.3
click at [599, 114] on button "Switch to image" at bounding box center [610, 114] width 73 height 18
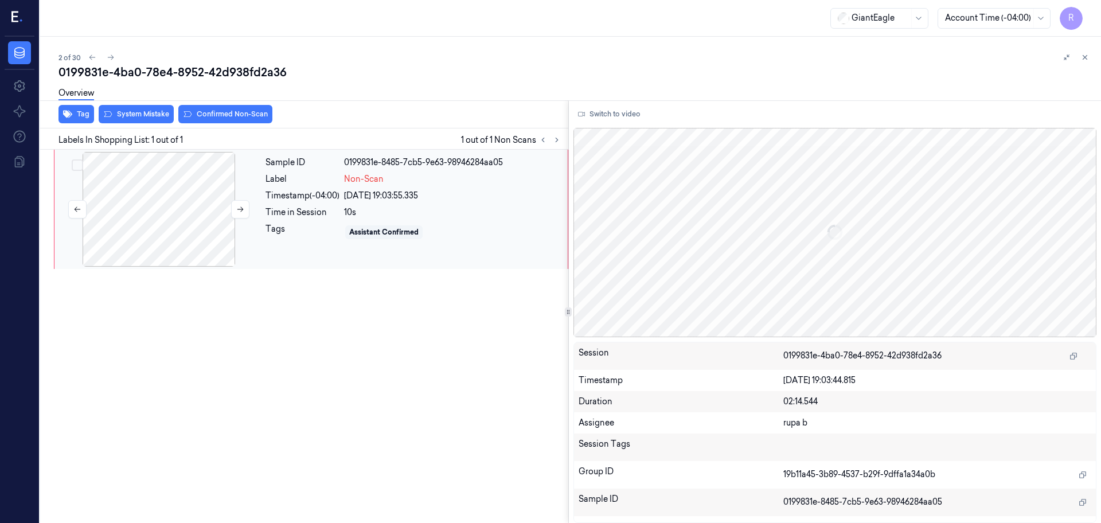
click at [188, 221] on div at bounding box center [159, 209] width 204 height 115
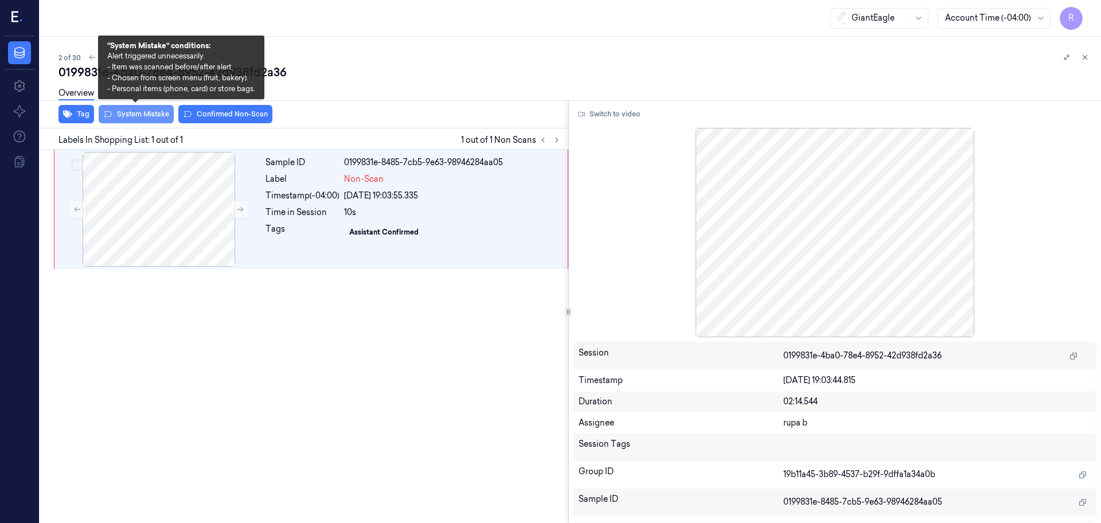
click at [127, 110] on button "System Mistake" at bounding box center [136, 114] width 75 height 18
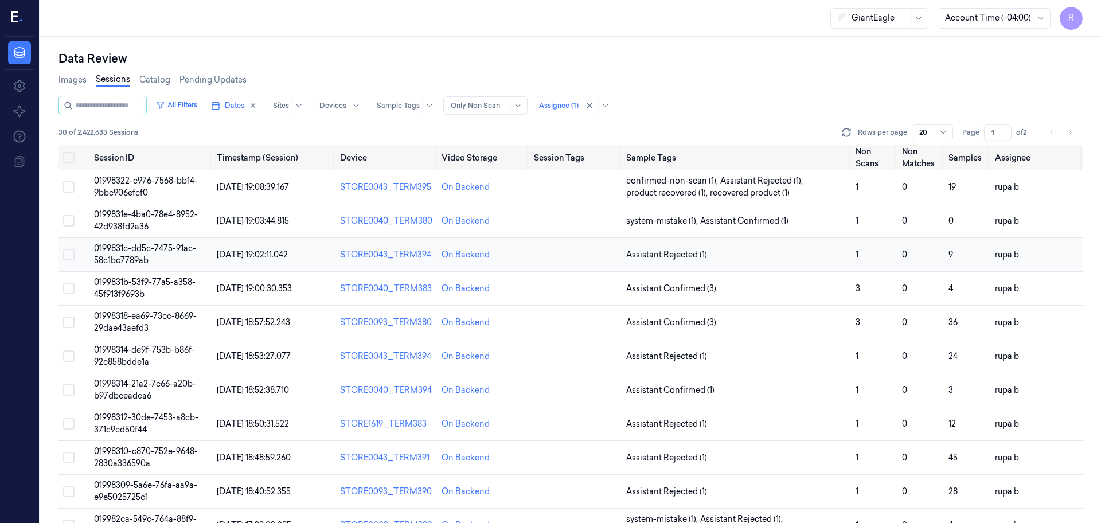
click at [141, 252] on span "0199831c-dd5c-7475-91ac-58c1bc7789ab" at bounding box center [145, 254] width 102 height 22
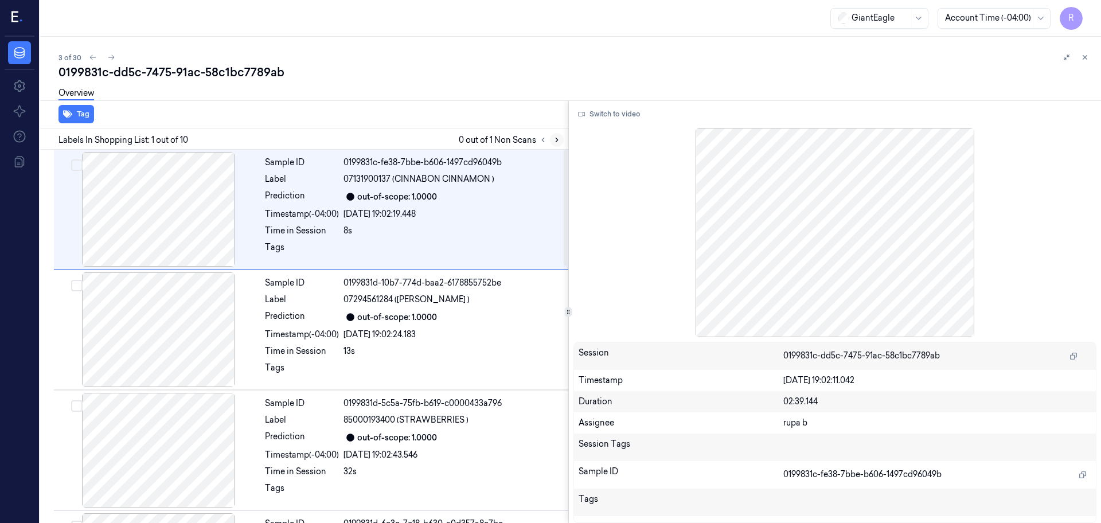
click at [554, 143] on icon at bounding box center [557, 140] width 8 height 8
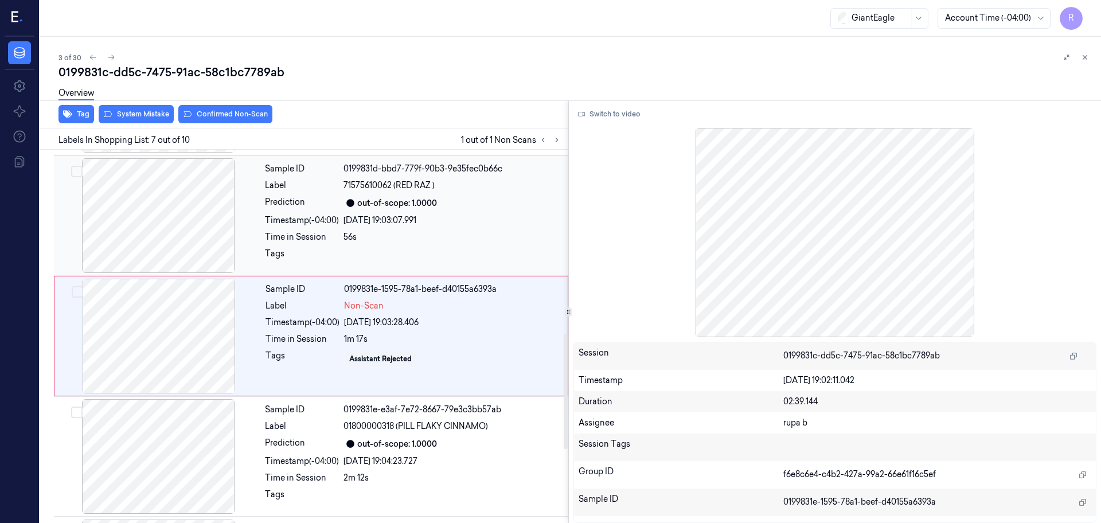
click at [147, 217] on div at bounding box center [158, 215] width 204 height 115
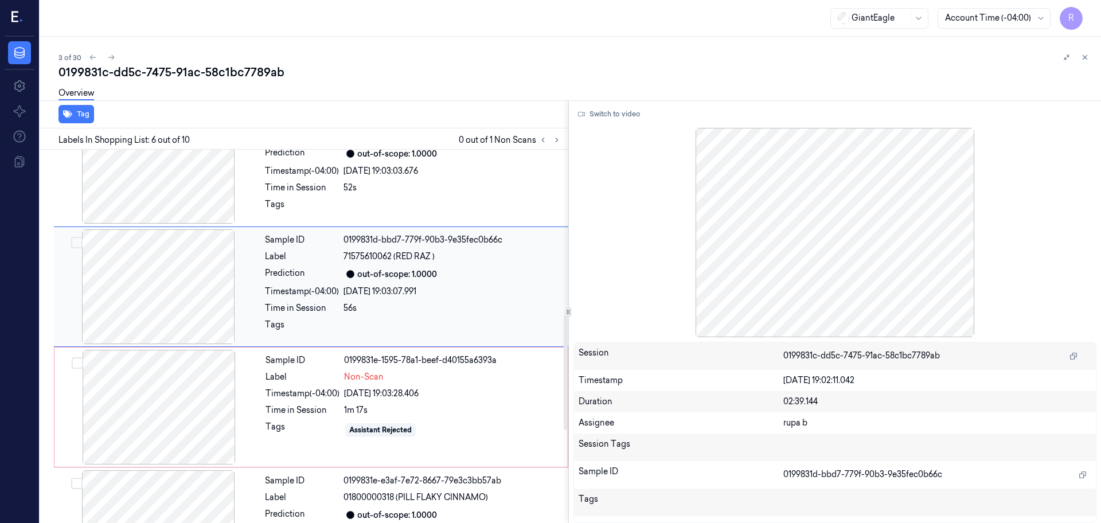
scroll to position [547, 0]
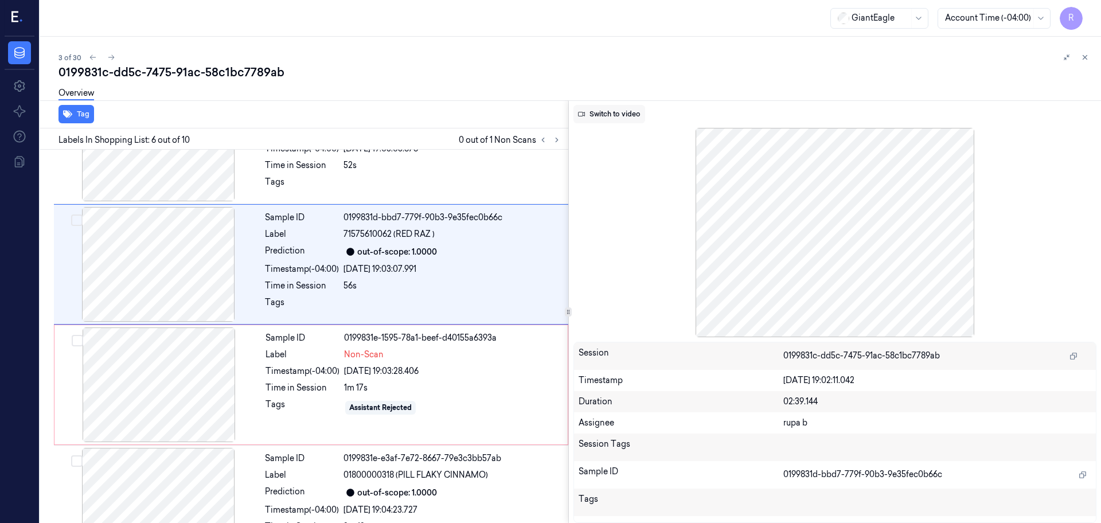
click at [628, 116] on button "Switch to video" at bounding box center [610, 114] width 72 height 18
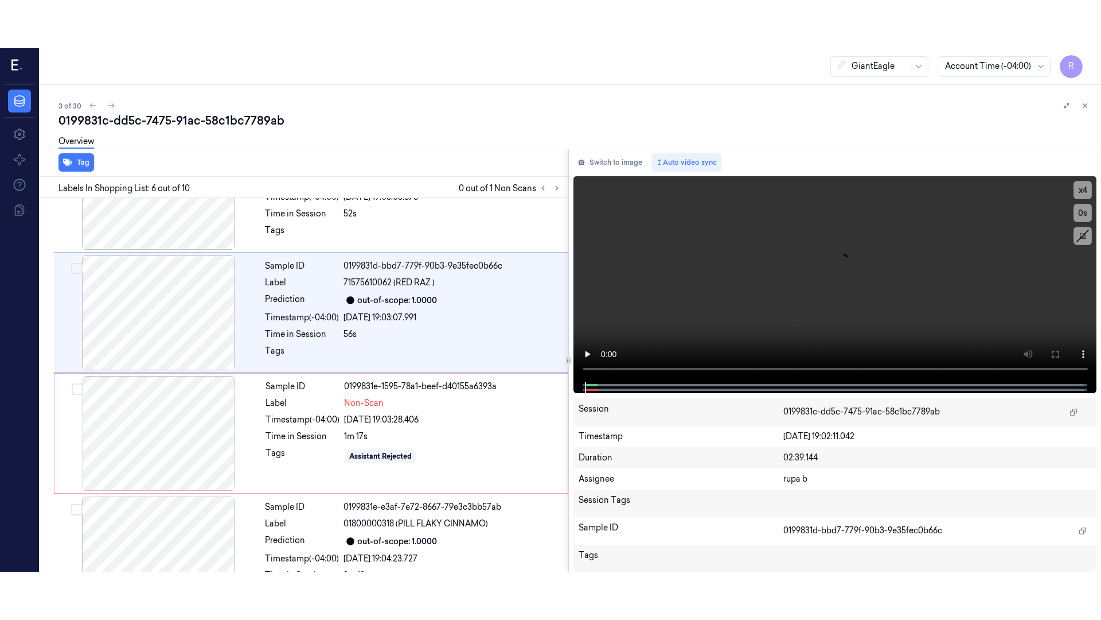
scroll to position [476, 0]
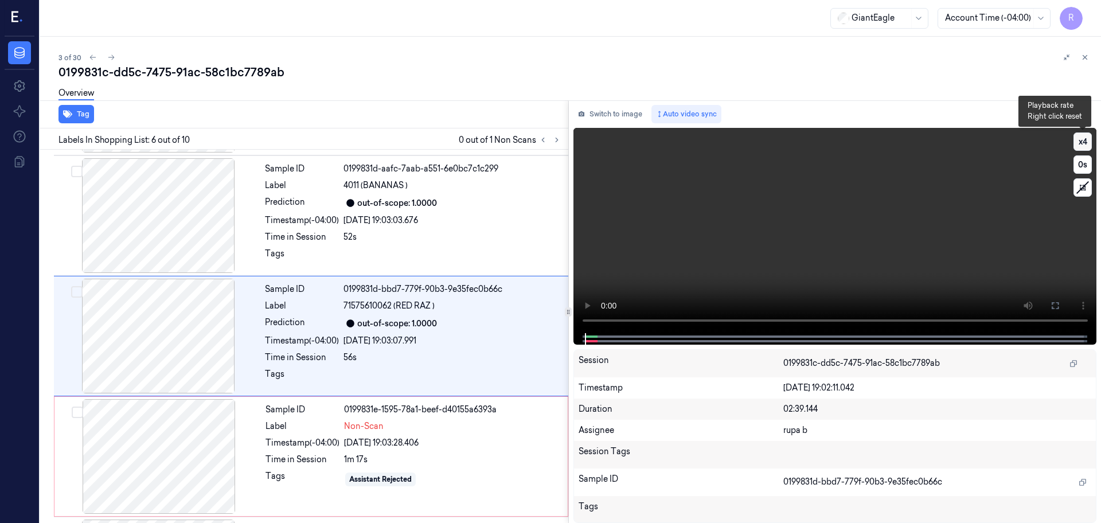
click at [1076, 138] on button "x 4" at bounding box center [1083, 142] width 18 height 18
click at [1055, 307] on icon at bounding box center [1055, 305] width 9 height 9
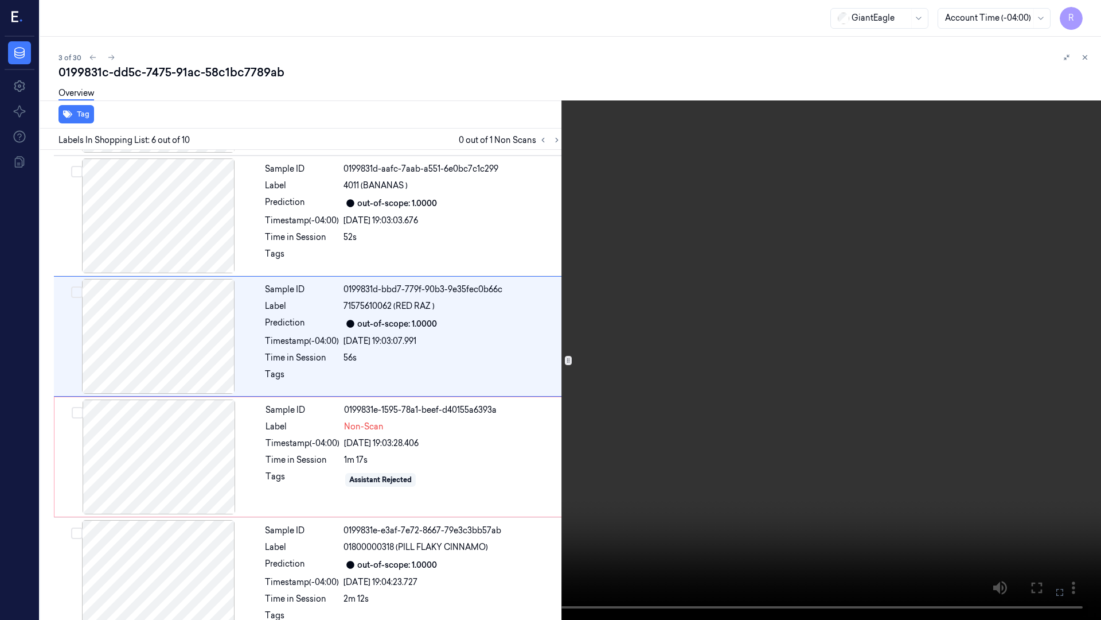
click at [1050, 350] on video at bounding box center [550, 310] width 1101 height 620
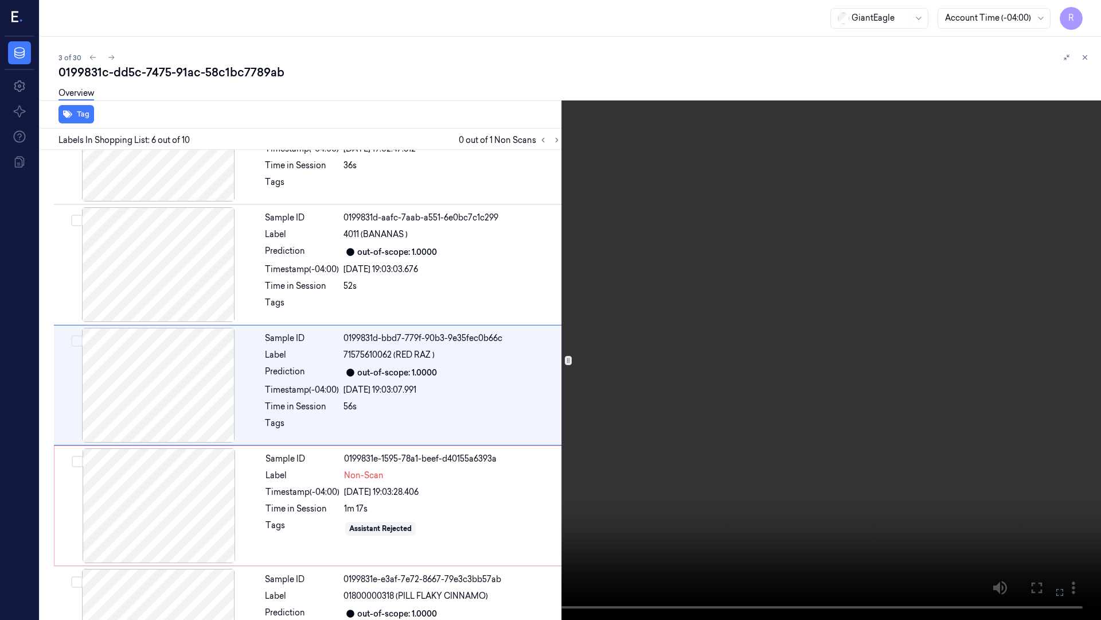
scroll to position [427, 0]
click at [411, 500] on video at bounding box center [550, 310] width 1101 height 620
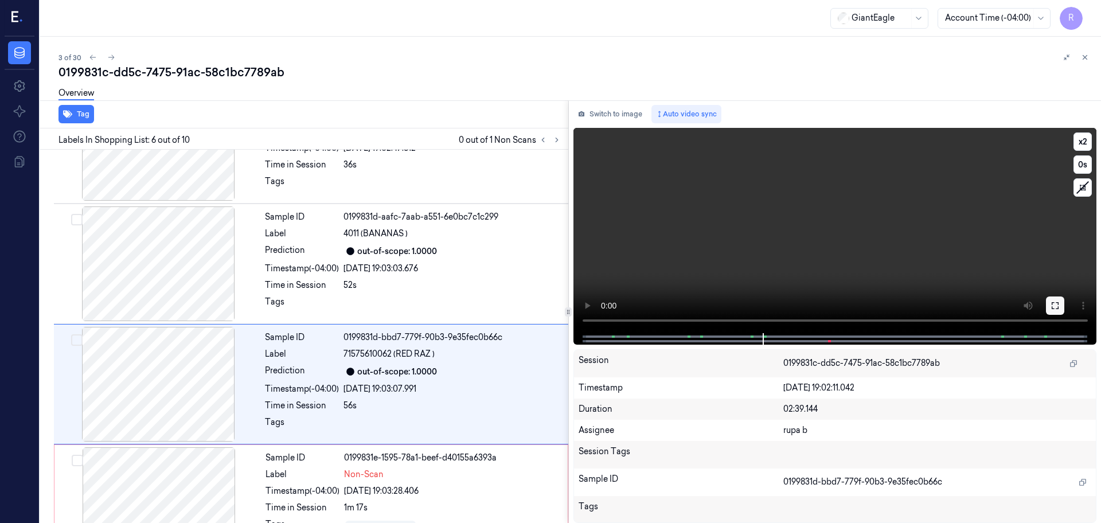
click at [1049, 305] on button at bounding box center [1055, 306] width 18 height 18
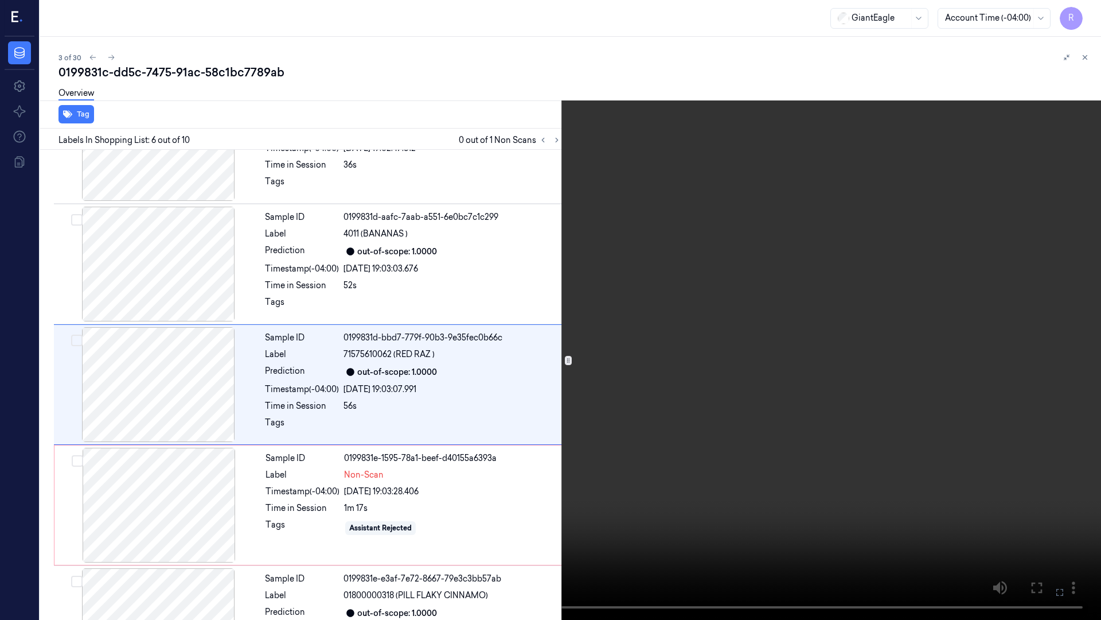
click at [373, 519] on video at bounding box center [550, 310] width 1101 height 620
click at [446, 513] on video at bounding box center [550, 310] width 1101 height 620
click at [1097, 11] on video at bounding box center [550, 310] width 1101 height 620
click at [1088, 10] on button "x 2" at bounding box center [1087, 14] width 18 height 18
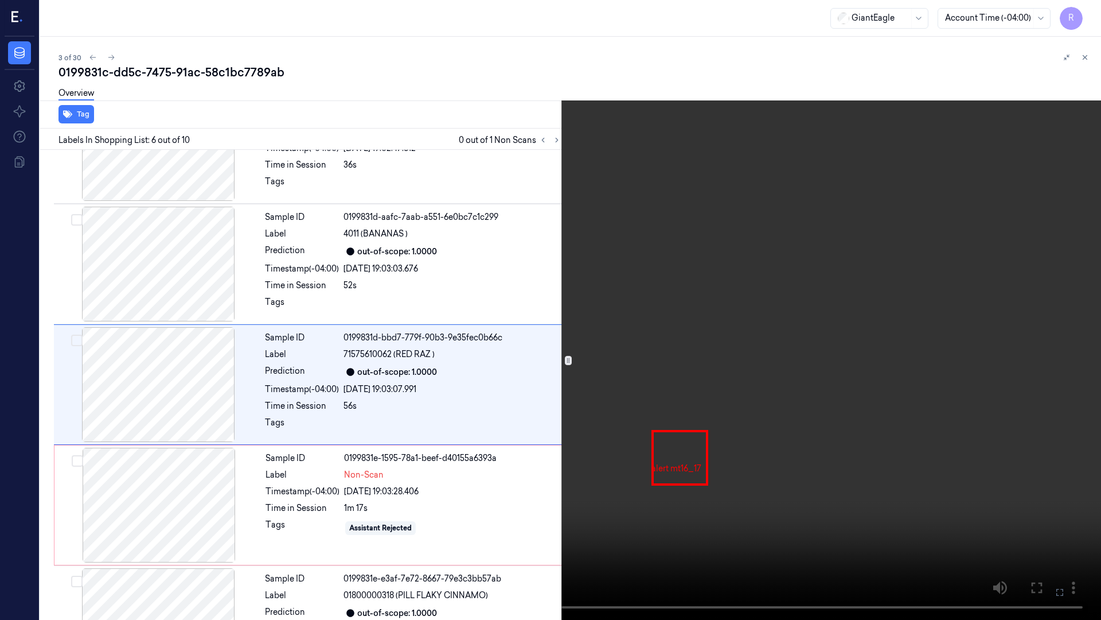
click at [520, 456] on video at bounding box center [550, 310] width 1101 height 620
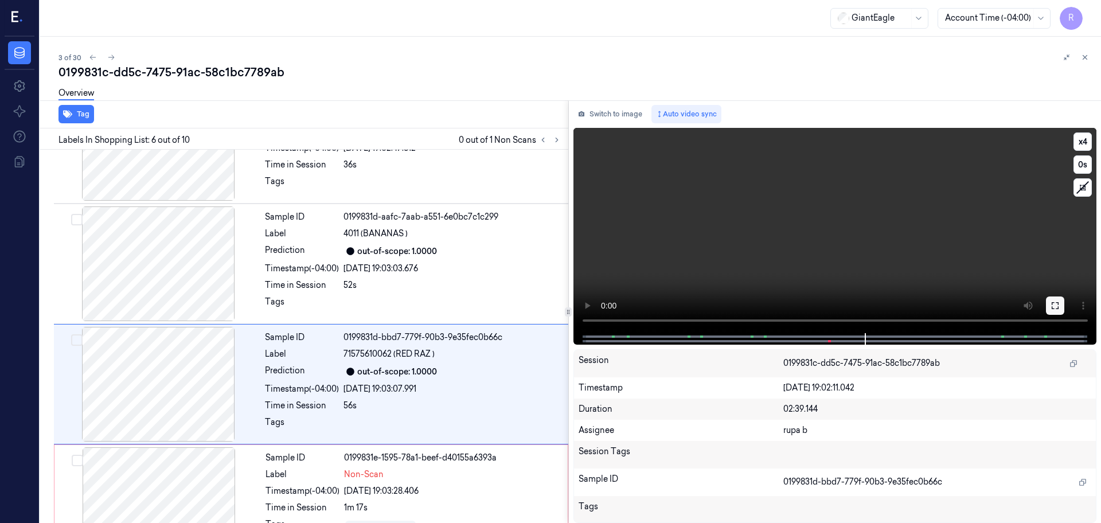
click at [1059, 303] on icon at bounding box center [1055, 305] width 7 height 7
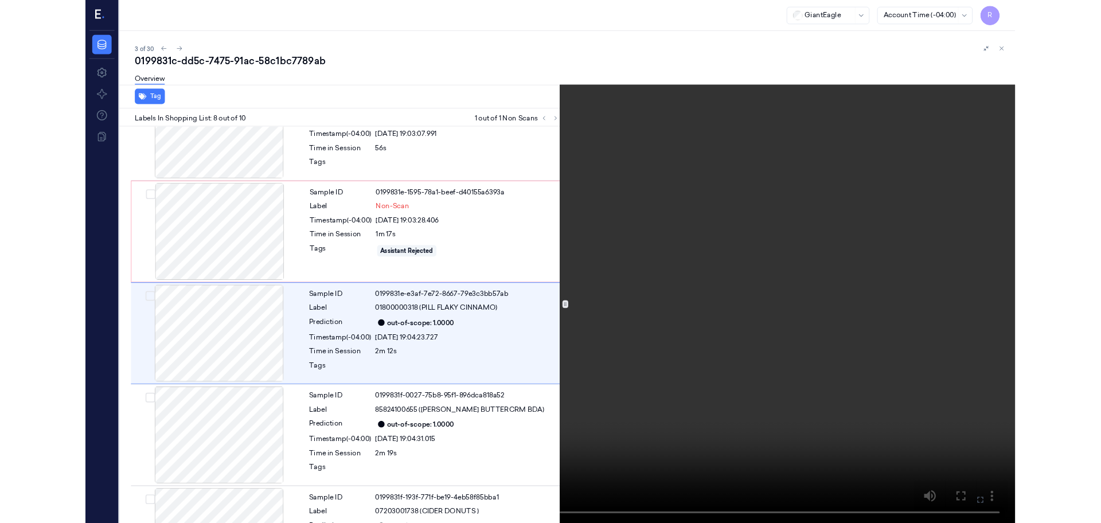
scroll to position [668, 0]
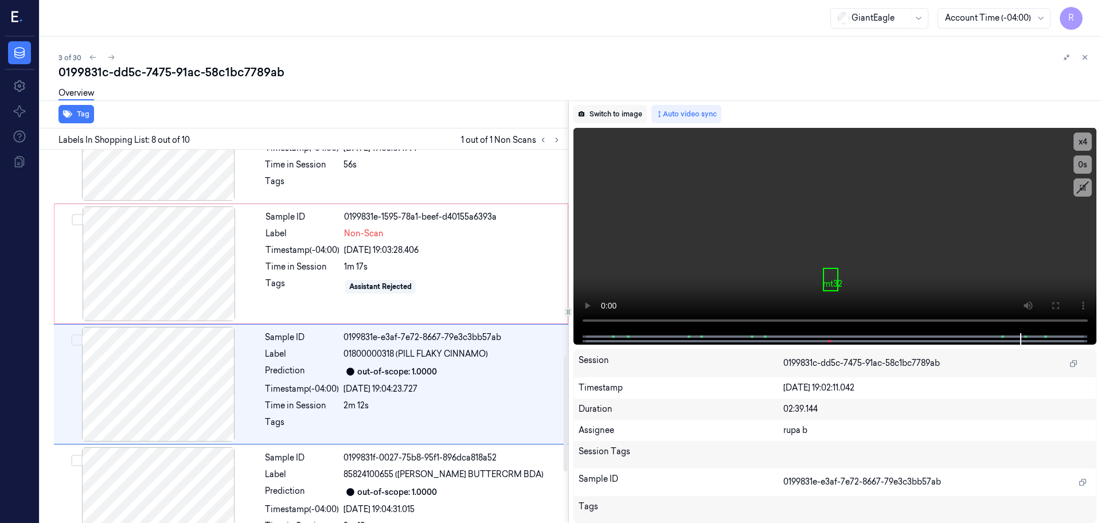
click at [617, 119] on button "Switch to image" at bounding box center [610, 114] width 73 height 18
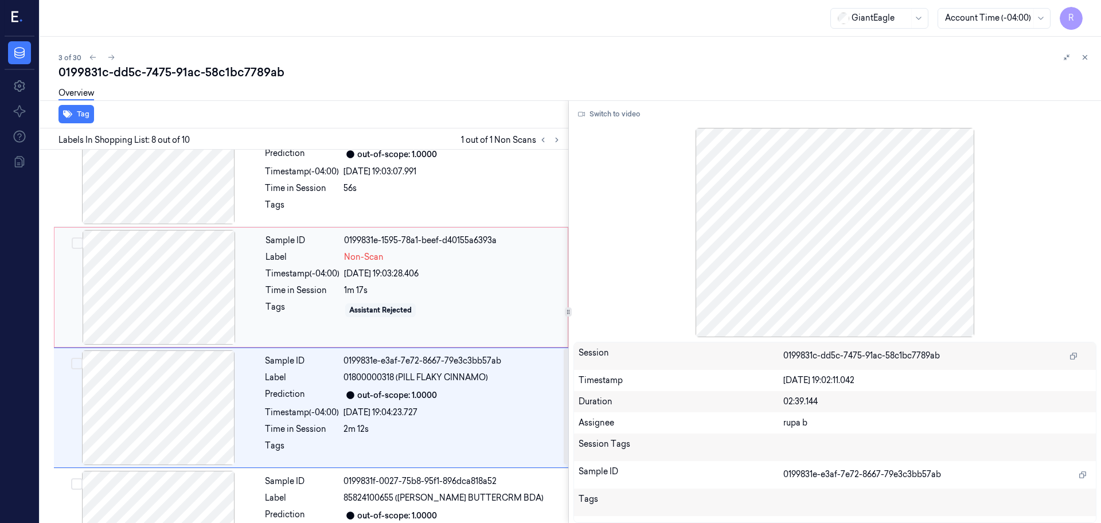
click at [201, 296] on div at bounding box center [159, 287] width 204 height 115
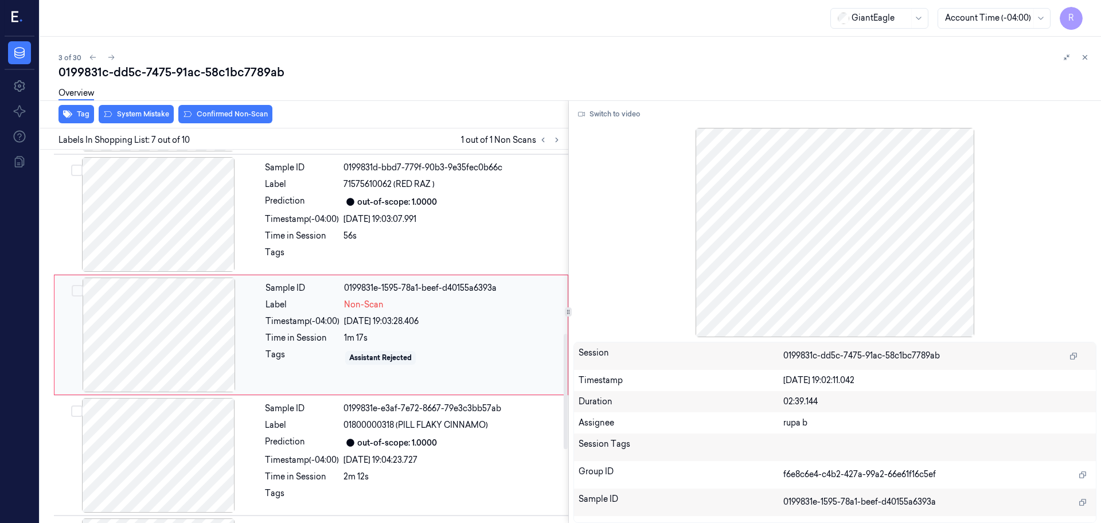
scroll to position [596, 0]
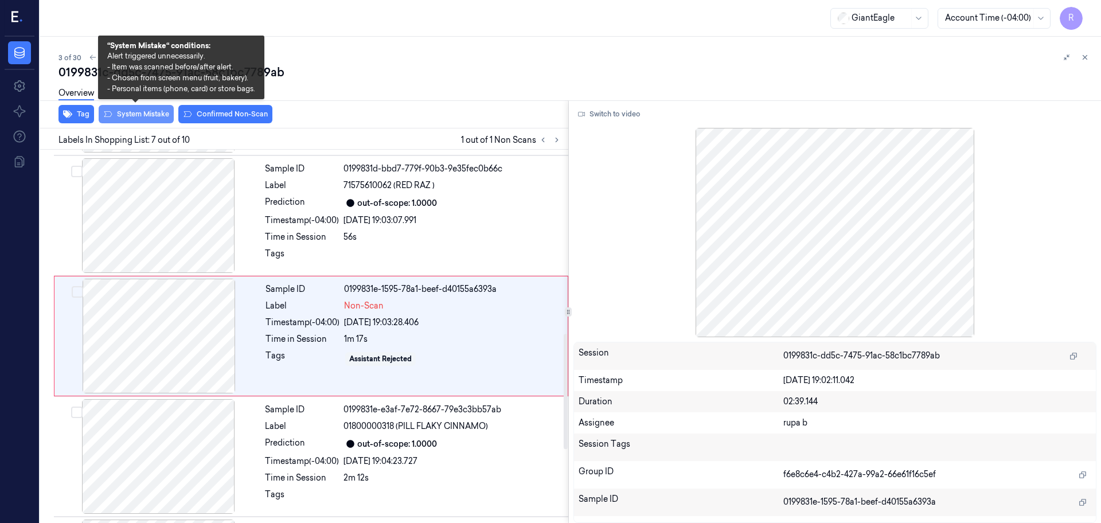
click at [145, 118] on button "System Mistake" at bounding box center [136, 114] width 75 height 18
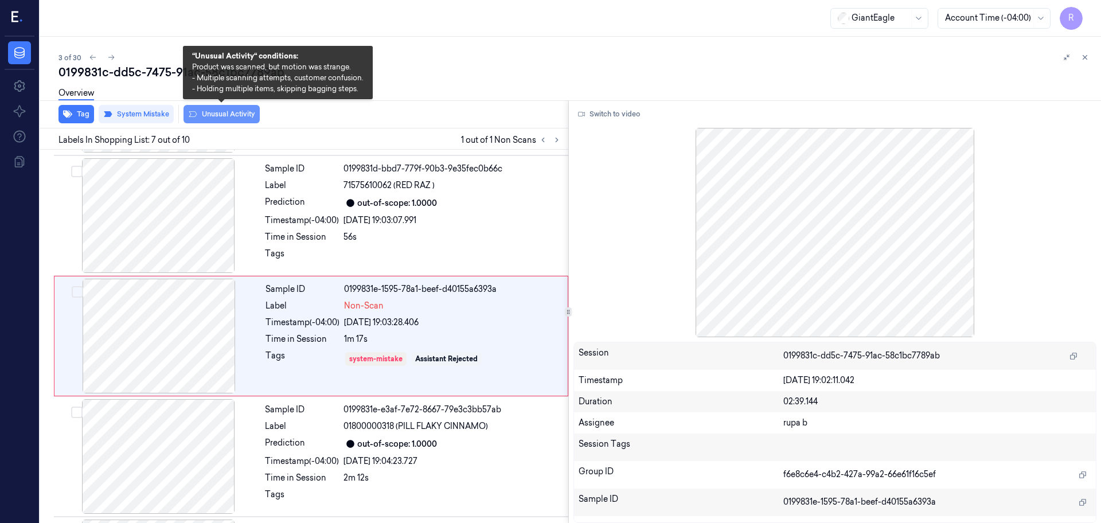
click at [239, 118] on button "Unusual Activity" at bounding box center [222, 114] width 76 height 18
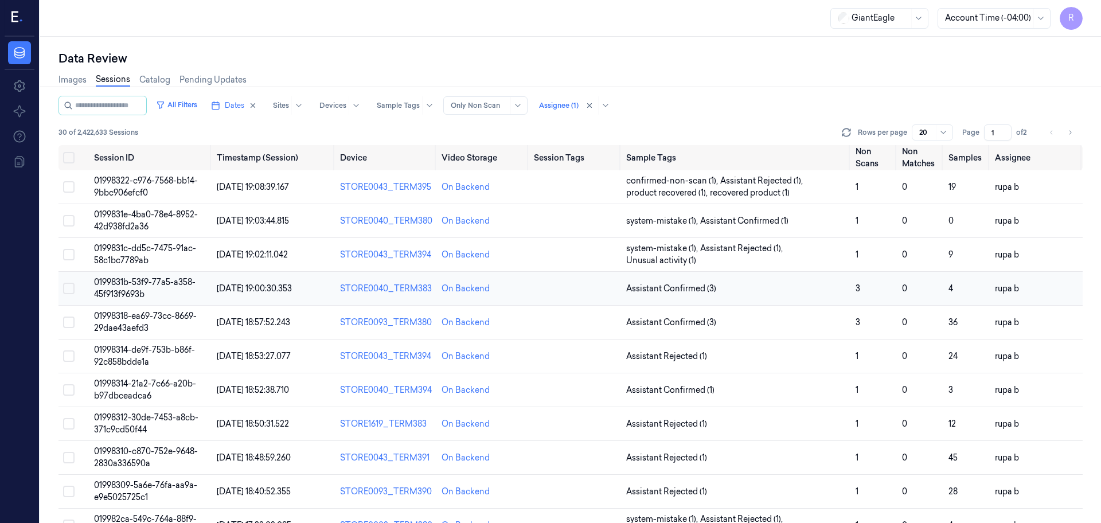
click at [176, 289] on td "0199831b-53f9-77a5-a358-45f913f9693b" at bounding box center [150, 289] width 123 height 34
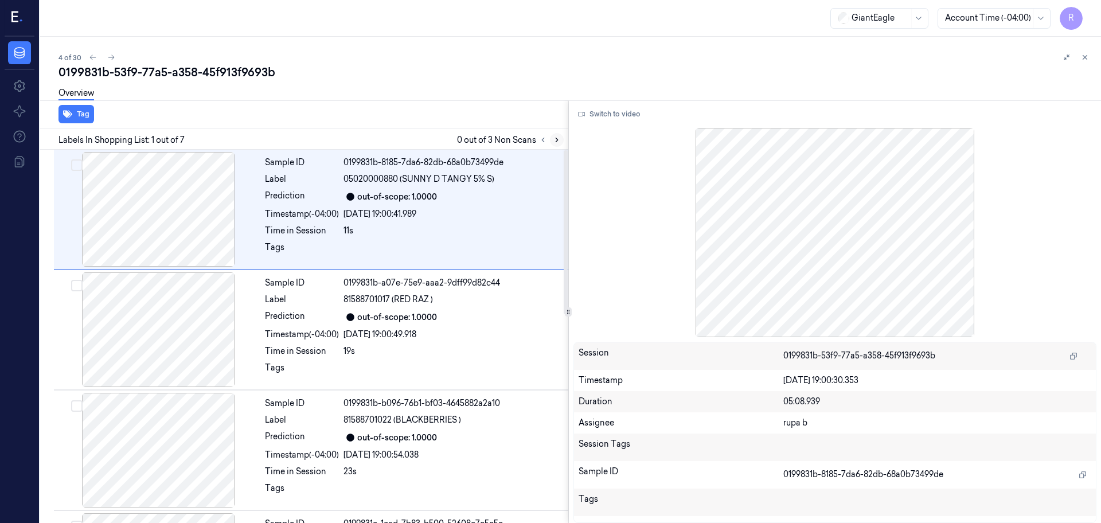
click at [560, 143] on icon at bounding box center [557, 140] width 8 height 8
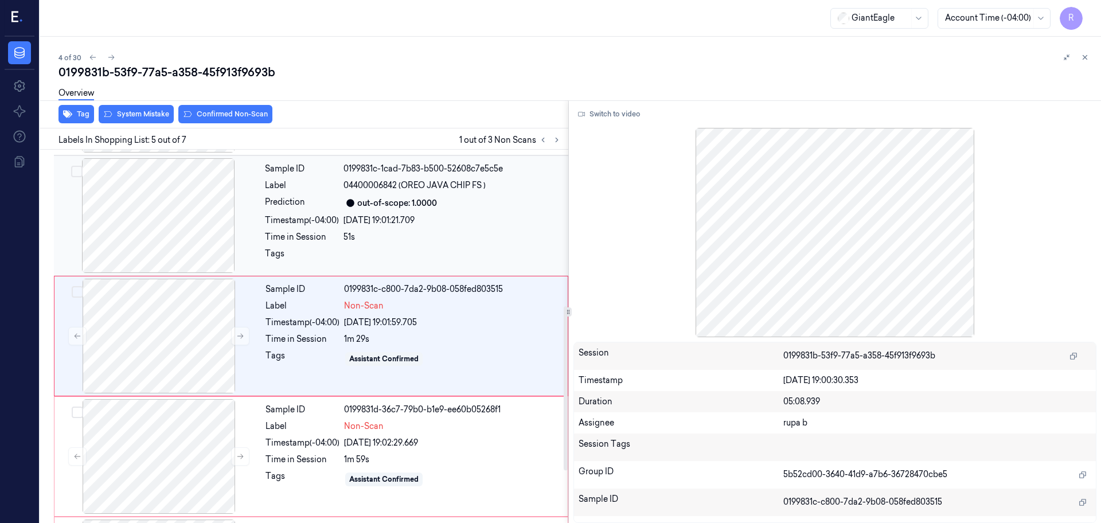
click at [188, 251] on div at bounding box center [158, 215] width 204 height 115
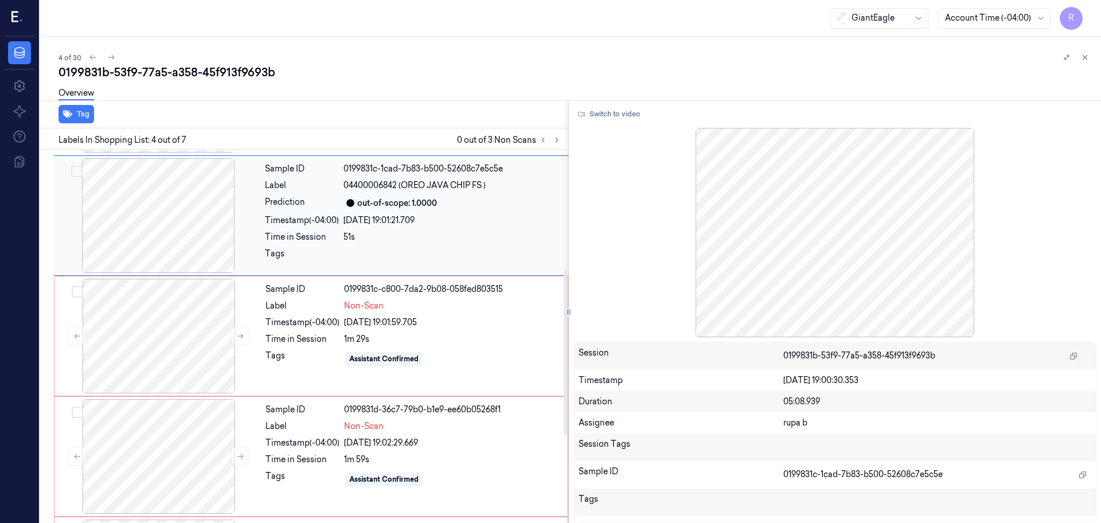
scroll to position [235, 0]
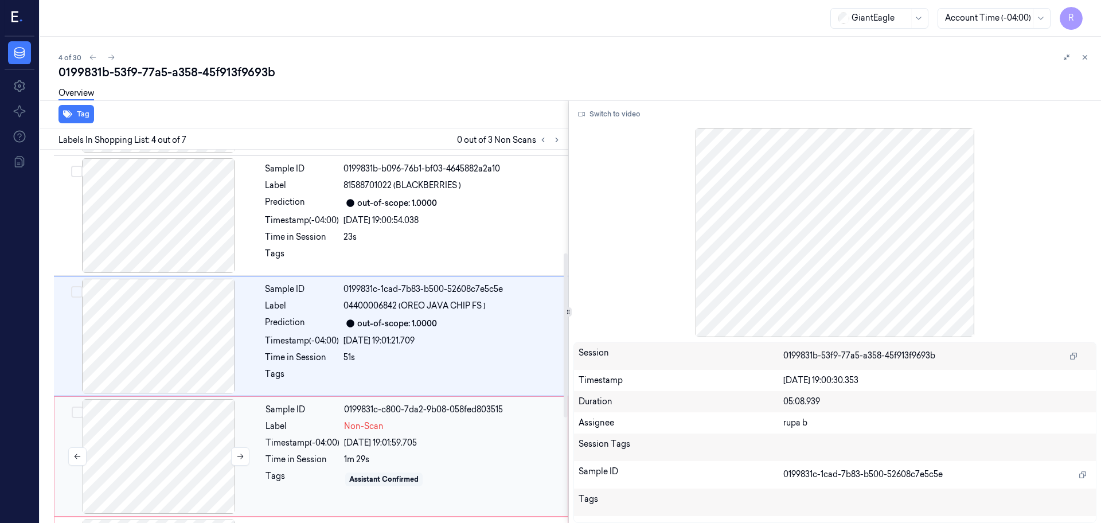
click at [187, 451] on div at bounding box center [159, 456] width 204 height 115
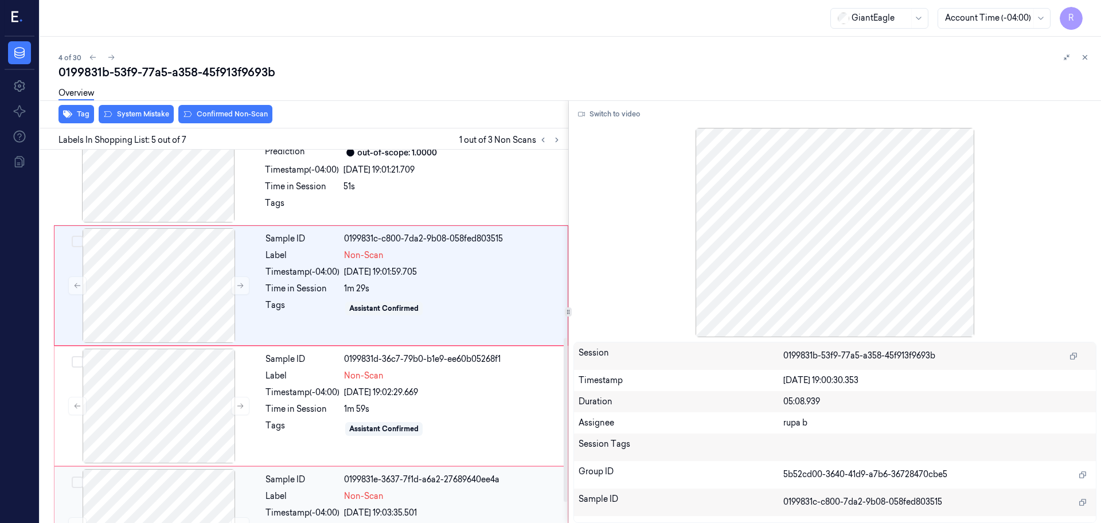
scroll to position [427, 0]
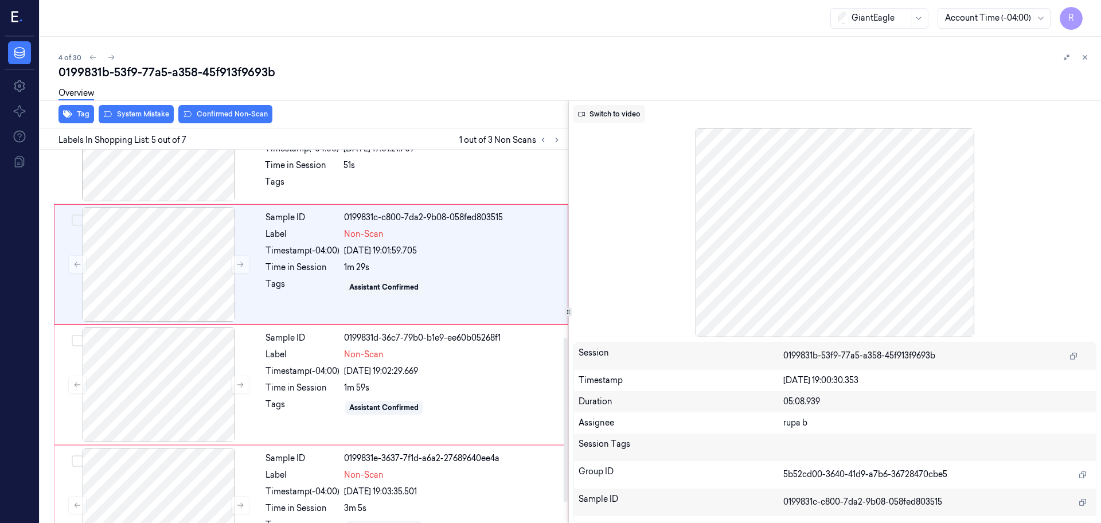
click at [605, 115] on button "Switch to video" at bounding box center [610, 114] width 72 height 18
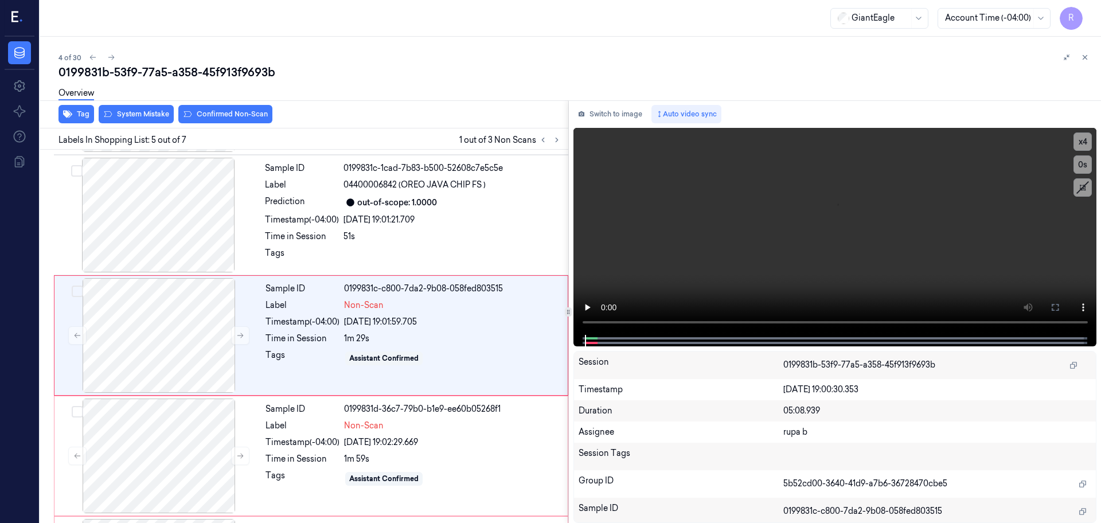
scroll to position [355, 0]
click at [1077, 145] on button "x 4" at bounding box center [1083, 142] width 18 height 18
click at [1077, 145] on button "x 1" at bounding box center [1083, 142] width 18 height 18
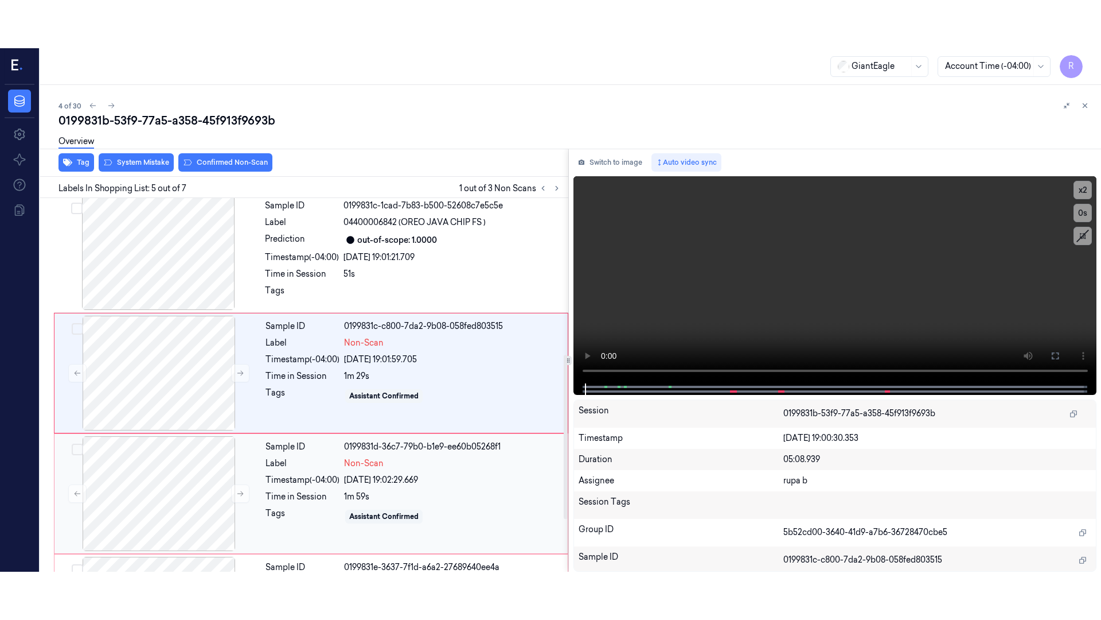
scroll to position [423, 0]
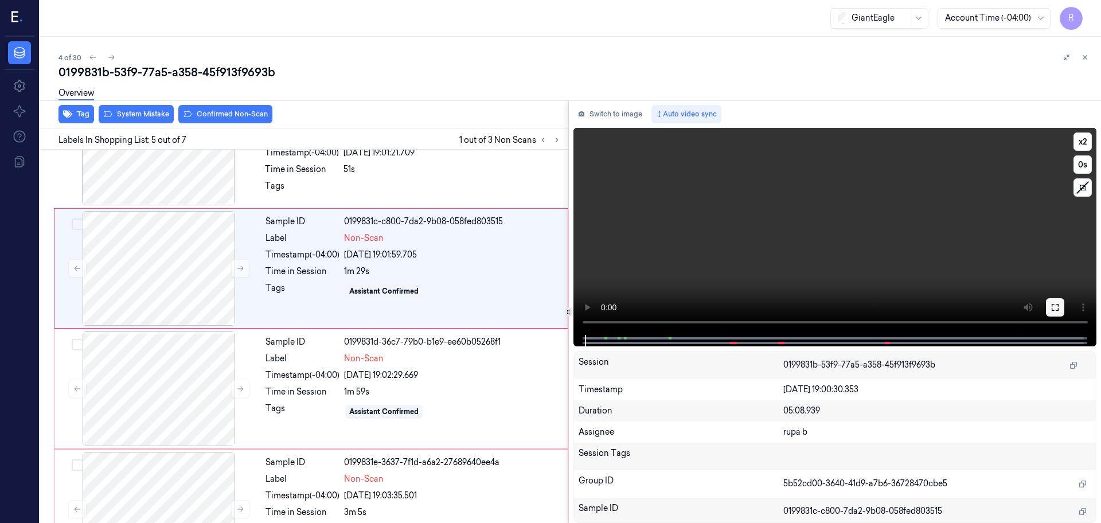
click at [1057, 303] on icon at bounding box center [1055, 307] width 9 height 9
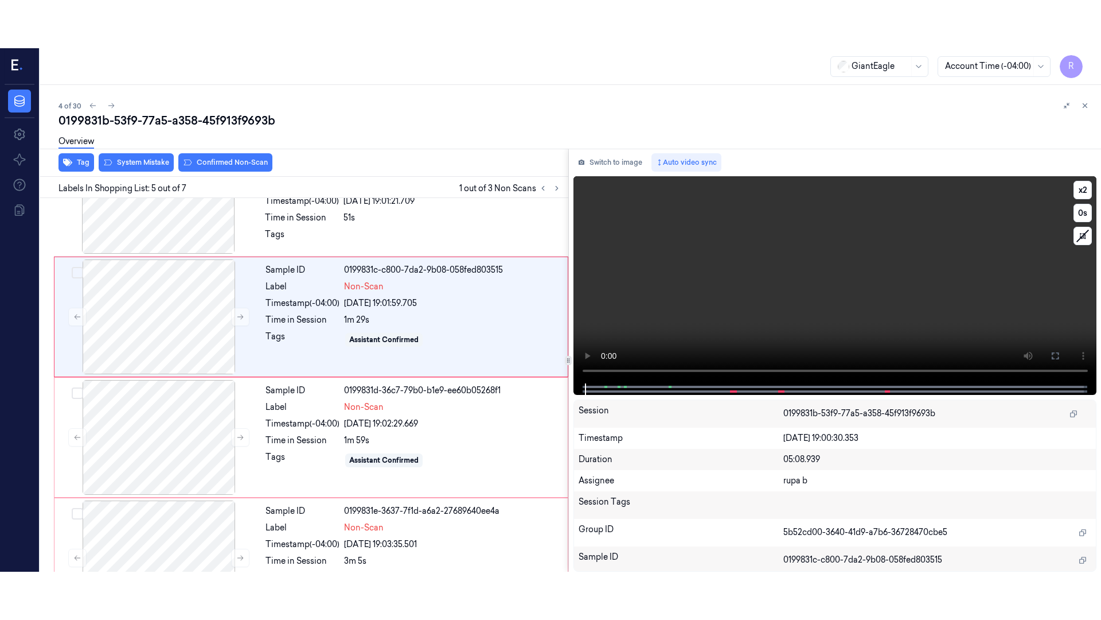
scroll to position [377, 0]
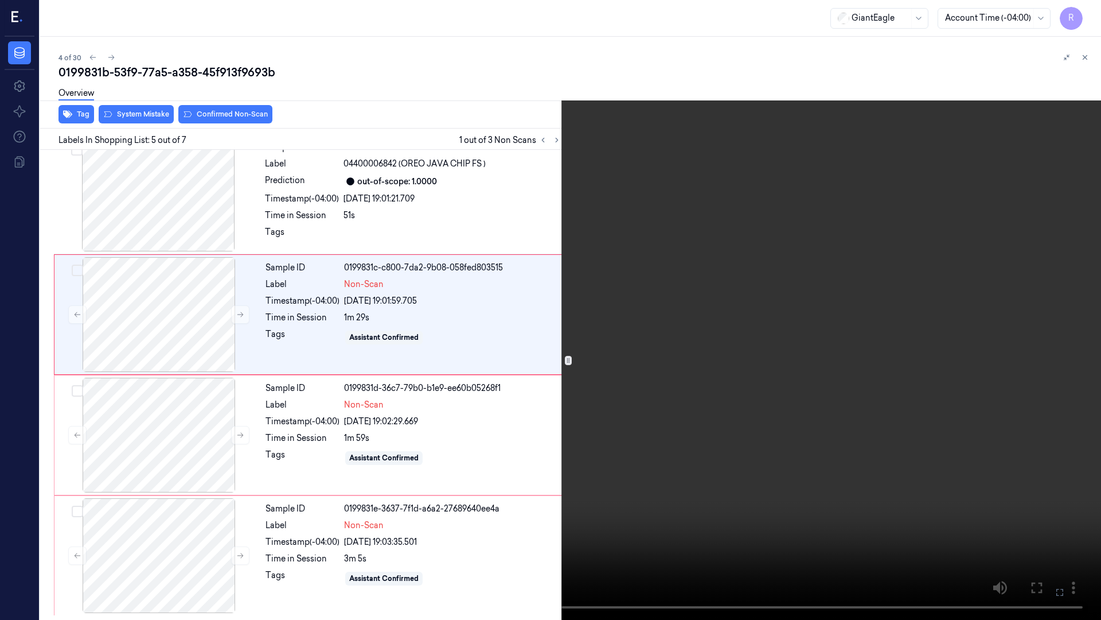
click at [1056, 350] on video at bounding box center [550, 310] width 1101 height 620
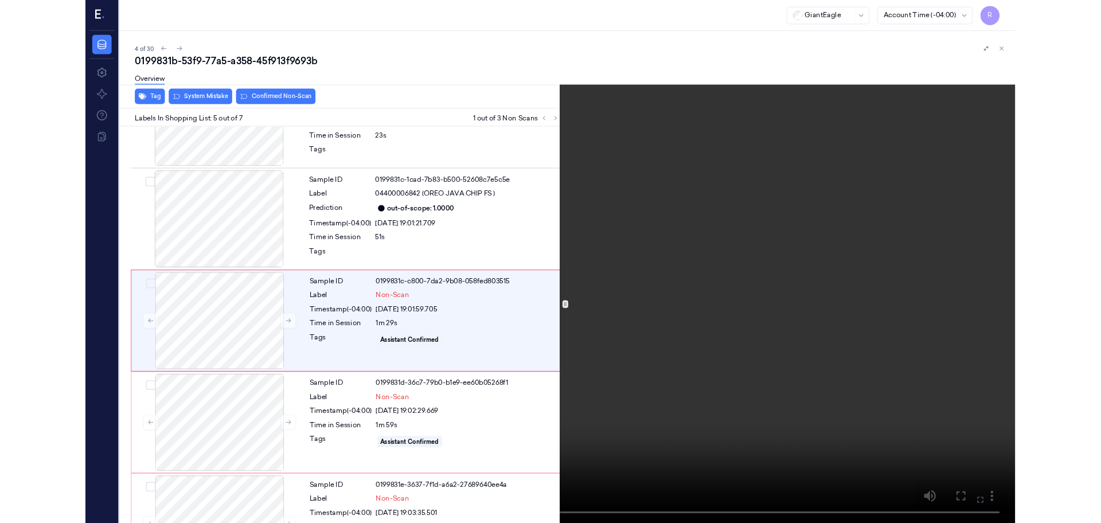
scroll to position [307, 0]
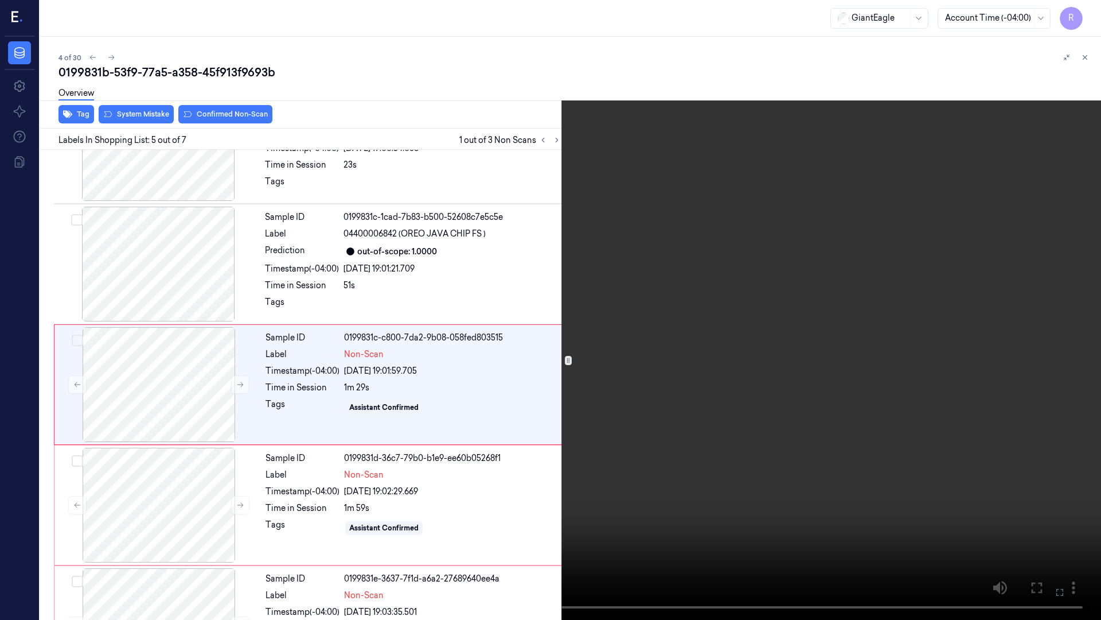
click at [295, 498] on video at bounding box center [550, 310] width 1101 height 620
click at [290, 523] on video at bounding box center [550, 310] width 1101 height 620
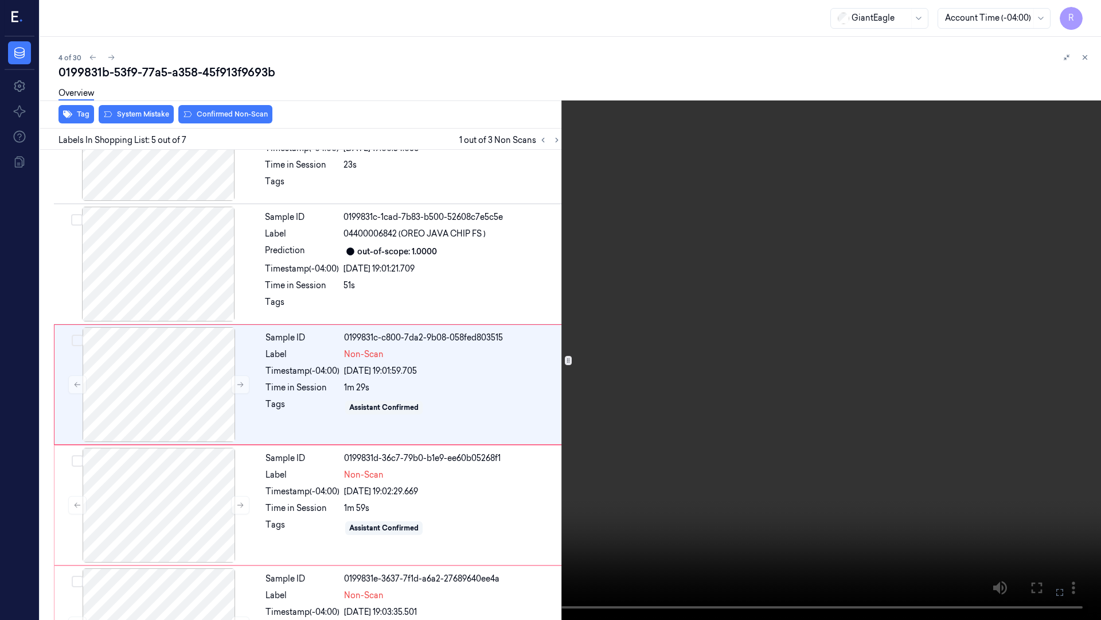
click at [290, 523] on video at bounding box center [550, 310] width 1101 height 620
click at [393, 523] on video at bounding box center [550, 310] width 1101 height 620
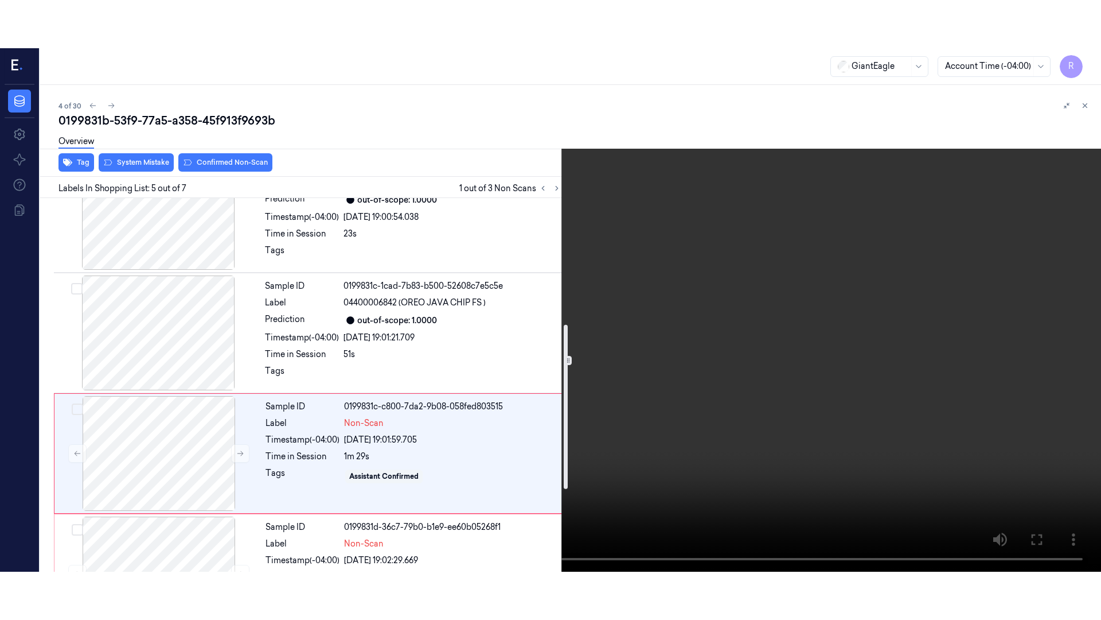
scroll to position [287, 0]
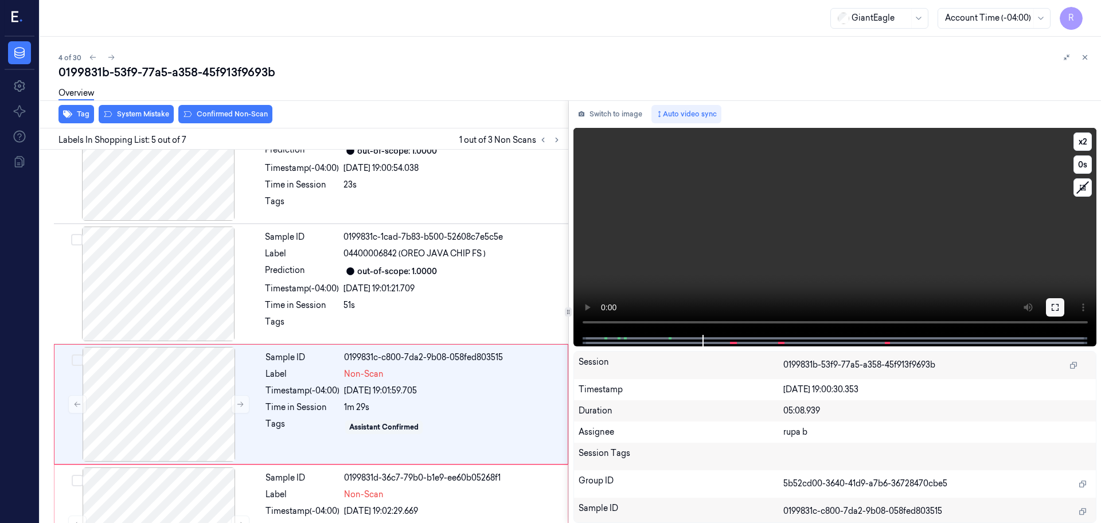
click at [1059, 305] on icon at bounding box center [1055, 307] width 7 height 7
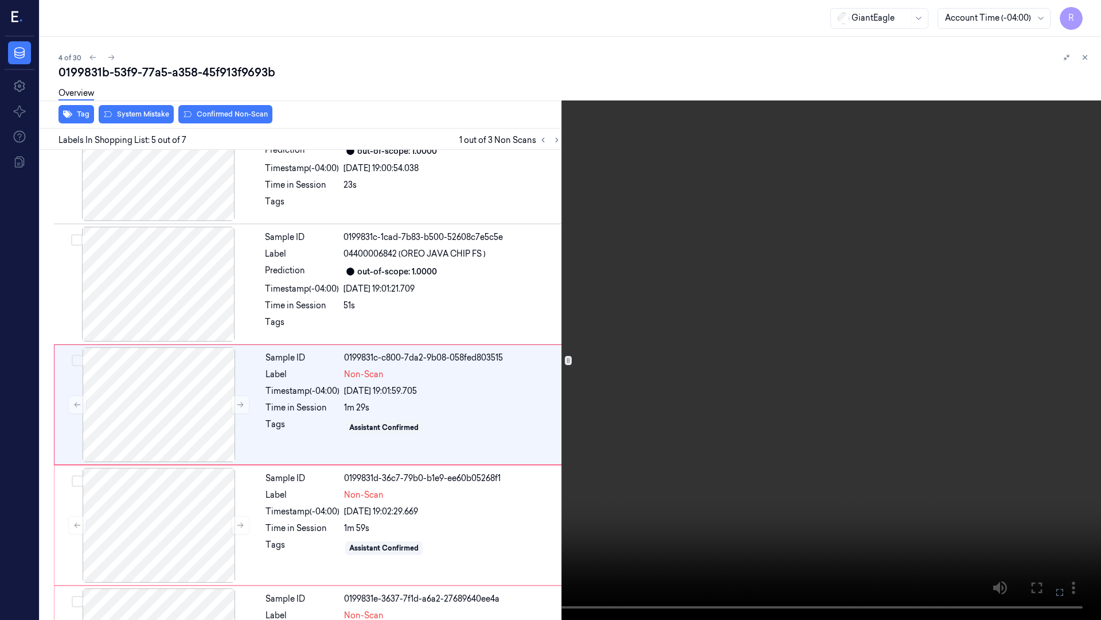
click at [1058, 367] on video at bounding box center [550, 310] width 1101 height 620
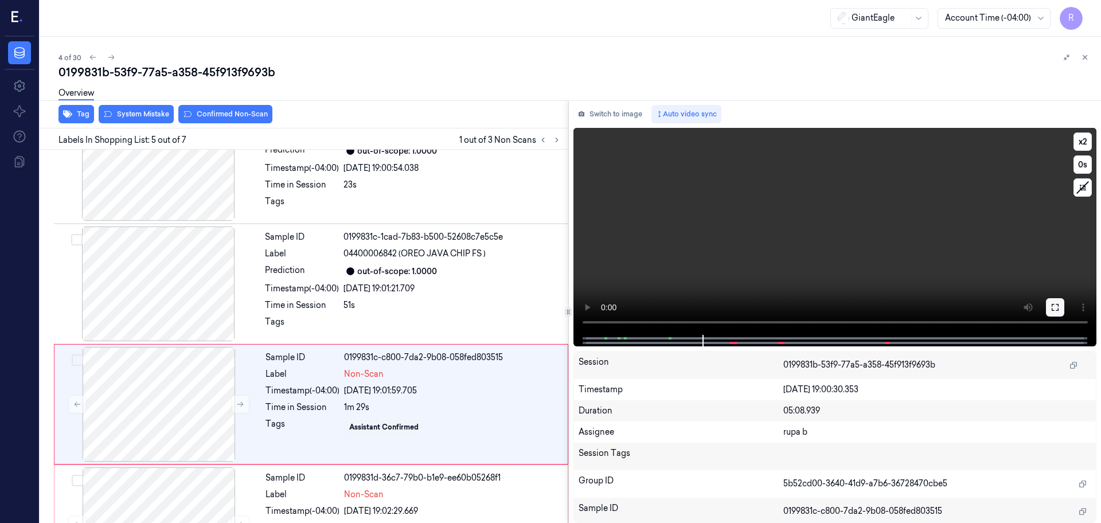
click at [1058, 305] on icon at bounding box center [1055, 307] width 7 height 7
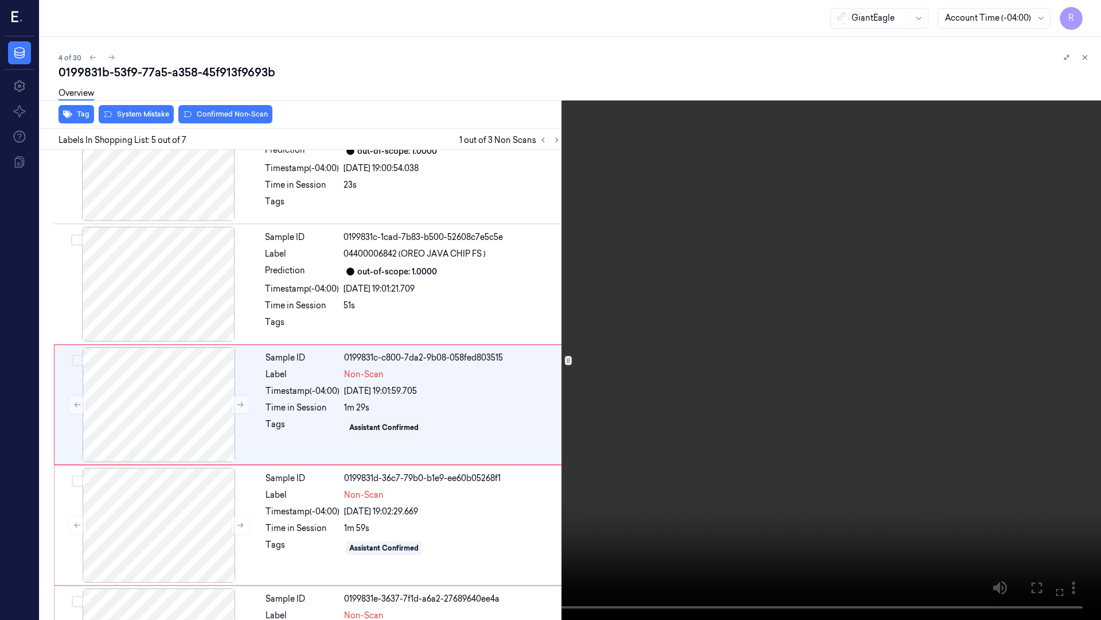
click at [991, 289] on video at bounding box center [550, 310] width 1101 height 620
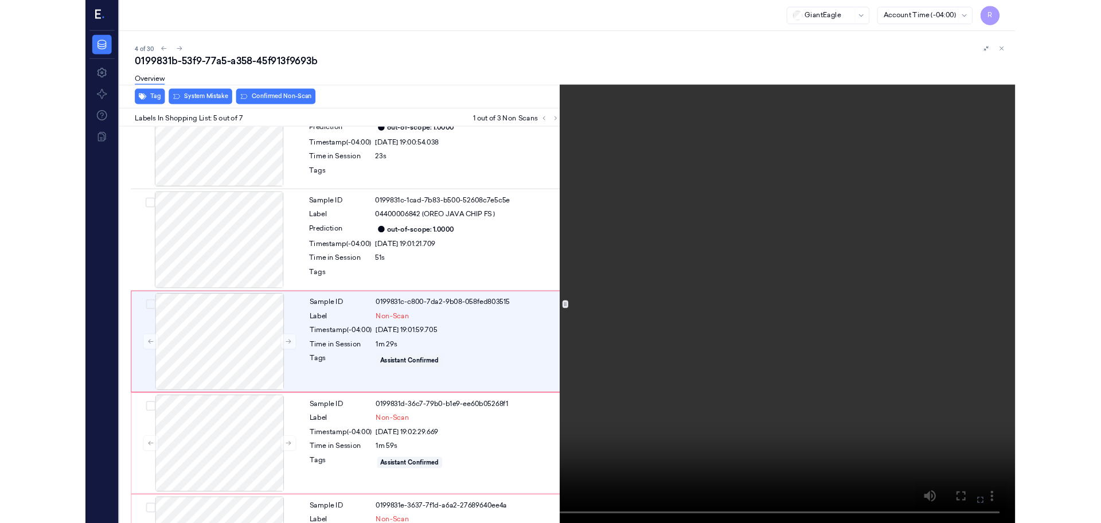
scroll to position [307, 0]
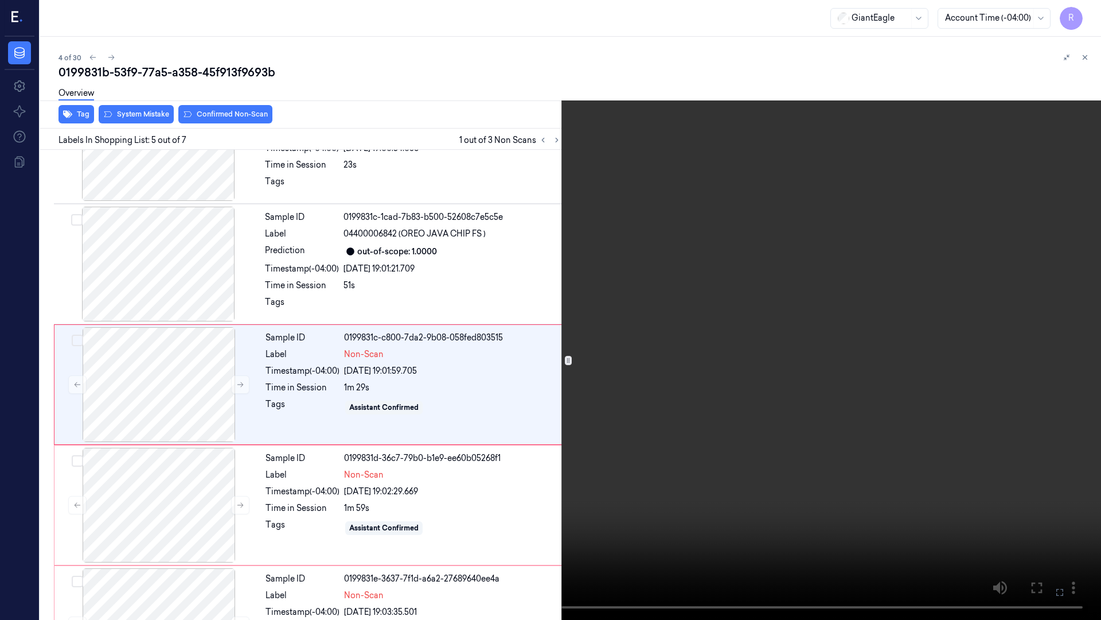
click at [991, 289] on video at bounding box center [550, 310] width 1101 height 620
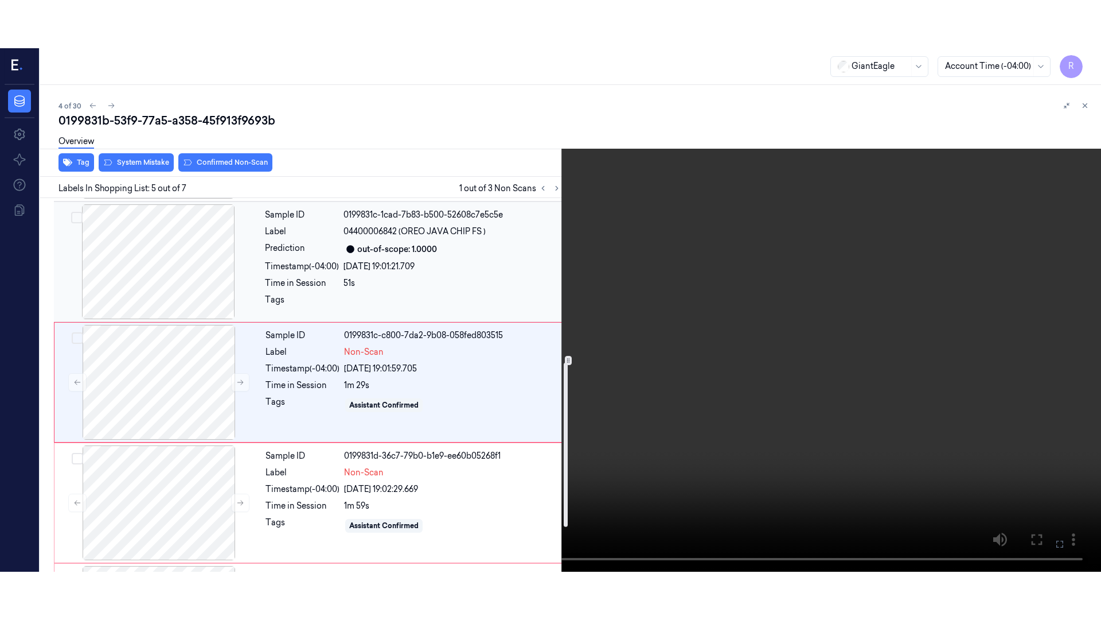
scroll to position [379, 0]
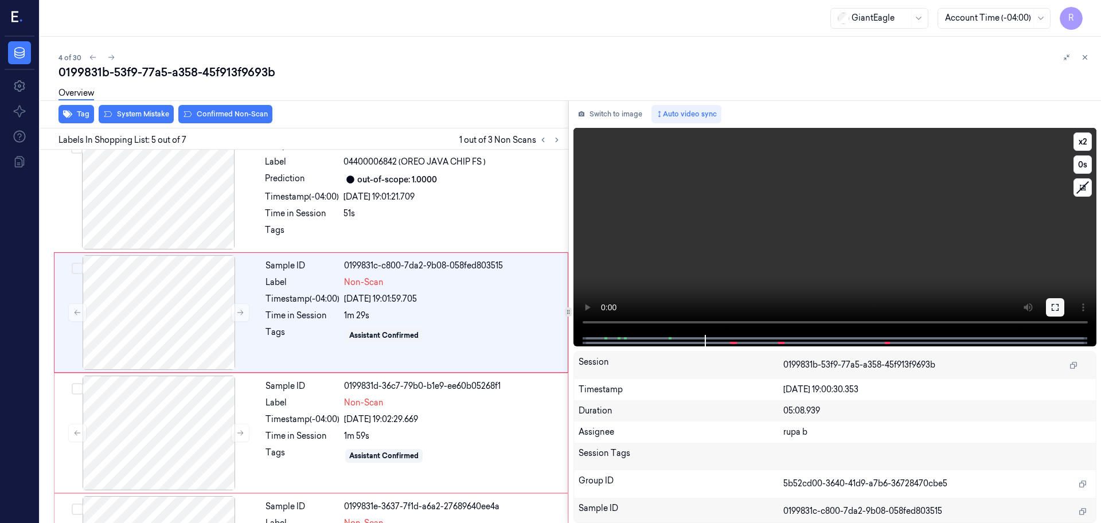
click at [1053, 302] on button at bounding box center [1055, 307] width 18 height 18
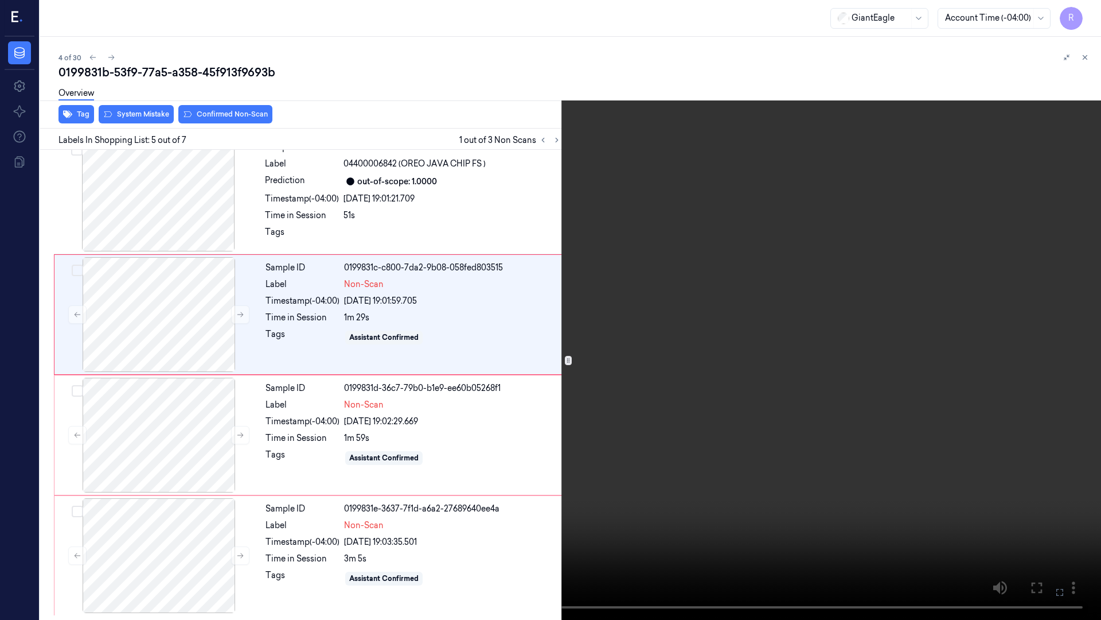
click at [1043, 348] on video at bounding box center [550, 310] width 1101 height 620
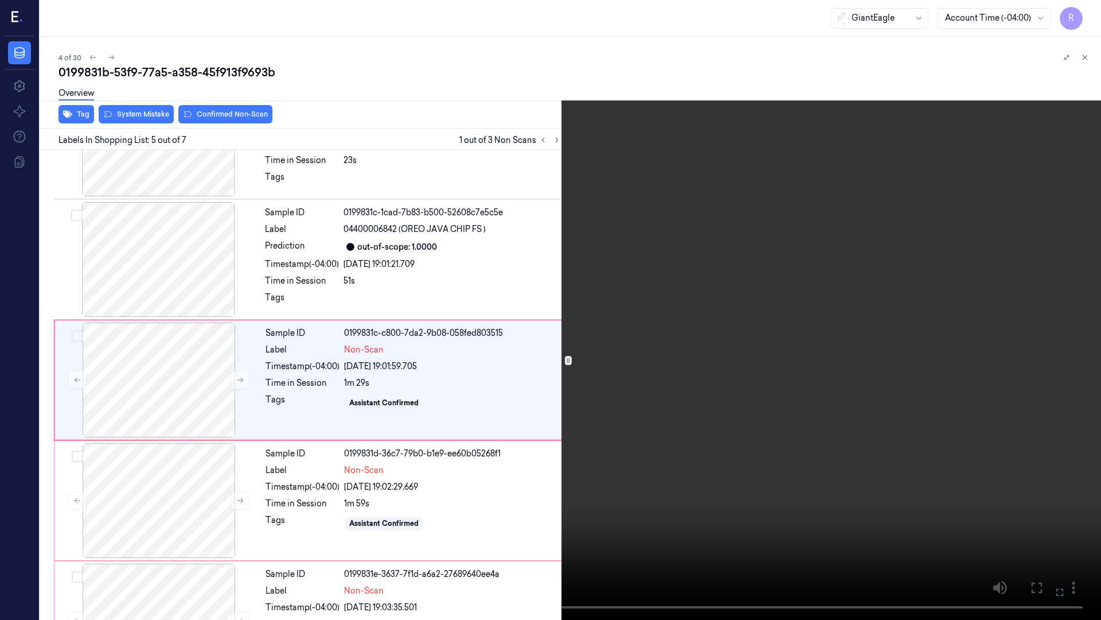
scroll to position [307, 0]
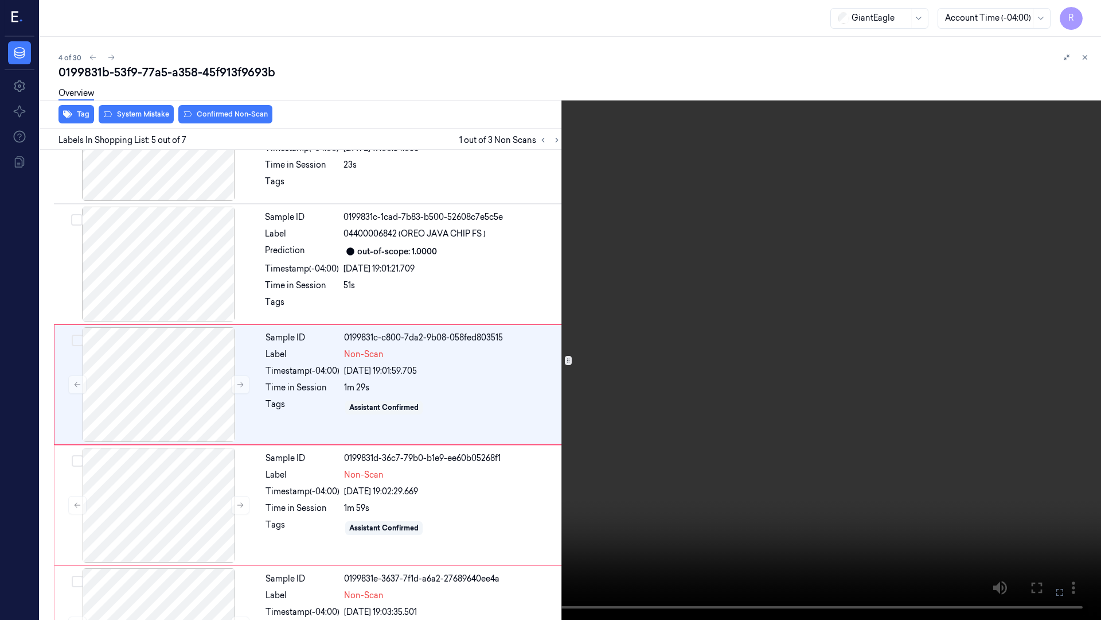
click at [1041, 346] on video at bounding box center [550, 310] width 1101 height 620
click at [1085, 13] on button "x 2" at bounding box center [1087, 14] width 18 height 18
click at [618, 237] on video at bounding box center [550, 310] width 1101 height 620
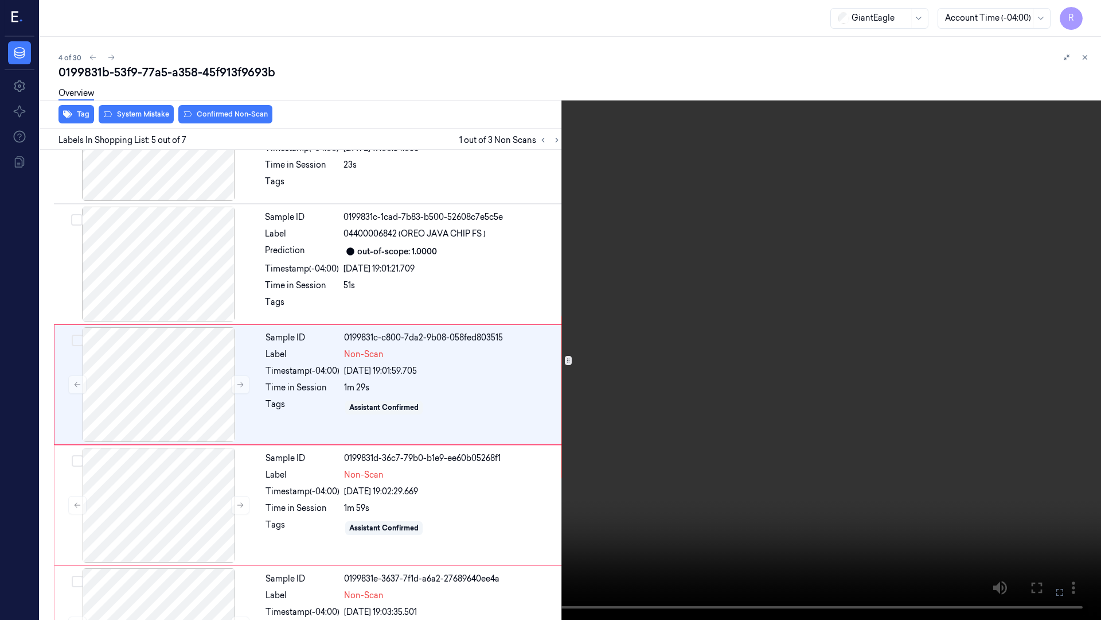
click at [618, 237] on video at bounding box center [550, 310] width 1101 height 620
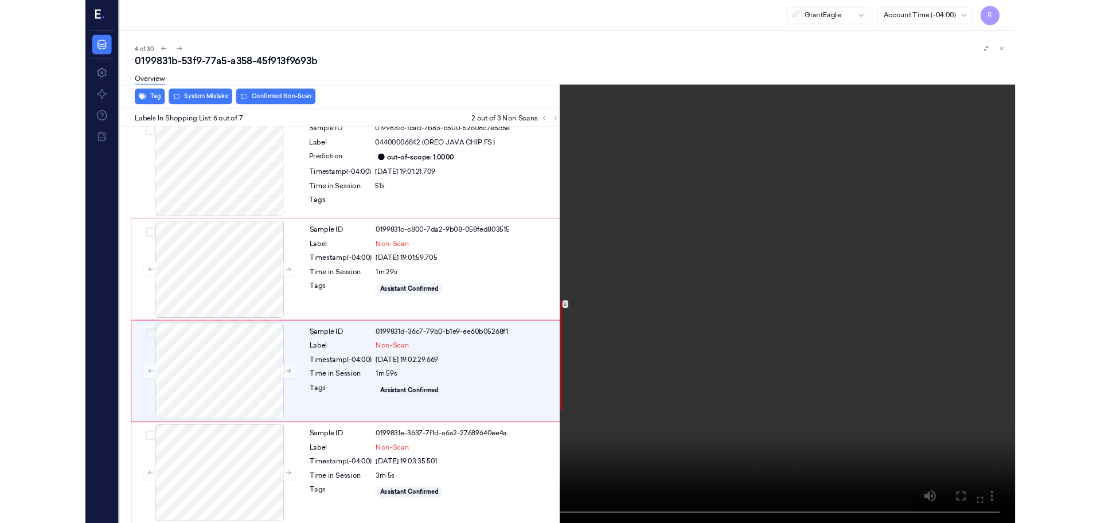
scroll to position [377, 0]
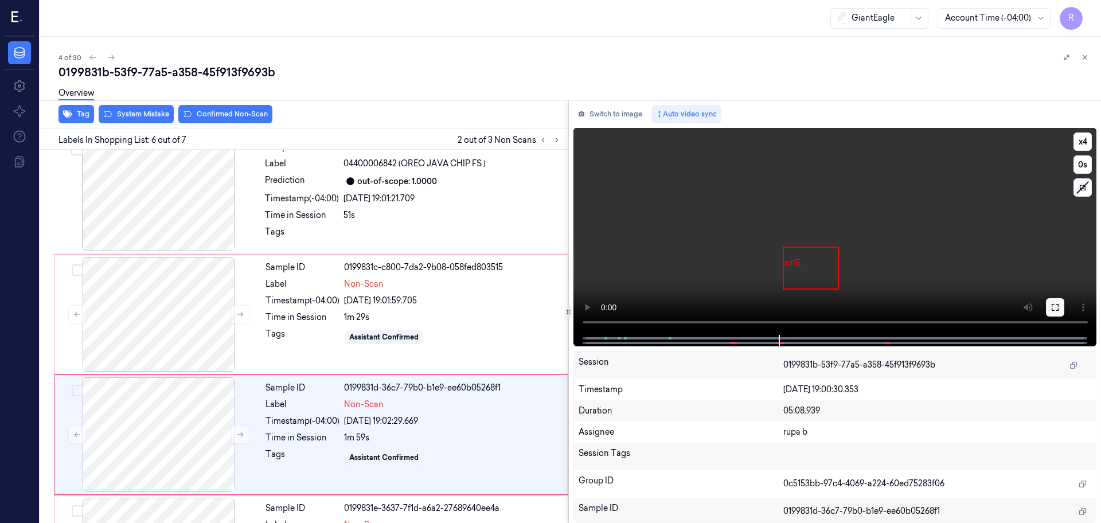
click at [1054, 306] on icon at bounding box center [1055, 307] width 9 height 9
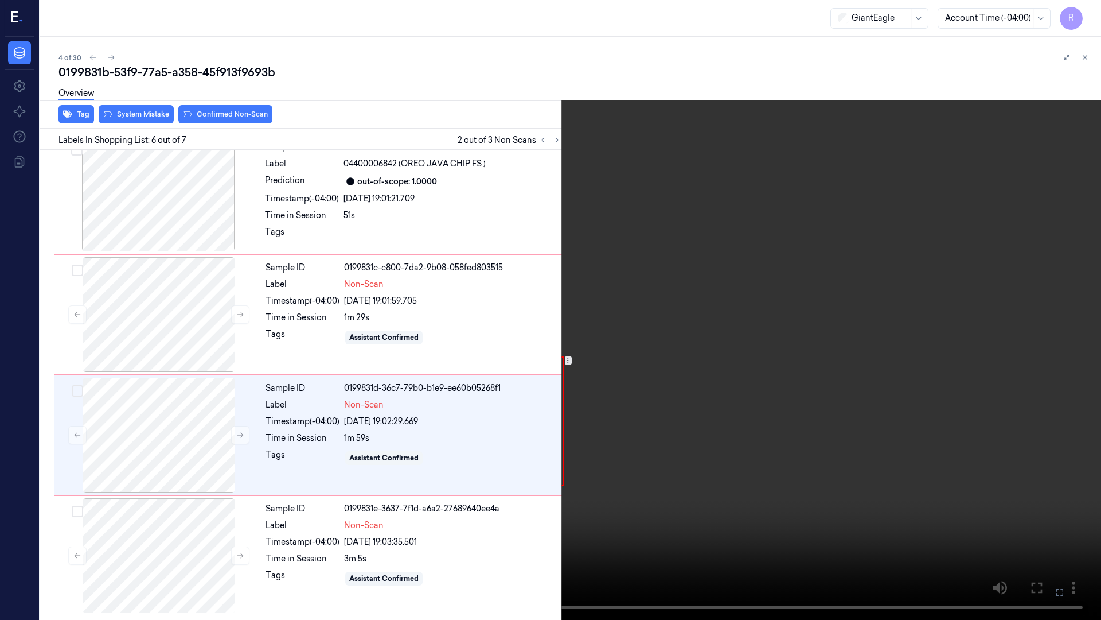
click at [1043, 355] on video at bounding box center [550, 310] width 1101 height 620
click at [861, 414] on video at bounding box center [550, 310] width 1101 height 620
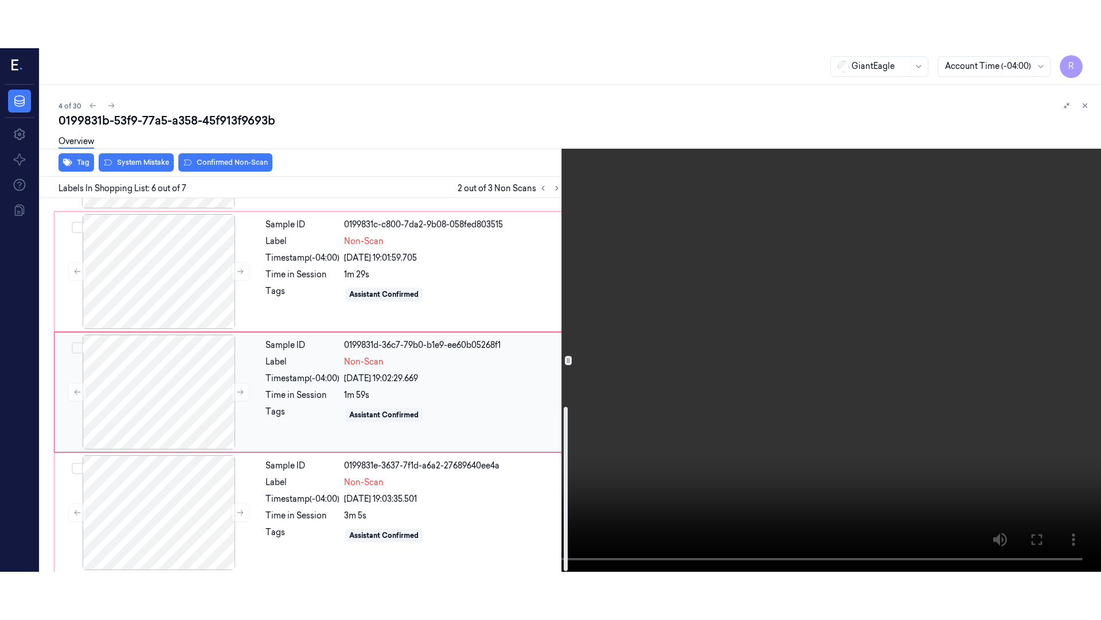
scroll to position [473, 0]
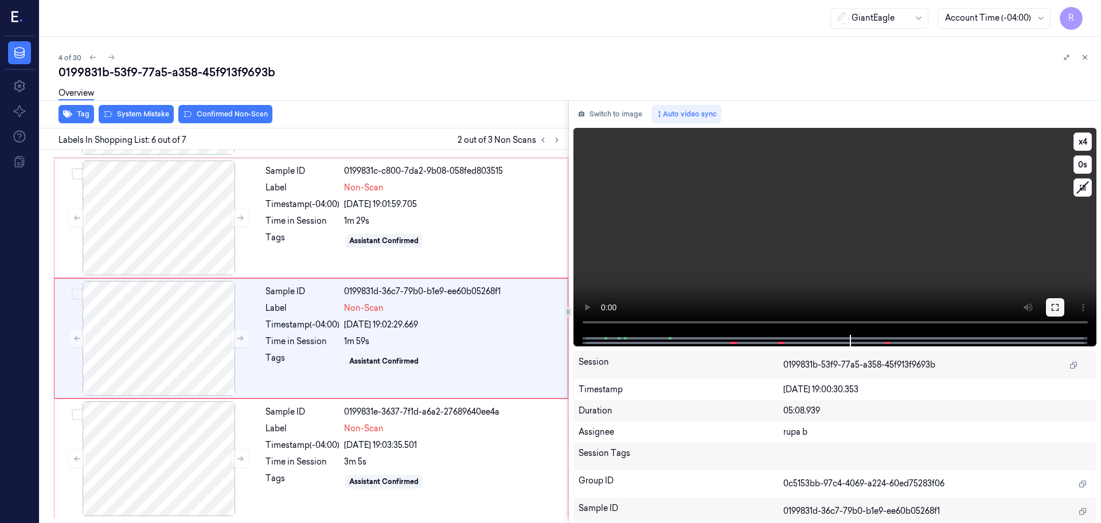
click at [1053, 307] on icon at bounding box center [1055, 307] width 9 height 9
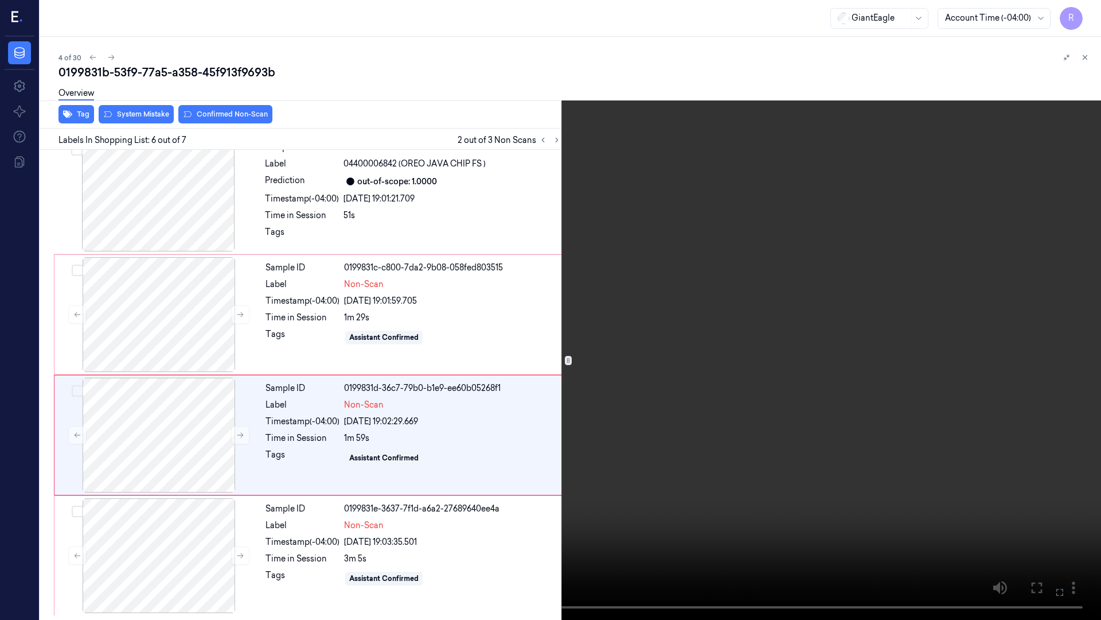
click at [1029, 361] on video at bounding box center [550, 310] width 1101 height 620
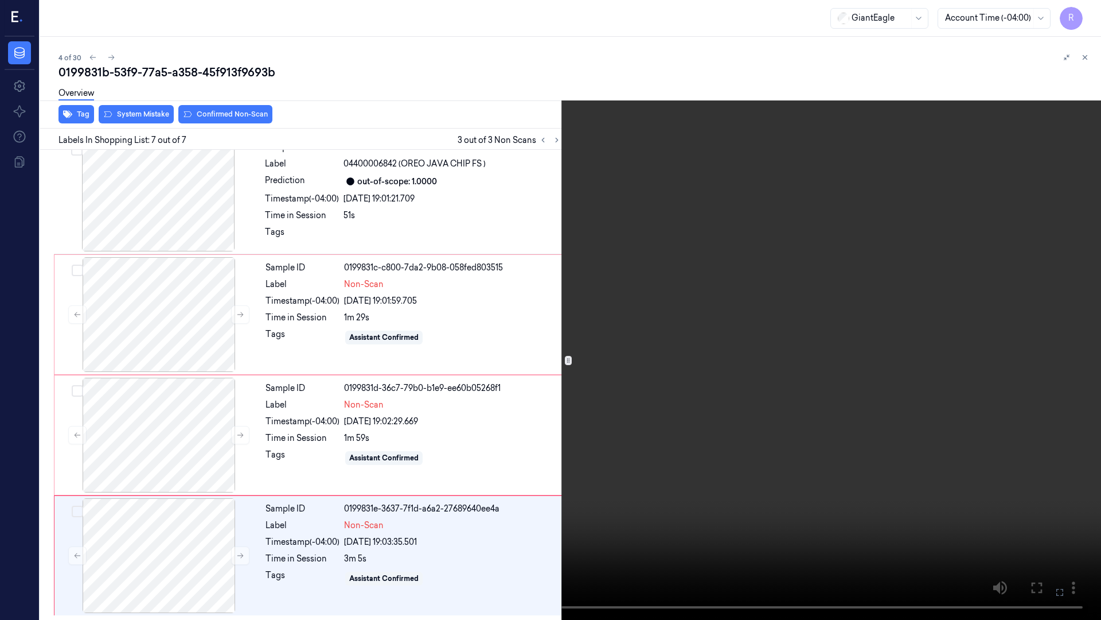
click at [668, 365] on video at bounding box center [550, 310] width 1101 height 620
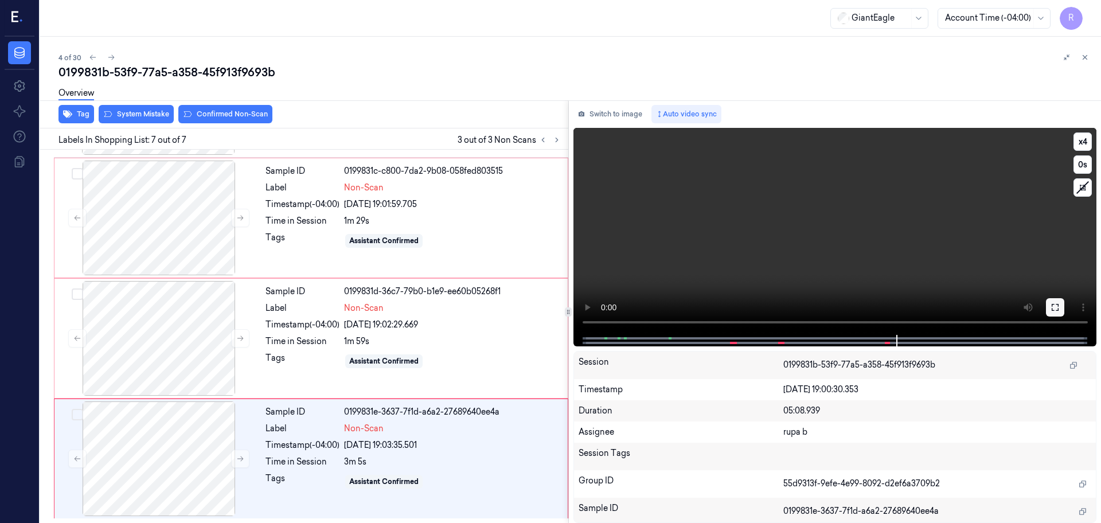
click at [1053, 307] on icon at bounding box center [1055, 307] width 9 height 9
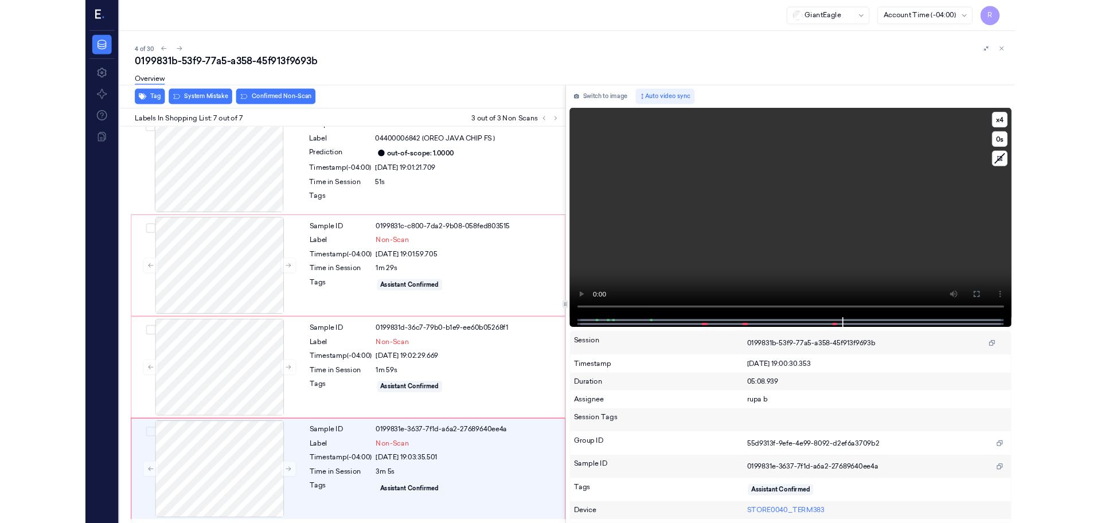
scroll to position [377, 0]
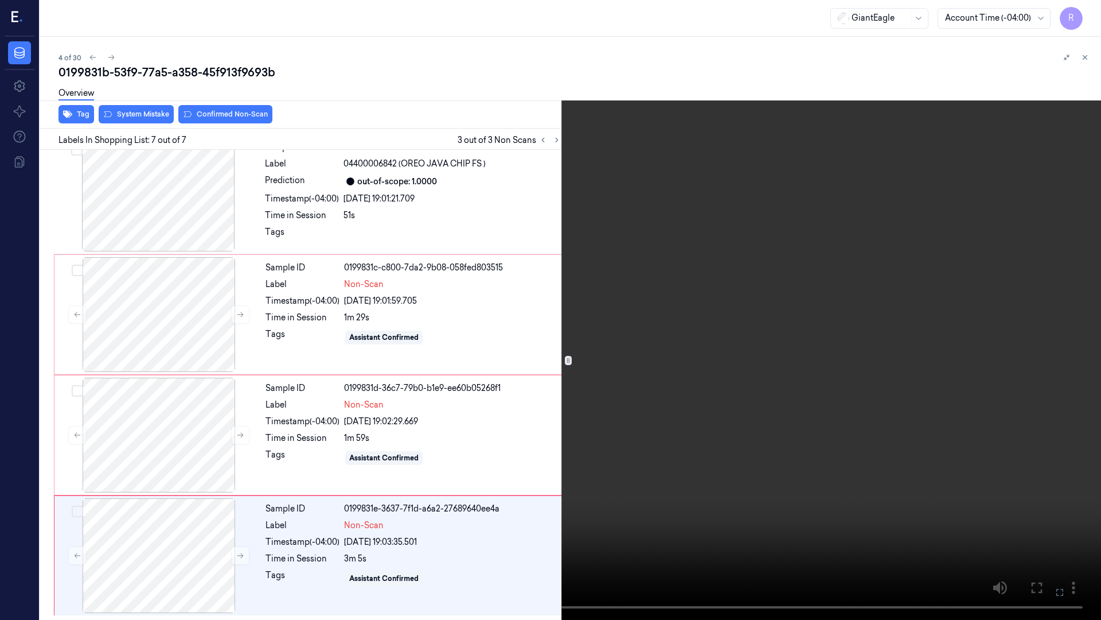
click at [989, 350] on video at bounding box center [550, 310] width 1101 height 620
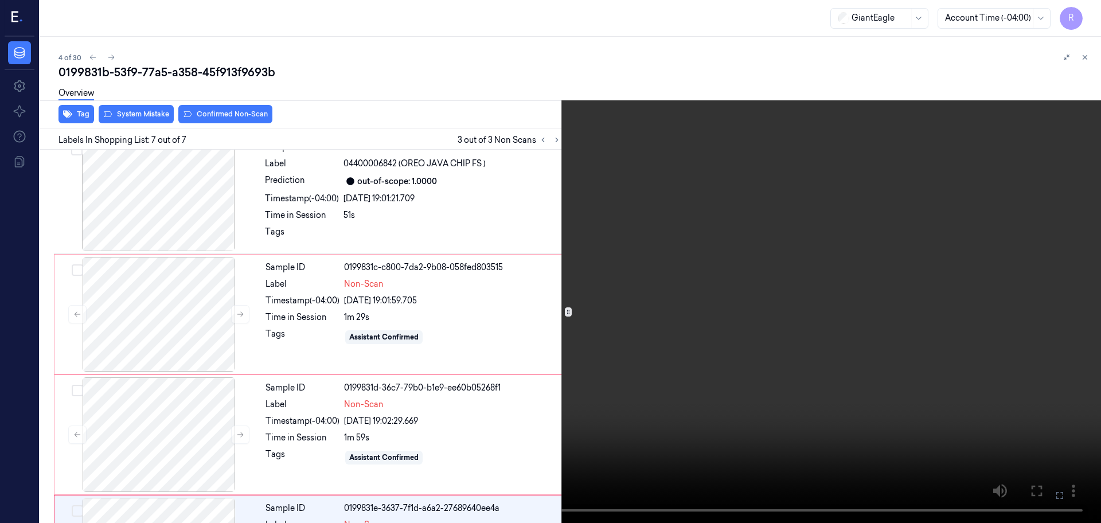
scroll to position [473, 0]
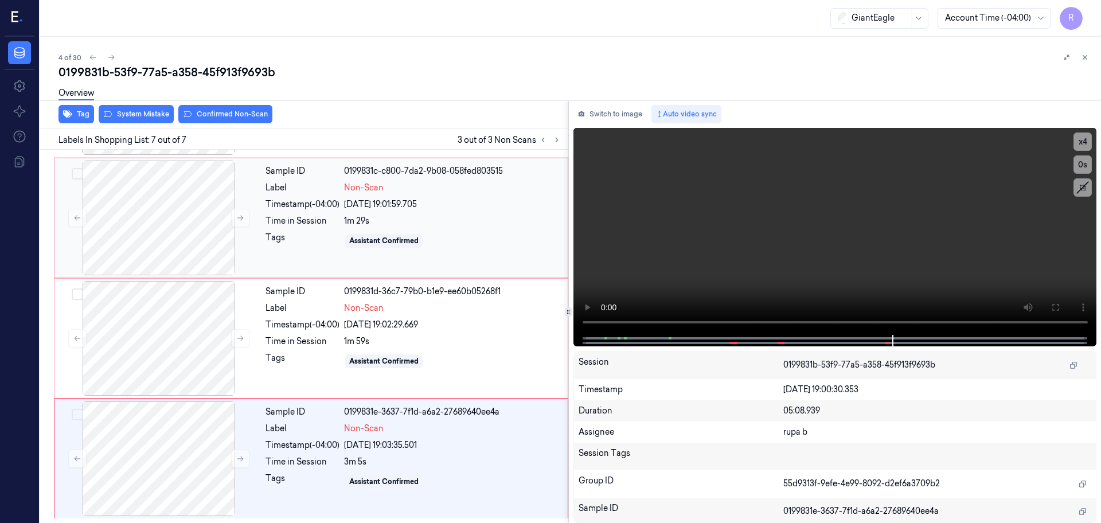
drag, startPoint x: 620, startPoint y: 115, endPoint x: 451, endPoint y: 213, distance: 194.8
click at [620, 116] on button "Switch to image" at bounding box center [610, 114] width 73 height 18
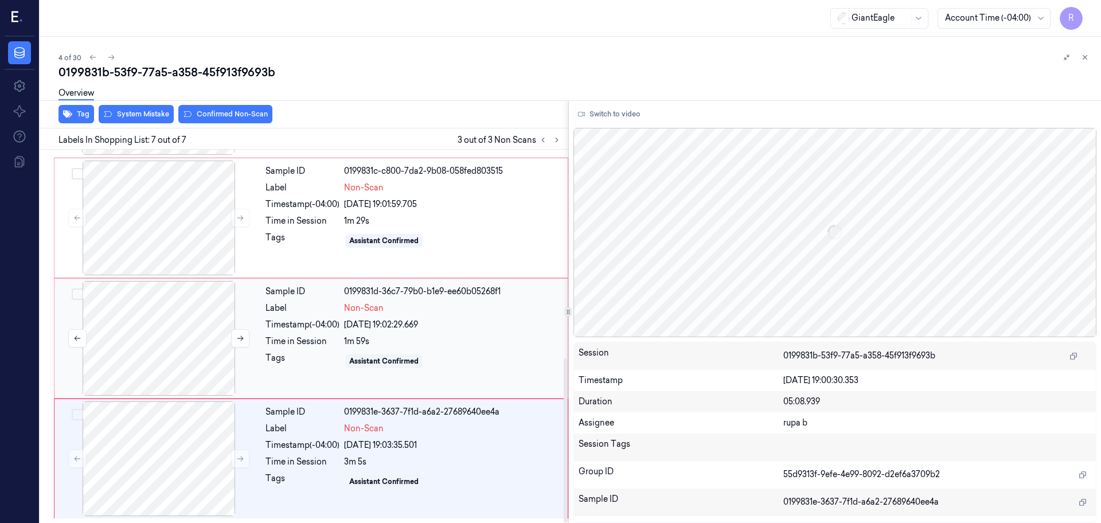
scroll to position [330, 0]
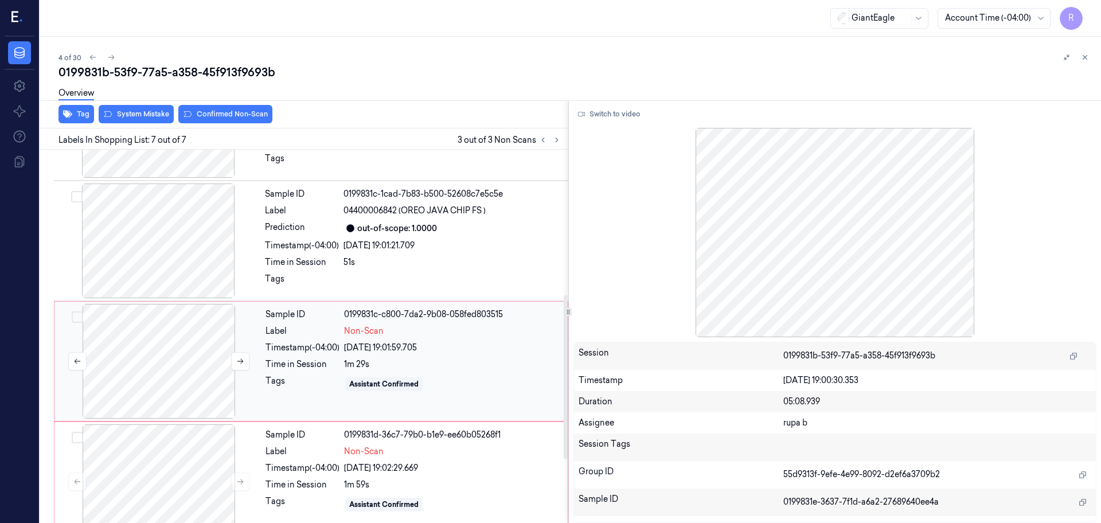
click at [180, 356] on div at bounding box center [159, 361] width 204 height 115
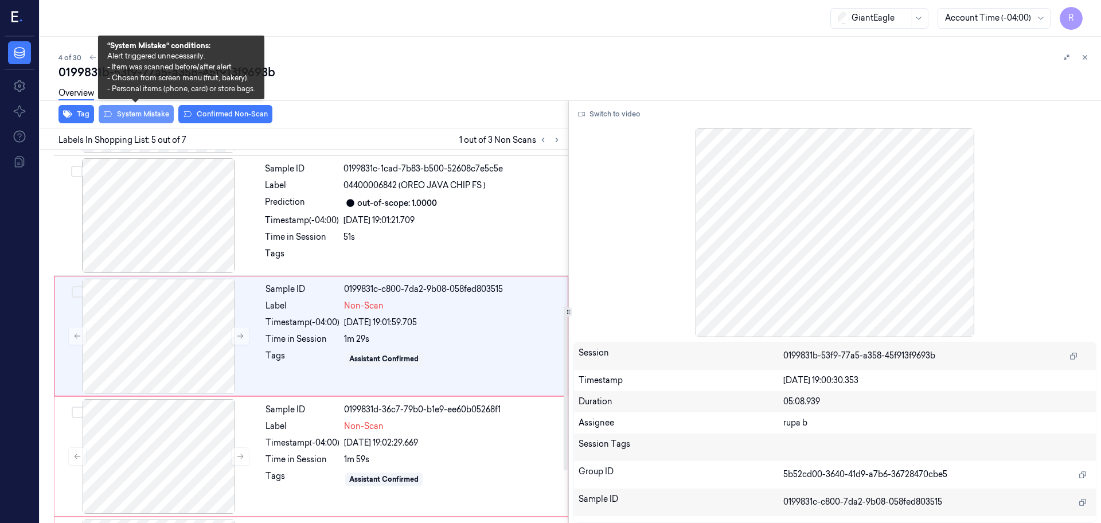
click at [124, 116] on button "System Mistake" at bounding box center [136, 114] width 75 height 18
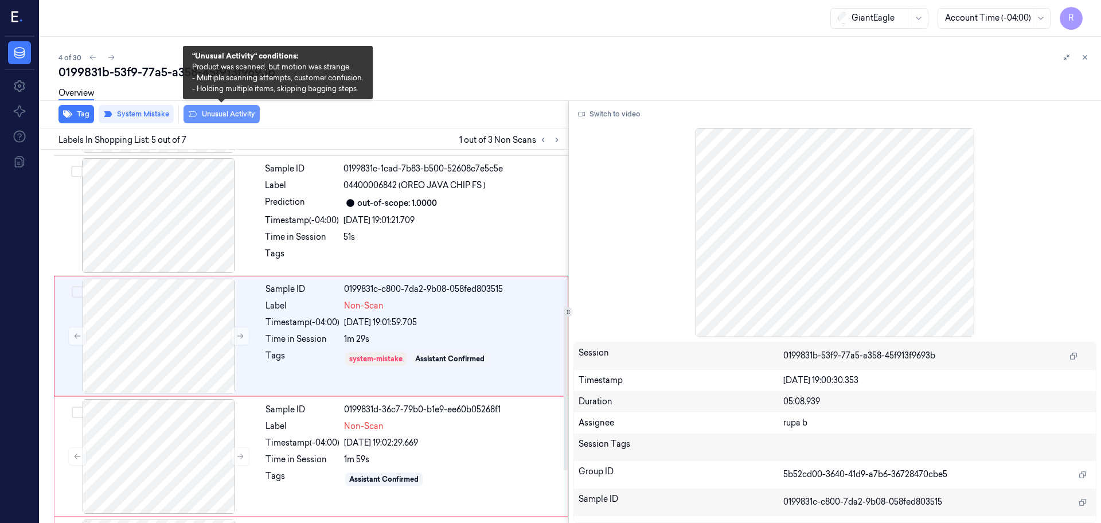
click at [223, 122] on button "Unusual Activity" at bounding box center [222, 114] width 76 height 18
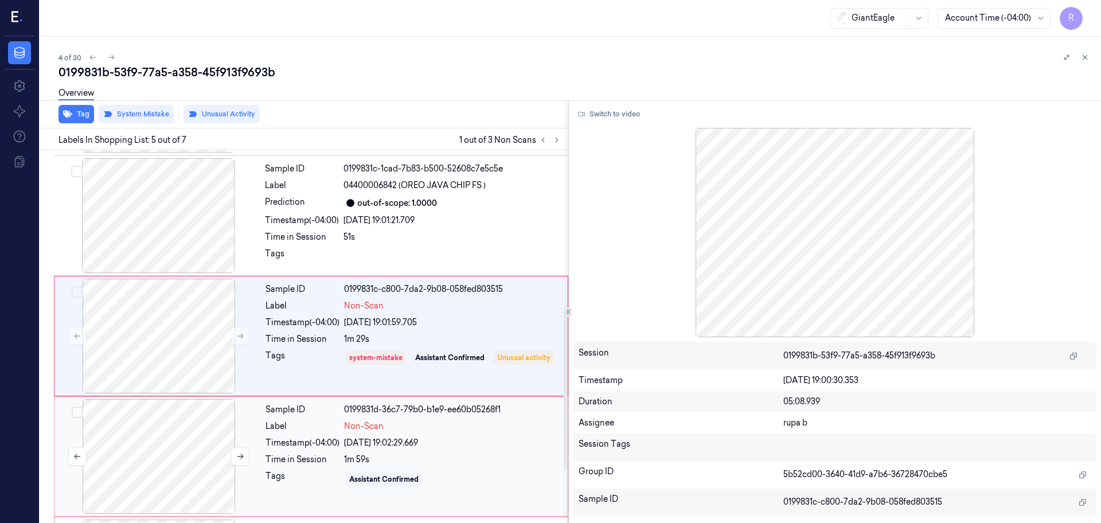
click at [178, 503] on div at bounding box center [159, 456] width 204 height 115
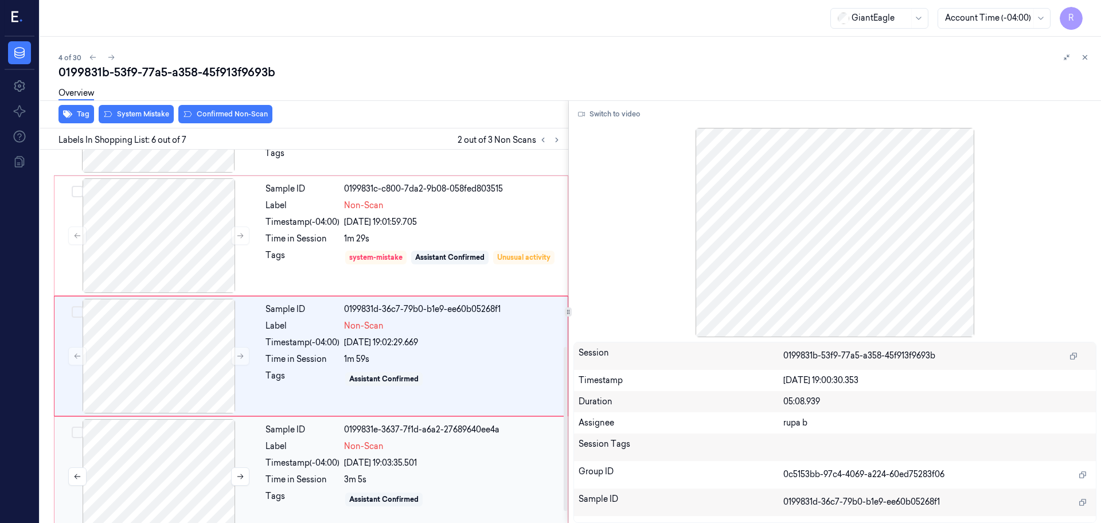
scroll to position [473, 0]
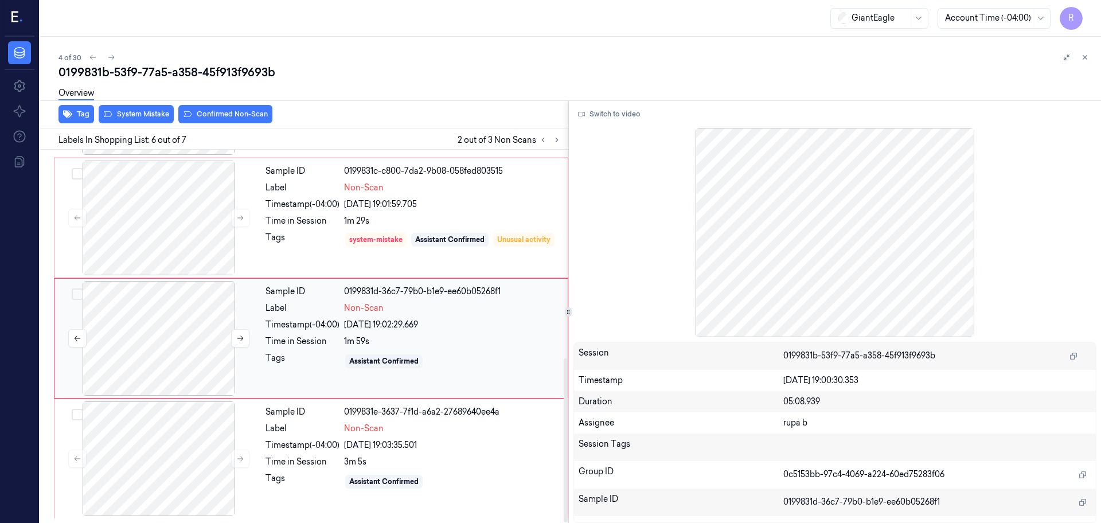
click at [164, 350] on div at bounding box center [159, 338] width 204 height 115
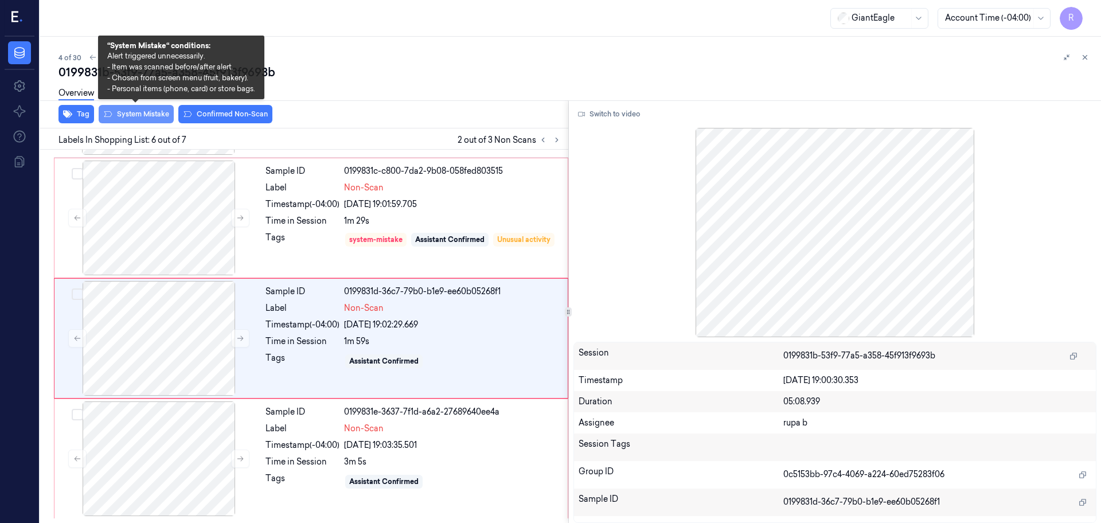
click at [124, 114] on button "System Mistake" at bounding box center [136, 114] width 75 height 18
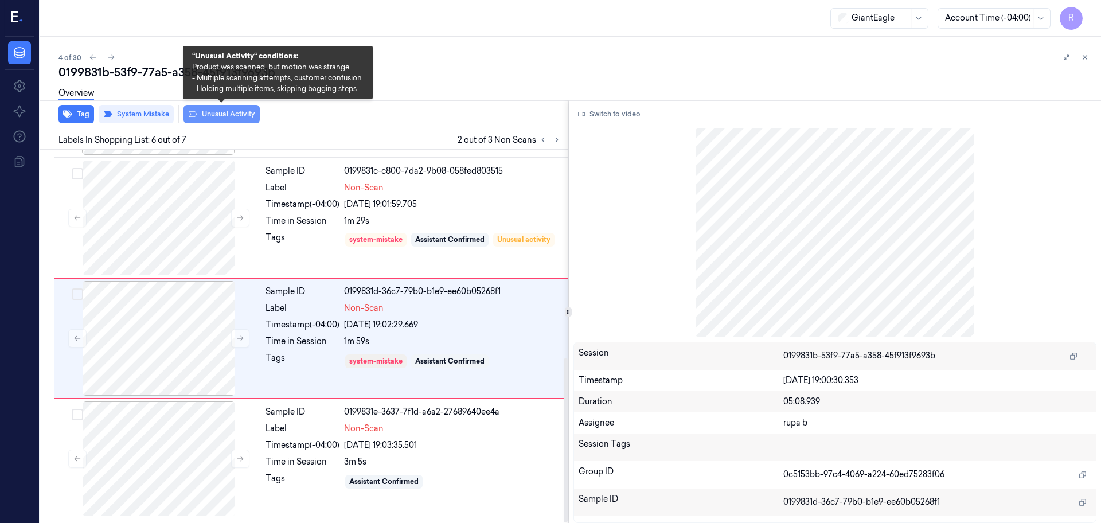
click at [222, 121] on button "Unusual Activity" at bounding box center [222, 114] width 76 height 18
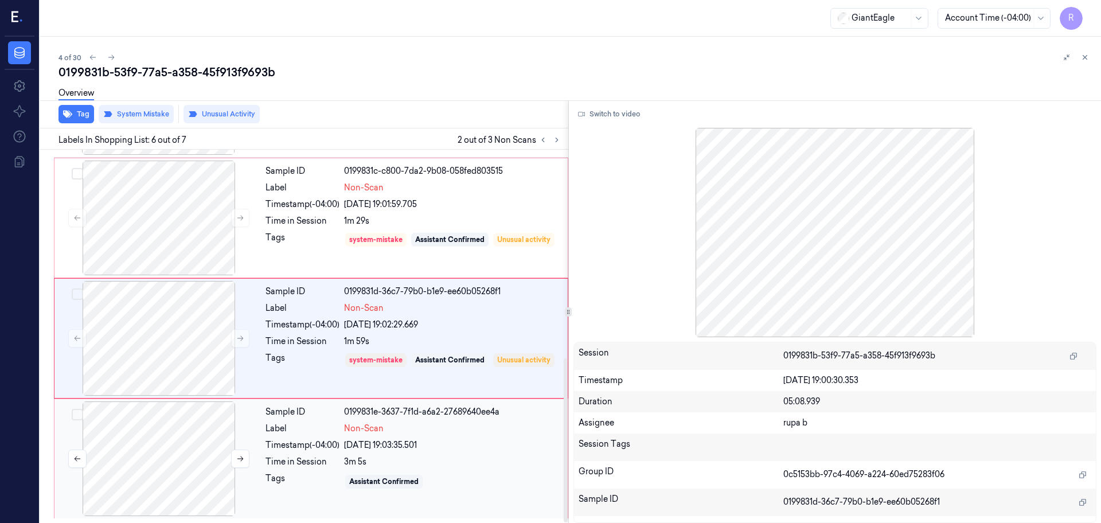
click at [161, 452] on div at bounding box center [159, 459] width 204 height 115
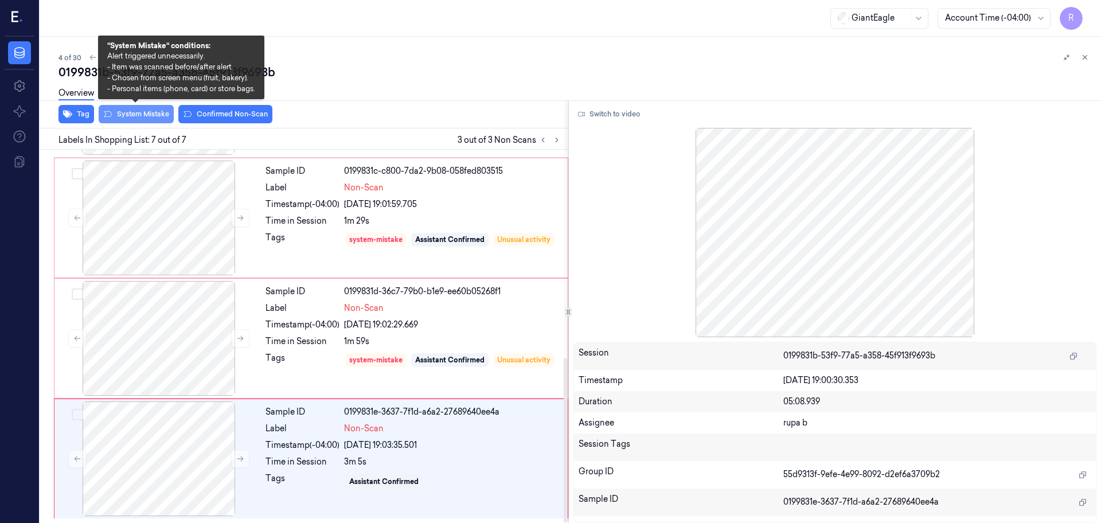
click at [146, 116] on button "System Mistake" at bounding box center [136, 114] width 75 height 18
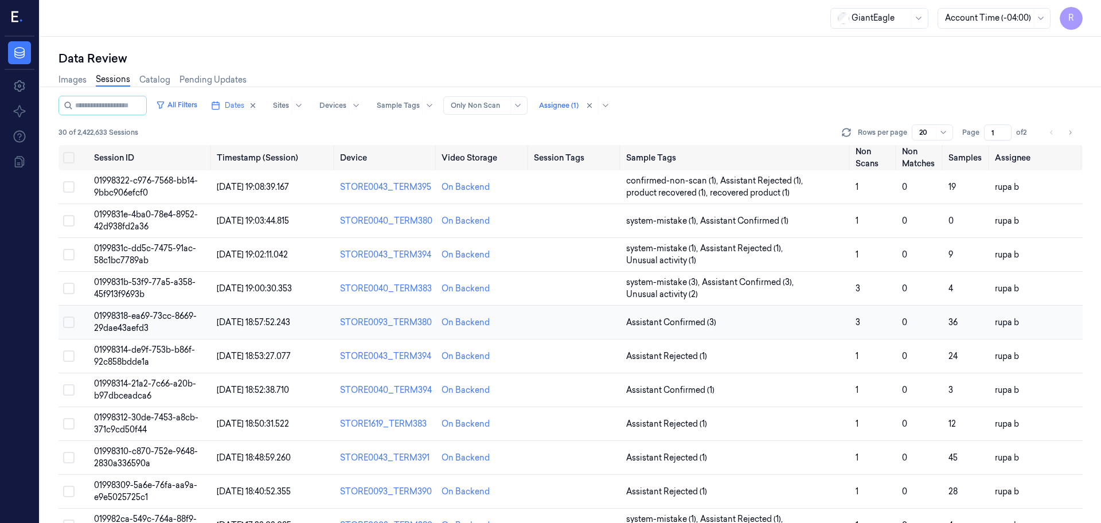
click at [165, 322] on td "01998318-ea69-73cc-8669-29dae43aefd3" at bounding box center [150, 323] width 123 height 34
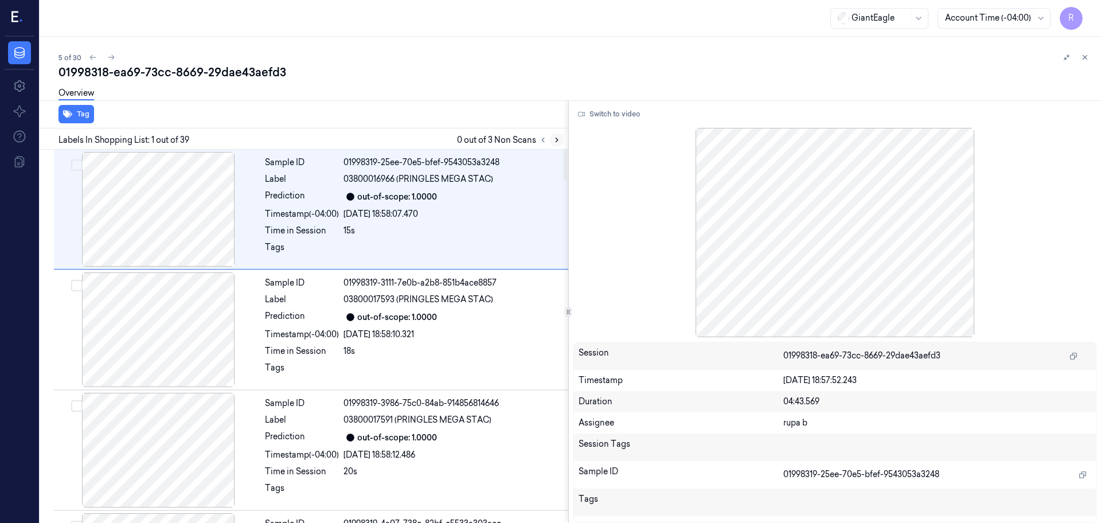
click at [553, 141] on icon at bounding box center [557, 140] width 8 height 8
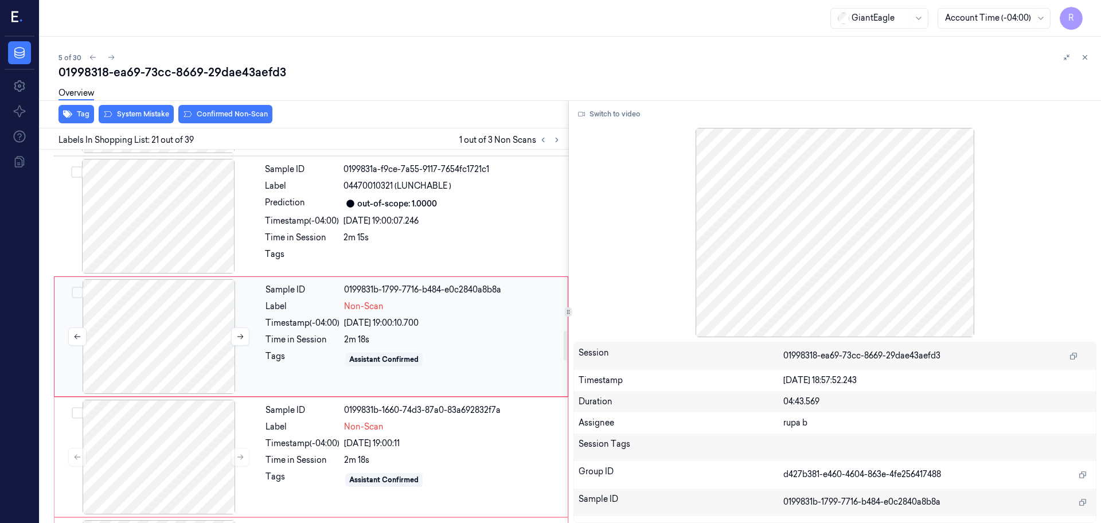
scroll to position [2283, 0]
click at [158, 337] on div at bounding box center [159, 336] width 204 height 115
click at [175, 235] on div at bounding box center [158, 215] width 204 height 115
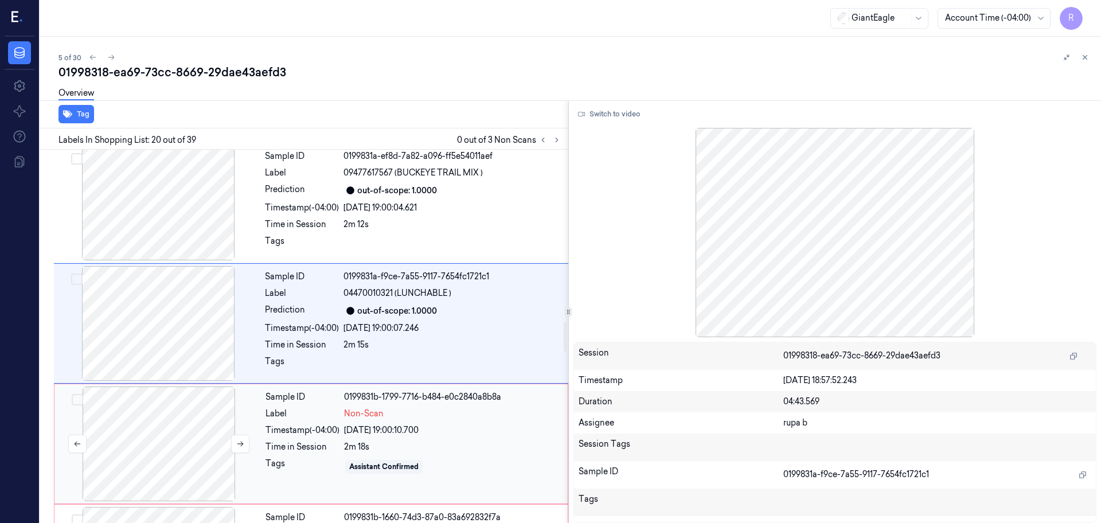
scroll to position [2162, 0]
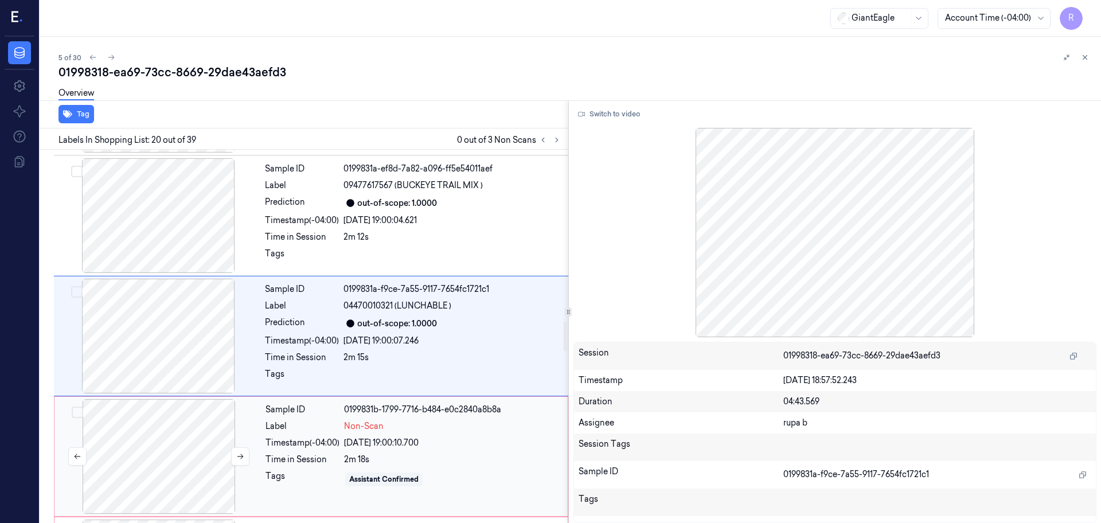
click at [180, 435] on div at bounding box center [159, 456] width 204 height 115
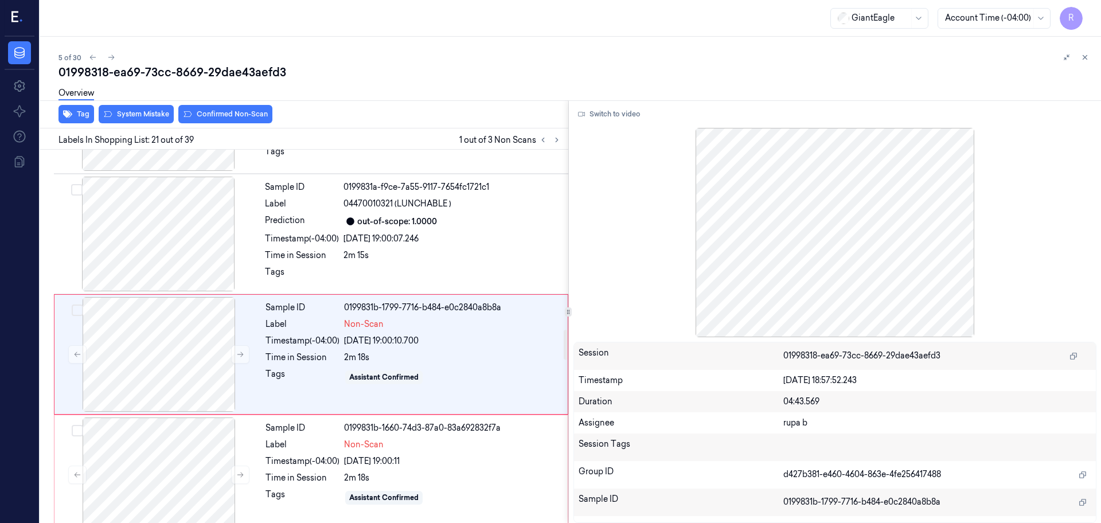
scroll to position [2283, 0]
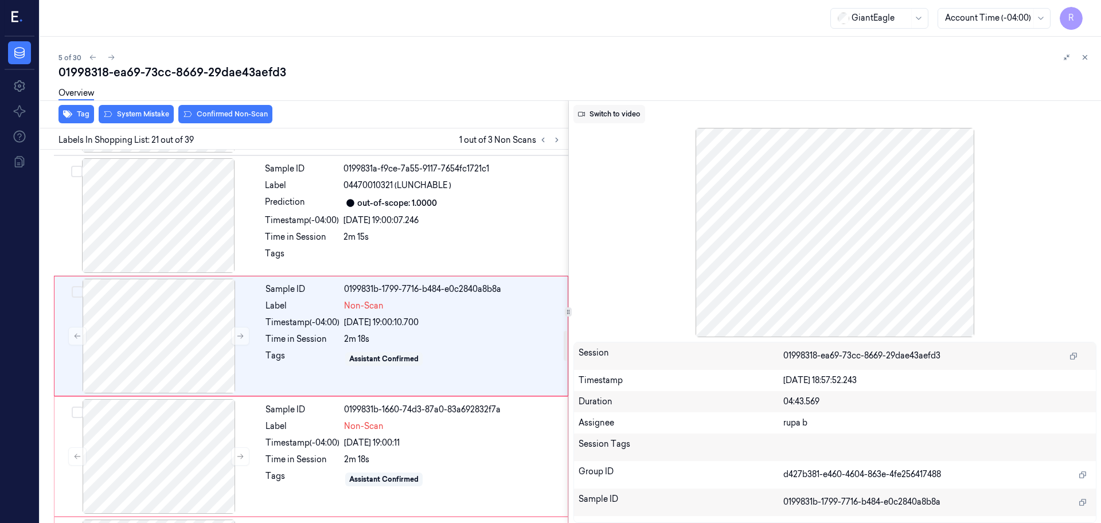
click at [595, 111] on button "Switch to video" at bounding box center [610, 114] width 72 height 18
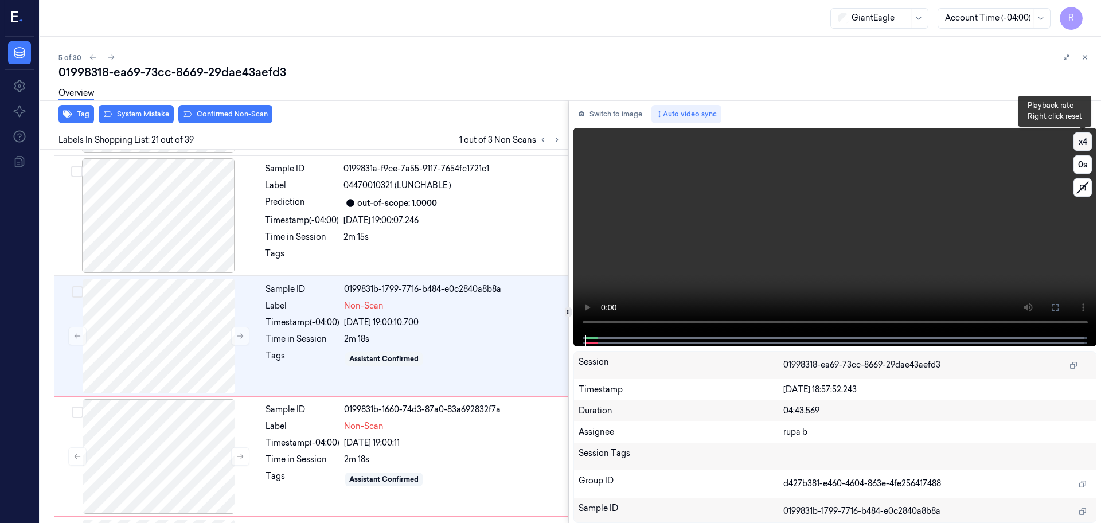
click at [1084, 143] on button "x 4" at bounding box center [1083, 142] width 18 height 18
click at [1084, 143] on button "x 1" at bounding box center [1083, 142] width 18 height 18
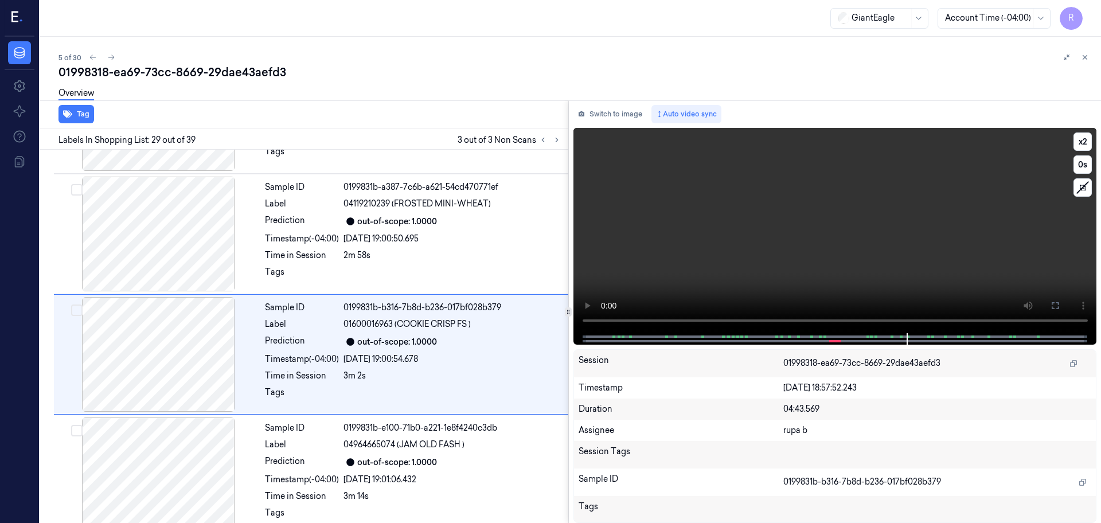
scroll to position [3246, 0]
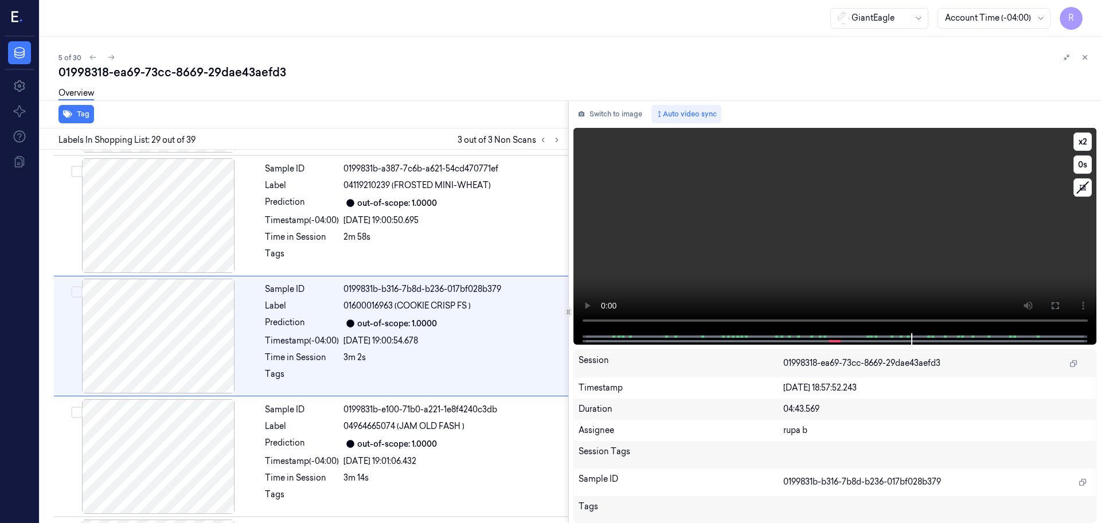
click at [808, 196] on video at bounding box center [836, 230] width 524 height 205
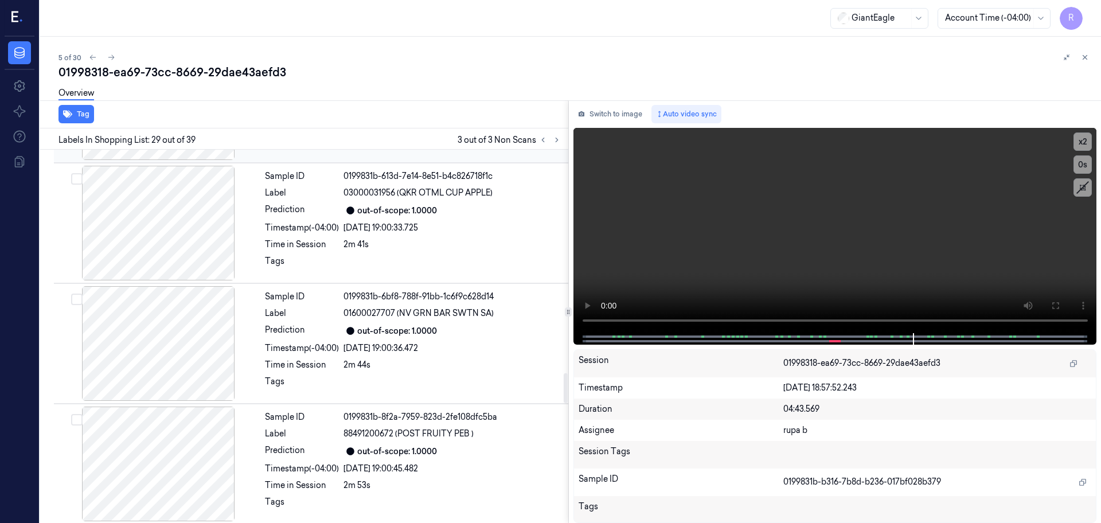
scroll to position [2816, 0]
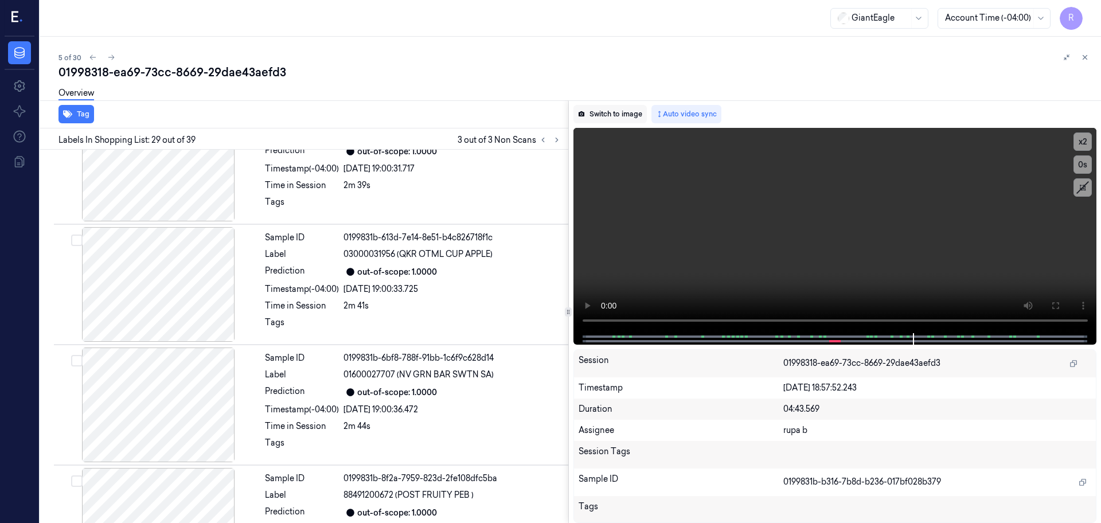
click at [612, 118] on button "Switch to image" at bounding box center [610, 114] width 73 height 18
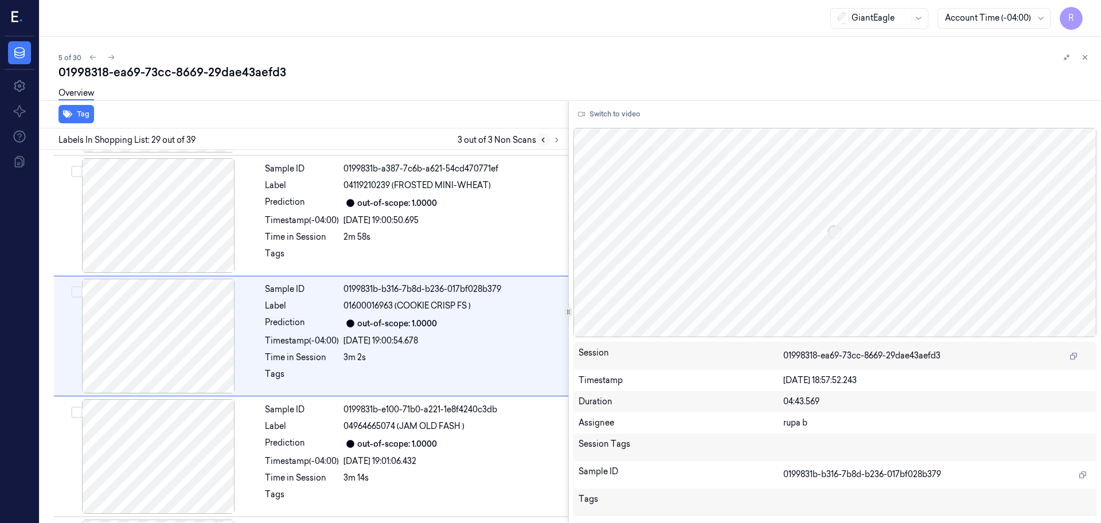
click at [546, 143] on icon at bounding box center [543, 140] width 8 height 8
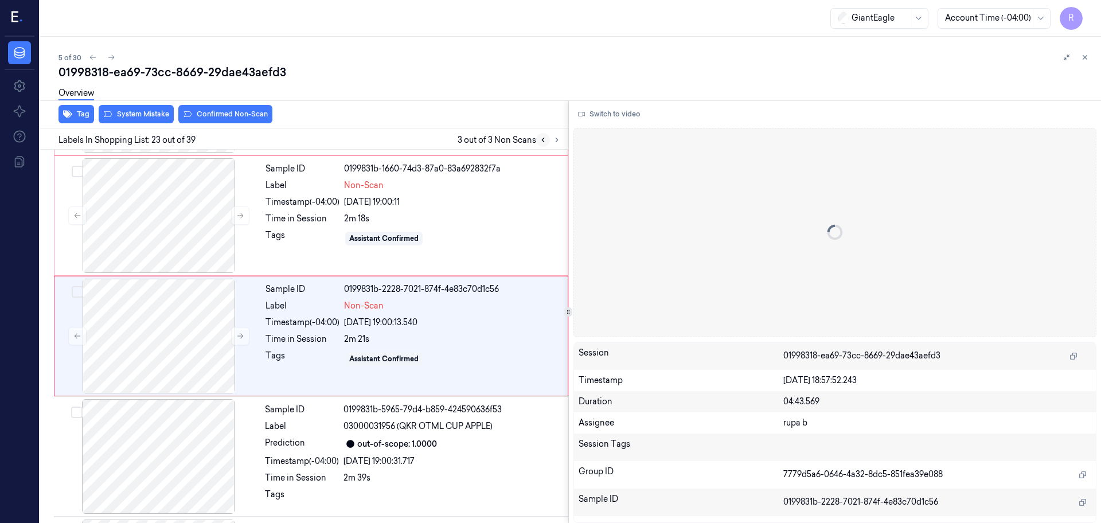
click at [548, 143] on button at bounding box center [543, 140] width 14 height 14
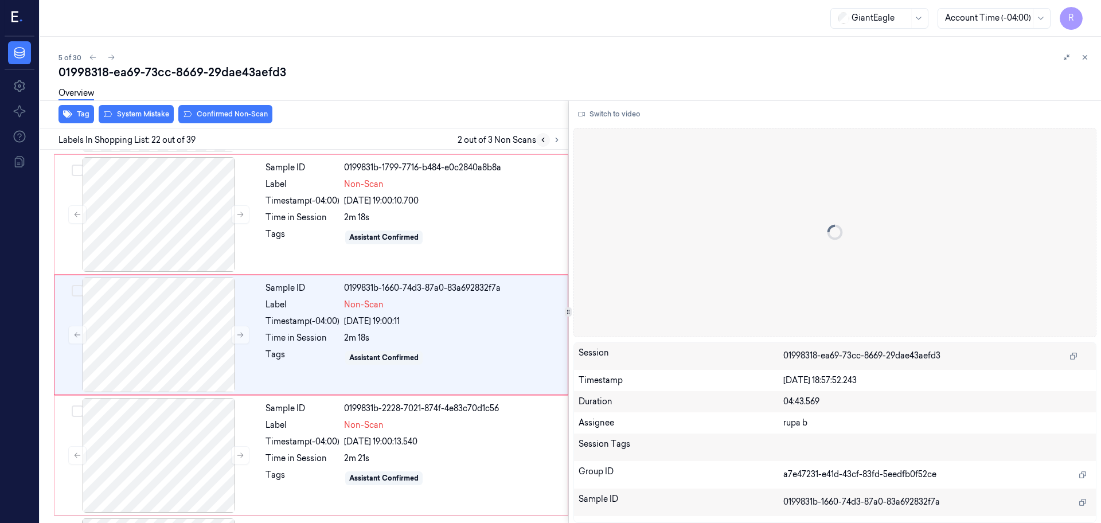
scroll to position [2403, 0]
click at [536, 139] on button at bounding box center [543, 140] width 14 height 14
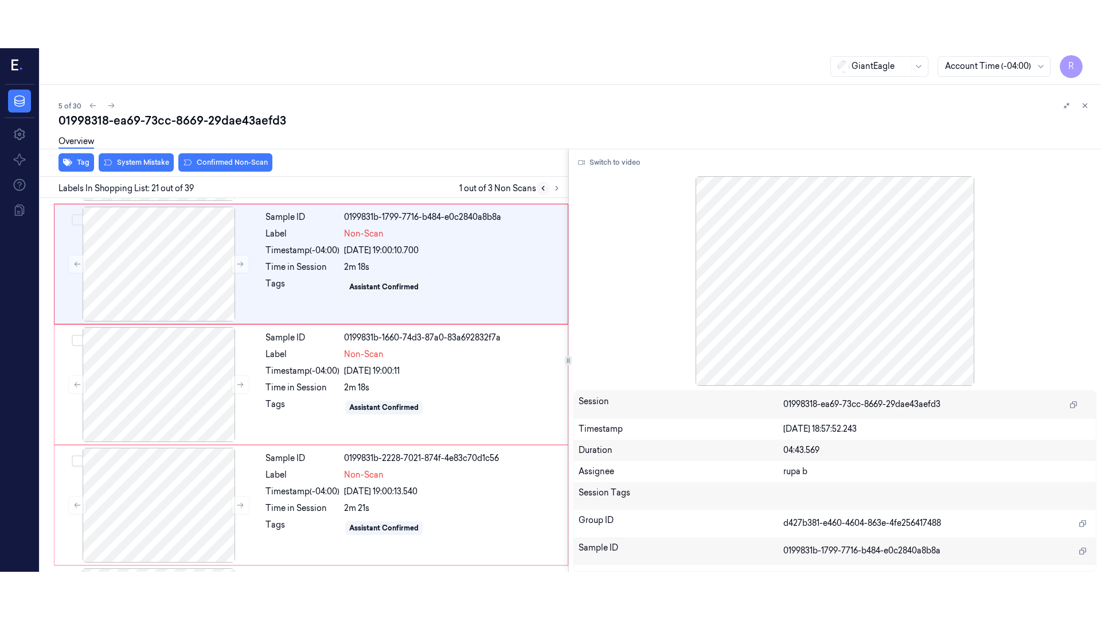
scroll to position [2283, 0]
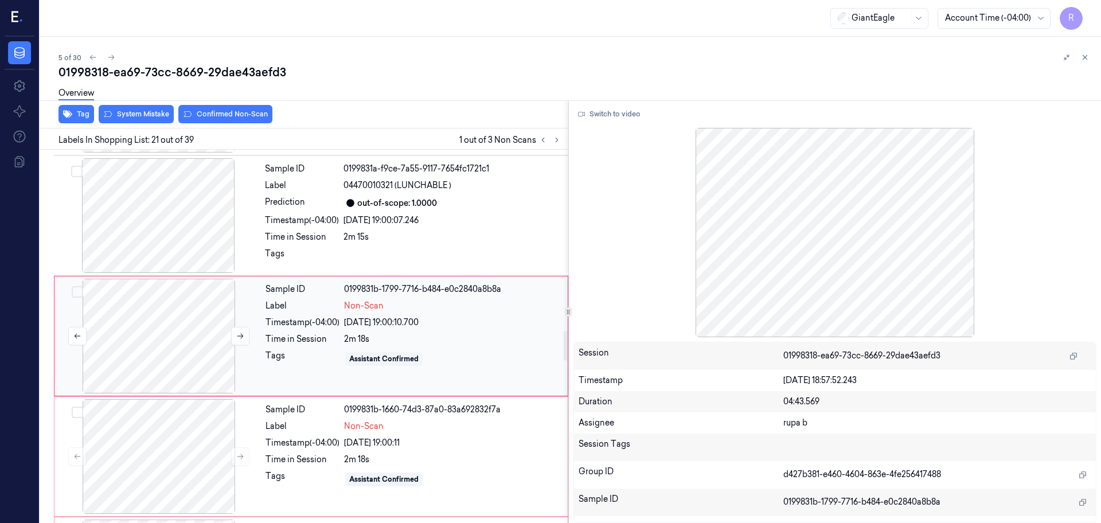
click at [224, 342] on div at bounding box center [159, 336] width 204 height 115
click at [633, 115] on button "Switch to video" at bounding box center [610, 114] width 72 height 18
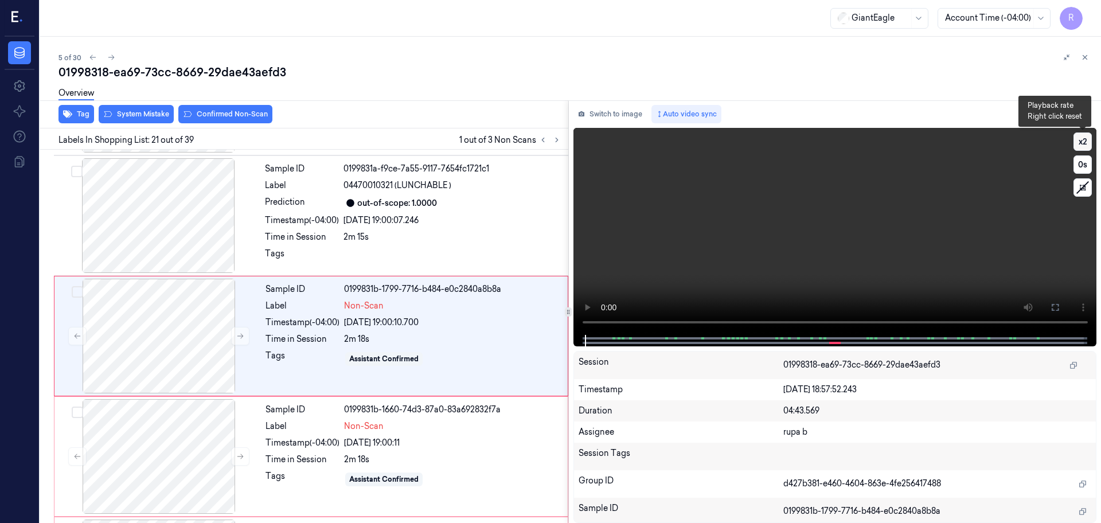
click at [1076, 144] on button "x 2" at bounding box center [1083, 142] width 18 height 18
click at [1076, 144] on button "x 1" at bounding box center [1083, 142] width 18 height 18
click at [1076, 144] on button "x 2" at bounding box center [1083, 142] width 18 height 18
click at [1076, 144] on button "x 4" at bounding box center [1083, 142] width 18 height 18
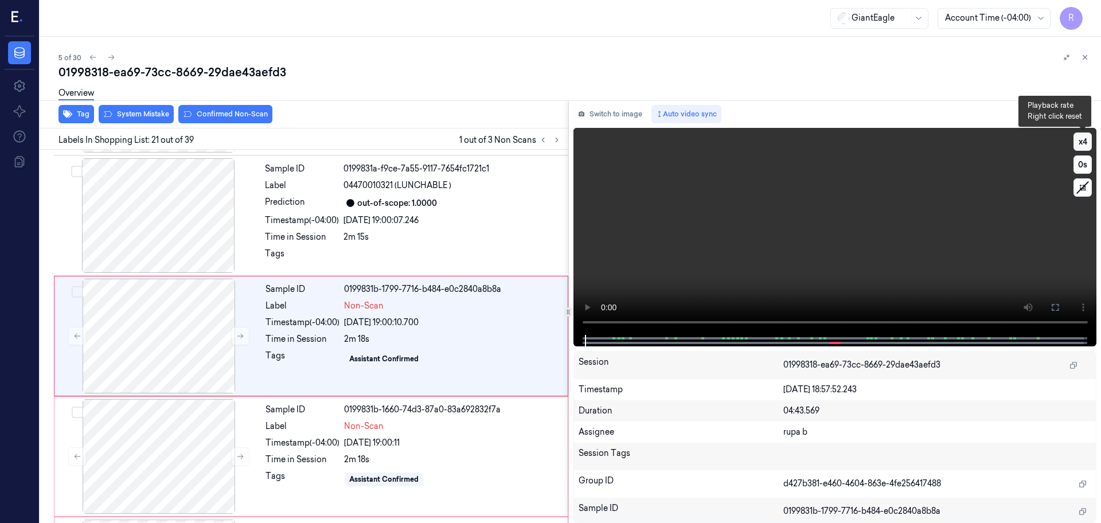
click at [1076, 144] on button "x 4" at bounding box center [1083, 142] width 18 height 18
click at [1076, 144] on button "x 2" at bounding box center [1083, 142] width 18 height 18
click at [1076, 144] on button "x 4" at bounding box center [1083, 142] width 18 height 18
click at [1076, 144] on button "x 1" at bounding box center [1083, 142] width 18 height 18
click at [1076, 144] on button "x 2" at bounding box center [1083, 142] width 18 height 18
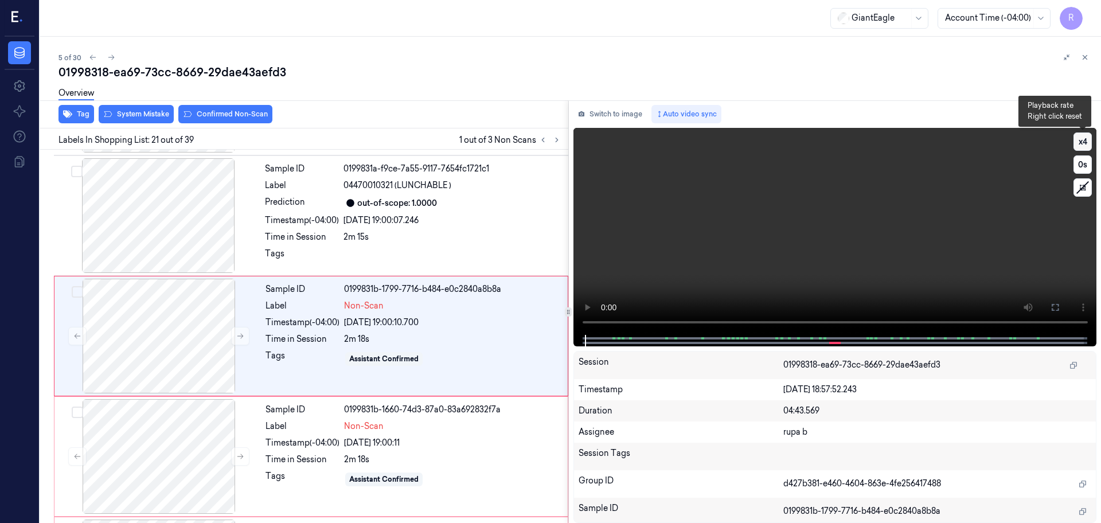
click at [1076, 144] on button "x 4" at bounding box center [1083, 142] width 18 height 18
click at [1055, 306] on icon at bounding box center [1055, 307] width 9 height 9
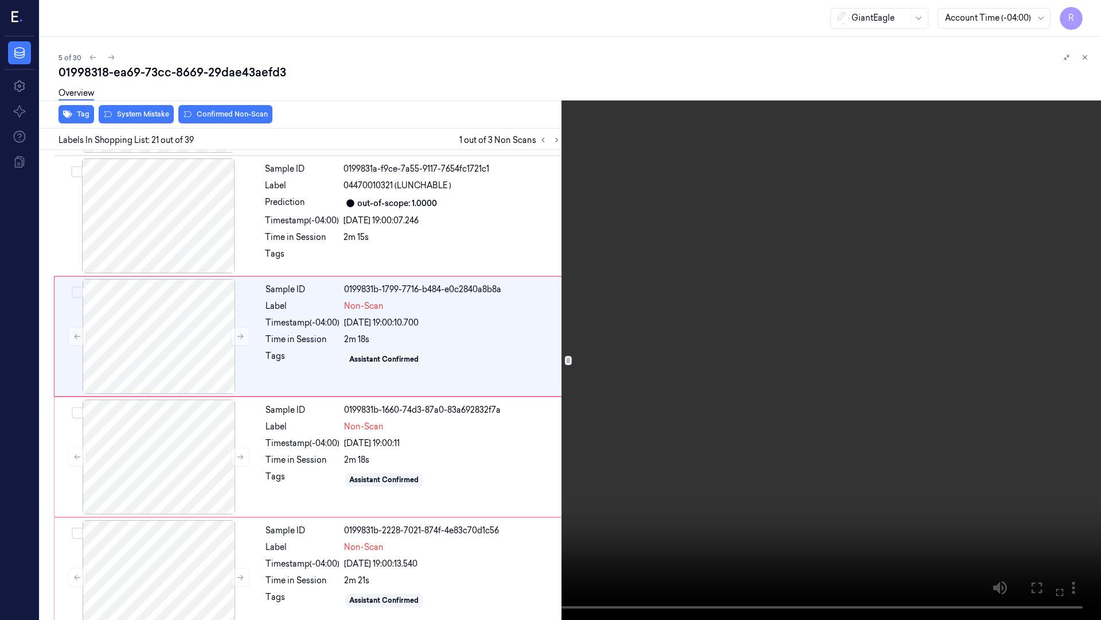
click at [1055, 369] on video at bounding box center [550, 310] width 1101 height 620
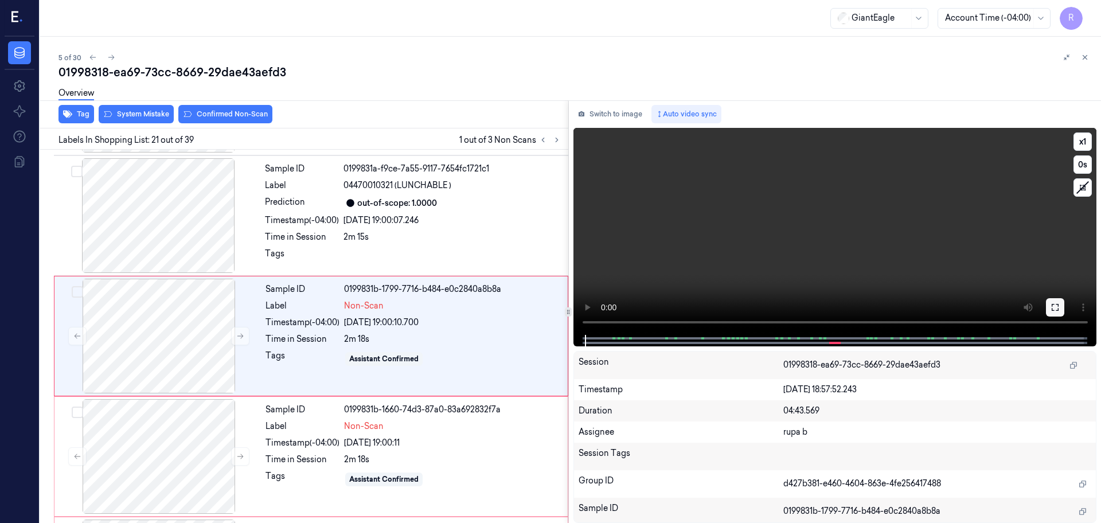
click at [1055, 306] on icon at bounding box center [1055, 307] width 9 height 9
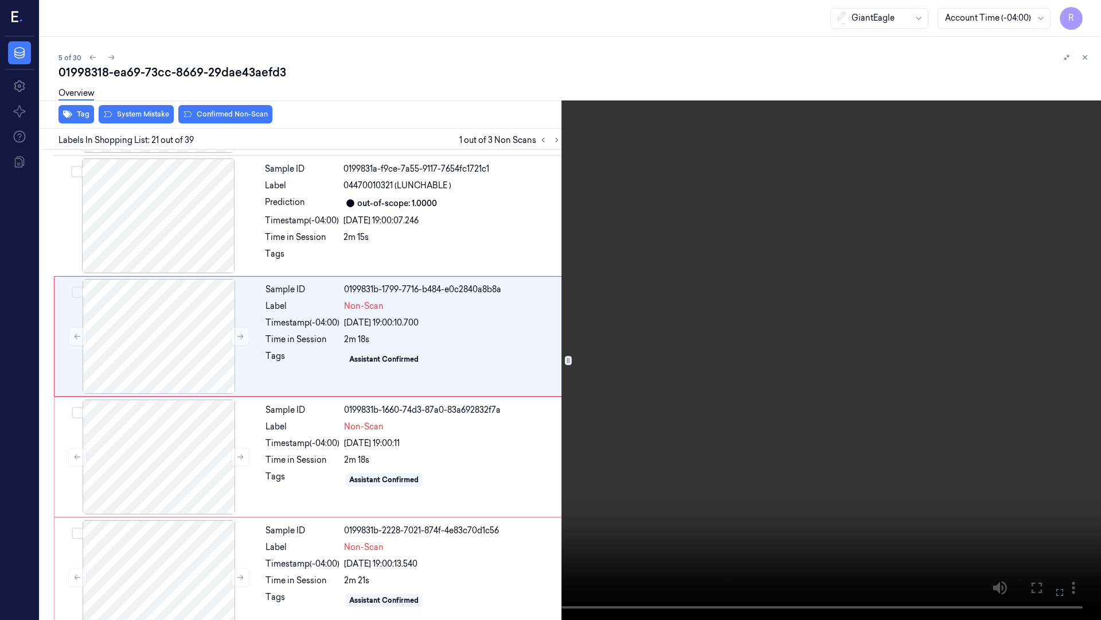
click at [1004, 333] on video at bounding box center [550, 310] width 1101 height 620
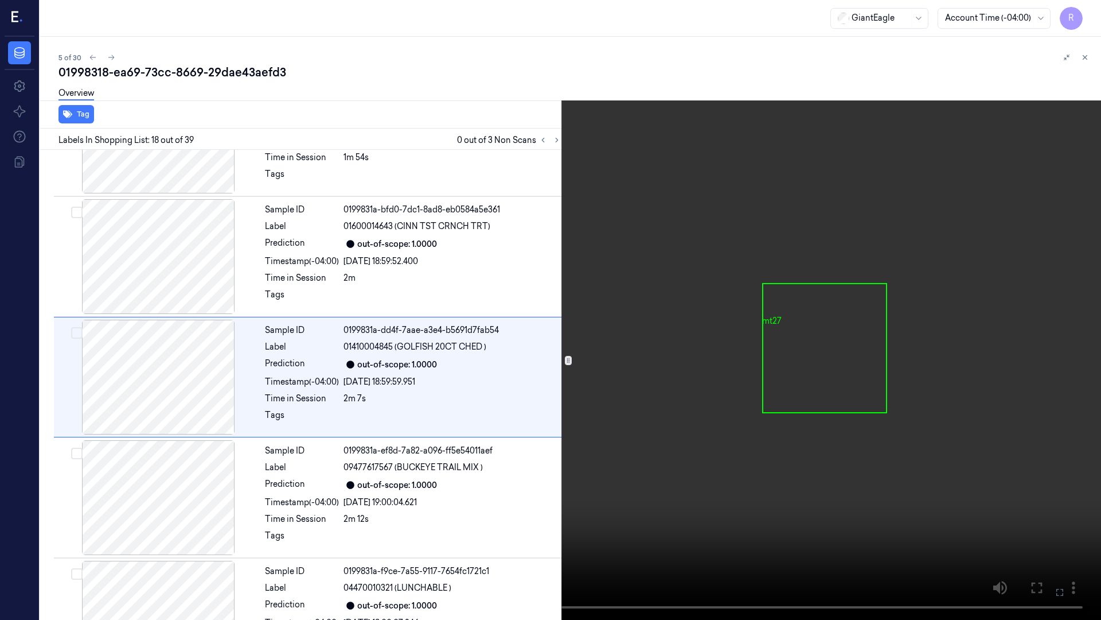
scroll to position [1873, 0]
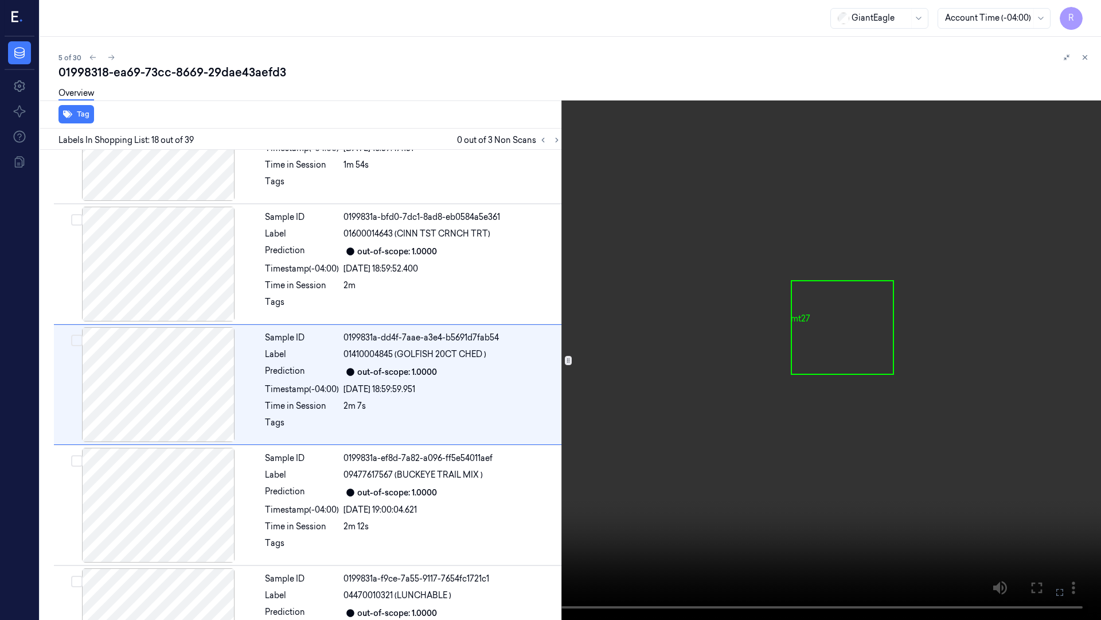
click at [1004, 333] on video at bounding box center [550, 310] width 1101 height 620
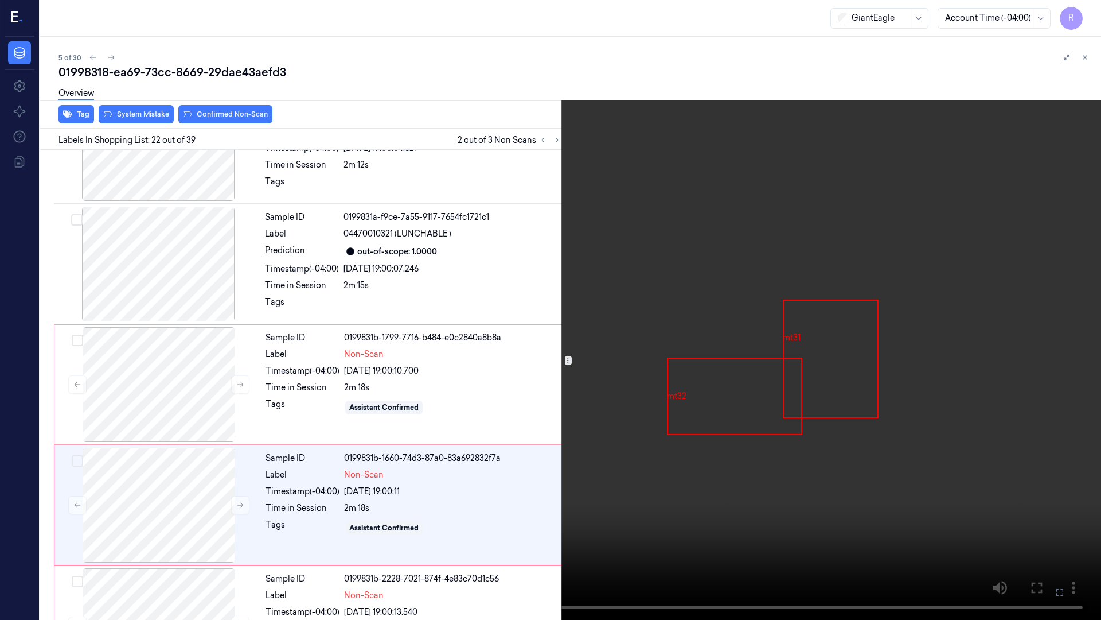
scroll to position [2355, 0]
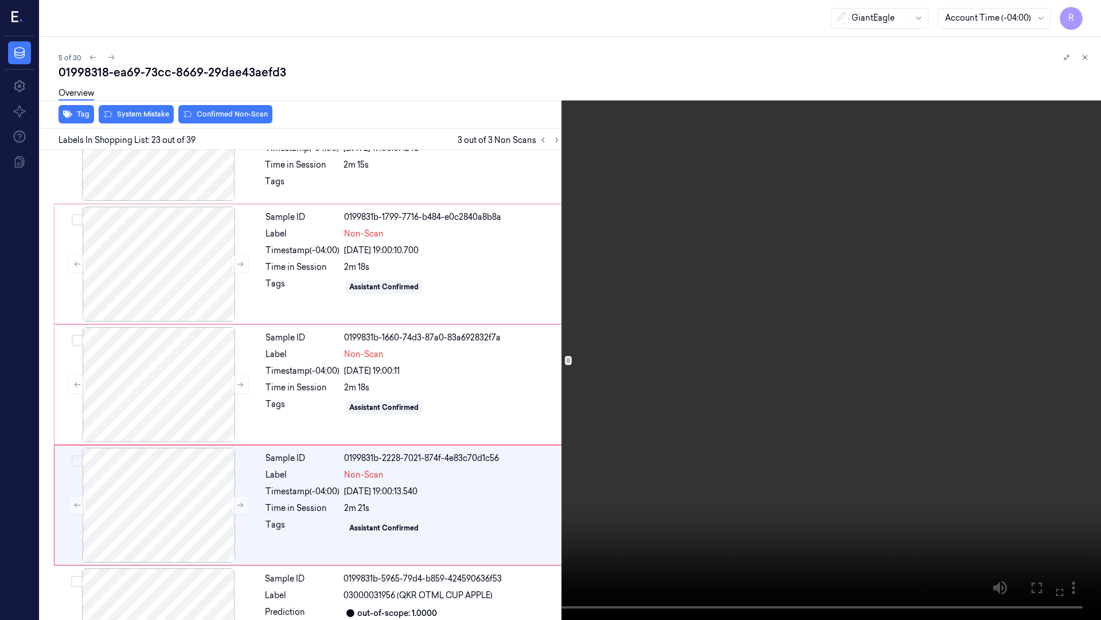
click at [815, 276] on video at bounding box center [550, 310] width 1101 height 620
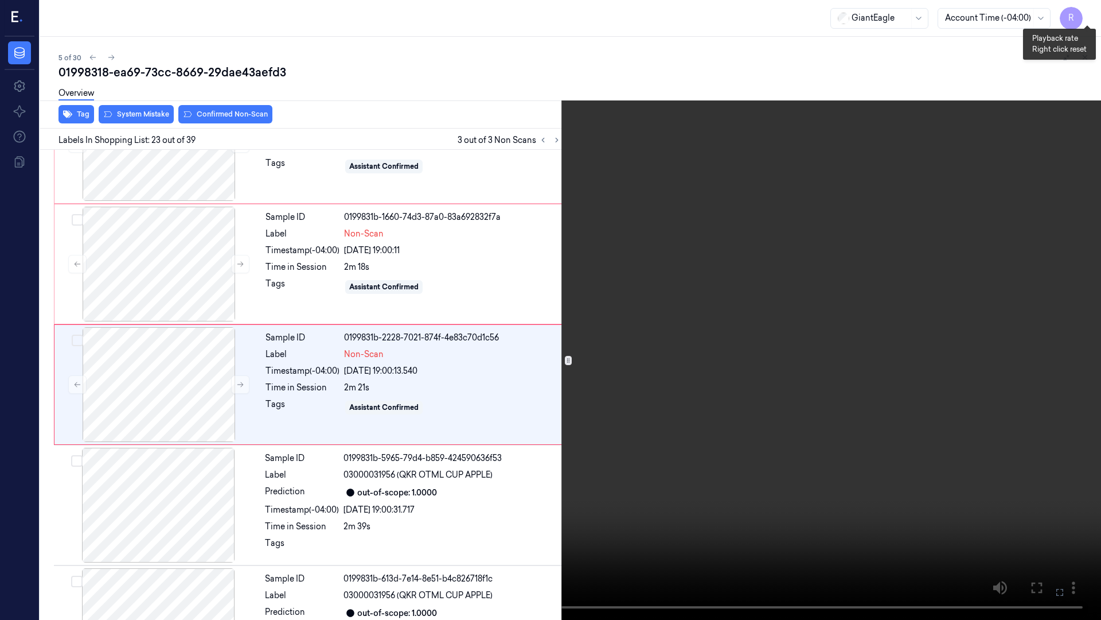
click at [1084, 15] on button "x 1" at bounding box center [1087, 14] width 18 height 18
click at [804, 523] on video at bounding box center [550, 310] width 1101 height 620
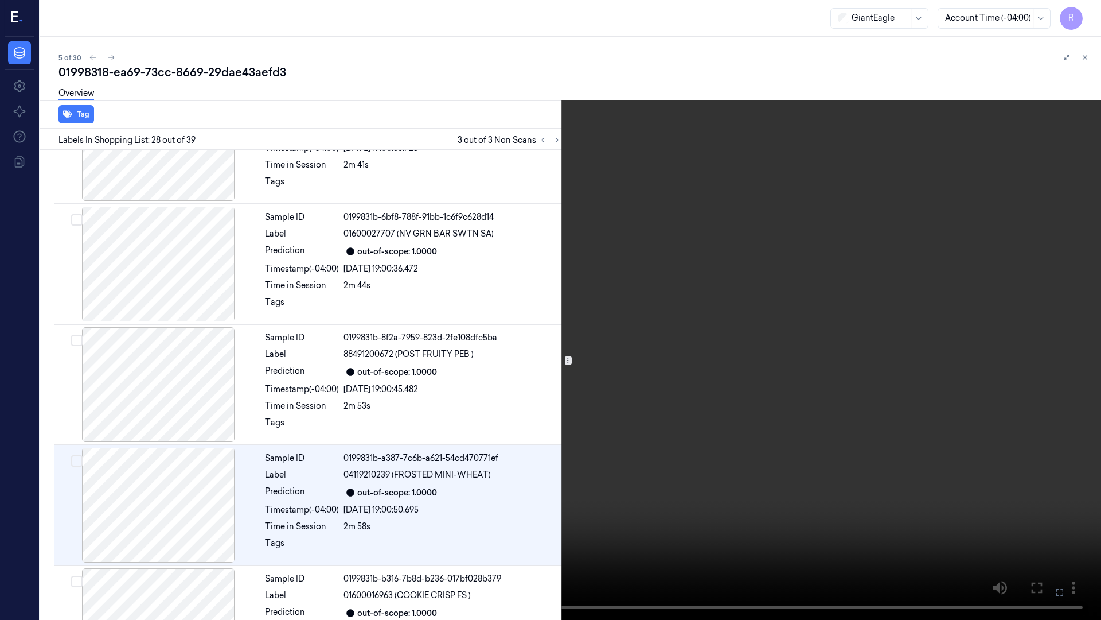
scroll to position [3078, 0]
click at [718, 482] on video at bounding box center [550, 310] width 1101 height 620
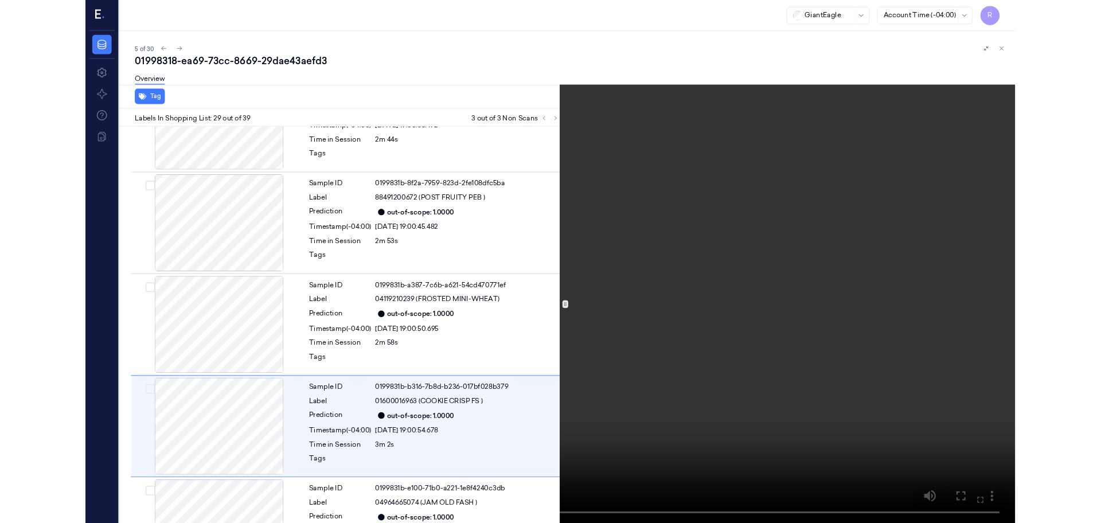
scroll to position [3198, 0]
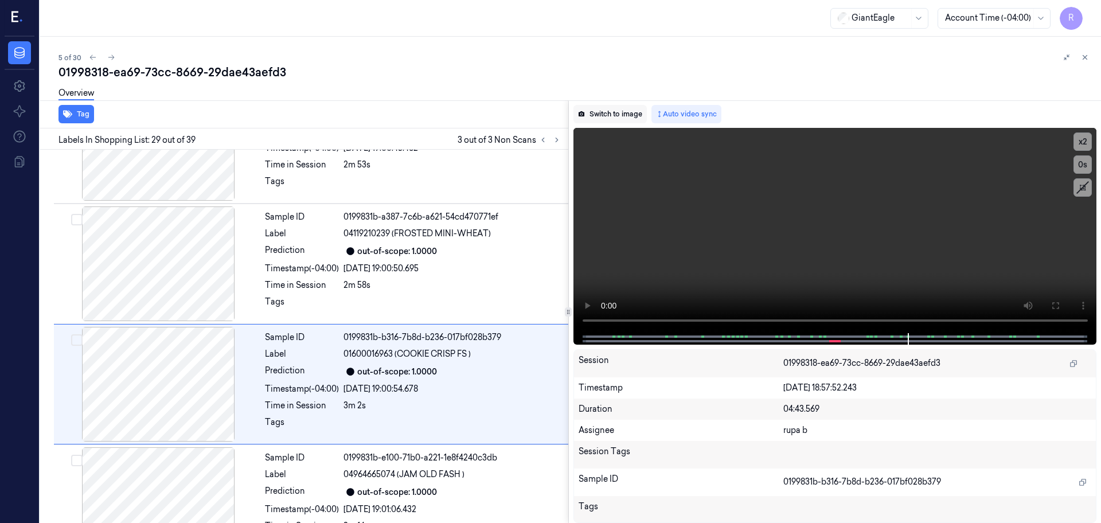
click at [603, 110] on button "Switch to image" at bounding box center [610, 114] width 73 height 18
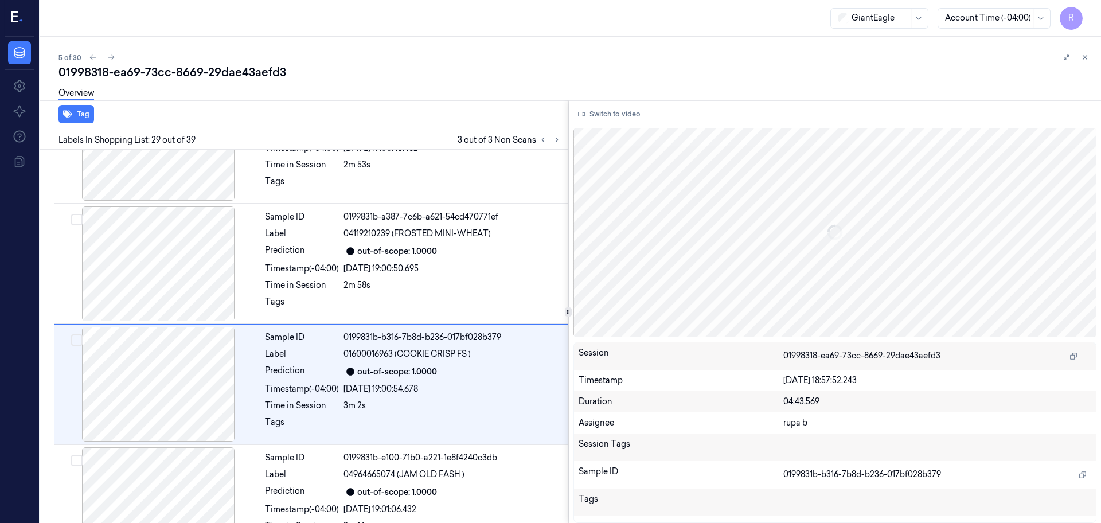
scroll to position [3246, 0]
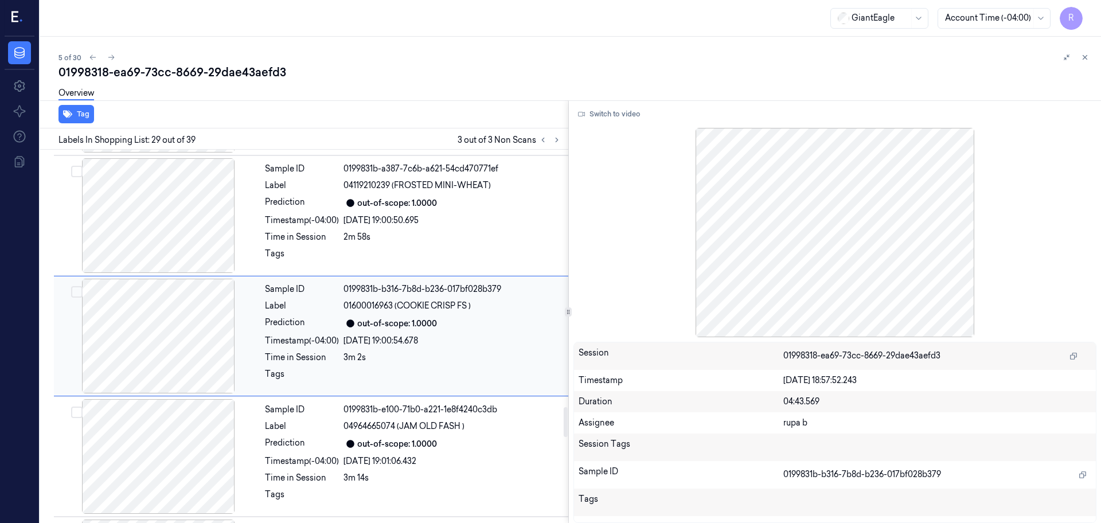
click at [183, 348] on div at bounding box center [158, 336] width 204 height 115
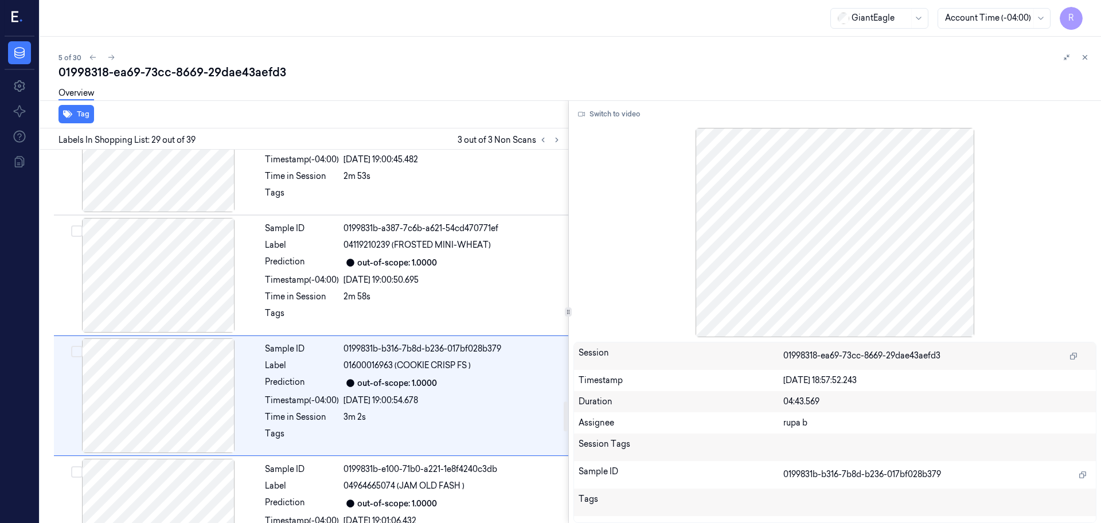
scroll to position [3175, 0]
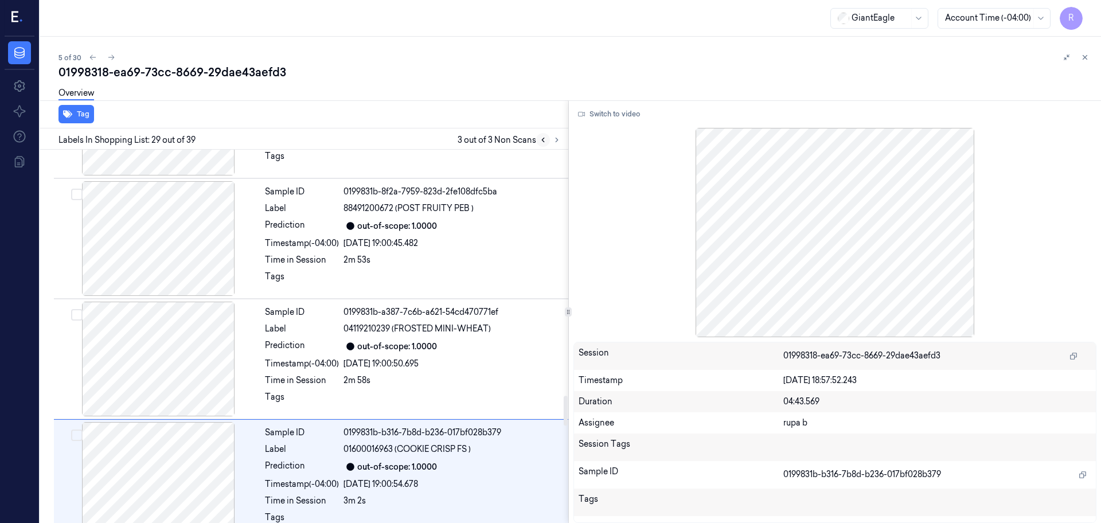
click at [542, 143] on icon at bounding box center [543, 140] width 8 height 8
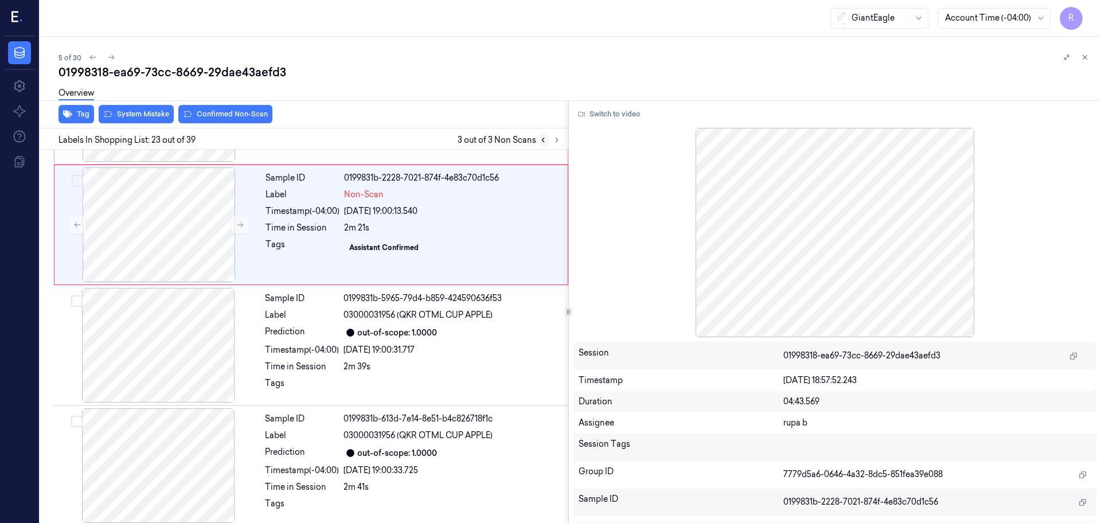
click at [542, 143] on icon at bounding box center [543, 140] width 8 height 8
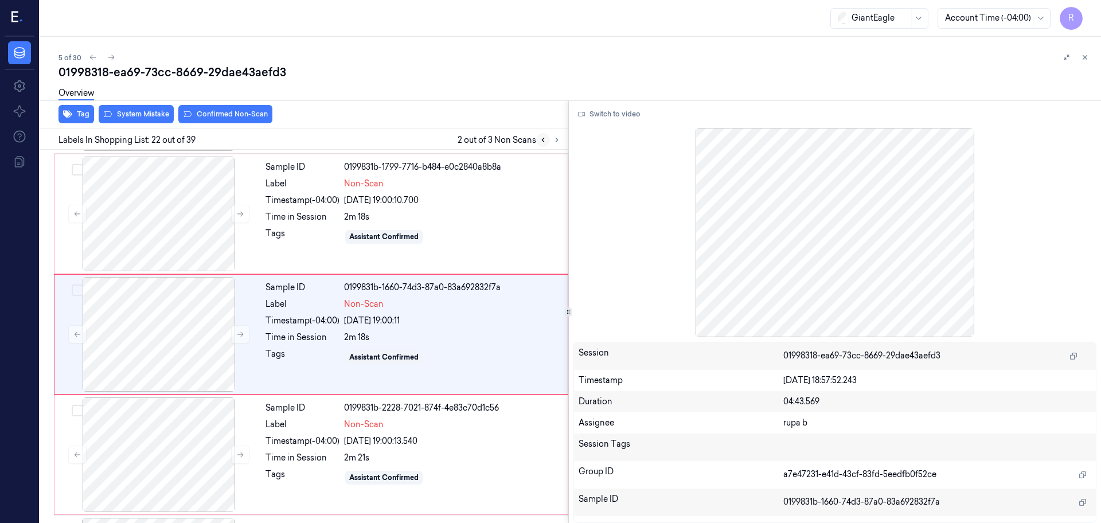
scroll to position [2403, 0]
click at [542, 141] on icon at bounding box center [543, 140] width 8 height 8
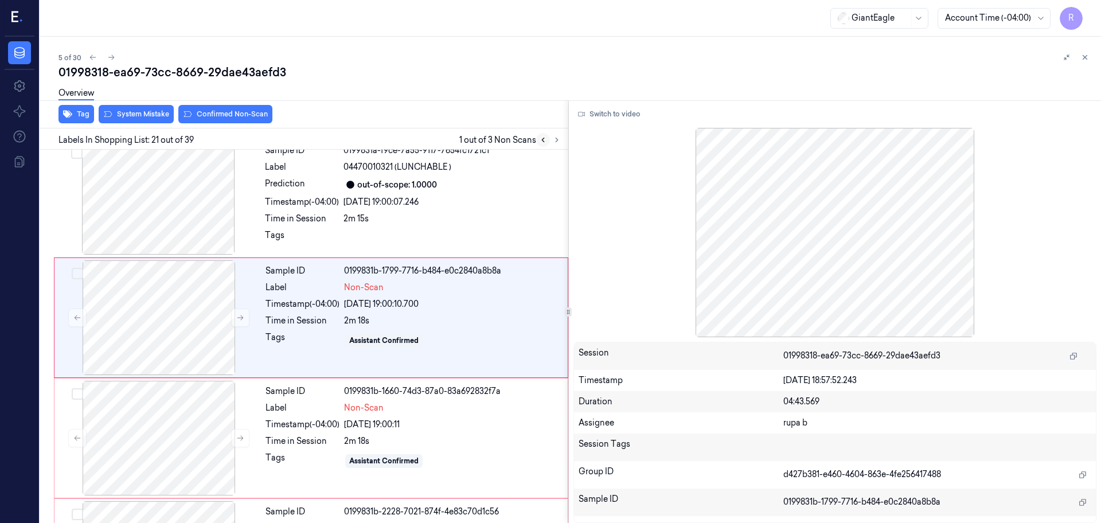
scroll to position [2283, 0]
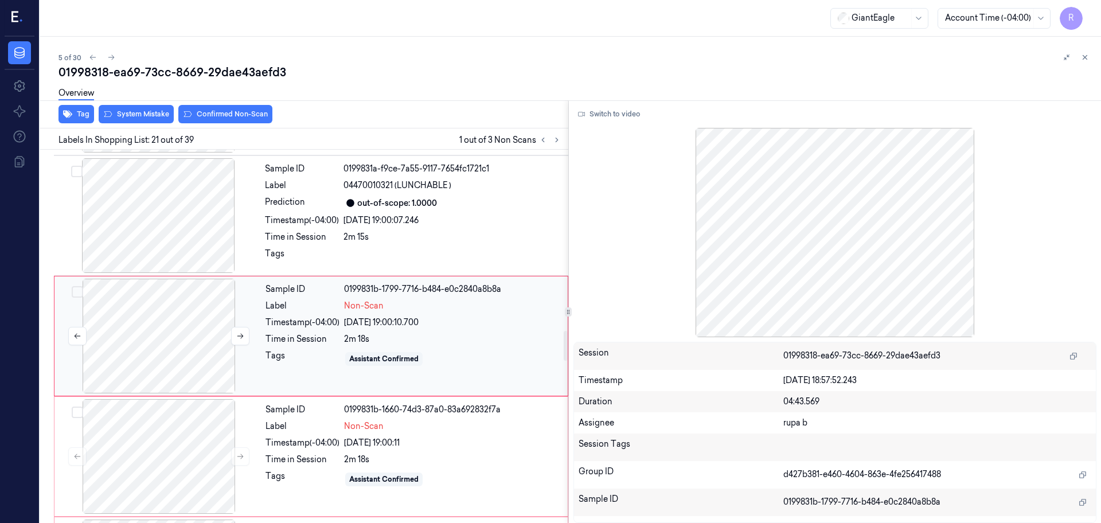
click at [134, 335] on div at bounding box center [159, 336] width 204 height 115
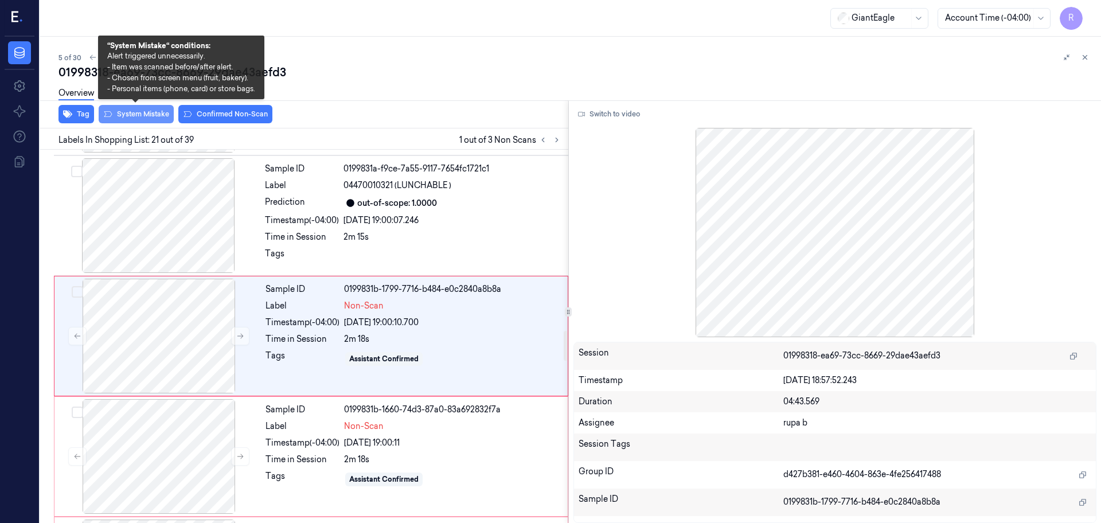
click at [159, 120] on button "System Mistake" at bounding box center [136, 114] width 75 height 18
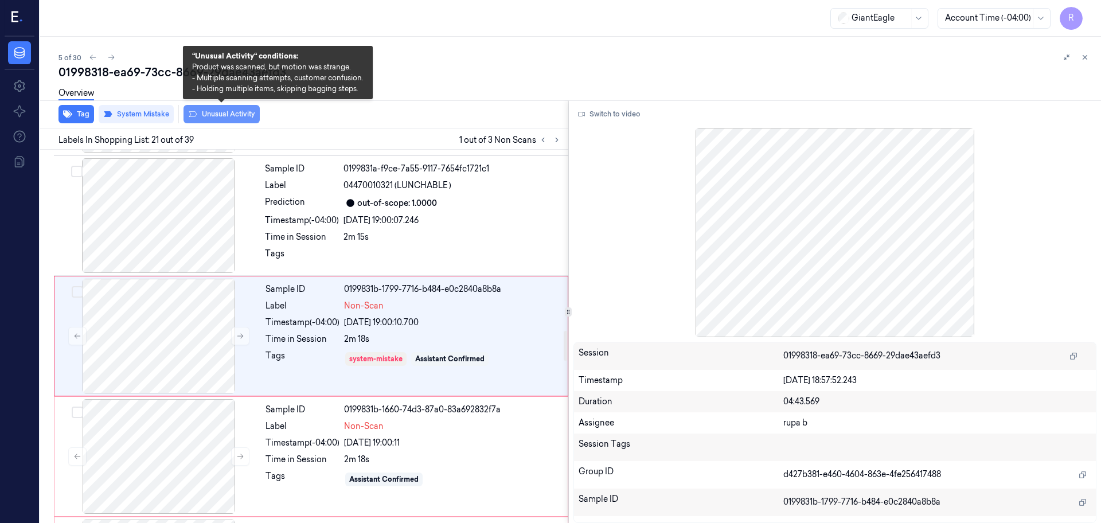
click at [224, 117] on button "Unusual Activity" at bounding box center [222, 114] width 76 height 18
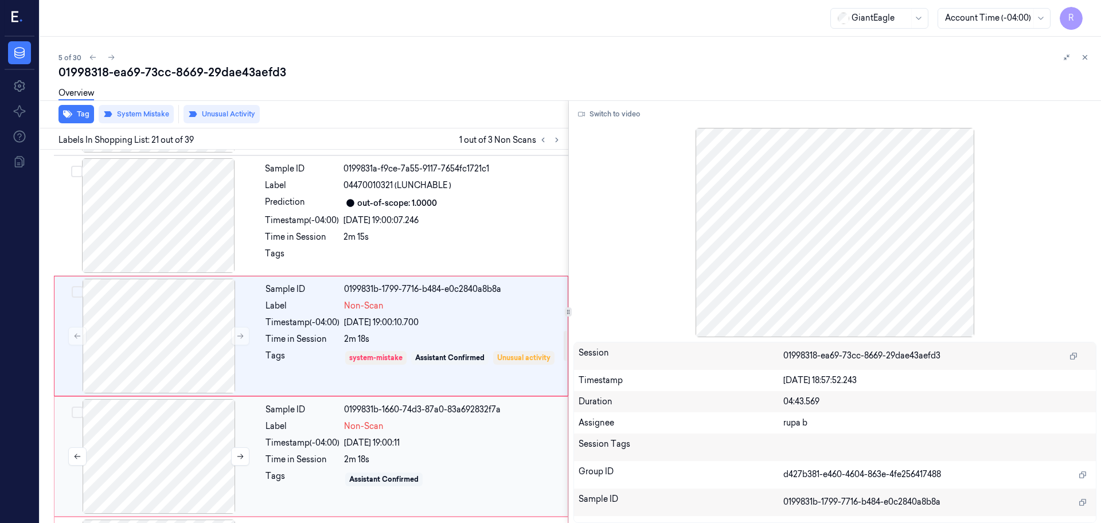
click at [186, 469] on div at bounding box center [159, 456] width 204 height 115
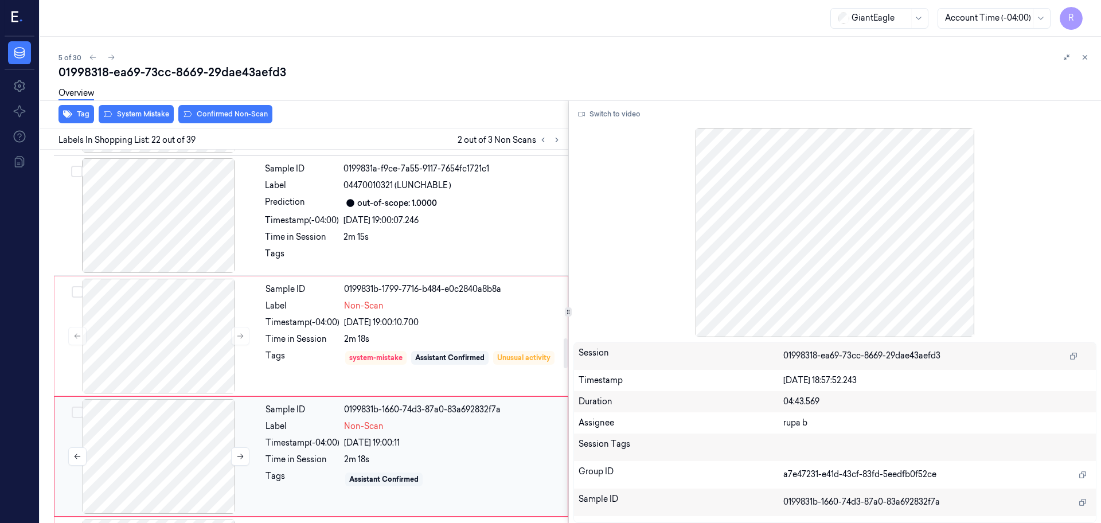
scroll to position [2403, 0]
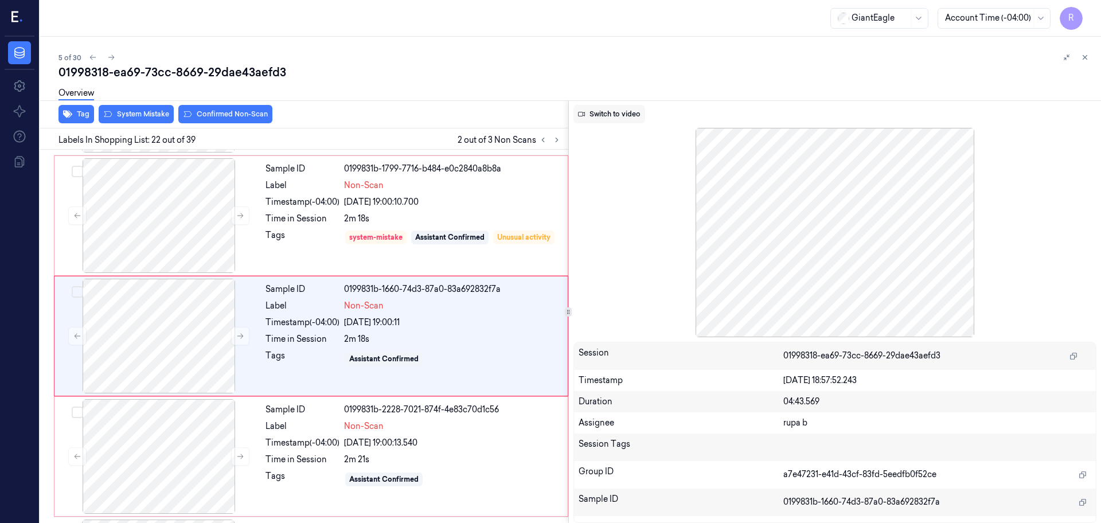
click at [618, 109] on button "Switch to video" at bounding box center [610, 114] width 72 height 18
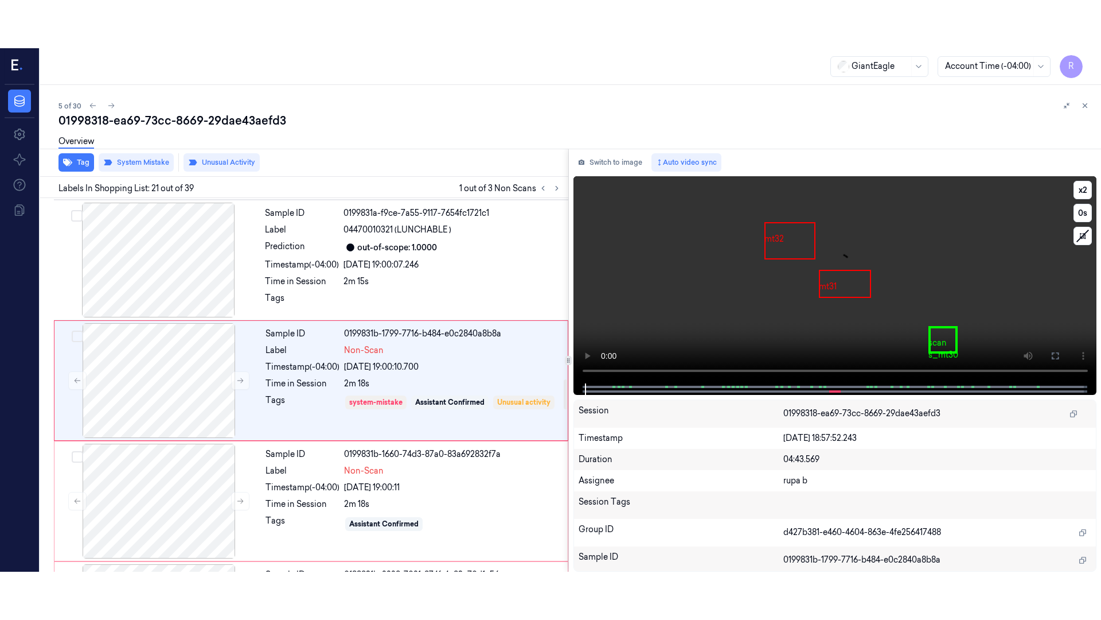
scroll to position [2283, 0]
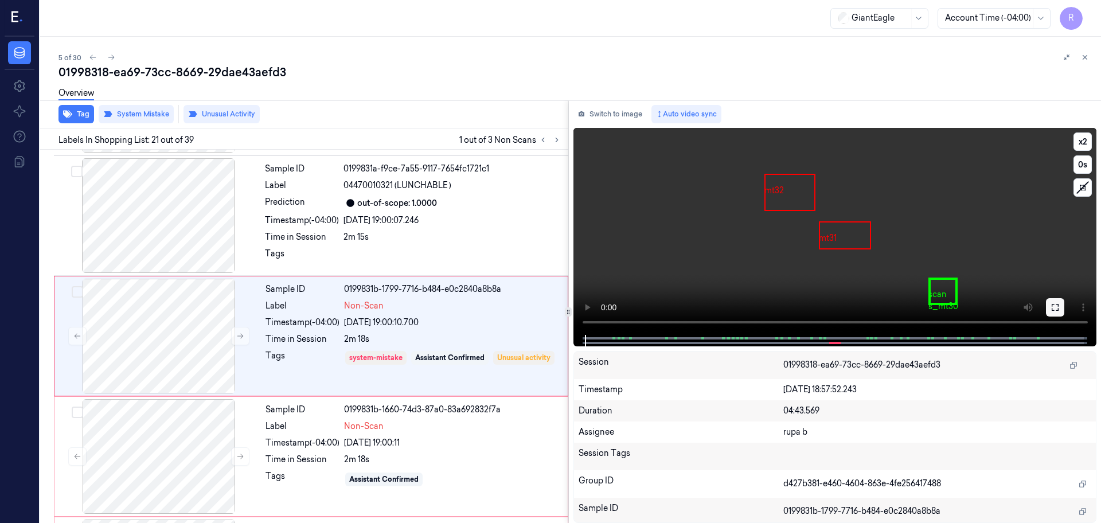
click at [1056, 305] on icon at bounding box center [1055, 307] width 9 height 9
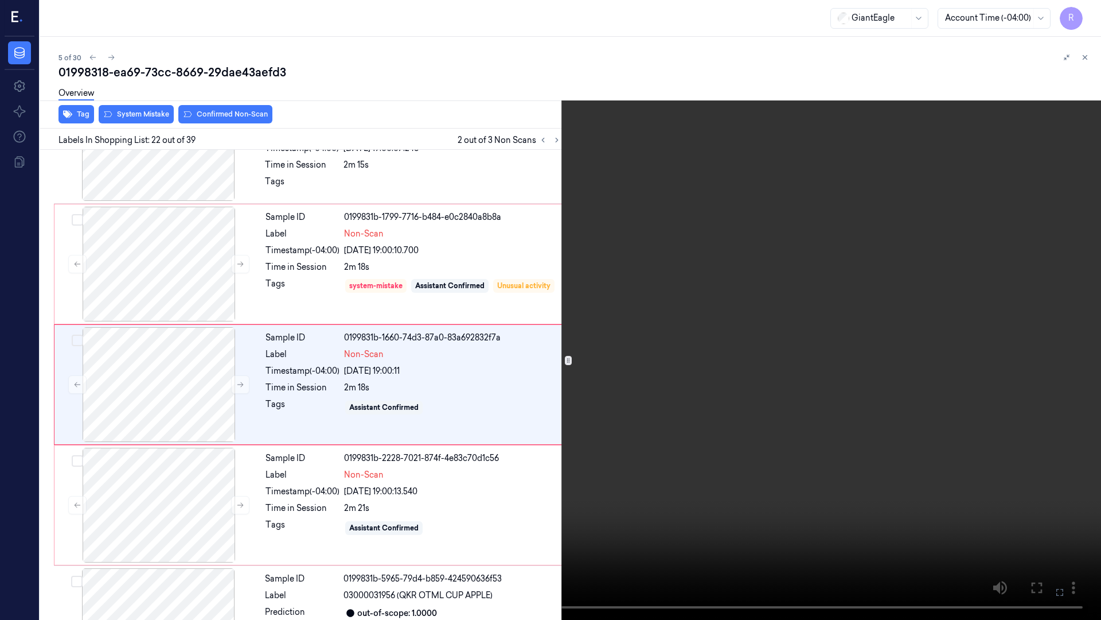
click at [560, 523] on video at bounding box center [550, 310] width 1101 height 620
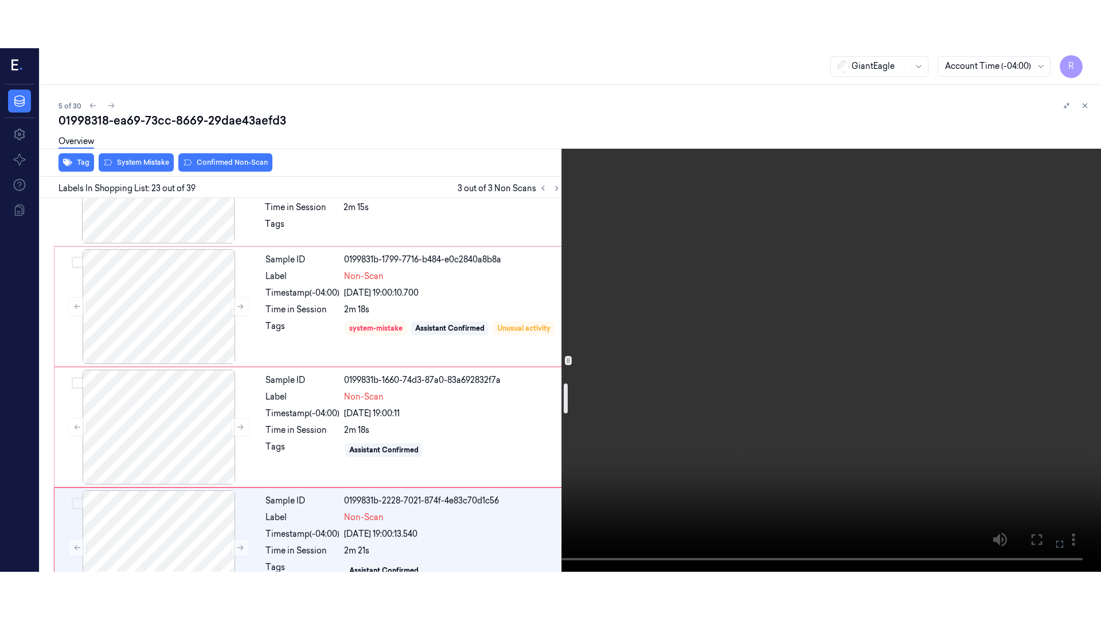
scroll to position [2332, 0]
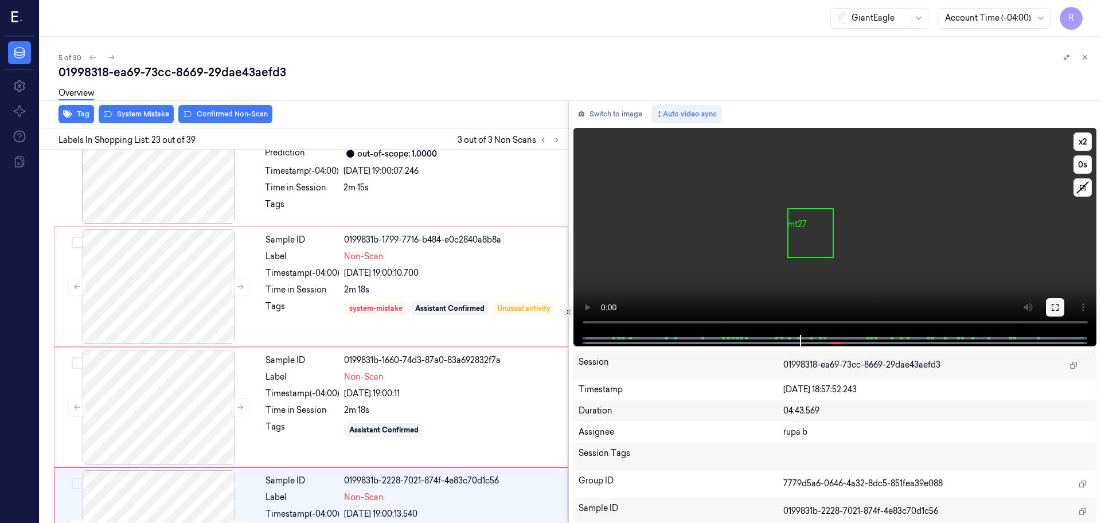
click at [1053, 301] on button at bounding box center [1055, 307] width 18 height 18
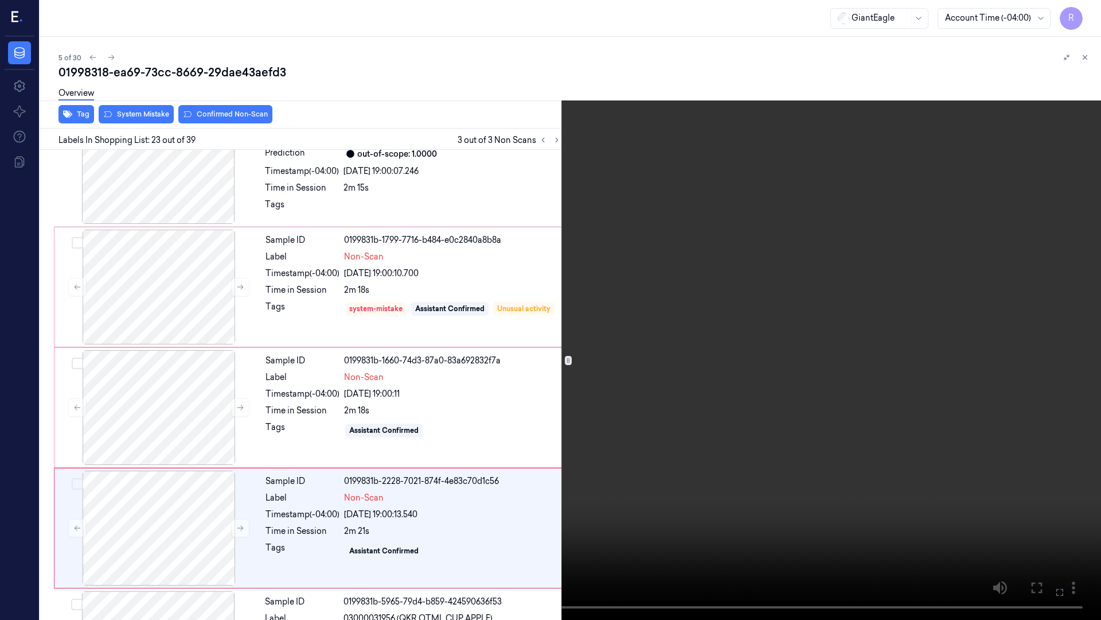
click at [1040, 350] on video at bounding box center [550, 310] width 1101 height 620
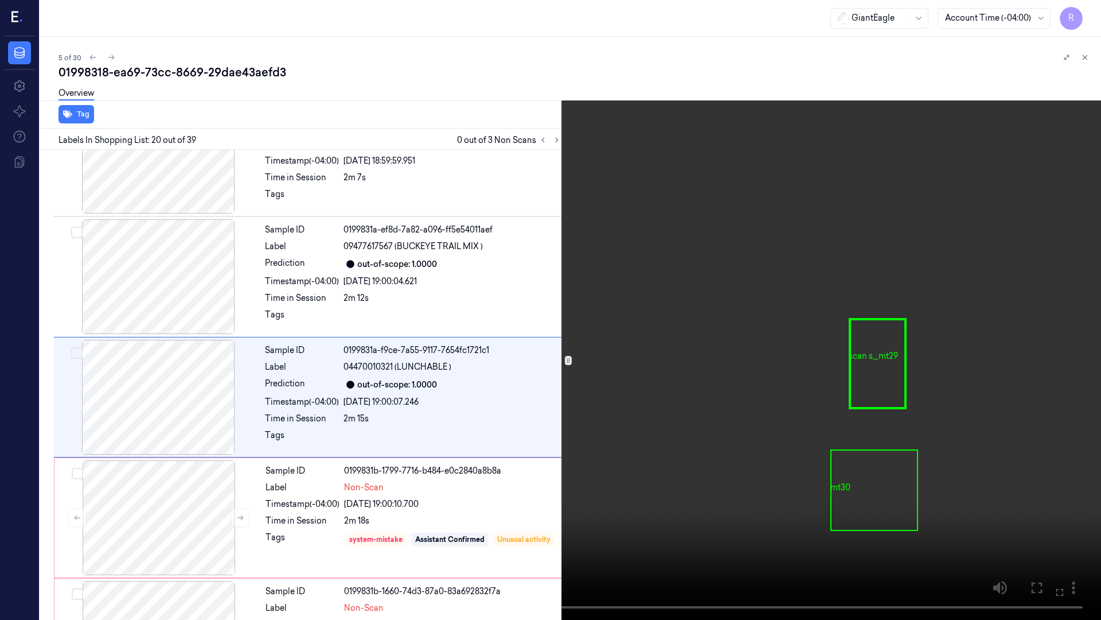
scroll to position [2114, 0]
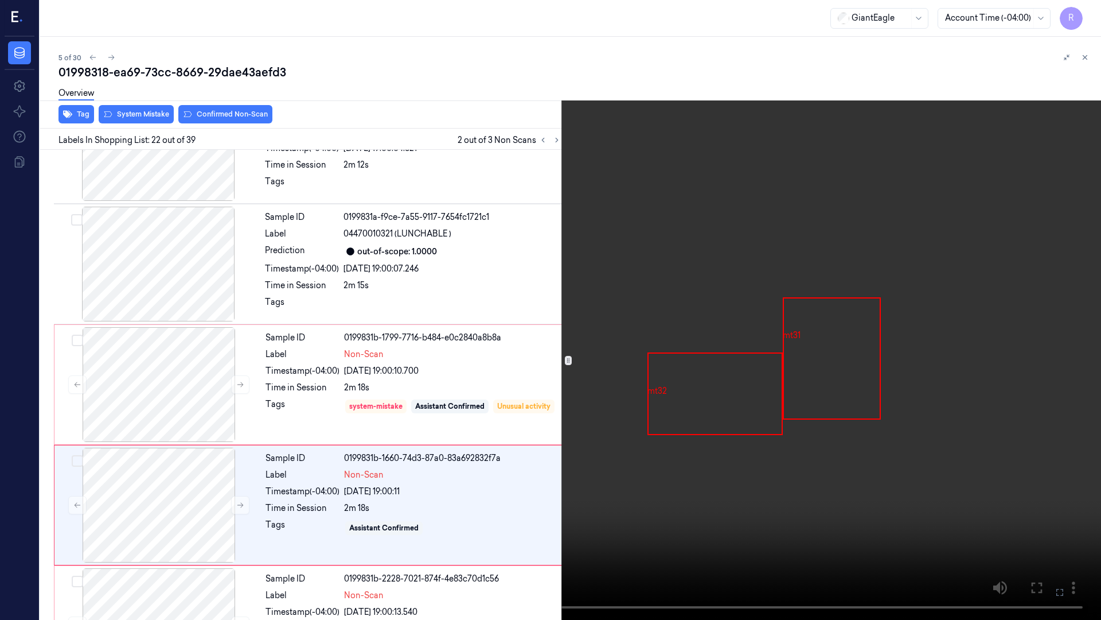
click at [466, 356] on video at bounding box center [550, 310] width 1101 height 620
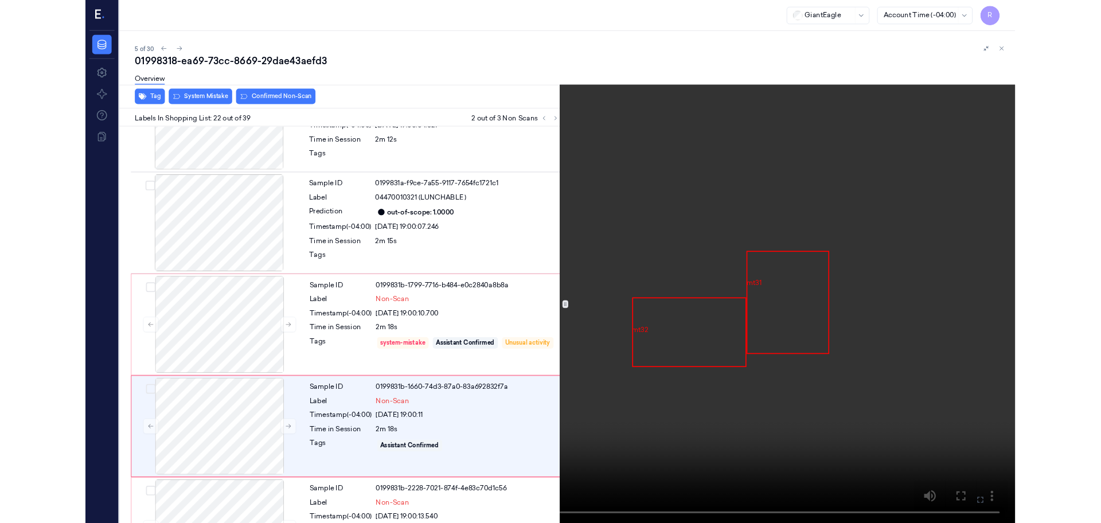
scroll to position [2355, 0]
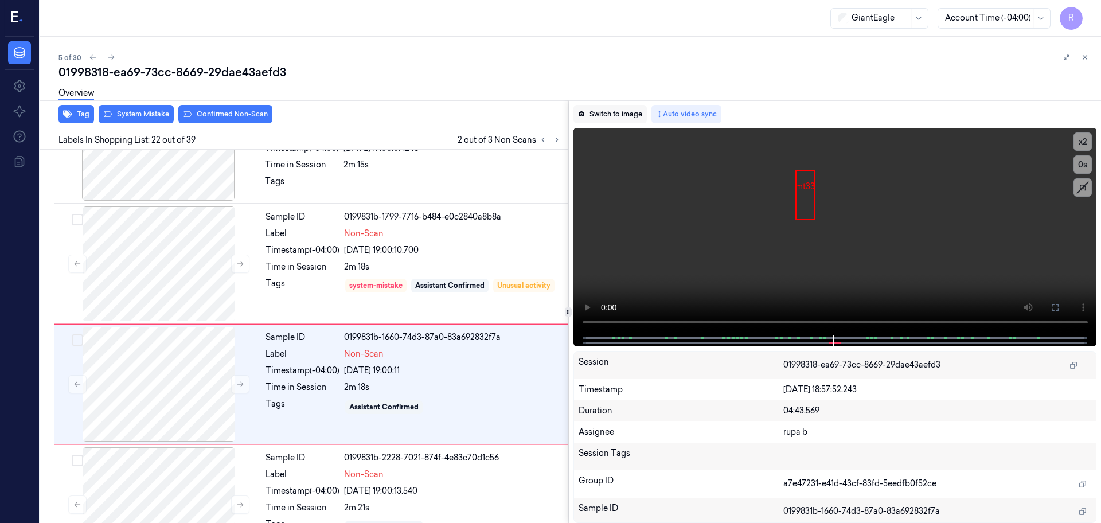
click at [615, 115] on button "Switch to image" at bounding box center [610, 114] width 73 height 18
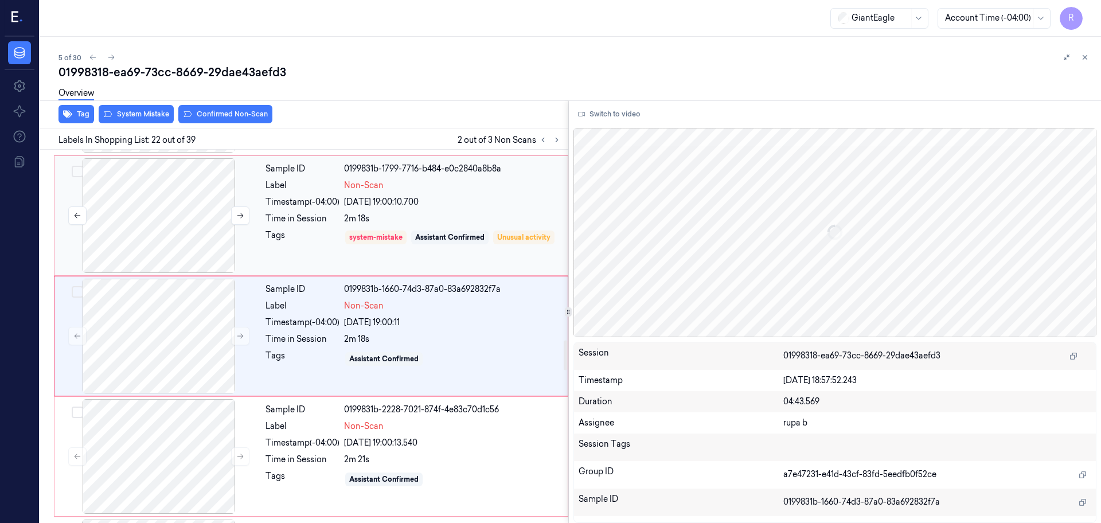
scroll to position [2260, 0]
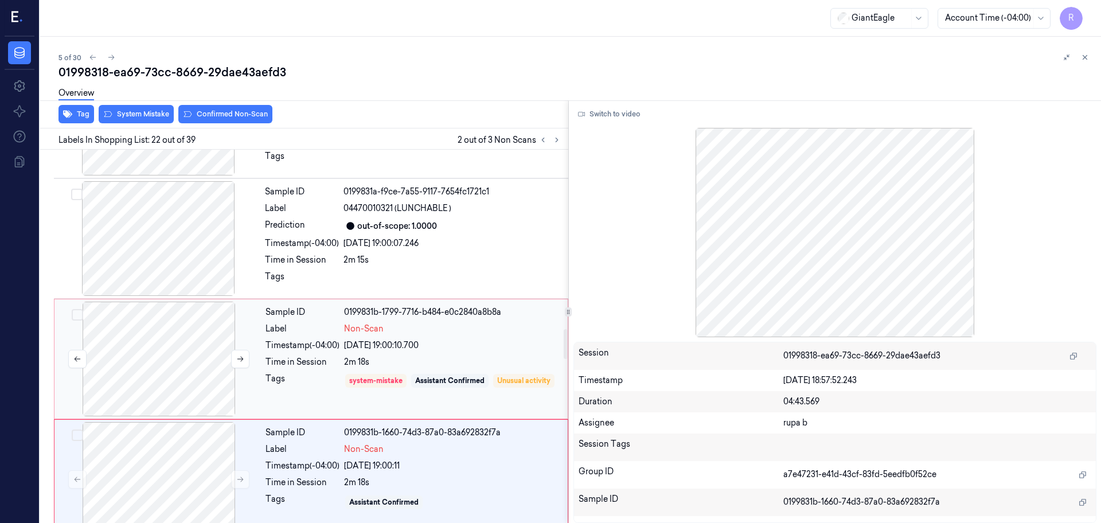
click at [167, 360] on div at bounding box center [159, 359] width 204 height 115
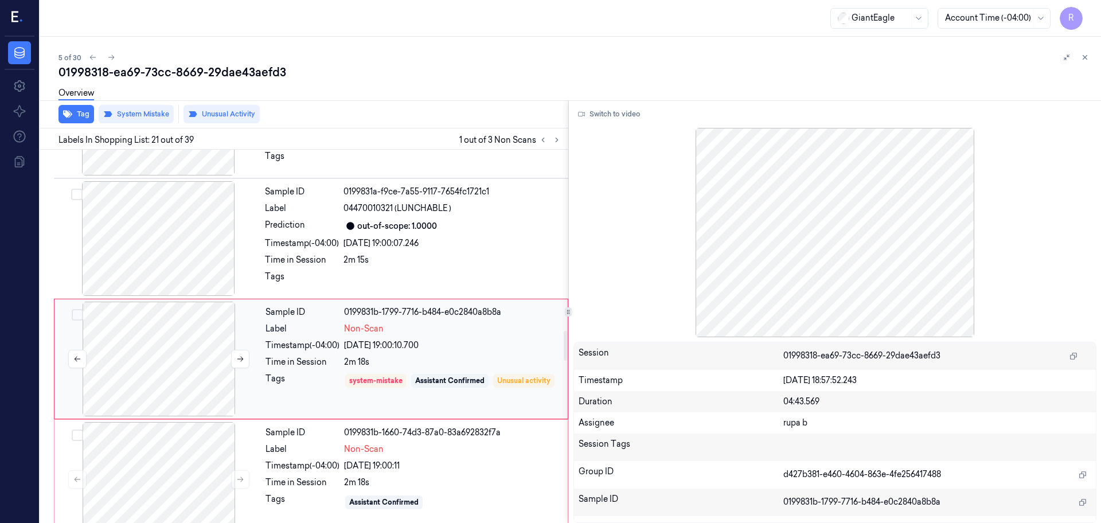
scroll to position [2283, 0]
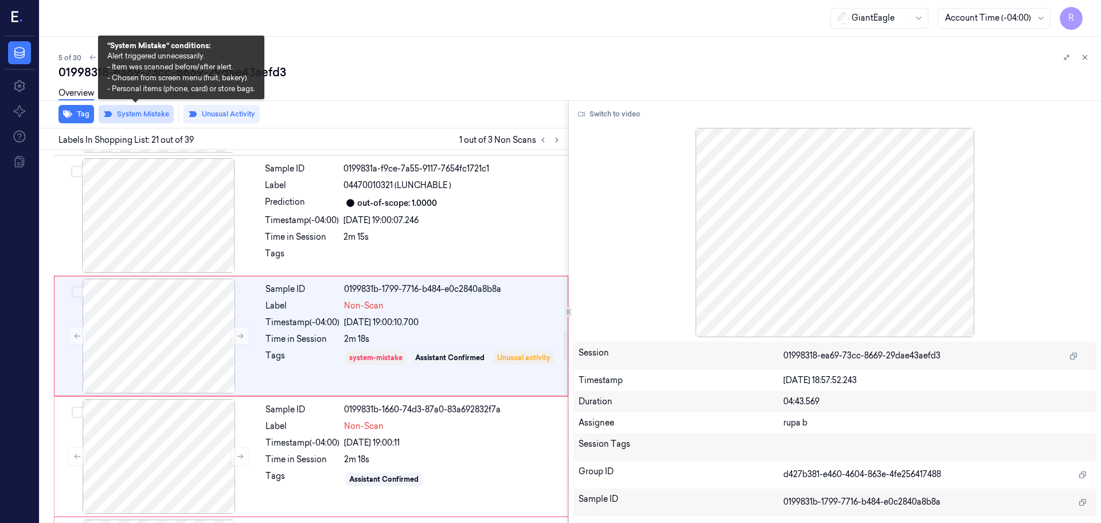
click at [135, 116] on button "System Mistake" at bounding box center [136, 114] width 75 height 18
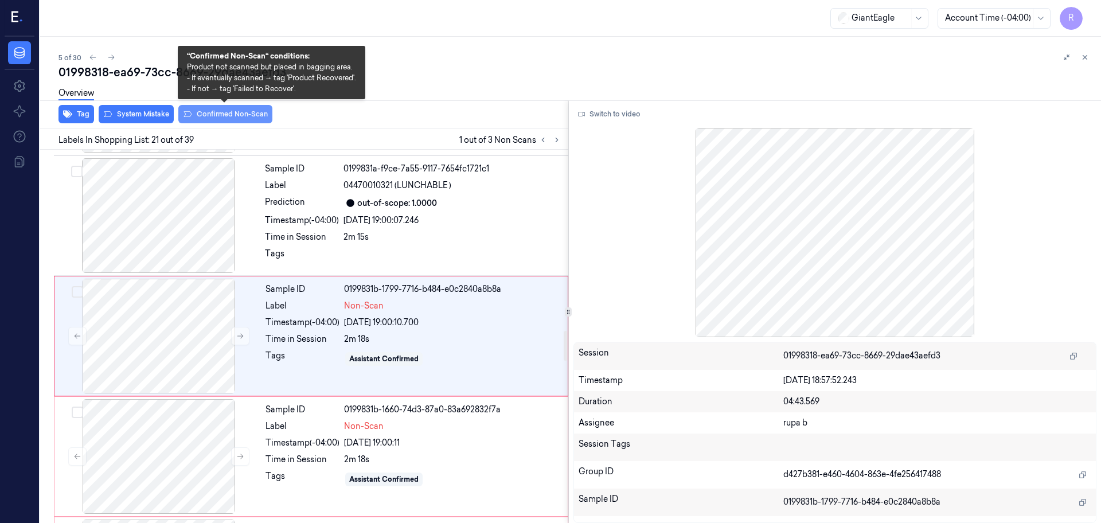
click at [227, 116] on button "Confirmed Non-Scan" at bounding box center [225, 114] width 94 height 18
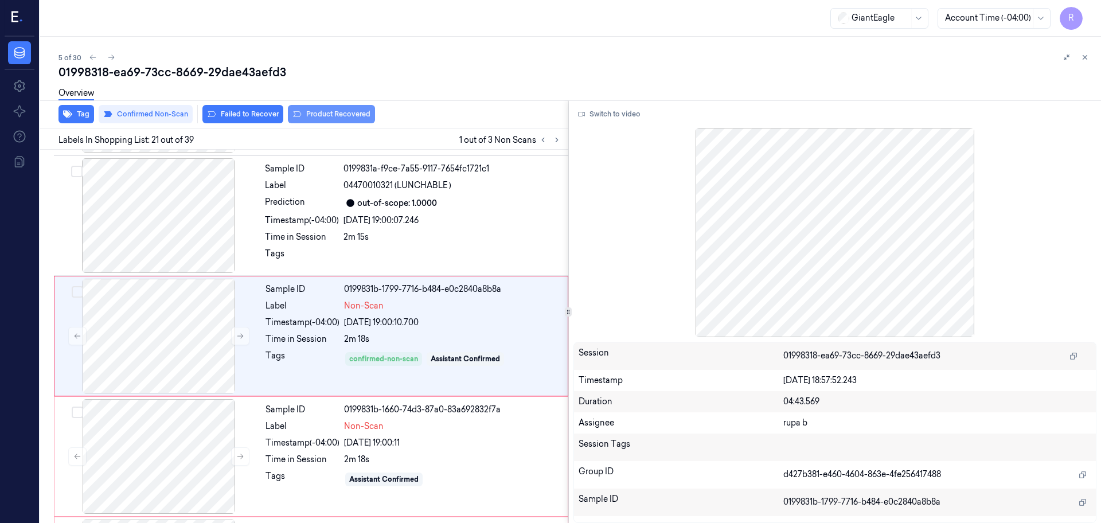
click at [340, 112] on button "Product Recovered" at bounding box center [331, 114] width 87 height 18
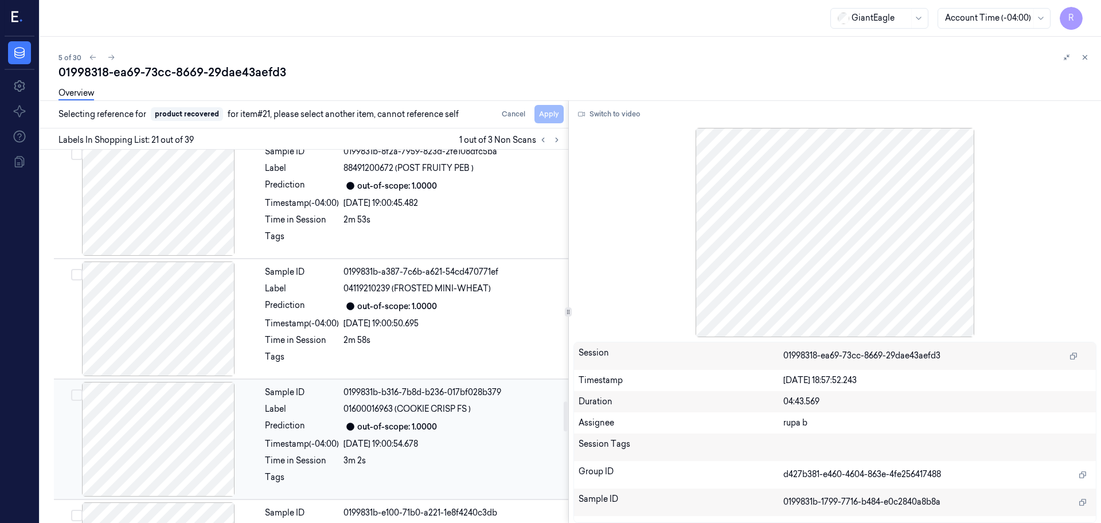
scroll to position [3215, 0]
click at [164, 445] on div at bounding box center [158, 439] width 204 height 115
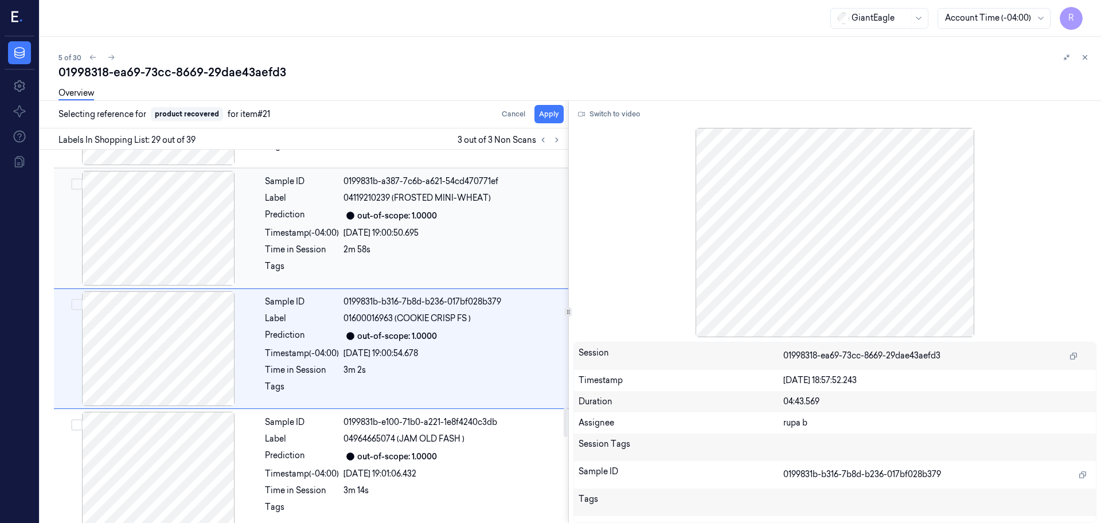
scroll to position [3246, 0]
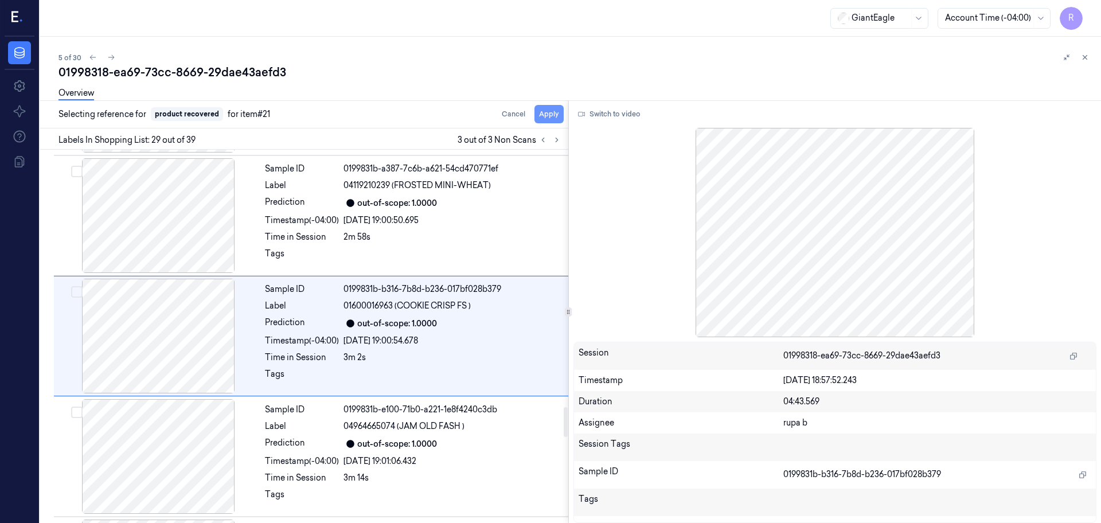
click at [547, 119] on button "Apply" at bounding box center [549, 114] width 29 height 18
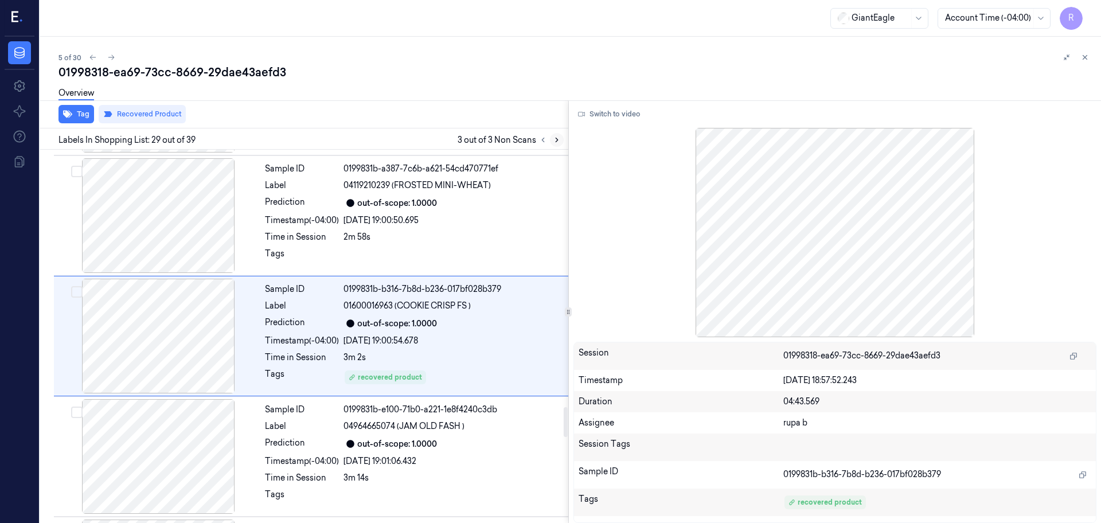
click at [551, 142] on button at bounding box center [557, 140] width 14 height 14
click at [539, 141] on icon at bounding box center [543, 140] width 8 height 8
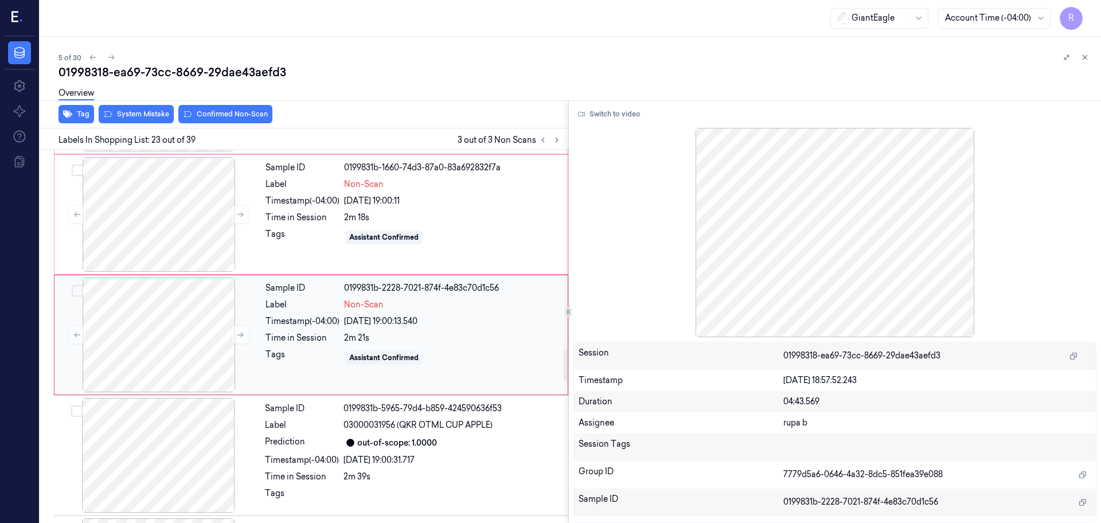
scroll to position [2523, 0]
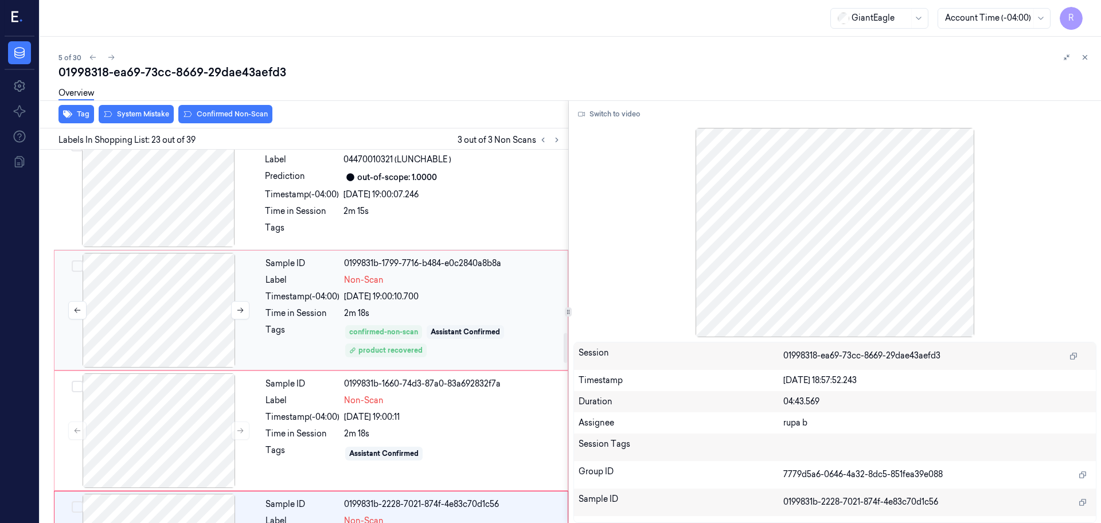
click at [203, 279] on div at bounding box center [159, 310] width 204 height 115
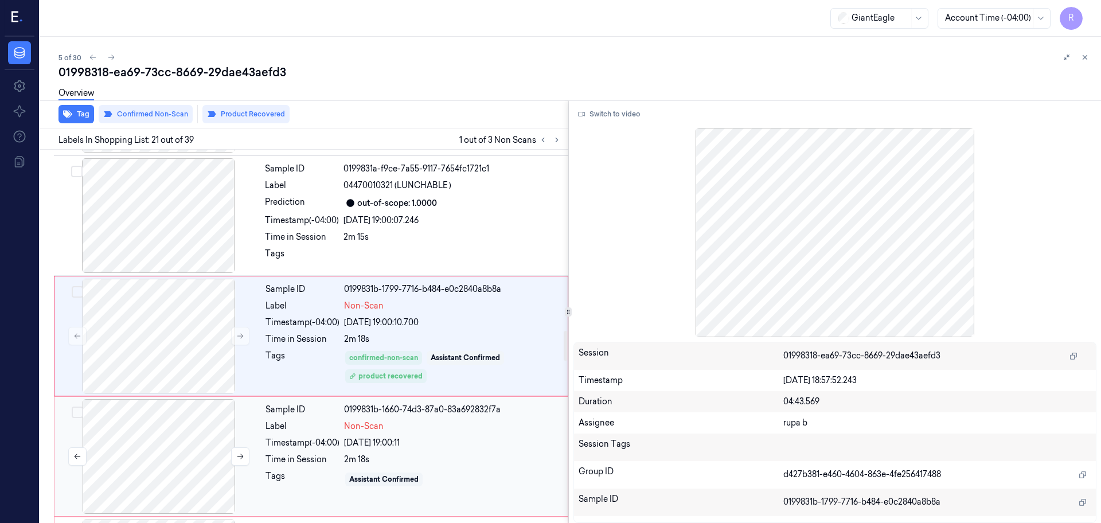
click at [198, 442] on div at bounding box center [159, 456] width 204 height 115
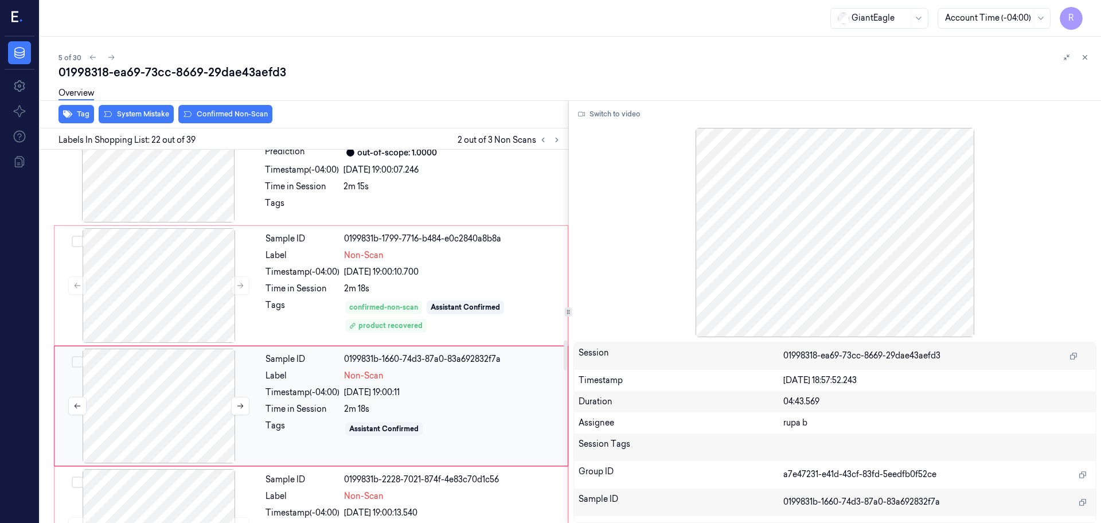
scroll to position [2403, 0]
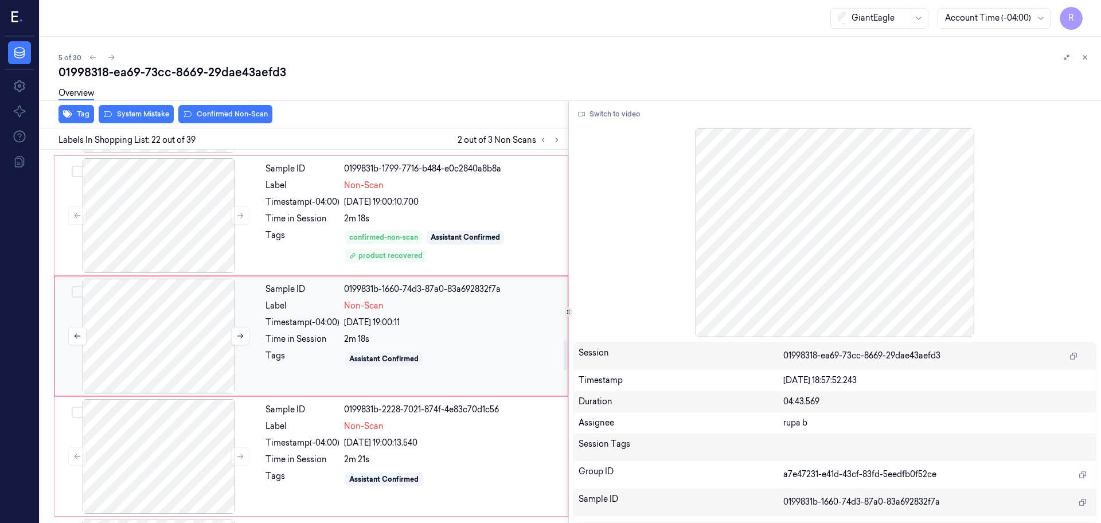
click at [174, 319] on div at bounding box center [159, 336] width 204 height 115
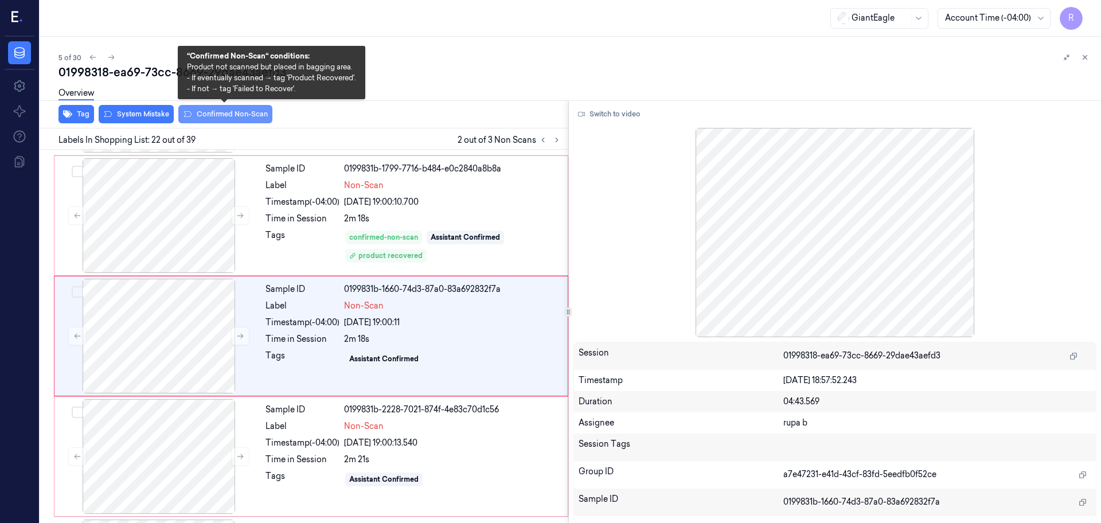
click at [221, 114] on button "Confirmed Non-Scan" at bounding box center [225, 114] width 94 height 18
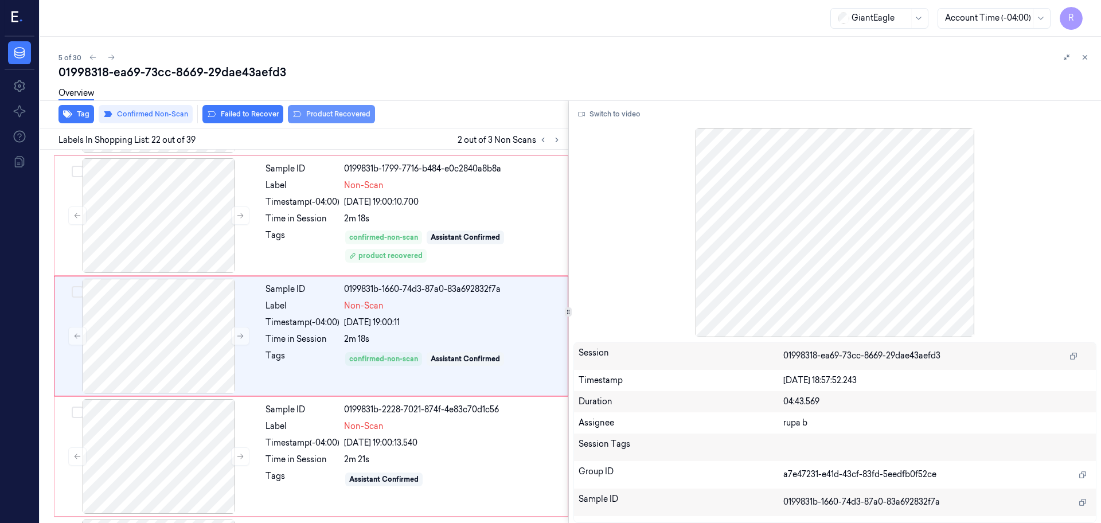
click at [339, 118] on button "Product Recovered" at bounding box center [331, 114] width 87 height 18
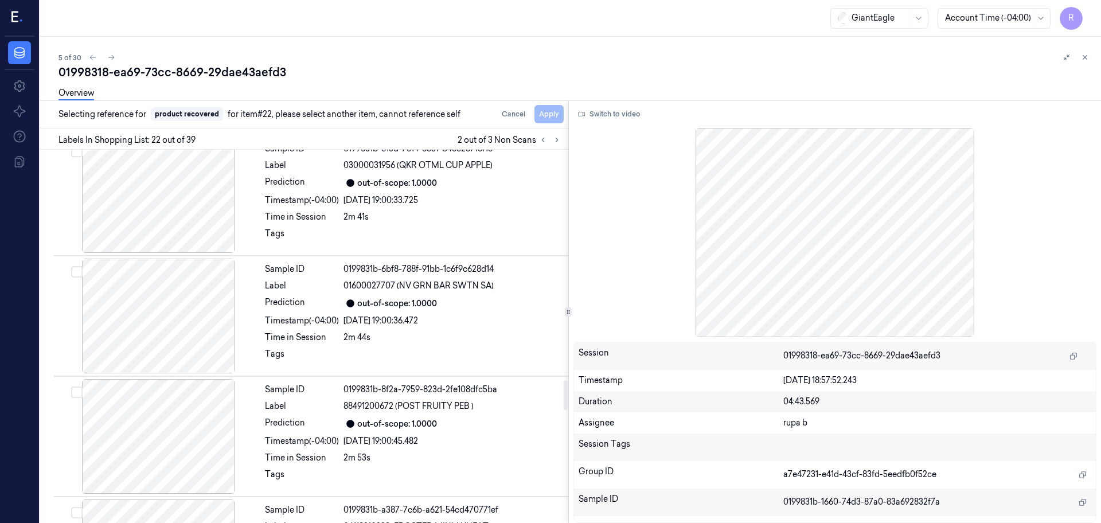
scroll to position [3048, 0]
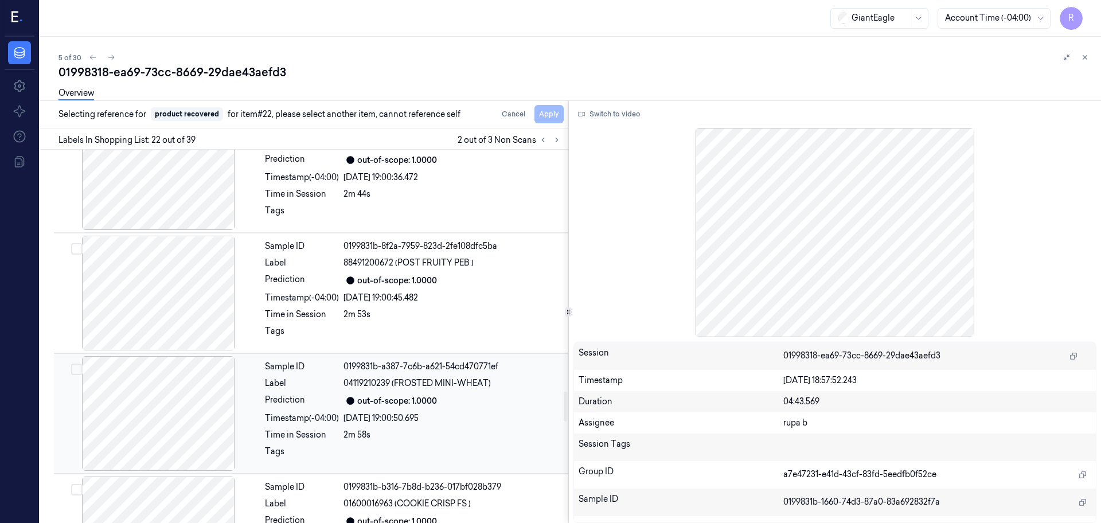
click at [190, 412] on div at bounding box center [158, 413] width 204 height 115
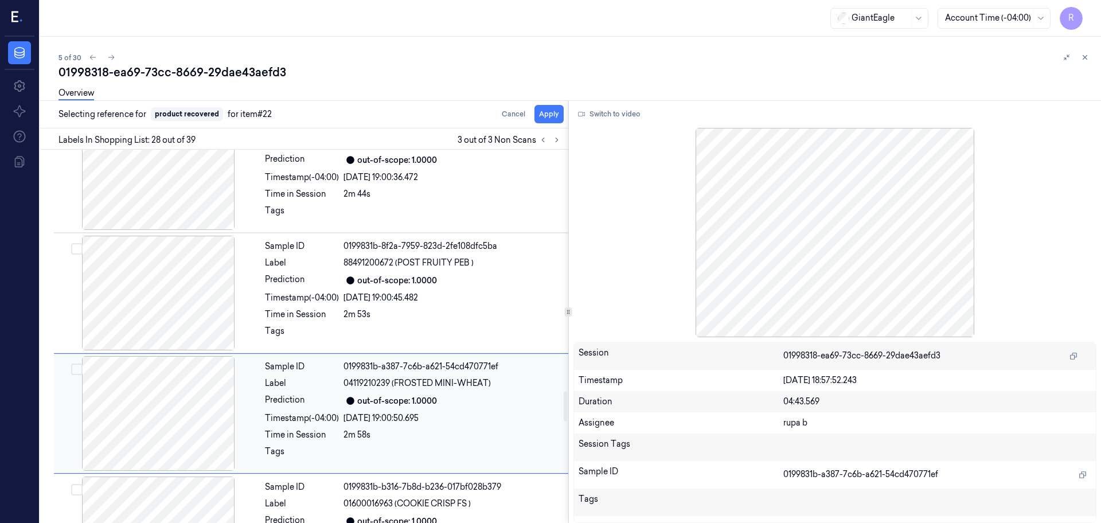
scroll to position [3126, 0]
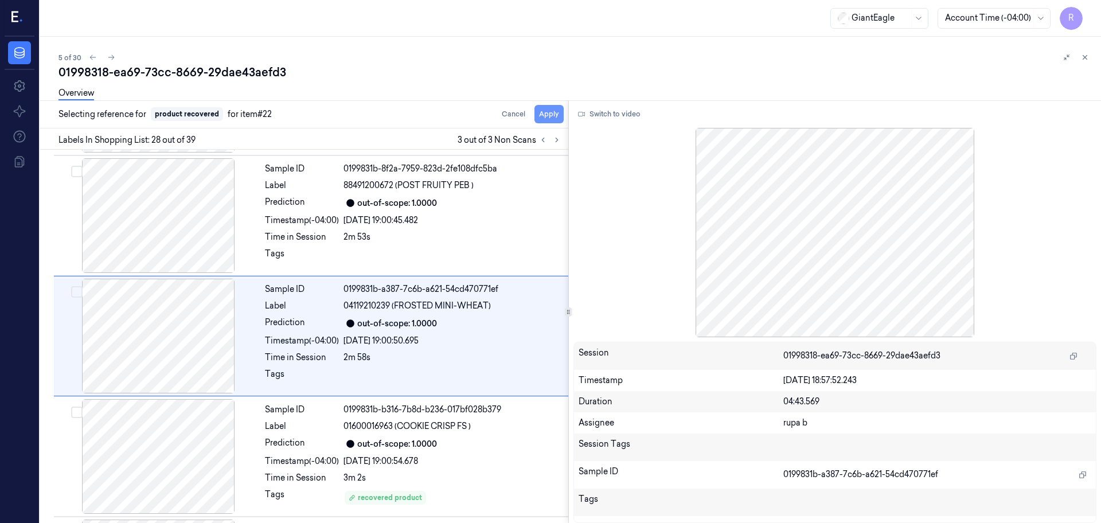
click at [550, 116] on button "Apply" at bounding box center [549, 114] width 29 height 18
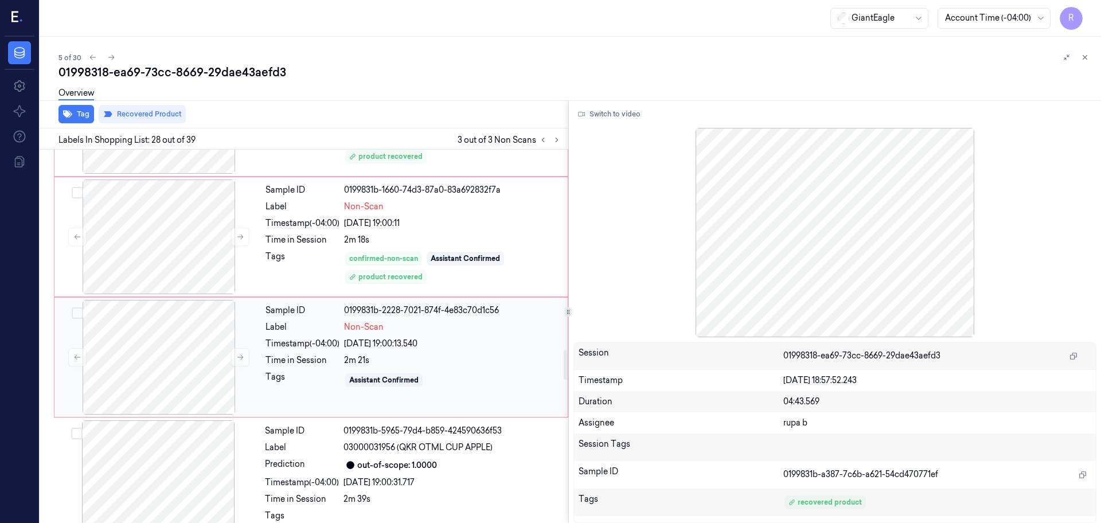
scroll to position [2552, 0]
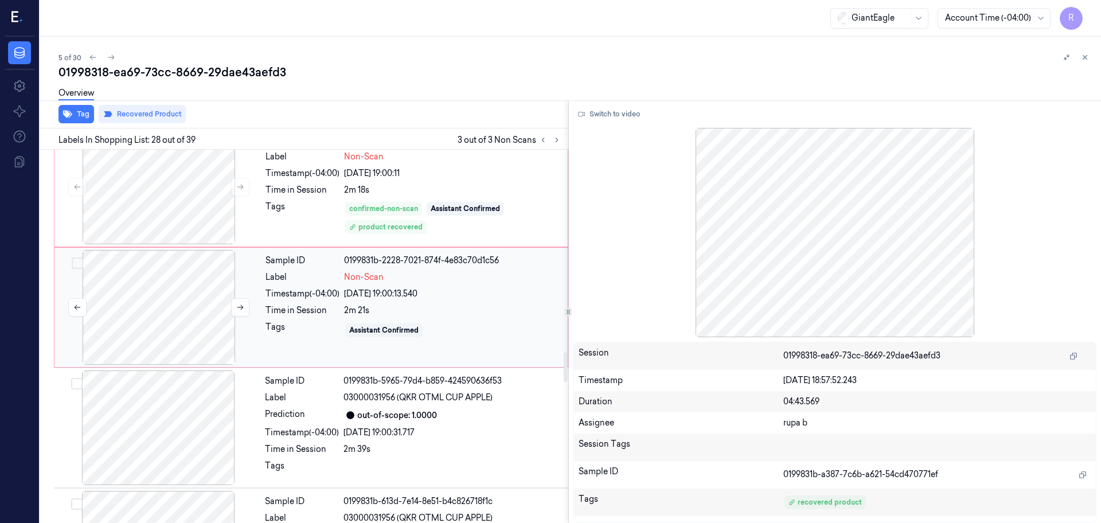
click at [192, 318] on div at bounding box center [159, 307] width 204 height 115
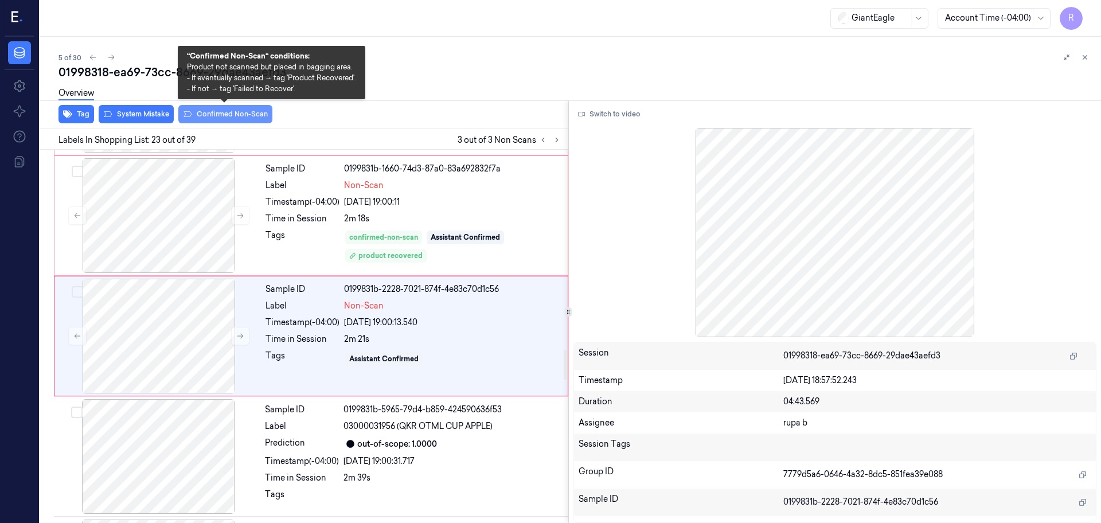
click at [232, 120] on button "Confirmed Non-Scan" at bounding box center [225, 114] width 94 height 18
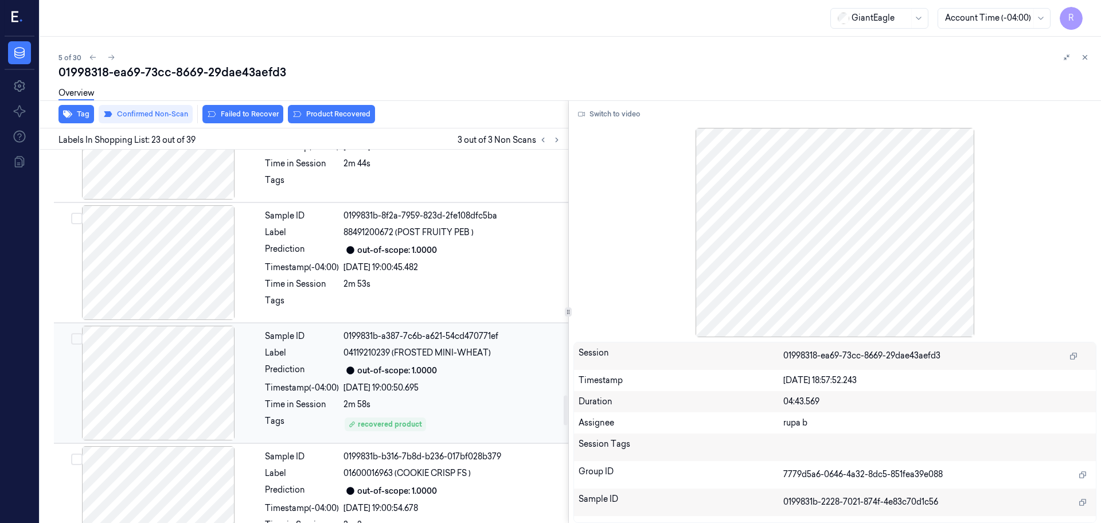
scroll to position [3097, 0]
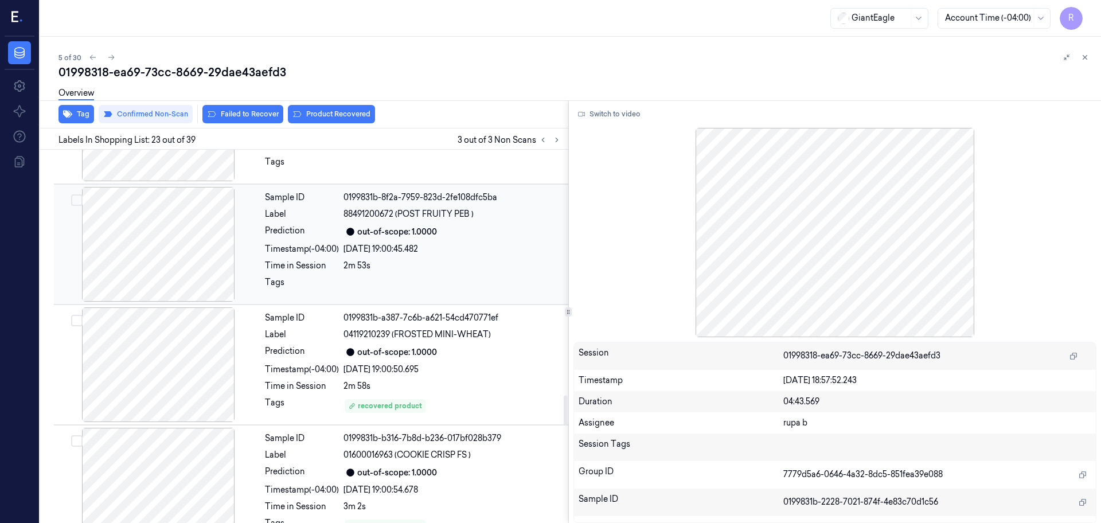
click at [184, 240] on div at bounding box center [158, 244] width 204 height 115
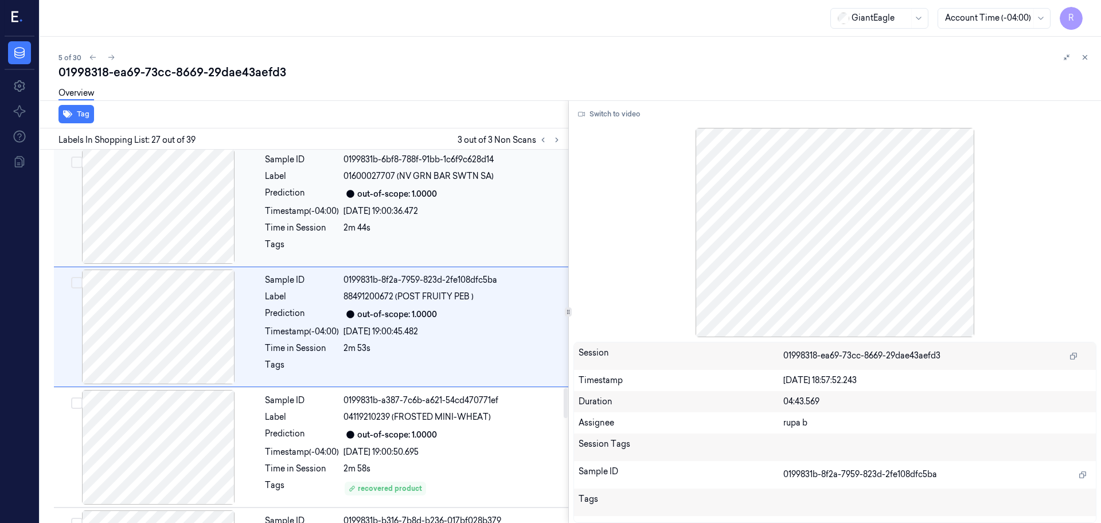
scroll to position [3005, 0]
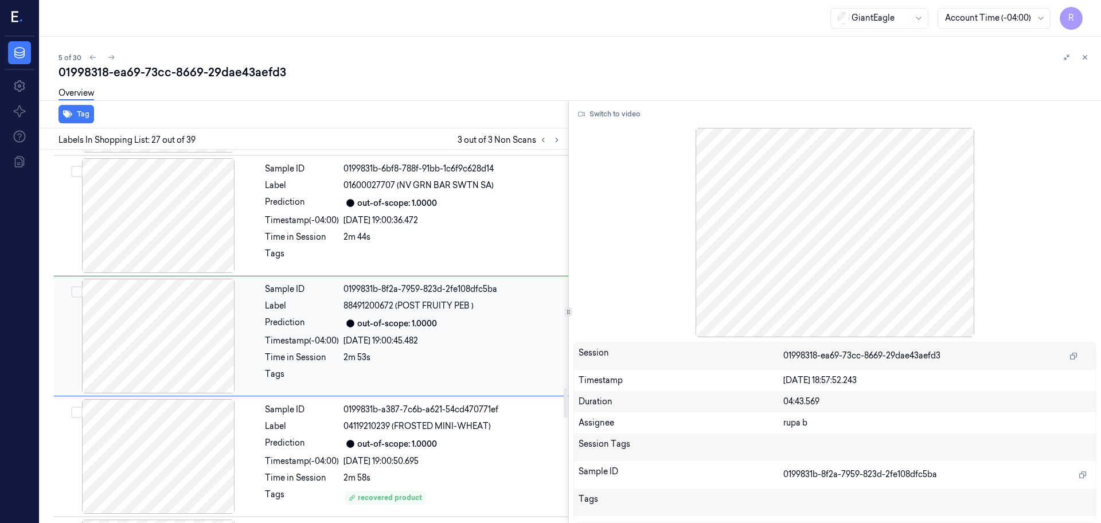
click at [156, 335] on div at bounding box center [158, 336] width 204 height 115
click at [181, 361] on div at bounding box center [158, 336] width 204 height 115
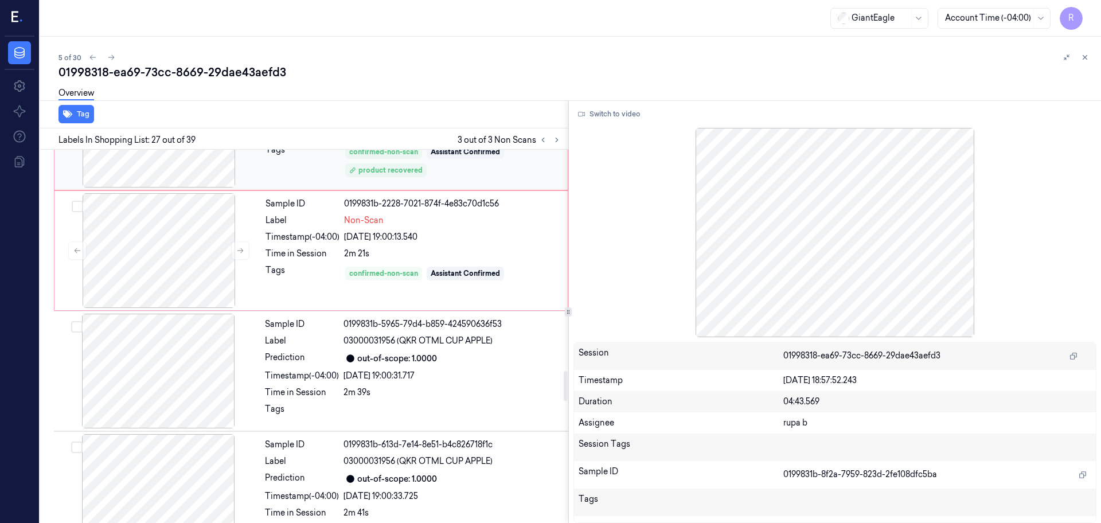
scroll to position [2503, 0]
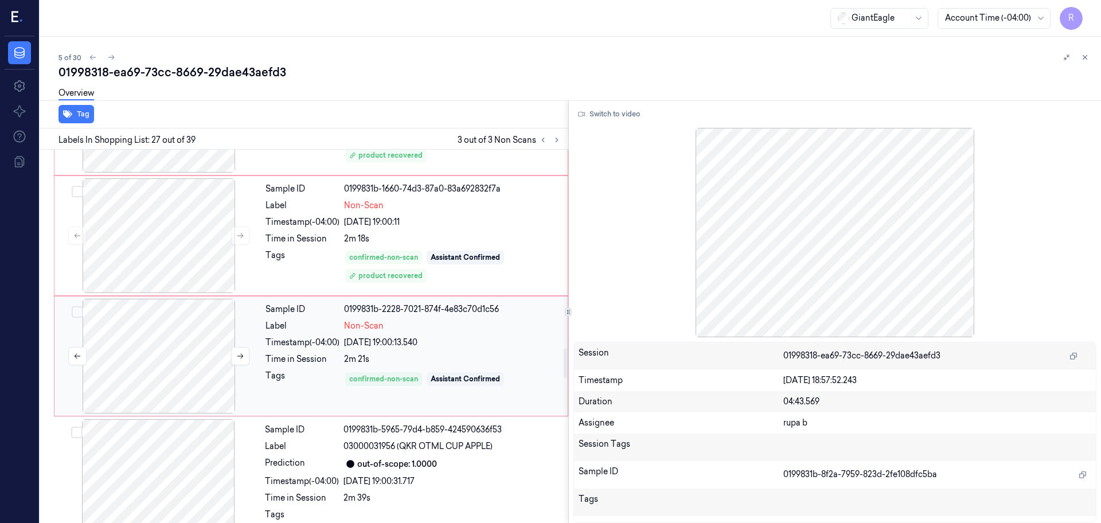
click at [164, 360] on div at bounding box center [159, 356] width 204 height 115
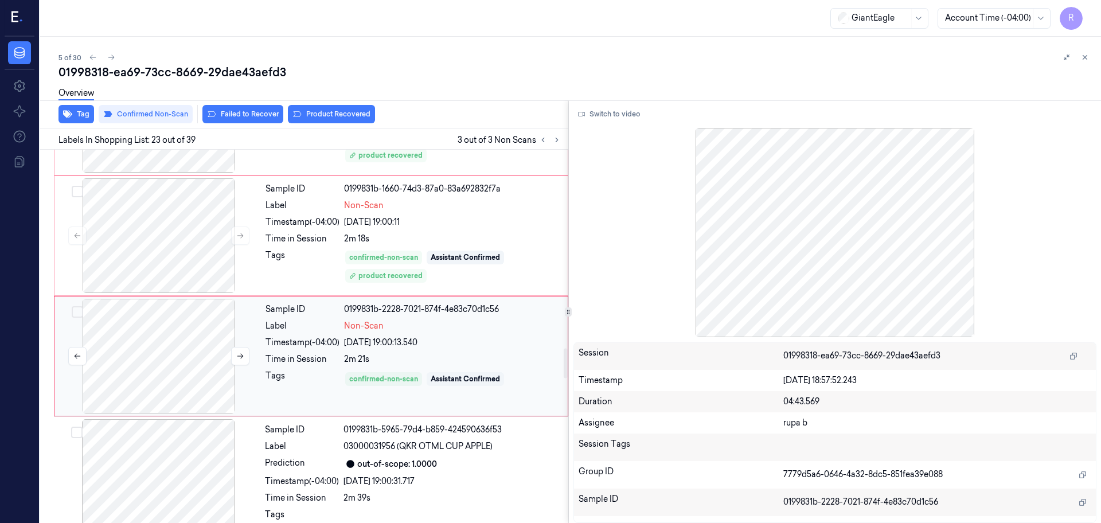
scroll to position [2523, 0]
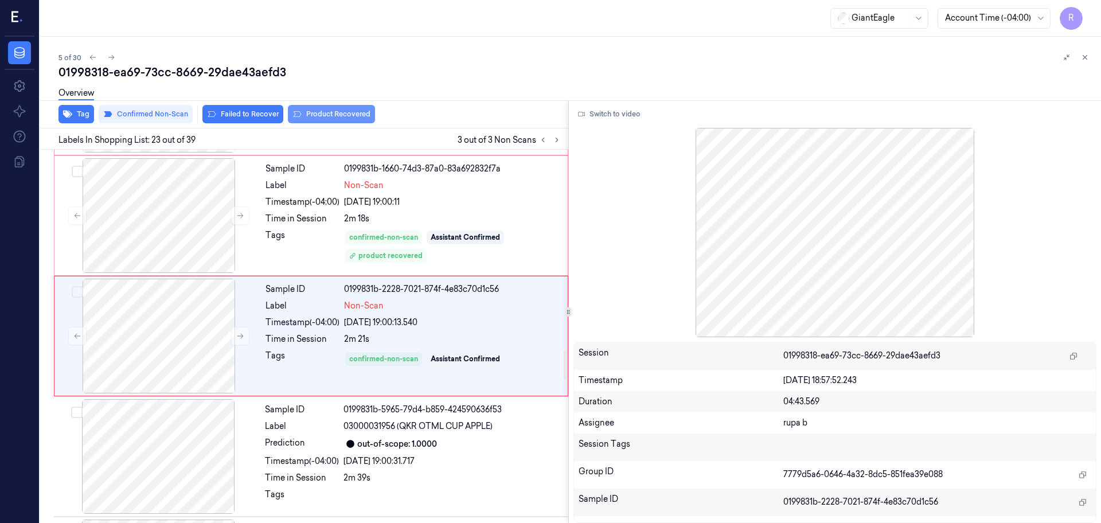
click at [359, 115] on button "Product Recovered" at bounding box center [331, 114] width 87 height 18
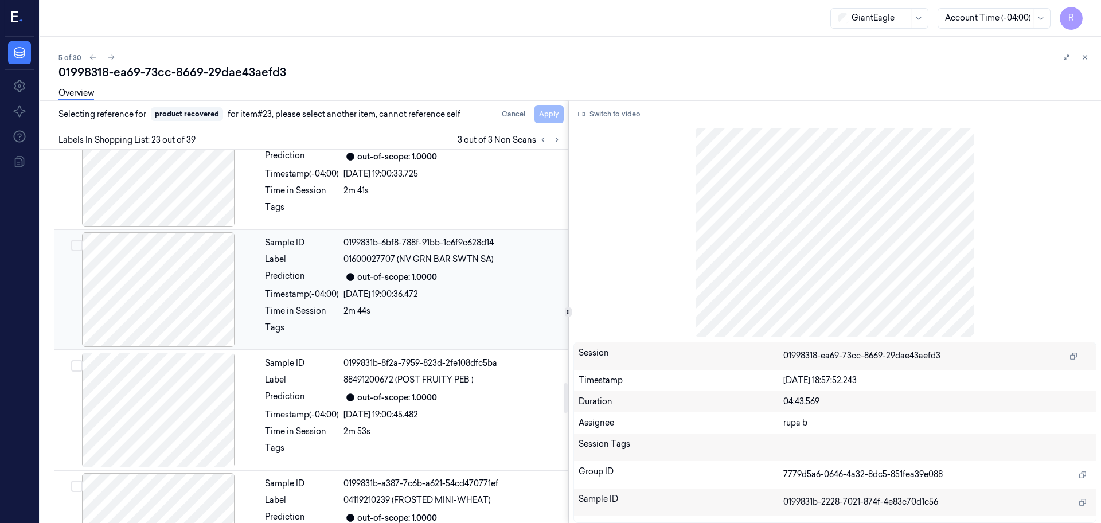
scroll to position [2954, 0]
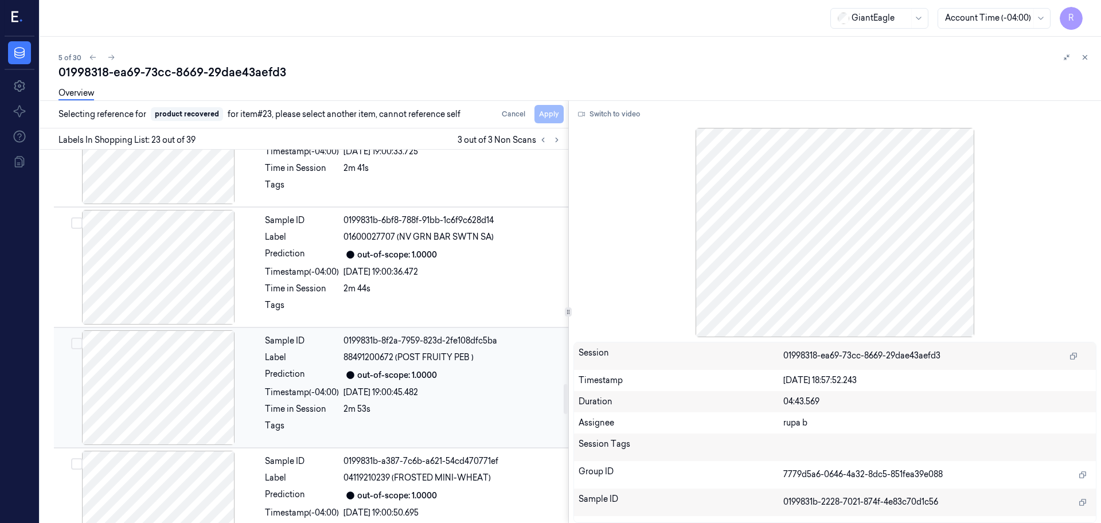
click at [146, 386] on div at bounding box center [158, 387] width 204 height 115
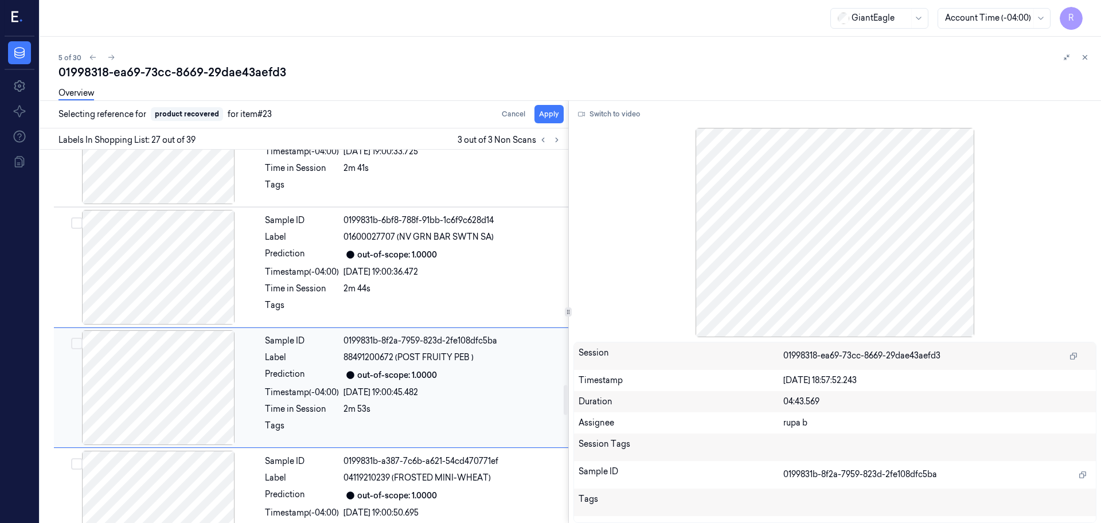
scroll to position [3005, 0]
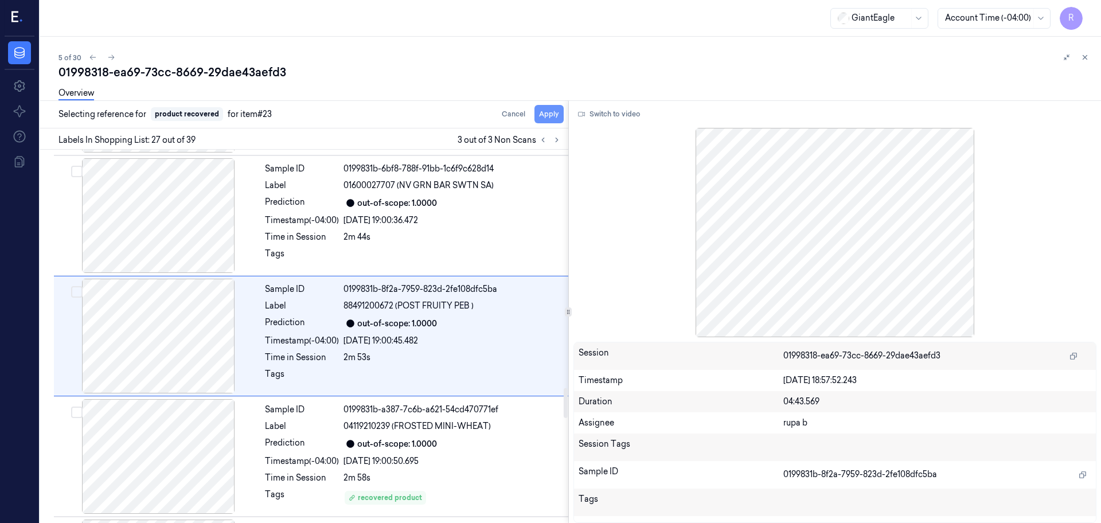
click at [548, 116] on button "Apply" at bounding box center [549, 114] width 29 height 18
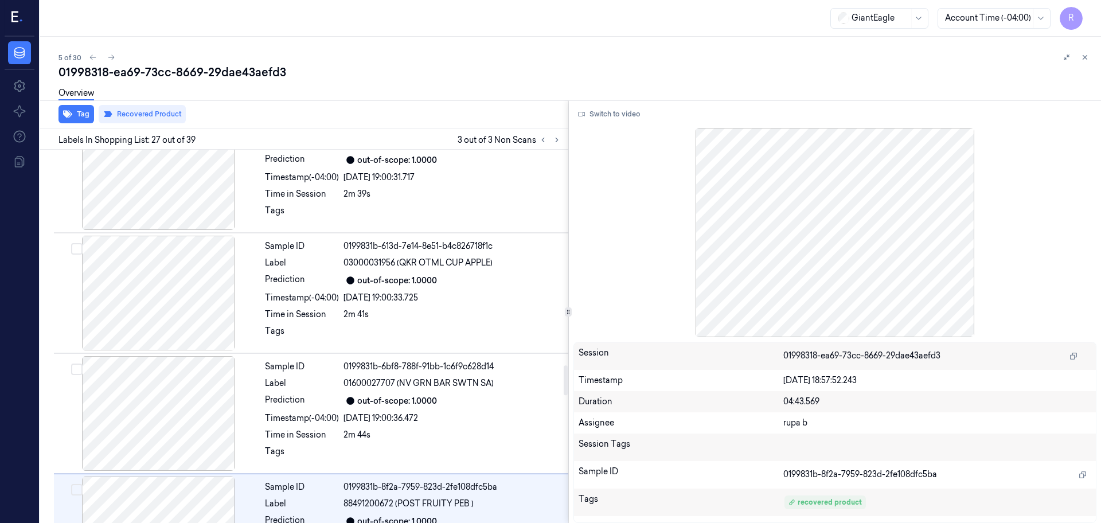
scroll to position [2719, 0]
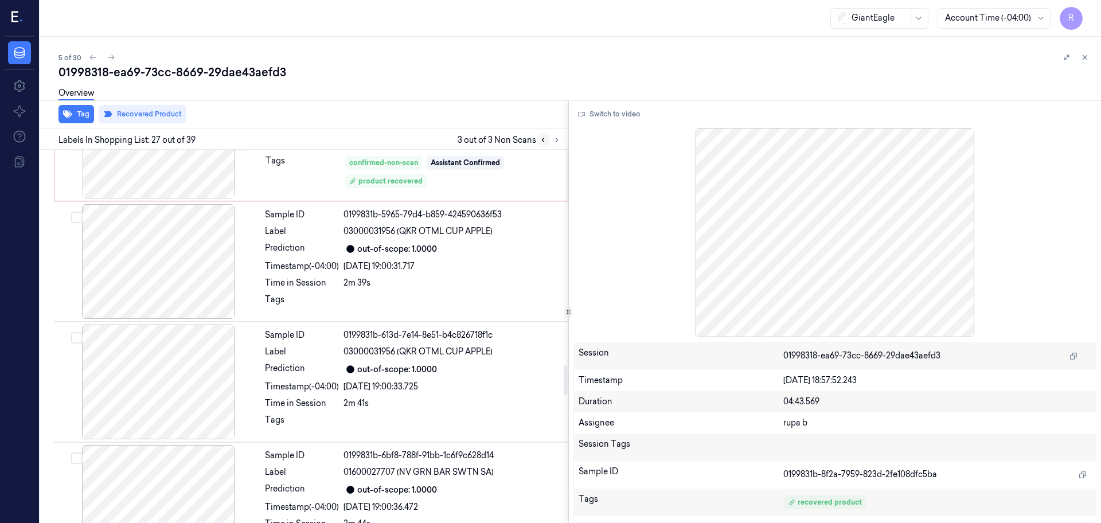
click at [543, 142] on icon at bounding box center [543, 140] width 8 height 8
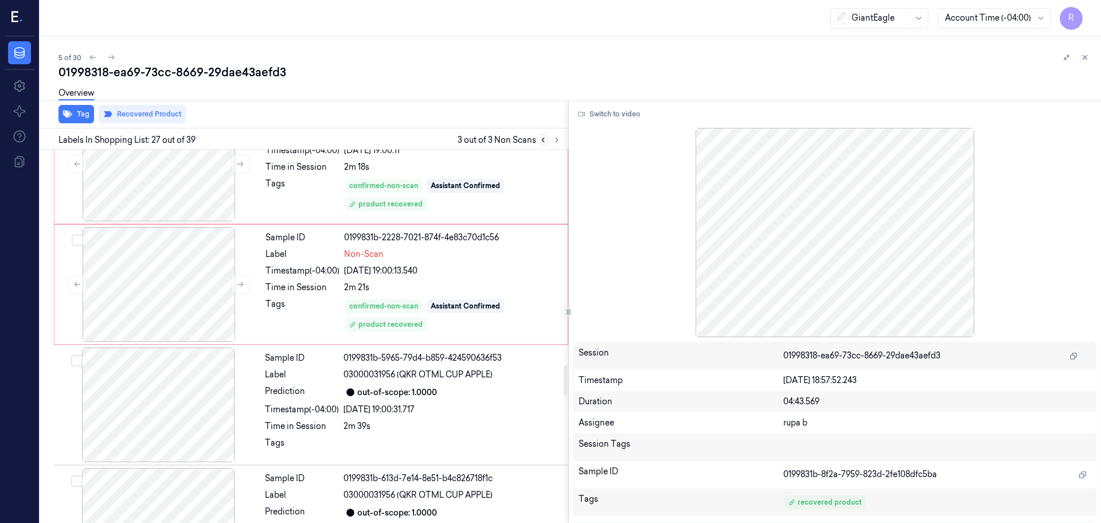
click at [543, 142] on icon at bounding box center [543, 140] width 8 height 8
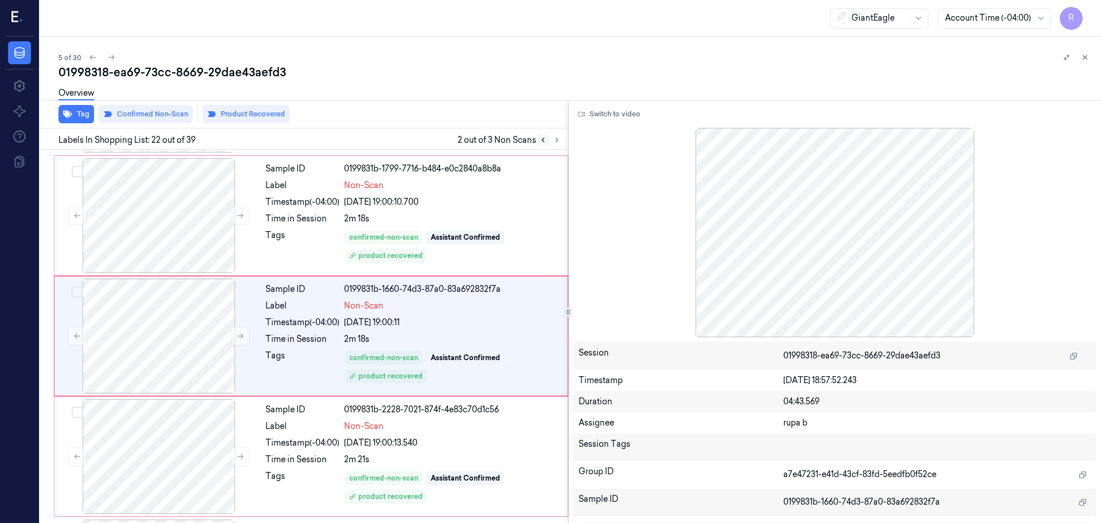
click at [543, 142] on icon at bounding box center [543, 140] width 8 height 8
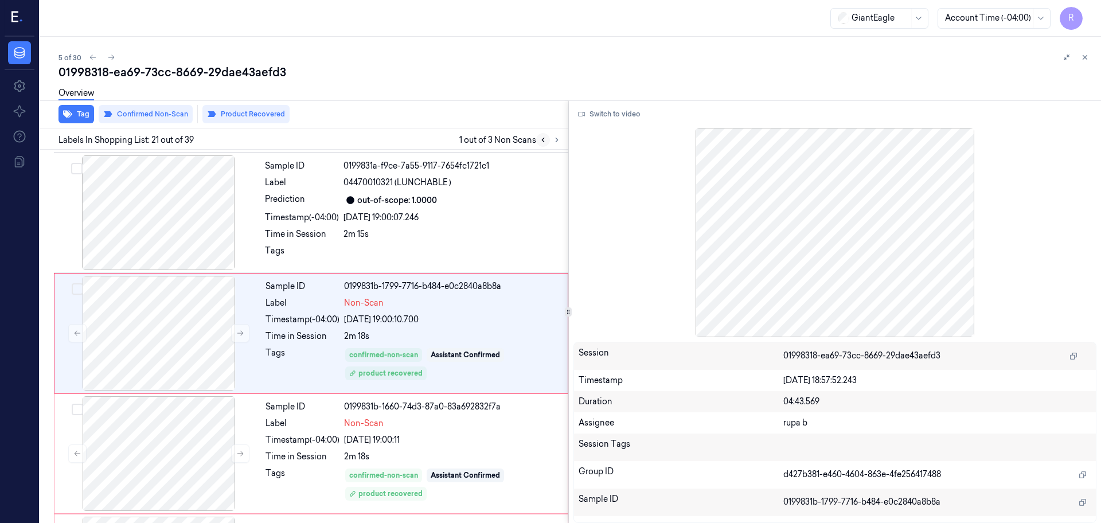
scroll to position [2283, 0]
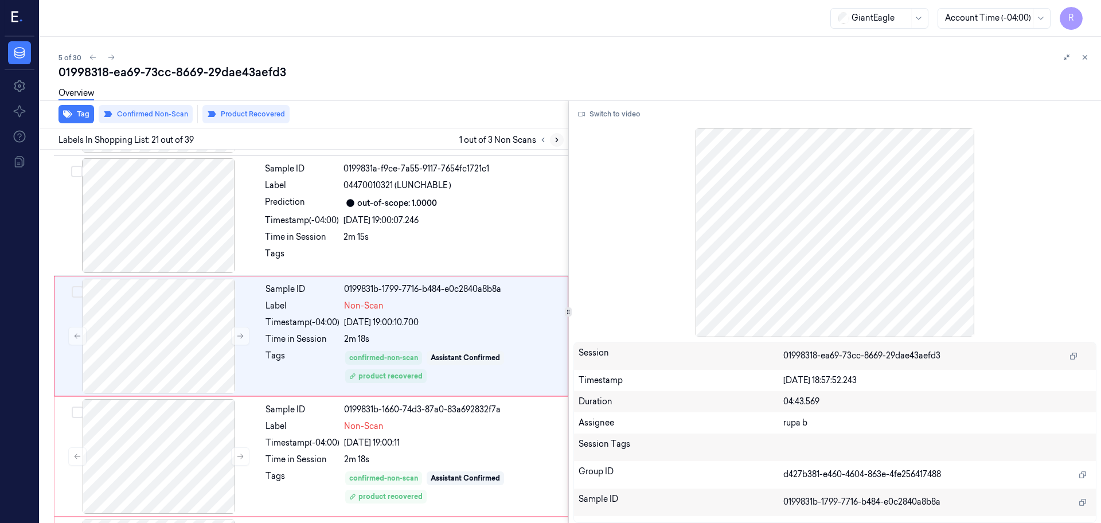
click at [555, 139] on icon at bounding box center [557, 140] width 8 height 8
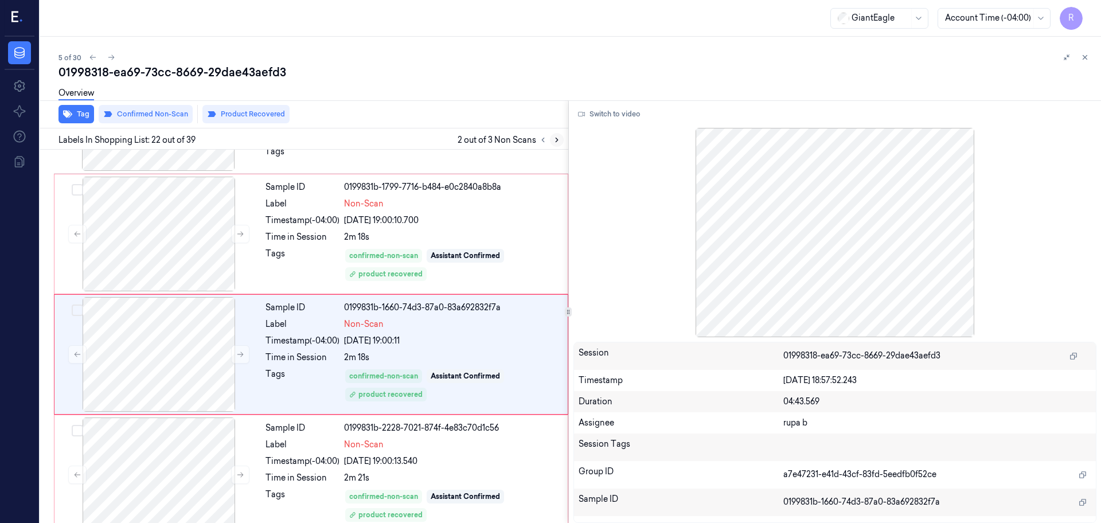
click at [555, 139] on icon at bounding box center [557, 140] width 8 height 8
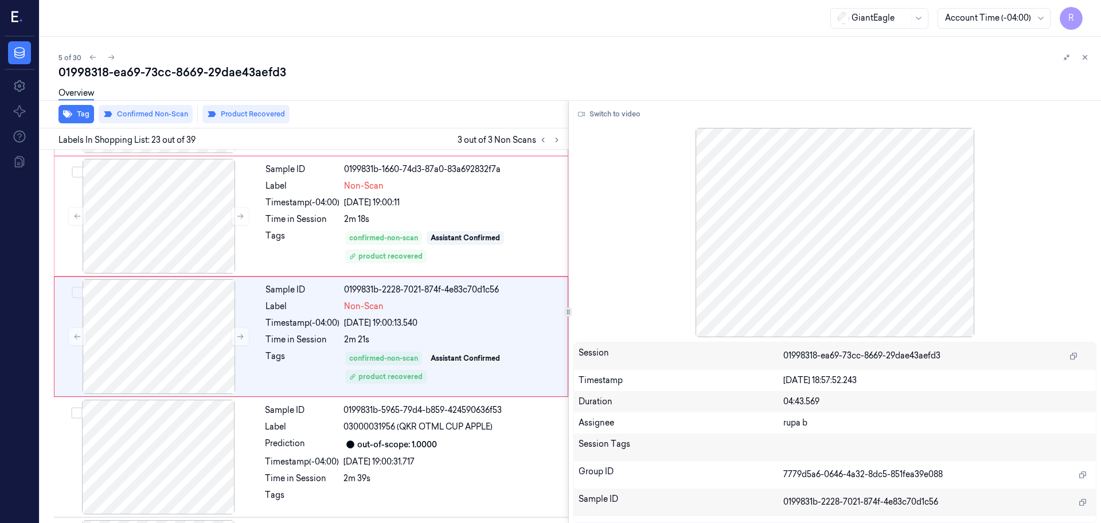
scroll to position [2523, 0]
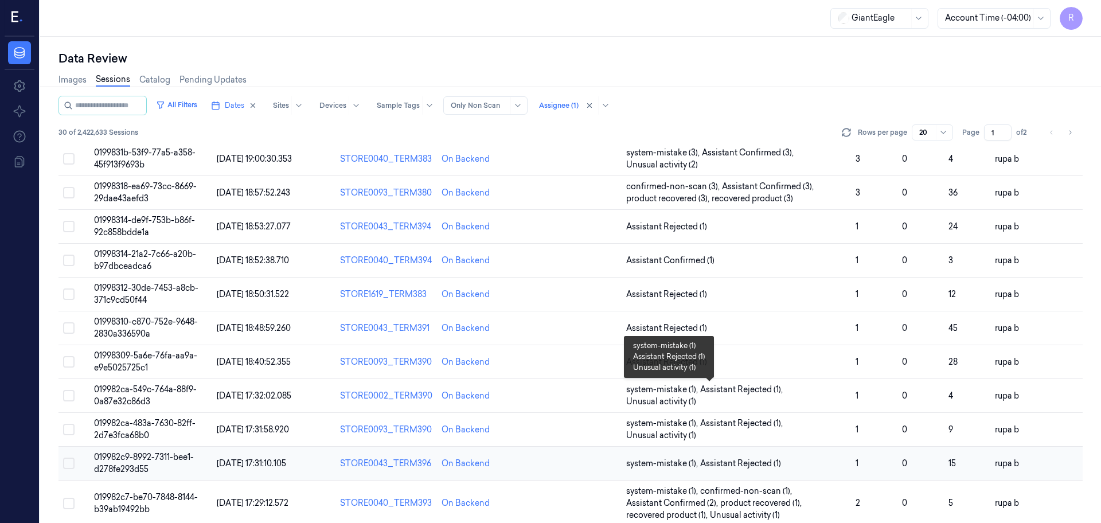
scroll to position [58, 0]
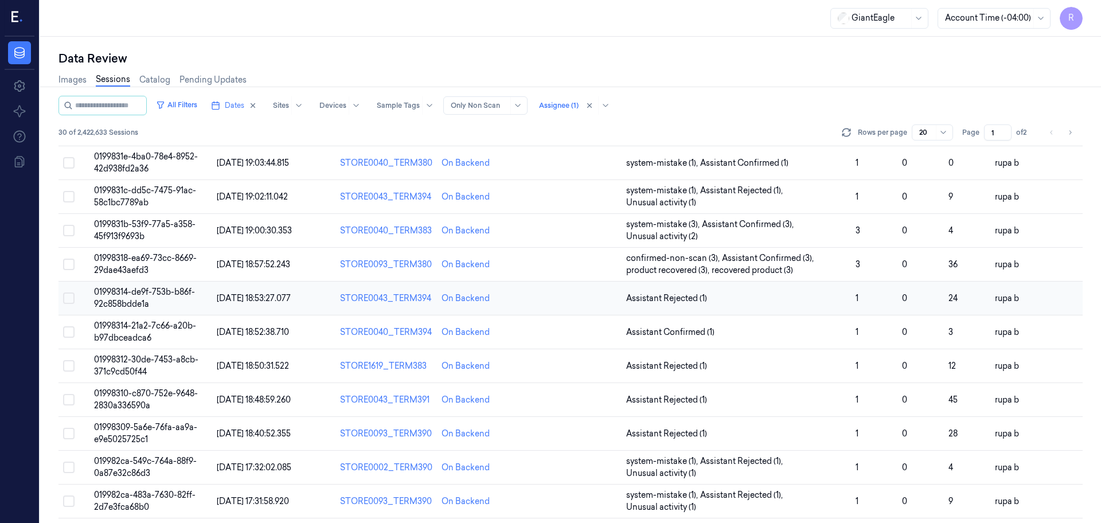
click at [168, 294] on span "01998314-de9f-753b-b86f-92c858bdde1a" at bounding box center [144, 298] width 101 height 22
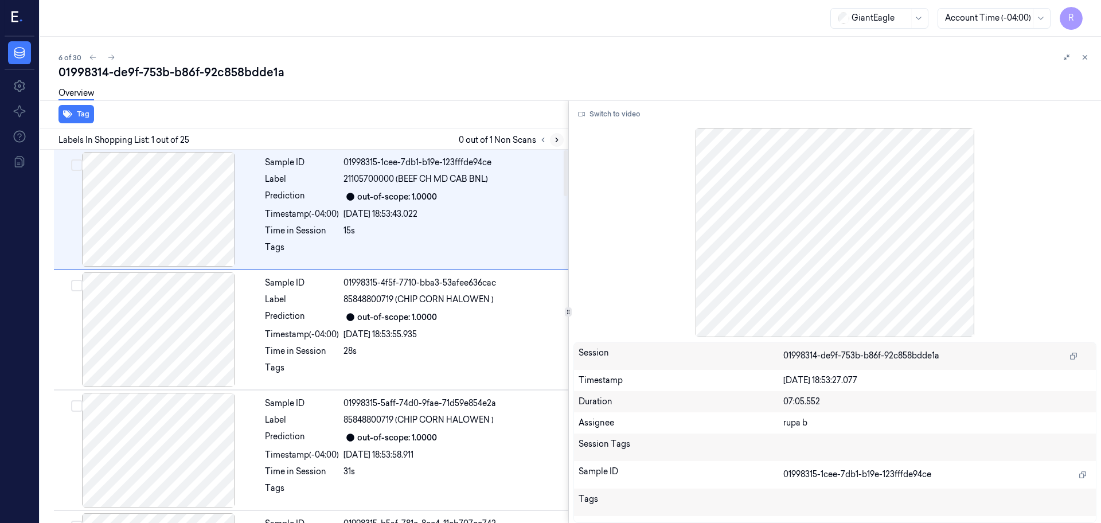
click at [555, 142] on icon at bounding box center [557, 140] width 8 height 8
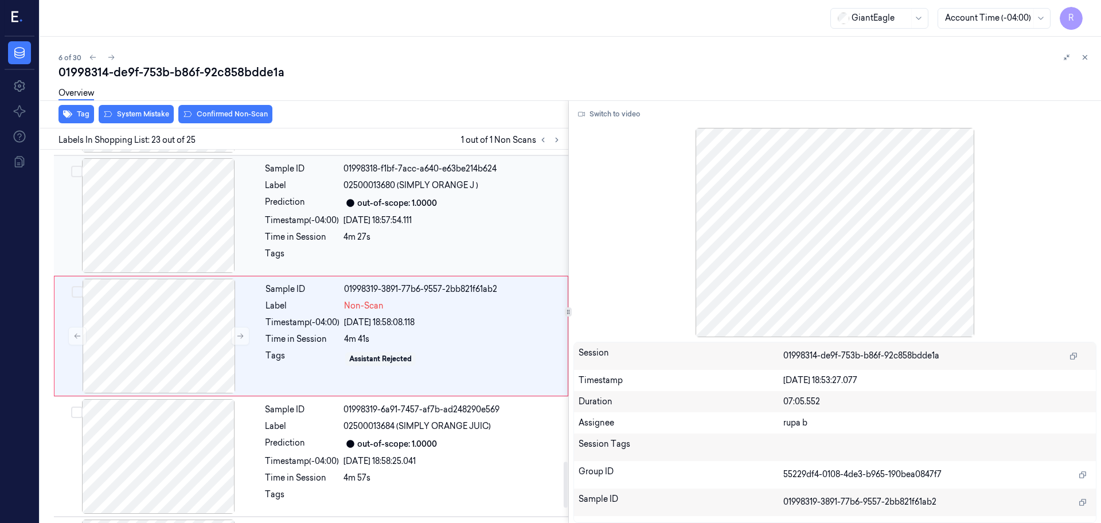
click at [189, 233] on div at bounding box center [158, 215] width 204 height 115
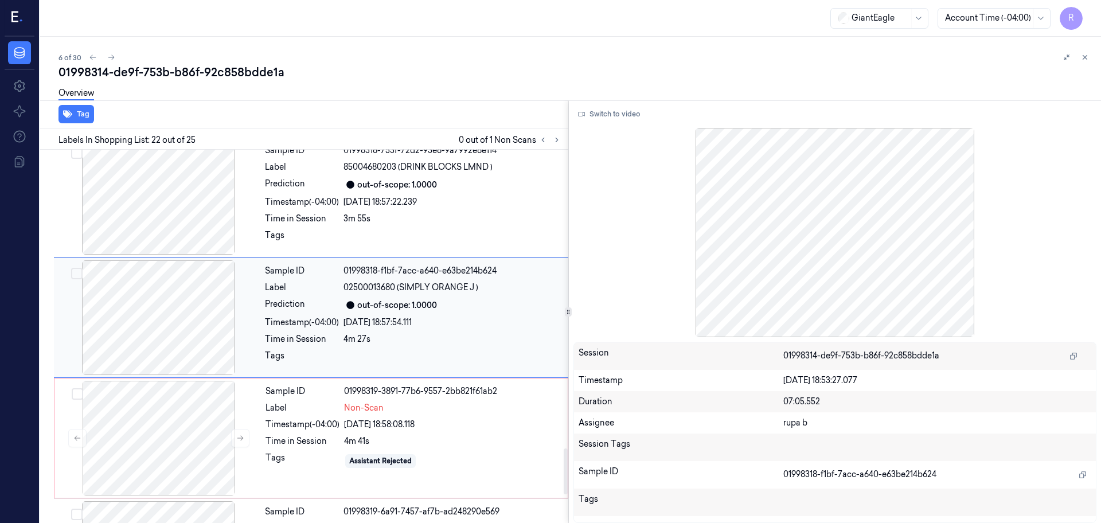
scroll to position [2403, 0]
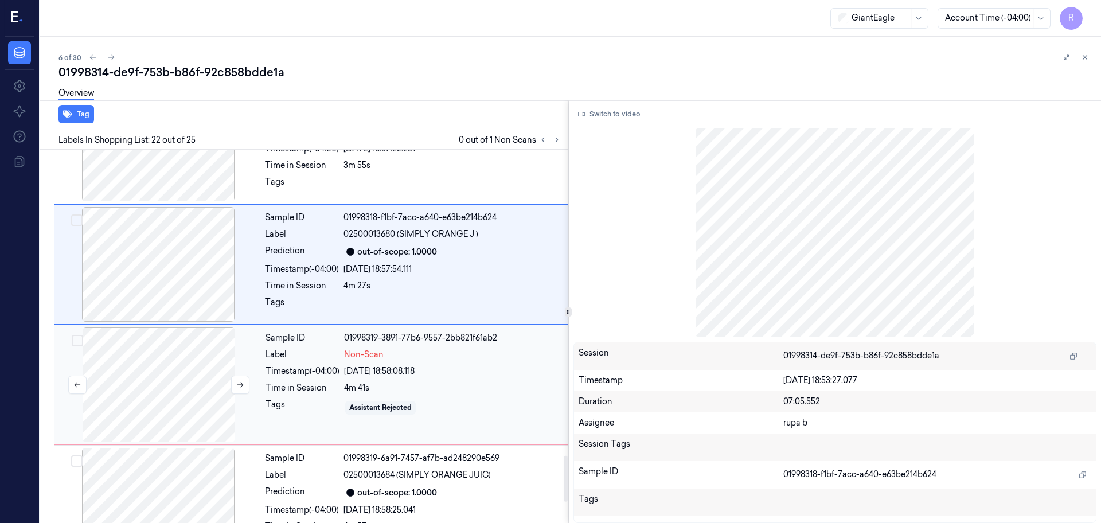
click at [170, 382] on div at bounding box center [159, 385] width 204 height 115
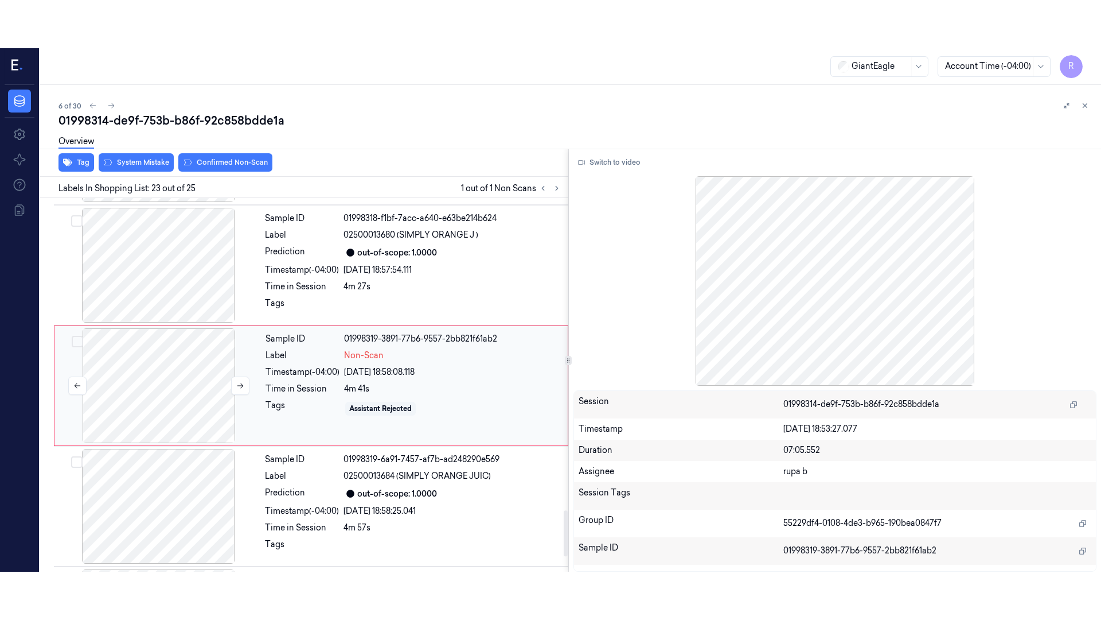
scroll to position [2523, 0]
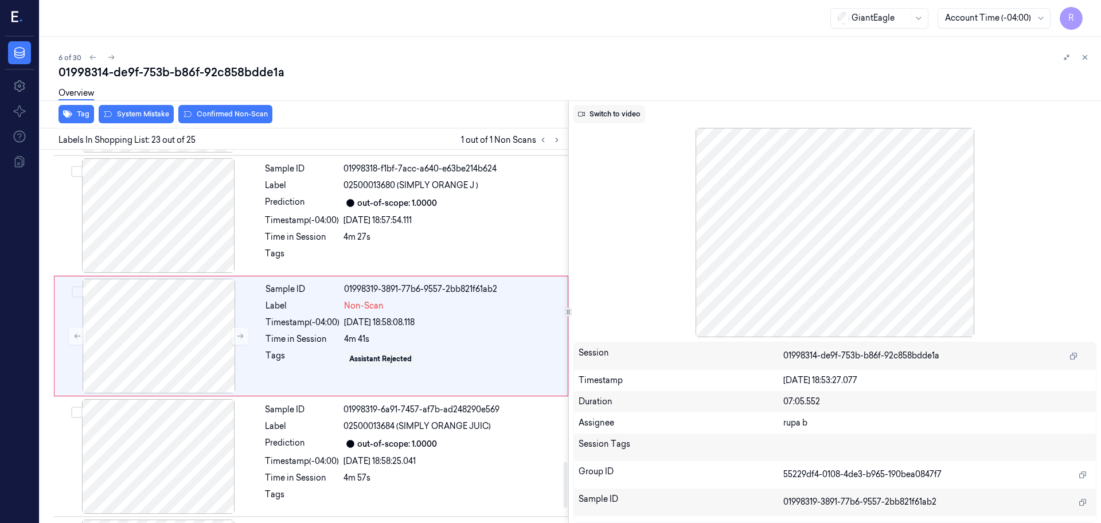
click at [604, 109] on button "Switch to video" at bounding box center [610, 114] width 72 height 18
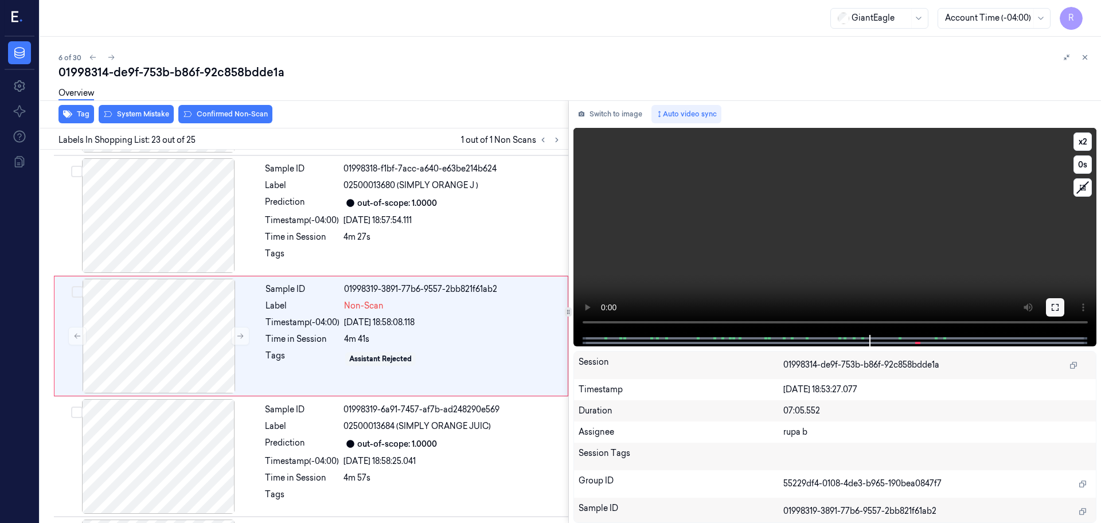
click at [1058, 304] on icon at bounding box center [1055, 307] width 7 height 7
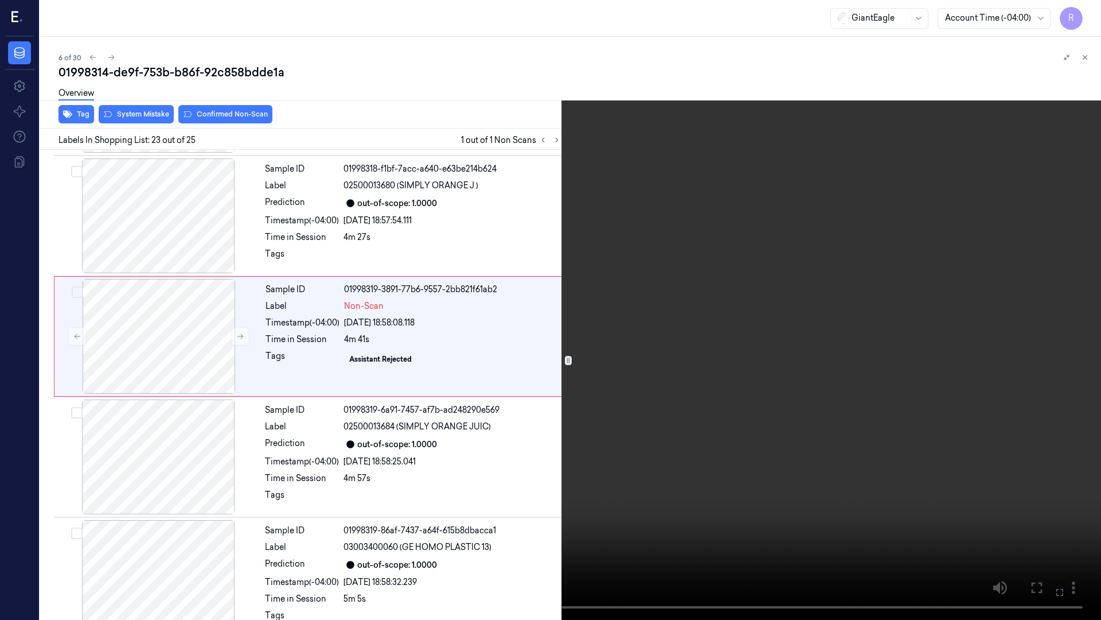
click at [1081, 18] on button "x 2" at bounding box center [1087, 14] width 18 height 18
click at [1081, 18] on button "x 4" at bounding box center [1087, 14] width 18 height 18
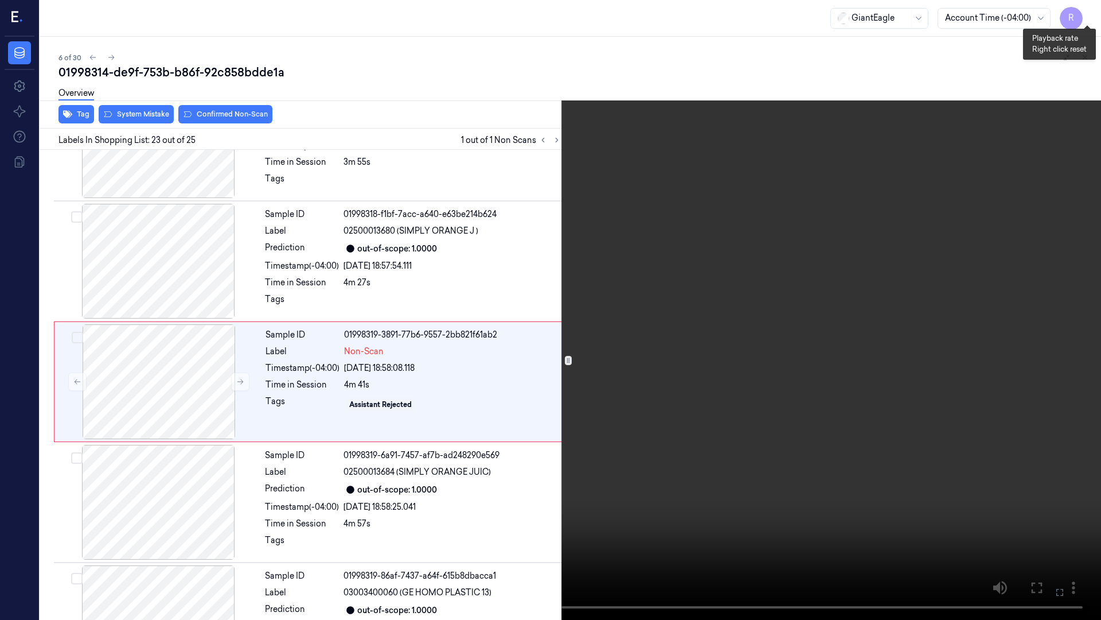
scroll to position [2475, 0]
click at [1081, 18] on button "x 1" at bounding box center [1087, 14] width 18 height 18
click at [1084, 12] on button "x 2" at bounding box center [1087, 14] width 18 height 18
click at [1092, 14] on button "x 4" at bounding box center [1087, 14] width 18 height 18
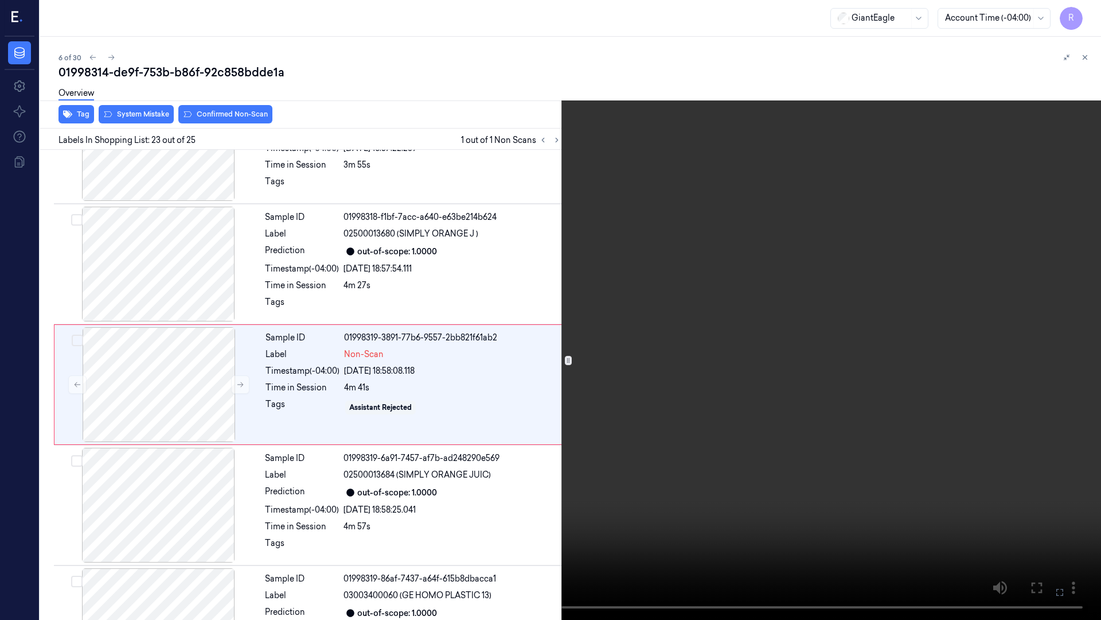
click at [748, 361] on video at bounding box center [550, 310] width 1101 height 620
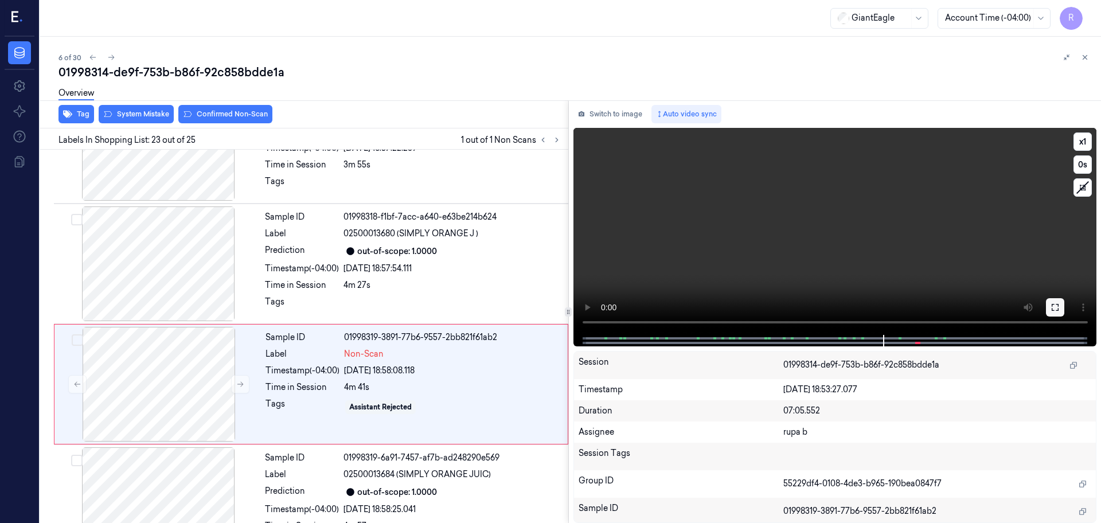
click at [1052, 311] on icon at bounding box center [1055, 307] width 9 height 9
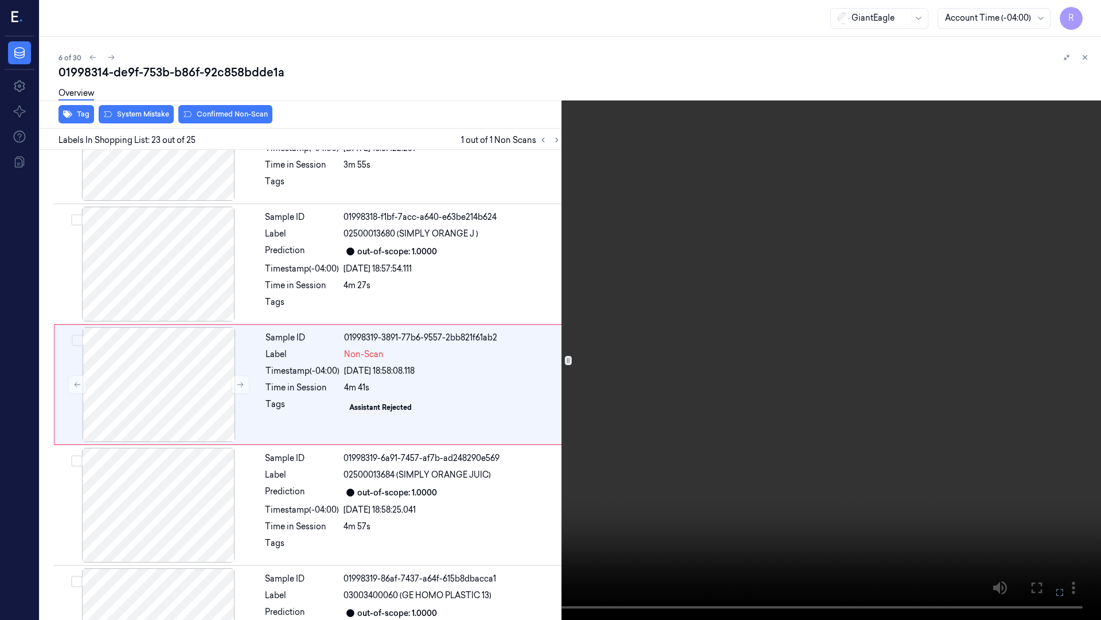
click at [815, 426] on video at bounding box center [550, 310] width 1101 height 620
click at [899, 267] on video at bounding box center [550, 310] width 1101 height 620
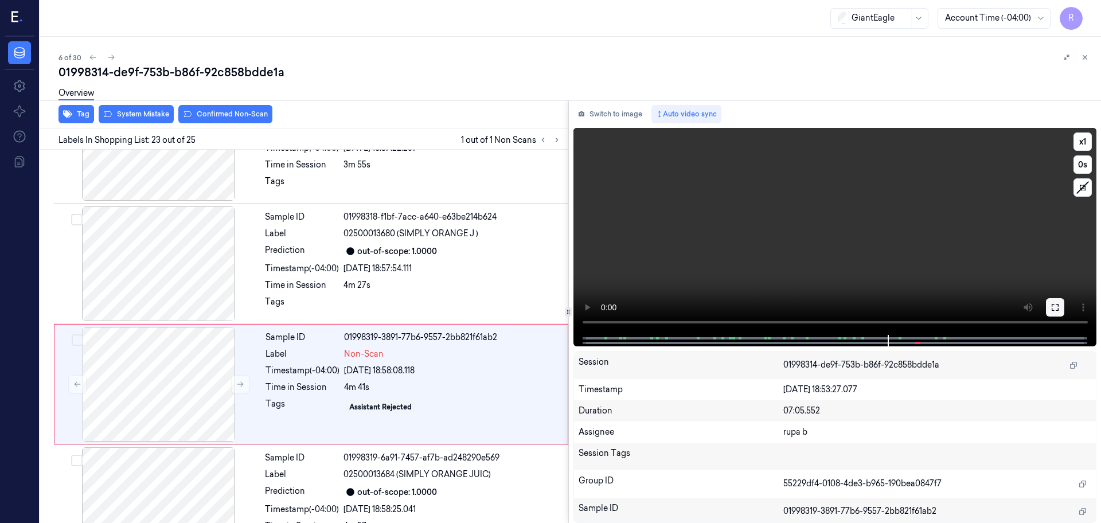
click at [1056, 307] on icon at bounding box center [1055, 307] width 9 height 9
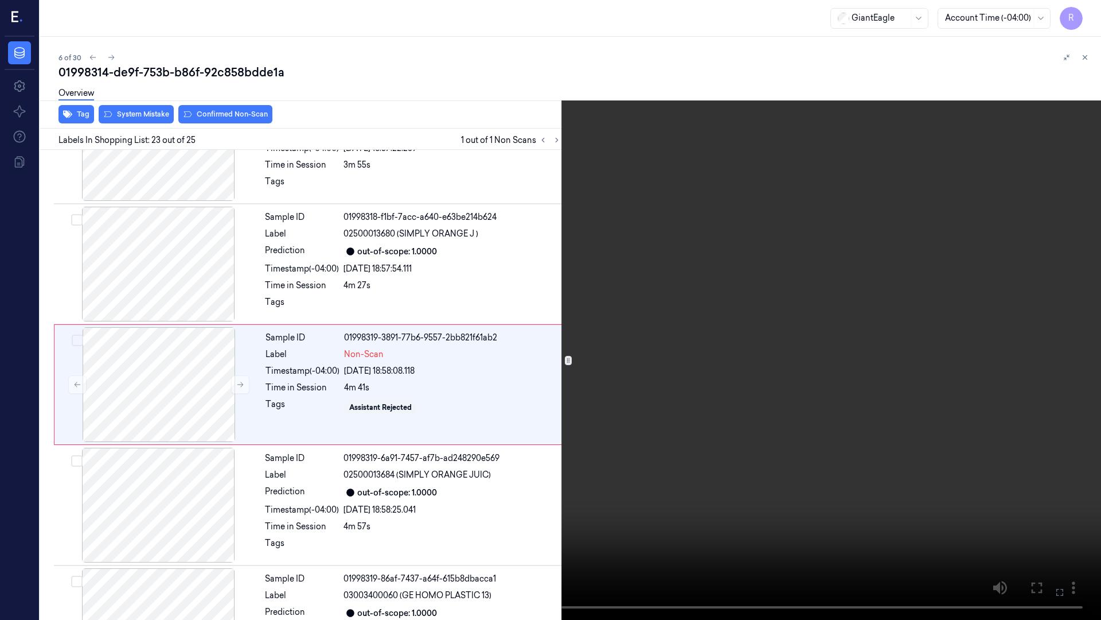
click at [1030, 358] on video at bounding box center [550, 310] width 1101 height 620
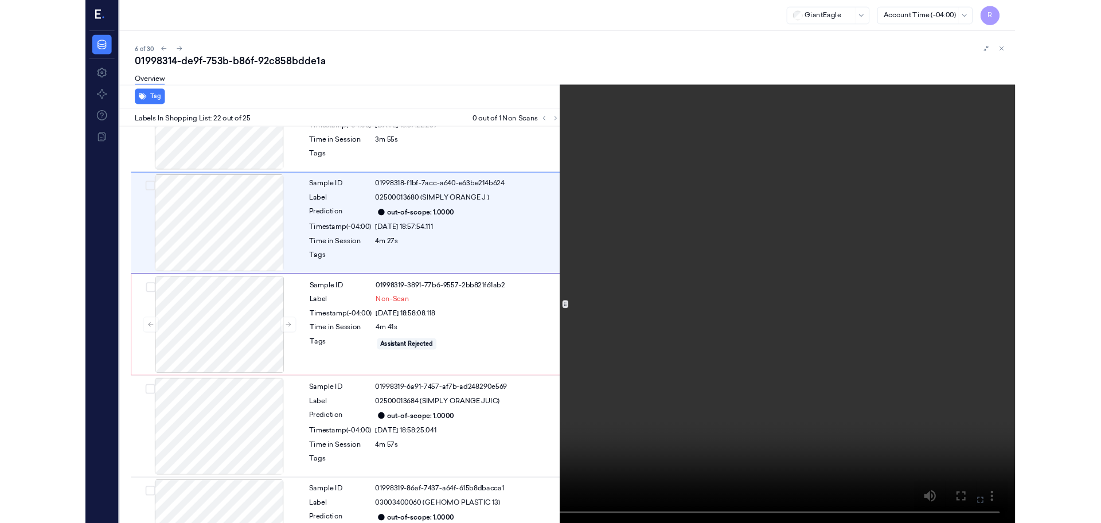
scroll to position [2355, 0]
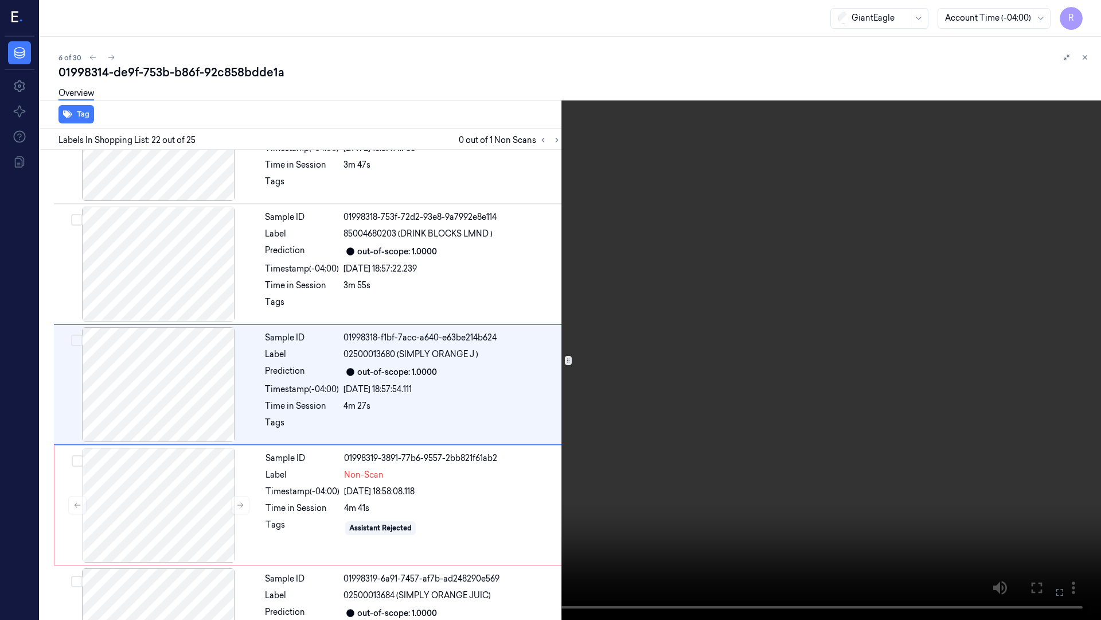
click at [907, 368] on video at bounding box center [550, 310] width 1101 height 620
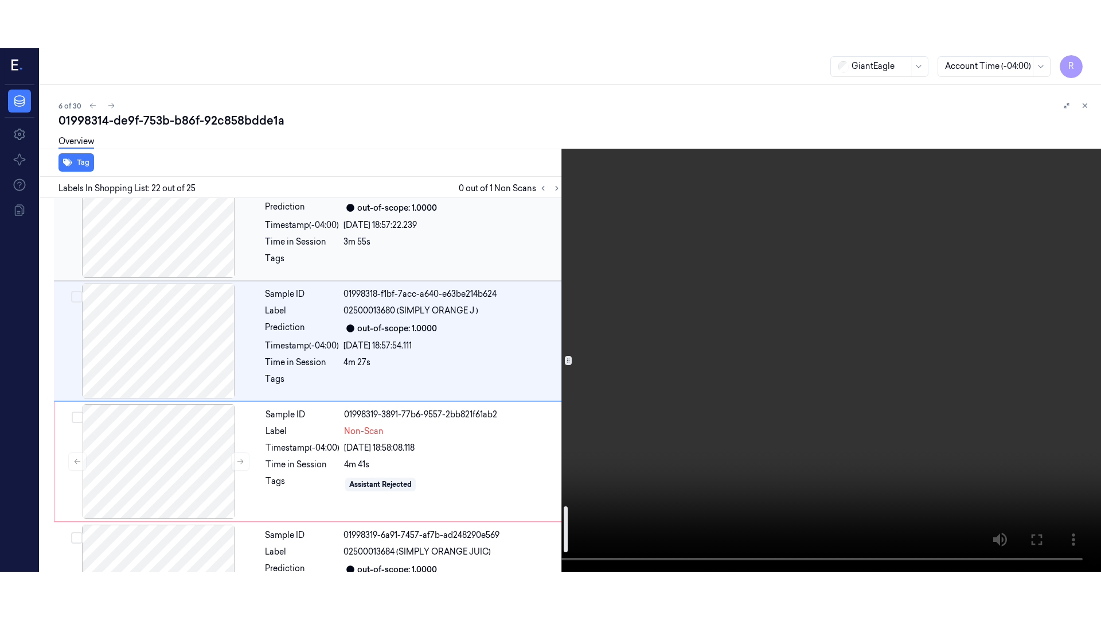
scroll to position [2498, 0]
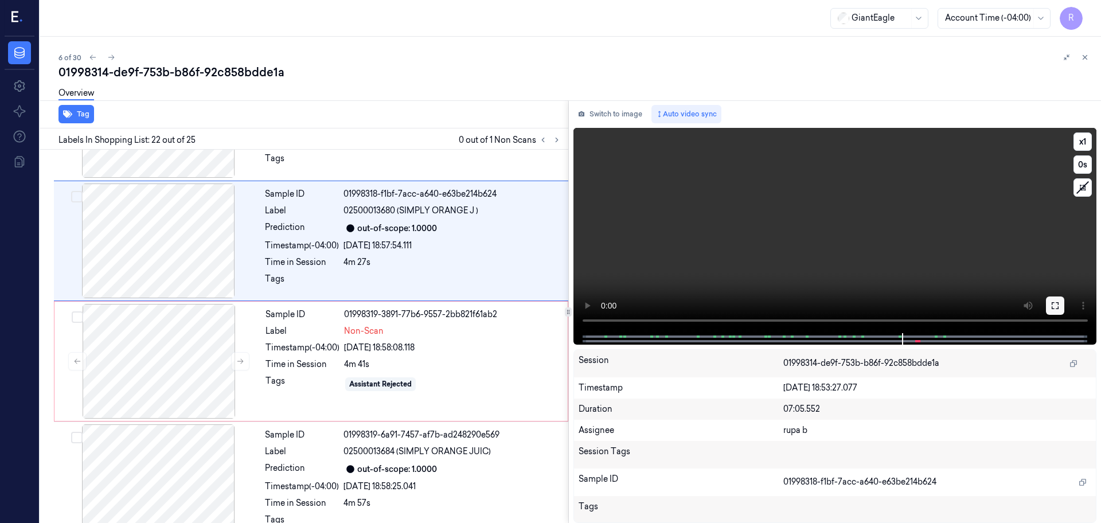
click at [1052, 305] on icon at bounding box center [1055, 305] width 9 height 9
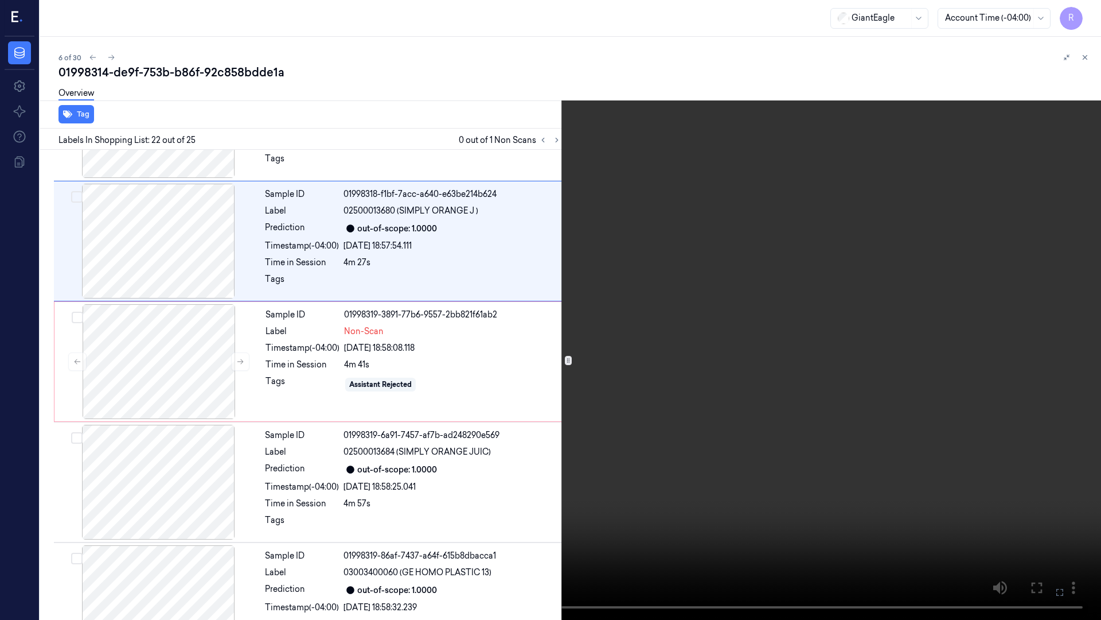
click at [1041, 348] on video at bounding box center [550, 310] width 1101 height 620
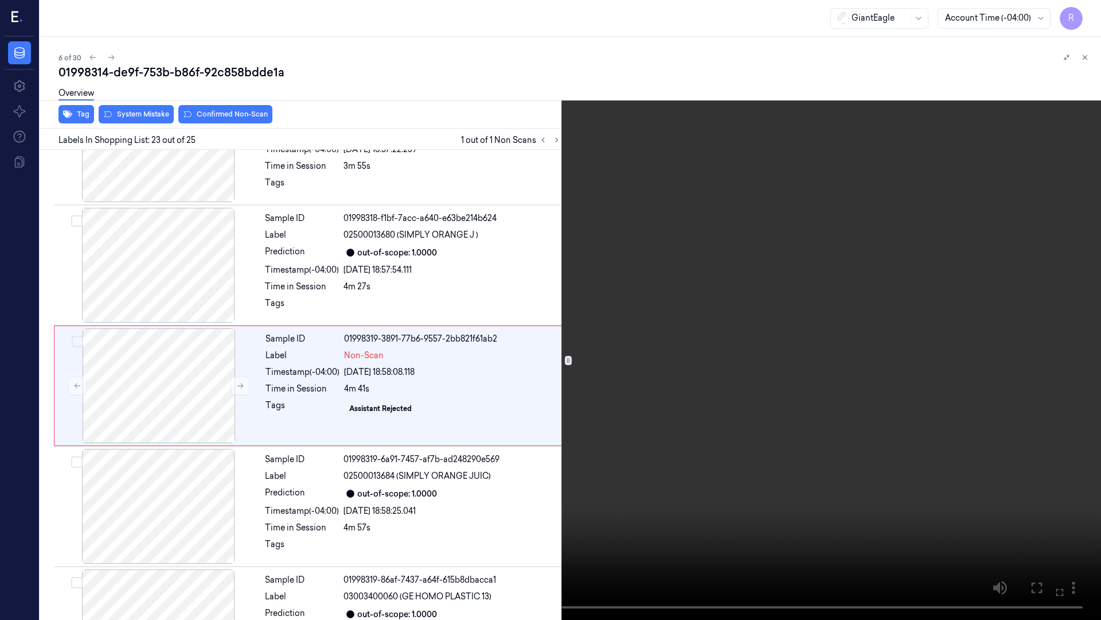
scroll to position [2475, 0]
click at [801, 508] on video at bounding box center [550, 310] width 1101 height 620
click at [815, 495] on video at bounding box center [550, 310] width 1101 height 620
click at [819, 462] on video at bounding box center [550, 310] width 1101 height 620
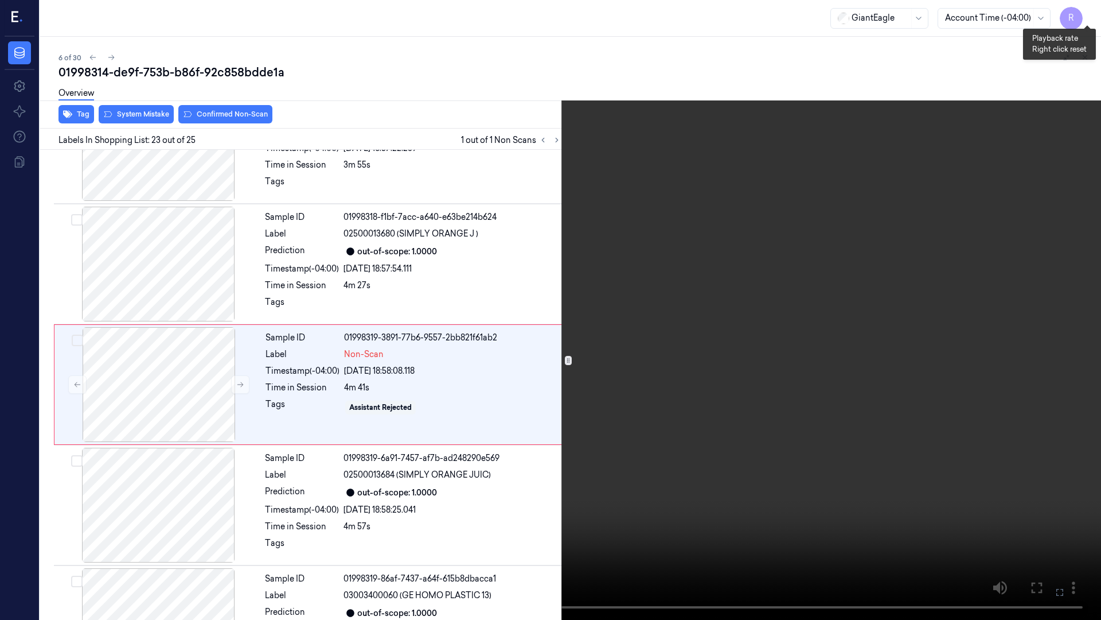
click at [1086, 10] on button "x 1" at bounding box center [1087, 14] width 18 height 18
click at [735, 519] on video at bounding box center [550, 310] width 1101 height 620
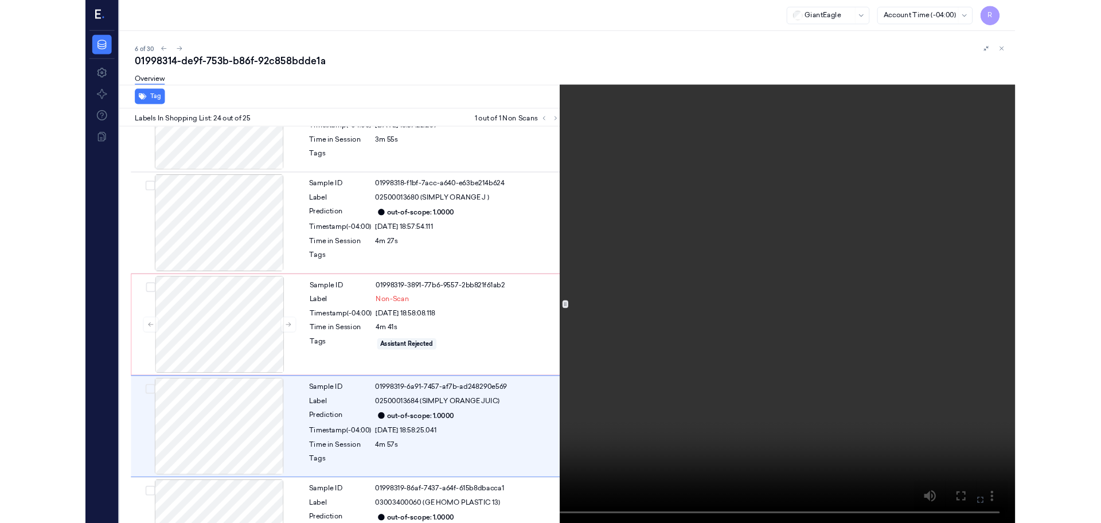
scroll to position [2545, 0]
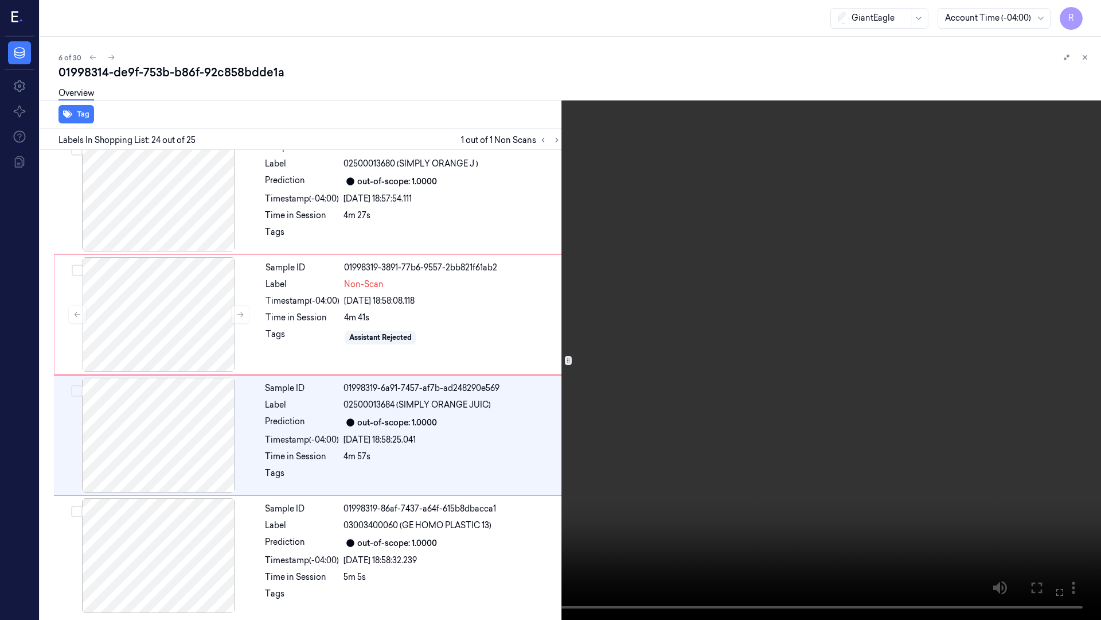
click at [735, 519] on video at bounding box center [550, 310] width 1101 height 620
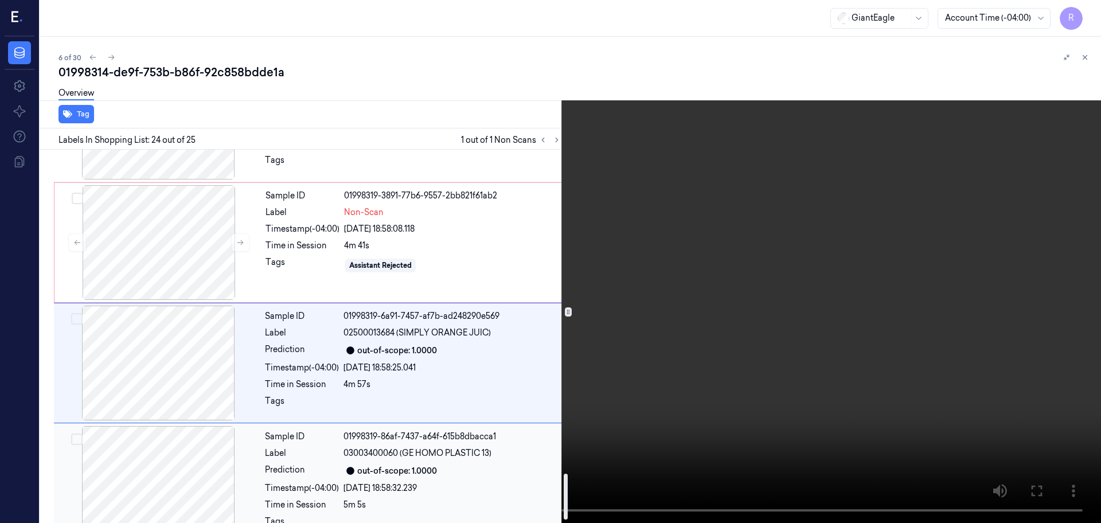
scroll to position [2642, 0]
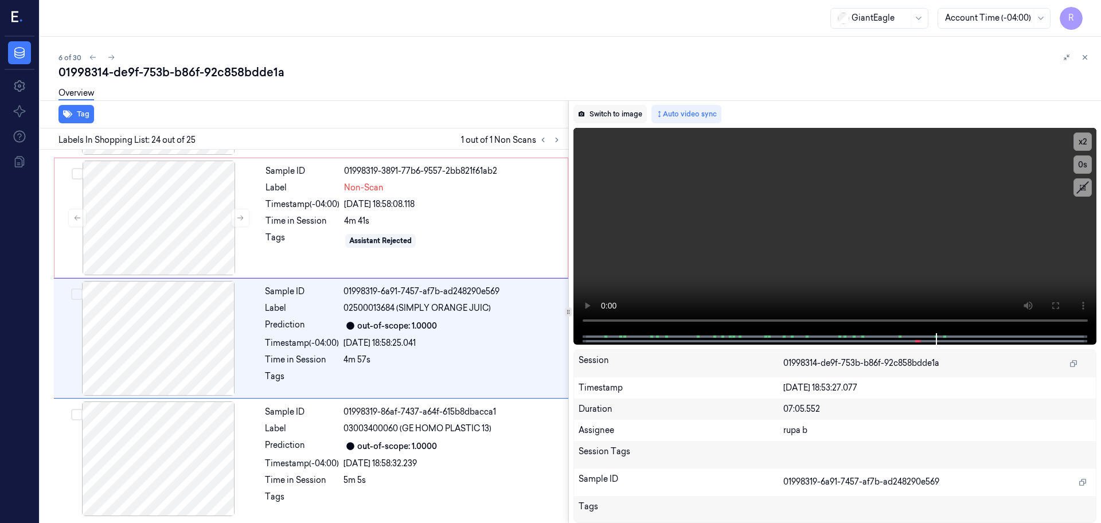
click at [595, 109] on button "Switch to image" at bounding box center [610, 114] width 73 height 18
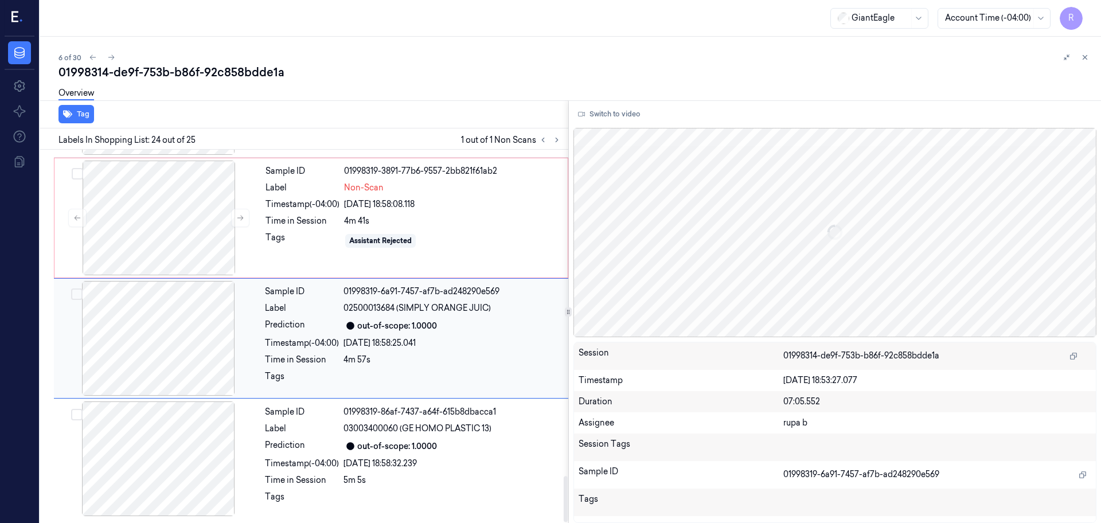
scroll to position [2427, 0]
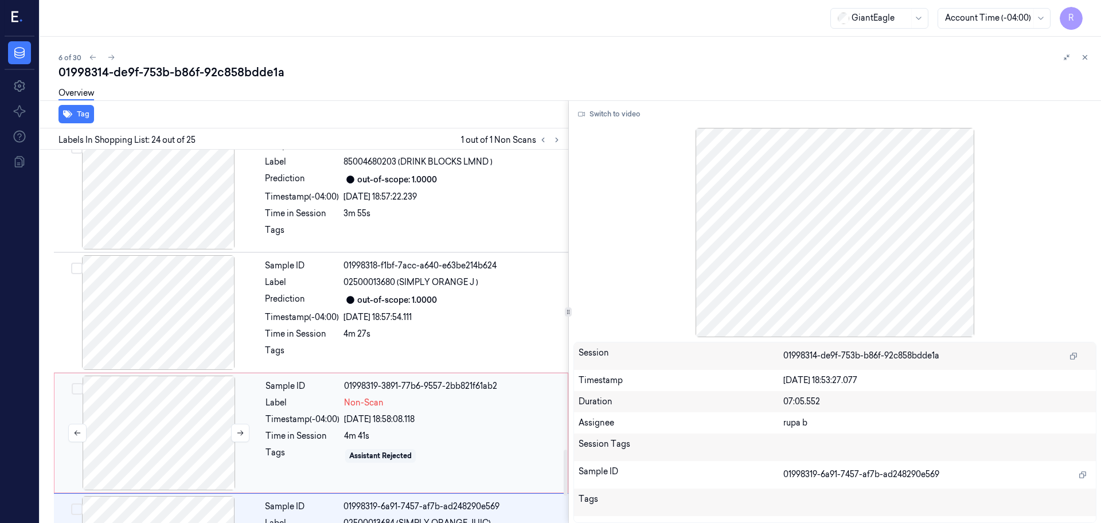
click at [177, 409] on div at bounding box center [159, 433] width 204 height 115
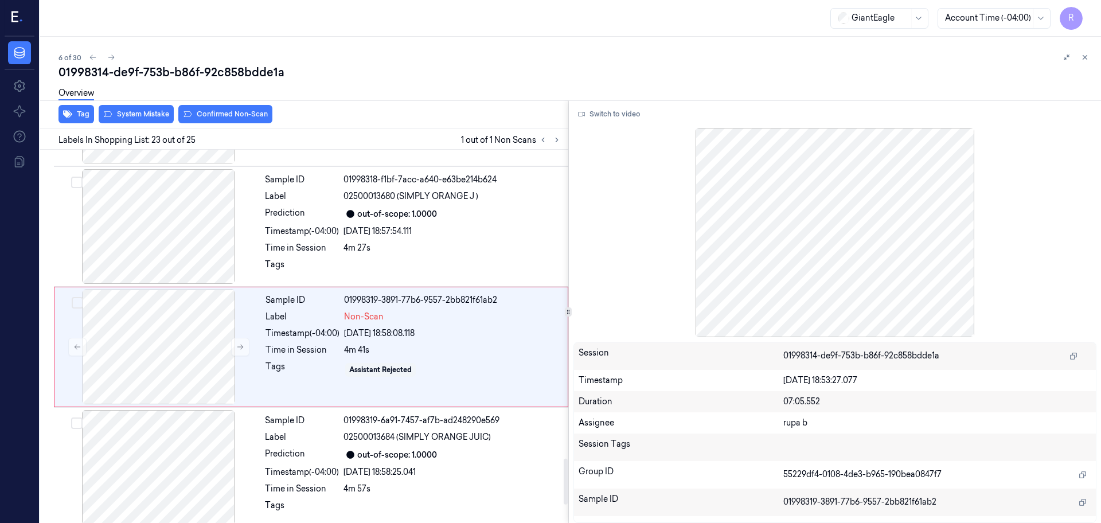
scroll to position [2523, 0]
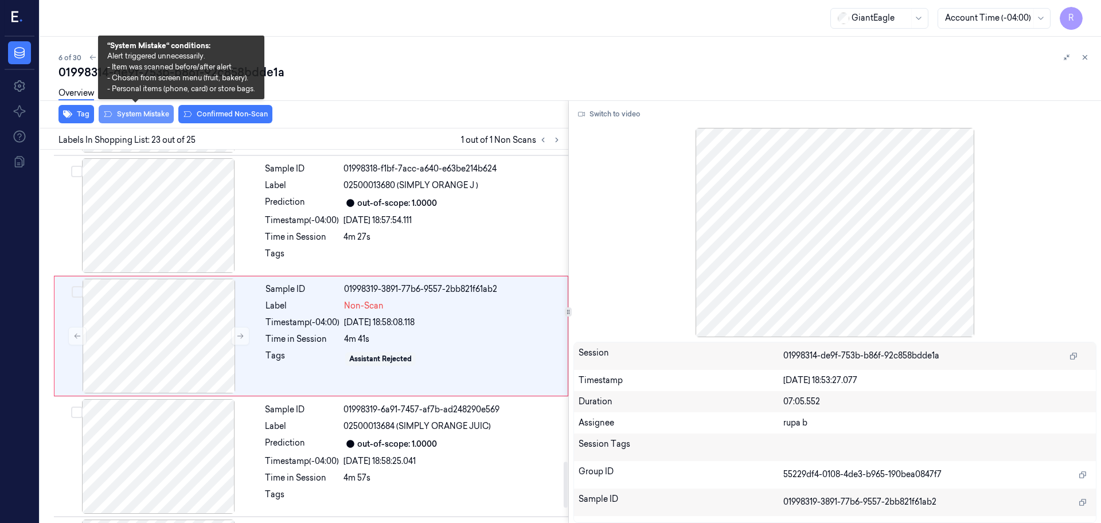
click at [148, 114] on button "System Mistake" at bounding box center [136, 114] width 75 height 18
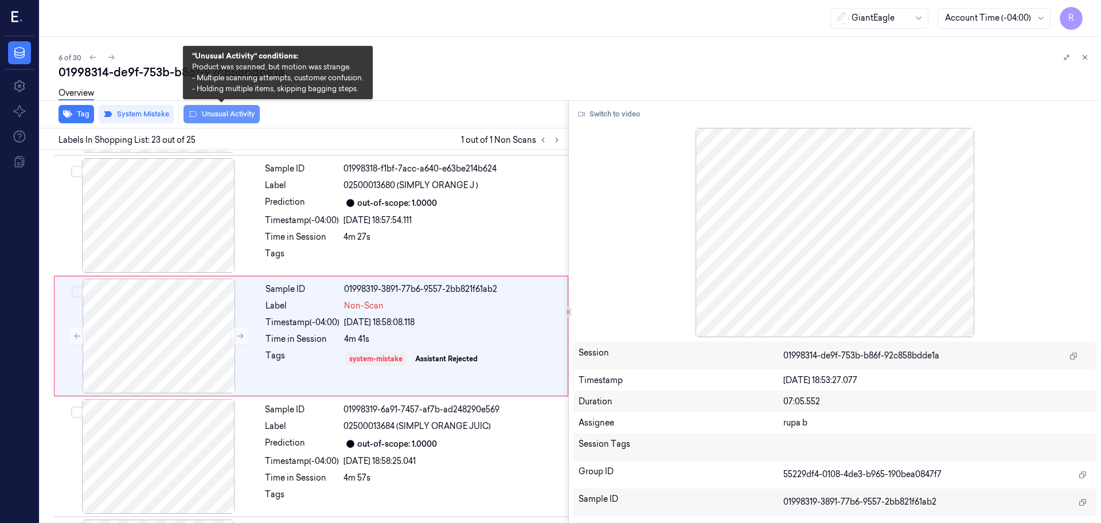
click at [215, 119] on button "Unusual Activity" at bounding box center [222, 114] width 76 height 18
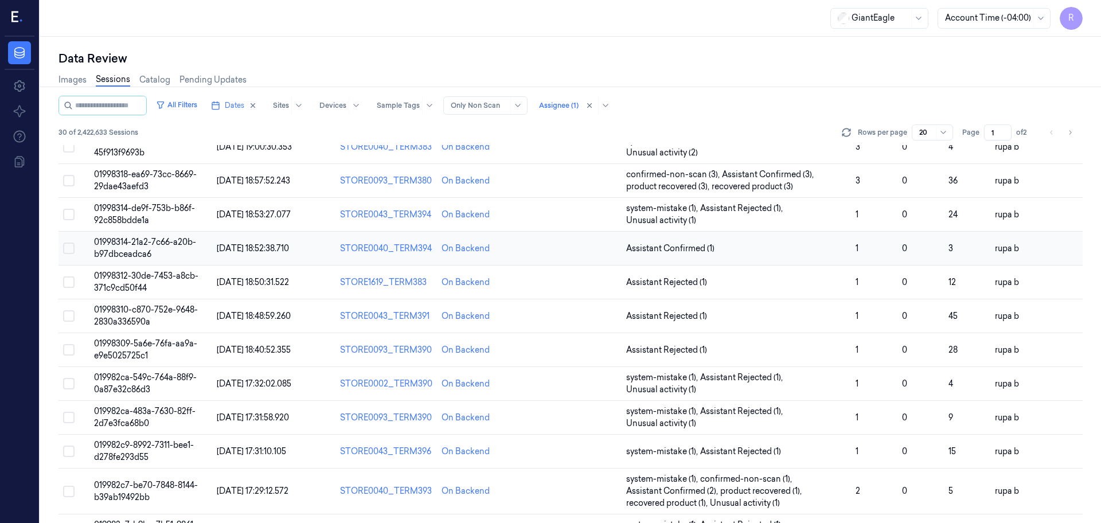
scroll to position [143, 0]
click at [133, 239] on span "01998314-21a2-7c66-a20b-b97dbceadca6" at bounding box center [145, 246] width 102 height 22
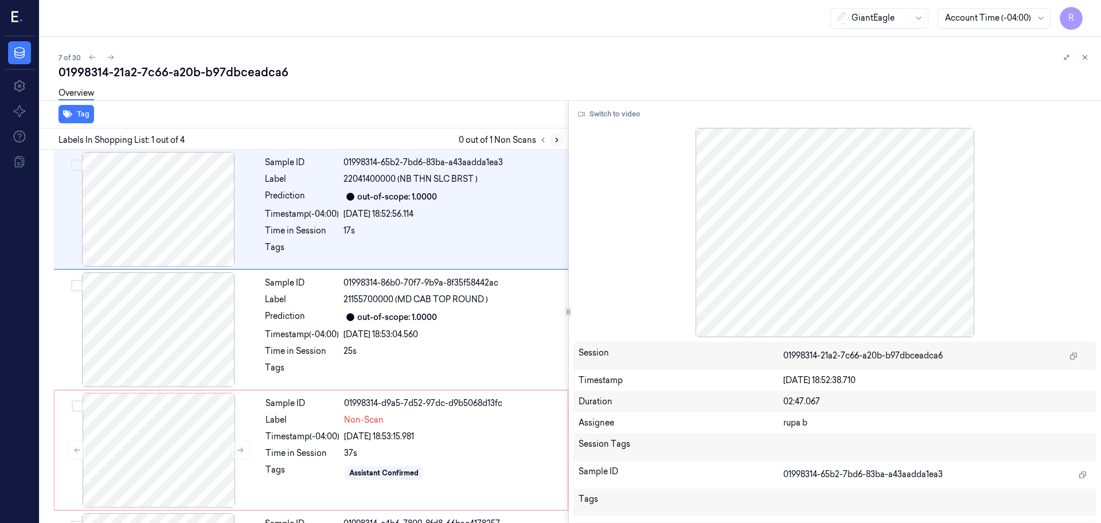
click at [554, 142] on icon at bounding box center [557, 140] width 8 height 8
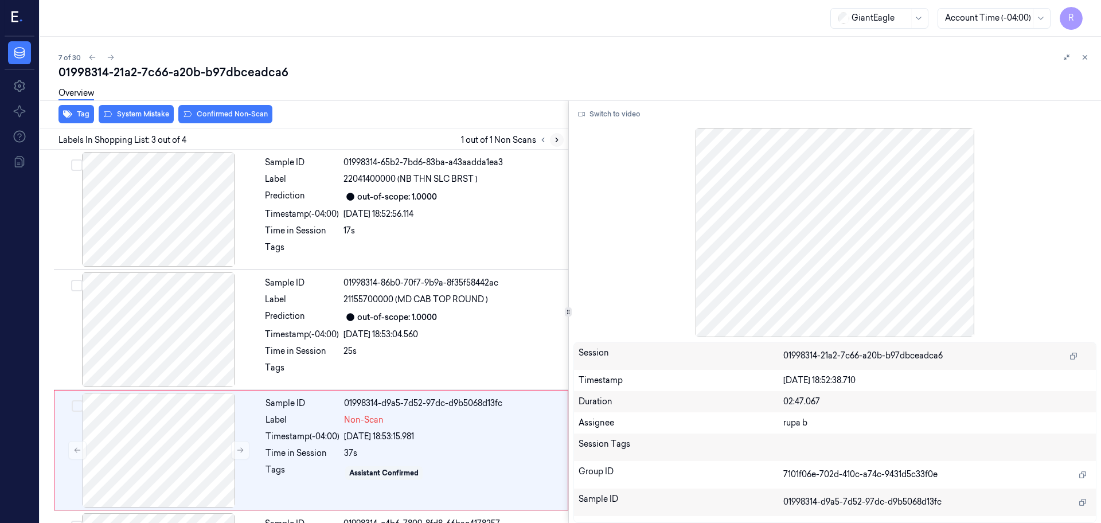
scroll to position [112, 0]
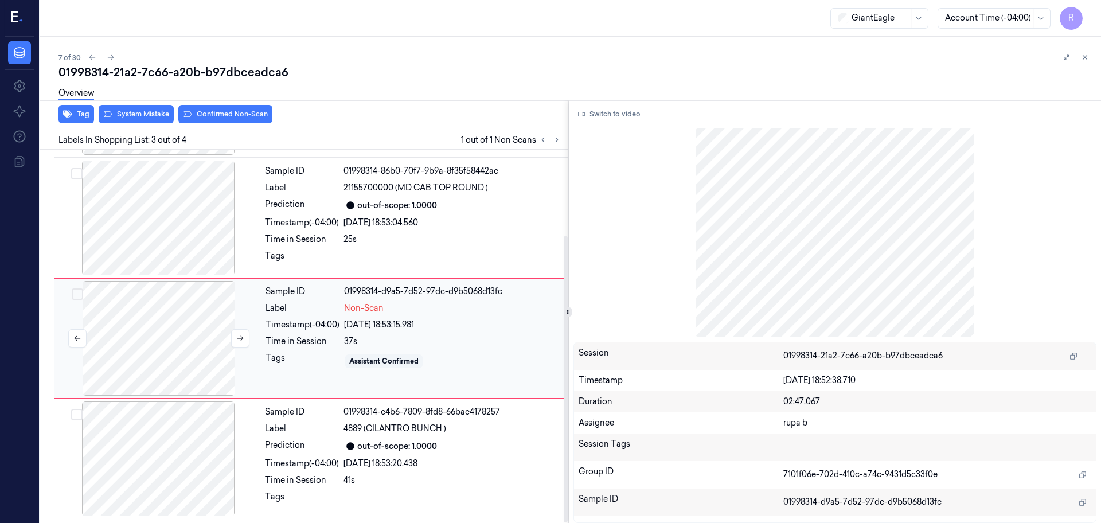
click at [150, 334] on div at bounding box center [159, 338] width 204 height 115
click at [197, 226] on div at bounding box center [158, 218] width 204 height 115
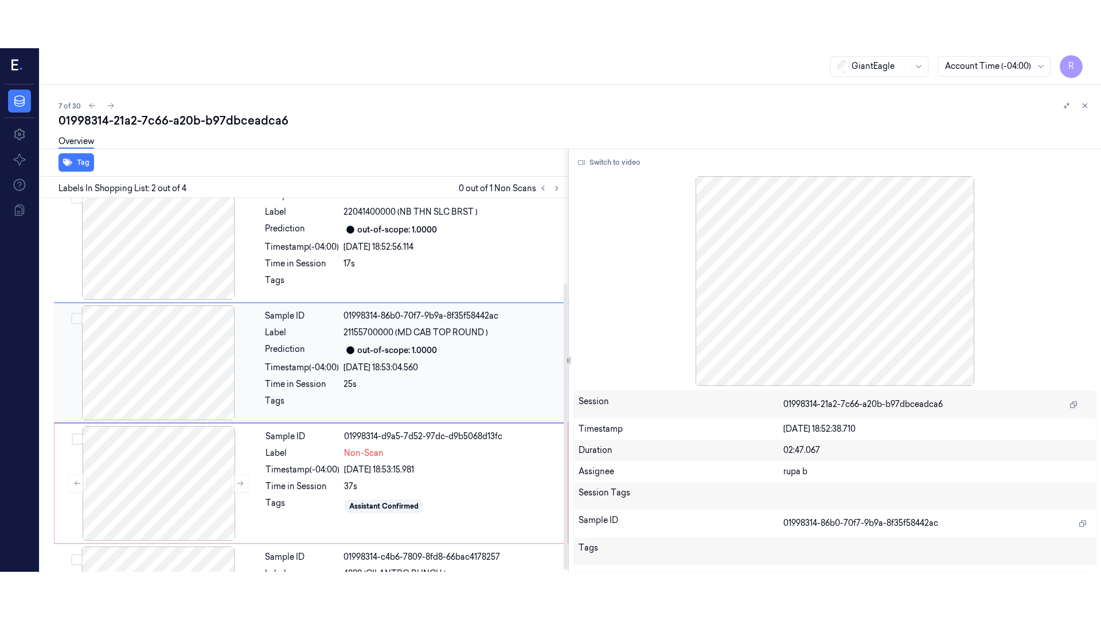
scroll to position [0, 0]
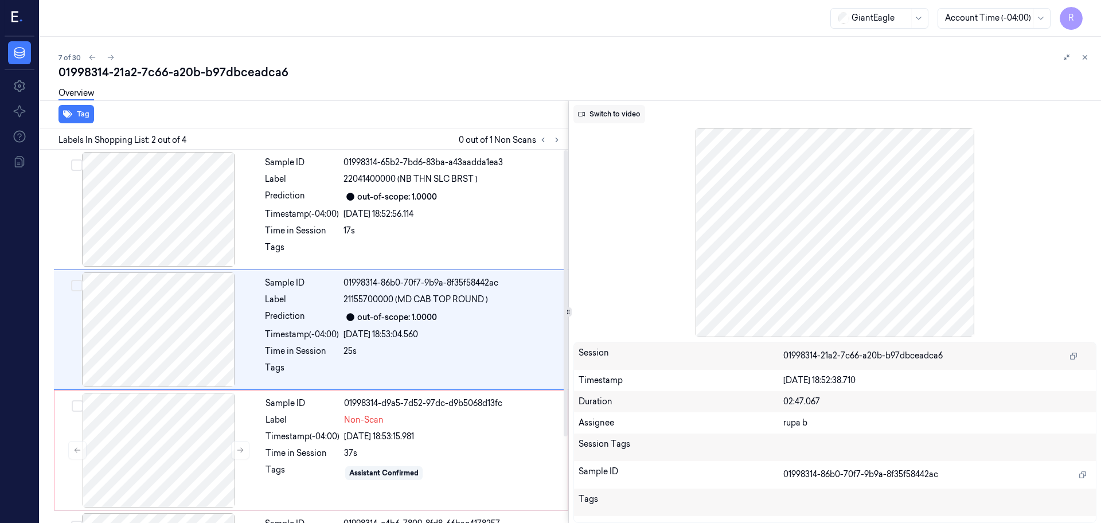
click at [618, 112] on button "Switch to video" at bounding box center [610, 114] width 72 height 18
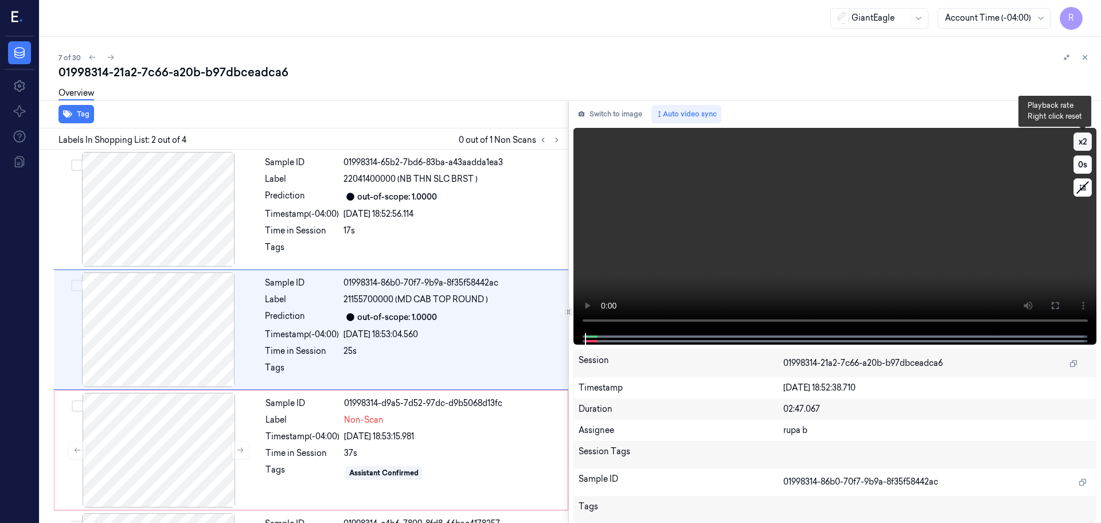
click at [1076, 142] on button "x 2" at bounding box center [1083, 142] width 18 height 18
click at [1076, 142] on button "x 1" at bounding box center [1083, 142] width 18 height 18
click at [1054, 303] on icon at bounding box center [1055, 305] width 9 height 9
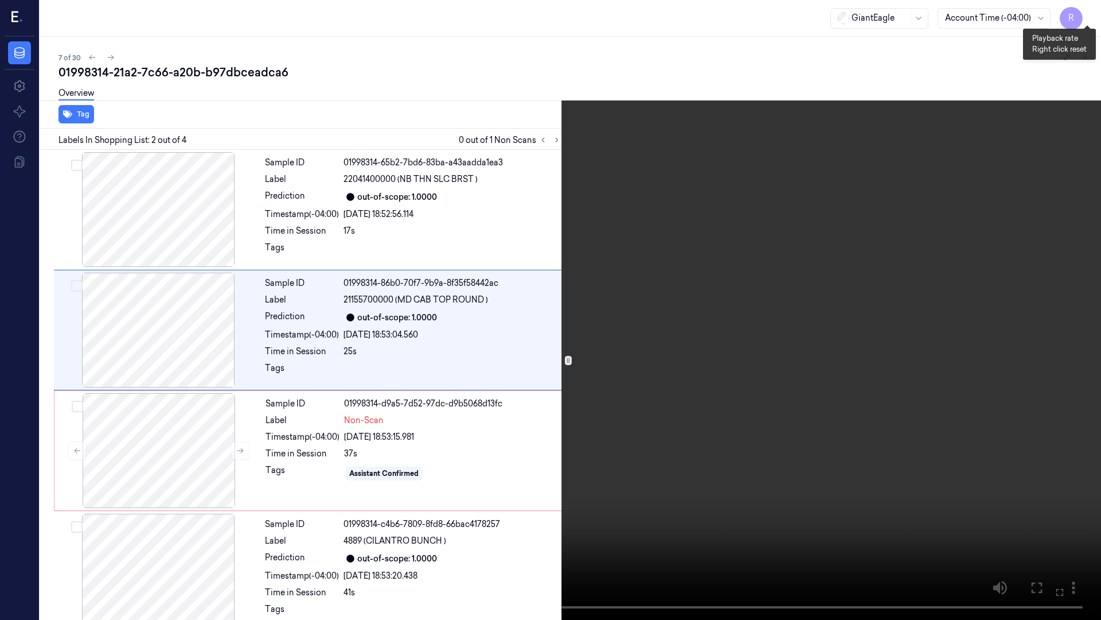
click at [1088, 10] on button "x 2" at bounding box center [1087, 14] width 18 height 18
click at [1088, 13] on button "x 1" at bounding box center [1087, 14] width 18 height 18
click at [1088, 13] on button "x 2" at bounding box center [1087, 14] width 18 height 18
click at [1088, 13] on button "x 4" at bounding box center [1087, 14] width 18 height 18
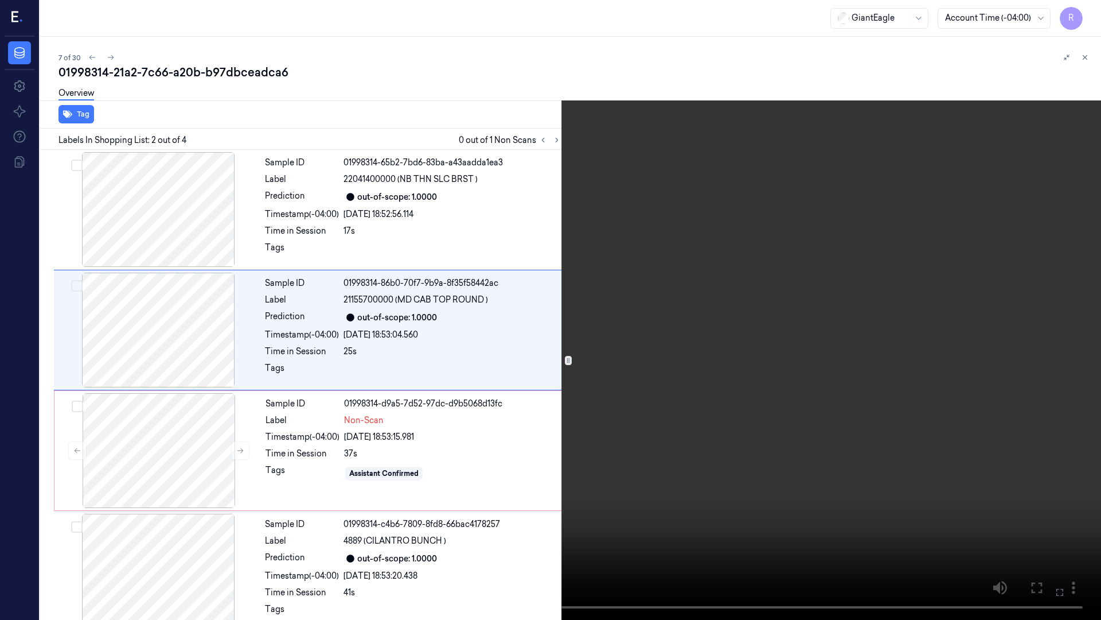
click at [883, 149] on video at bounding box center [550, 310] width 1101 height 620
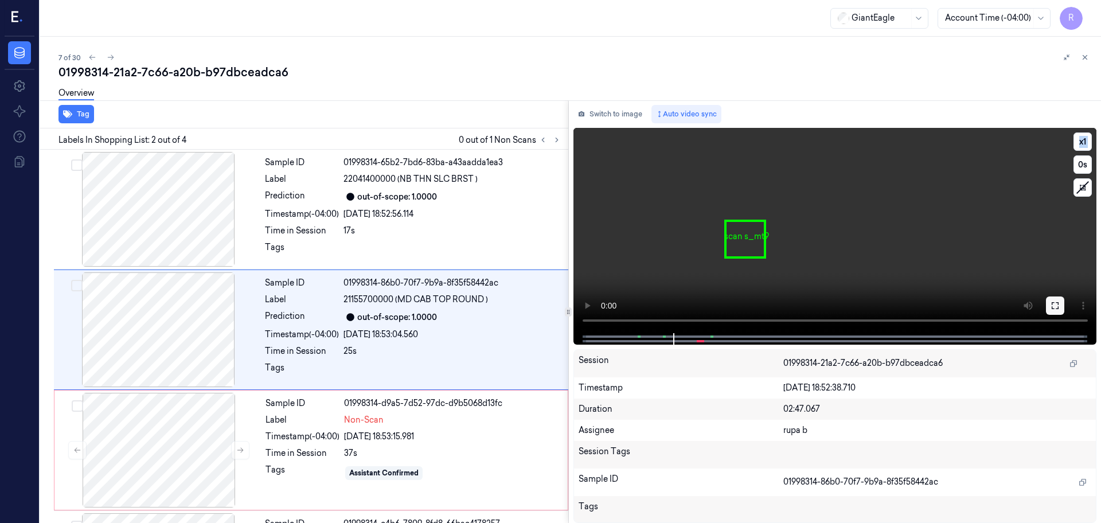
click at [1051, 303] on icon at bounding box center [1055, 305] width 9 height 9
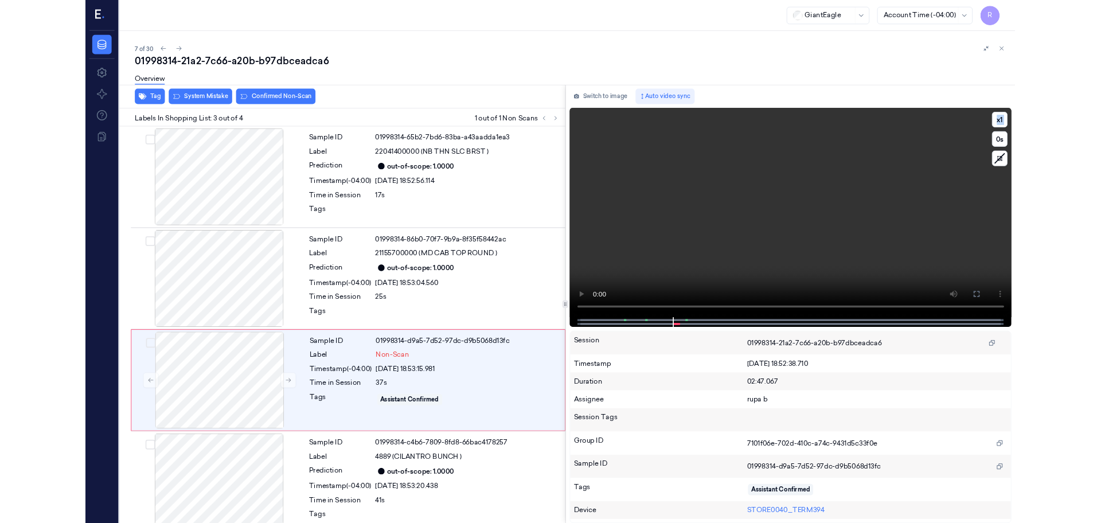
scroll to position [15, 0]
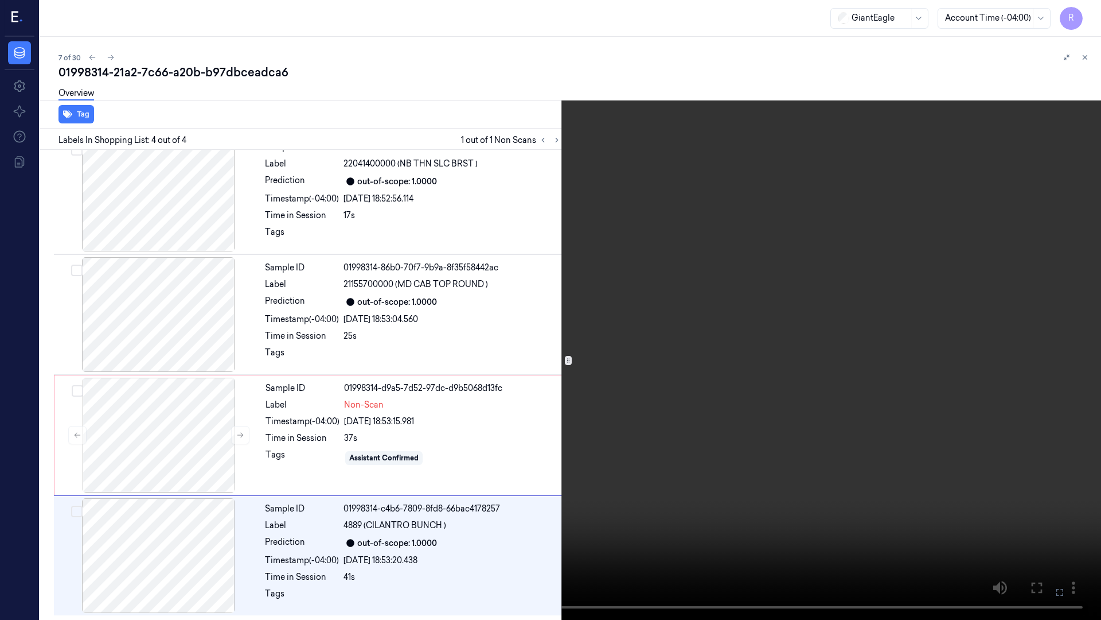
click at [656, 246] on video at bounding box center [550, 310] width 1101 height 620
click at [1088, 10] on button "x 1" at bounding box center [1087, 14] width 18 height 18
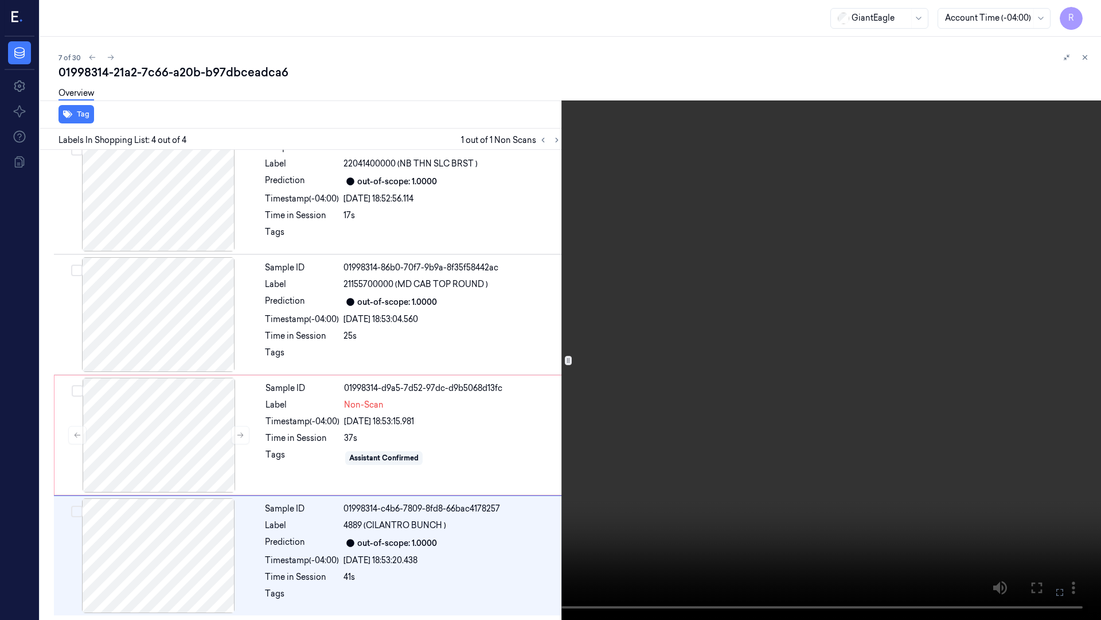
click at [437, 357] on video at bounding box center [550, 310] width 1101 height 620
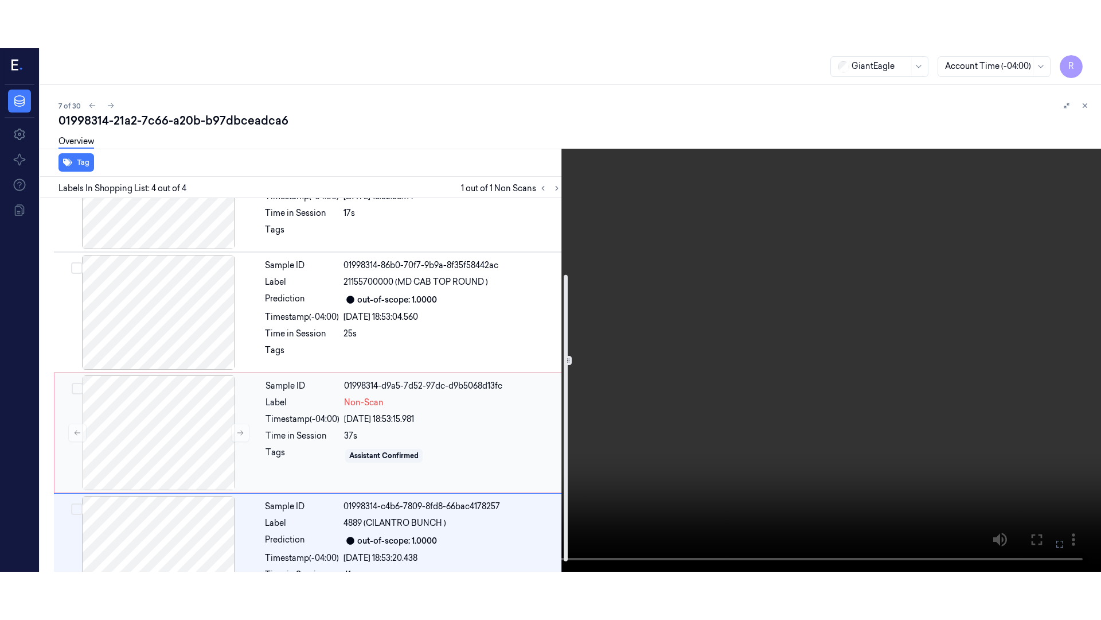
scroll to position [112, 0]
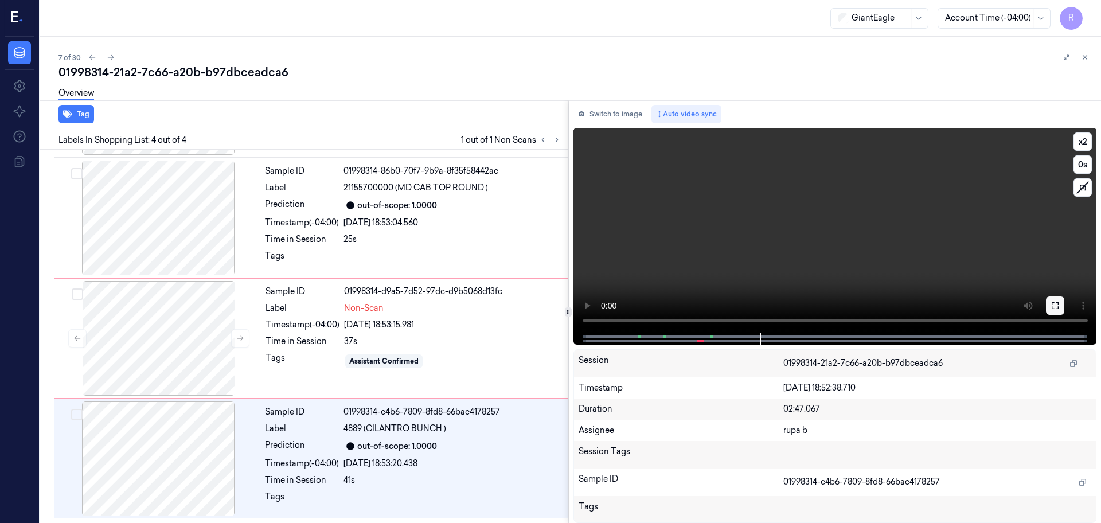
click at [1064, 310] on button at bounding box center [1055, 306] width 18 height 18
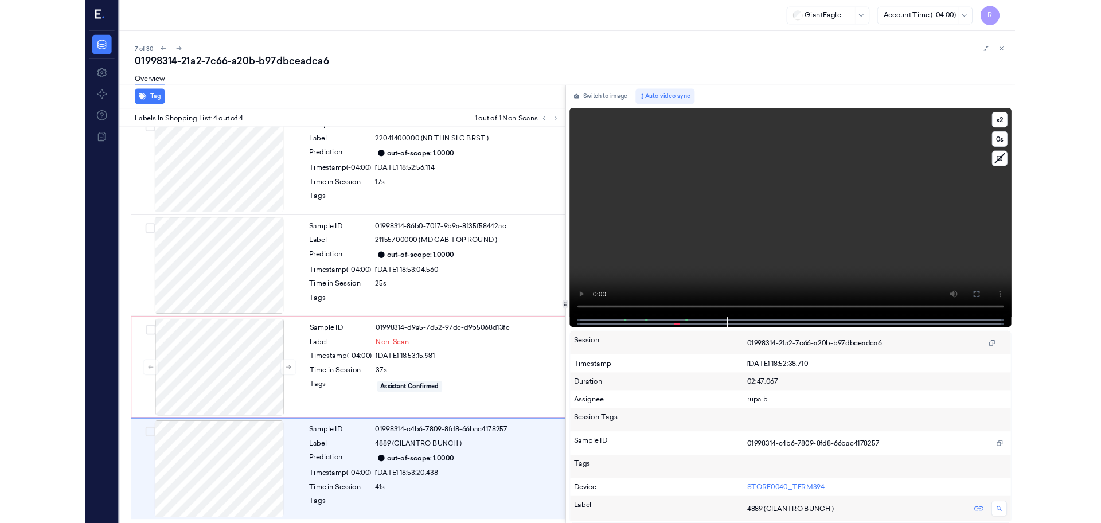
scroll to position [15, 0]
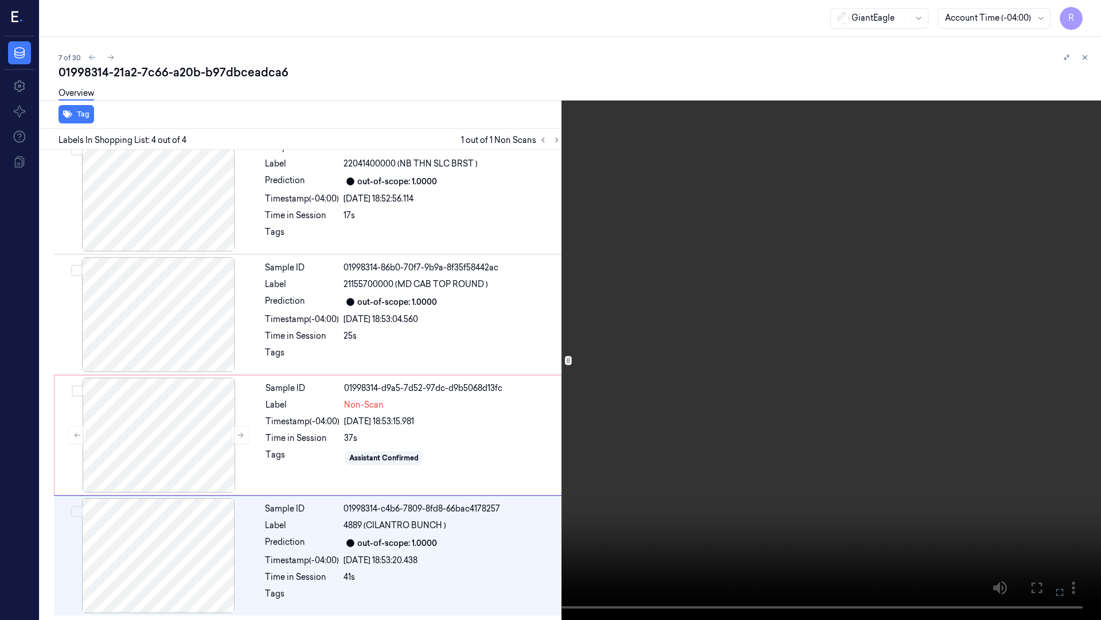
click at [1022, 327] on video at bounding box center [550, 310] width 1101 height 620
click at [1085, 8] on button "x 2" at bounding box center [1087, 14] width 18 height 18
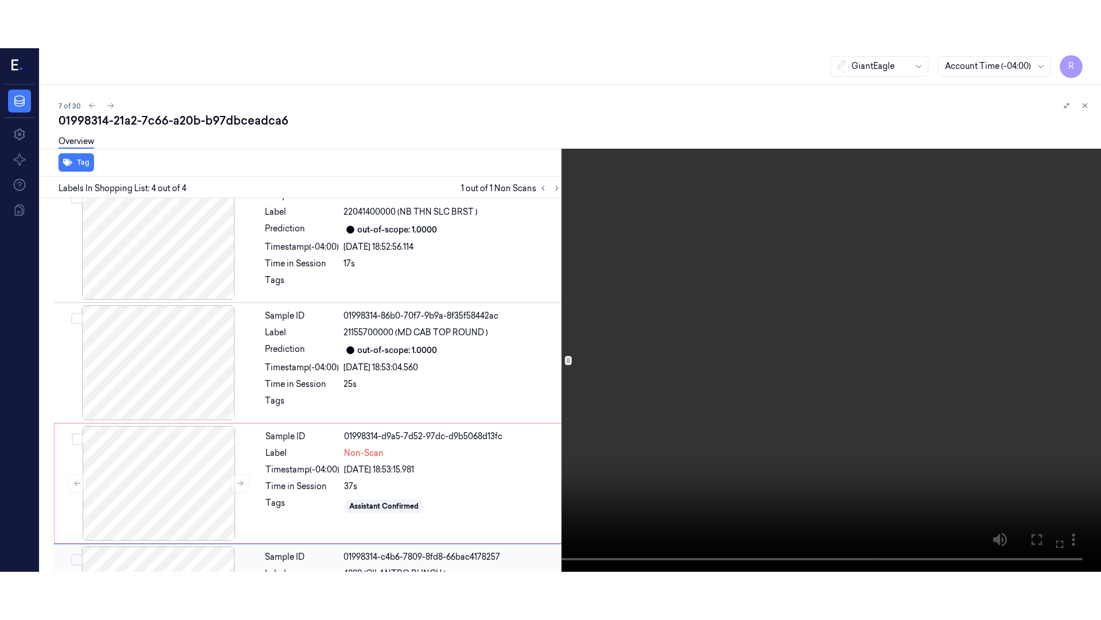
scroll to position [112, 0]
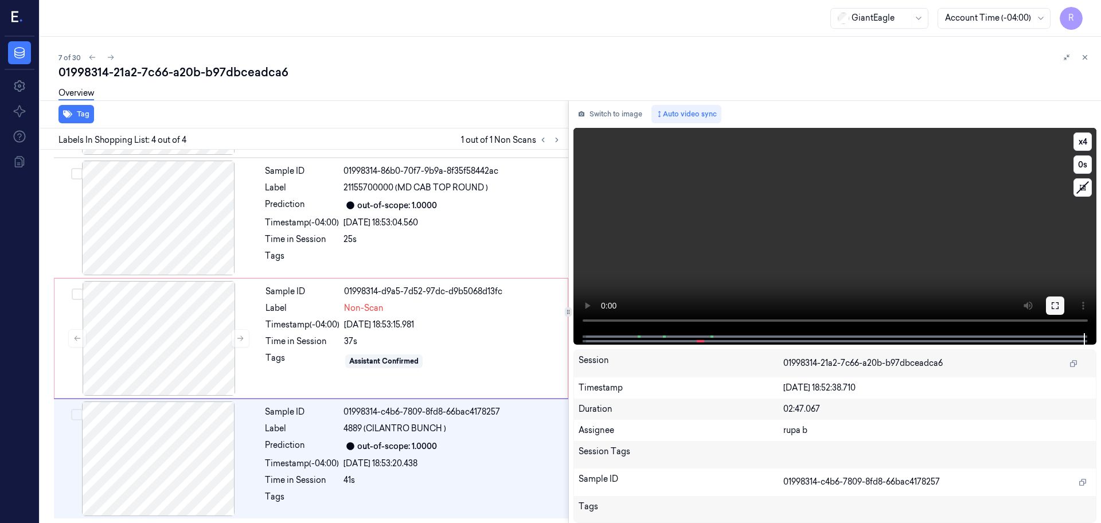
click at [1058, 302] on icon at bounding box center [1055, 305] width 7 height 7
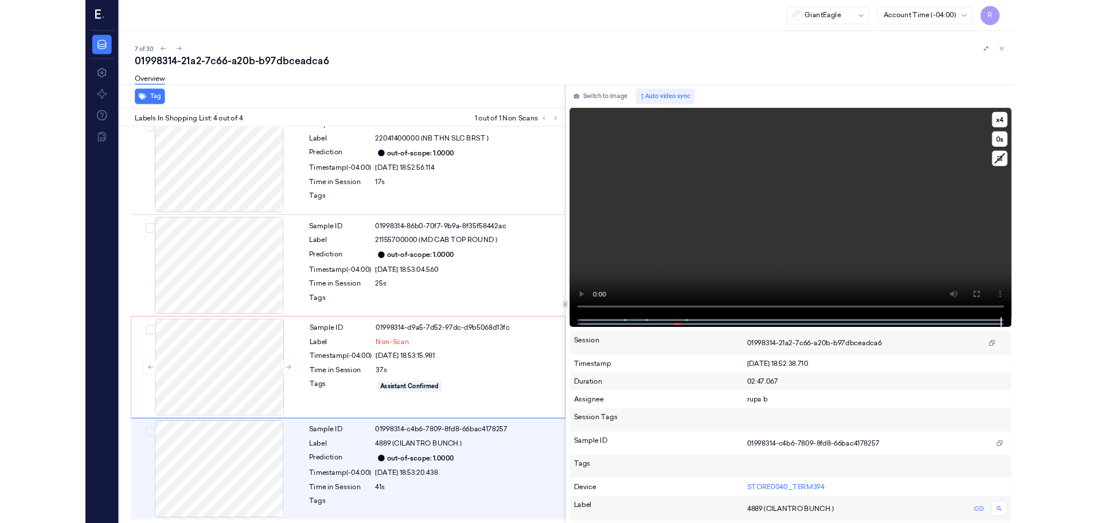
scroll to position [15, 0]
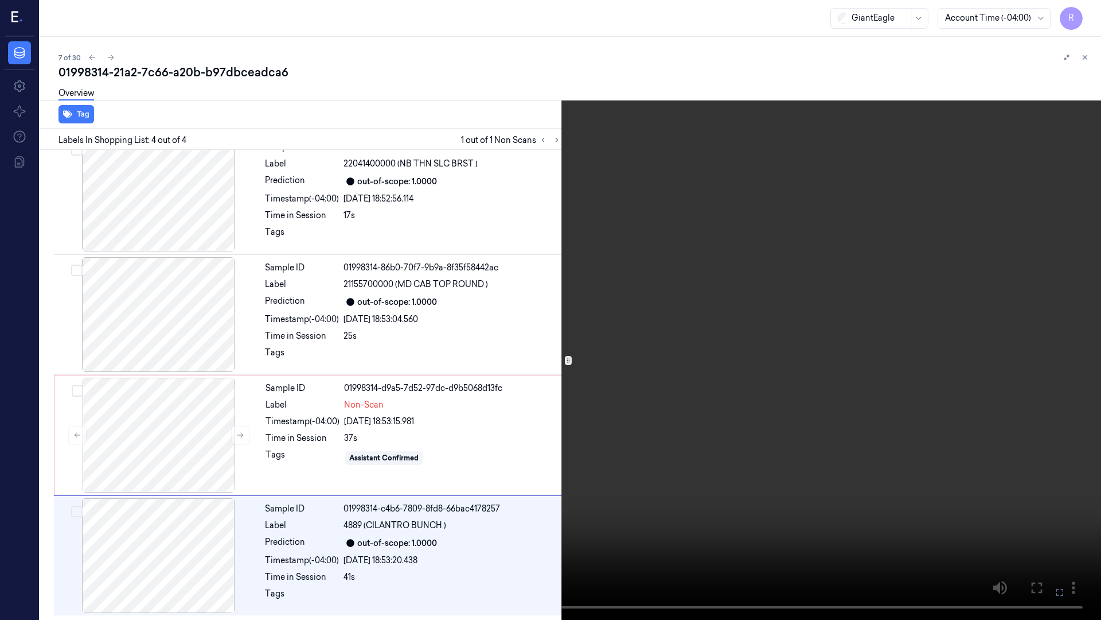
click at [1005, 313] on video at bounding box center [550, 310] width 1101 height 620
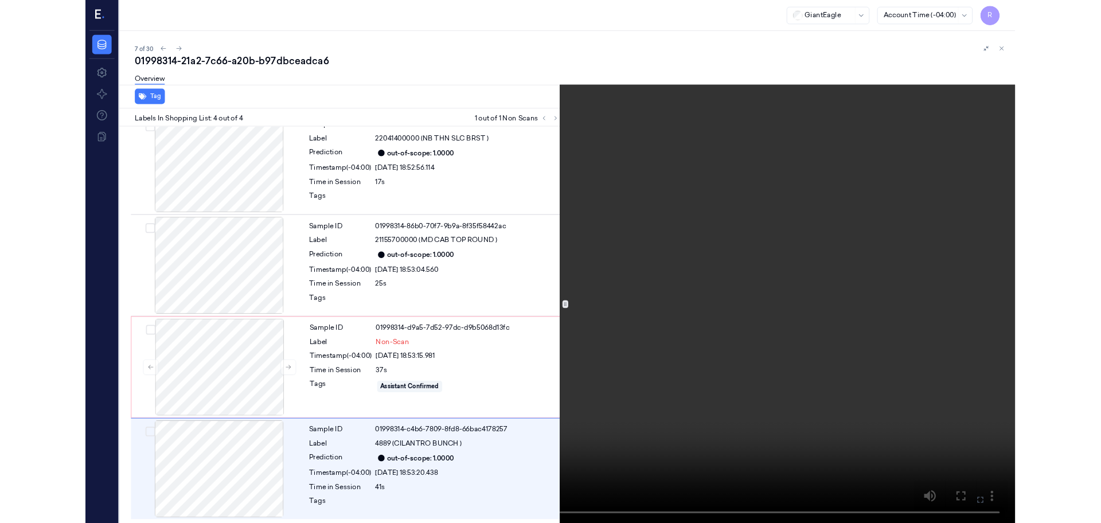
scroll to position [112, 0]
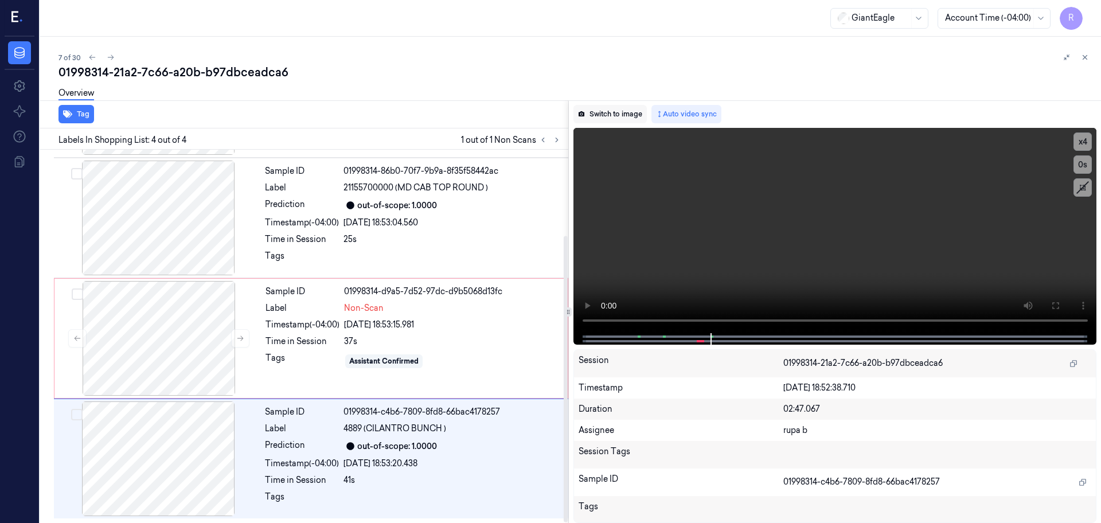
click at [601, 116] on button "Switch to image" at bounding box center [610, 114] width 73 height 18
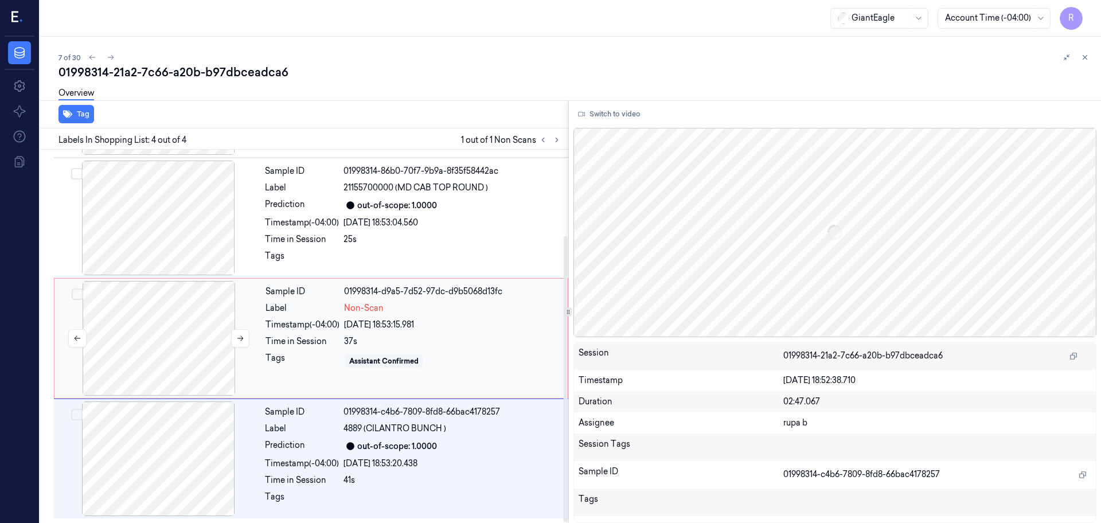
click at [190, 330] on div at bounding box center [159, 338] width 204 height 115
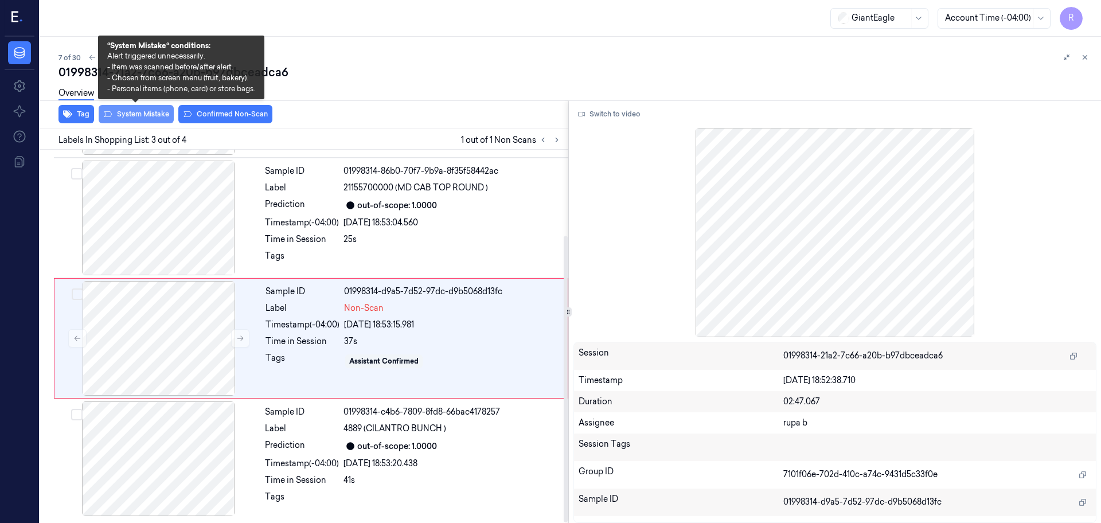
click at [152, 116] on button "System Mistake" at bounding box center [136, 114] width 75 height 18
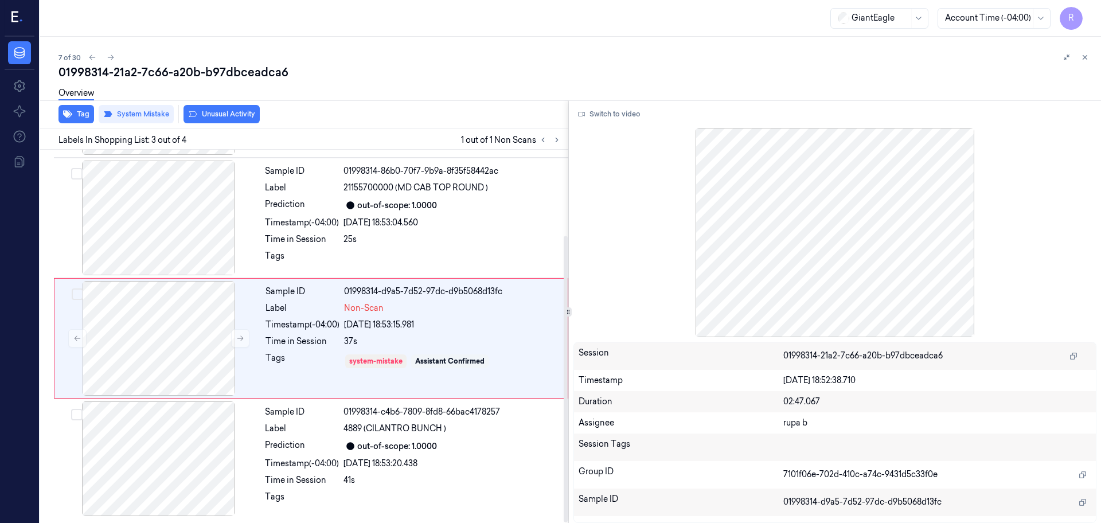
click at [230, 124] on div "Tag System Mistake Unusual Activity" at bounding box center [302, 114] width 533 height 28
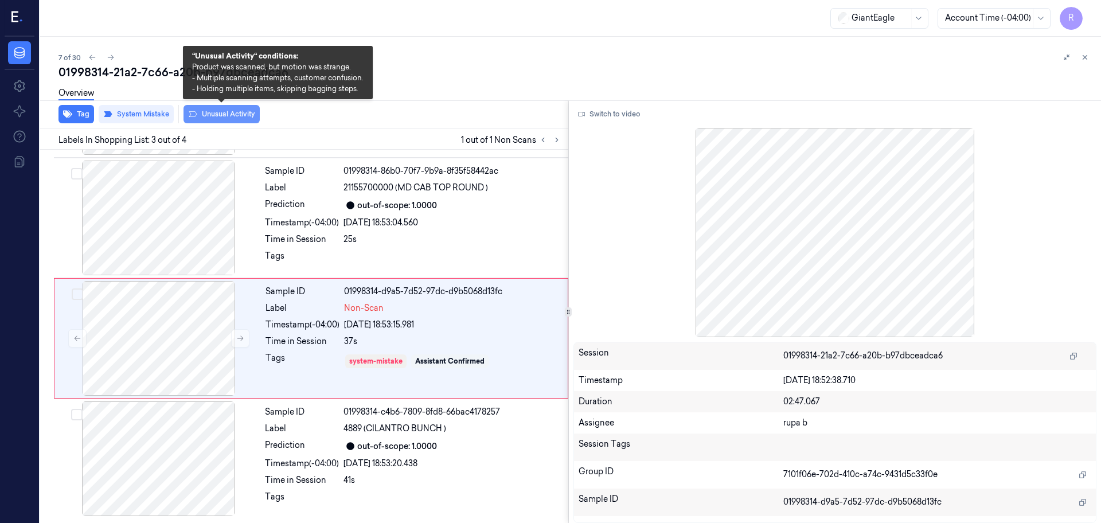
click at [231, 119] on button "Unusual Activity" at bounding box center [222, 114] width 76 height 18
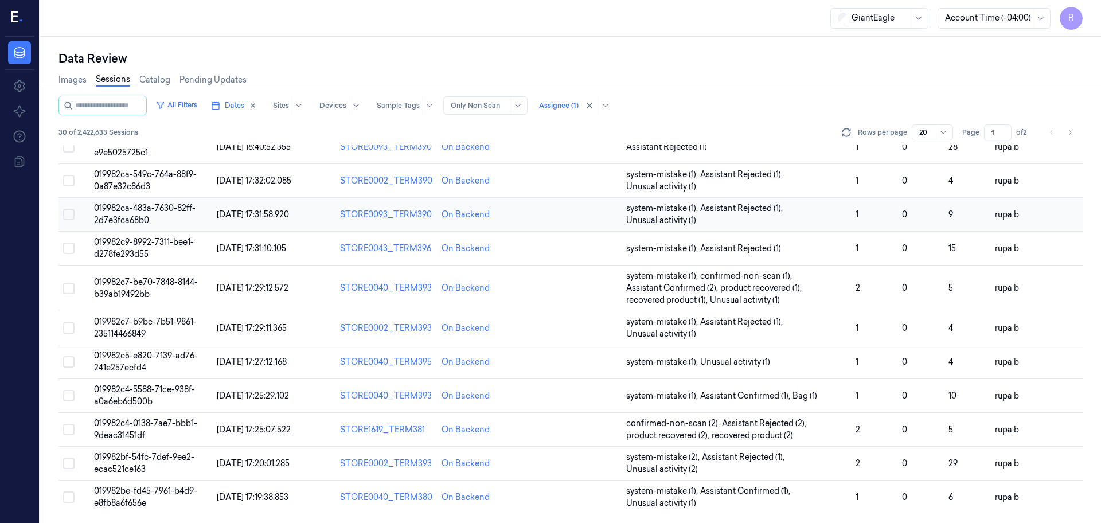
scroll to position [130, 0]
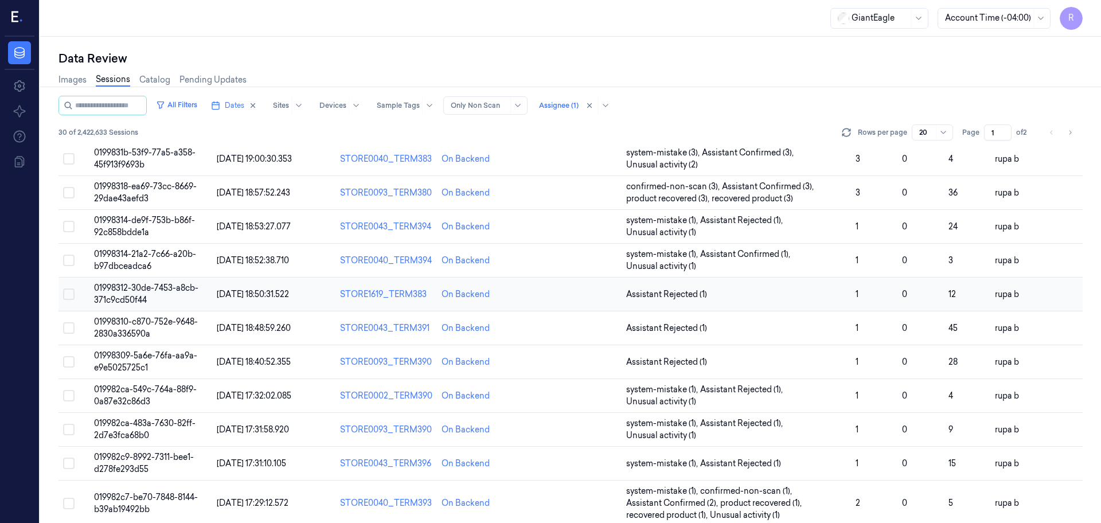
click at [147, 295] on td "01998312-30de-7453-a8cb-371c9cd50f44" at bounding box center [150, 295] width 123 height 34
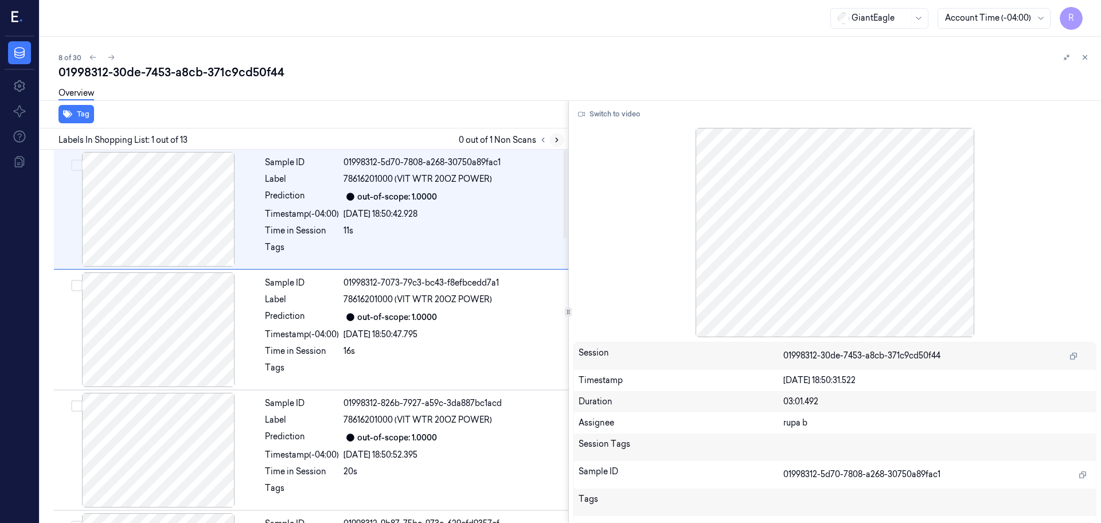
click at [558, 136] on icon at bounding box center [557, 140] width 8 height 8
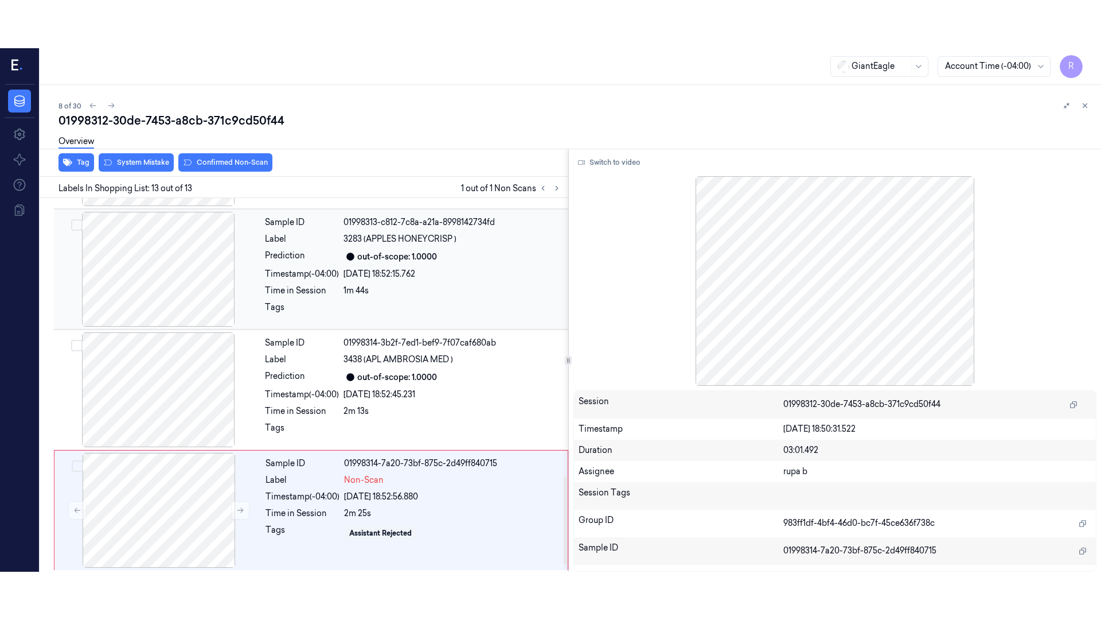
scroll to position [1196, 0]
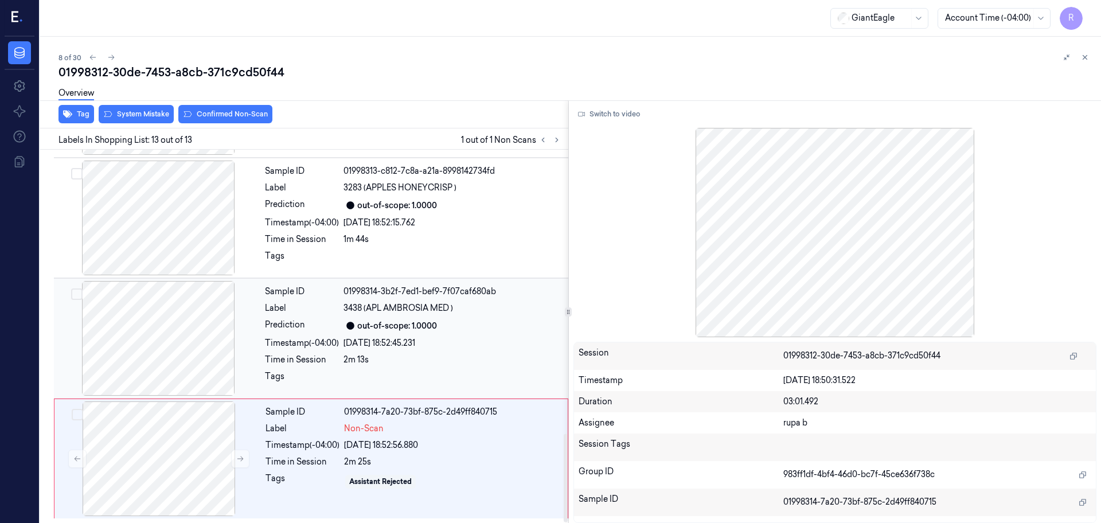
click at [155, 342] on div at bounding box center [158, 338] width 204 height 115
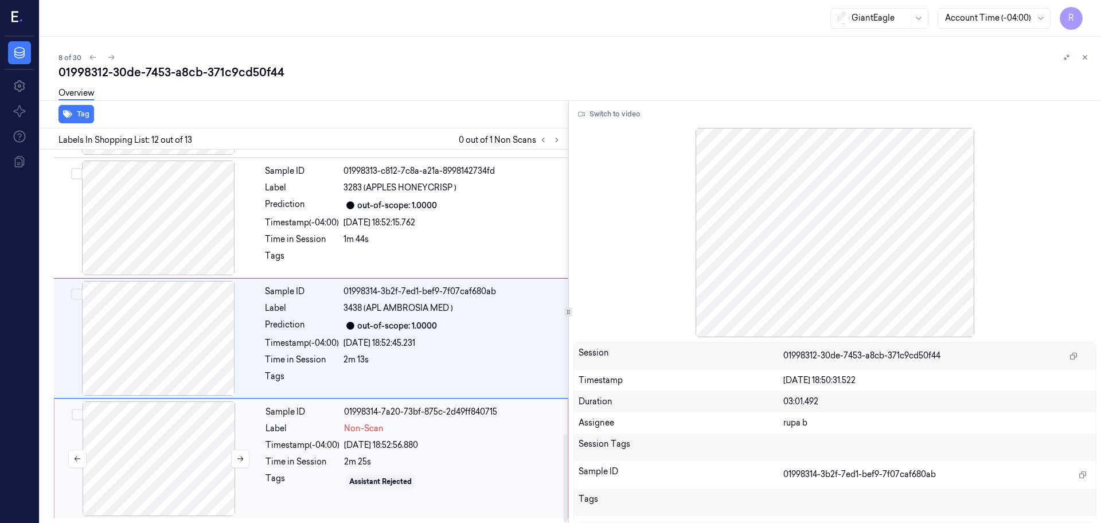
click at [189, 459] on div at bounding box center [159, 459] width 204 height 115
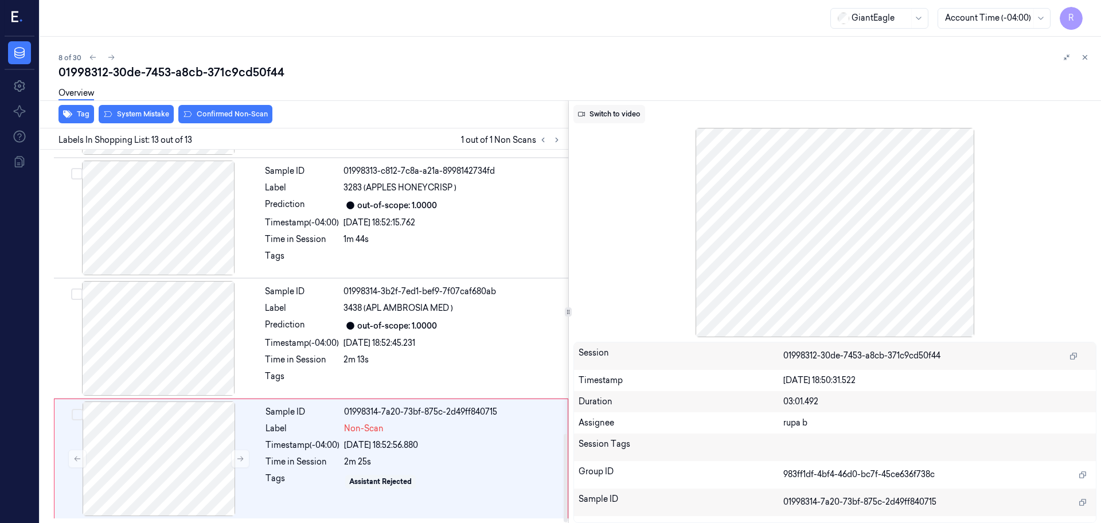
click at [636, 118] on button "Switch to video" at bounding box center [610, 114] width 72 height 18
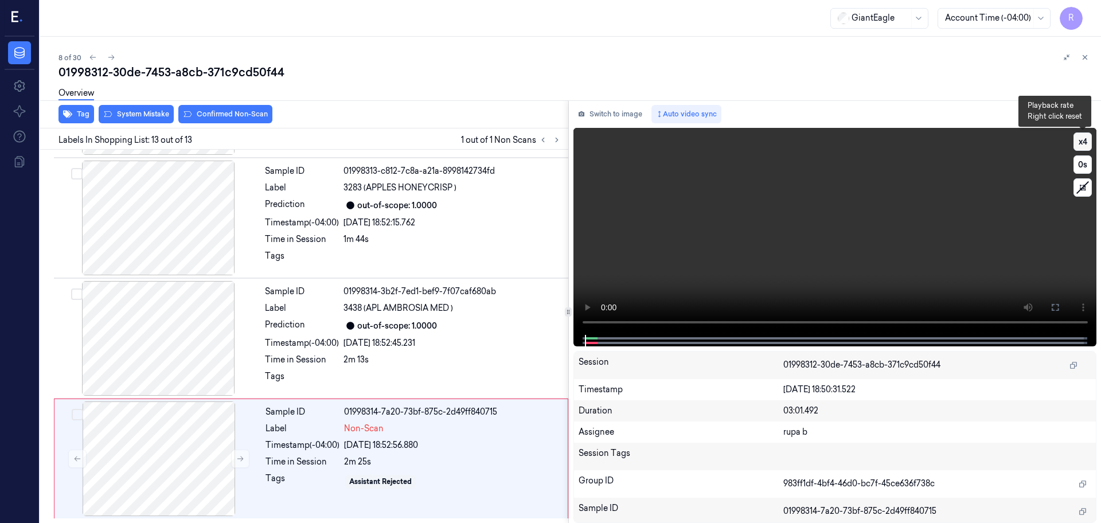
click at [1081, 147] on button "x 4" at bounding box center [1083, 142] width 18 height 18
click at [1081, 147] on button "x 1" at bounding box center [1083, 142] width 18 height 18
click at [987, 277] on video at bounding box center [836, 231] width 524 height 207
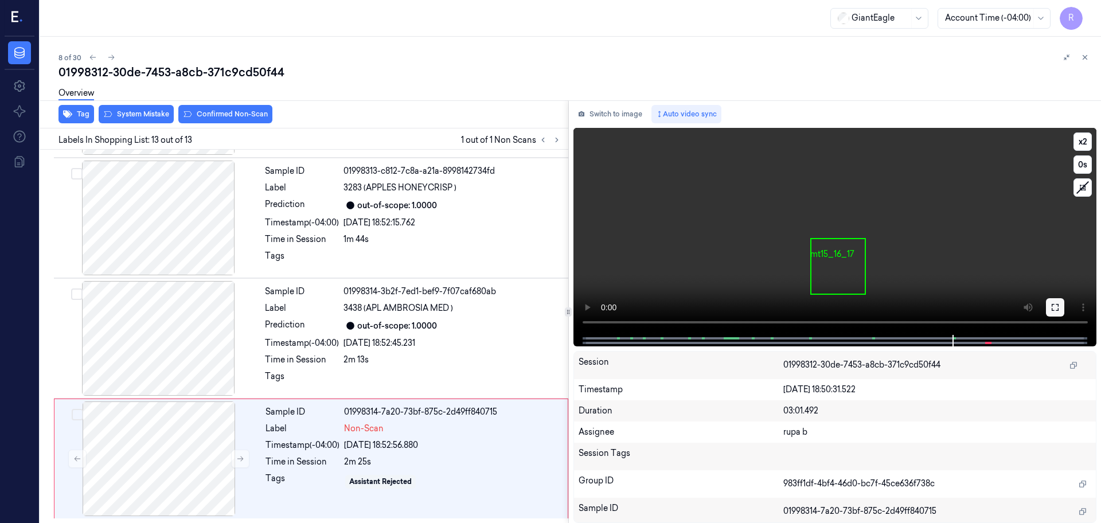
click at [1058, 307] on icon at bounding box center [1055, 307] width 9 height 9
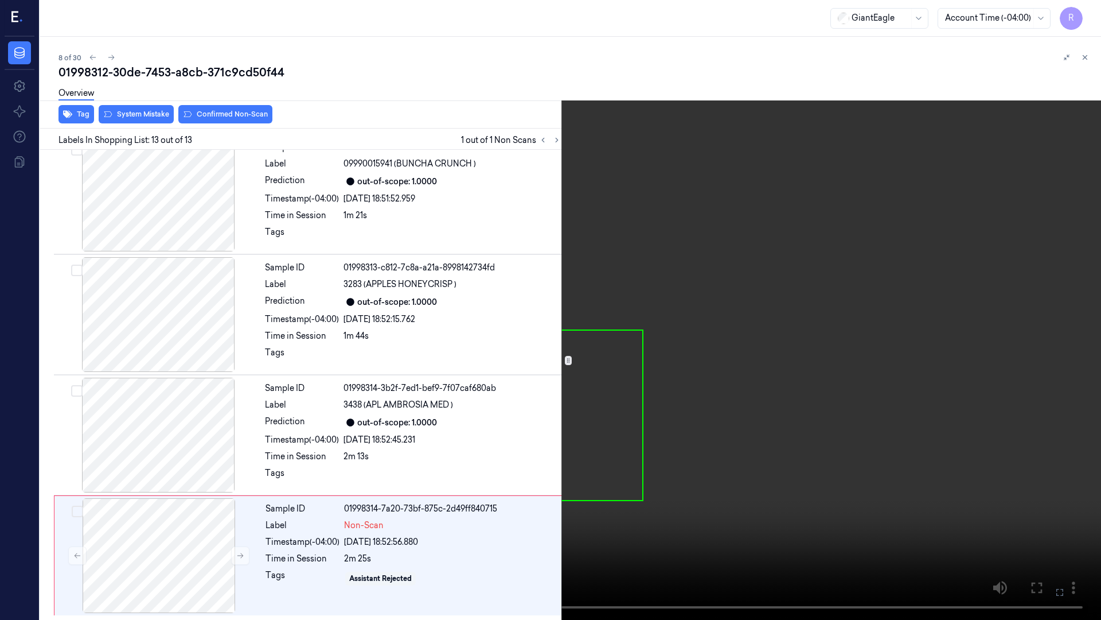
click at [1042, 343] on video at bounding box center [550, 310] width 1101 height 620
click at [606, 397] on video at bounding box center [550, 310] width 1101 height 620
click at [1088, 18] on button "x 2" at bounding box center [1087, 14] width 18 height 18
click at [804, 239] on video at bounding box center [550, 310] width 1101 height 620
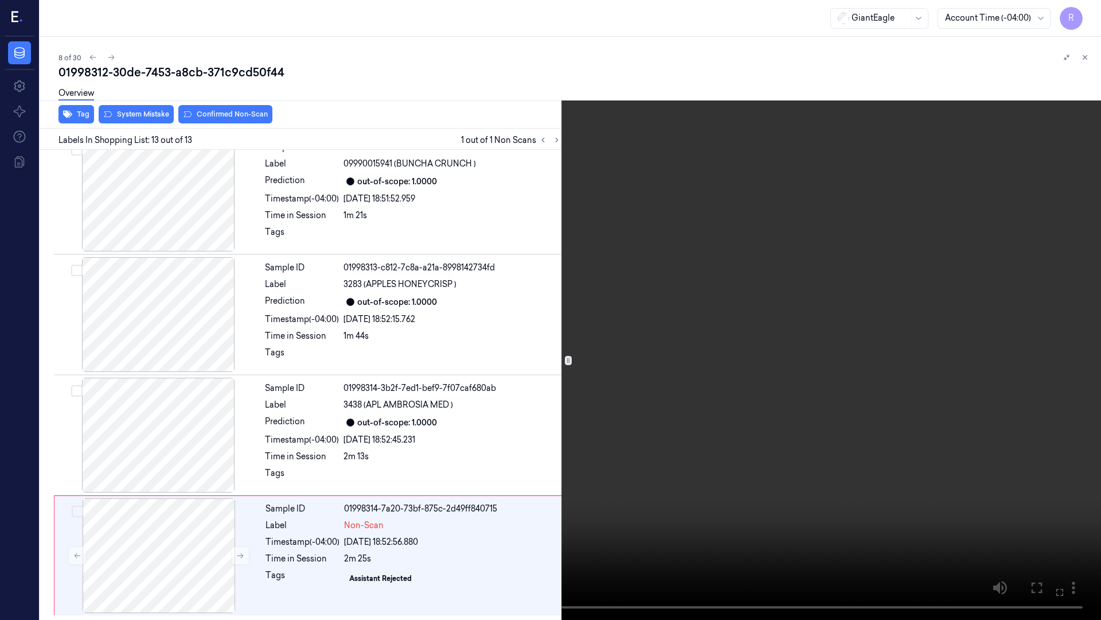
click at [804, 239] on video at bounding box center [550, 310] width 1101 height 620
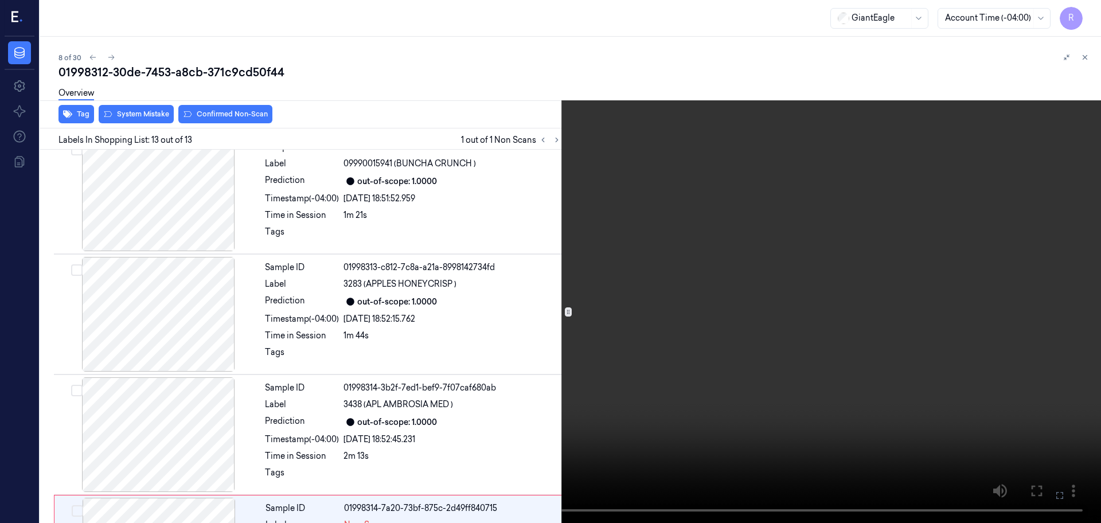
scroll to position [1196, 0]
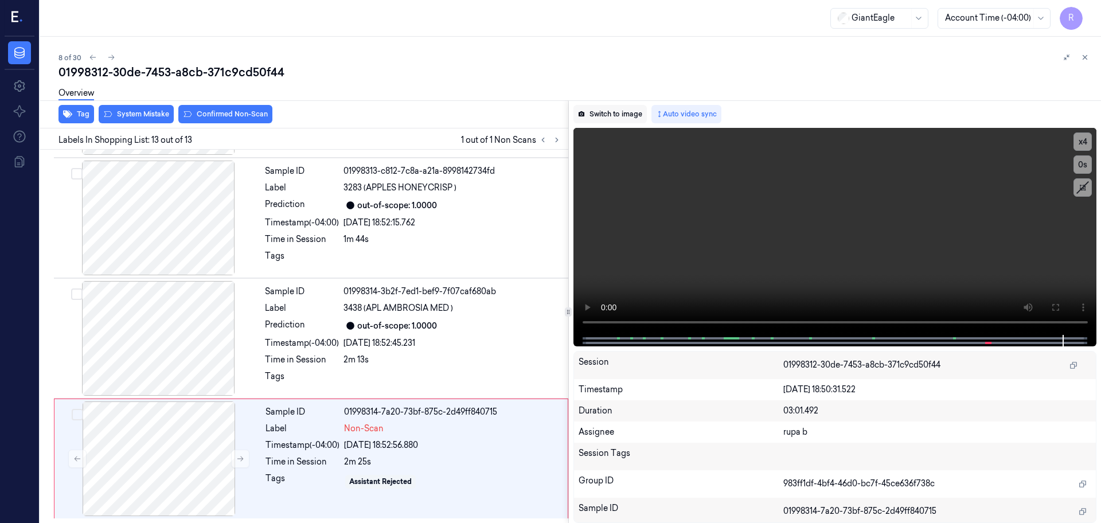
click at [625, 119] on button "Switch to image" at bounding box center [610, 114] width 73 height 18
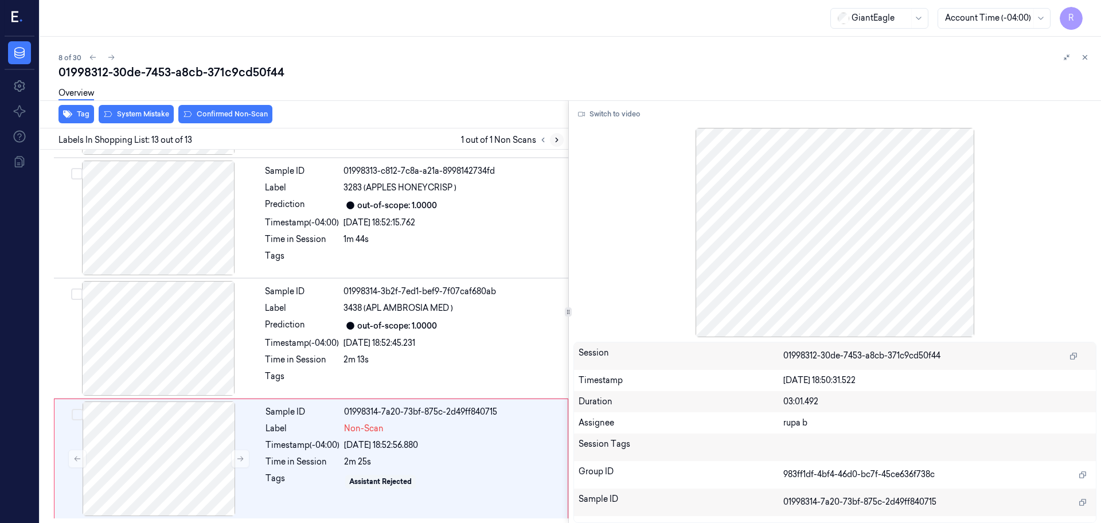
click at [555, 145] on button at bounding box center [557, 140] width 14 height 14
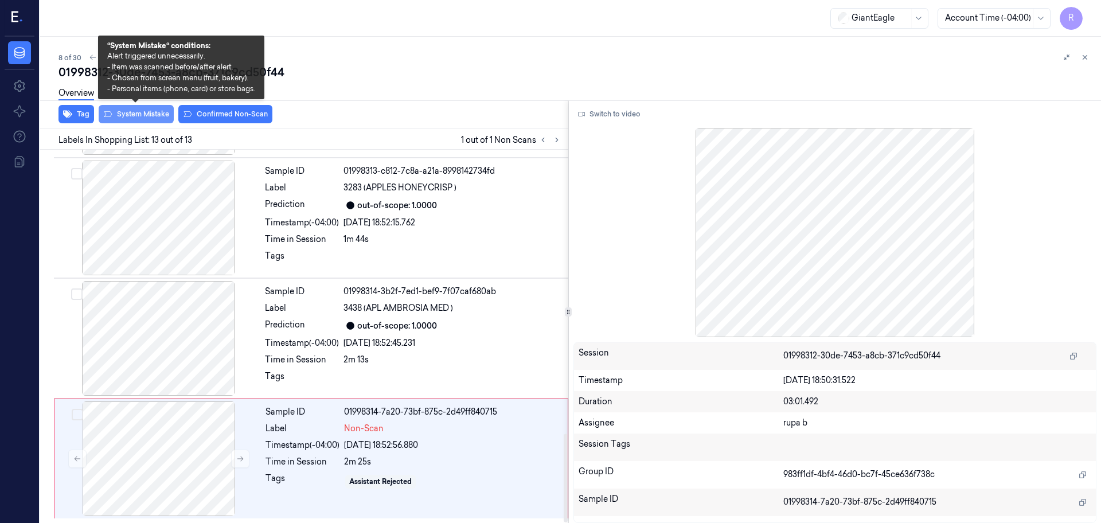
click at [137, 111] on button "System Mistake" at bounding box center [136, 114] width 75 height 18
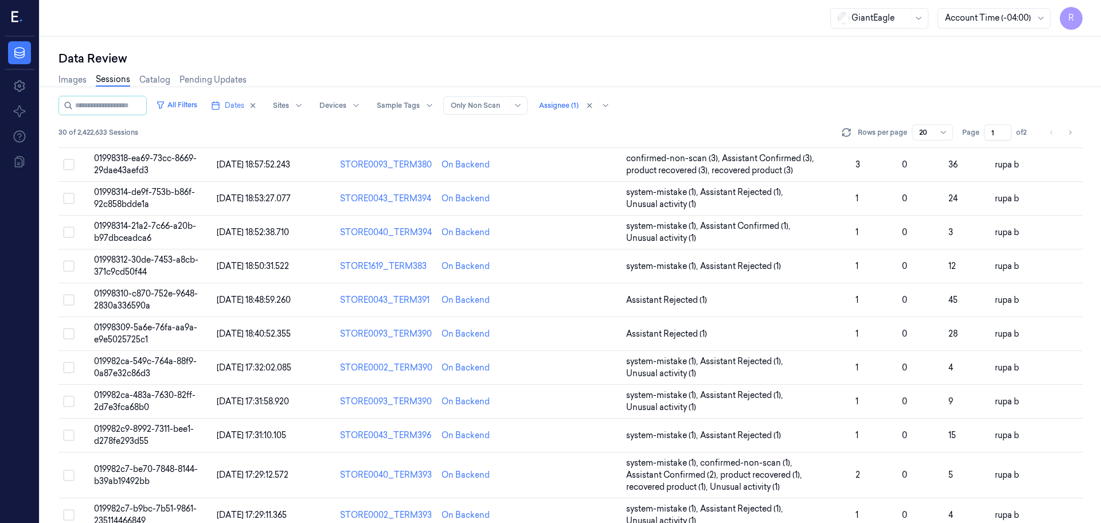
scroll to position [58, 0]
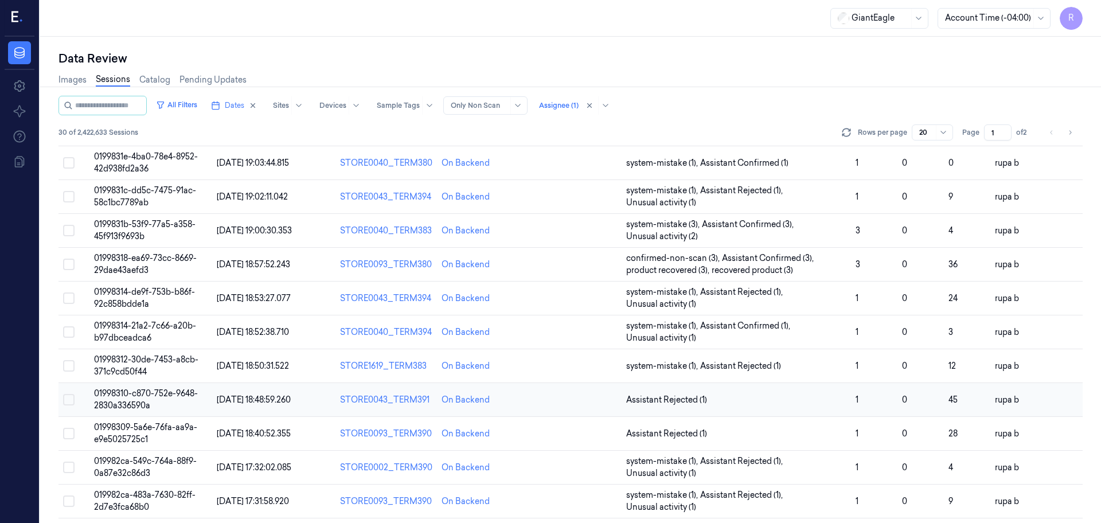
click at [120, 399] on td "01998310-c870-752e-9648-2830a336590a" at bounding box center [150, 400] width 123 height 34
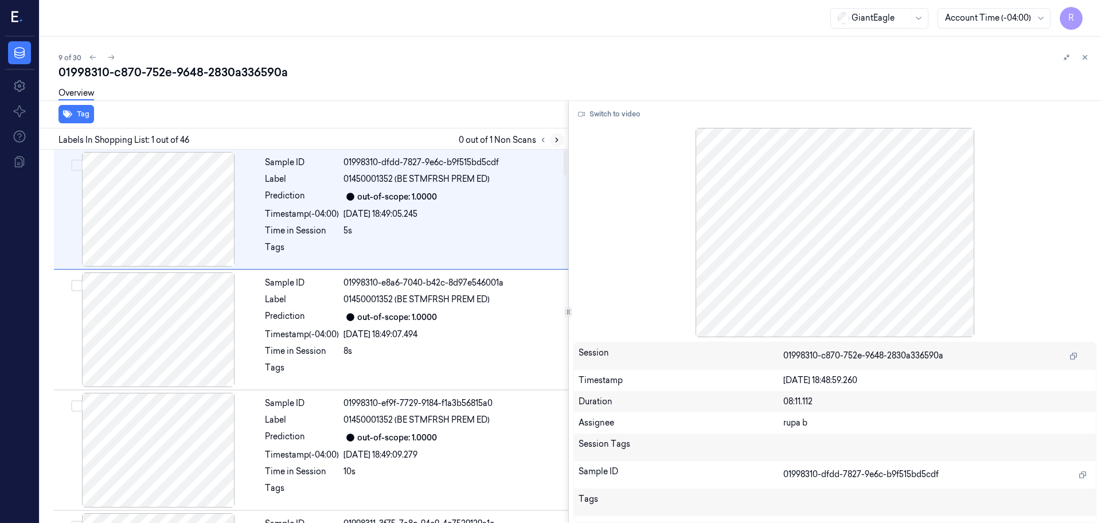
click at [554, 144] on button at bounding box center [557, 140] width 14 height 14
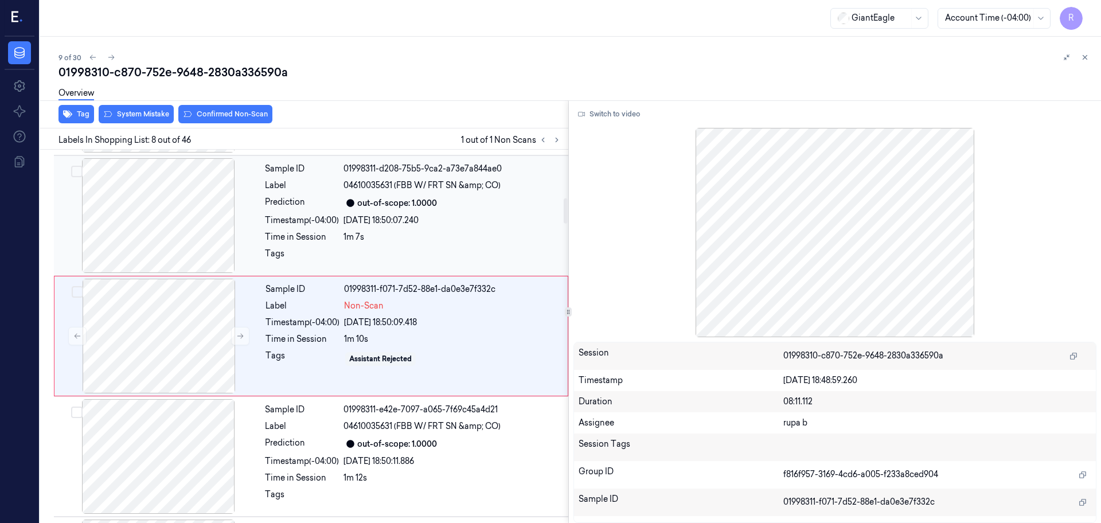
click at [166, 216] on div at bounding box center [158, 215] width 204 height 115
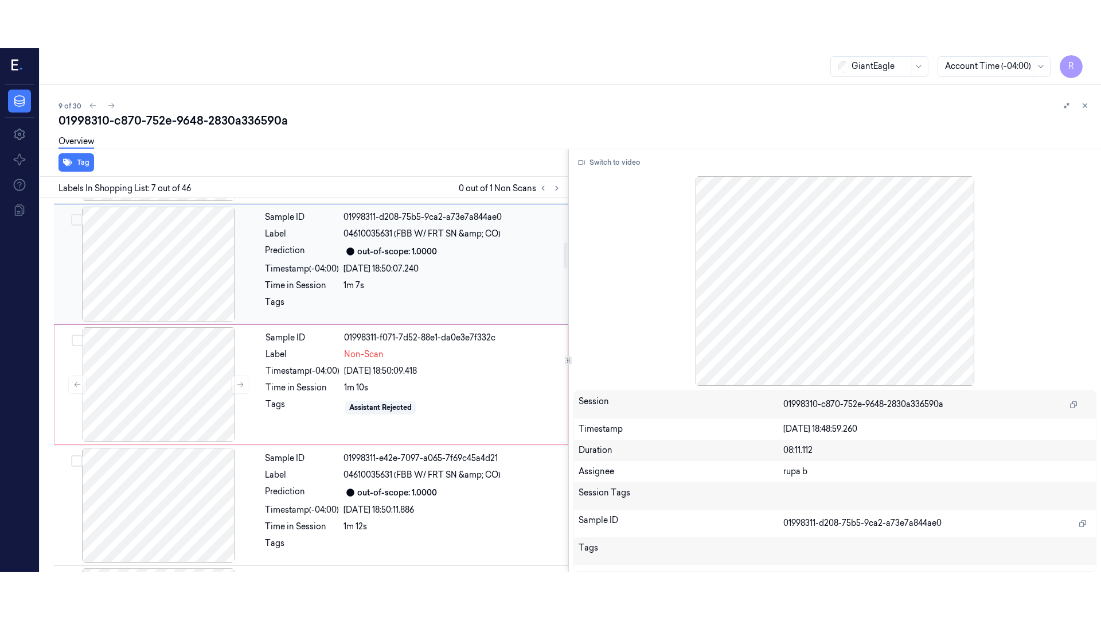
scroll to position [596, 0]
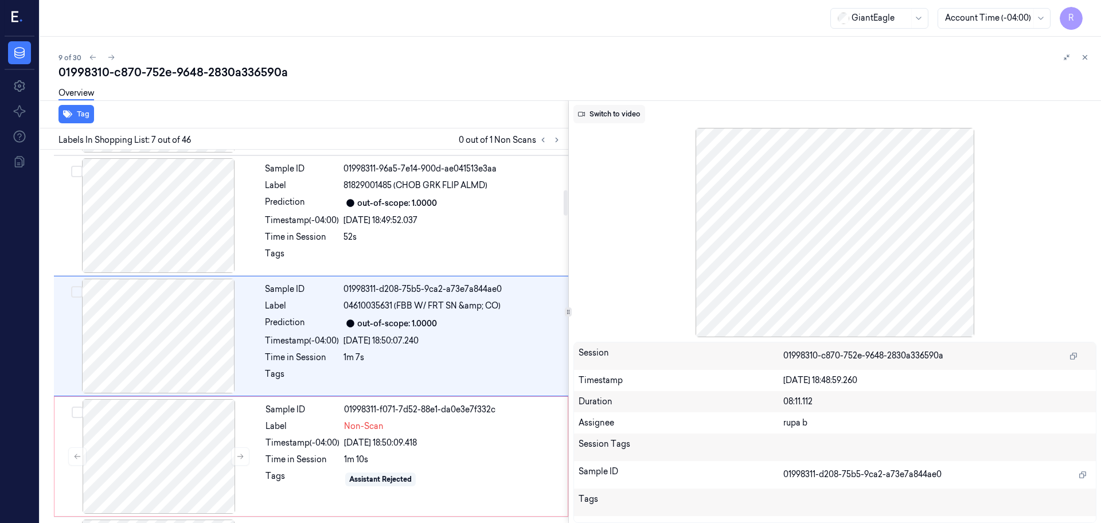
click at [610, 110] on button "Switch to video" at bounding box center [610, 114] width 72 height 18
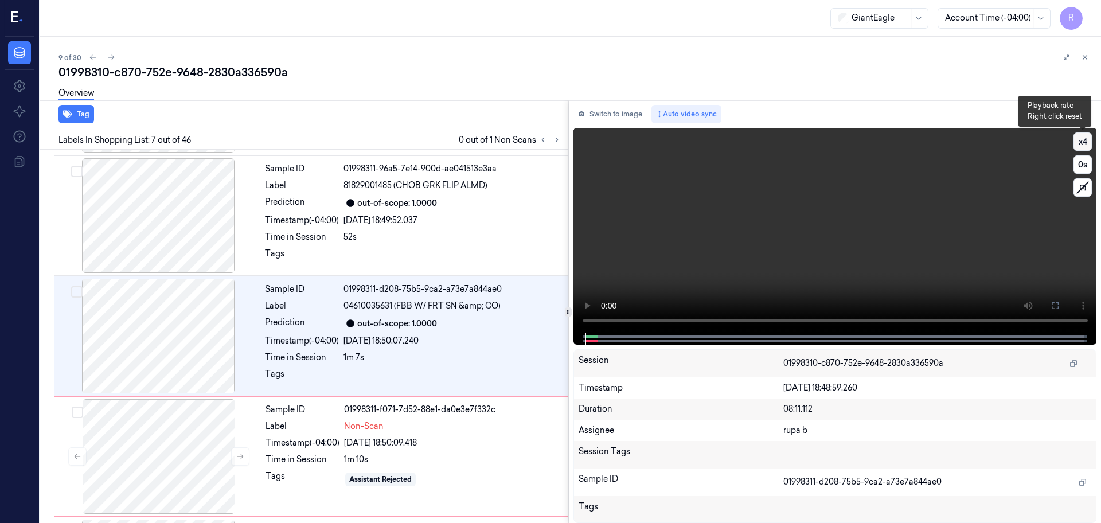
click at [1080, 147] on button "x 4" at bounding box center [1083, 142] width 18 height 18
click at [1080, 147] on button "x 1" at bounding box center [1083, 142] width 18 height 18
click at [1058, 302] on icon at bounding box center [1055, 305] width 9 height 9
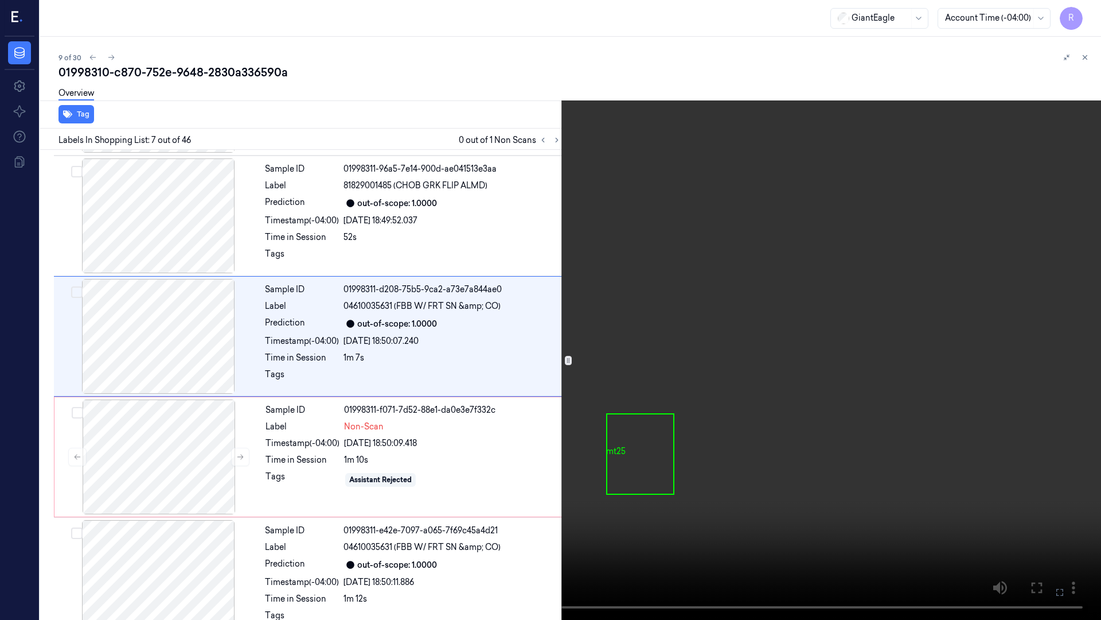
click at [1057, 365] on video at bounding box center [550, 310] width 1101 height 620
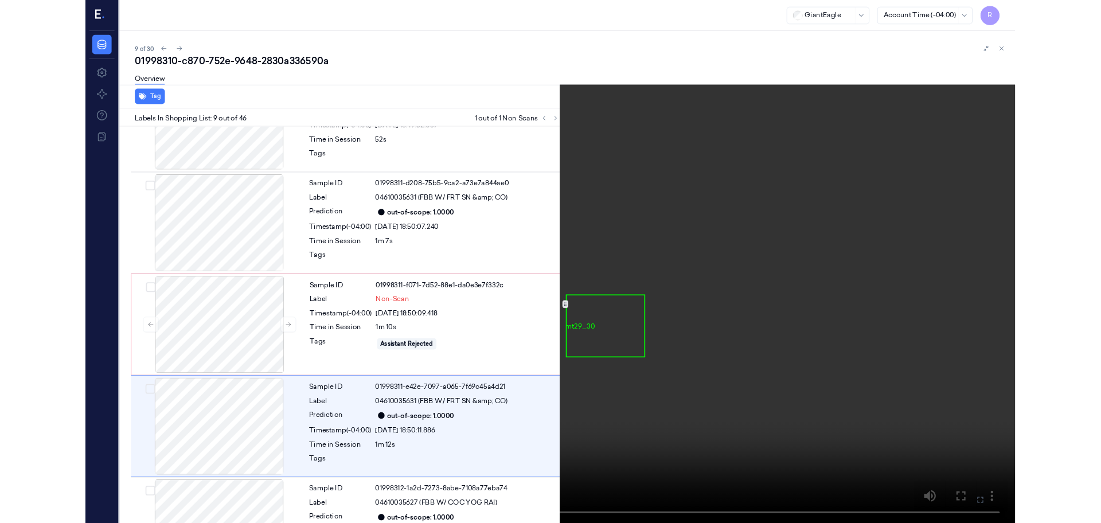
scroll to position [789, 0]
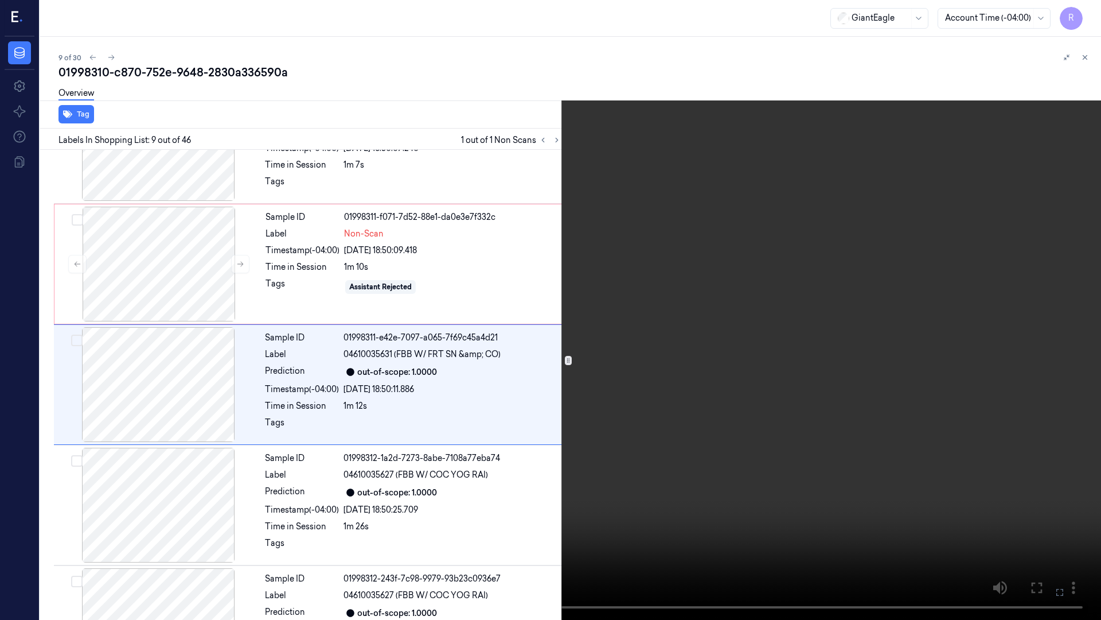
click at [921, 379] on video at bounding box center [550, 310] width 1101 height 620
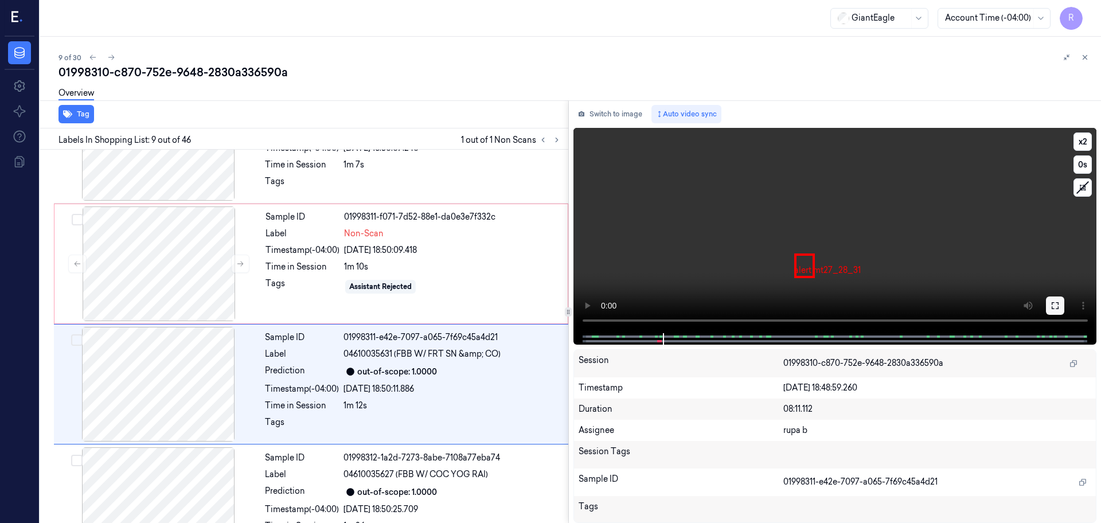
click at [1050, 304] on button at bounding box center [1055, 306] width 18 height 18
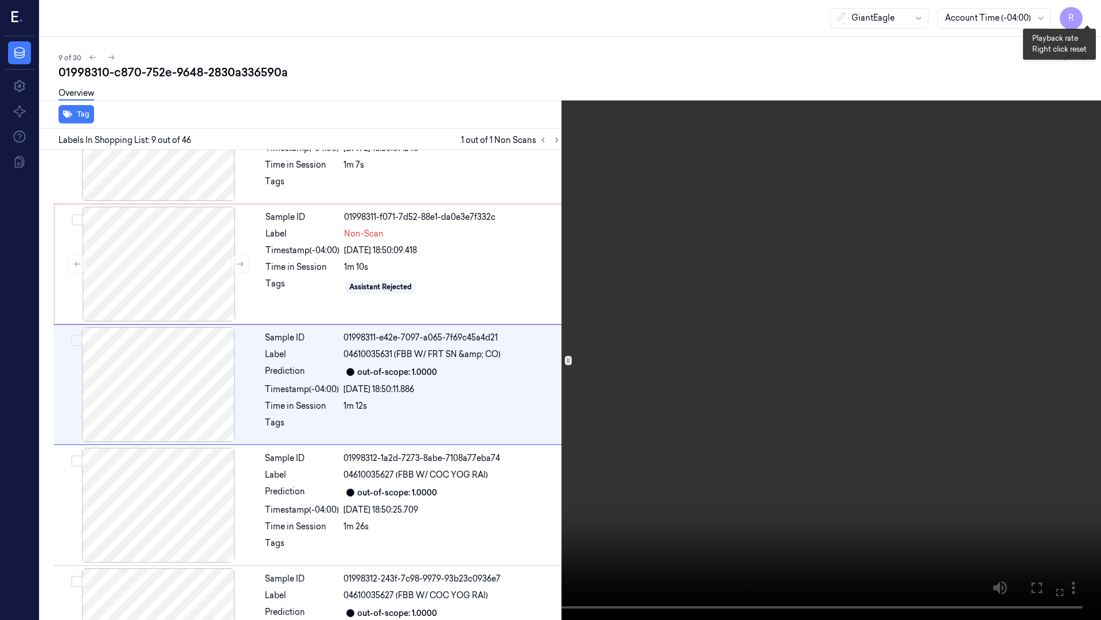
click at [1079, 9] on button "x 2" at bounding box center [1087, 14] width 18 height 18
click at [396, 523] on video at bounding box center [550, 310] width 1101 height 620
click at [1082, 11] on button "x 1" at bounding box center [1087, 14] width 18 height 18
click at [1082, 11] on button "x 2" at bounding box center [1087, 14] width 18 height 18
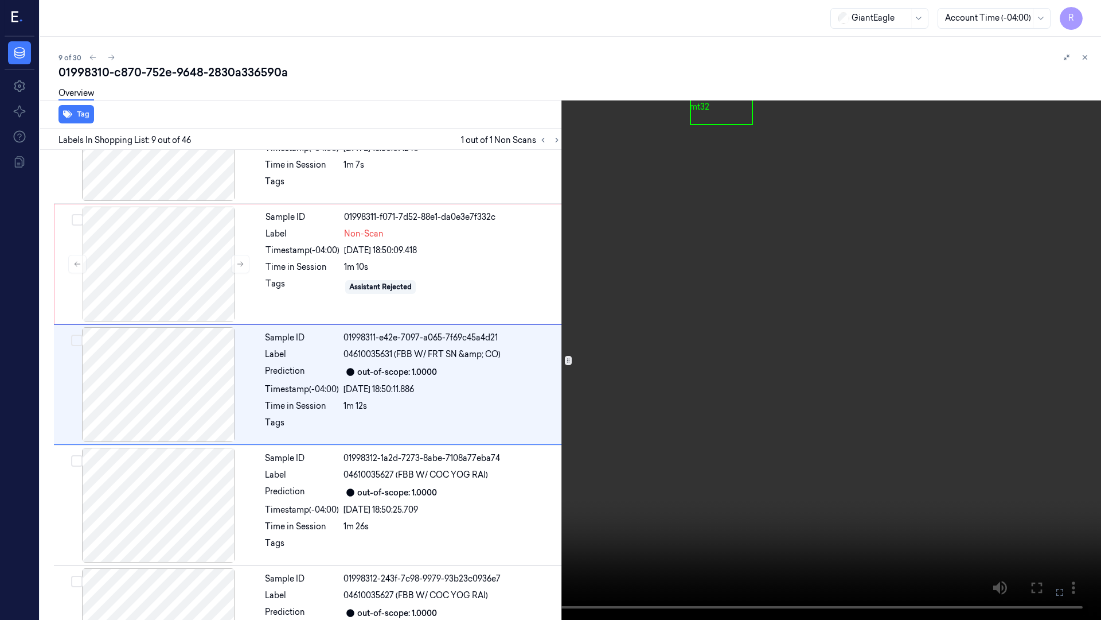
click at [606, 295] on video at bounding box center [550, 310] width 1101 height 620
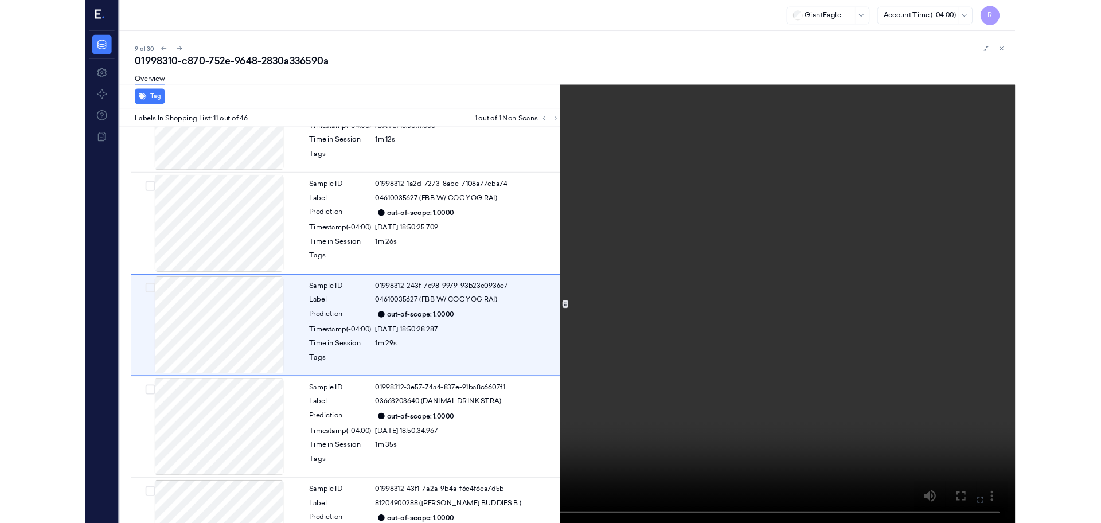
scroll to position [1030, 0]
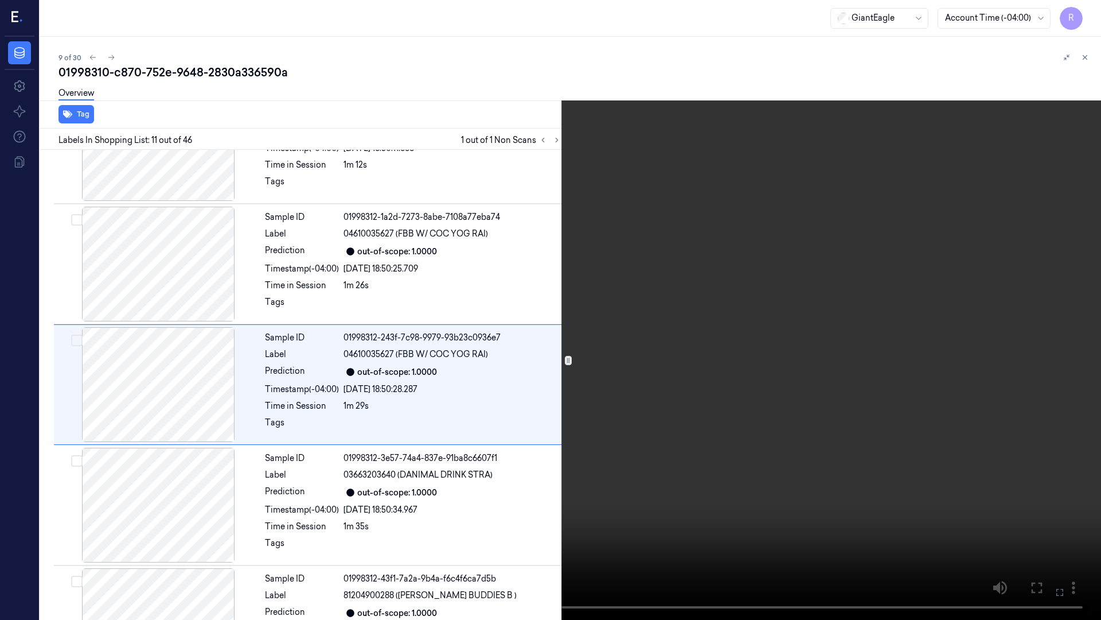
click at [606, 295] on video at bounding box center [550, 310] width 1101 height 620
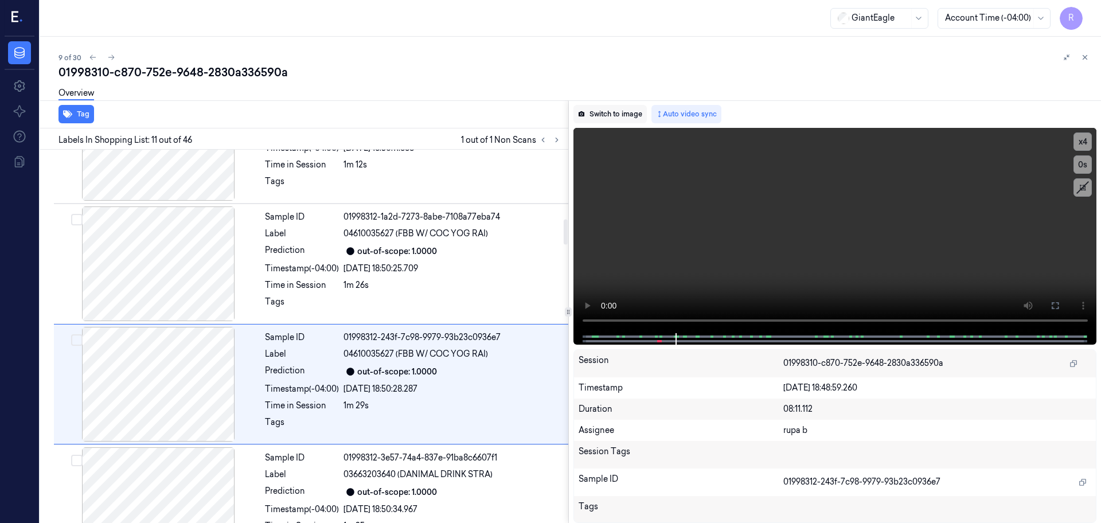
click at [617, 117] on button "Switch to image" at bounding box center [610, 114] width 73 height 18
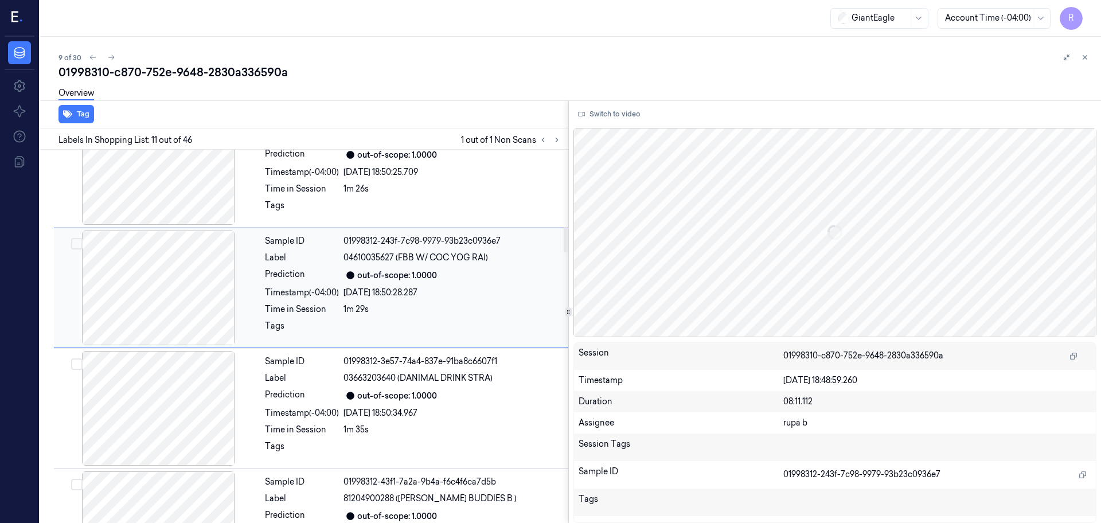
scroll to position [1150, 0]
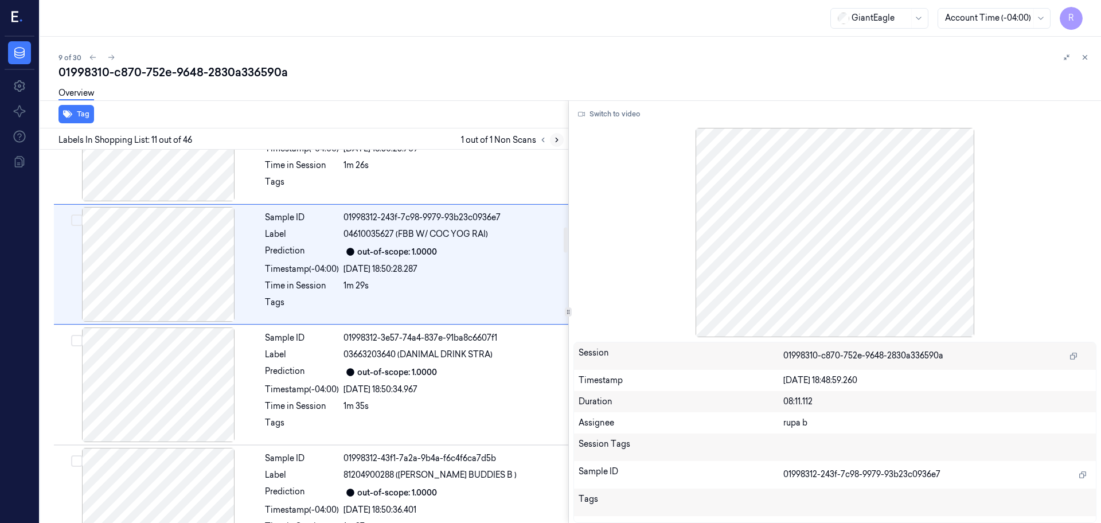
click at [555, 142] on icon at bounding box center [557, 140] width 8 height 8
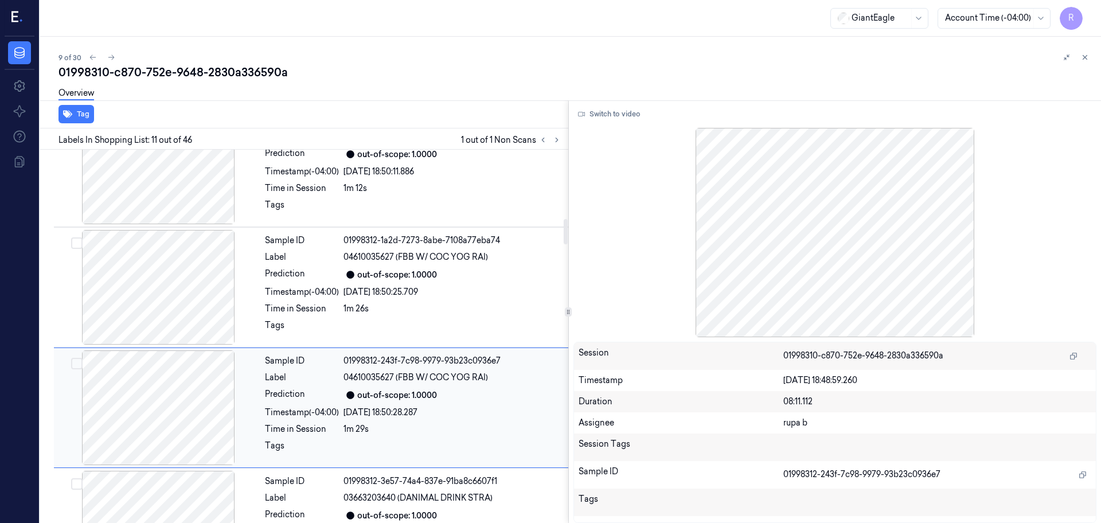
scroll to position [1078, 0]
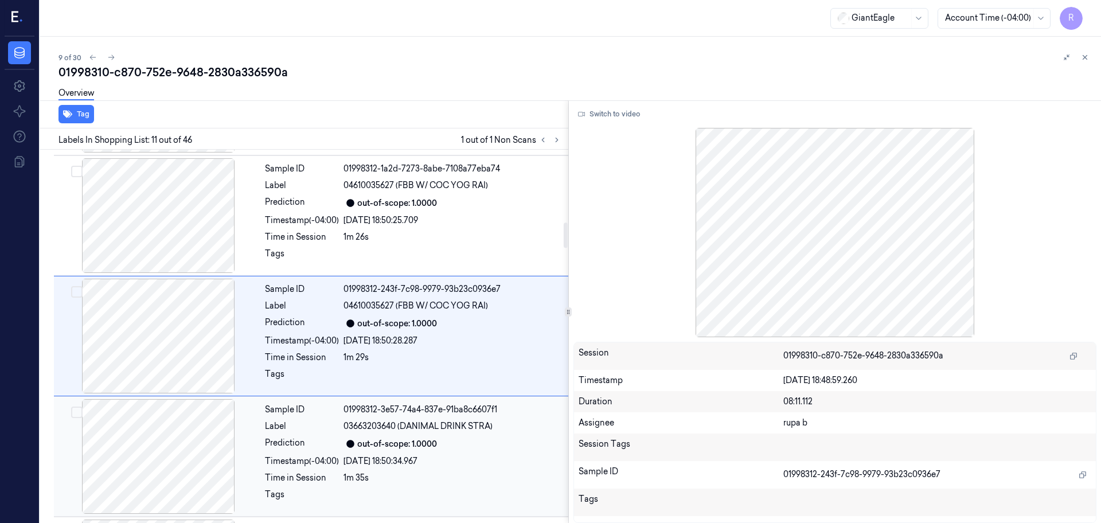
click at [192, 473] on div at bounding box center [158, 456] width 204 height 115
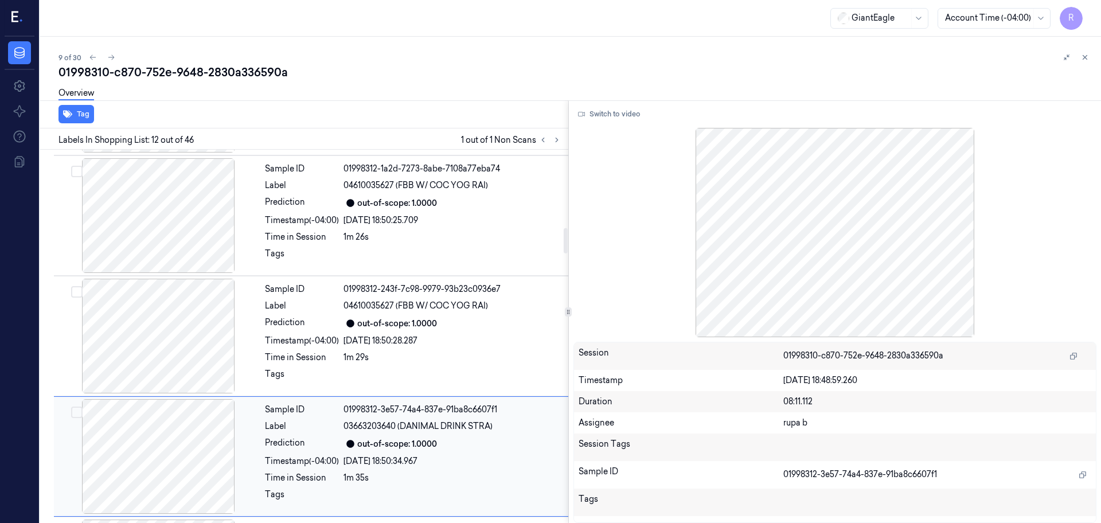
scroll to position [1198, 0]
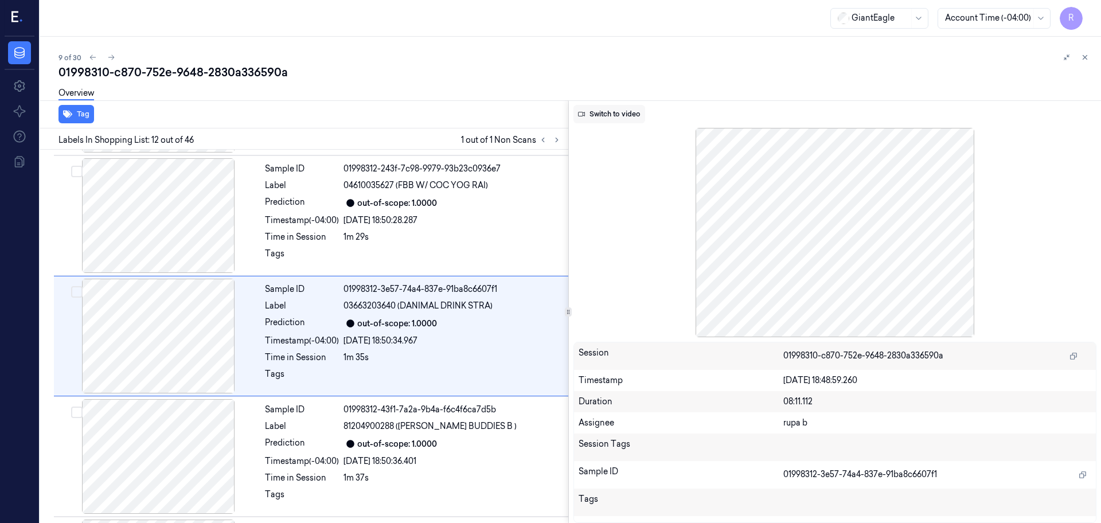
click at [607, 116] on button "Switch to video" at bounding box center [610, 114] width 72 height 18
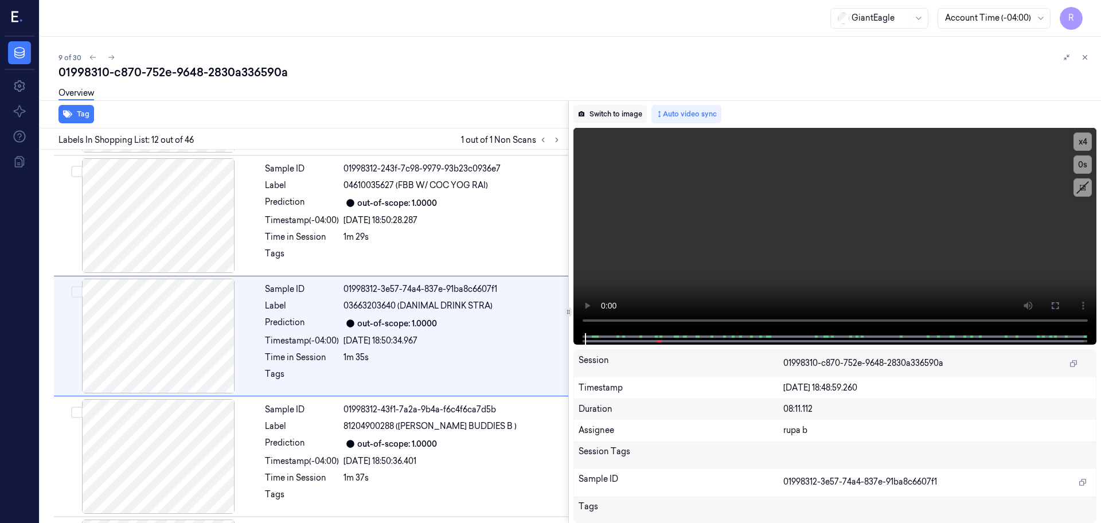
click at [634, 111] on button "Switch to image" at bounding box center [610, 114] width 73 height 18
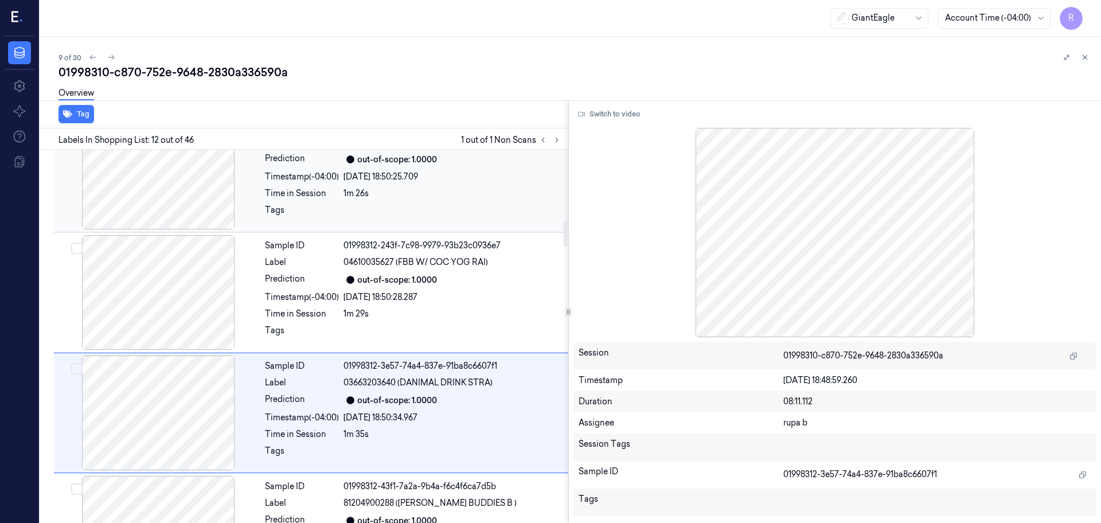
scroll to position [1055, 0]
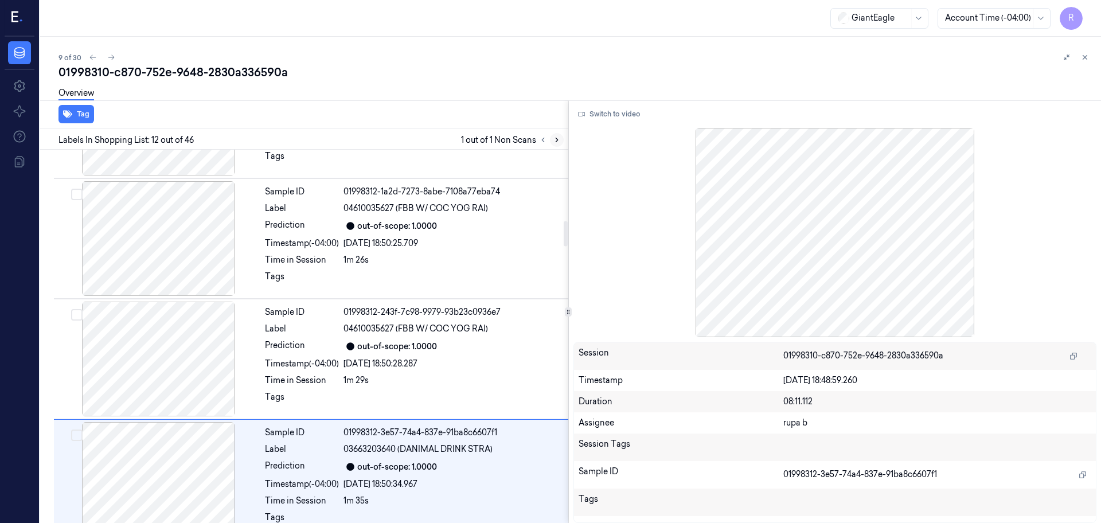
click at [552, 144] on button at bounding box center [557, 140] width 14 height 14
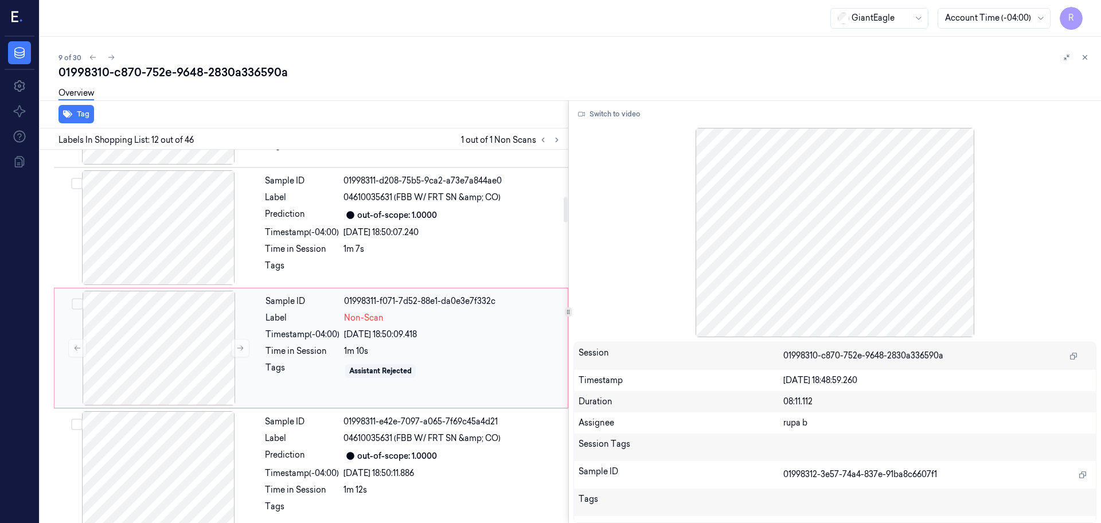
scroll to position [696, 0]
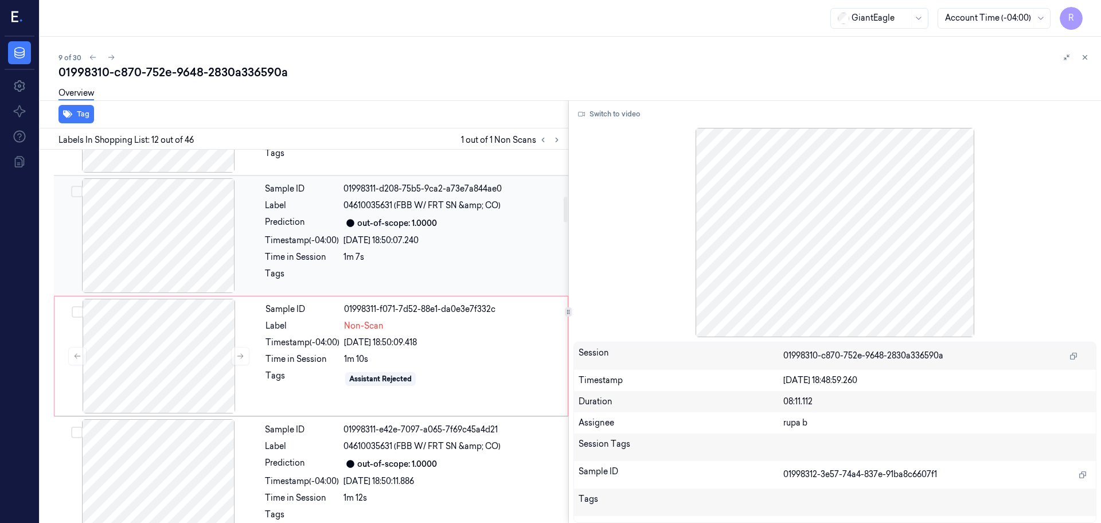
click at [218, 236] on div at bounding box center [158, 235] width 204 height 115
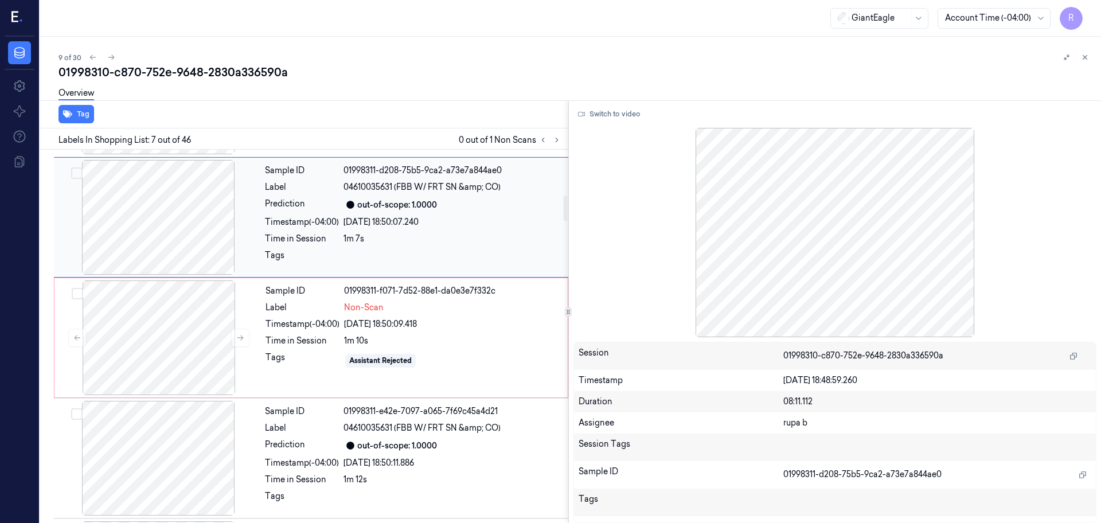
scroll to position [739, 0]
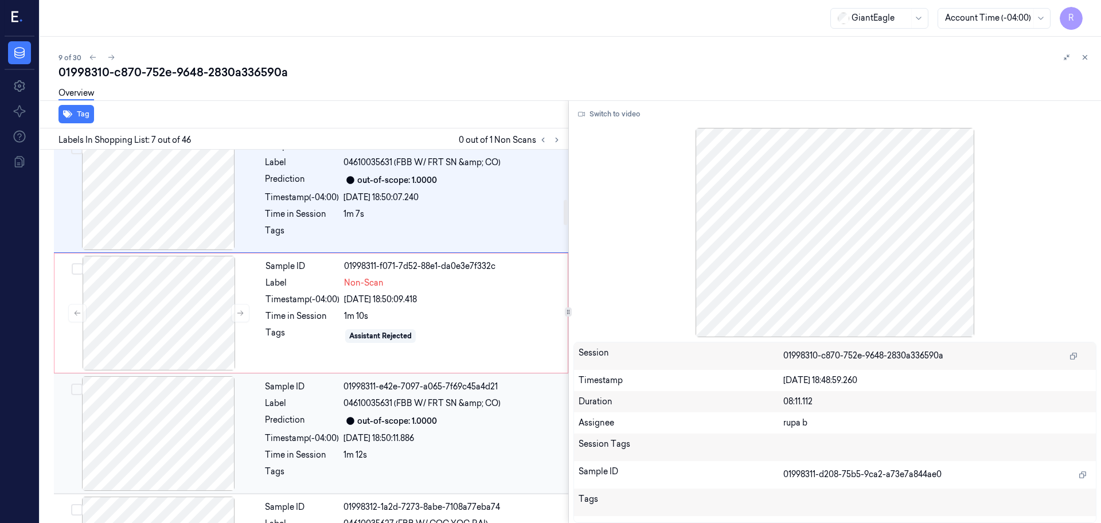
click at [163, 440] on div at bounding box center [158, 433] width 204 height 115
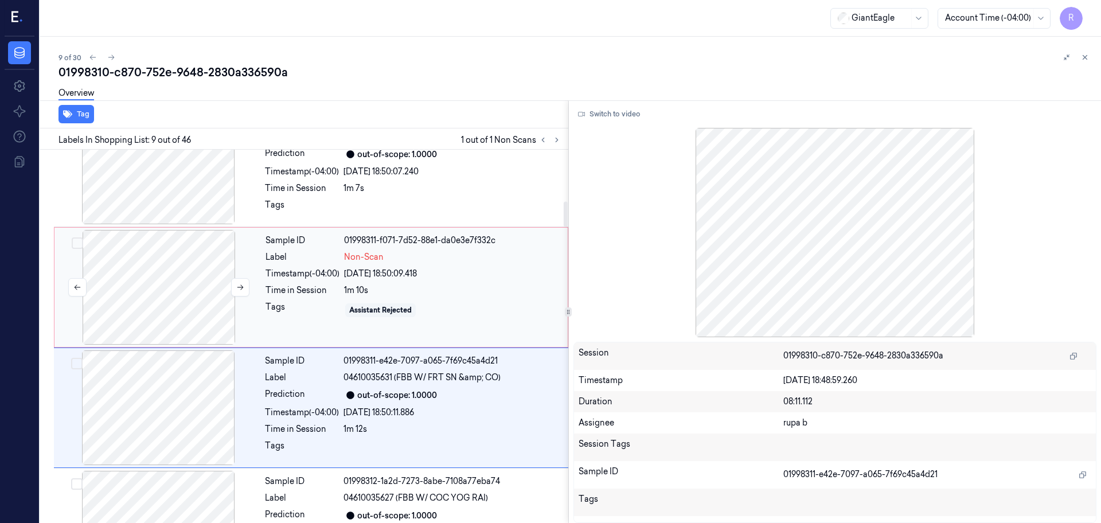
click at [175, 298] on div at bounding box center [159, 287] width 204 height 115
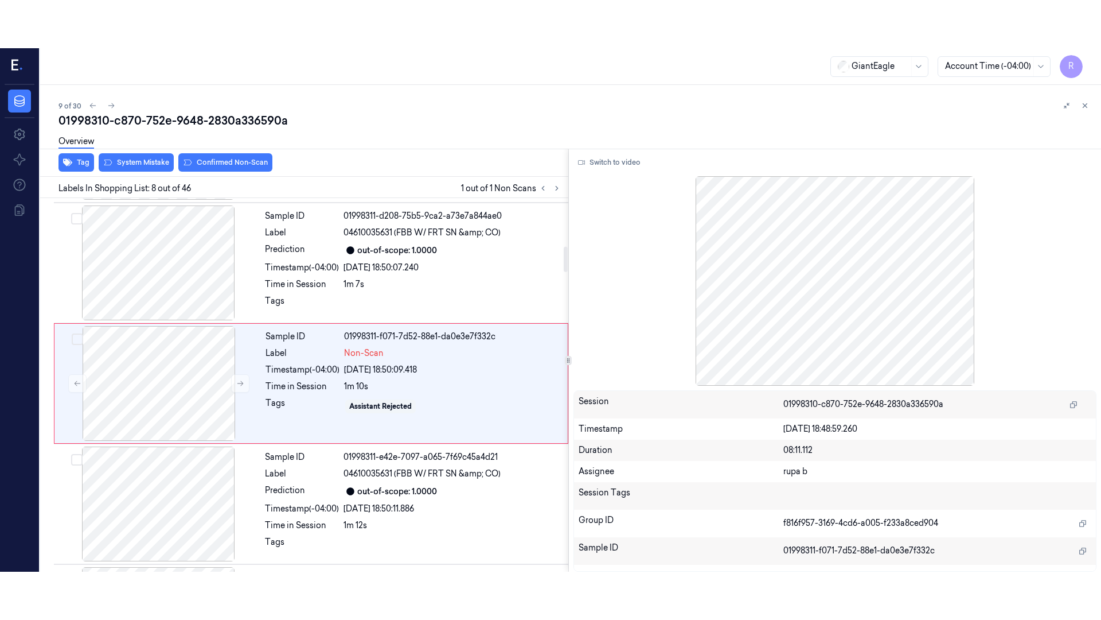
scroll to position [716, 0]
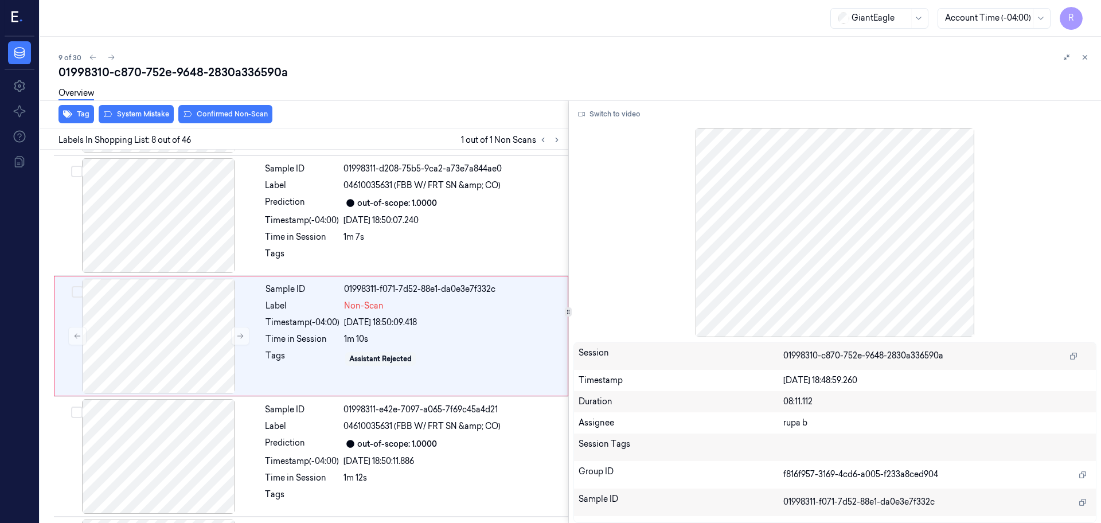
click at [127, 108] on div "Overview" at bounding box center [576, 94] width 1034 height 29
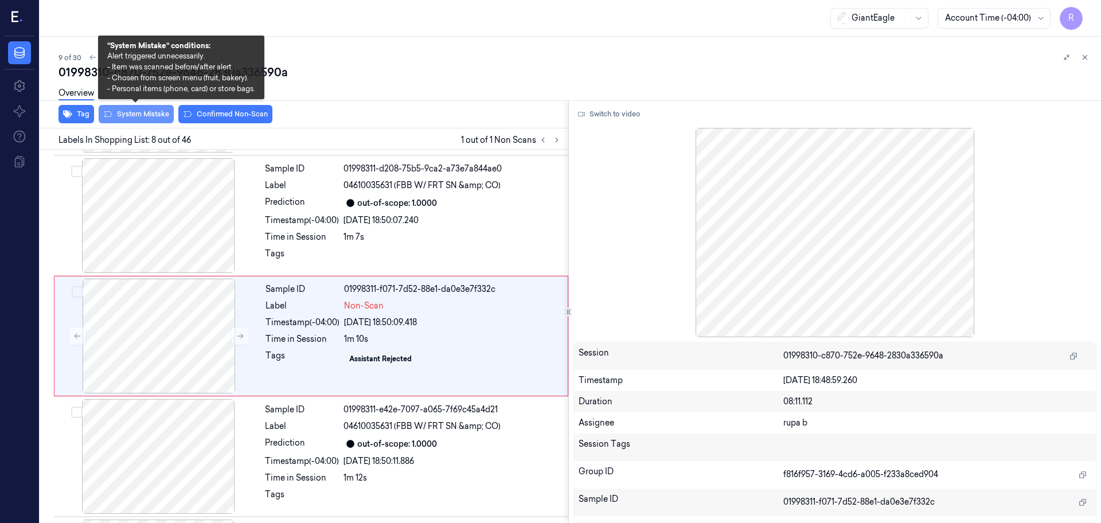
click at [128, 113] on button "System Mistake" at bounding box center [136, 114] width 75 height 18
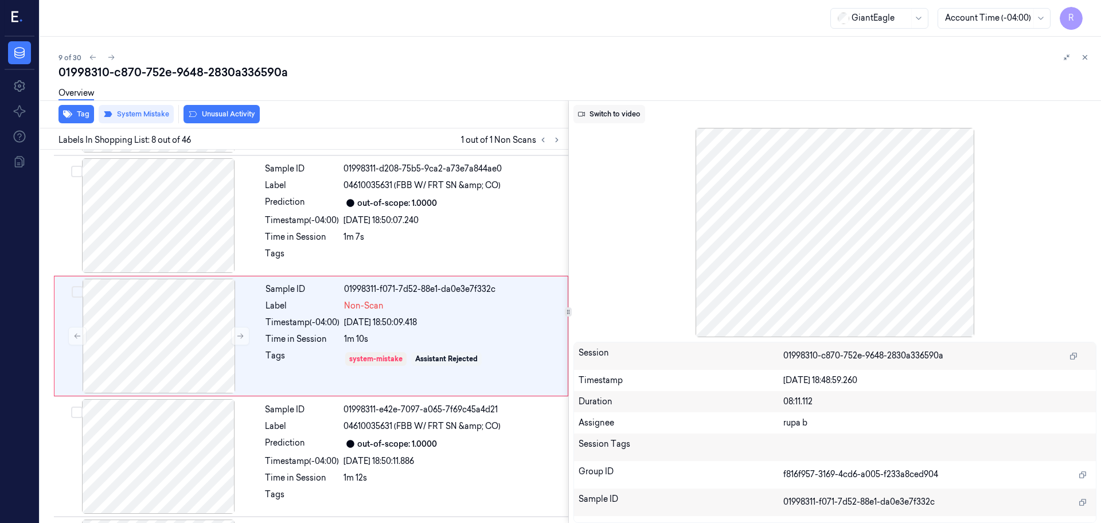
click at [619, 118] on button "Switch to video" at bounding box center [610, 114] width 72 height 18
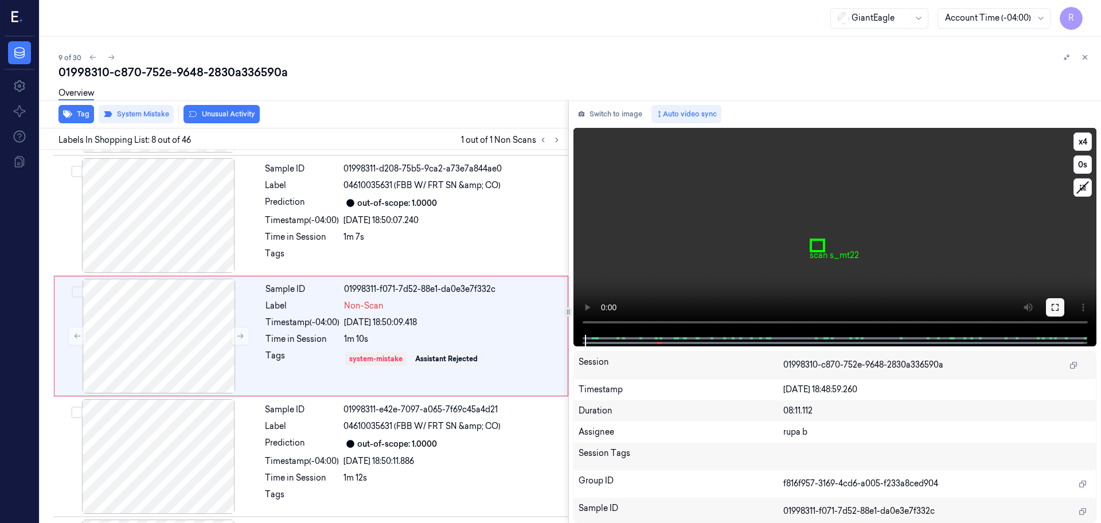
click at [1056, 303] on icon at bounding box center [1055, 307] width 9 height 9
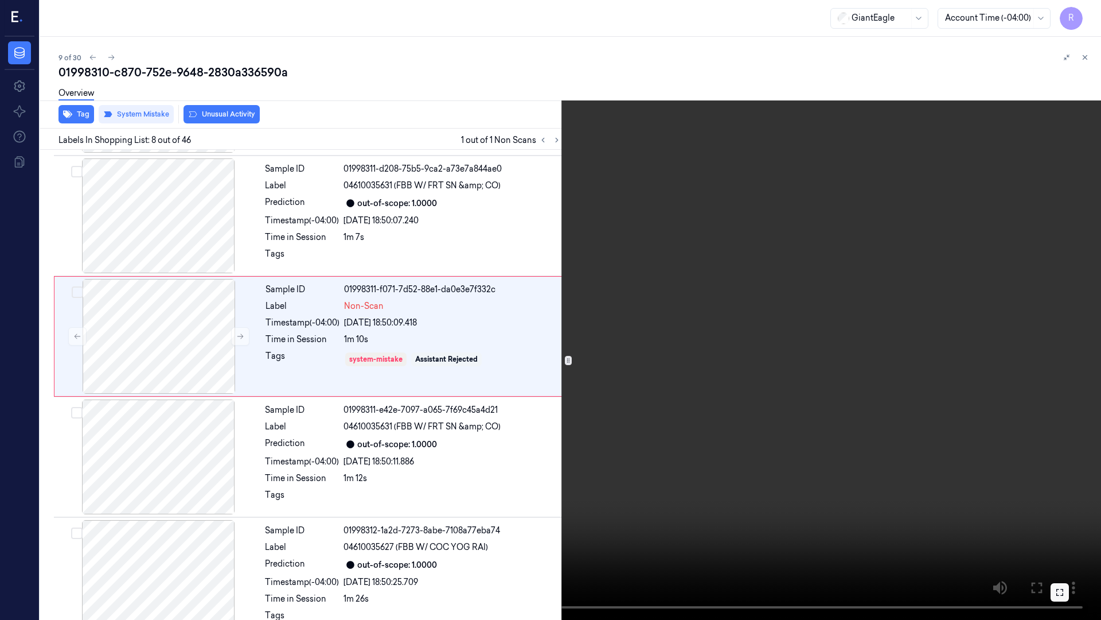
drag, startPoint x: 1056, startPoint y: 365, endPoint x: 1056, endPoint y: 303, distance: 62.5
click at [1056, 365] on video at bounding box center [550, 310] width 1101 height 620
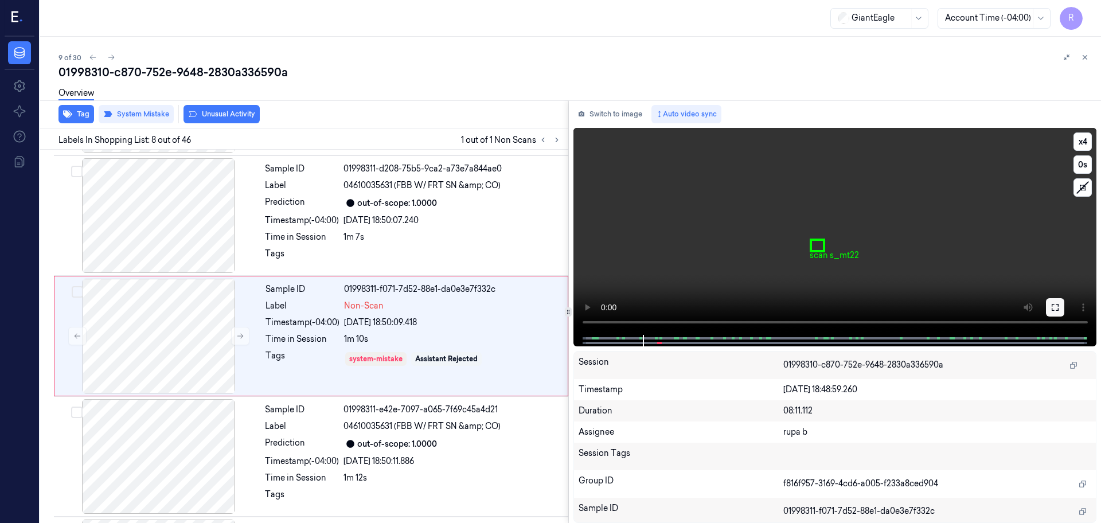
click at [1056, 303] on icon at bounding box center [1055, 307] width 9 height 9
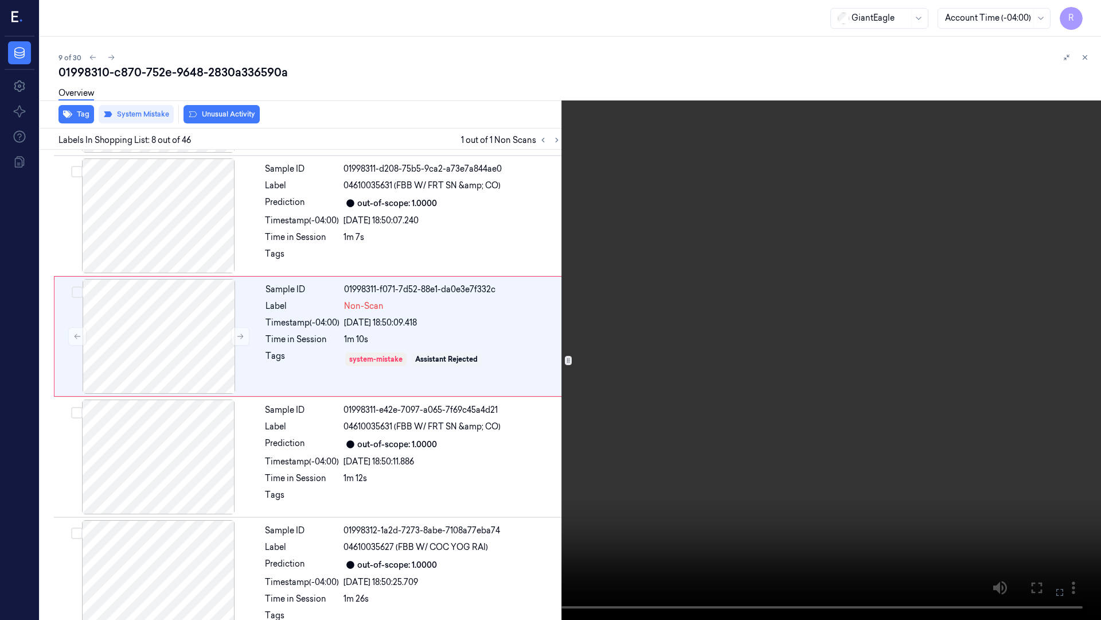
click at [948, 327] on video at bounding box center [550, 310] width 1101 height 620
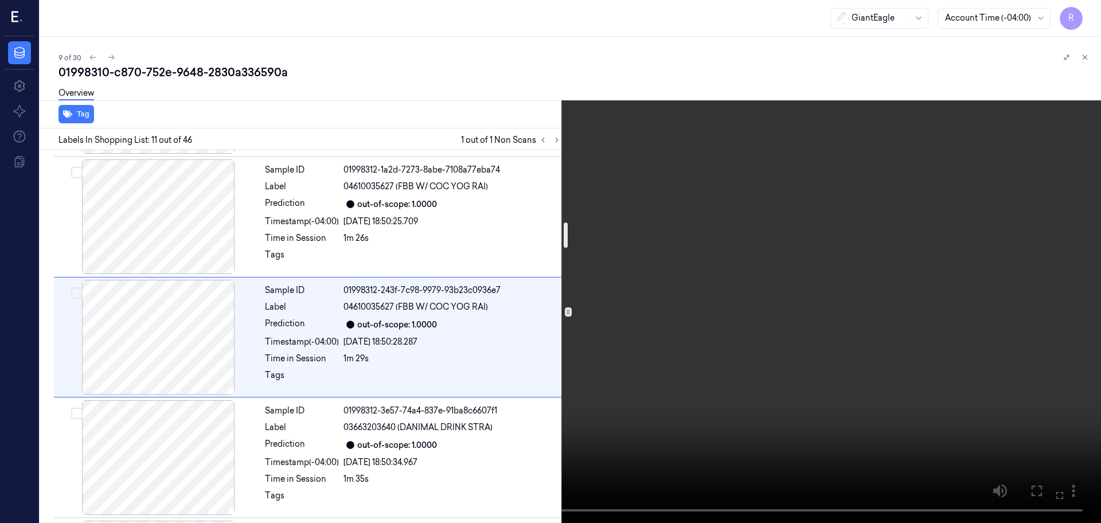
scroll to position [1078, 0]
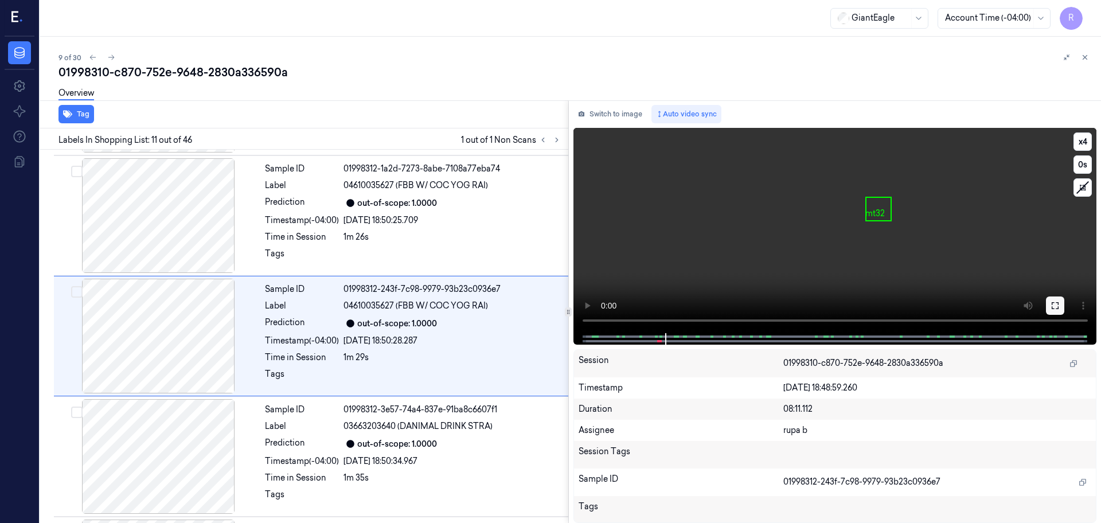
click at [1054, 306] on icon at bounding box center [1055, 305] width 9 height 9
click at [601, 114] on button "Switch to image" at bounding box center [610, 114] width 73 height 18
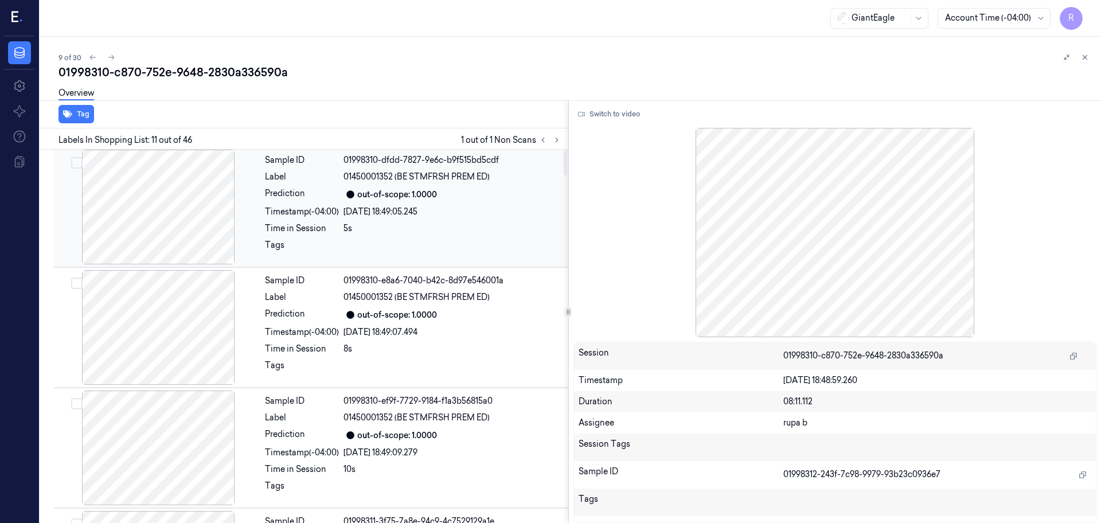
scroll to position [0, 0]
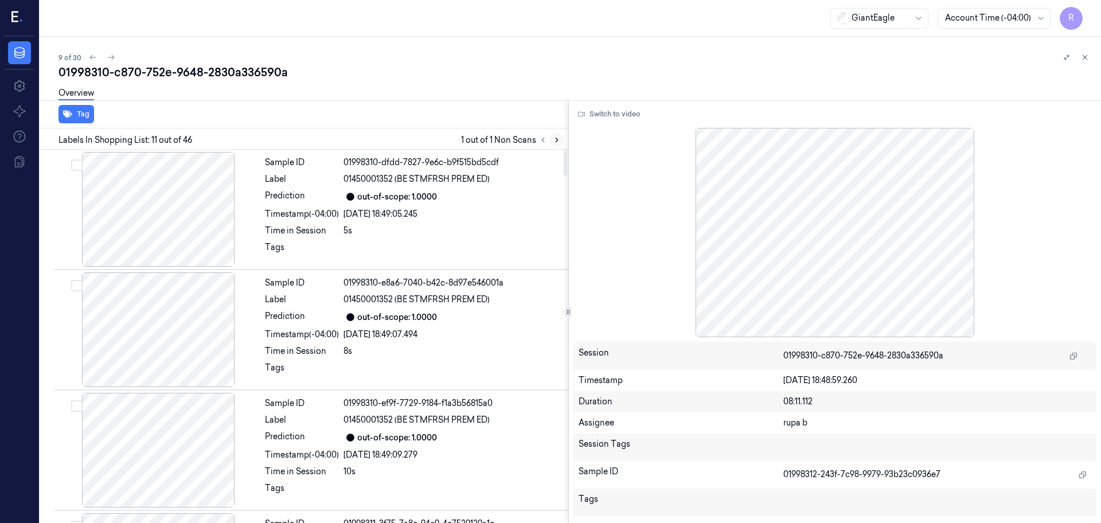
click at [557, 144] on button at bounding box center [557, 140] width 14 height 14
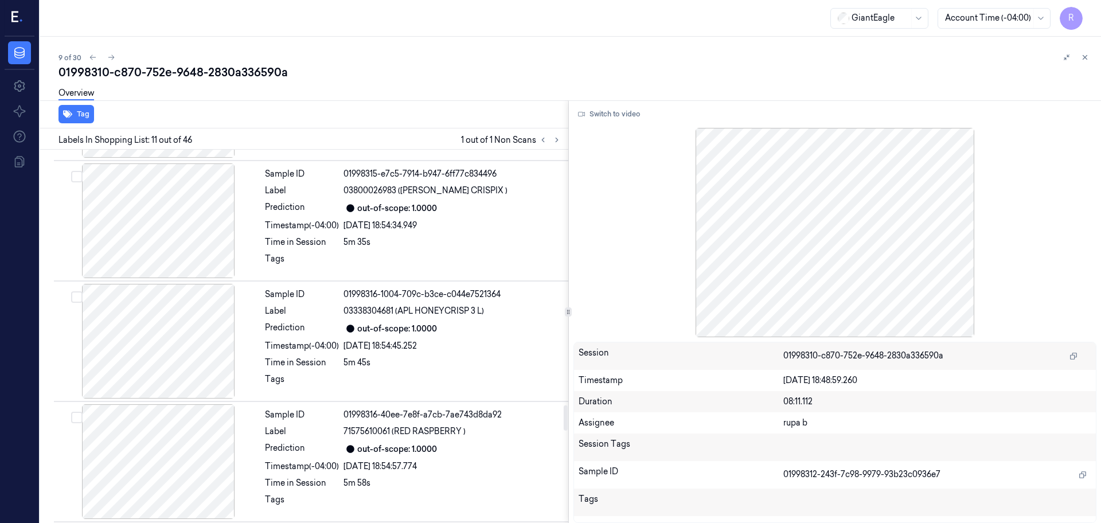
scroll to position [3800, 0]
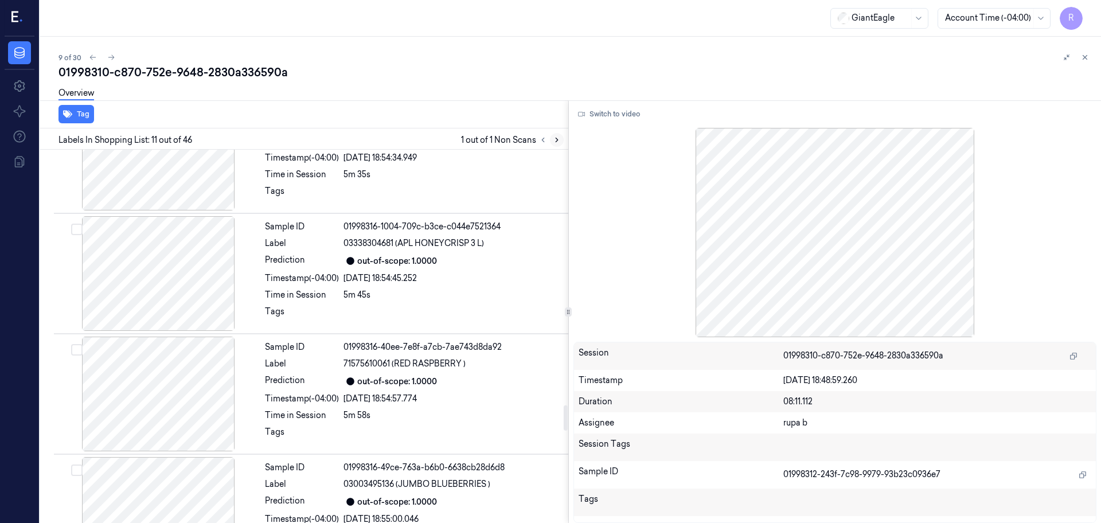
click at [555, 141] on icon at bounding box center [557, 140] width 8 height 8
click at [536, 143] on div at bounding box center [550, 140] width 28 height 14
click at [542, 141] on icon at bounding box center [543, 140] width 8 height 8
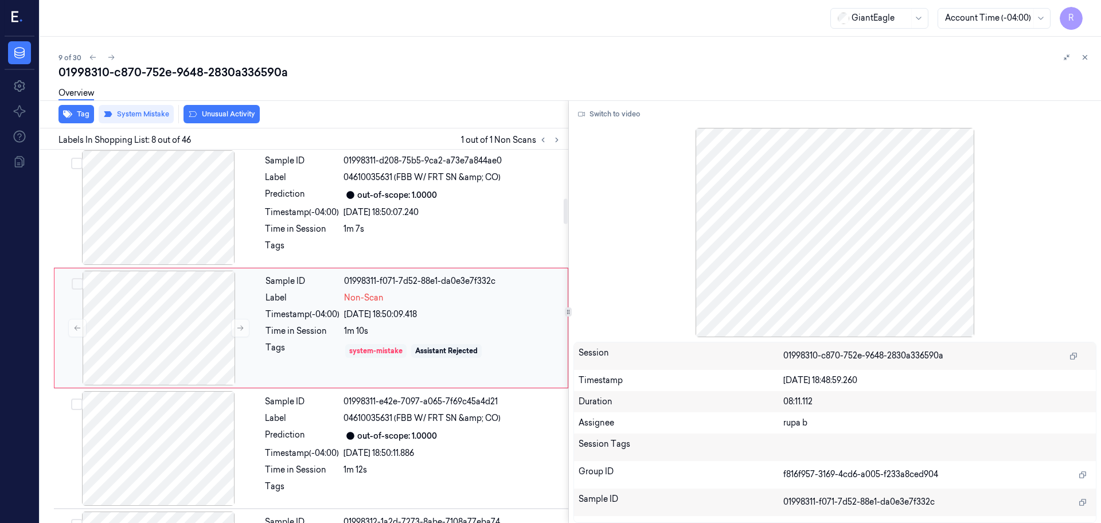
scroll to position [716, 0]
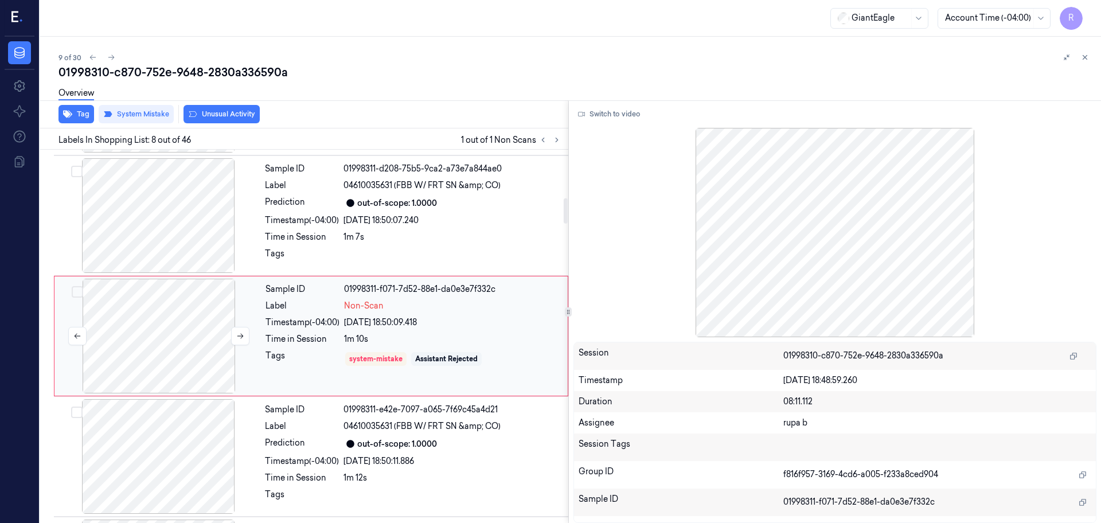
click at [153, 334] on div at bounding box center [159, 336] width 204 height 115
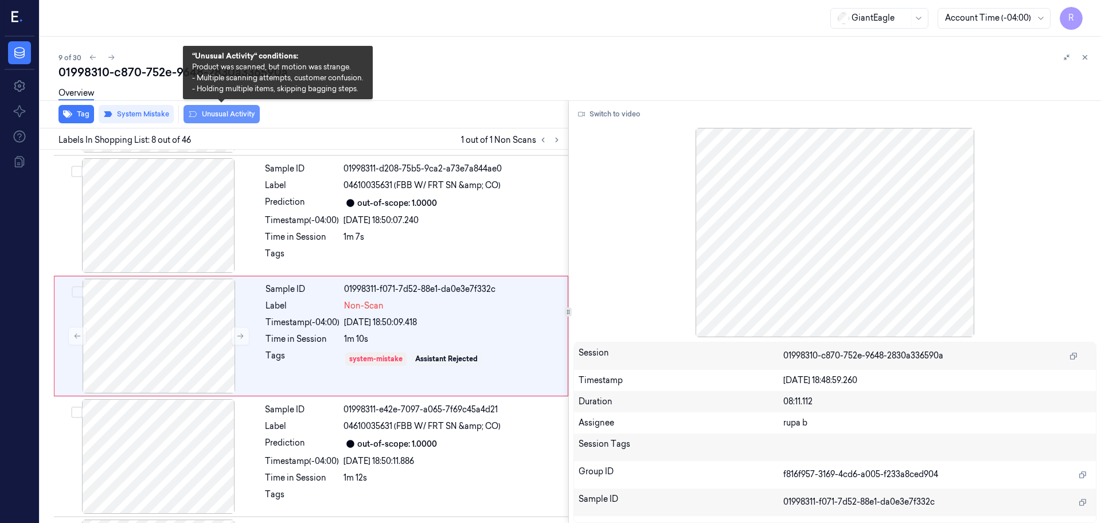
click at [208, 121] on button "Unusual Activity" at bounding box center [222, 114] width 76 height 18
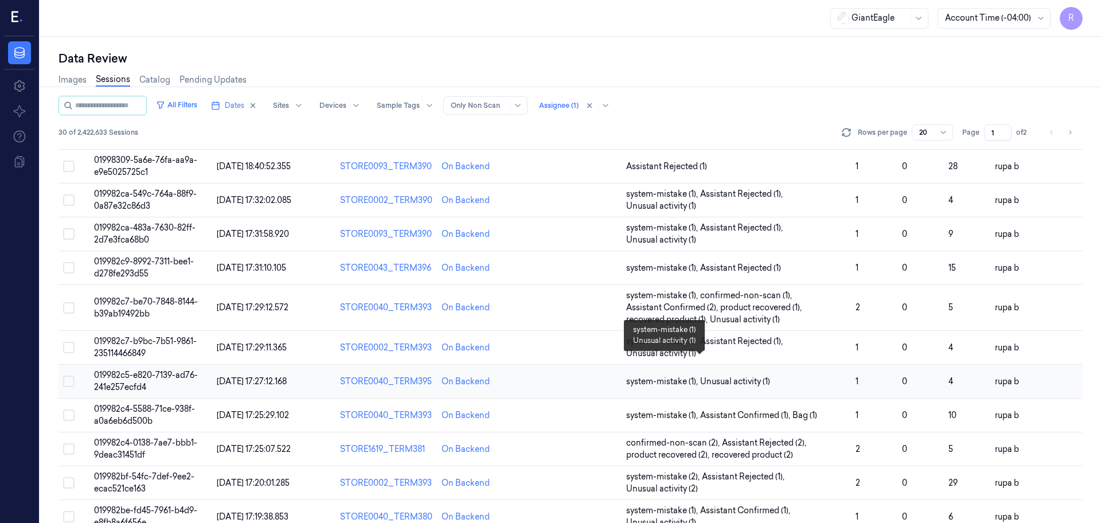
scroll to position [345, 0]
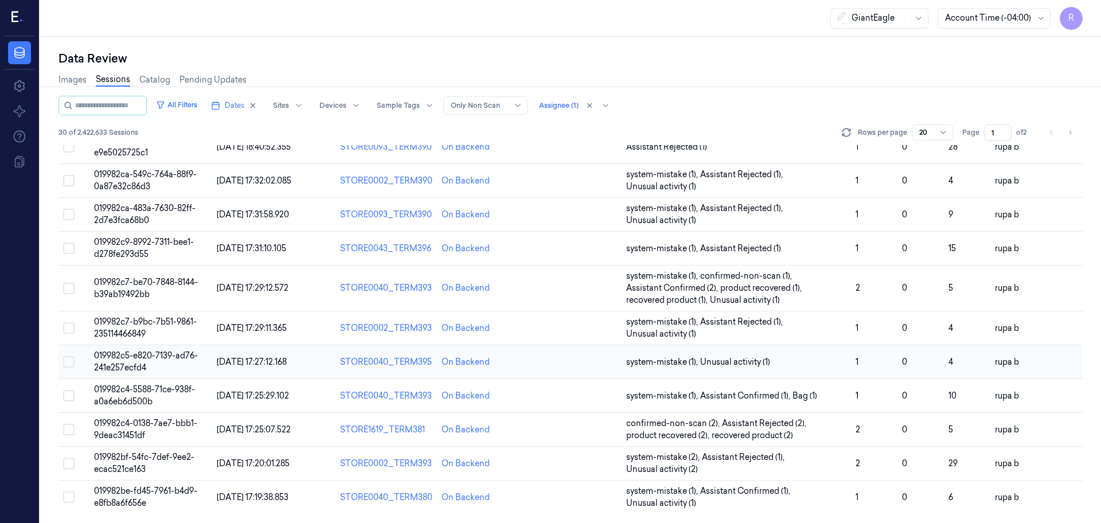
click at [129, 364] on span "019982c5-e820-7139-ad76-241e257ecfd4" at bounding box center [146, 362] width 104 height 22
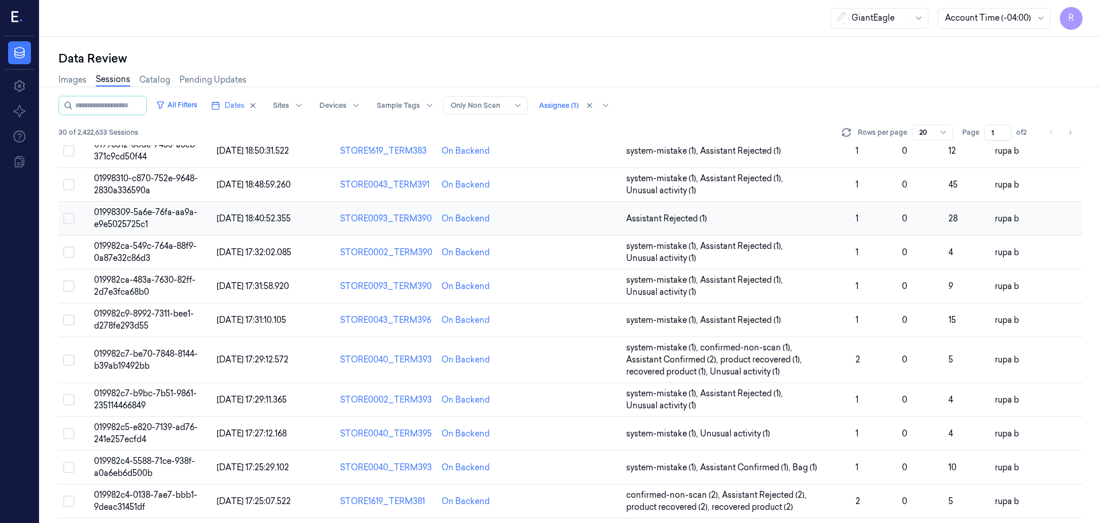
click at [166, 217] on td "01998309-5a6e-76fa-aa9a-e9e5025725c1" at bounding box center [150, 219] width 123 height 34
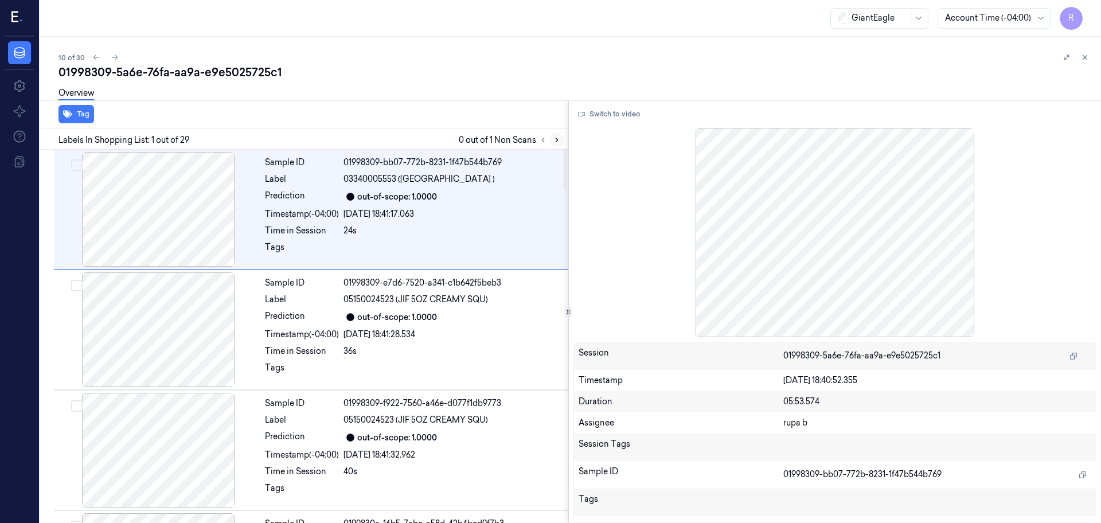
click at [550, 140] on button at bounding box center [557, 140] width 14 height 14
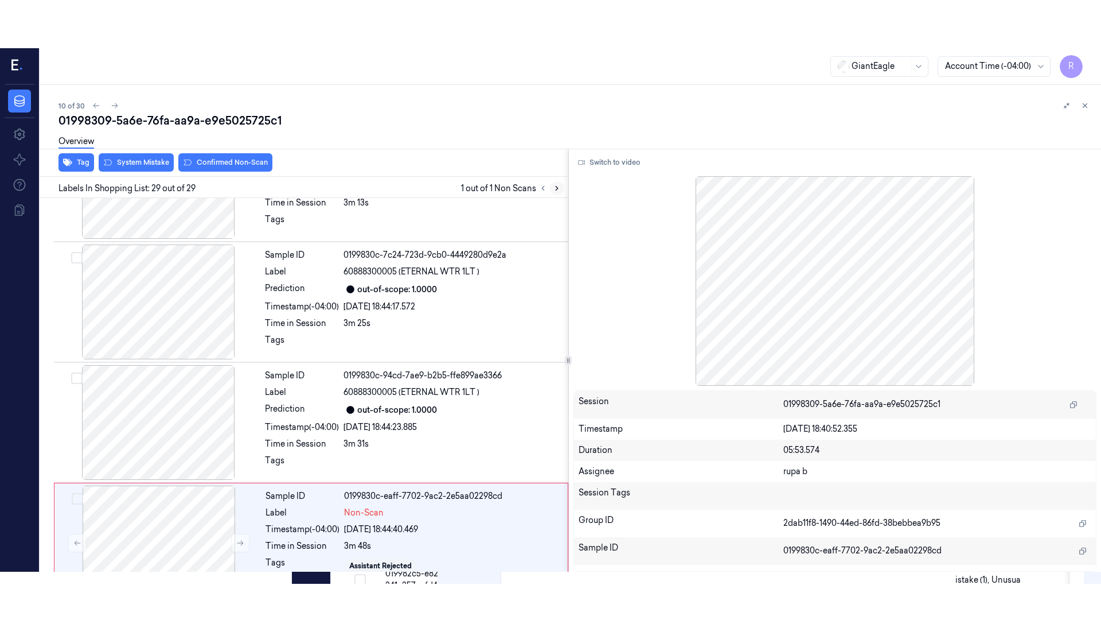
scroll to position [3124, 0]
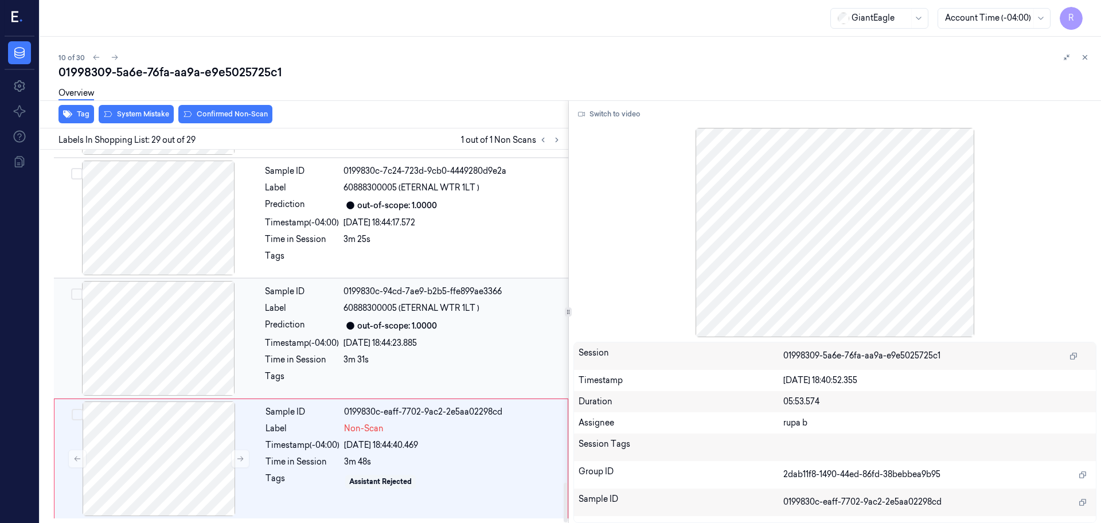
click at [151, 363] on div at bounding box center [158, 338] width 204 height 115
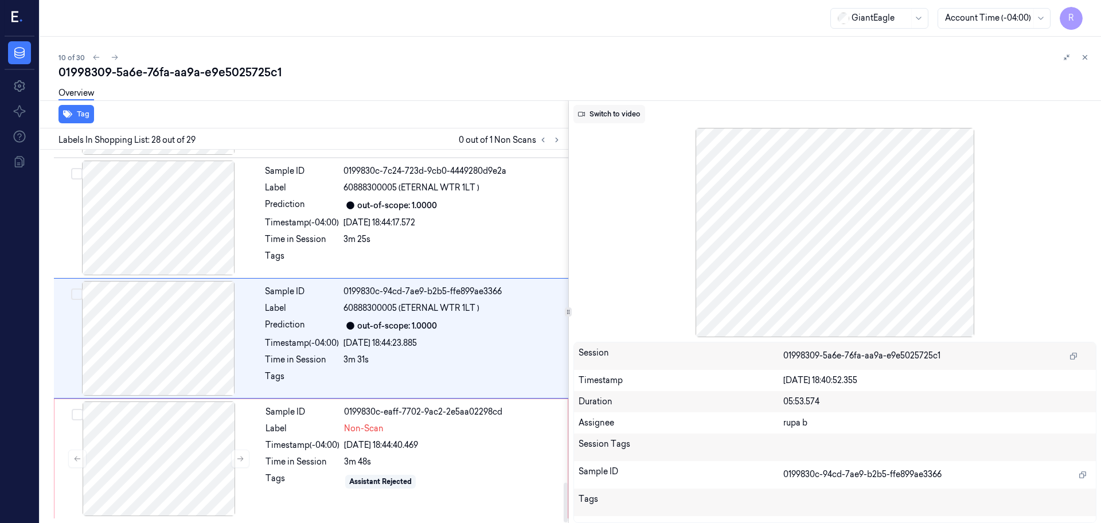
click at [612, 115] on button "Switch to video" at bounding box center [610, 114] width 72 height 18
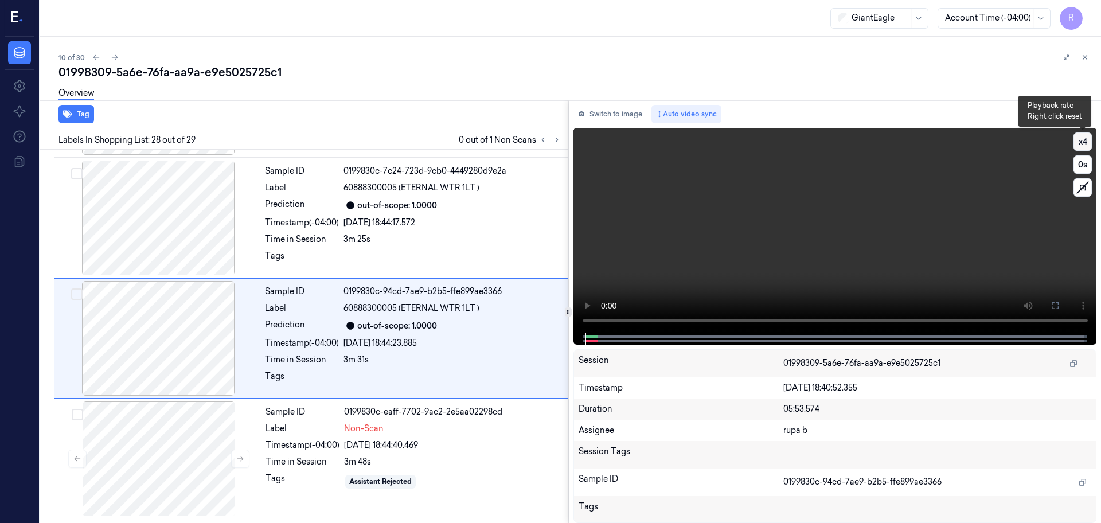
click at [1086, 141] on button "x 4" at bounding box center [1083, 142] width 18 height 18
click at [1052, 303] on icon at bounding box center [1055, 305] width 9 height 9
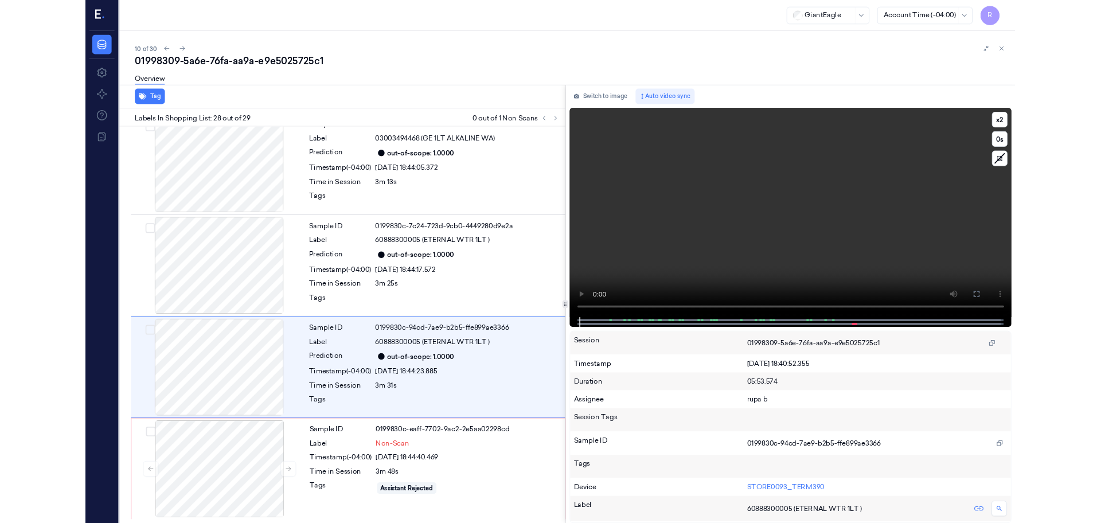
scroll to position [3027, 0]
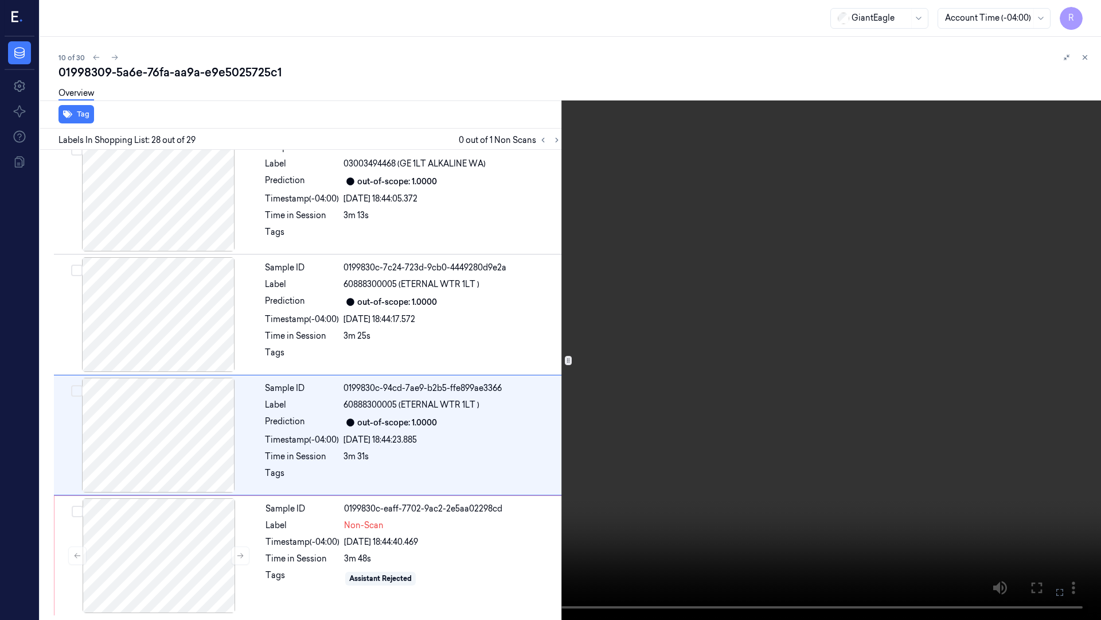
click at [1040, 351] on video at bounding box center [550, 310] width 1101 height 620
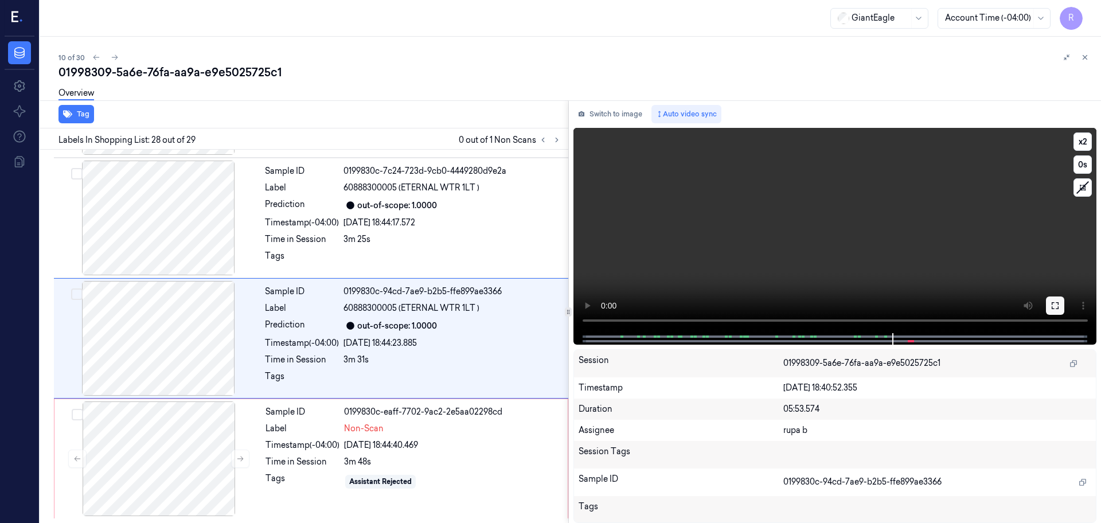
click at [1046, 305] on button at bounding box center [1055, 306] width 18 height 18
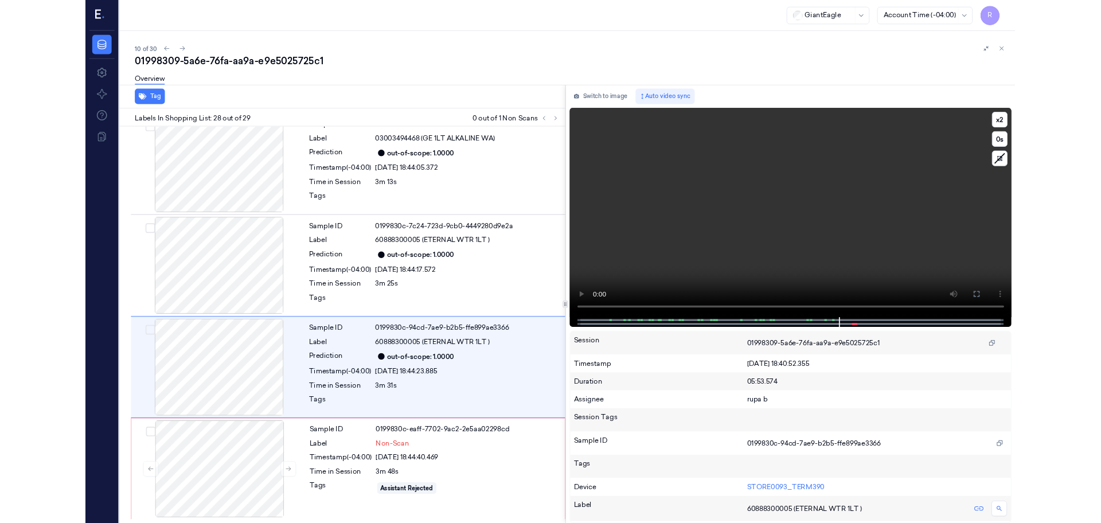
scroll to position [3027, 0]
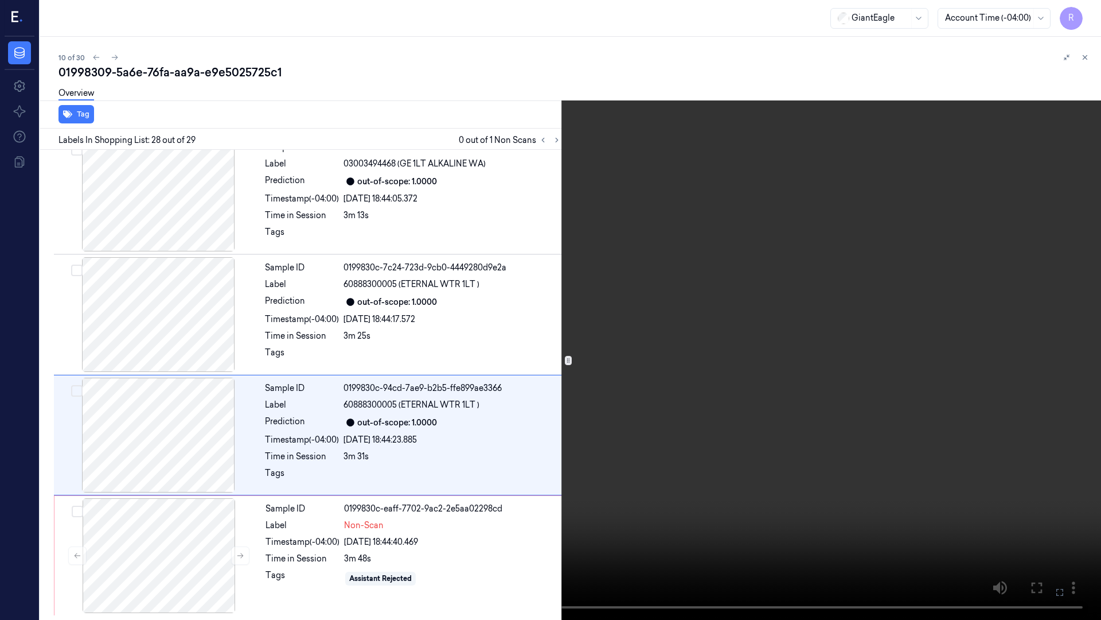
click at [1046, 368] on video at bounding box center [550, 310] width 1101 height 620
click at [1086, 15] on button "x 2" at bounding box center [1087, 14] width 18 height 18
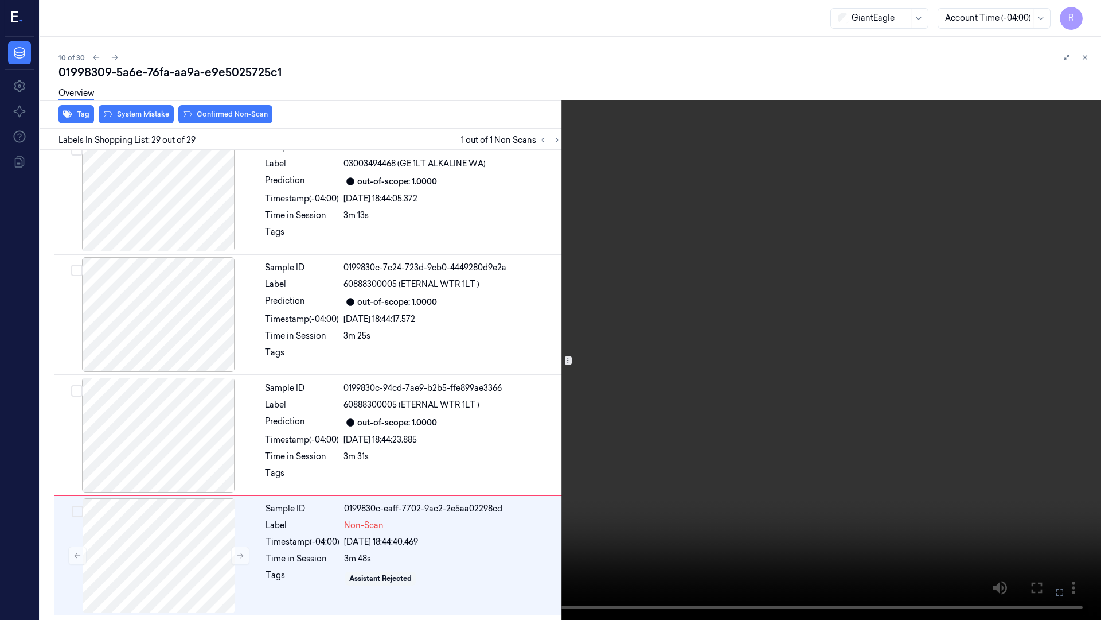
click at [641, 520] on video at bounding box center [550, 310] width 1101 height 620
click at [1084, 10] on button "x 4" at bounding box center [1087, 14] width 18 height 18
click at [1084, 10] on button "x 1" at bounding box center [1087, 14] width 18 height 18
click at [760, 523] on video at bounding box center [550, 310] width 1101 height 620
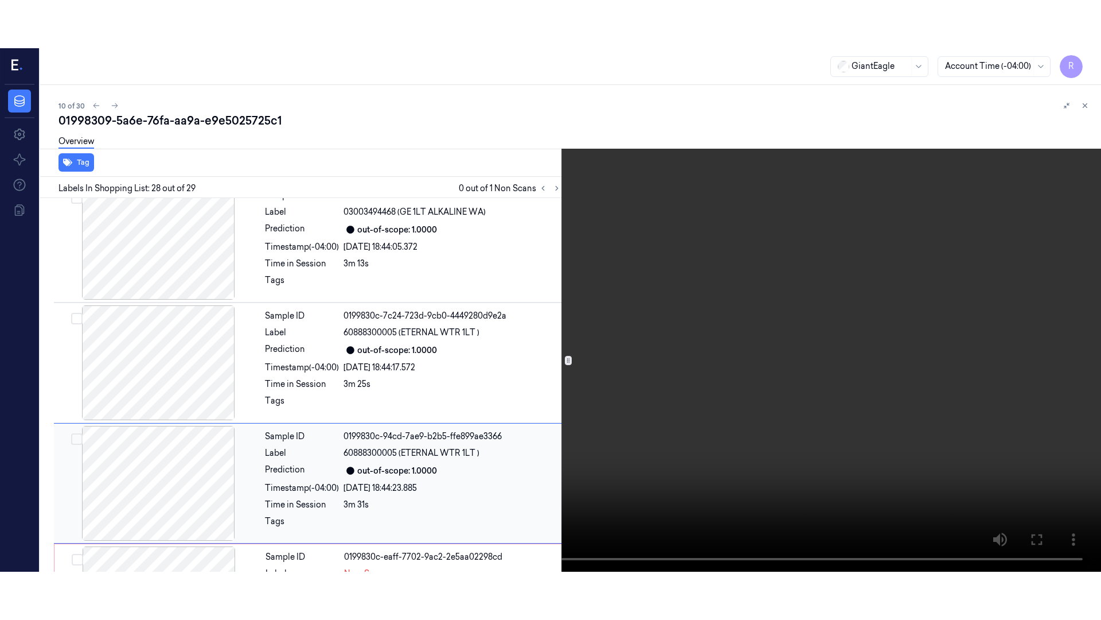
scroll to position [3124, 0]
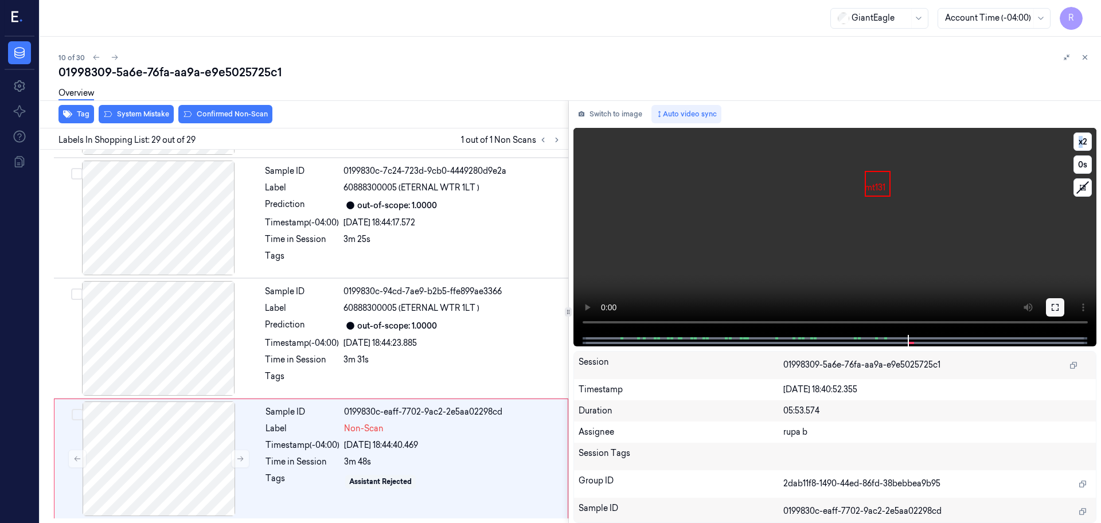
click at [1050, 302] on button at bounding box center [1055, 307] width 18 height 18
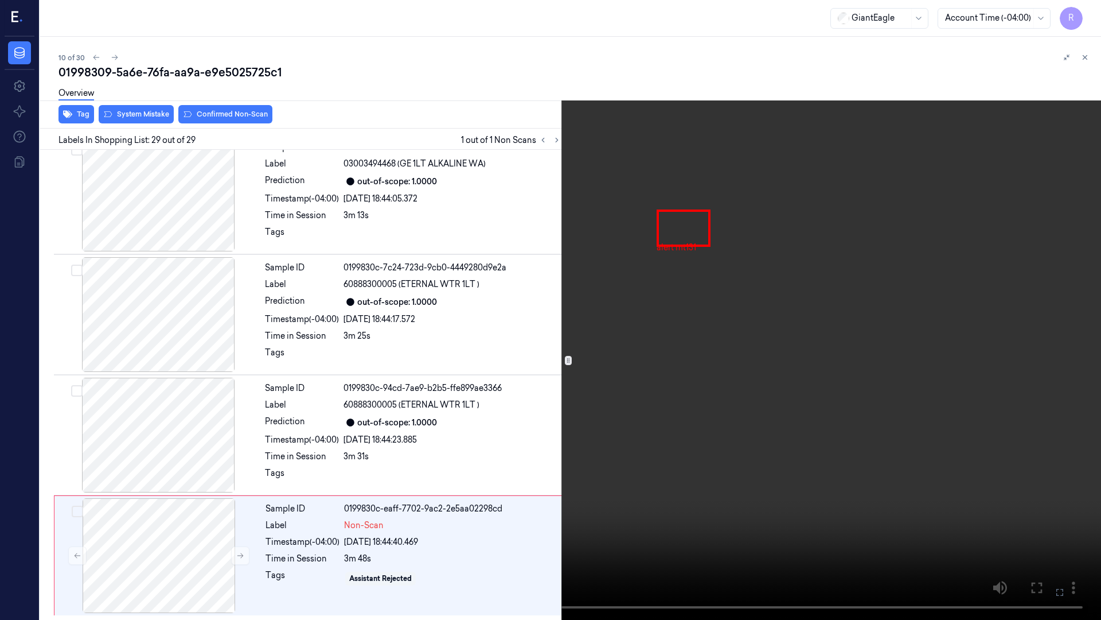
click at [947, 316] on video at bounding box center [550, 310] width 1101 height 620
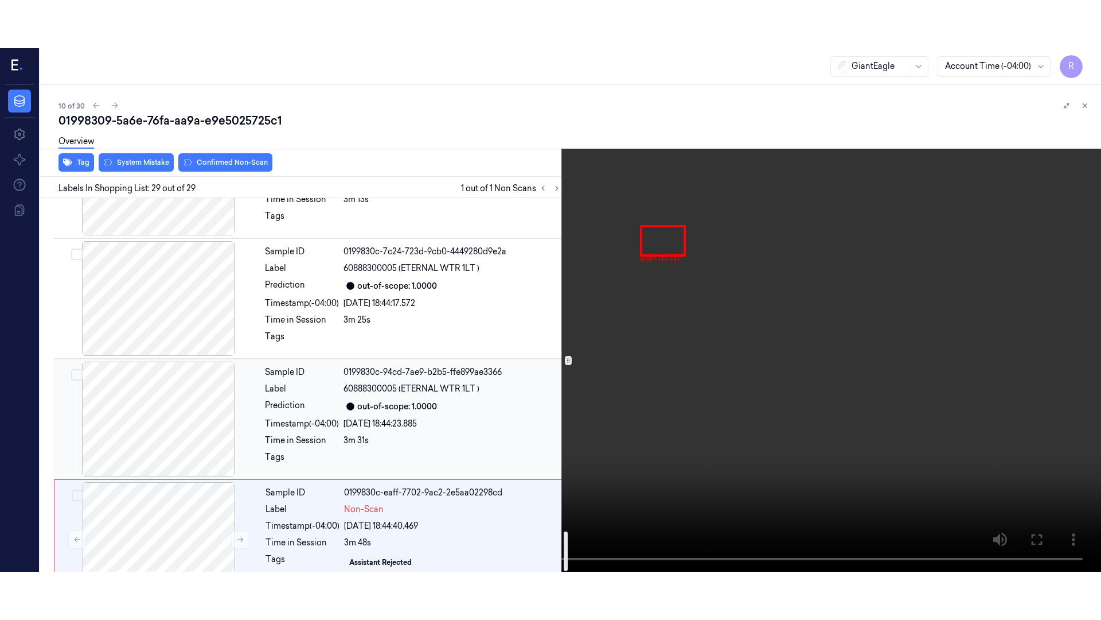
scroll to position [3124, 0]
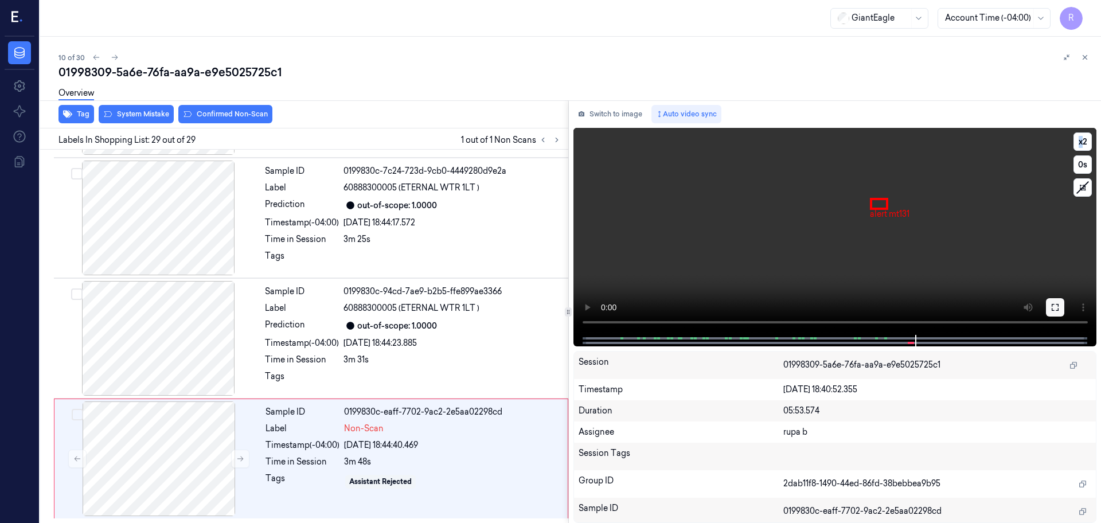
click at [1055, 301] on button at bounding box center [1055, 307] width 18 height 18
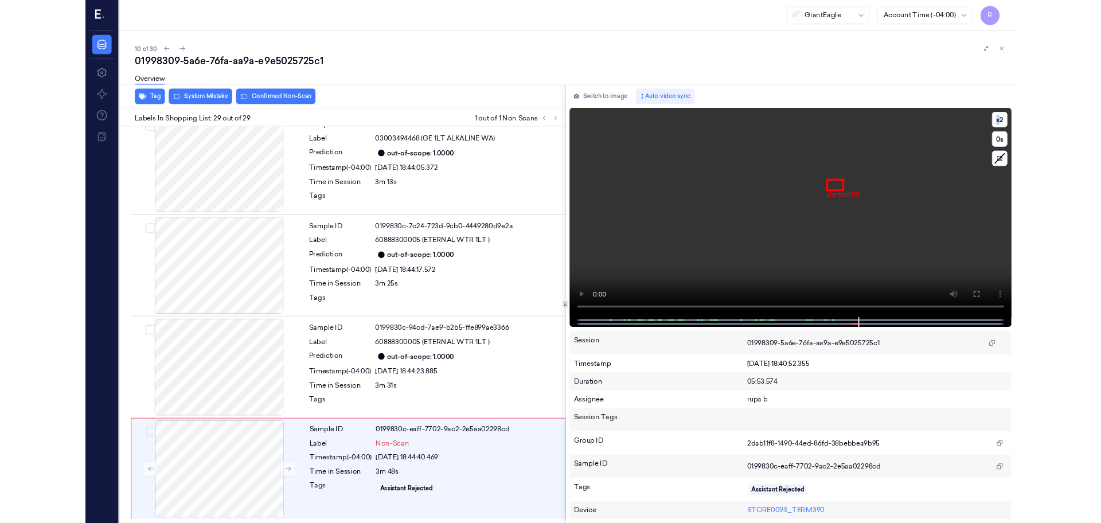
scroll to position [3027, 0]
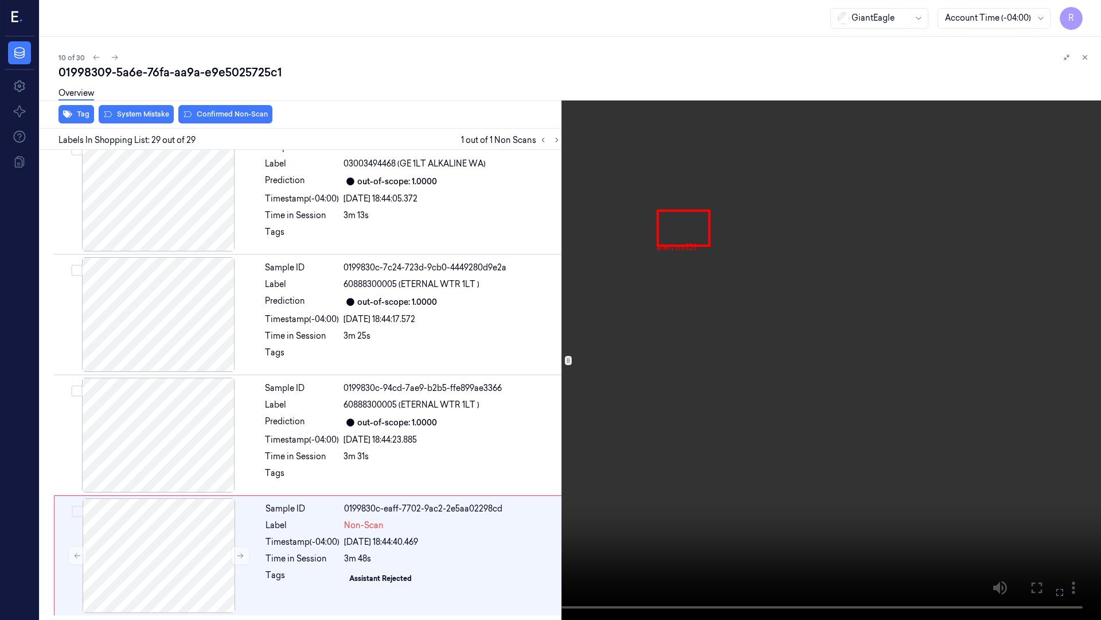
click at [1006, 314] on video at bounding box center [550, 310] width 1101 height 620
click at [1092, 17] on button "x 2" at bounding box center [1087, 14] width 18 height 18
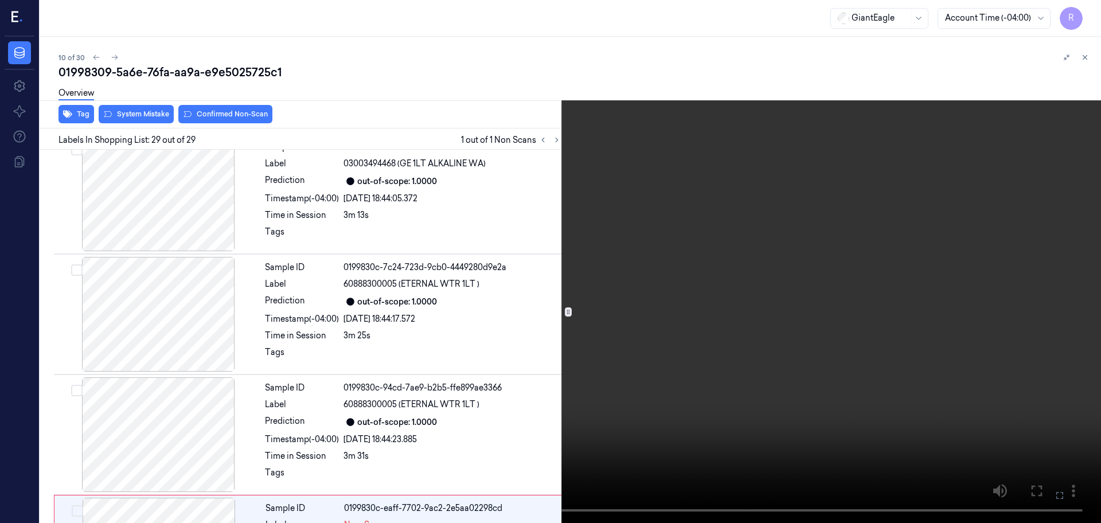
scroll to position [3124, 0]
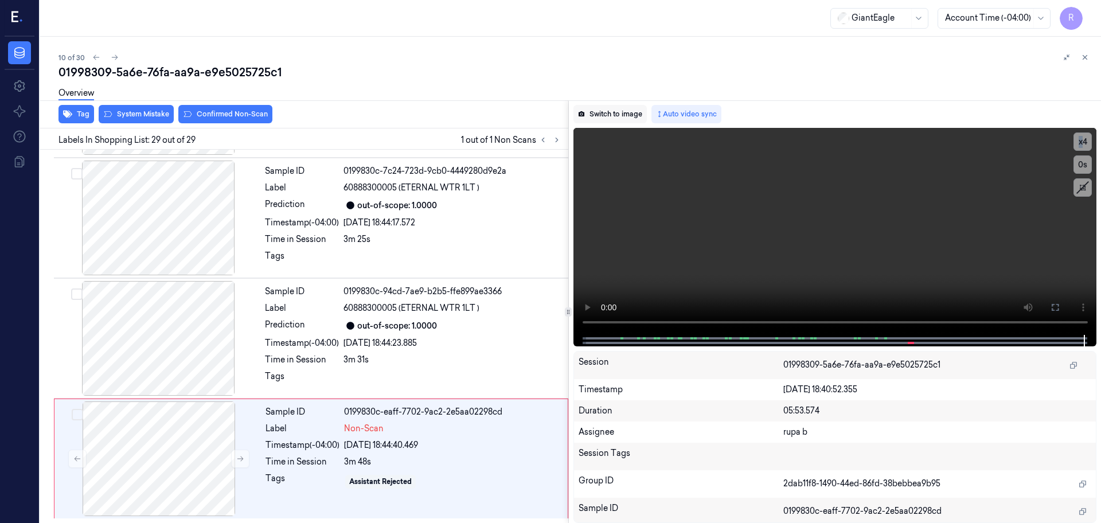
click at [631, 113] on button "Switch to image" at bounding box center [610, 114] width 73 height 18
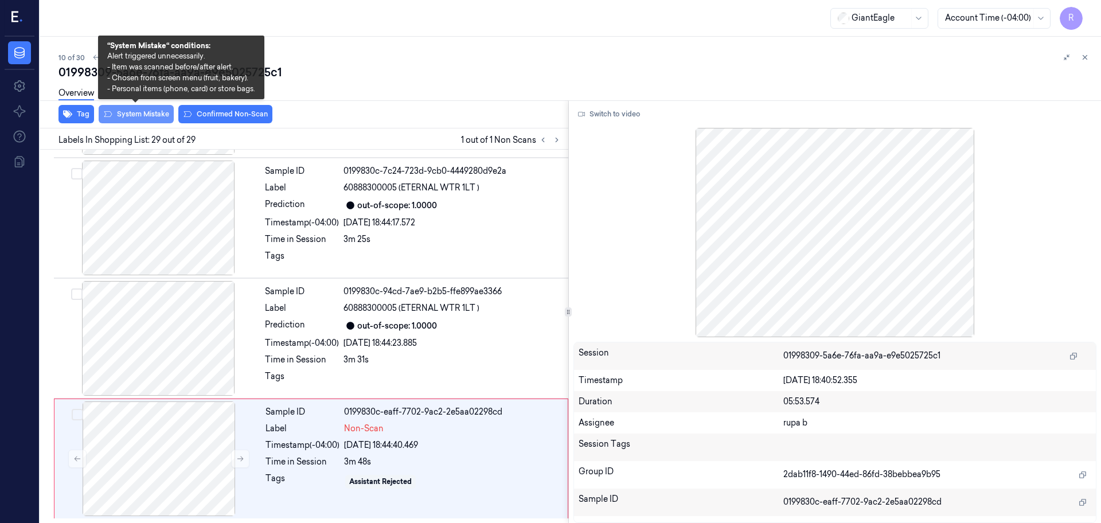
click at [146, 116] on button "System Mistake" at bounding box center [136, 114] width 75 height 18
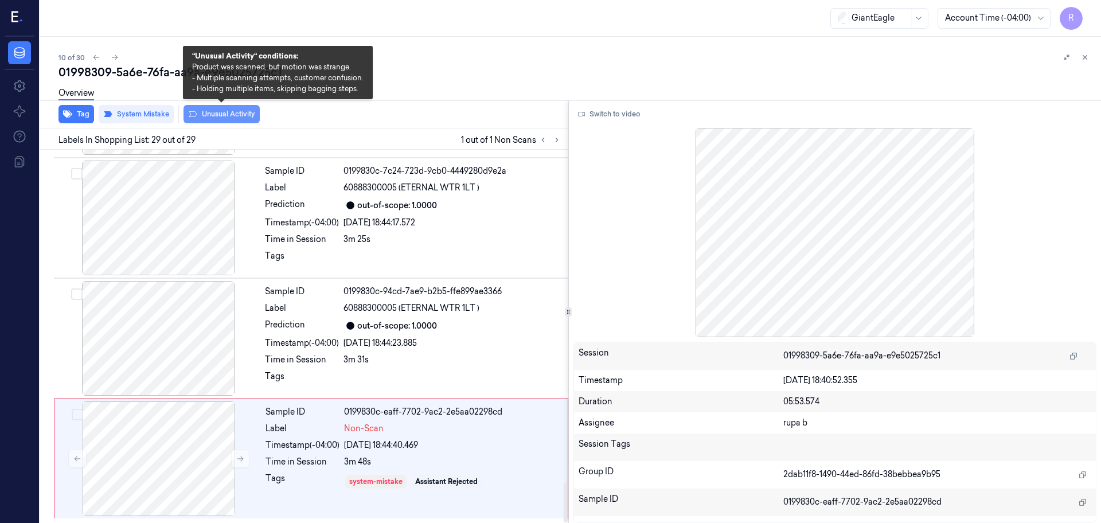
click at [229, 122] on button "Unusual Activity" at bounding box center [222, 114] width 76 height 18
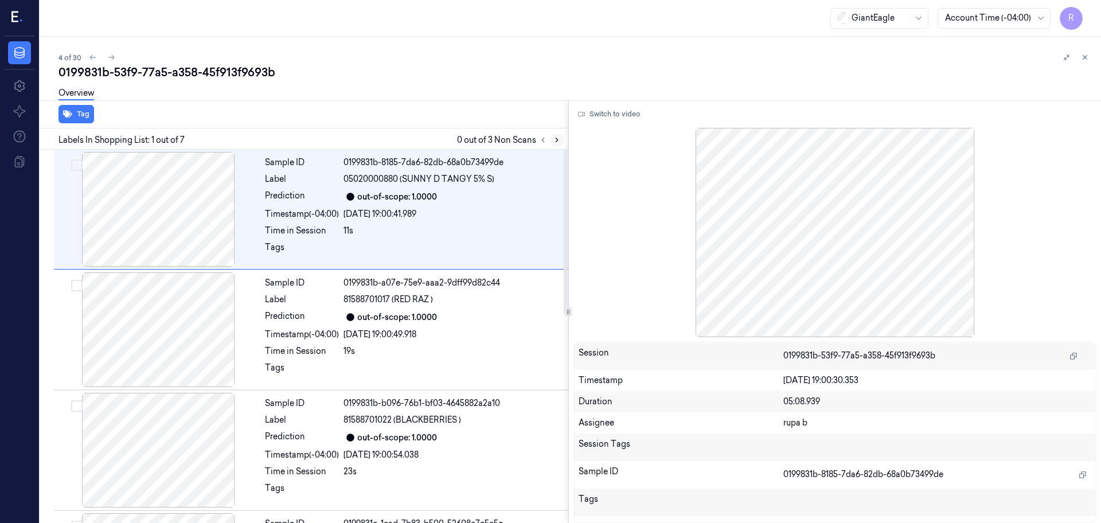
click at [561, 141] on button at bounding box center [557, 140] width 14 height 14
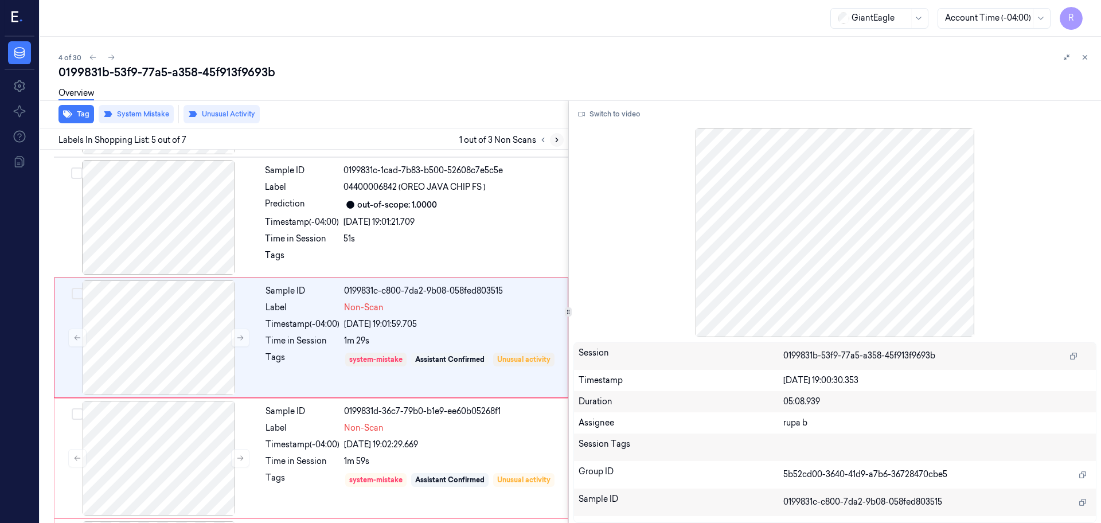
scroll to position [355, 0]
click at [558, 140] on icon at bounding box center [557, 140] width 2 height 4
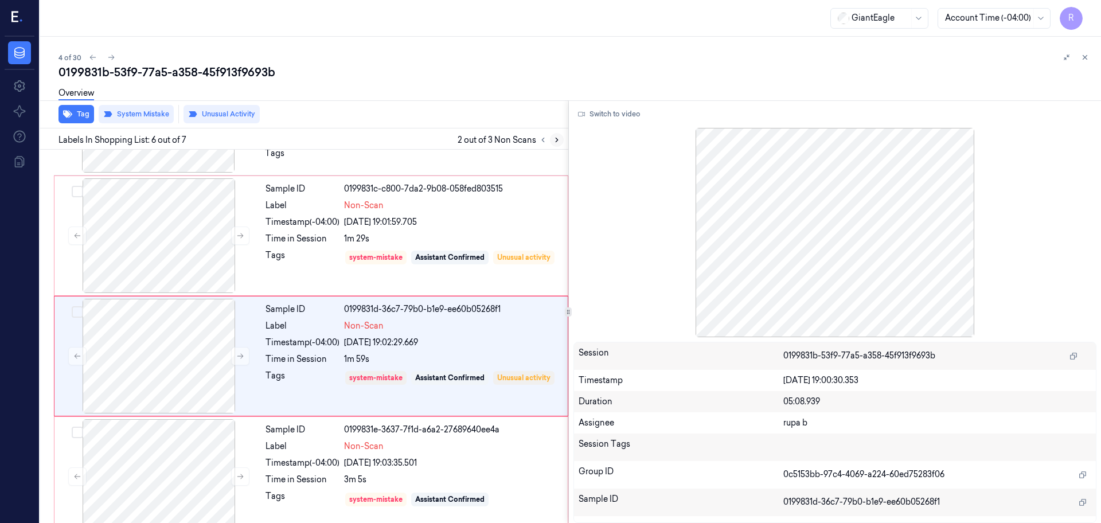
scroll to position [473, 0]
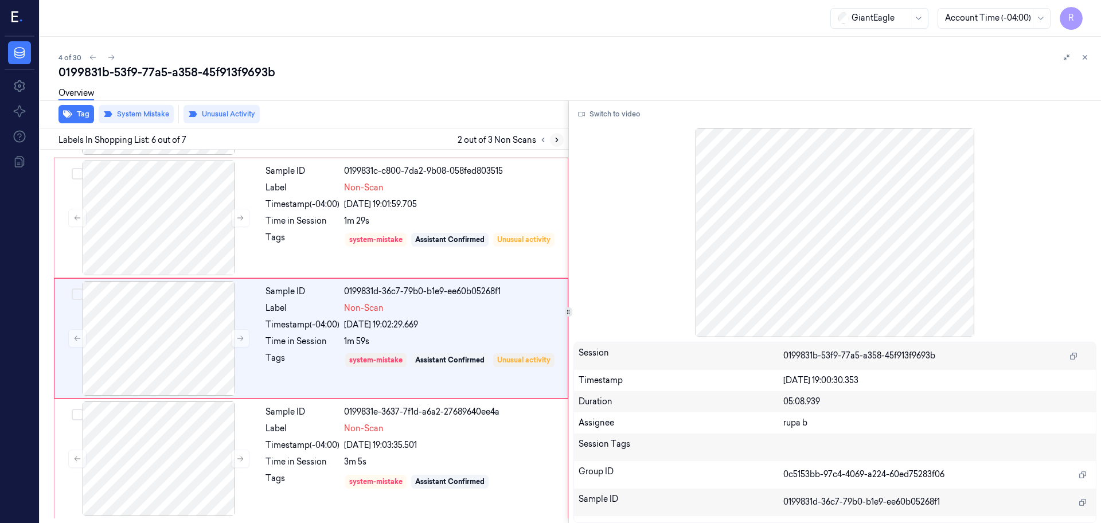
click at [558, 140] on icon at bounding box center [557, 140] width 2 height 4
